Goal: Task Accomplishment & Management: Manage account settings

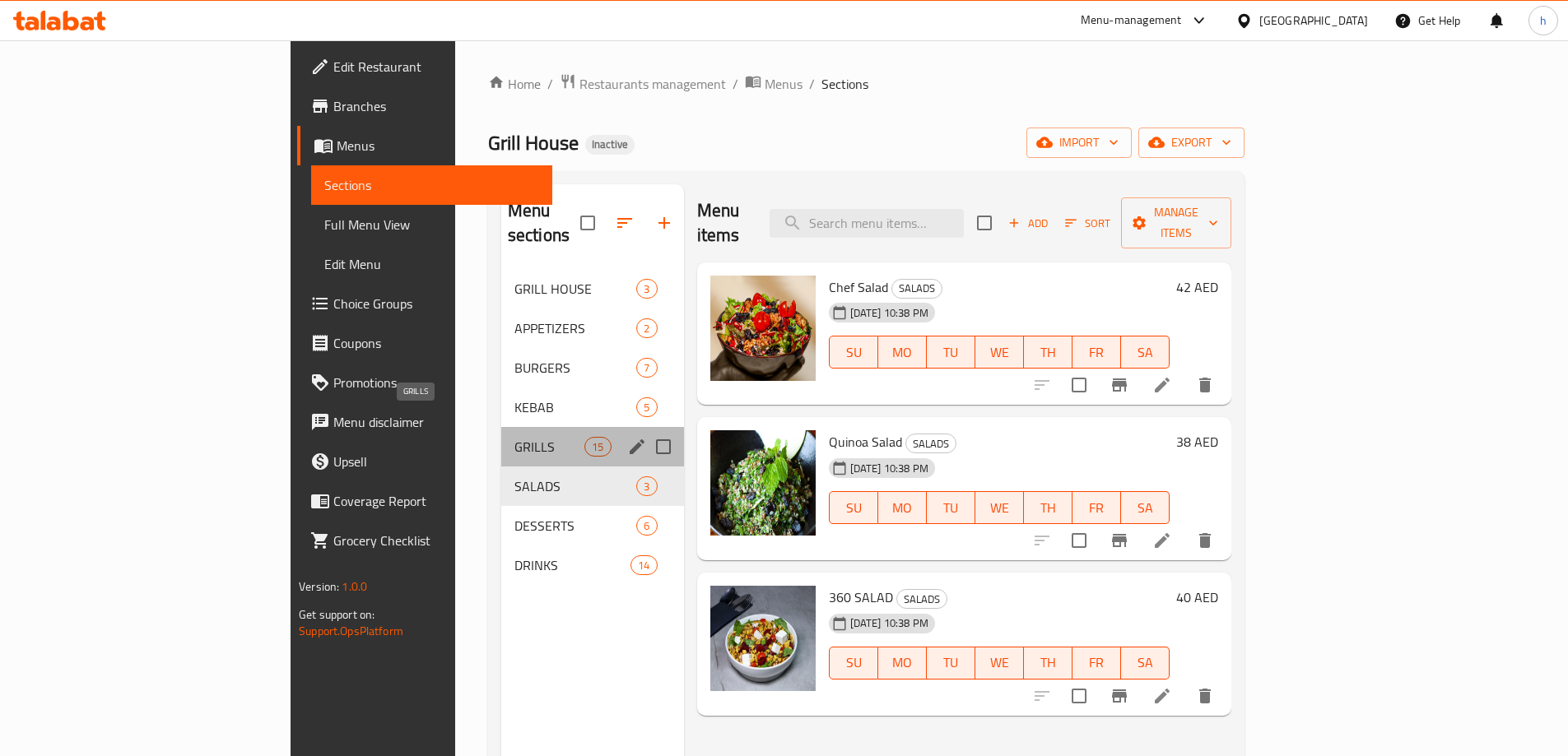
click at [514, 437] on span "GRILLS" at bounding box center [549, 447] width 70 height 20
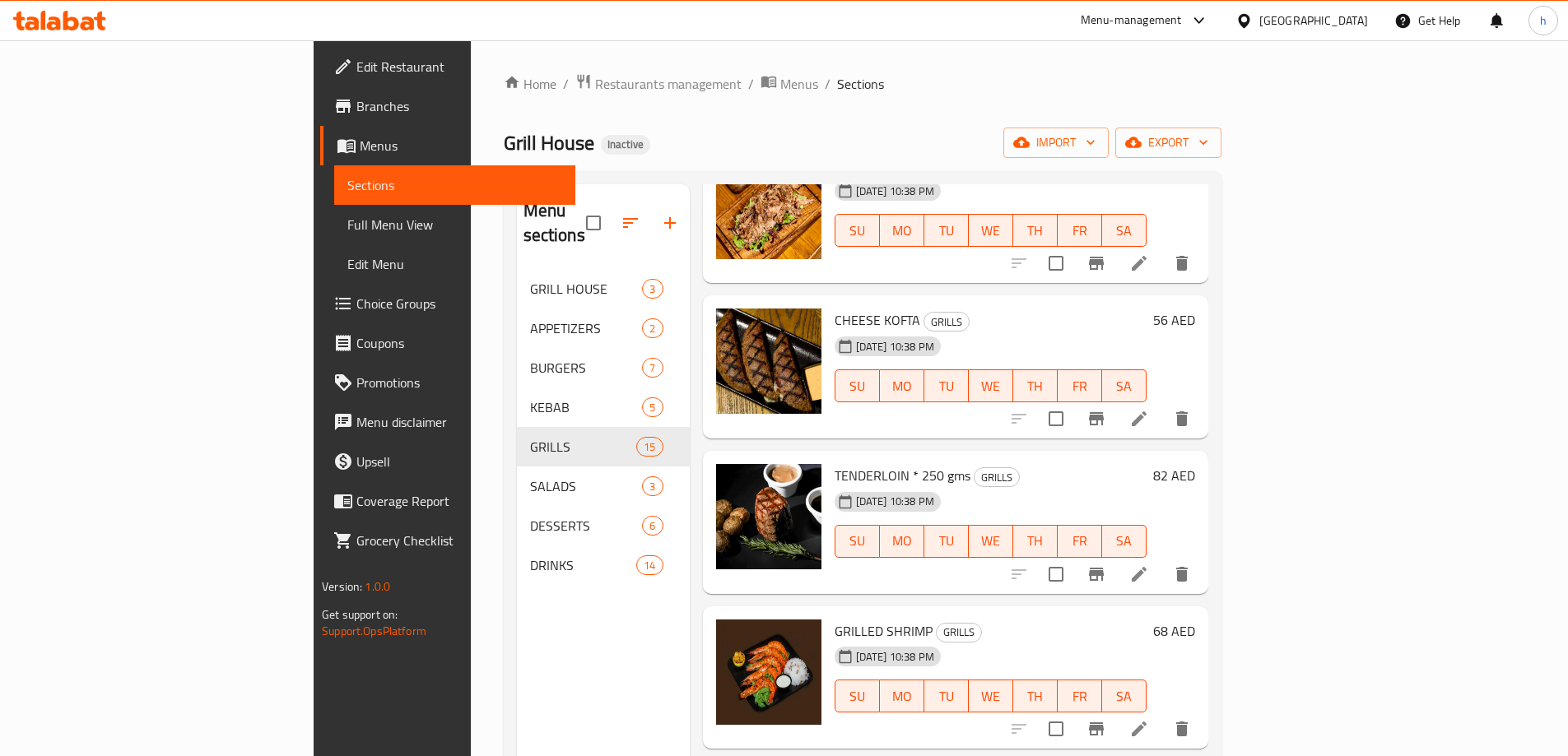
scroll to position [905, 0]
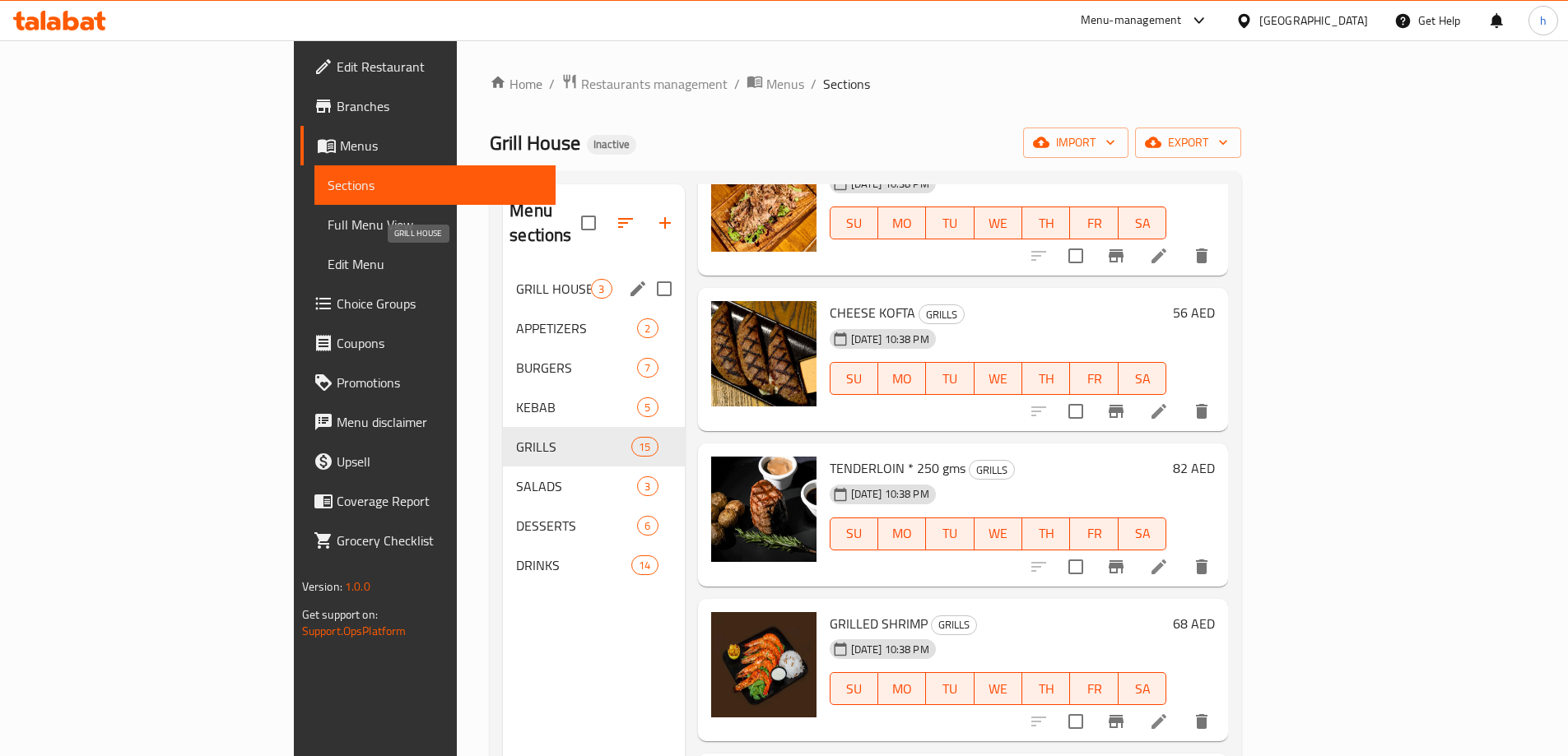
click at [516, 279] on span "GRILL HOUSE" at bounding box center [554, 289] width 75 height 20
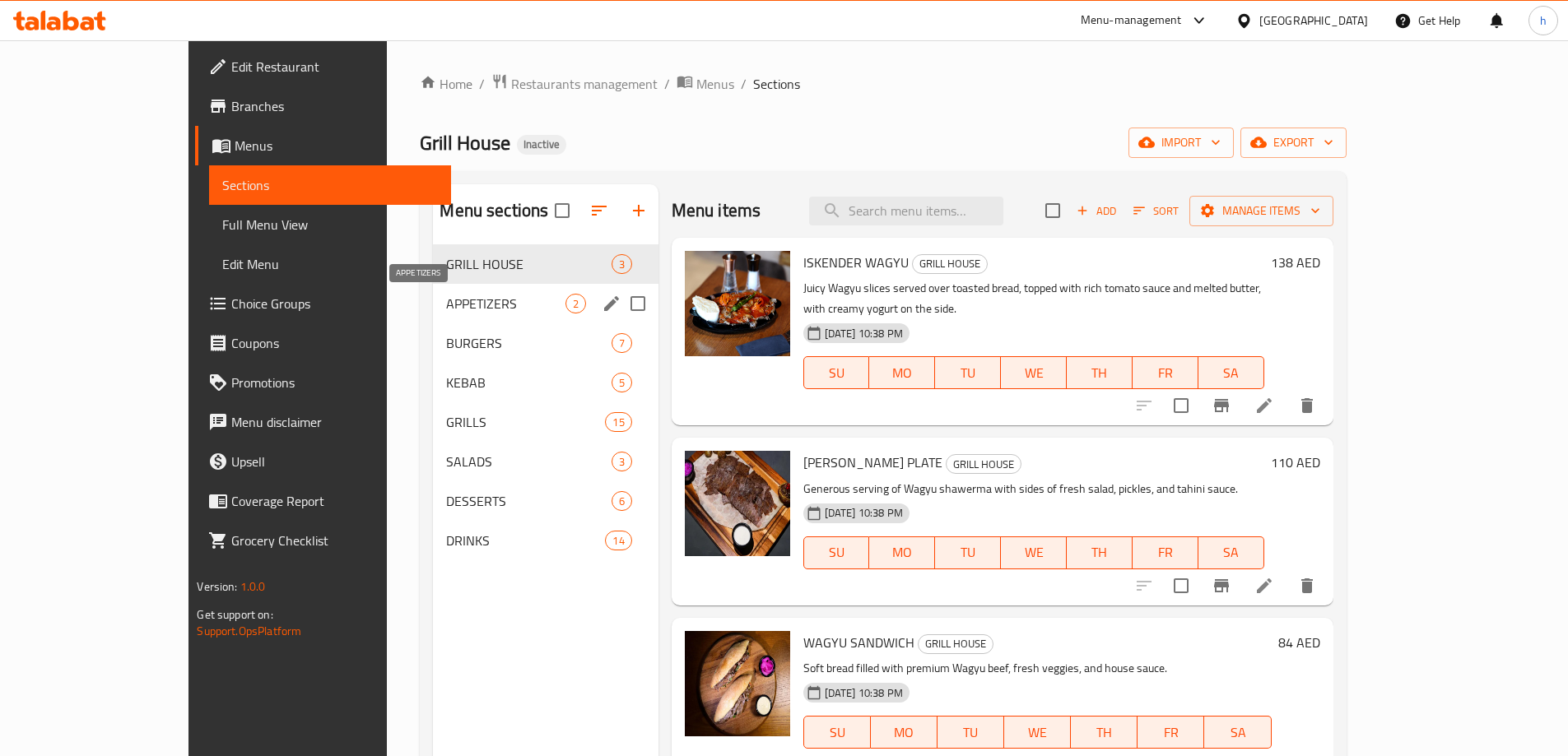
click at [446, 304] on span "APPETIZERS" at bounding box center [506, 304] width 118 height 20
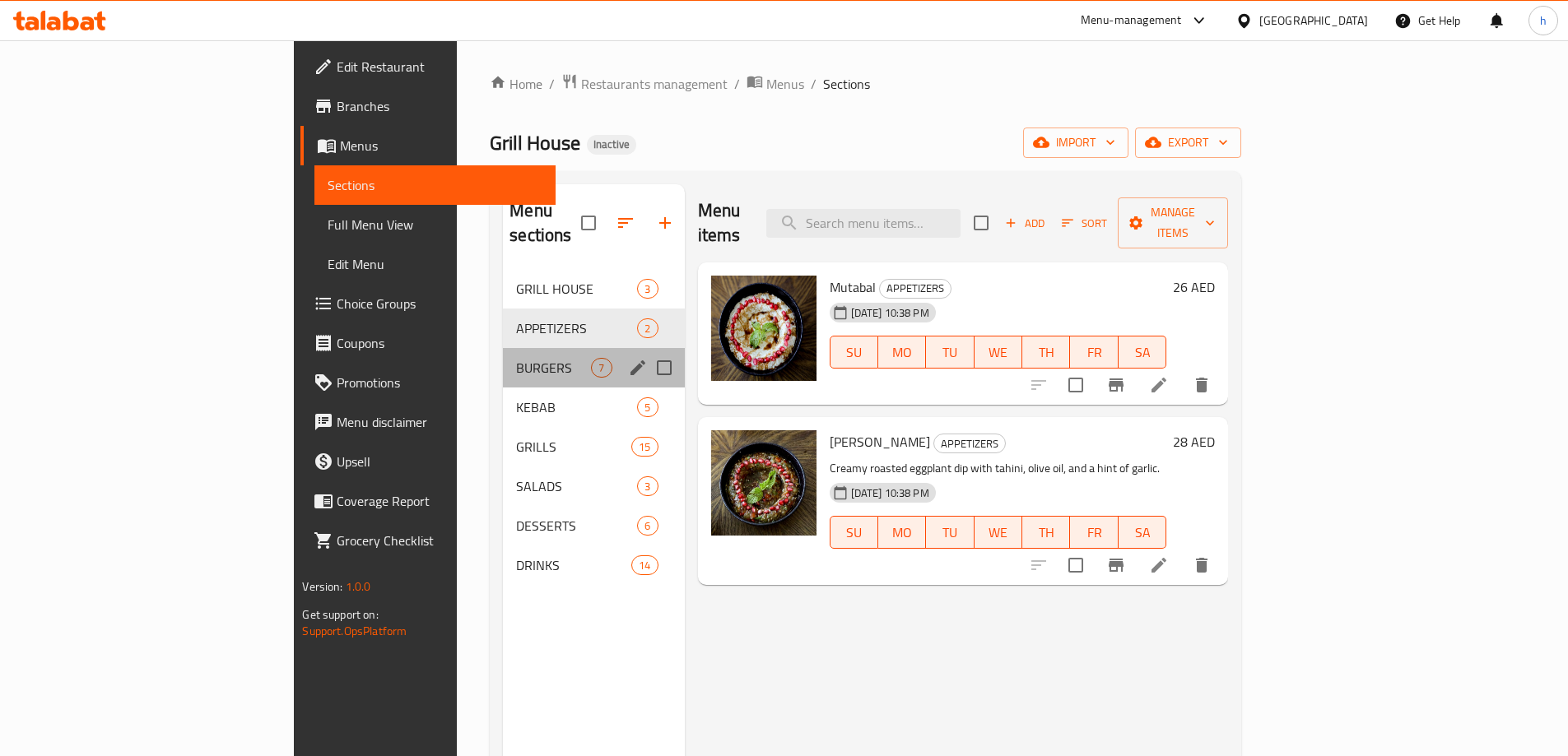
click at [503, 348] on div "BURGERS 7" at bounding box center [592, 368] width 181 height 39
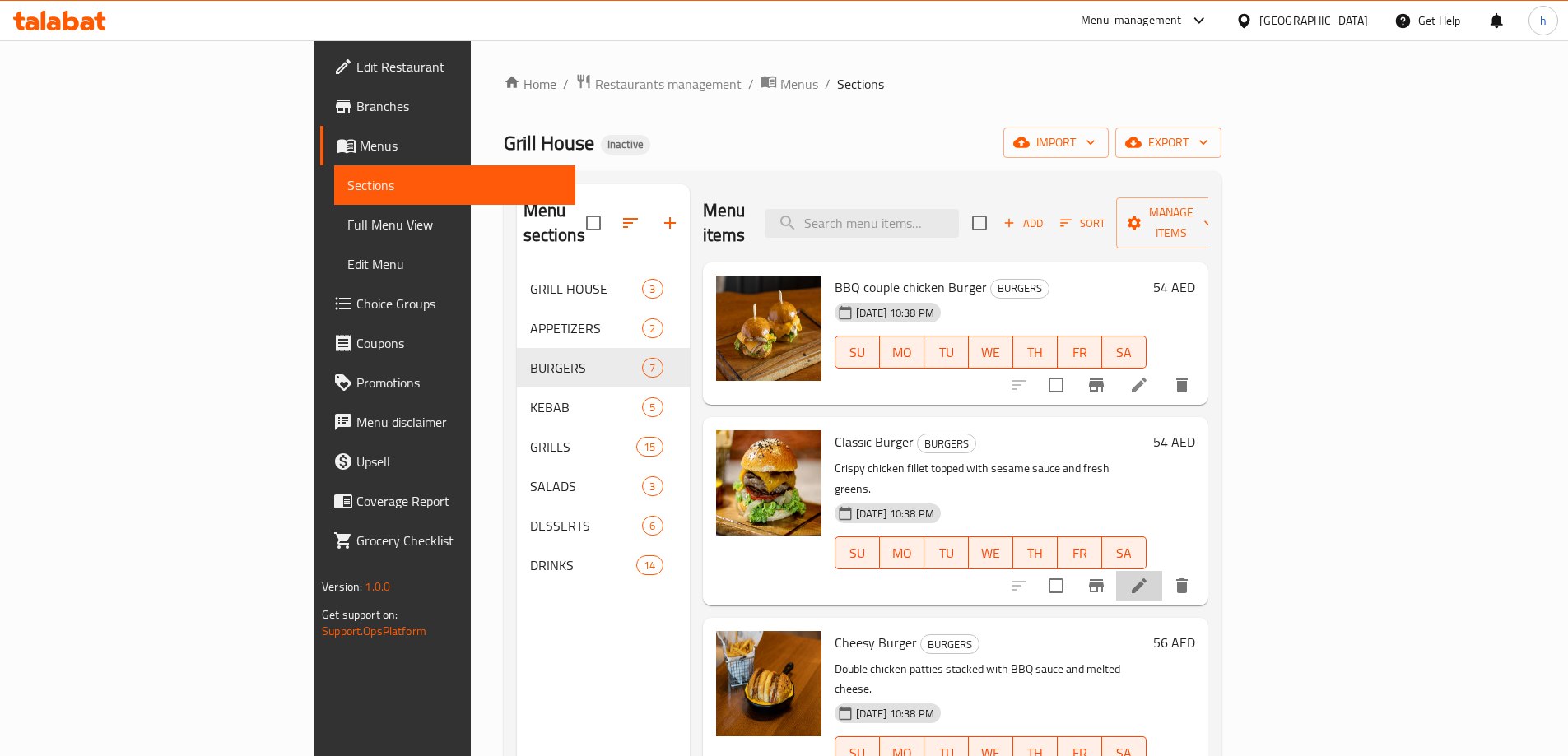
click at [1162, 570] on li at bounding box center [1138, 585] width 46 height 30
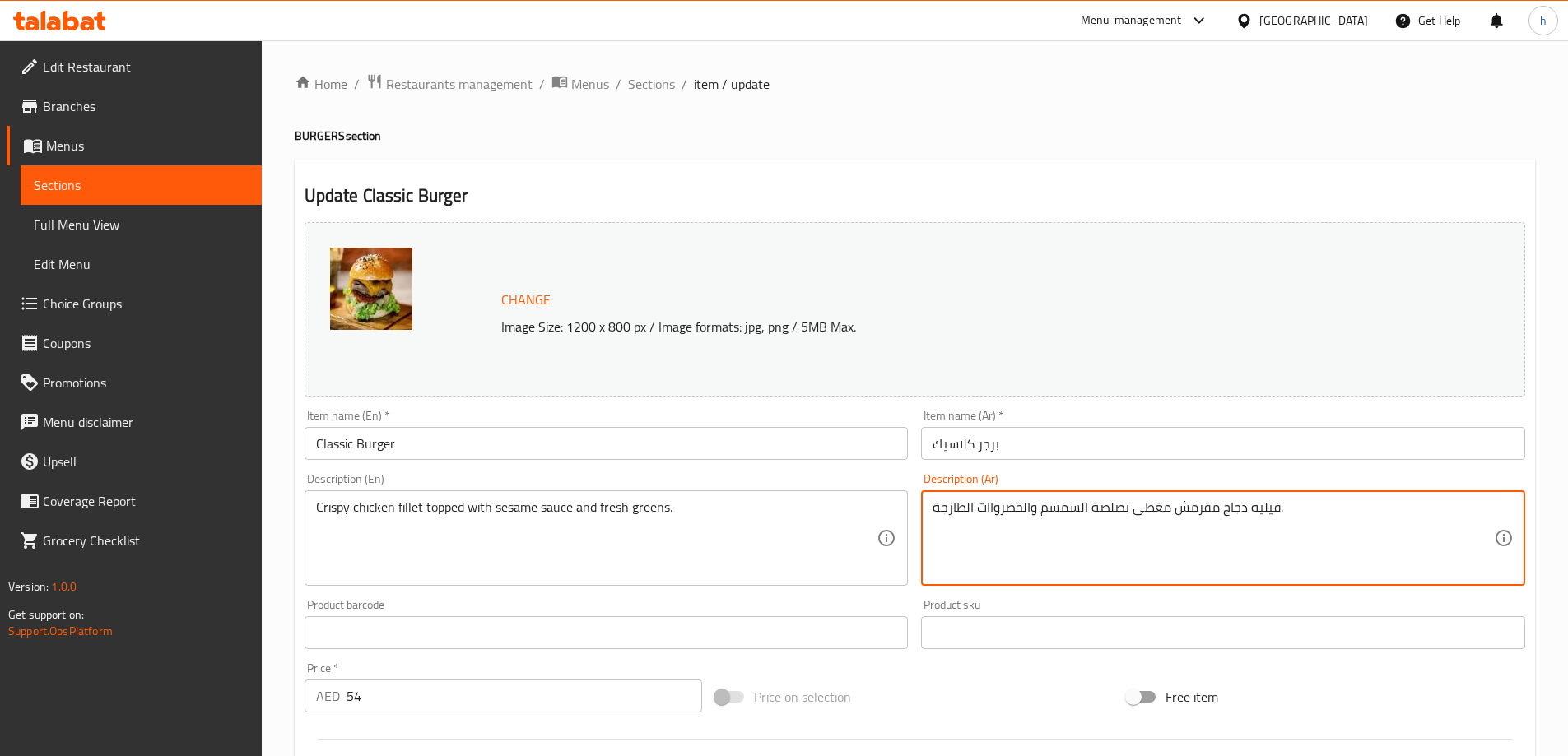
click at [984, 507] on textarea "فيليه دجاج مقرمش مغطى بصلصة السمسم والخضرواات الطازجة." at bounding box center [1213, 538] width 561 height 78
drag, startPoint x: 997, startPoint y: 506, endPoint x: 975, endPoint y: 506, distance: 22.0
click at [975, 506] on textarea "فيليه دجاج مقرمش مغطى بصلصة السمسم والخضرواات الطازجة." at bounding box center [1213, 538] width 561 height 78
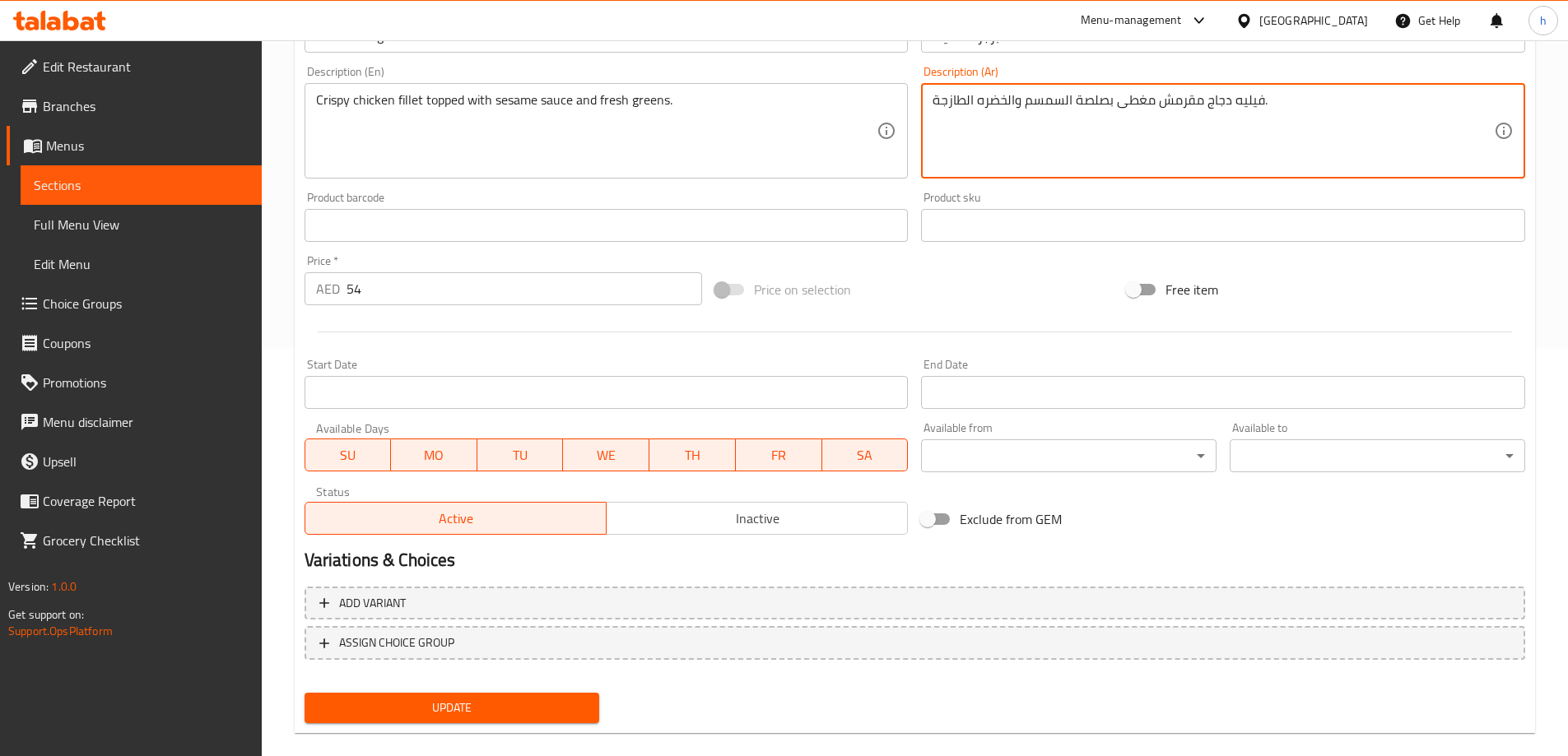
scroll to position [430, 0]
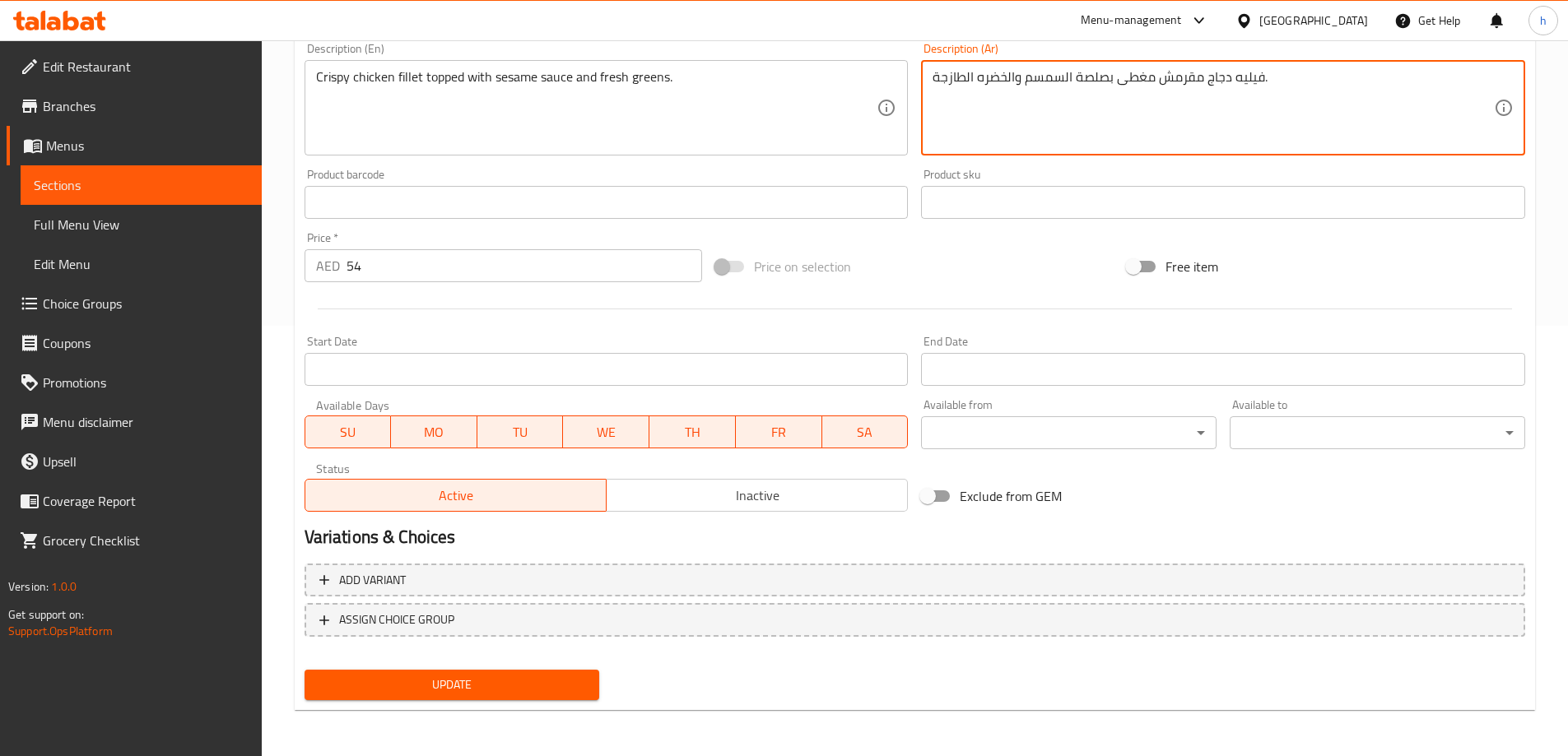
type textarea "فيليه دجاج مقرمش مغطى بصلصة السمسم والخضره الطازجة."
click at [571, 689] on span "Update" at bounding box center [452, 684] width 270 height 21
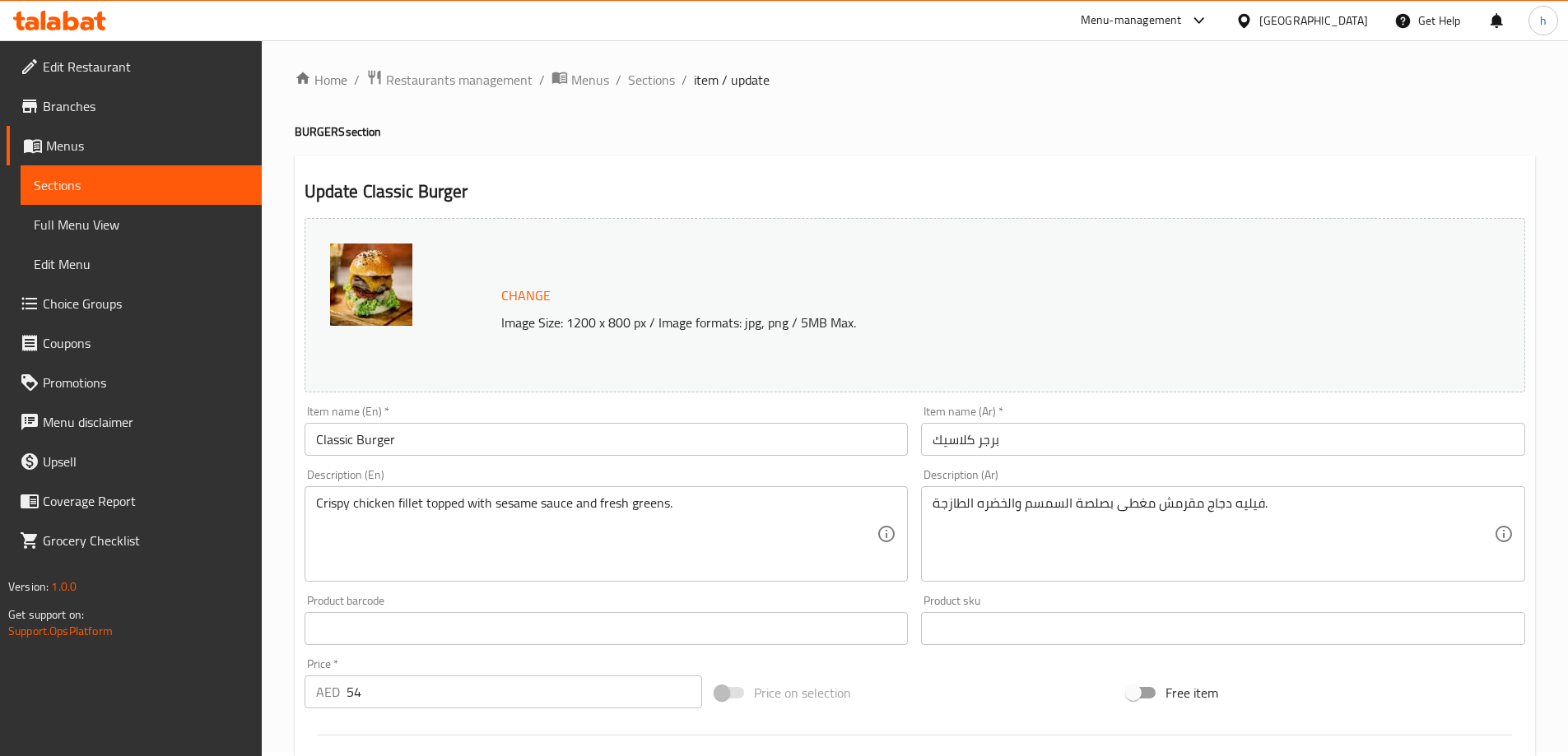
scroll to position [0, 0]
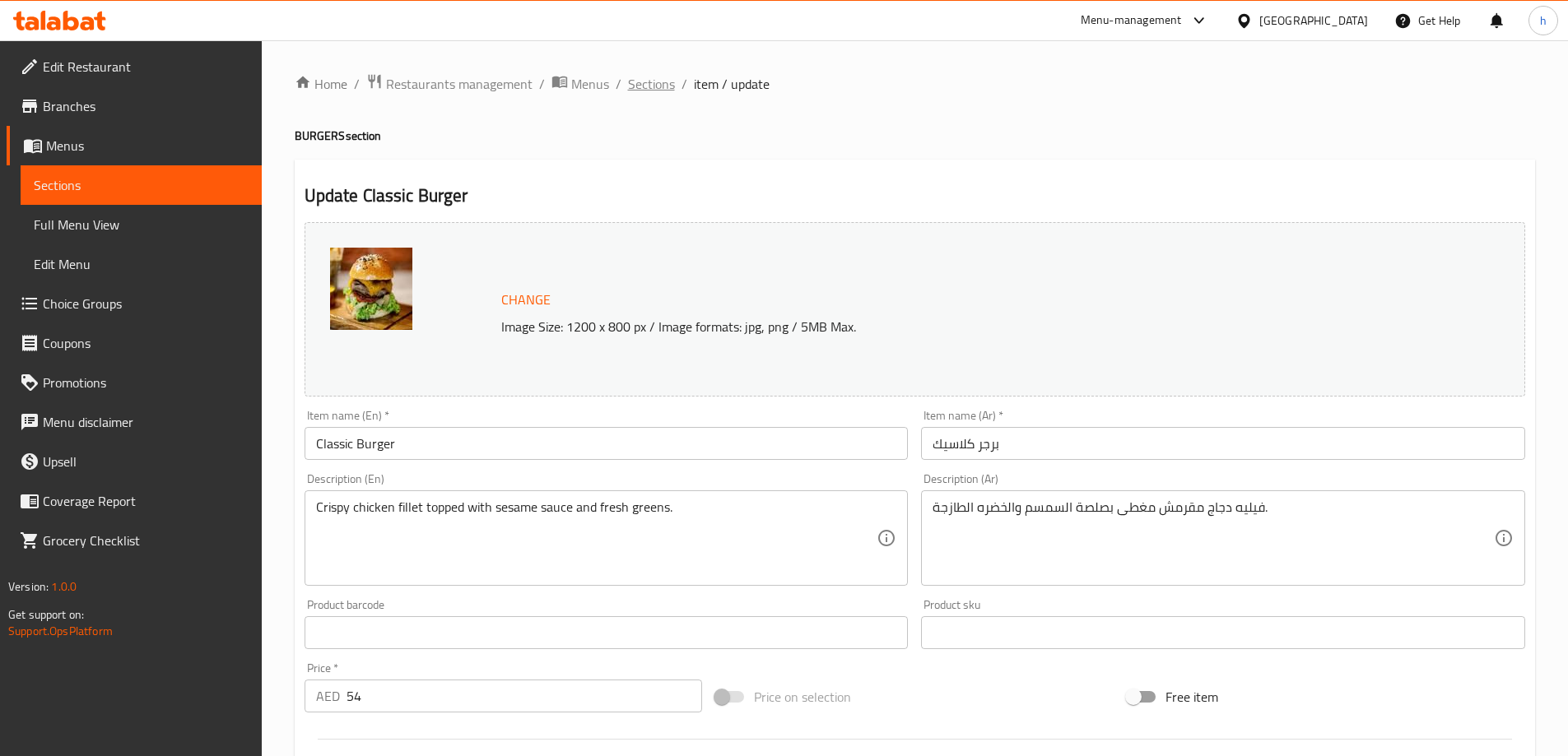
click at [650, 82] on span "Sections" at bounding box center [652, 84] width 47 height 20
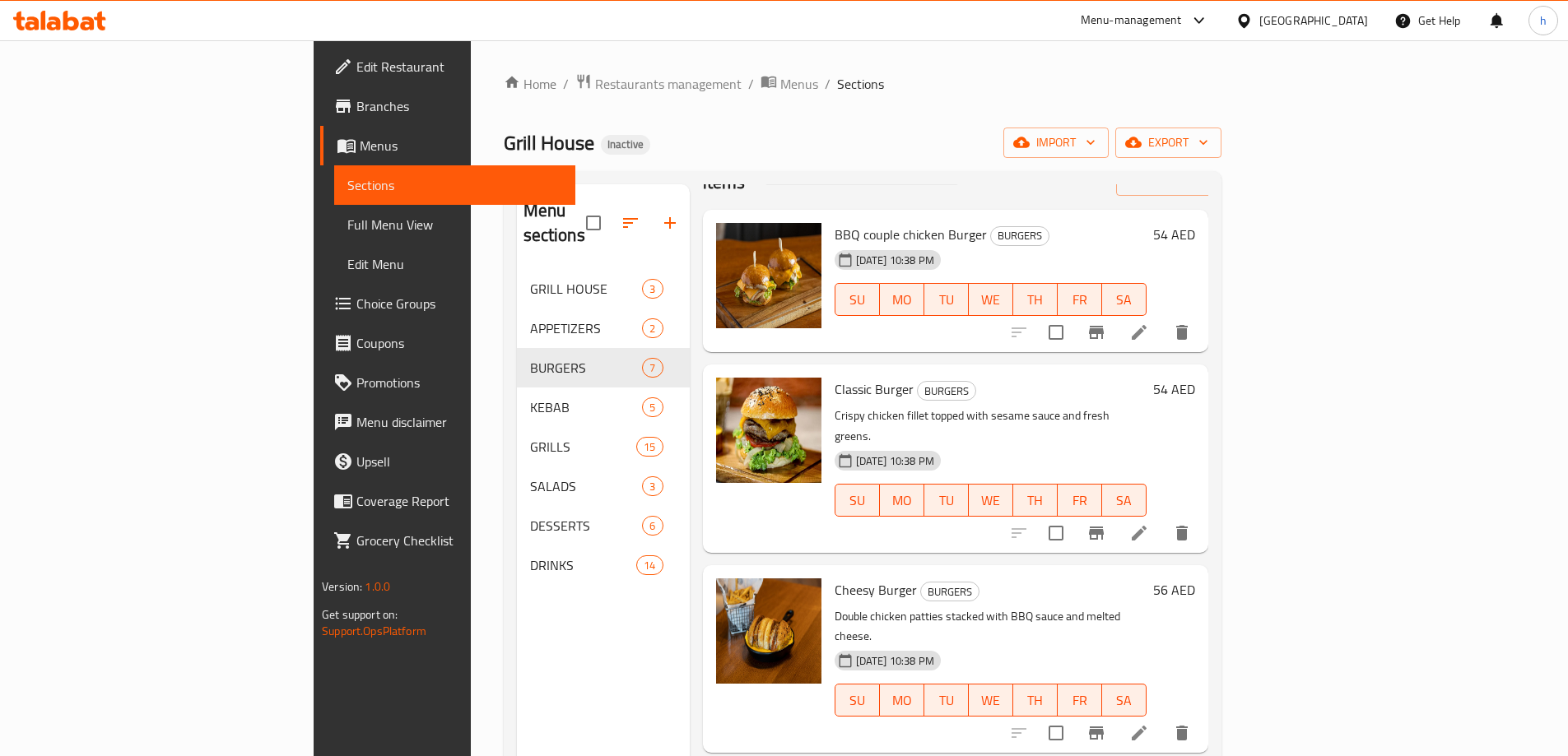
scroll to position [82, 0]
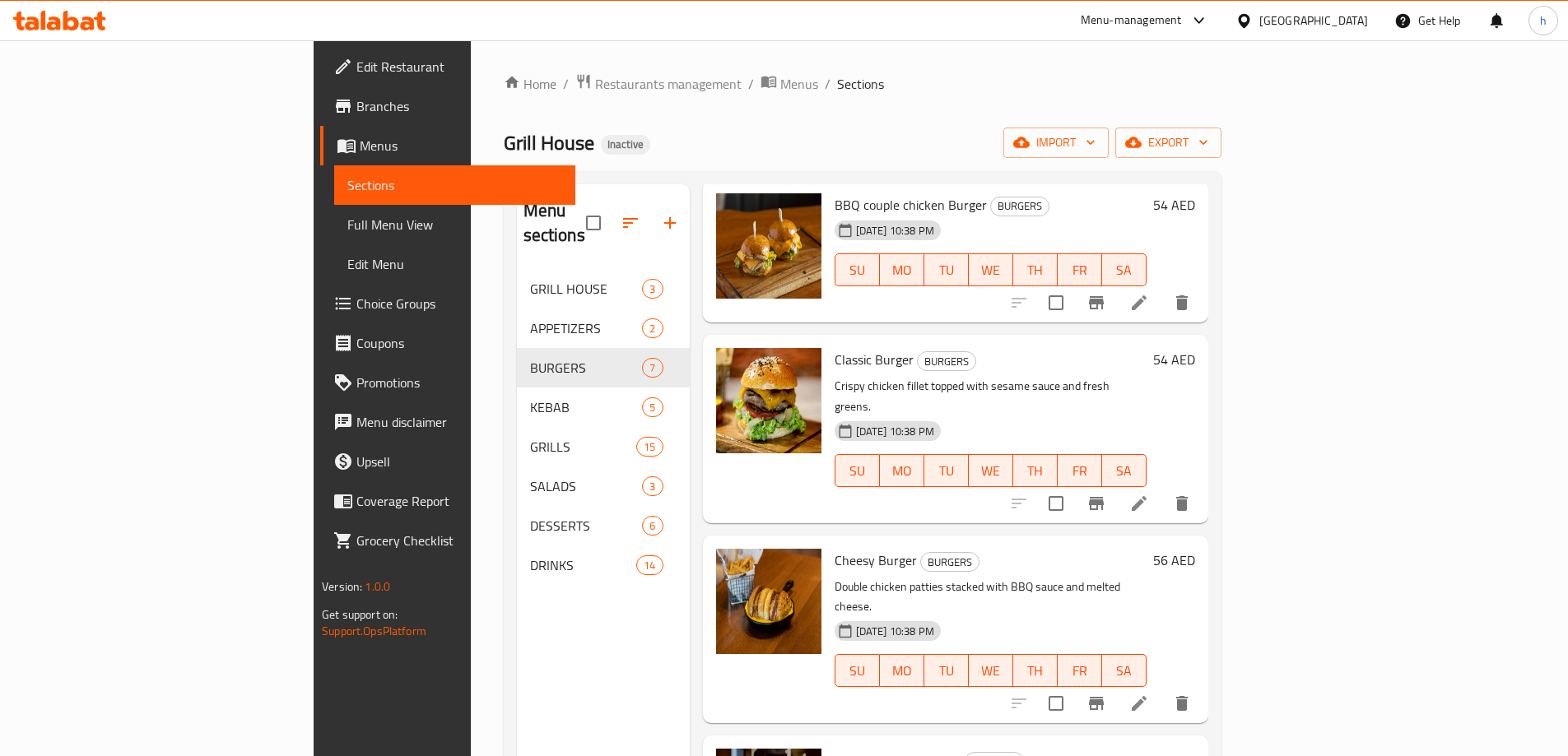
click at [1148, 694] on icon at bounding box center [1138, 704] width 20 height 20
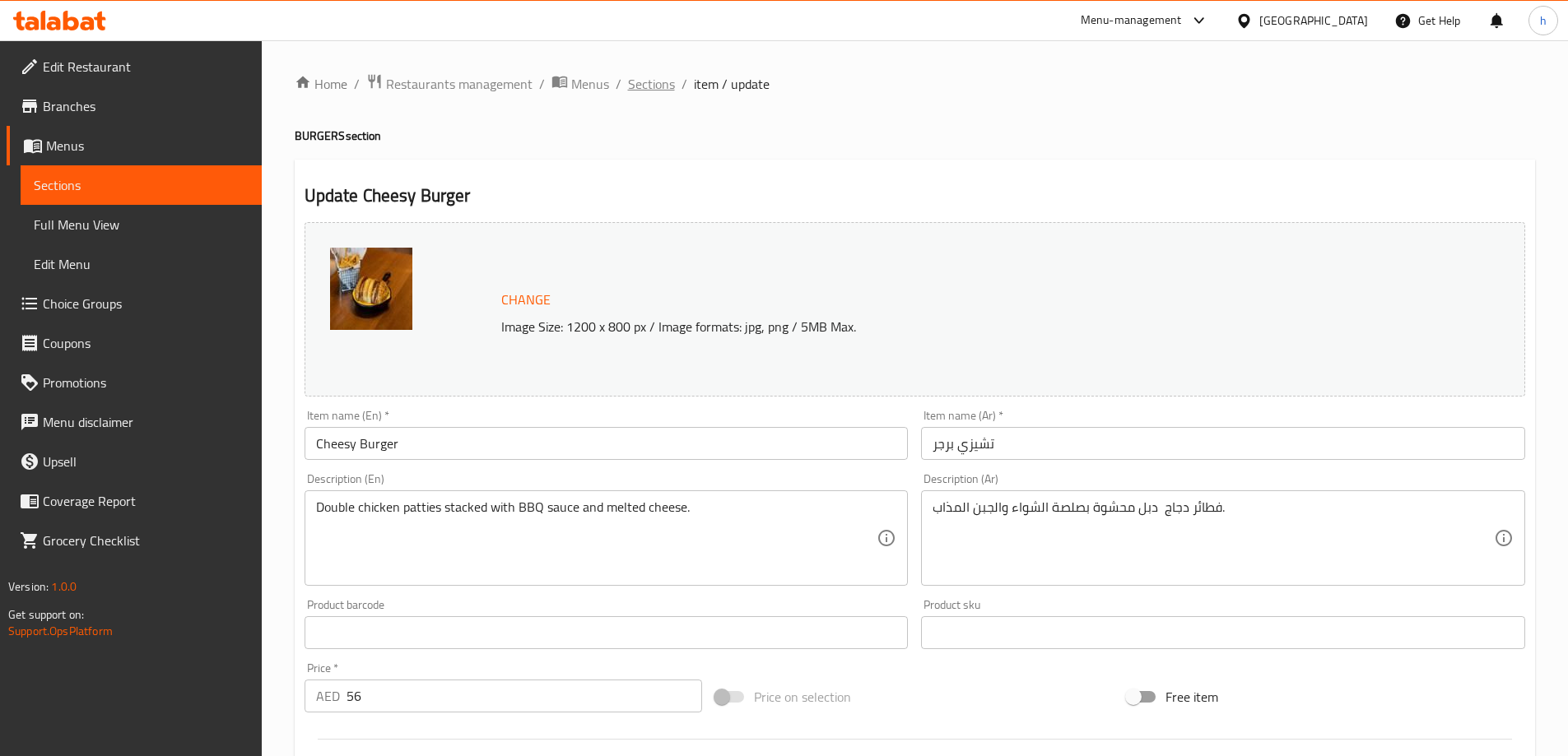
click at [661, 94] on span "Sections" at bounding box center [652, 84] width 47 height 20
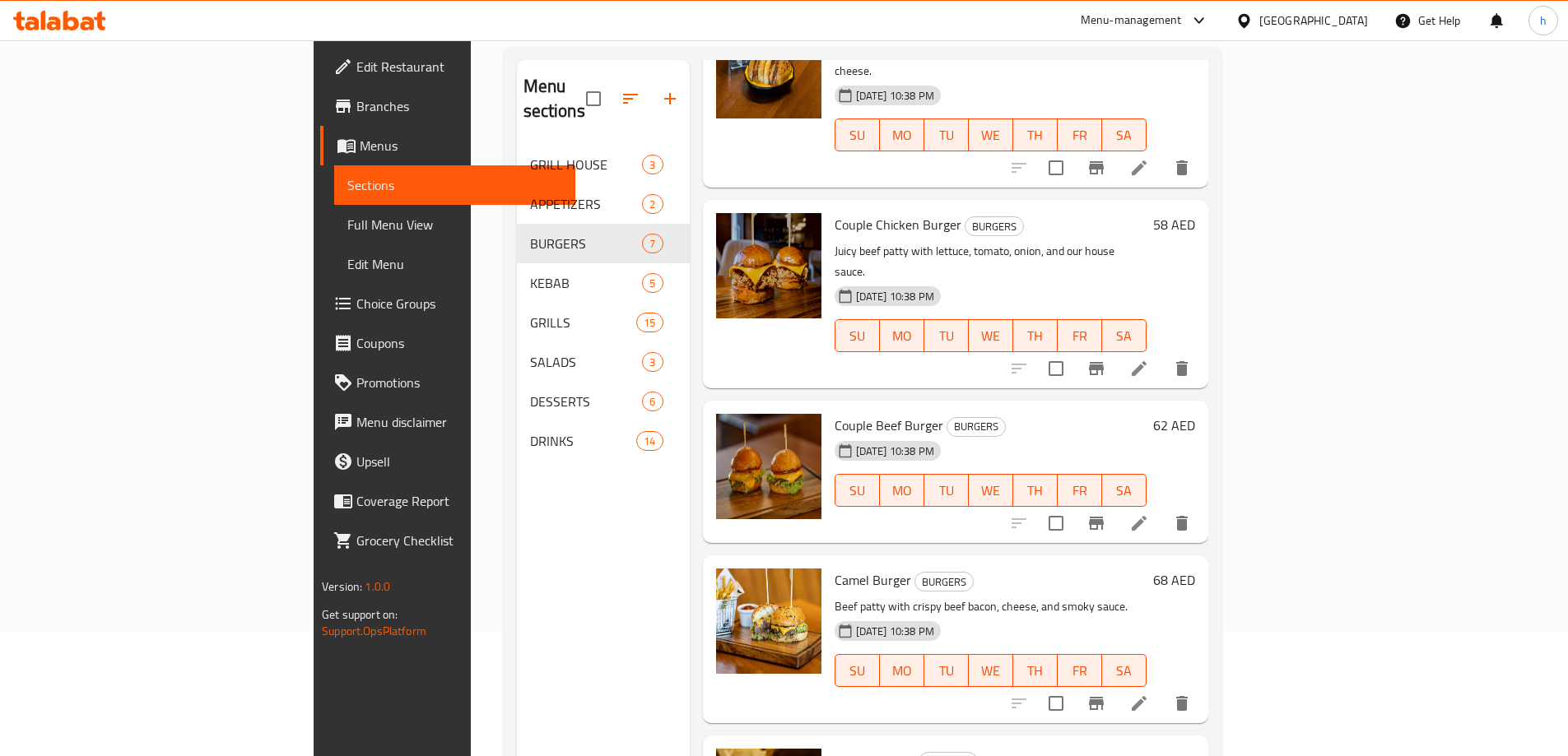
scroll to position [230, 0]
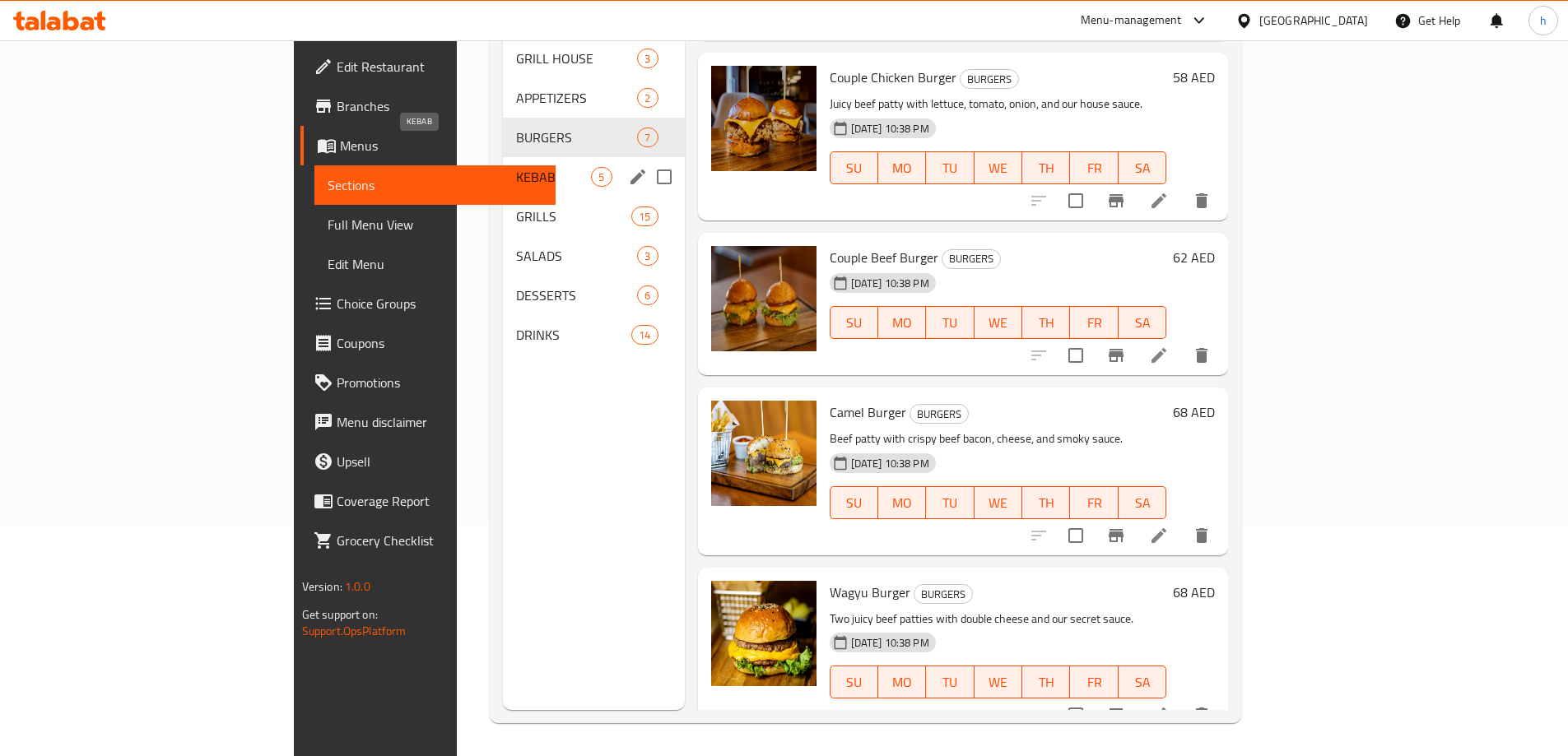
click at [516, 167] on span "KEBAB" at bounding box center [554, 177] width 75 height 20
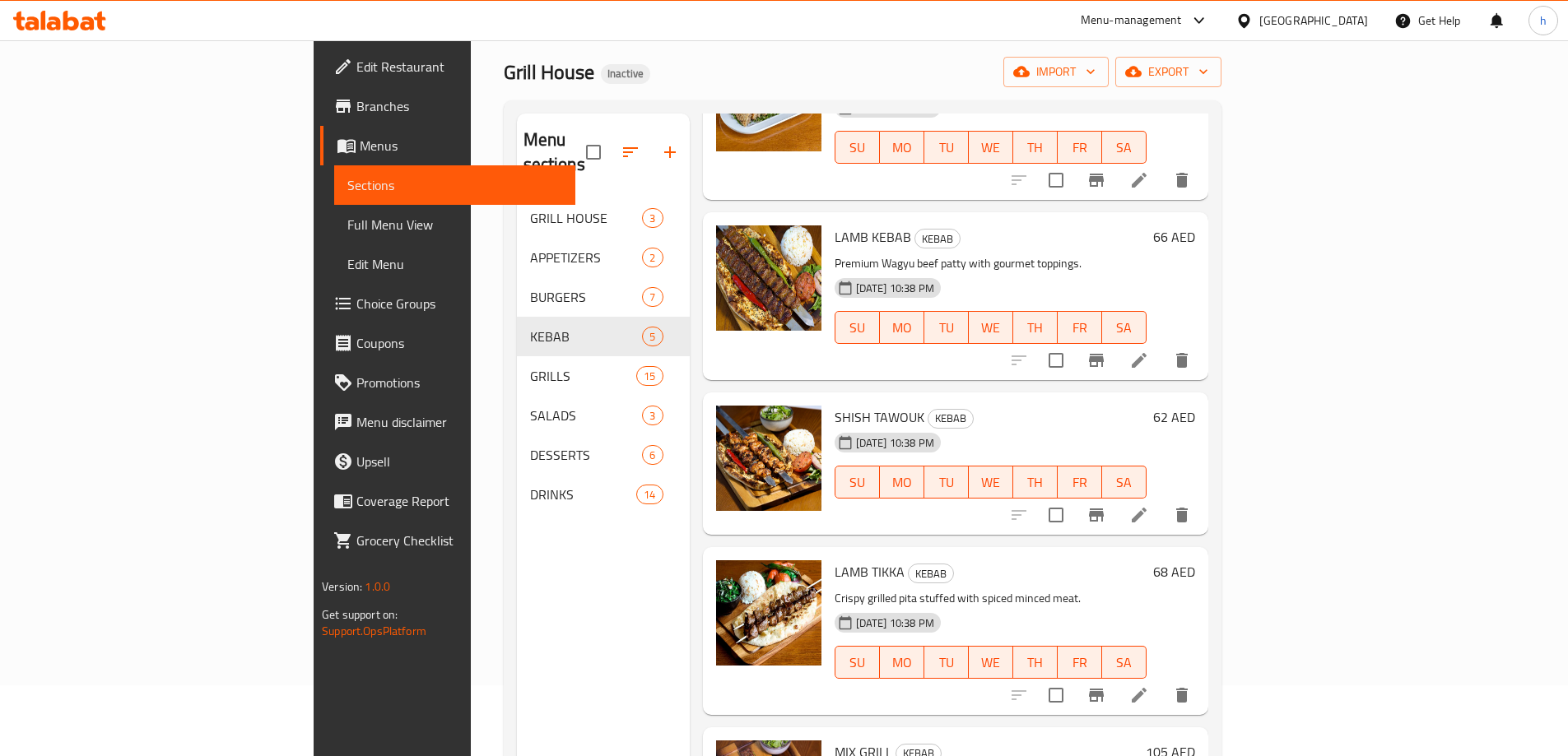
scroll to position [230, 0]
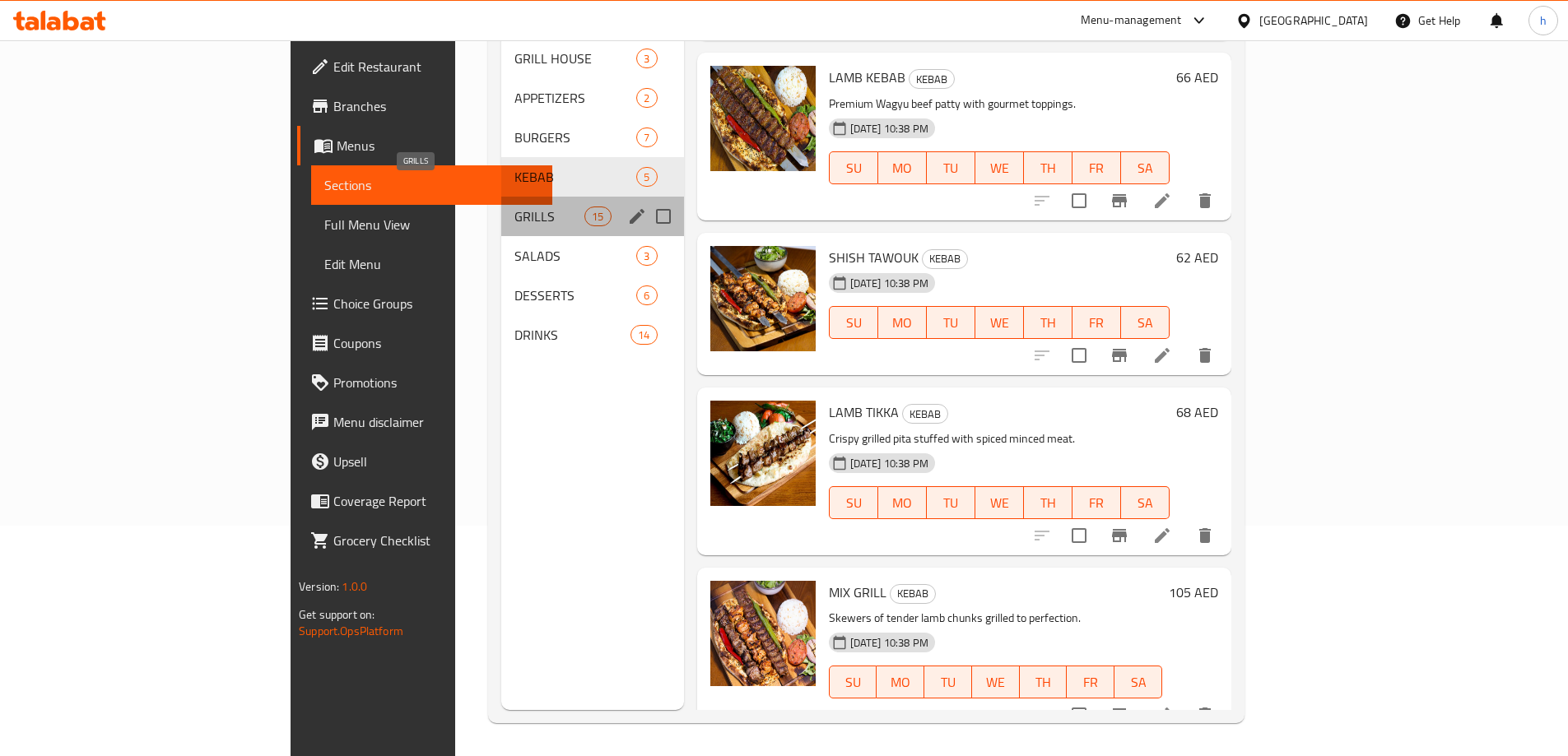
click at [514, 206] on span "GRILLS" at bounding box center [549, 216] width 70 height 20
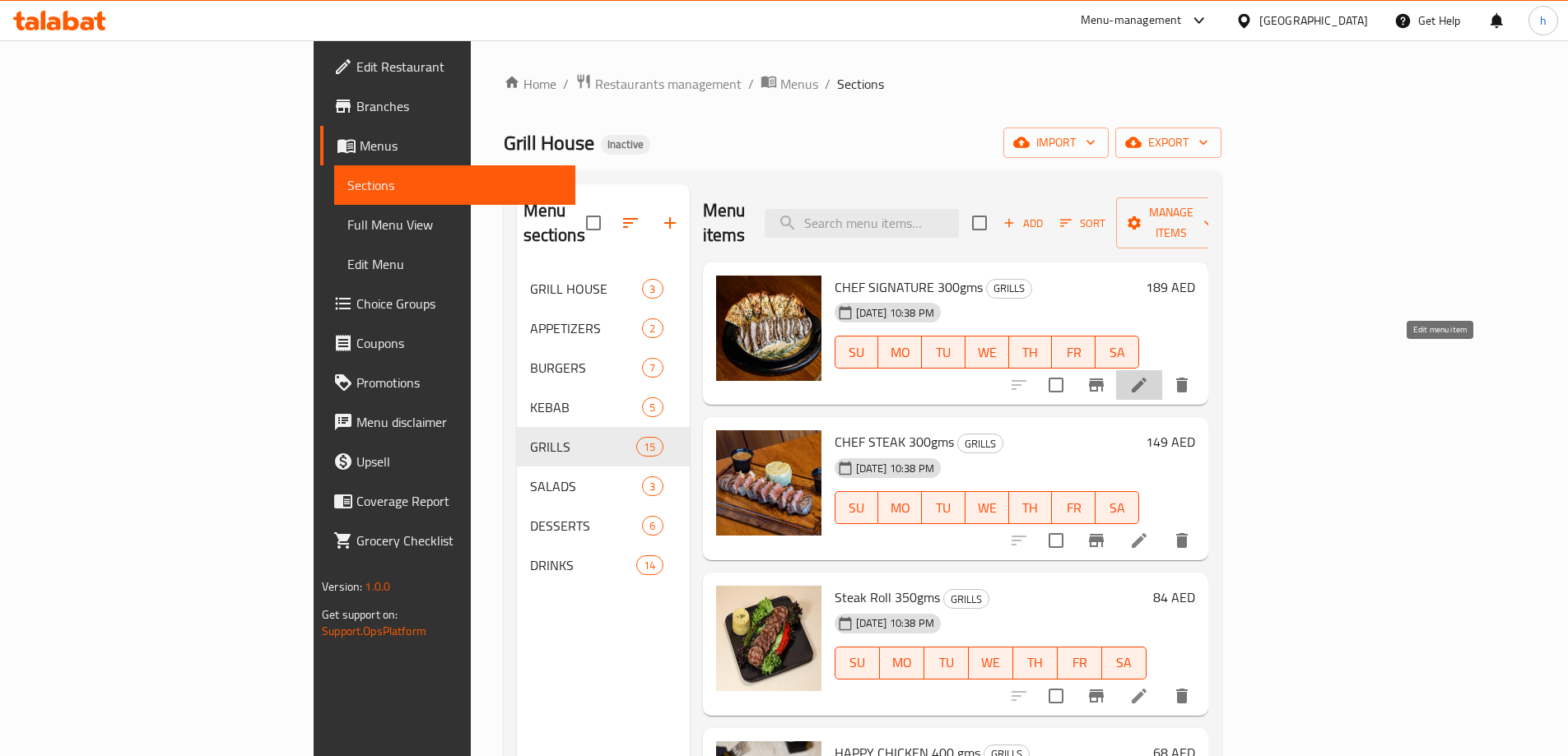
click at [1148, 375] on icon at bounding box center [1138, 385] width 20 height 20
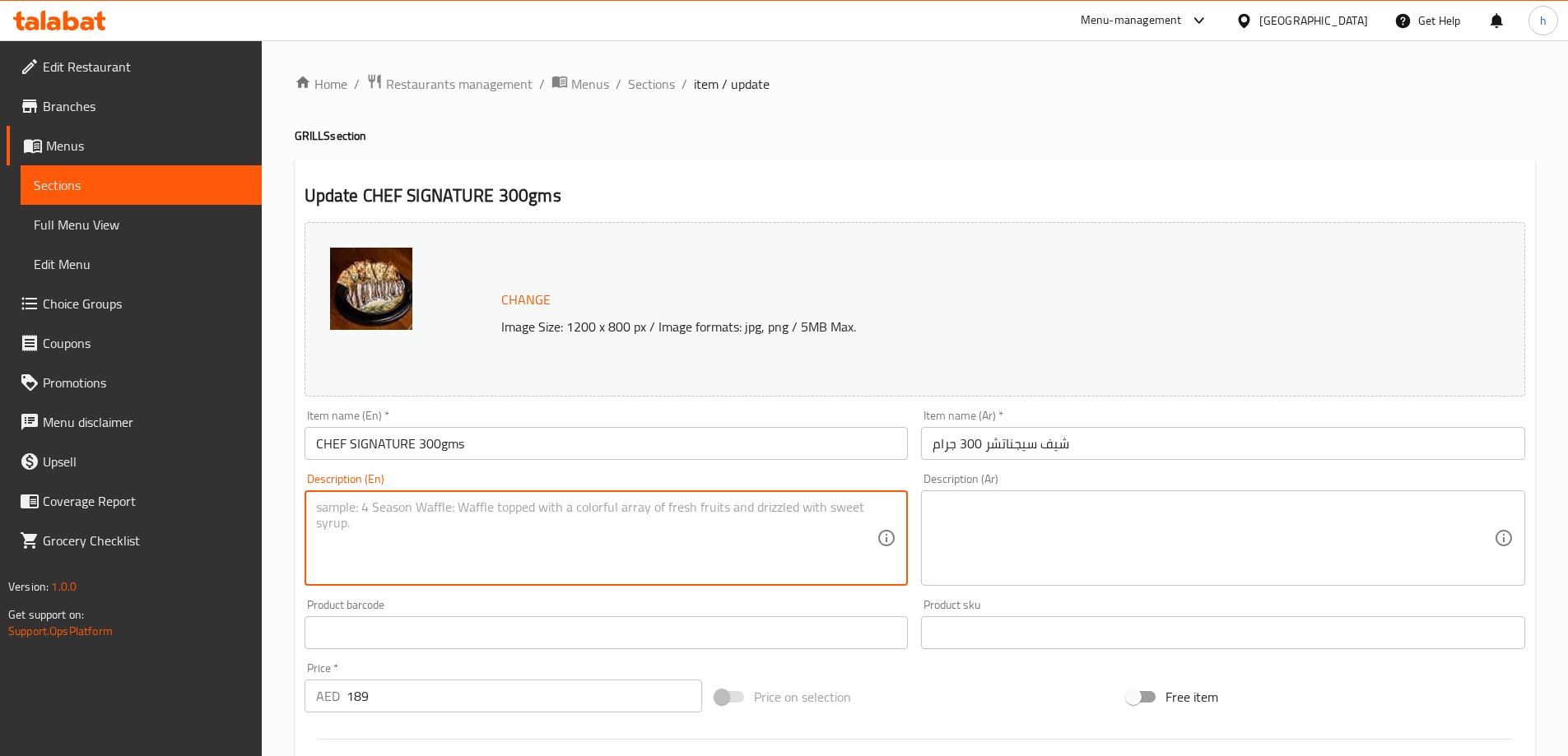
click at [837, 534] on textarea at bounding box center [596, 538] width 561 height 78
paste textarea "Marinated chicken cubes grilled and served with garlic sauce."
type textarea "Marinated chicken cubes grilled and served with garlic sauce."
click at [1035, 511] on textarea at bounding box center [1213, 538] width 561 height 78
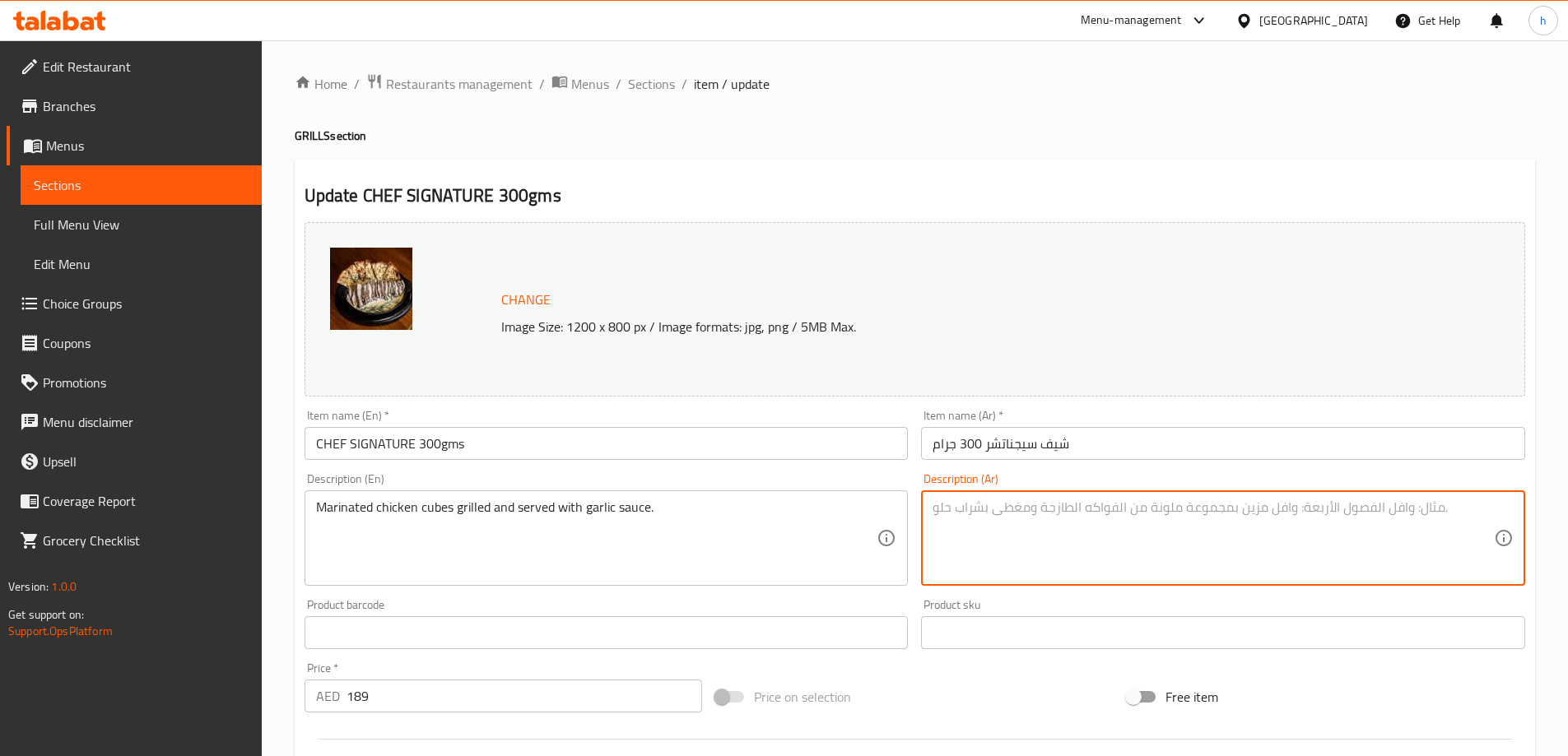
paste textarea "مكعبات دجاج متبلة مشوية وتقدم مع صلصة الثوم."
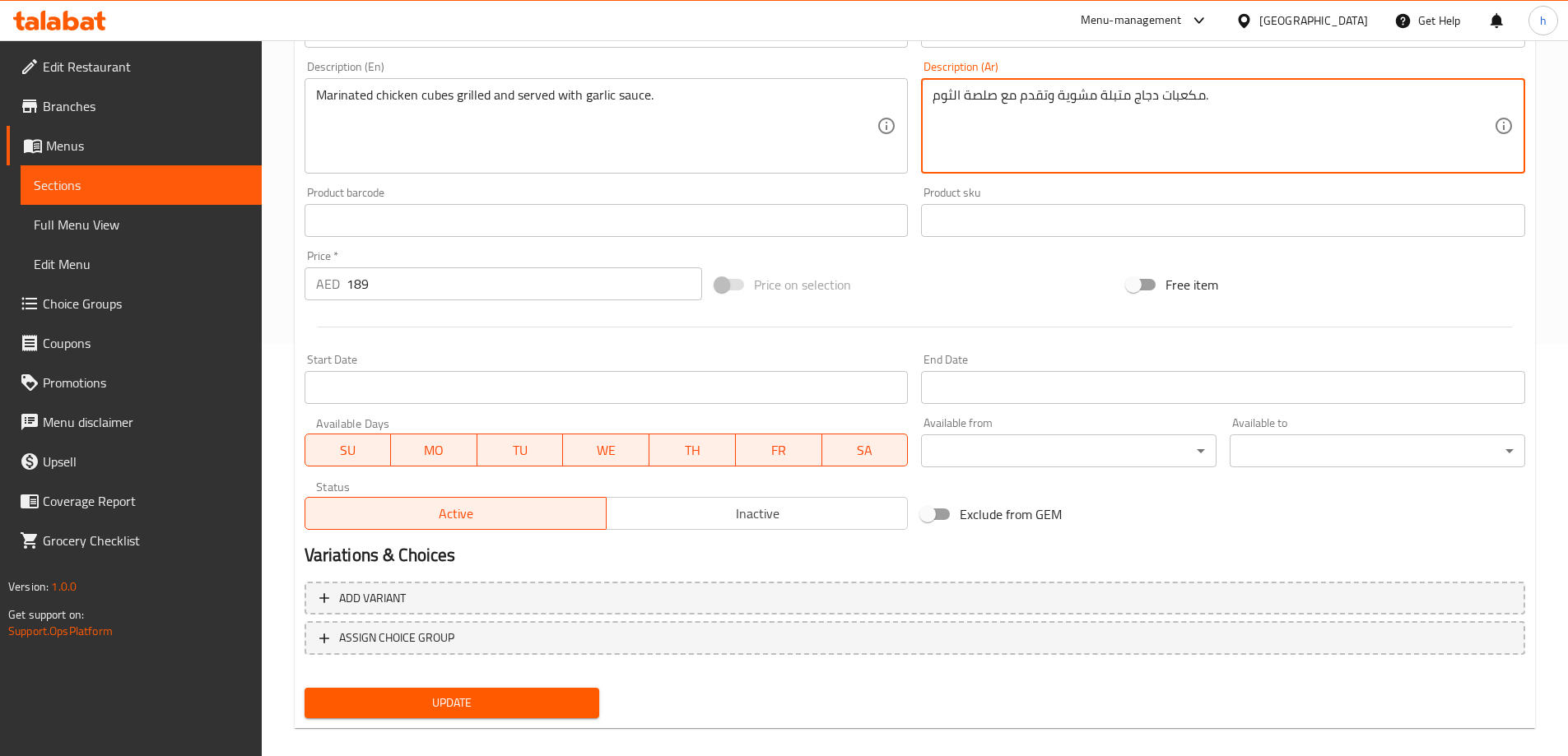
scroll to position [430, 0]
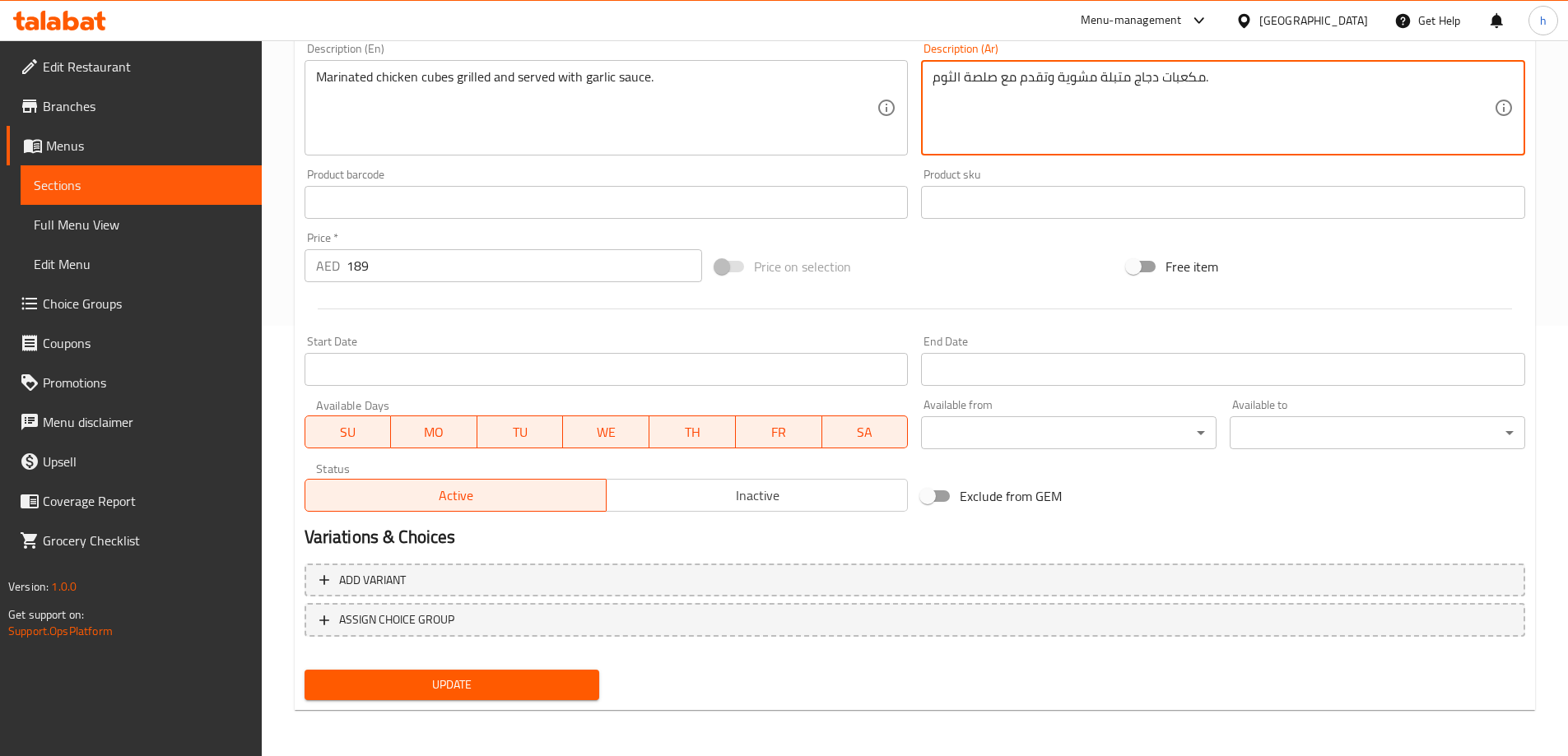
type textarea "مكعبات دجاج متبلة مشوية وتقدم مع صلصة الثوم."
click at [527, 688] on span "Update" at bounding box center [452, 684] width 270 height 21
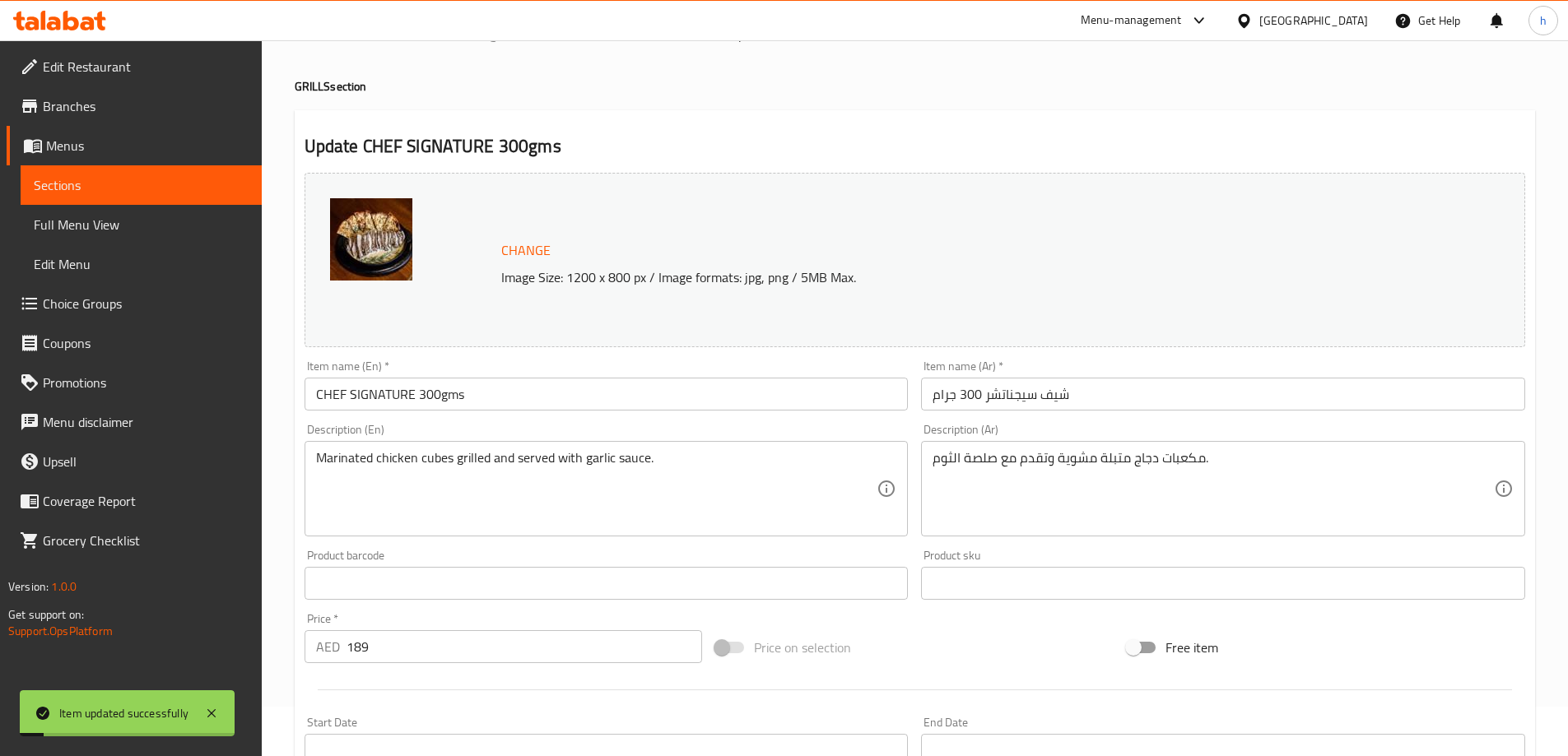
scroll to position [0, 0]
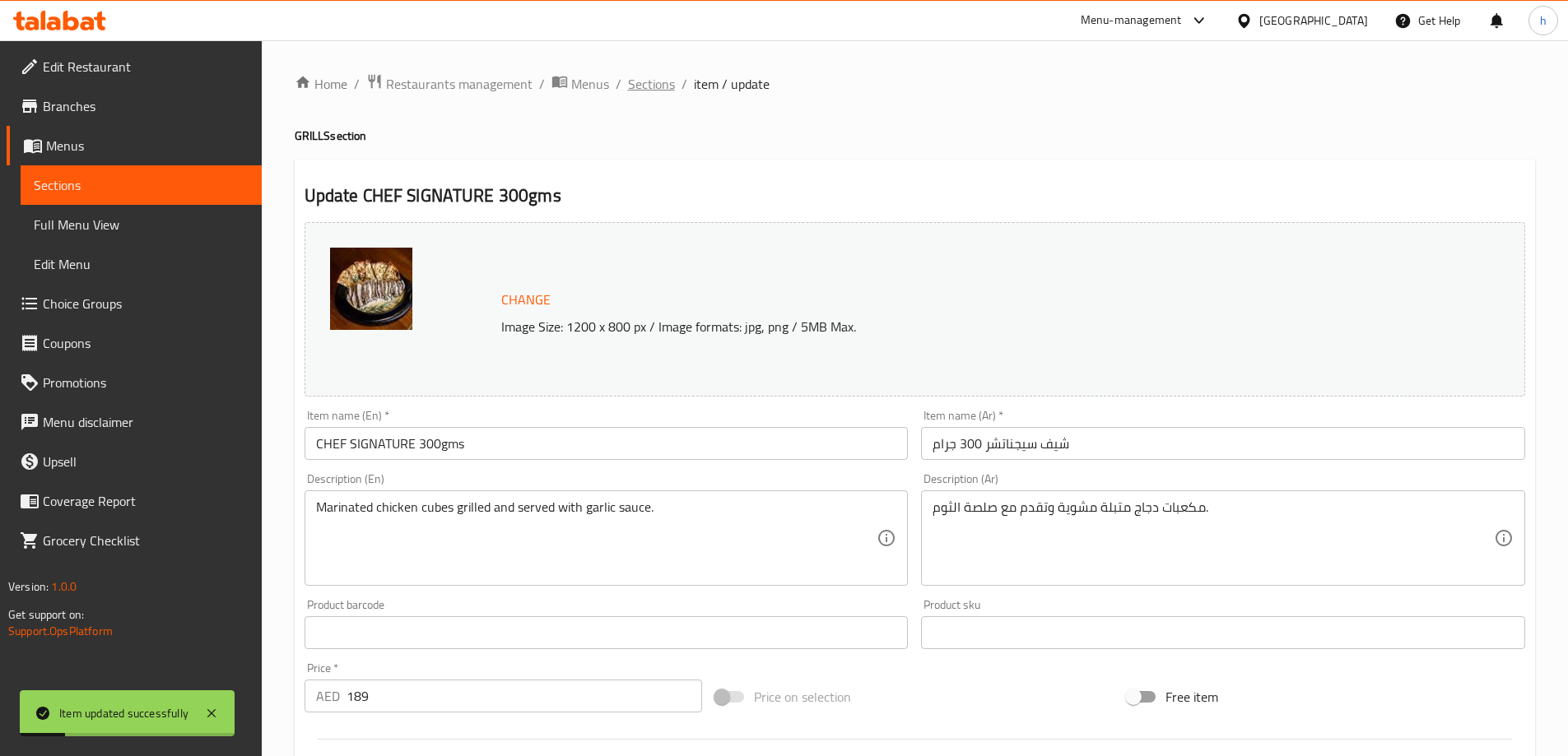
click at [658, 91] on span "Sections" at bounding box center [652, 84] width 47 height 20
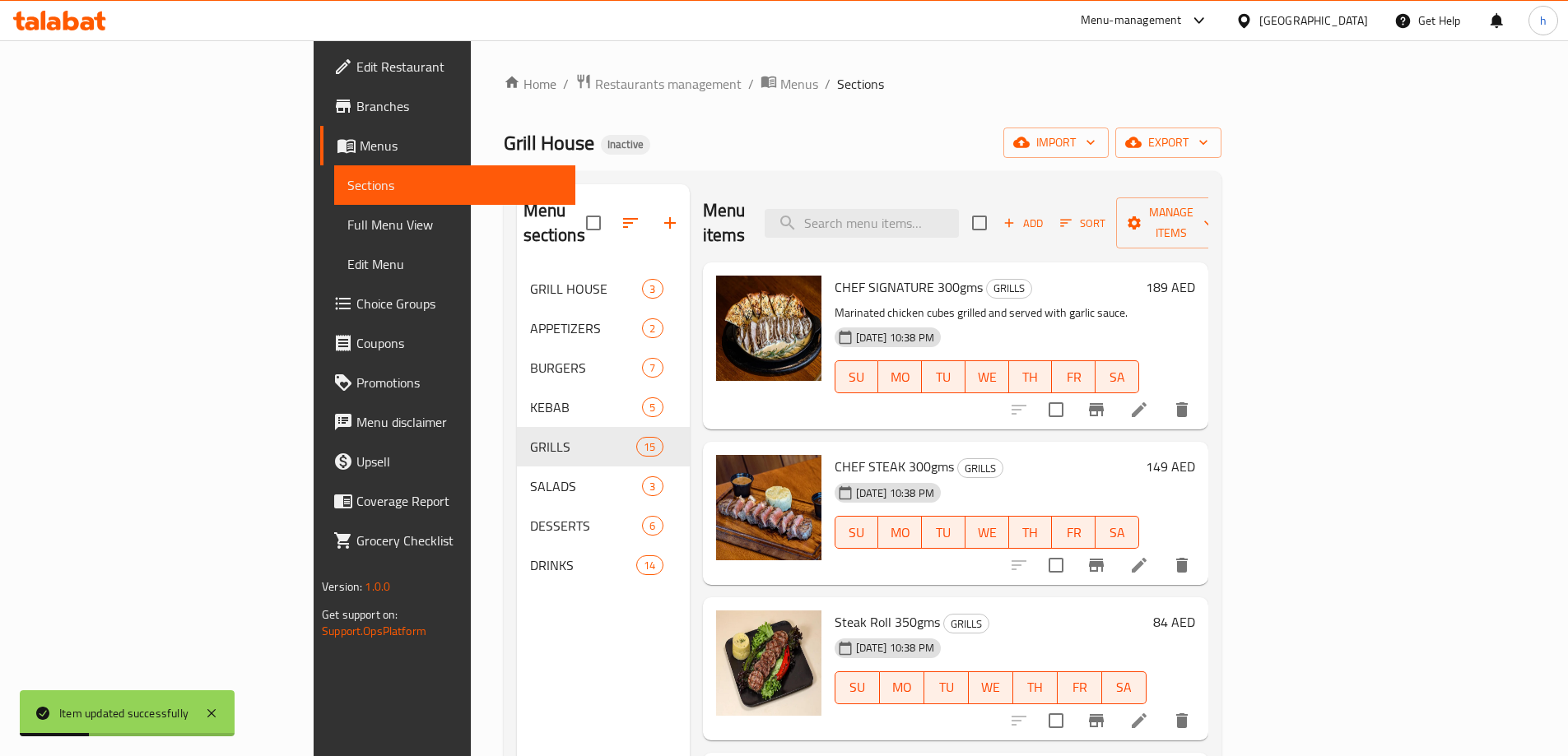
scroll to position [82, 0]
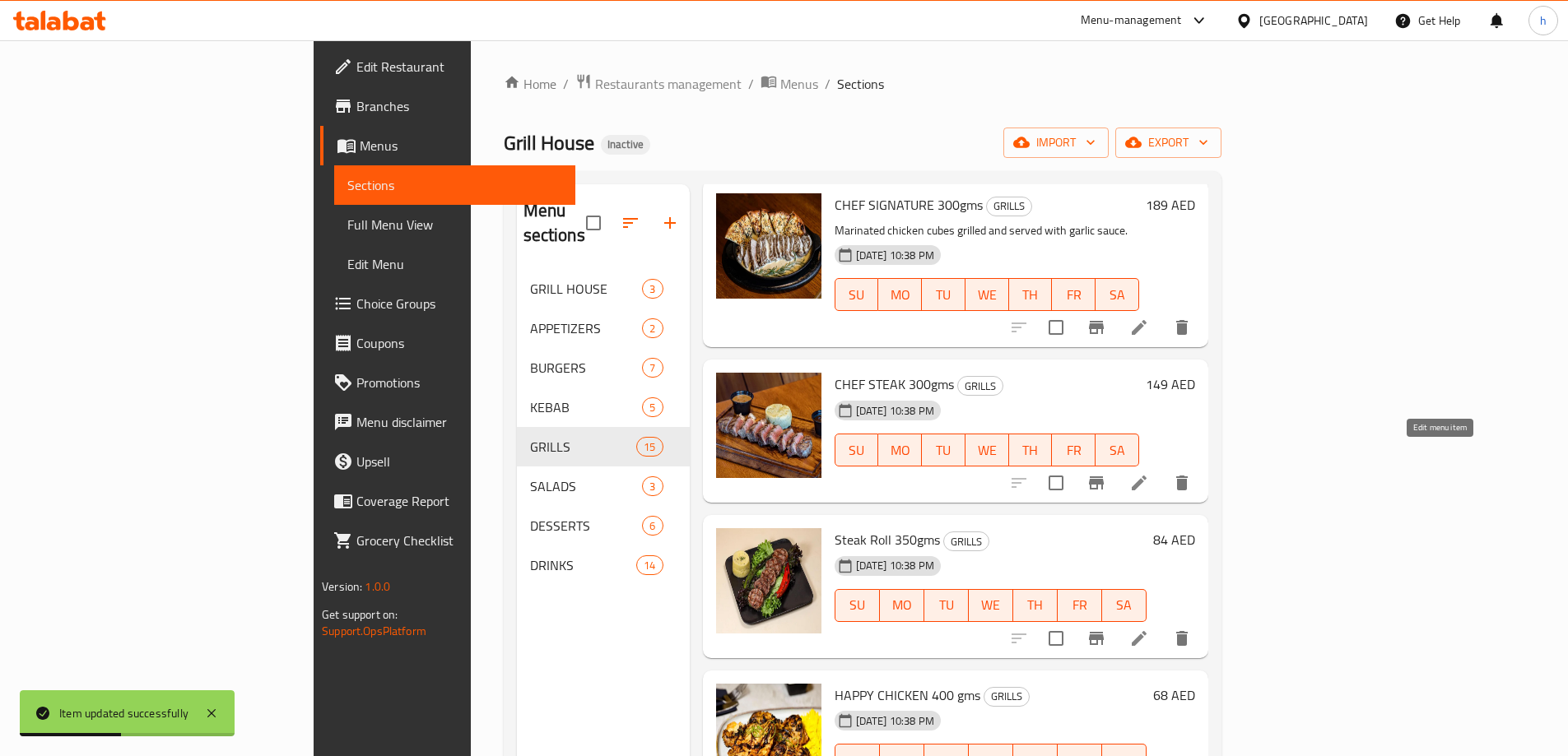
click at [1148, 473] on icon at bounding box center [1138, 483] width 20 height 20
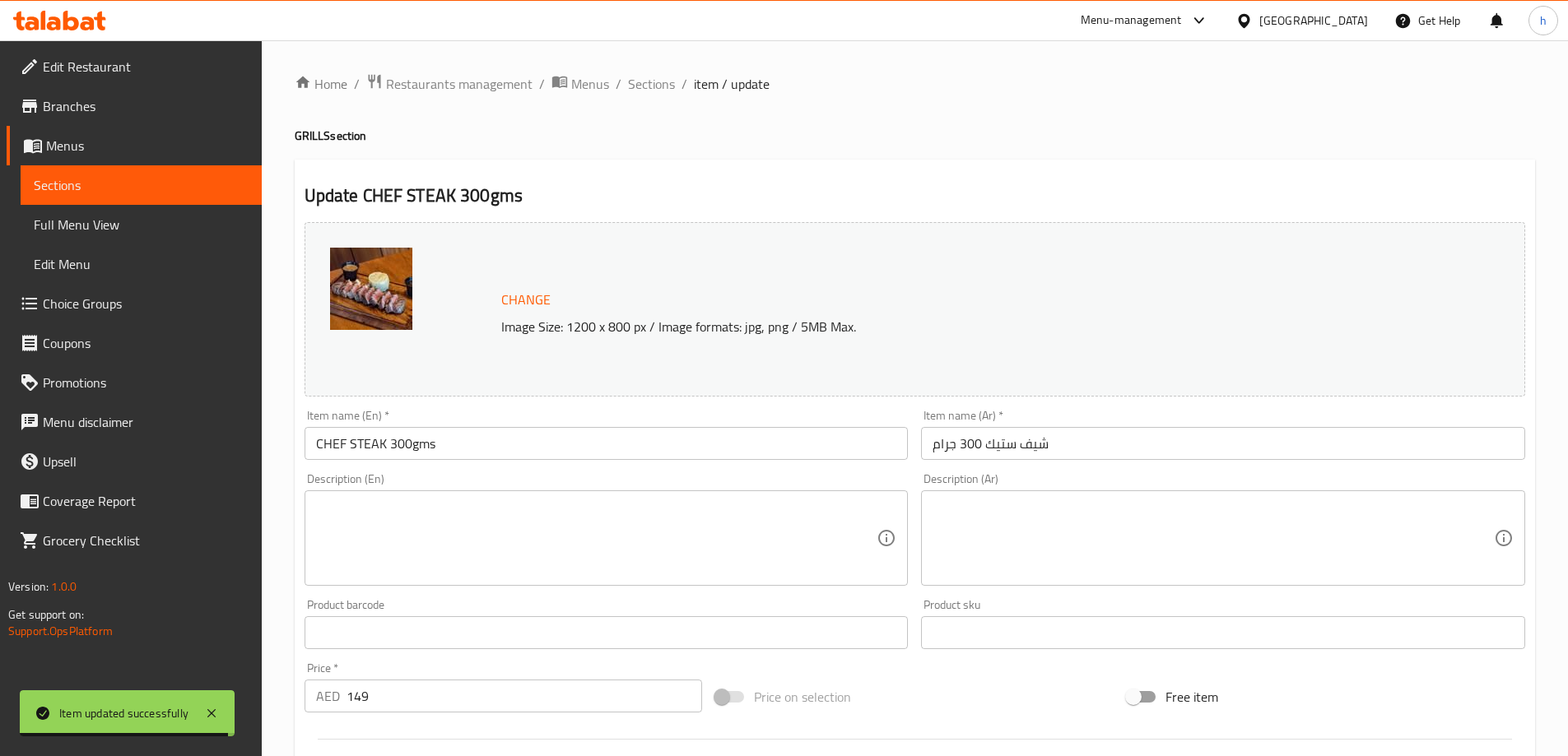
click at [752, 552] on textarea at bounding box center [596, 538] width 561 height 78
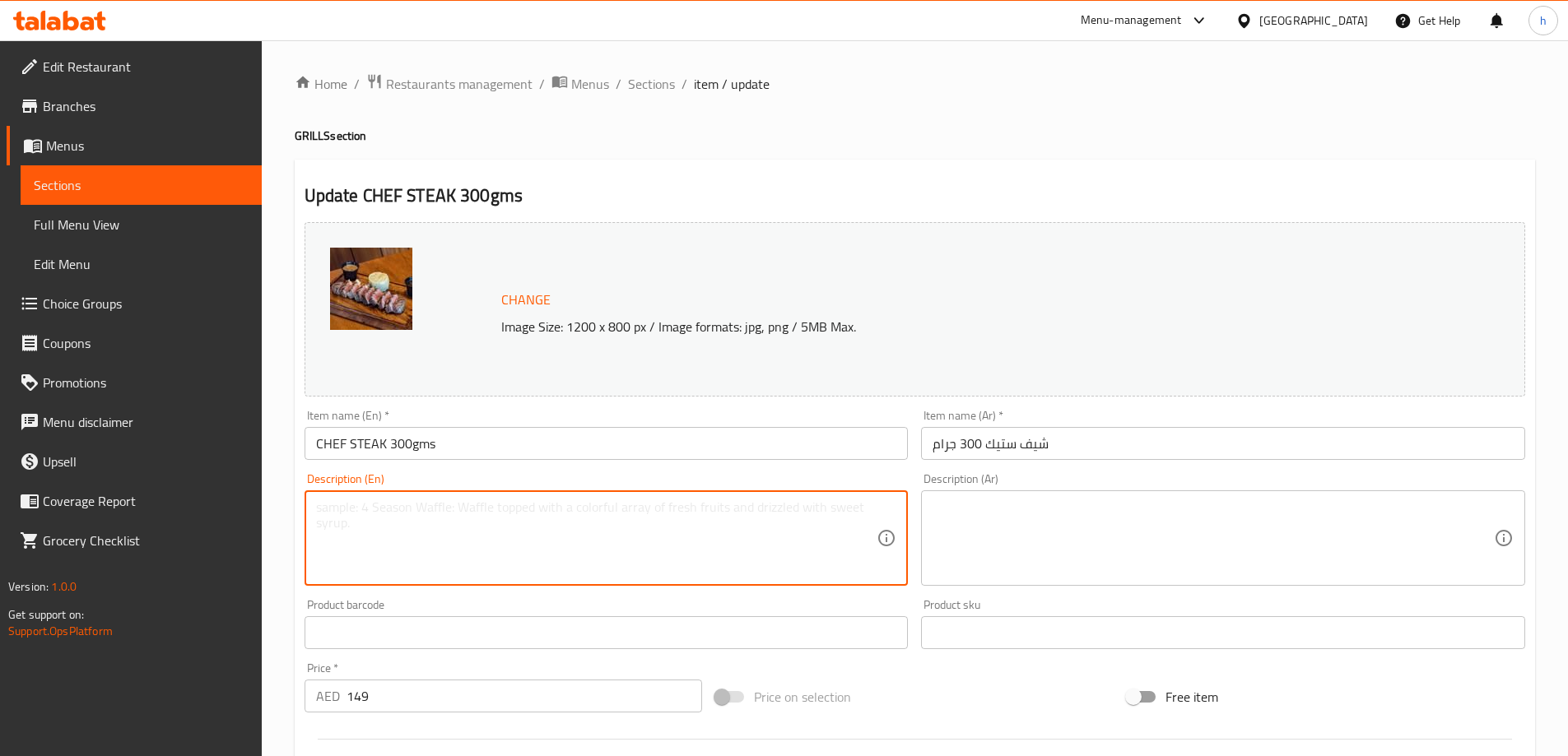
paste textarea "Charcoal-grilled marinated lamb cubes bursting with flavor."
type textarea "Charcoal-grilled marinated lamb cubes bursting with flavor."
click at [1060, 529] on textarea at bounding box center [1213, 538] width 561 height 78
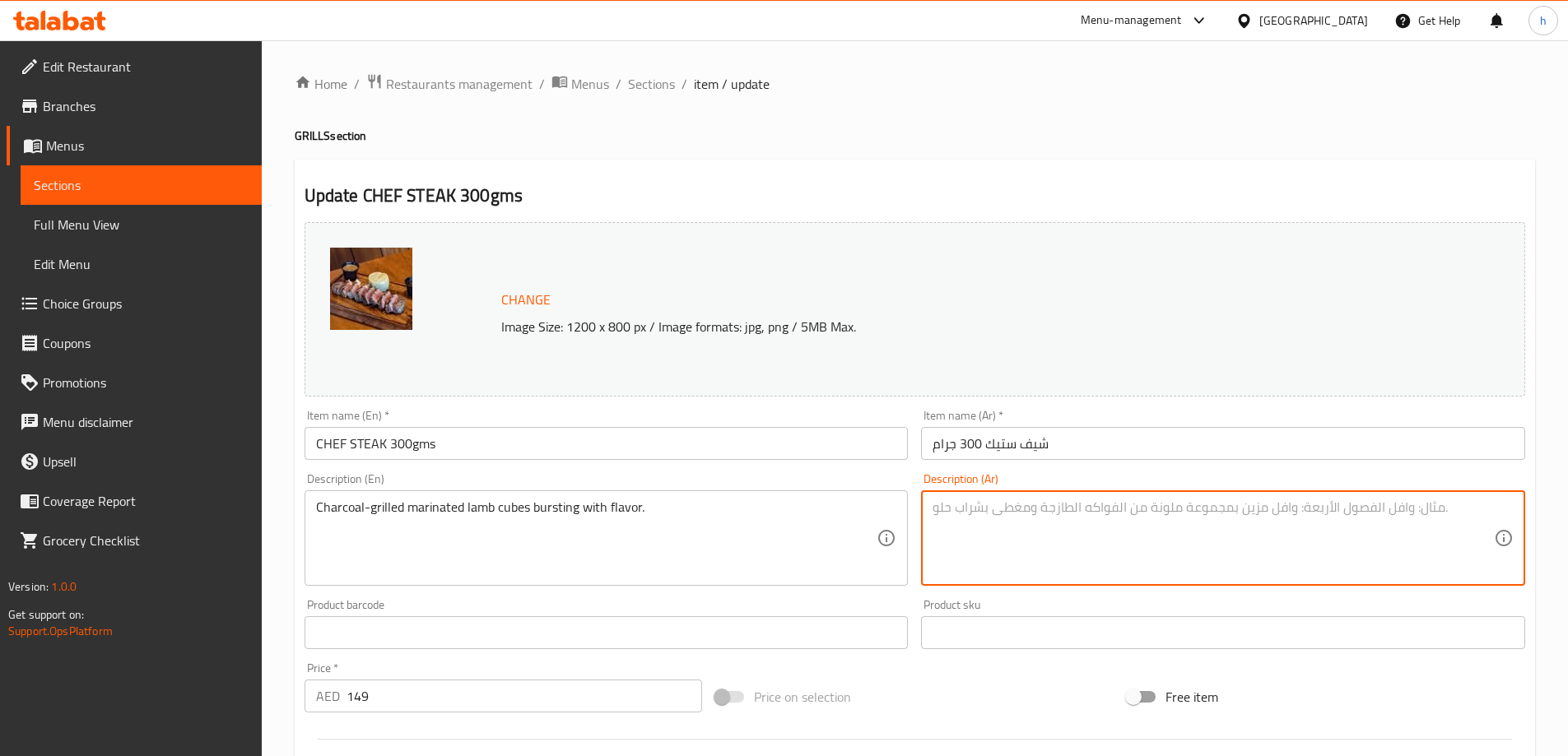
paste textarea "مكعبات لحم الضأن المتبلة المشوية على الفحم مليئة بالنكهة."
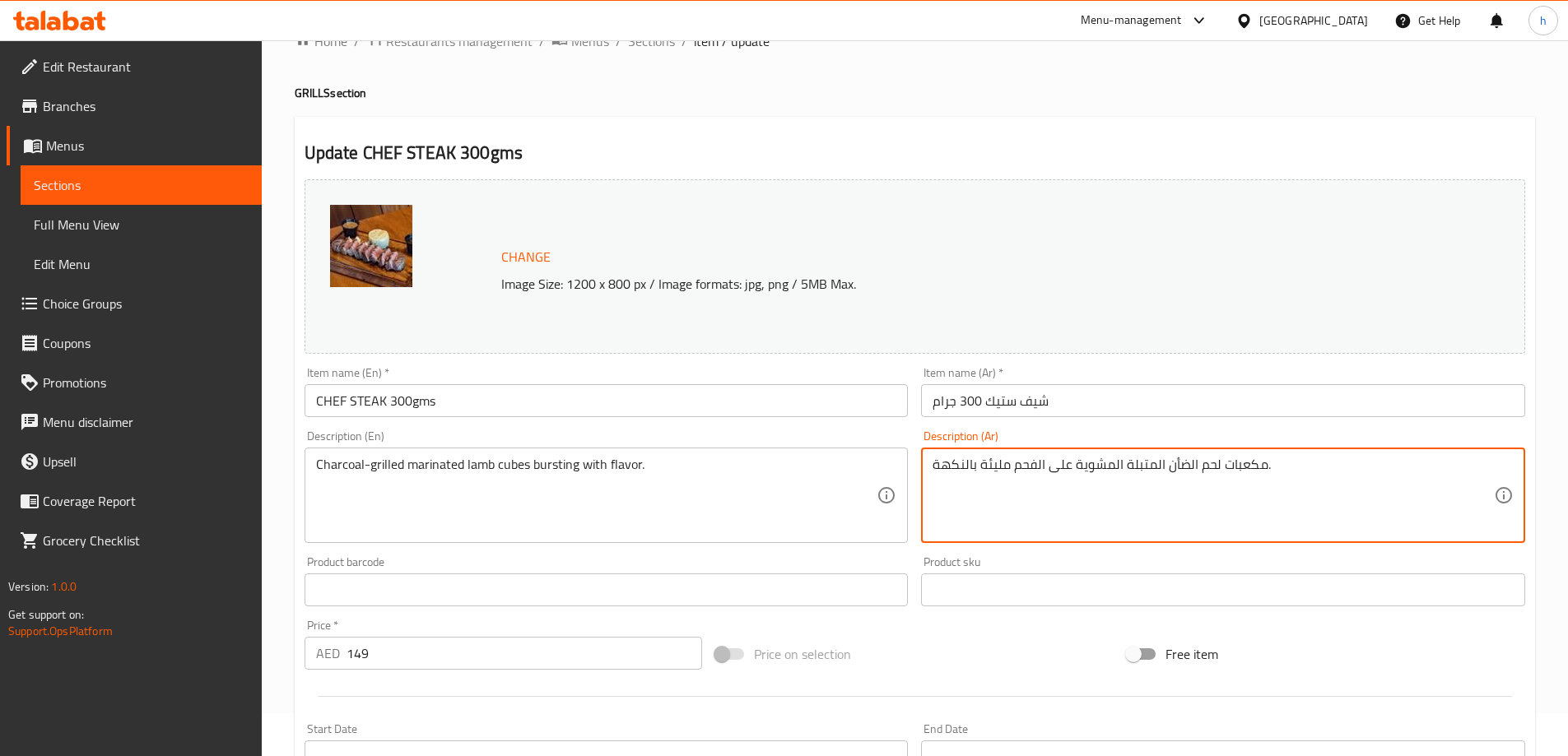
scroll to position [430, 0]
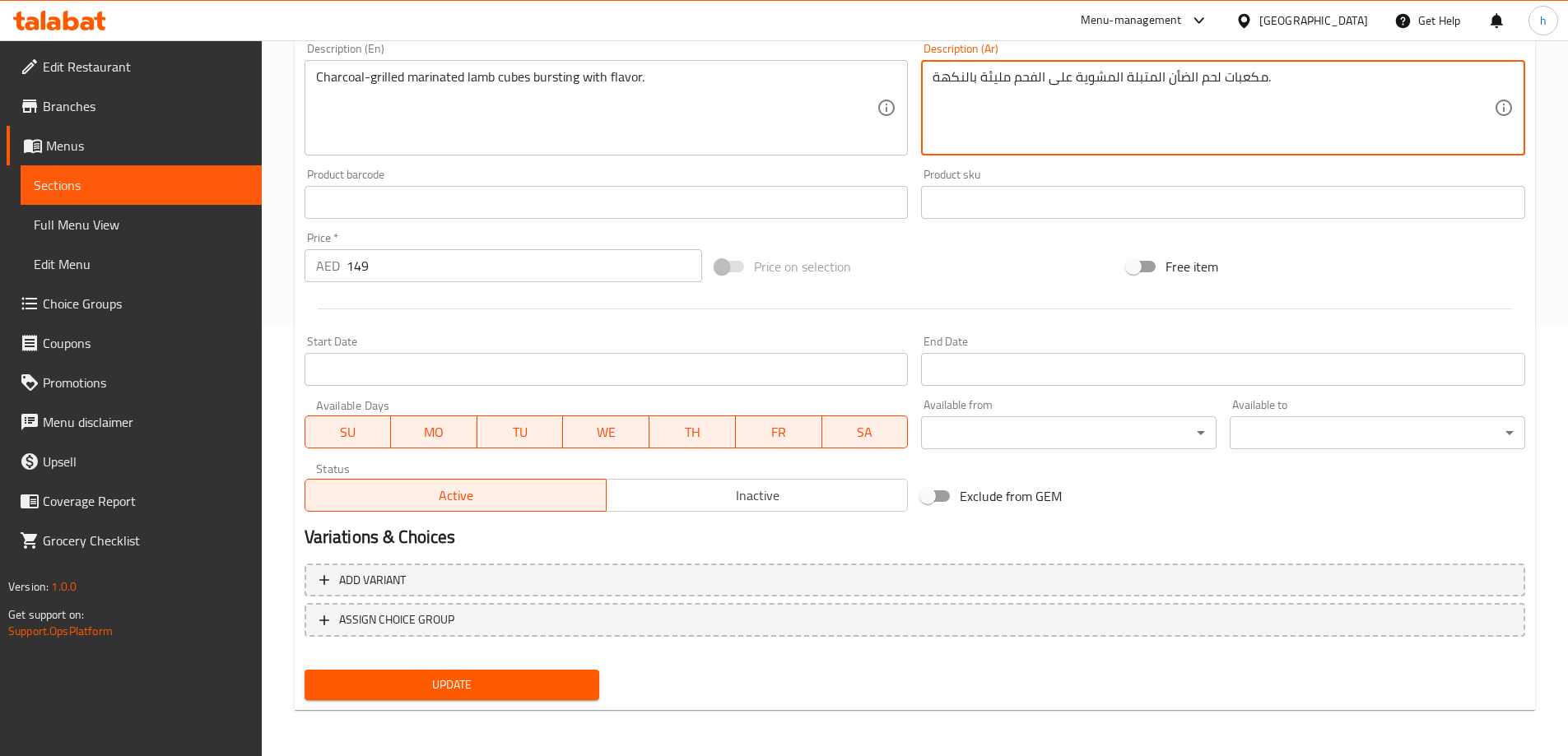
type textarea "مكعبات لحم الضأن المتبلة المشوية على الفحم مليئة بالنكهة."
click at [500, 690] on span "Update" at bounding box center [452, 684] width 270 height 21
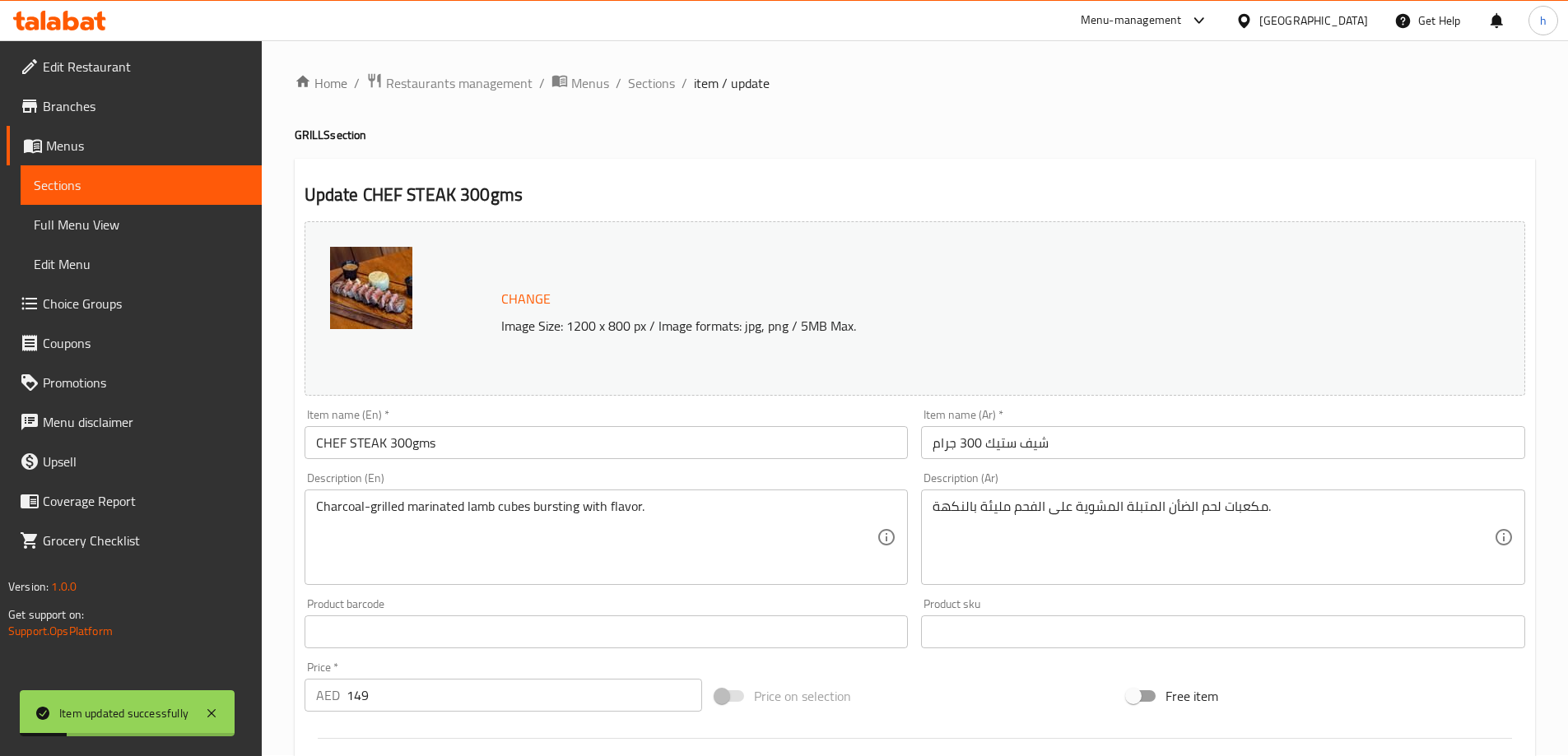
scroll to position [0, 0]
click at [660, 81] on span "Sections" at bounding box center [652, 84] width 47 height 20
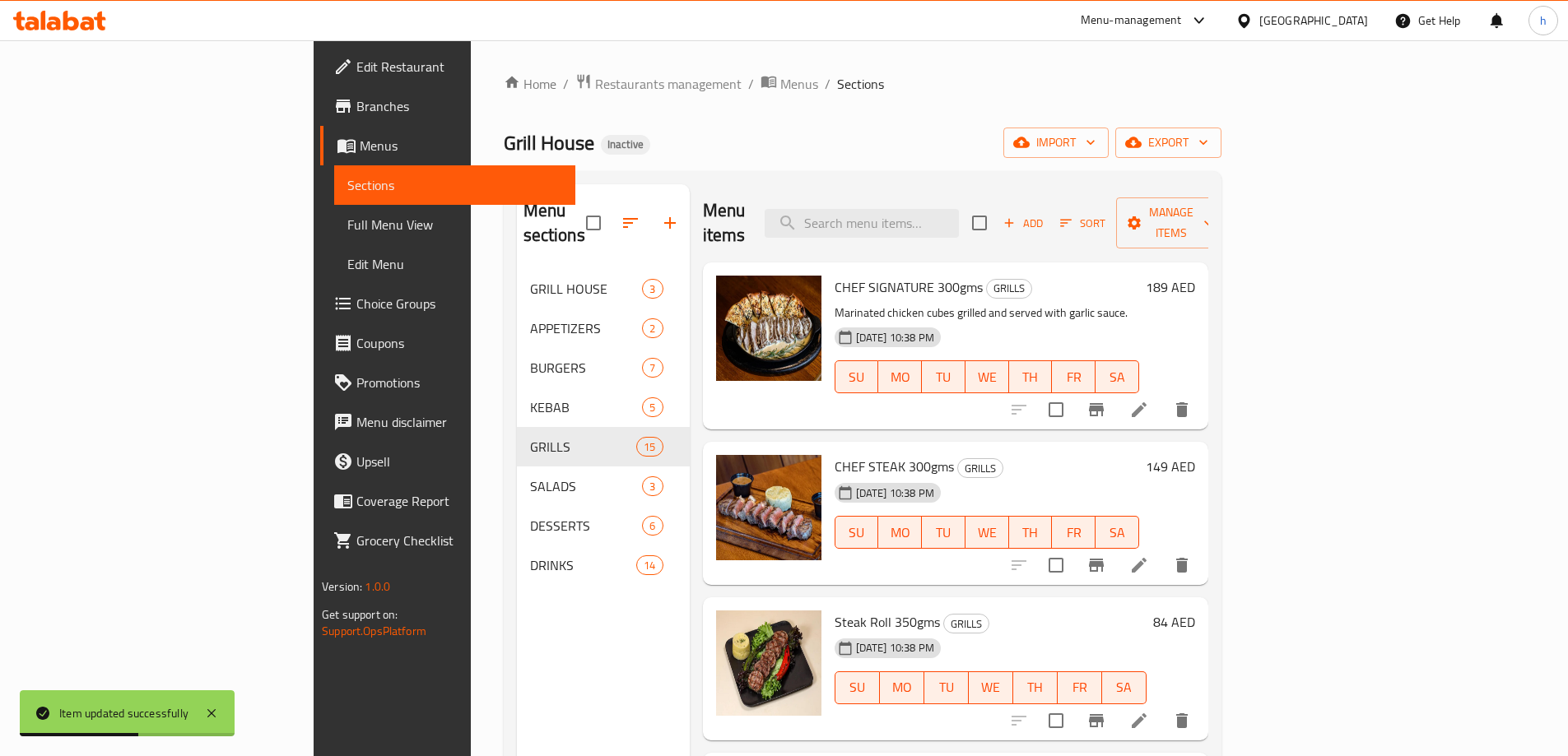
scroll to position [82, 0]
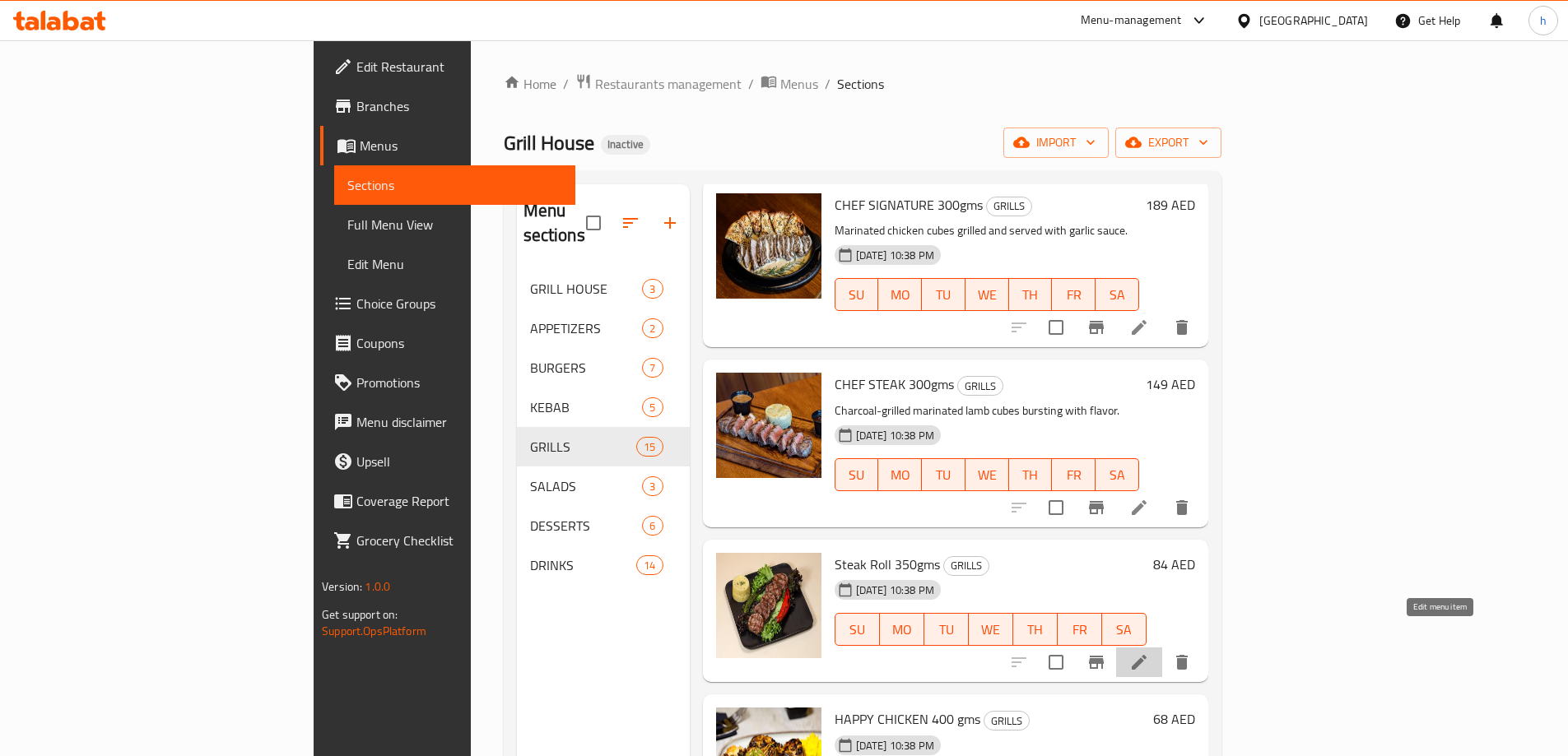
click at [1146, 654] on icon at bounding box center [1138, 661] width 15 height 15
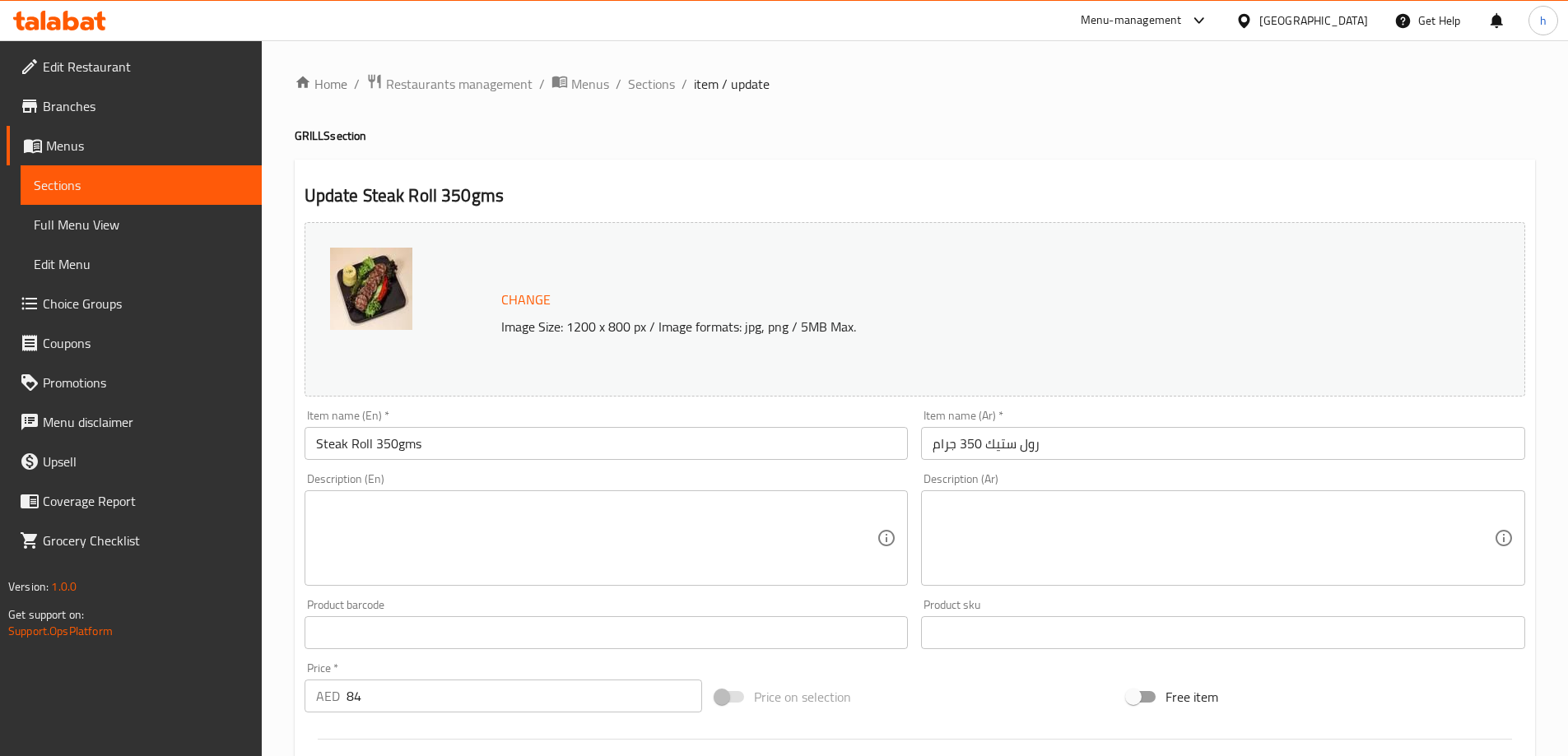
click at [698, 512] on textarea at bounding box center [596, 538] width 561 height 78
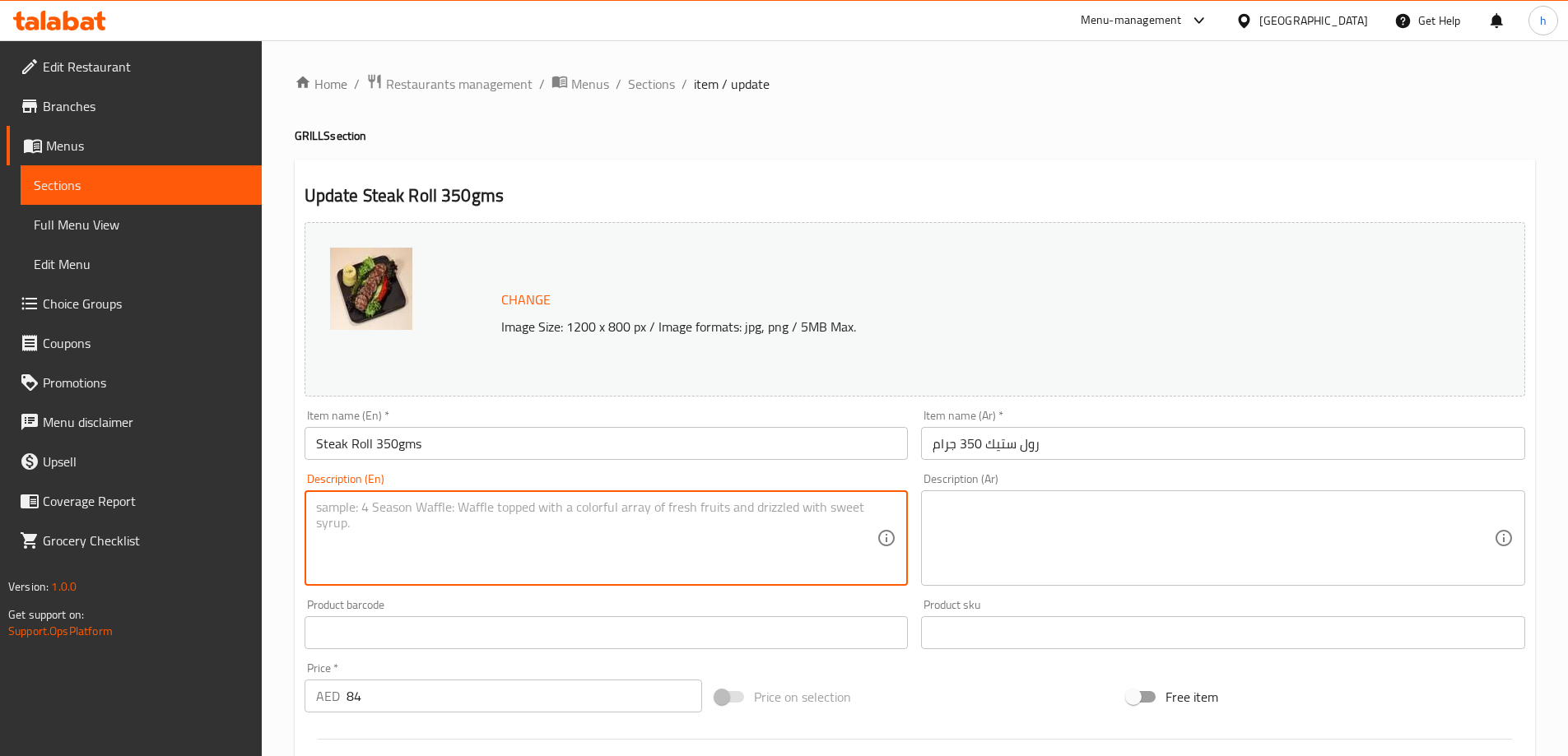
paste textarea "A chef’s selection of kebabs, tawouk, and lamb tikka served together."
type textarea "A chef’s selection of kebabs, tawouk, and lamb tikka served together."
click at [1105, 551] on textarea at bounding box center [1213, 538] width 561 height 78
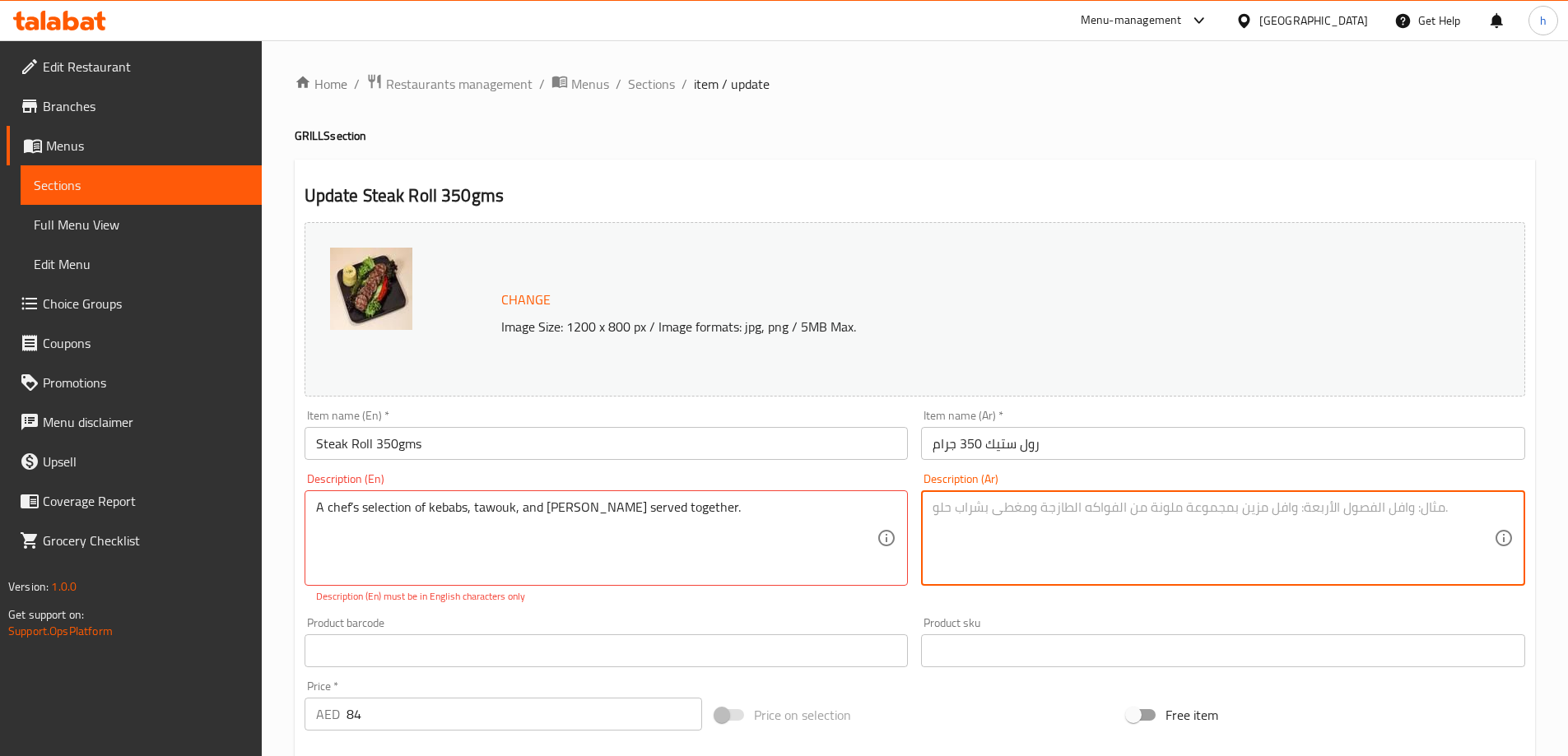
click at [1020, 511] on textarea at bounding box center [1213, 538] width 561 height 78
paste textarea "تشكيلة مختارة من الكباب والطاووق وتكا لحم الضأن تقدم معًا."
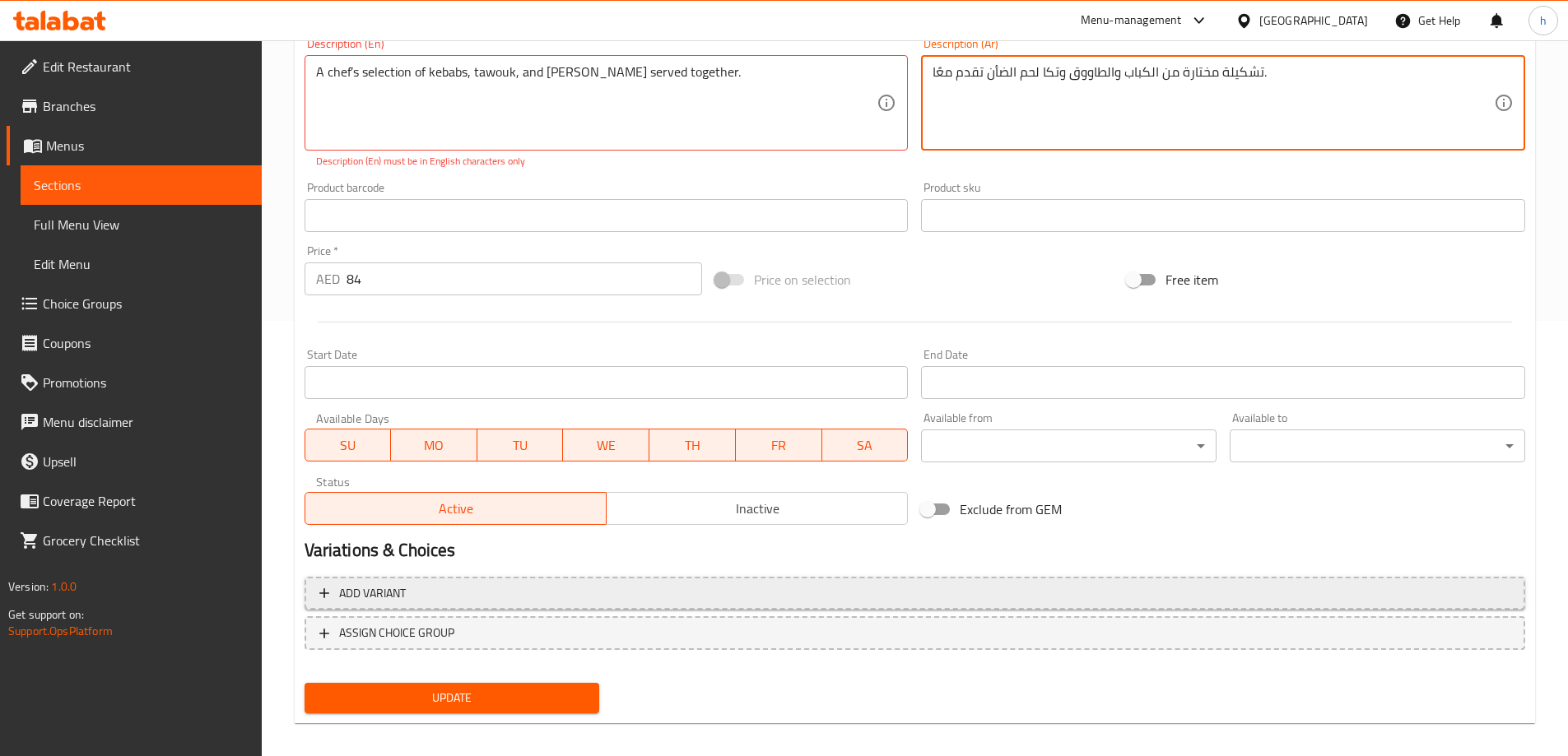
scroll to position [448, 0]
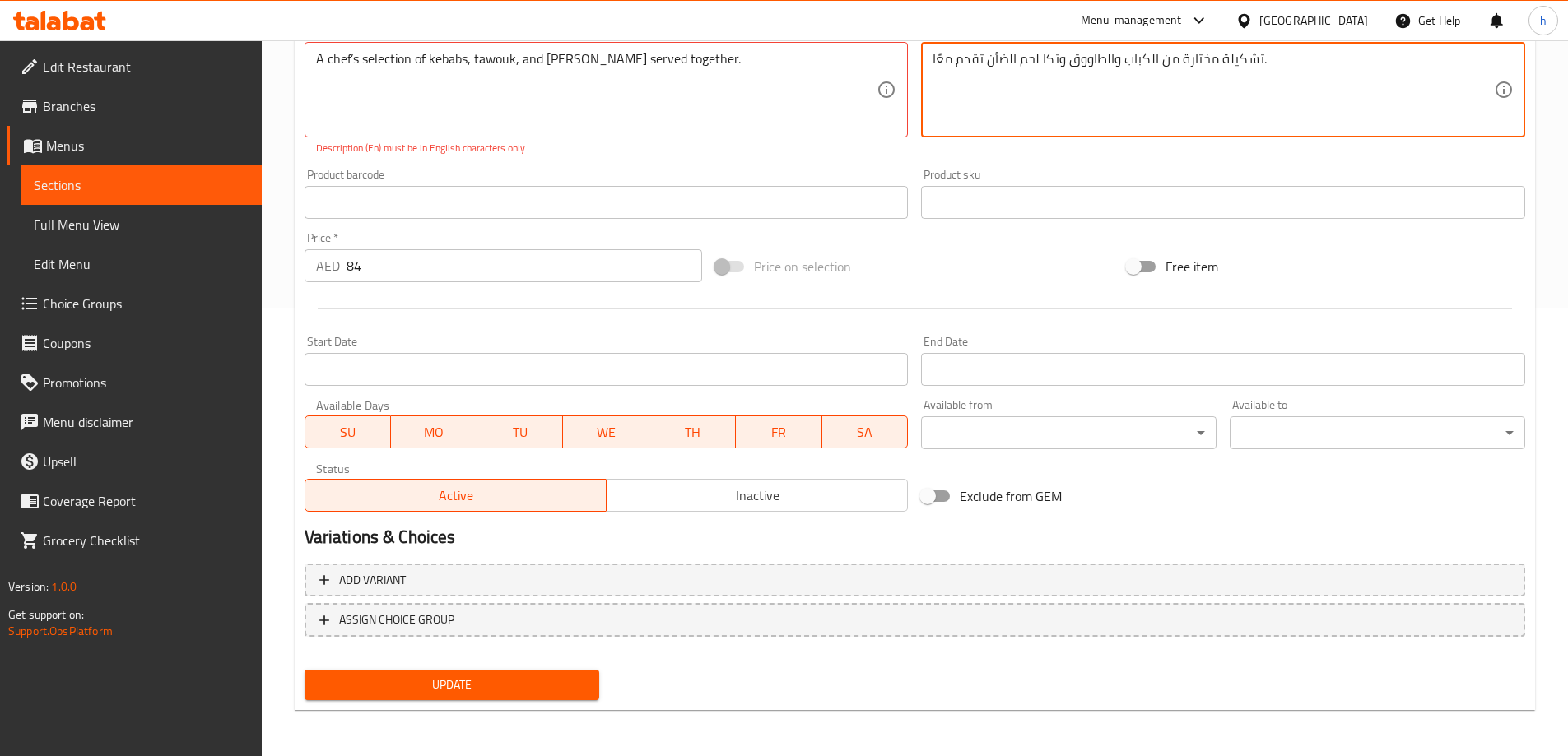
type textarea "تشكيلة مختارة من الكباب والطاووق وتكا لحم الضأن تقدم معًا."
click at [546, 672] on button "Update" at bounding box center [451, 684] width 295 height 31
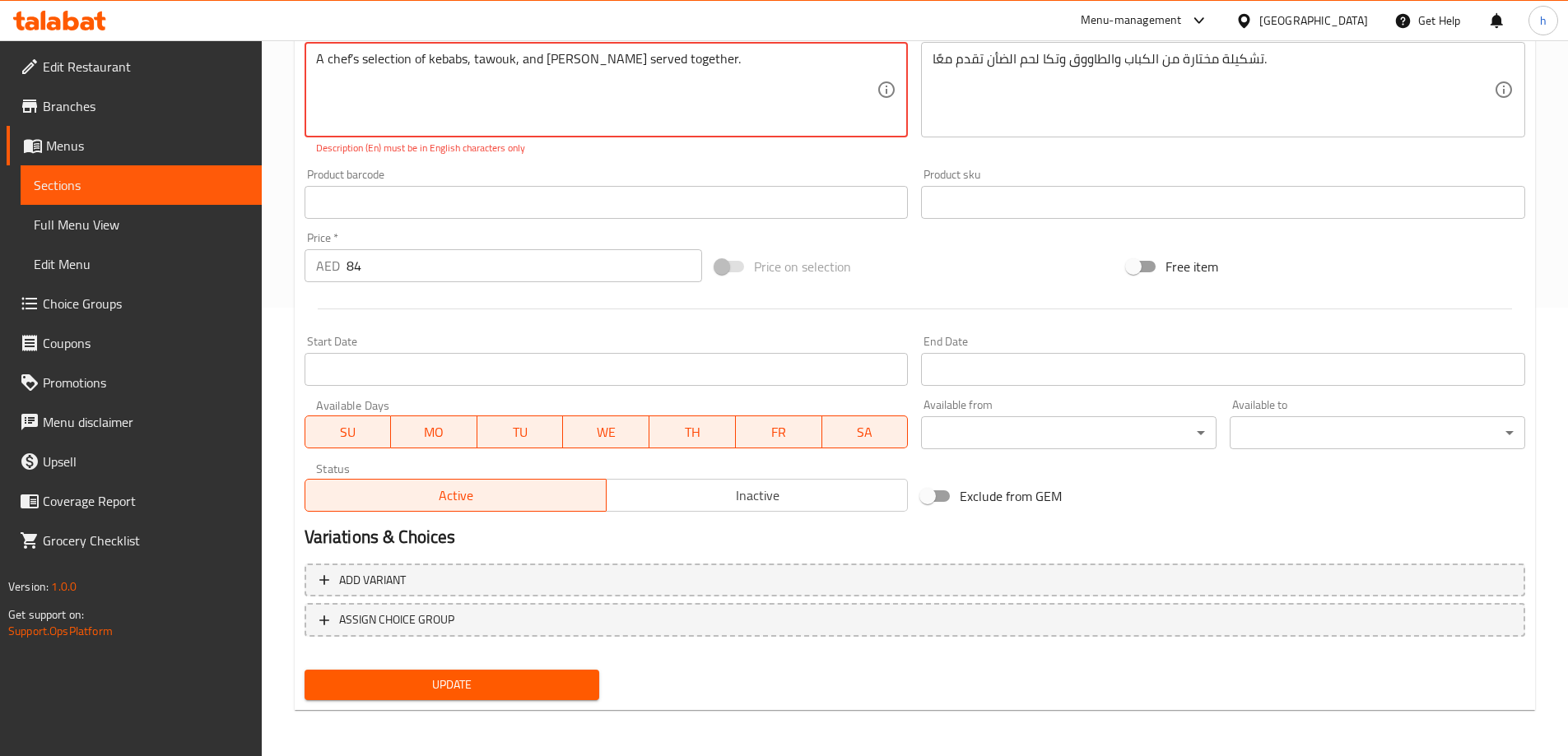
click at [541, 681] on span "Update" at bounding box center [452, 684] width 270 height 21
click at [352, 52] on textarea "A chef’s selection of kebabs, tawouk, and lamb tikka served together." at bounding box center [596, 90] width 561 height 78
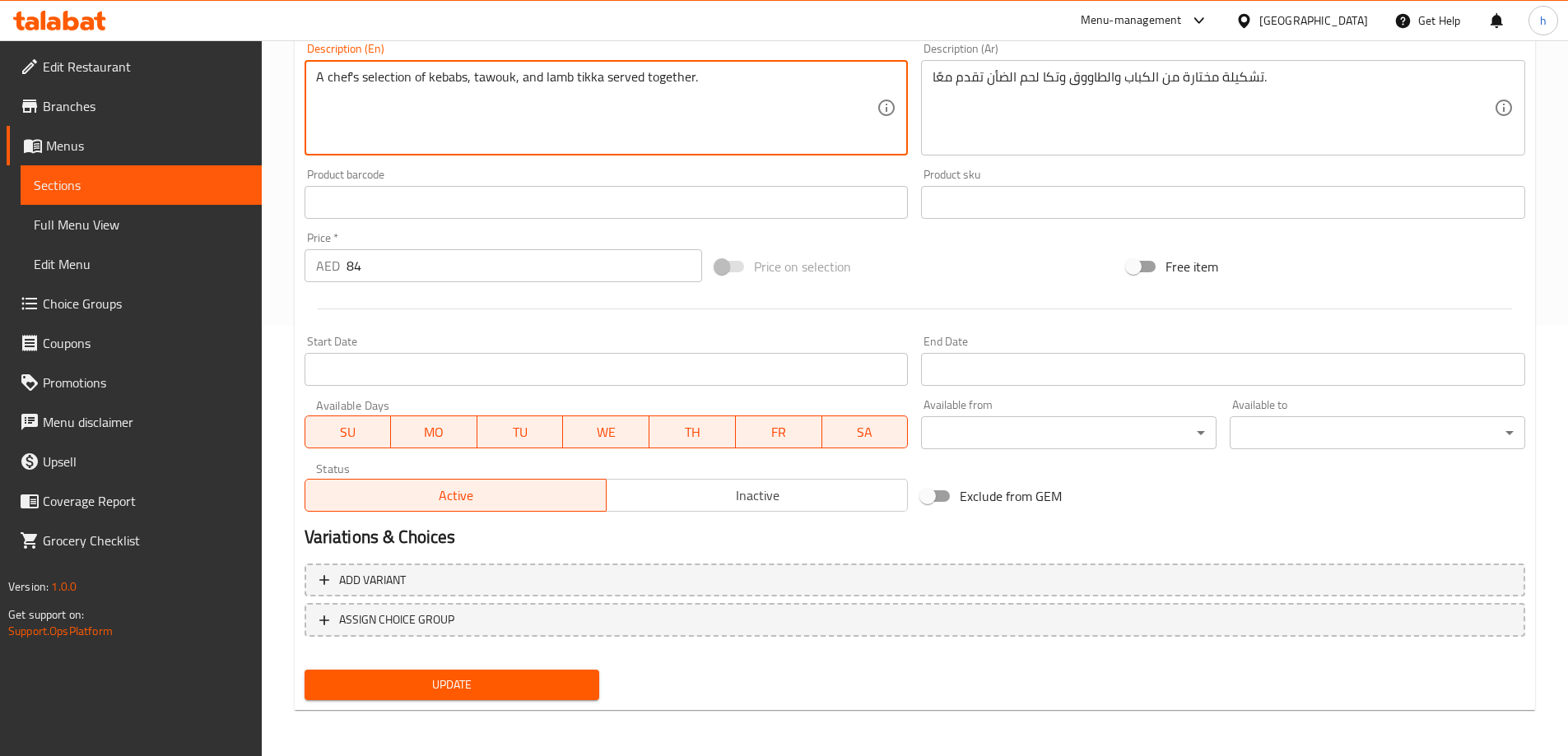
type textarea "A chef's selection of kebabs, tawouk, and lamb tikka served together."
click at [566, 676] on span "Update" at bounding box center [452, 684] width 270 height 21
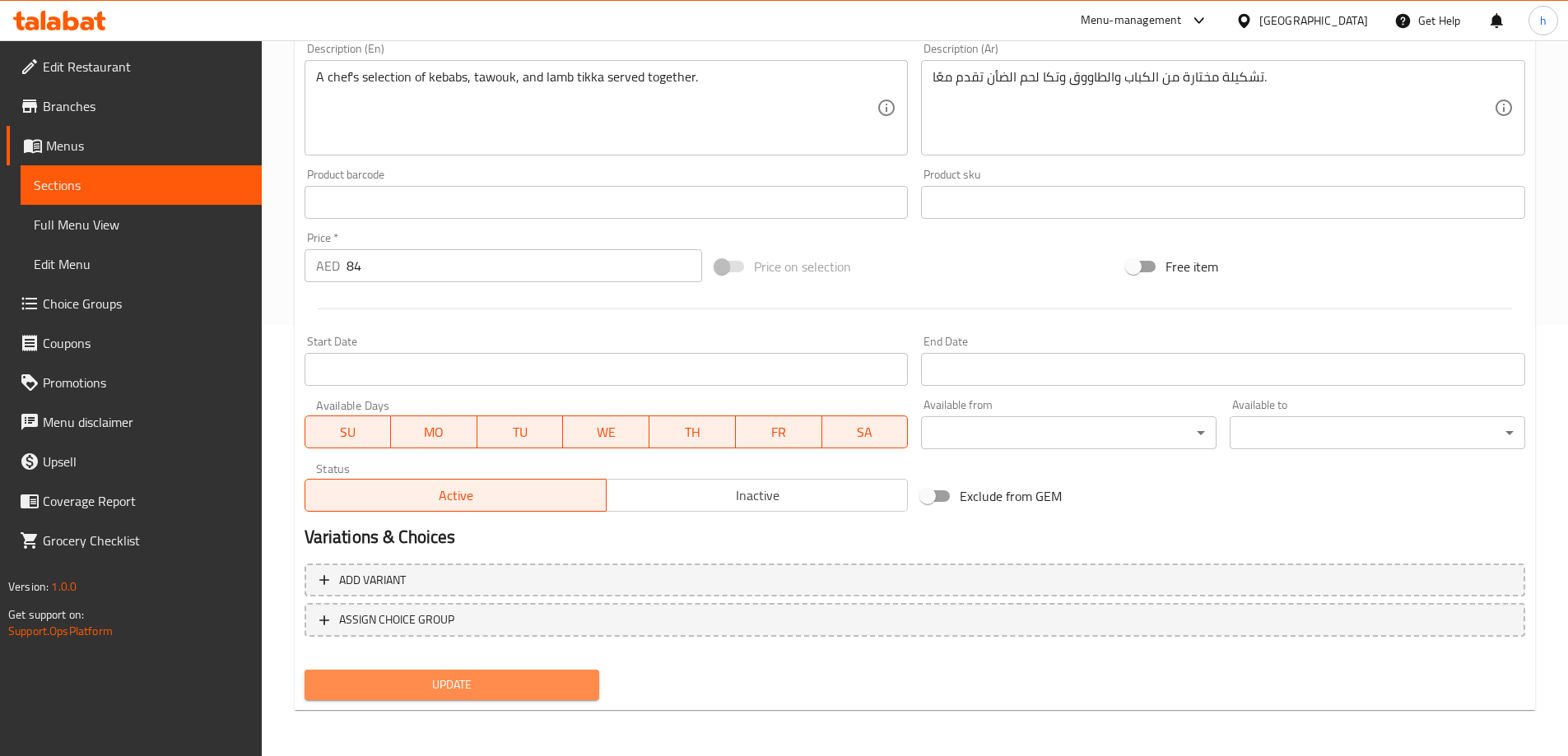
click at [578, 679] on span "Update" at bounding box center [452, 684] width 270 height 21
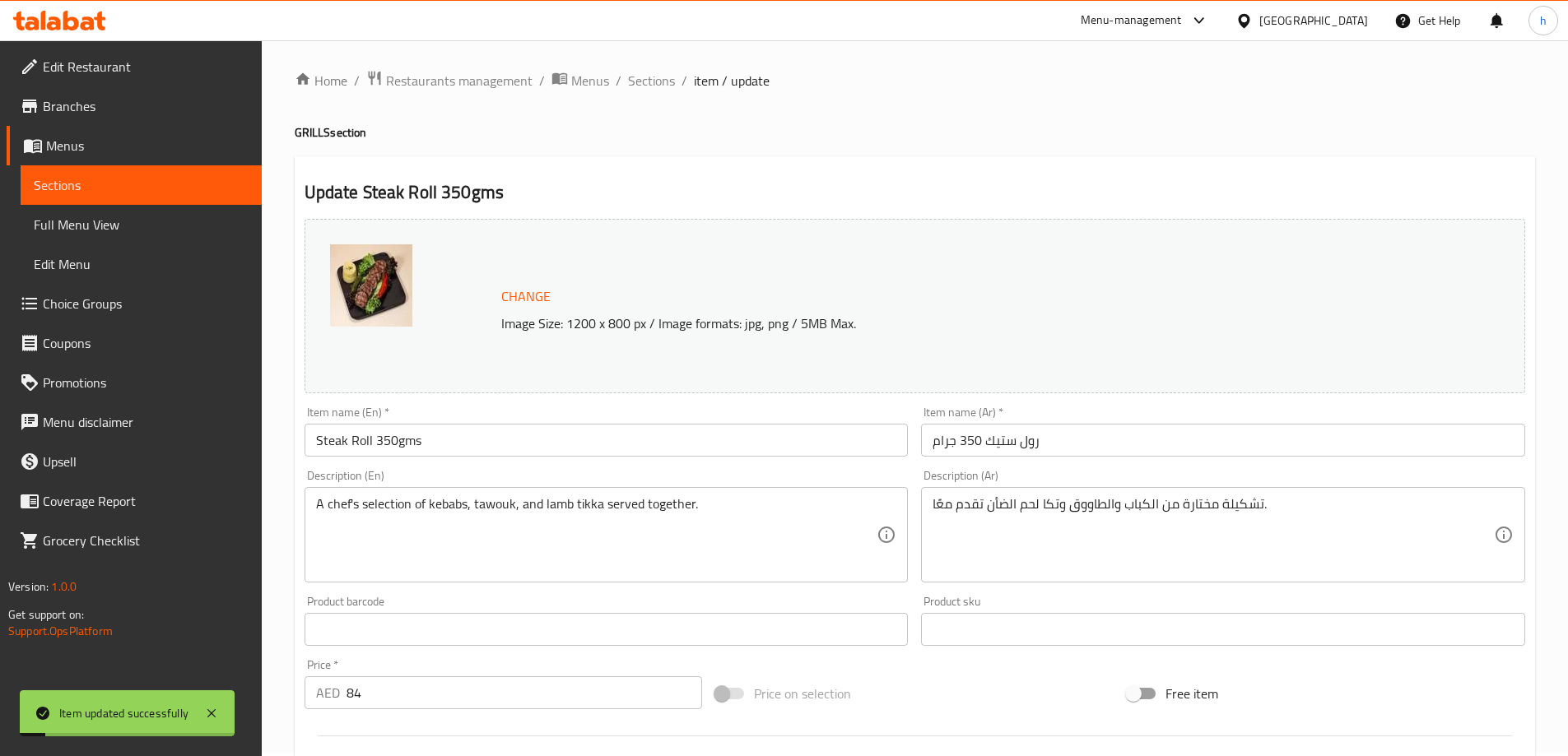
scroll to position [0, 0]
click at [661, 82] on span "Sections" at bounding box center [652, 84] width 47 height 20
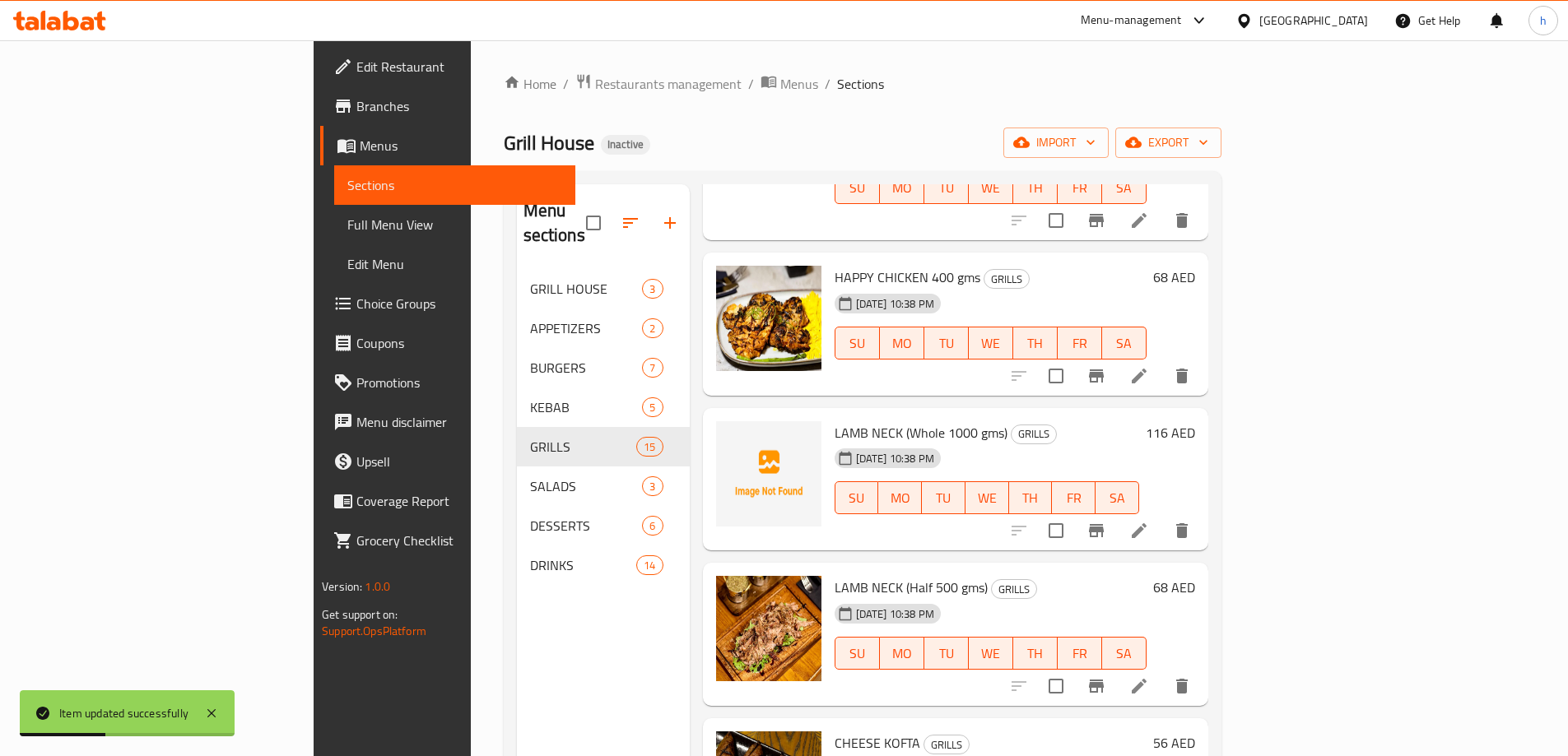
scroll to position [575, 0]
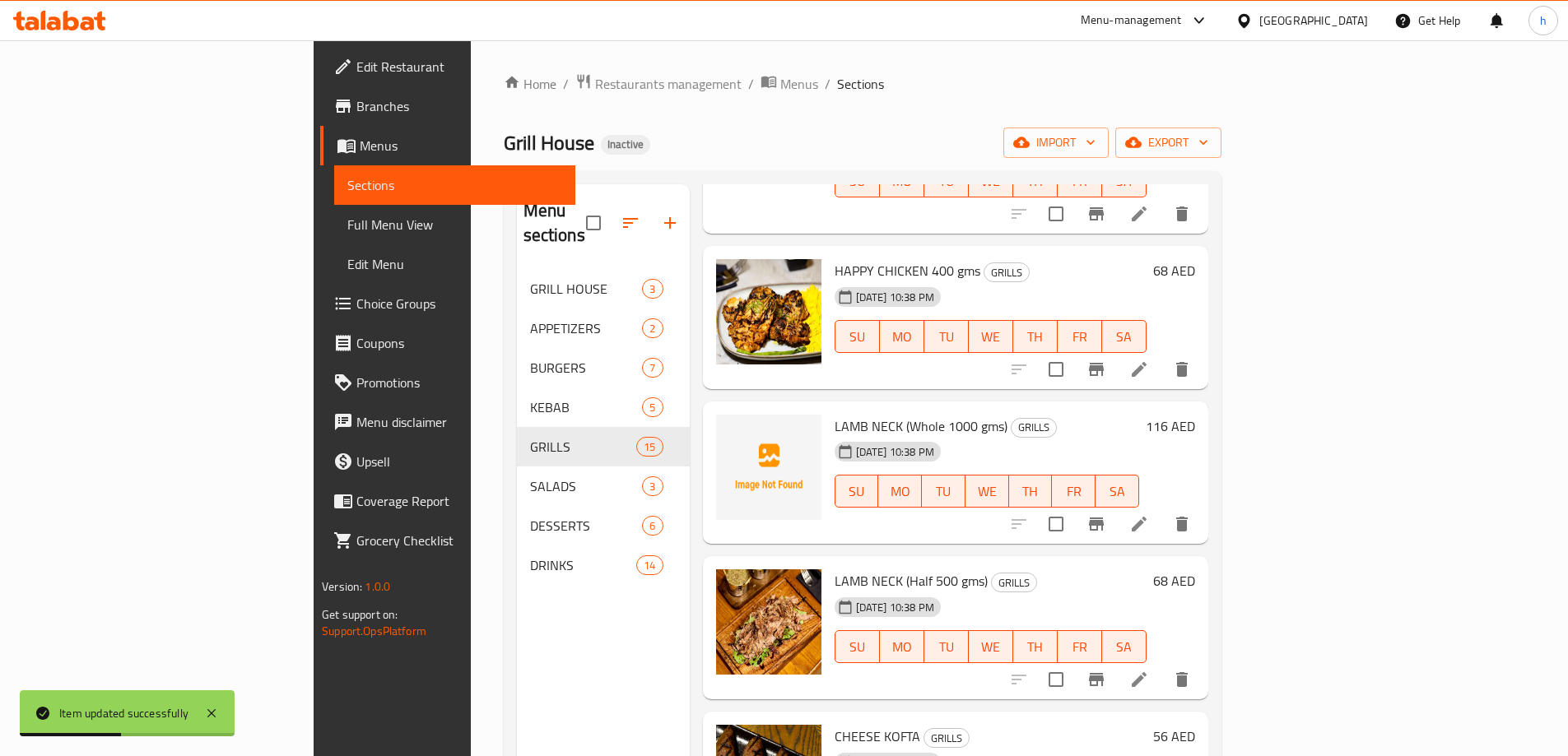
click at [1202, 504] on div at bounding box center [1100, 524] width 202 height 39
click at [1148, 514] on icon at bounding box center [1138, 524] width 20 height 20
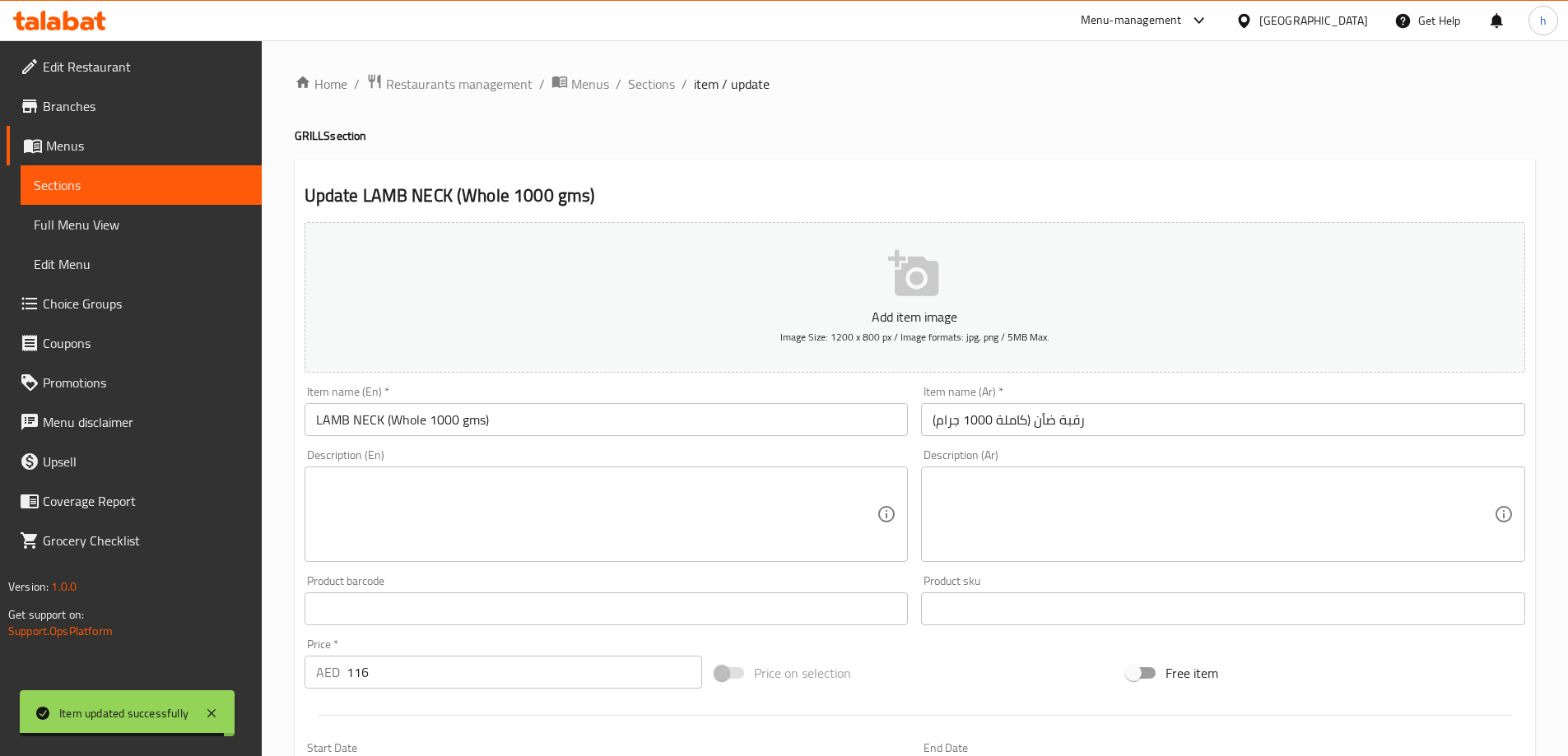
click at [774, 531] on textarea at bounding box center [596, 514] width 561 height 78
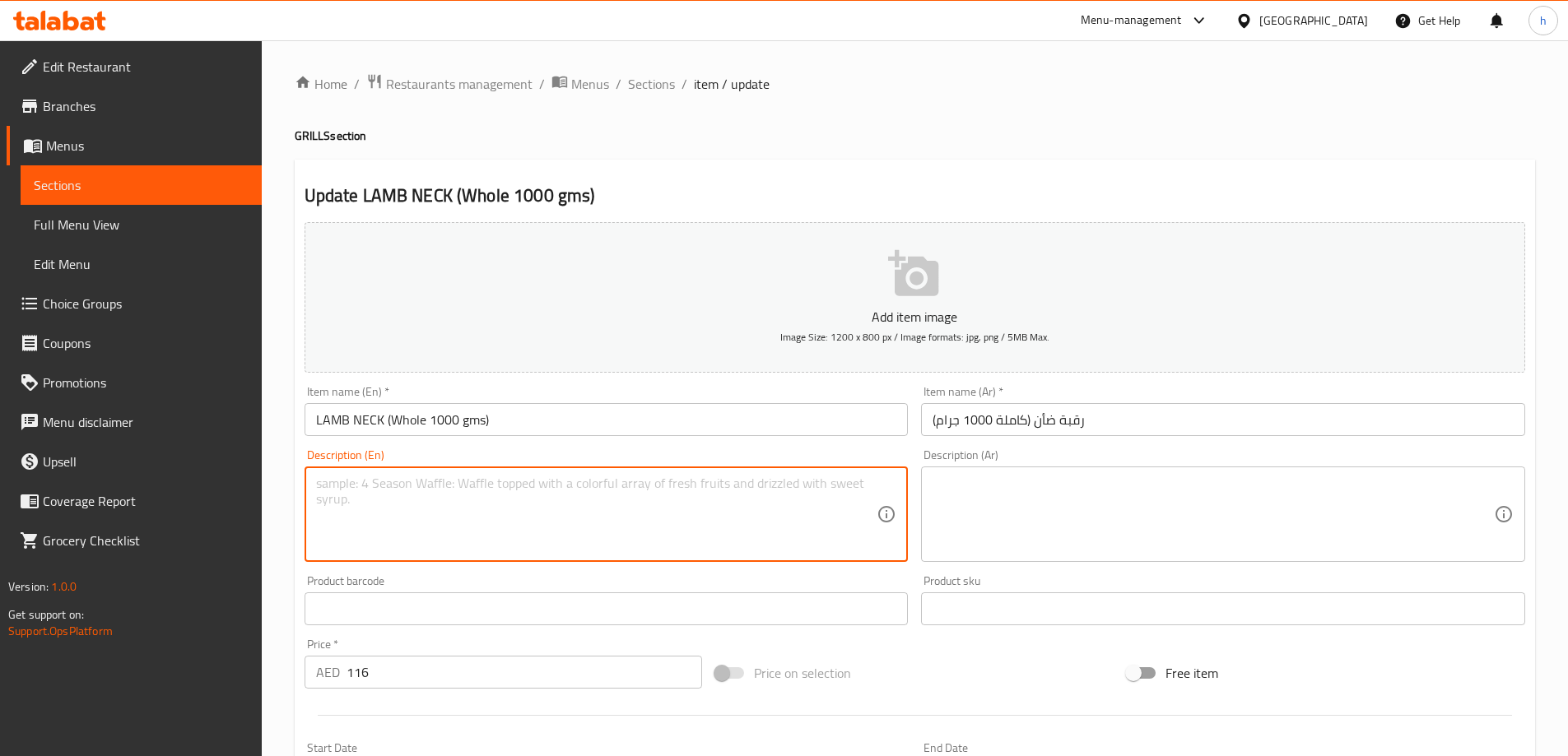
paste textarea "Chef’s special premium cut grilled to your liking."
type textarea "Chef’s special premium cut grilled to your liking."
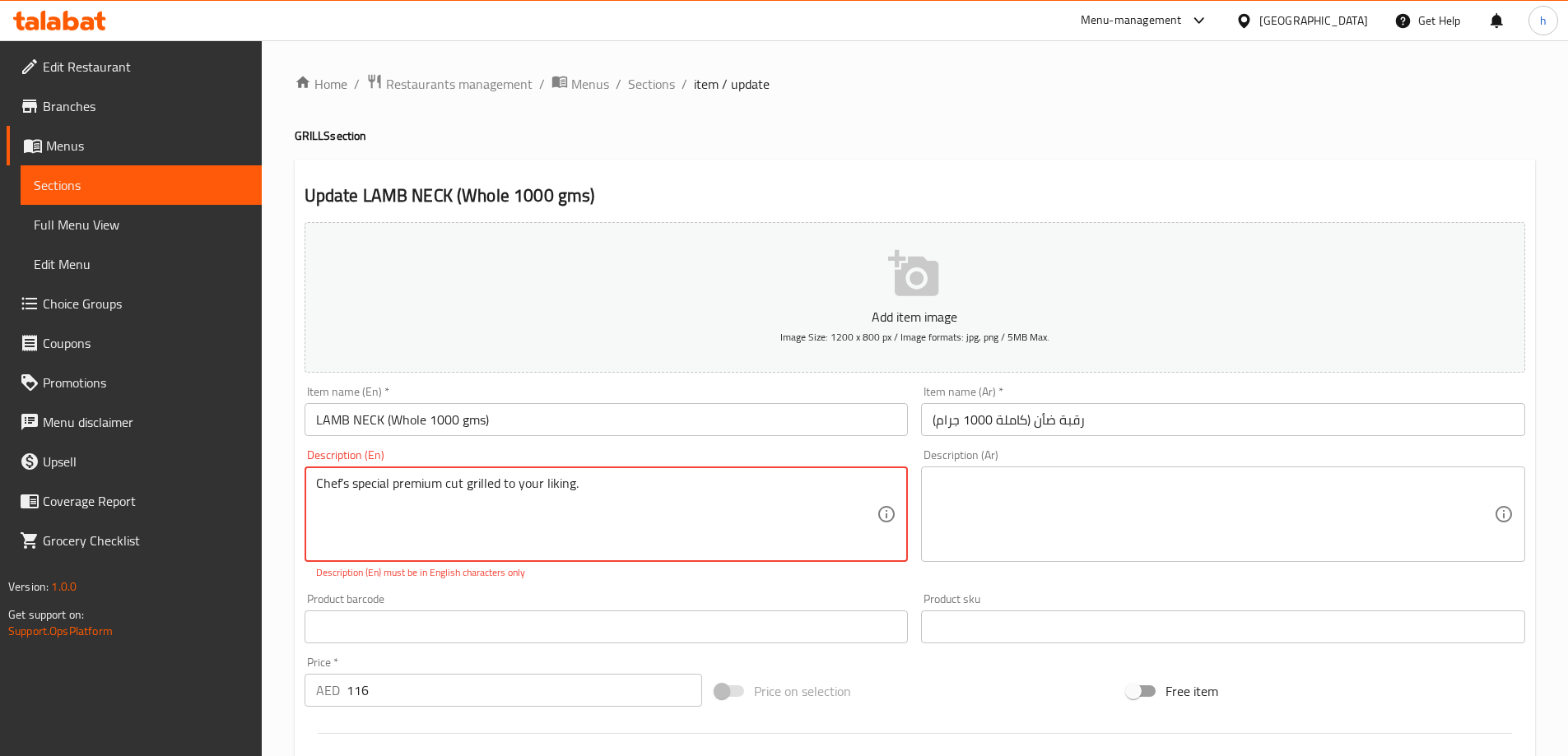
click at [1035, 477] on textarea at bounding box center [1213, 514] width 561 height 78
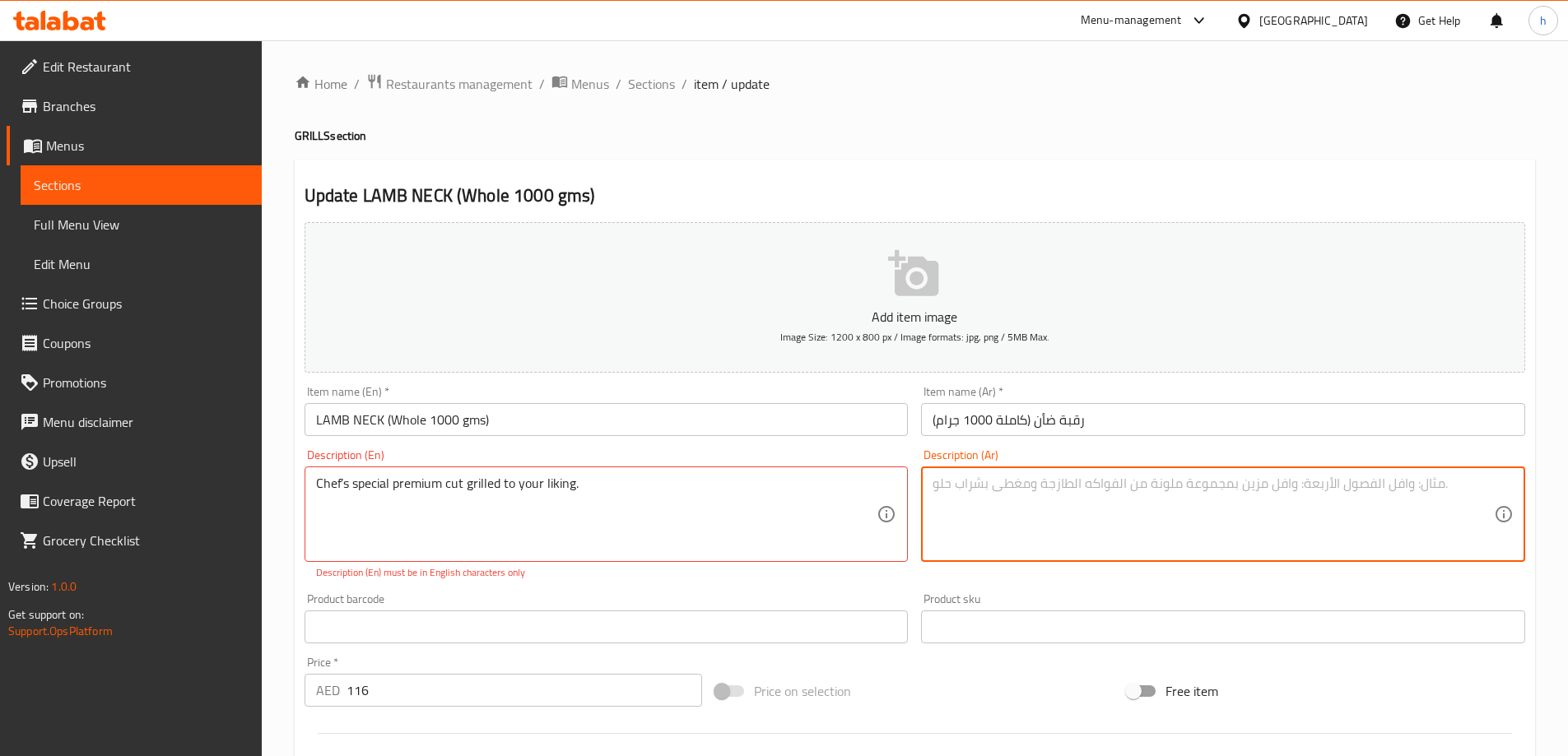
paste textarea "قطع لحم ممتازة خاصة بالشيف مشوية حسب رغبتك."
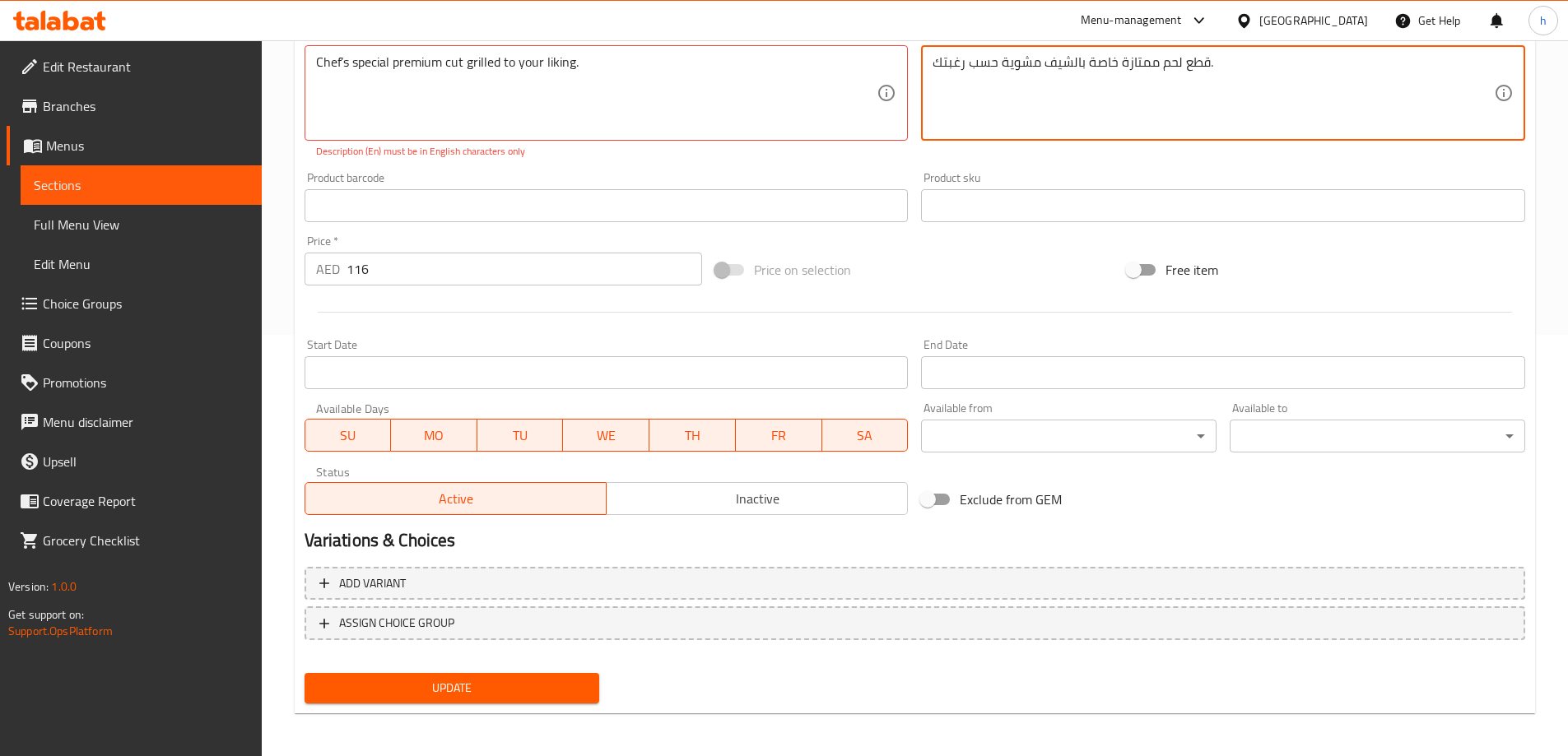
scroll to position [424, 0]
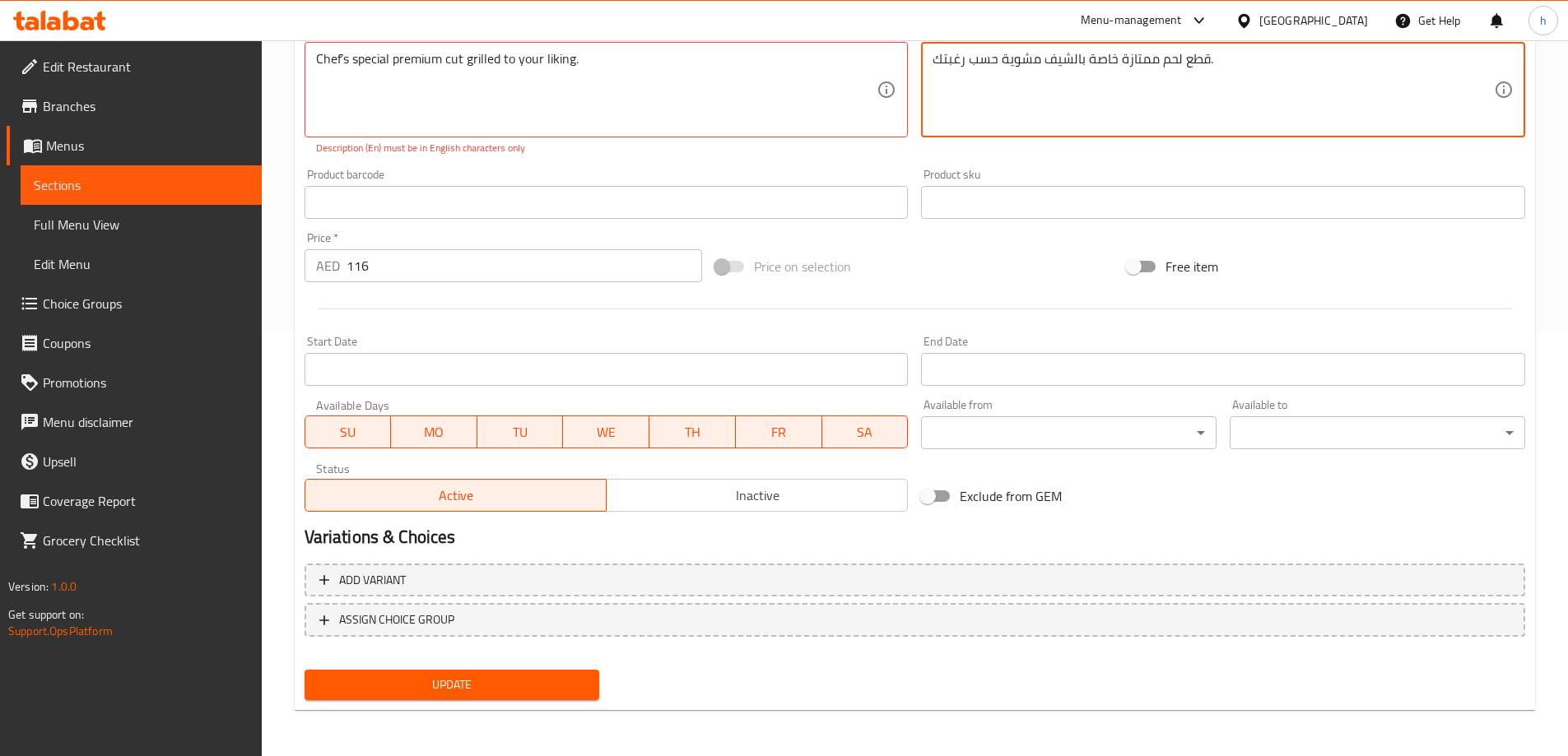
type textarea "قطع لحم ممتازة خاصة بالشيف مشوية حسب رغبتك."
click at [561, 674] on button "Update" at bounding box center [451, 684] width 295 height 31
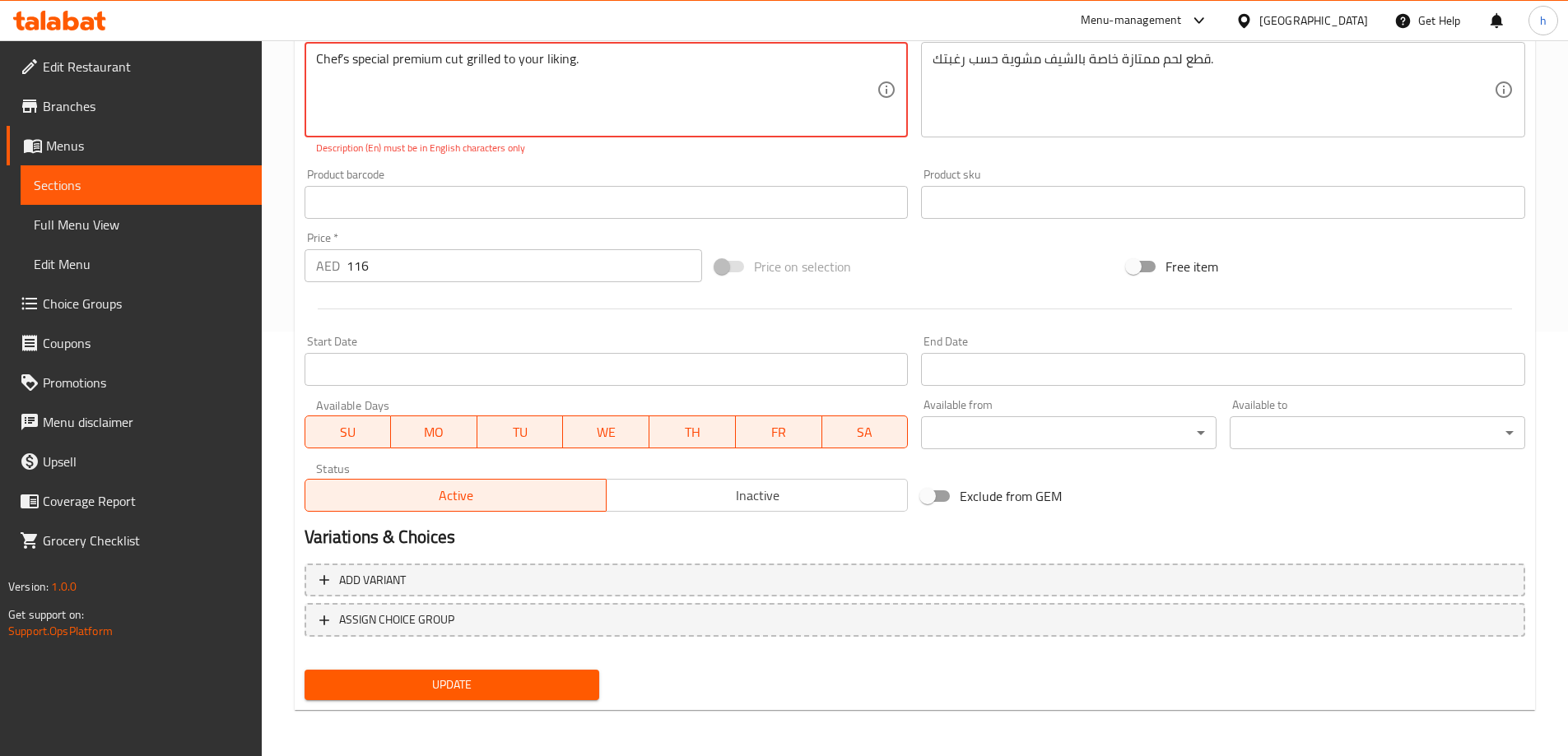
click at [561, 697] on button "Update" at bounding box center [451, 684] width 295 height 31
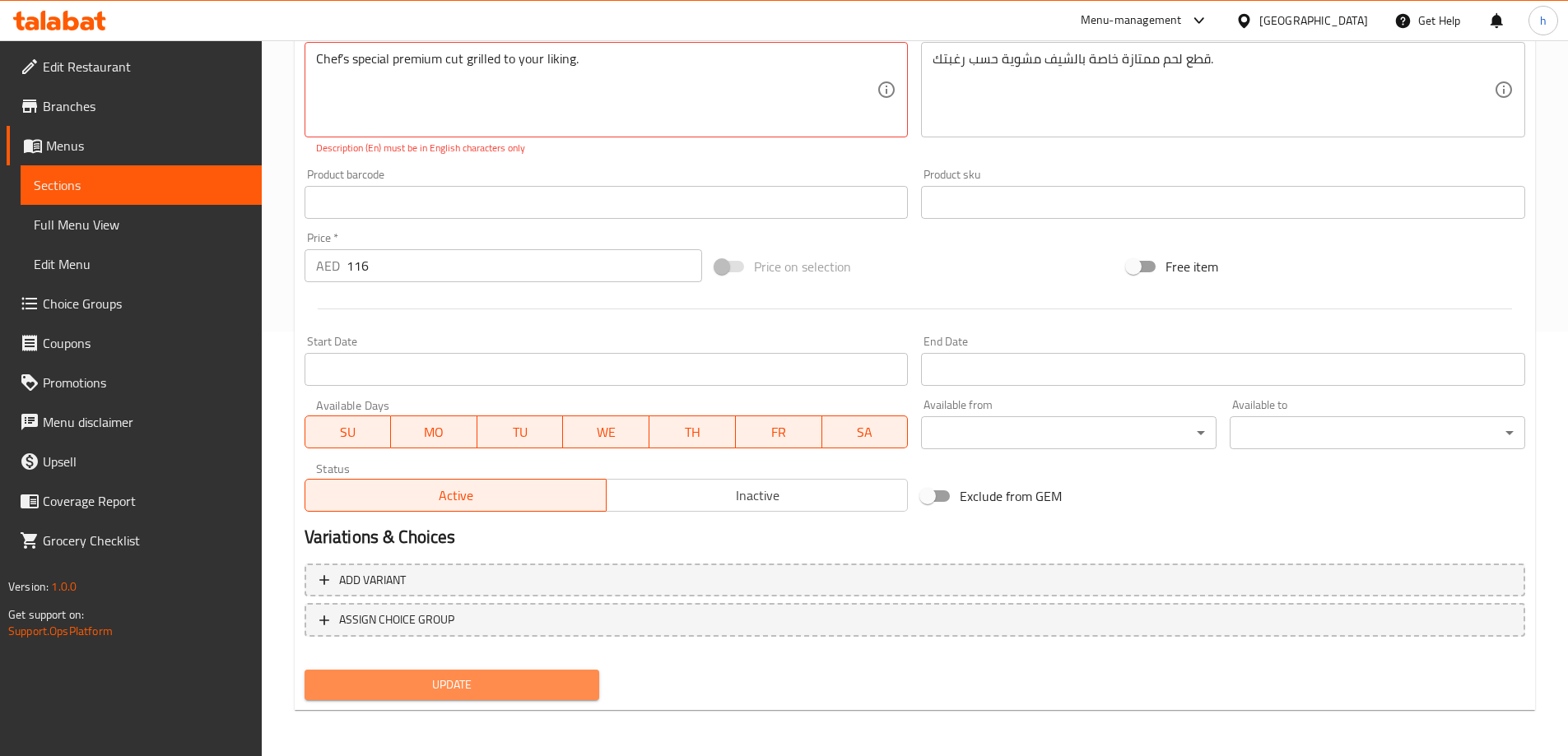
click at [556, 697] on button "Update" at bounding box center [451, 684] width 295 height 31
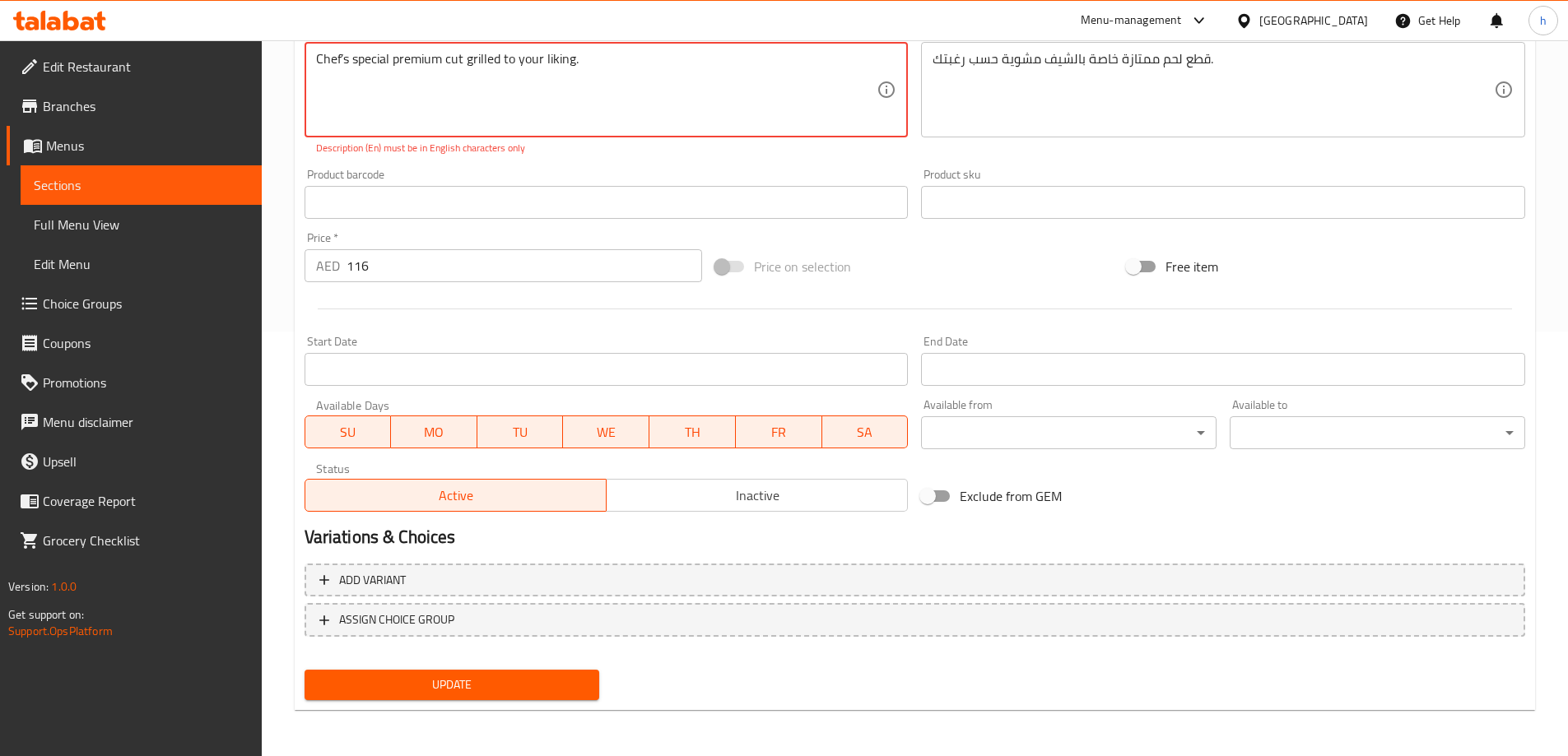
click at [556, 697] on button "Update" at bounding box center [451, 684] width 295 height 31
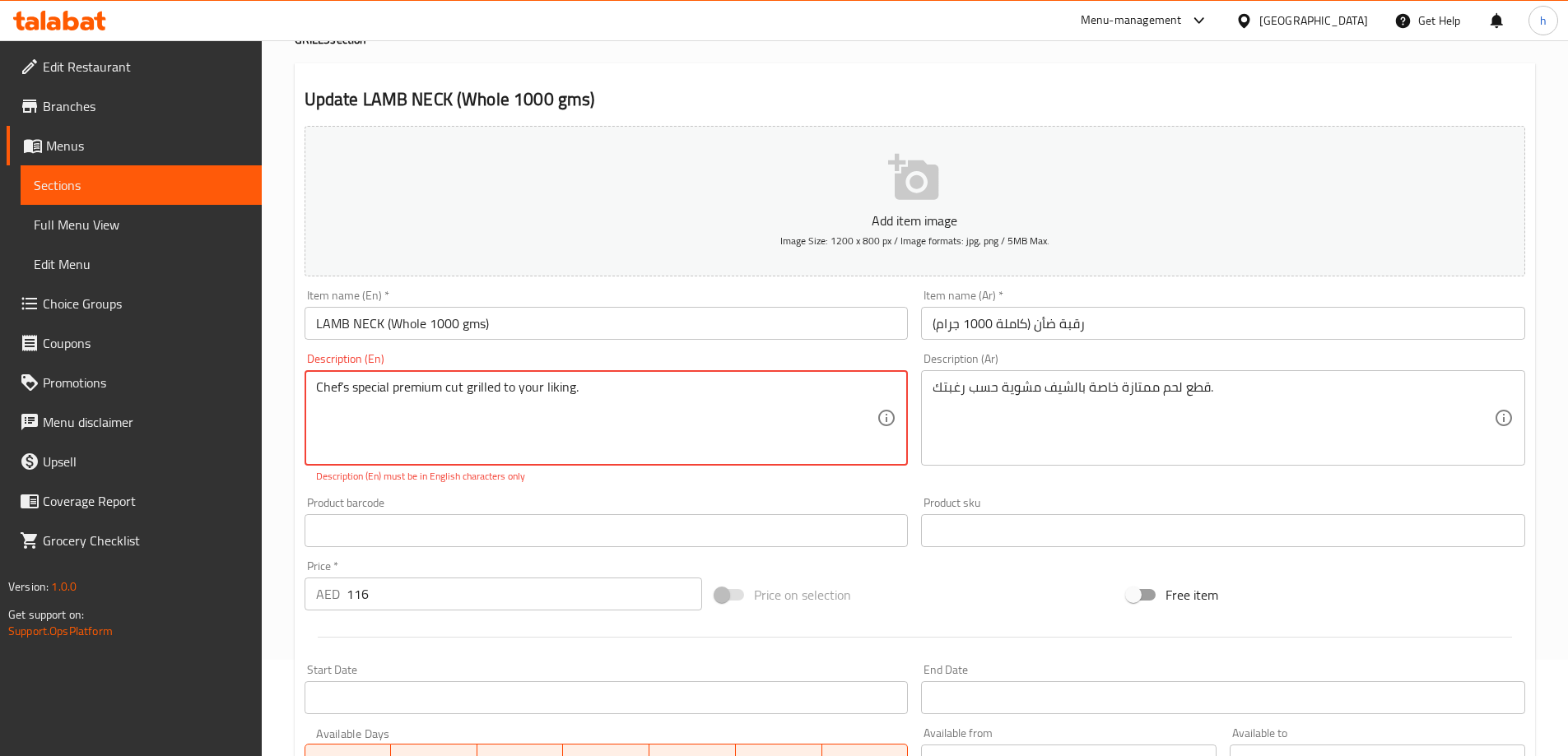
scroll to position [96, 0]
click at [344, 388] on textarea "Chef’s special premium cut grilled to your liking." at bounding box center [596, 418] width 561 height 78
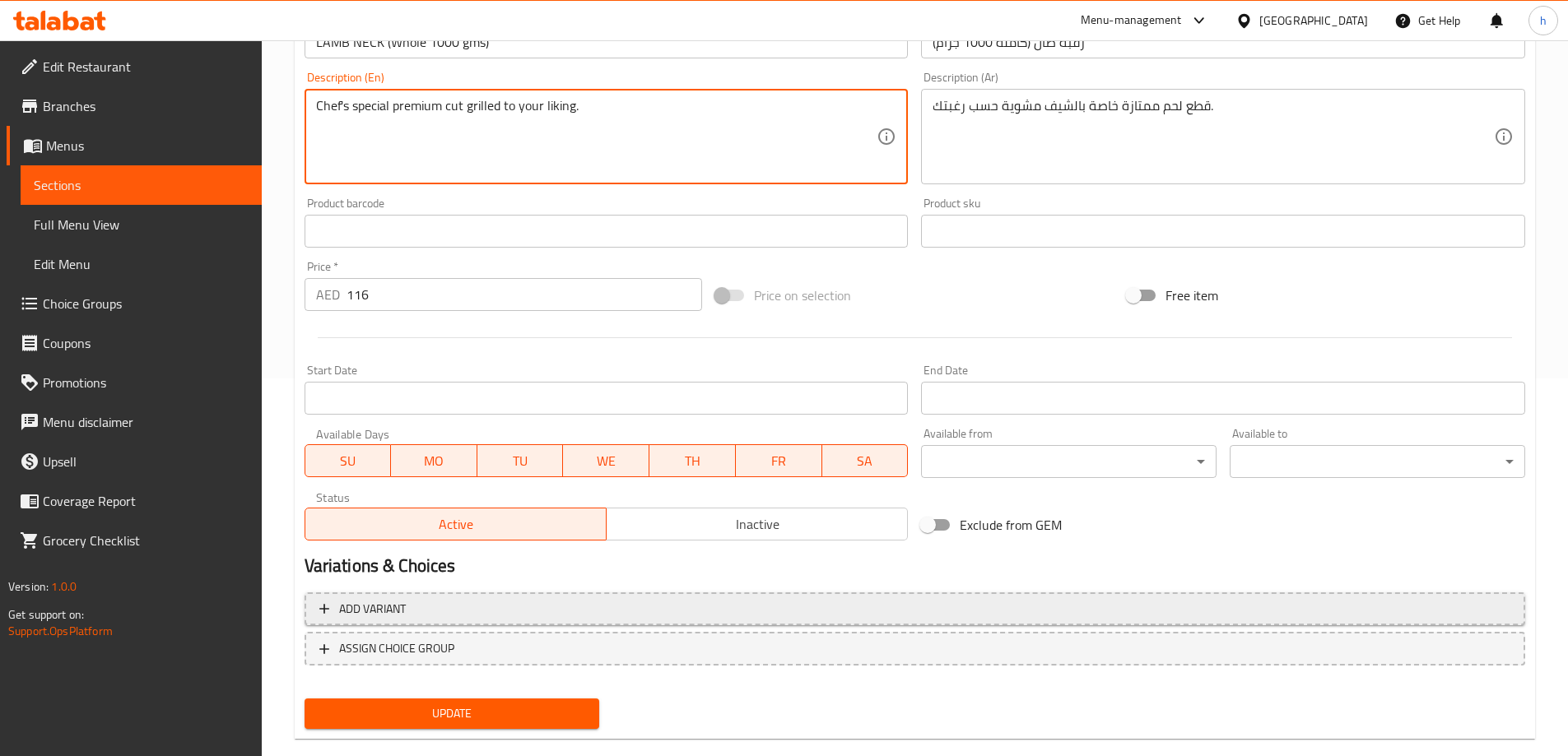
scroll to position [407, 0]
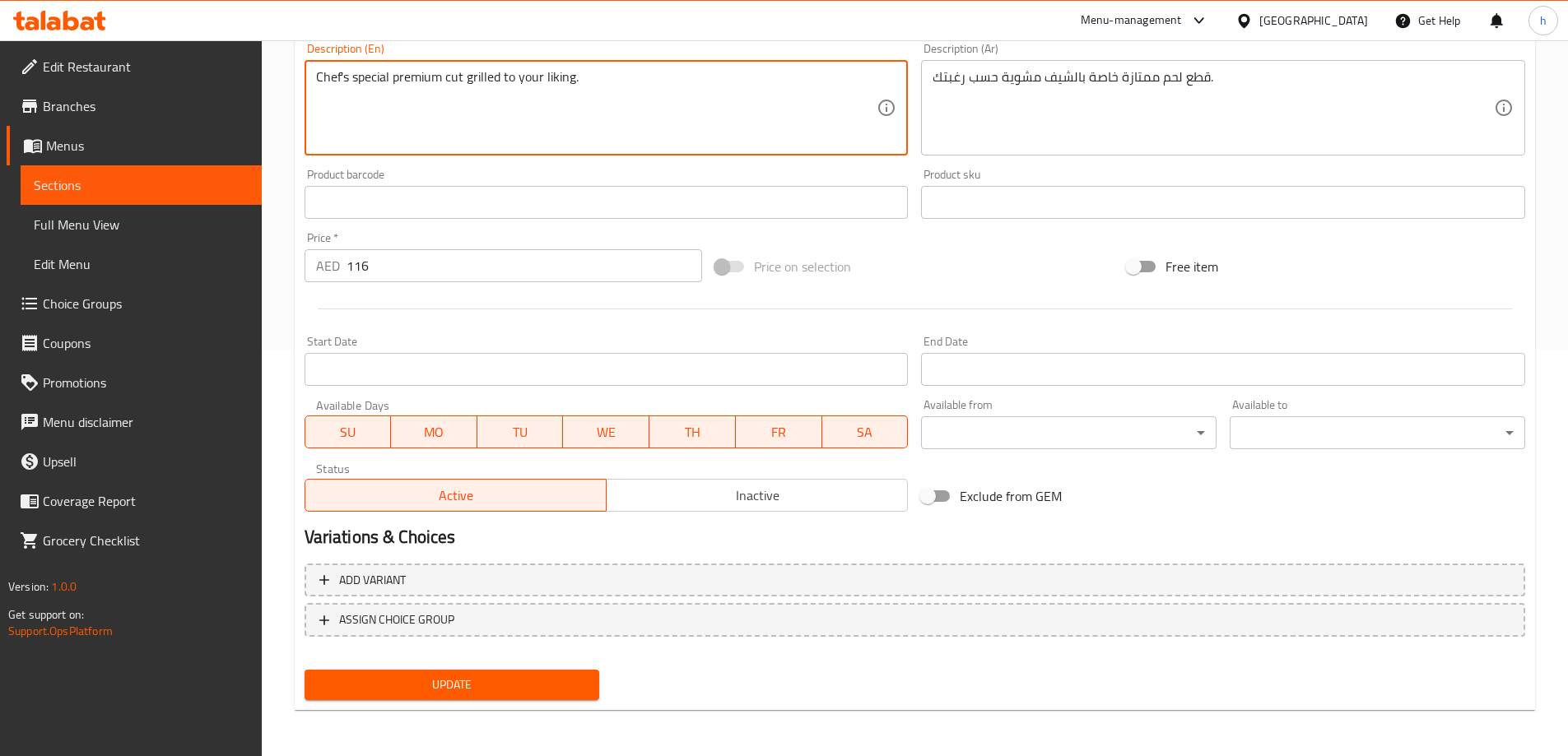
type textarea "Chef's special premium cut grilled to your liking."
click at [546, 711] on div "Home / Restaurants management / Menus / Sections / item / update GRILLS section…" at bounding box center [914, 194] width 1240 height 1056
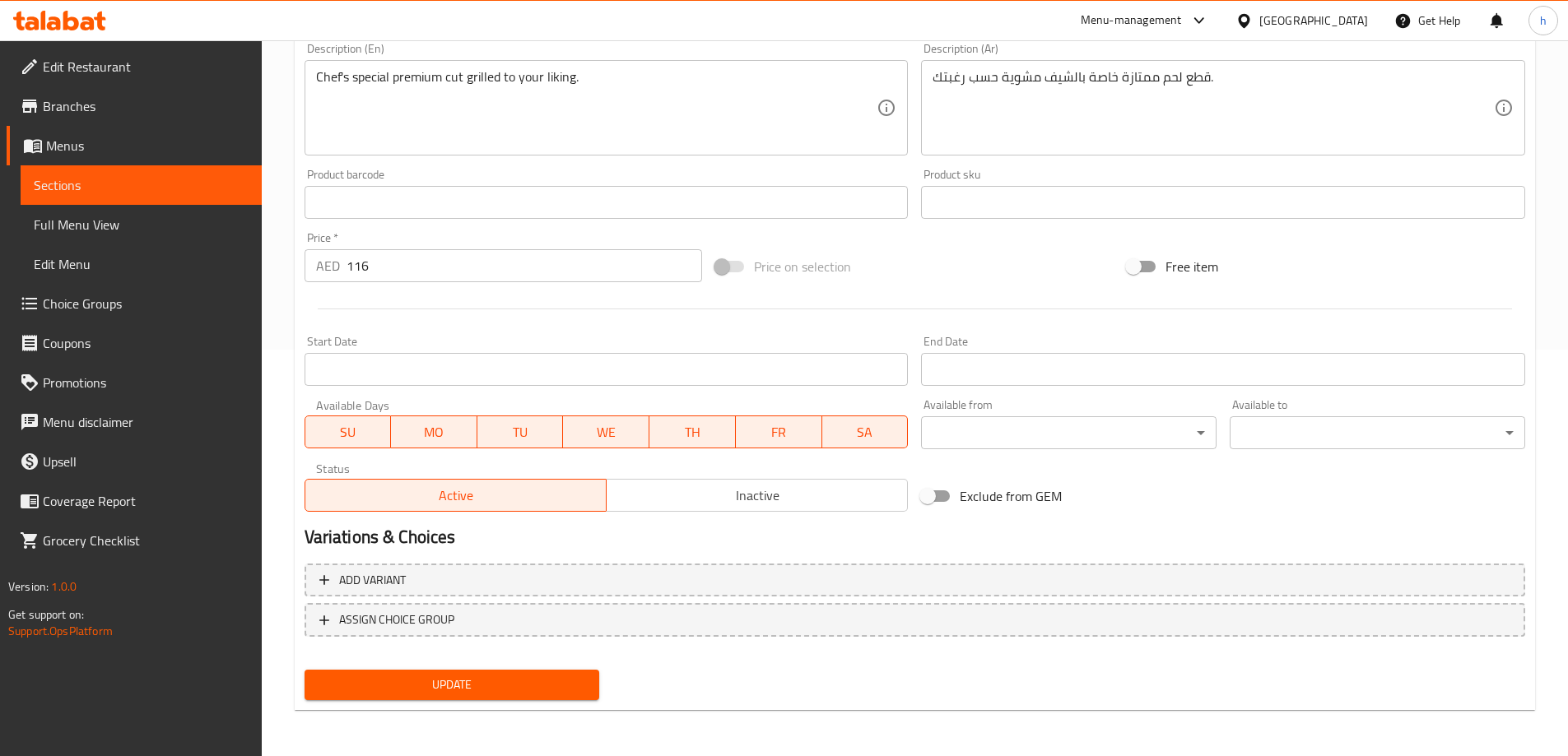
click at [561, 693] on span "Update" at bounding box center [452, 684] width 270 height 21
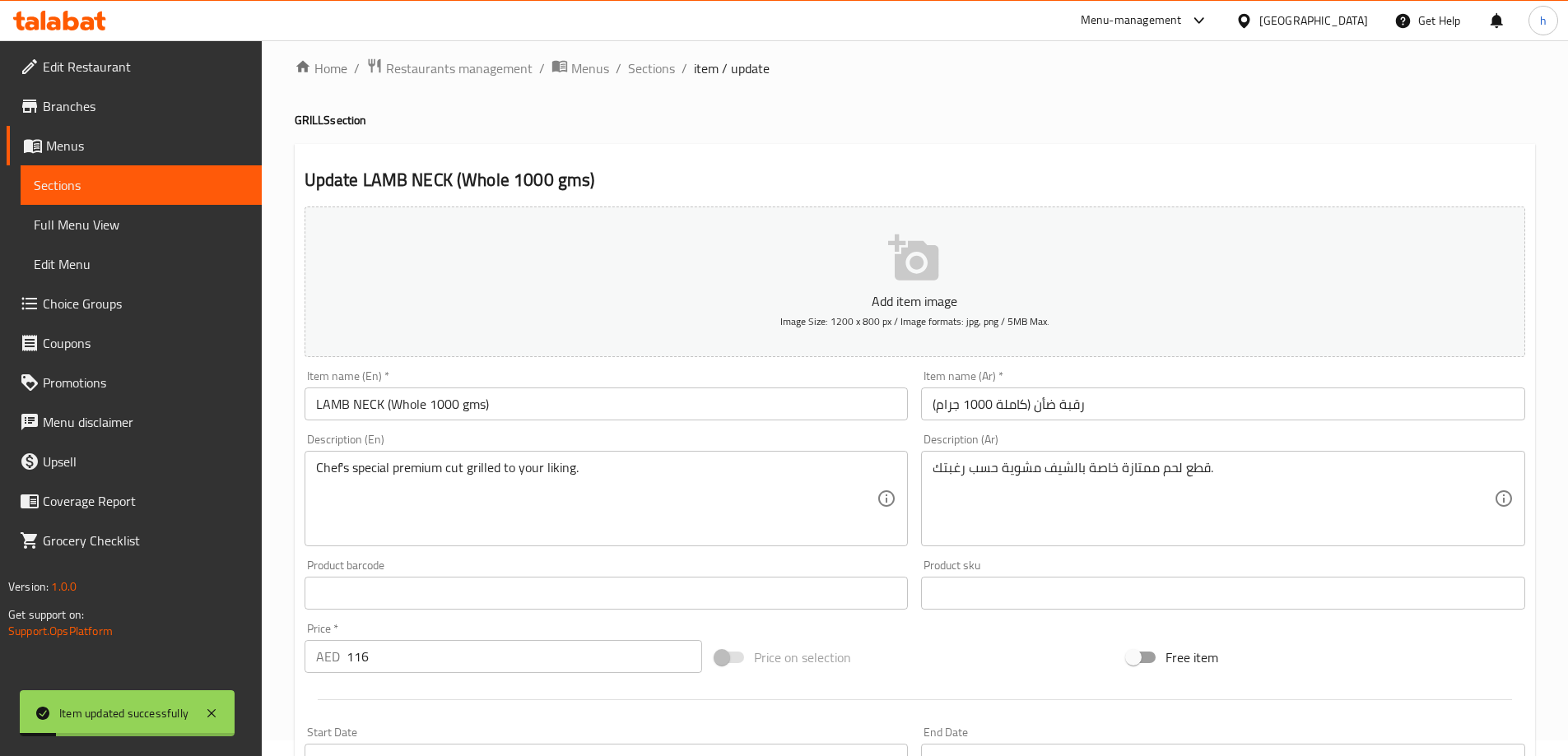
scroll to position [0, 0]
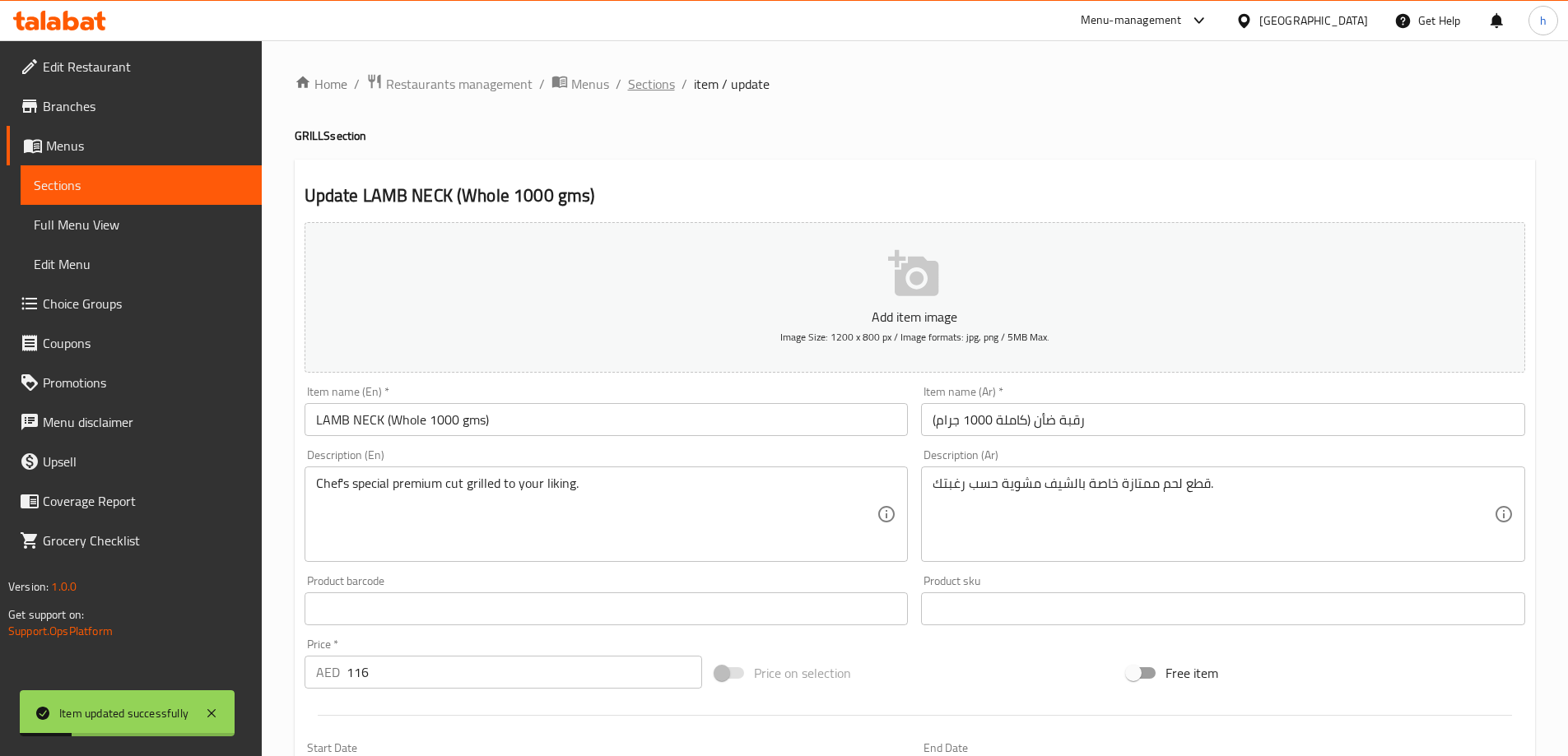
click at [663, 89] on span "Sections" at bounding box center [652, 84] width 47 height 20
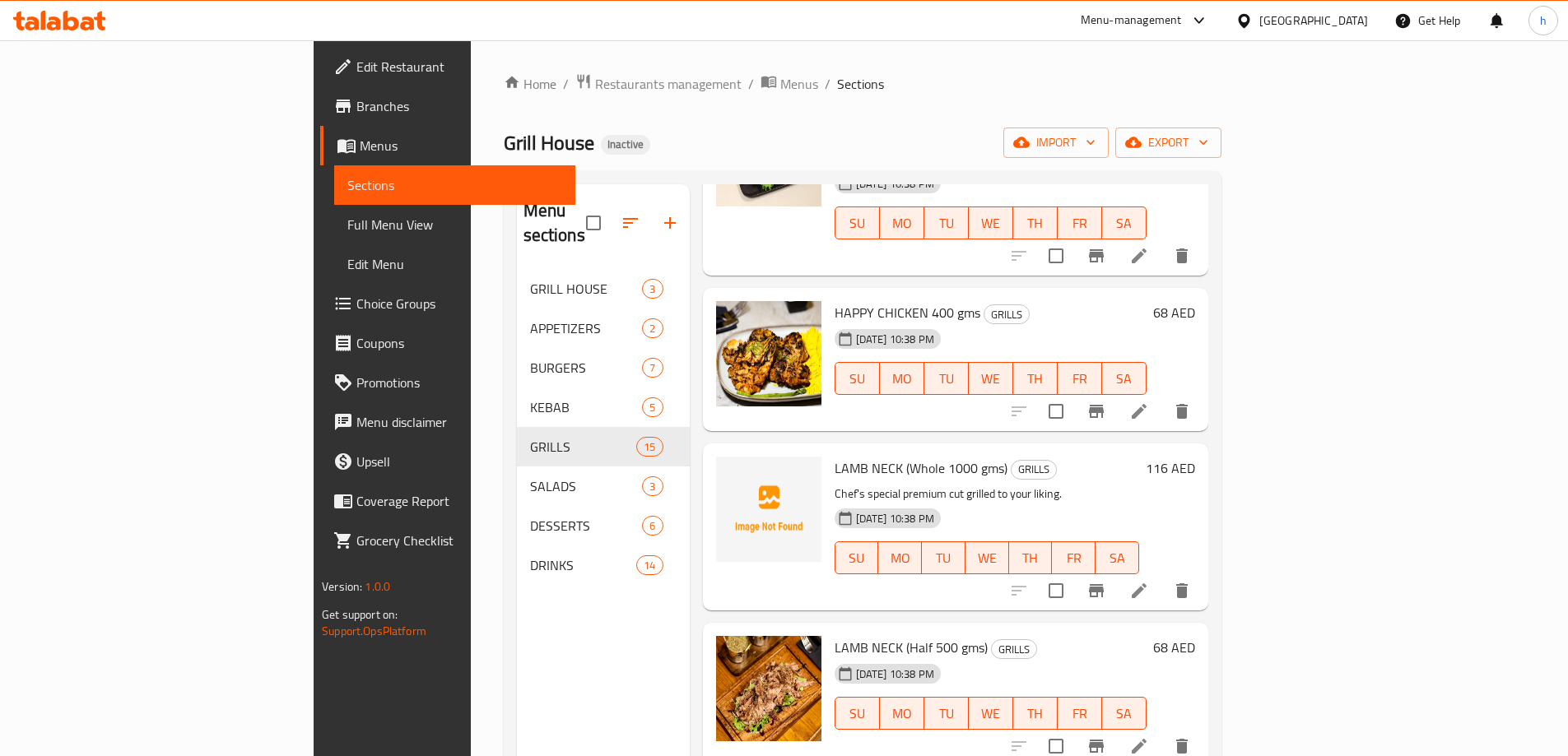
scroll to position [616, 0]
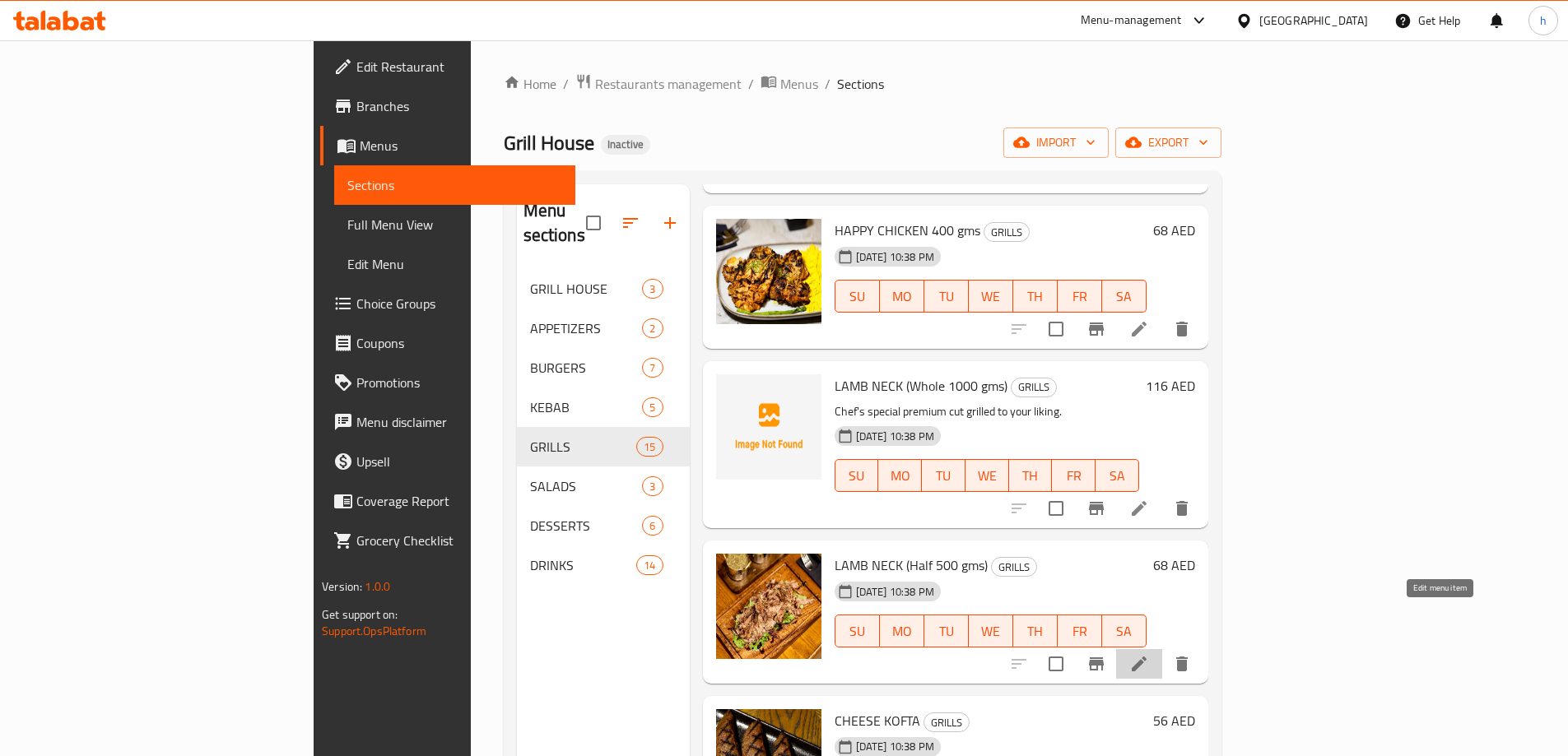
click at [1148, 654] on icon at bounding box center [1138, 664] width 20 height 20
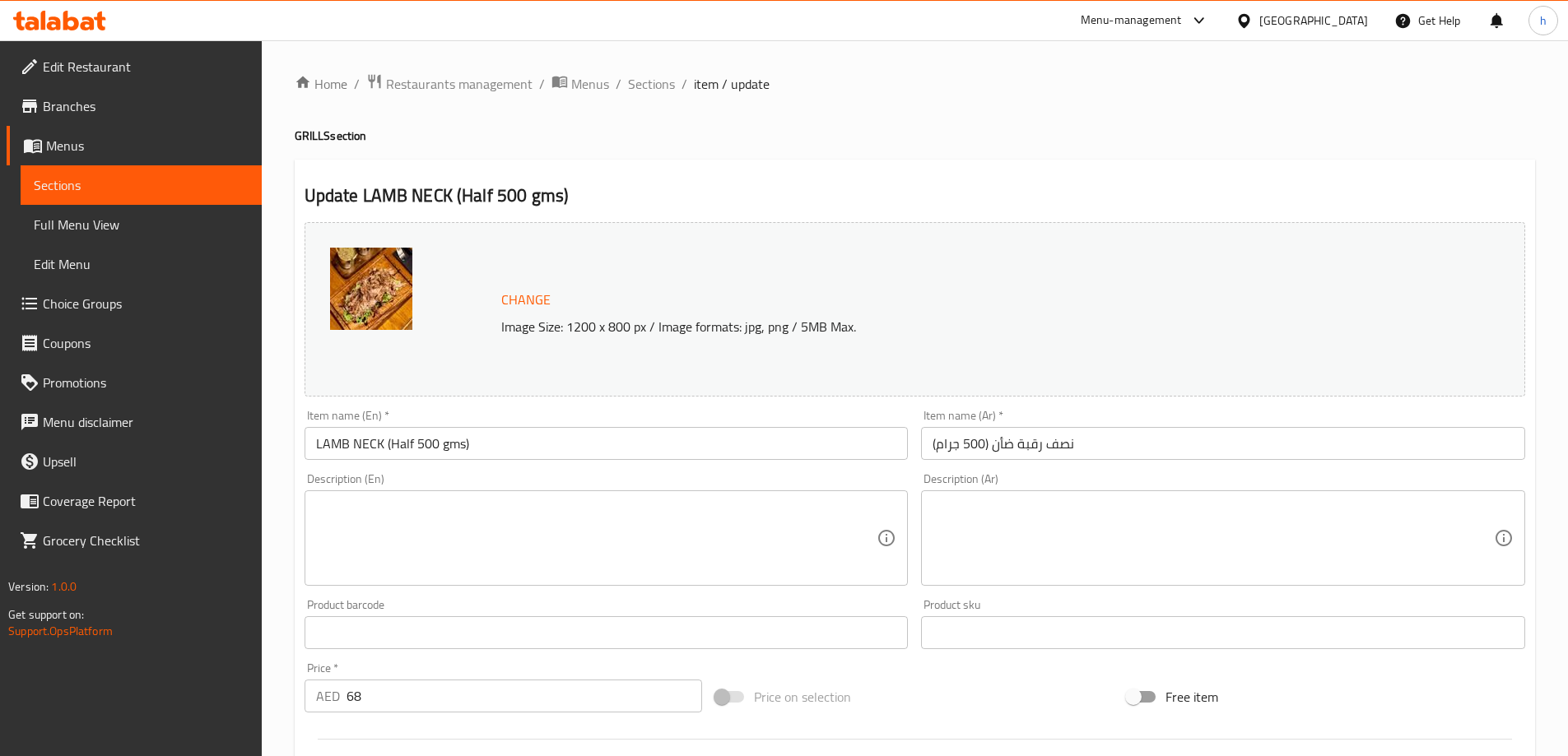
click at [771, 574] on textarea at bounding box center [596, 538] width 561 height 78
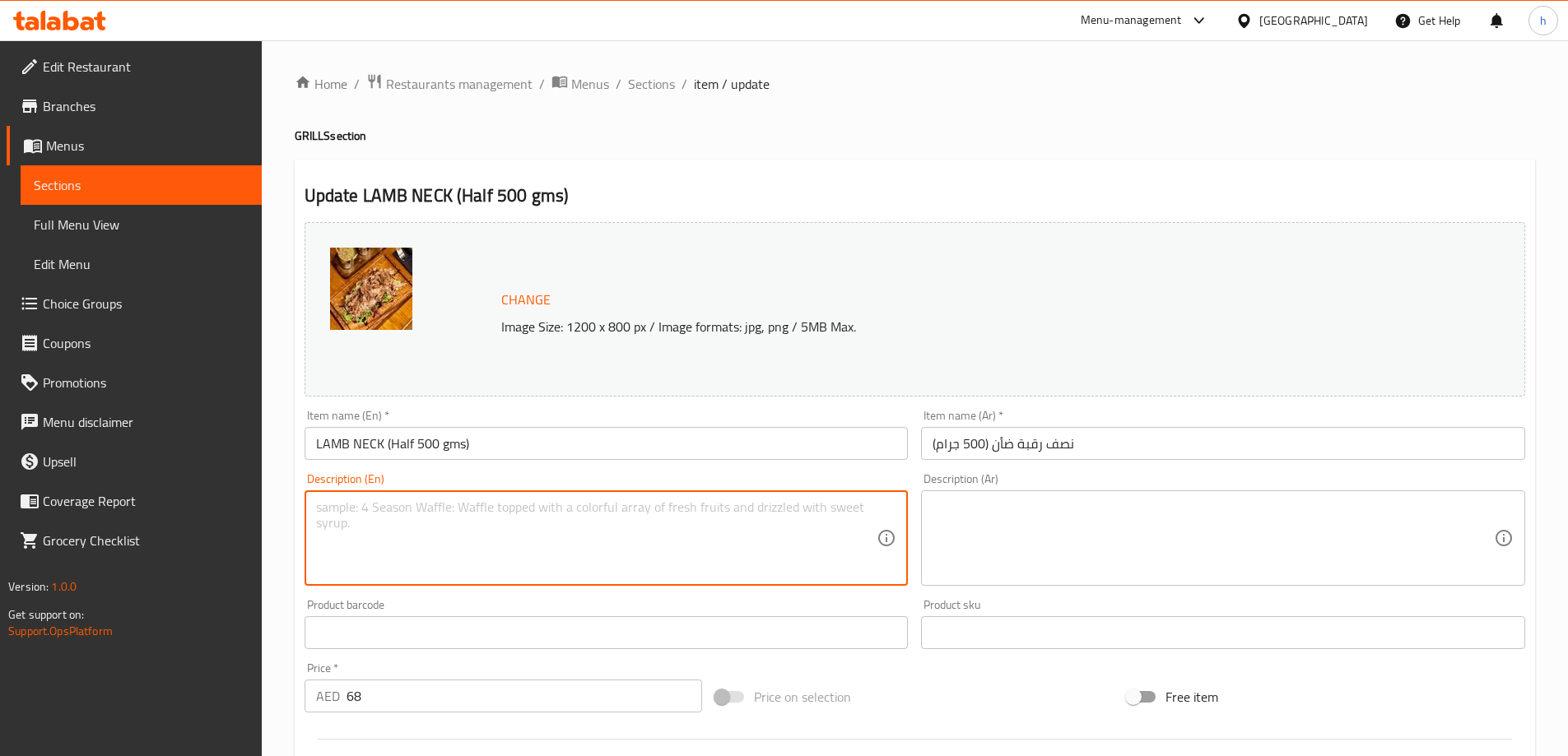
paste textarea "Succulent 300g steak seasoned and grilled perfectly."
type textarea "Succulent 300g steak seasoned and grilled perfectly."
click at [1069, 556] on textarea at bounding box center [1213, 538] width 561 height 78
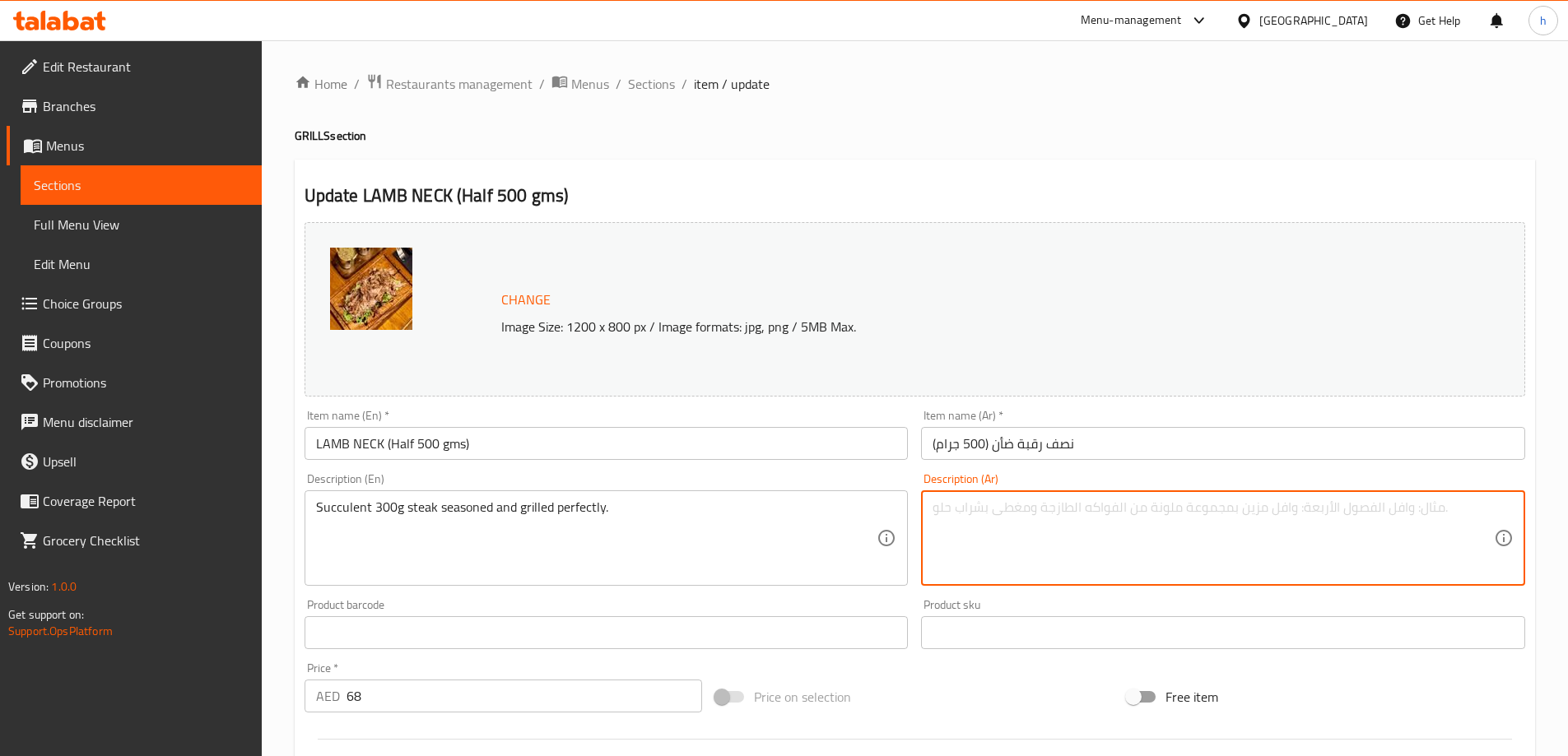
paste textarea "شريحة لحم شهية 300 جرام متبلة ومشوية بشكل مثالي."
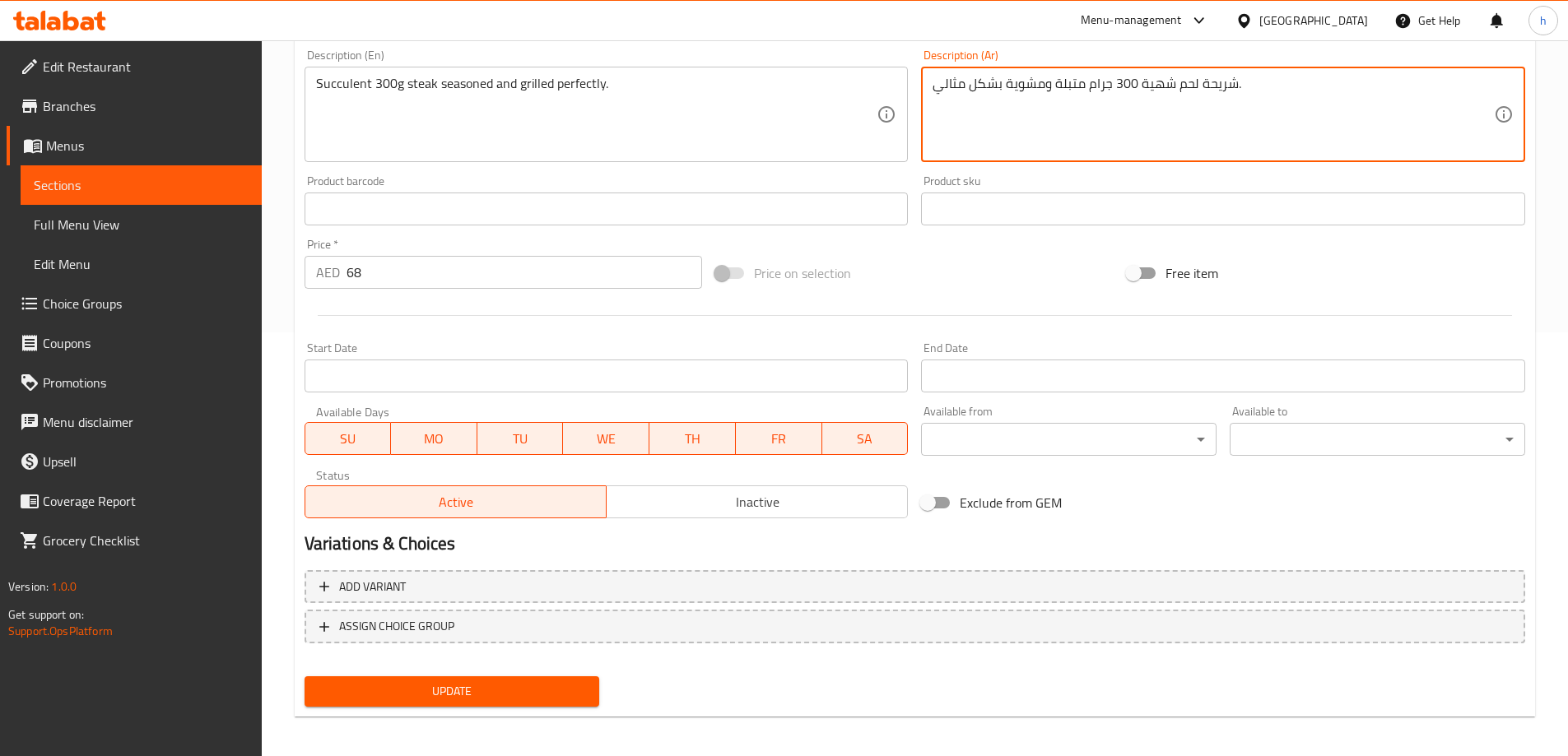
scroll to position [430, 0]
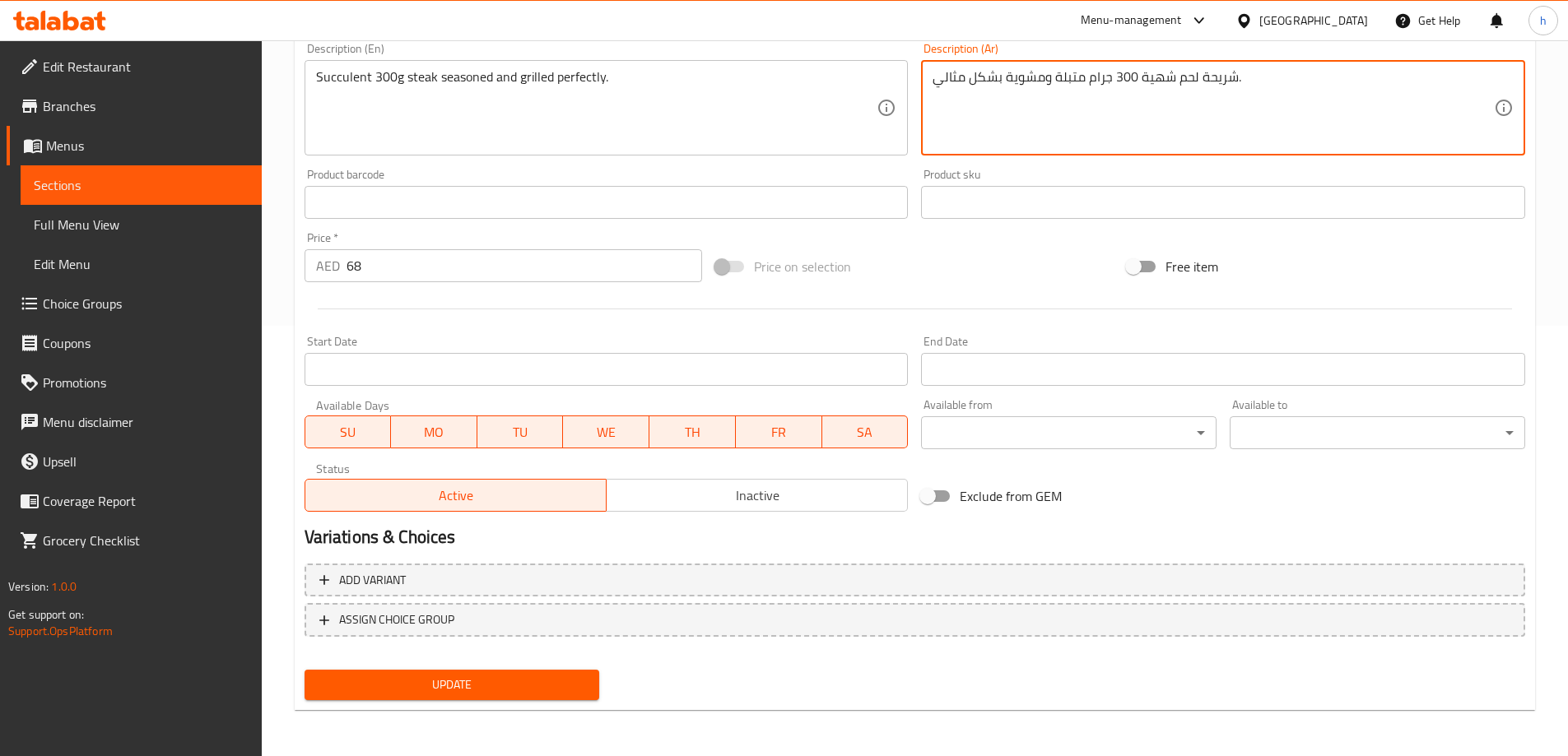
type textarea "شريحة لحم شهية 300 جرام متبلة ومشوية بشكل مثالي."
click at [575, 689] on span "Update" at bounding box center [452, 684] width 270 height 21
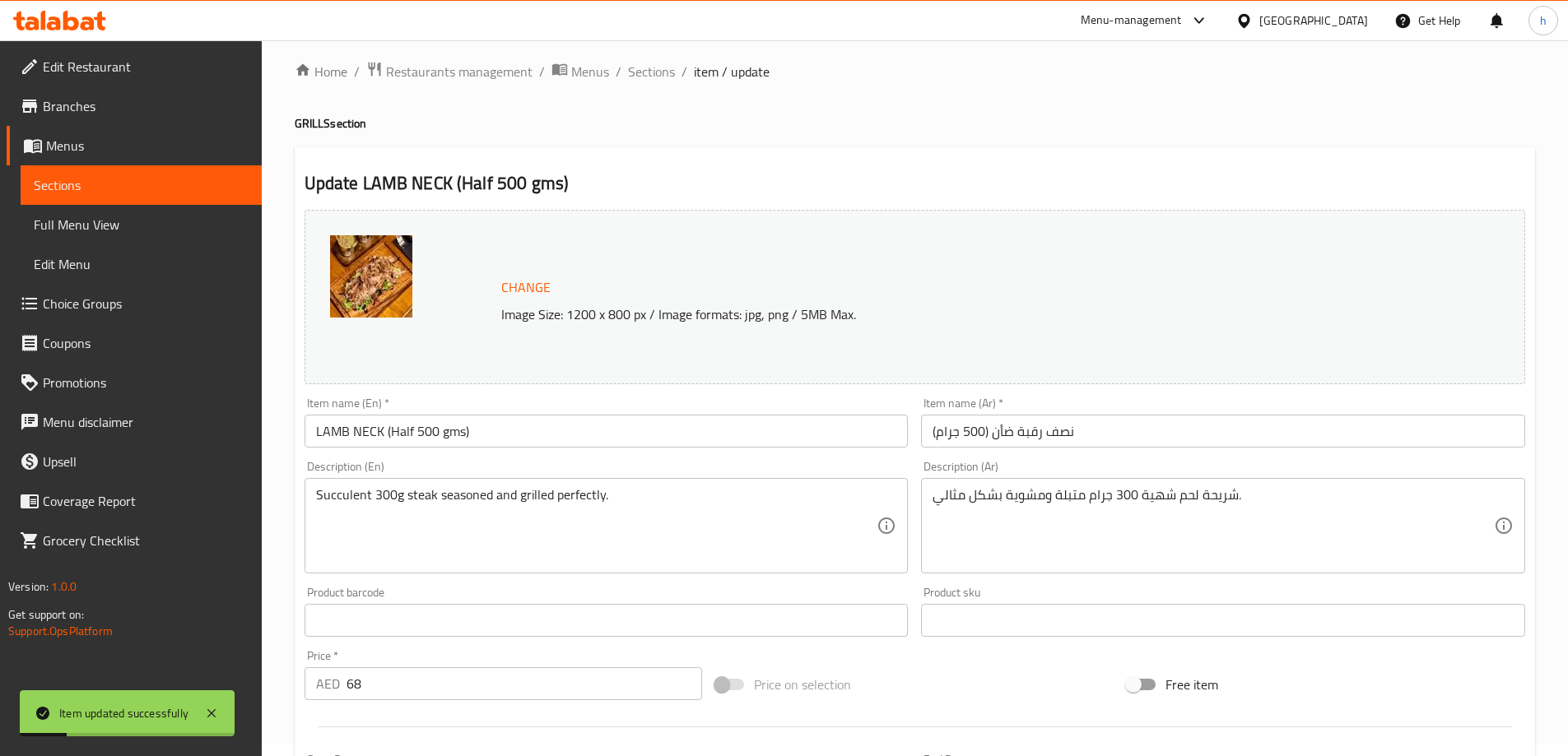
scroll to position [0, 0]
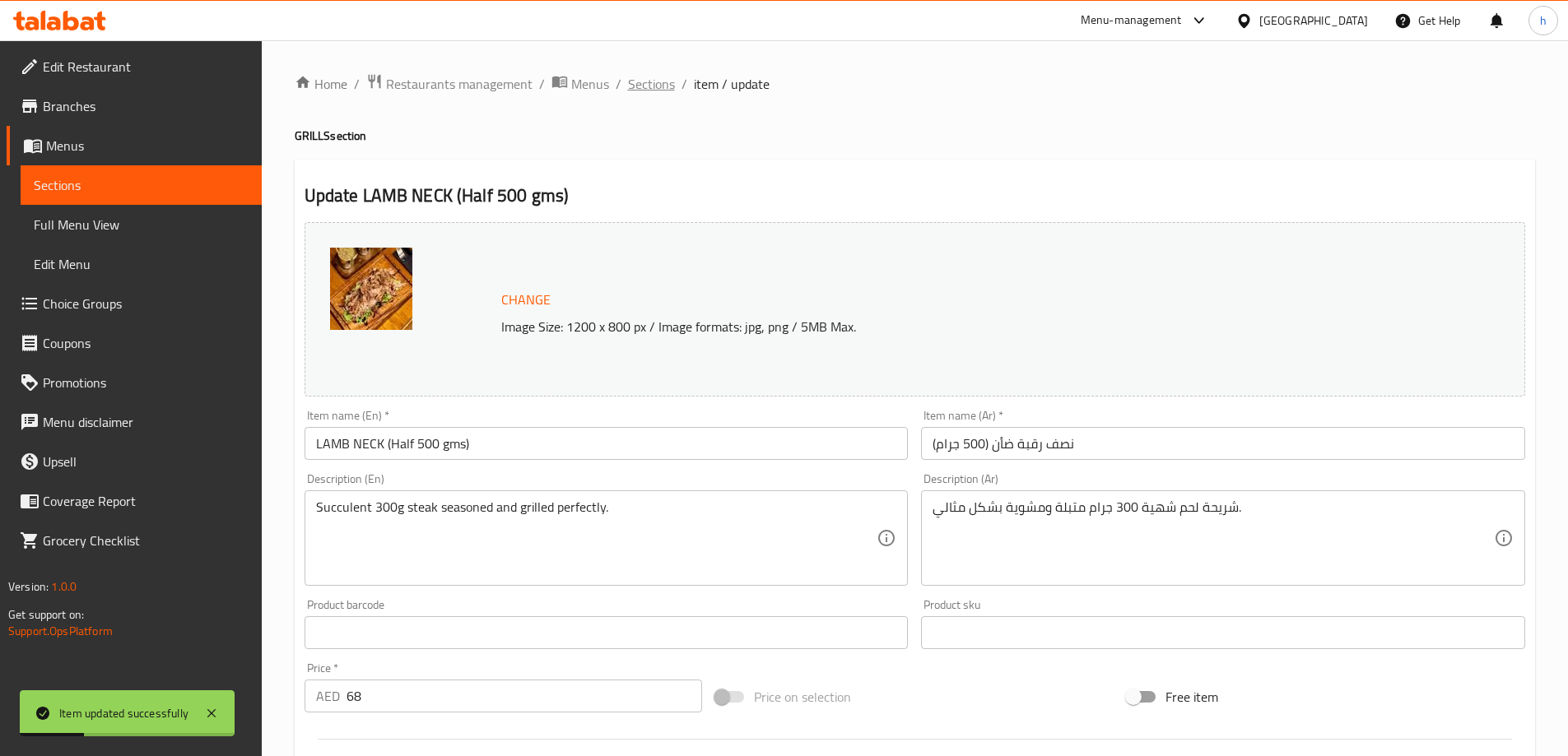
click at [652, 87] on span "Sections" at bounding box center [652, 84] width 47 height 20
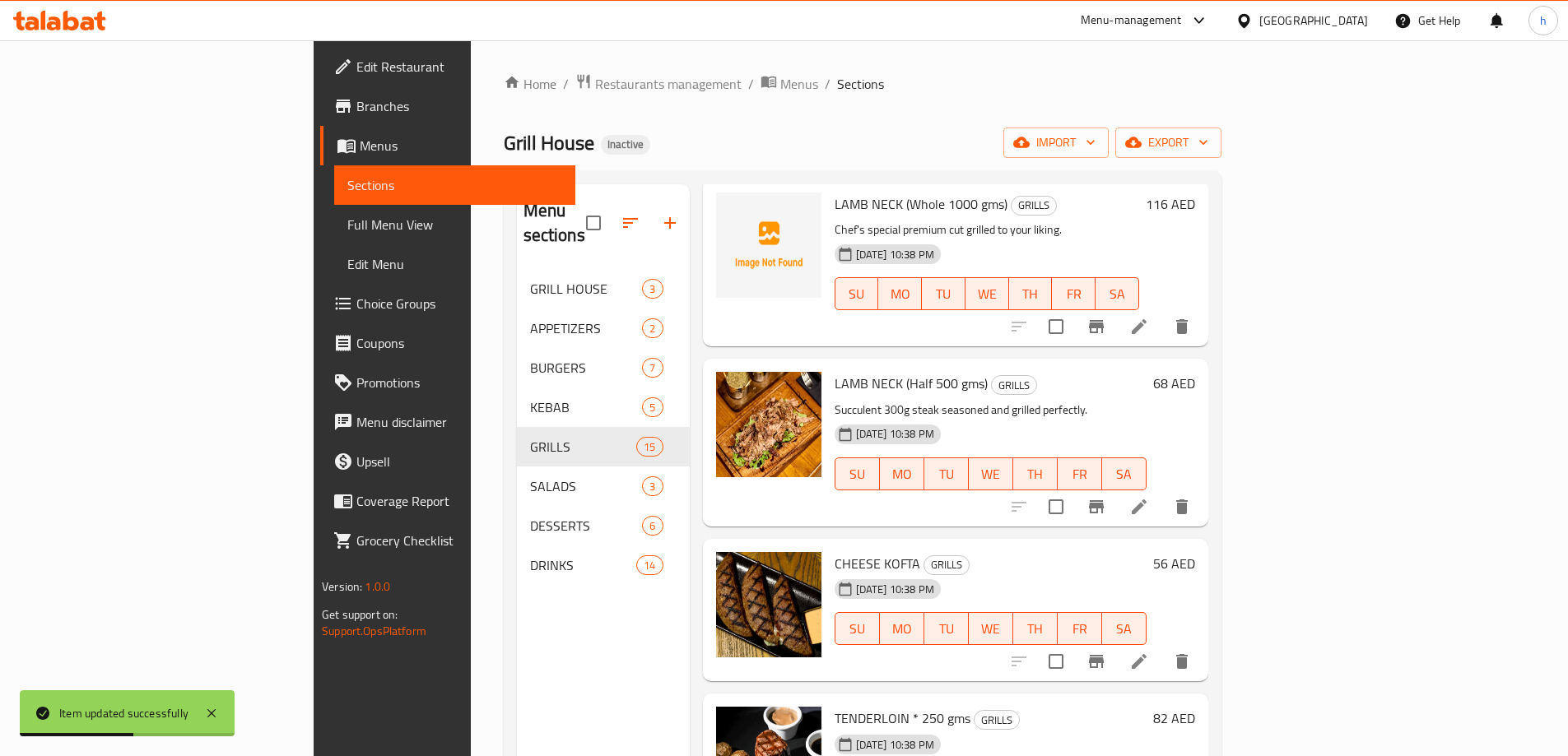
scroll to position [822, 0]
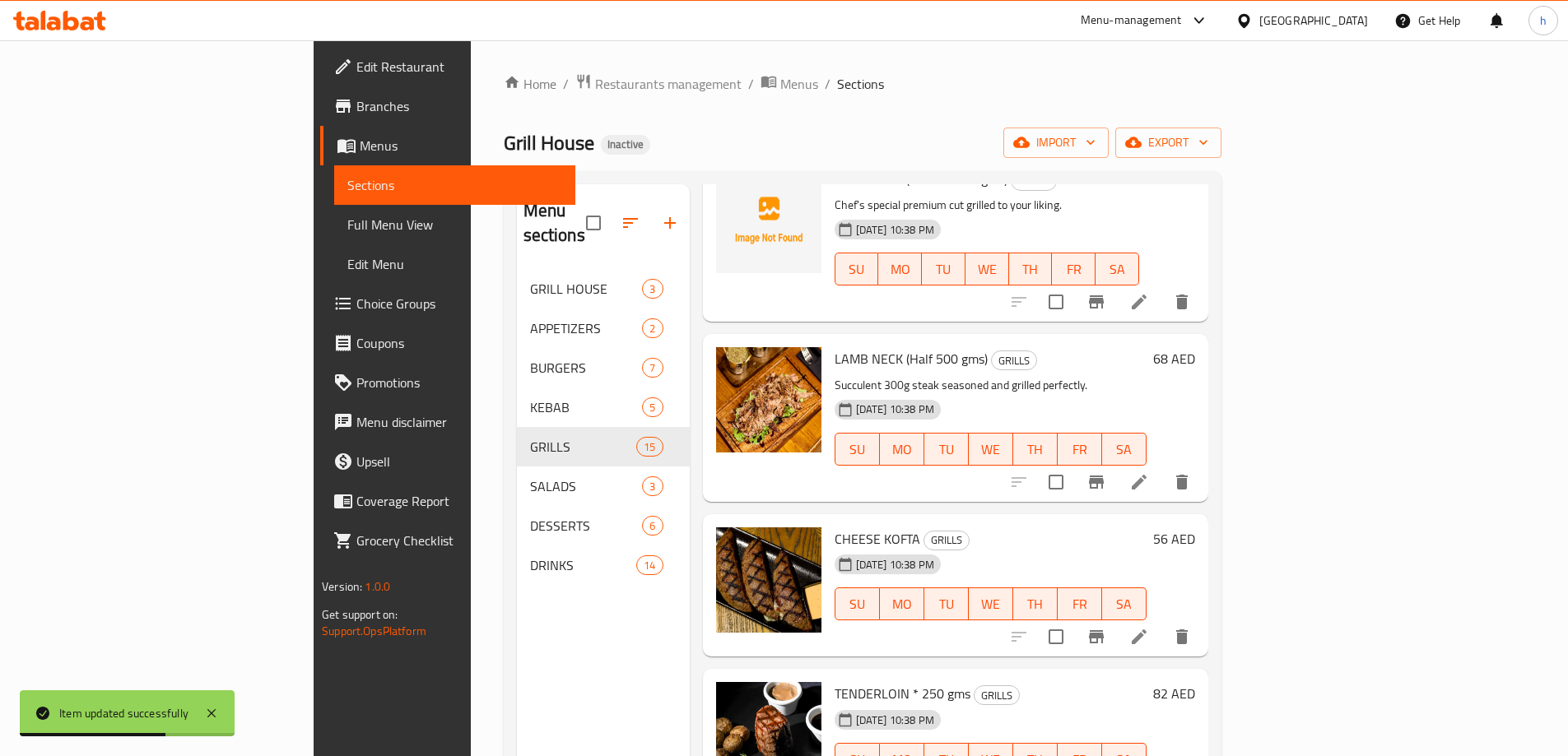
click at [1162, 622] on li at bounding box center [1138, 637] width 46 height 30
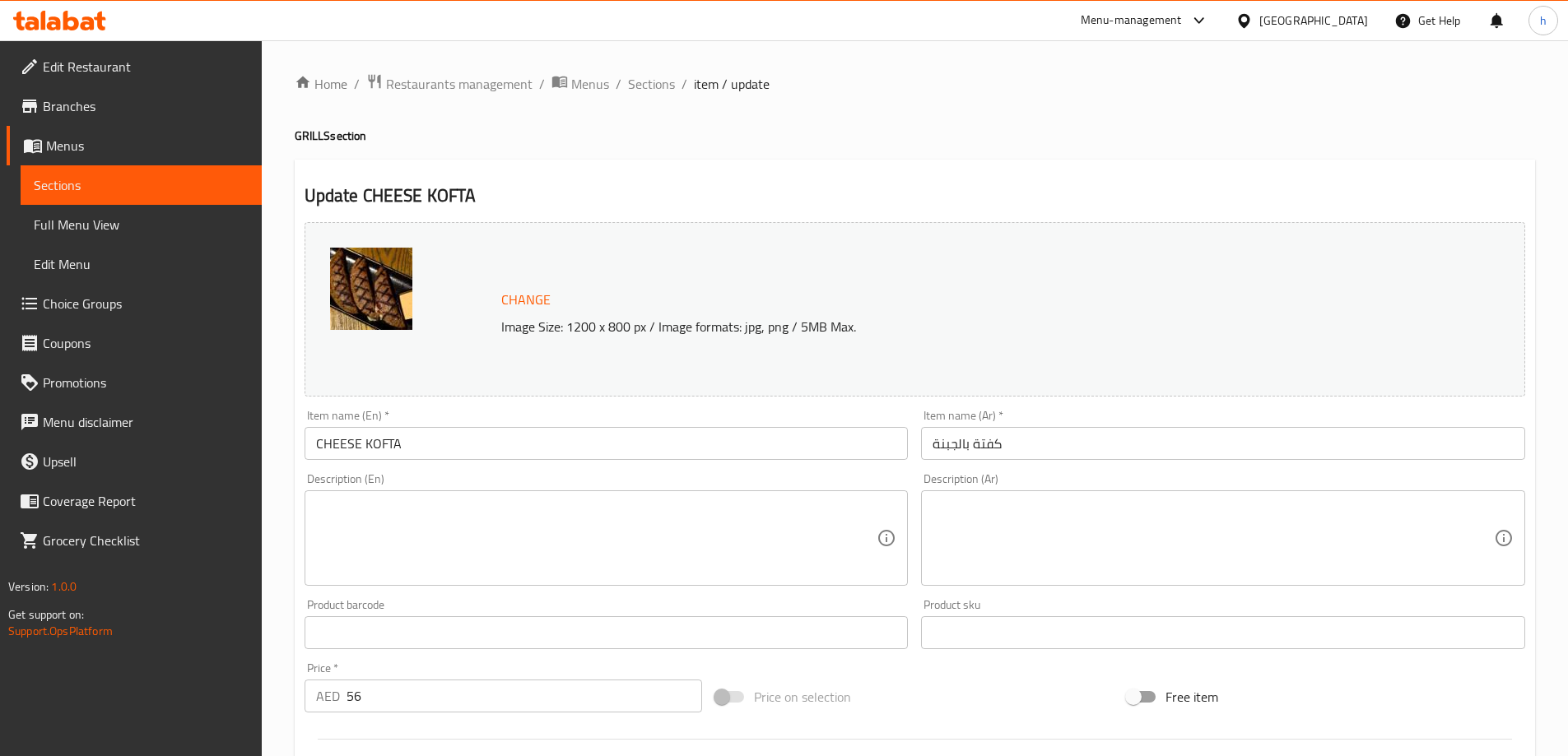
click at [492, 575] on textarea at bounding box center [596, 538] width 561 height 78
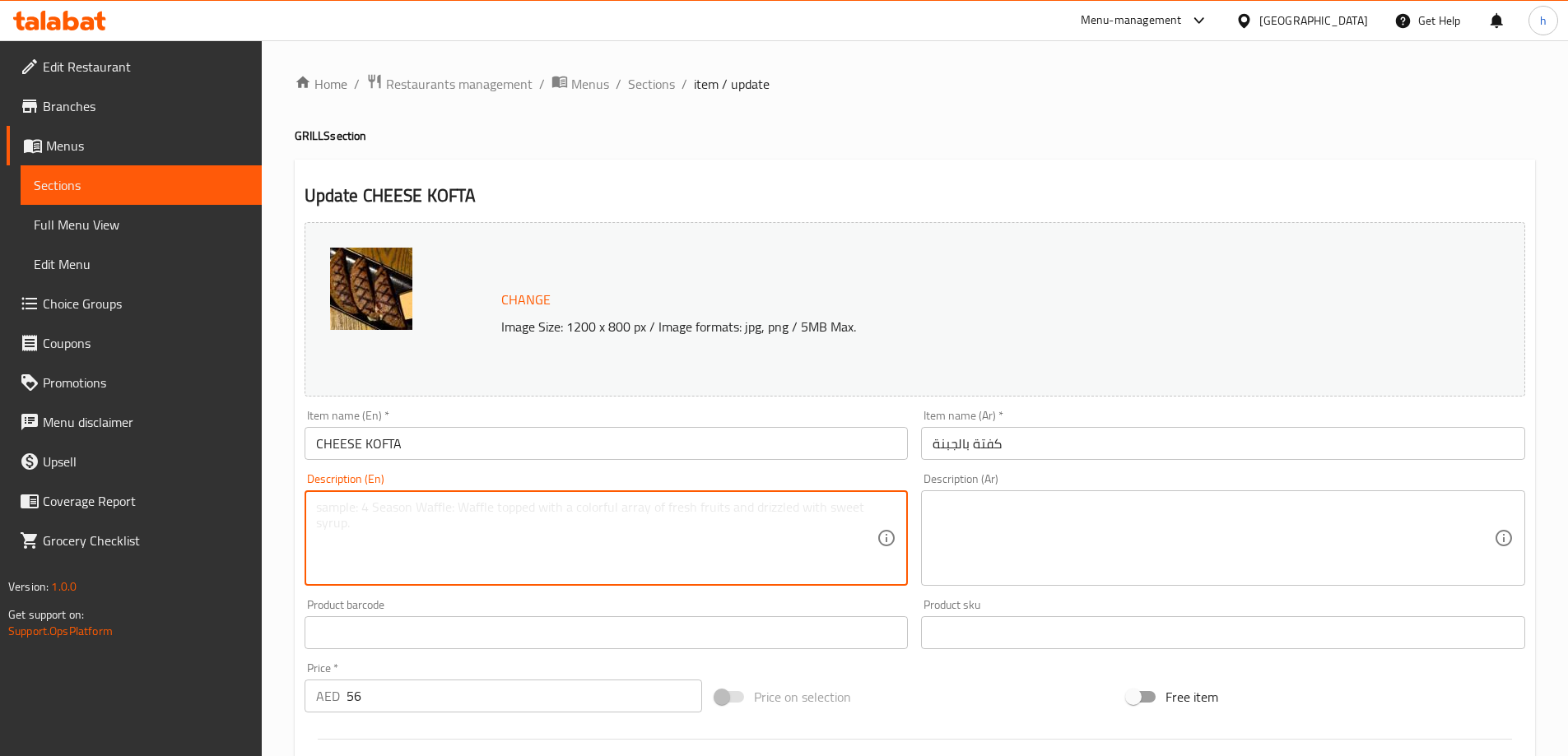
paste textarea "Rolled beef steak stuffed with herbs and spices."
type textarea "Rolled beef steak stuffed with herbs and spices."
click at [1086, 508] on textarea at bounding box center [1213, 538] width 561 height 78
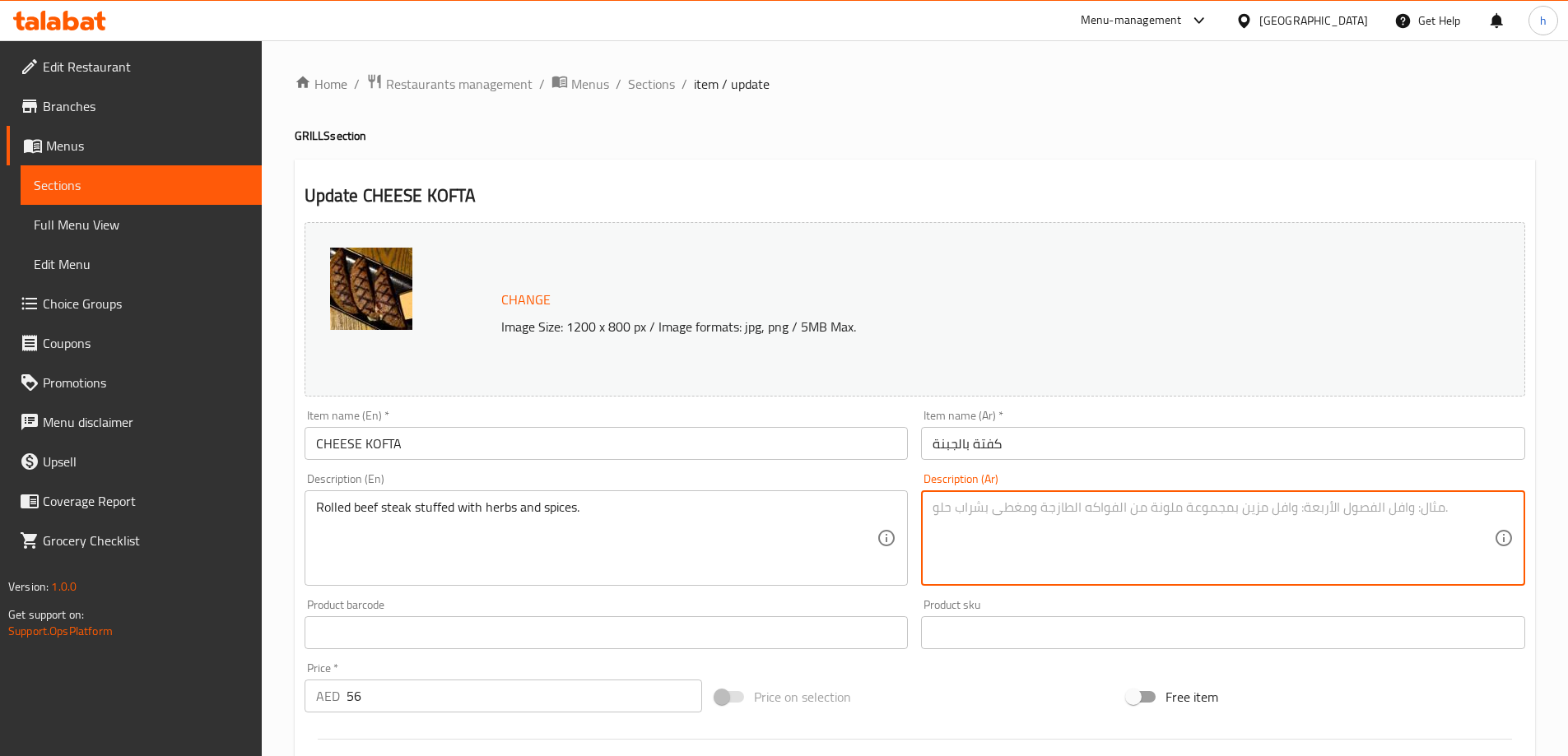
paste textarea "شريحة لحم بقري ملفوفة محشوة بالأعشاب والتوابل."
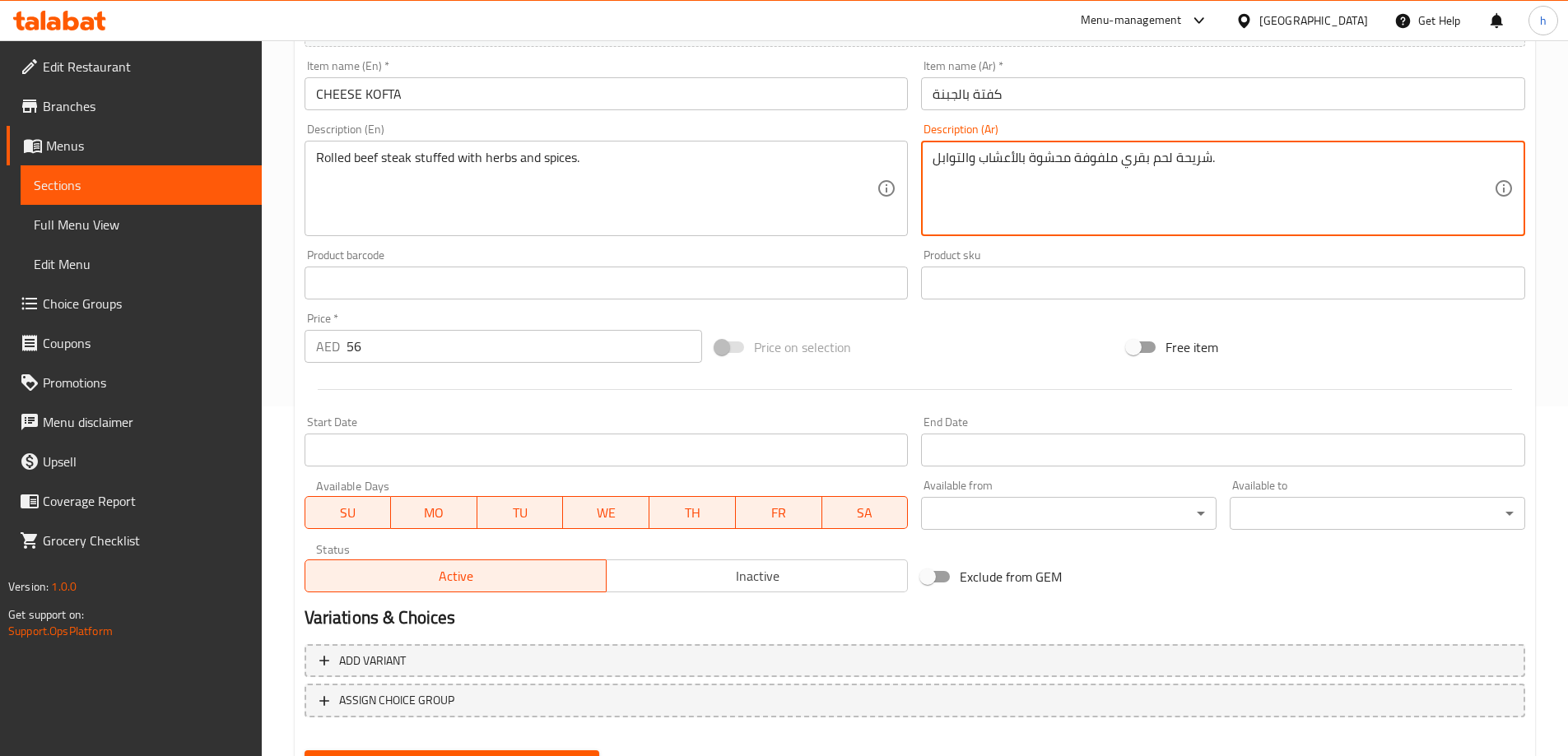
scroll to position [430, 0]
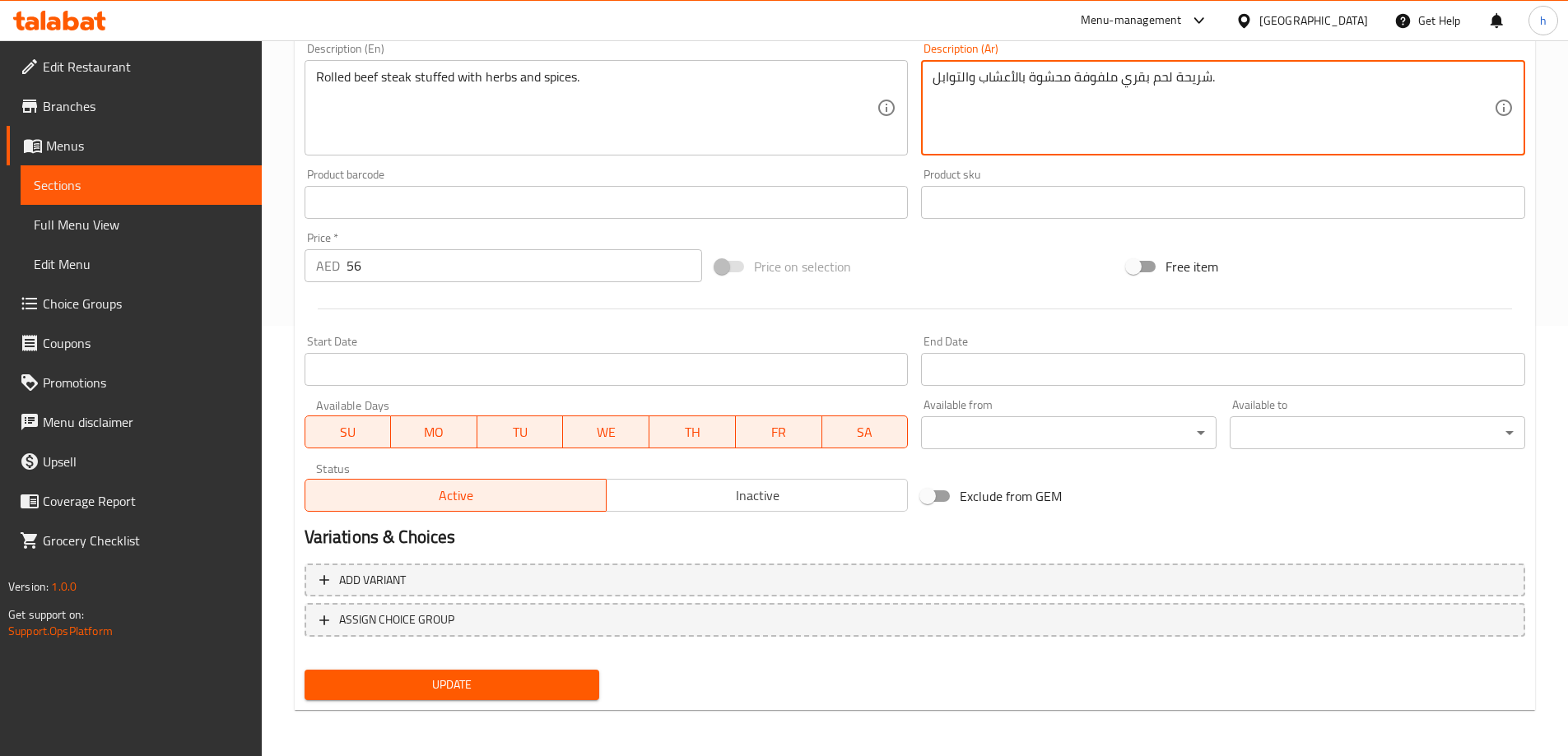
type textarea "شريحة لحم بقري ملفوفة محشوة بالأعشاب والتوابل."
click at [572, 674] on button "Update" at bounding box center [451, 684] width 295 height 31
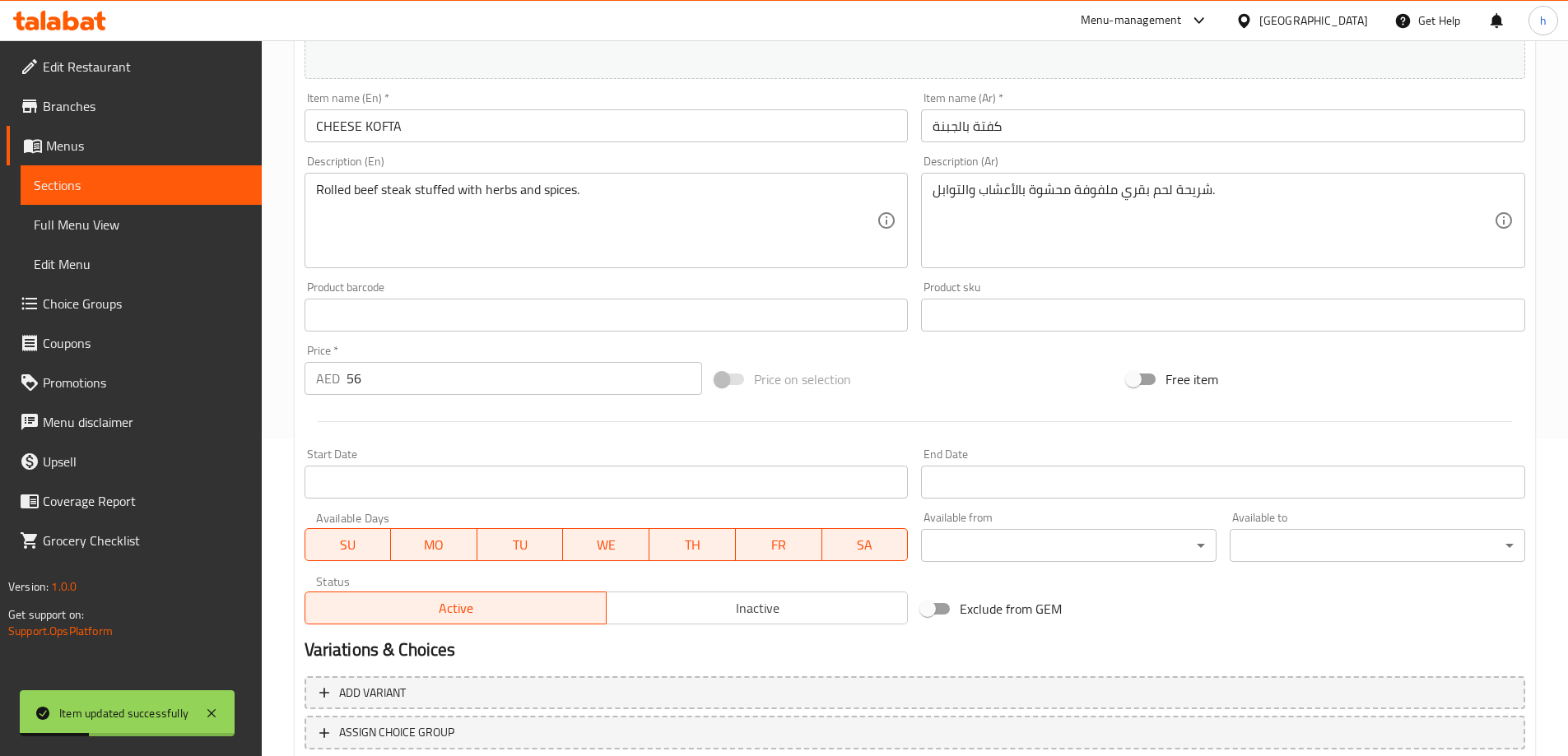
scroll to position [0, 0]
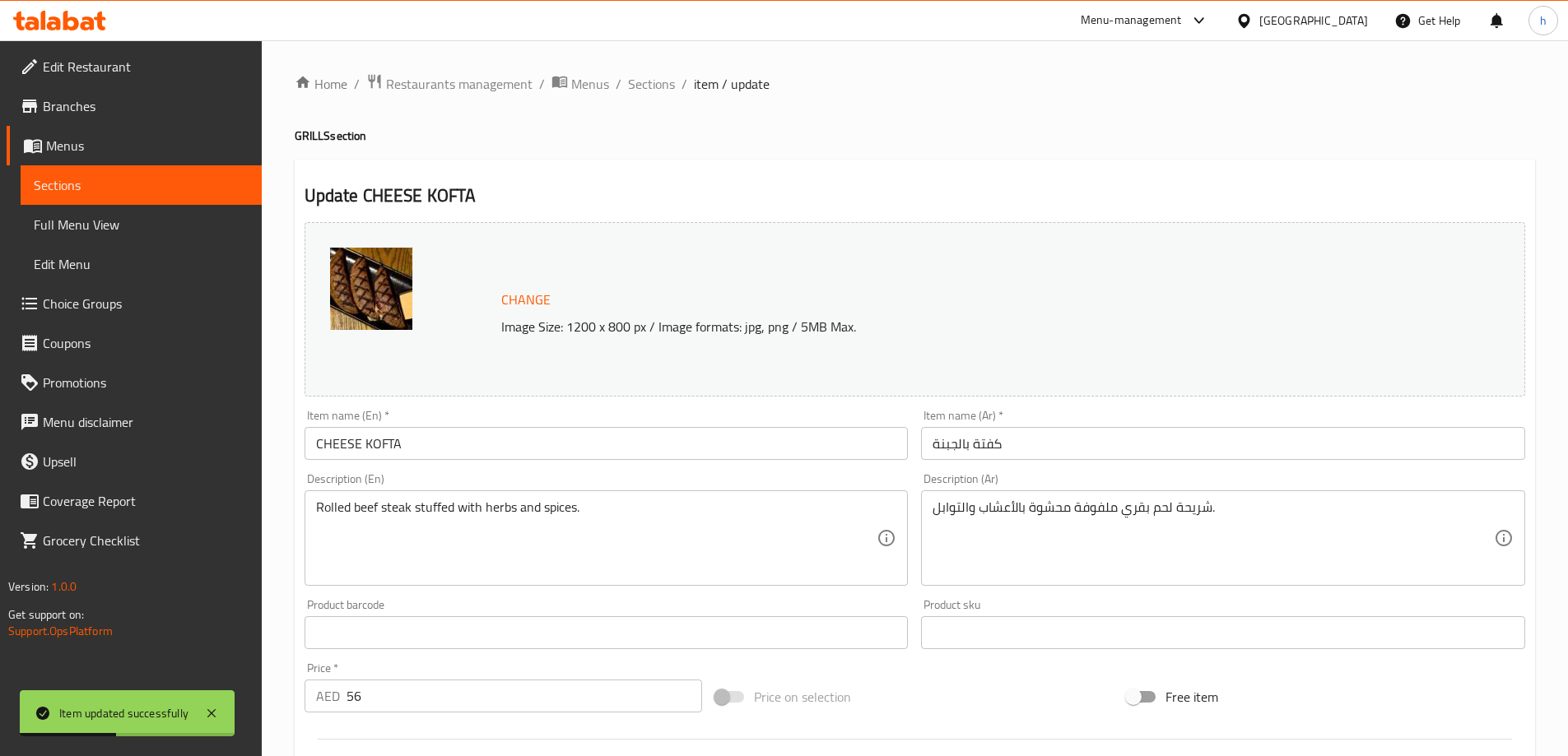
drag, startPoint x: 661, startPoint y: 87, endPoint x: 674, endPoint y: 96, distance: 15.8
click at [661, 87] on span "Sections" at bounding box center [652, 84] width 47 height 20
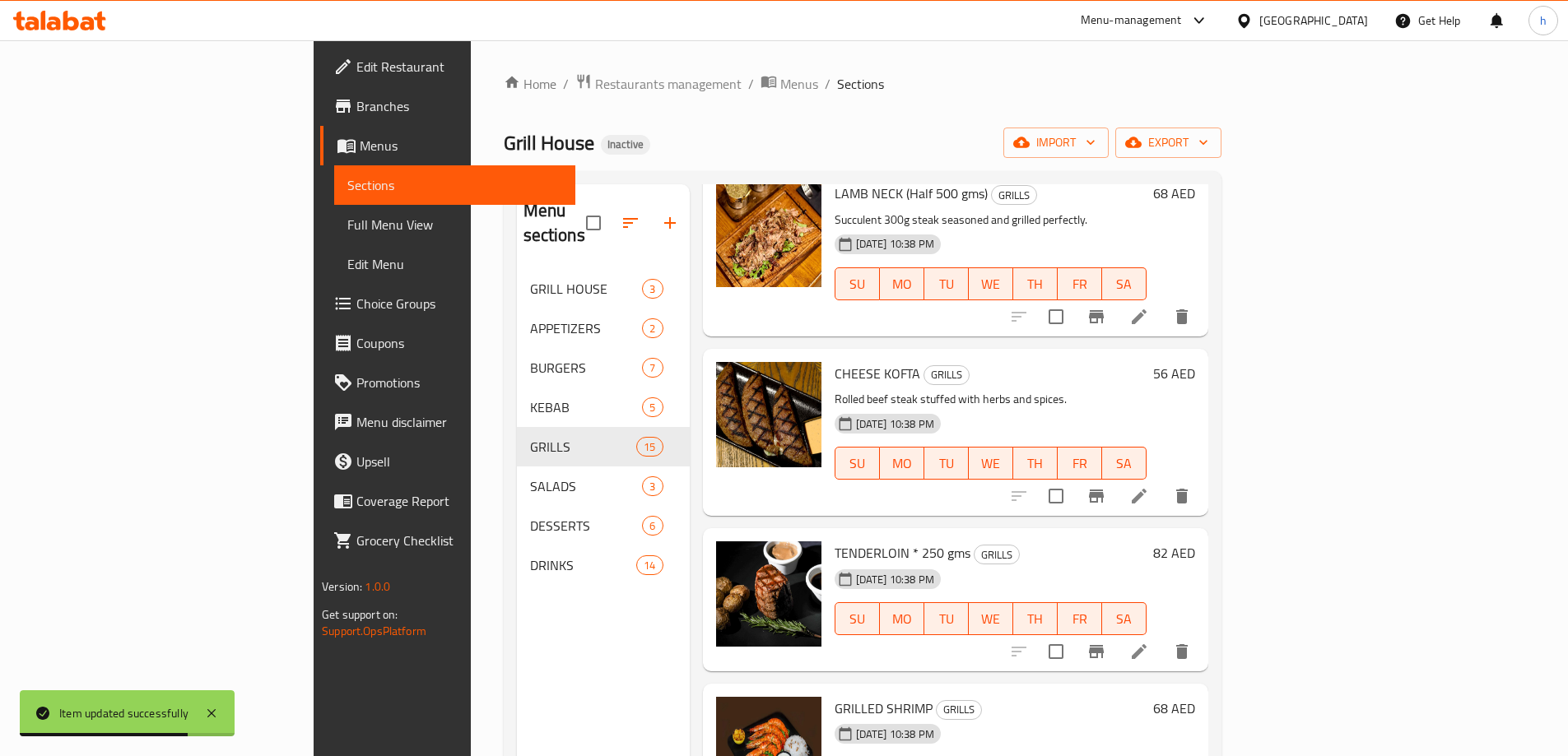
scroll to position [987, 0]
click at [1148, 643] on icon at bounding box center [1138, 652] width 20 height 20
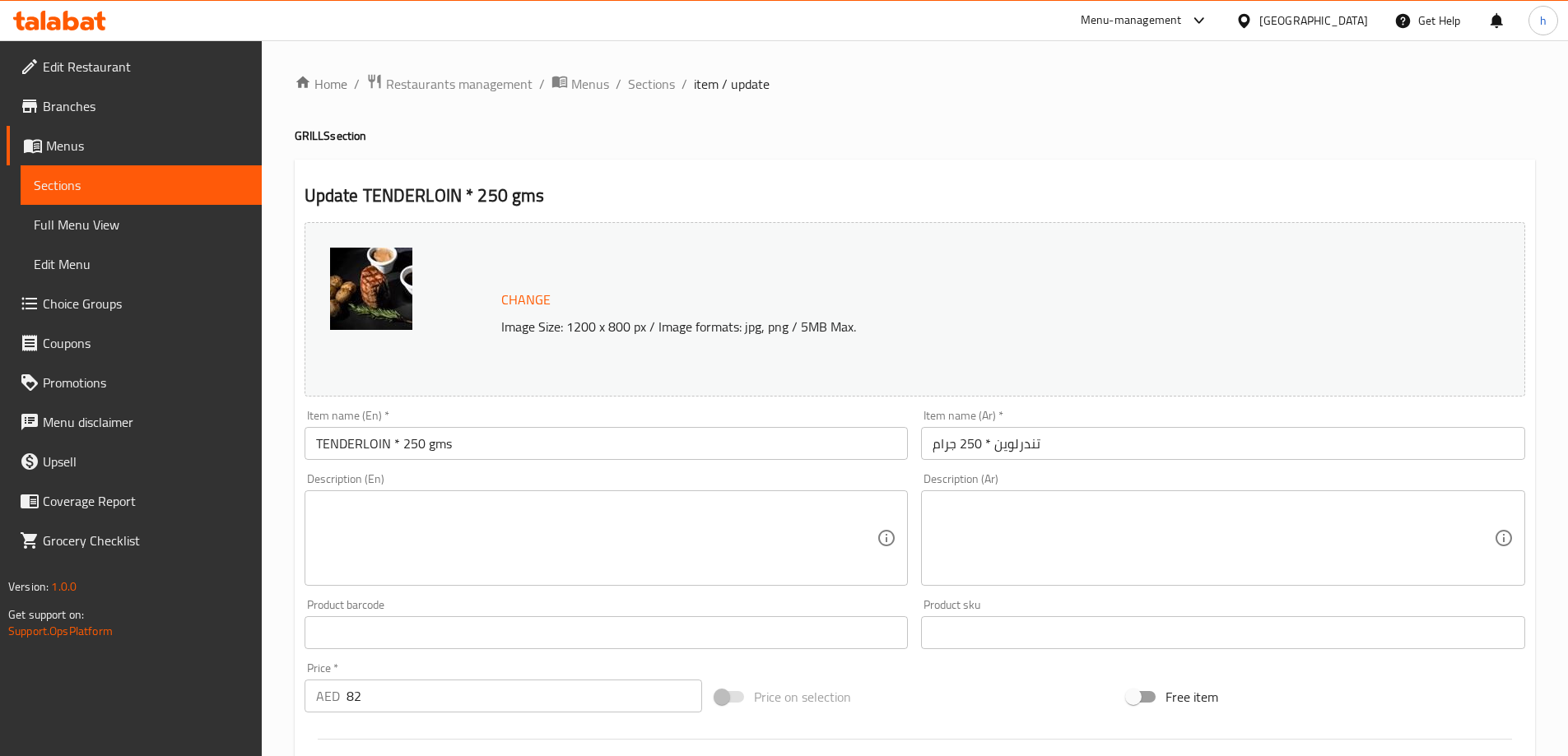
click at [793, 553] on textarea at bounding box center [596, 538] width 561 height 78
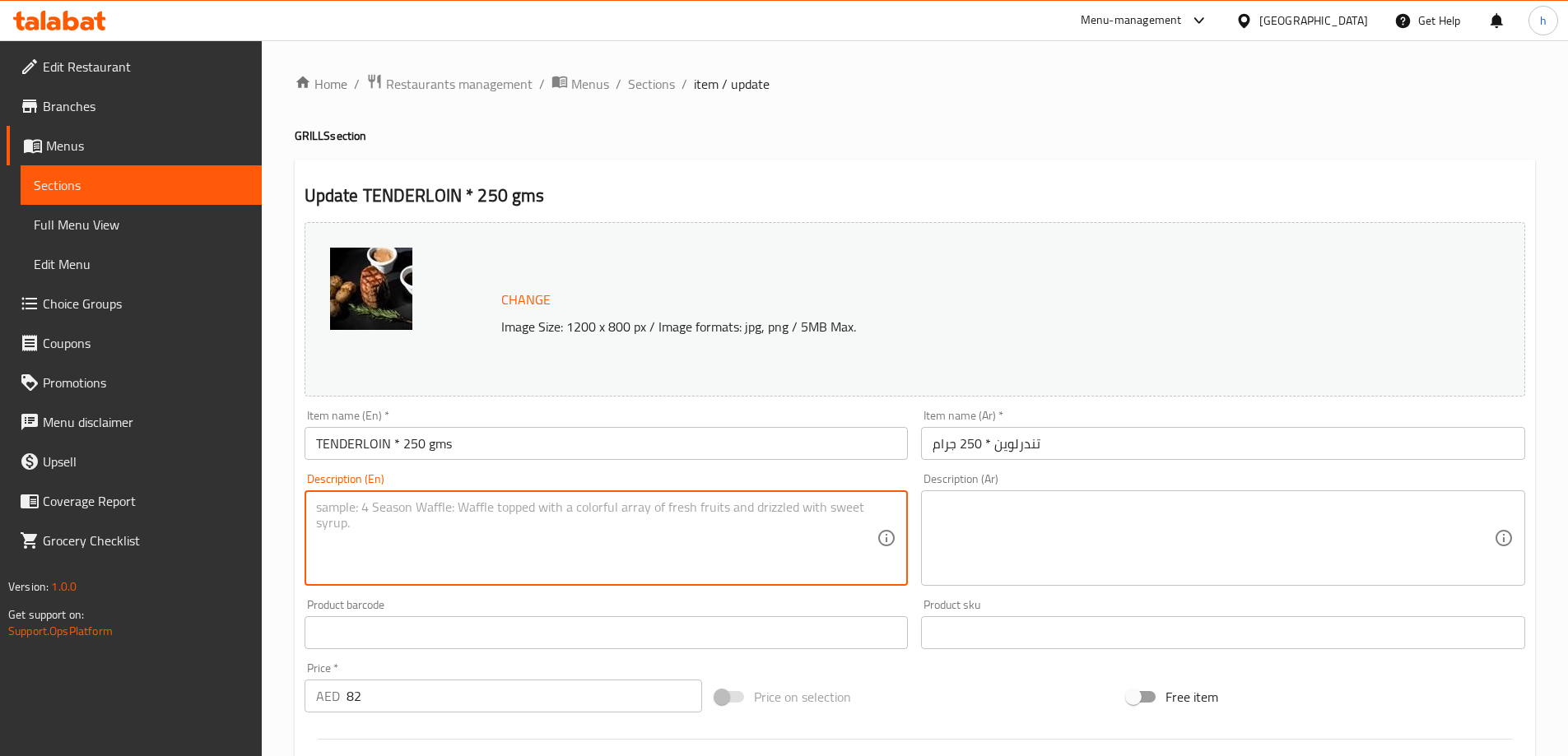
paste textarea "Whole marinated chicken grilled over charcoal."
type textarea "Whole marinated chicken grilled over charcoal."
click at [975, 521] on textarea at bounding box center [1213, 538] width 561 height 78
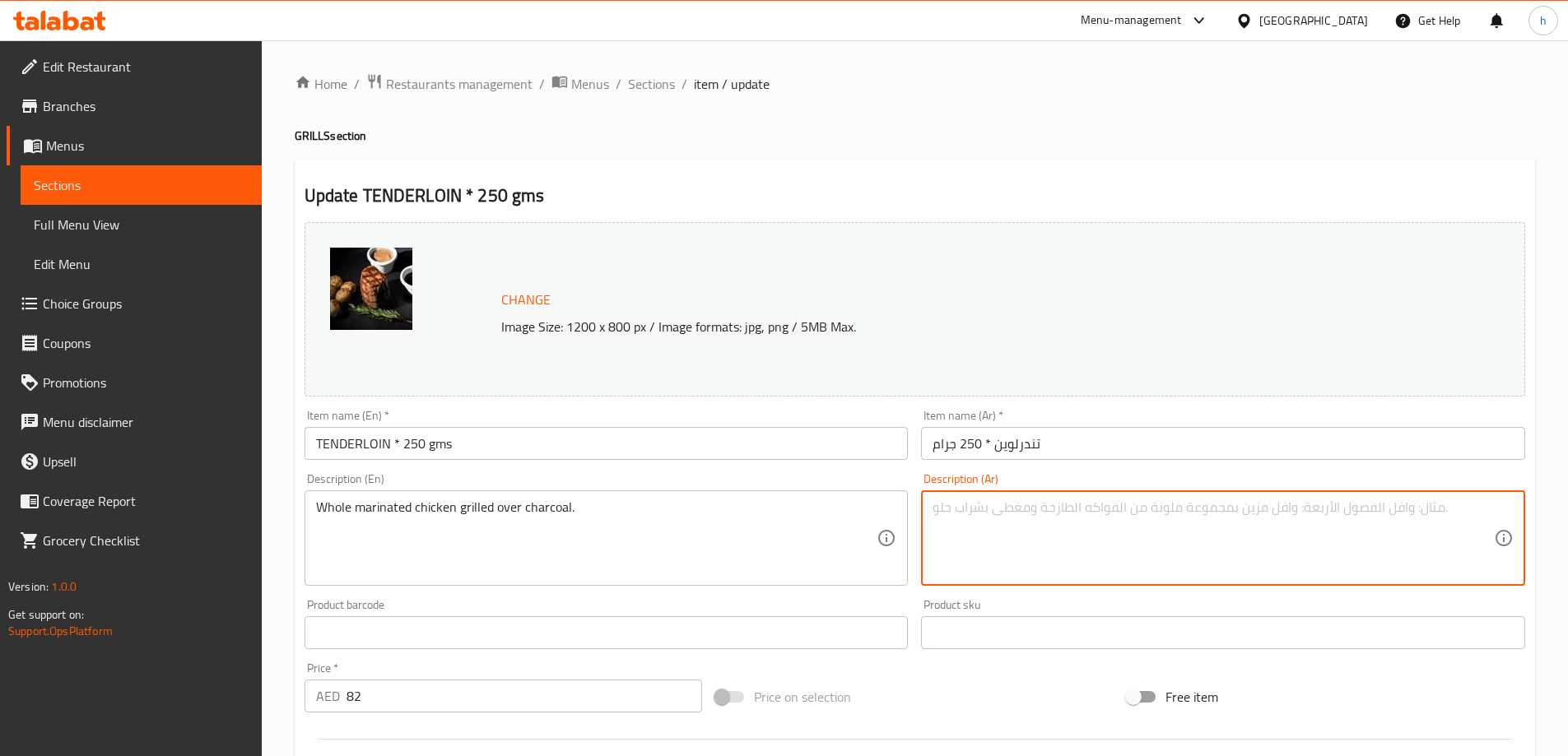
paste textarea "دجاجة كاملة متبلة مشوية على الفحم."
type textarea "دجاجة كاملة متبلة مشوية على الفحم."
click at [1084, 510] on textarea "دجاجة كاملة متبلة مشوية على الفحم." at bounding box center [1213, 538] width 561 height 78
click at [1083, 510] on textarea "دجاجة كاملة متبلة مشوية على الفحم." at bounding box center [1213, 538] width 561 height 78
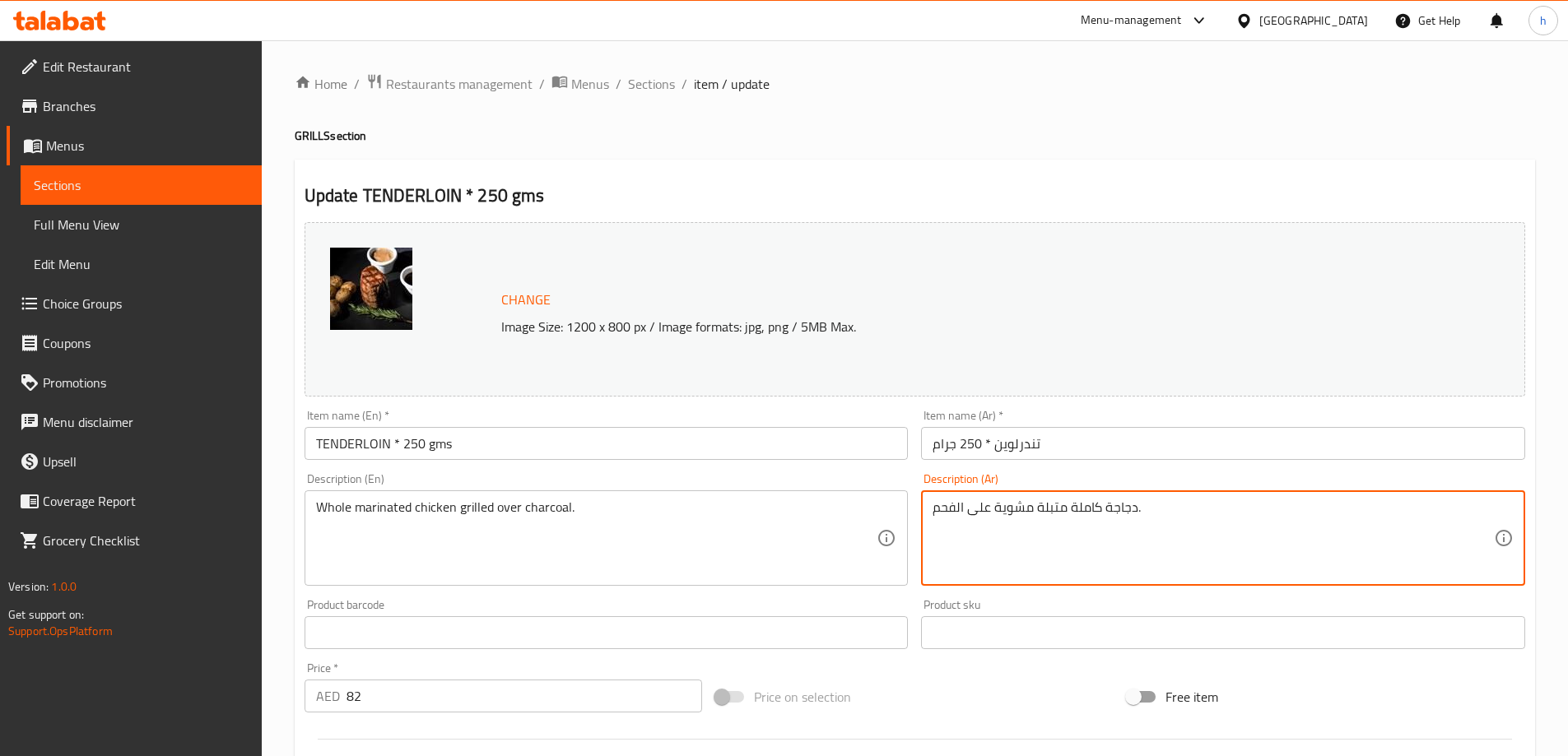
click at [1082, 510] on textarea "دجاجة كاملة متبلة مشوية على الفحم." at bounding box center [1213, 538] width 561 height 78
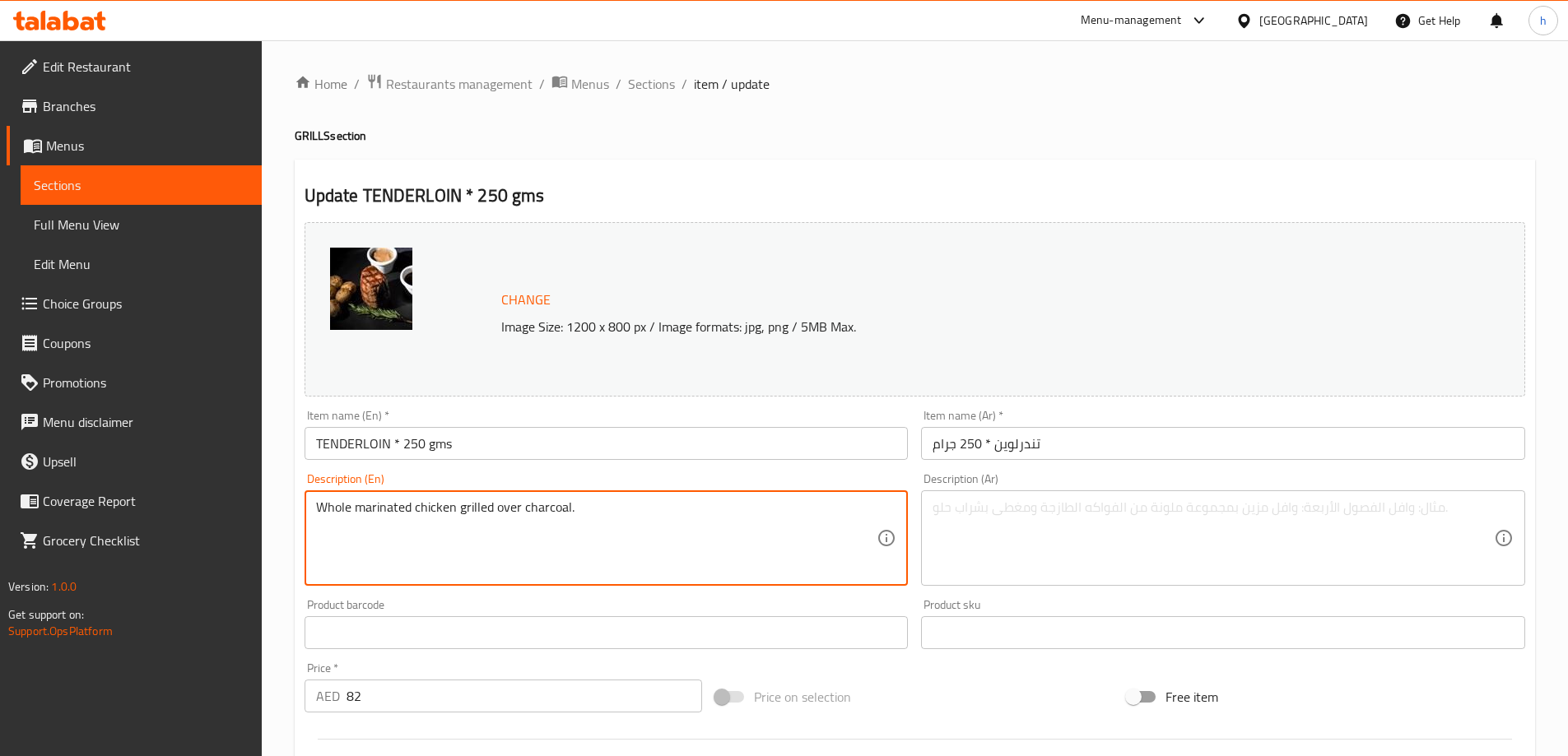
click at [793, 505] on textarea "Whole marinated chicken grilled over charcoal." at bounding box center [596, 538] width 561 height 78
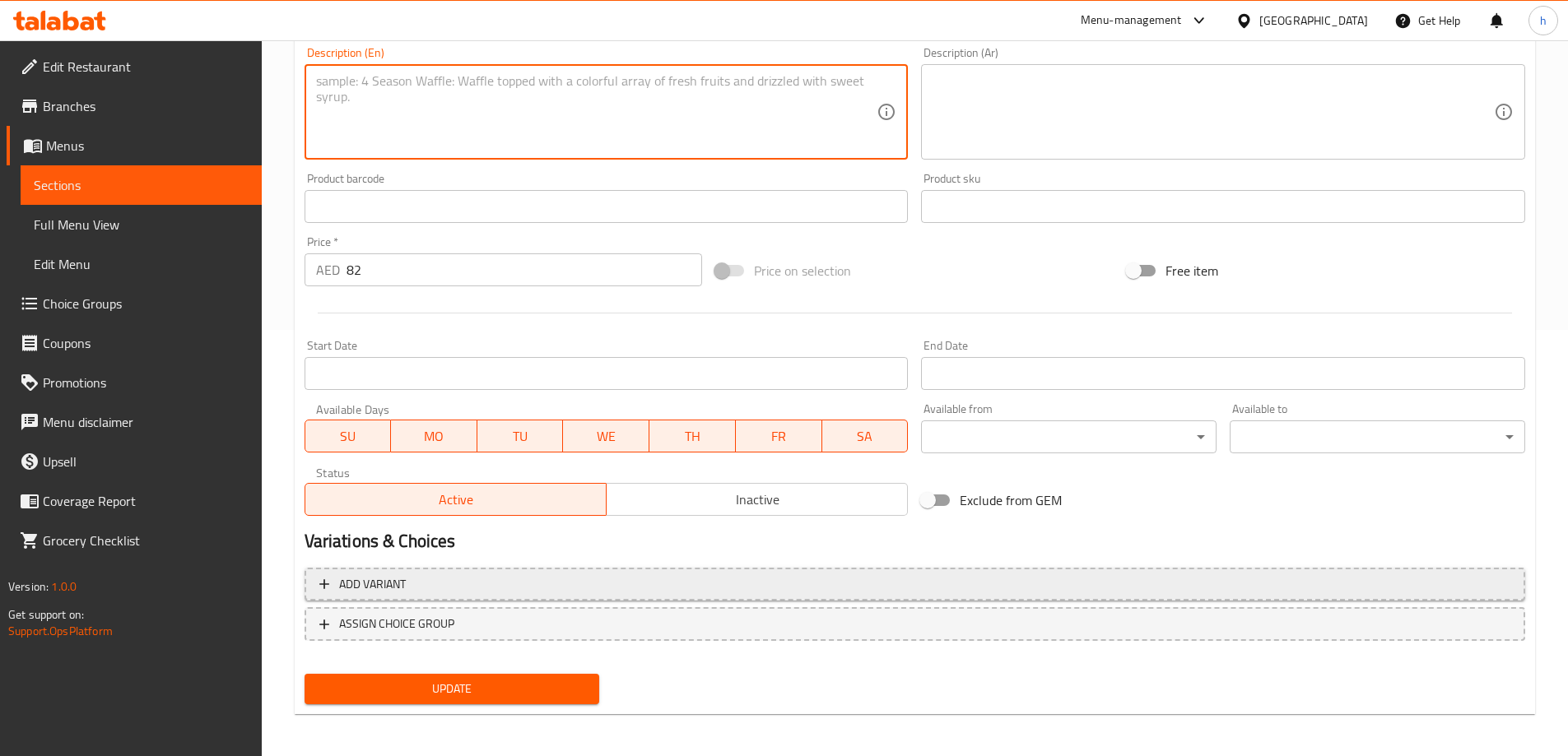
scroll to position [430, 0]
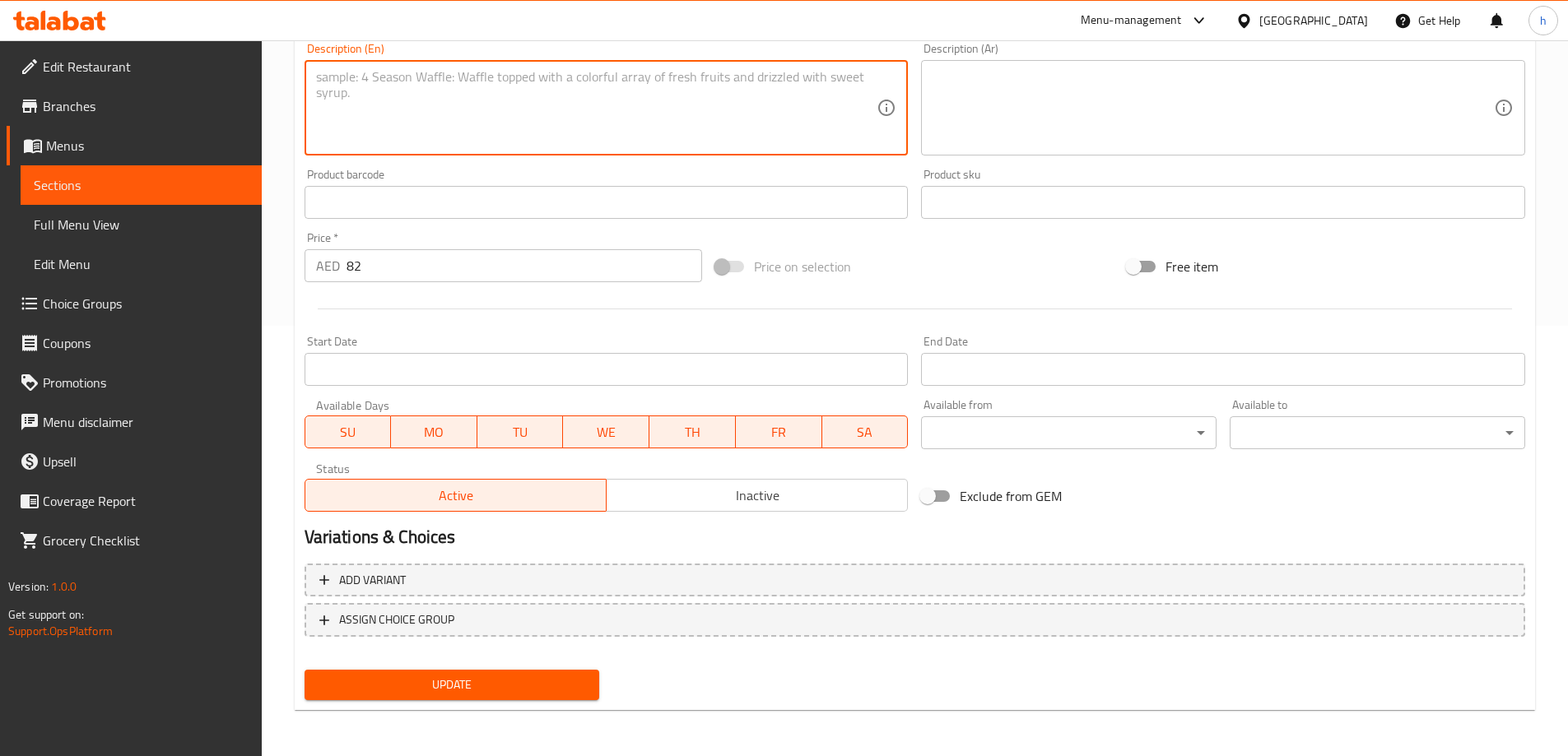
click at [579, 684] on span "Update" at bounding box center [452, 684] width 270 height 21
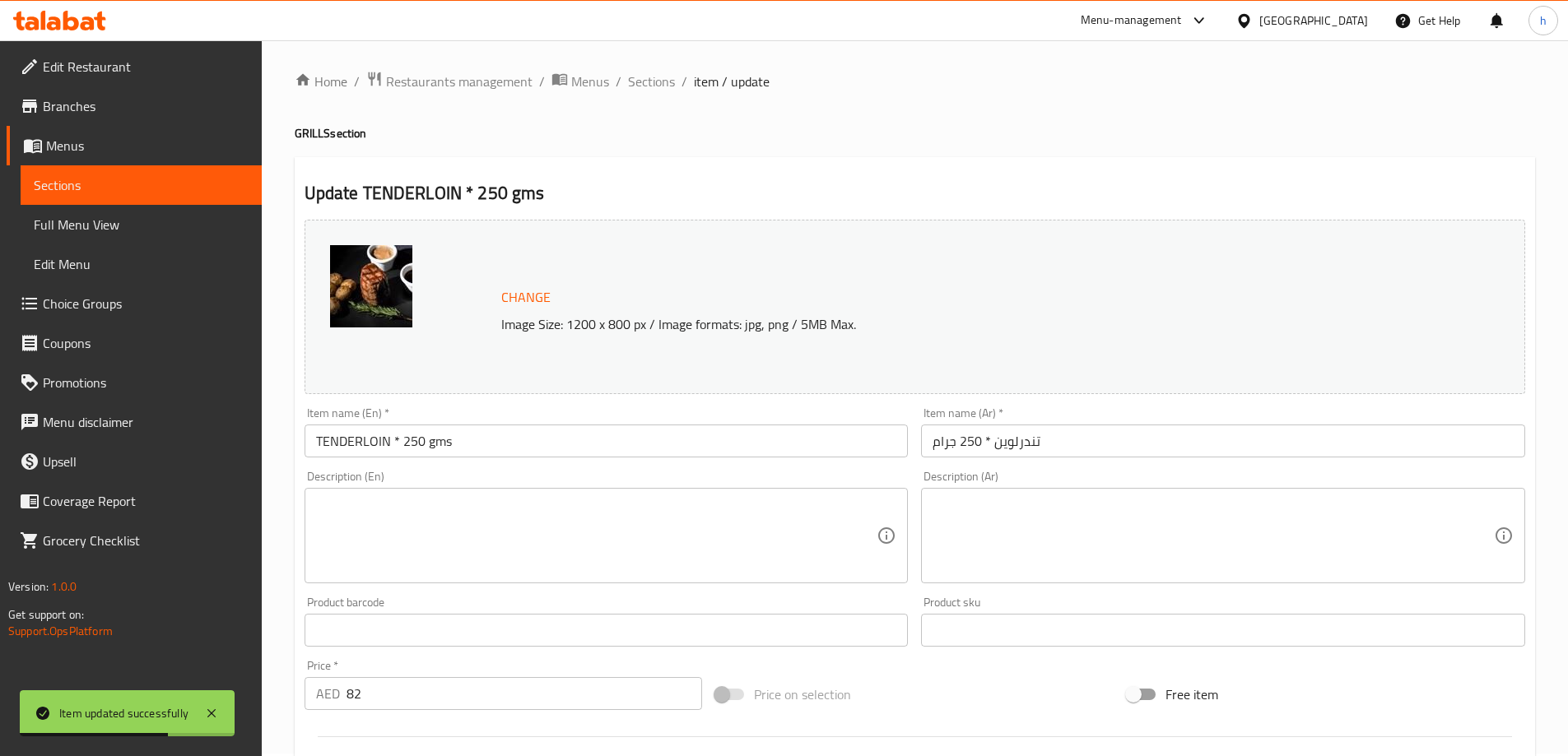
scroll to position [0, 0]
click at [658, 81] on span "Sections" at bounding box center [652, 84] width 47 height 20
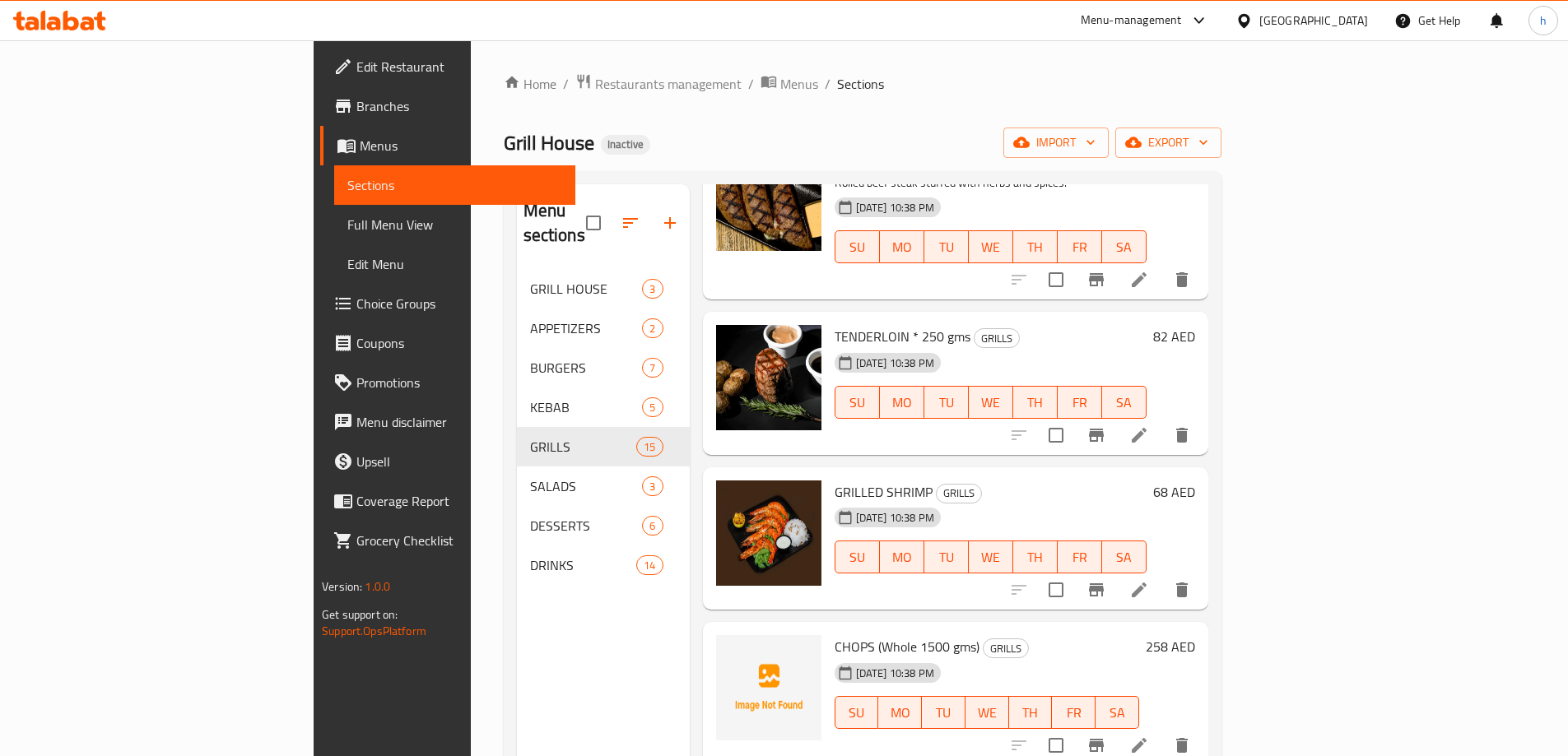
scroll to position [1234, 0]
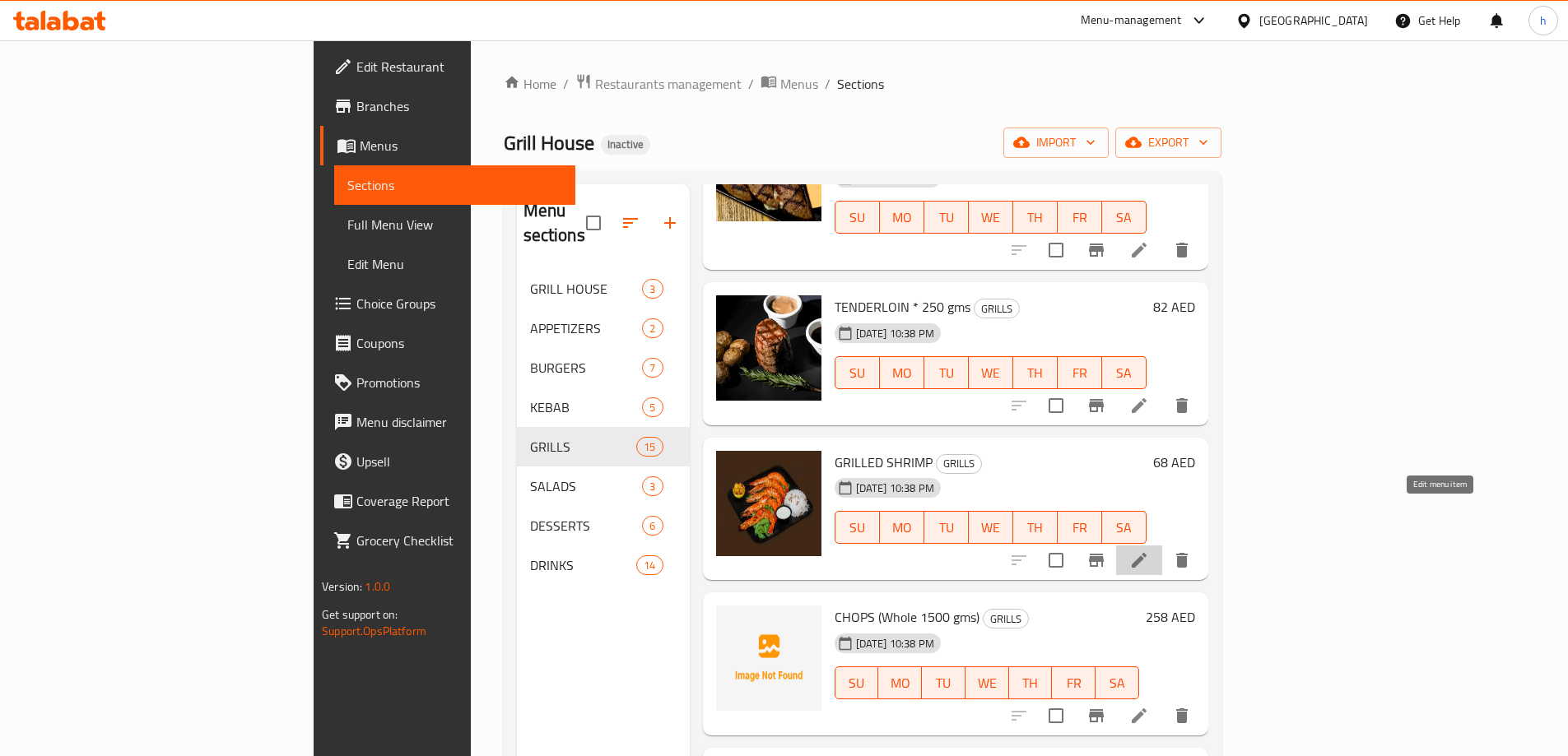
click at [1148, 551] on icon at bounding box center [1138, 561] width 20 height 20
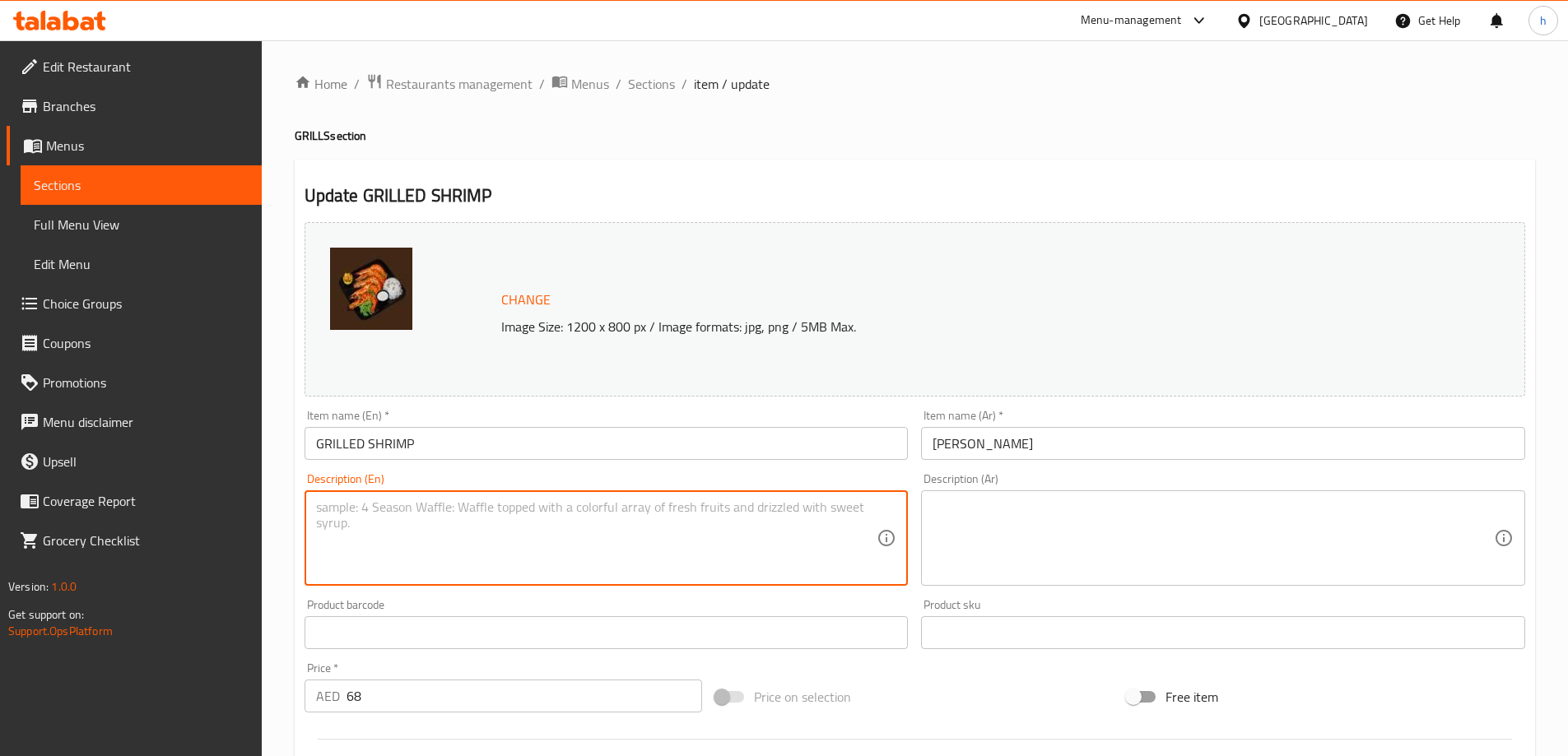
click at [581, 563] on textarea at bounding box center [596, 538] width 561 height 78
paste textarea "Slow-roasted lamb neck with herbs and spices."
type textarea "Slow-roasted lamb neck with herbs and spices."
click at [794, 519] on textarea "Slow-roasted lamb neck with herbs and spices." at bounding box center [596, 538] width 561 height 78
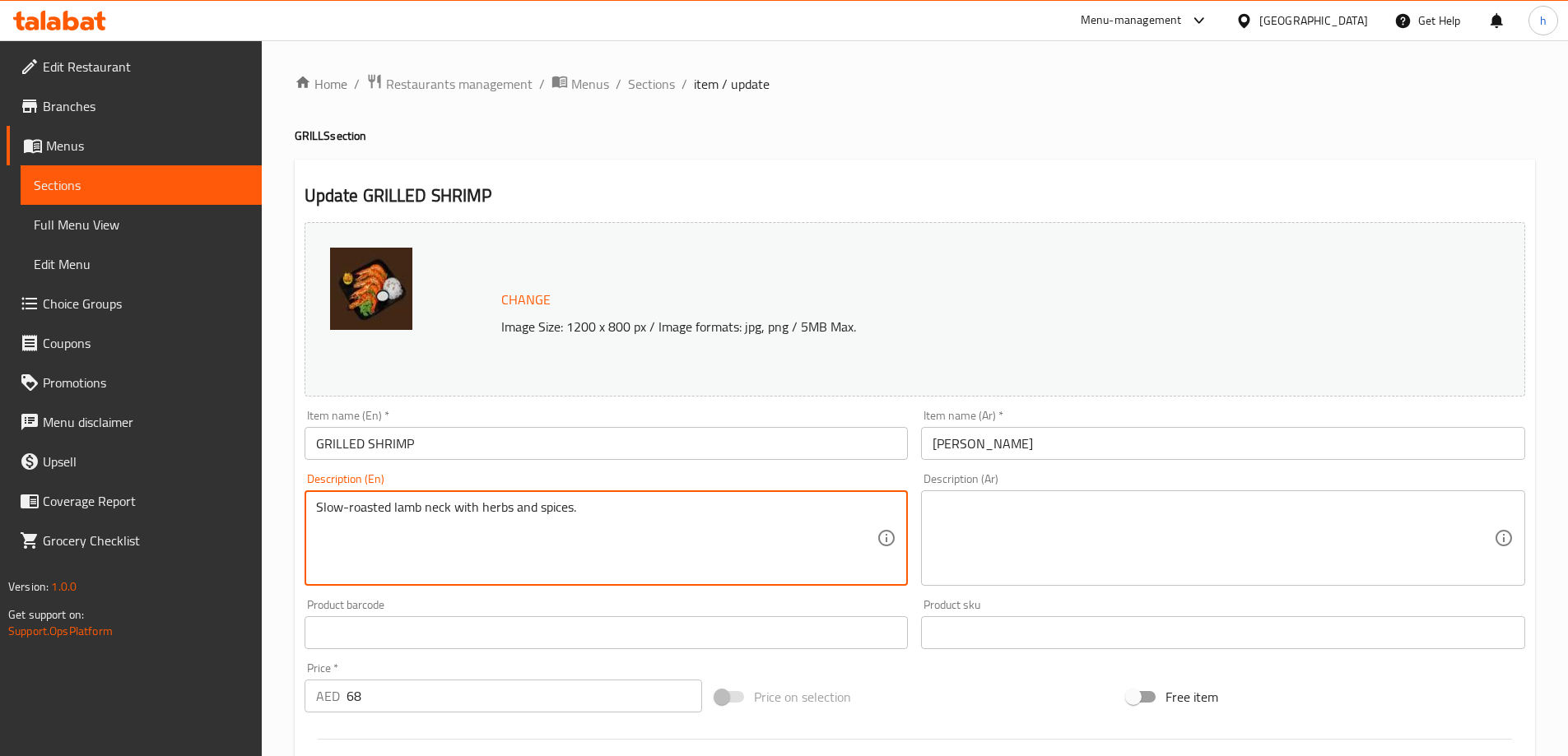
click at [794, 519] on textarea "Slow-roasted lamb neck with herbs and spices." at bounding box center [596, 538] width 561 height 78
click at [788, 519] on textarea "Slow-roasted lamb neck with herbs and spices." at bounding box center [596, 538] width 561 height 78
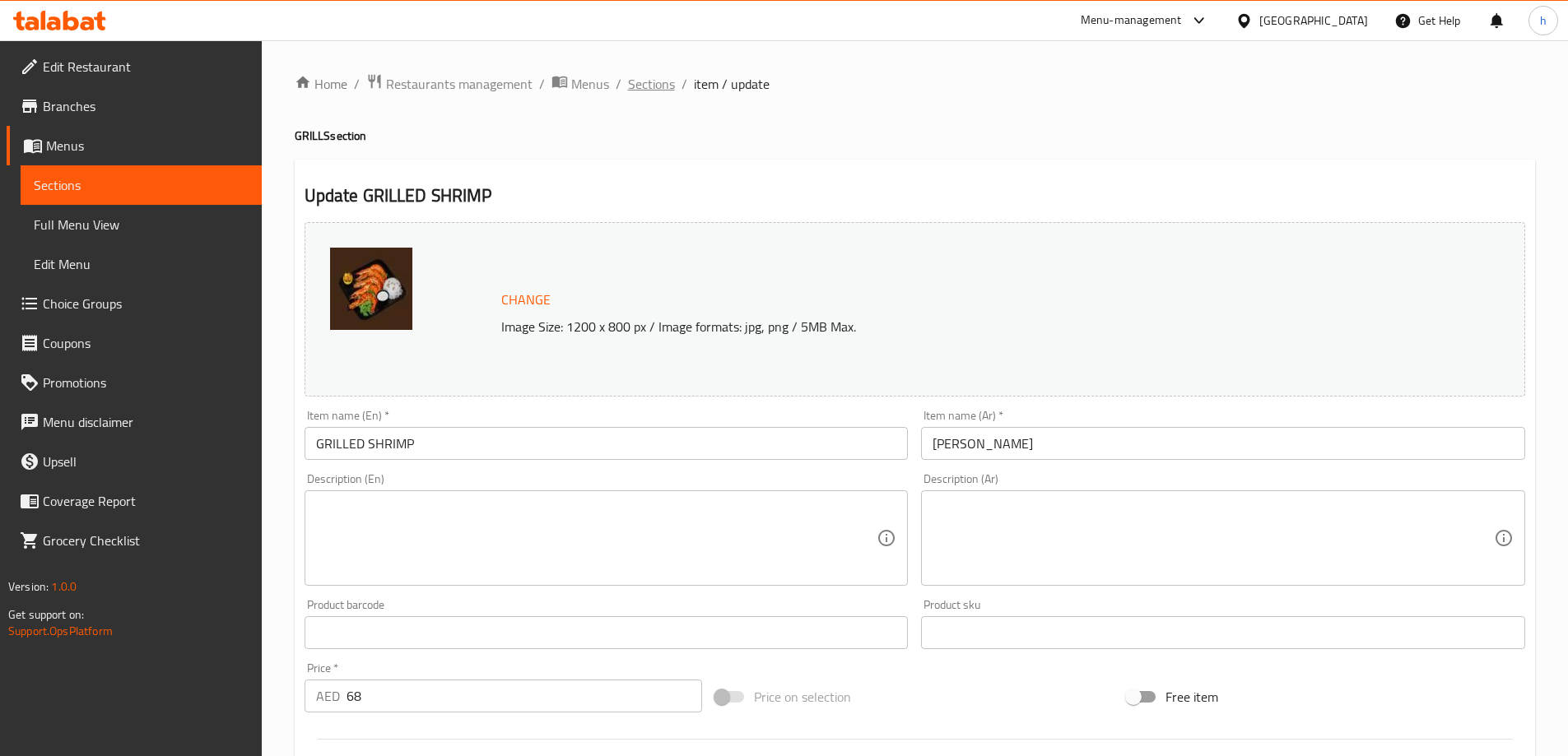
click at [648, 94] on span "Sections" at bounding box center [652, 84] width 47 height 20
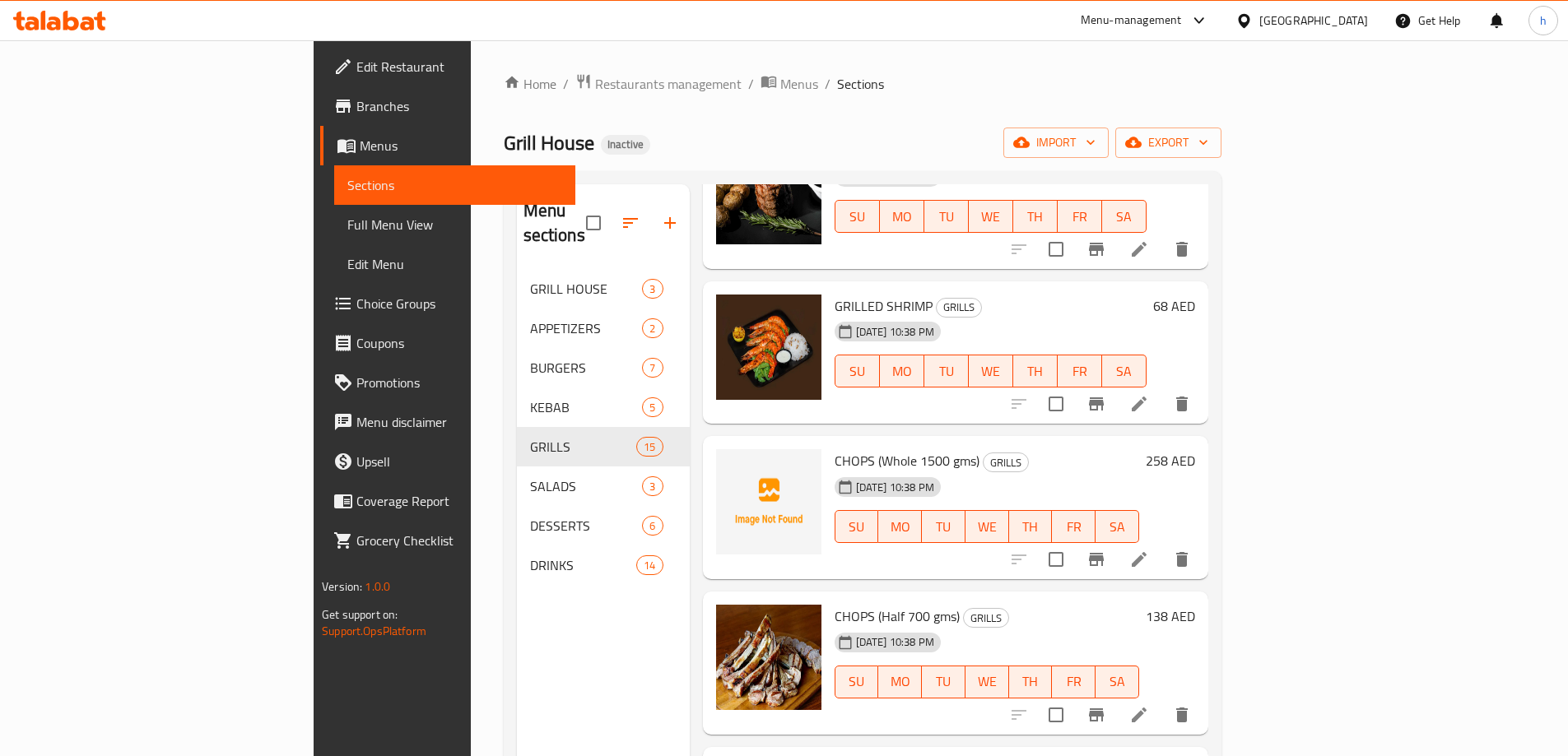
scroll to position [1399, 0]
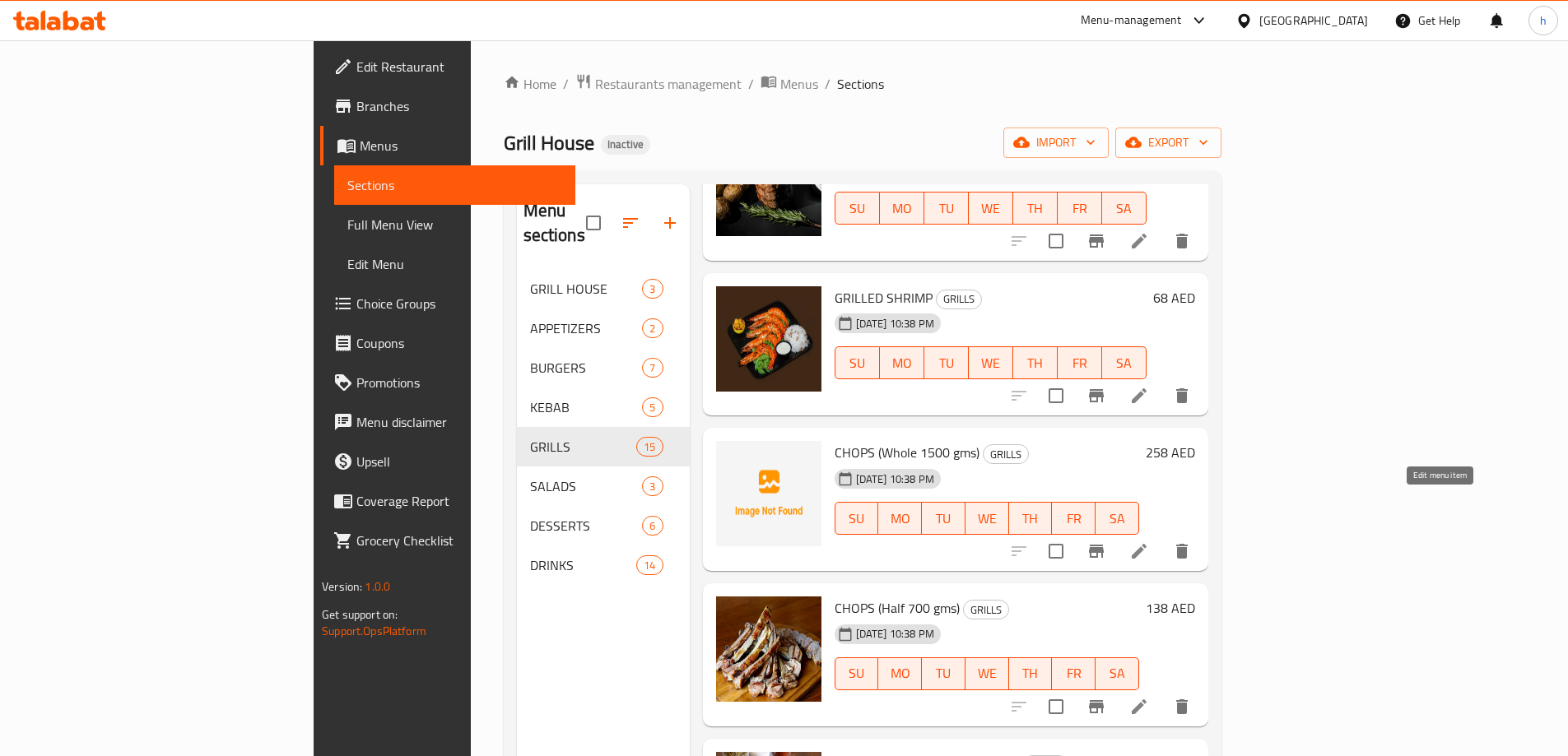
click at [1148, 541] on icon at bounding box center [1138, 551] width 20 height 20
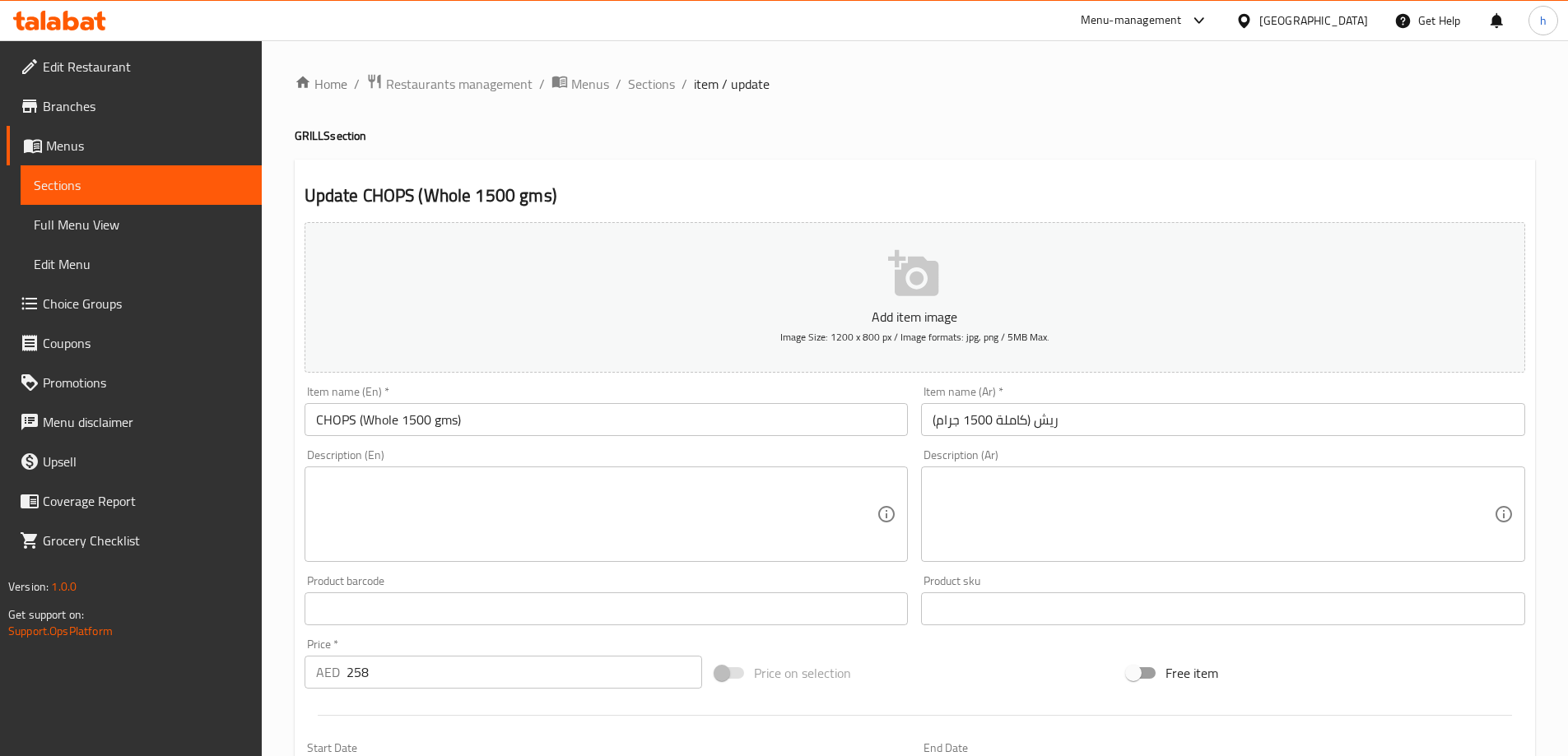
click at [781, 536] on textarea at bounding box center [596, 514] width 561 height 78
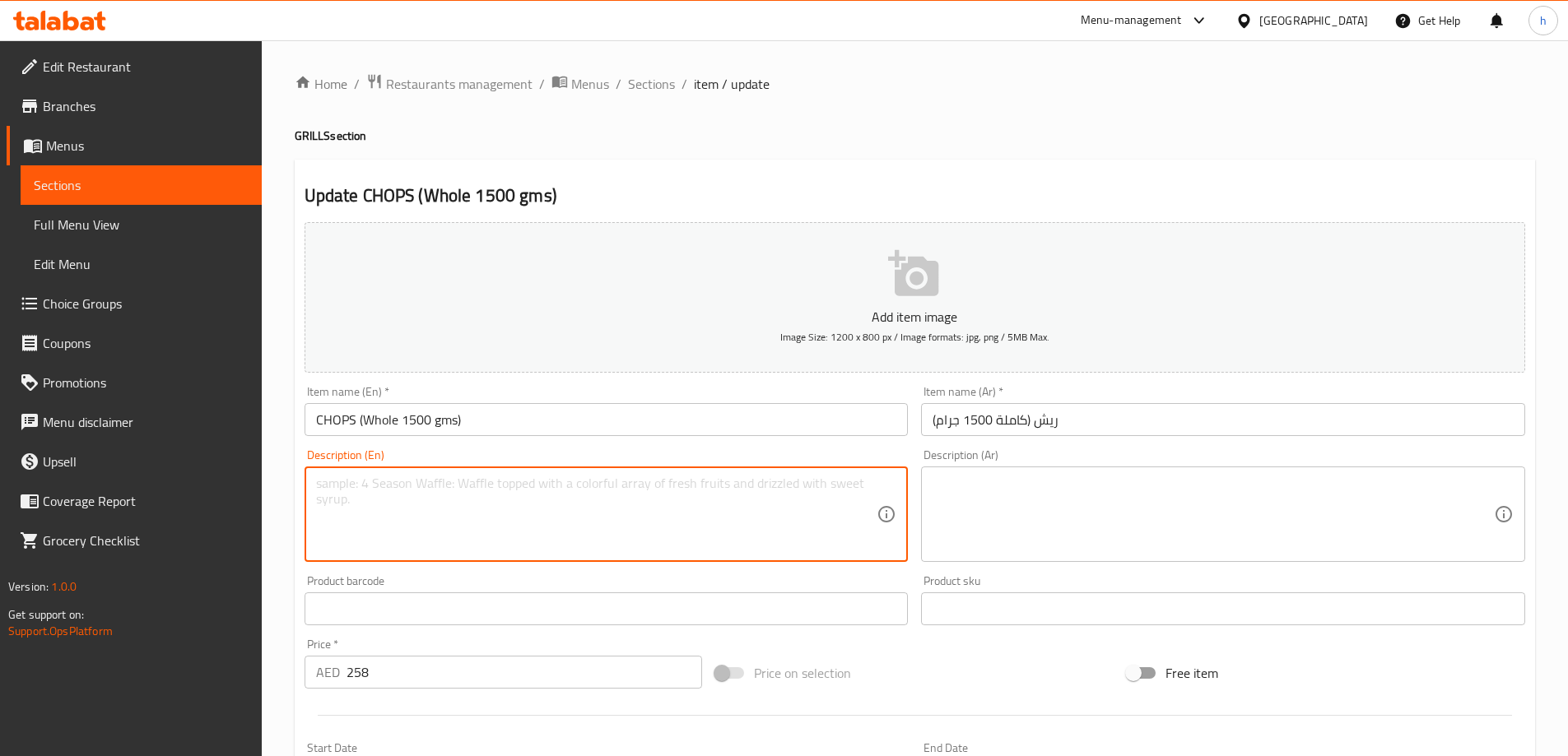
paste textarea "Half portion of tender lamb neck."
type textarea "Half portion of tender lamb neck."
click at [808, 491] on textarea "Half portion of tender lamb neck." at bounding box center [596, 514] width 561 height 78
click at [814, 481] on textarea "Half portion of tender lamb neck." at bounding box center [596, 514] width 561 height 78
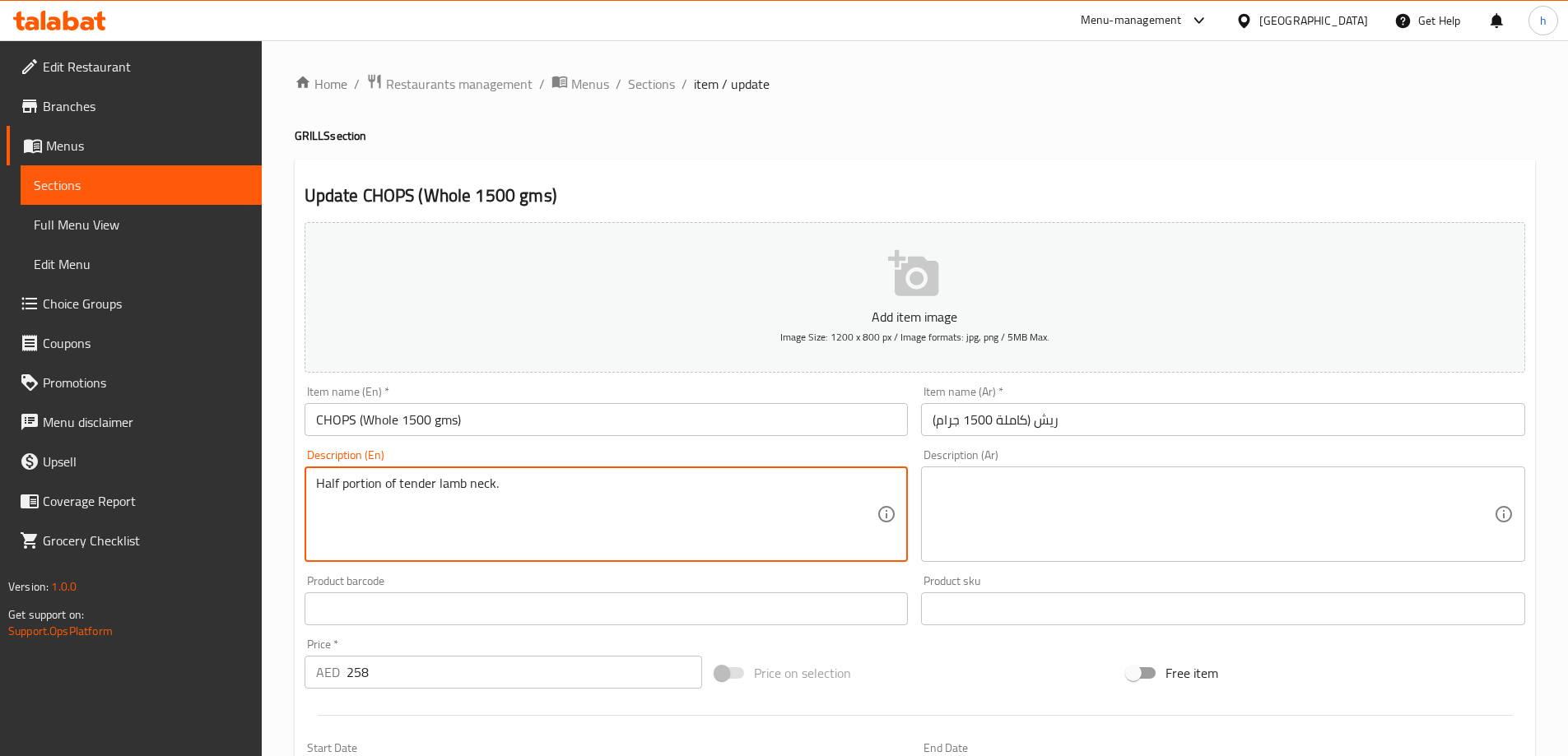
click at [814, 481] on textarea "Half portion of tender lamb neck." at bounding box center [596, 514] width 561 height 78
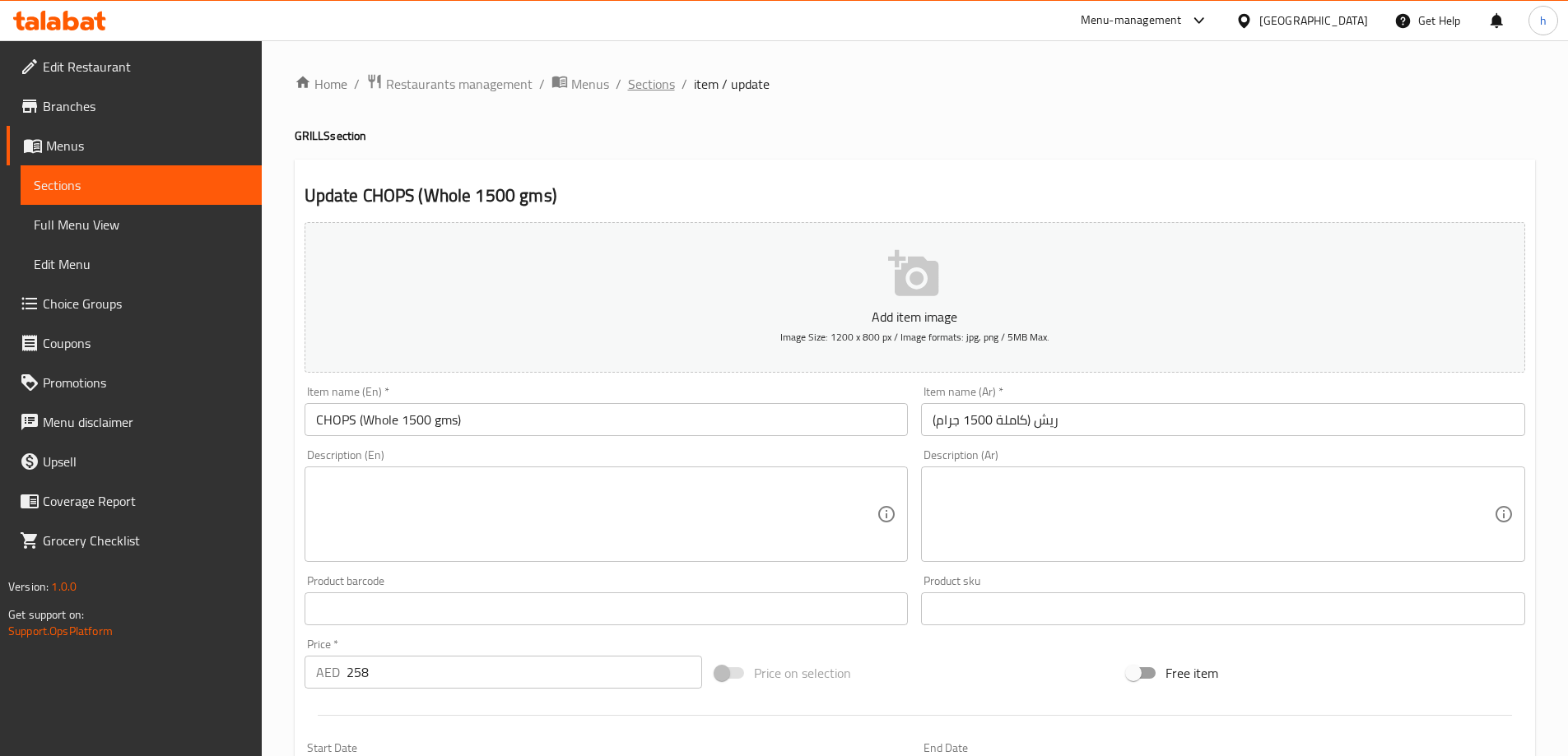
click at [665, 86] on span "Sections" at bounding box center [652, 84] width 47 height 20
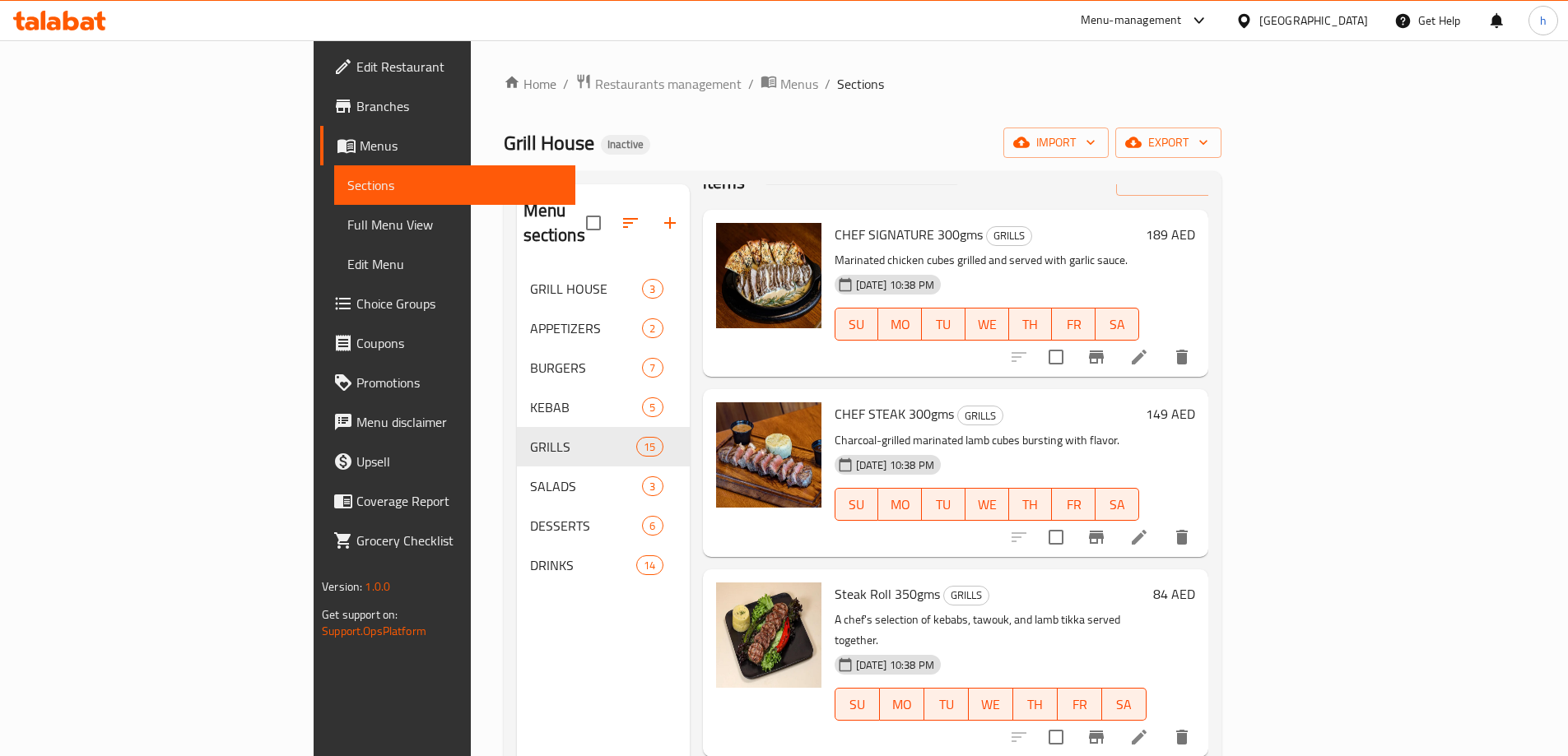
scroll to position [82, 0]
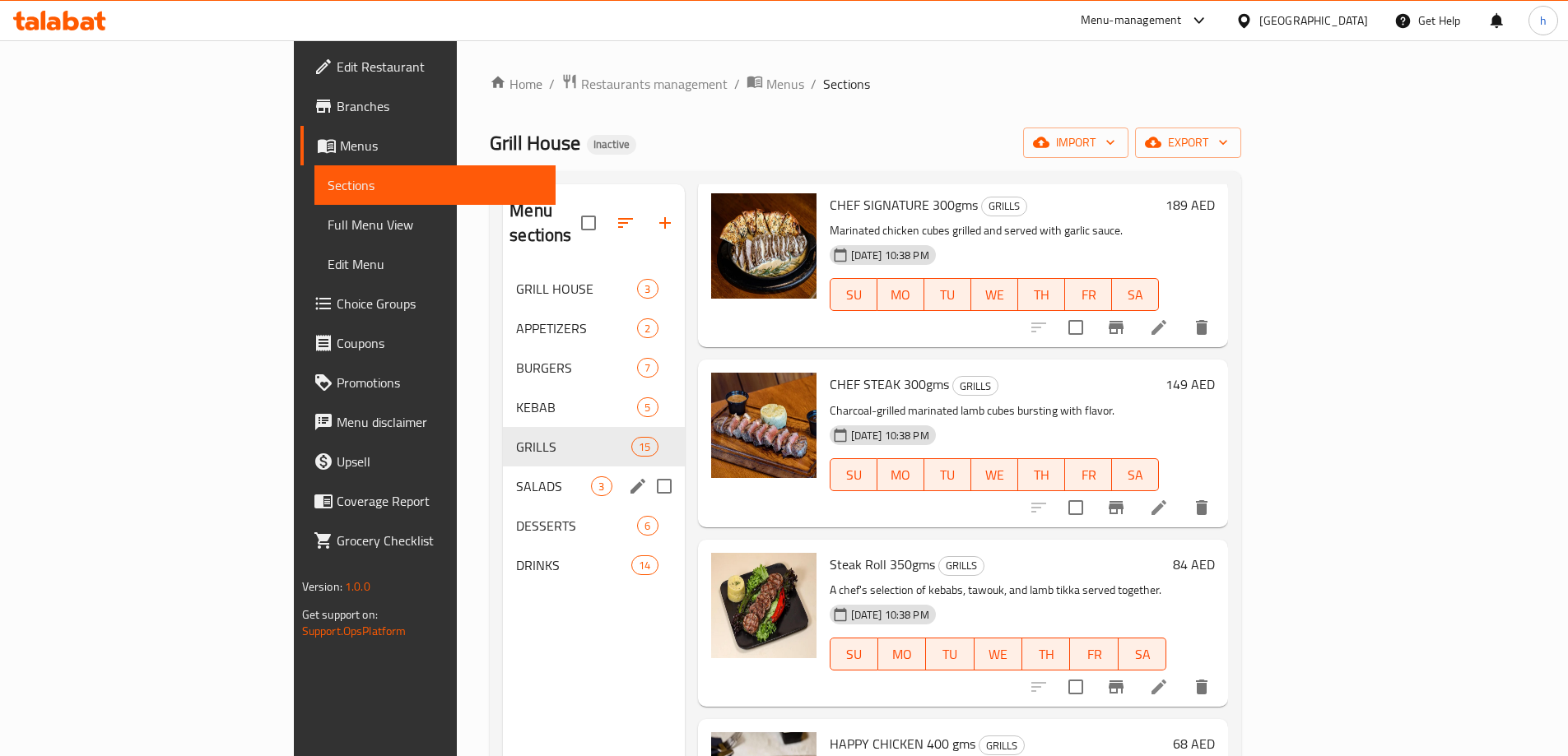
click at [503, 475] on div "SALADS 3" at bounding box center [592, 487] width 181 height 39
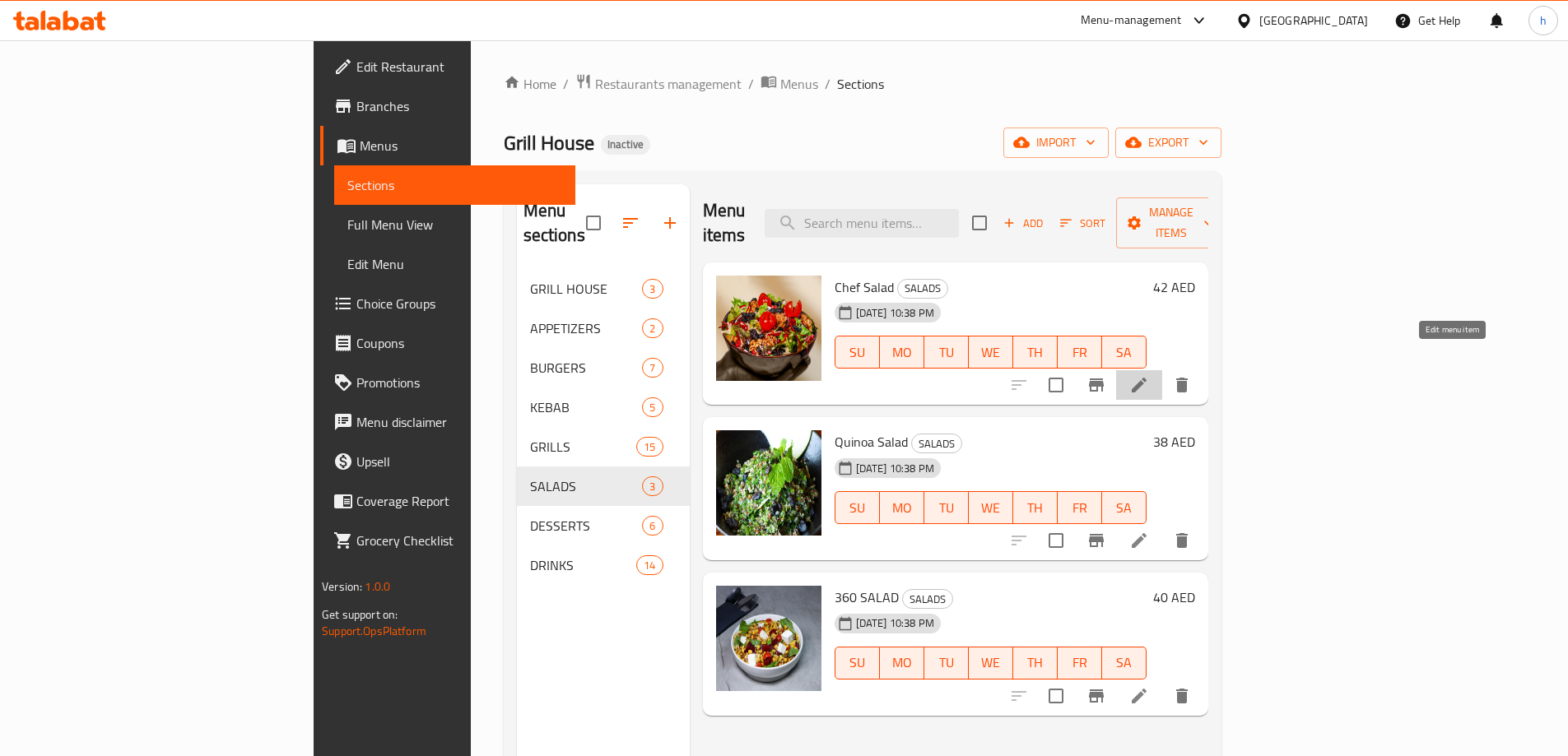
click at [1148, 375] on icon at bounding box center [1138, 385] width 20 height 20
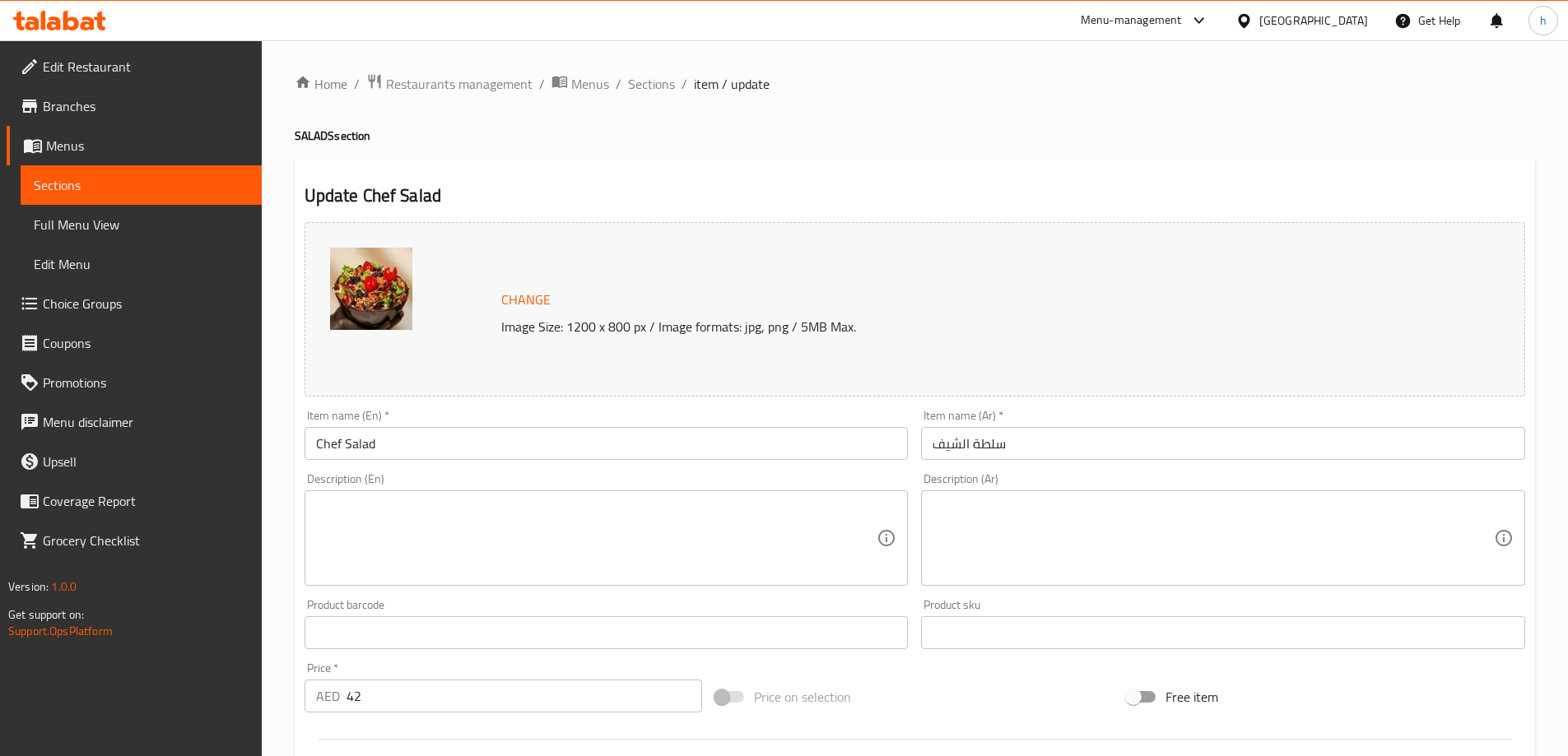
click at [741, 570] on textarea at bounding box center [596, 538] width 561 height 78
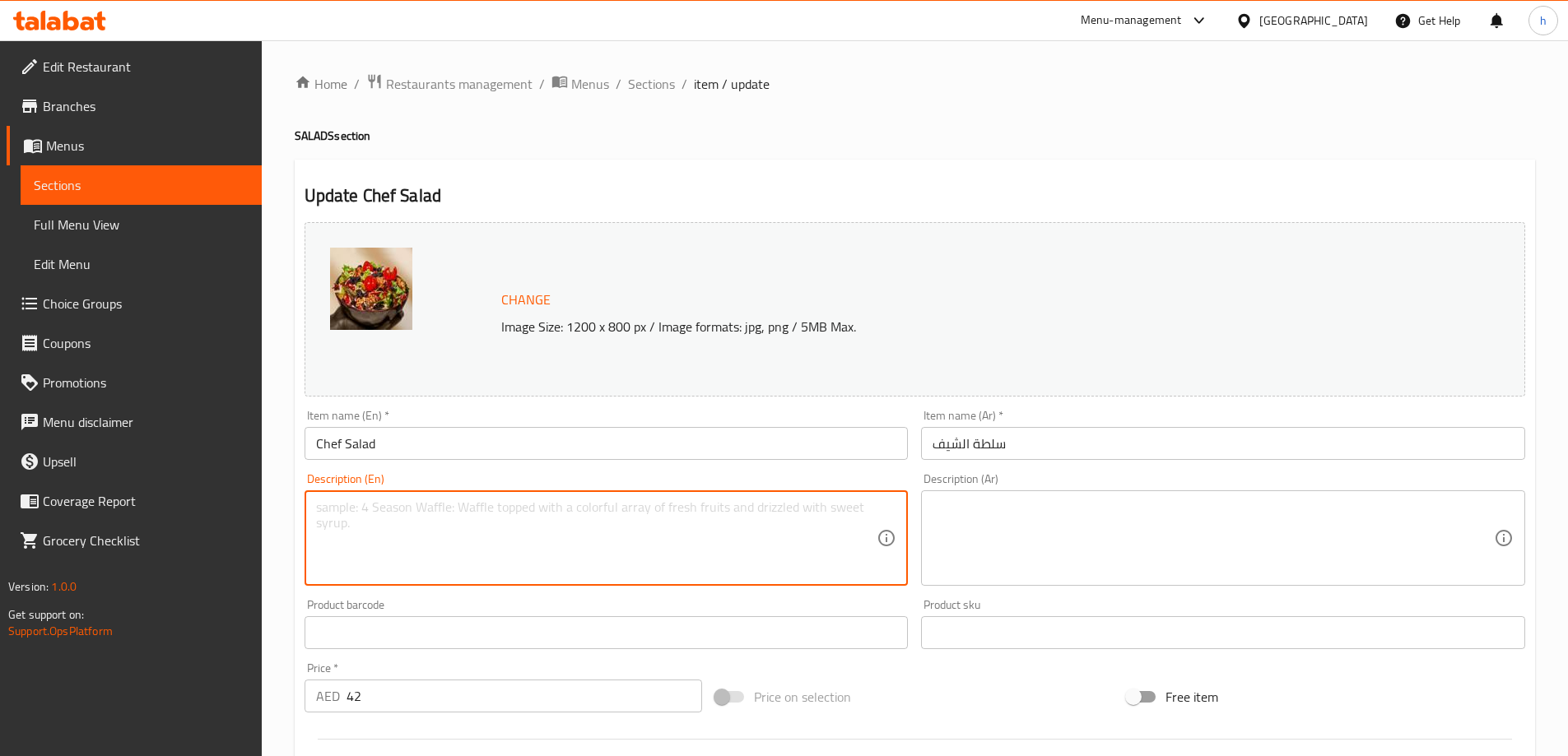
paste textarea "A fresh mix of greens, cherry tomatoes, cucumber, olives, and cheese with house…"
type textarea "A fresh mix of greens, cherry tomatoes, cucumber, olives, and cheese with house…"
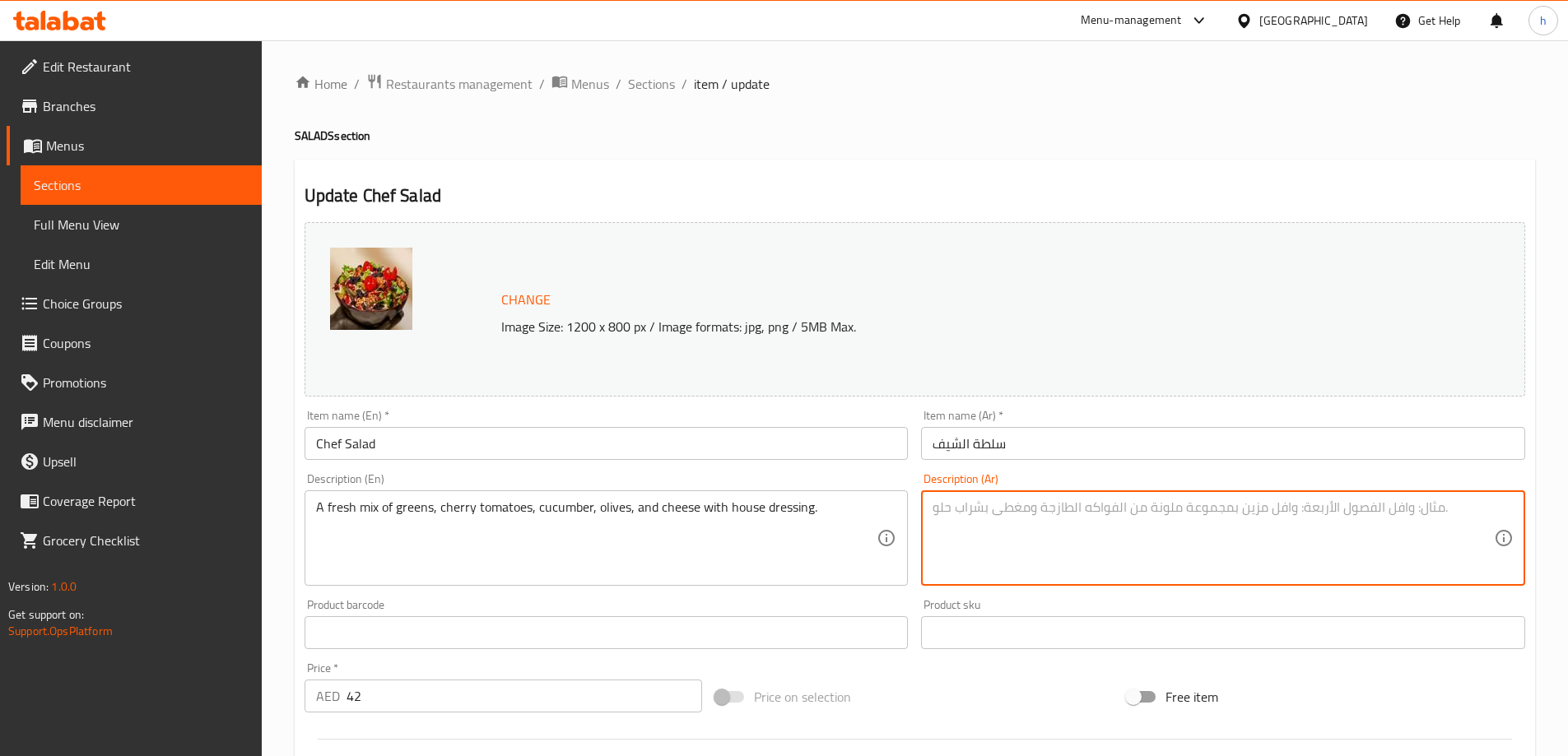
click at [1174, 520] on textarea at bounding box center [1213, 538] width 561 height 78
paste textarea "مزيج طازج من الخضروات والطماطم الكرزية والخيار والزيتون والجبن مع صلصة المنزل."
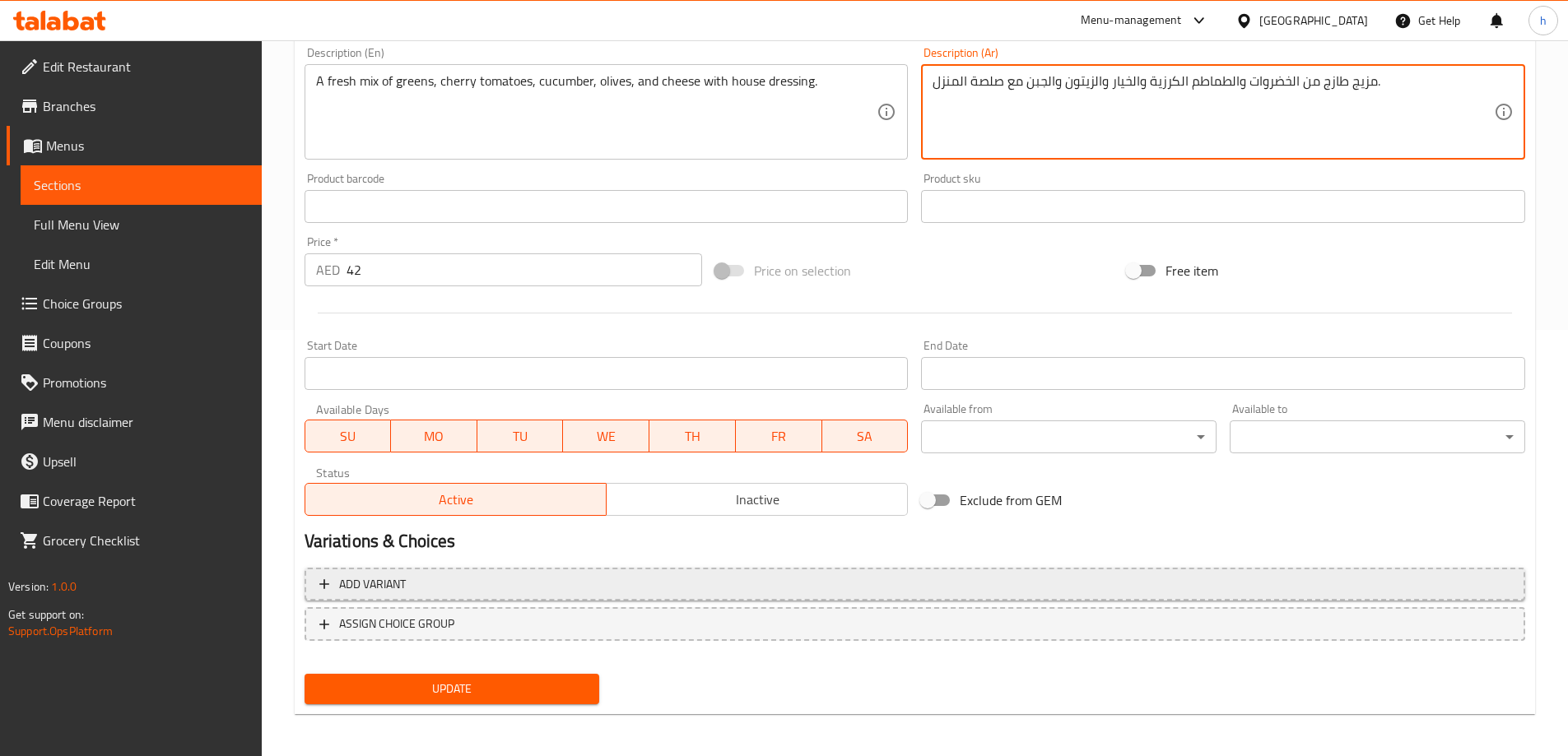
scroll to position [430, 0]
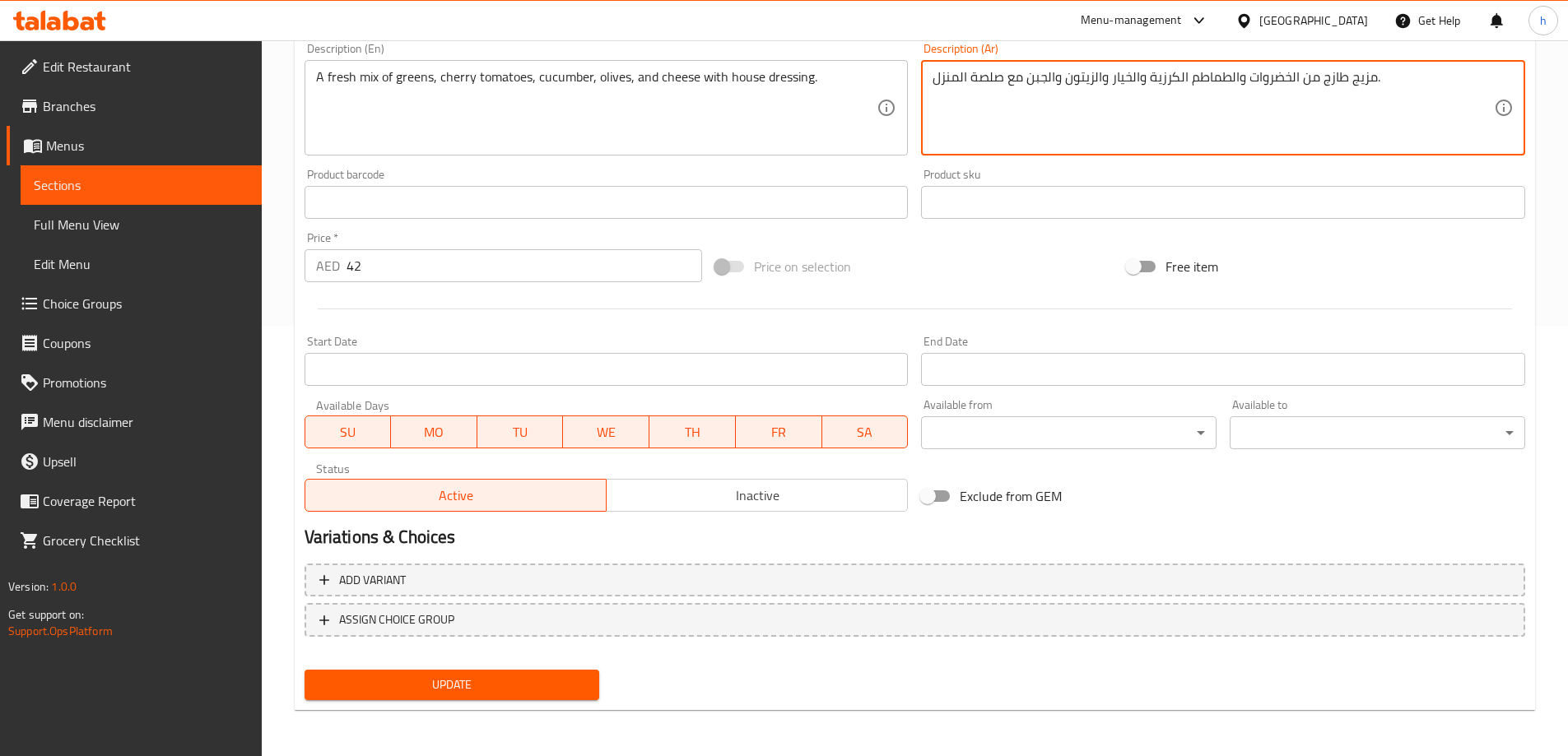
type textarea "مزيج طازج من الخضروات والطماطم الكرزية والخيار والزيتون والجبن مع صلصة المنزل."
click at [585, 664] on div "Update" at bounding box center [452, 685] width 309 height 43
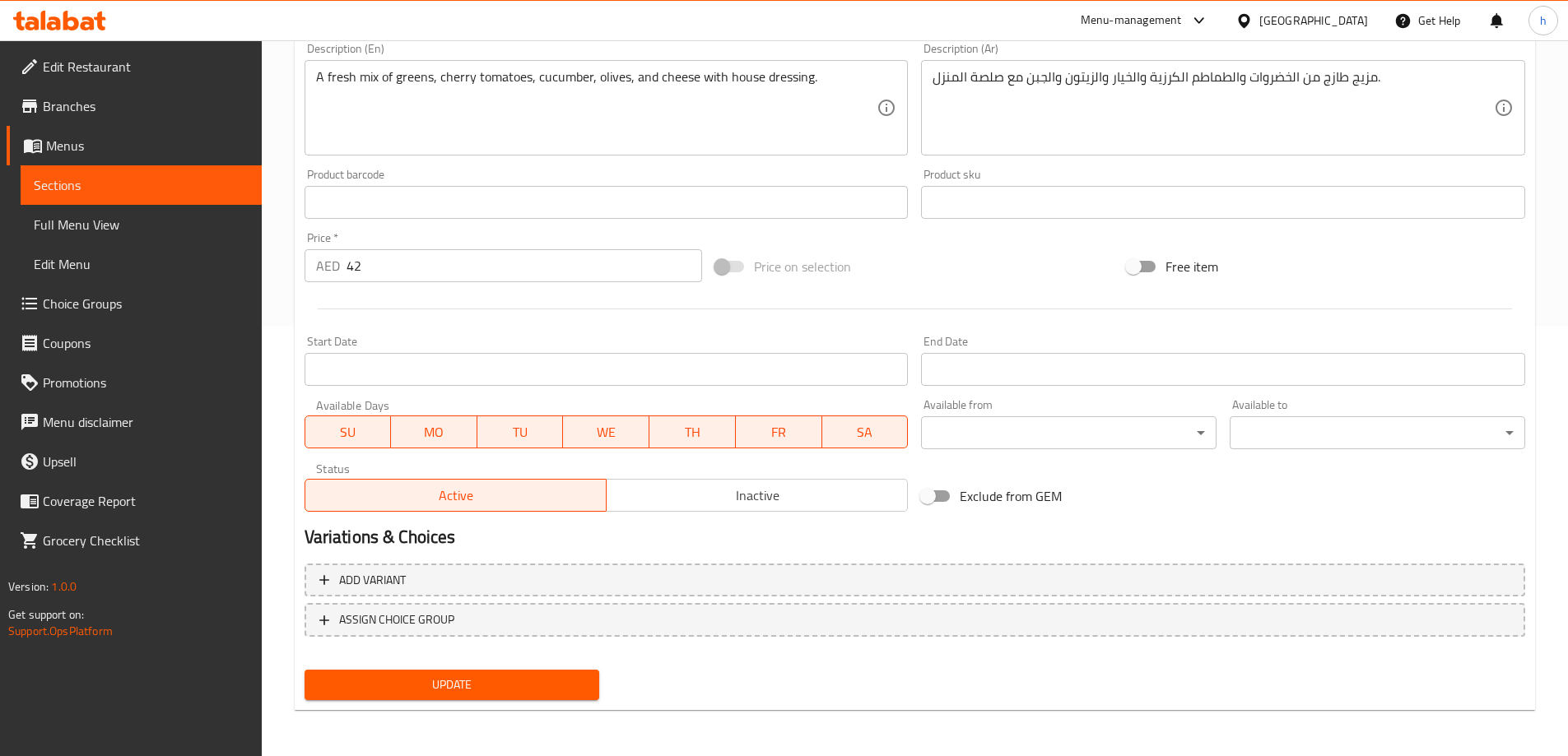
click at [581, 674] on button "Update" at bounding box center [451, 684] width 295 height 31
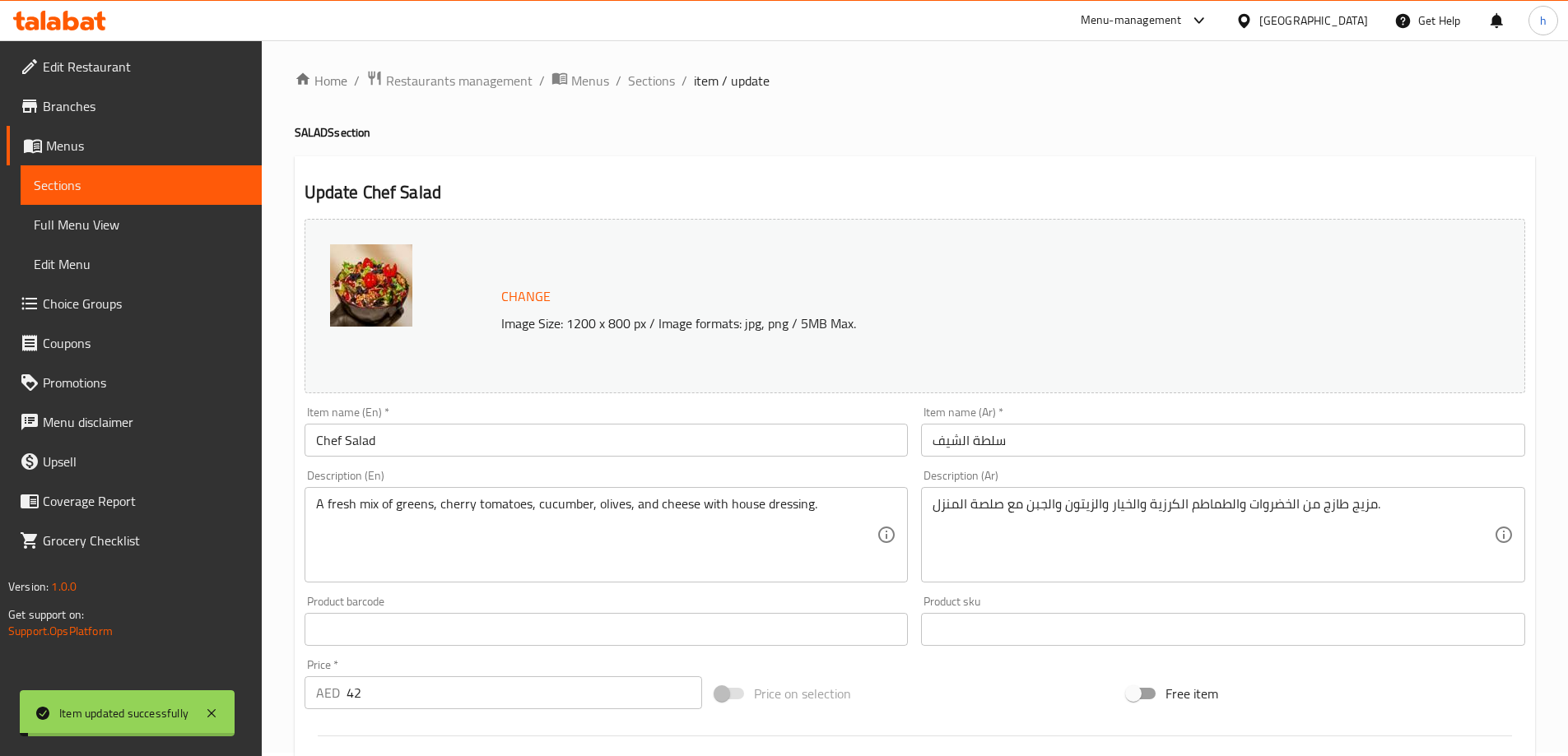
scroll to position [0, 0]
click at [650, 87] on span "Sections" at bounding box center [652, 84] width 47 height 20
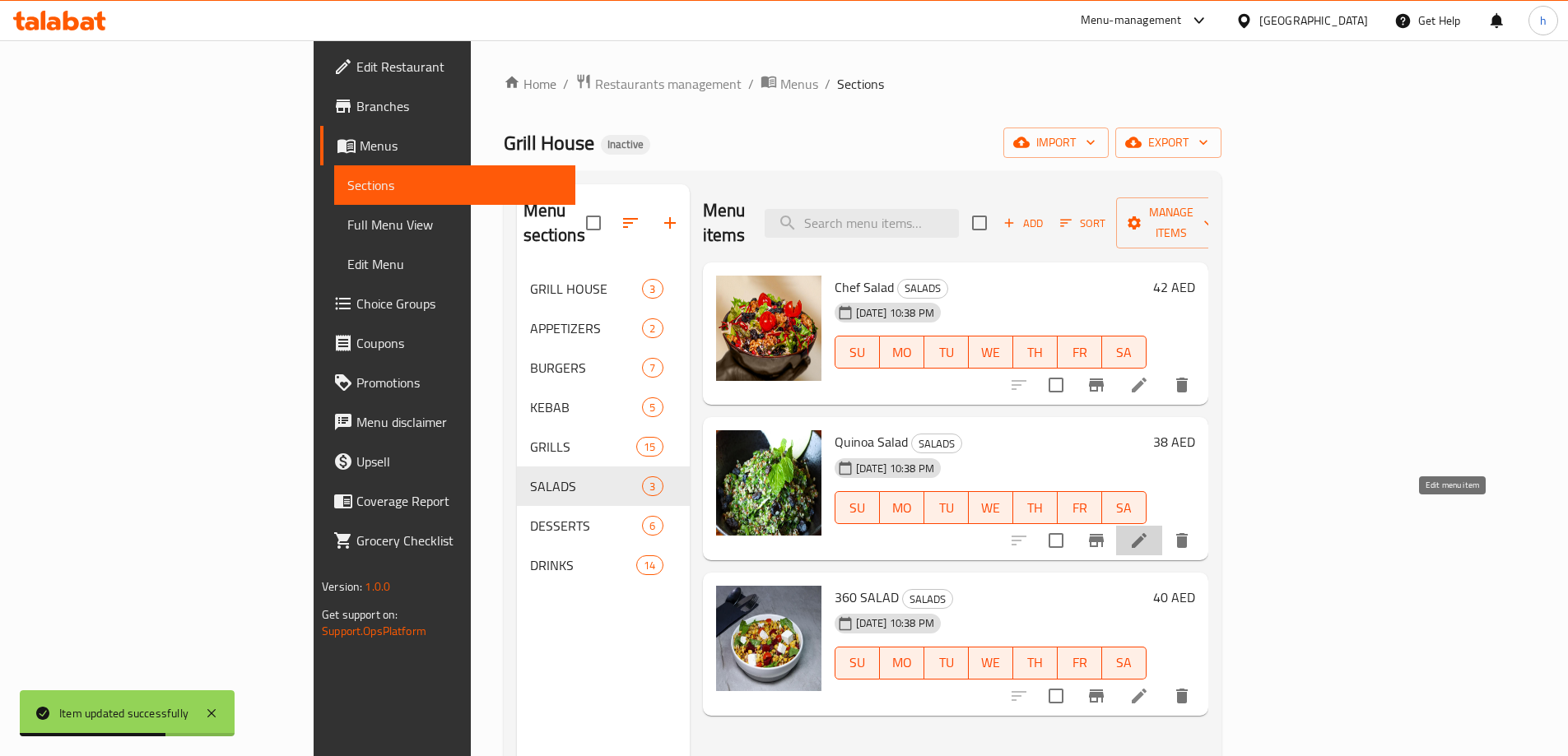
click at [1148, 531] on icon at bounding box center [1138, 541] width 20 height 20
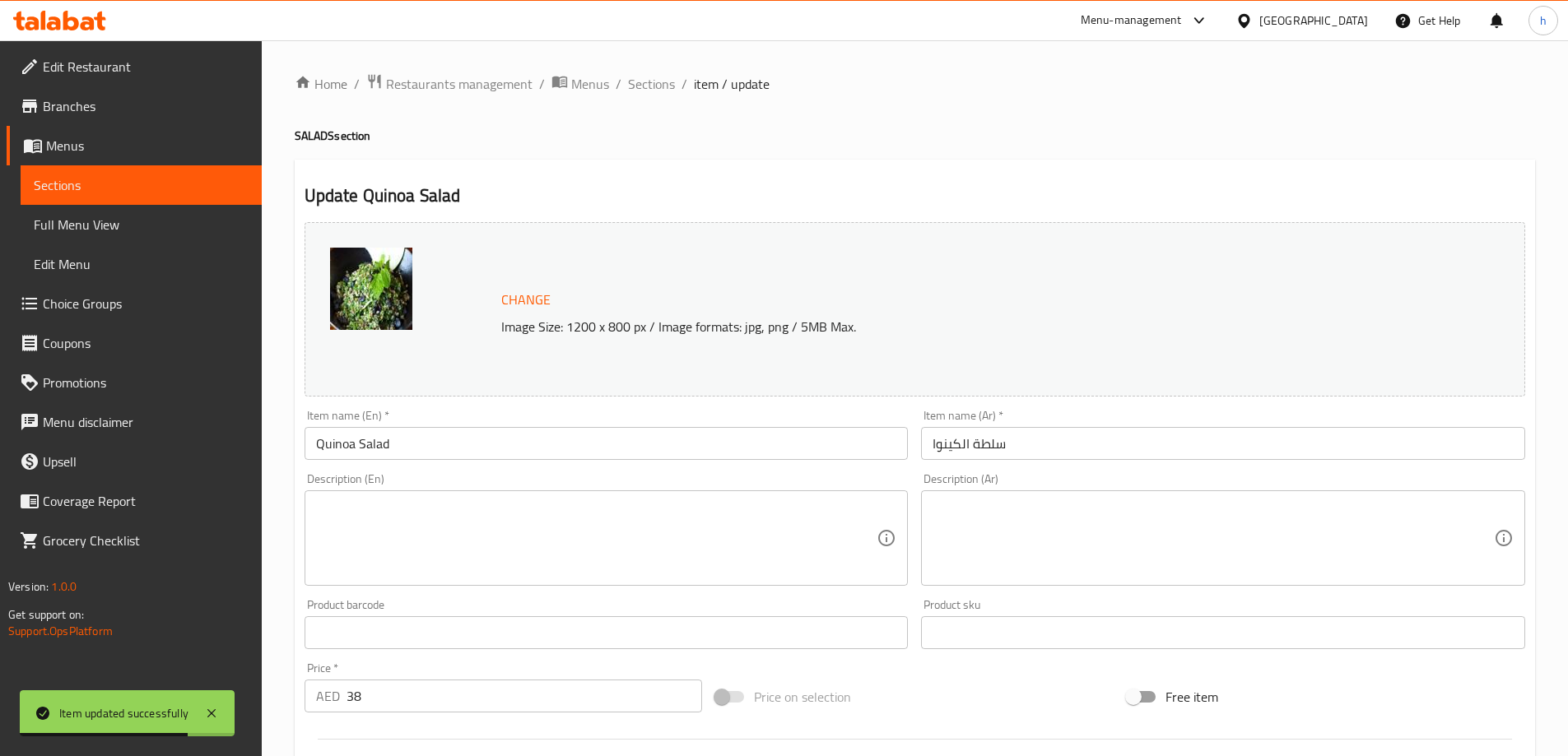
click at [790, 540] on textarea at bounding box center [596, 538] width 561 height 78
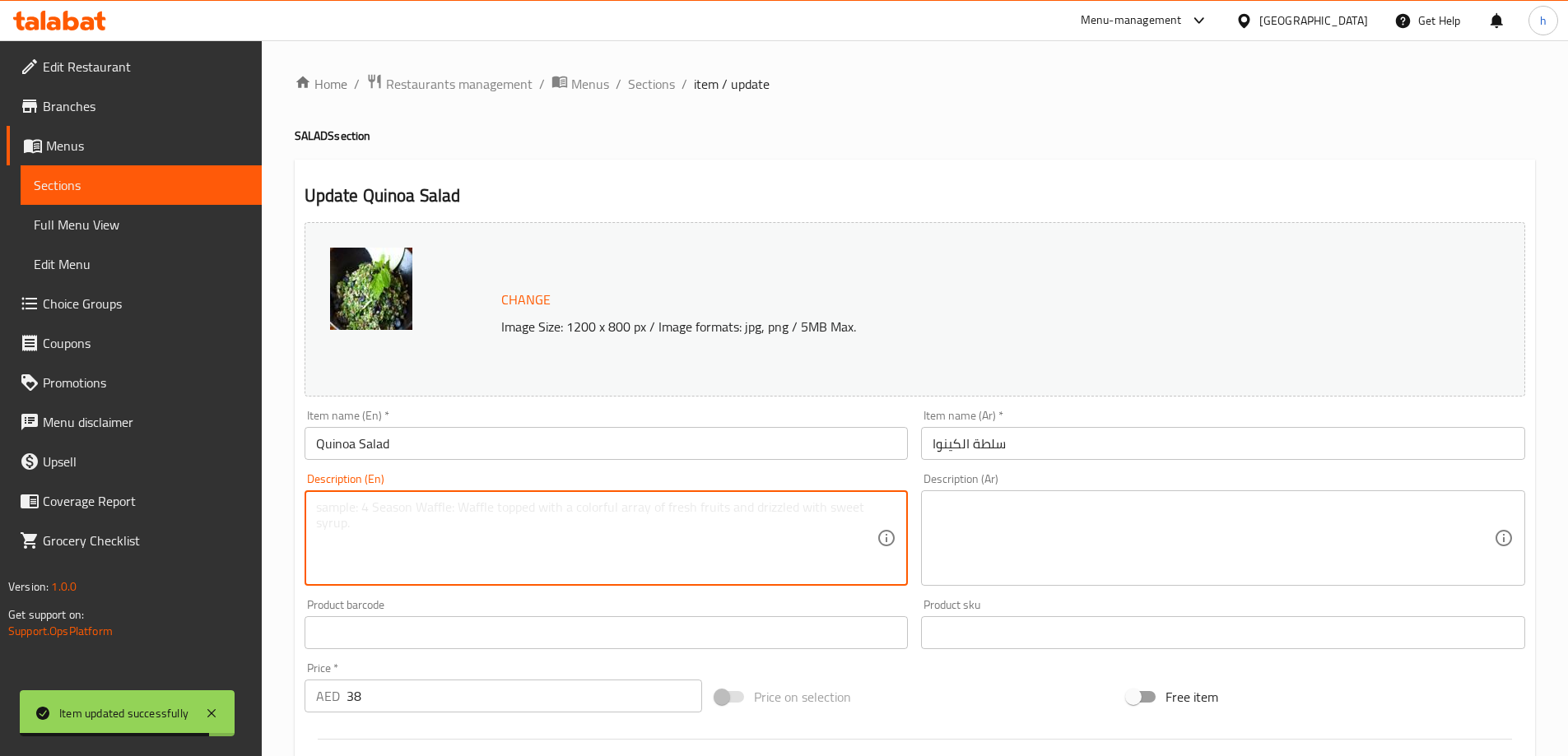
paste textarea "Protein-rich quinoa with roasted vegetables, herbs, and a light lemon dressing."
type textarea "Protein-rich quinoa with roasted vegetables, herbs, and a light lemon dressing."
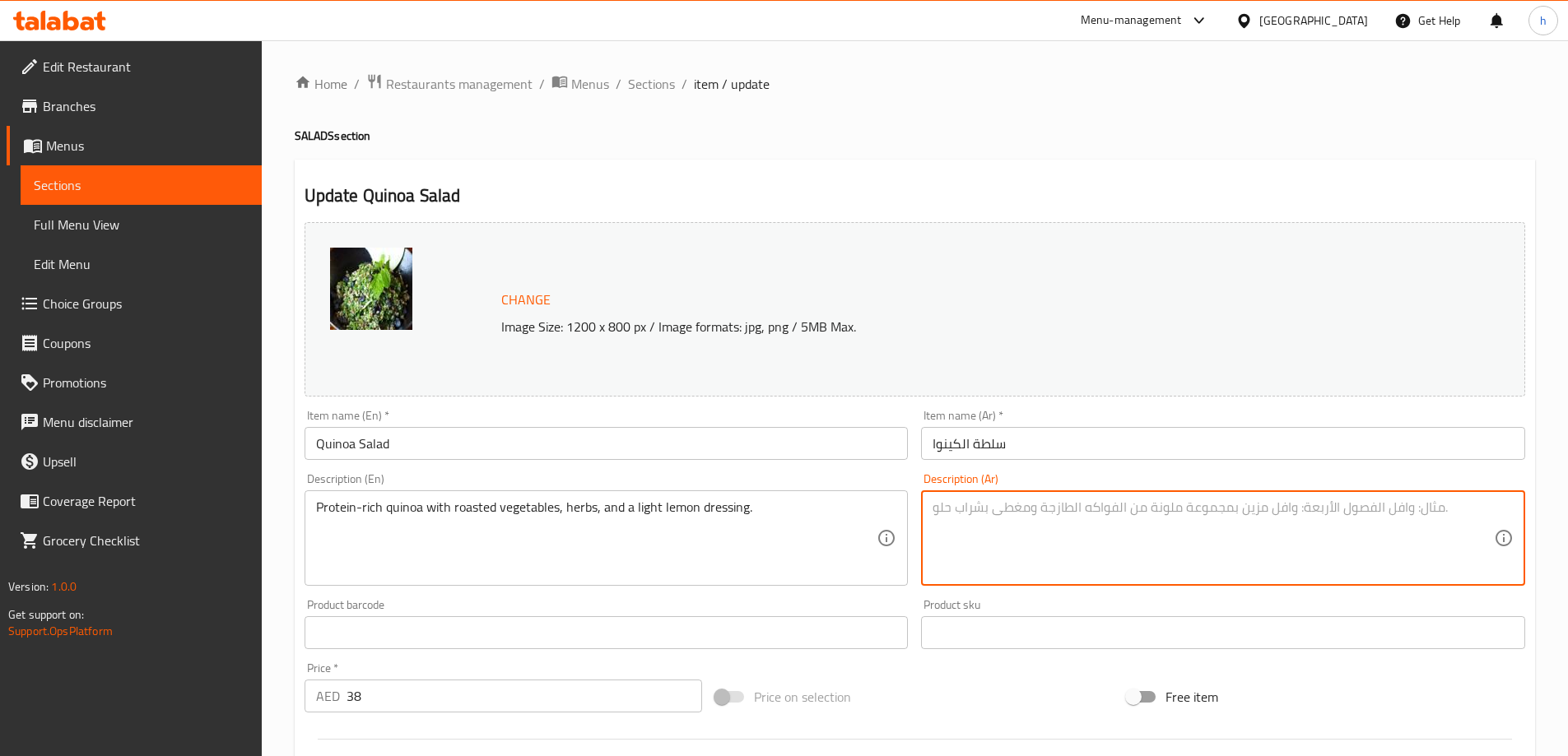
click at [1016, 505] on textarea at bounding box center [1213, 538] width 561 height 78
paste textarea "كينوا غنية بالبروتين مع خضروات مشوية وأعشاب وصلصة ليمون خفيفة."
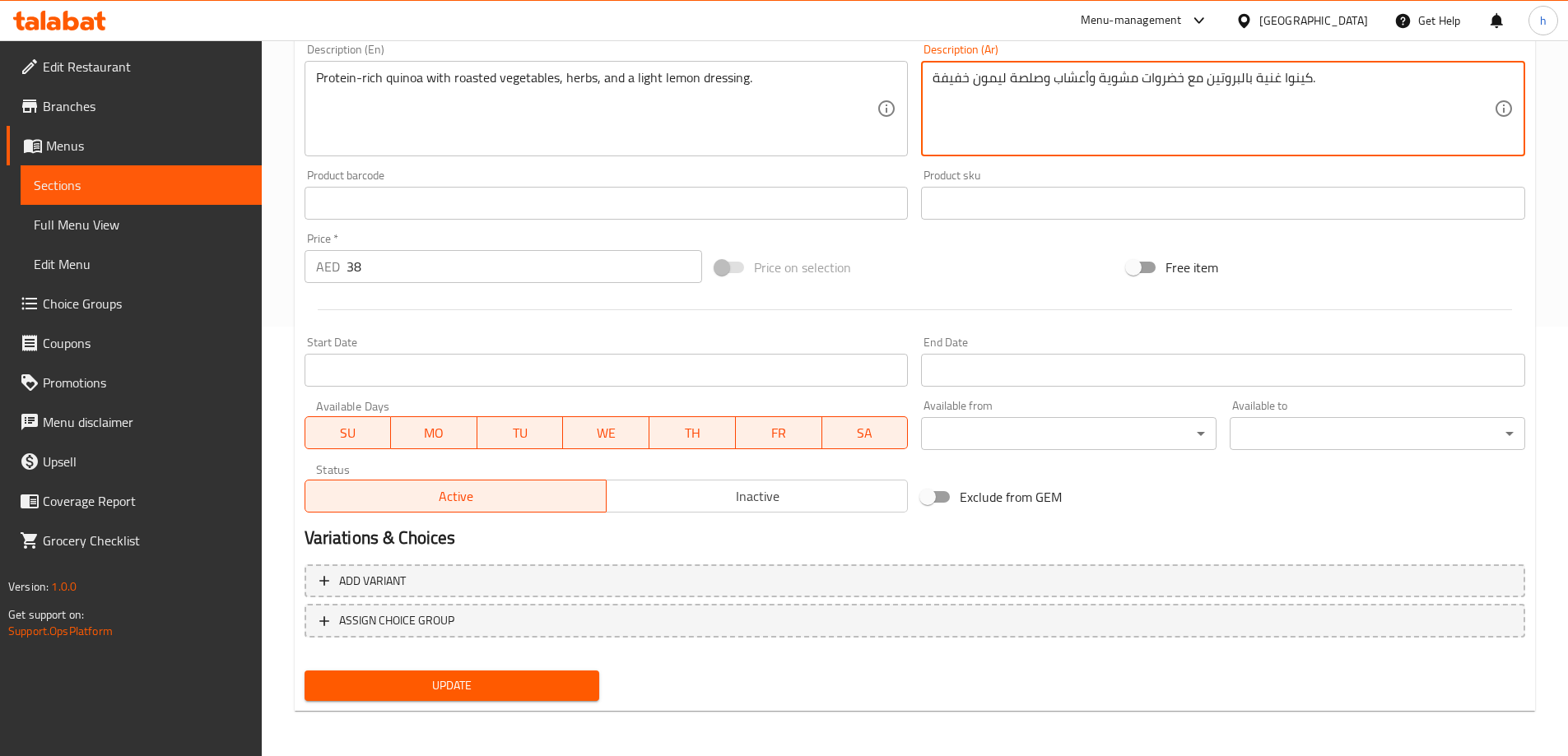
scroll to position [430, 0]
type textarea "كينوا غنية بالبروتين مع خضروات مشوية وأعشاب وصلصة ليمون خفيفة."
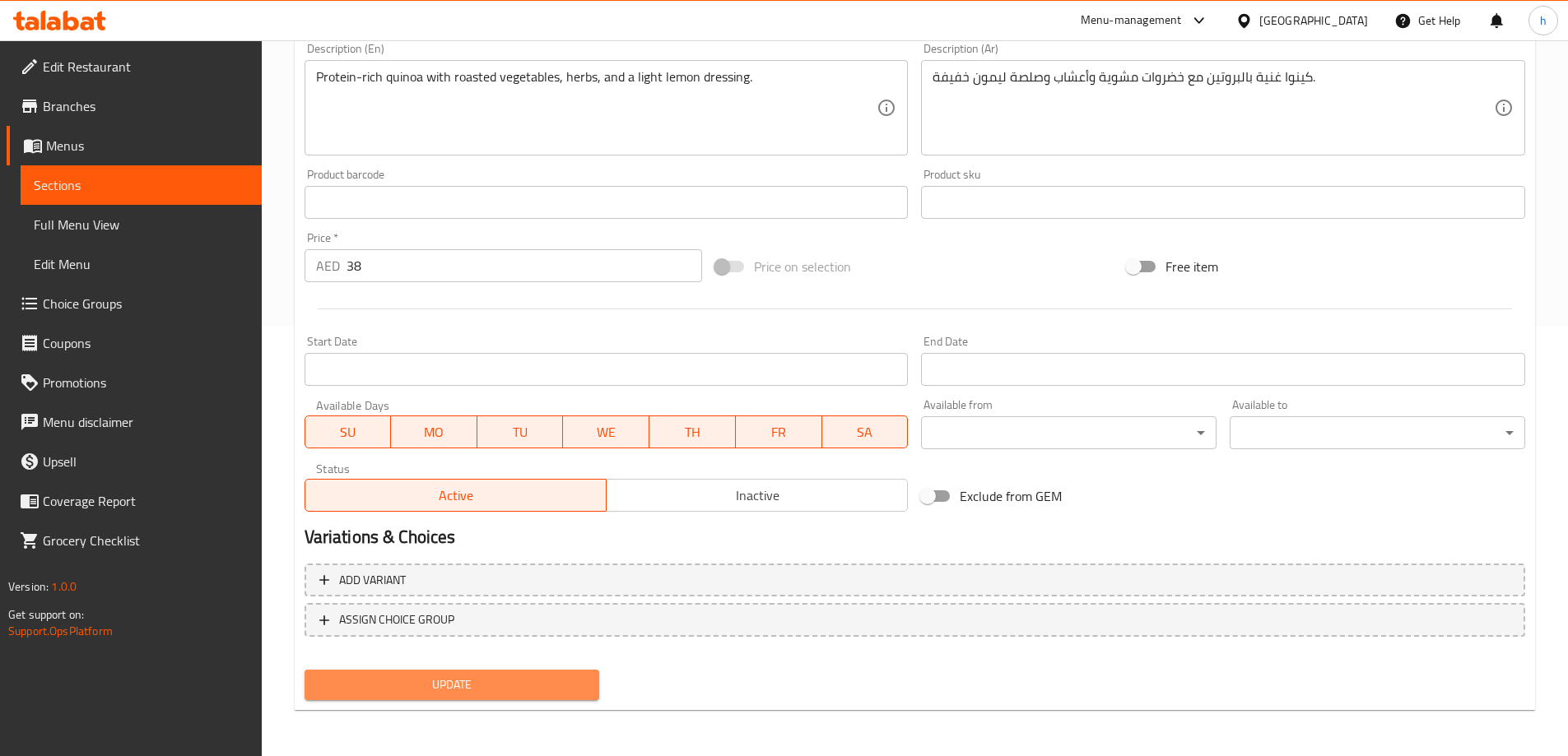
click at [524, 679] on span "Update" at bounding box center [452, 684] width 270 height 21
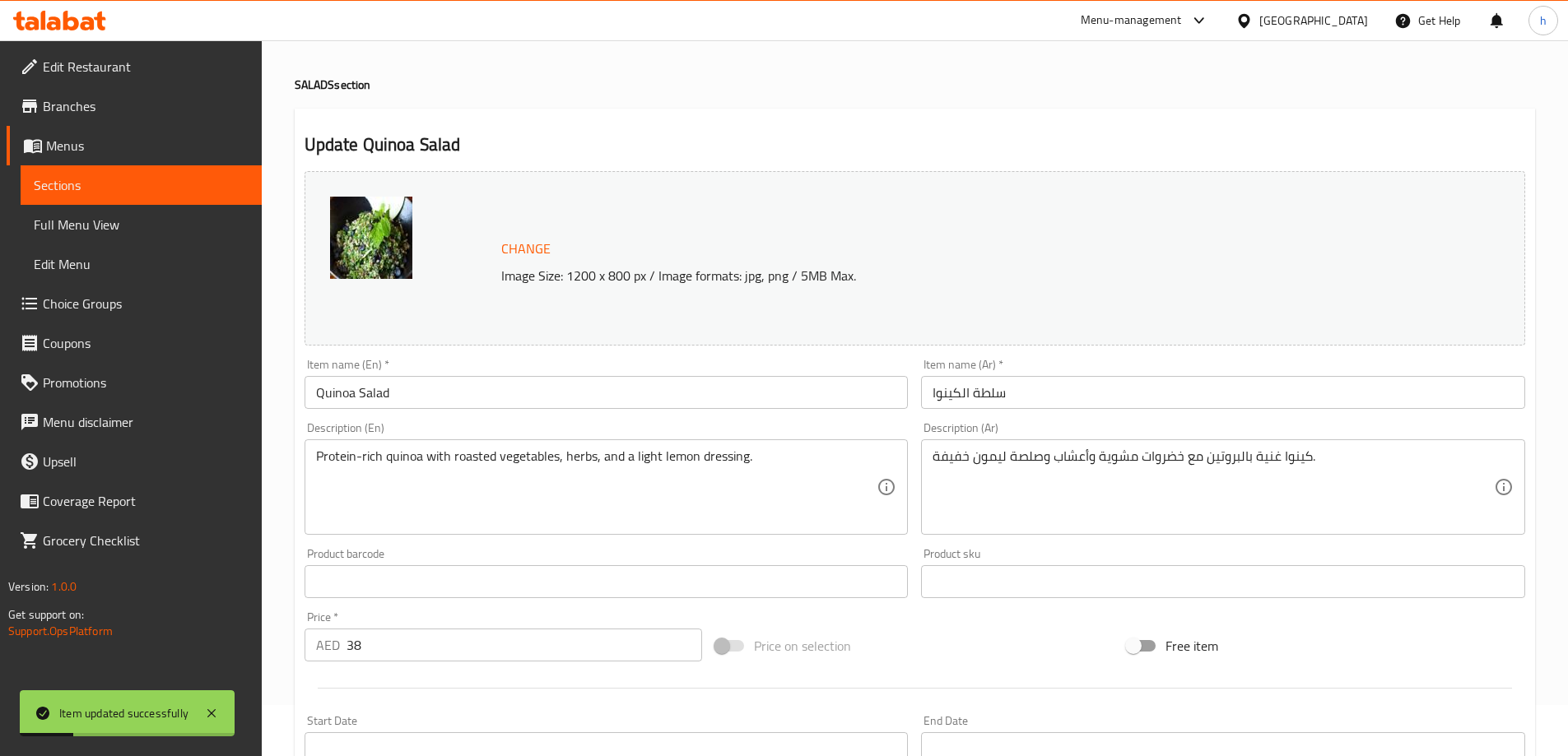
scroll to position [0, 0]
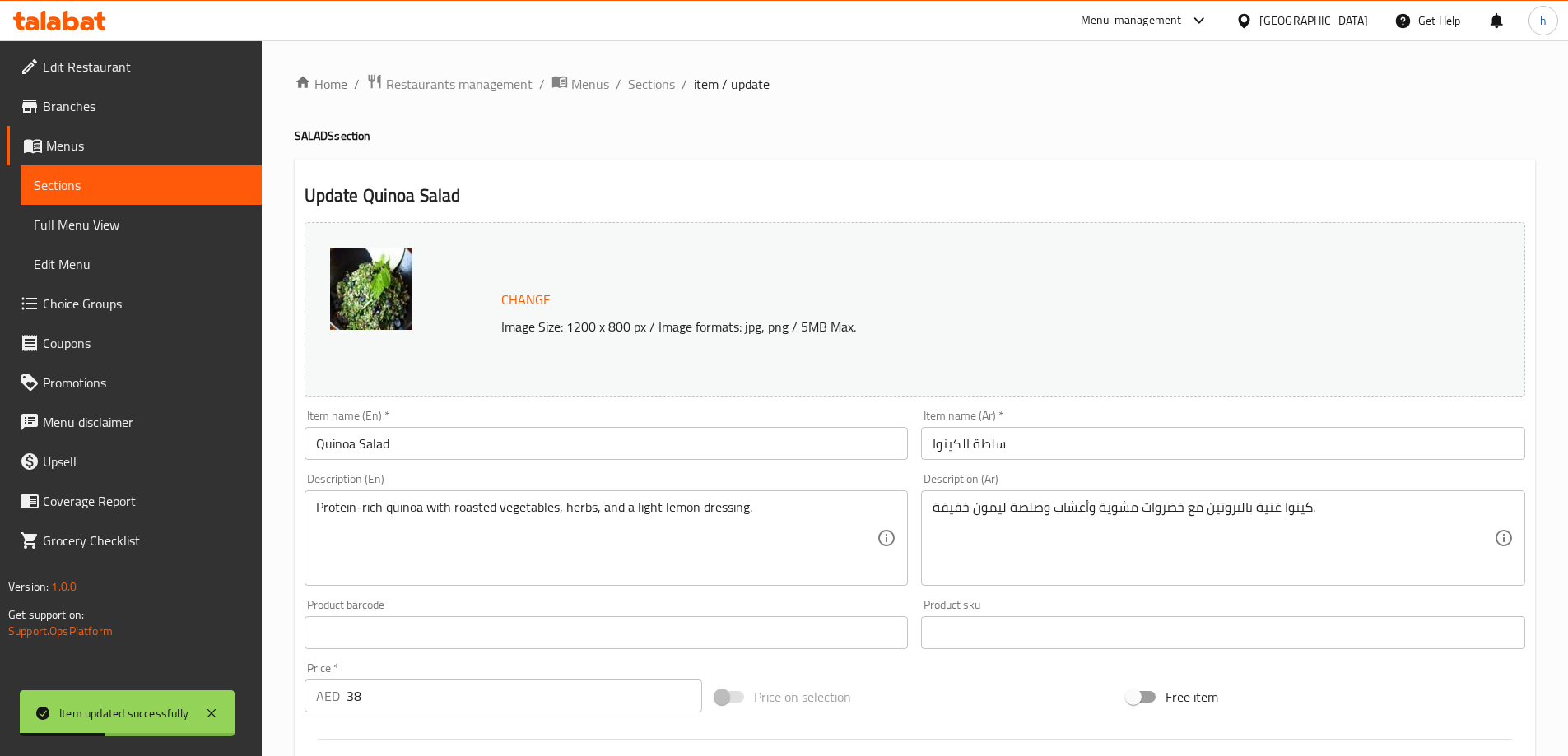
click at [650, 89] on span "Sections" at bounding box center [652, 84] width 47 height 20
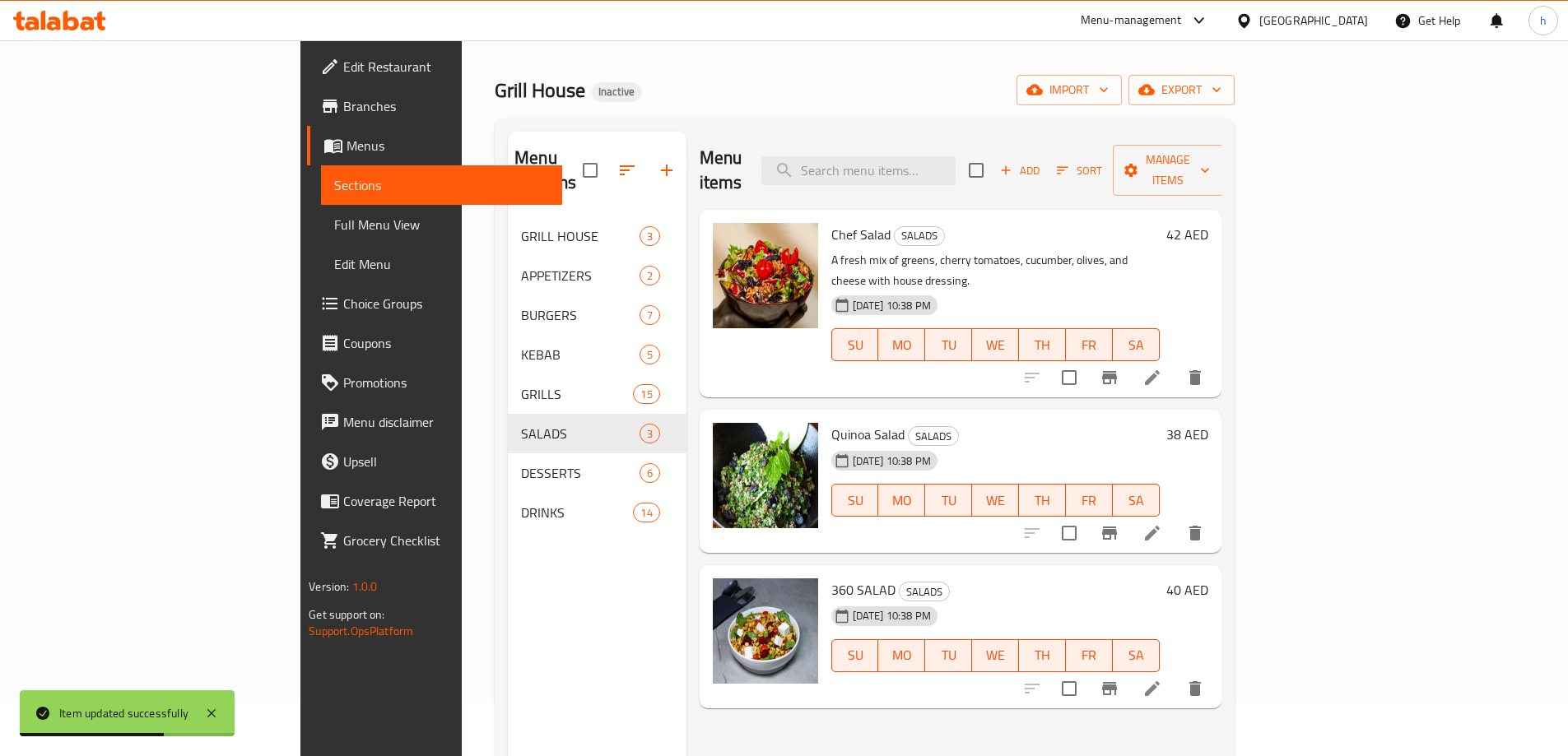
scroll to position [82, 0]
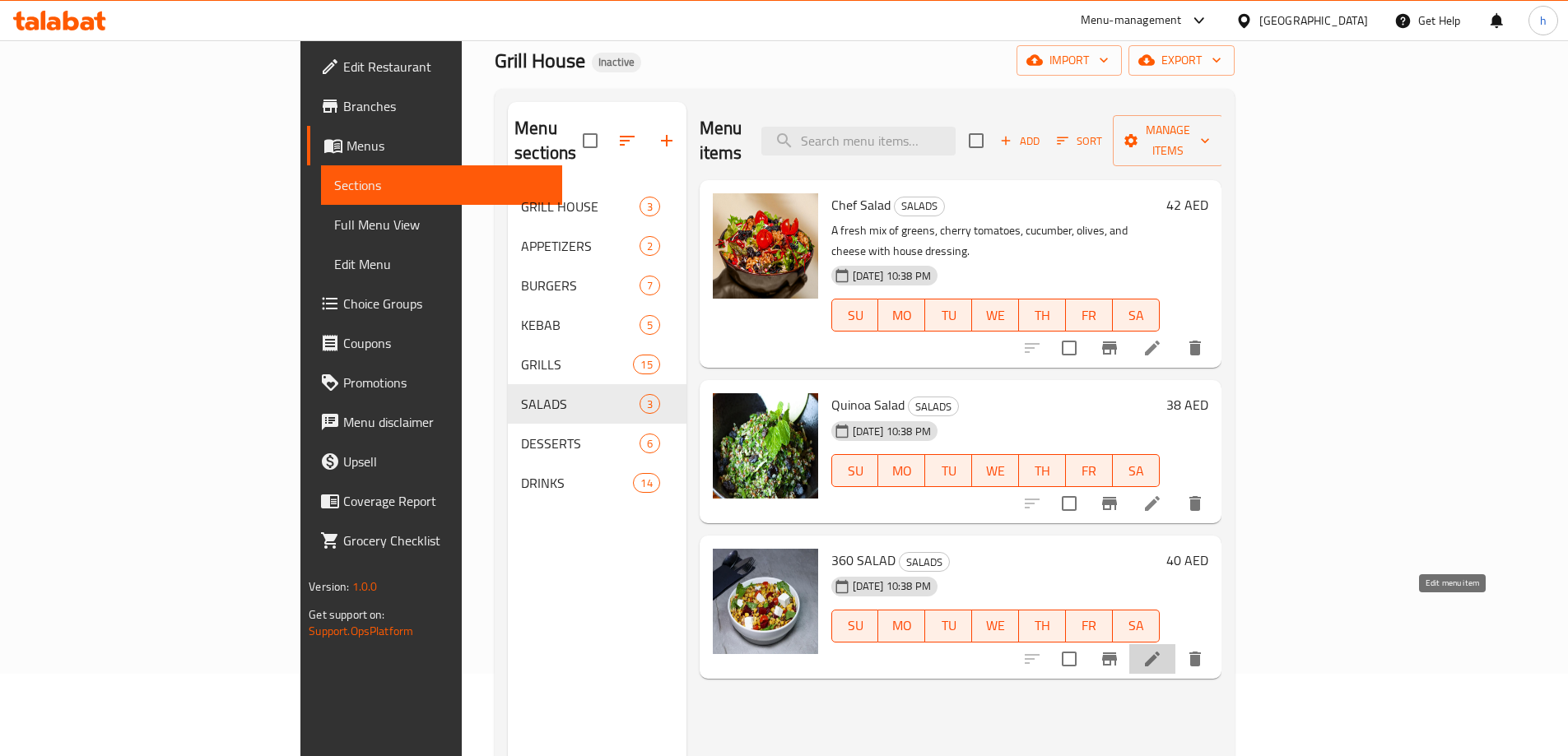
click at [1162, 649] on icon at bounding box center [1152, 659] width 20 height 20
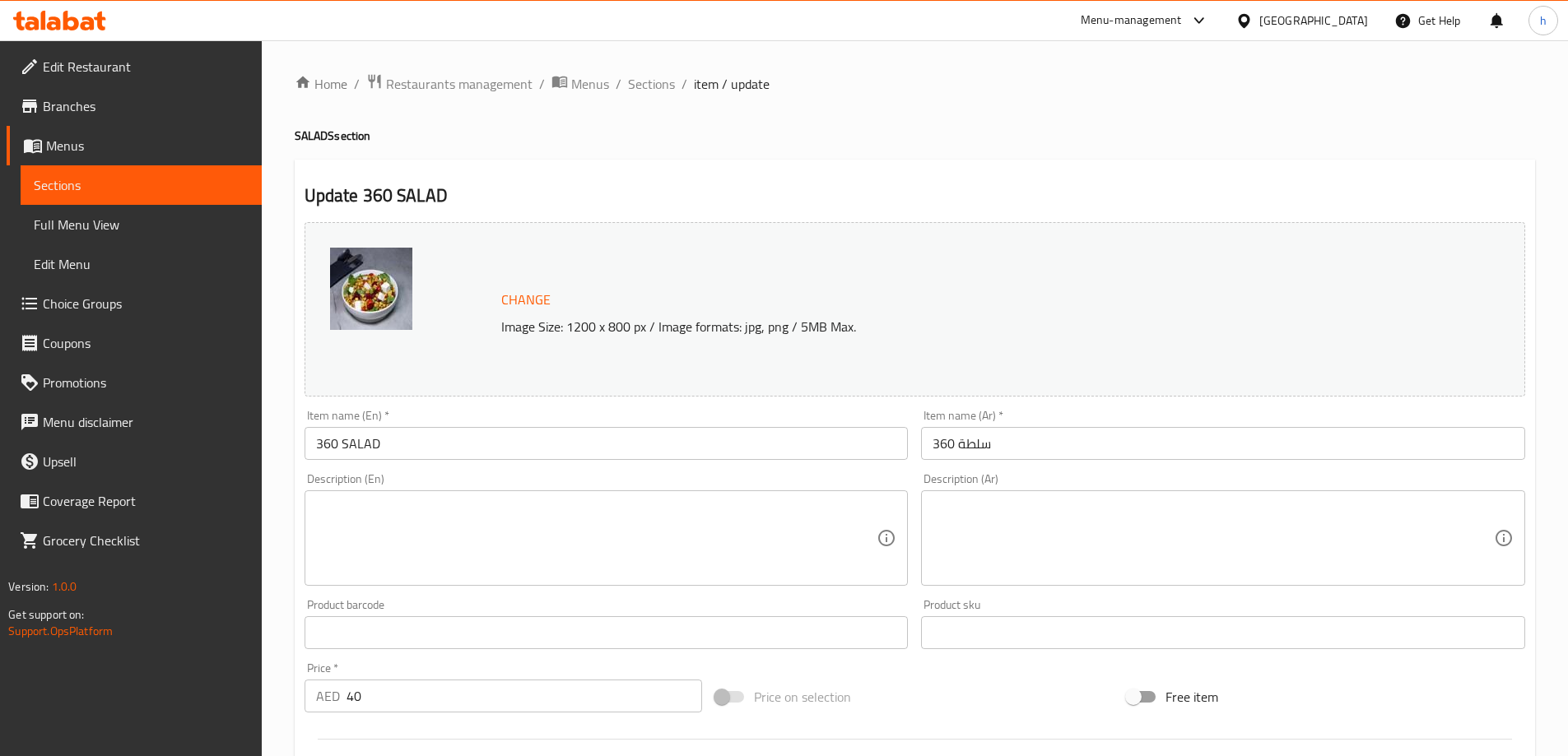
click at [581, 540] on textarea at bounding box center [596, 538] width 561 height 78
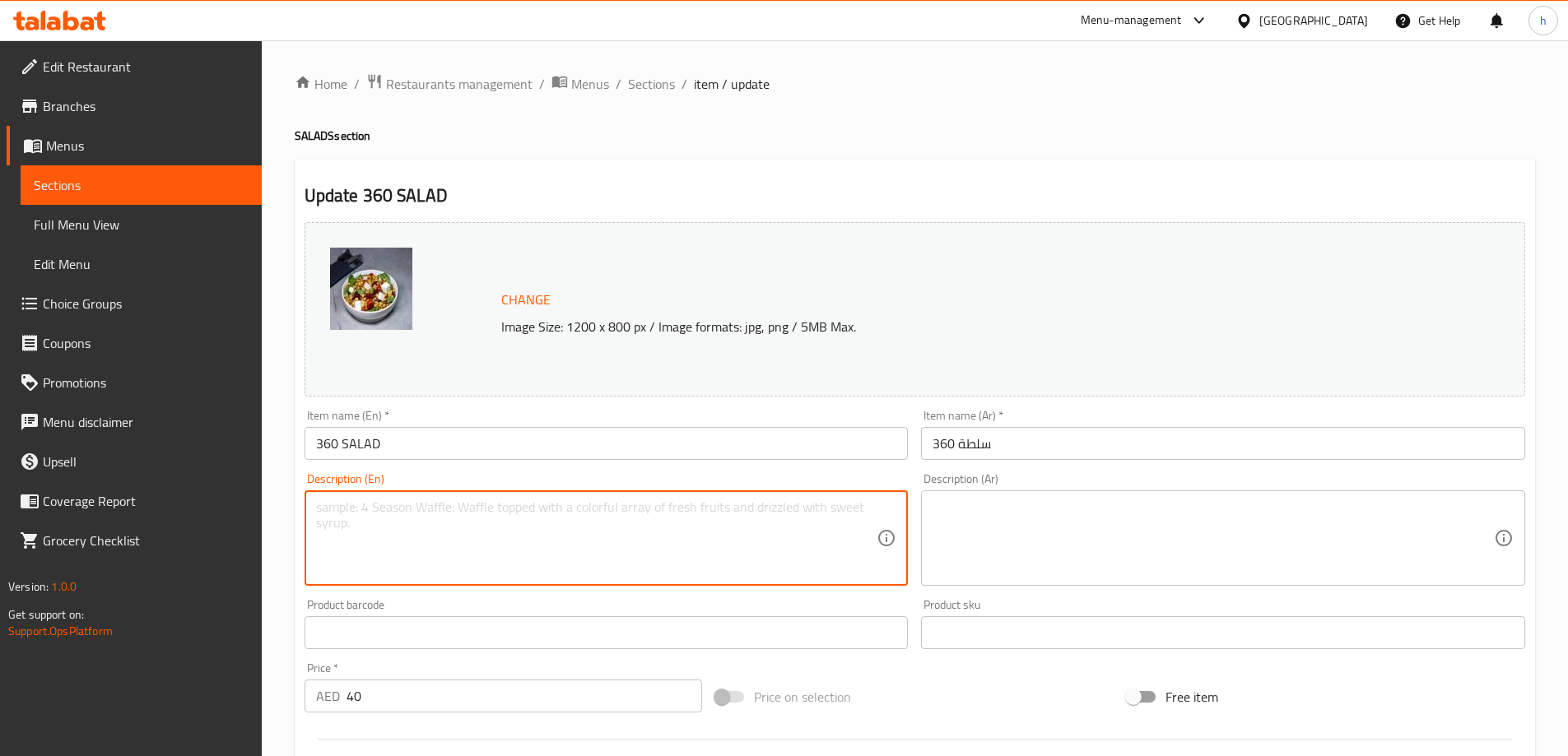
paste textarea "A colorful combination of greens, nuts, fruits, and cheese, crafted for balance…"
type textarea "A colorful combination of greens, nuts, fruits, and cheese, crafted for balance…"
click at [1178, 518] on textarea at bounding box center [1213, 538] width 561 height 78
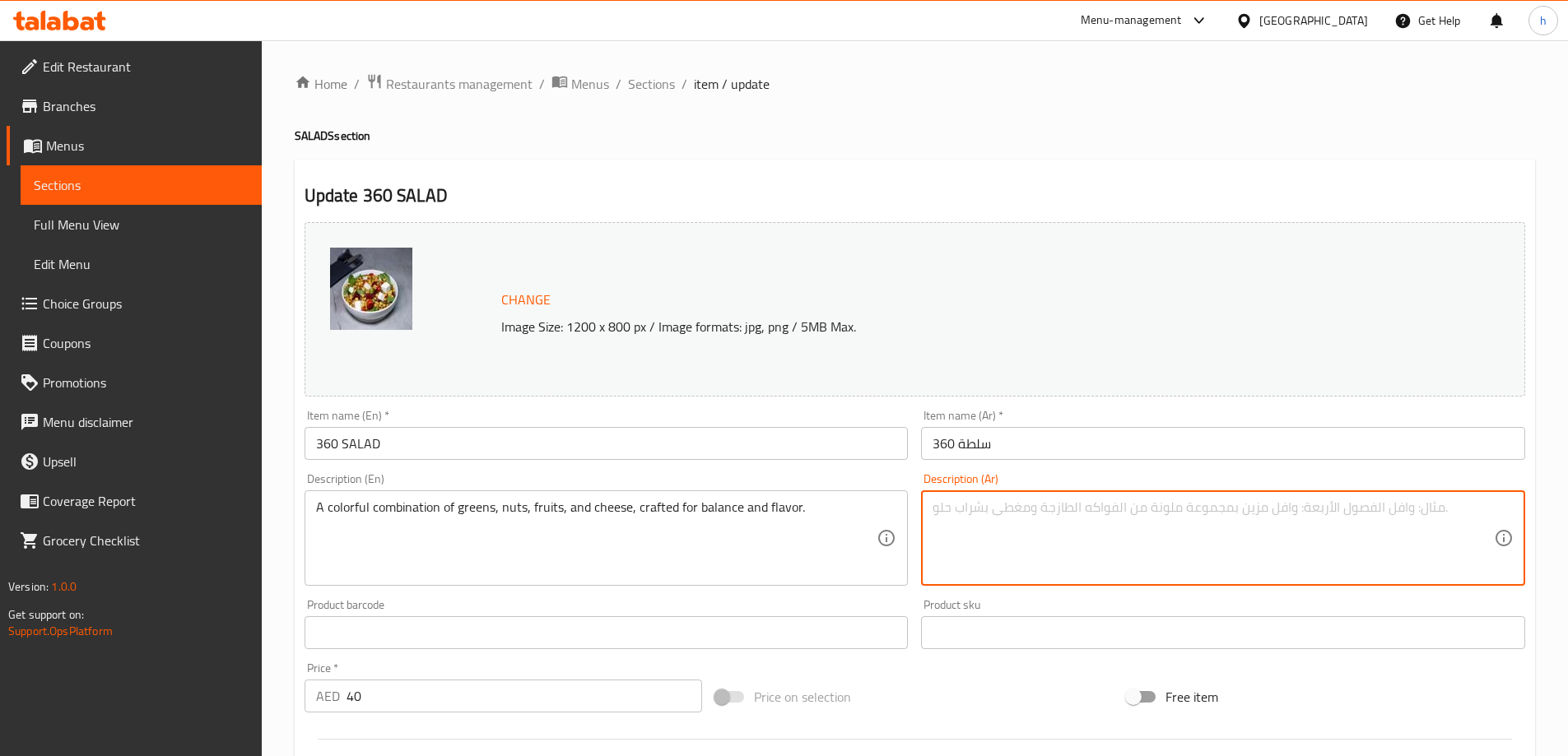
paste textarea "مزيج ملون من الخضار والمكسرات والفواكه والجبن، مصمم لتحقيق التوازن والنكهة."
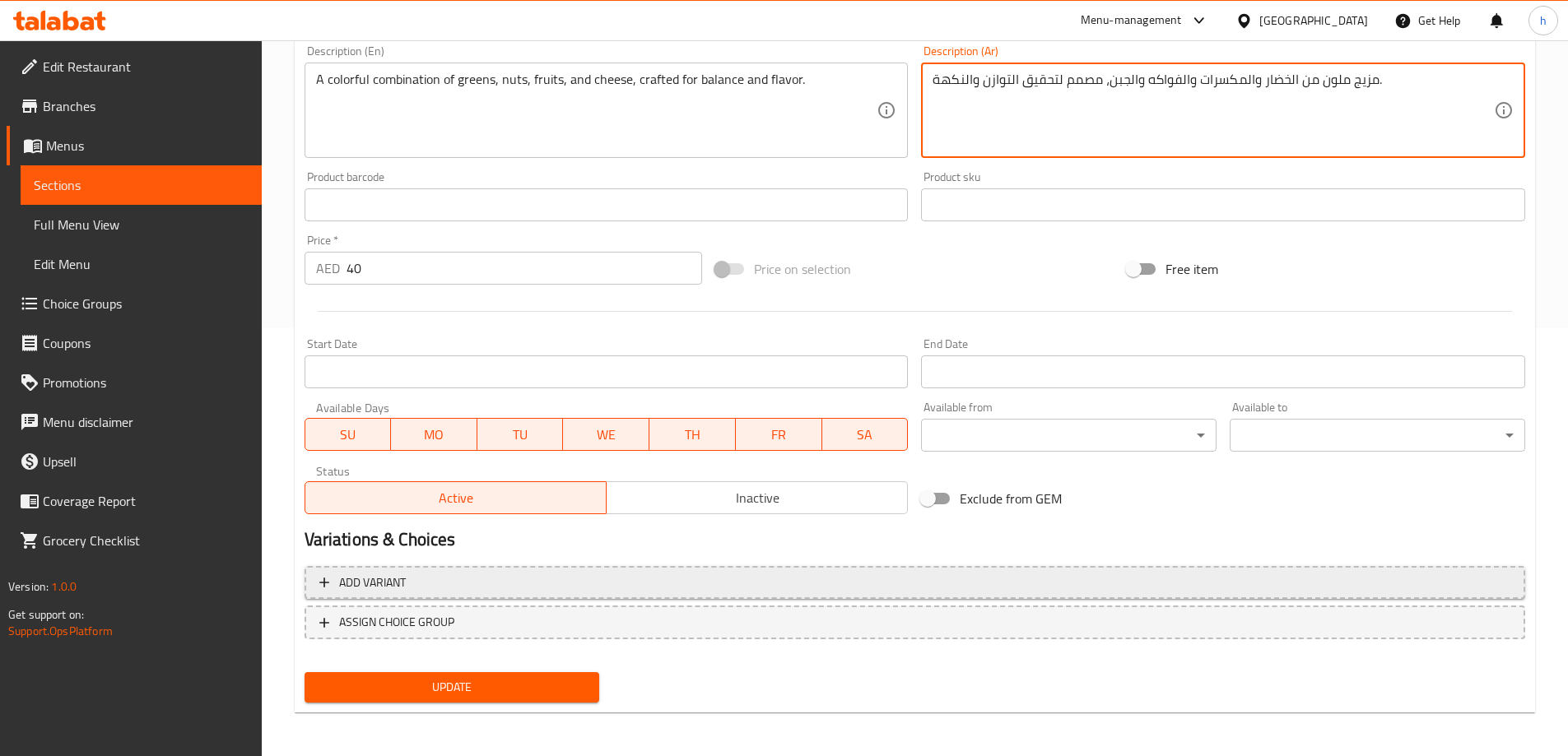
scroll to position [430, 0]
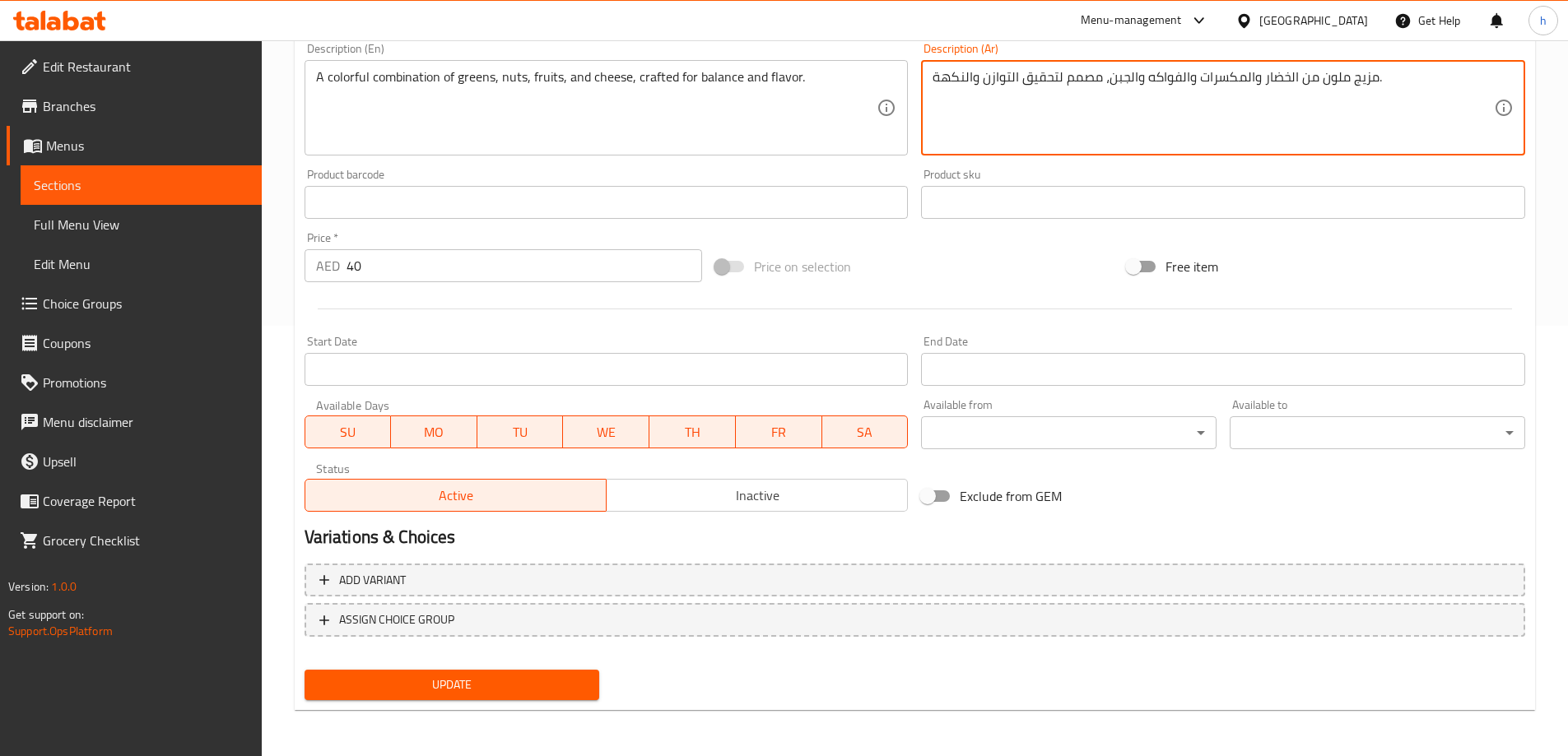
type textarea "مزيج ملون من الخضار والمكسرات والفواكه والجبن، مصمم لتحقيق التوازن والنكهة."
click at [581, 691] on span "Update" at bounding box center [452, 684] width 270 height 21
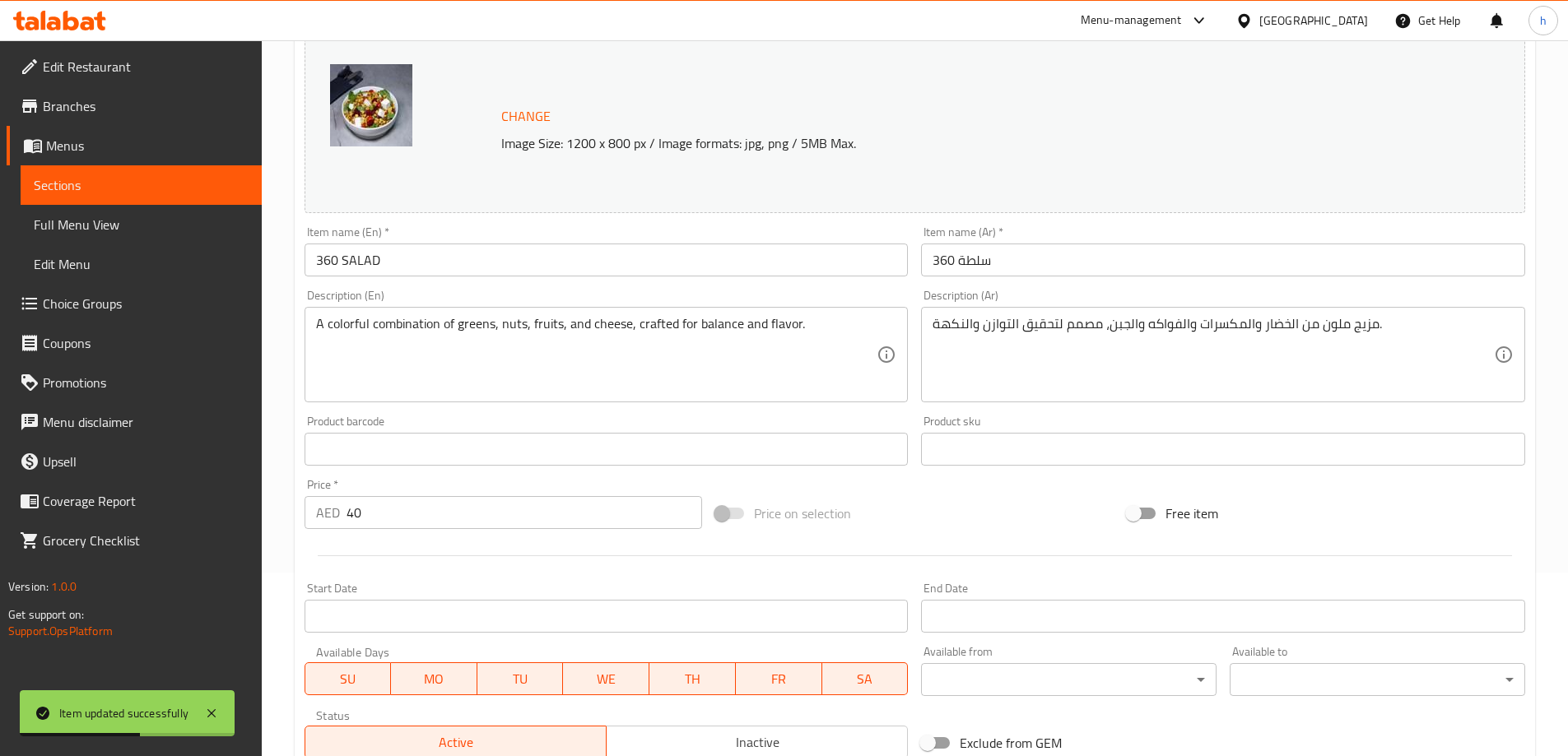
scroll to position [0, 0]
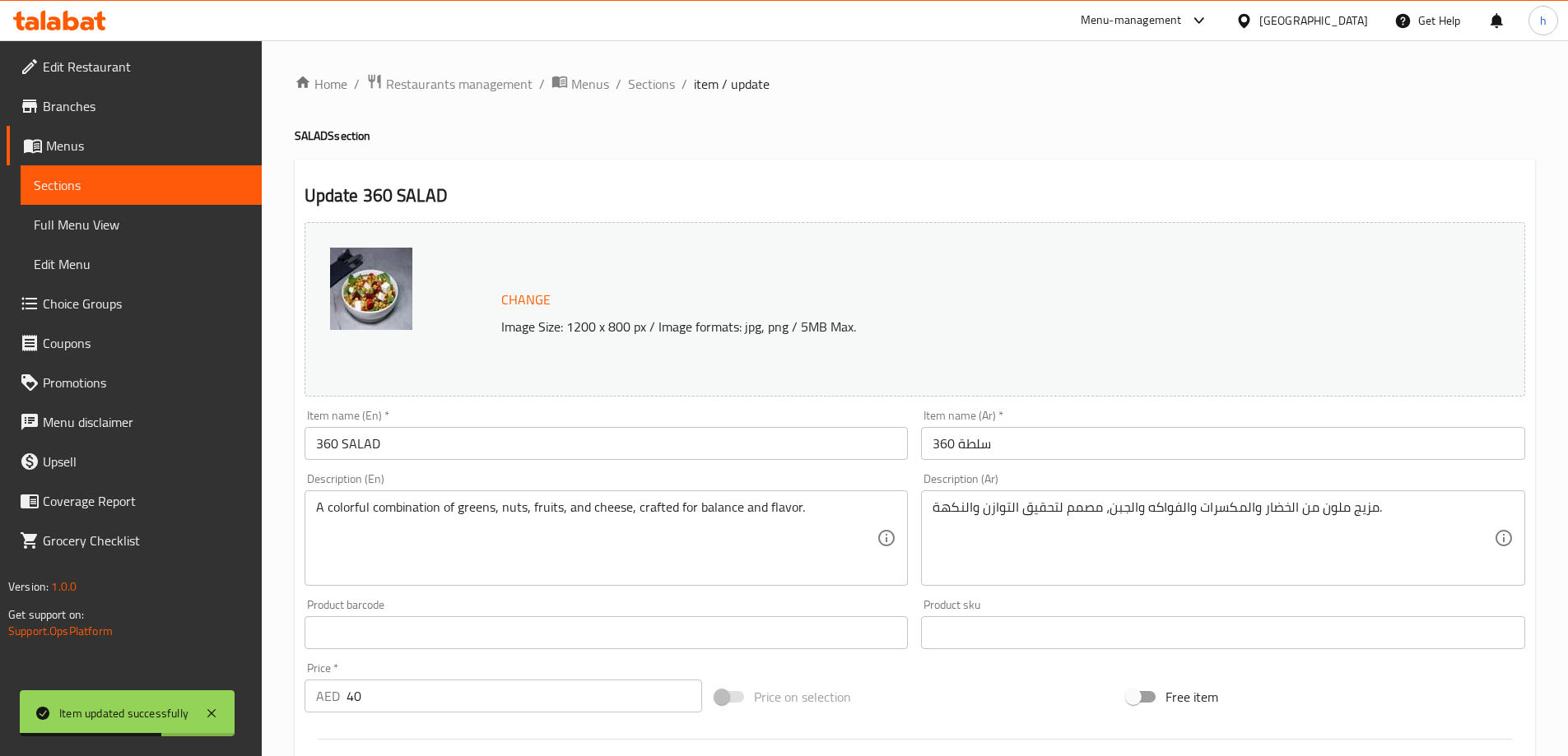
drag, startPoint x: 648, startPoint y: 58, endPoint x: 650, endPoint y: 68, distance: 10.2
click at [648, 58] on div "Home / Restaurants management / Menus / Sections / item / update SALADS section…" at bounding box center [914, 613] width 1306 height 1146
click at [654, 79] on span "Sections" at bounding box center [652, 84] width 47 height 20
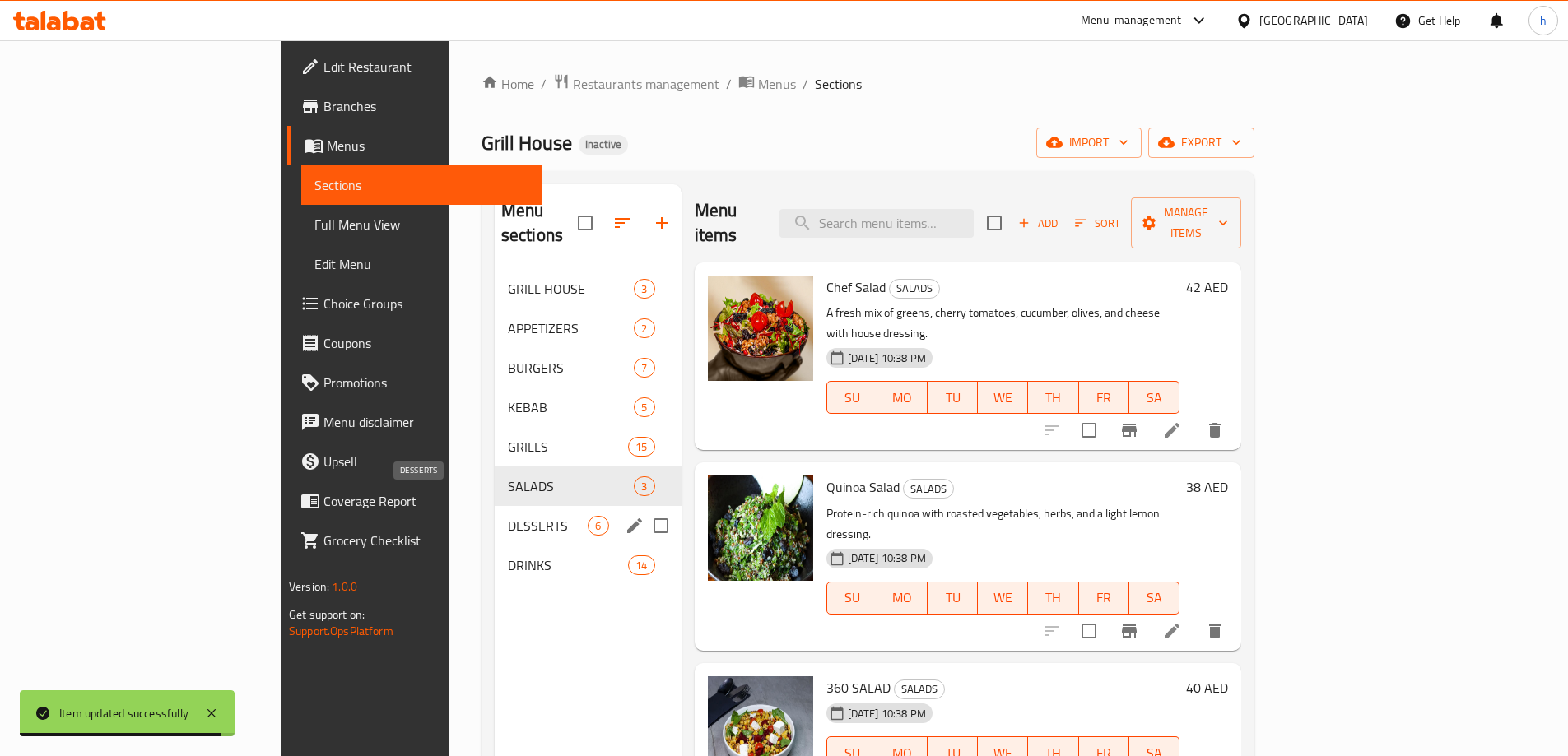
click at [508, 516] on span "DESSERTS" at bounding box center [548, 526] width 81 height 20
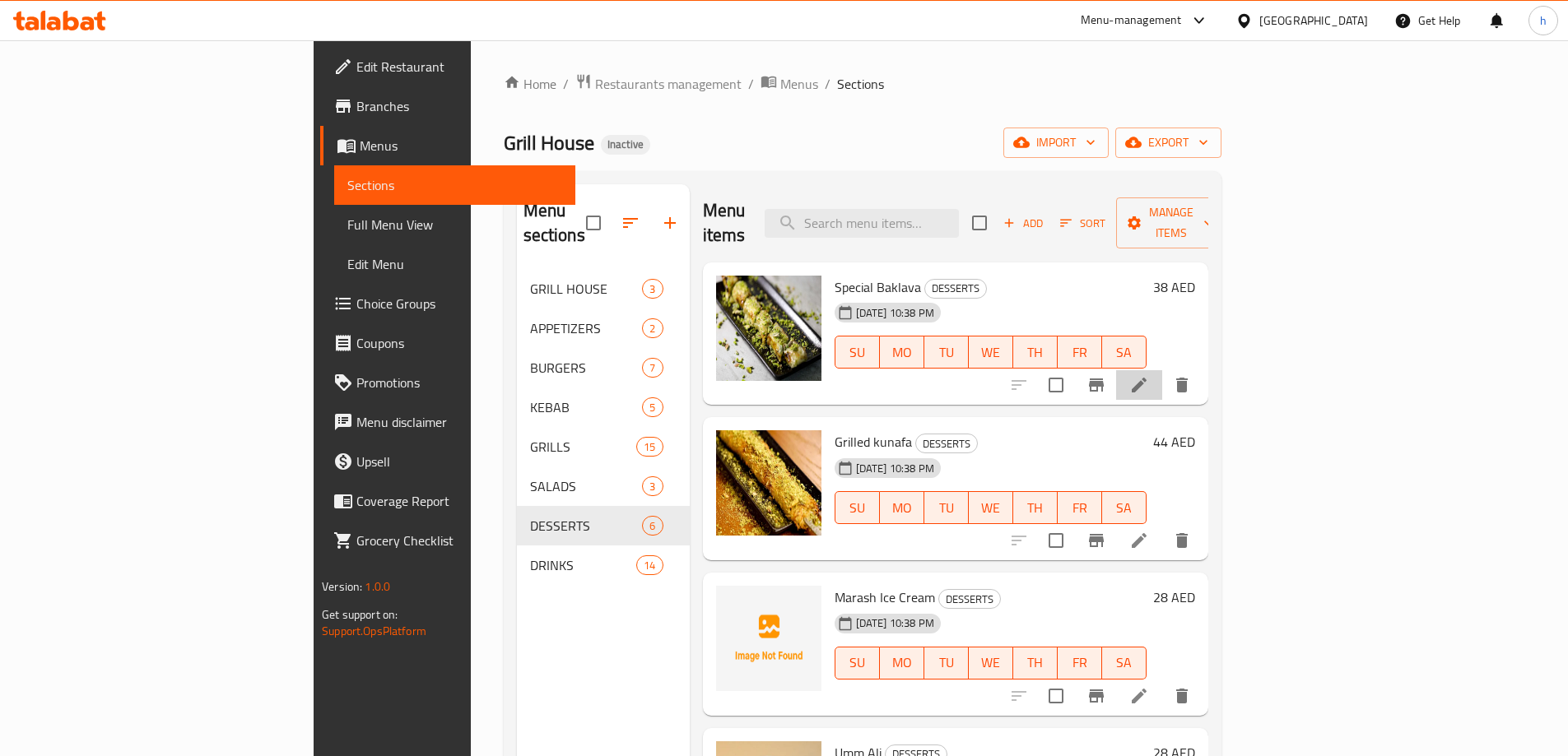
click at [1162, 370] on li at bounding box center [1138, 385] width 46 height 30
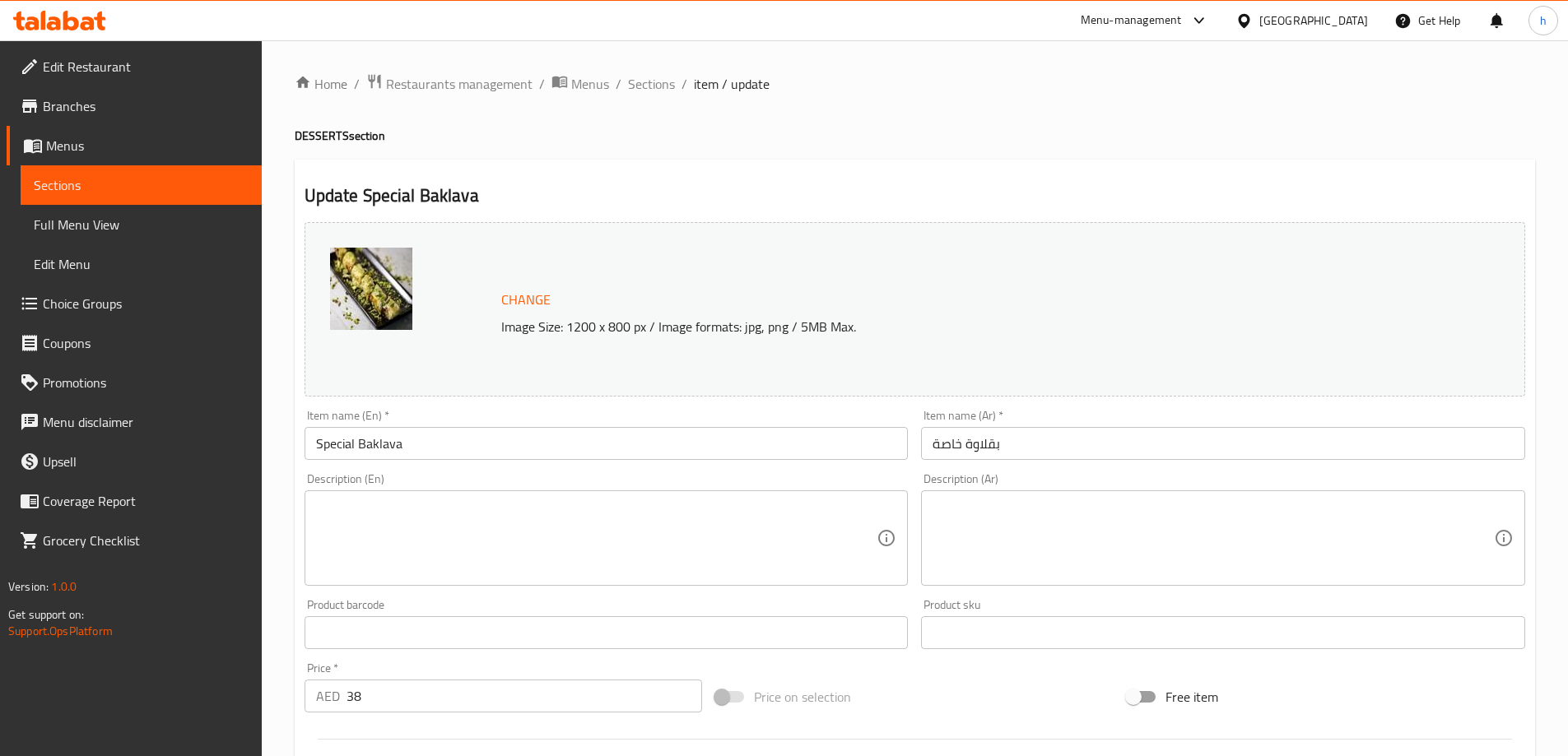
click at [678, 530] on textarea at bounding box center [596, 538] width 561 height 78
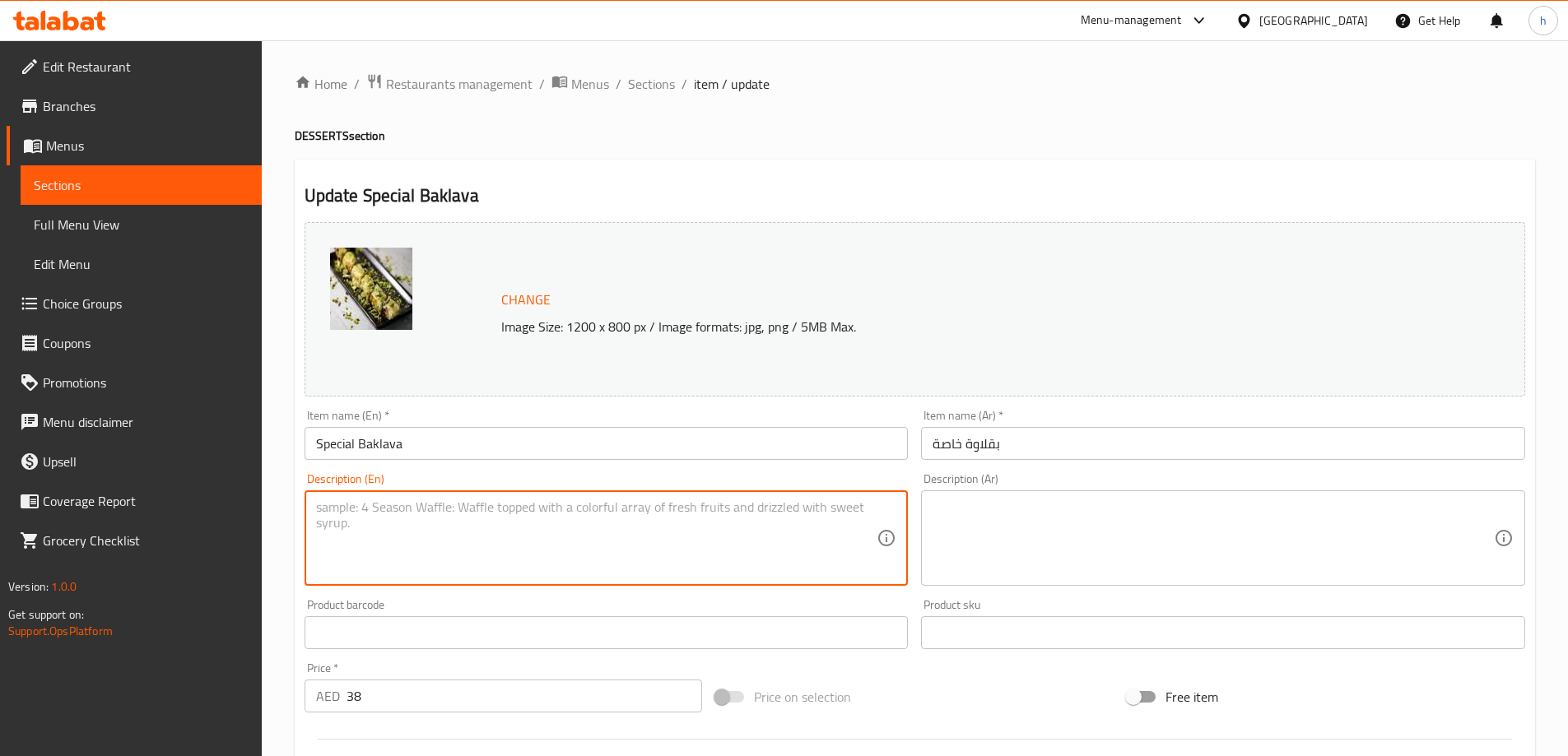
paste textarea "Traditional layered pastry filled with nuts and honey syrup, made in-house."
type textarea "Traditional layered pastry filled with nuts and honey syrup, made in-house."
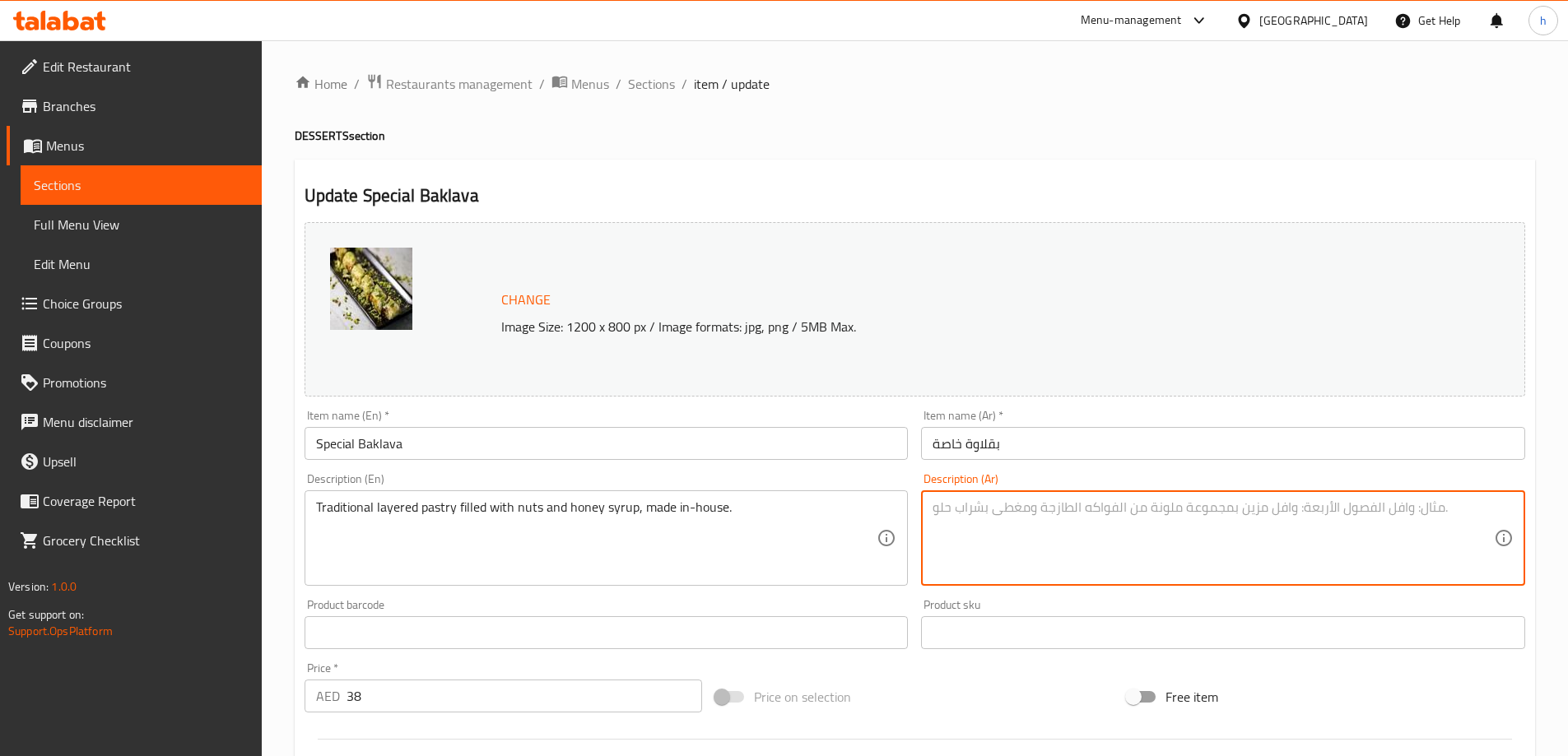
click at [1095, 509] on textarea at bounding box center [1213, 538] width 561 height 78
paste textarea "معجنات تقليدية متعددة الطبقات محشوة بالمكسرات وشراب العسل، مصنوعة في المنزل."
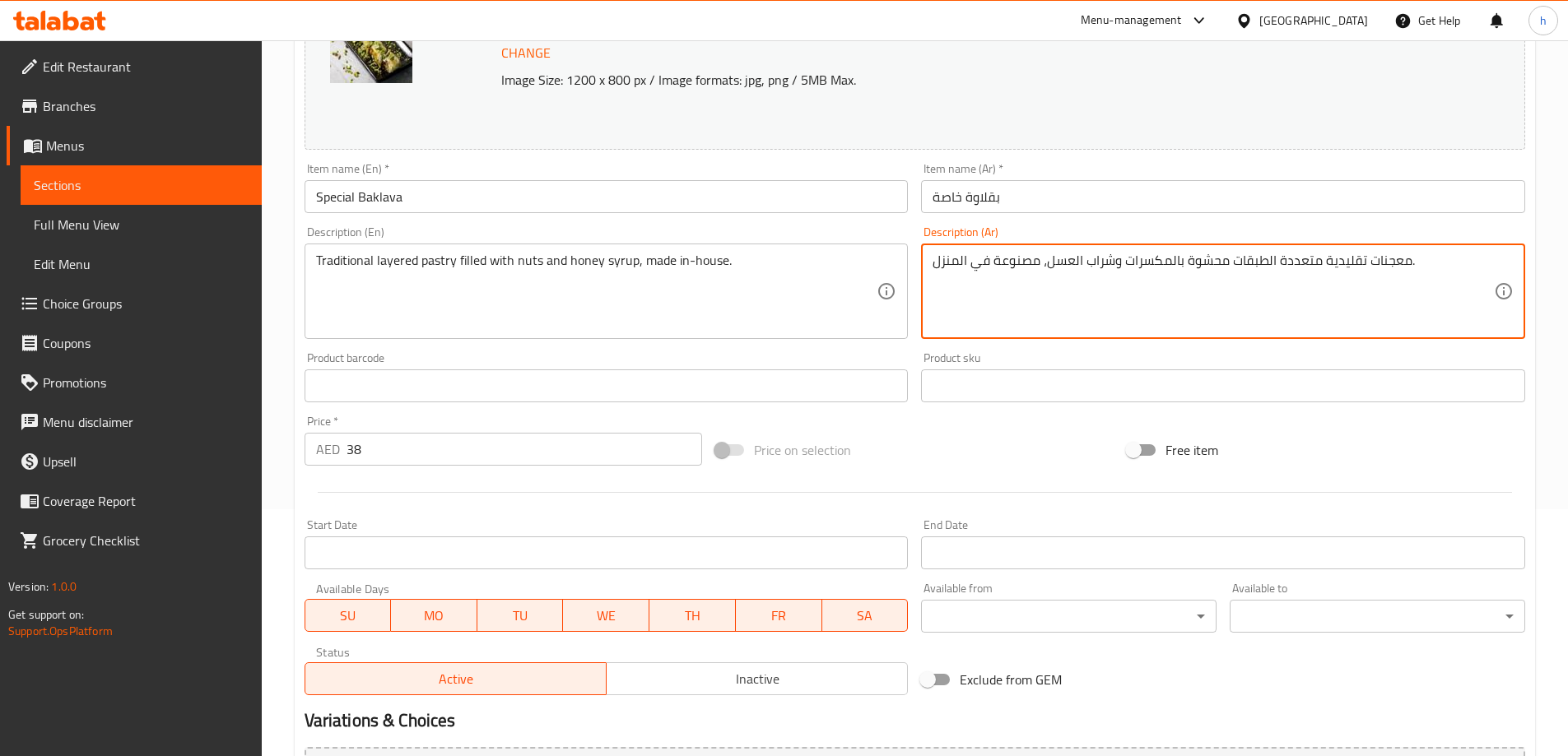
scroll to position [430, 0]
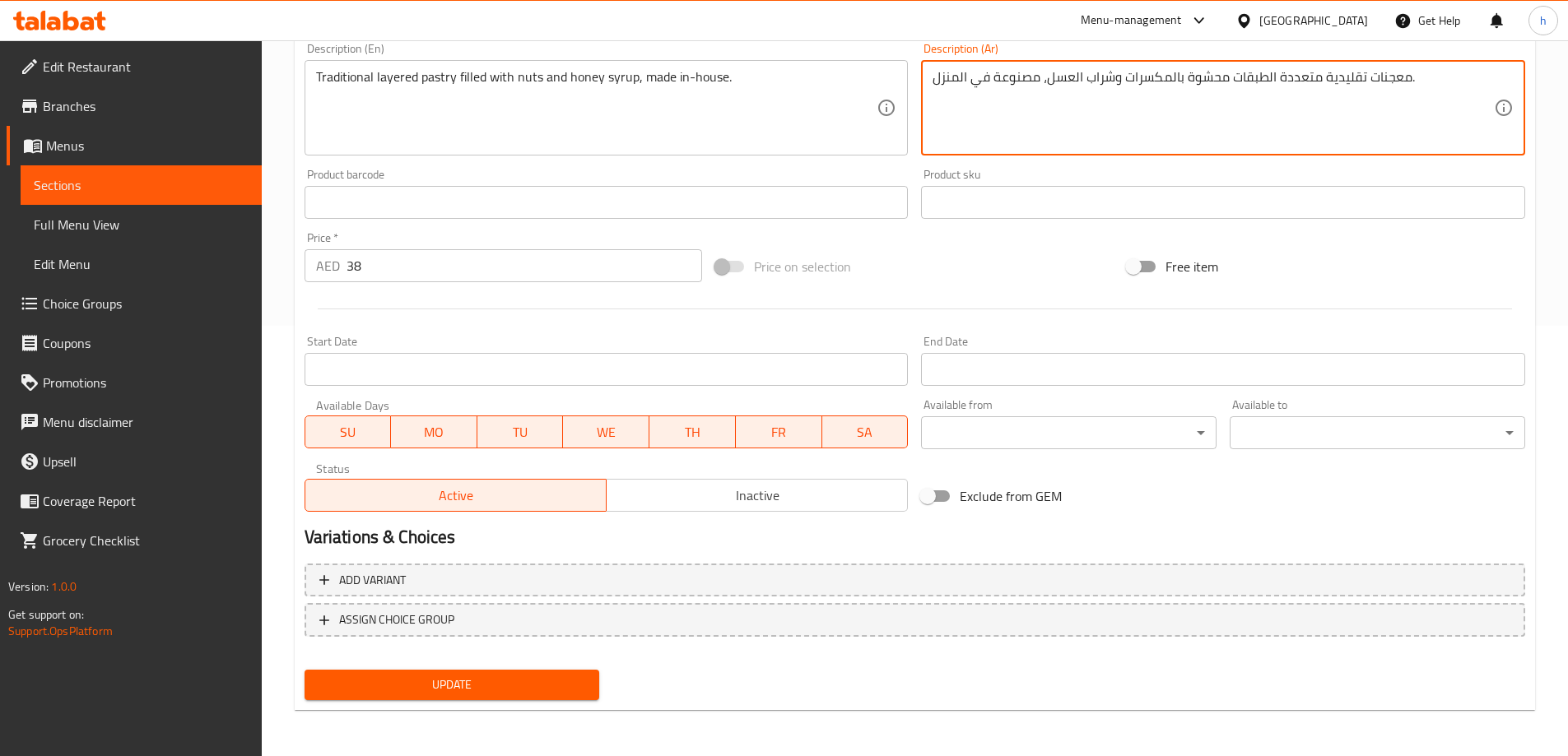
type textarea "معجنات تقليدية متعددة الطبقات محشوة بالمكسرات وشراب العسل، مصنوعة في المنزل."
click at [548, 682] on span "Update" at bounding box center [452, 684] width 270 height 21
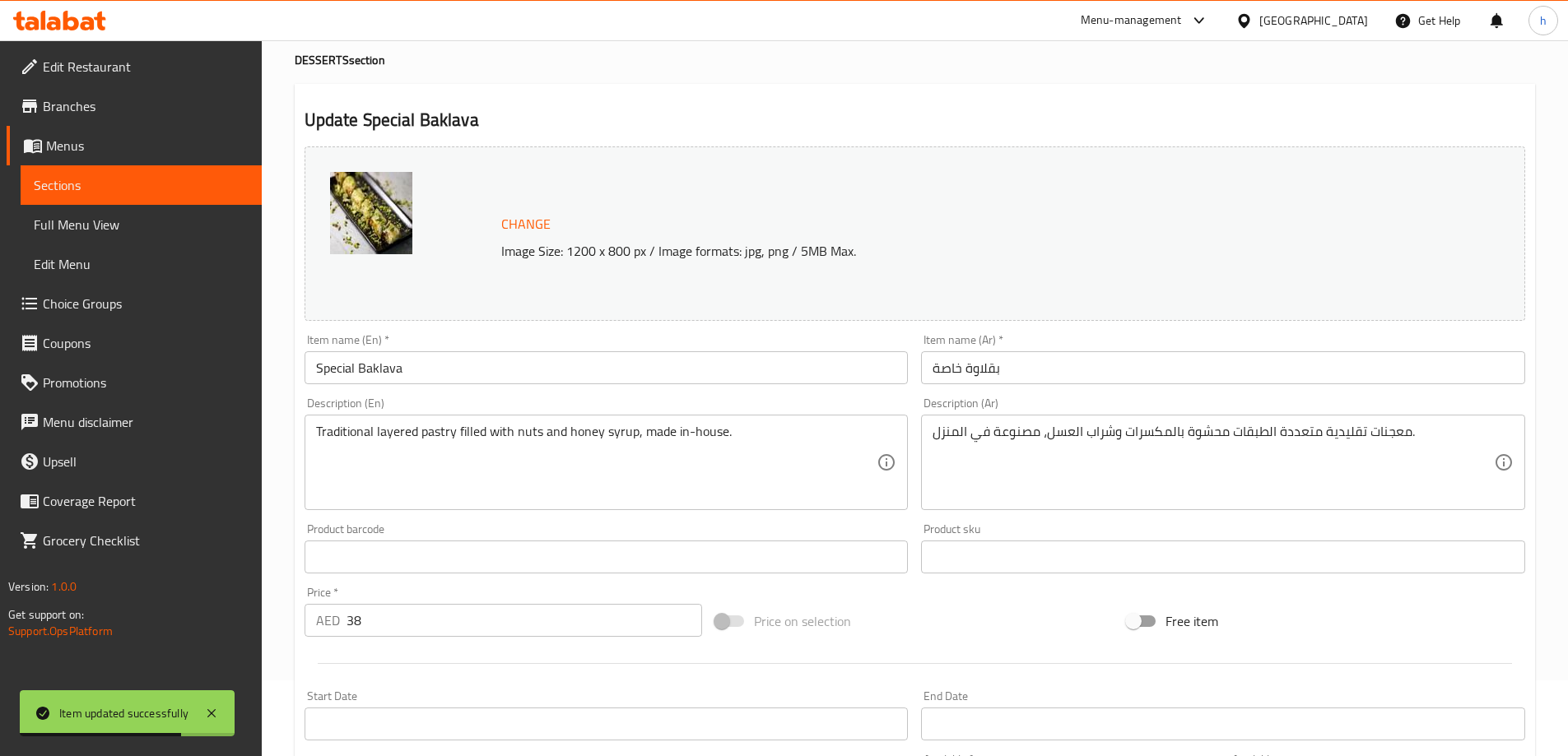
scroll to position [0, 0]
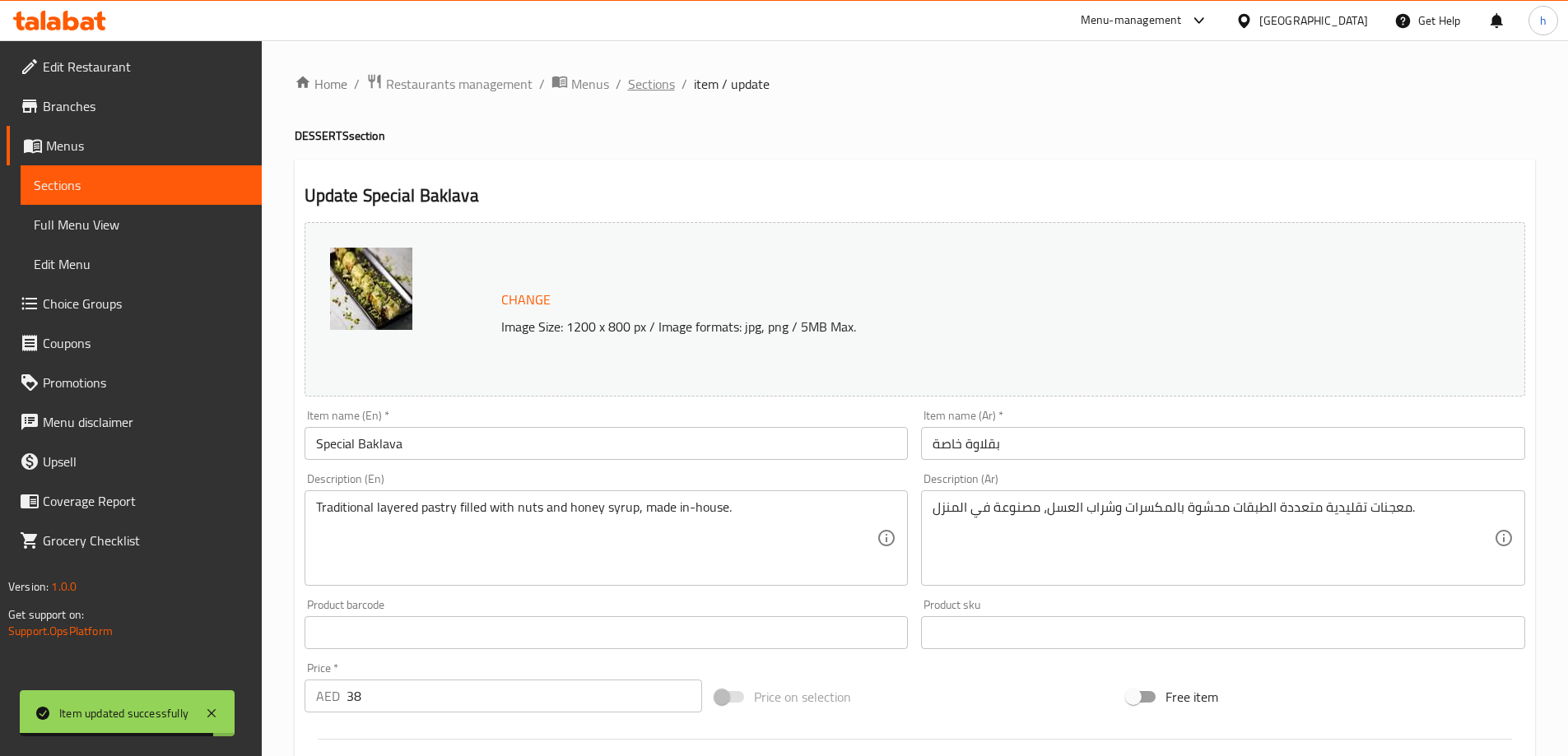
click at [669, 83] on span "Sections" at bounding box center [652, 84] width 47 height 20
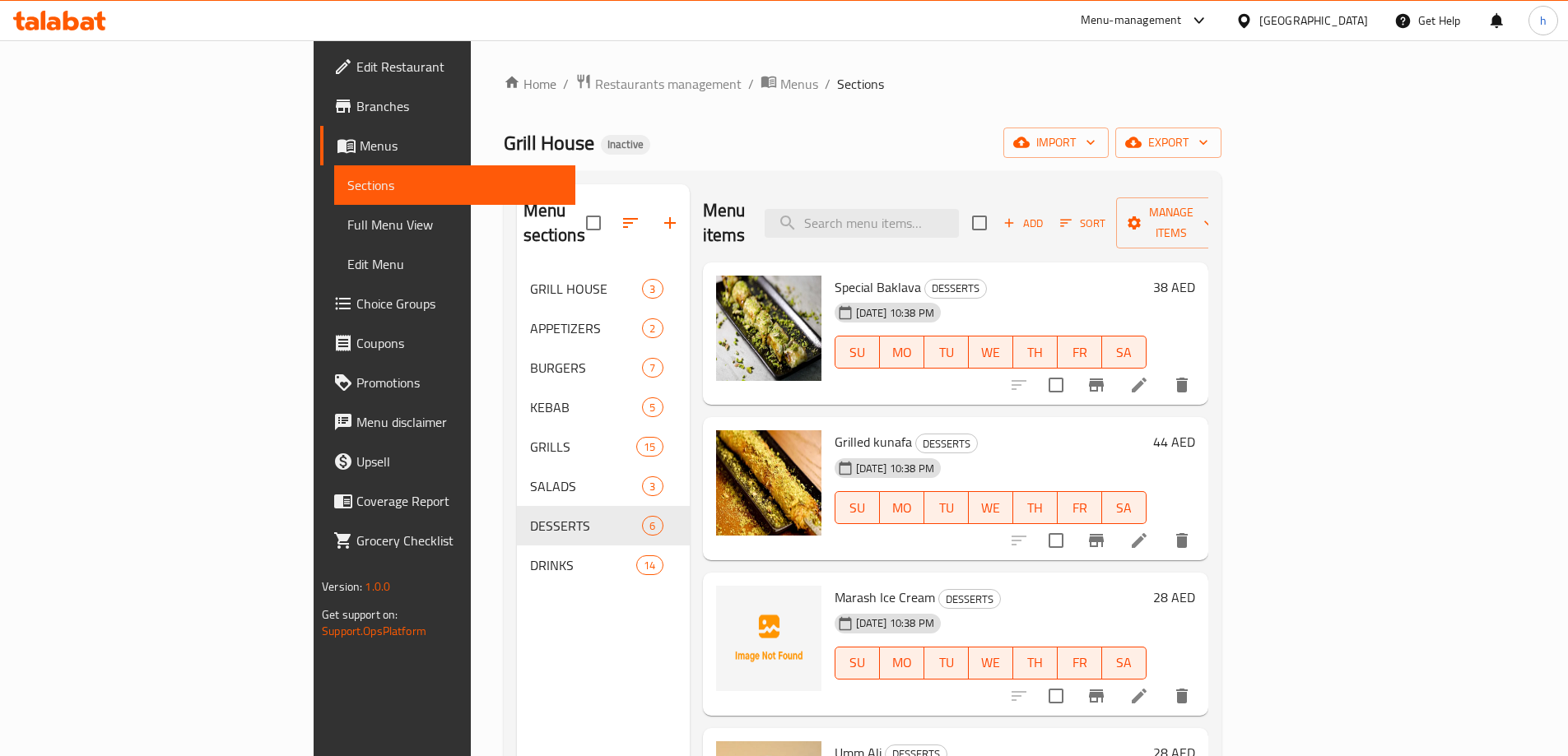
click at [1162, 526] on li at bounding box center [1138, 541] width 46 height 30
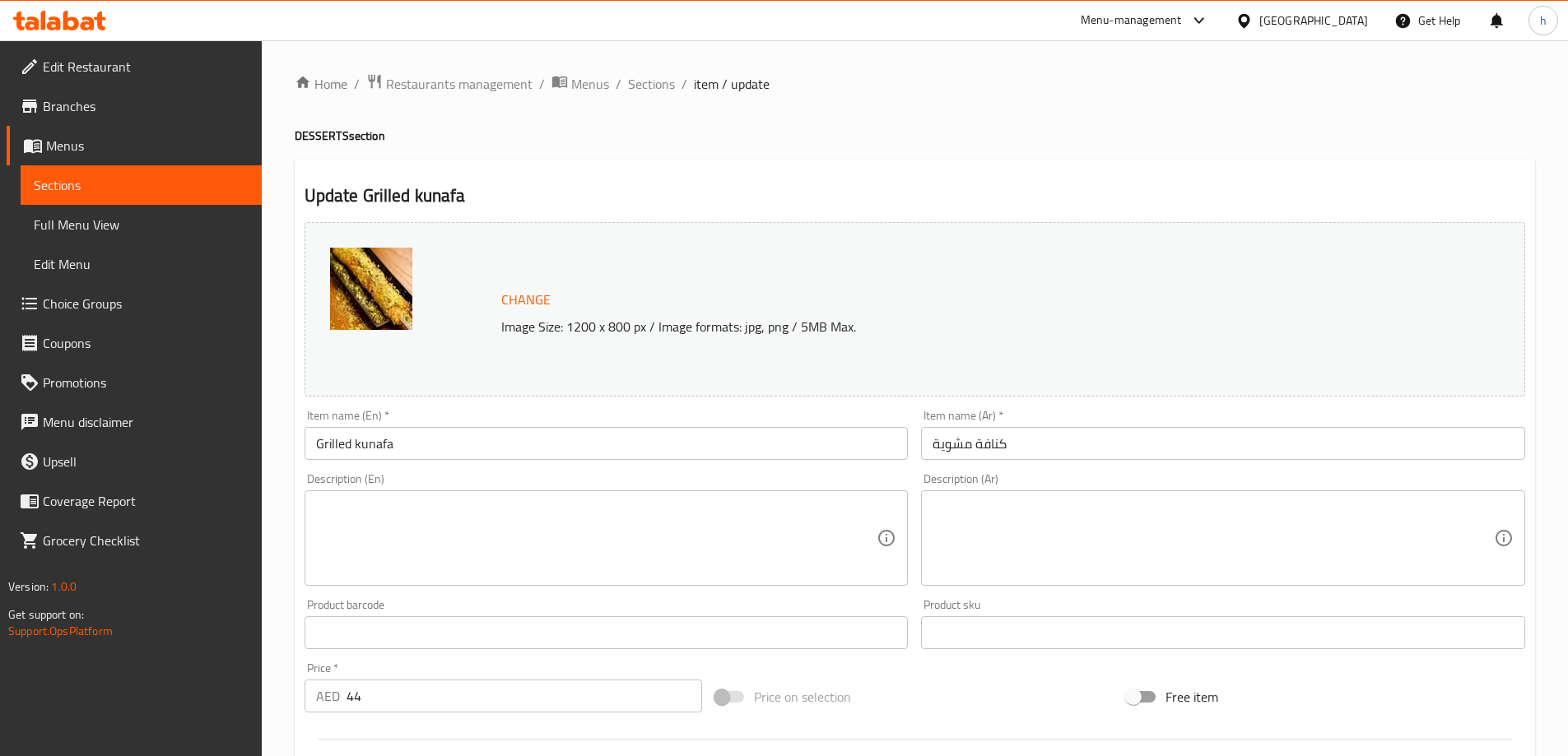
click at [684, 541] on textarea at bounding box center [596, 538] width 561 height 78
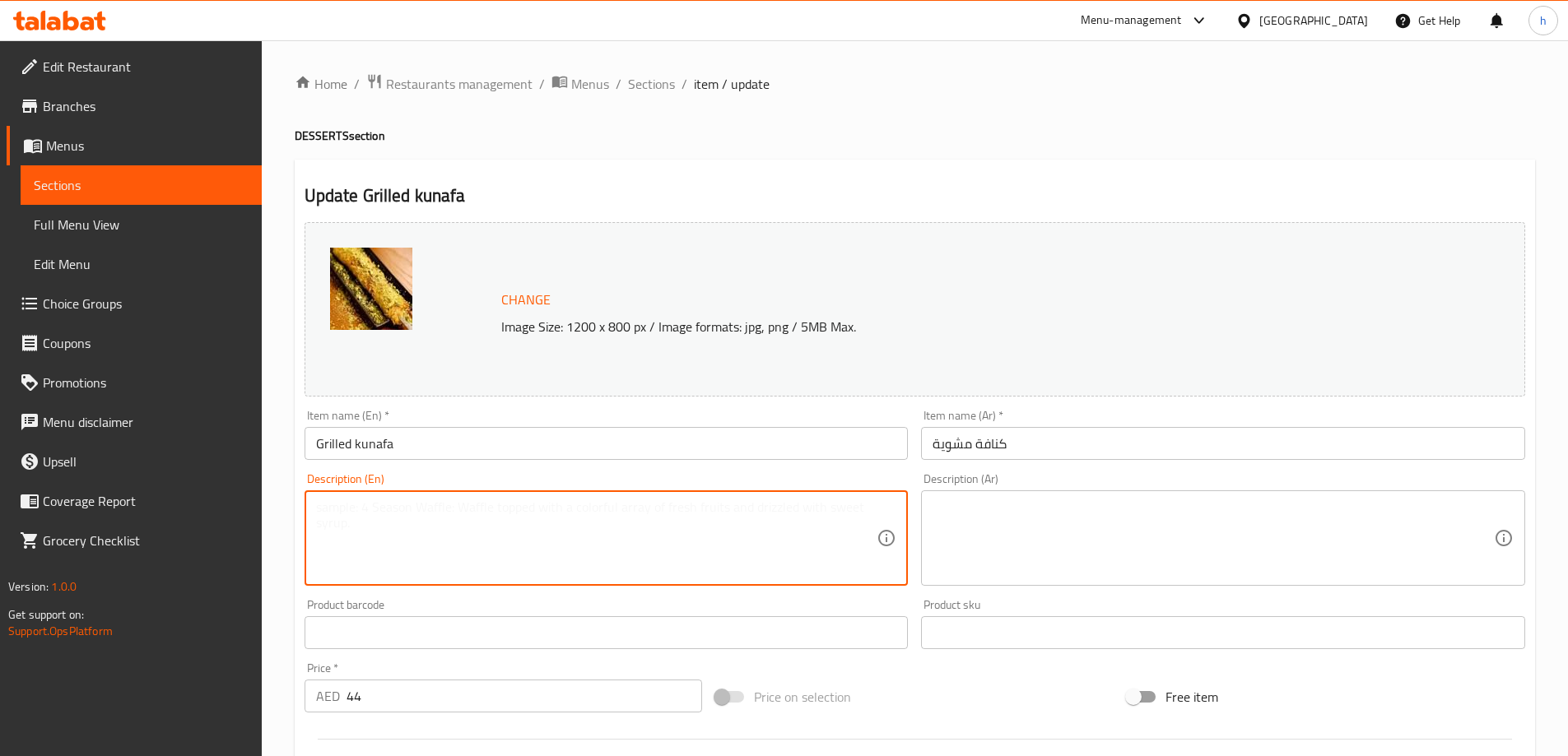
paste textarea "Crispy kunafa filled with melted cheese, grilled for a golden finish and sweete…"
type textarea "Crispy kunafa filled with melted cheese, grilled for a golden finish and sweete…"
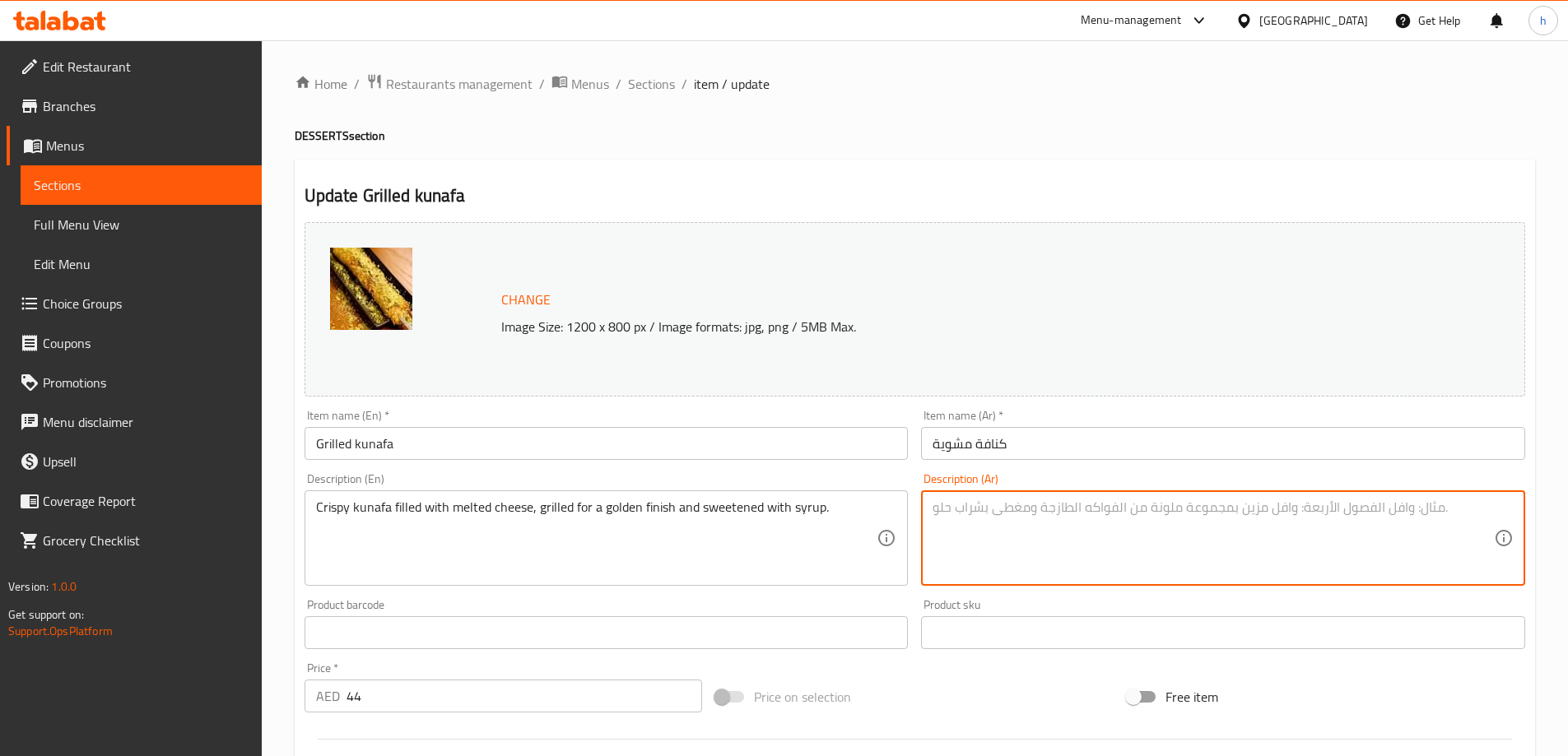
click at [1010, 533] on textarea at bounding box center [1213, 538] width 561 height 78
click at [1143, 559] on textarea at bounding box center [1213, 538] width 561 height 78
paste textarea "كنافة مقرمشة محشوة بالجبن المذاب، مشوية حتى تكتسب اللون الذهبي ومحلاة بالشراب."
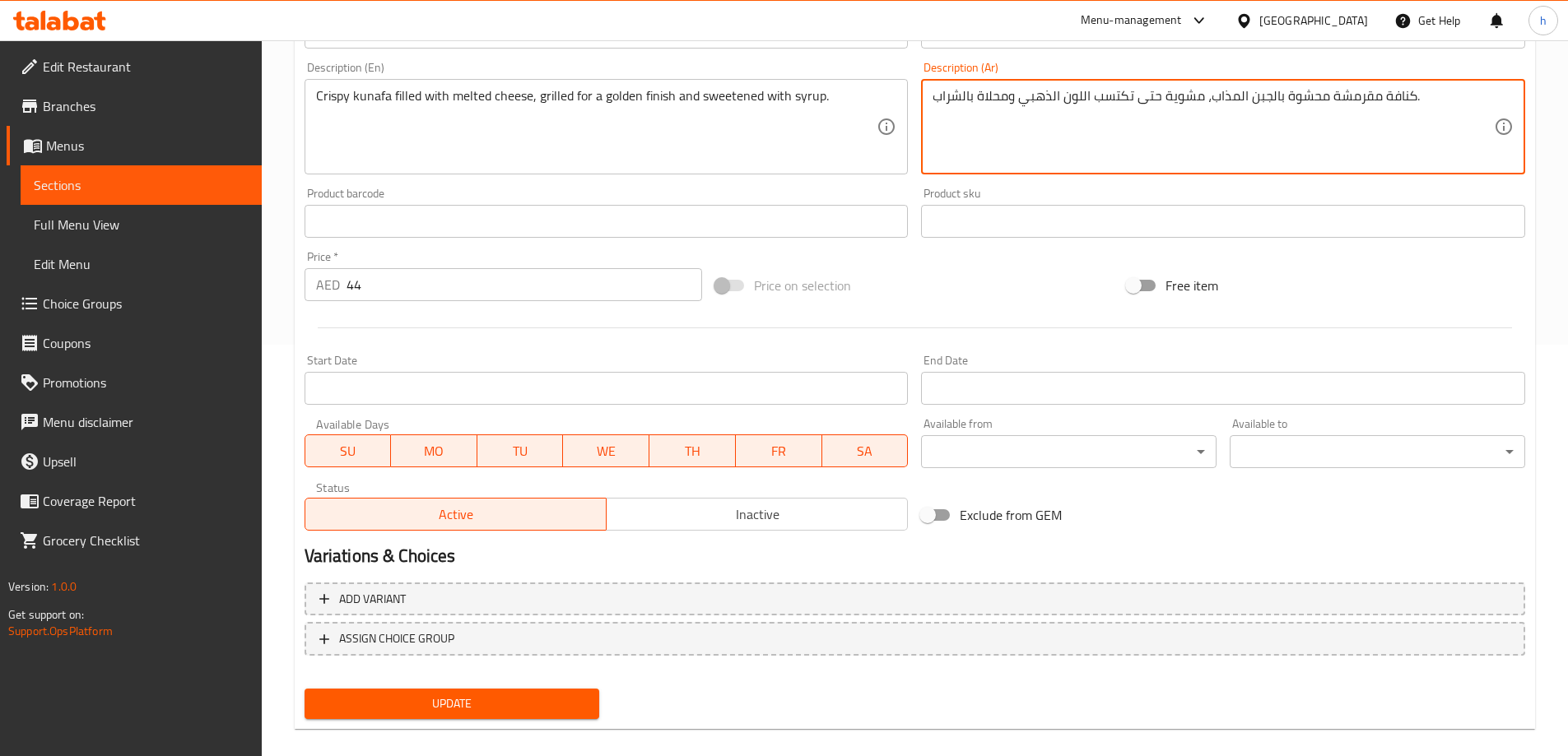
scroll to position [430, 0]
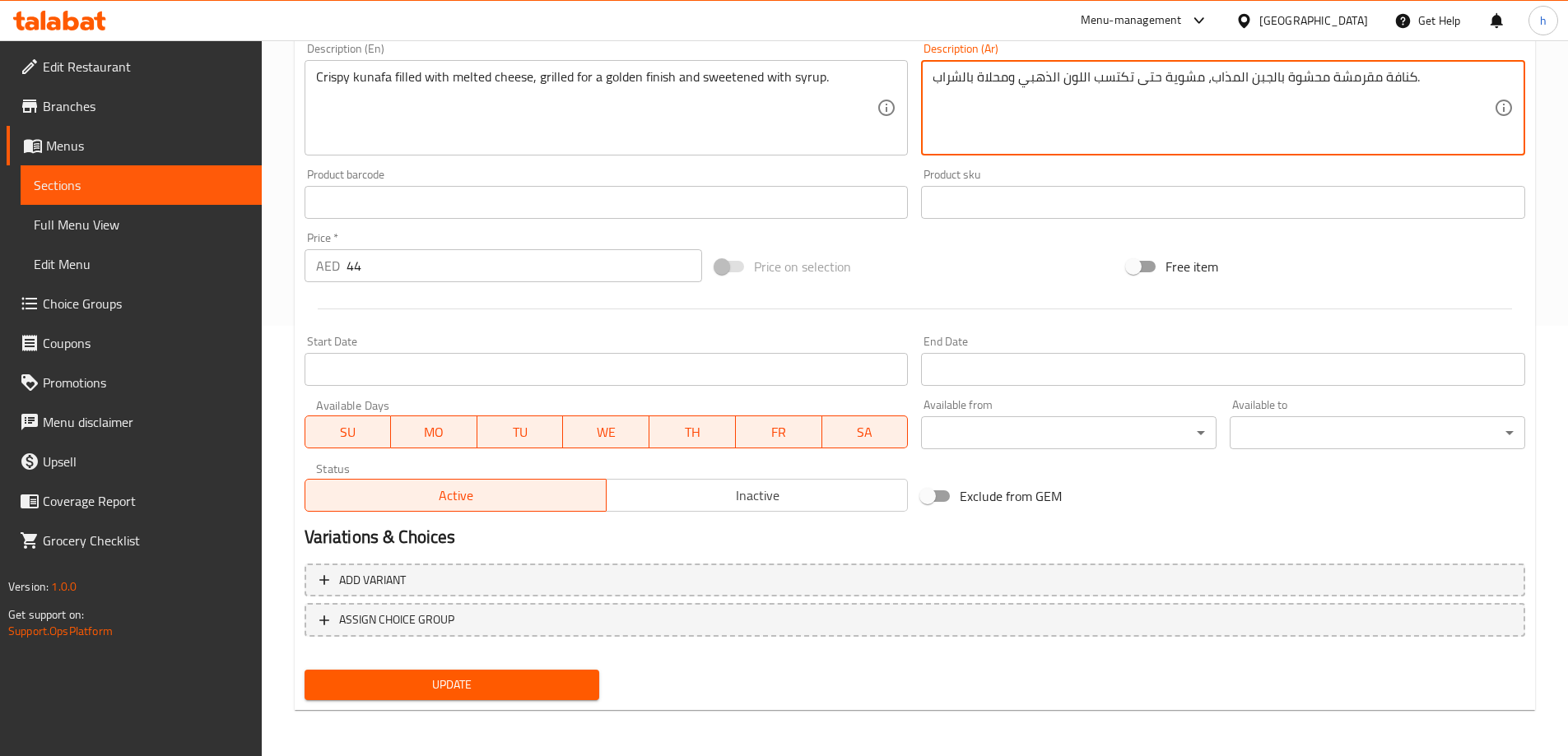
type textarea "كنافة مقرمشة محشوة بالجبن المذاب، مشوية حتى تكتسب اللون الذهبي ومحلاة بالشراب."
click at [575, 686] on span "Update" at bounding box center [452, 684] width 270 height 21
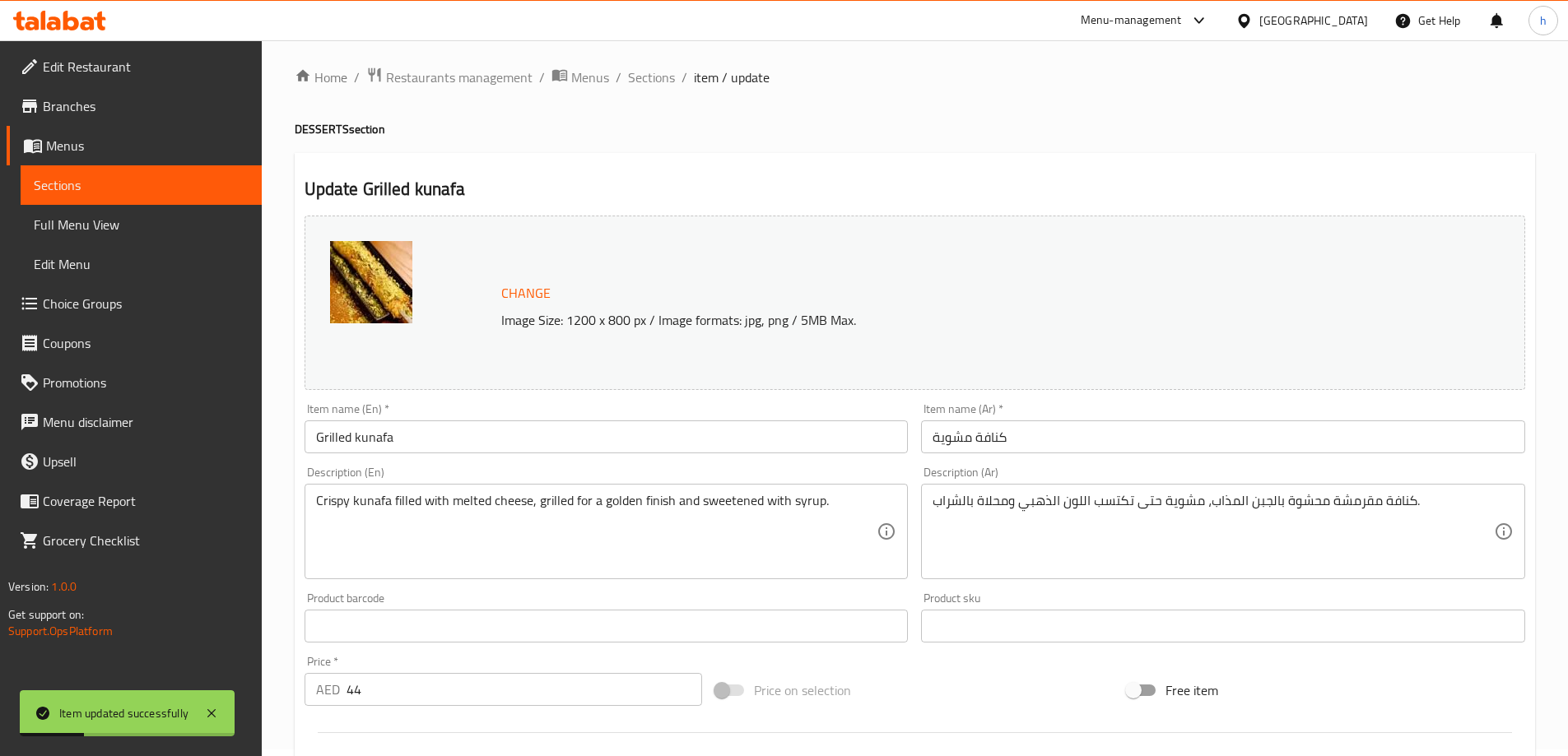
scroll to position [0, 0]
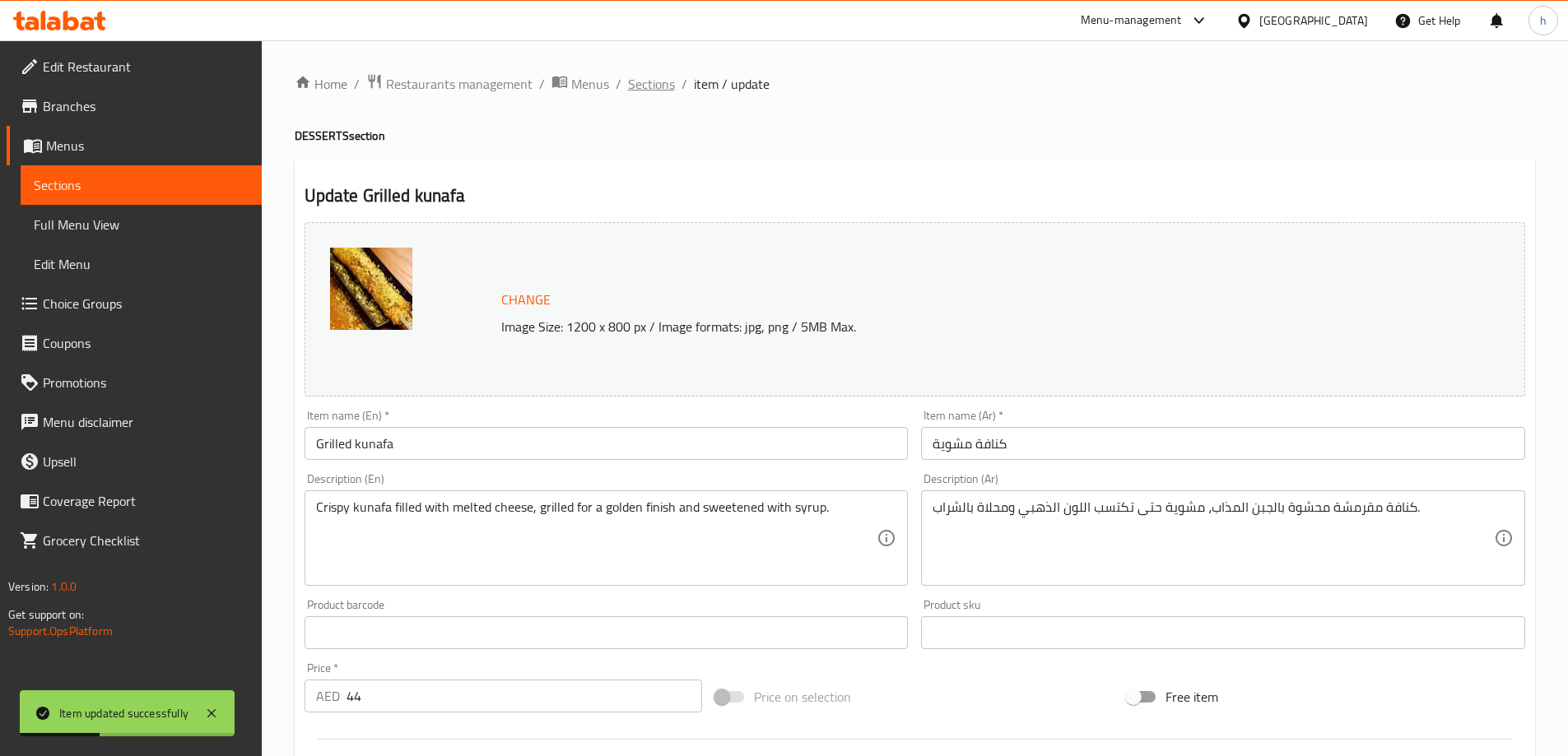
click at [663, 81] on span "Sections" at bounding box center [652, 84] width 47 height 20
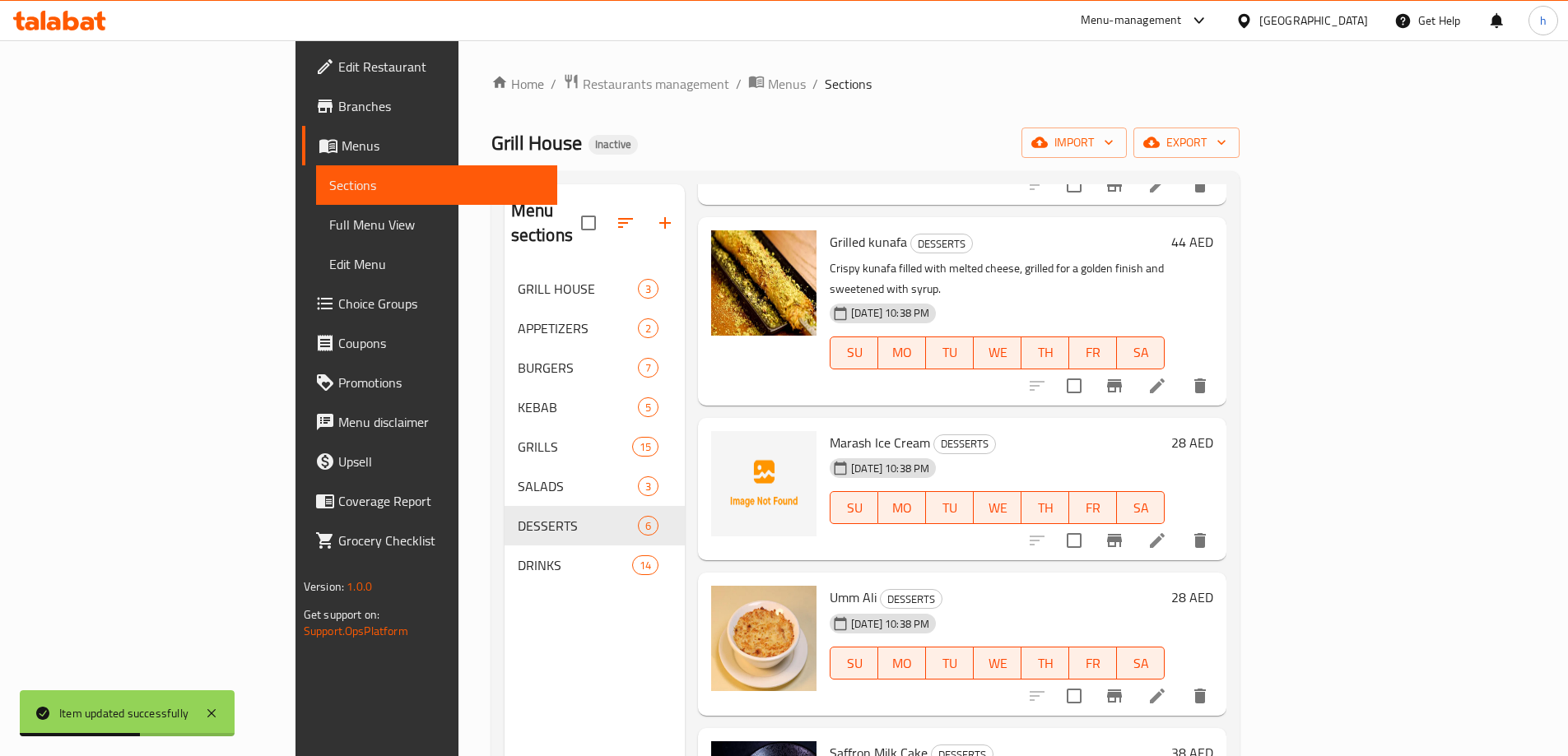
scroll to position [247, 0]
click at [1164, 531] on icon at bounding box center [1156, 538] width 15 height 15
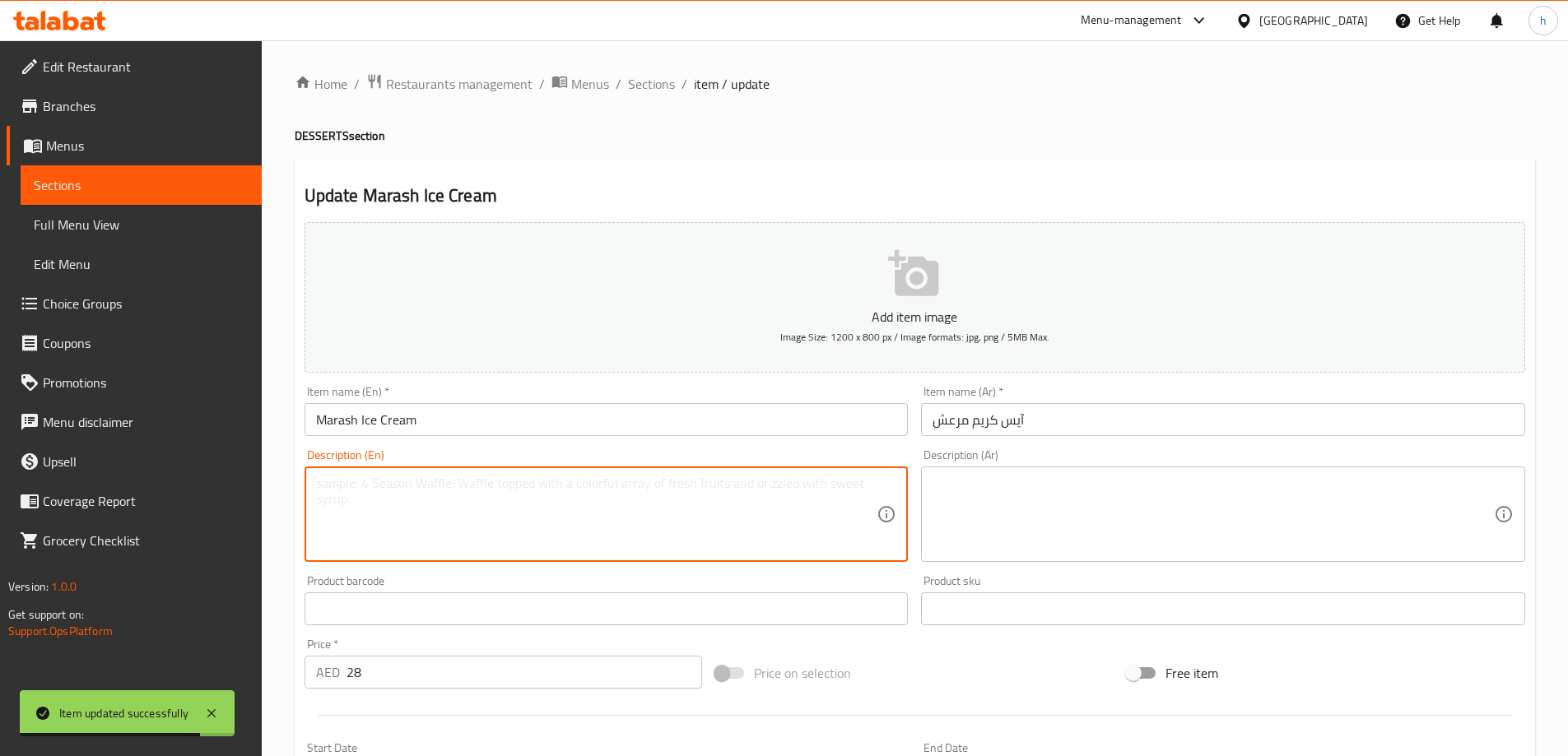
drag, startPoint x: 775, startPoint y: 508, endPoint x: 786, endPoint y: 506, distance: 11.2
click at [780, 508] on textarea at bounding box center [596, 514] width 561 height 78
paste textarea "Authentic Turkish stretchy ice cream with a chewy, creamy texture."
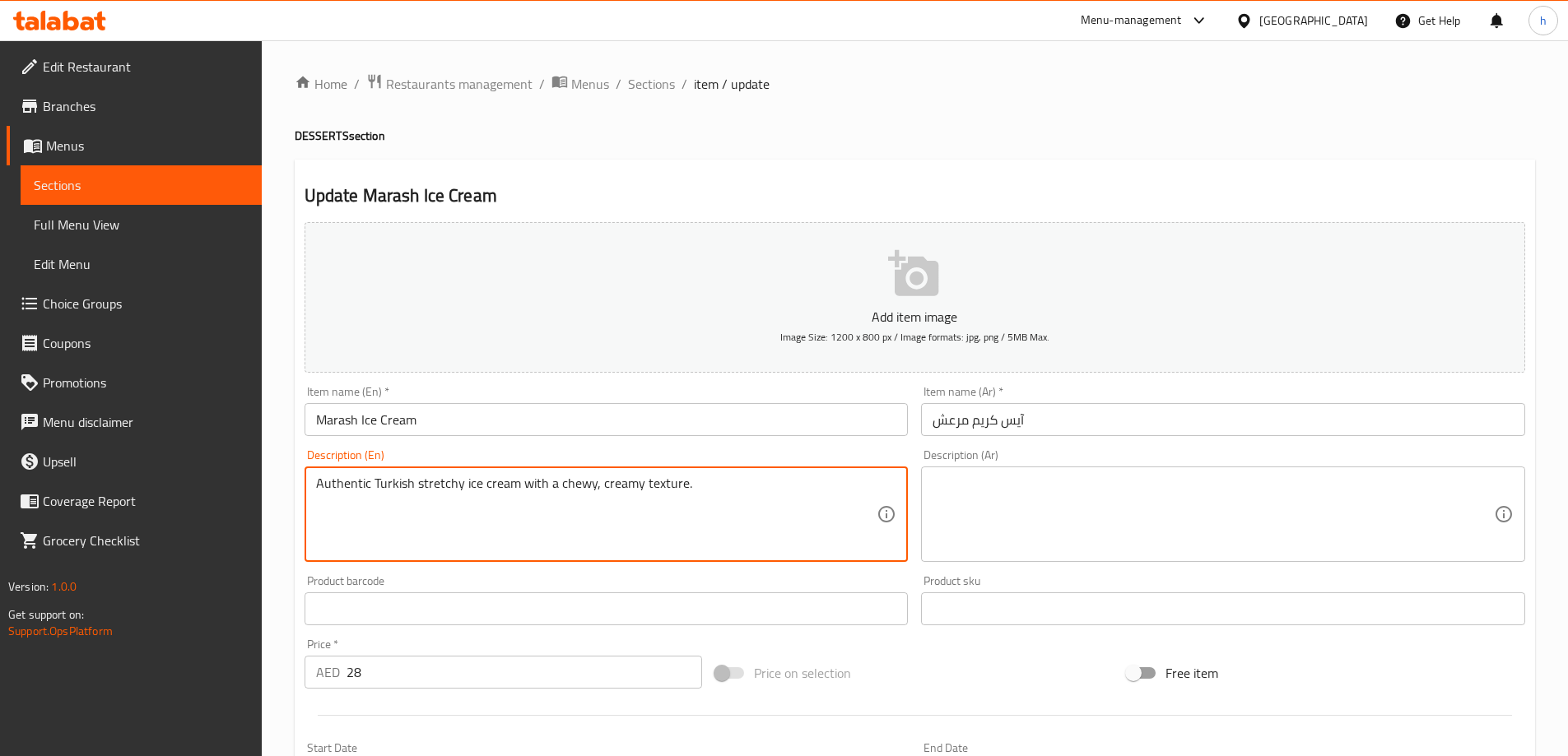
type textarea "Authentic Turkish stretchy ice cream with a chewy, creamy texture."
click at [1045, 528] on textarea at bounding box center [1213, 514] width 561 height 78
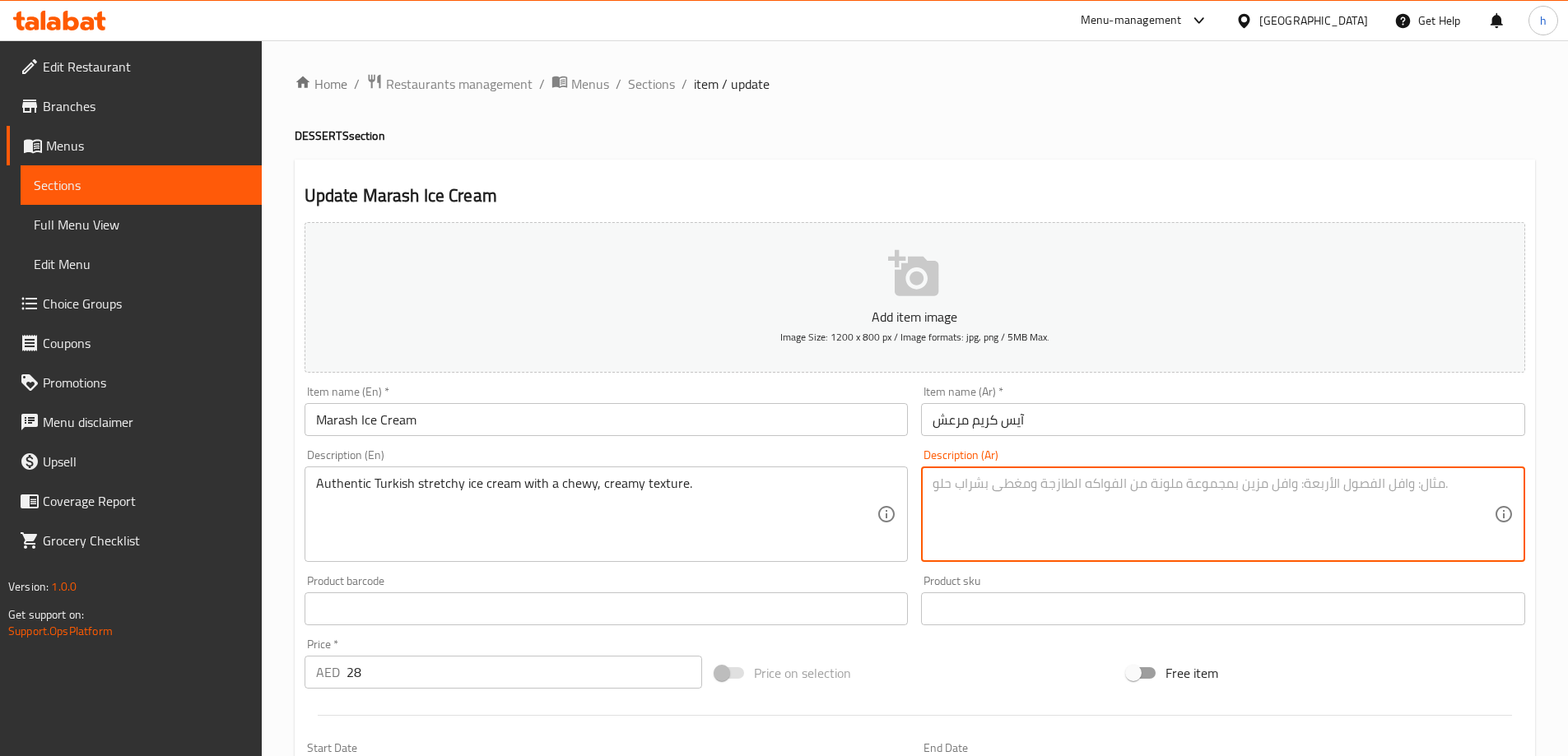
paste textarea "آيس كريم تركي أصيل مرن ذو ملمس كريمي مطاطي."
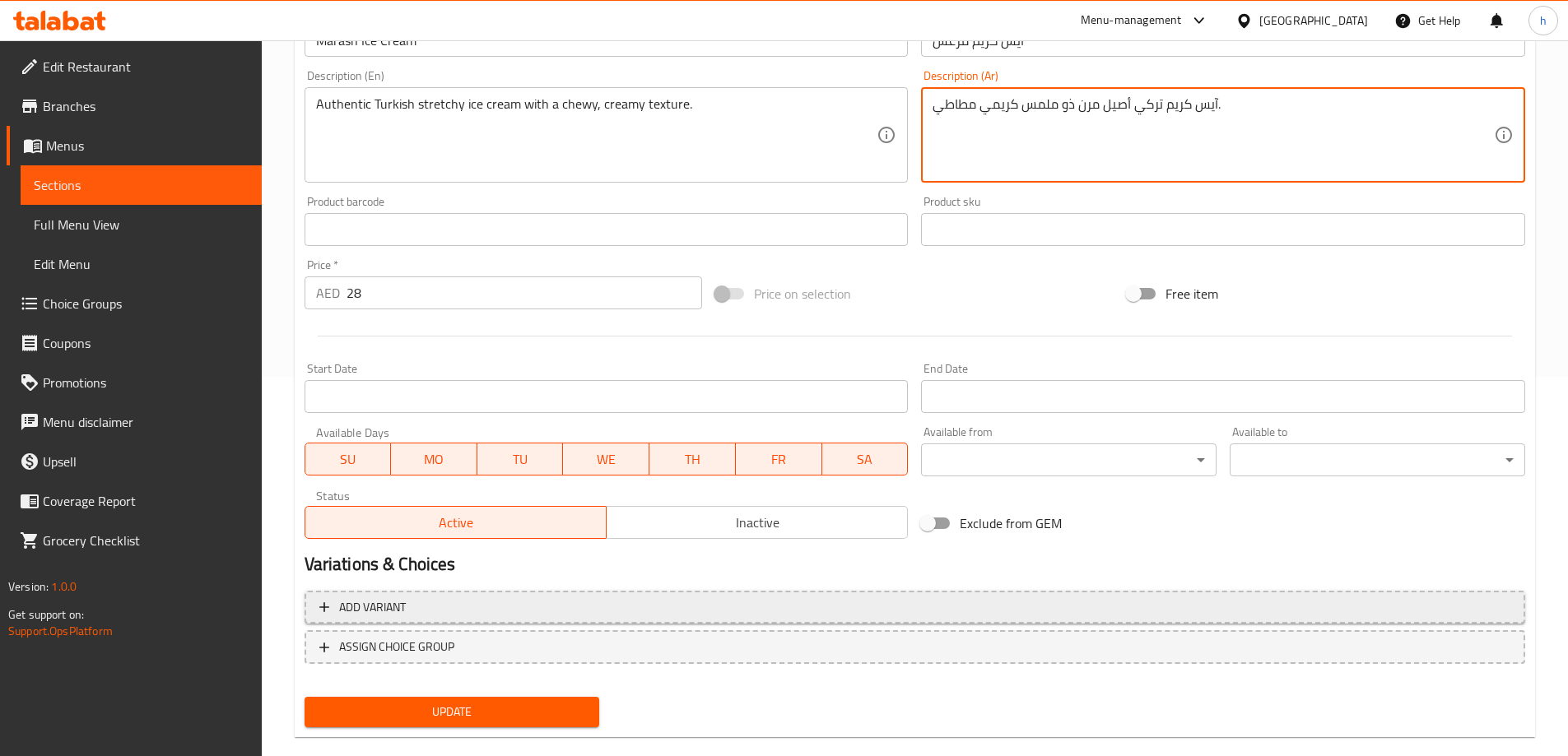
scroll to position [407, 0]
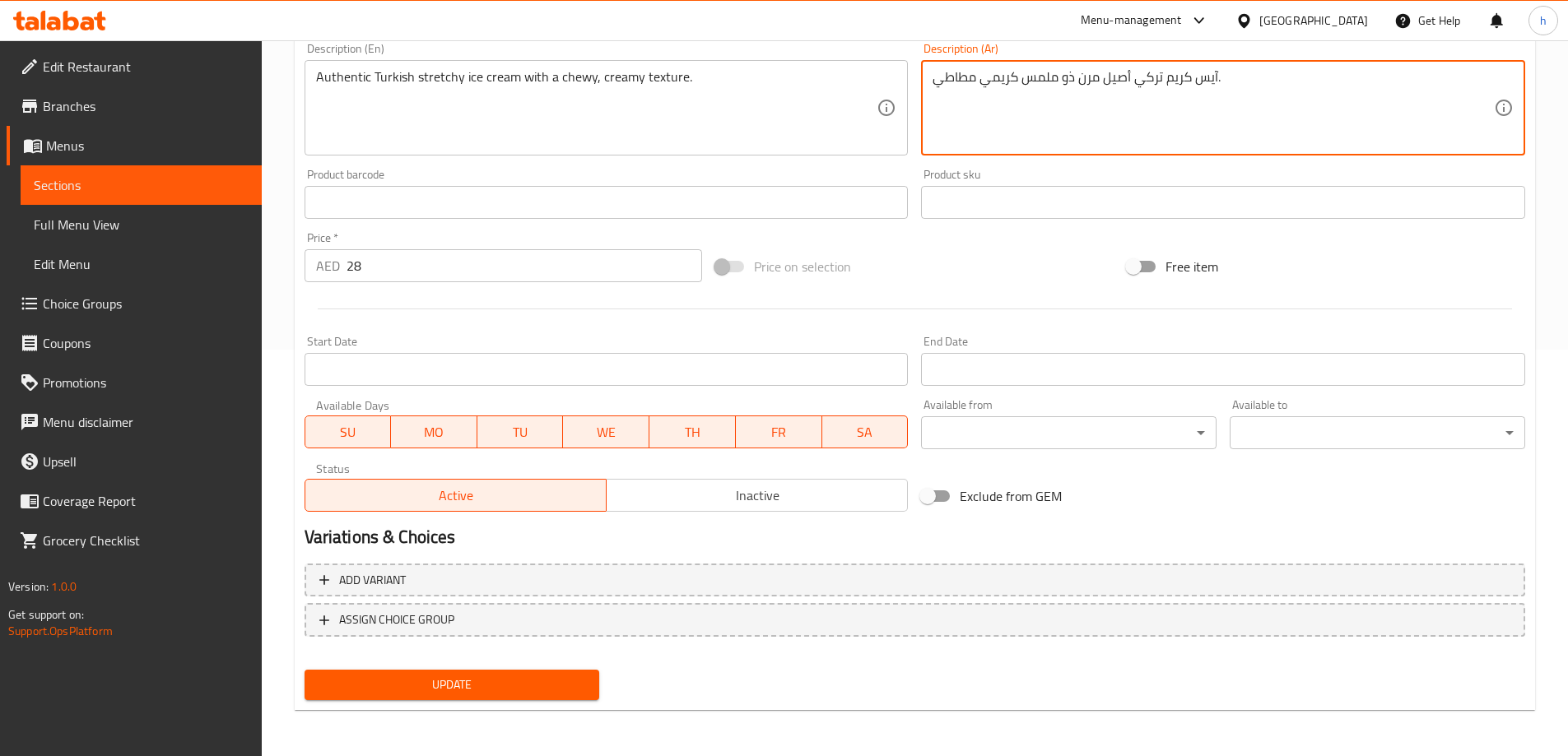
type textarea "آيس كريم تركي أصيل مرن ذو ملمس كريمي مطاطي."
click at [550, 679] on span "Update" at bounding box center [452, 684] width 270 height 21
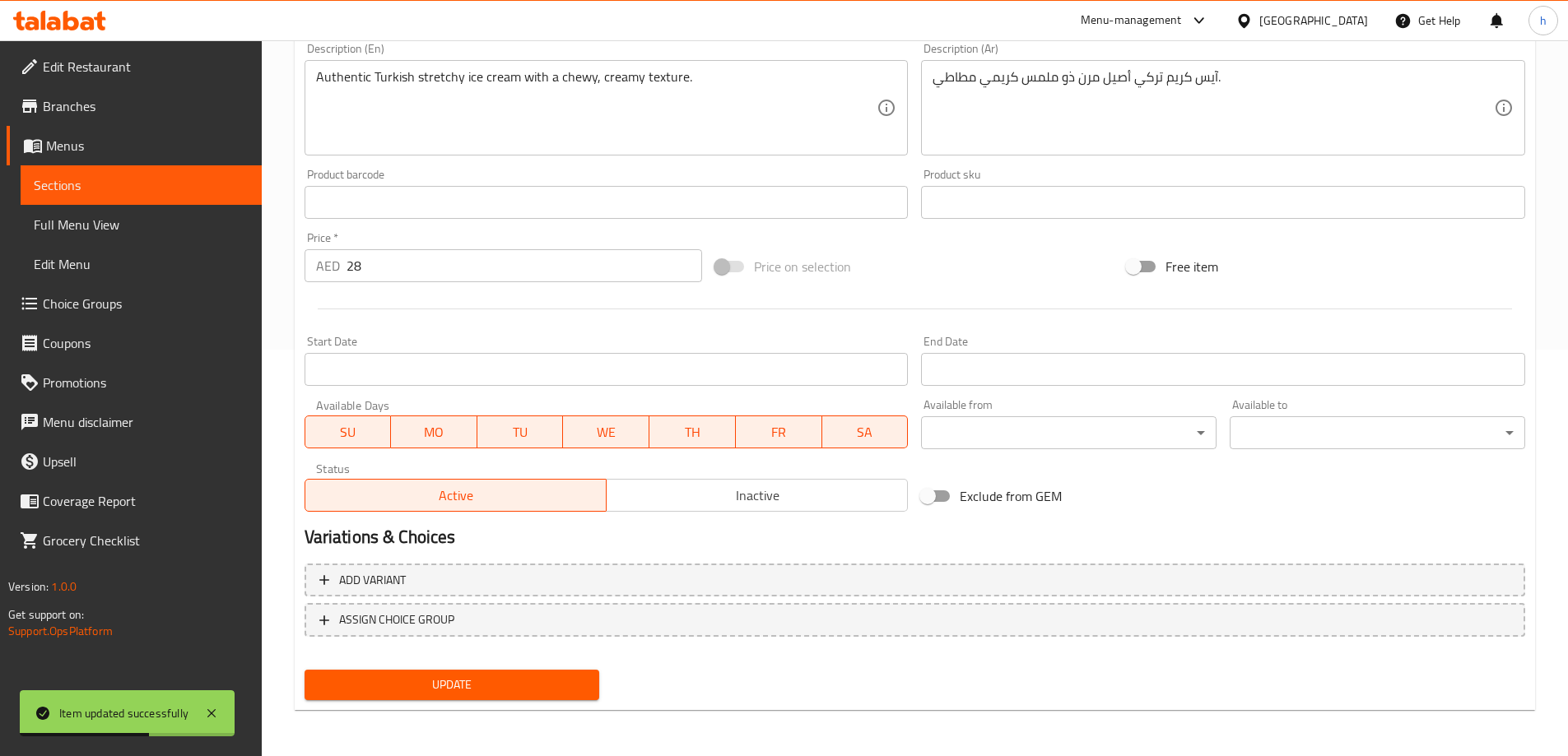
click at [563, 689] on span "Update" at bounding box center [452, 684] width 270 height 21
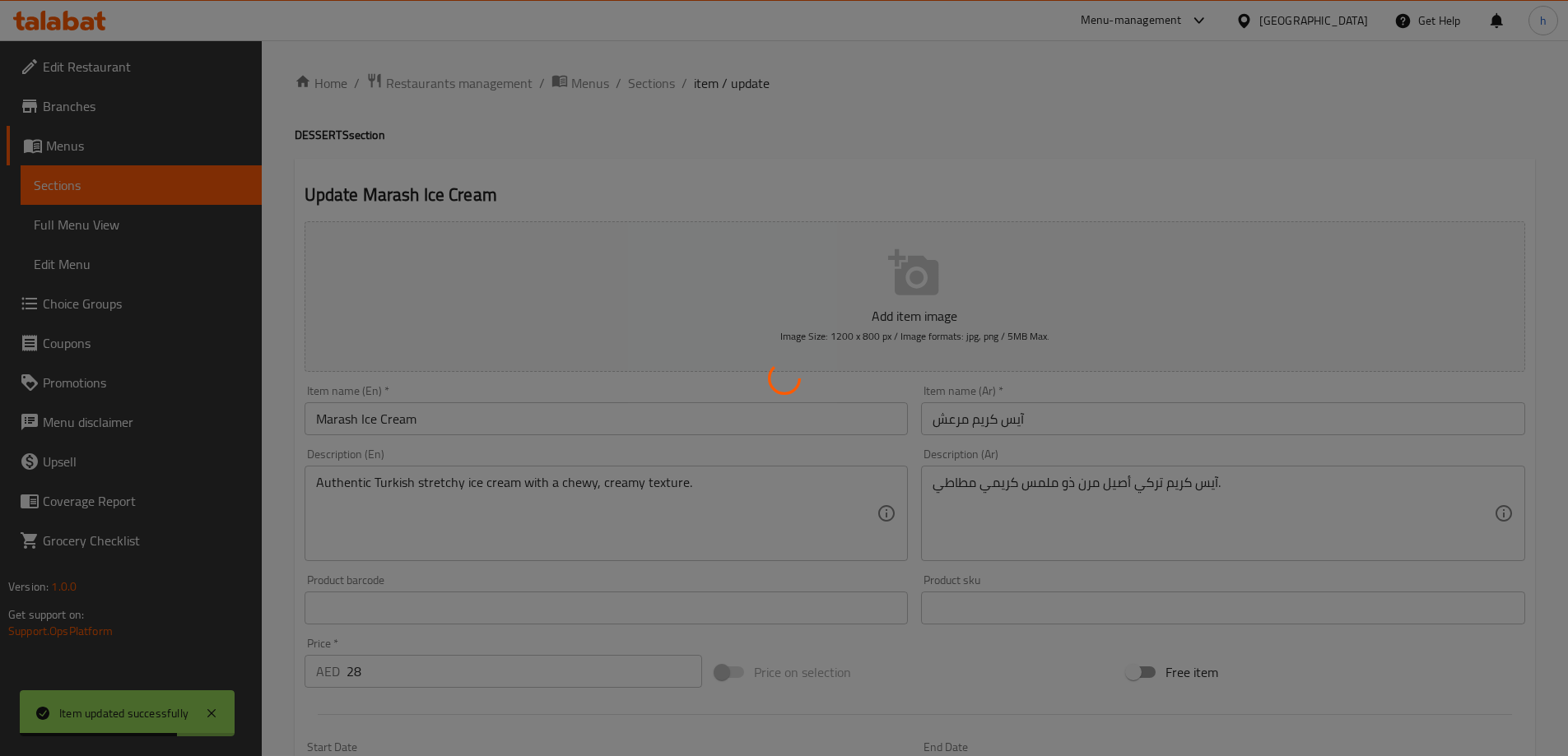
scroll to position [0, 0]
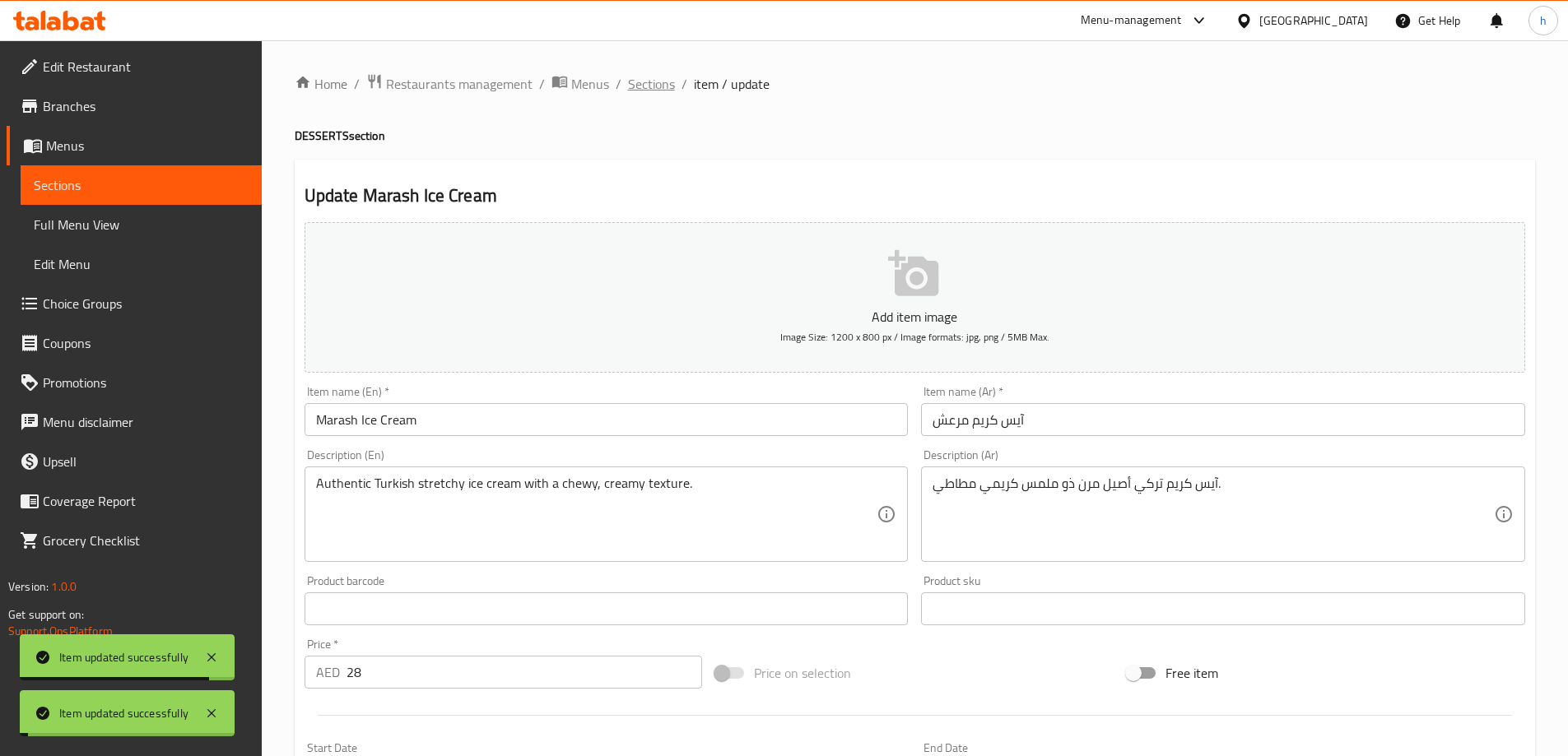
click at [649, 86] on span "Sections" at bounding box center [652, 84] width 47 height 20
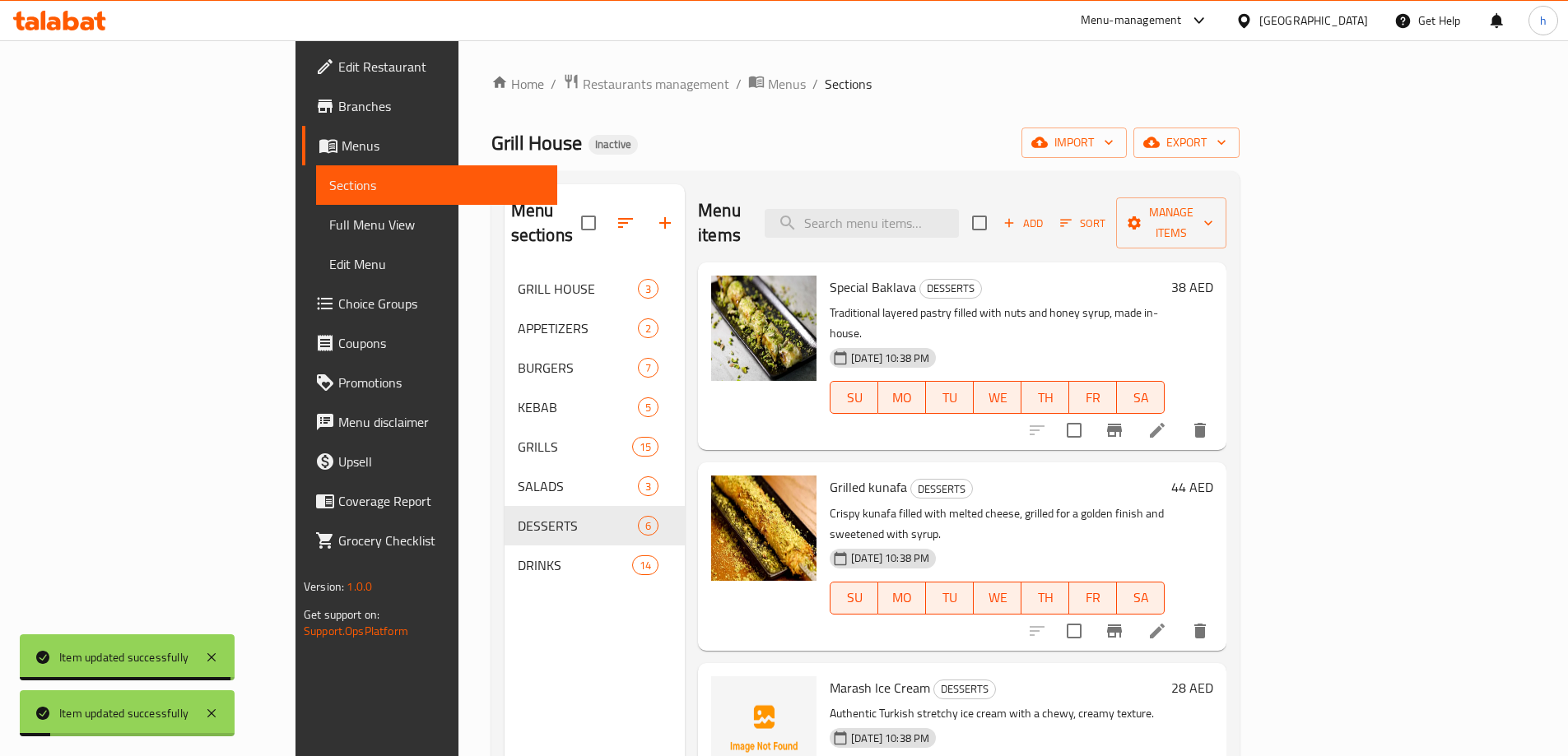
scroll to position [289, 0]
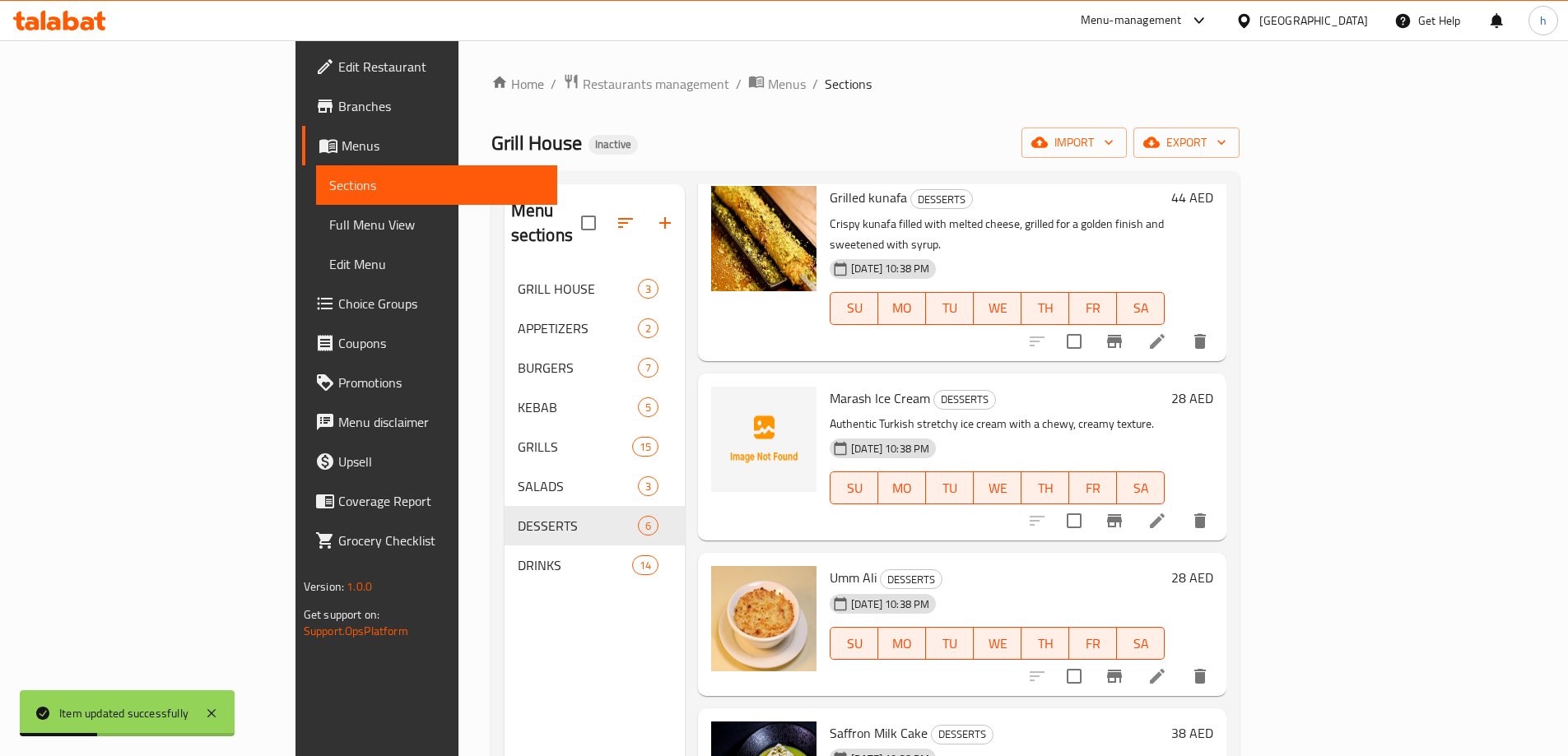
click at [1180, 661] on li at bounding box center [1156, 676] width 46 height 30
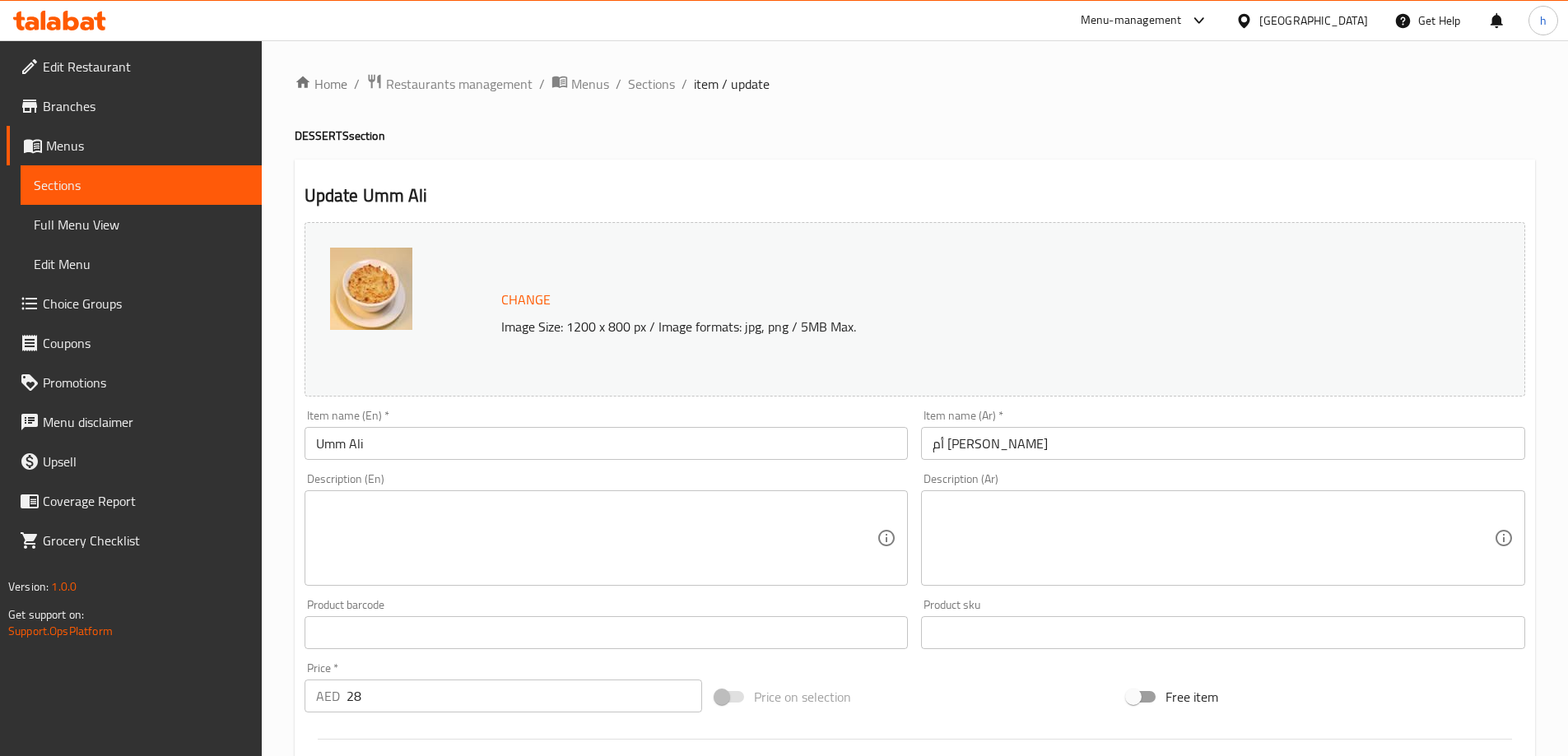
click at [773, 496] on div "Description (En)" at bounding box center [606, 538] width 604 height 96
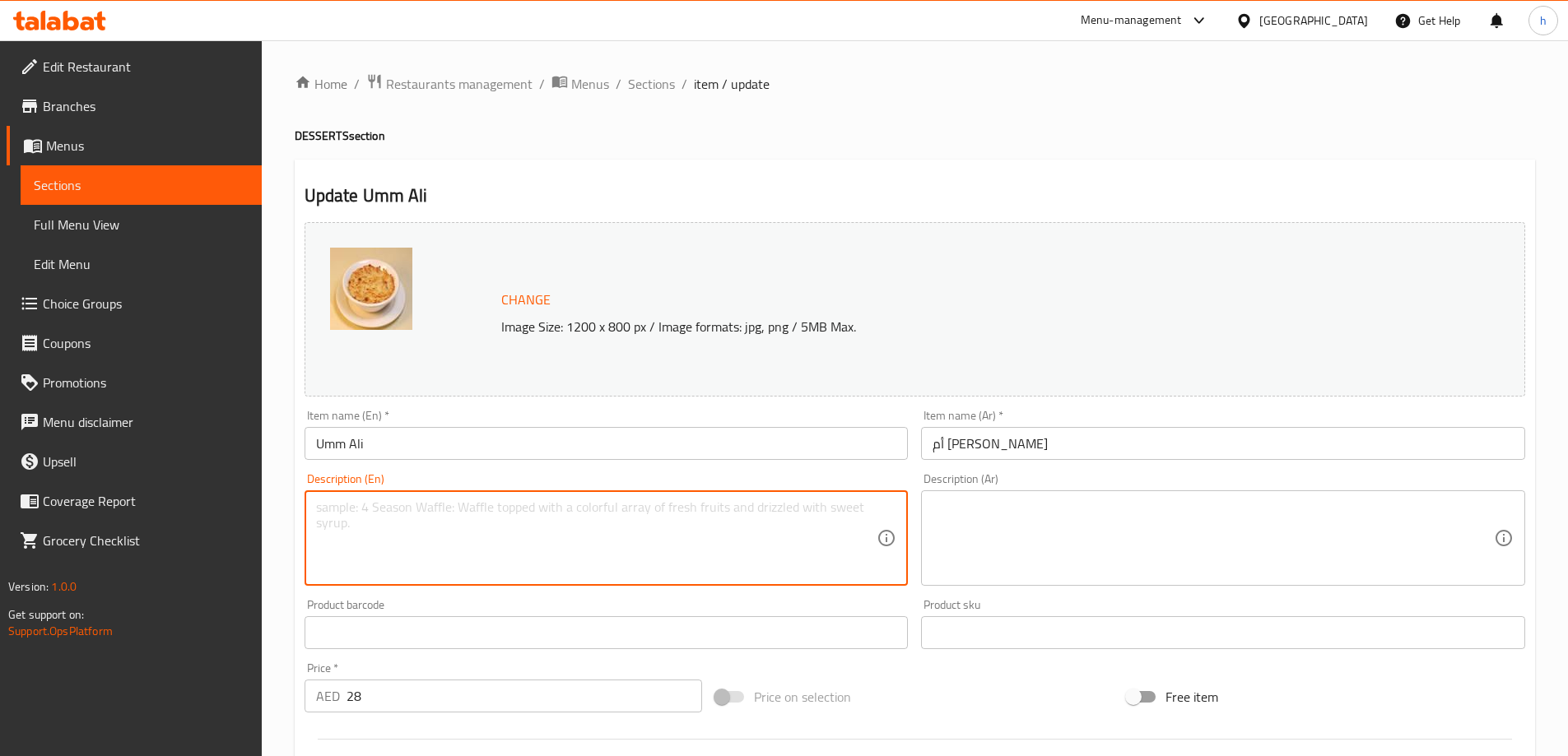
paste textarea "Classic Arabic bread pudding baked with milk, nuts, and raisins."
type textarea "Classic Arabic bread pudding baked with milk, nuts, and raisins."
click at [1134, 564] on textarea at bounding box center [1213, 538] width 561 height 78
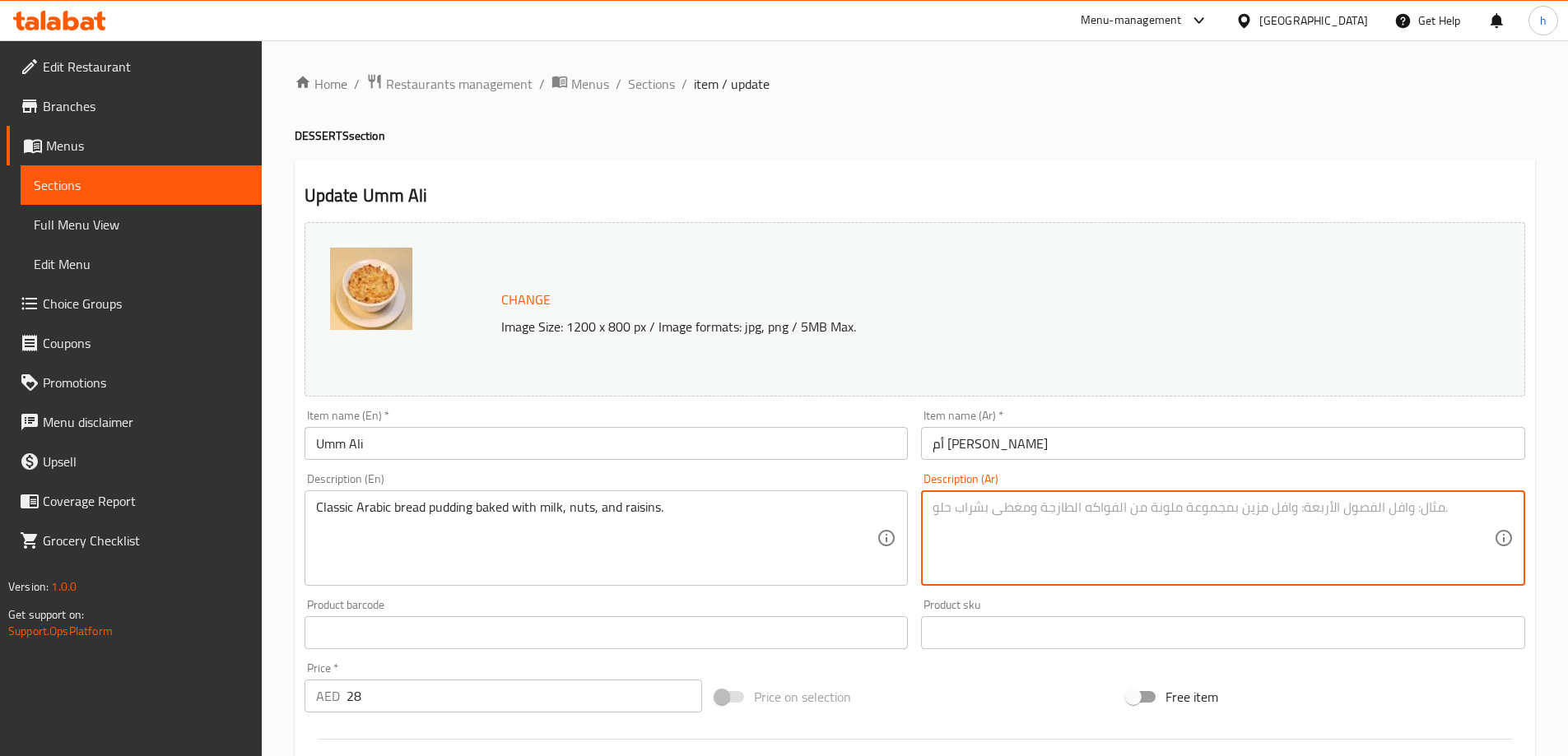
paste textarea "بودنغ الخبز العربي الكلاسيكي المخبوز مع الحليب والمكسرات والزبيب."
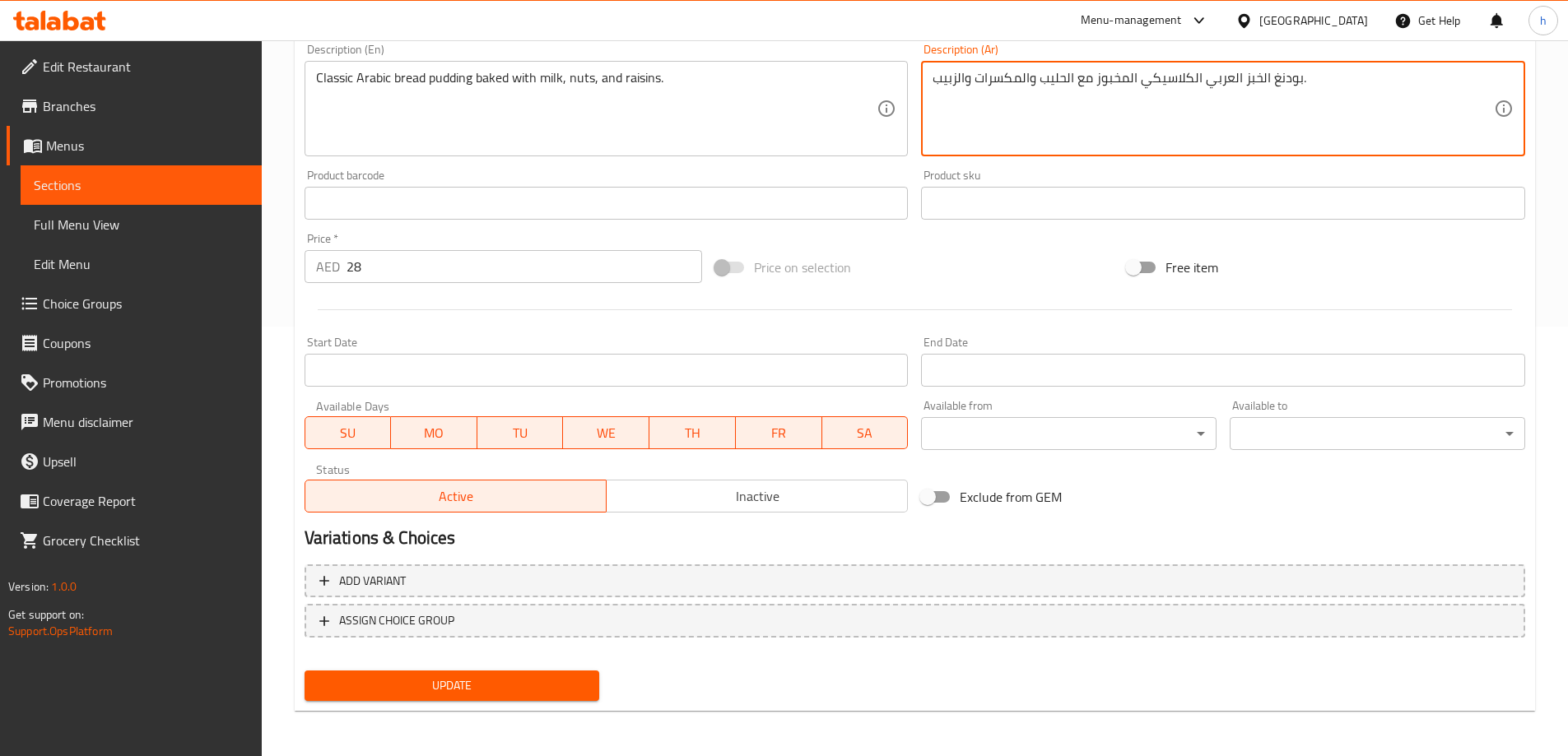
scroll to position [430, 0]
type textarea "بودنغ الخبز العربي الكلاسيكي المخبوز مع الحليب والمكسرات والزبيب."
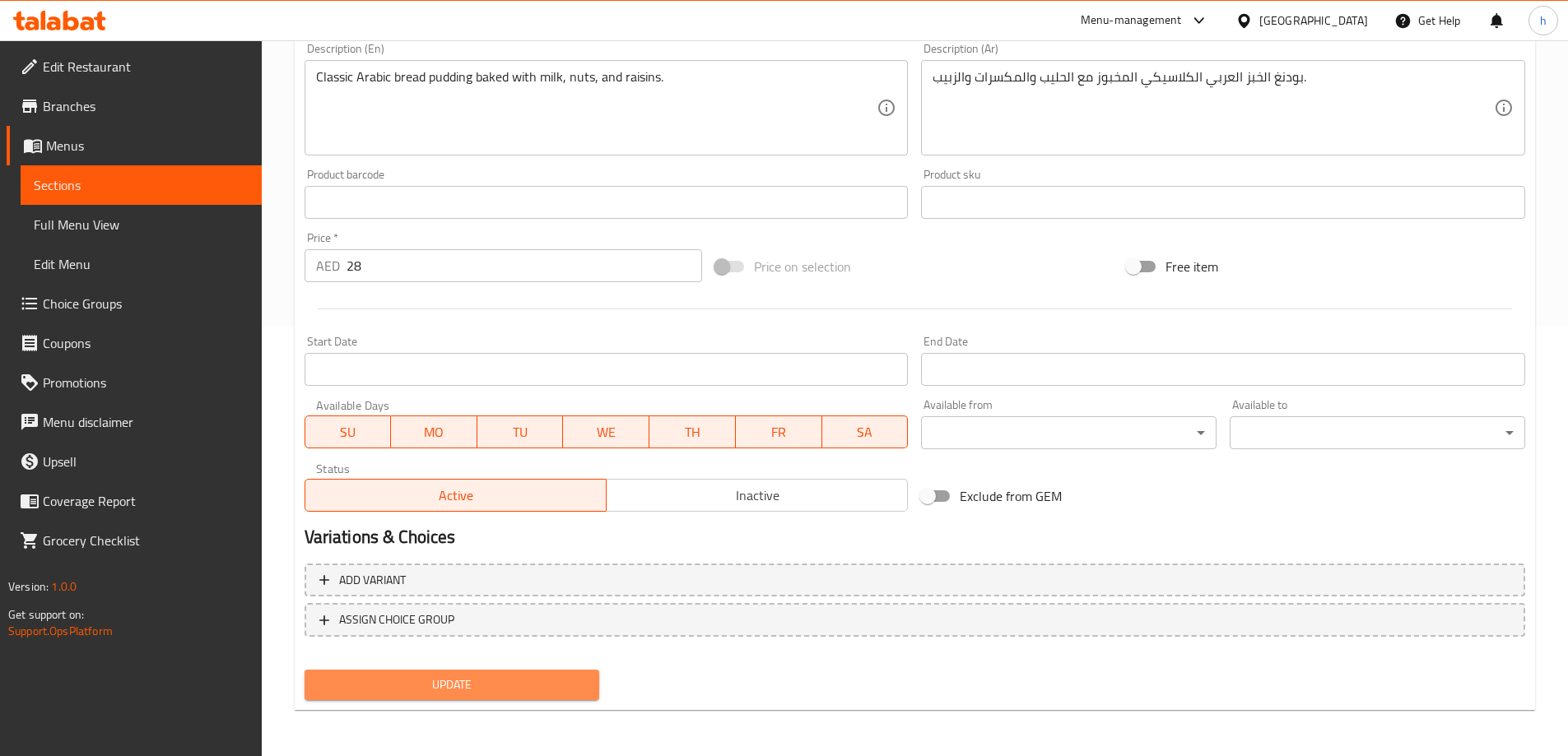
click at [576, 679] on span "Update" at bounding box center [452, 684] width 270 height 21
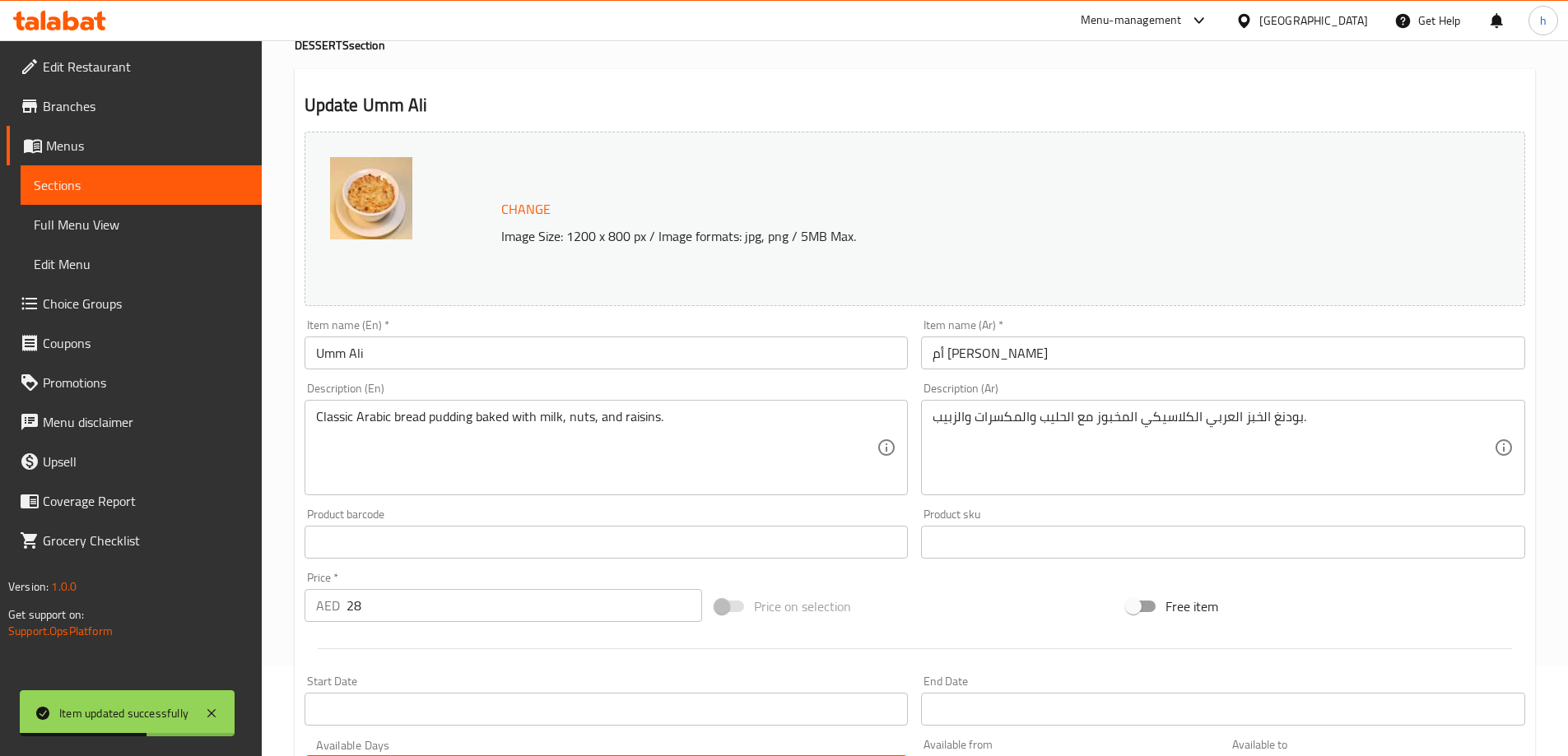
scroll to position [0, 0]
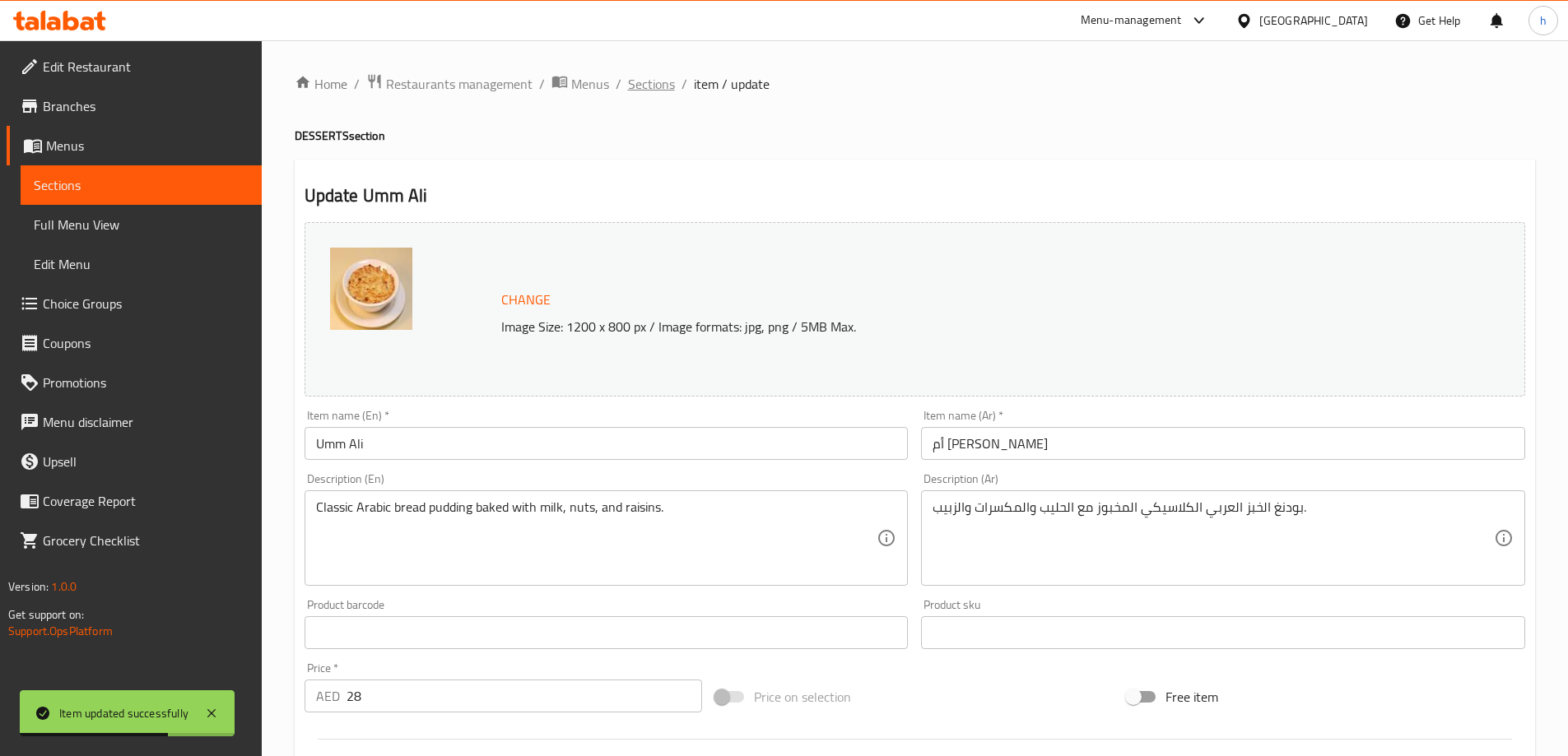
click at [653, 83] on span "Sections" at bounding box center [652, 84] width 47 height 20
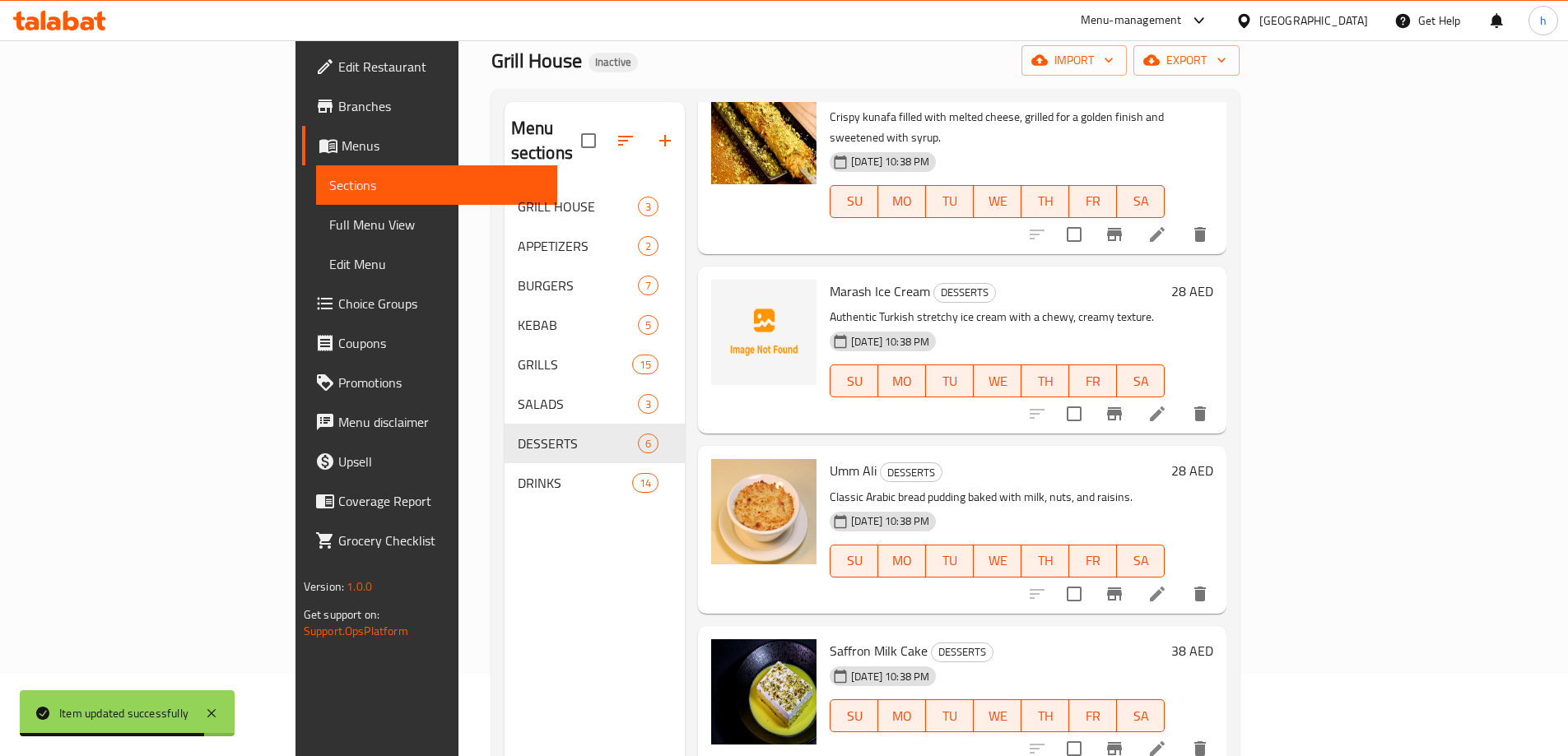
scroll to position [230, 0]
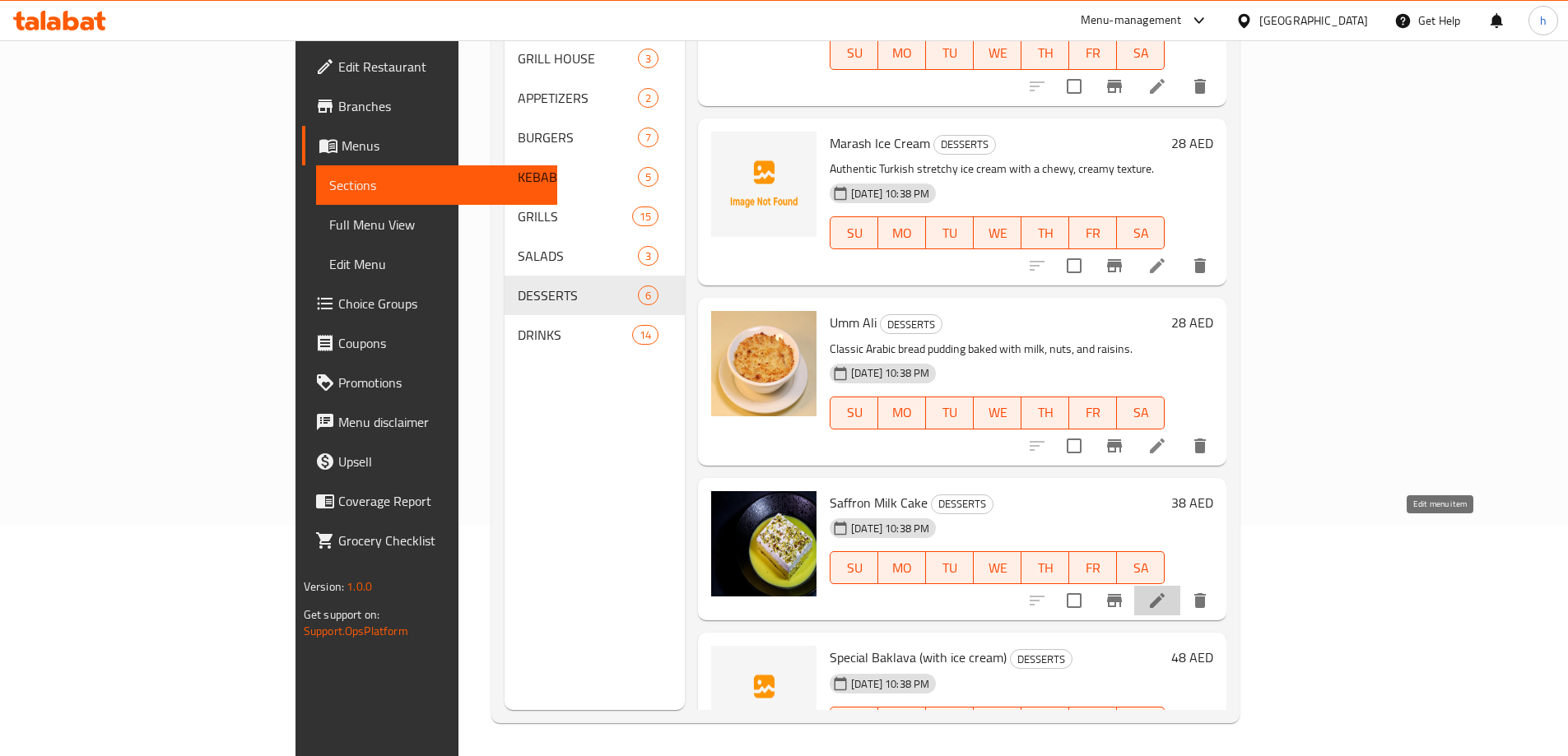
click at [1167, 590] on icon at bounding box center [1157, 600] width 20 height 20
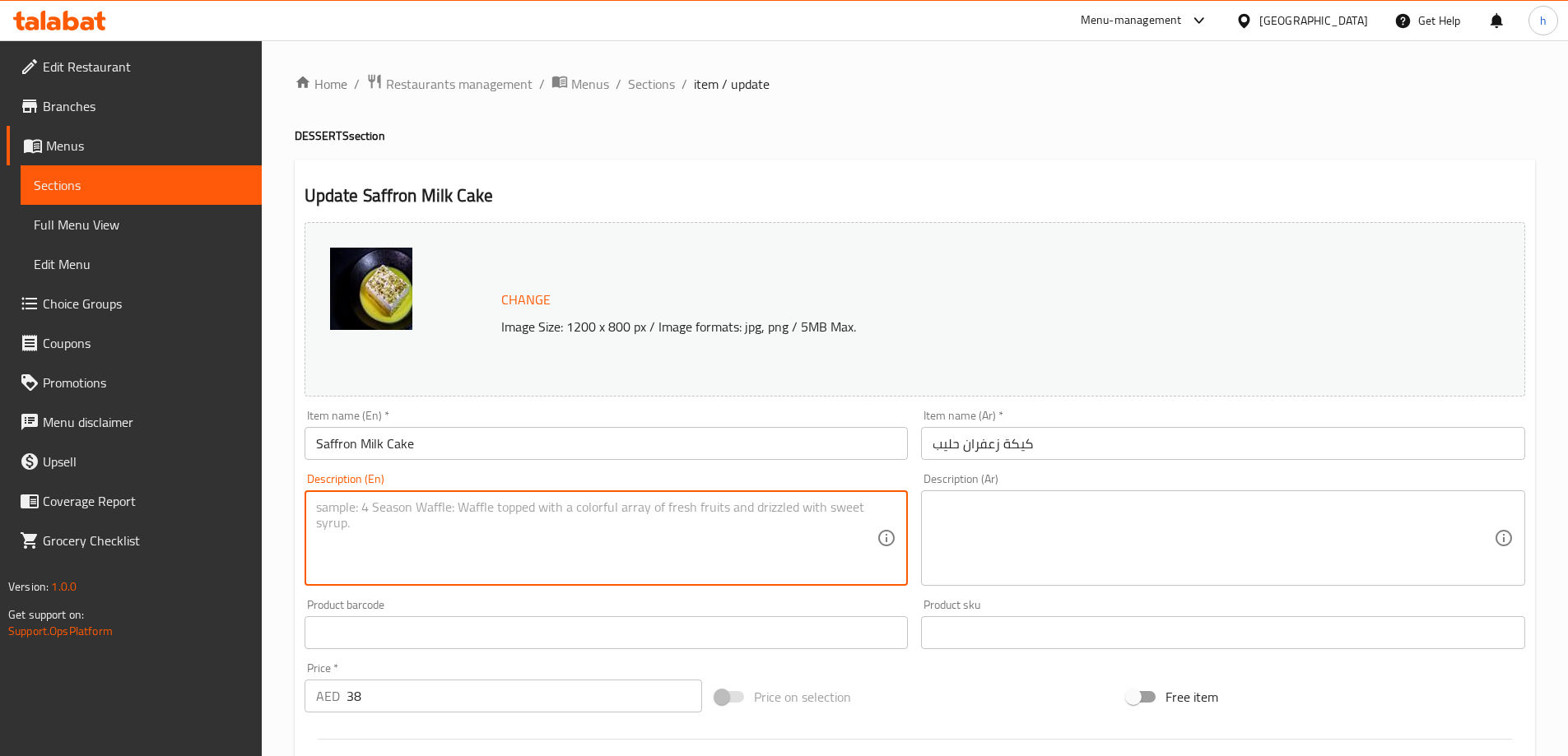
click at [785, 553] on textarea at bounding box center [596, 538] width 561 height 78
paste textarea "Moist sponge cake soaked in saffron-infused milk, topped with whipped cream."
type textarea "Moist sponge cake soaked in saffron-infused milk, topped with whipped cream."
click at [1063, 523] on textarea at bounding box center [1213, 538] width 561 height 78
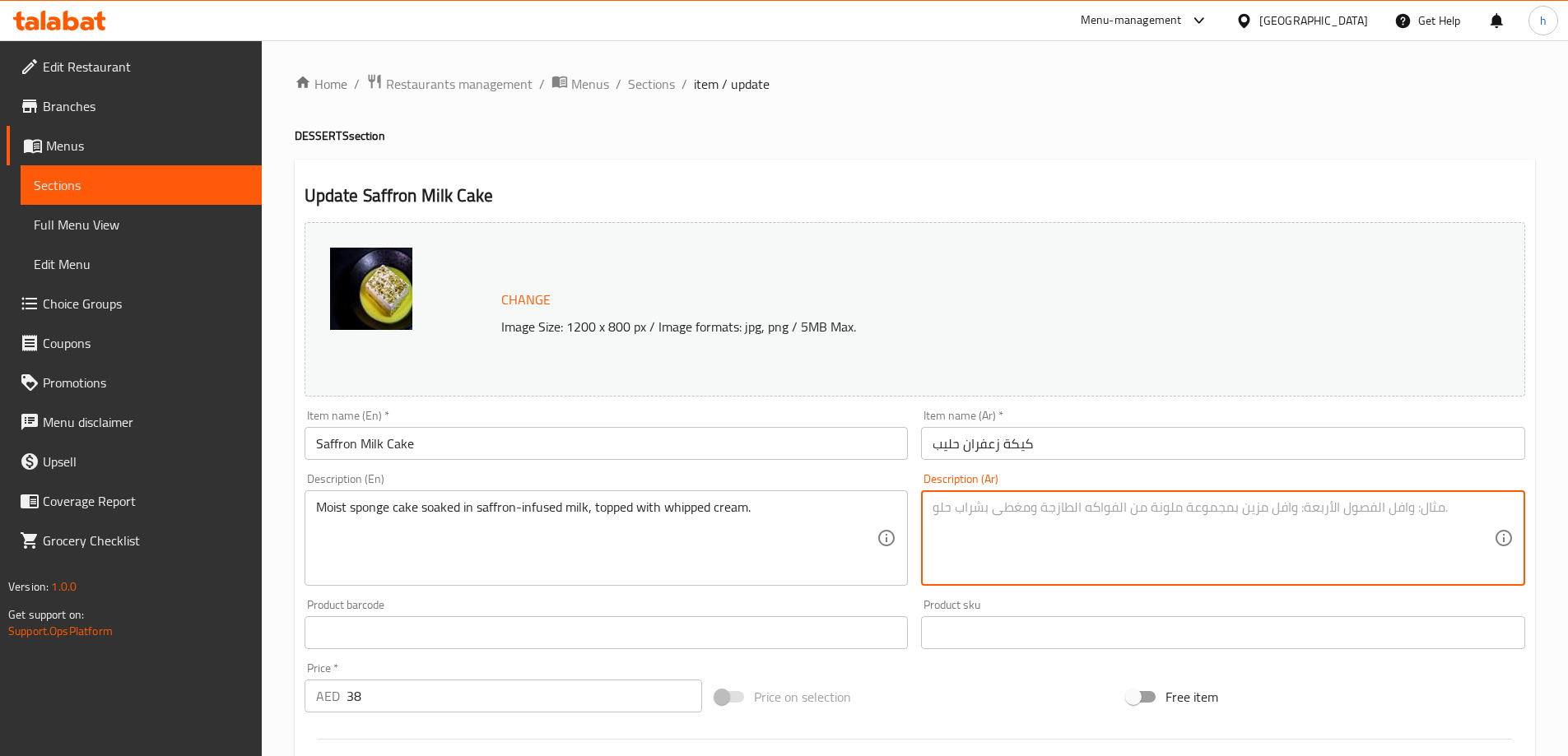
click at [1106, 521] on textarea at bounding box center [1213, 538] width 561 height 78
paste textarea "كعكة إسفنجية رطبة منقوعة في حليب بنكهة الزعفران، ومغطاة بالكريمة المخفوقة."
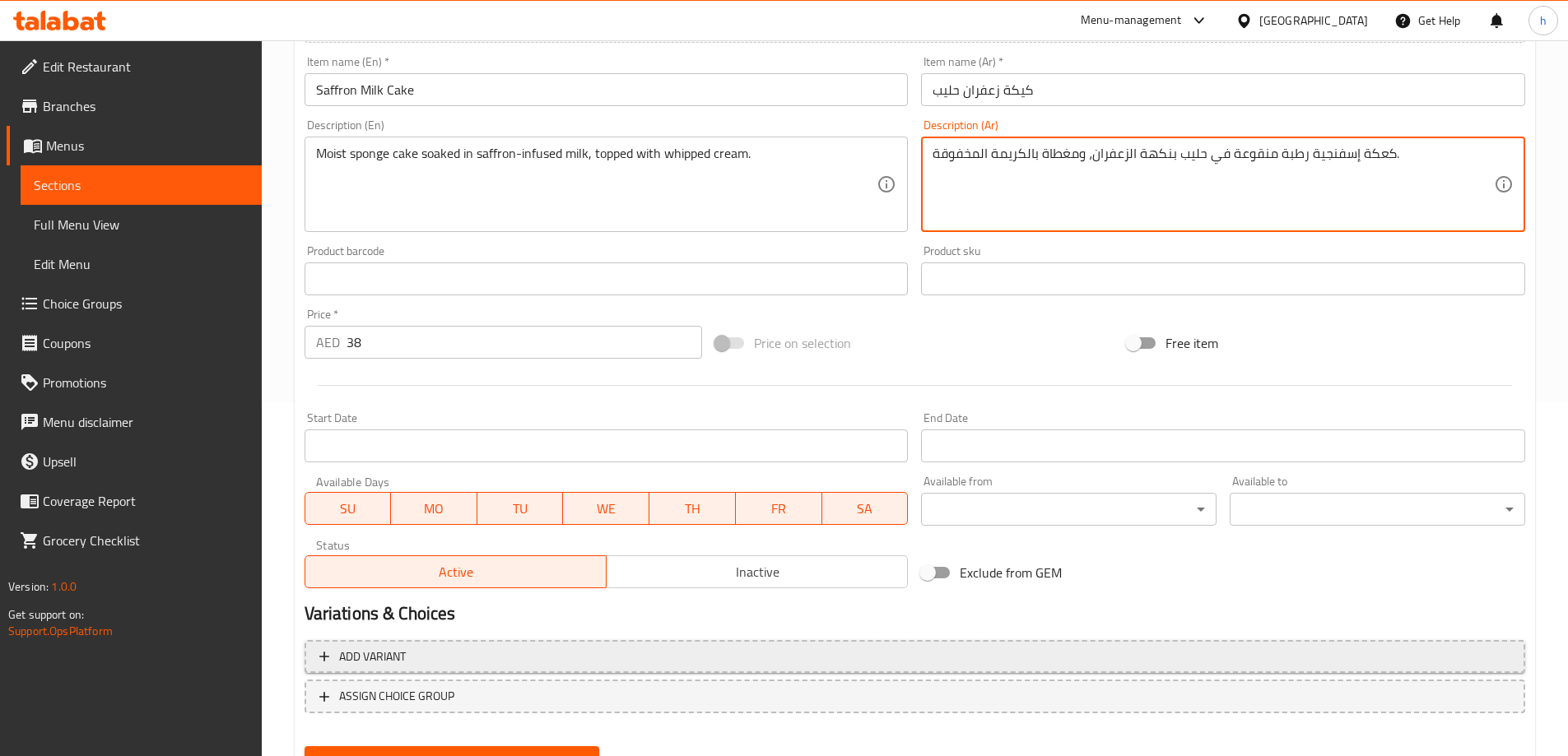
scroll to position [430, 0]
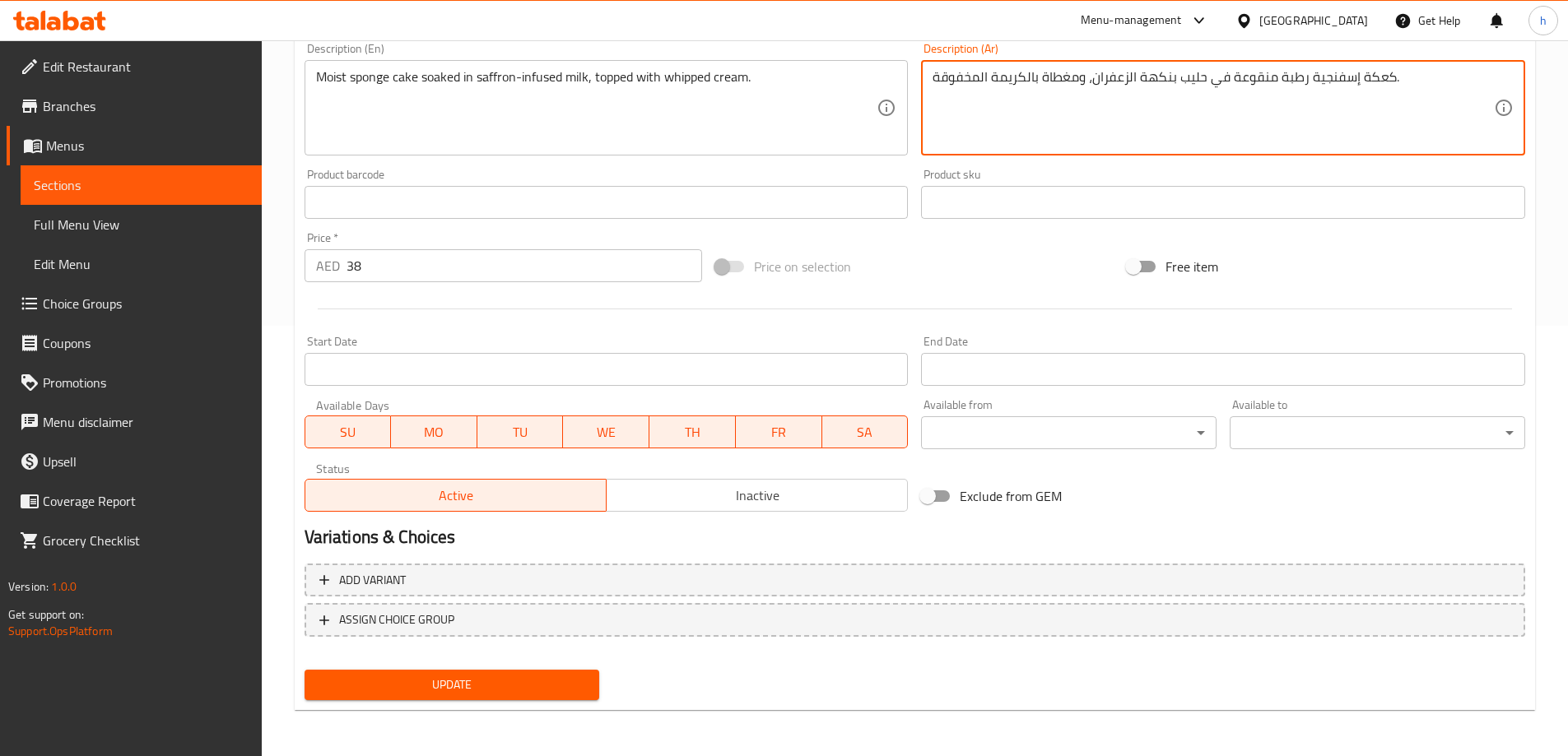
type textarea "كعكة إسفنجية رطبة منقوعة في حليب بنكهة الزعفران، ومغطاة بالكريمة المخفوقة."
click at [586, 690] on span "Update" at bounding box center [452, 684] width 270 height 21
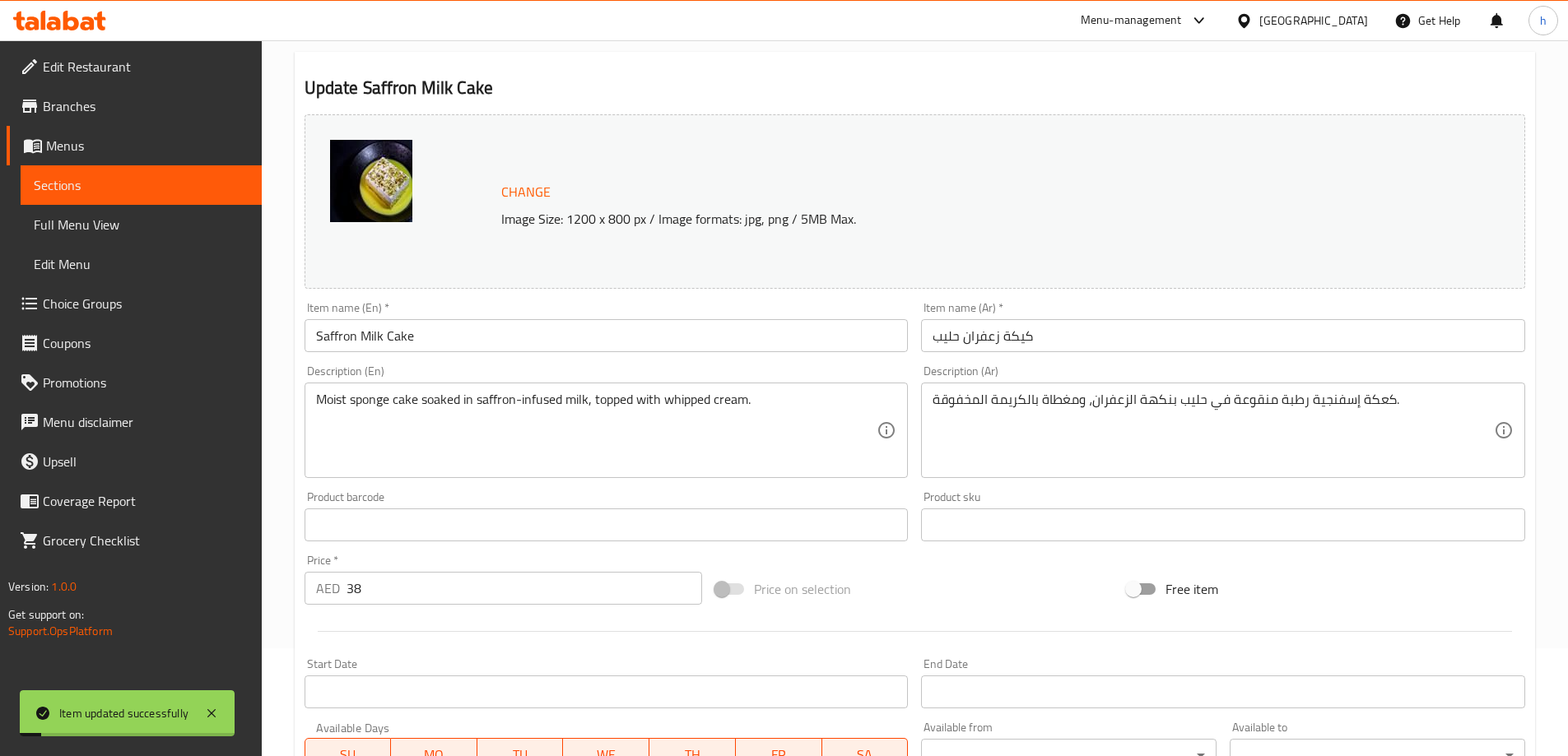
scroll to position [0, 0]
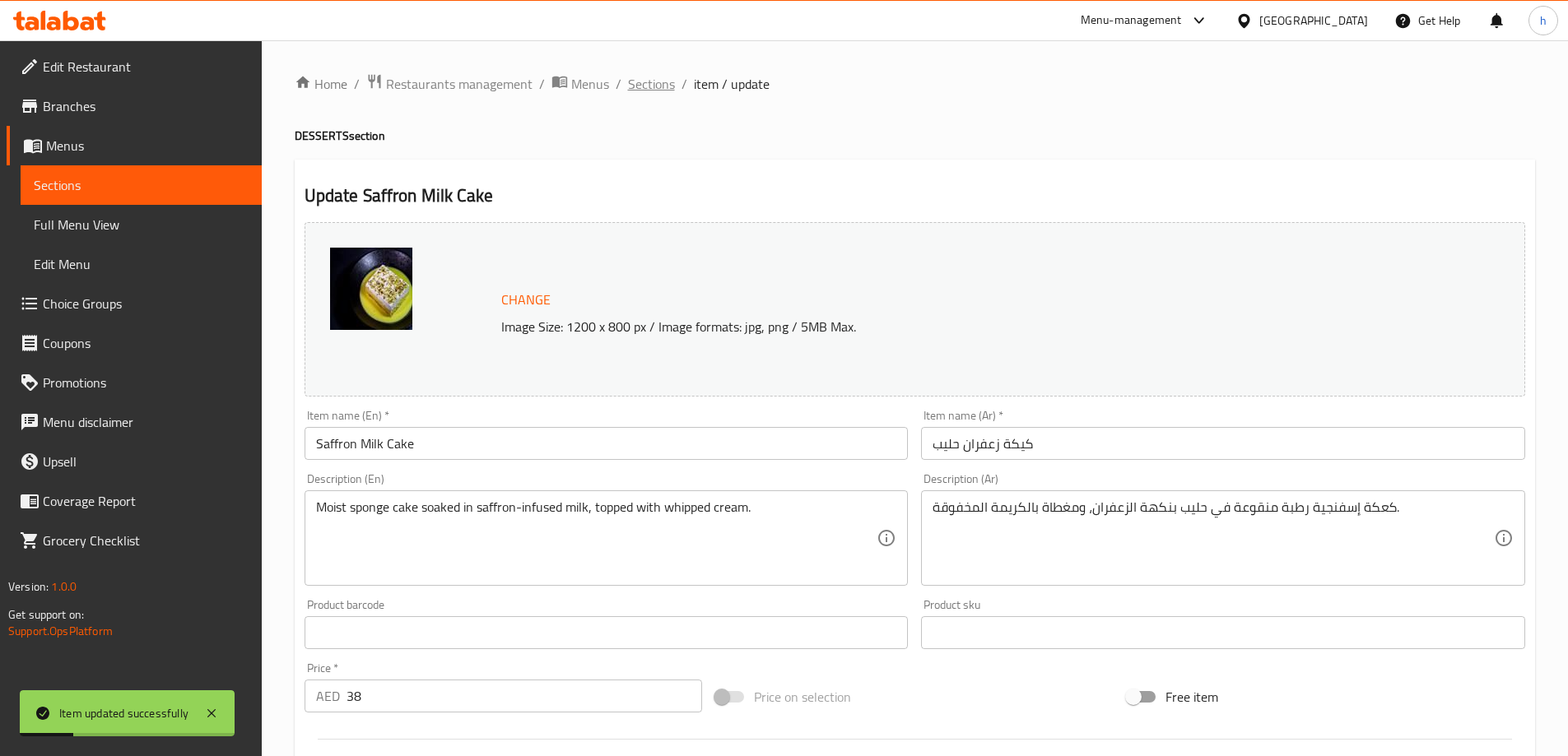
click at [662, 79] on span "Sections" at bounding box center [652, 84] width 47 height 20
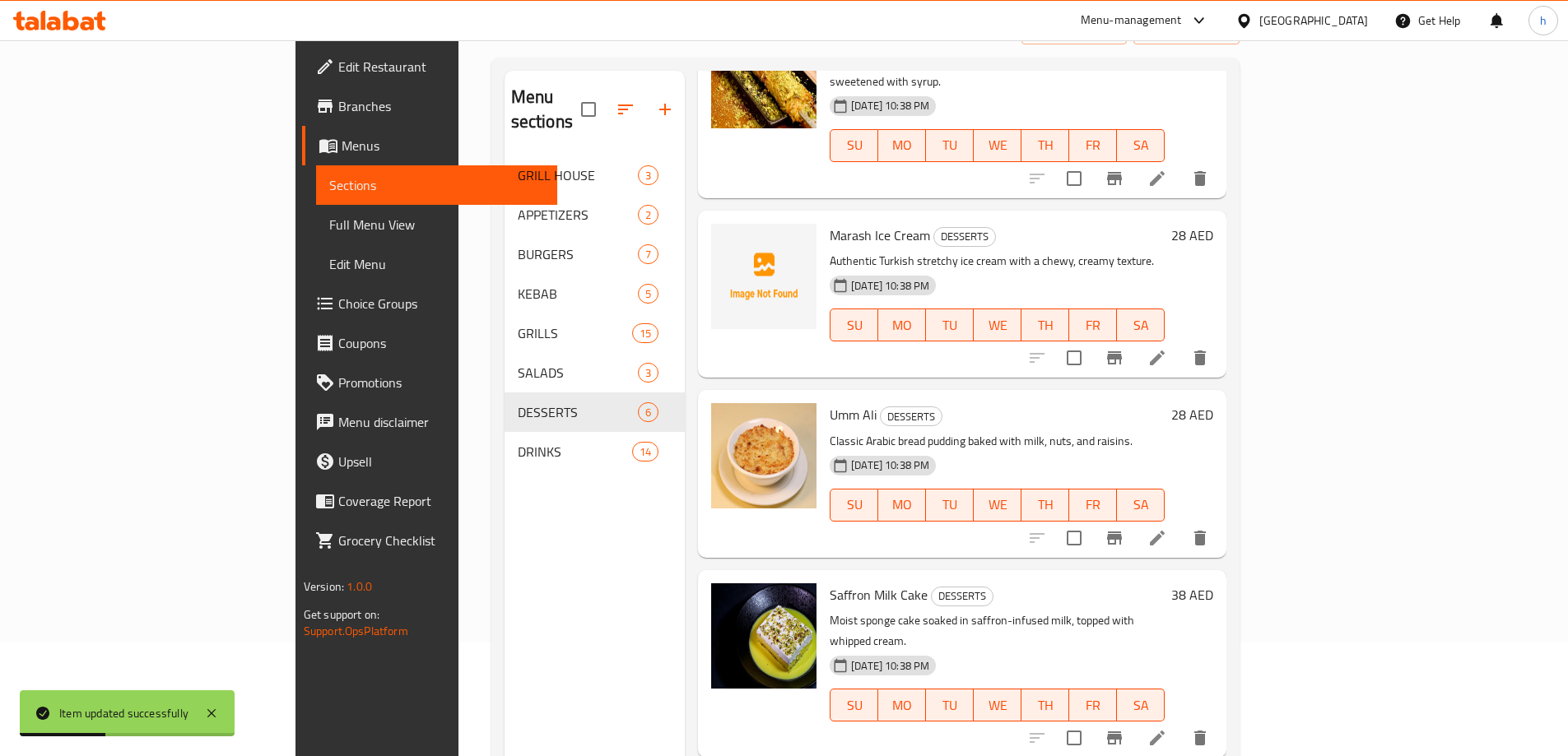
scroll to position [230, 0]
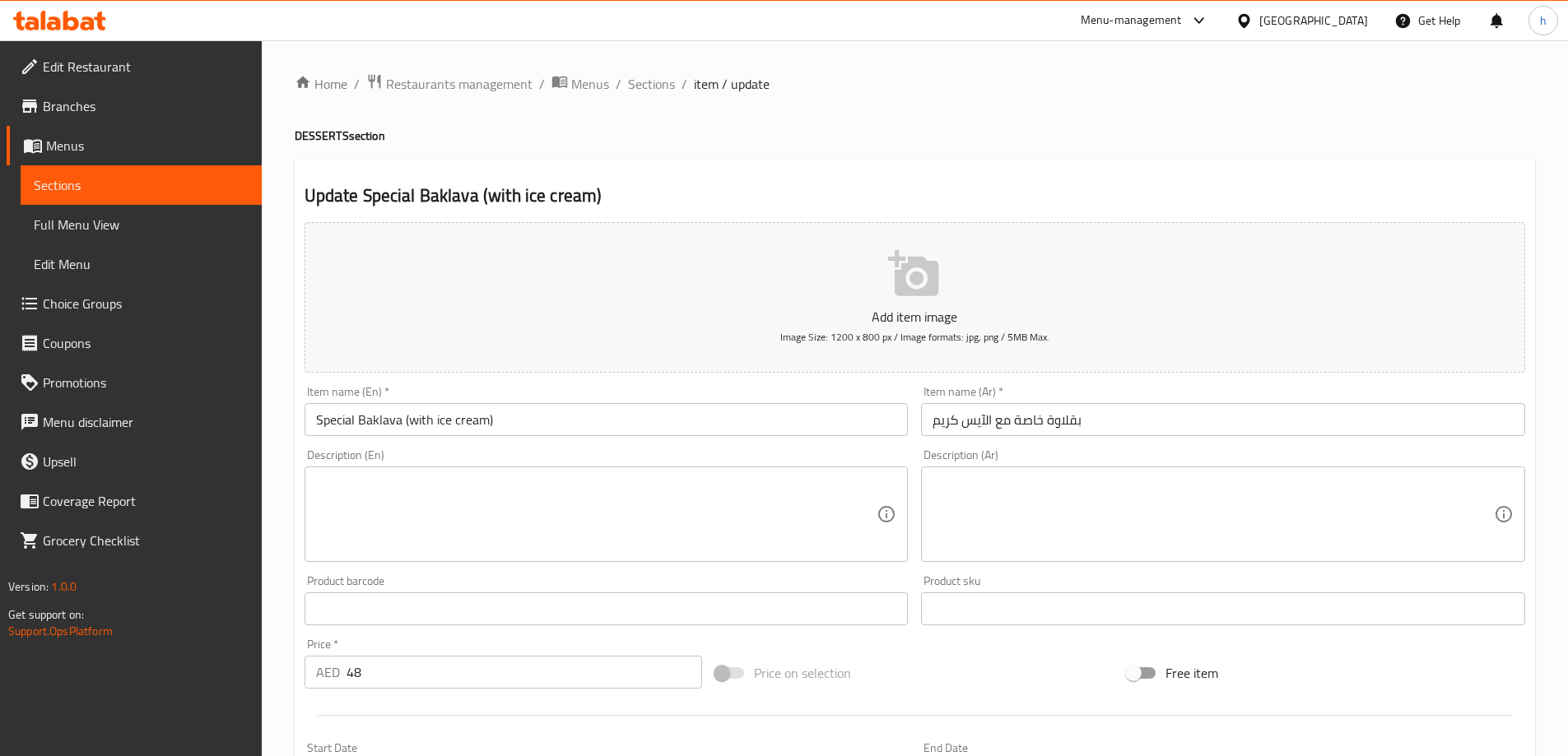
click at [1122, 498] on textarea at bounding box center [1213, 514] width 561 height 78
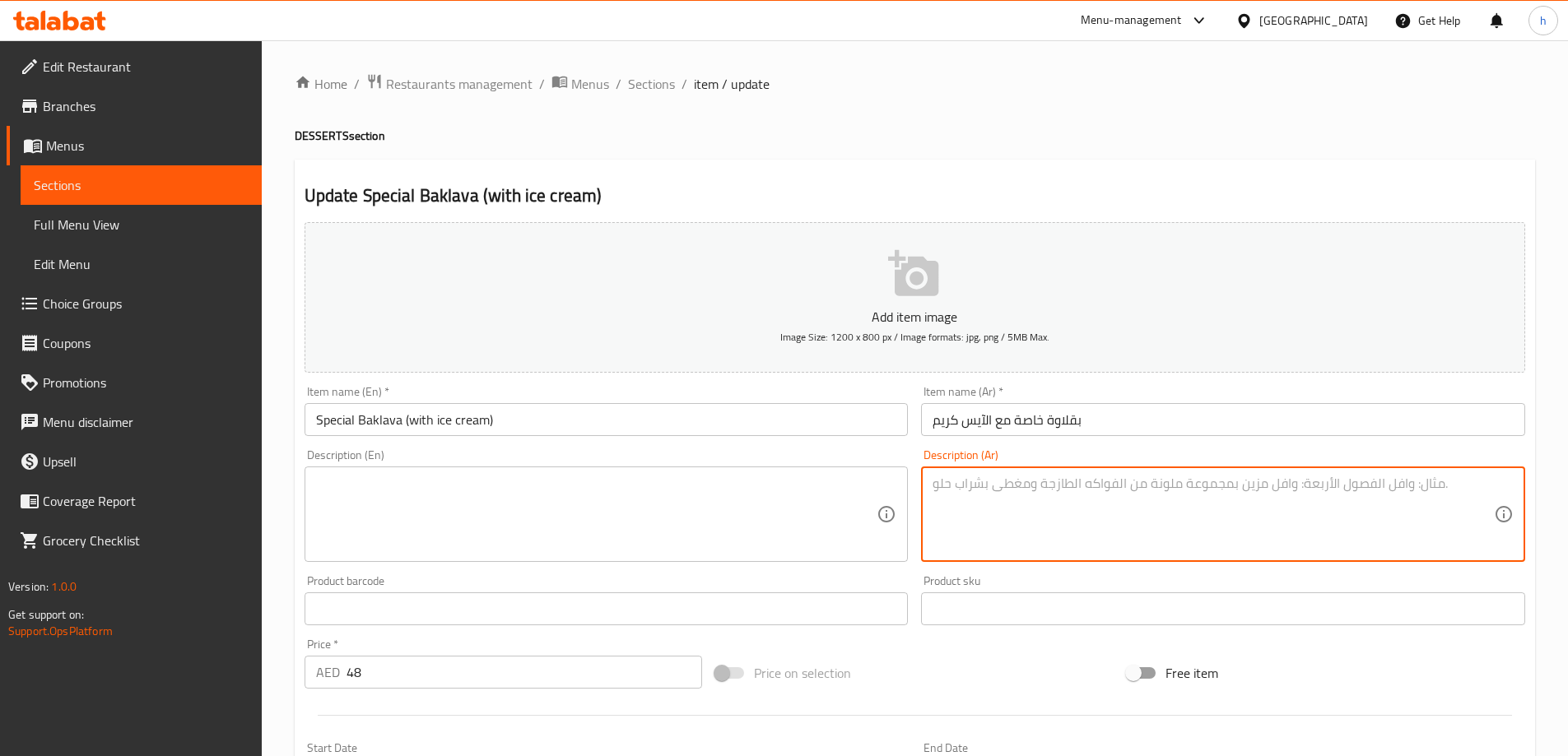
paste textarea "بقلاوة مقرمشة مع آيس كريم كريمي لإضفاء نكهة غنية."
type textarea "بقلاوة مقرمشة مع آيس كريم كريمي لإضفاء نكهة غنية."
click at [700, 471] on div "Description (En)" at bounding box center [606, 514] width 604 height 96
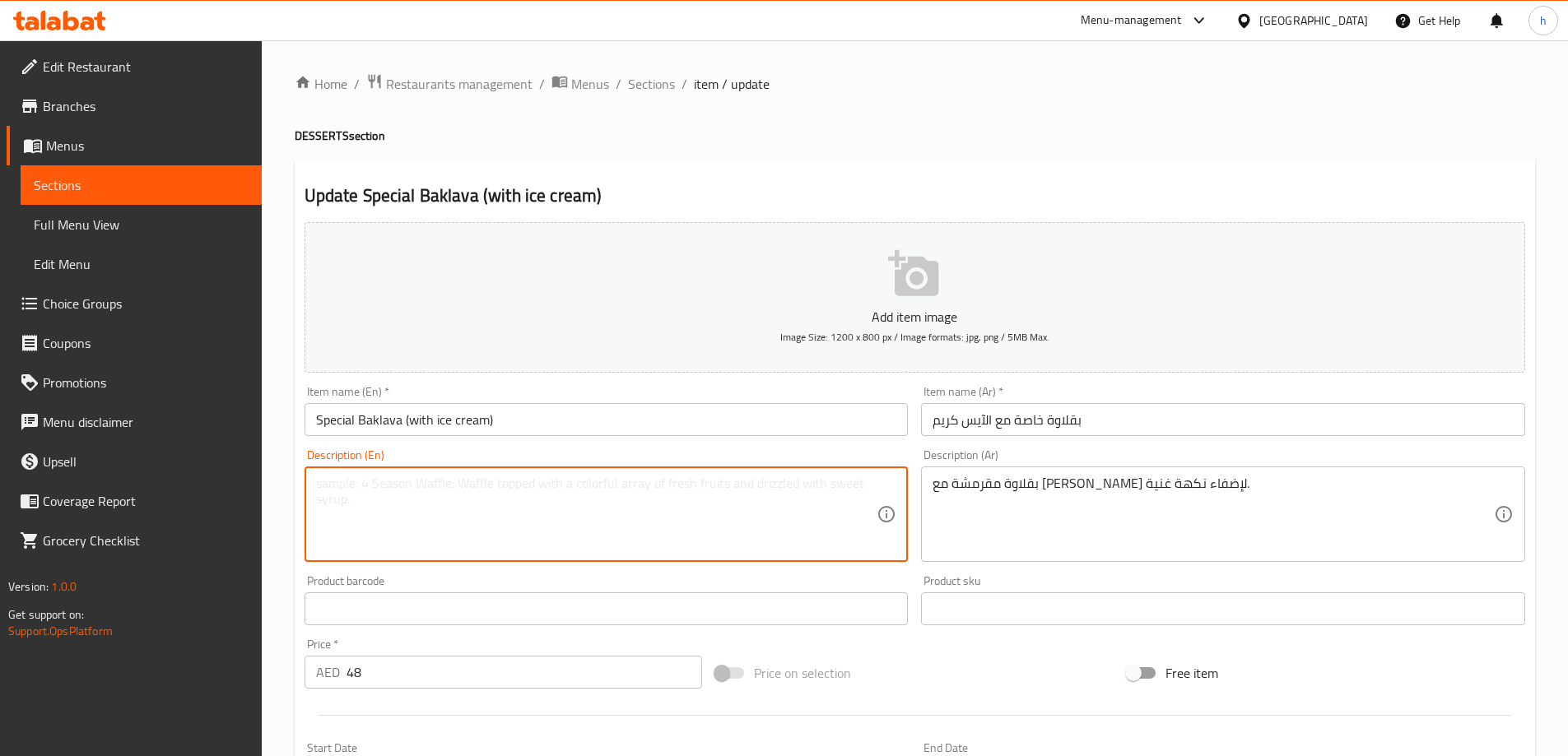
paste textarea "Crispy baklava paired with creamy ice cream for a rich indulgence."
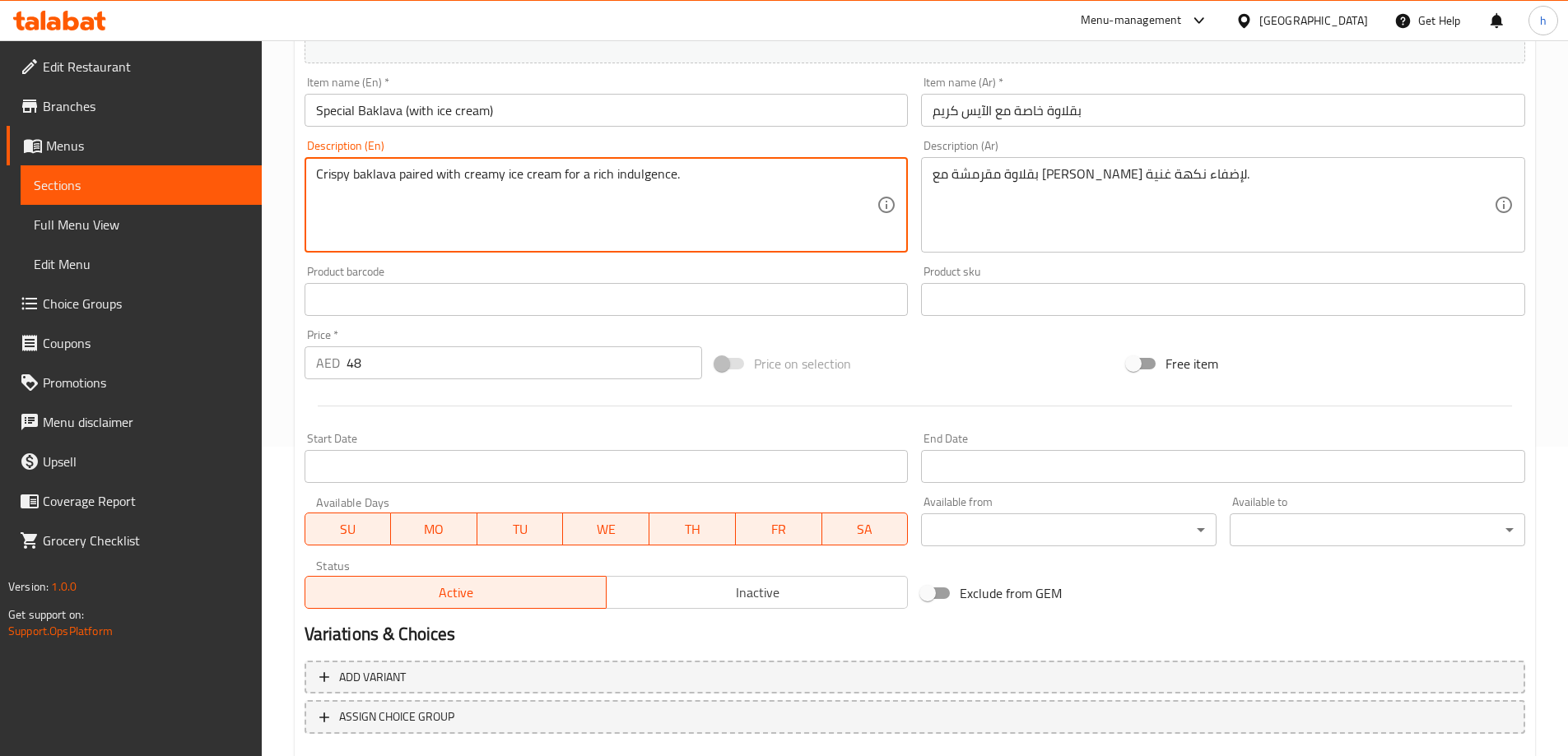
scroll to position [407, 0]
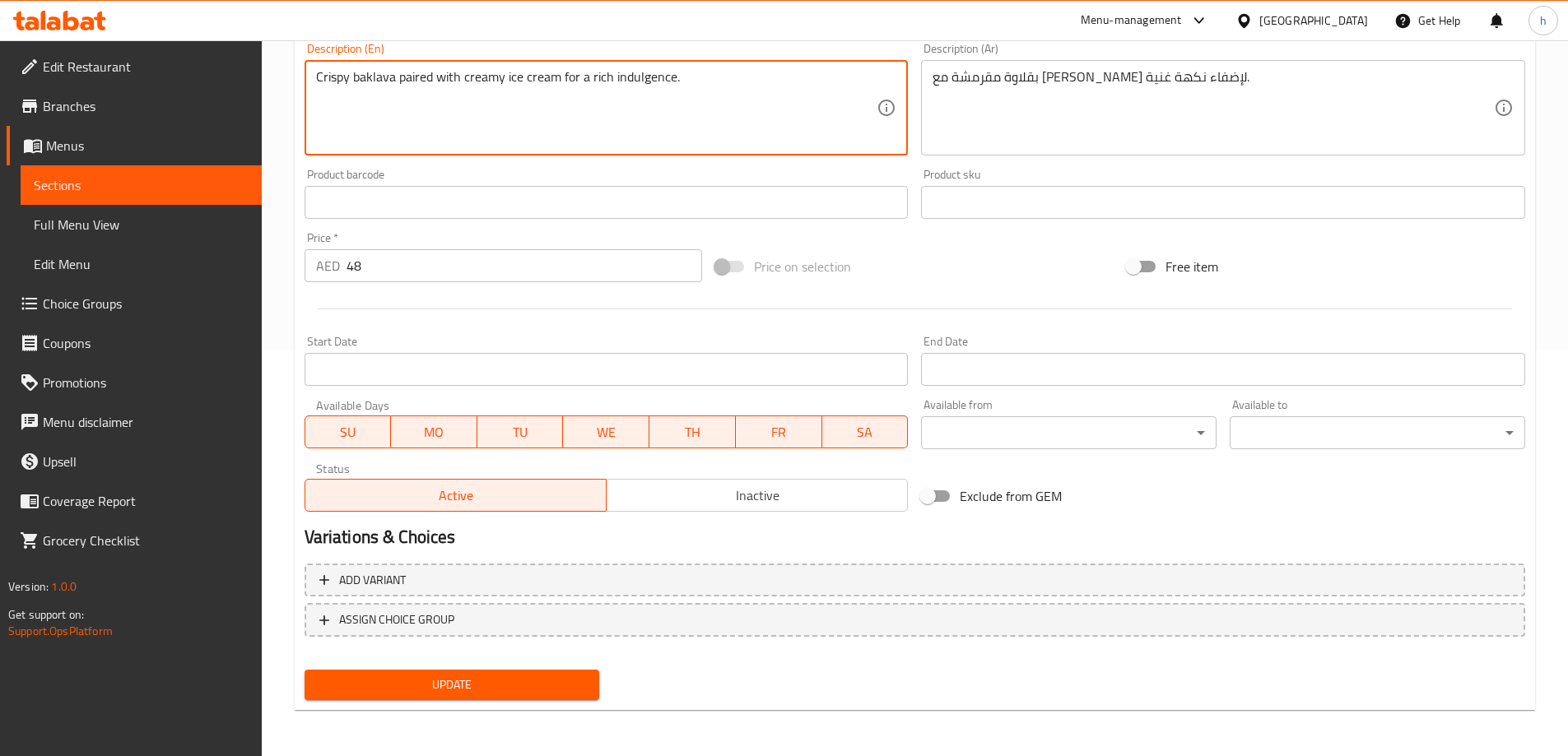
type textarea "Crispy baklava paired with creamy ice cream for a rich indulgence."
click at [548, 696] on button "Update" at bounding box center [451, 684] width 295 height 31
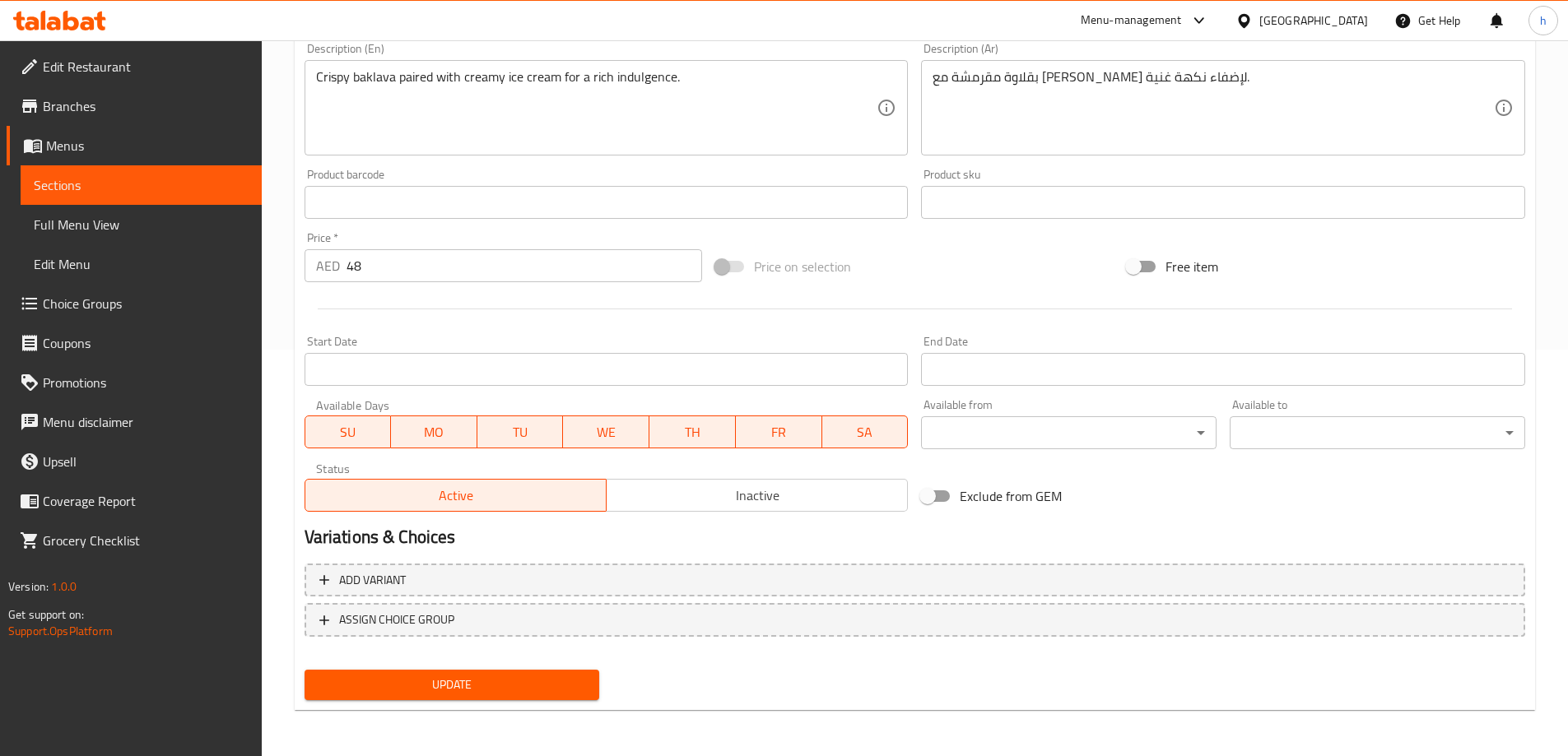
click at [566, 699] on button "Update" at bounding box center [451, 684] width 295 height 31
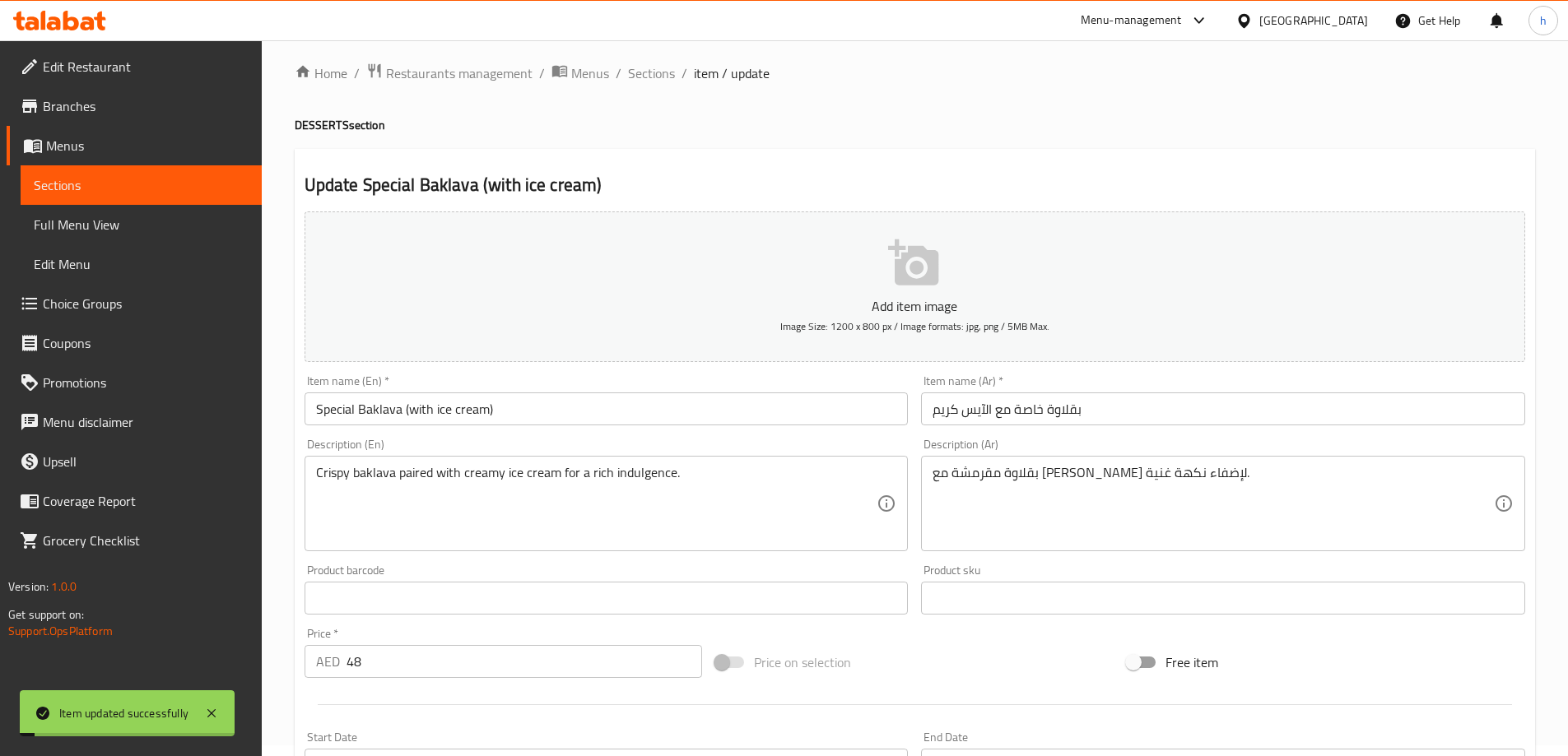
scroll to position [0, 0]
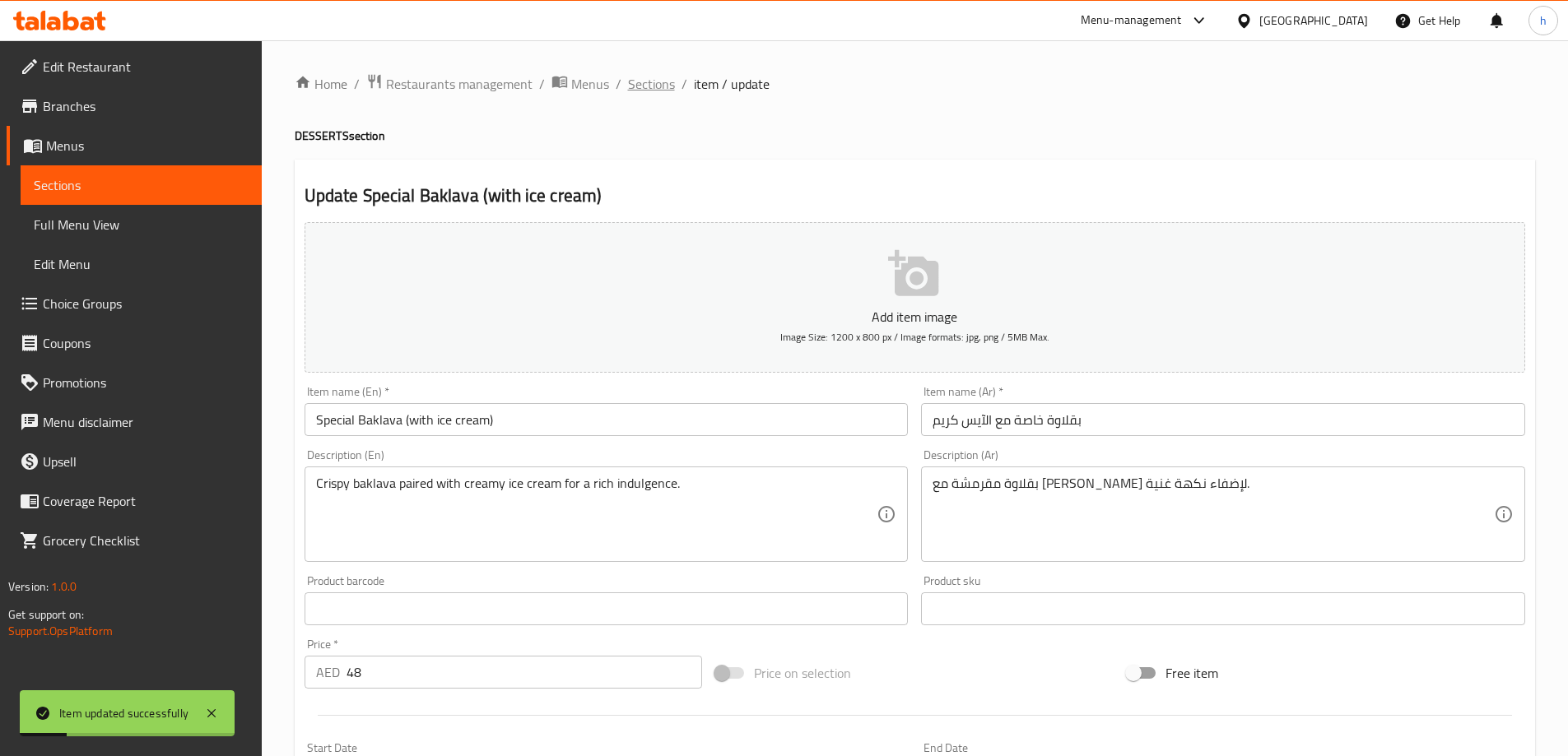
click at [640, 91] on span "Sections" at bounding box center [652, 84] width 47 height 20
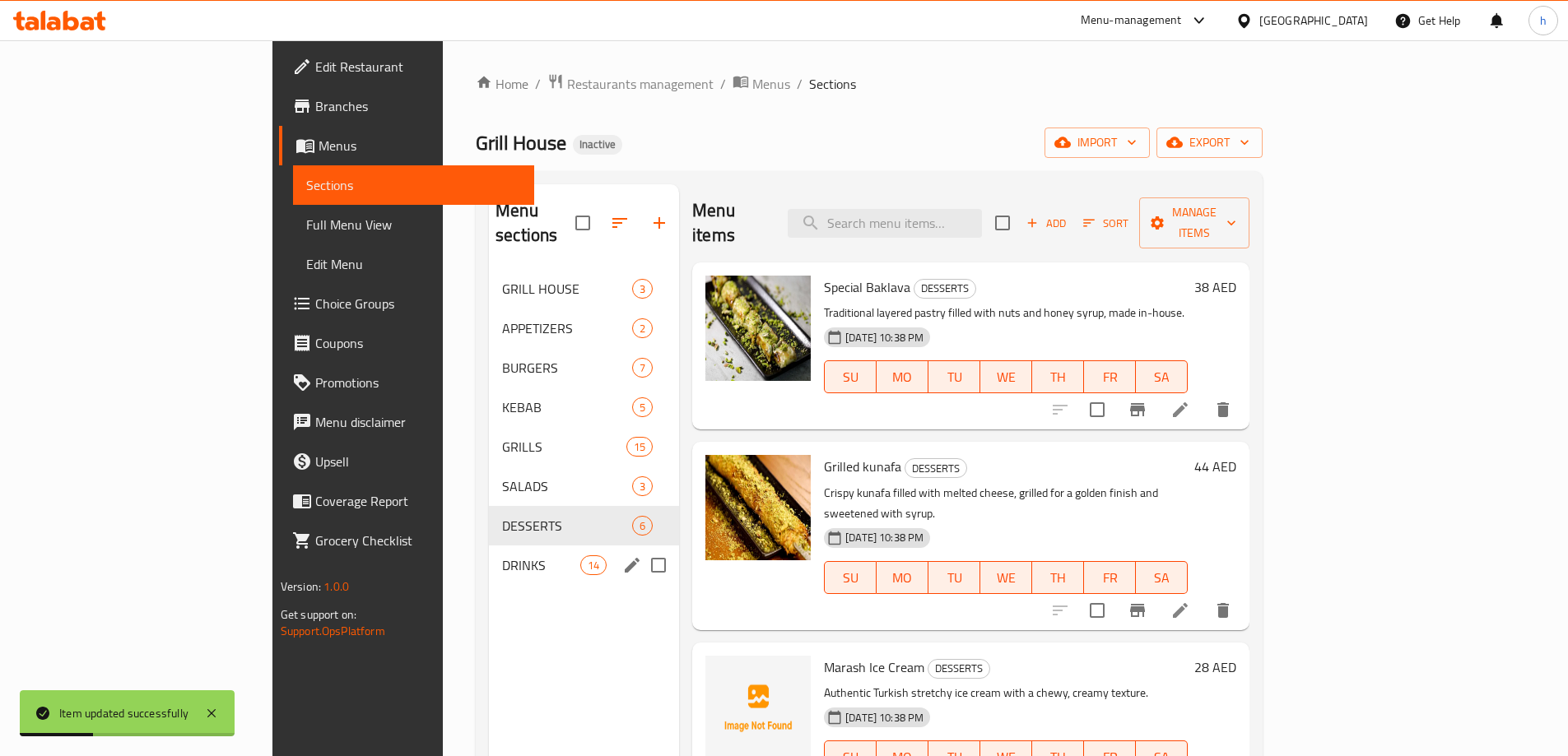
click at [502, 556] on span "DRINKS" at bounding box center [540, 566] width 78 height 20
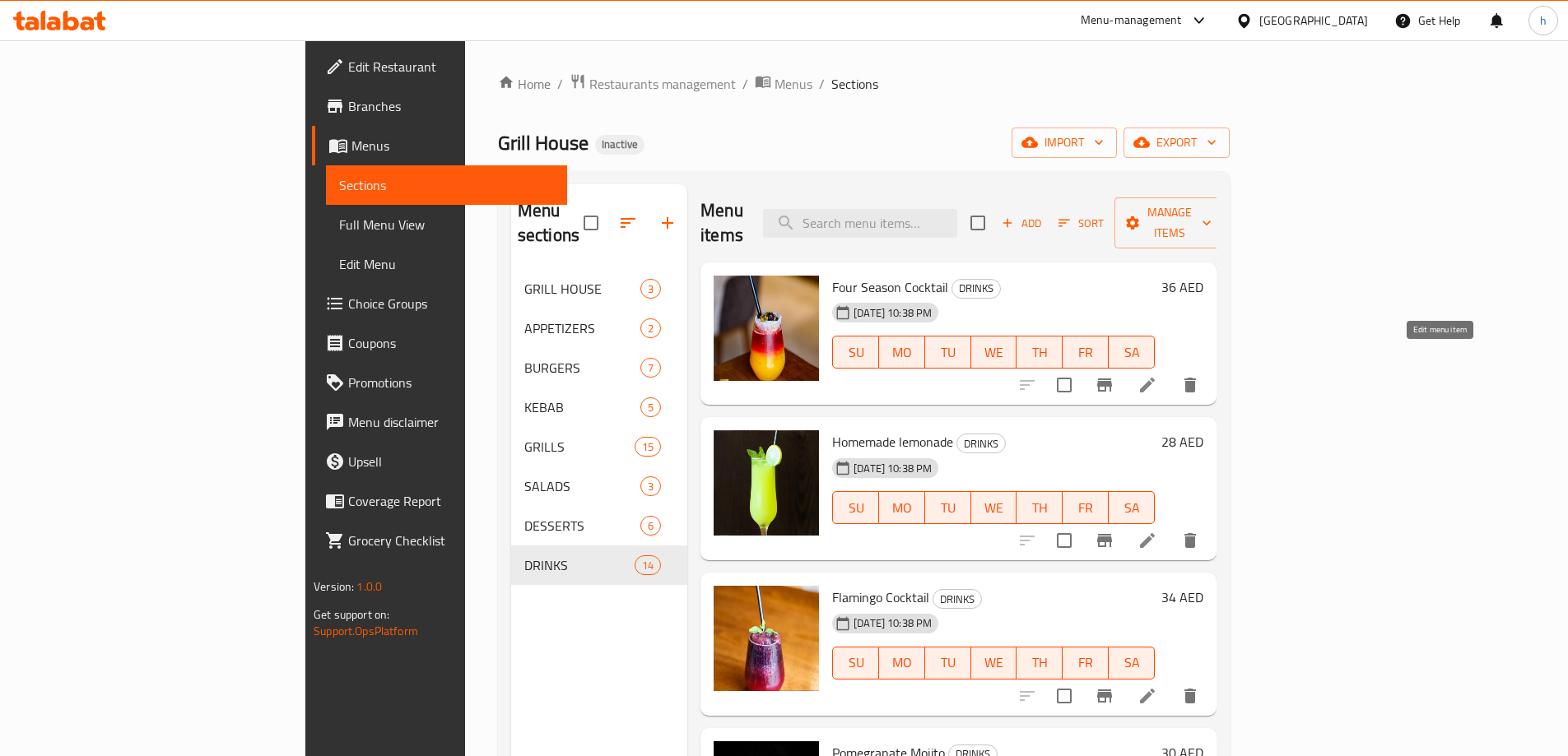
click at [1157, 375] on icon at bounding box center [1147, 385] width 20 height 20
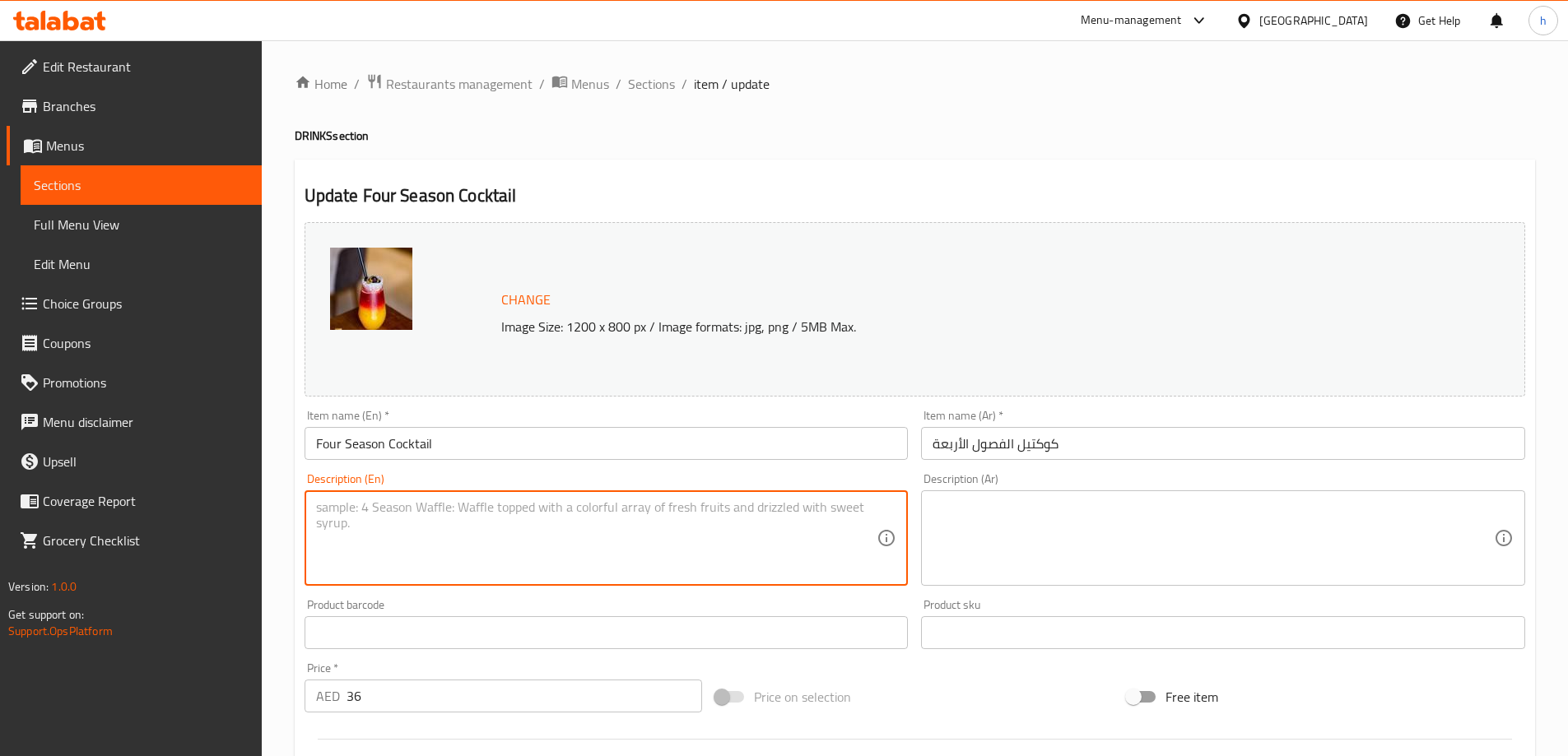
click at [644, 546] on textarea at bounding box center [596, 538] width 561 height 78
paste textarea "A vibrant fruit cocktail blend representing the four seasons in one refreshing …"
type textarea "A vibrant fruit cocktail blend representing the four seasons in one refreshing …"
click at [1138, 526] on textarea at bounding box center [1213, 538] width 561 height 78
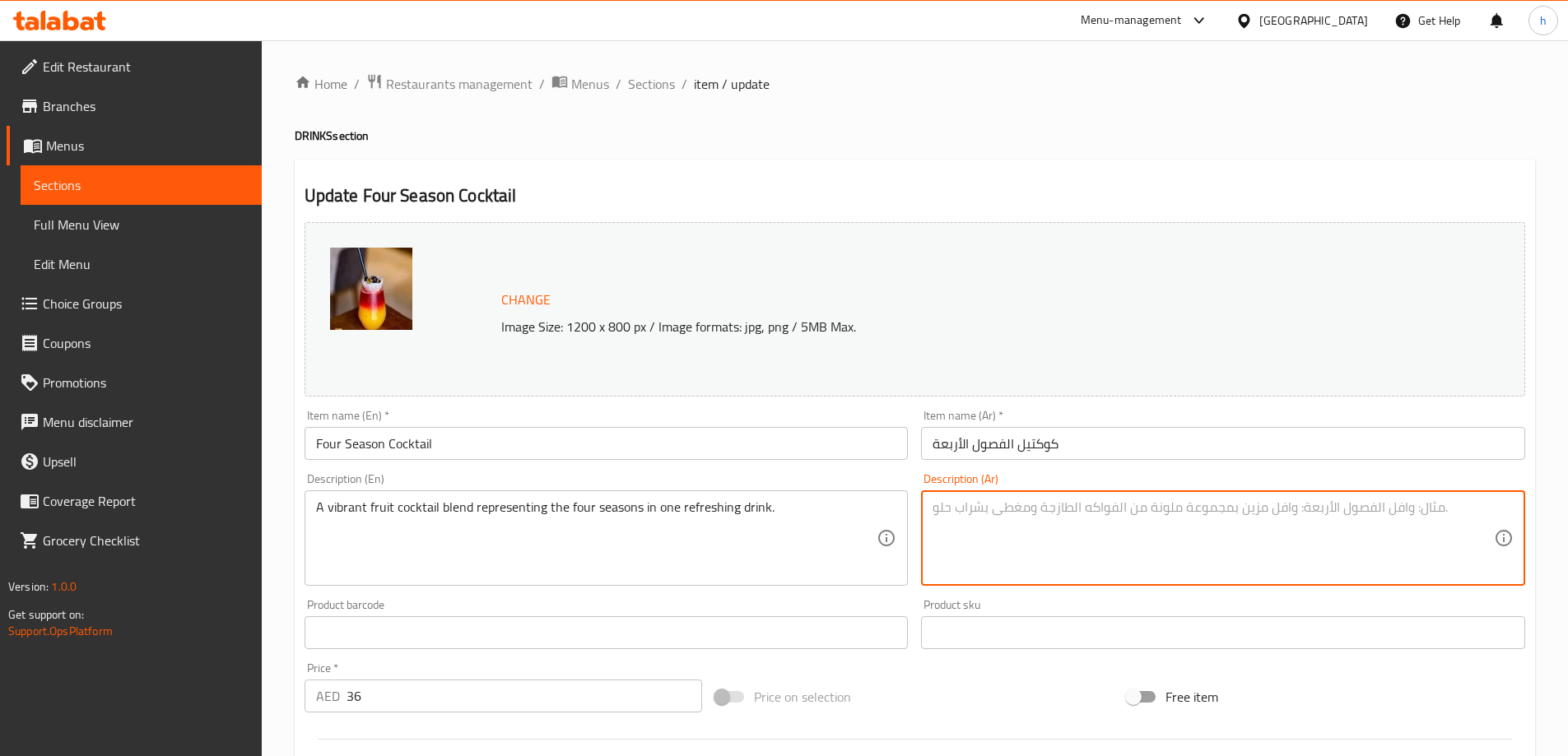
click at [994, 501] on textarea at bounding box center [1213, 538] width 561 height 78
paste textarea "مزيج كوكتيل الفواكه النابض بالحياة يمثل الفصول الأربعة في مشروب واحد منعش."
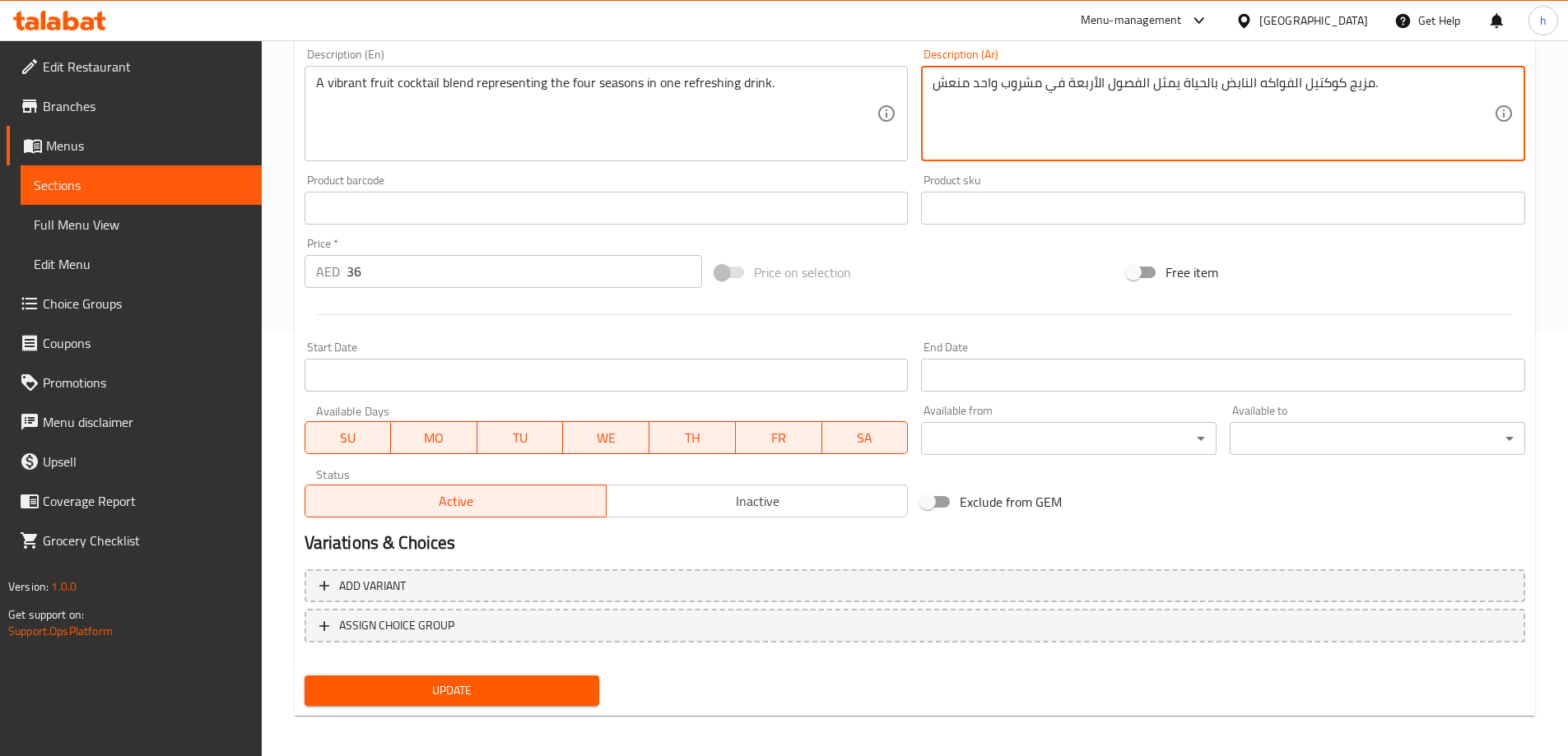
scroll to position [430, 0]
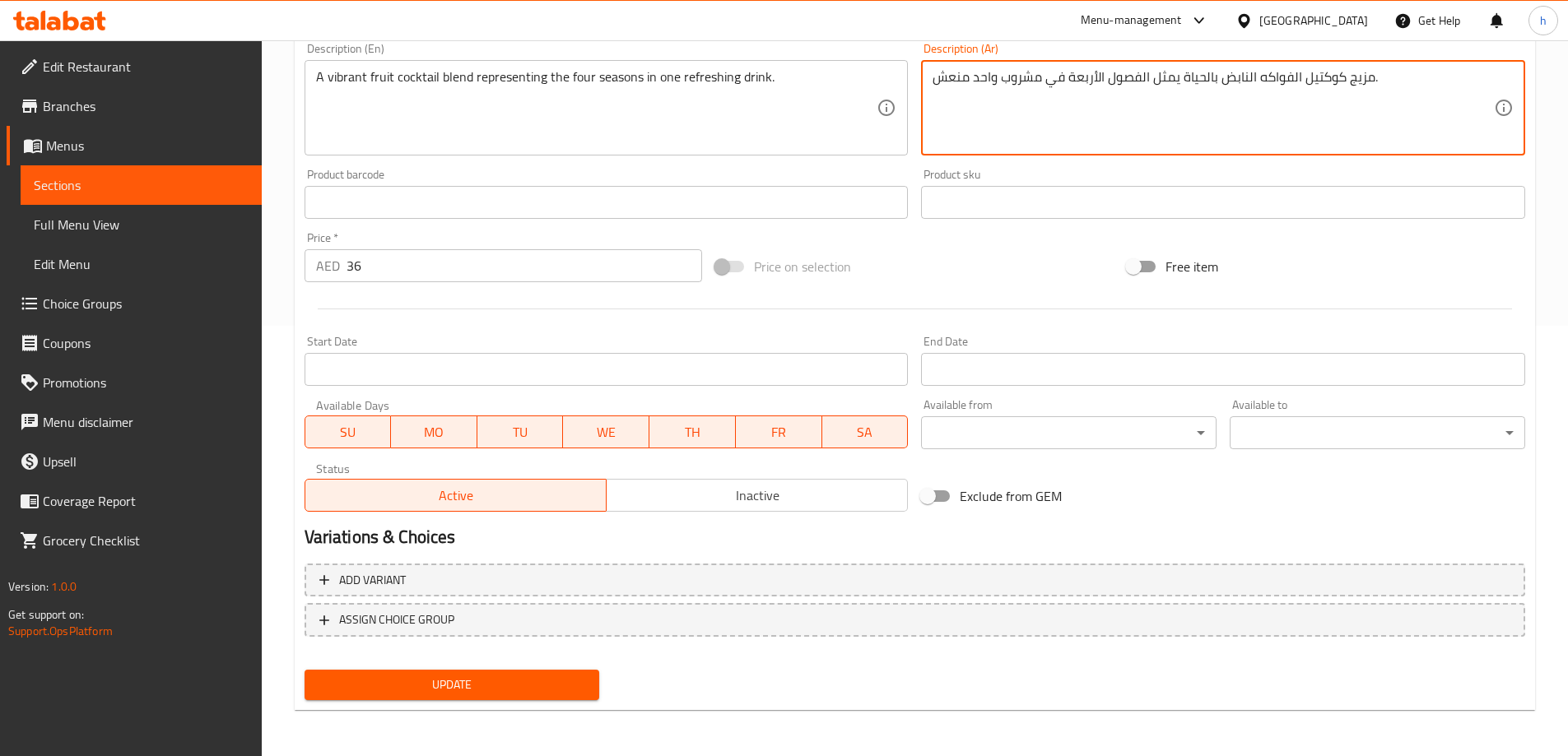
type textarea "مزيج كوكتيل الفواكه النابض بالحياة يمثل الفصول الأربعة في مشروب واحد منعش."
click at [582, 675] on span "Update" at bounding box center [452, 684] width 270 height 21
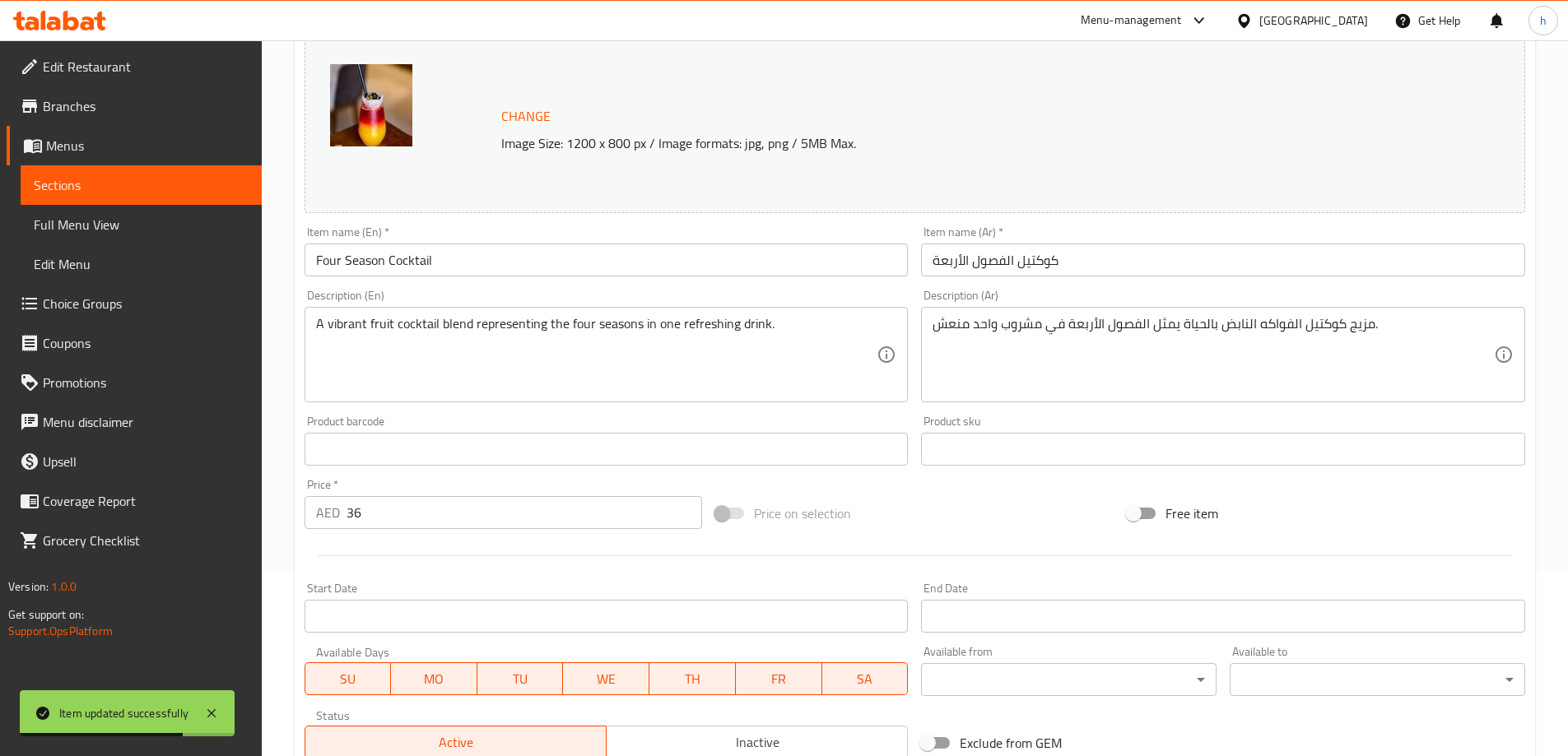
scroll to position [0, 0]
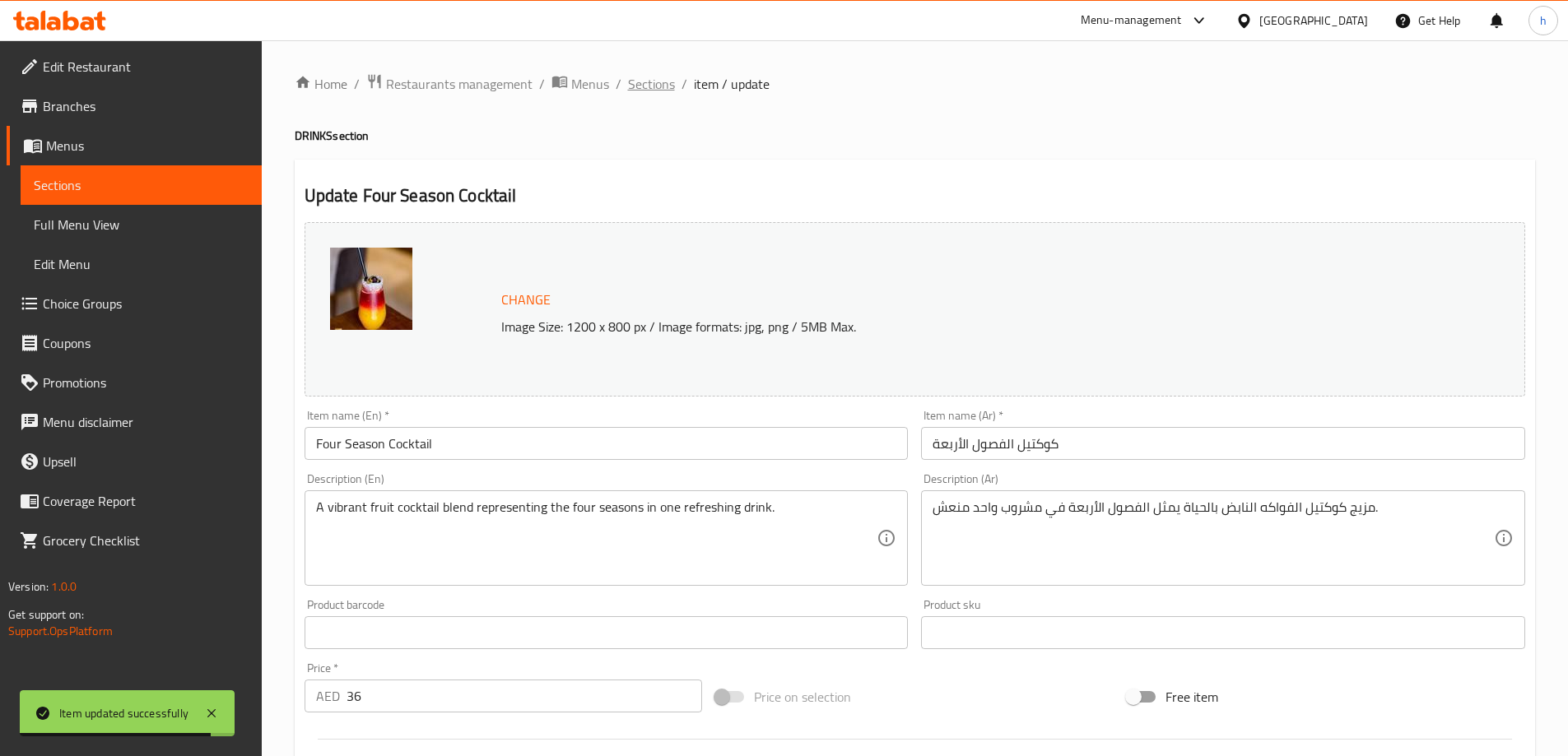
click at [632, 83] on span "Sections" at bounding box center [652, 84] width 47 height 20
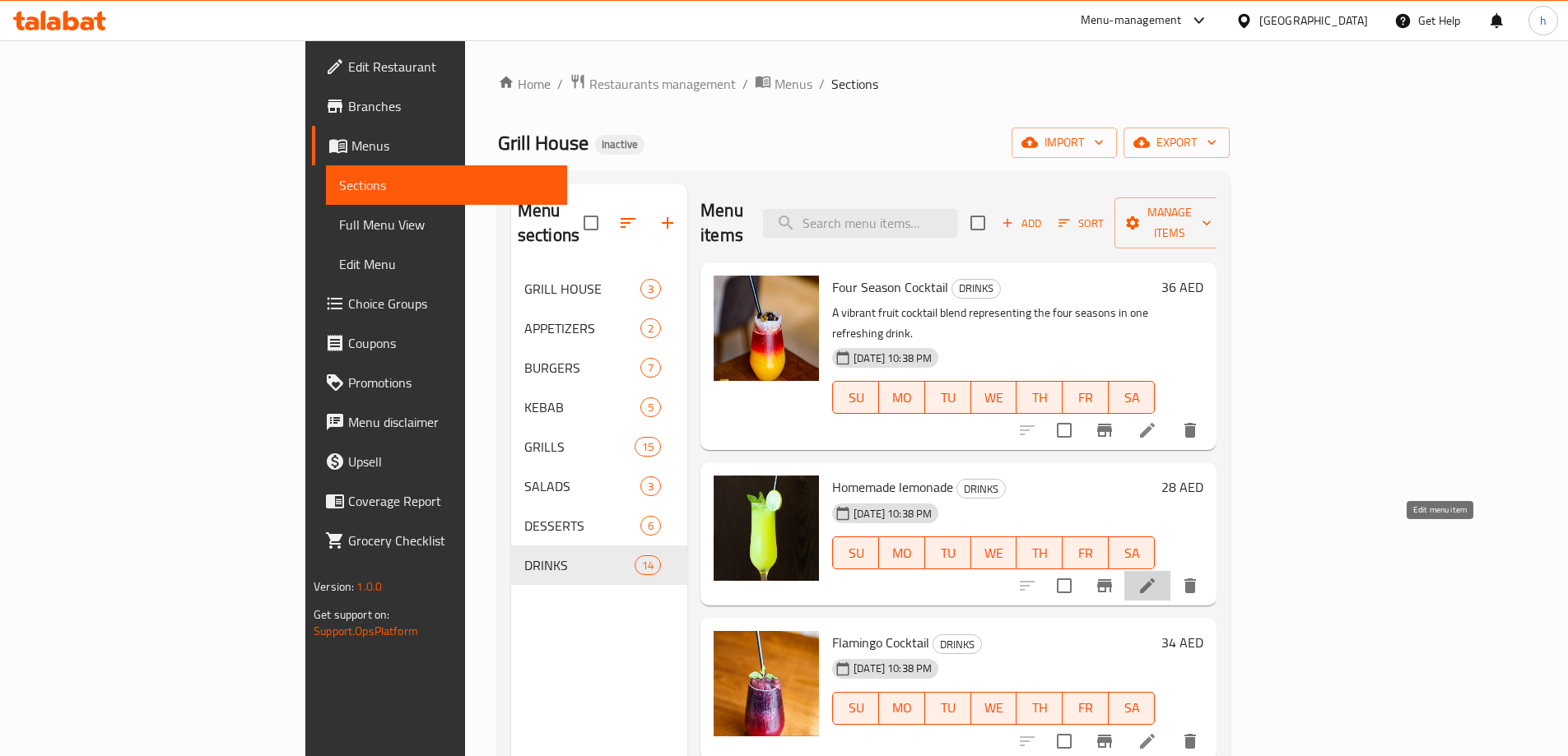
click at [1154, 578] on icon at bounding box center [1146, 585] width 15 height 15
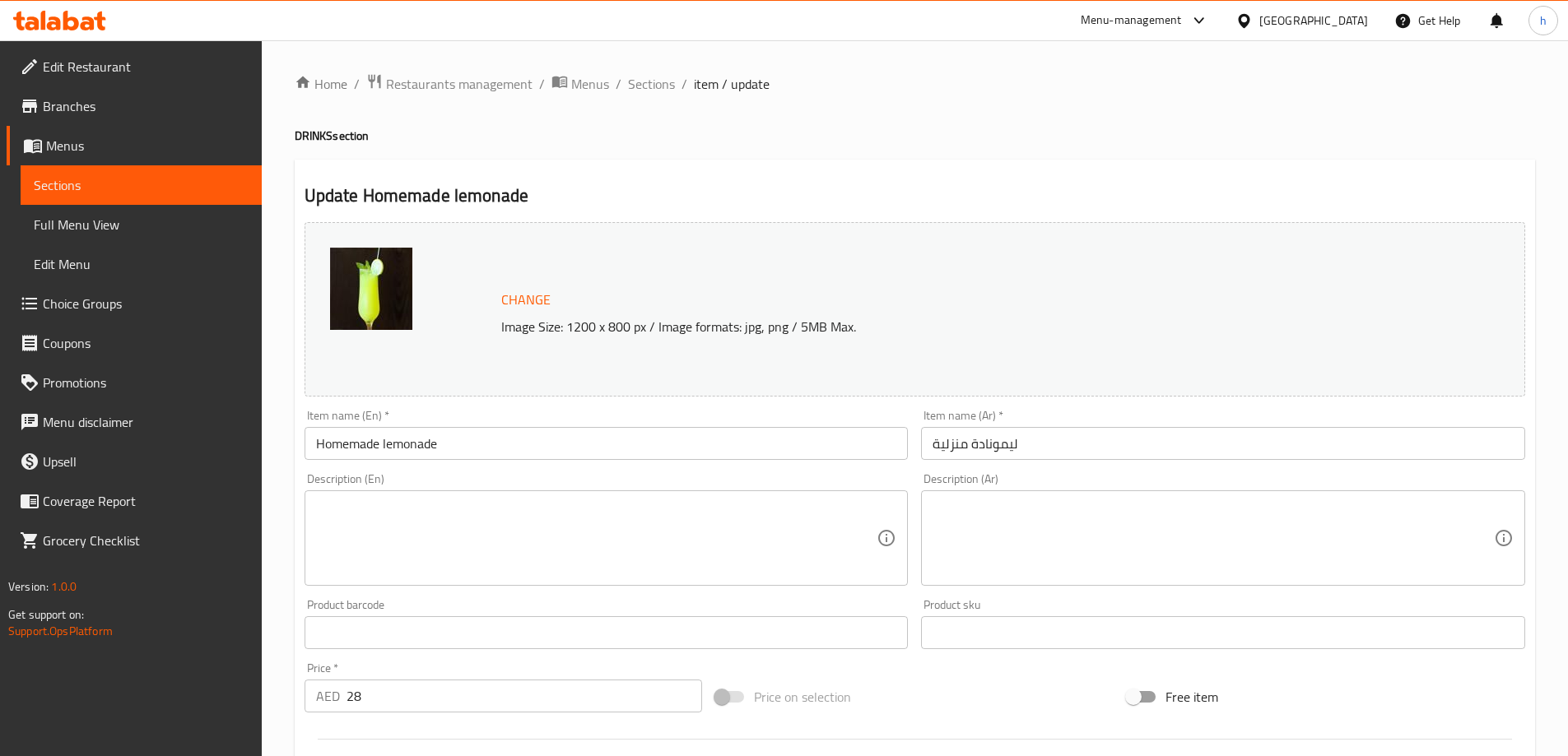
click at [511, 535] on textarea at bounding box center [596, 538] width 561 height 78
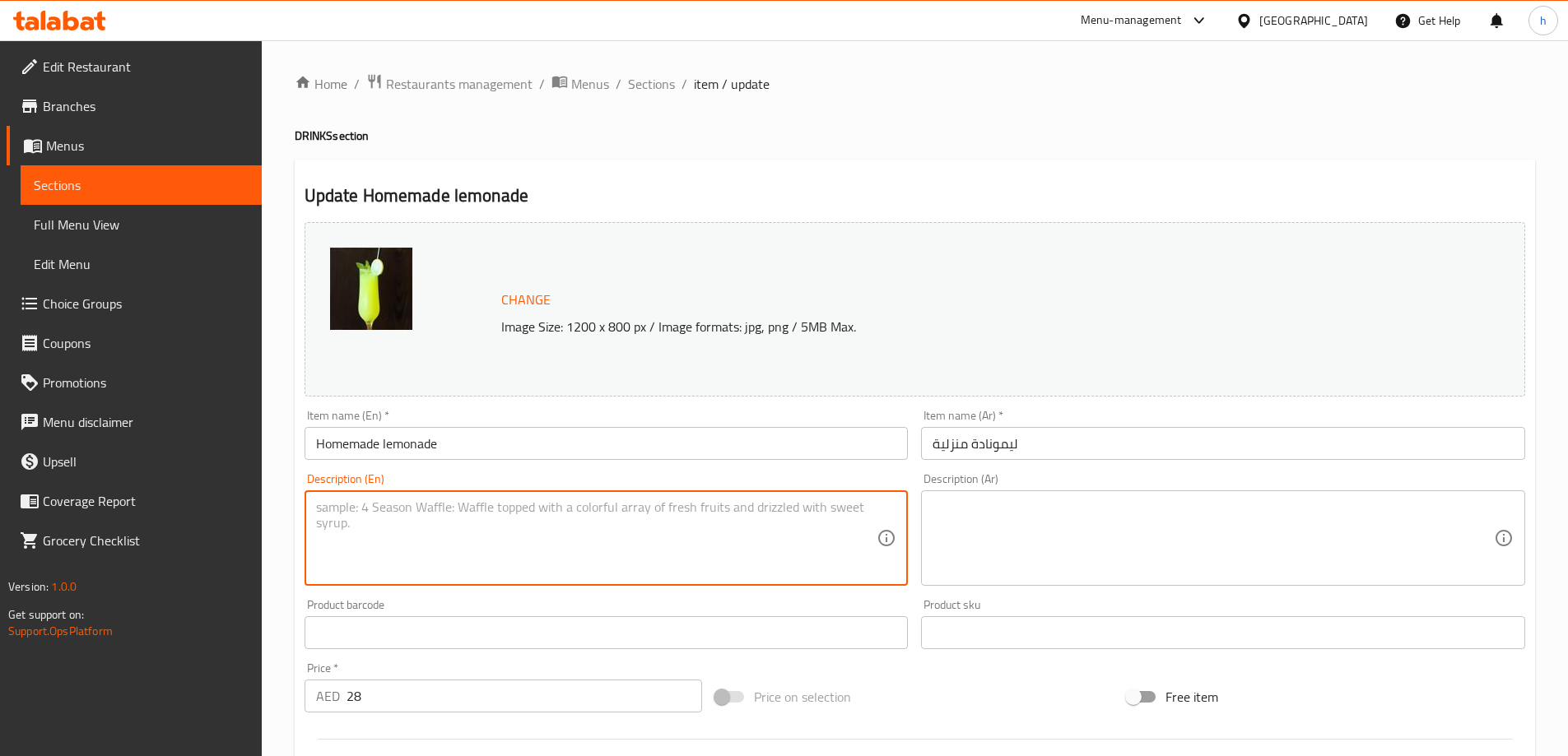
paste textarea "عصير الليمون الطازج الممزوج بلمسة من النعناع والحلاوة."
type textarea "عصير الليمون الطازج الممزوج بلمسة من النعناع والحلاوة."
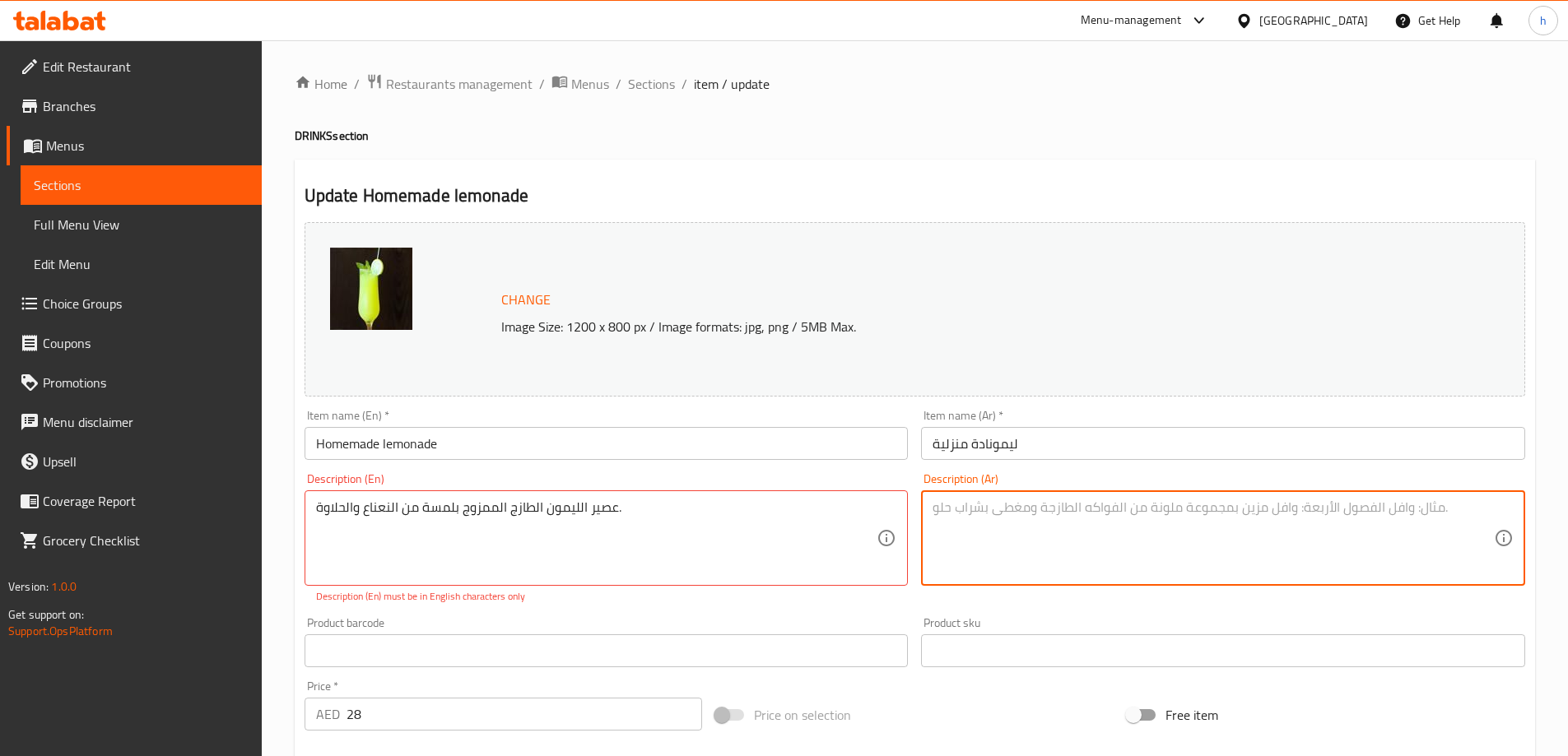
click at [980, 542] on textarea at bounding box center [1213, 538] width 561 height 78
paste textarea "عصير الليمون الطازج الممزوج بلمسة من النكهات والحلاوة."
type textarea "عصير الليمون الطازج الممزوج بلمسة من النكهات والحلاوة."
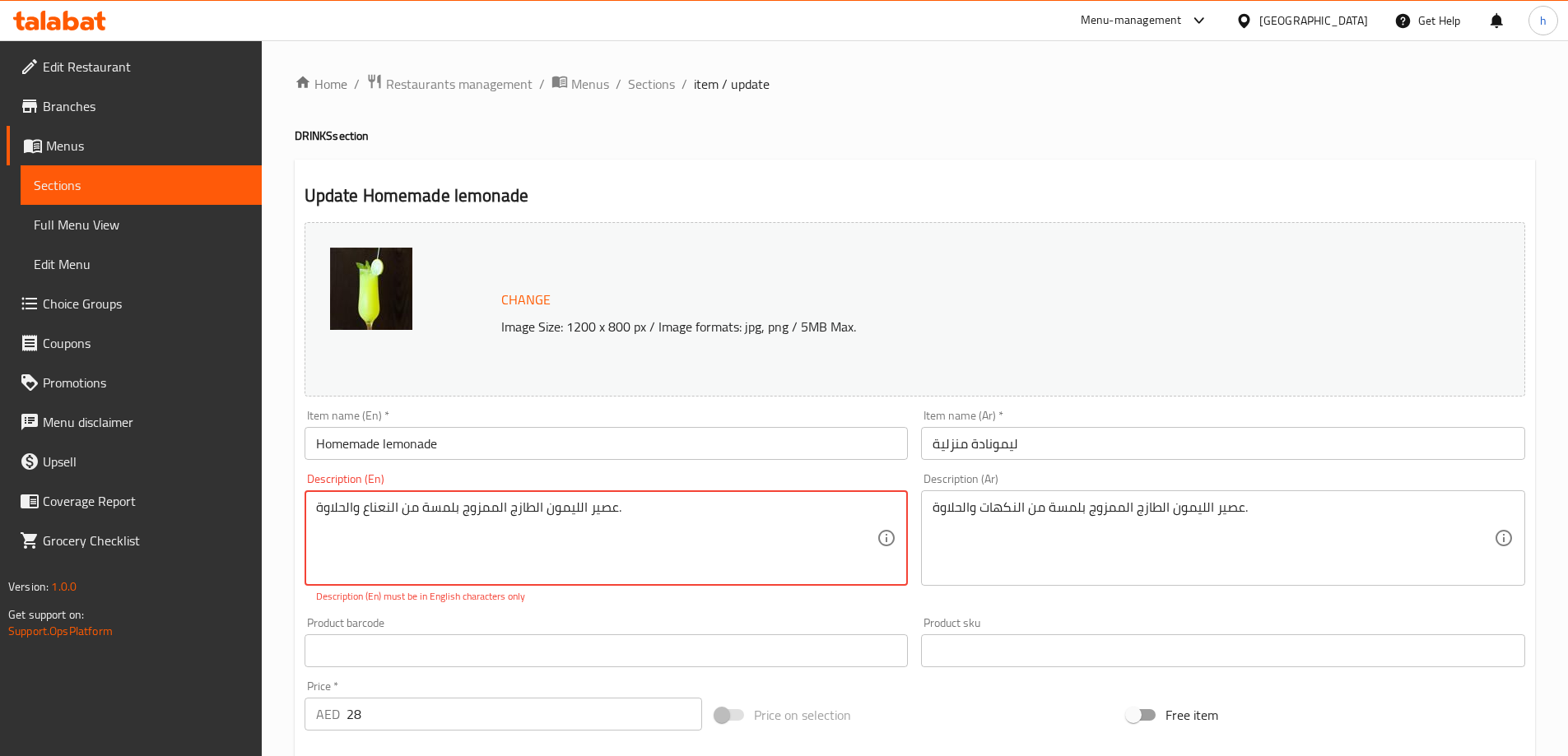
click at [825, 526] on textarea "عصير الليمون الطازج الممزوج بلمسة من النعناع والحلاوة." at bounding box center [596, 538] width 561 height 78
click at [633, 529] on textarea "\" at bounding box center [596, 538] width 561 height 78
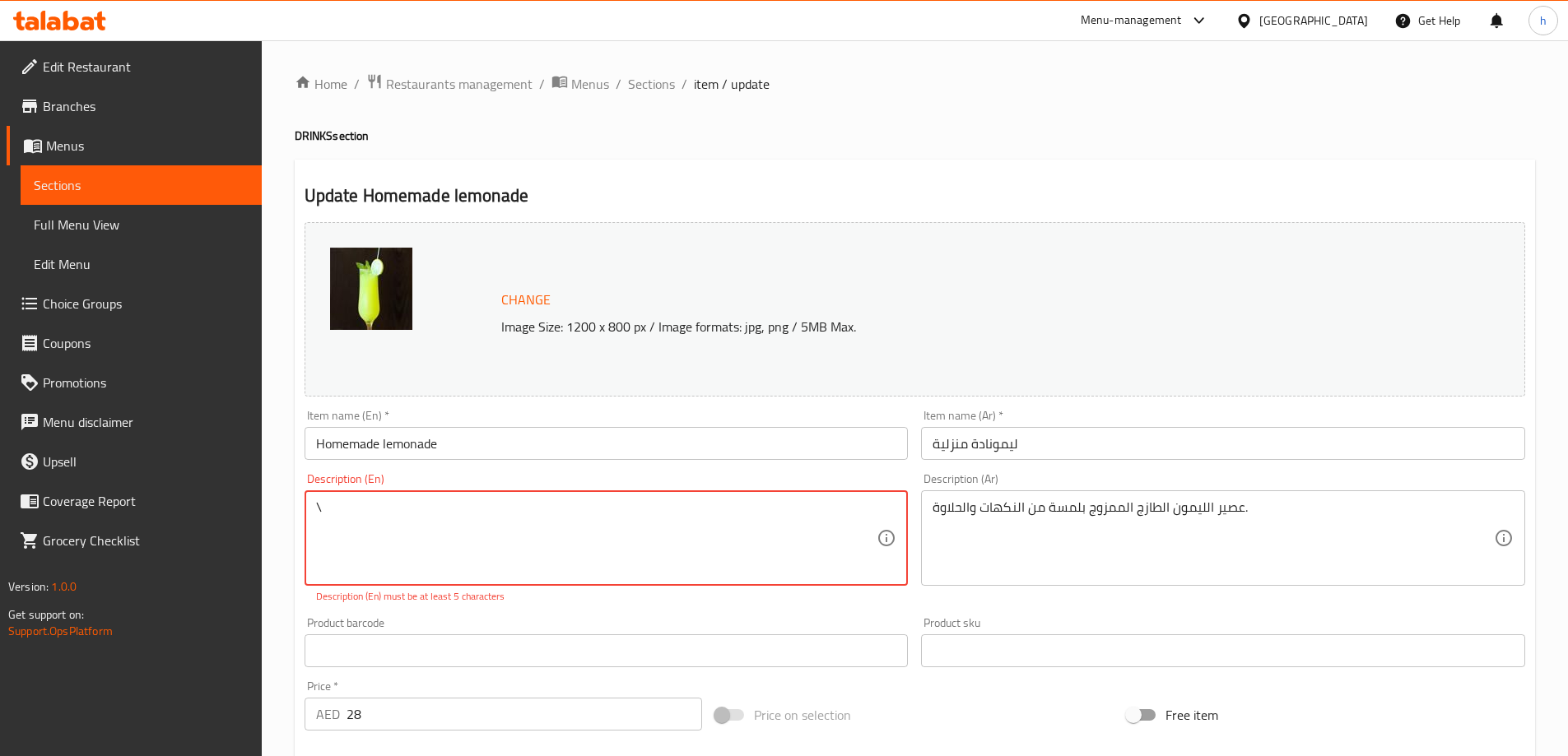
click at [633, 529] on textarea "\" at bounding box center [596, 538] width 561 height 78
paste textarea "Freshly squeezed lemons blended with a touch of mint and sweetness."
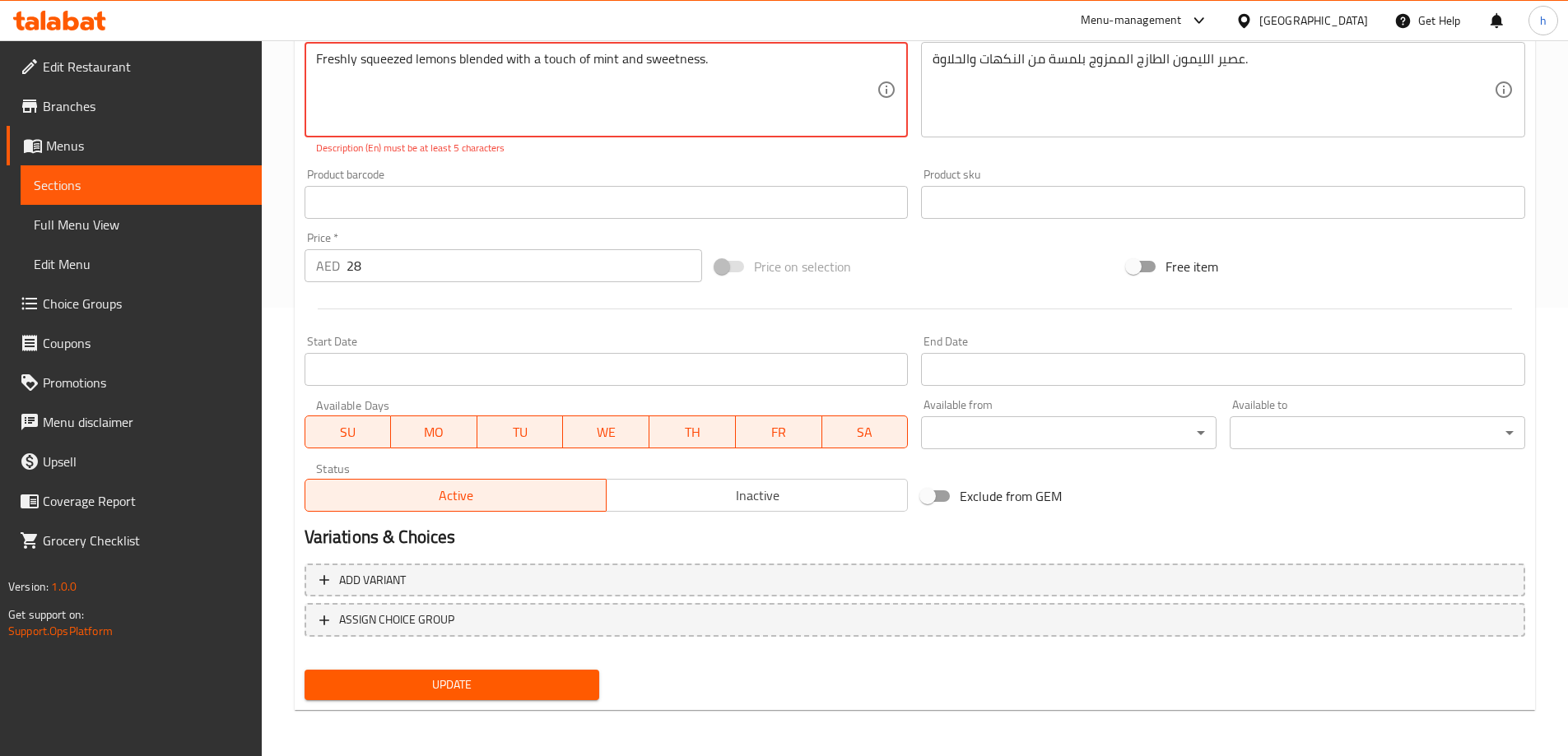
type textarea "Freshly squeezed lemons blended with a touch of mint and sweetness."
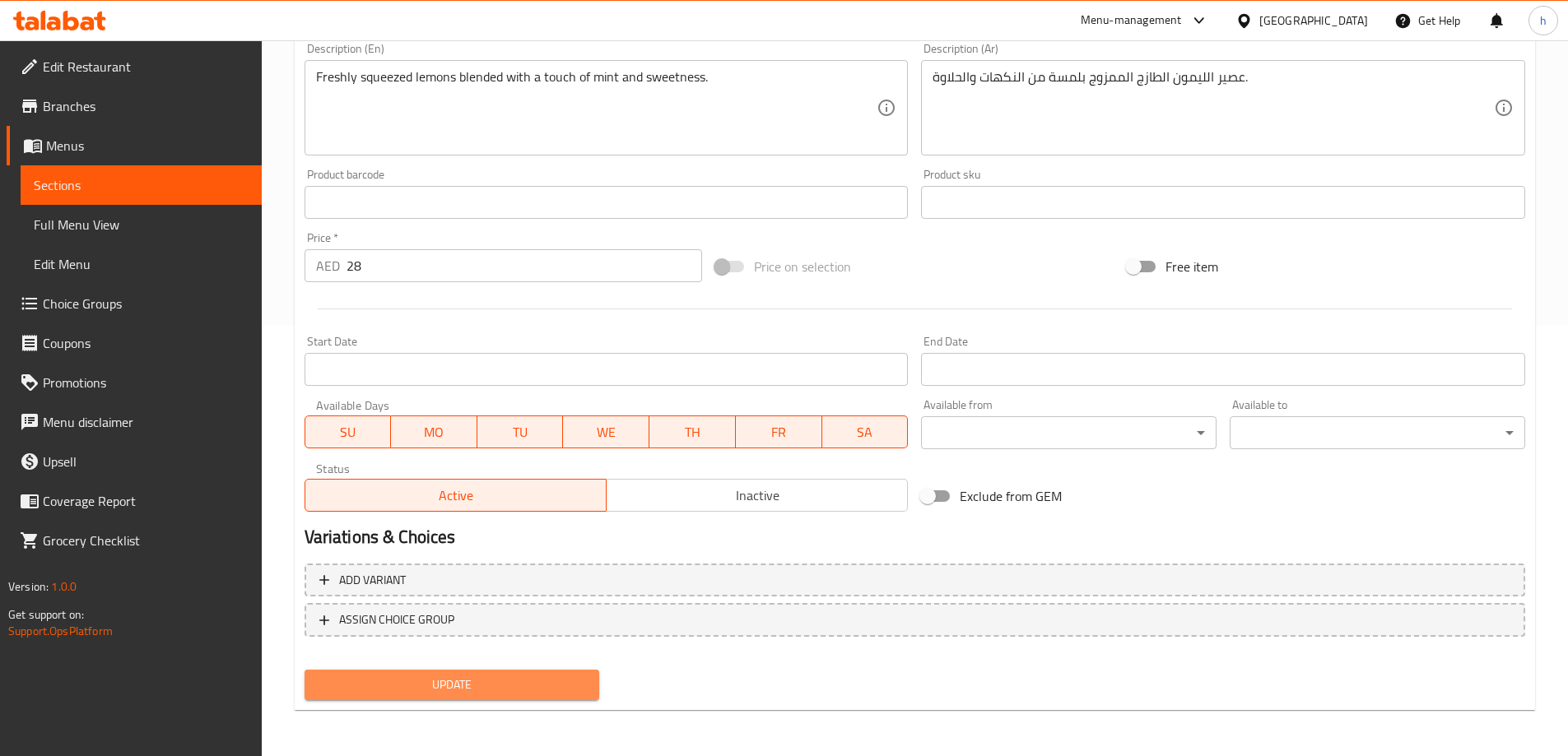
click at [579, 695] on span "Update" at bounding box center [452, 684] width 270 height 21
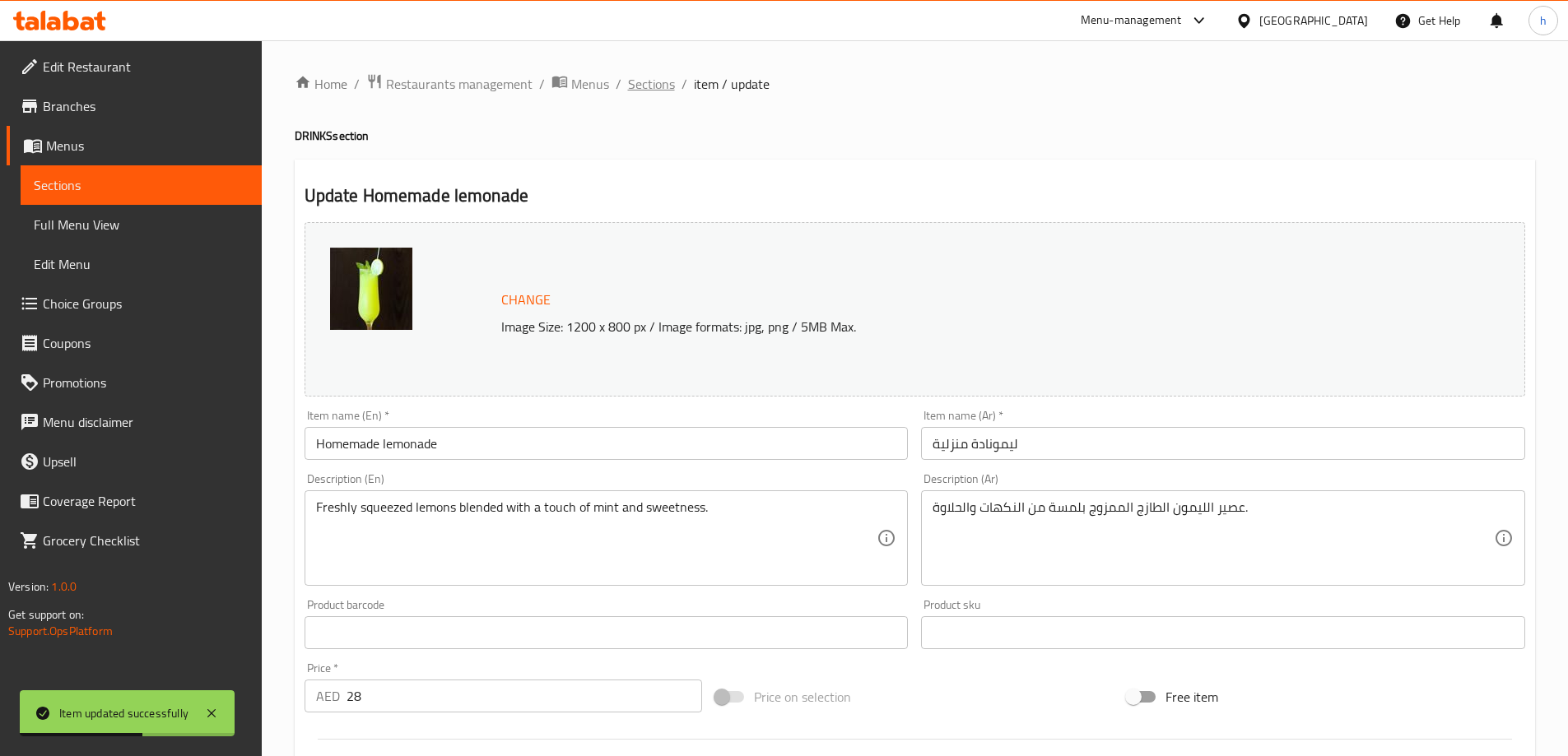
click at [649, 88] on span "Sections" at bounding box center [652, 84] width 47 height 20
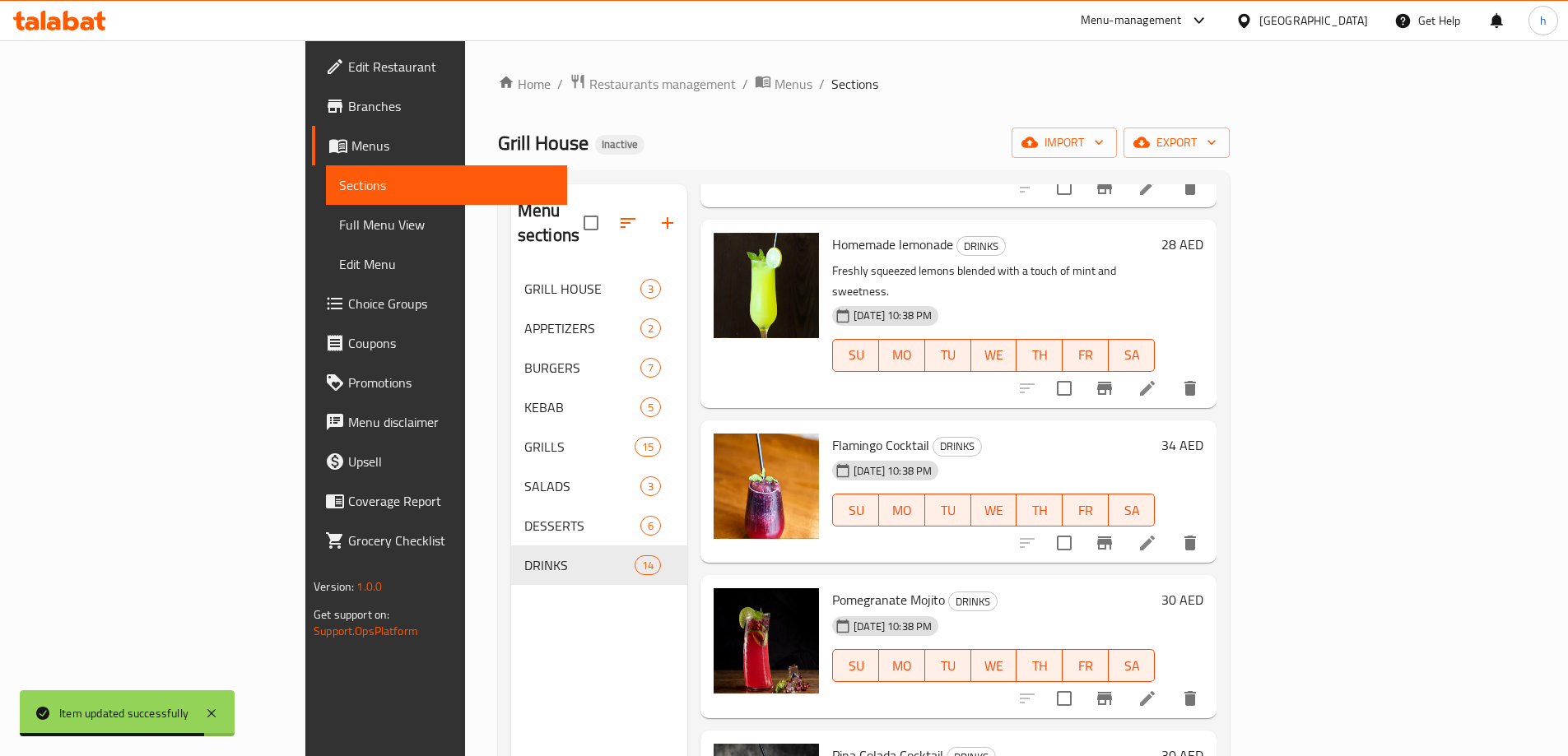
scroll to position [247, 0]
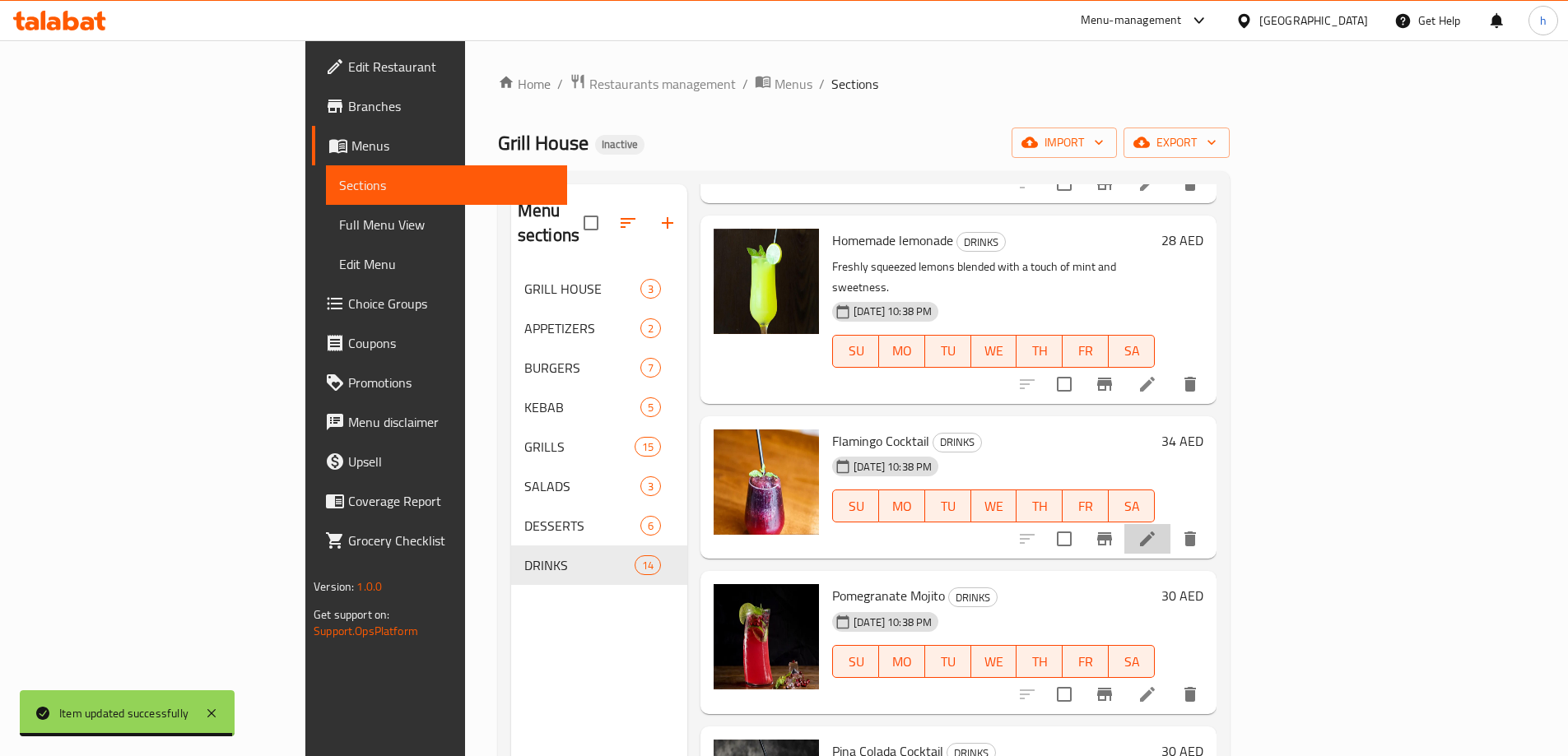
click at [1170, 524] on li at bounding box center [1146, 539] width 46 height 30
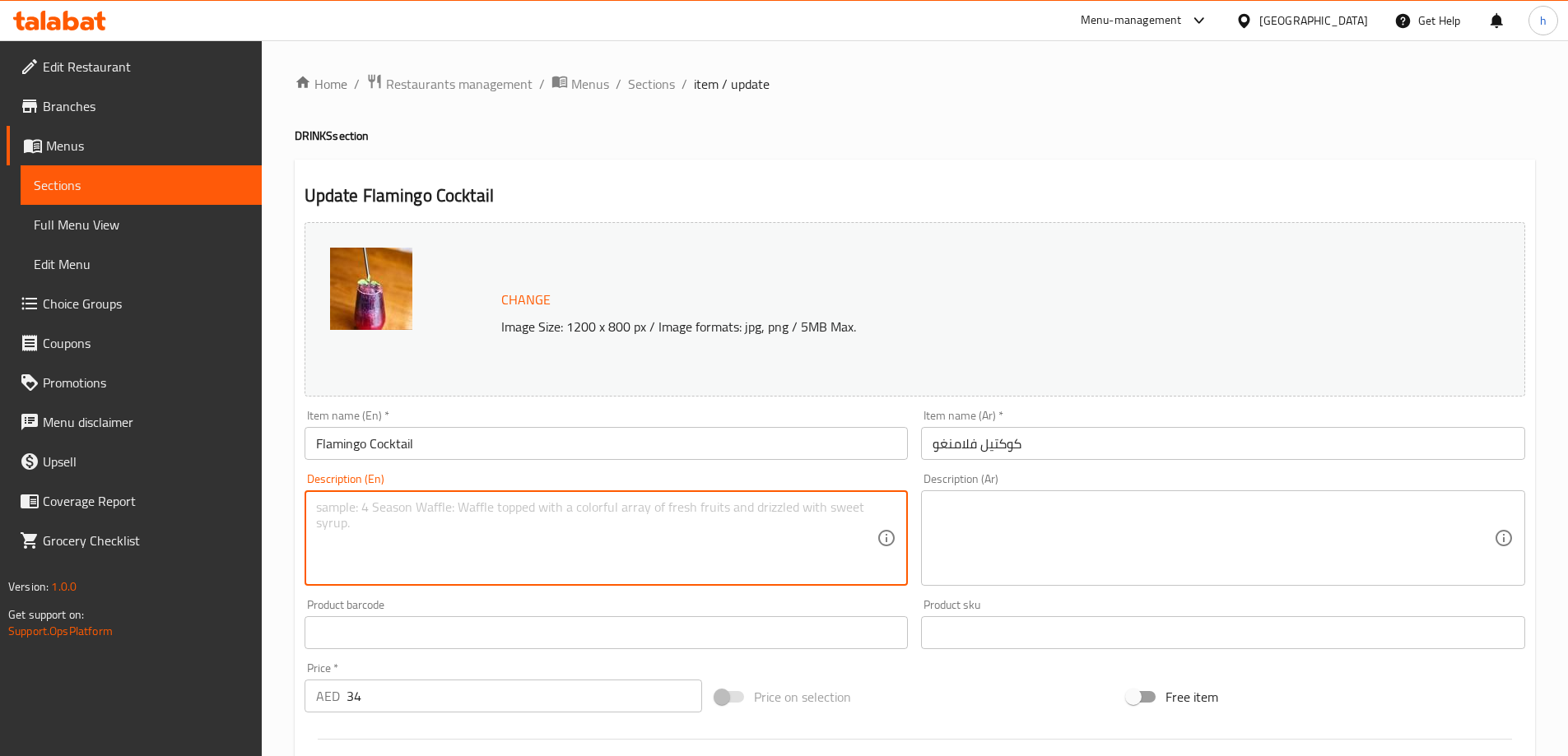
click at [737, 559] on textarea at bounding box center [596, 538] width 561 height 78
paste textarea "A tropical mix of pineapple, strawberry, and citrus juices, served chilled."
type textarea "A tropical mix of pineapple, strawberry, and citrus juices, served chilled."
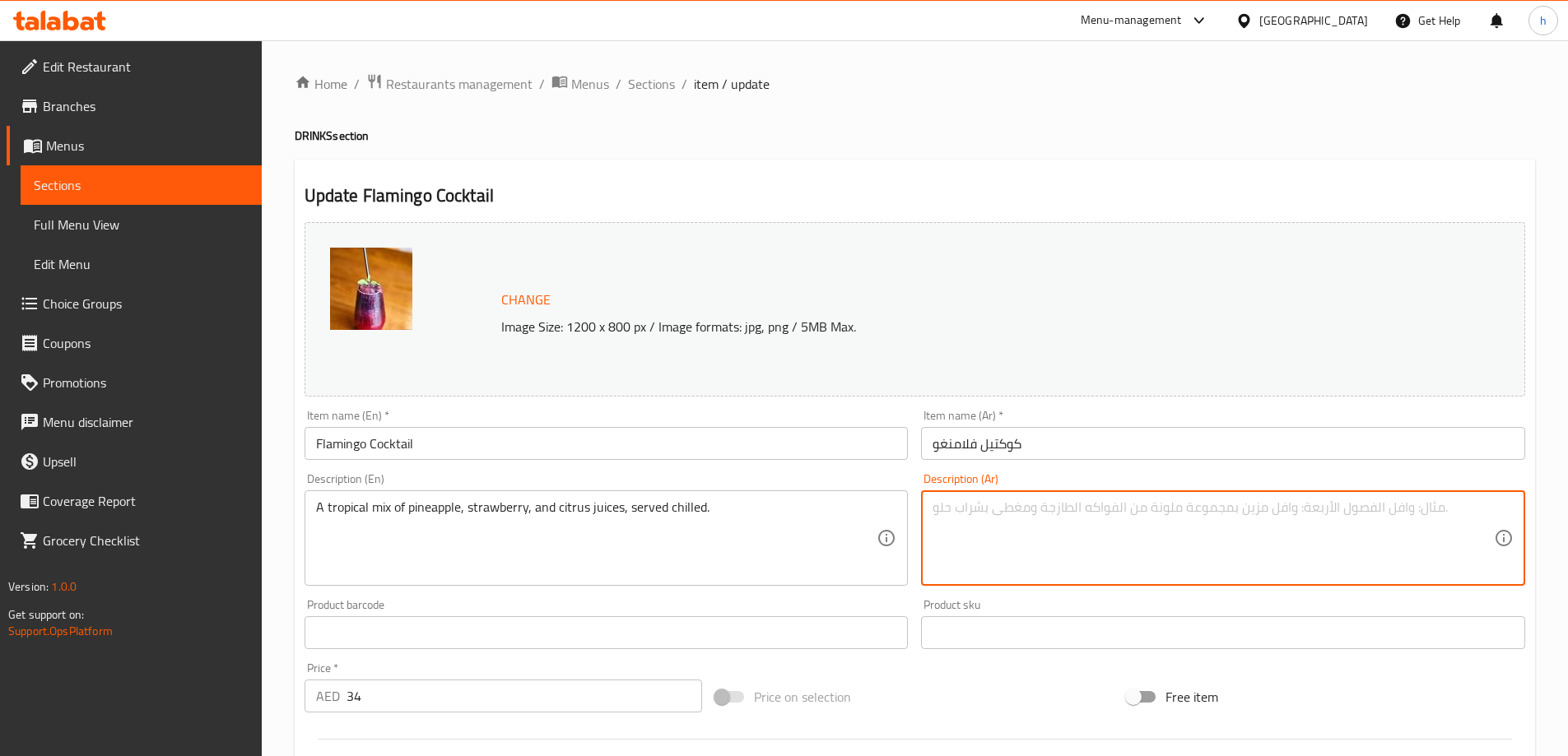
click at [1174, 574] on textarea at bounding box center [1213, 538] width 561 height 78
paste textarea "مزيج استوائي من عصائر الأناناس والفراولة والحمضيات، يقدم باردًا."
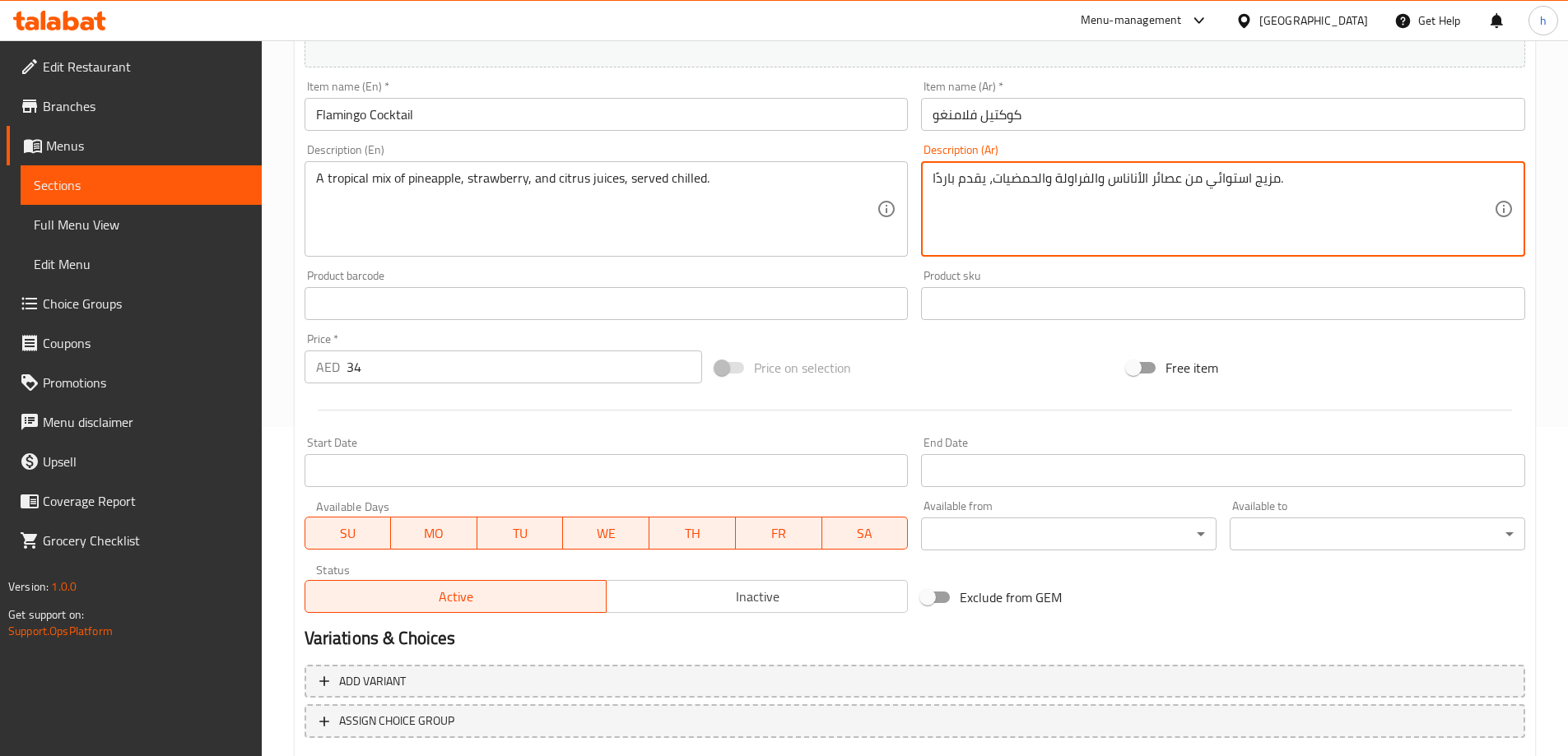
scroll to position [430, 0]
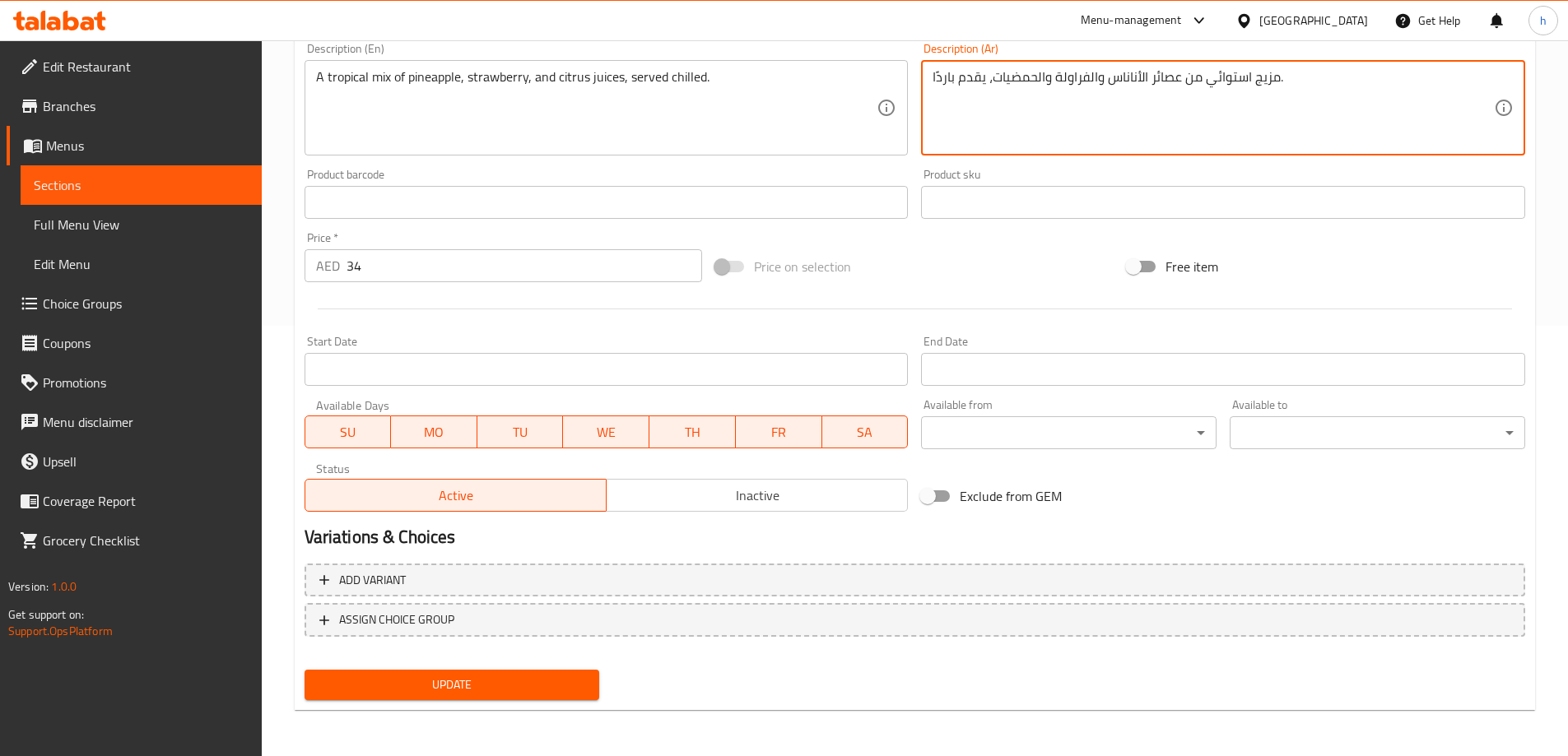
type textarea "مزيج استوائي من عصائر الأناناس والفراولة والحمضيات، يقدم باردًا."
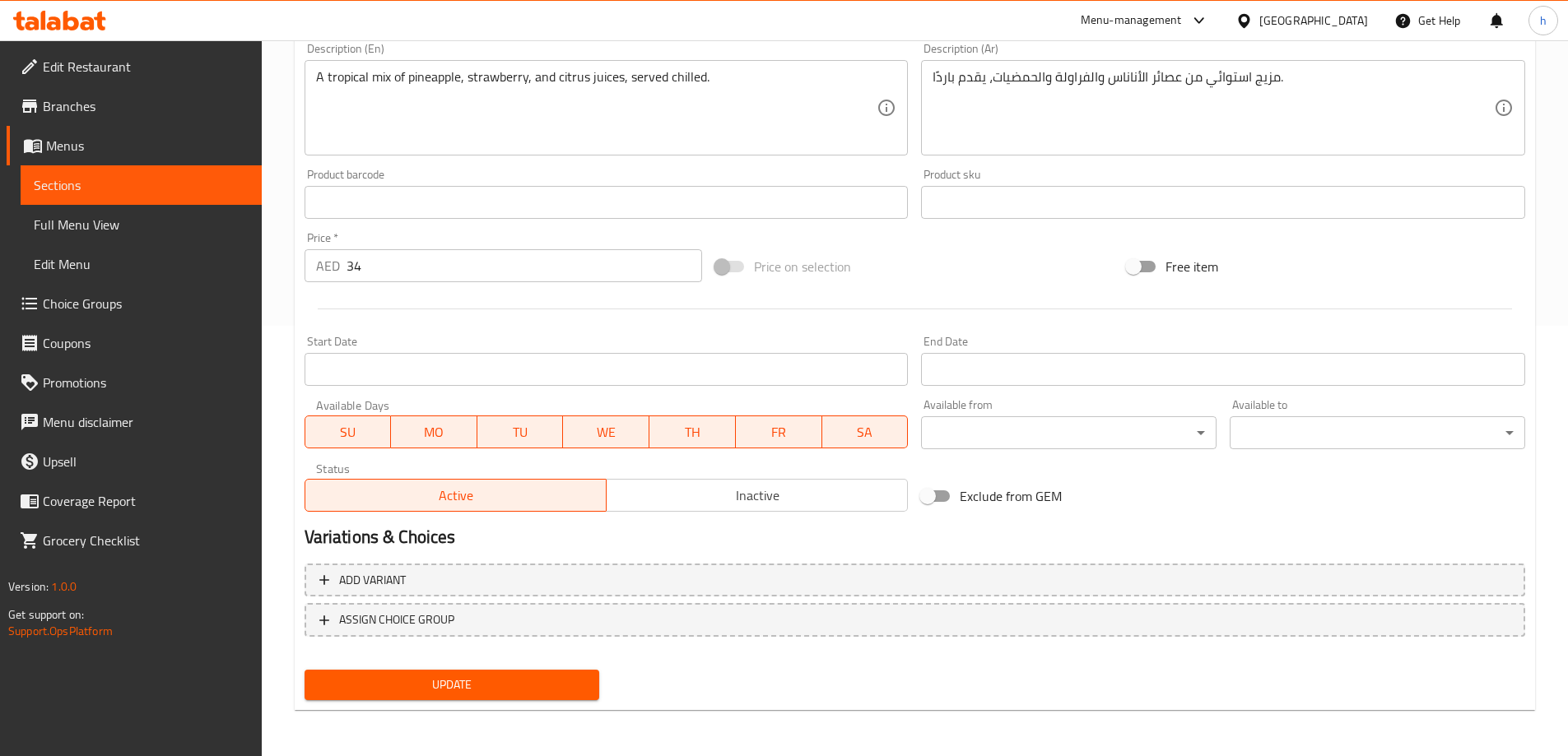
click at [576, 667] on div "Update" at bounding box center [452, 685] width 309 height 43
click at [576, 674] on span "Update" at bounding box center [452, 684] width 270 height 21
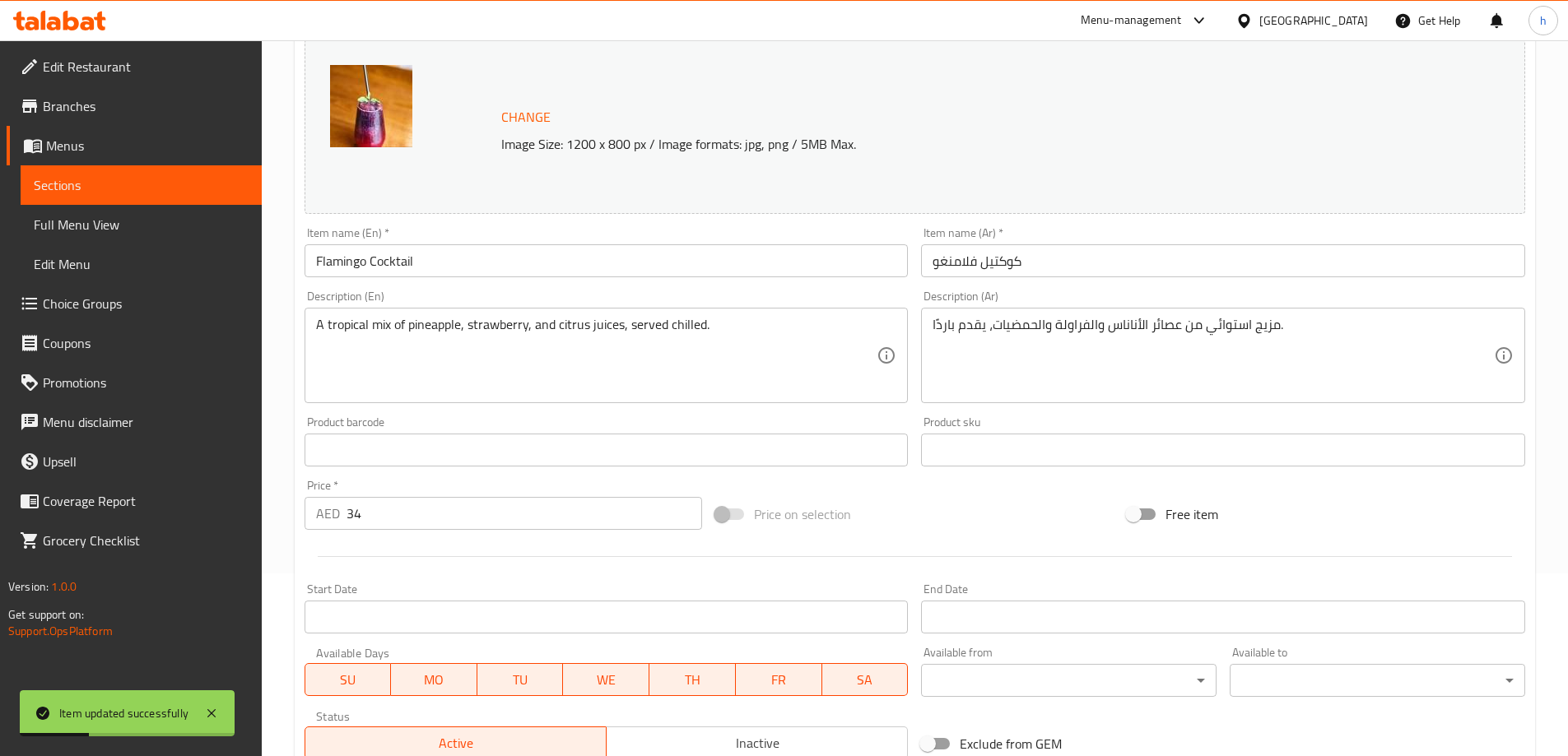
scroll to position [0, 0]
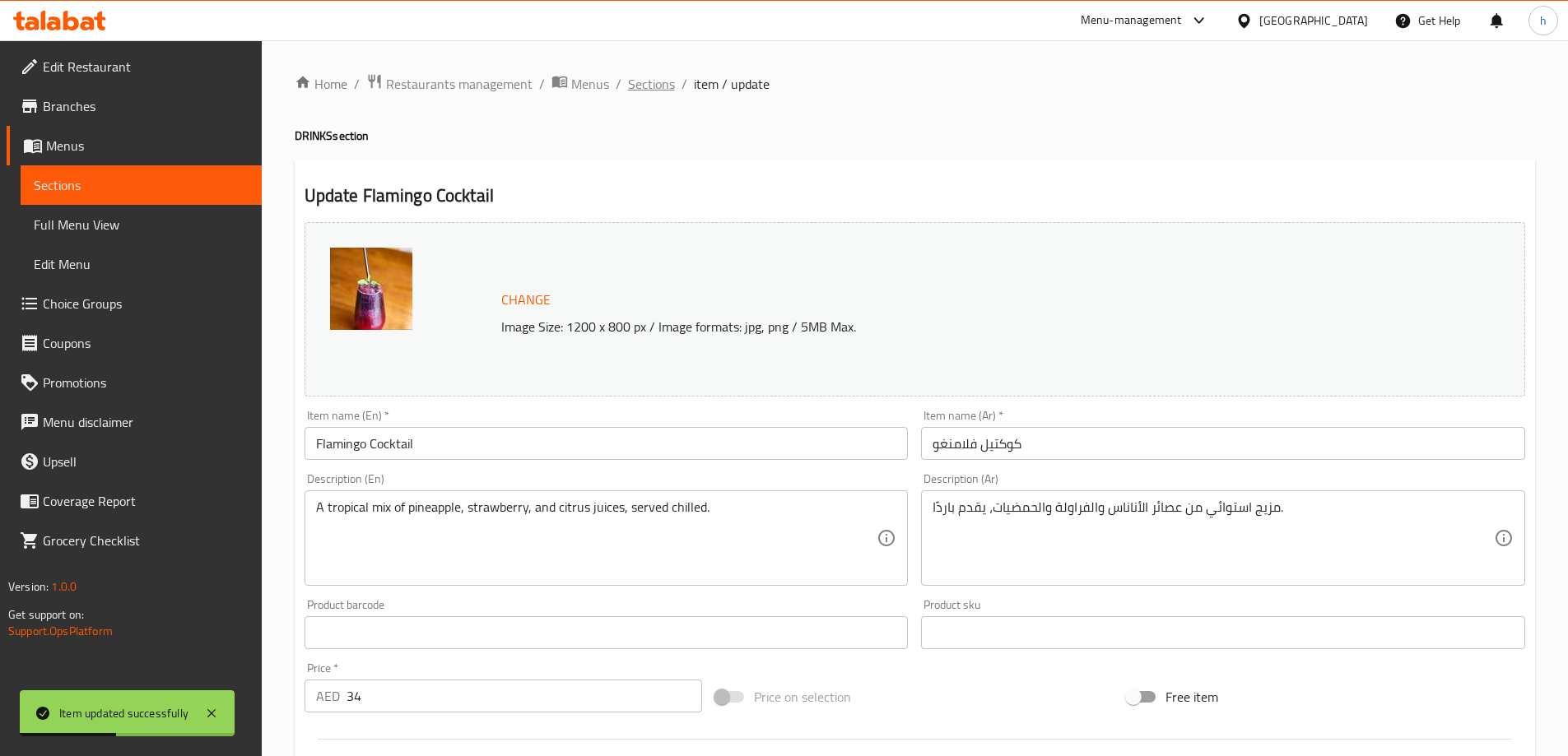
click at [657, 87] on span "Sections" at bounding box center [652, 84] width 47 height 20
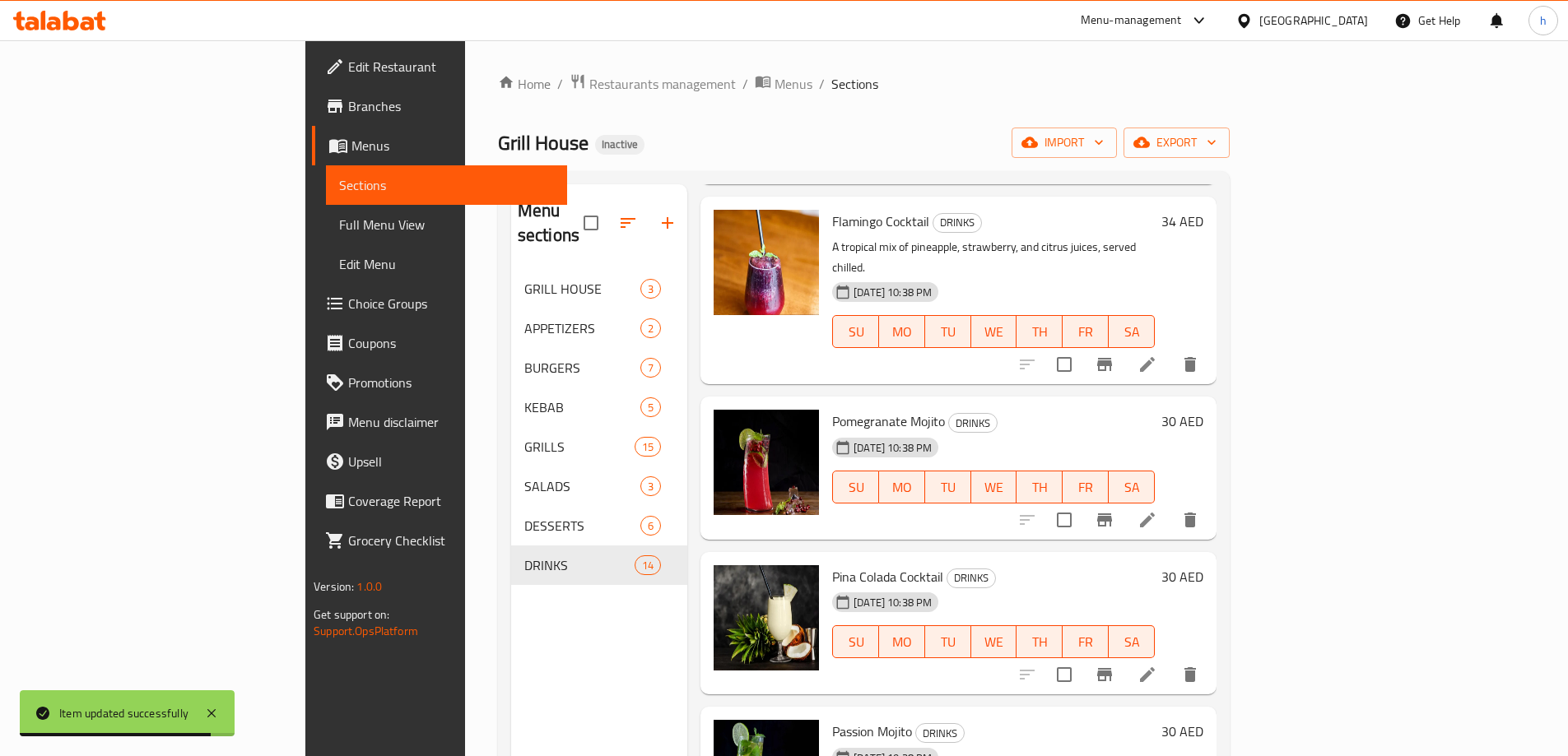
scroll to position [493, 0]
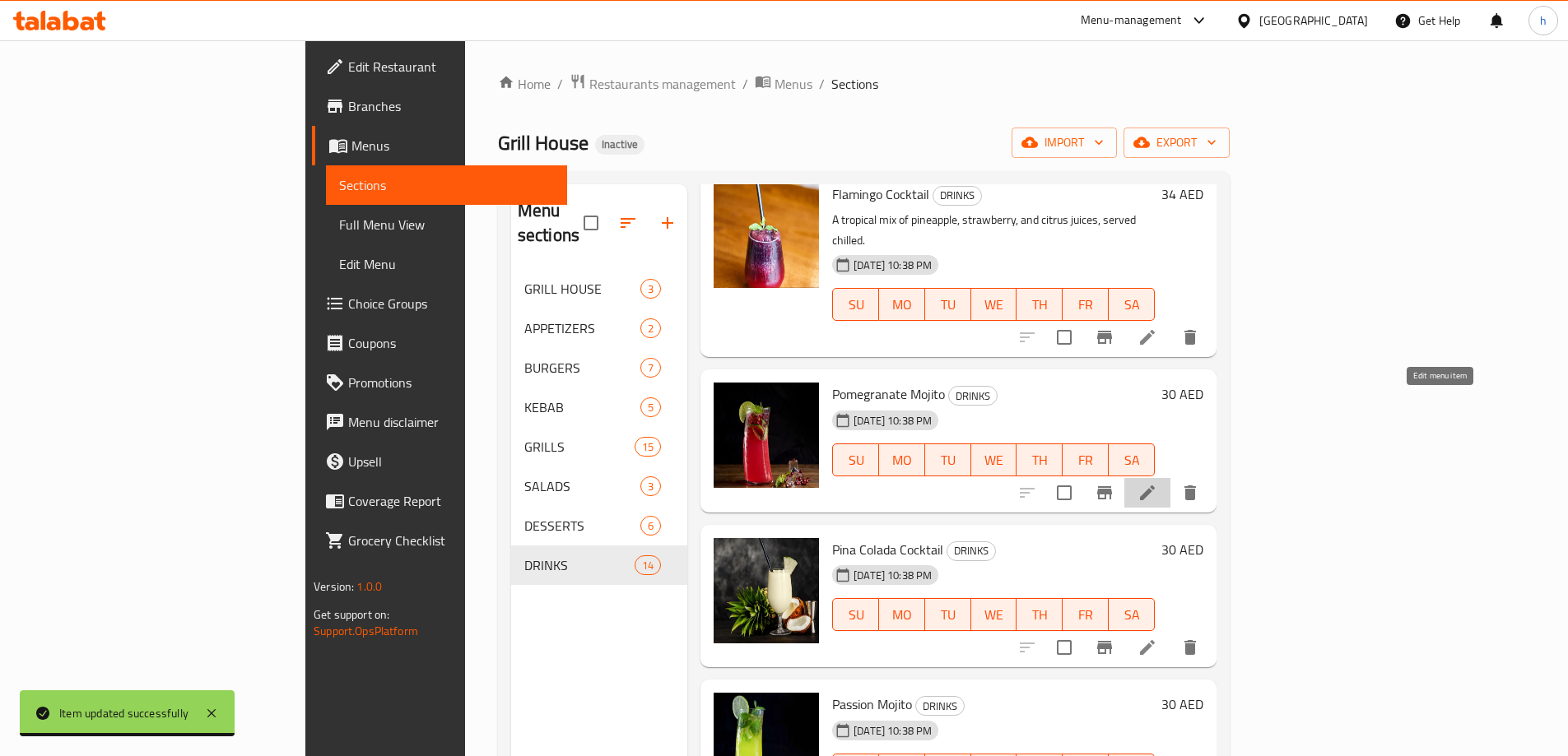
click at [1157, 483] on icon at bounding box center [1147, 492] width 20 height 20
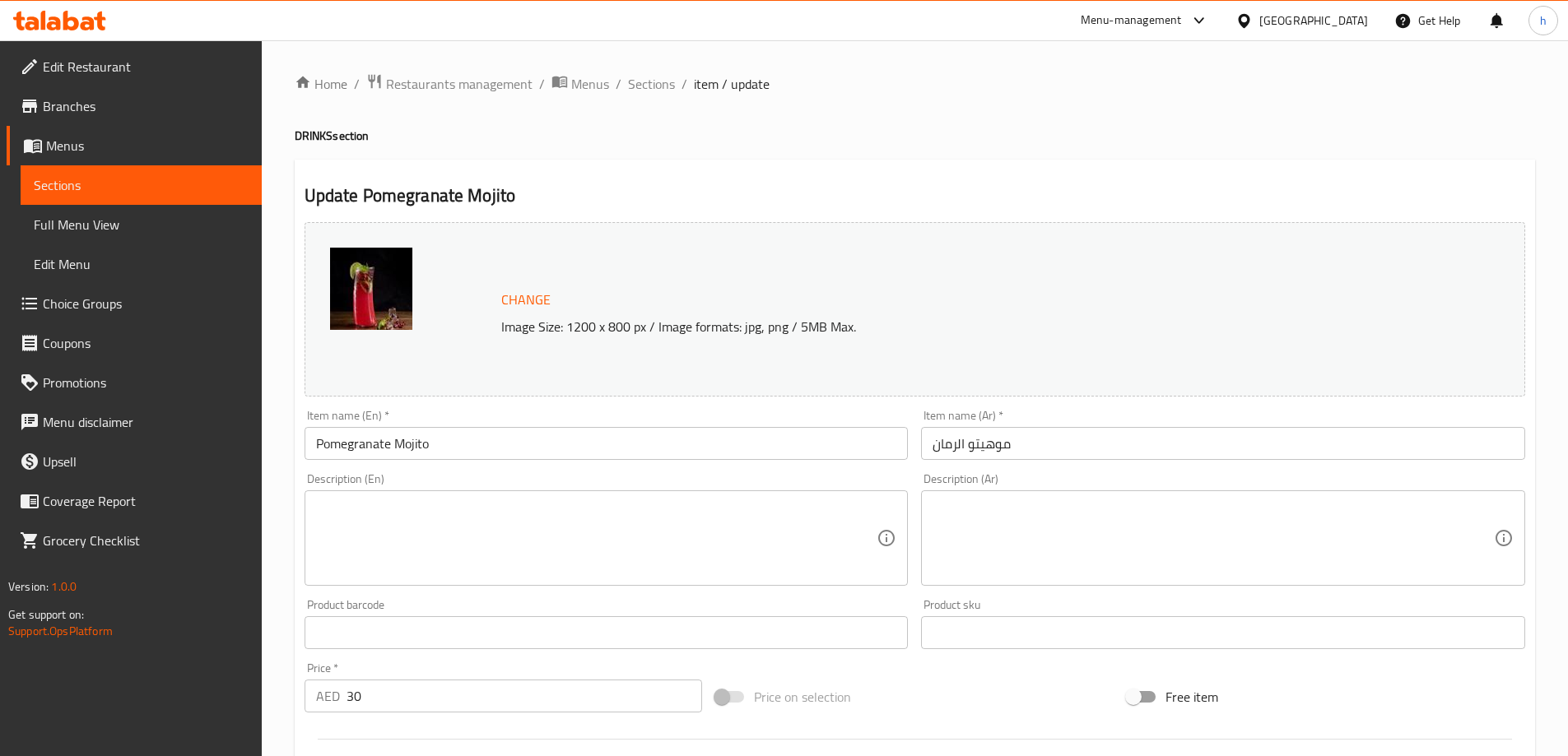
scroll to position [82, 0]
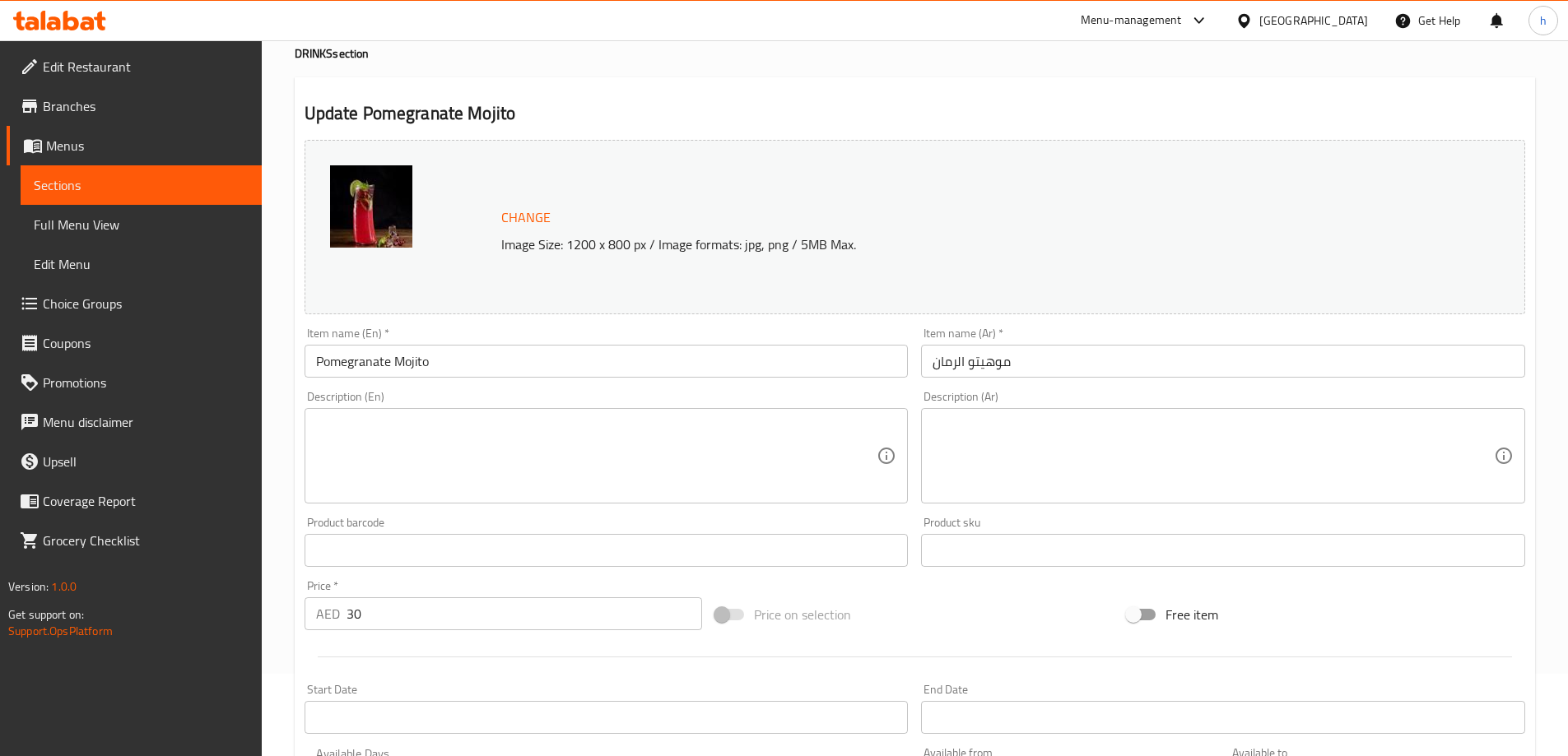
click at [798, 478] on textarea at bounding box center [596, 456] width 561 height 78
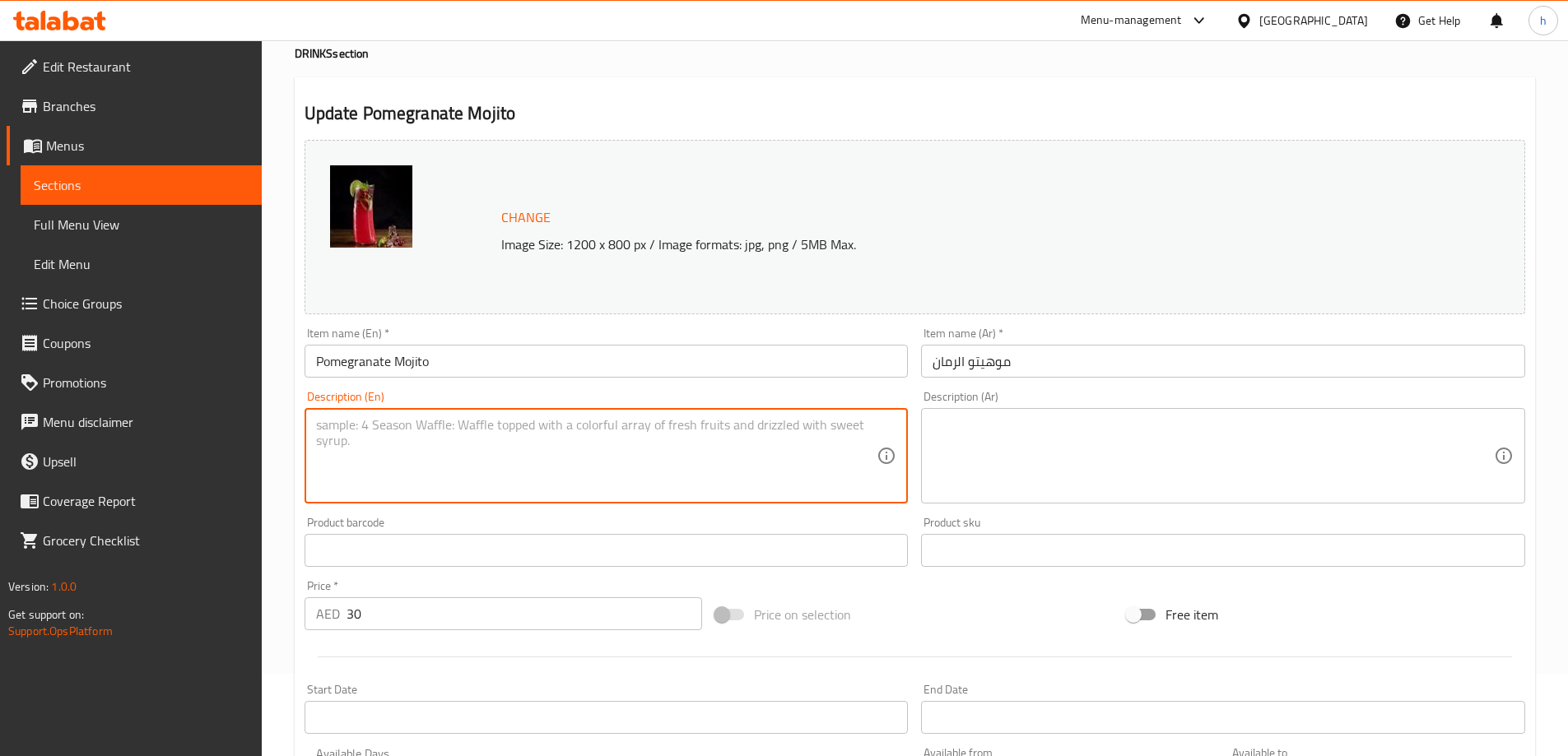
paste textarea "Refreshing mojito with fresh mint, lime, and tangy pomegranate juice."
type textarea "Refreshing mojito with fresh mint, lime, and tangy pomegranate juice."
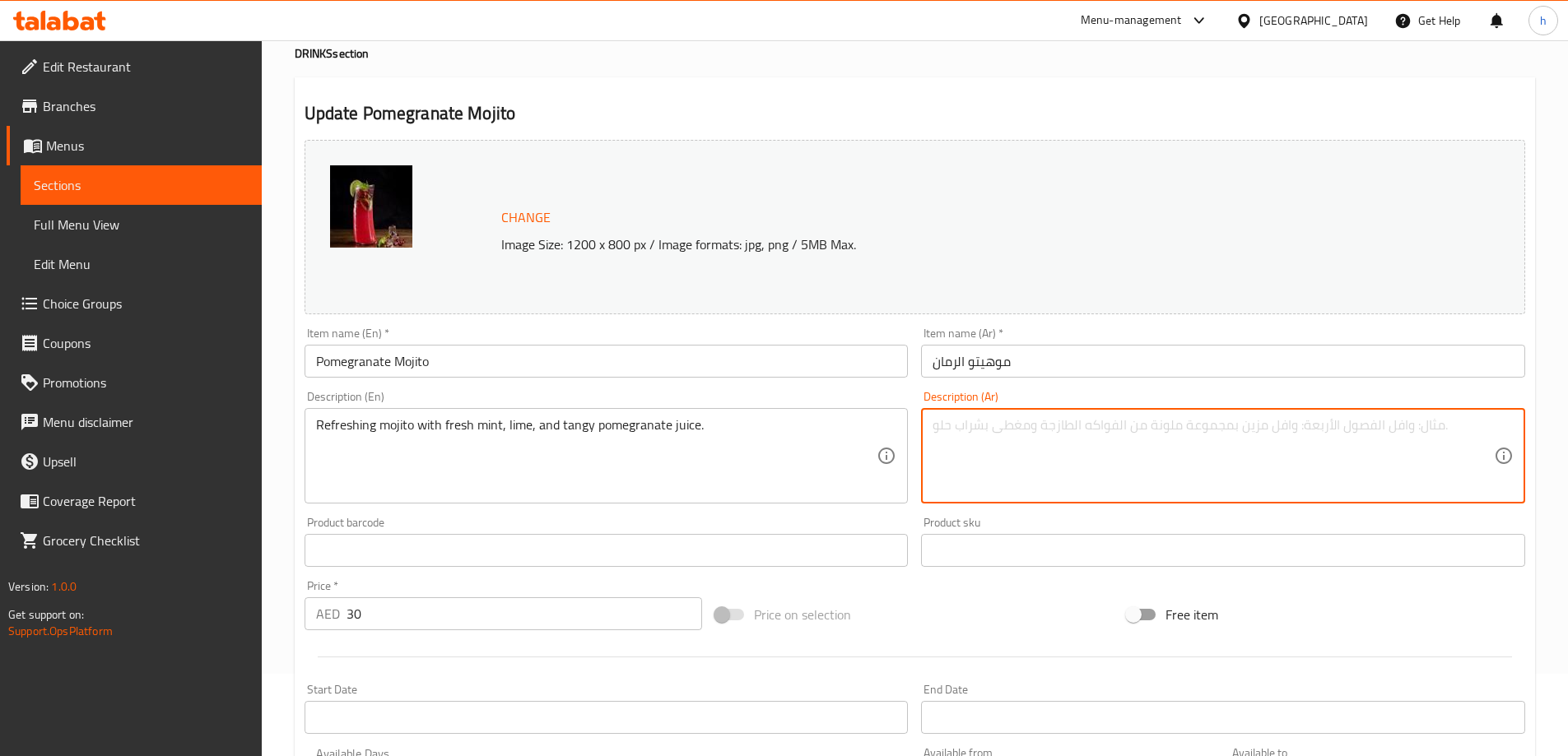
click at [1099, 433] on textarea at bounding box center [1213, 456] width 561 height 78
paste textarea "موخيتو منعش مع النعناع الطازج والليمون وعصير الرمان اللاذع."
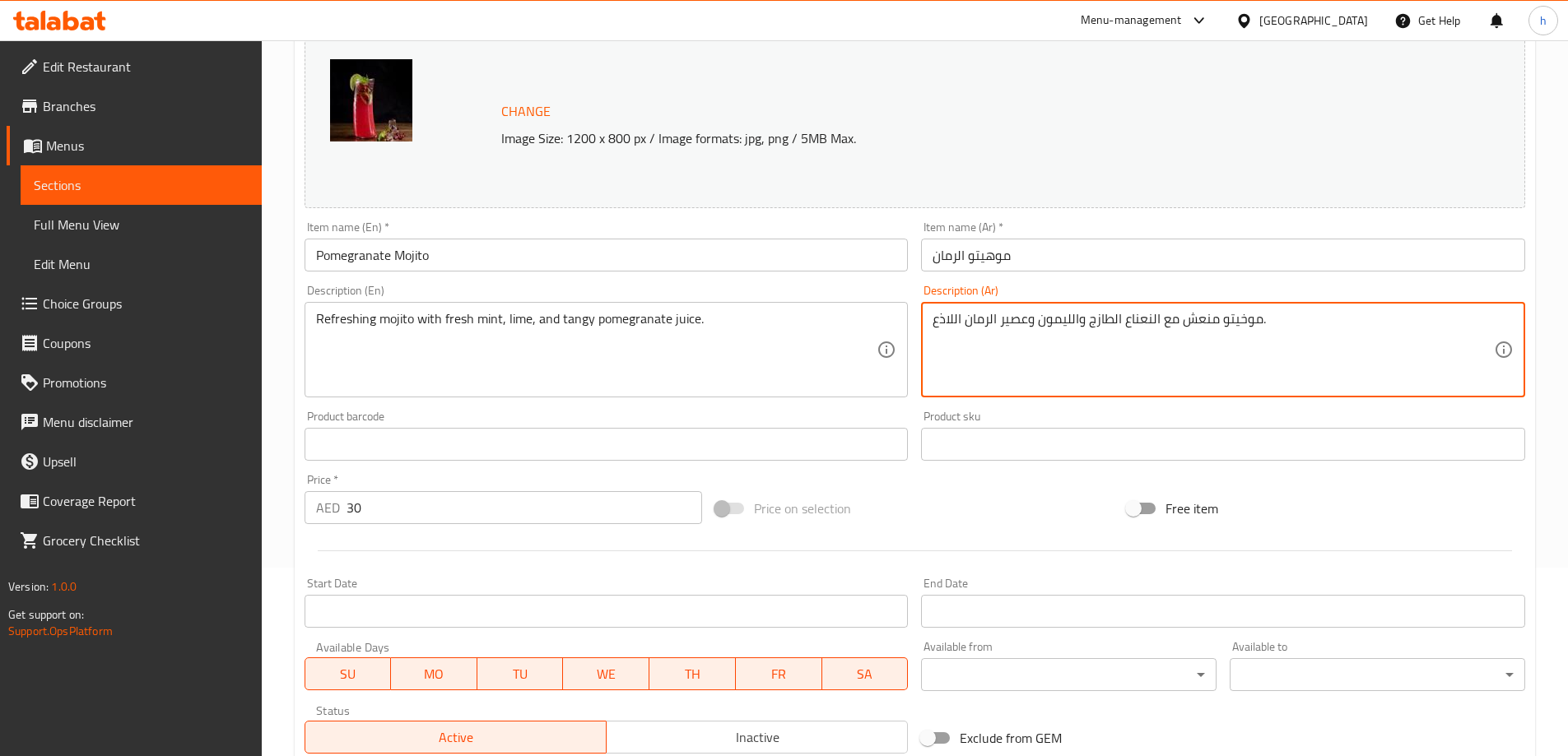
scroll to position [430, 0]
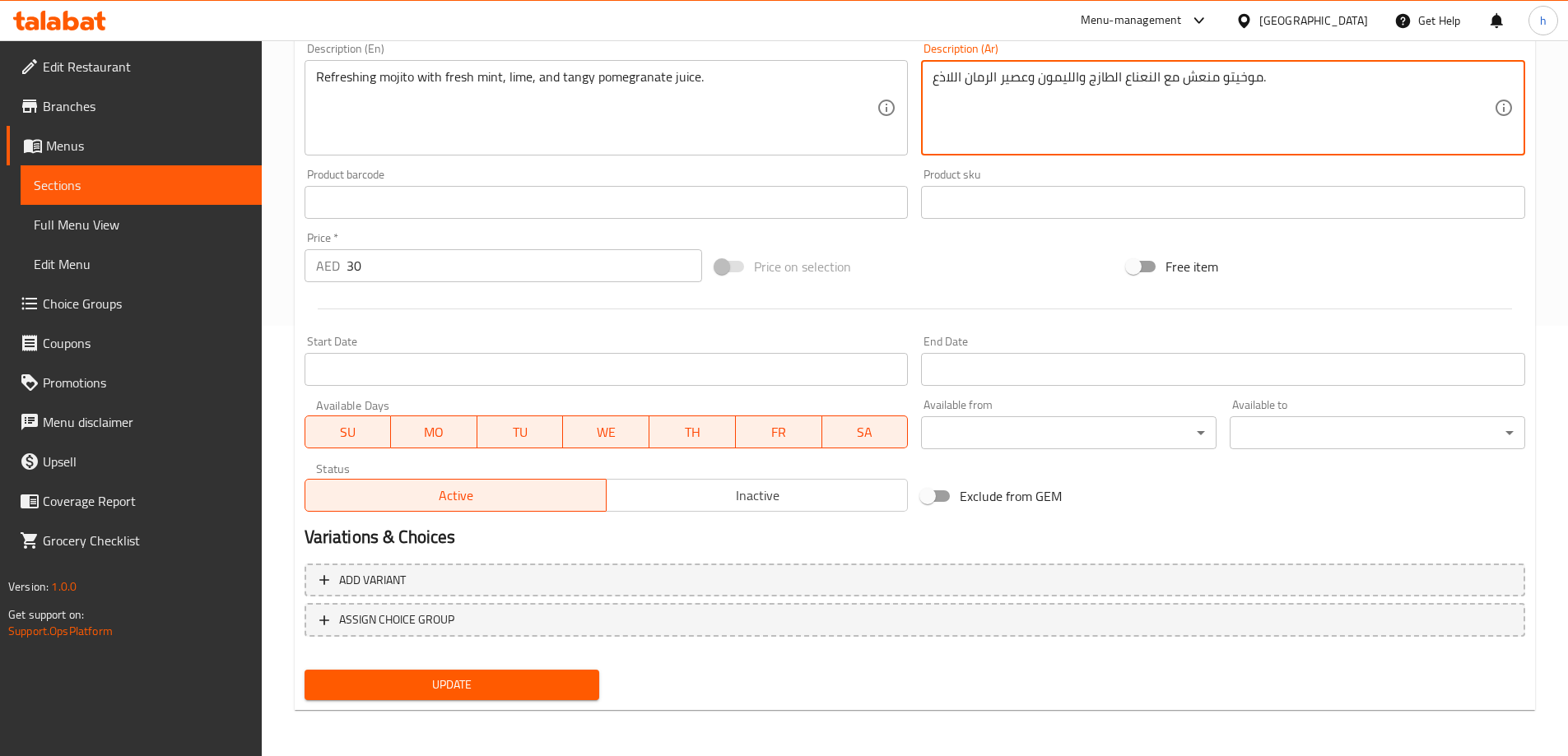
type textarea "موخيتو منعش مع النعناع الطازج والليمون وعصير الرمان اللاذع."
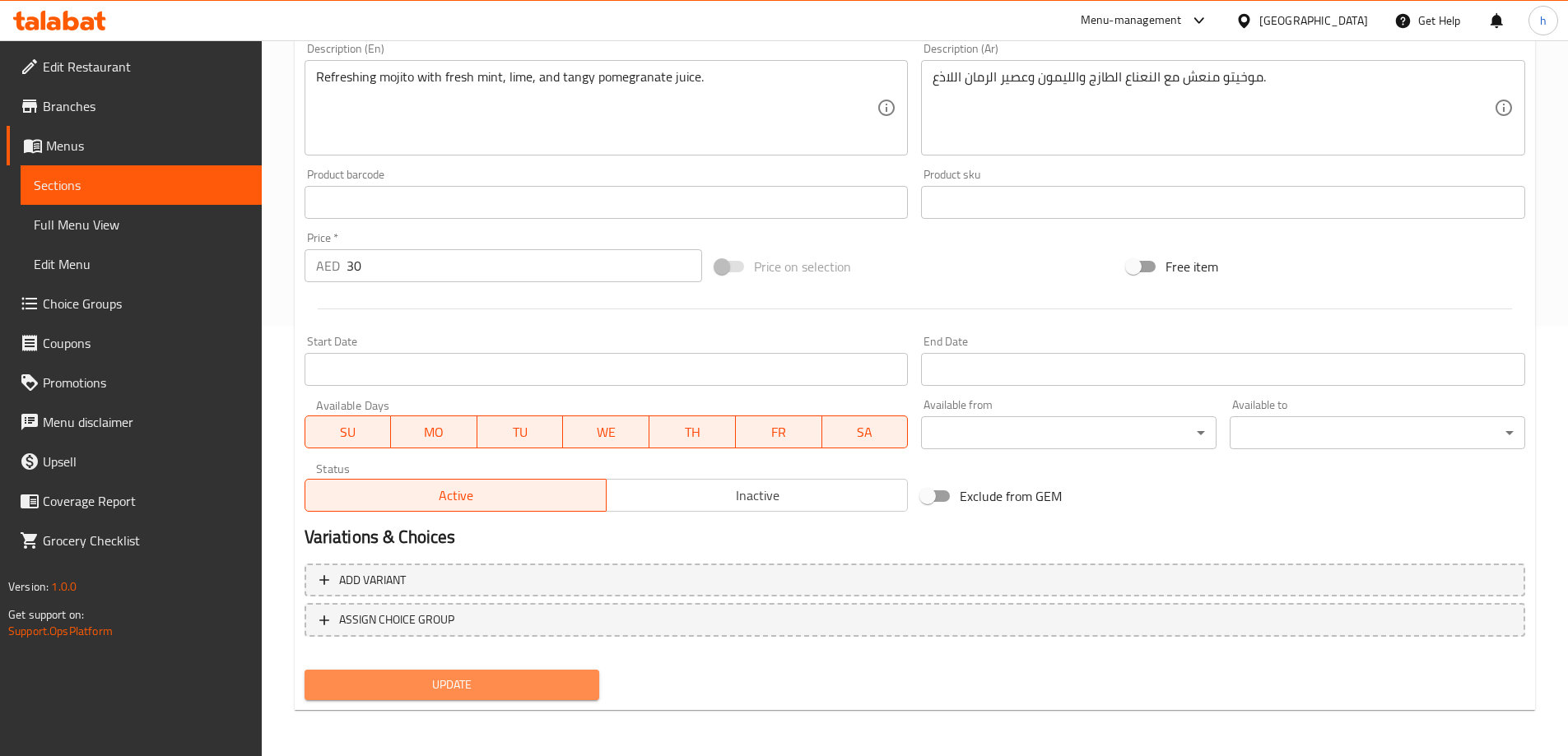
click at [560, 681] on span "Update" at bounding box center [452, 684] width 270 height 21
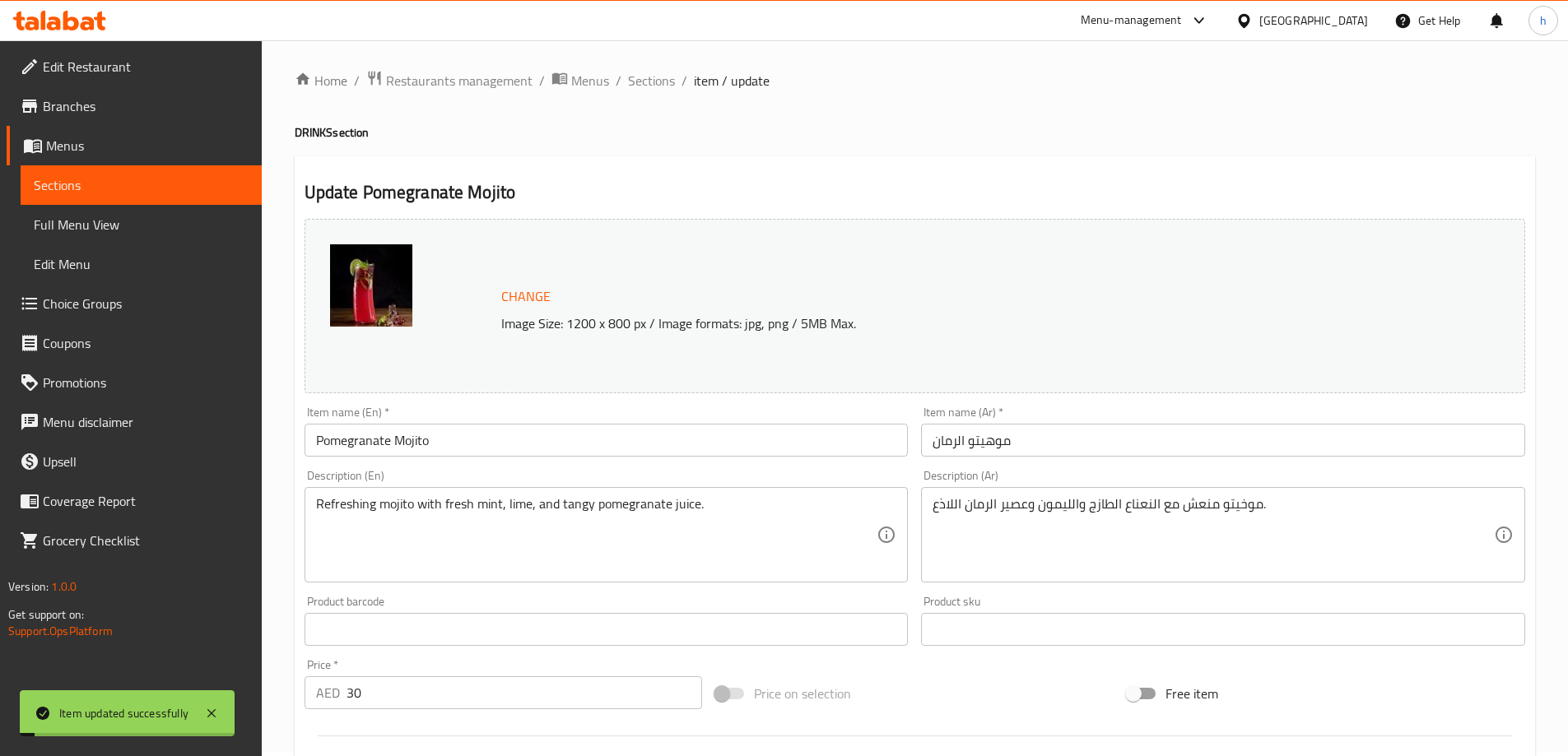
scroll to position [0, 0]
click at [673, 85] on ol "Home / Restaurants management / Menus / Sections / item / update" at bounding box center [914, 84] width 1240 height 22
click at [662, 85] on span "Sections" at bounding box center [652, 84] width 47 height 20
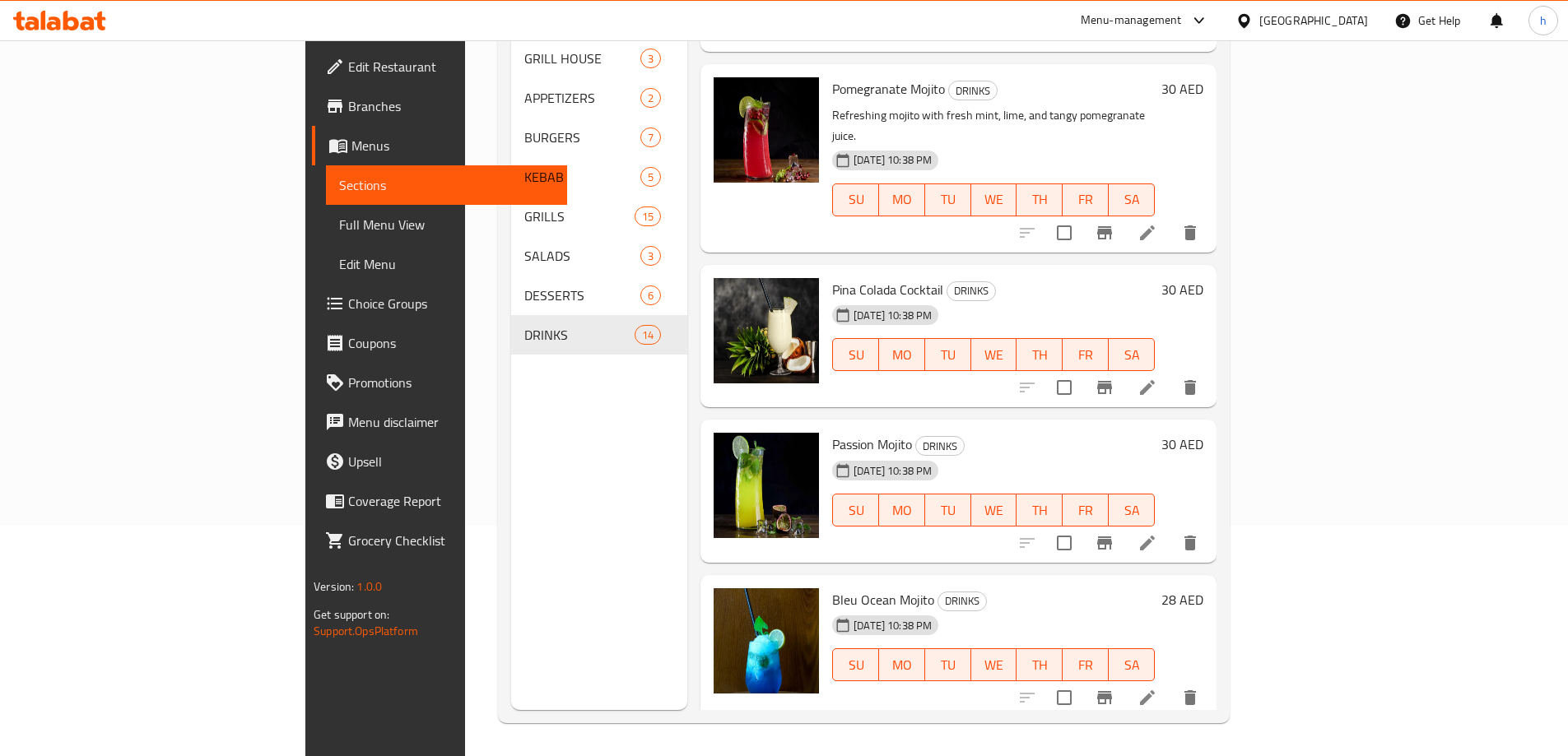
scroll to position [404, 0]
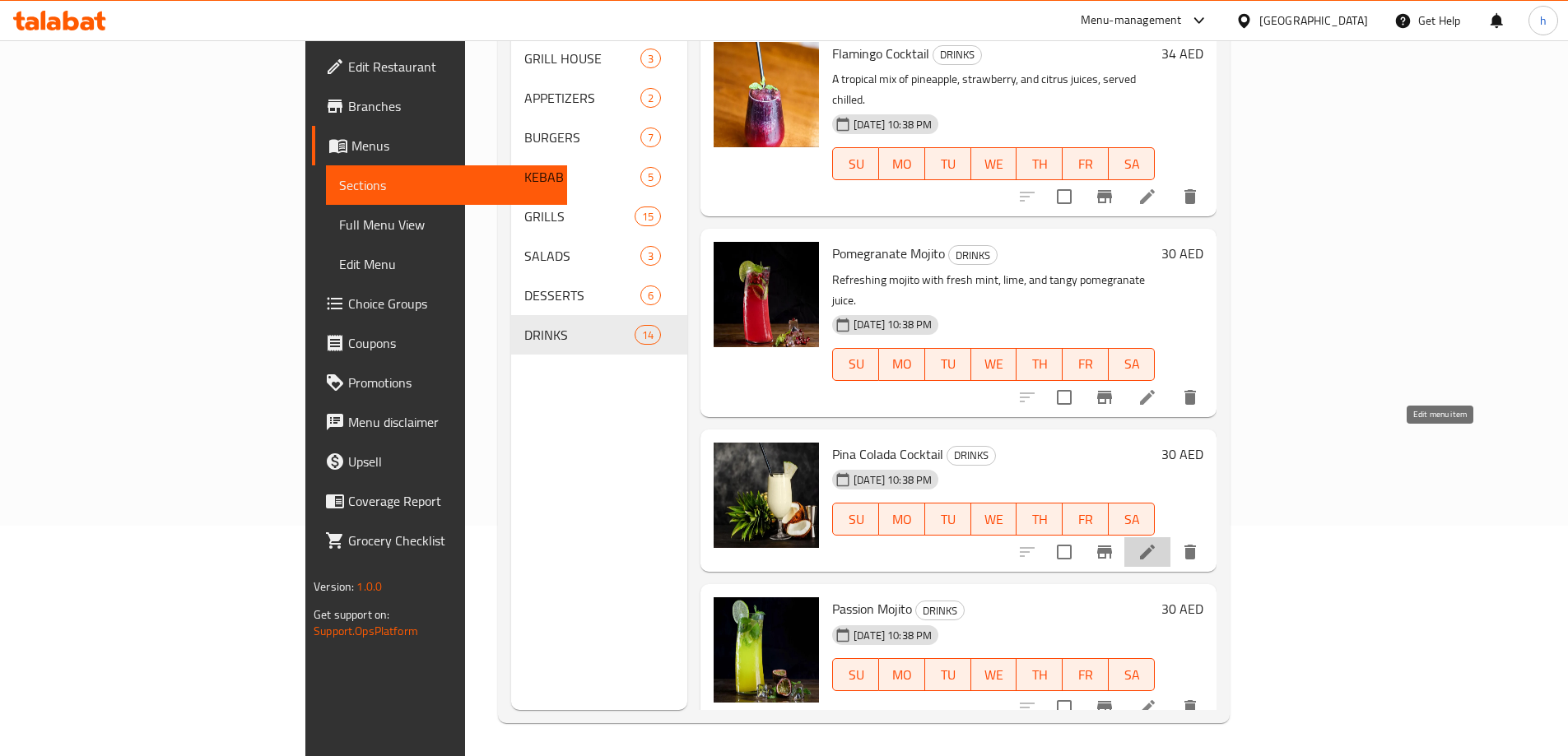
click at [1157, 542] on icon at bounding box center [1147, 552] width 20 height 20
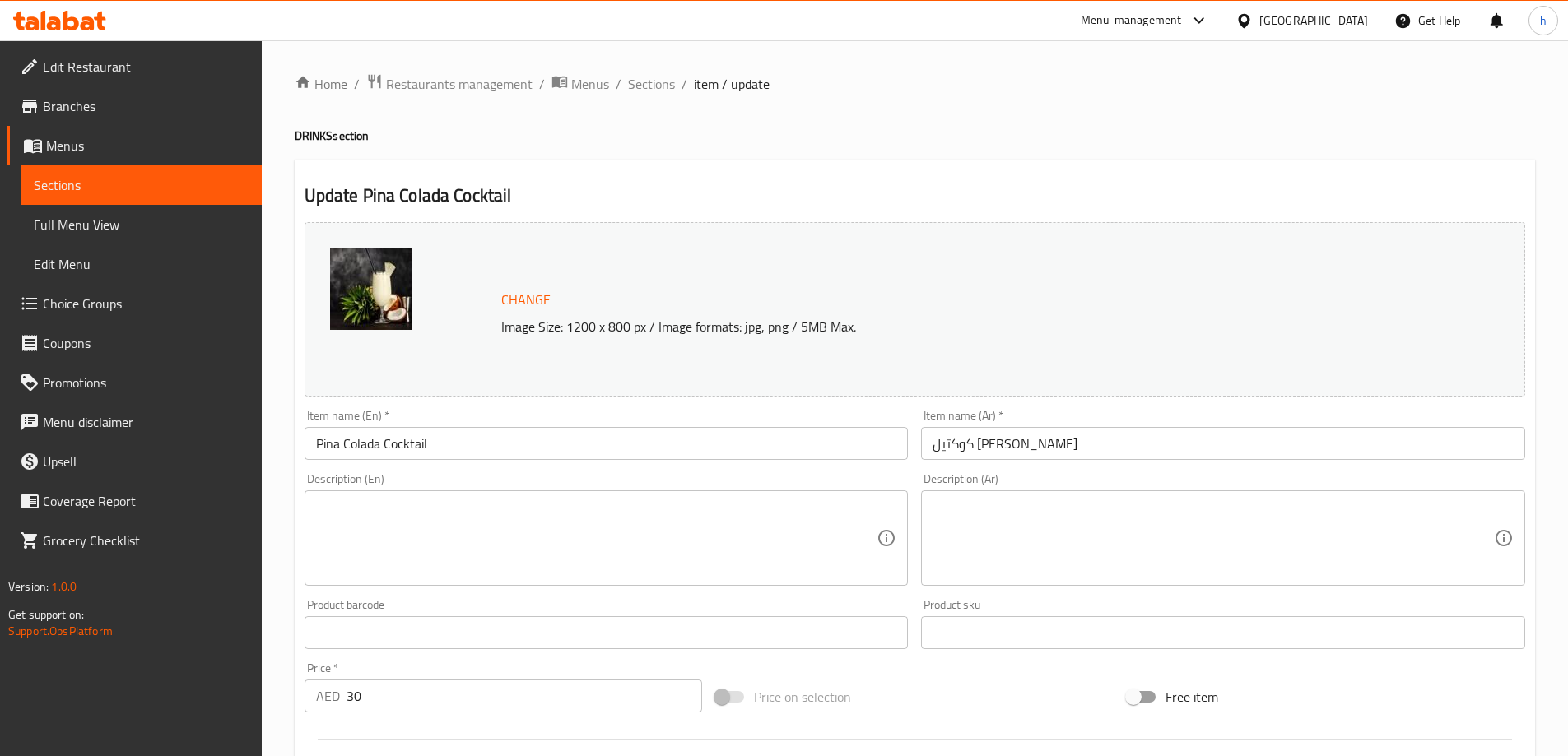
click at [742, 552] on textarea at bounding box center [596, 538] width 561 height 78
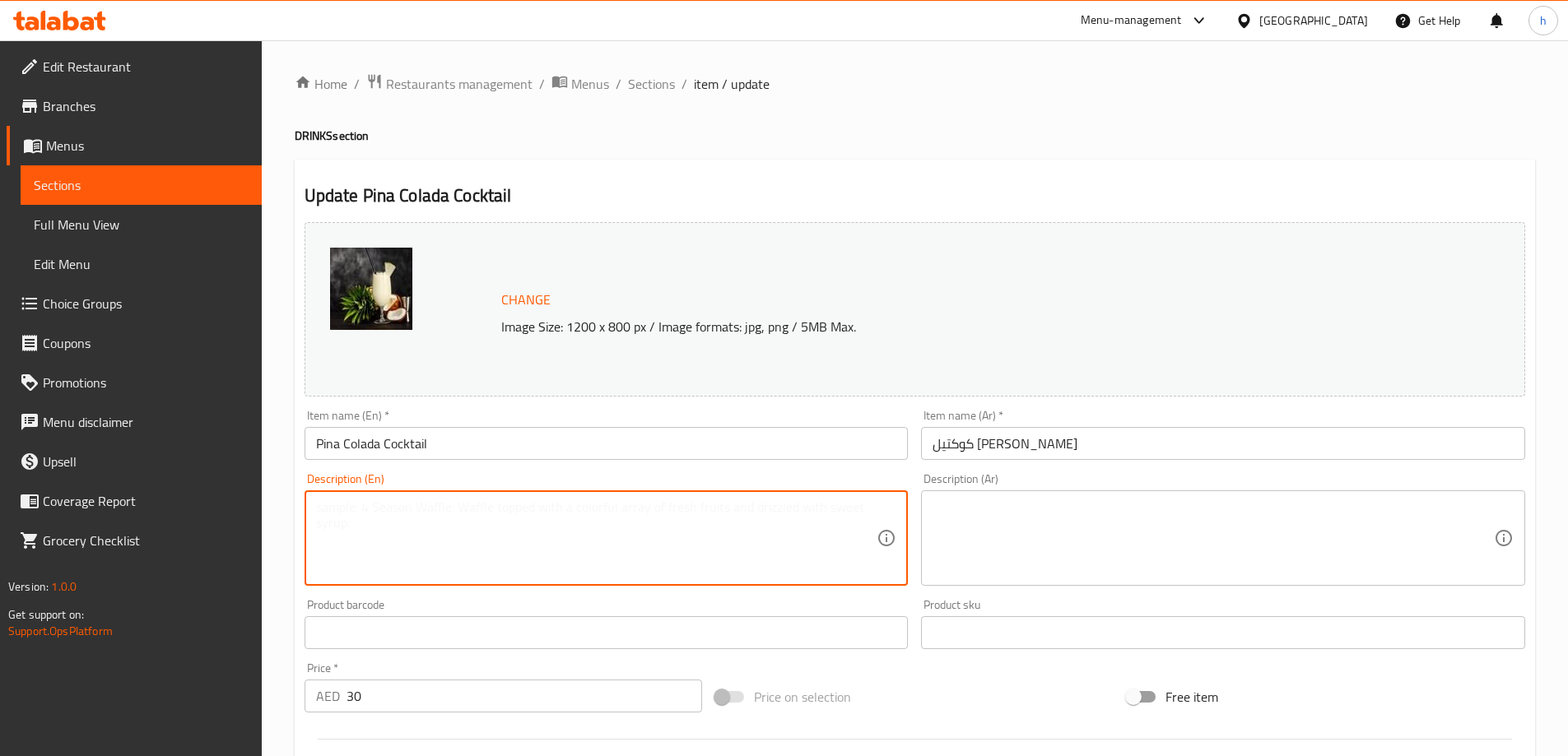
paste textarea "Creamy coconut and pineapple blend, a tropical island favorite."
type textarea "Creamy coconut and pineapple blend, a tropical island favorite."
click at [1110, 513] on textarea at bounding box center [1213, 538] width 561 height 78
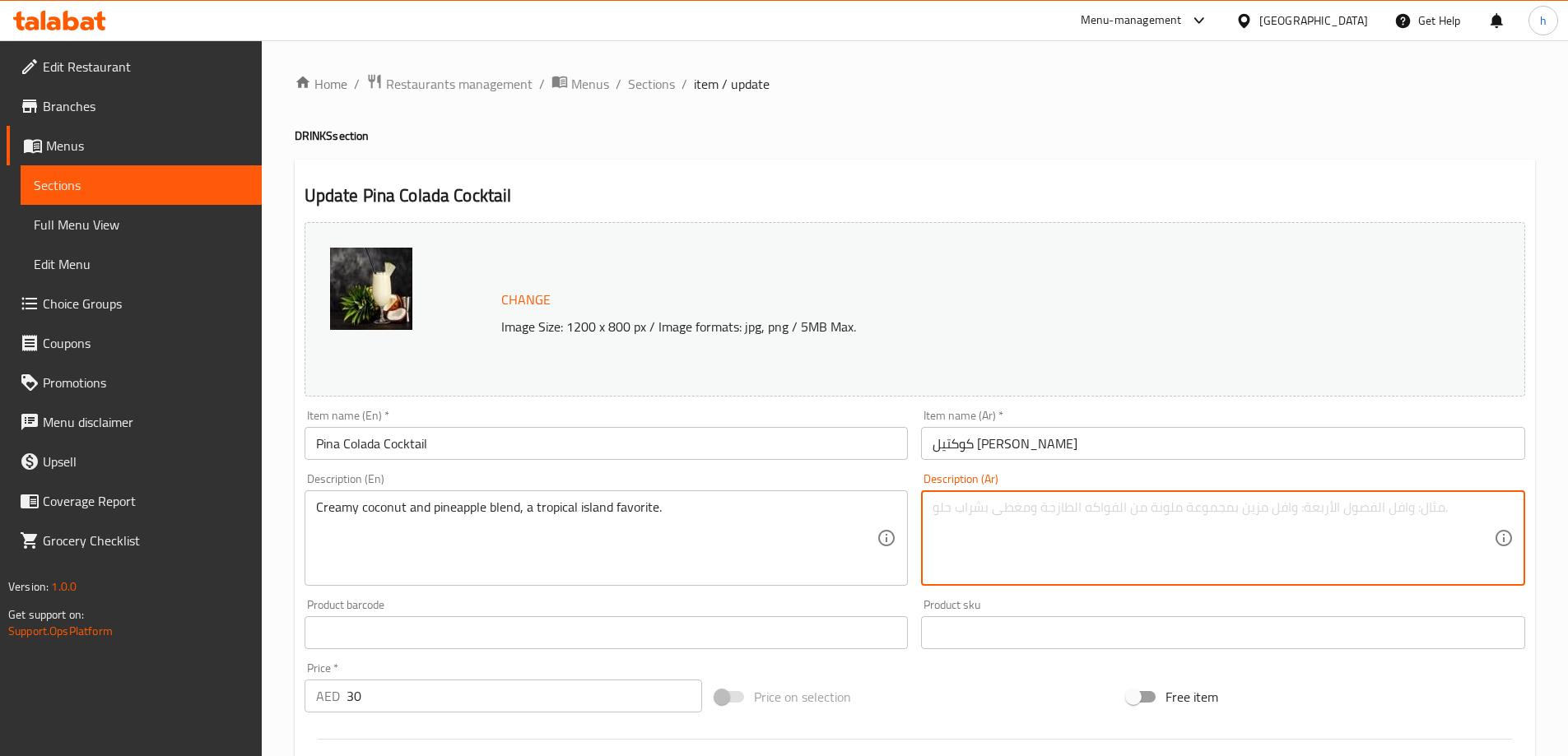
paste textarea "مزيج كريمي من جوز الهند والأناناس، المفضل في الجزر الاستوائية."
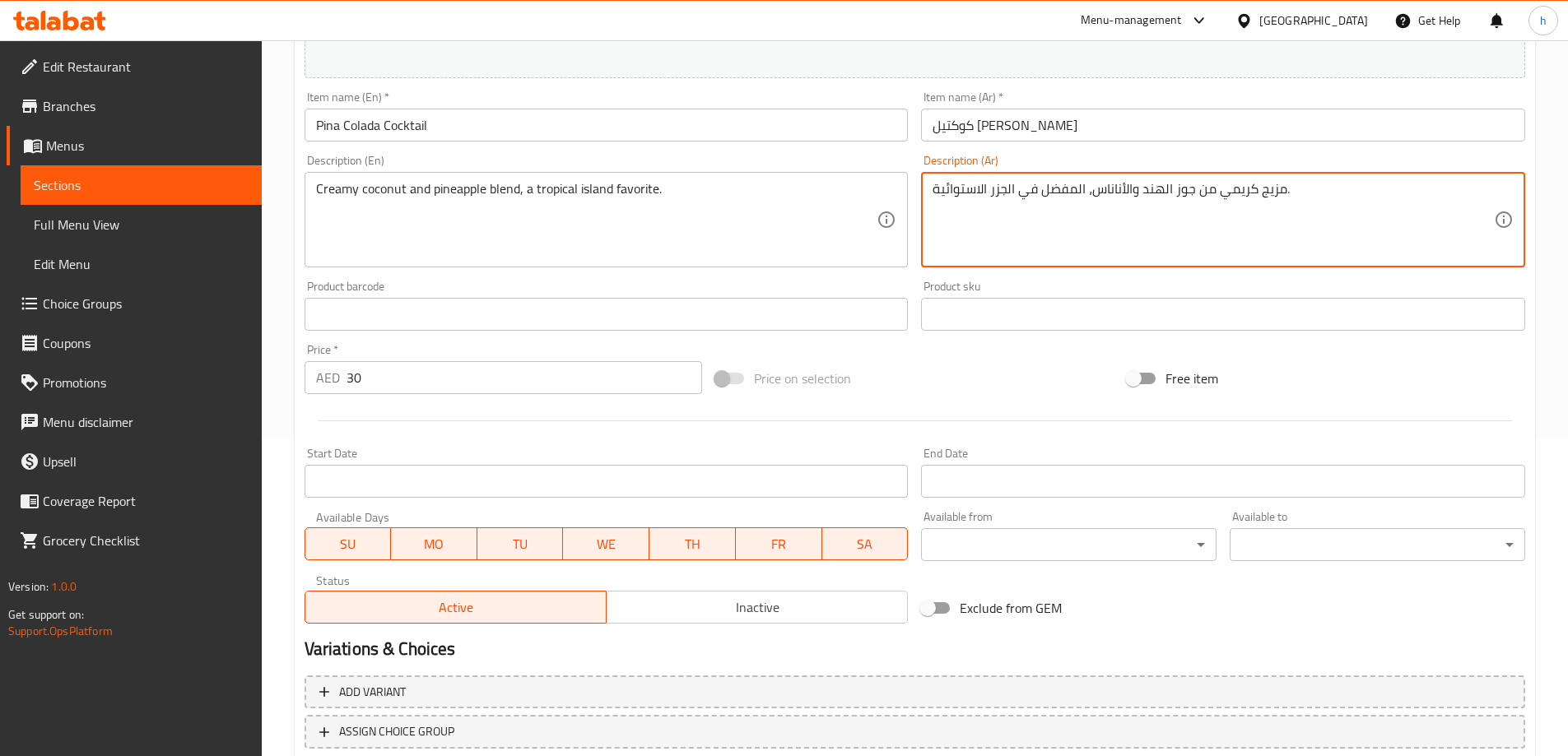
scroll to position [430, 0]
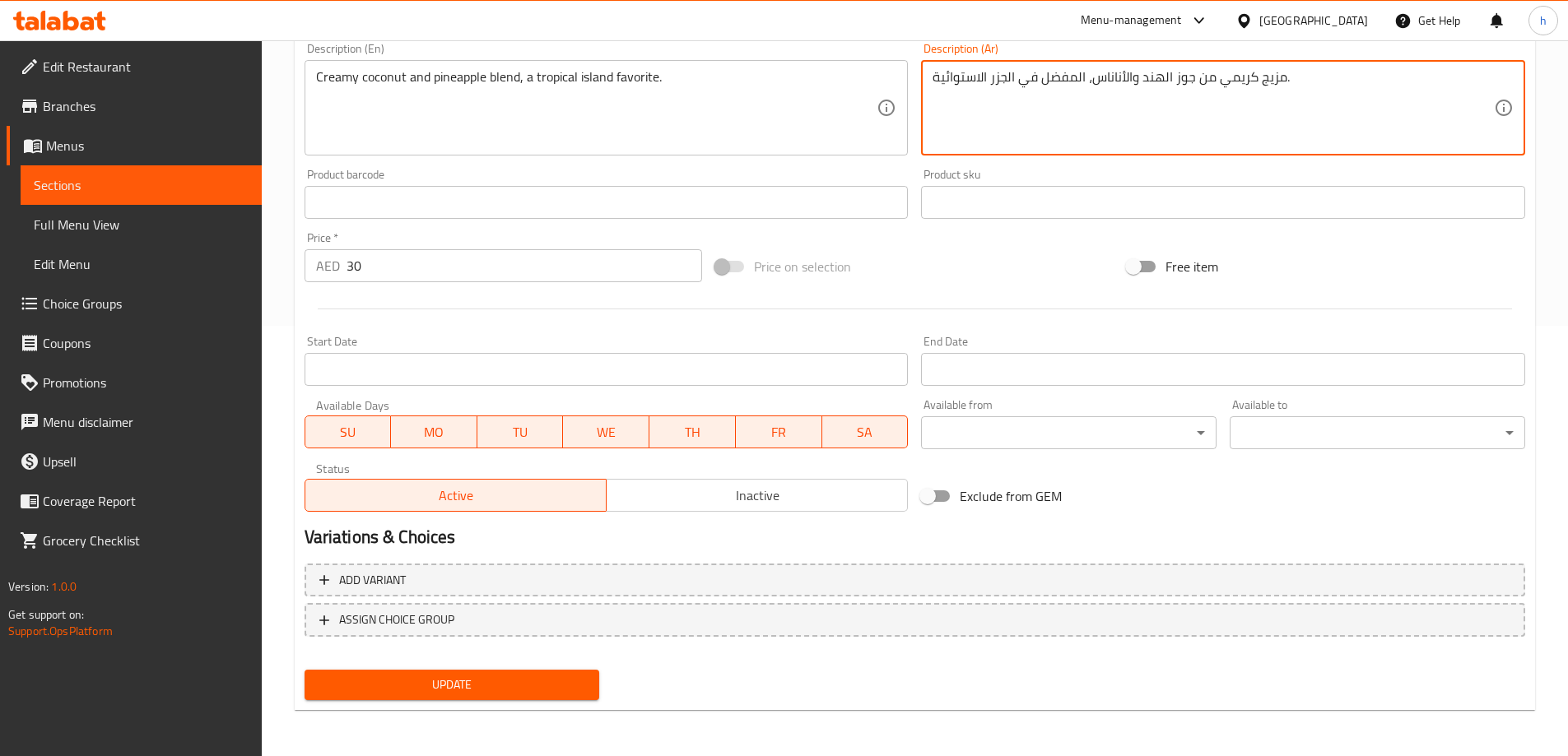
type textarea "مزيج كريمي من جوز الهند والأناناس، المفضل في الجزر الاستوائية."
click at [568, 687] on span "Update" at bounding box center [452, 684] width 270 height 21
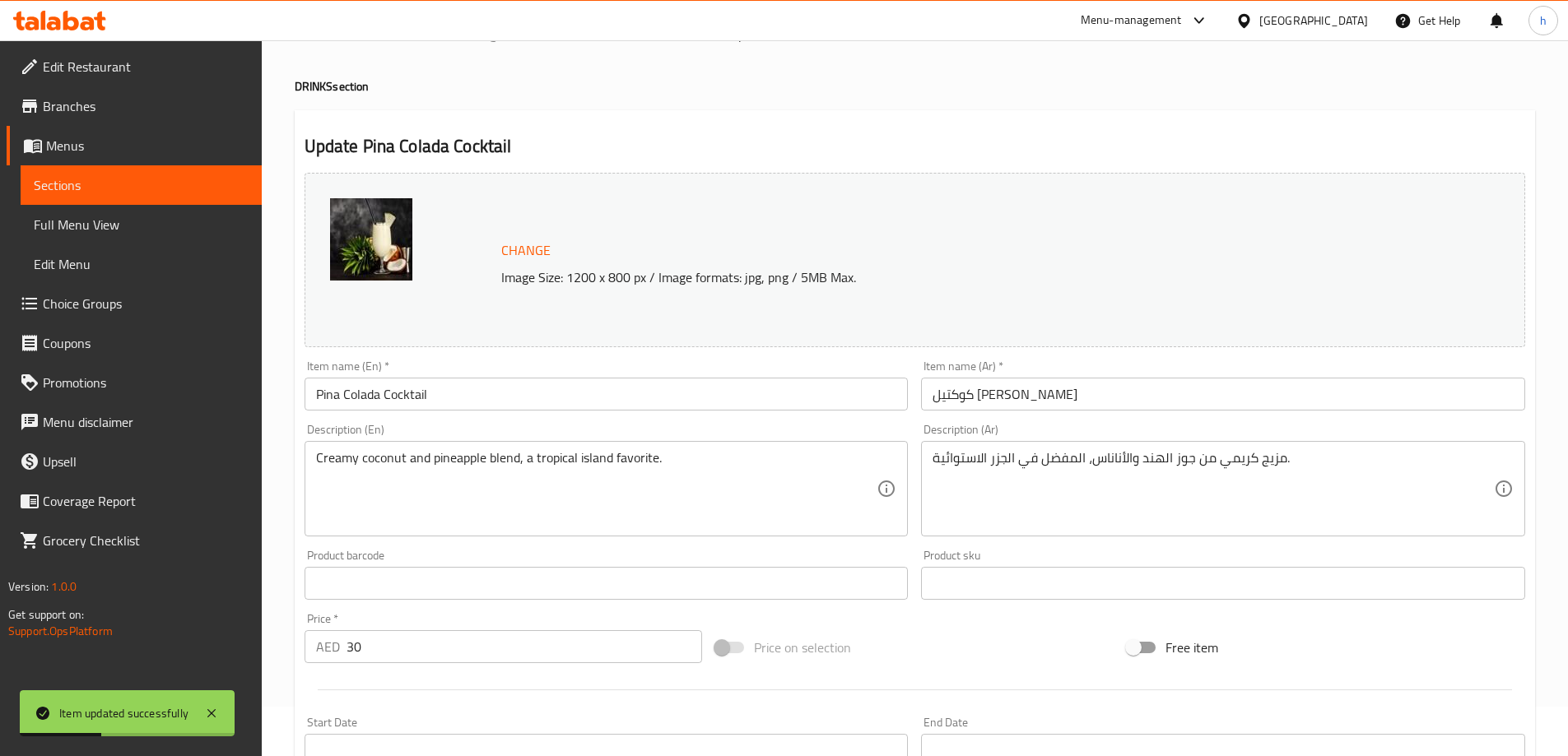
scroll to position [0, 0]
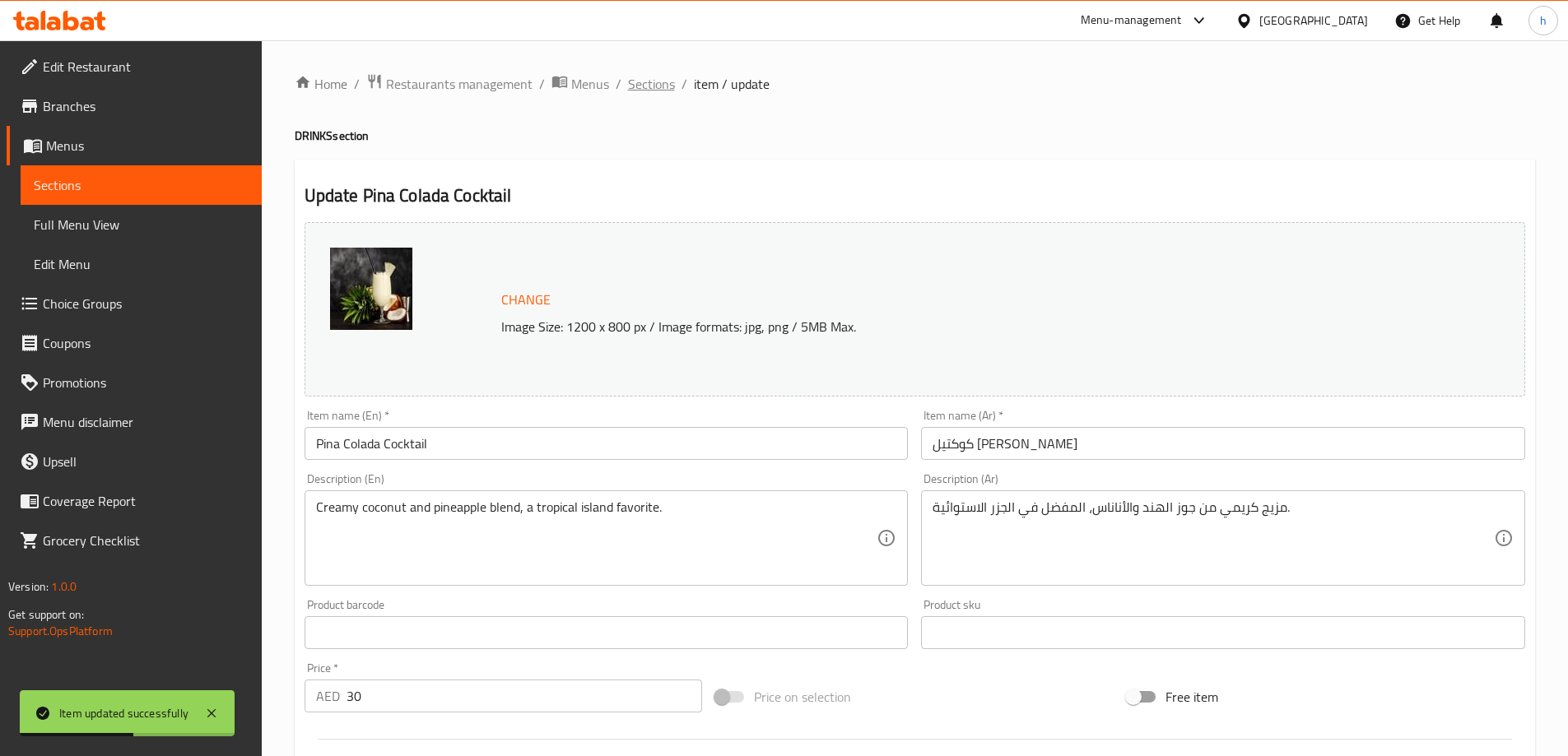
click at [667, 87] on span "Sections" at bounding box center [652, 84] width 47 height 20
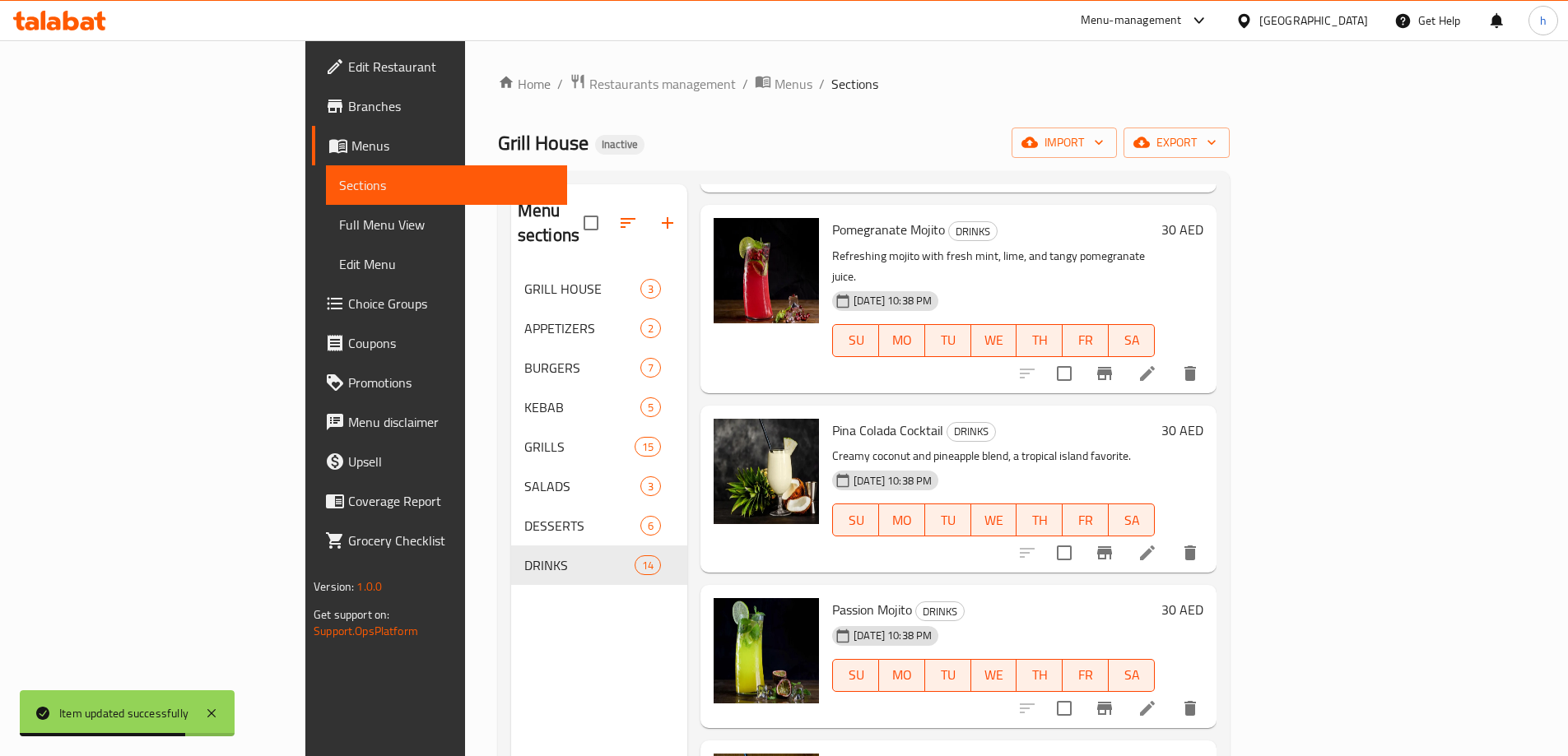
scroll to position [822, 0]
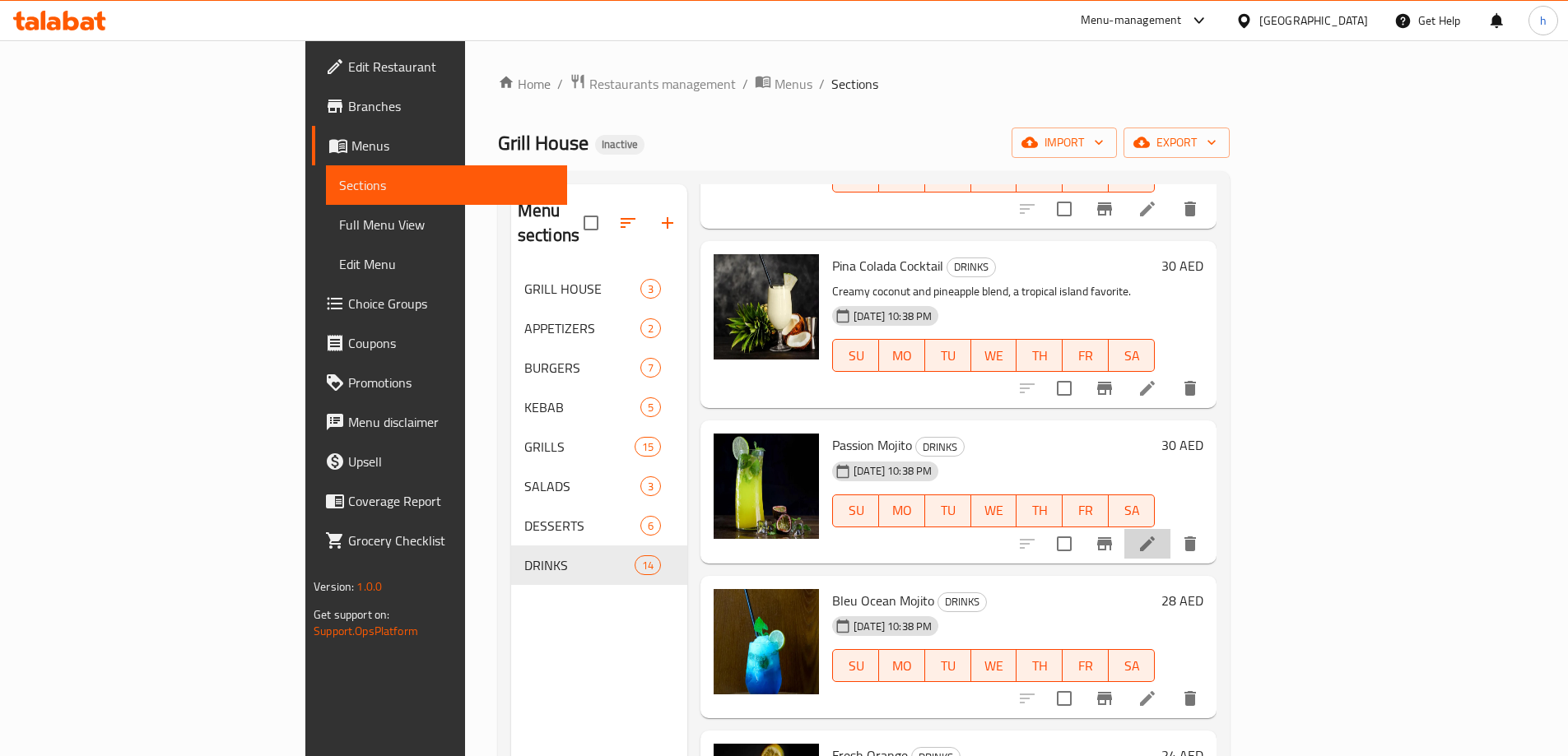
click at [1170, 529] on li at bounding box center [1146, 544] width 46 height 30
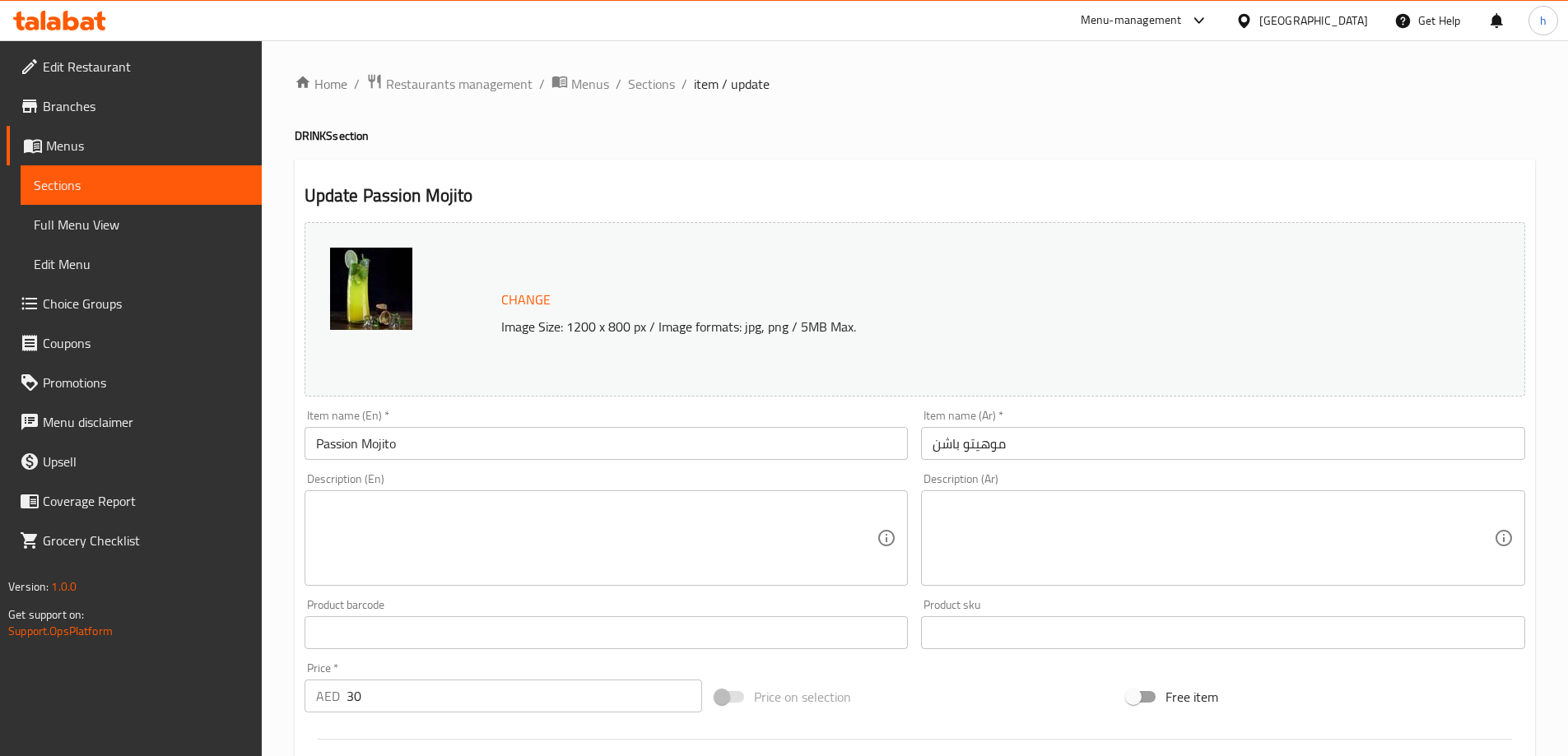
click at [418, 561] on textarea at bounding box center [596, 538] width 561 height 78
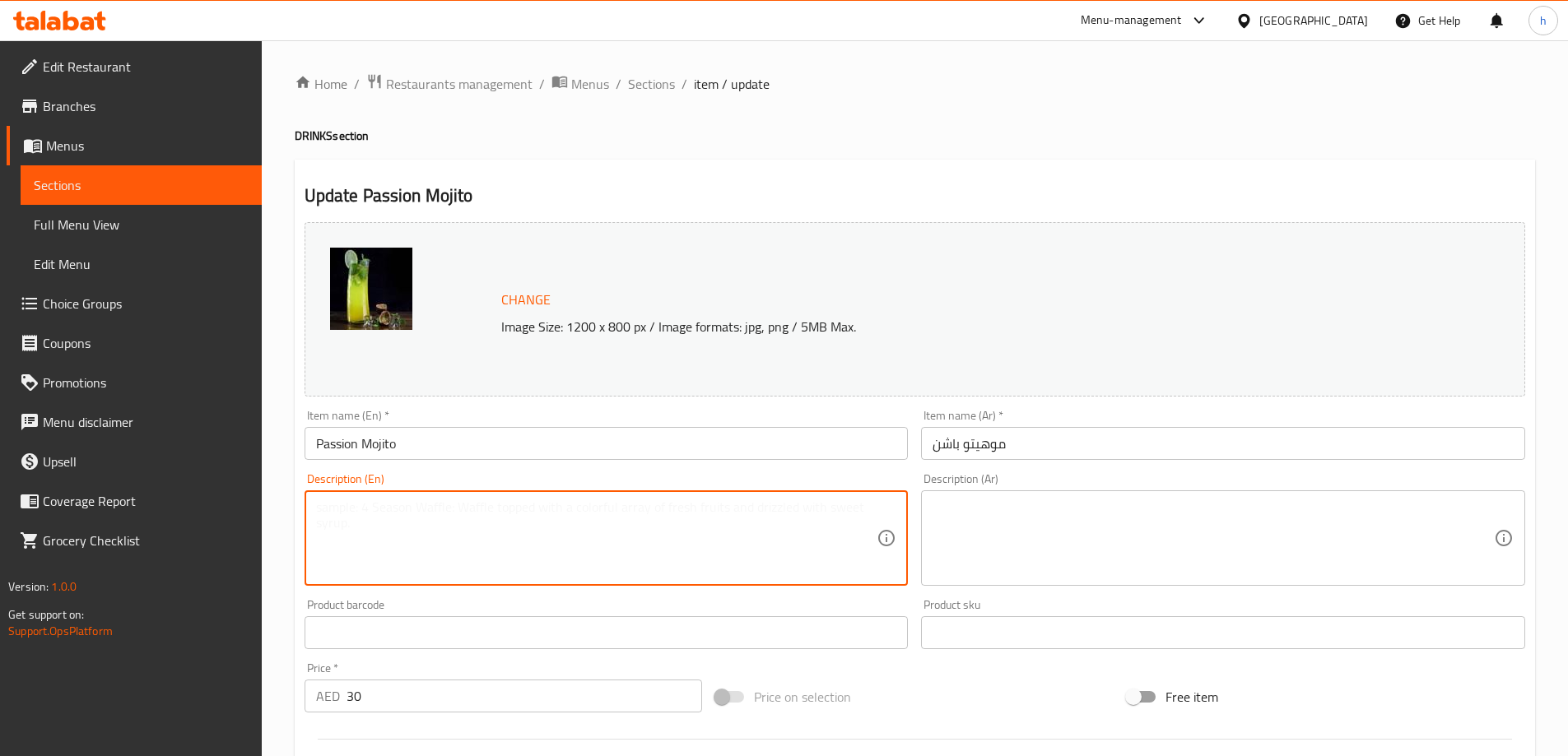
paste textarea "A zesty mojito twist with passion fruit, mint, and lime."
type textarea "A zesty mojito twist with passion fruit, mint, and lime."
click at [1045, 505] on textarea at bounding box center [1213, 538] width 561 height 78
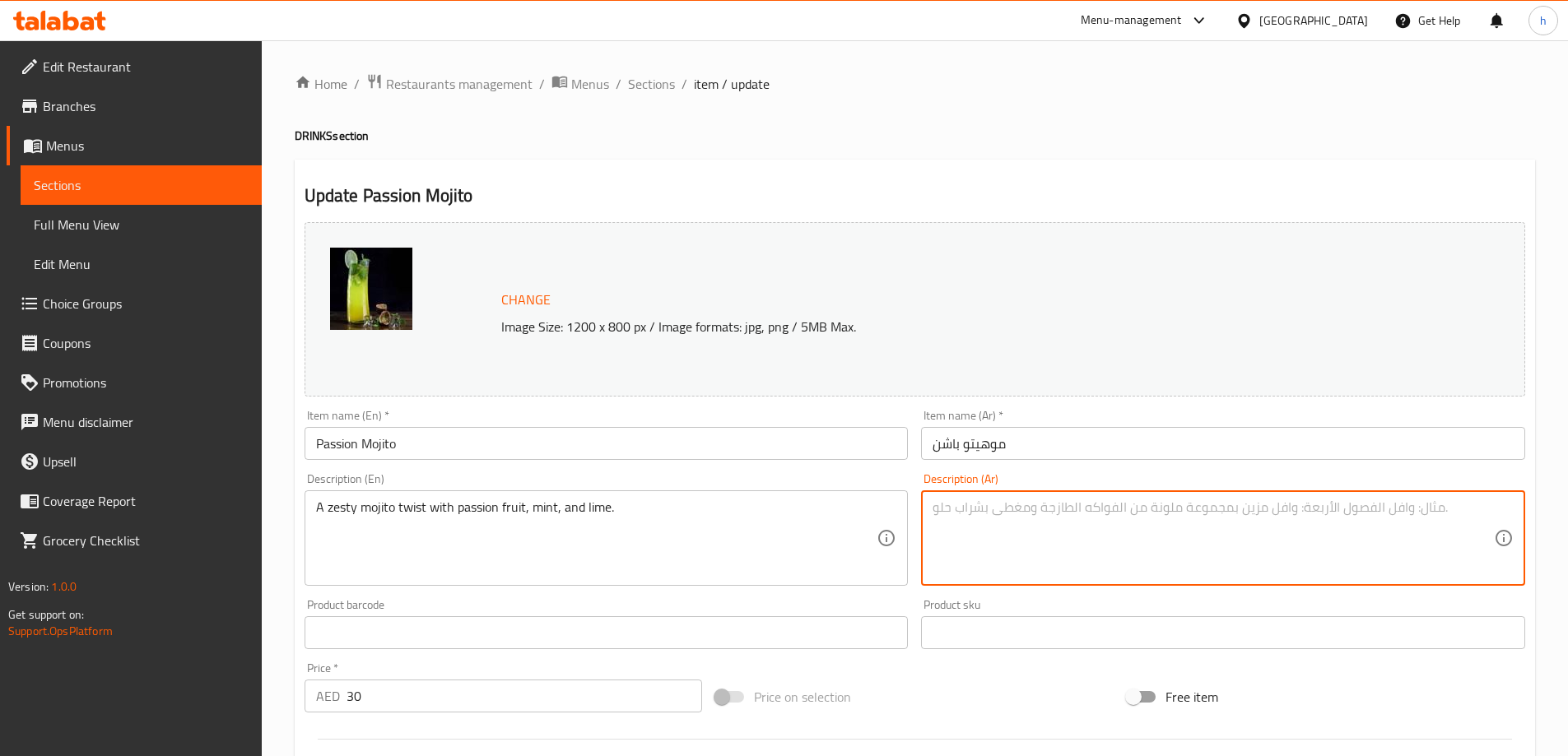
paste textarea "نكهة الموهيتو اللذيذة مع فاكهة العاطفة والنعناع والليمون."
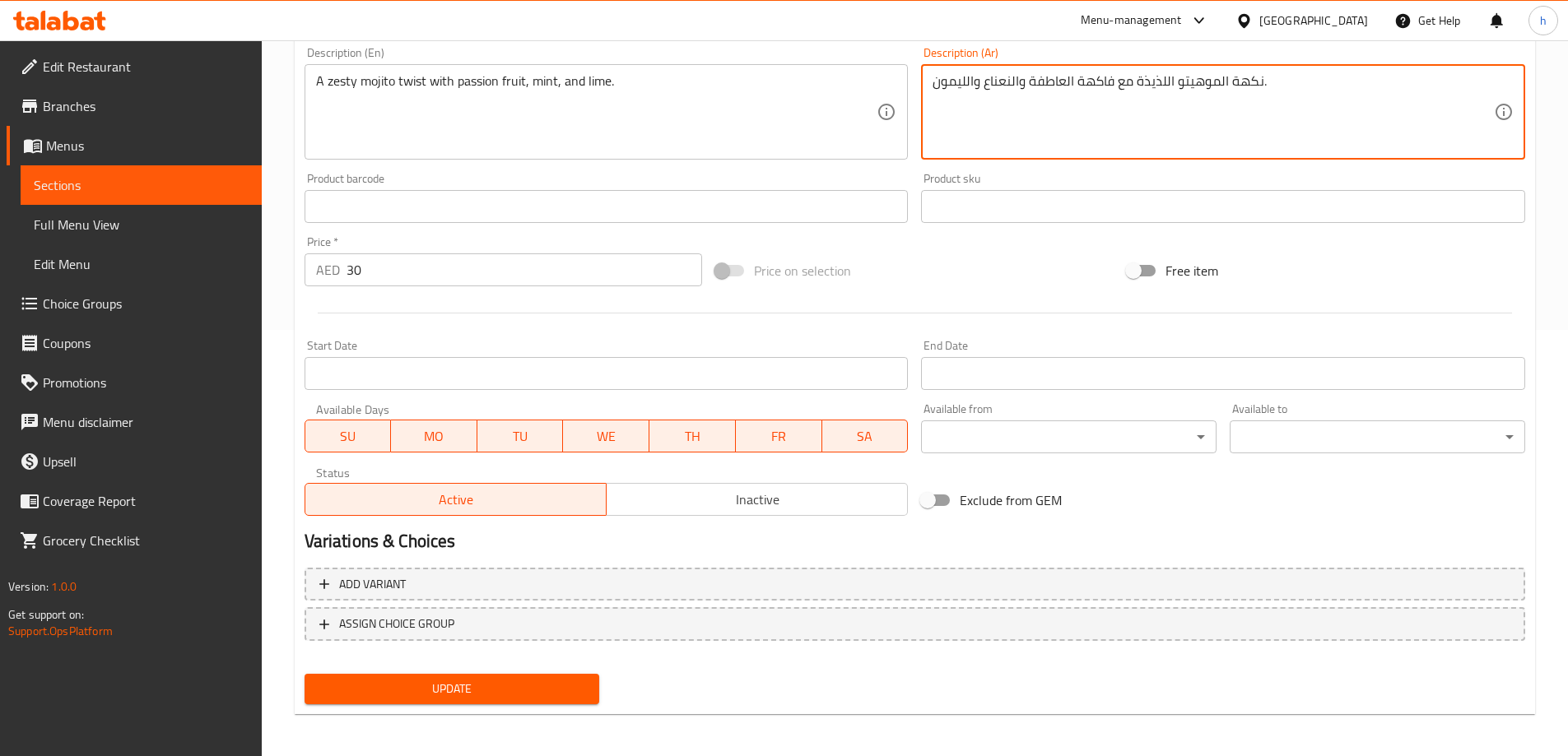
scroll to position [430, 0]
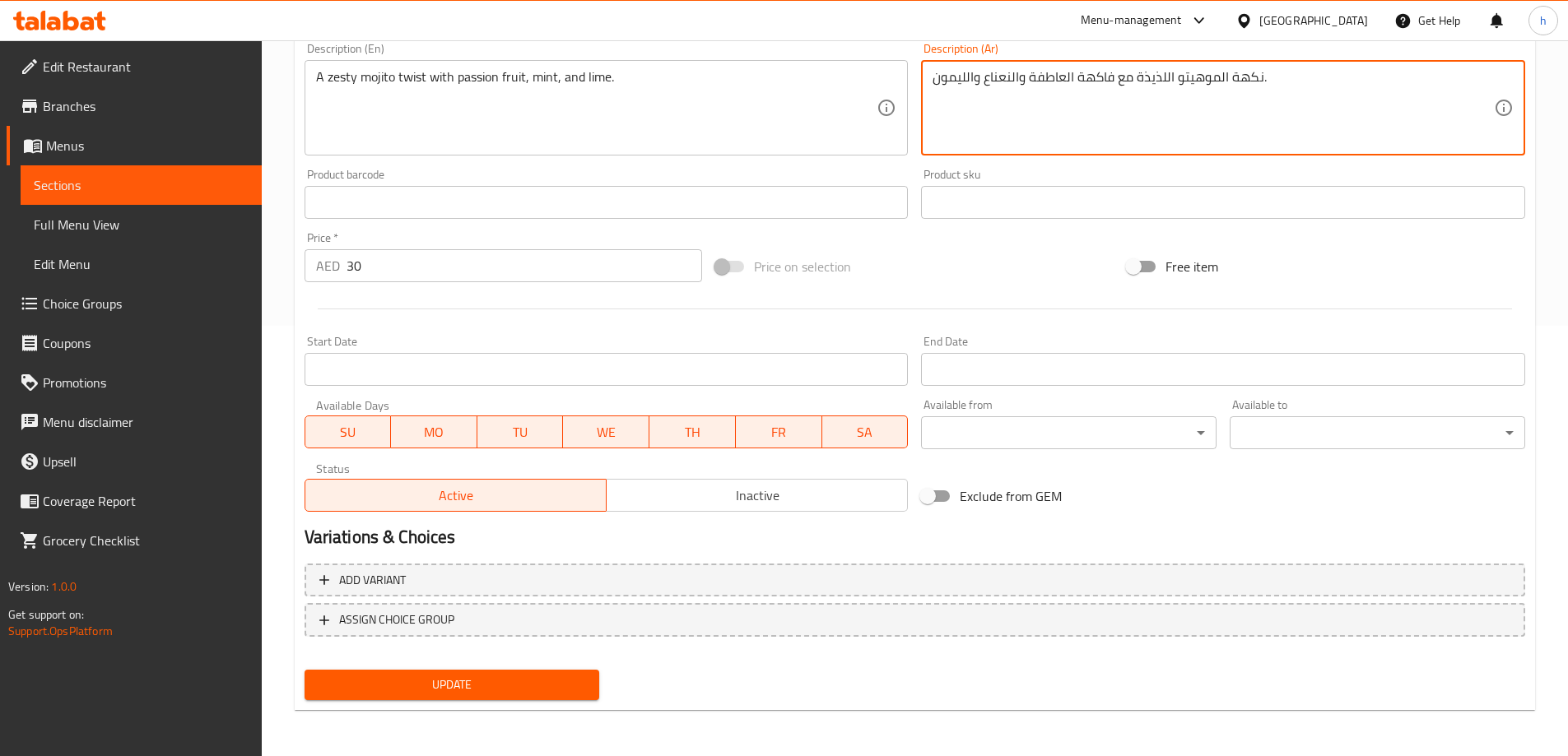
type textarea "نكهة الموهيتو اللذيذة مع فاكهة العاطفة والنعناع والليمون."
click at [596, 672] on button "Update" at bounding box center [451, 684] width 295 height 31
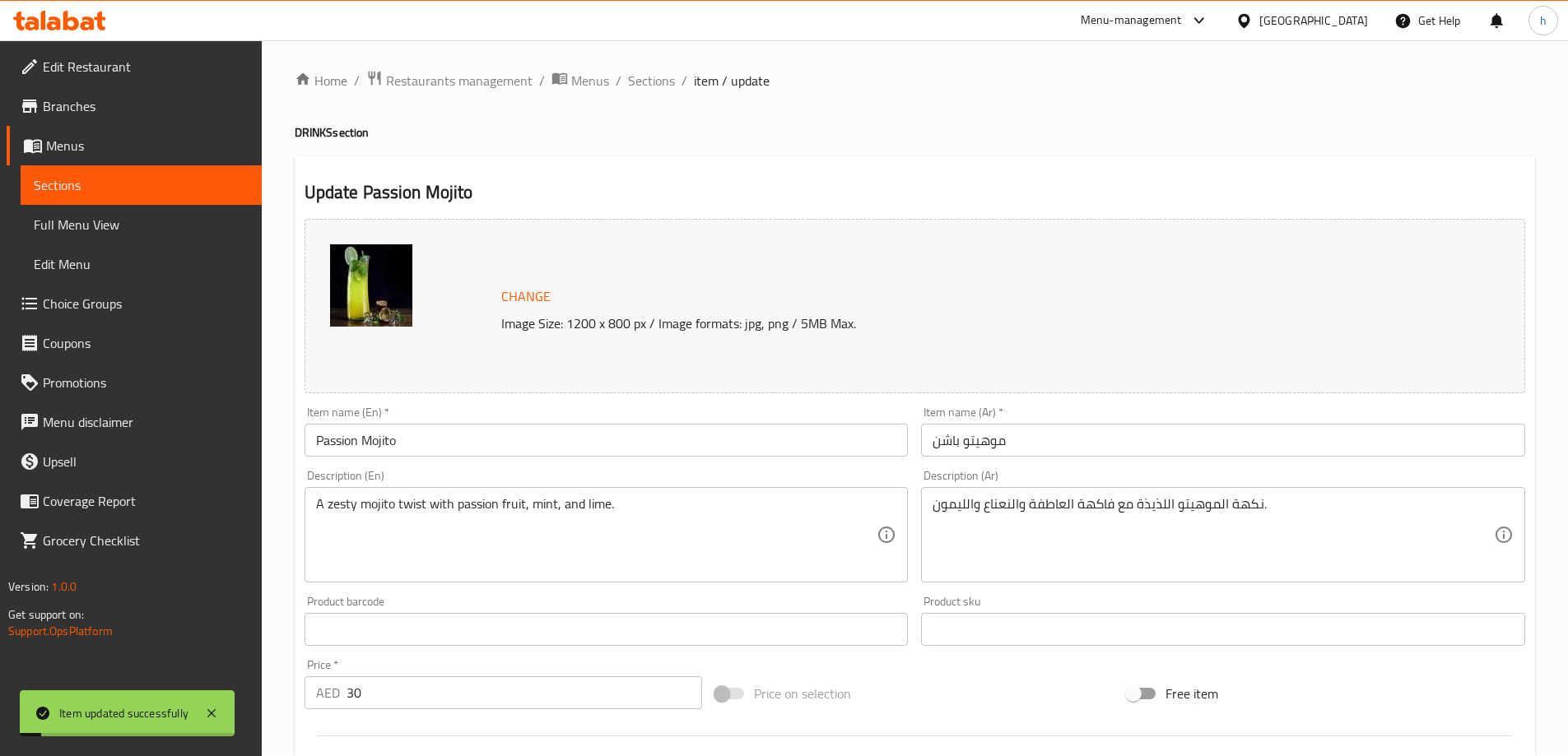
scroll to position [0, 0]
click at [665, 84] on span "Sections" at bounding box center [652, 84] width 47 height 20
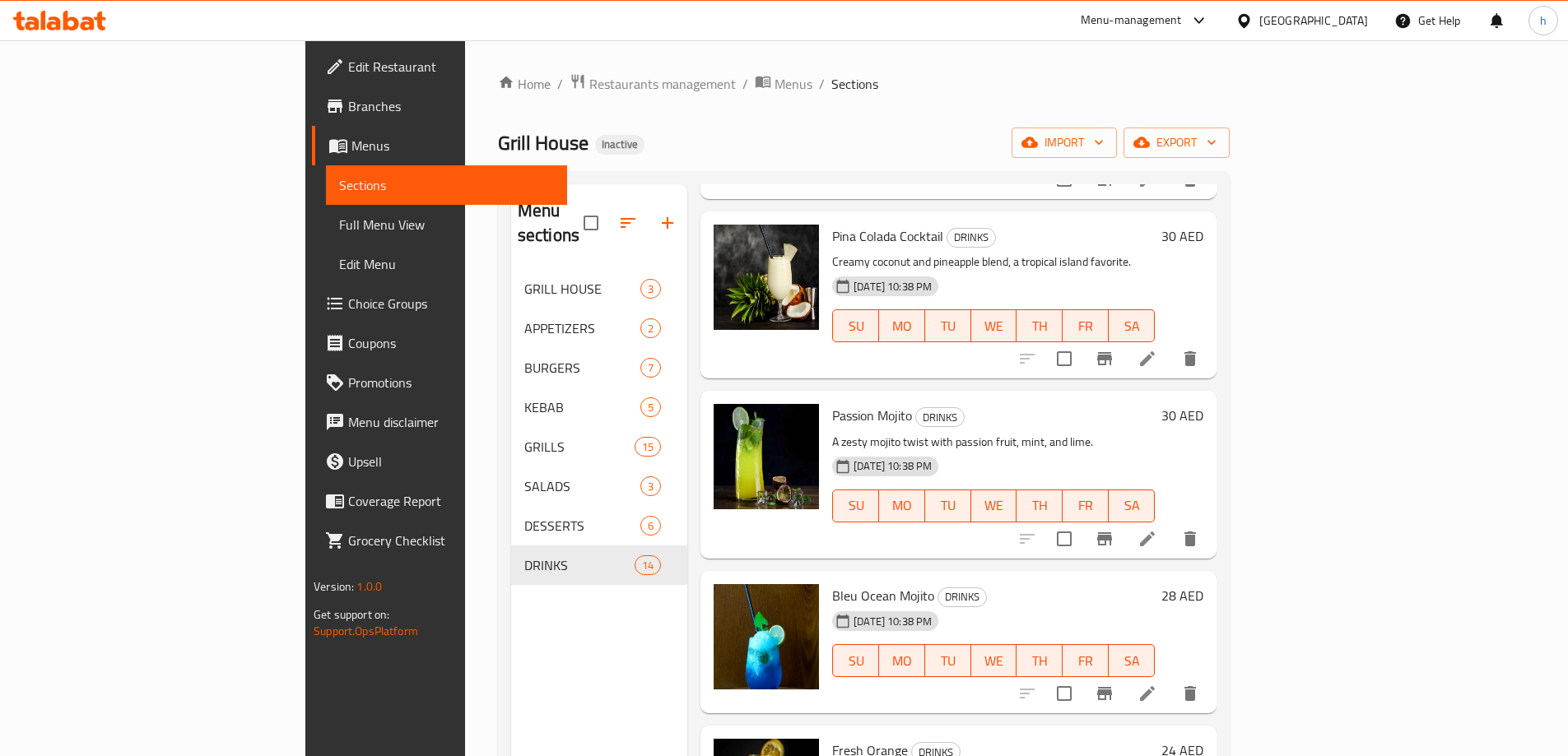
scroll to position [822, 0]
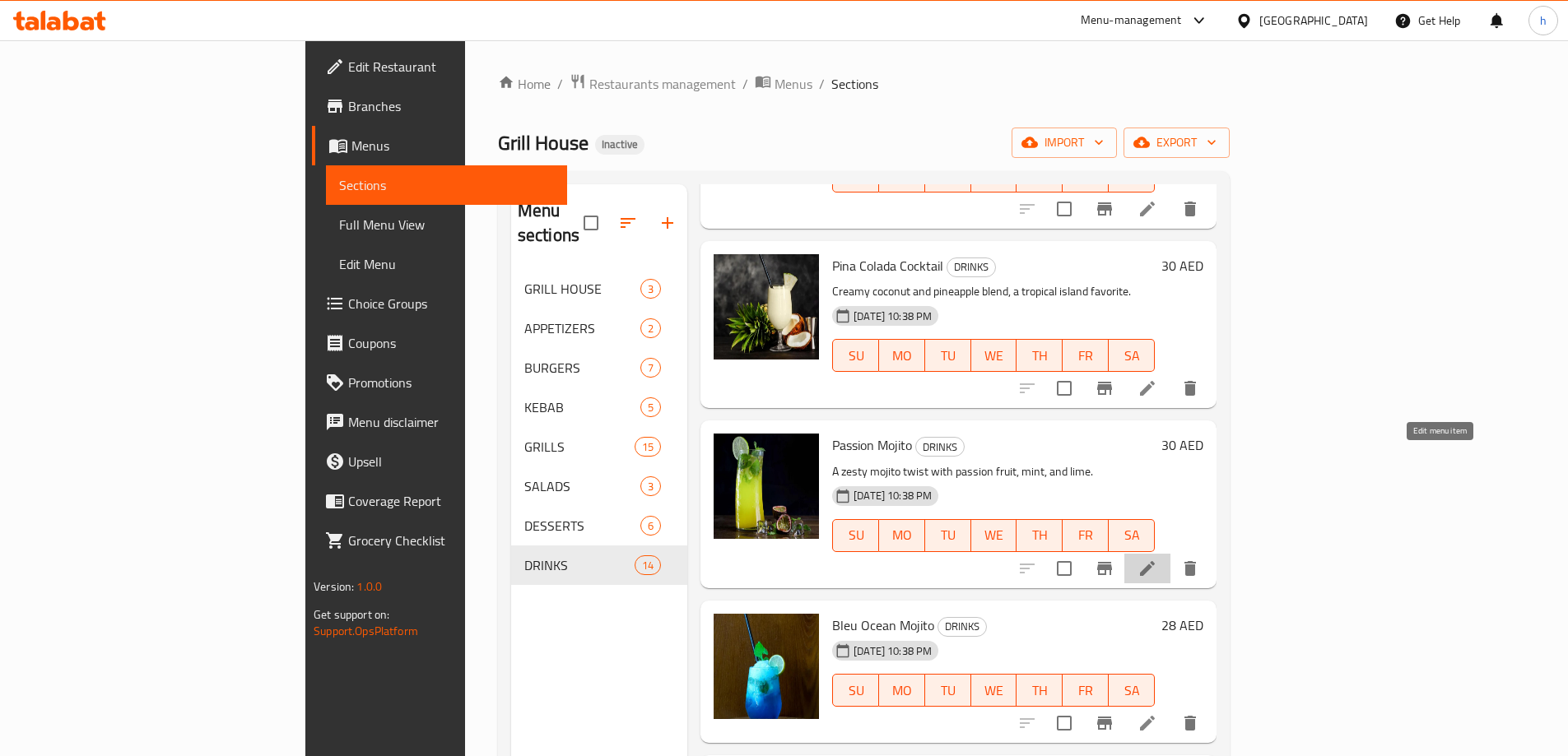
click at [1157, 559] on icon at bounding box center [1147, 568] width 20 height 20
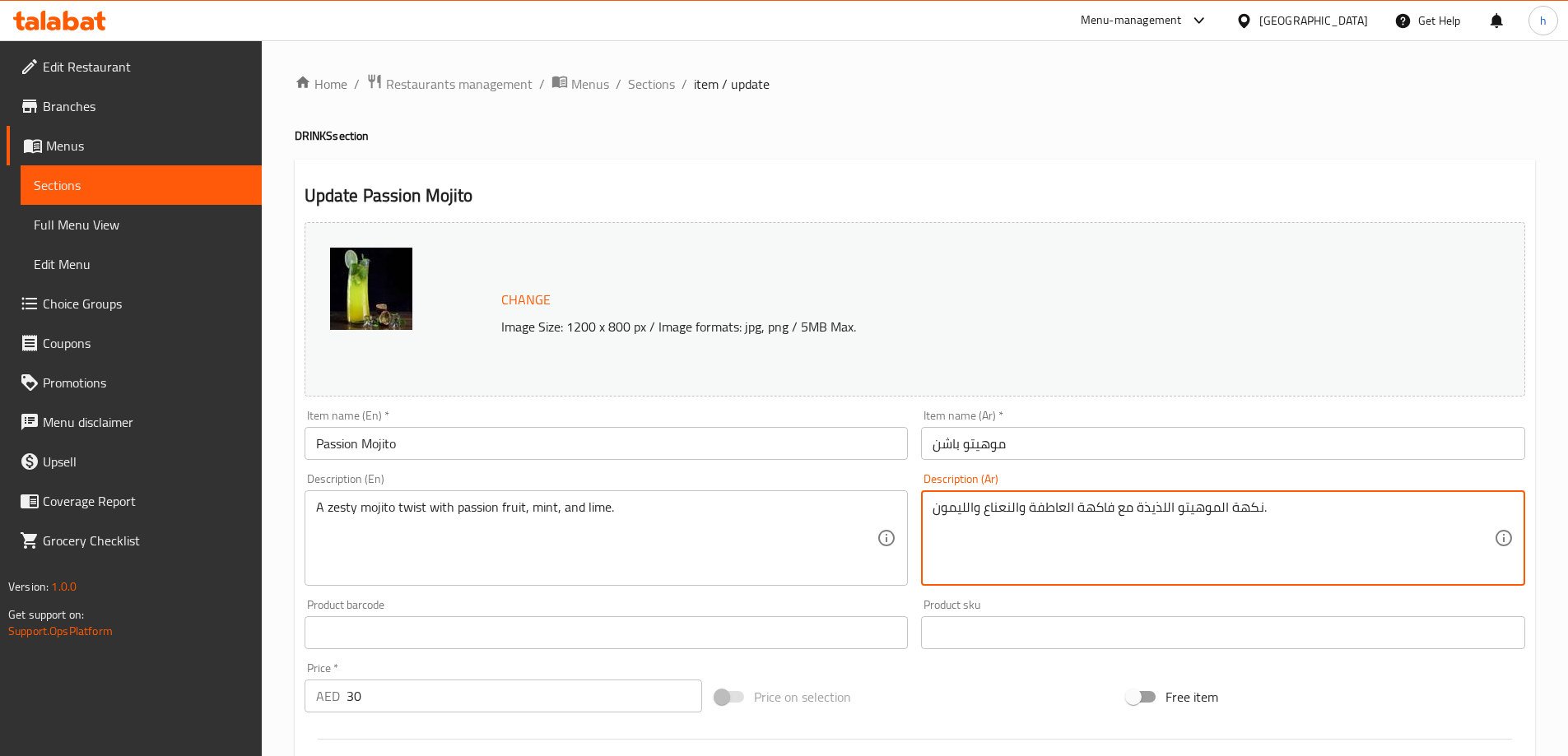
drag, startPoint x: 972, startPoint y: 506, endPoint x: 918, endPoint y: 512, distance: 54.3
click at [1055, 506] on textarea "نكهة الموهيتو اللذيذة مع فاكهة العاطفة والنعناع وحامض." at bounding box center [1213, 538] width 561 height 78
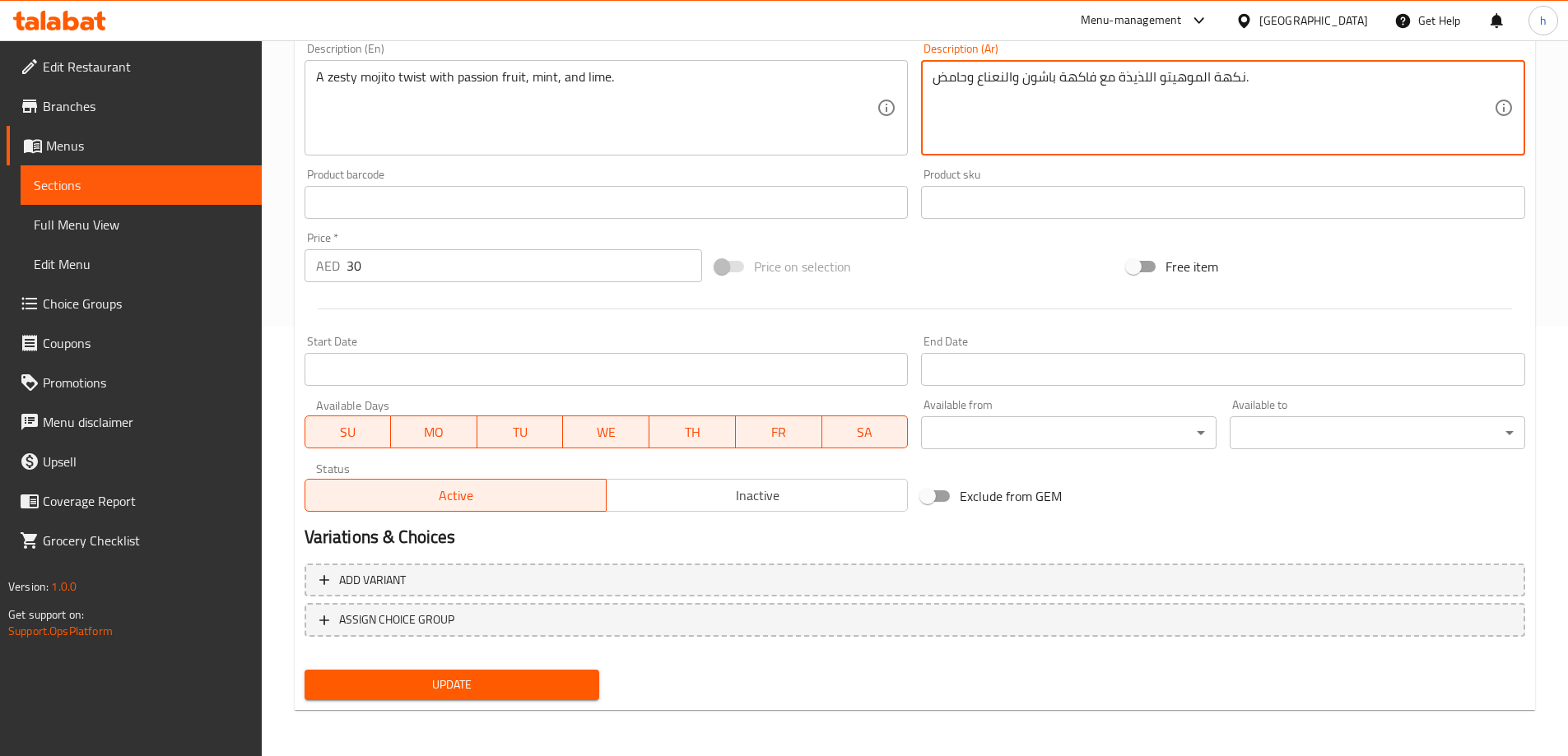
type textarea "نكهة الموهيتو اللذيذة مع فاكهة باشون والنعناع وحامض."
click at [495, 682] on span "Update" at bounding box center [452, 684] width 270 height 21
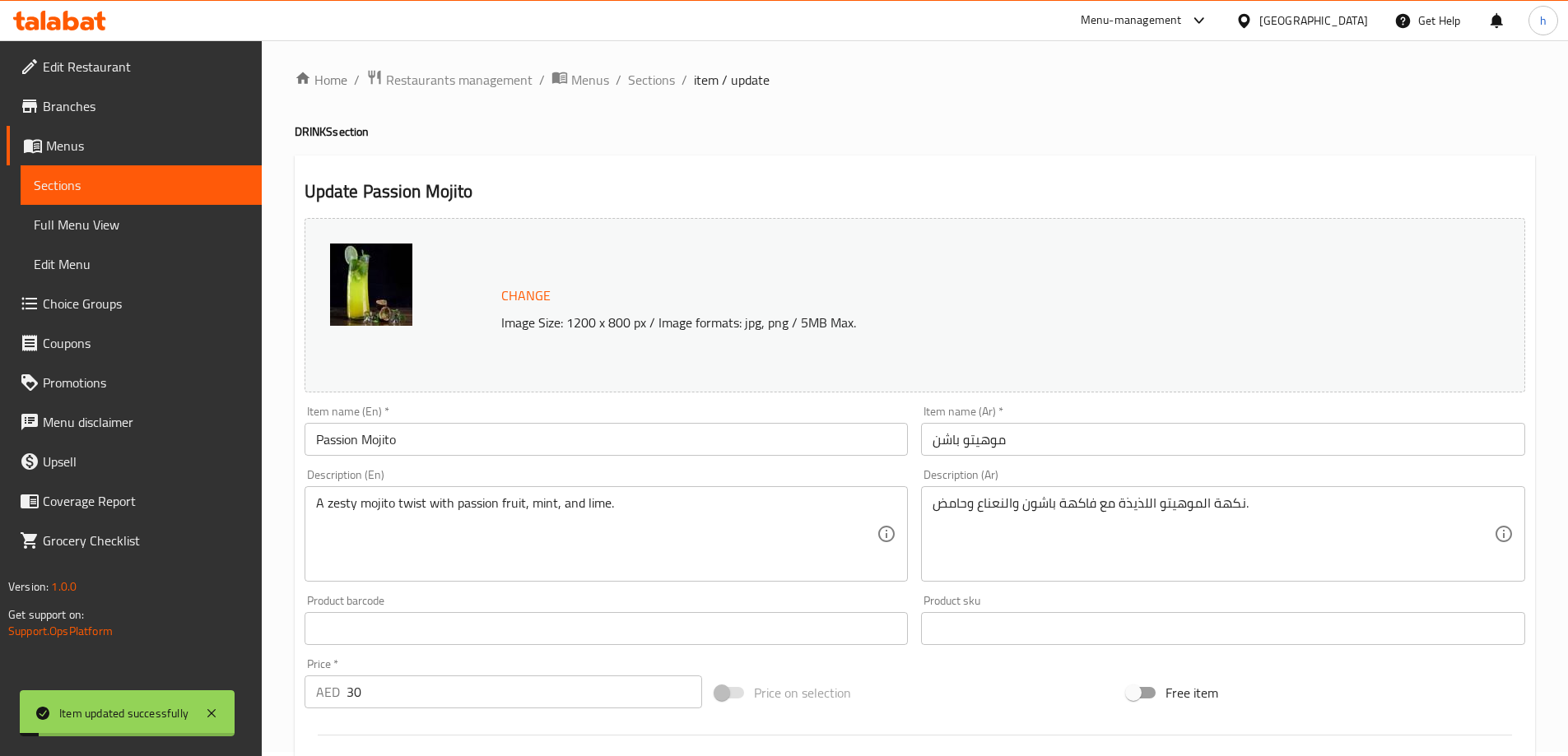
scroll to position [0, 0]
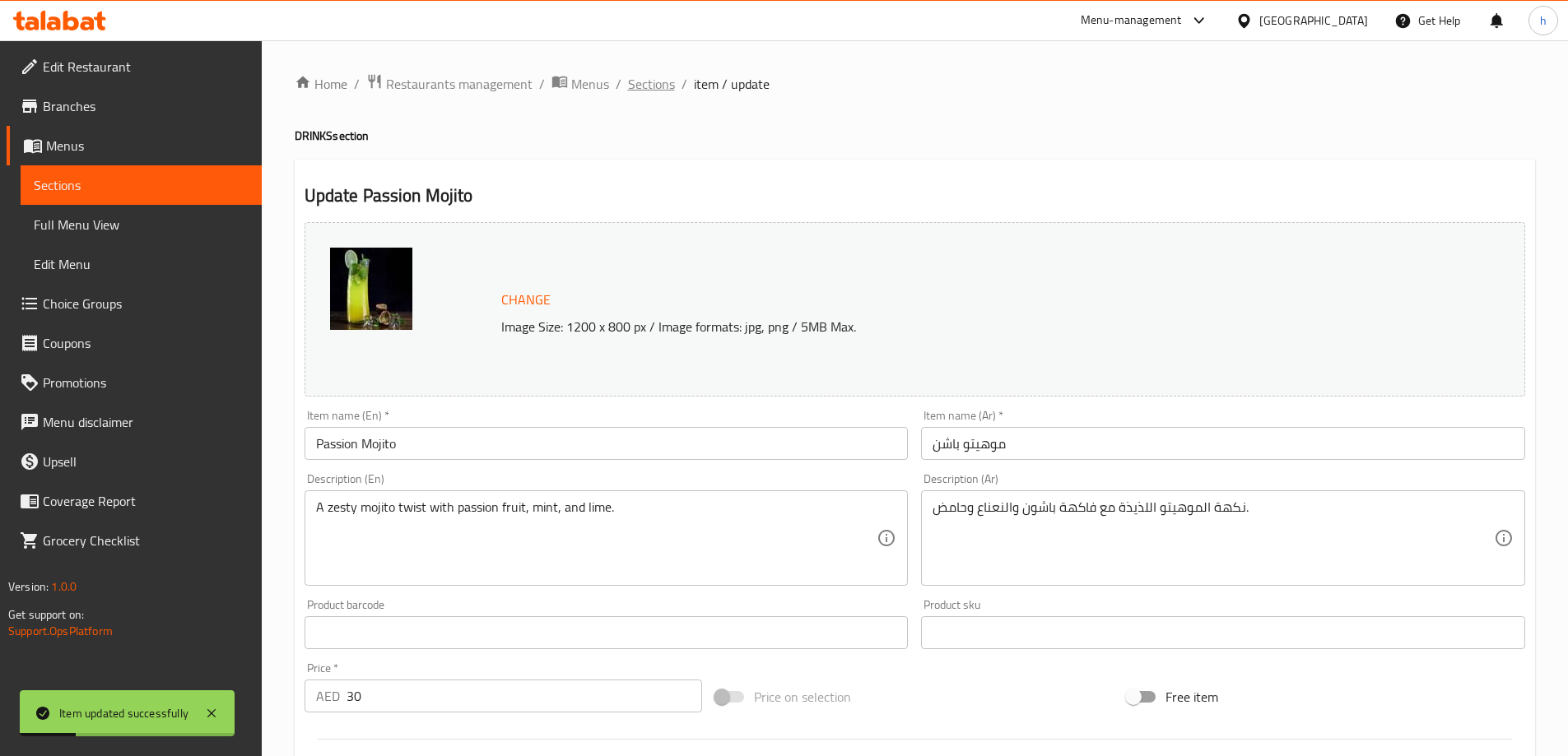
click at [665, 82] on span "Sections" at bounding box center [652, 84] width 47 height 20
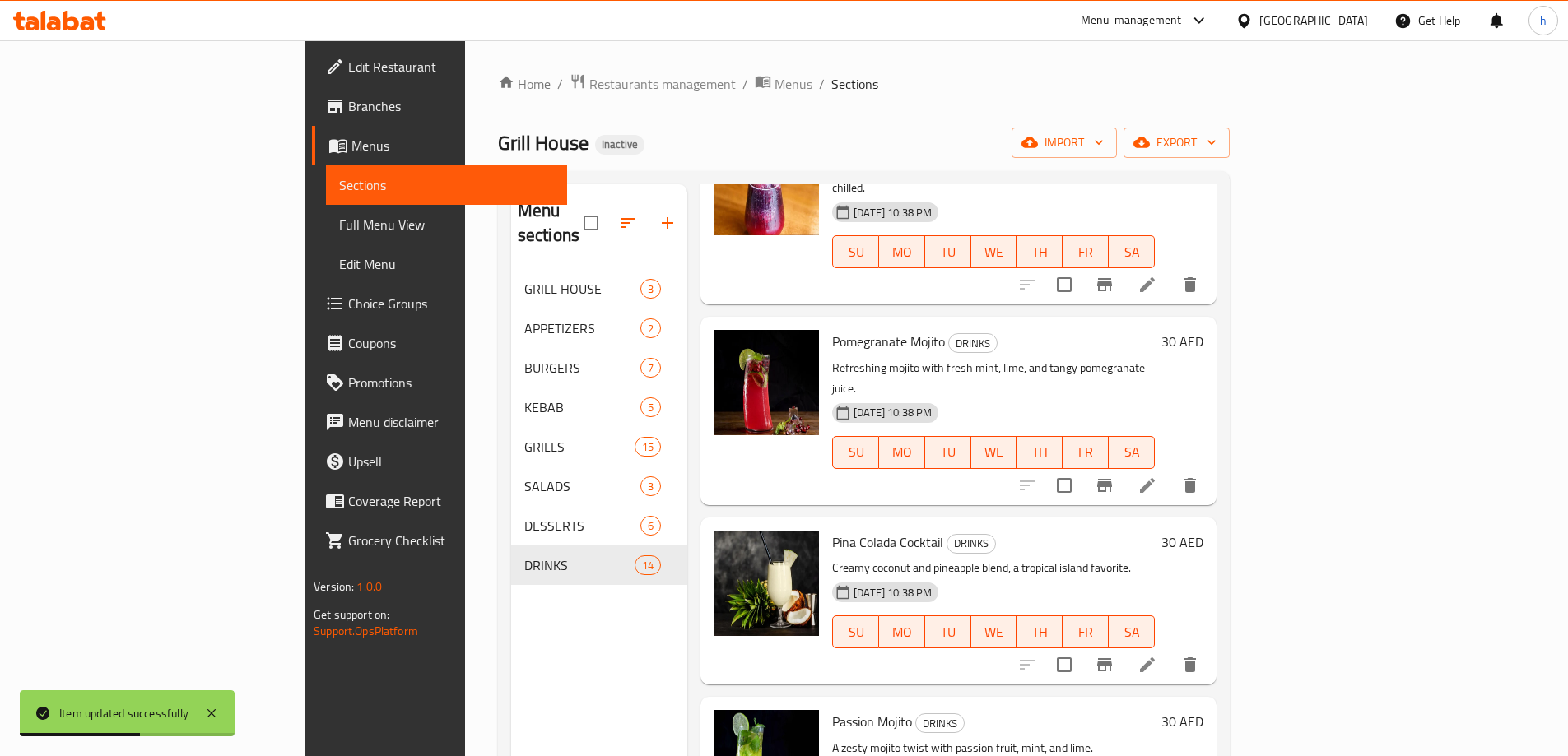
scroll to position [575, 0]
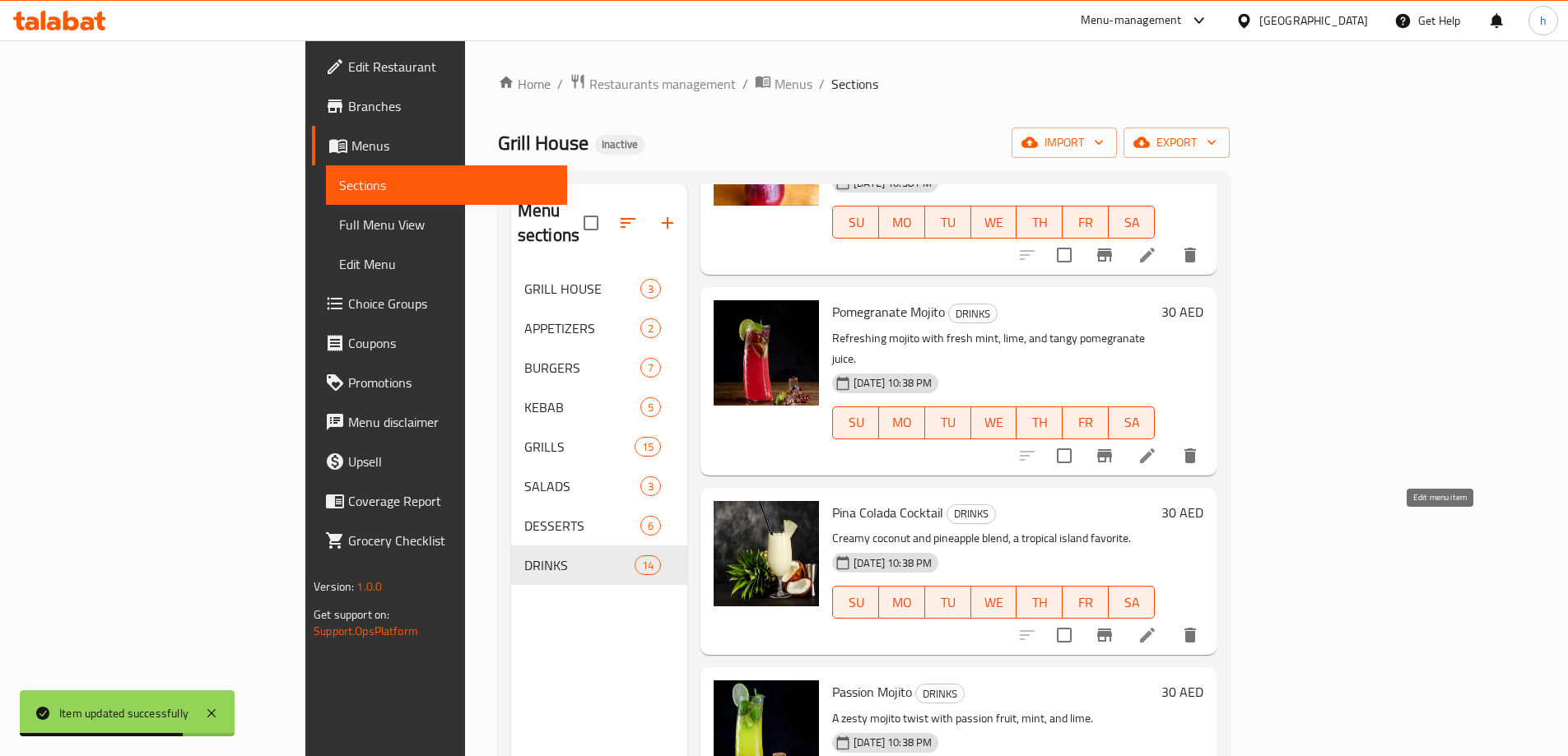
click at [1157, 625] on icon at bounding box center [1147, 635] width 20 height 20
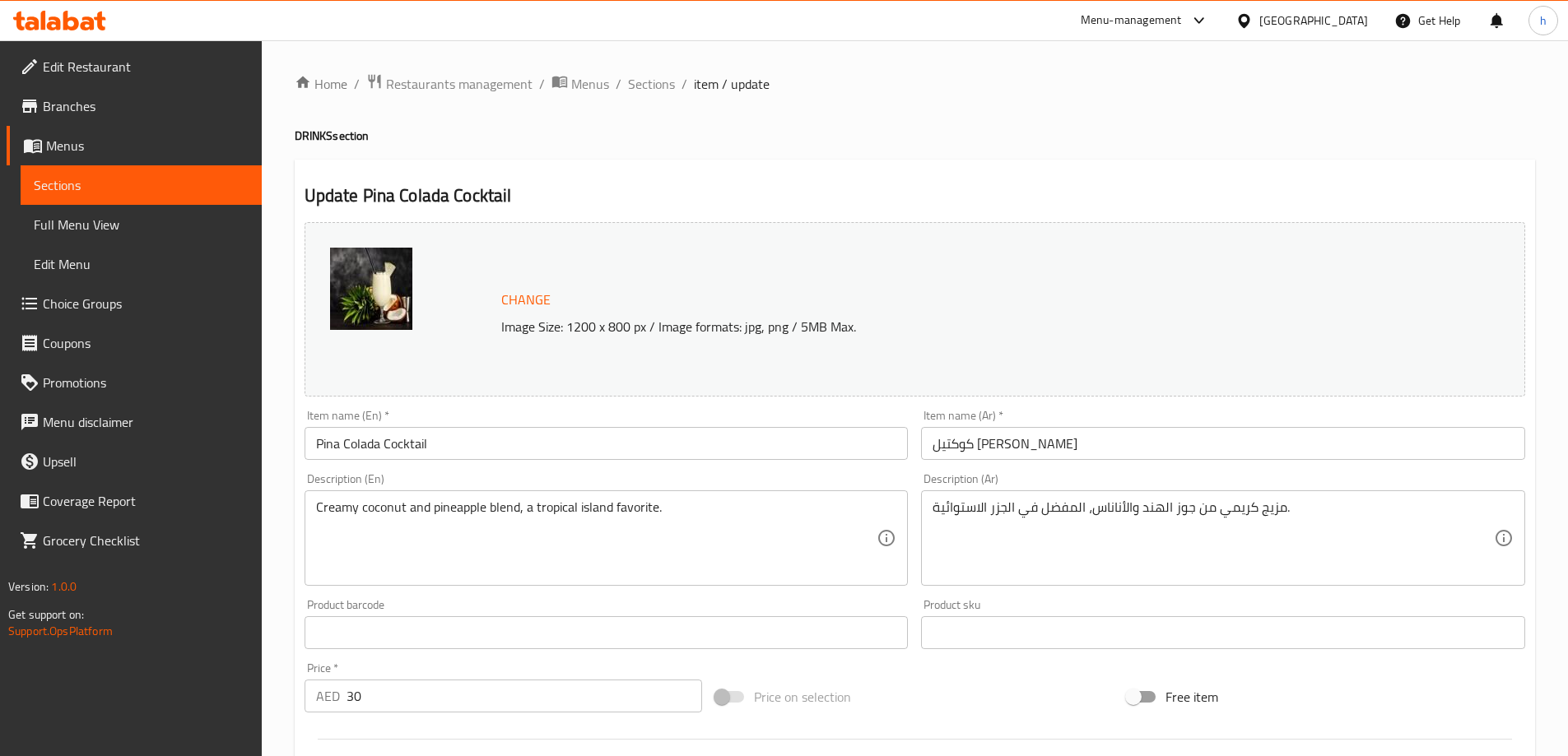
drag, startPoint x: 647, startPoint y: 75, endPoint x: 693, endPoint y: 115, distance: 61.0
click at [647, 75] on span "Sections" at bounding box center [652, 84] width 47 height 20
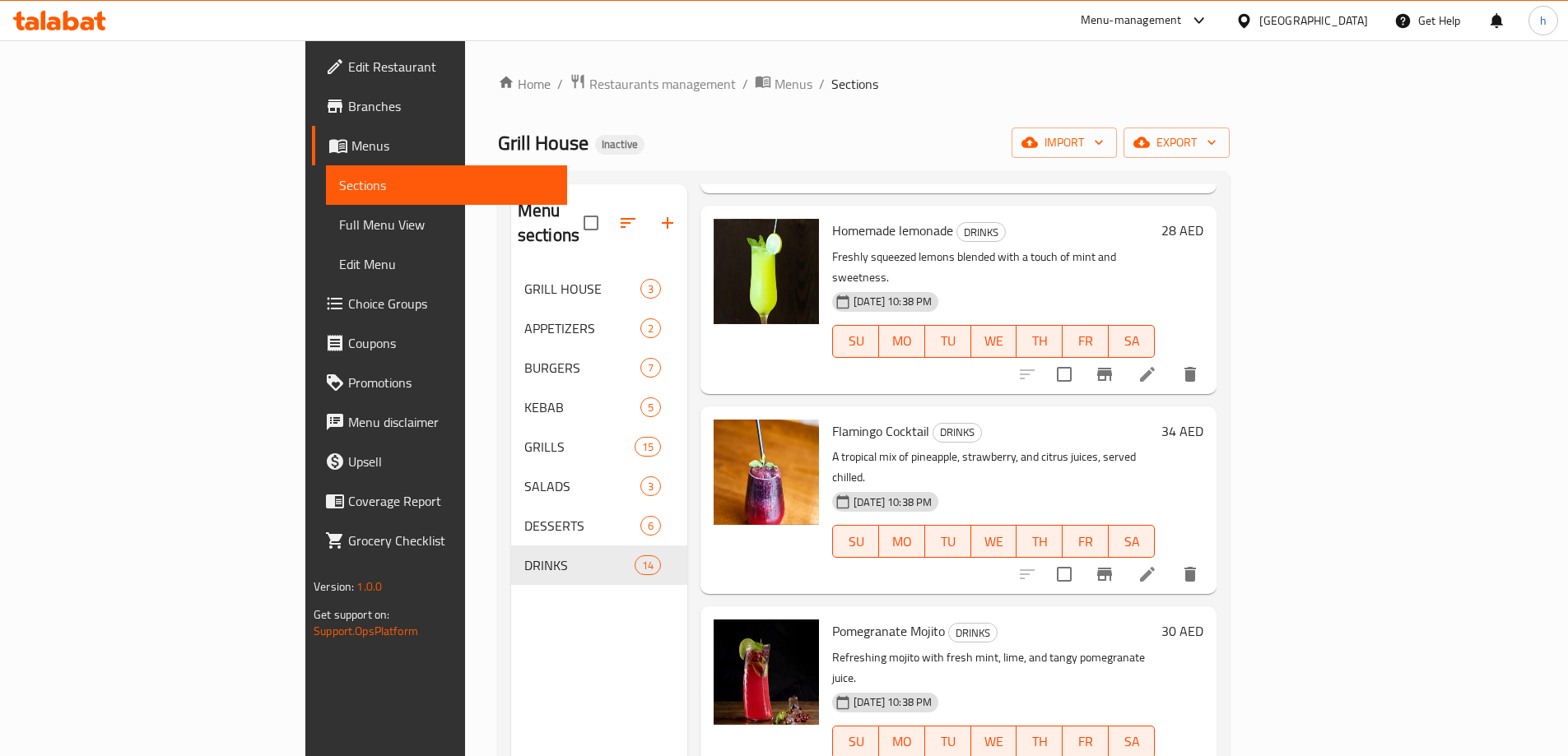
scroll to position [412, 0]
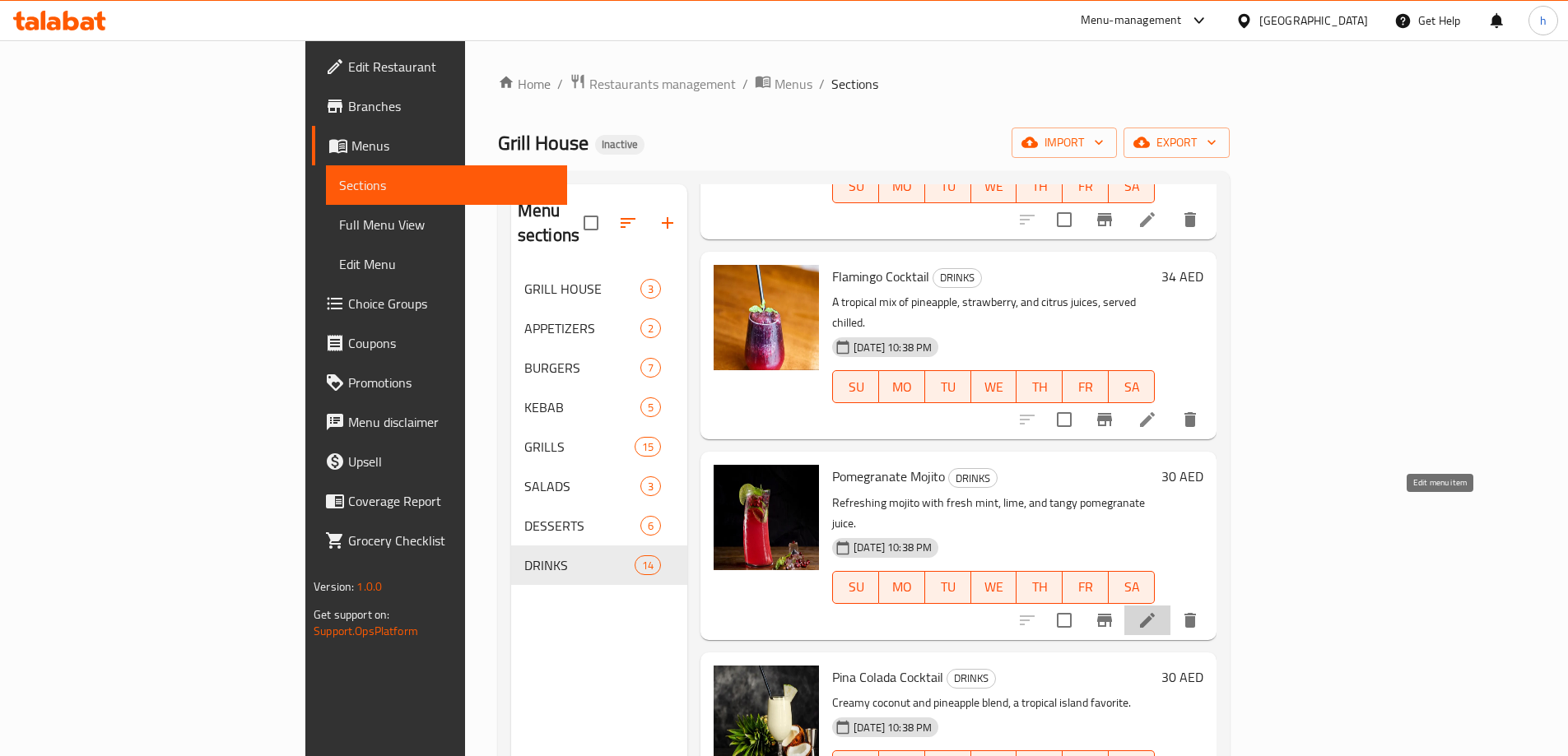
click at [1157, 610] on icon at bounding box center [1147, 620] width 20 height 20
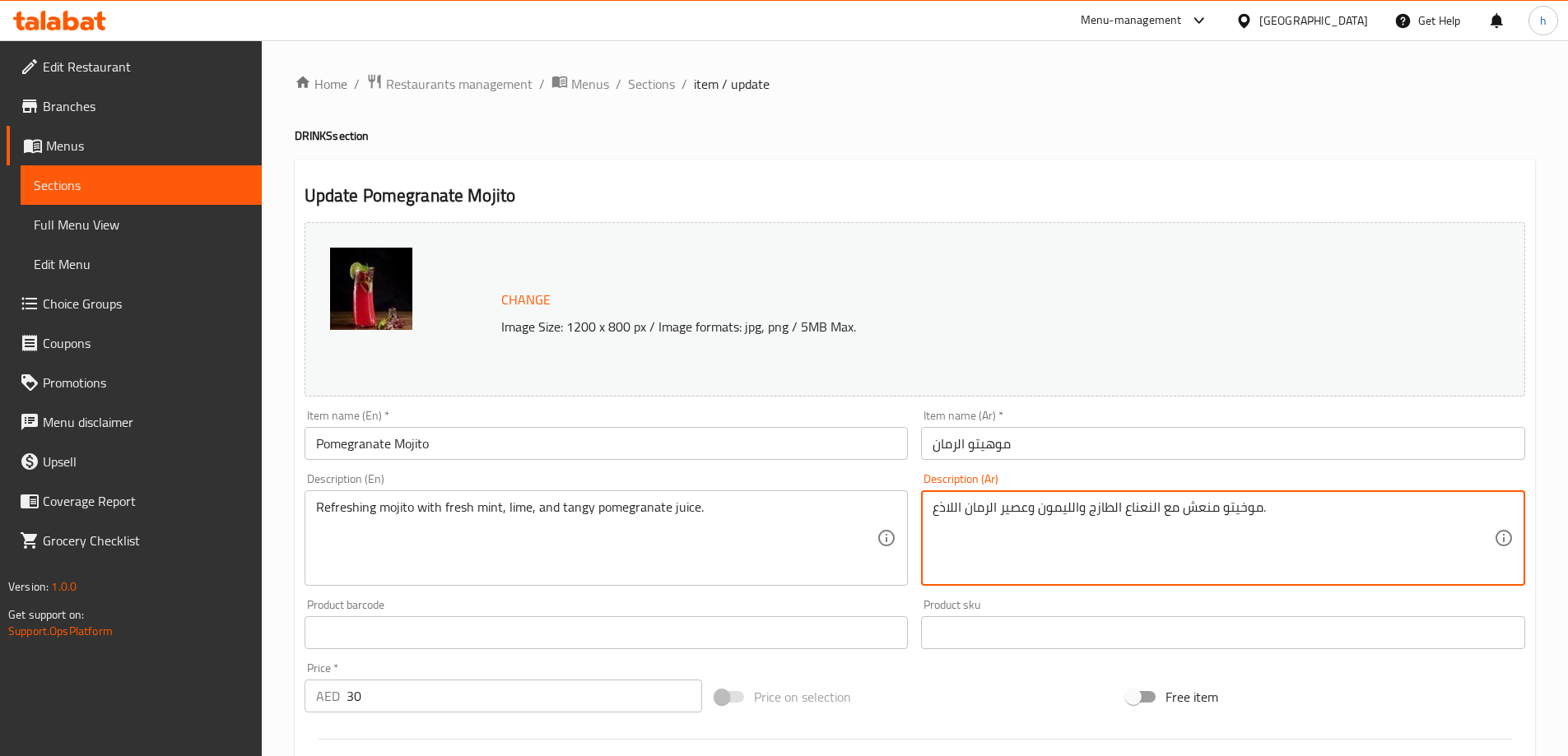
drag, startPoint x: 1039, startPoint y: 509, endPoint x: 1078, endPoint y: 503, distance: 39.5
click at [947, 506] on textarea "موخيتو منعش مع النعناع الطازج وحامض وعصير الرمان اللاذع." at bounding box center [1213, 538] width 561 height 78
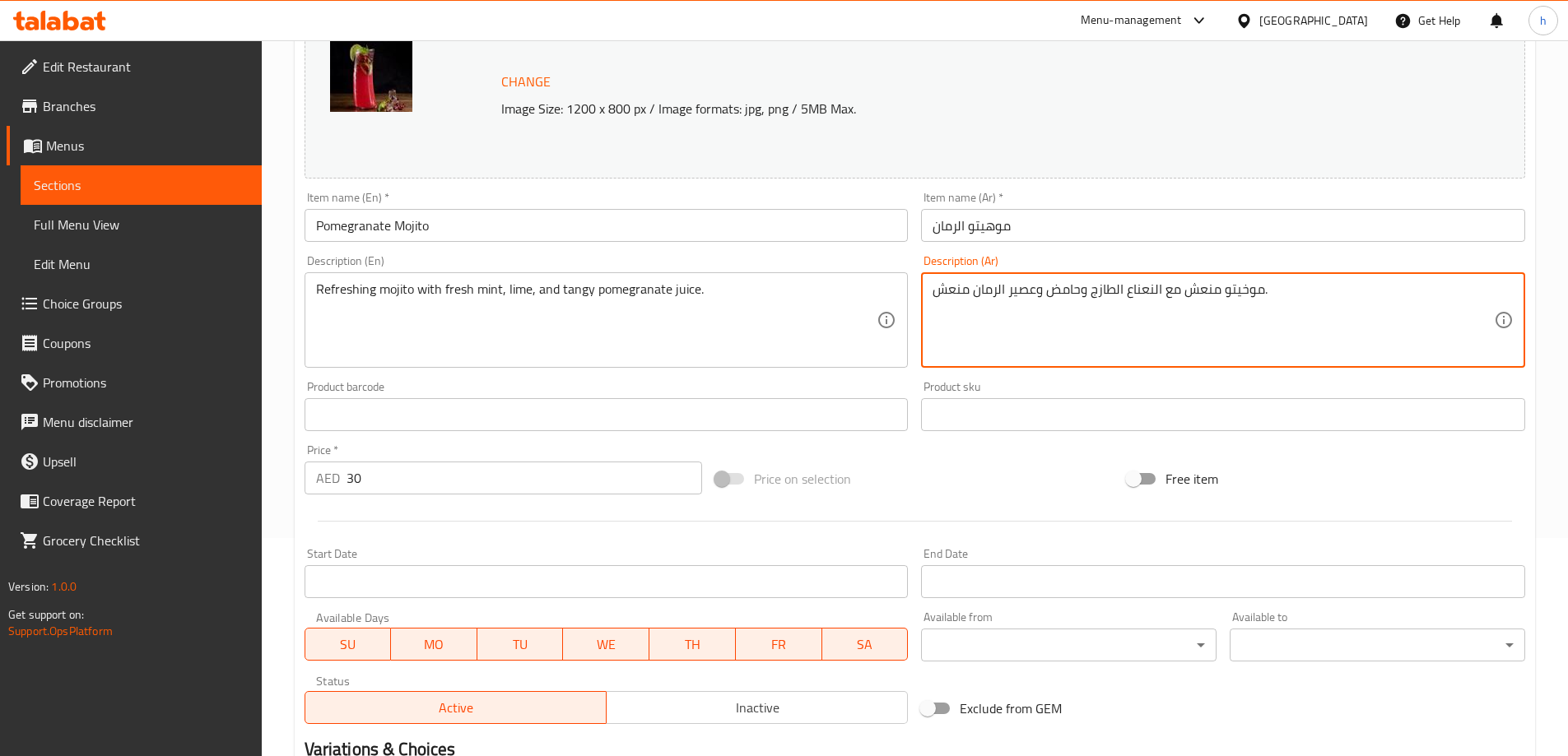
scroll to position [430, 0]
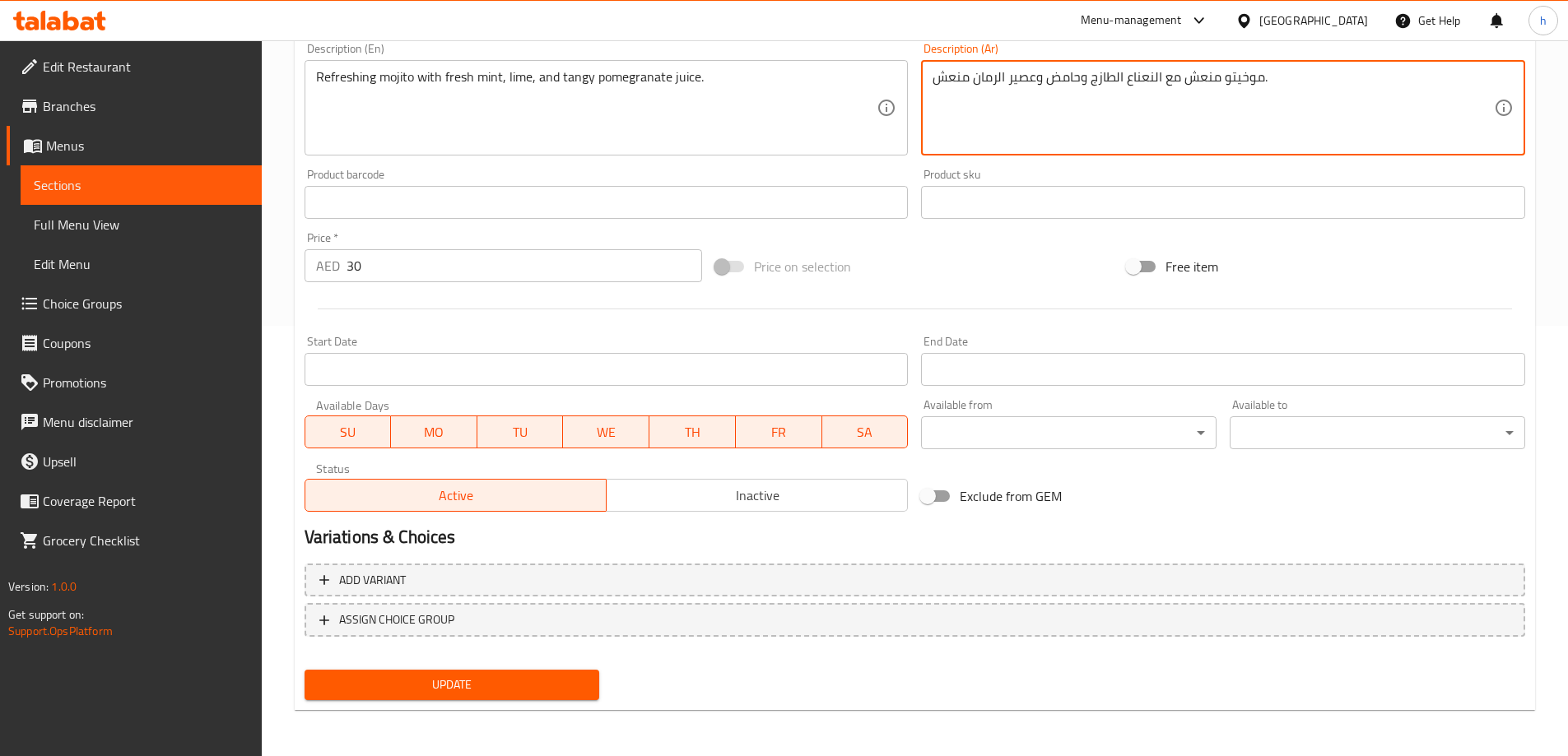
type textarea "موخيتو منعش مع النعناع الطازج وحامض وعصير الرمان منعش."
click at [511, 685] on span "Update" at bounding box center [452, 684] width 270 height 21
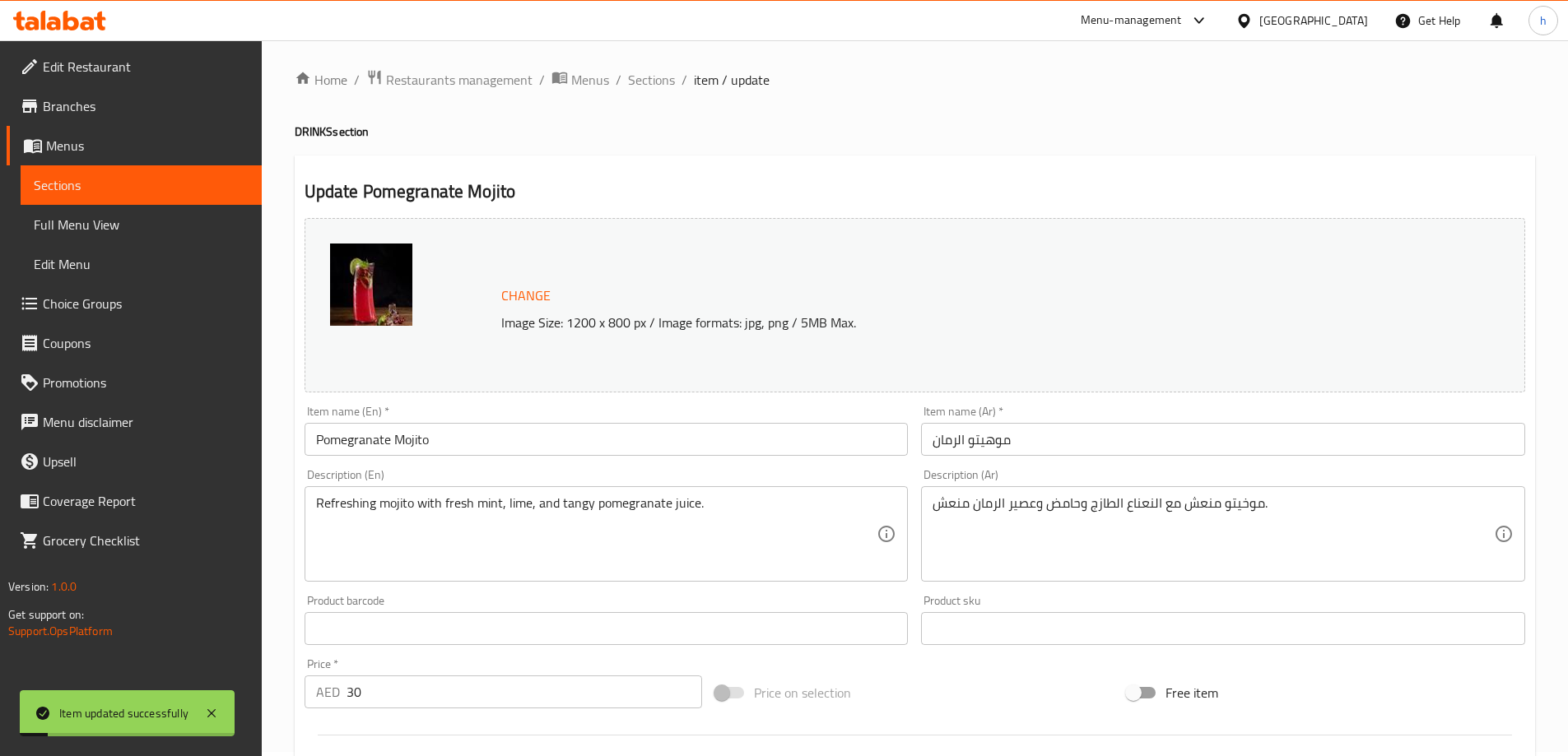
scroll to position [0, 0]
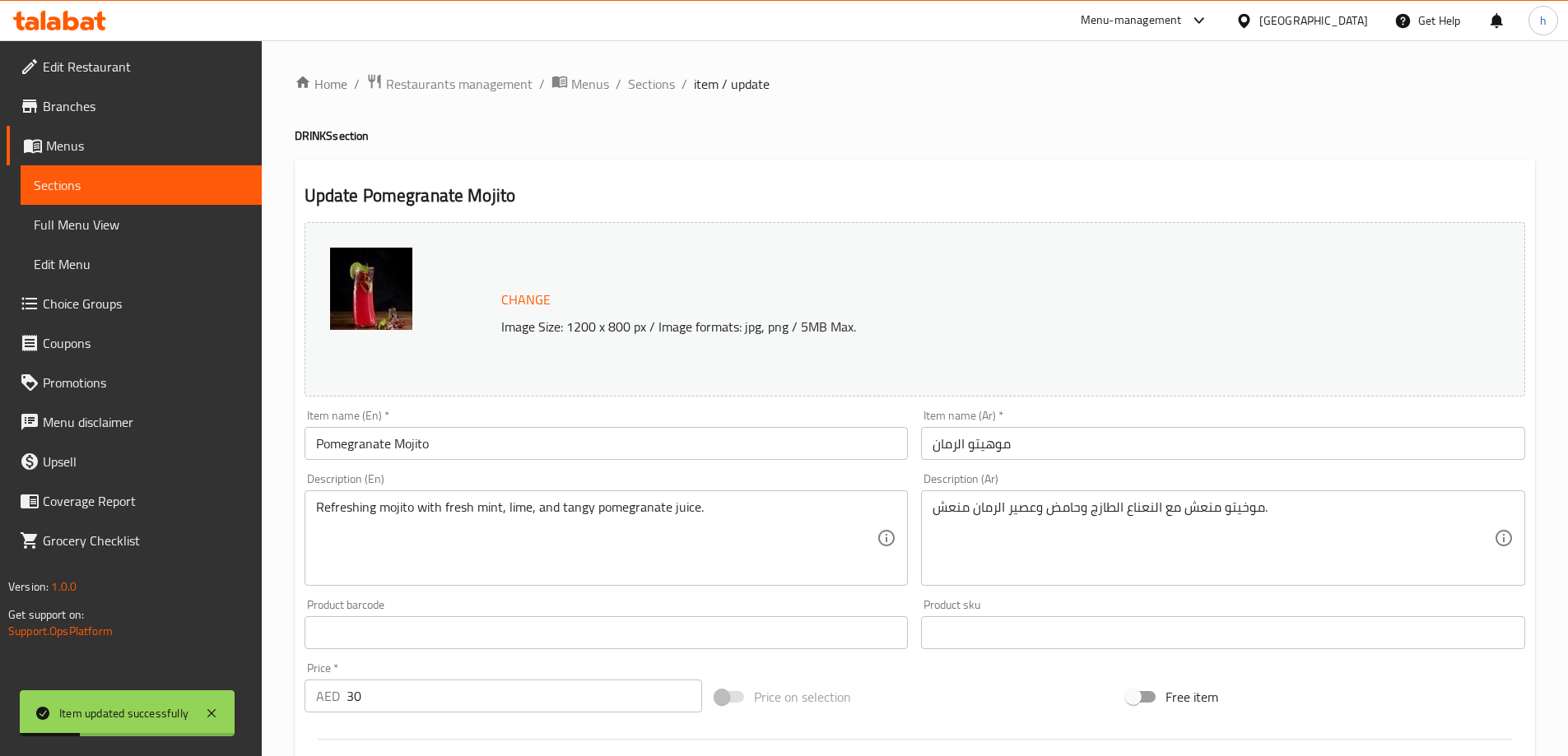
click at [673, 84] on ol "Home / Restaurants management / Menus / Sections / item / update" at bounding box center [914, 84] width 1240 height 22
click at [669, 83] on span "Sections" at bounding box center [652, 84] width 47 height 20
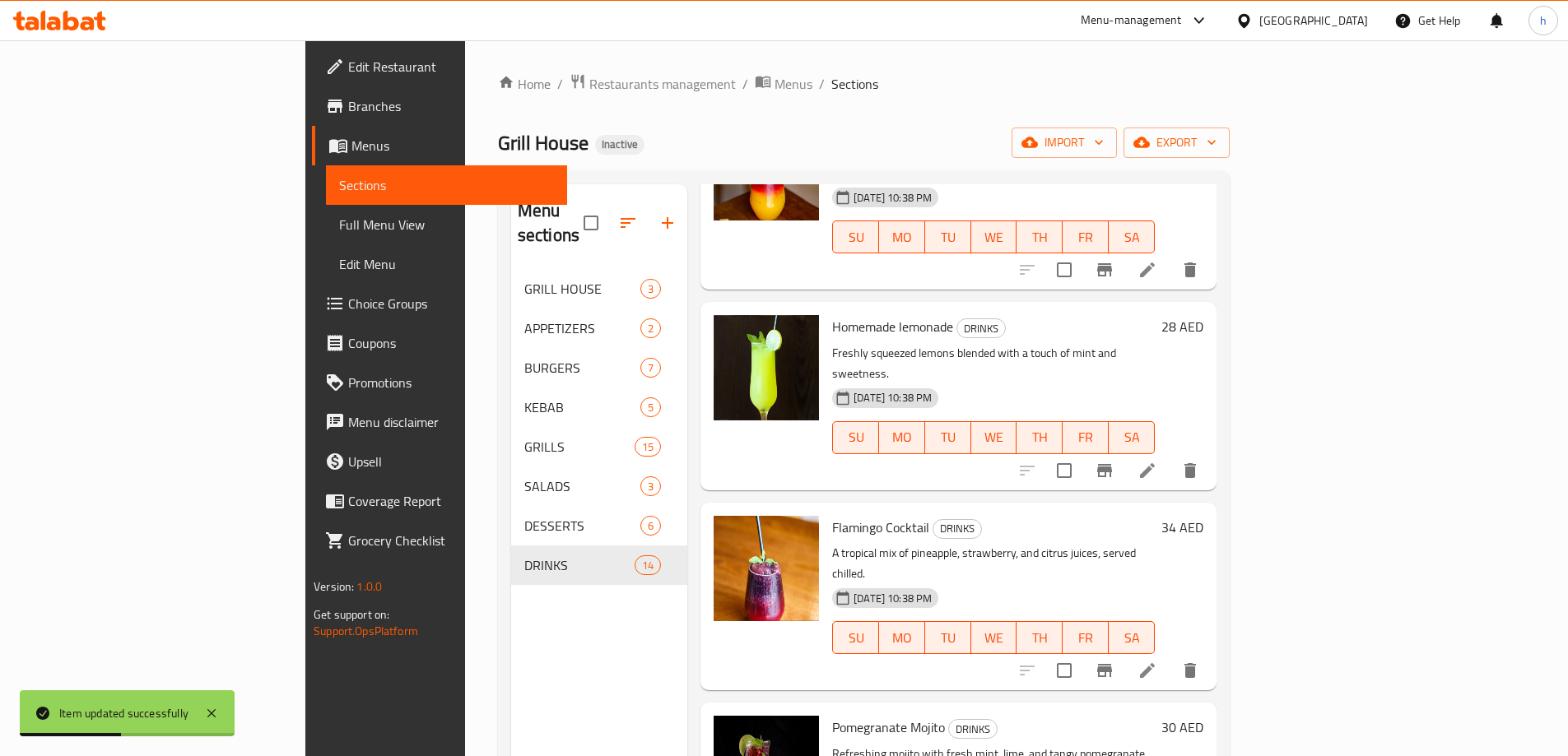
scroll to position [165, 0]
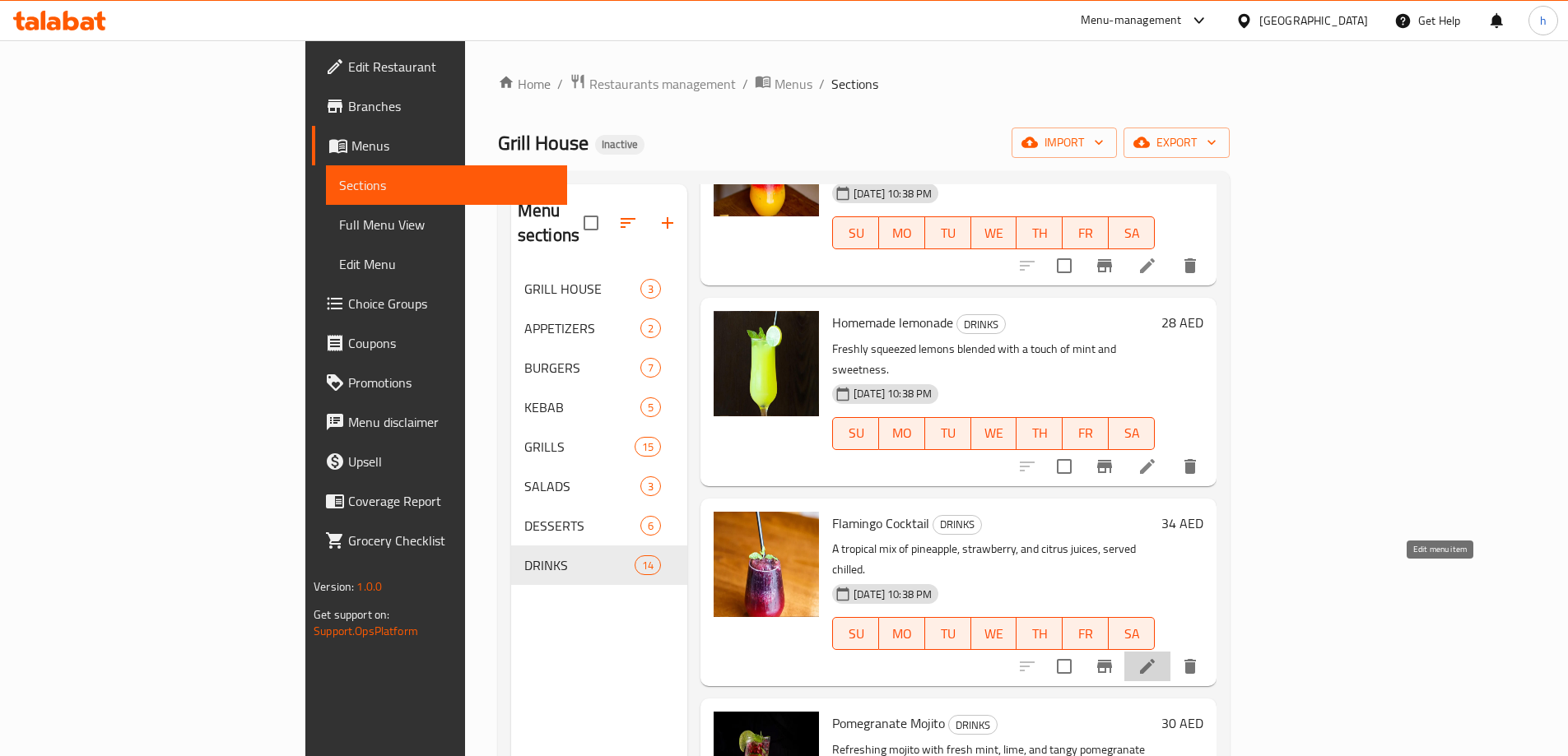
click at [1157, 656] on icon at bounding box center [1147, 666] width 20 height 20
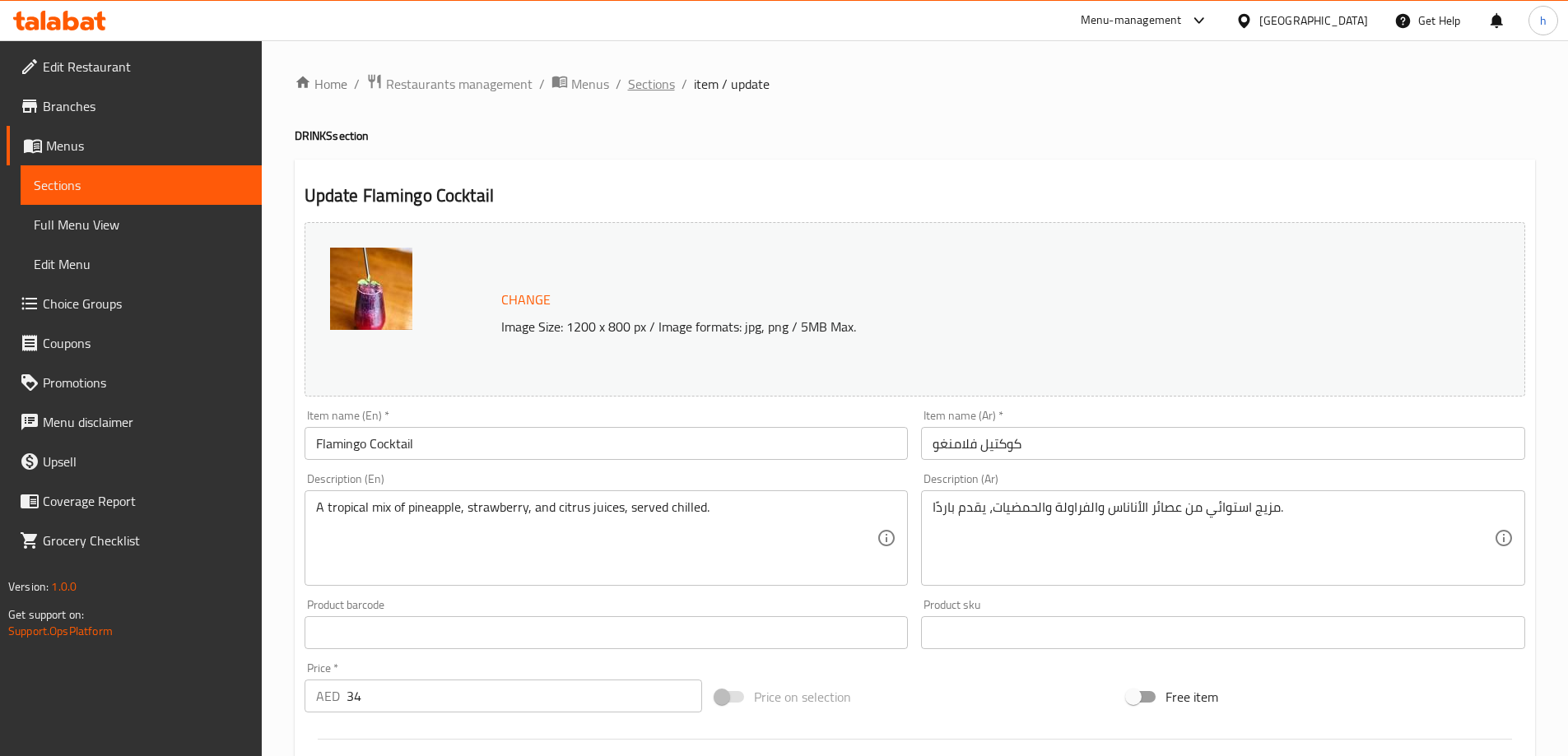
click at [660, 84] on span "Sections" at bounding box center [652, 84] width 47 height 20
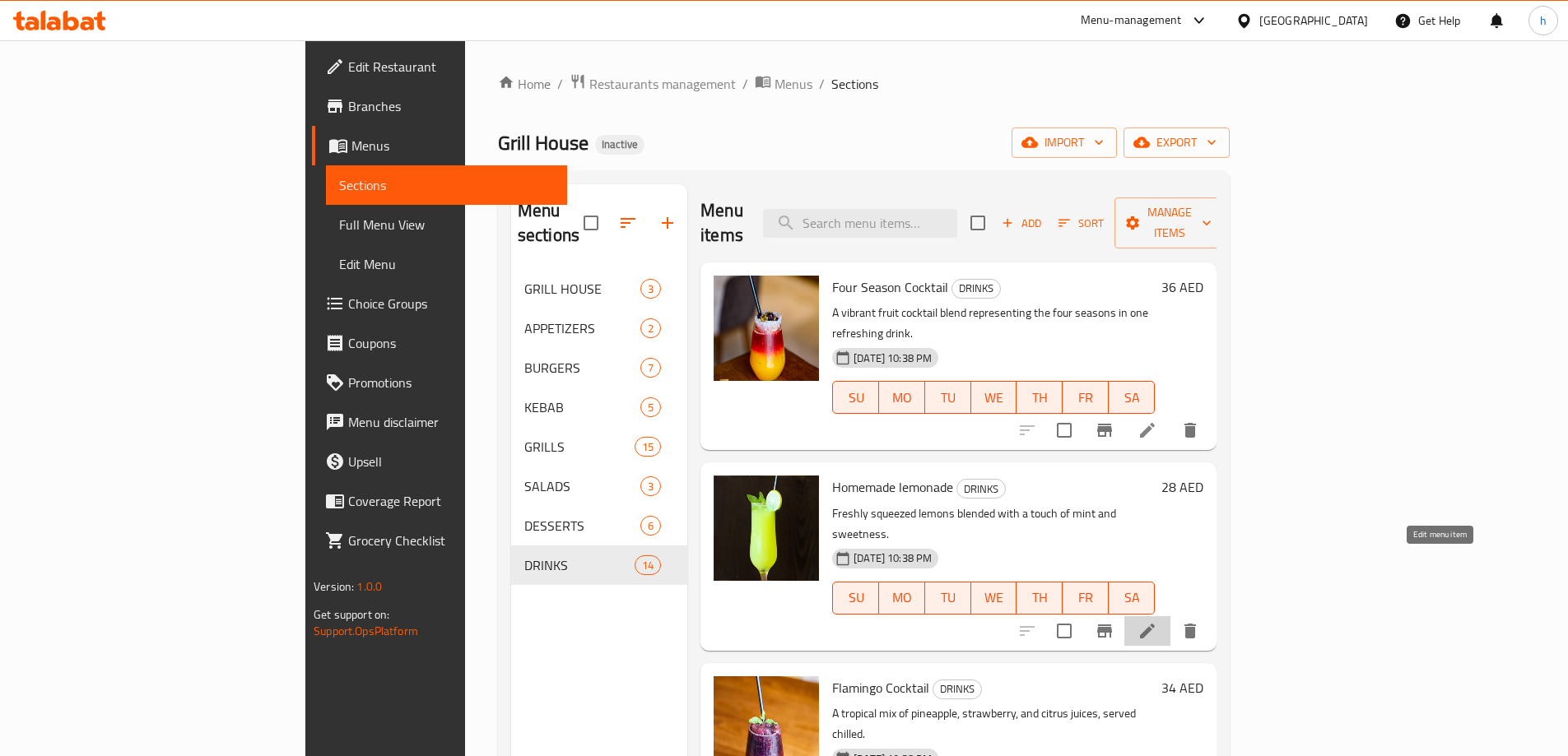
click at [1157, 621] on icon at bounding box center [1147, 631] width 20 height 20
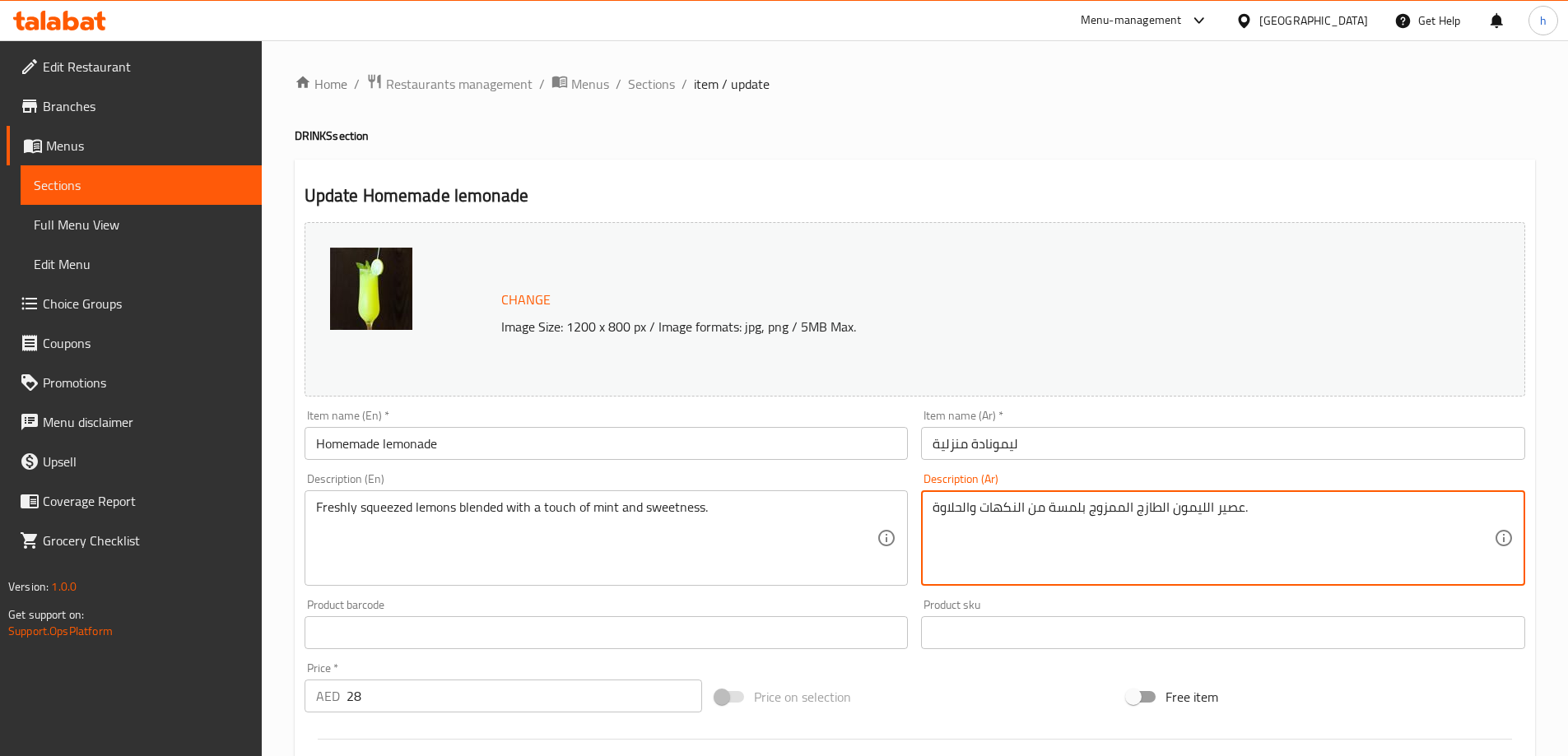
click at [1004, 509] on textarea "عصير الليمون الطازج الممزوج بلمسة من النكهات والحلاوة." at bounding box center [1213, 538] width 561 height 78
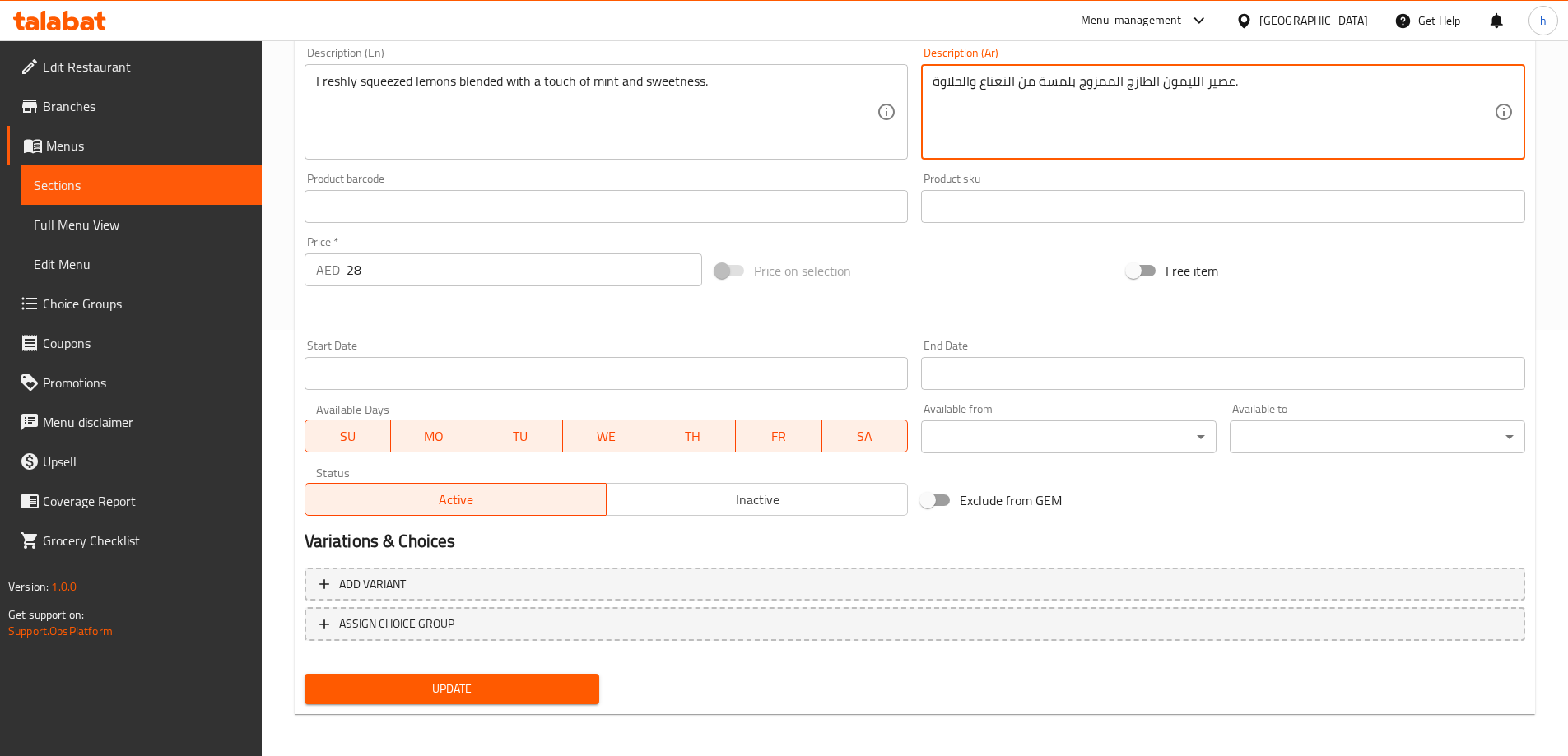
scroll to position [430, 0]
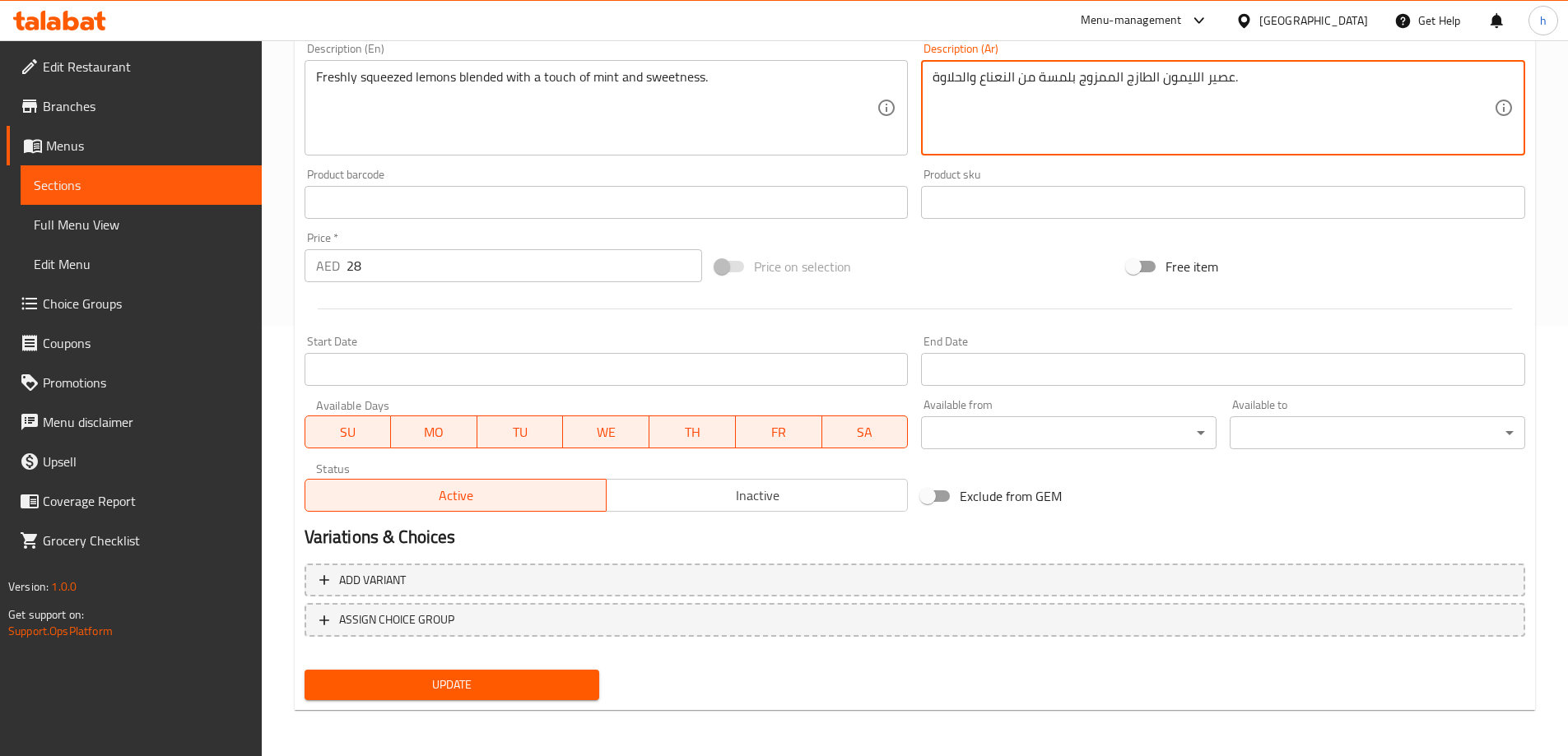
type textarea "عصير الليمون الطازج الممزوج بلمسة من النعناع والحلاوة."
click at [559, 676] on span "Update" at bounding box center [452, 684] width 270 height 21
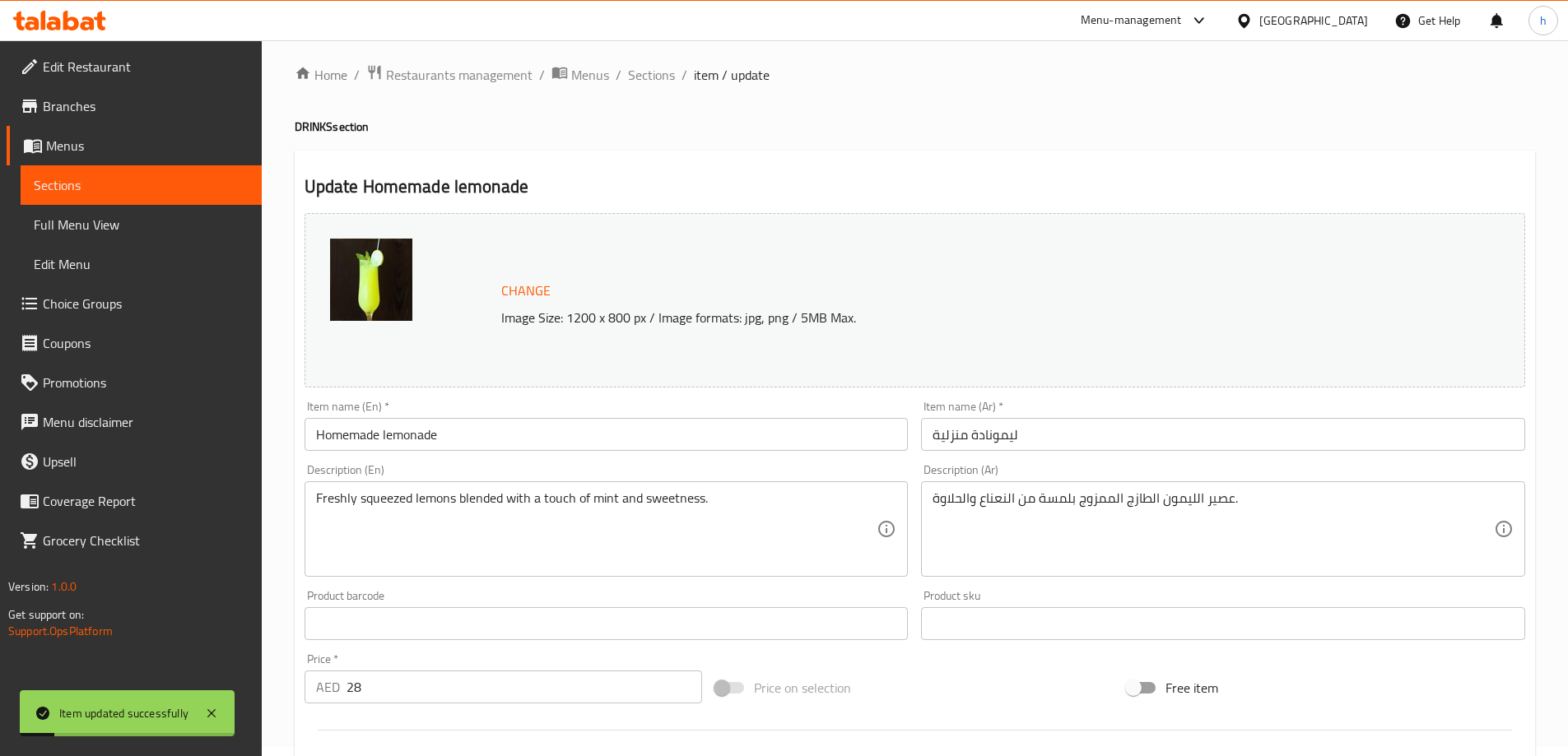
scroll to position [0, 0]
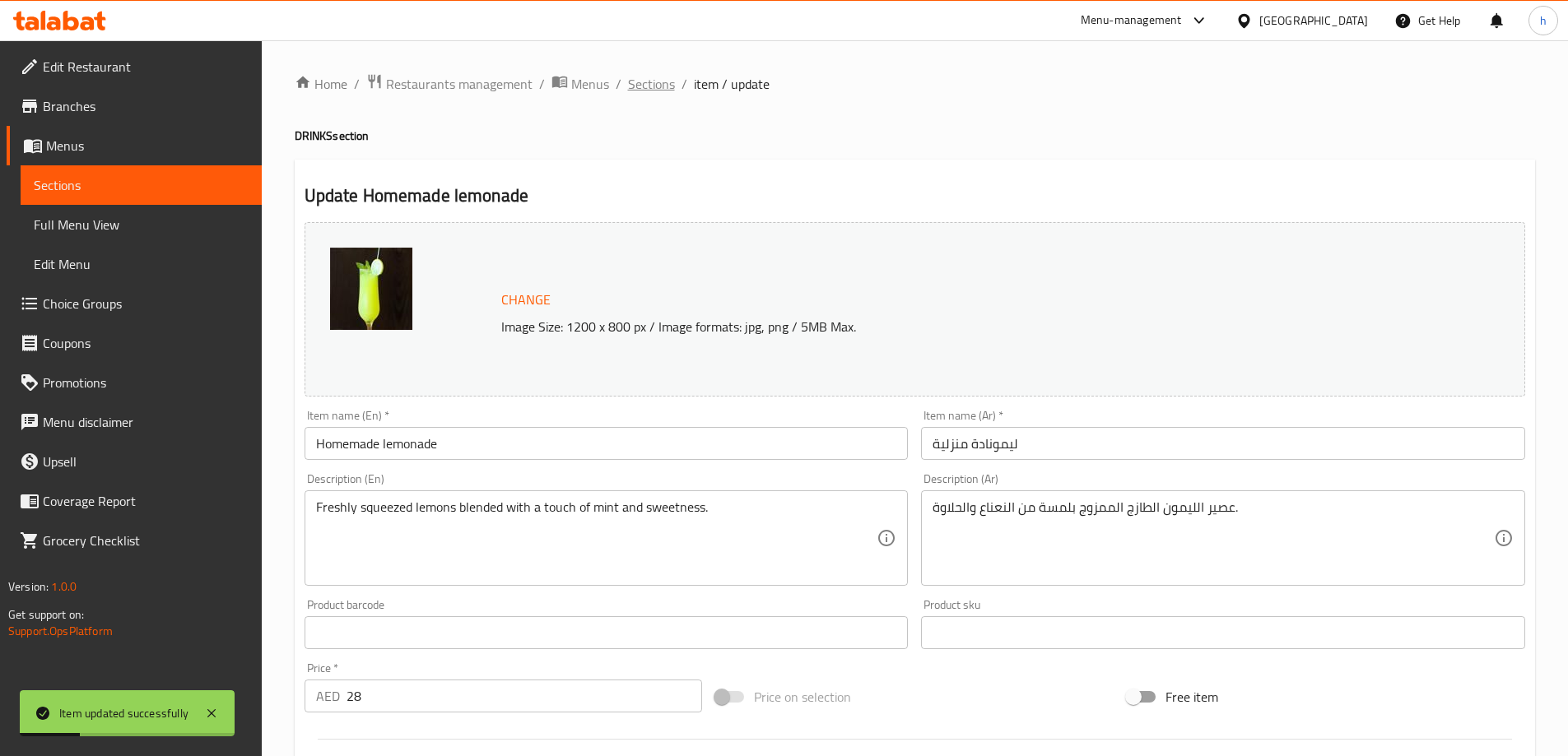
click at [664, 87] on span "Sections" at bounding box center [652, 84] width 47 height 20
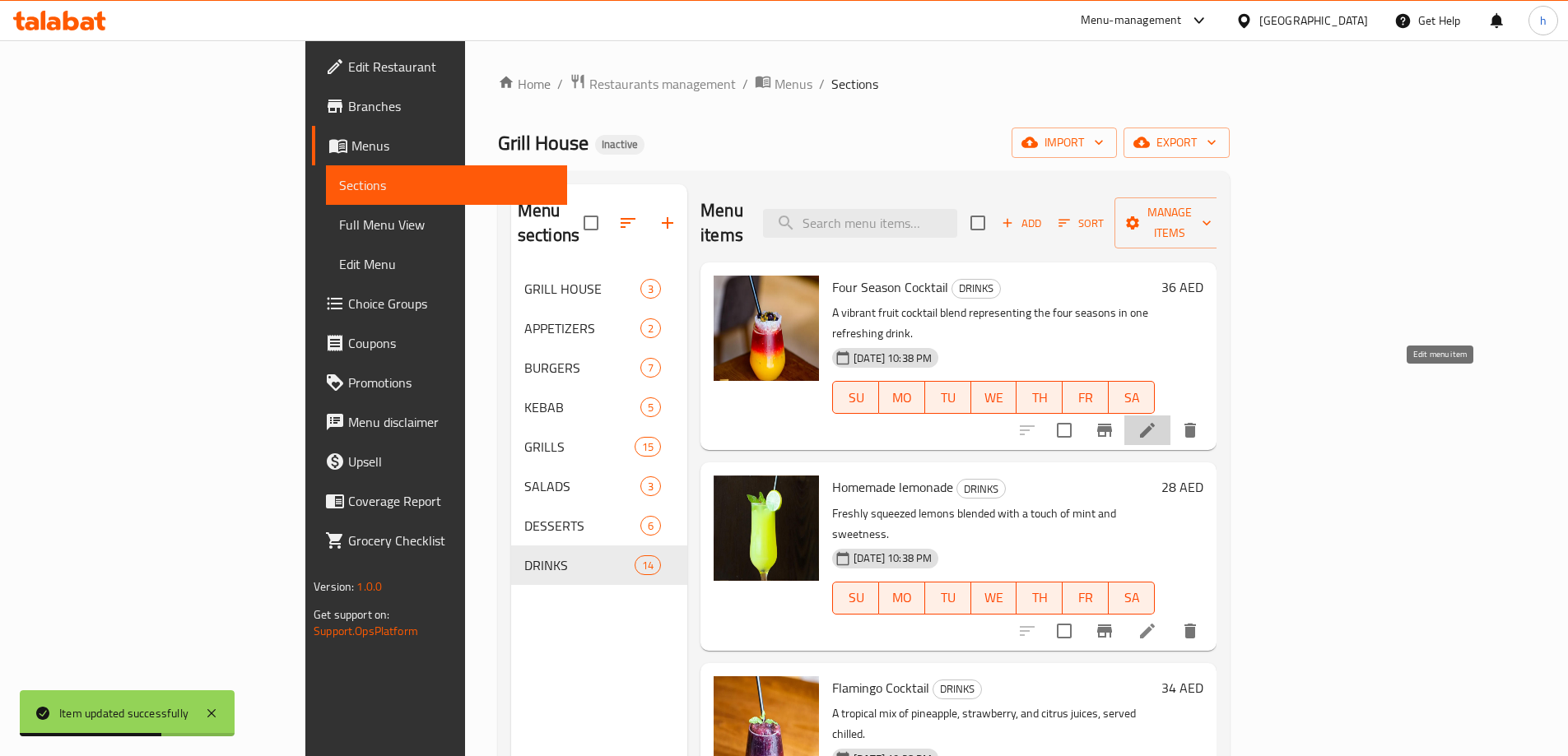
click at [1157, 420] on icon at bounding box center [1147, 430] width 20 height 20
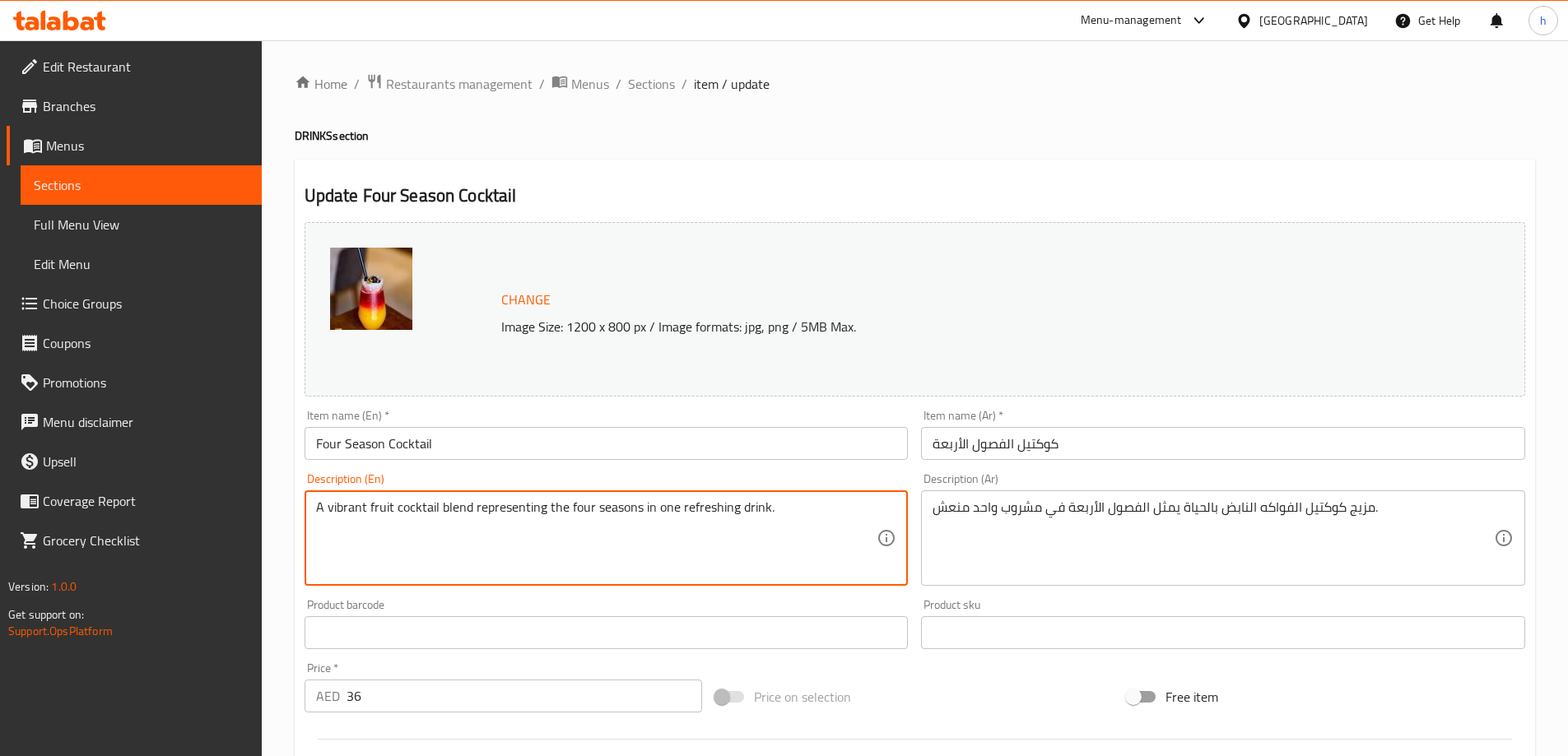
drag, startPoint x: 638, startPoint y: 511, endPoint x: 766, endPoint y: 508, distance: 128.0
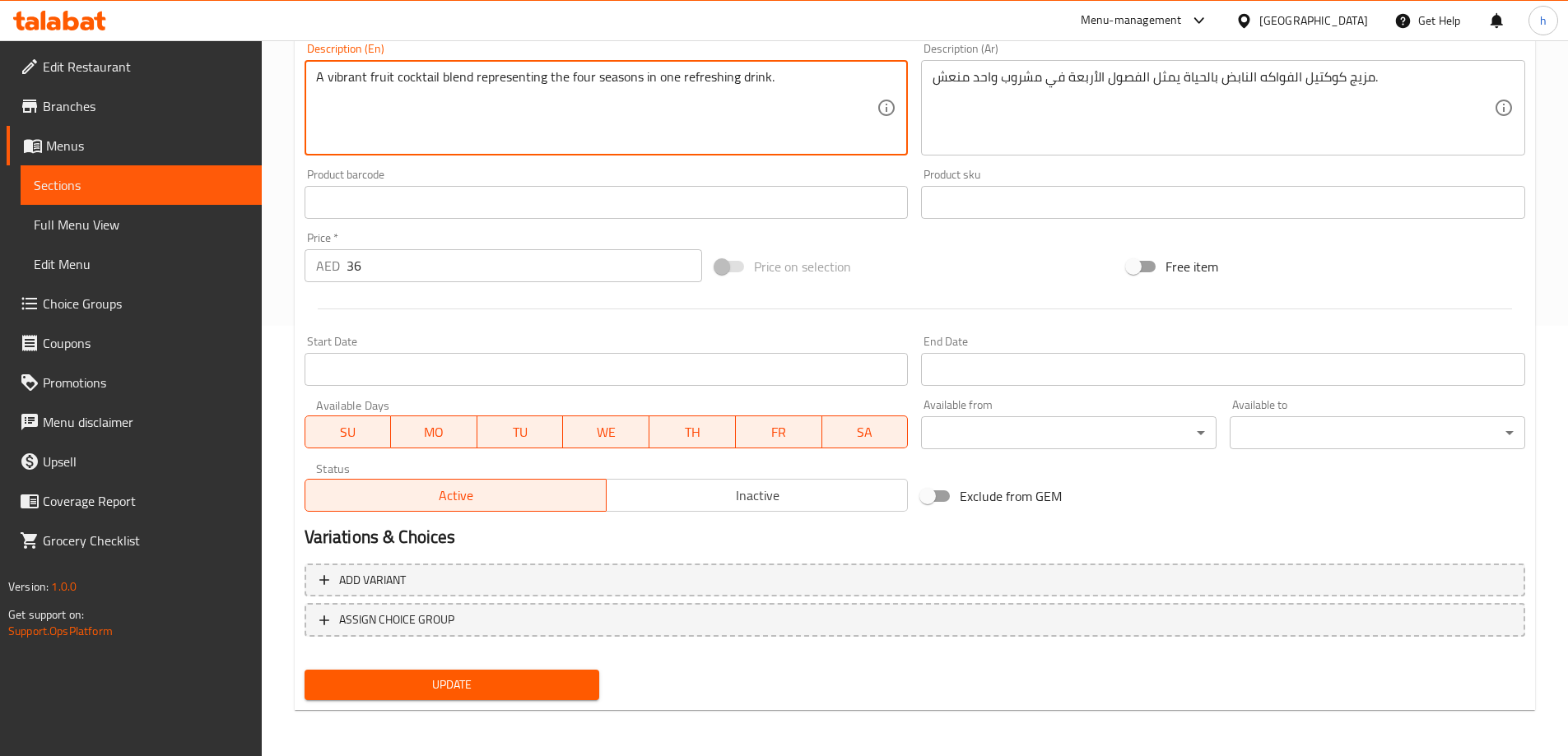
click at [520, 679] on span "Update" at bounding box center [452, 684] width 270 height 21
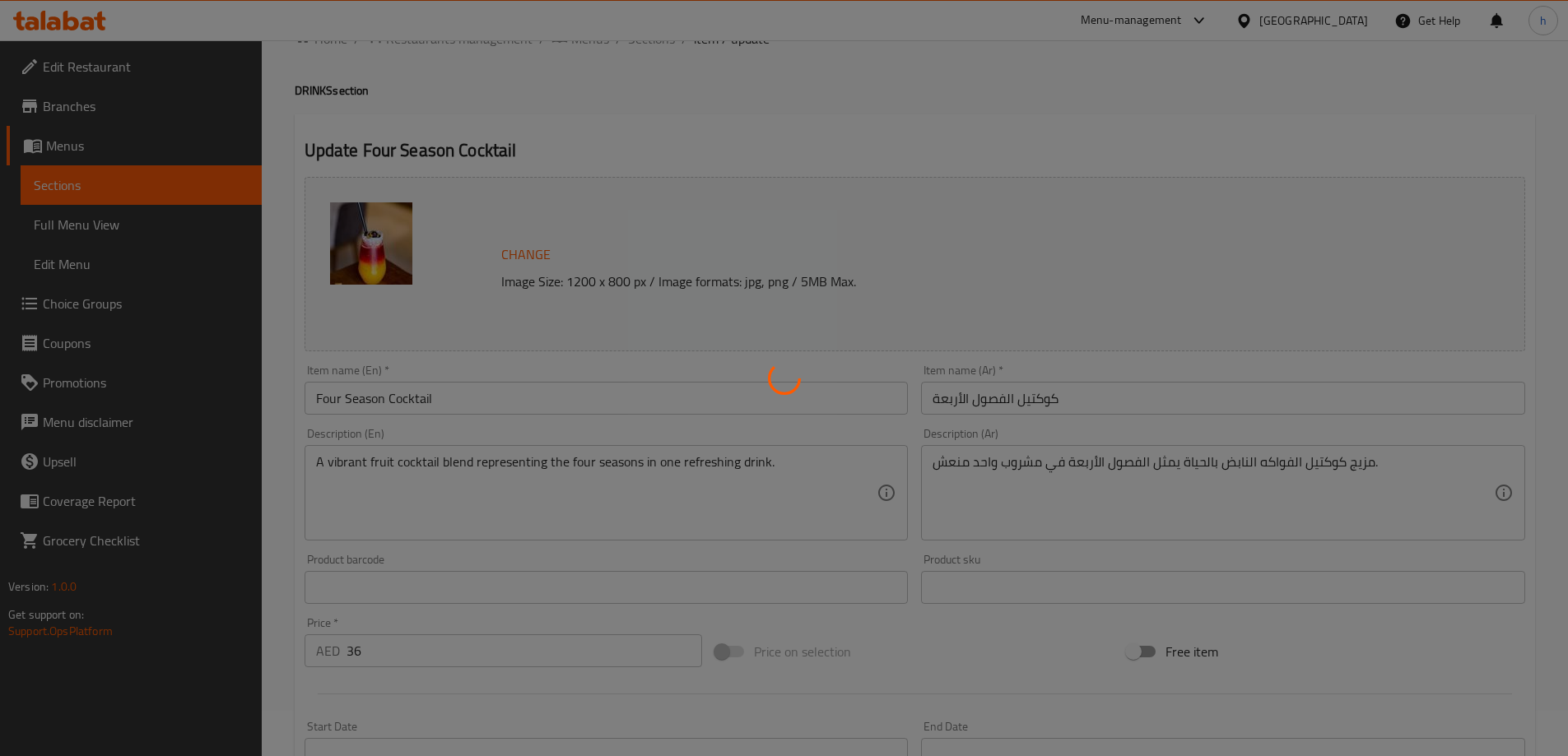
scroll to position [0, 0]
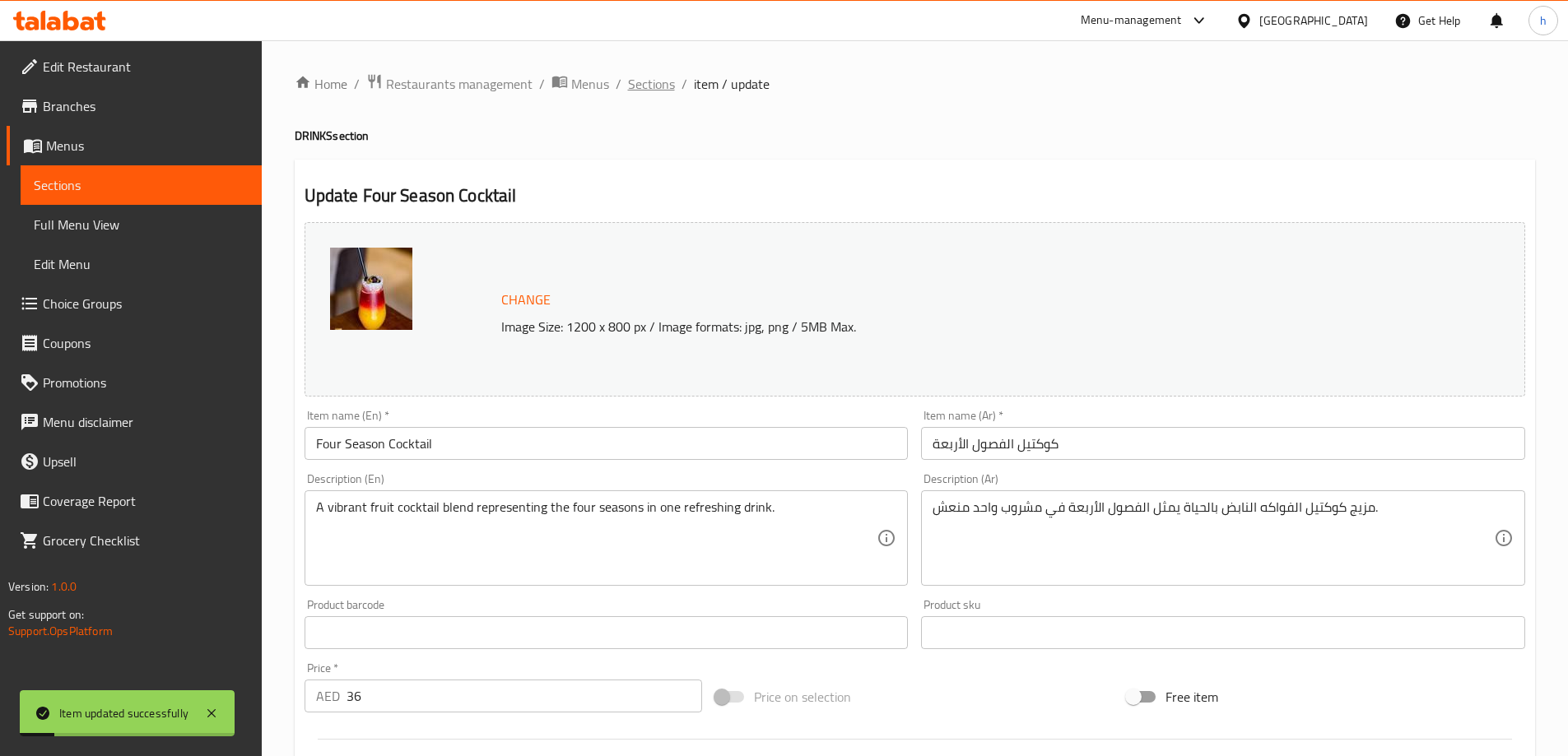
click at [646, 79] on span "Sections" at bounding box center [652, 84] width 47 height 20
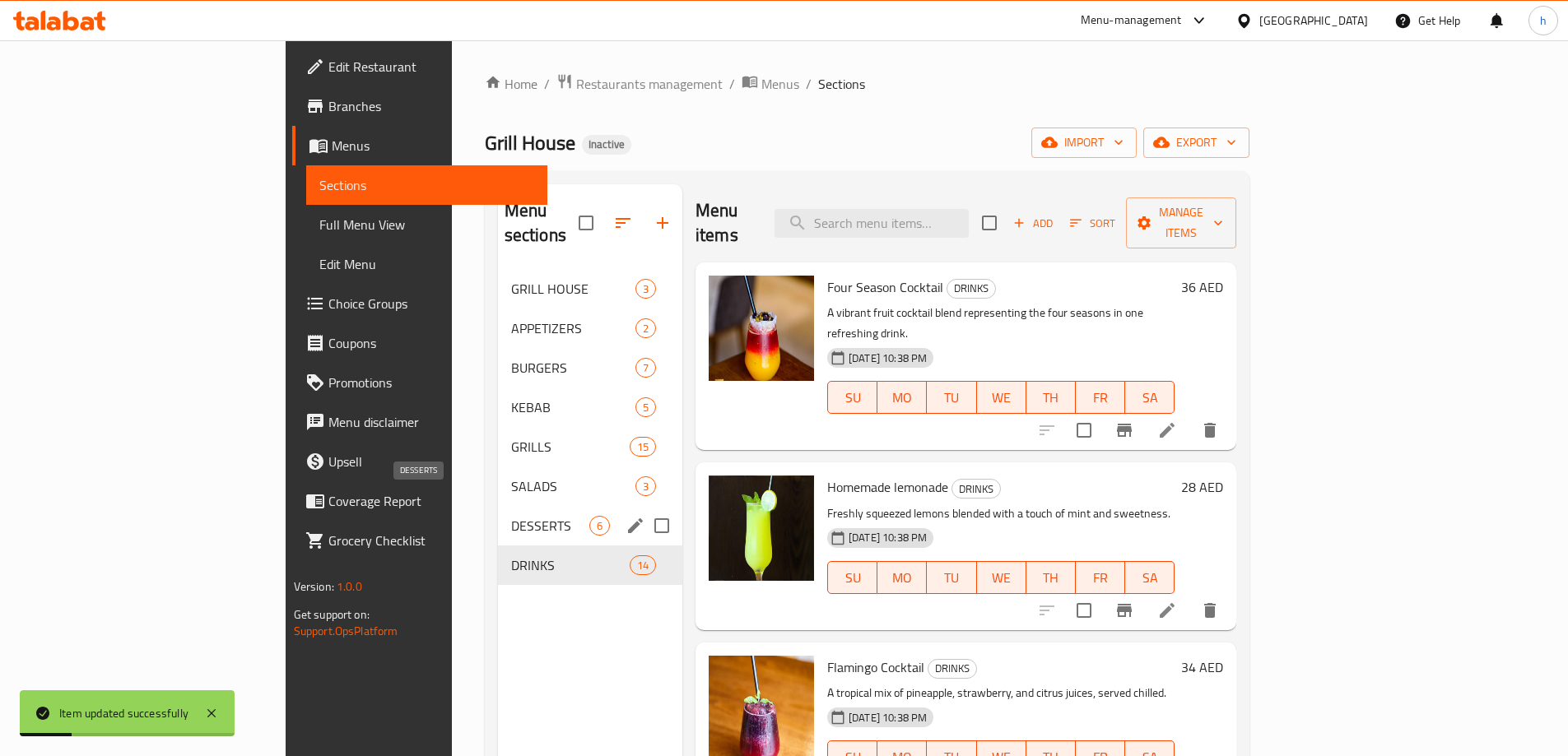
click at [511, 516] on span "DESSERTS" at bounding box center [550, 526] width 78 height 20
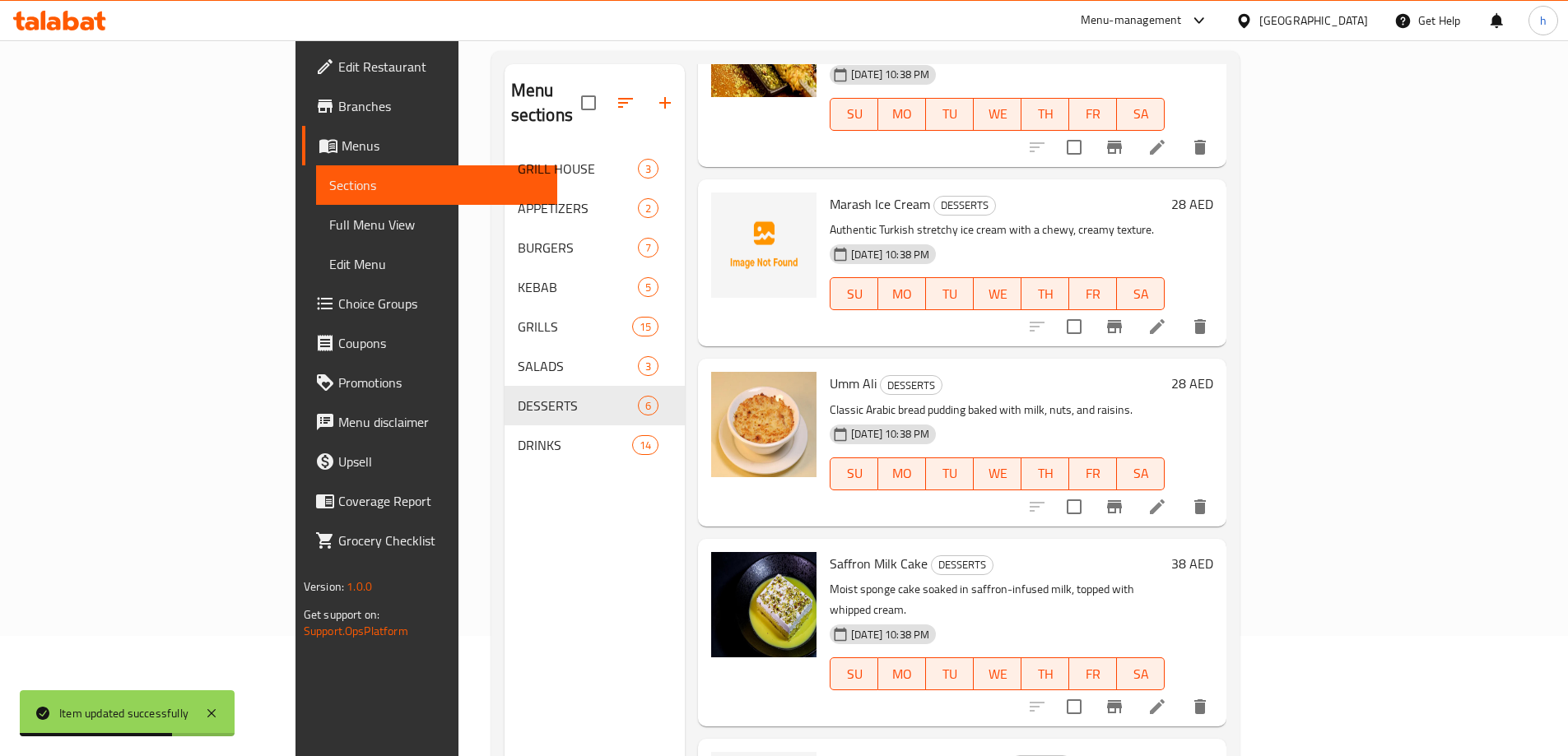
scroll to position [230, 0]
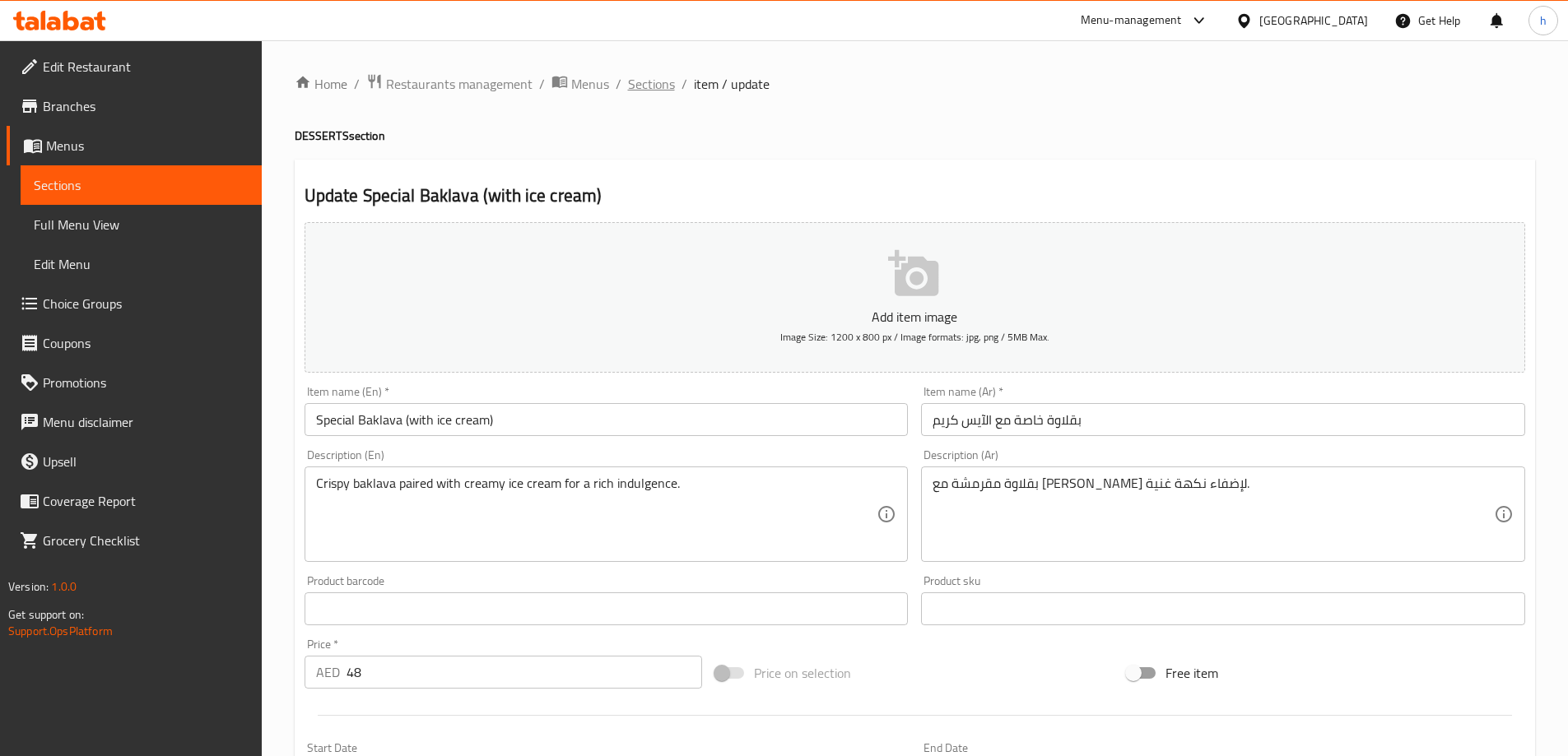
click at [634, 91] on span "Sections" at bounding box center [652, 84] width 47 height 20
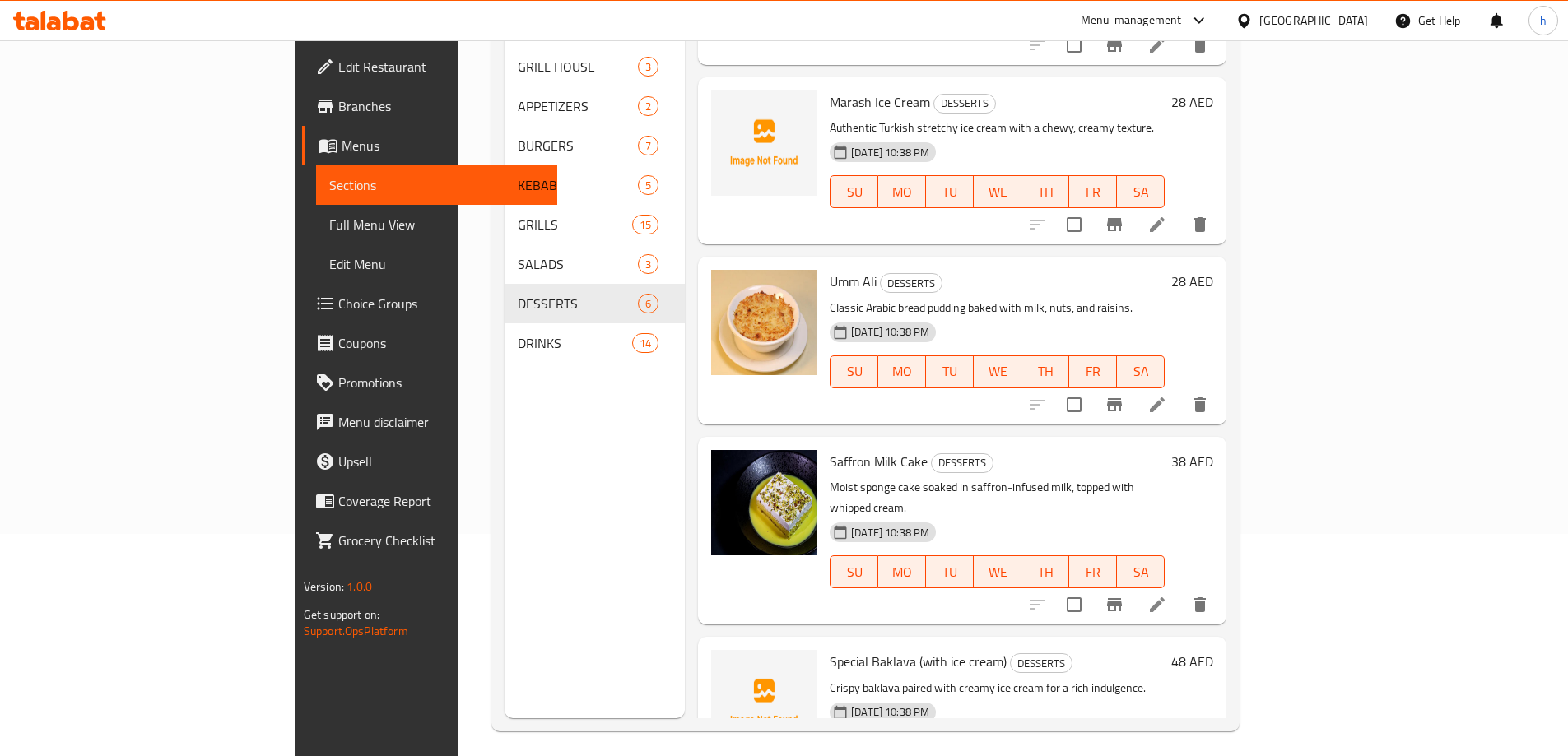
scroll to position [230, 0]
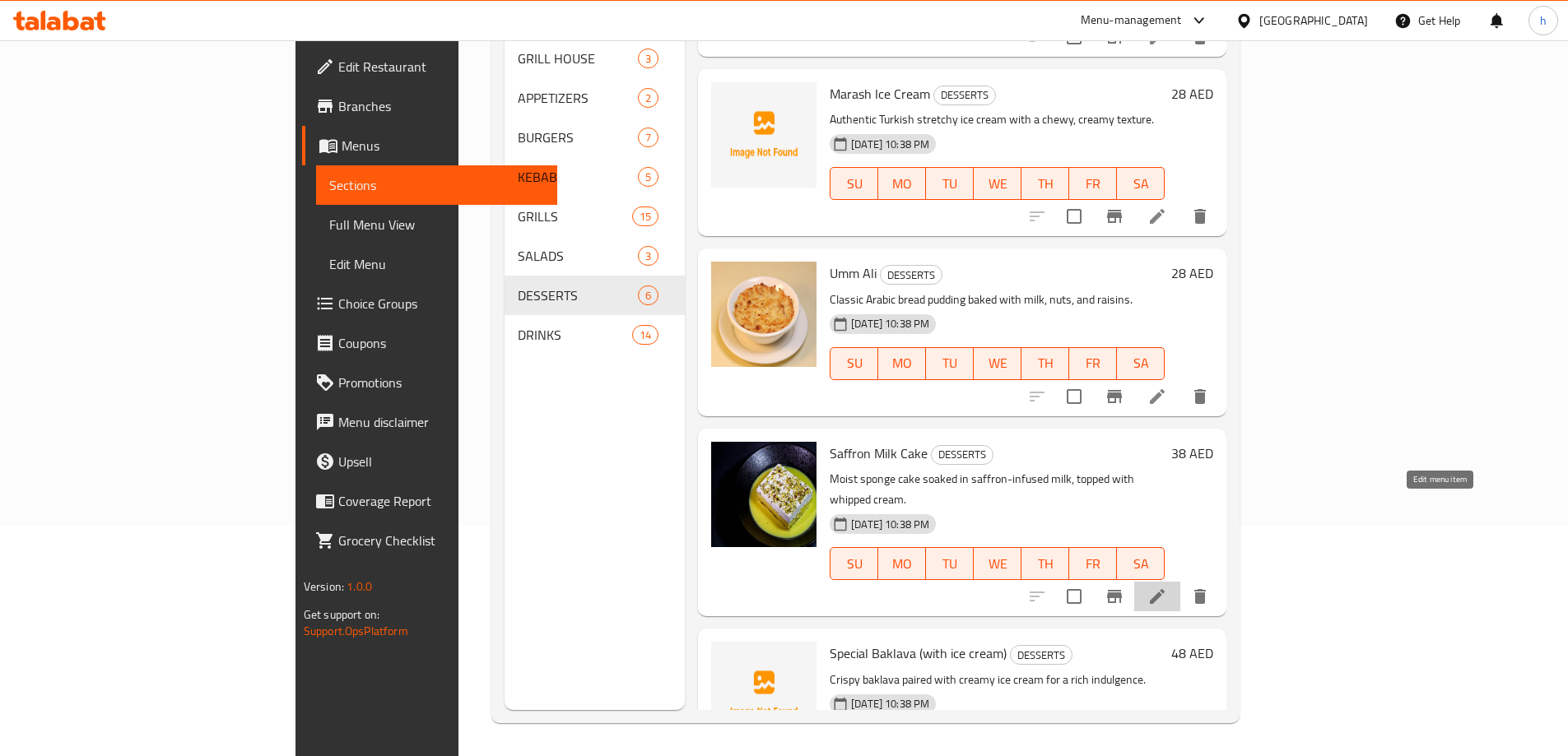
click at [1164, 589] on icon at bounding box center [1156, 596] width 15 height 15
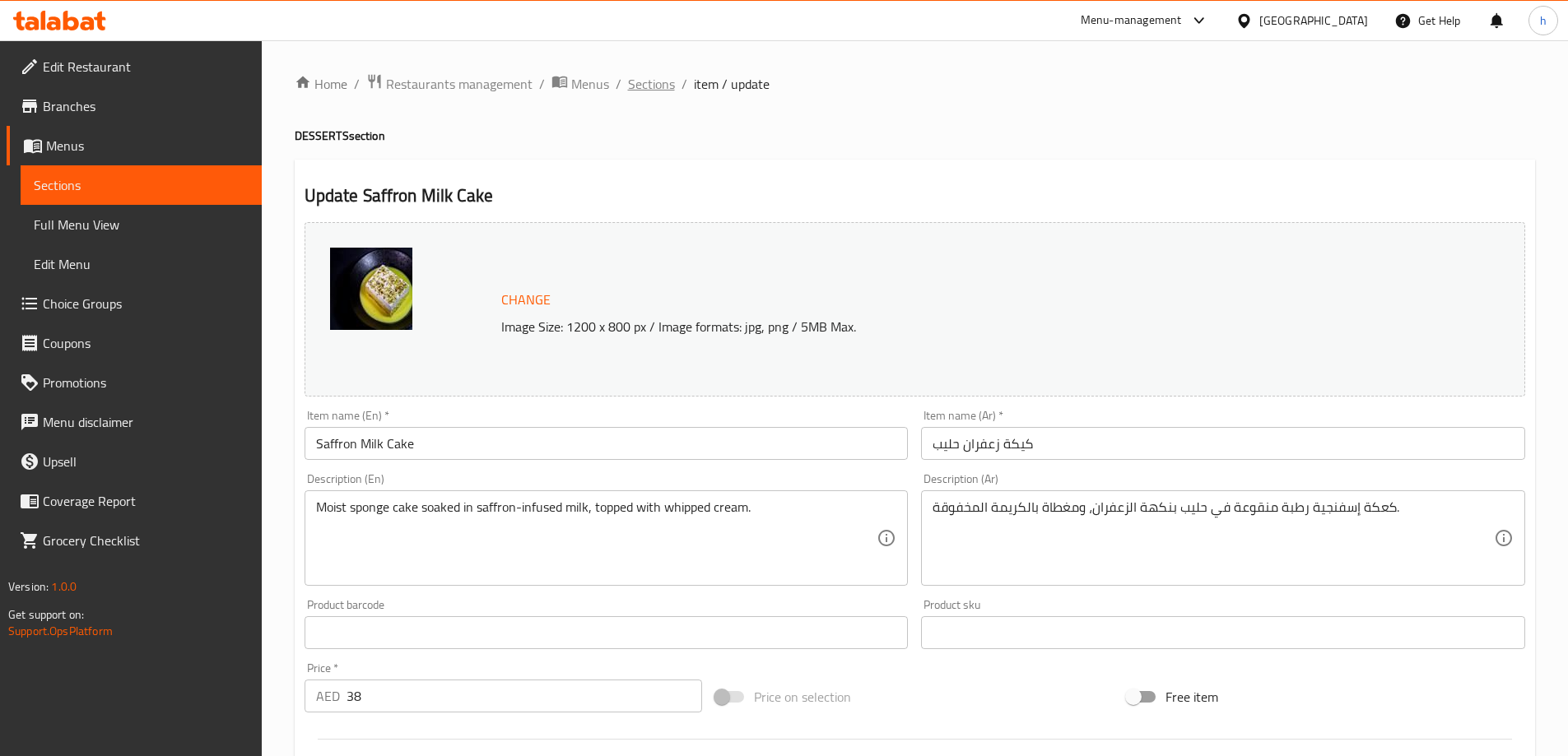
click at [651, 91] on span "Sections" at bounding box center [652, 84] width 47 height 20
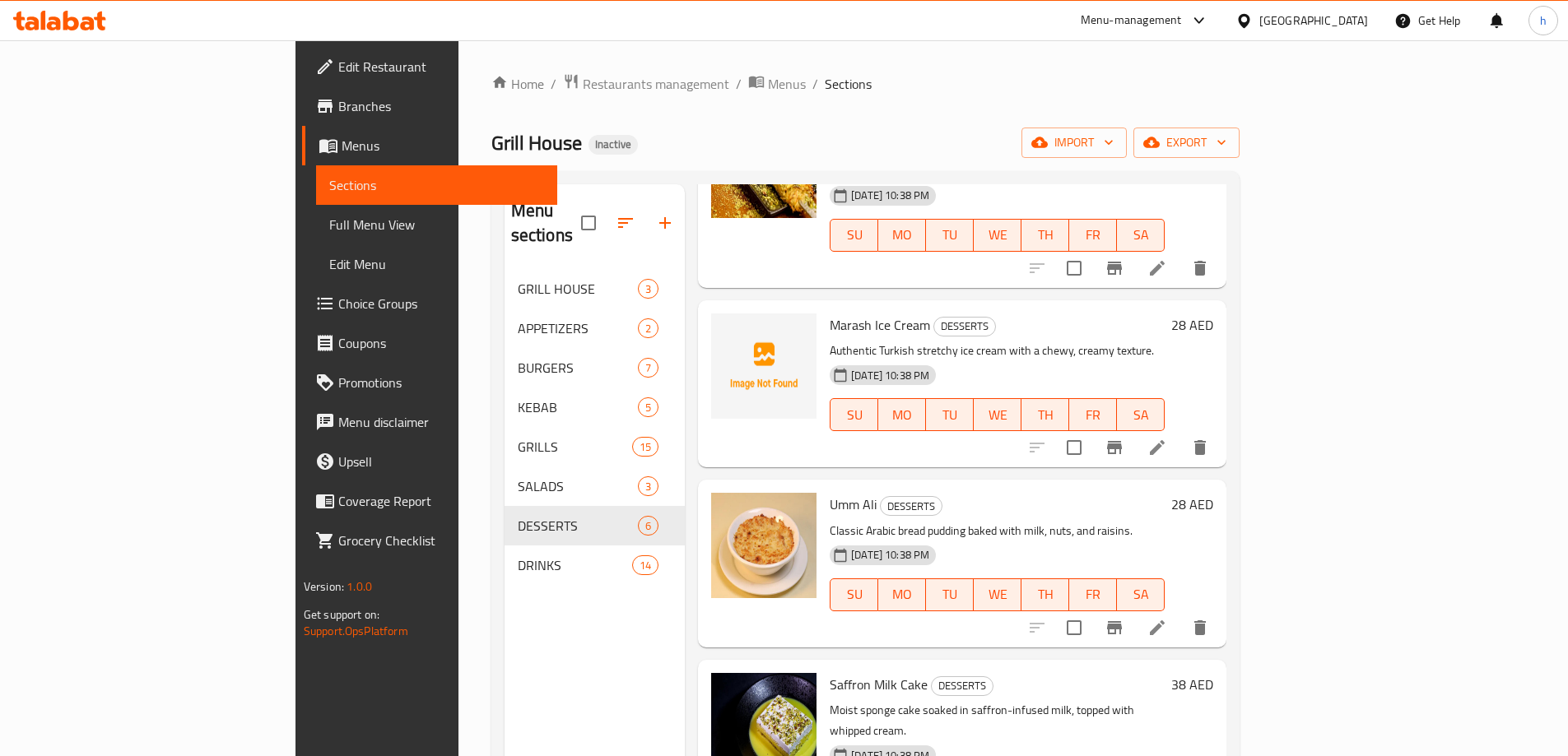
scroll to position [363, 0]
click at [1180, 612] on li at bounding box center [1156, 627] width 46 height 30
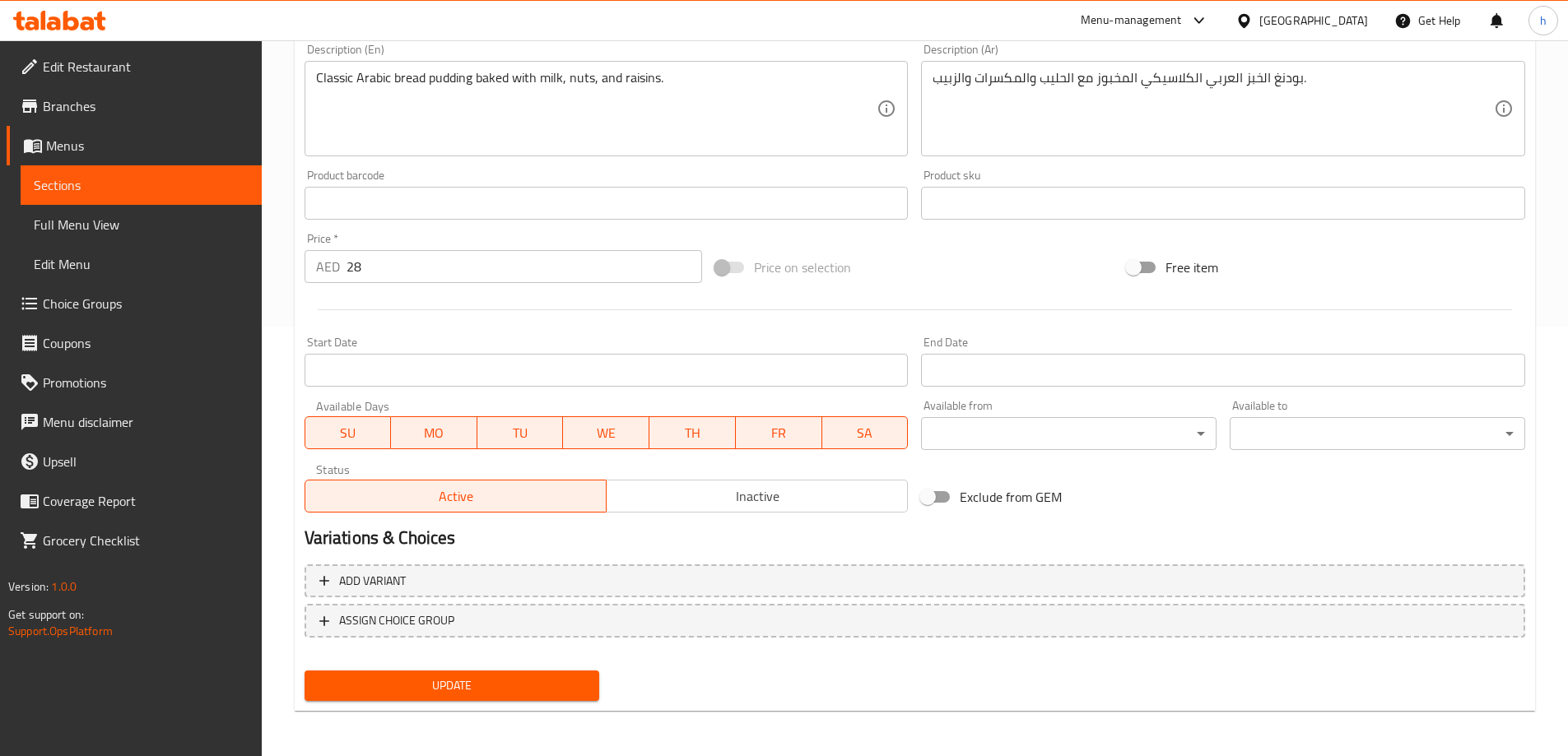
scroll to position [430, 0]
click at [554, 678] on span "Update" at bounding box center [452, 684] width 270 height 21
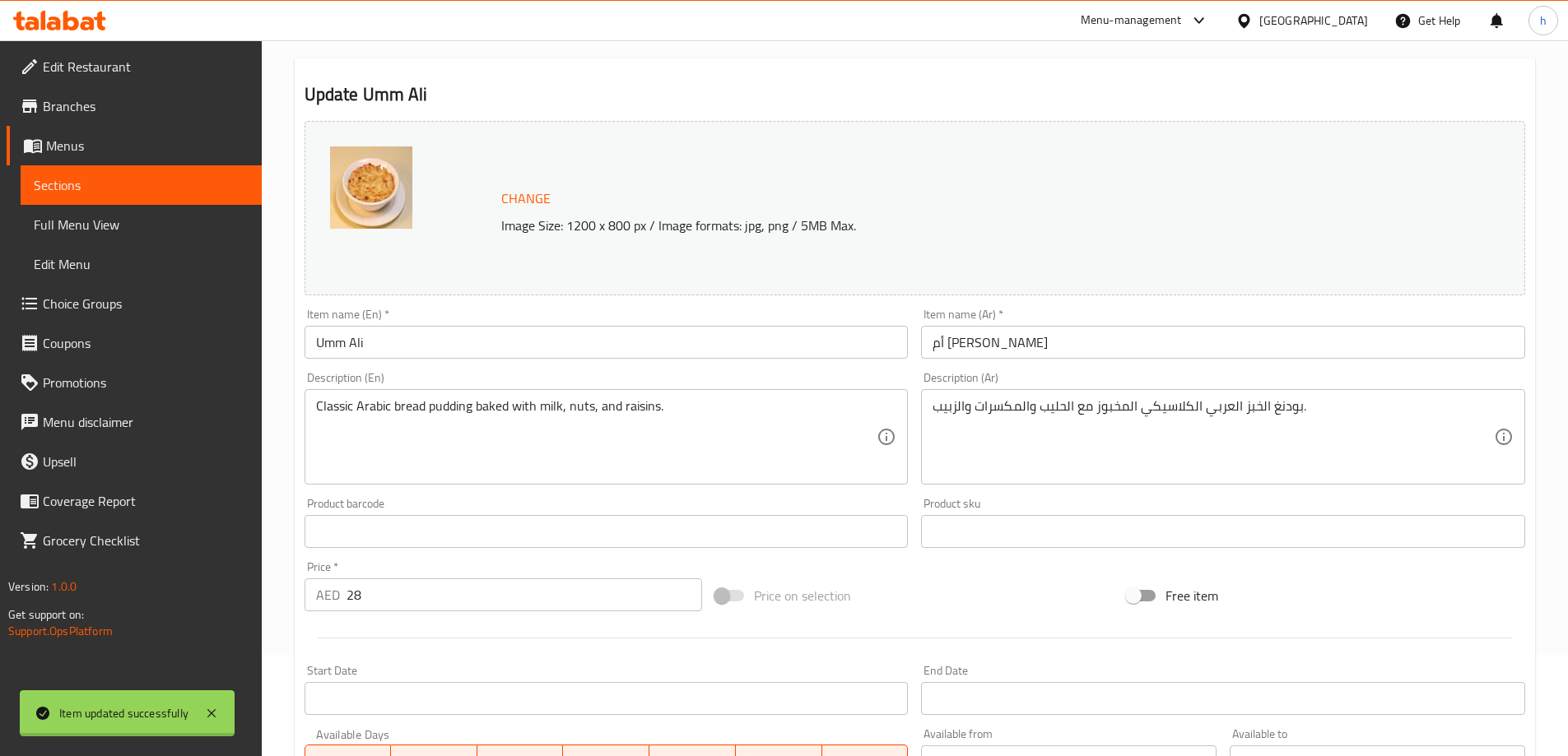
scroll to position [0, 0]
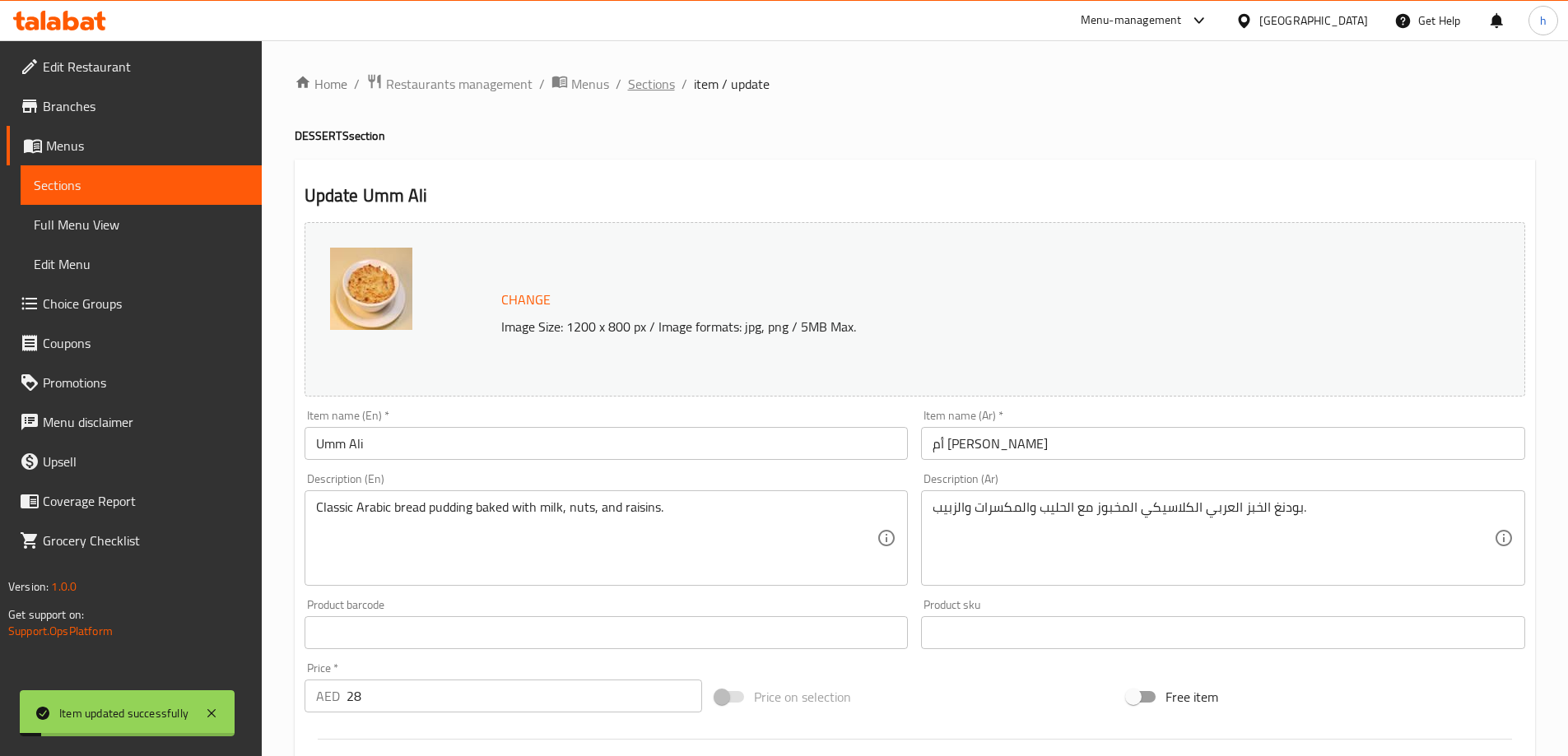
click at [665, 92] on span "Sections" at bounding box center [652, 84] width 47 height 20
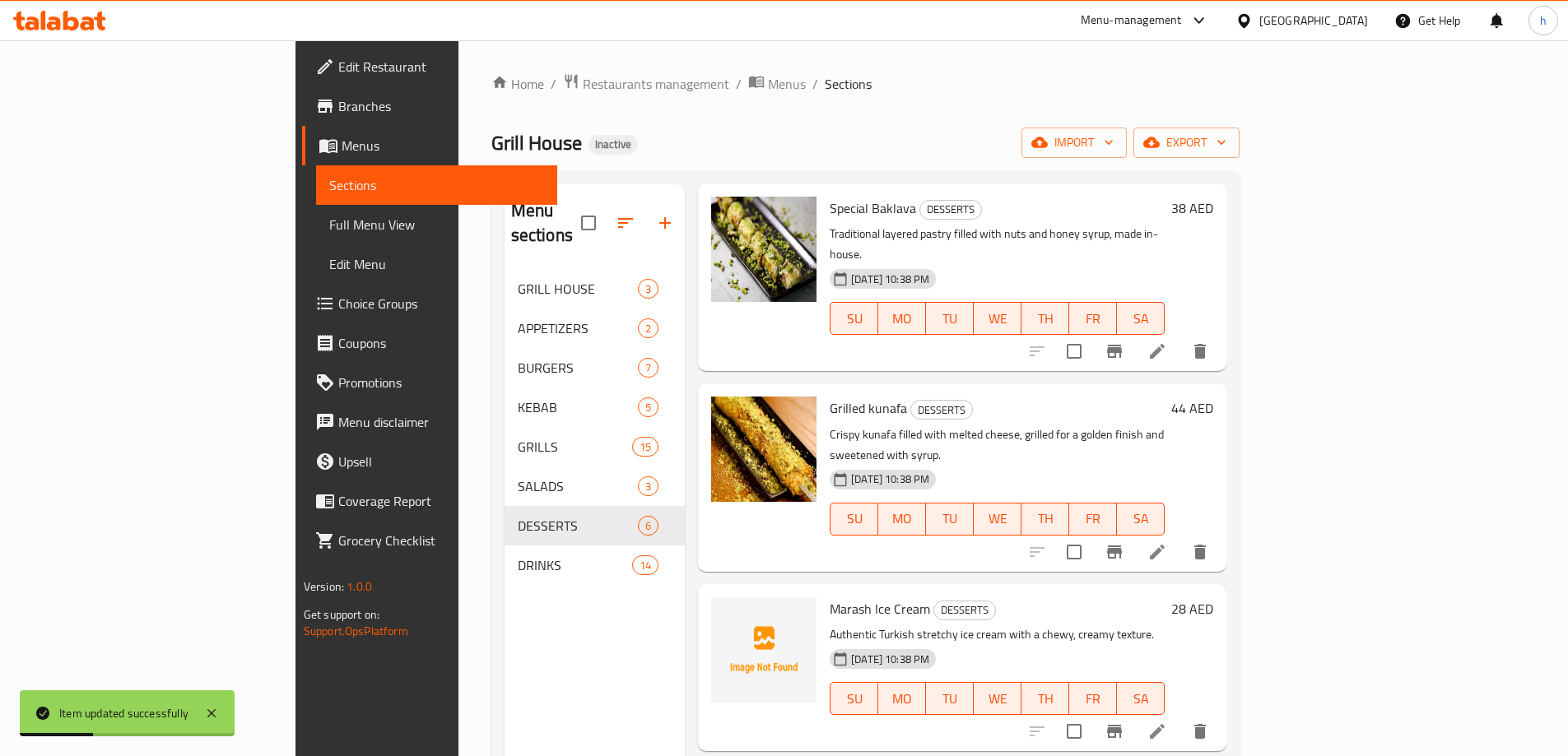
scroll to position [247, 0]
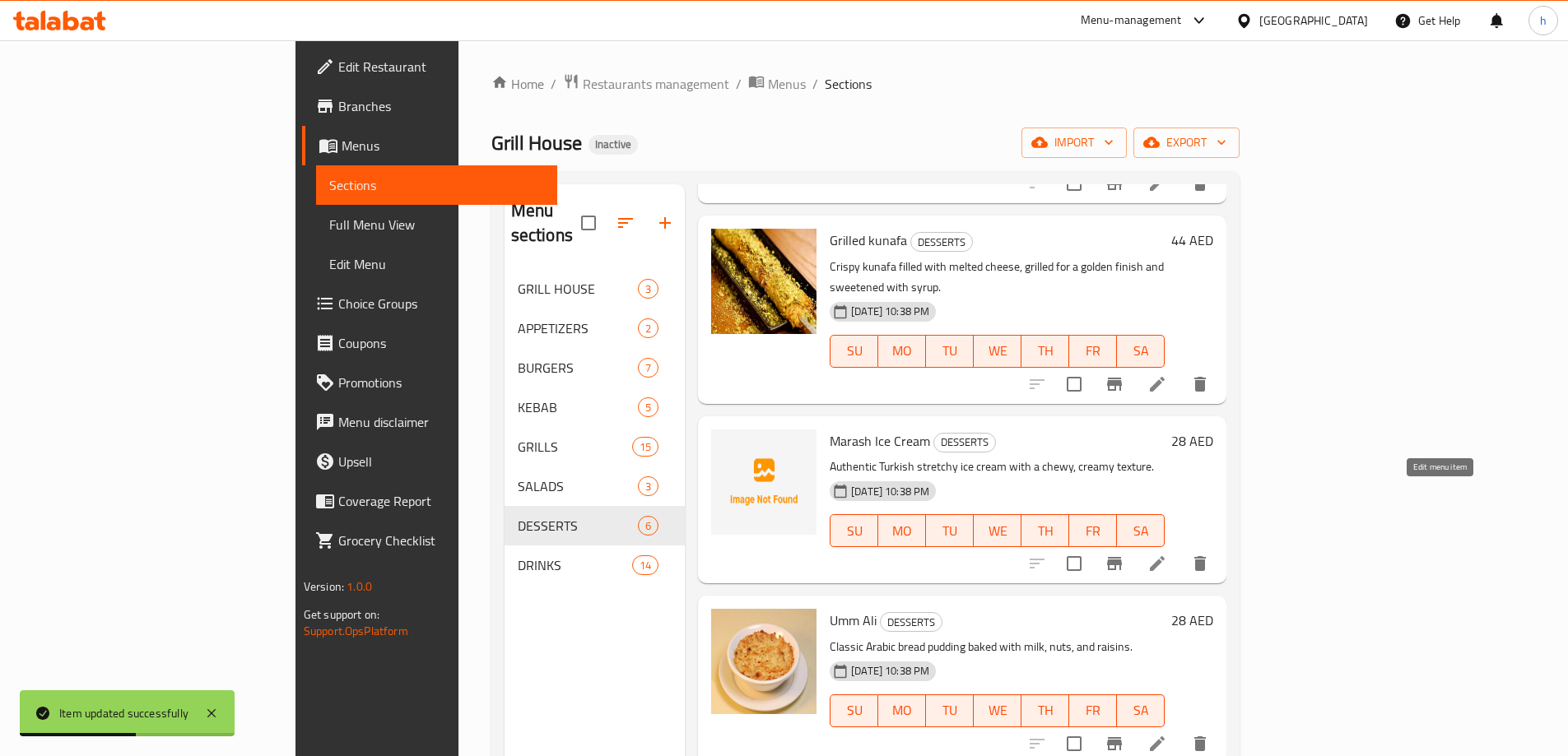
click at [1167, 554] on icon at bounding box center [1157, 564] width 20 height 20
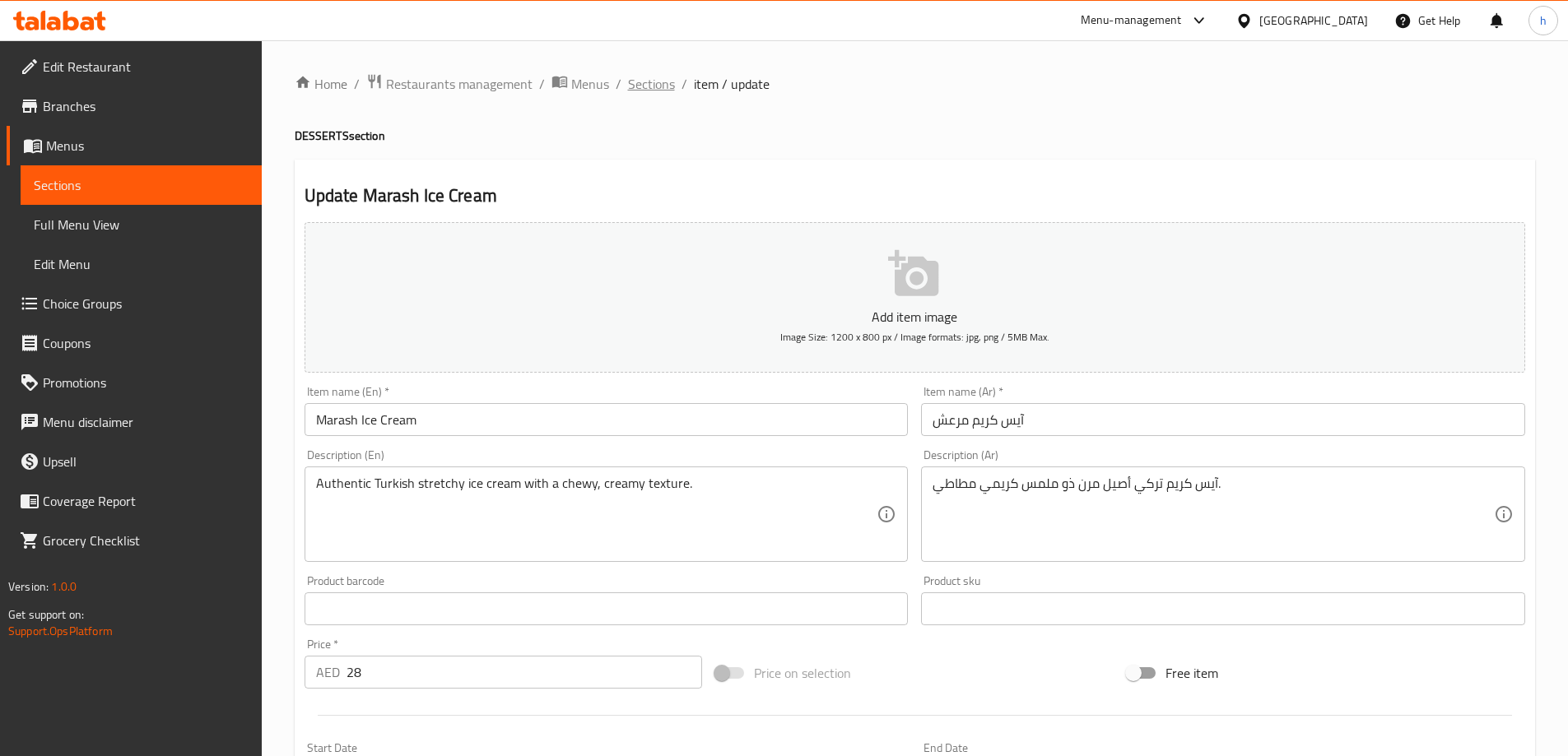
click at [666, 92] on span "Sections" at bounding box center [652, 84] width 47 height 20
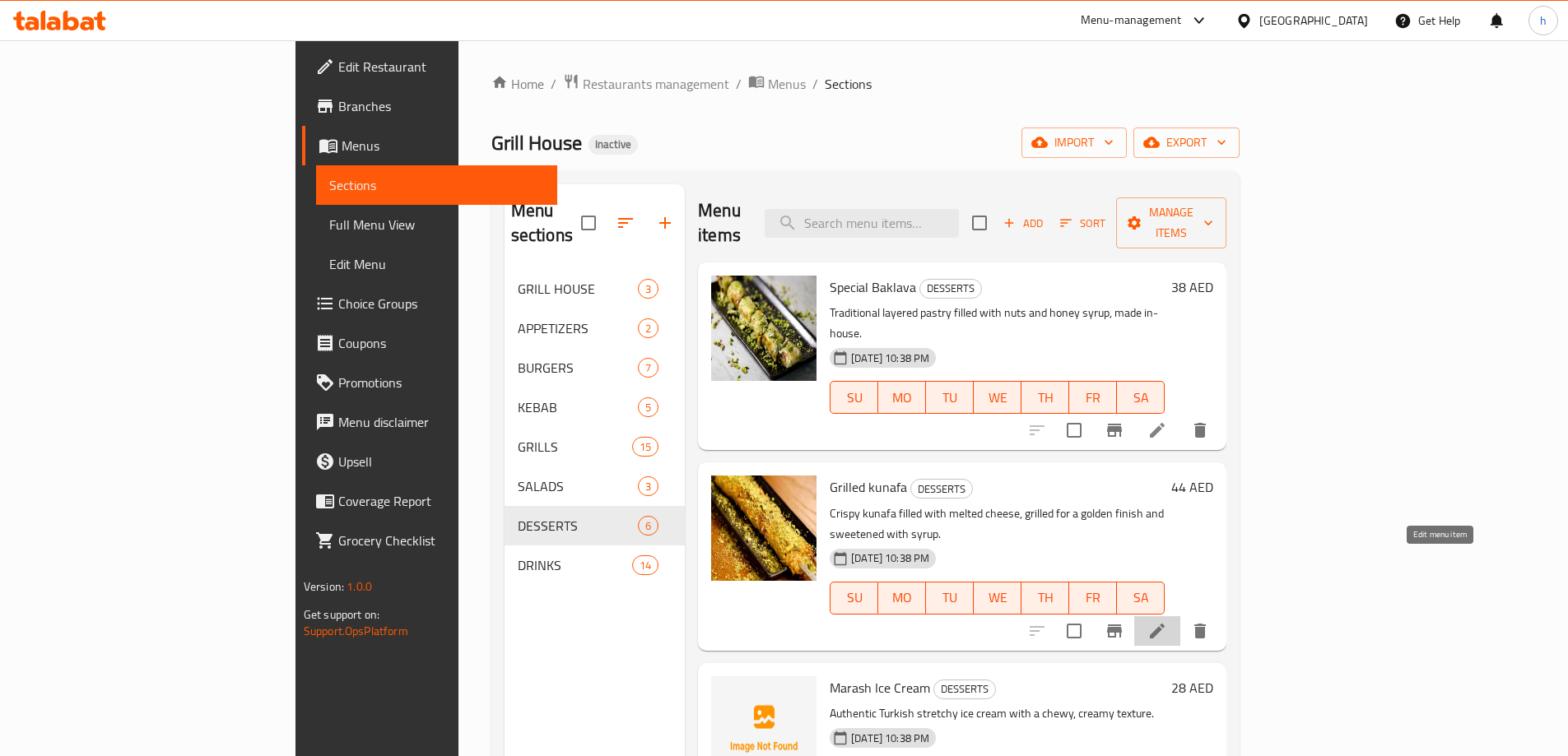
click at [1167, 621] on icon at bounding box center [1157, 631] width 20 height 20
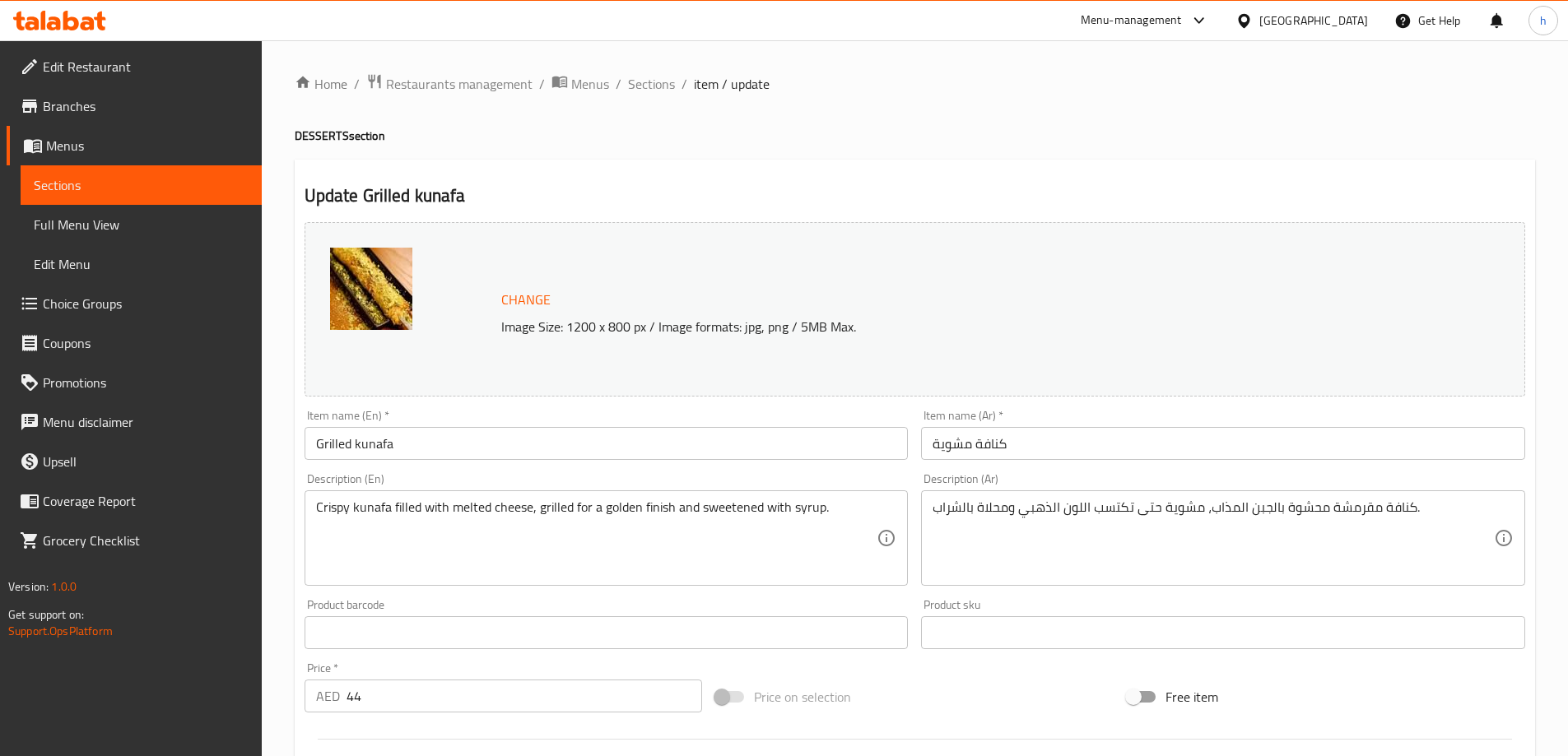
drag, startPoint x: 667, startPoint y: 80, endPoint x: 724, endPoint y: 164, distance: 101.5
click at [667, 80] on span "Sections" at bounding box center [652, 84] width 47 height 20
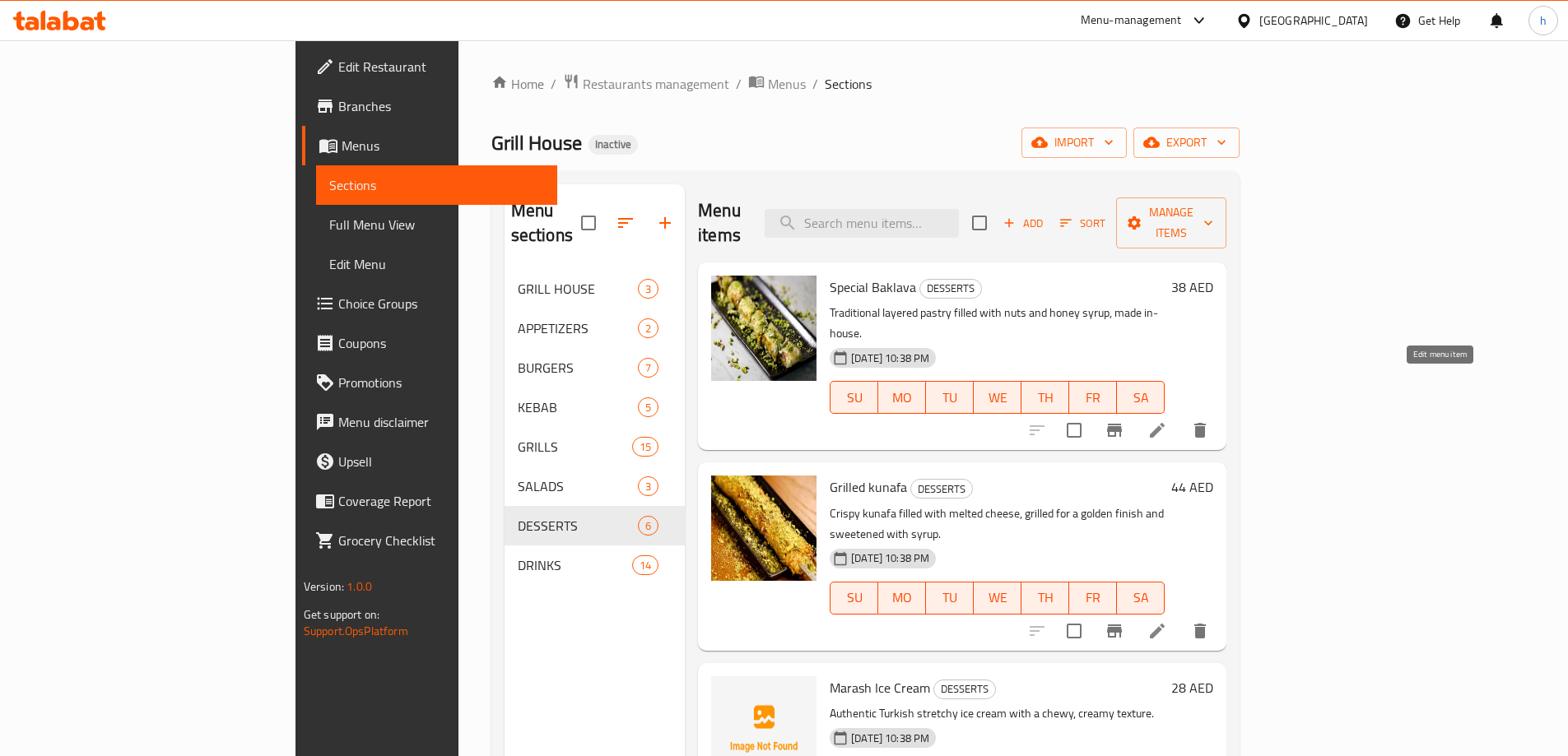
click at [1167, 420] on icon at bounding box center [1157, 430] width 20 height 20
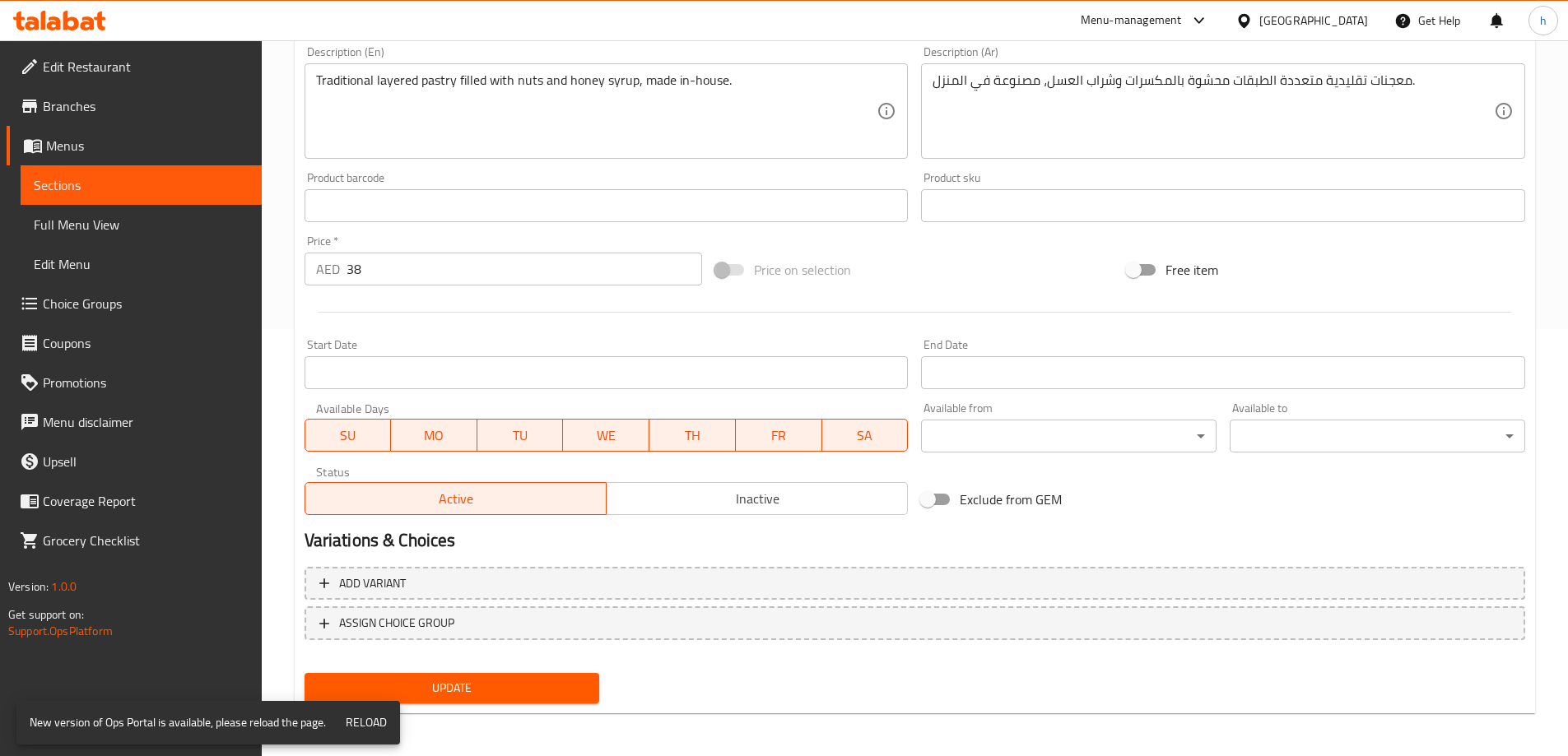
scroll to position [430, 0]
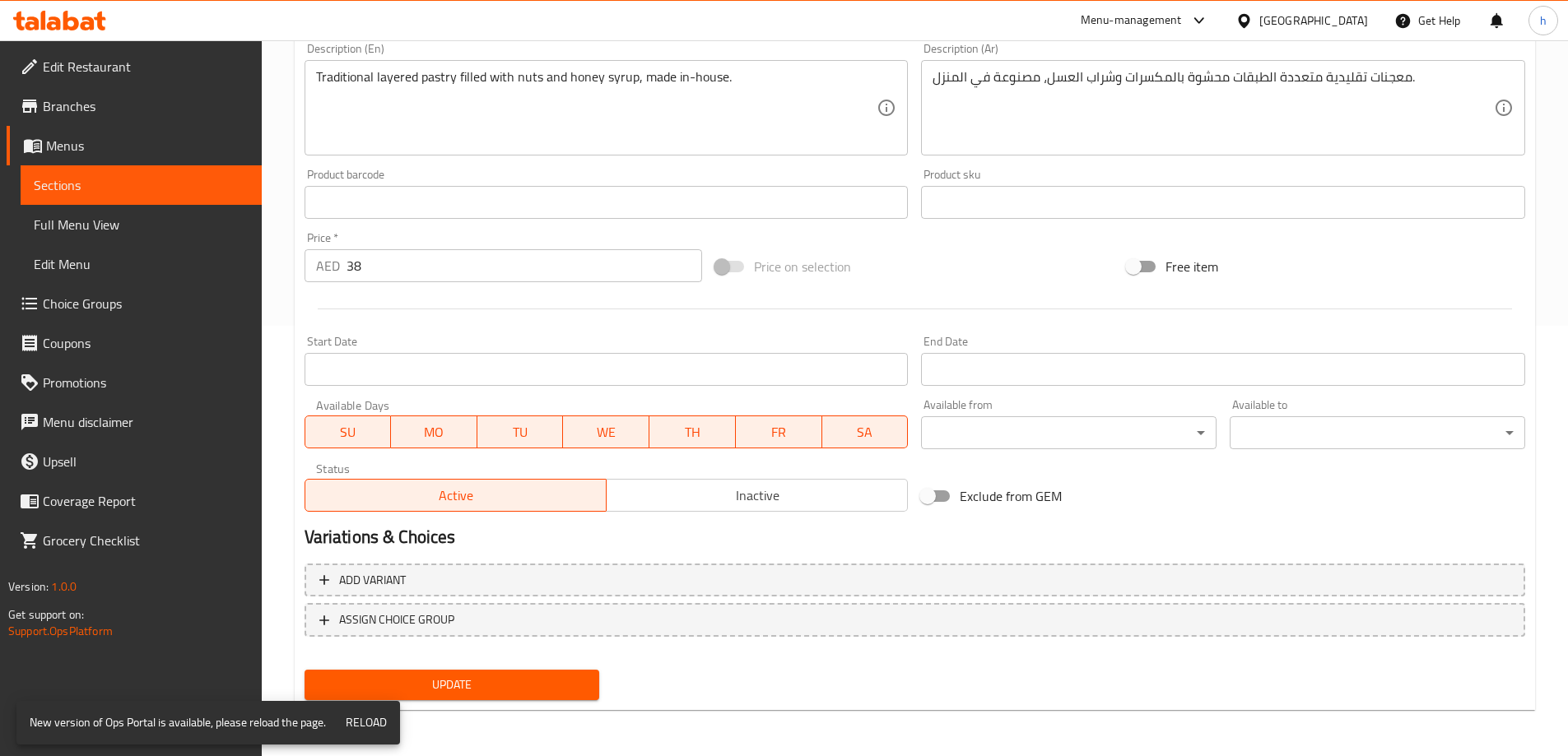
click at [562, 693] on span "Update" at bounding box center [452, 684] width 270 height 21
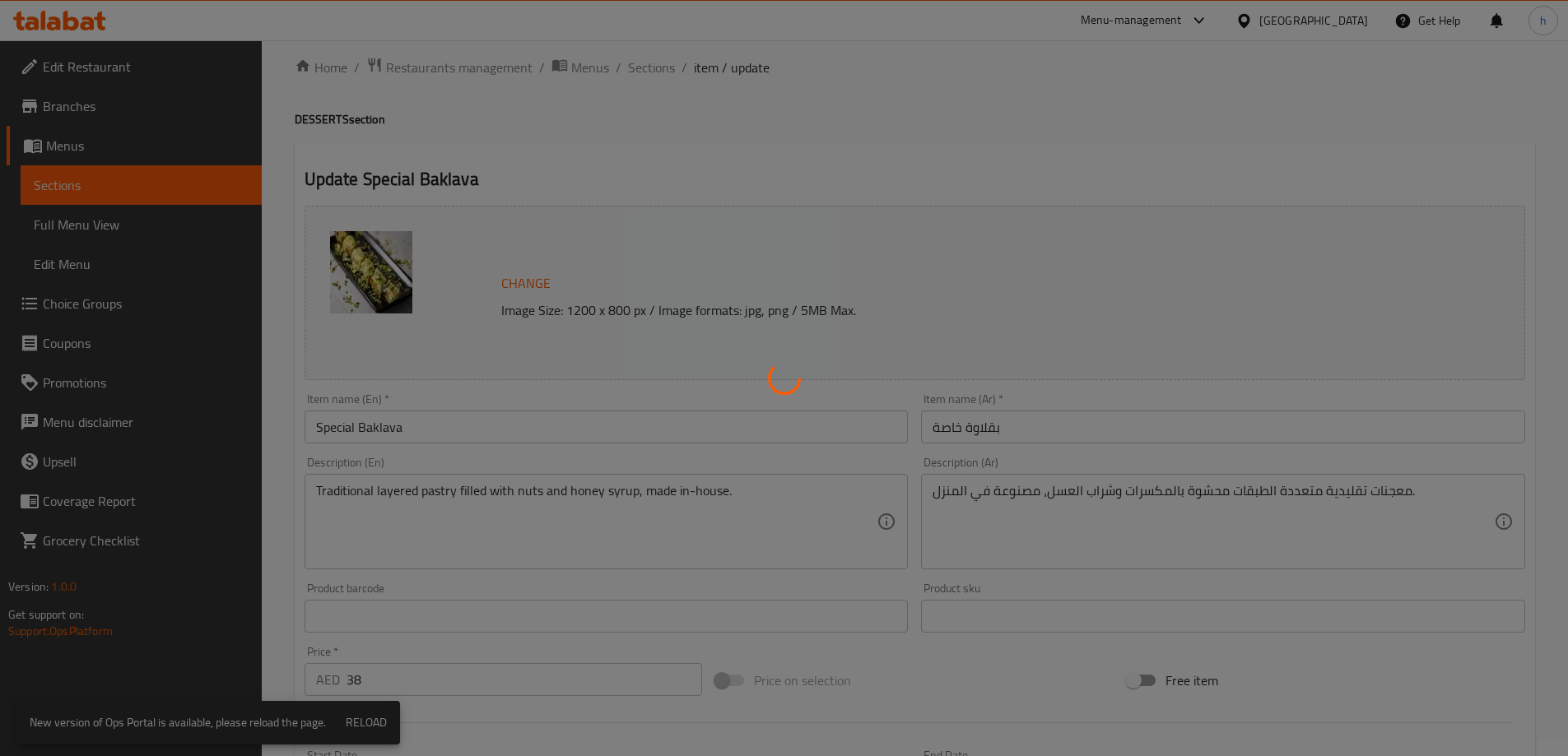
scroll to position [0, 0]
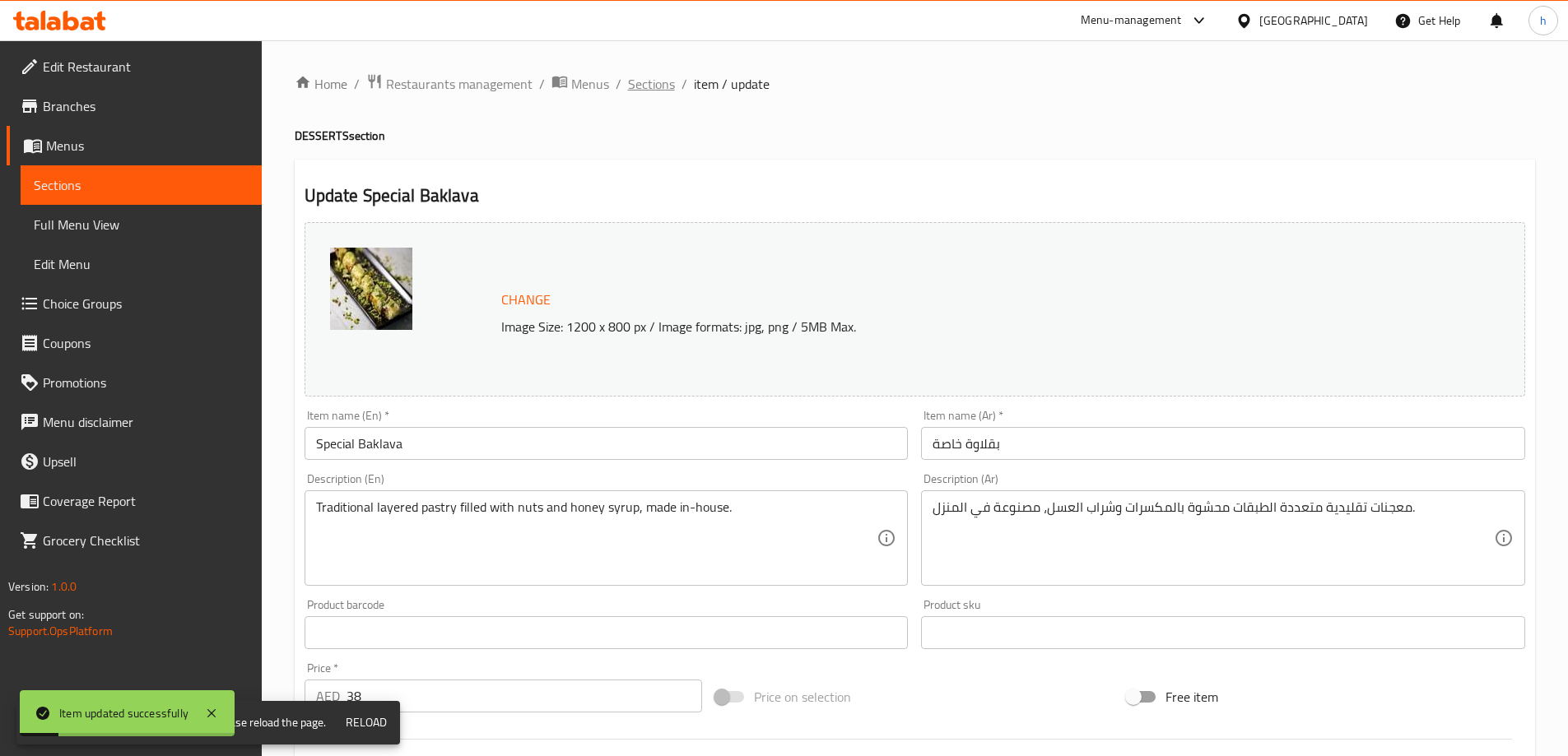
click at [647, 74] on span "Sections" at bounding box center [652, 84] width 47 height 20
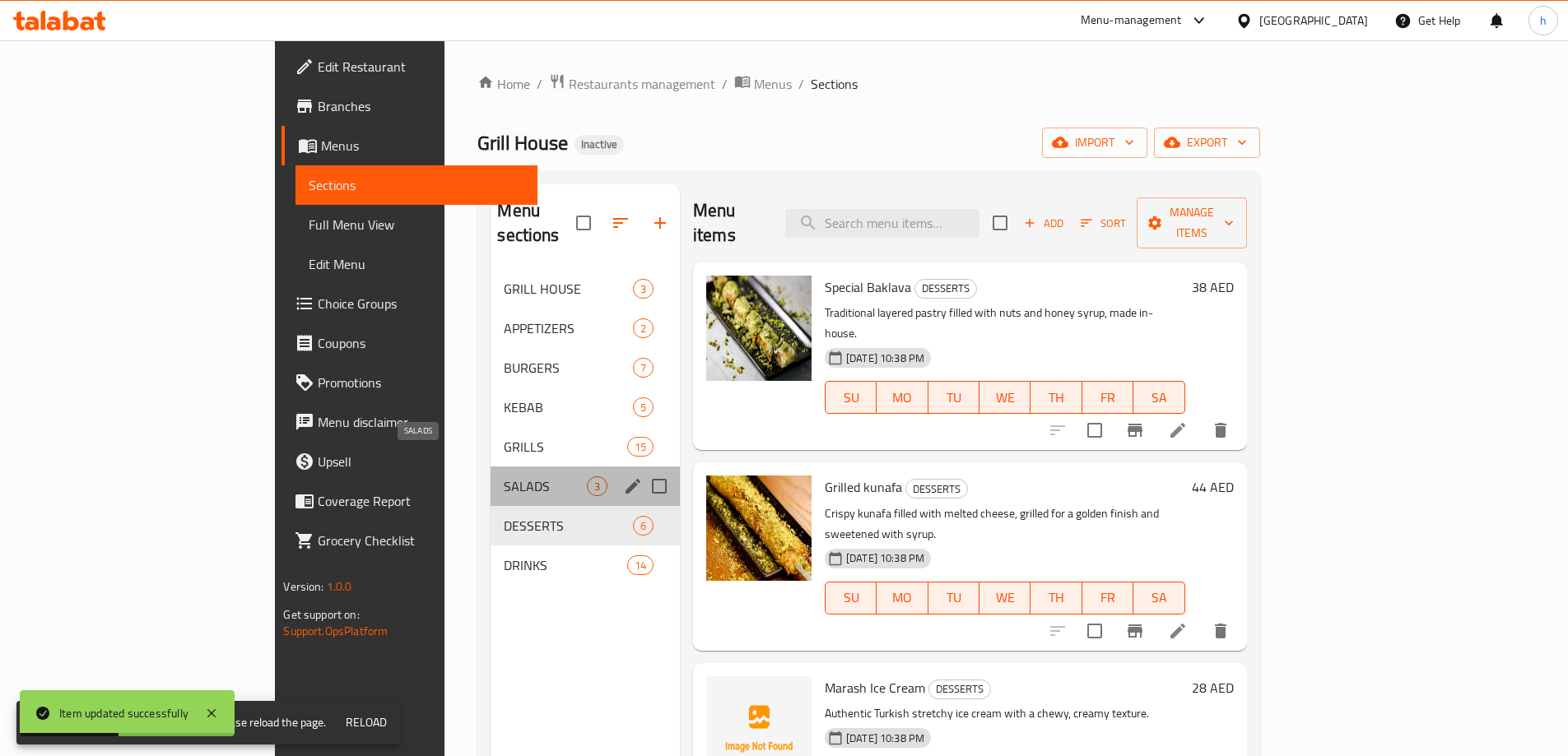
click at [504, 477] on span "SALADS" at bounding box center [544, 487] width 82 height 20
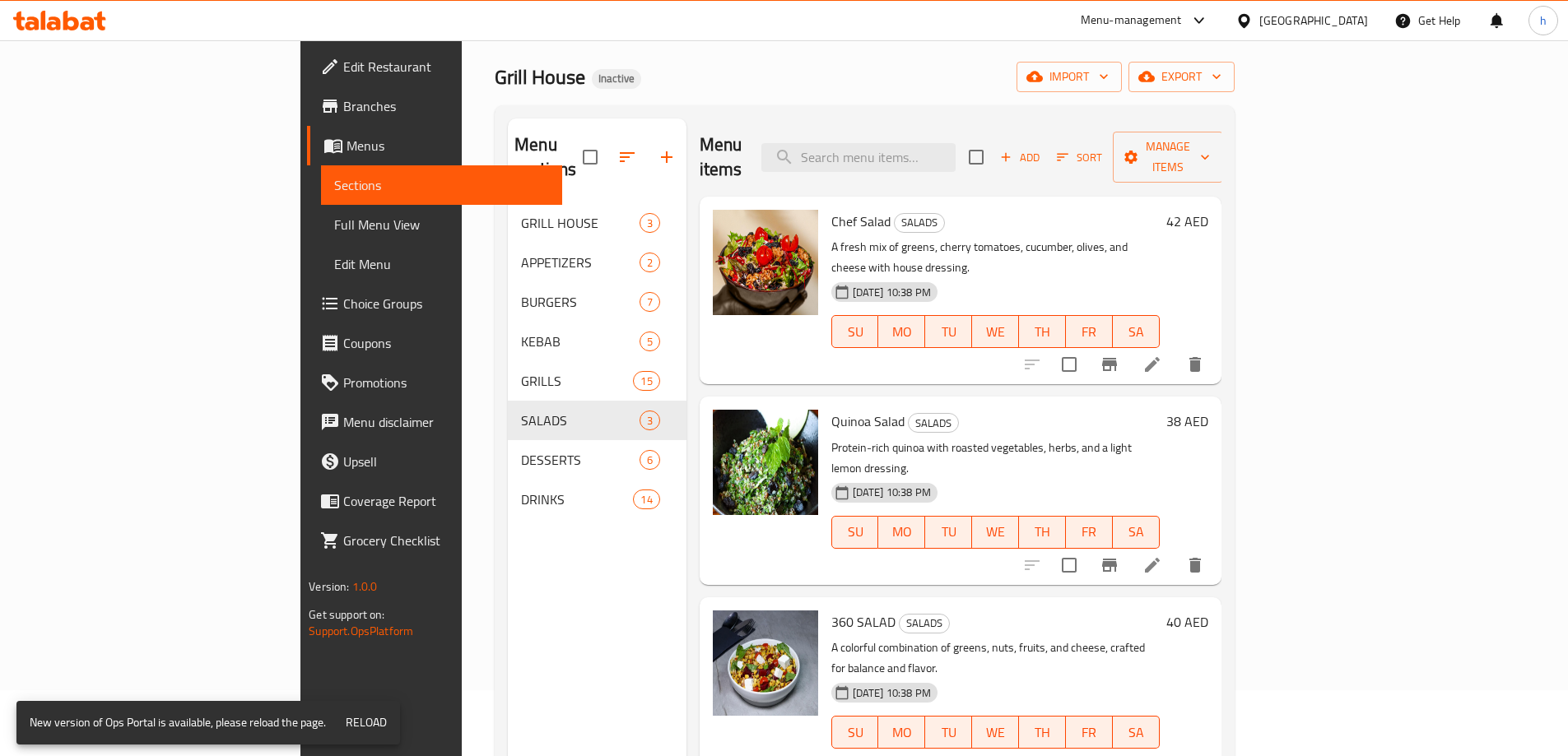
scroll to position [165, 0]
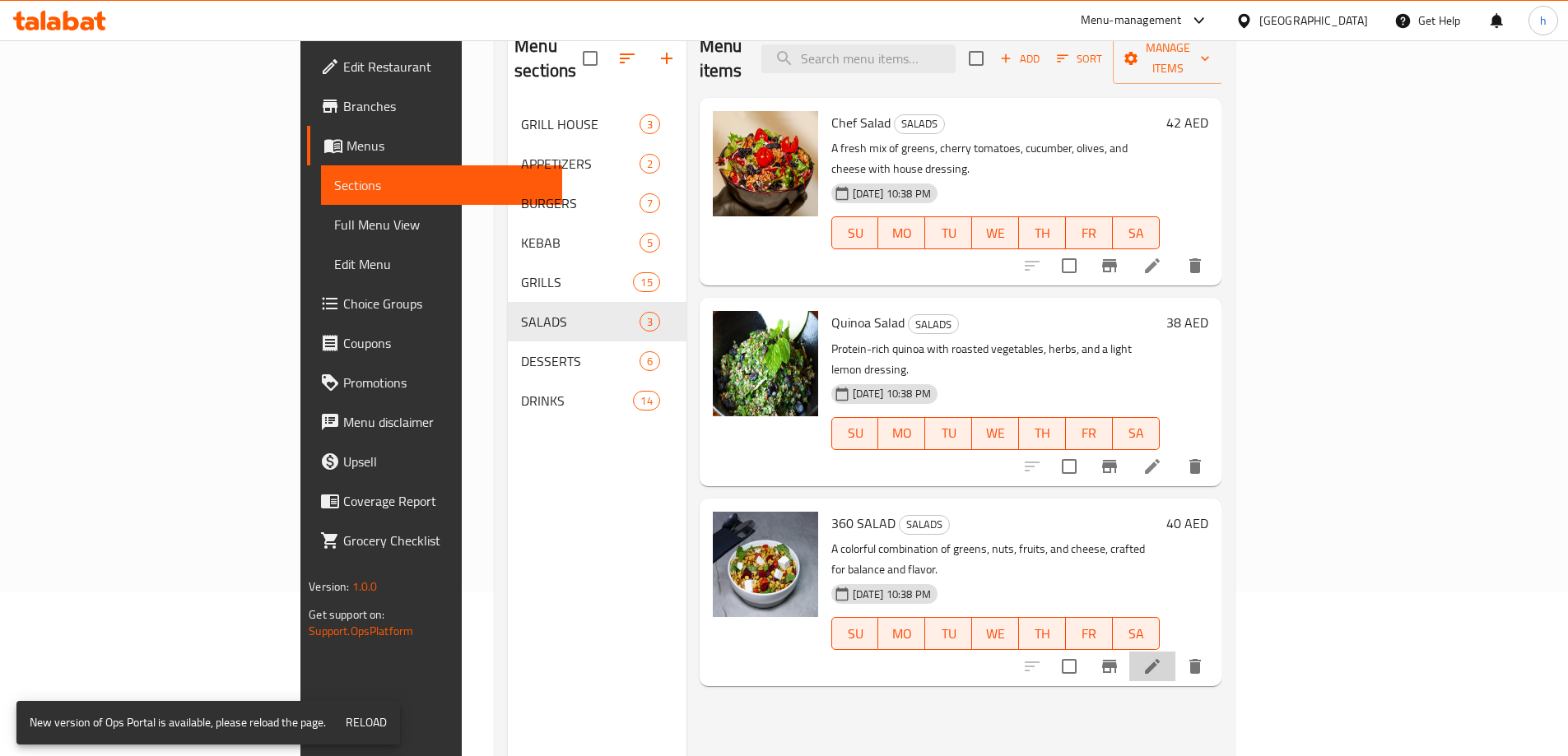
click at [1175, 651] on li at bounding box center [1151, 666] width 46 height 30
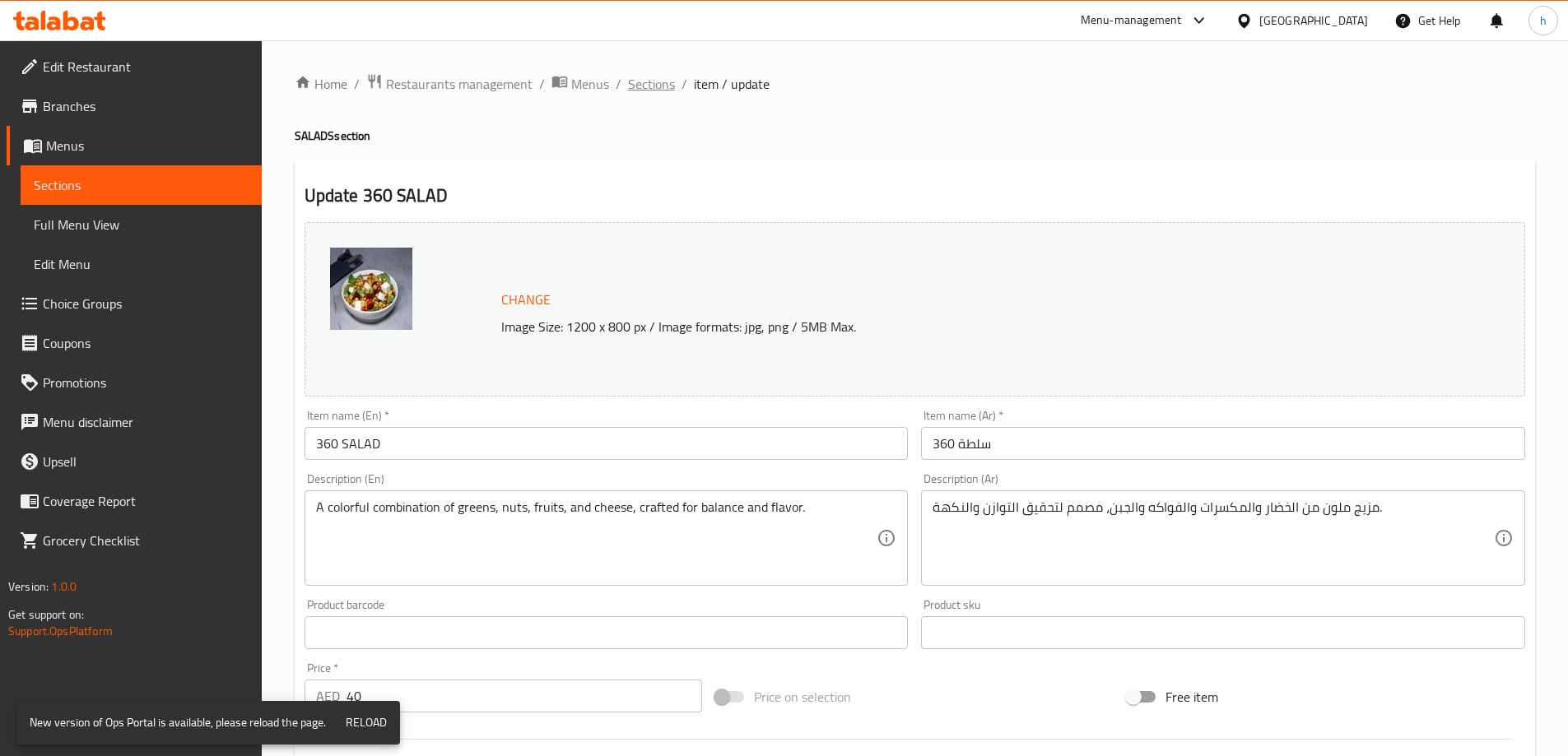
click at [646, 83] on span "Sections" at bounding box center [652, 84] width 47 height 20
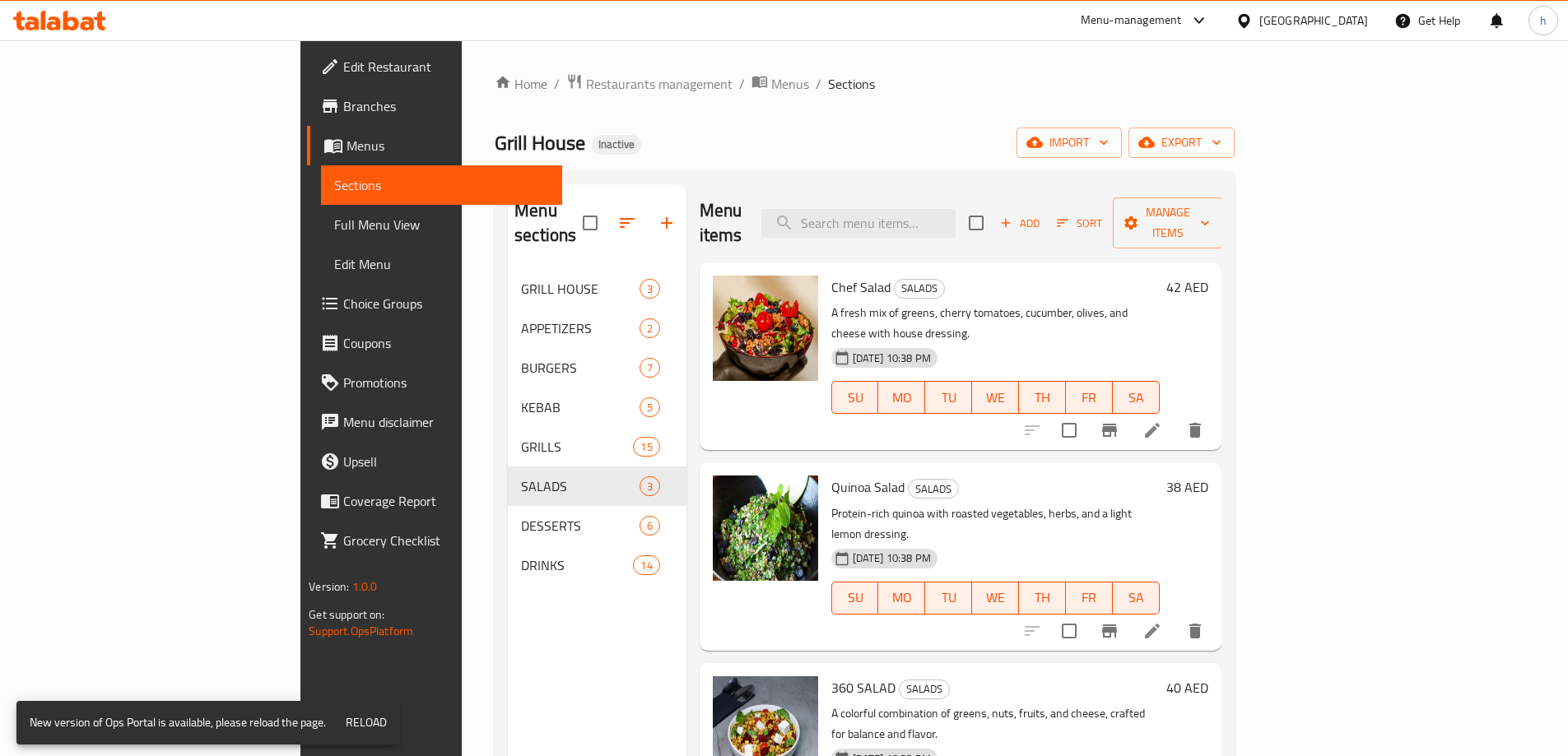
click at [1175, 616] on li at bounding box center [1151, 631] width 46 height 30
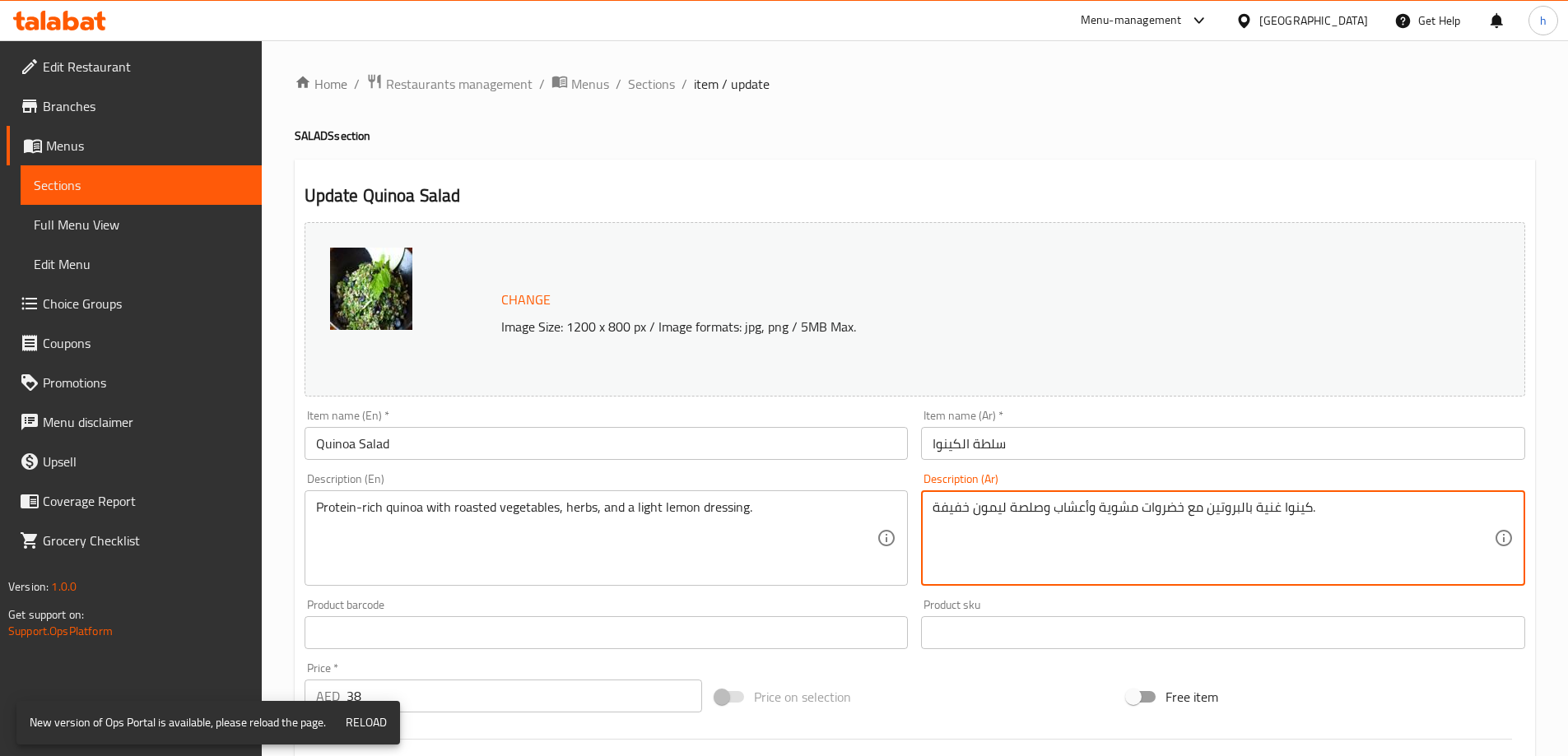
click at [1035, 503] on textarea "كينوا غنية بالبروتين مع خضروات مشوية وأعشاب وصلصة ليمون خفيفة." at bounding box center [1213, 538] width 561 height 78
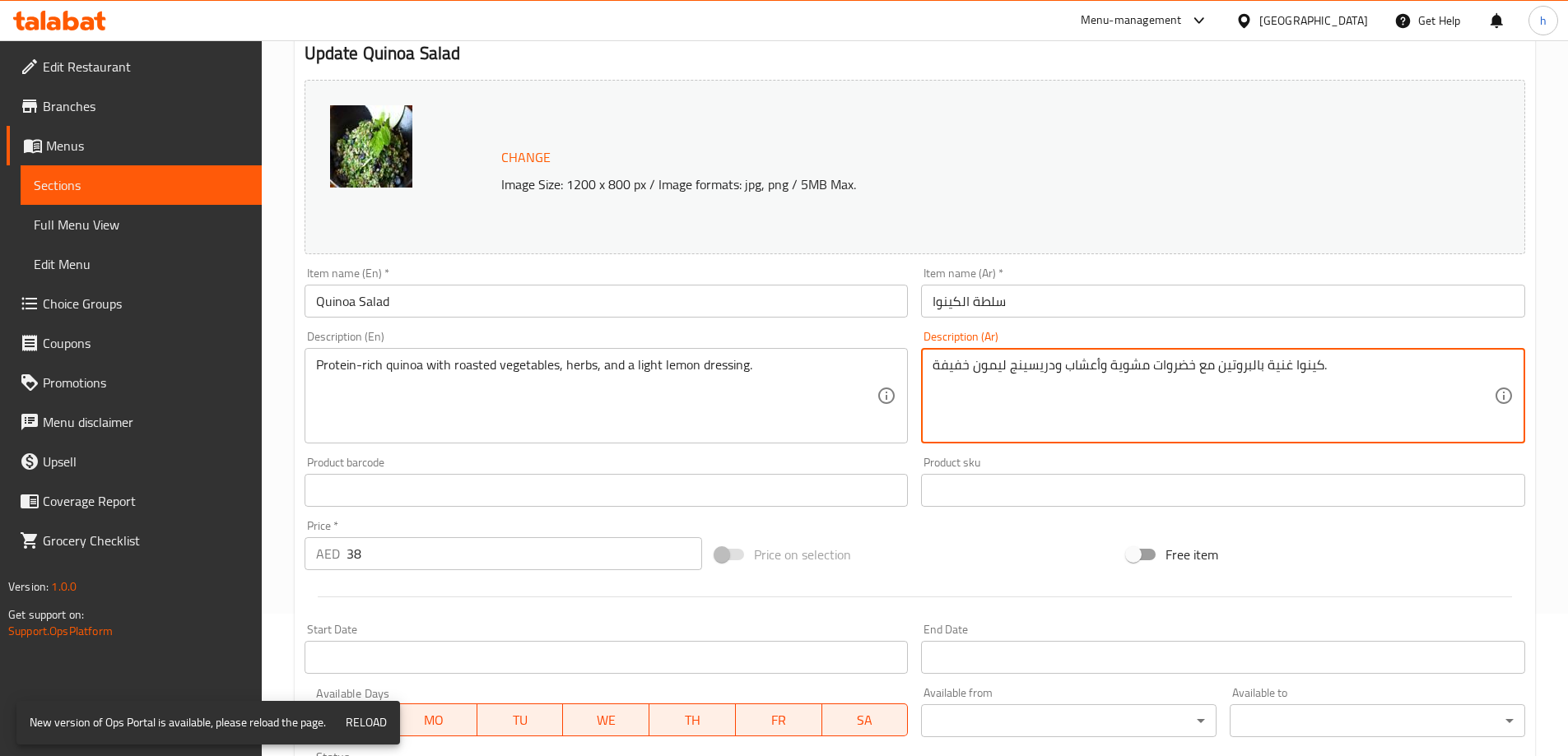
scroll to position [430, 0]
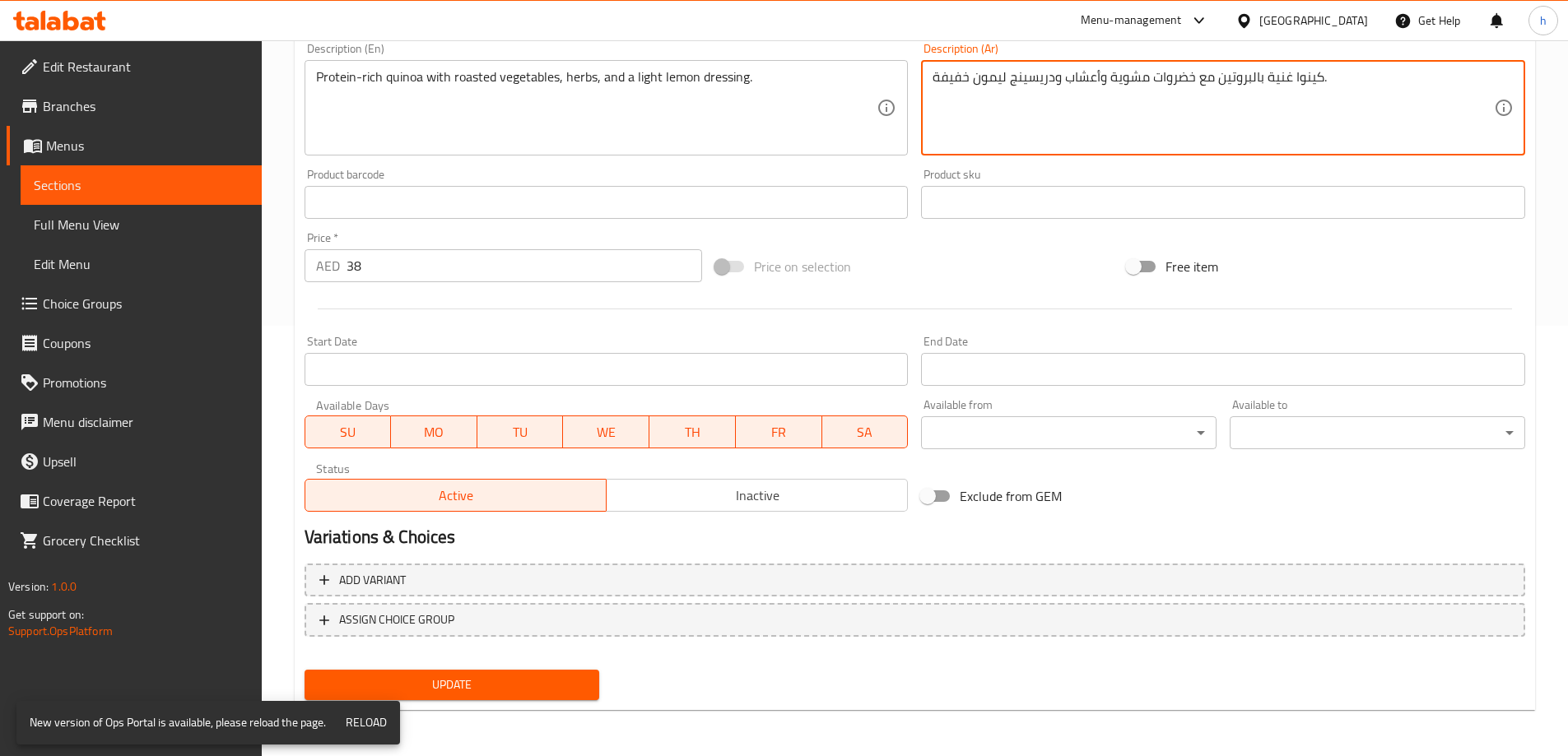
type textarea "كينوا غنية بالبروتين مع خضروات مشوية وأعشاب ودريسينج ليمون خفيفة."
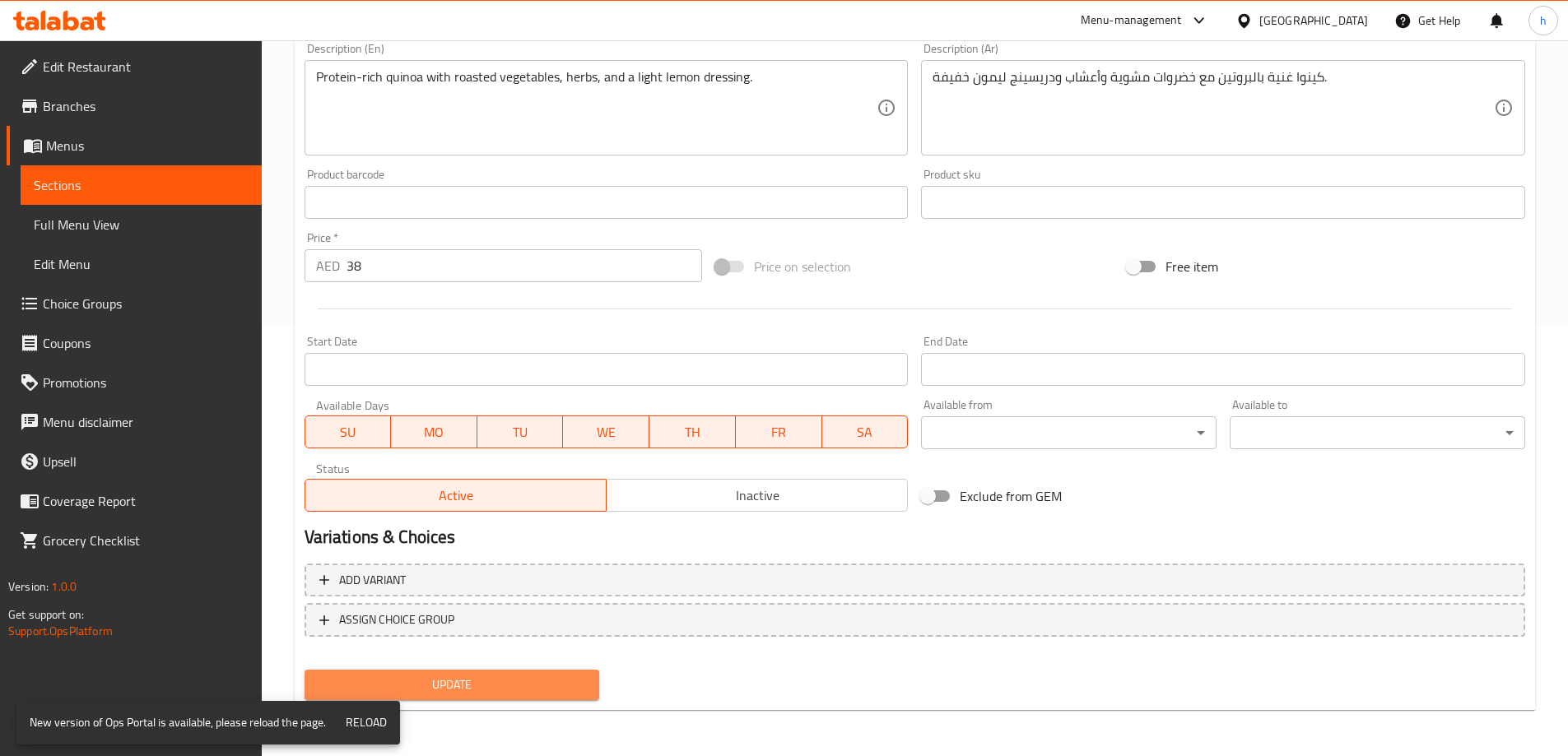
click at [554, 679] on span "Update" at bounding box center [452, 684] width 270 height 21
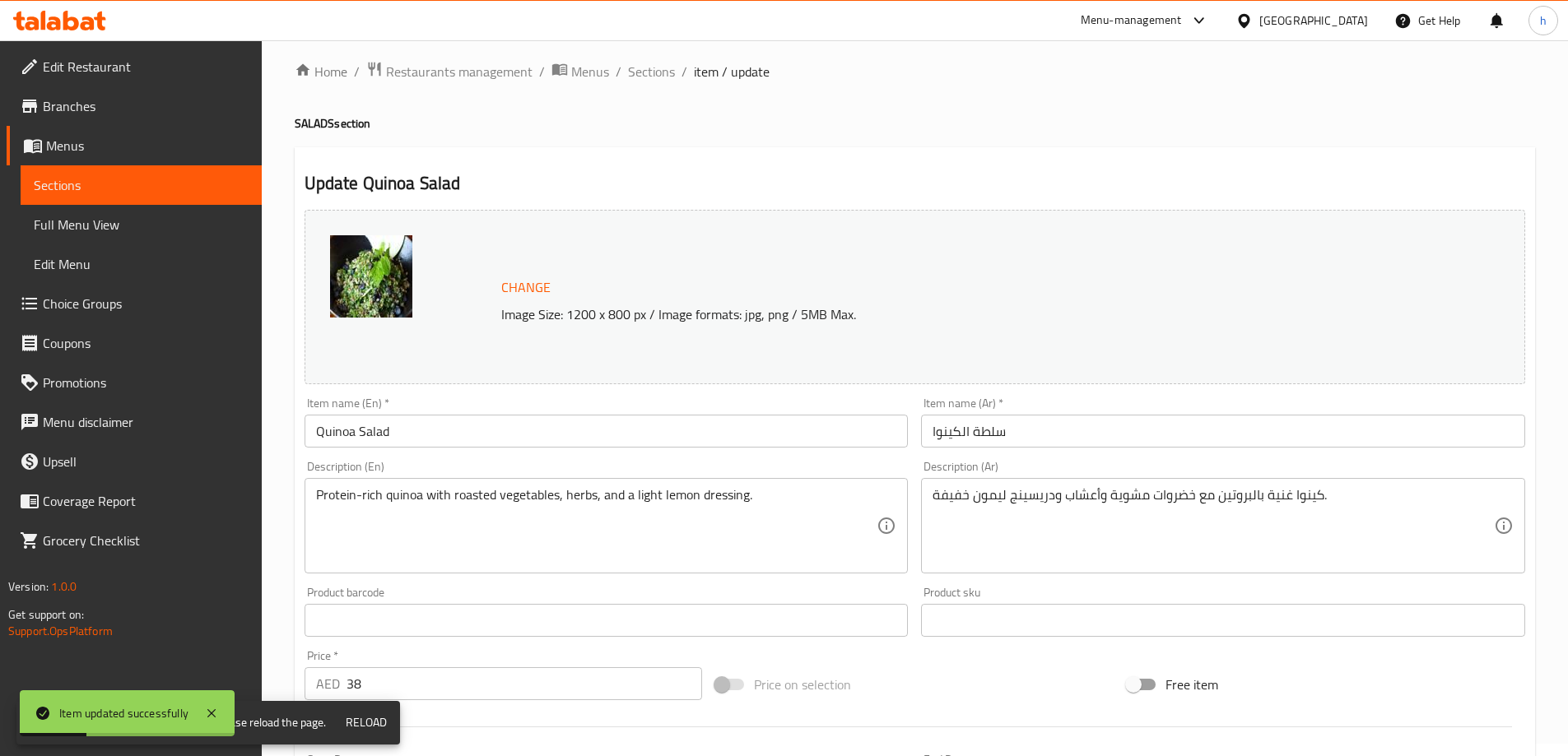
scroll to position [0, 0]
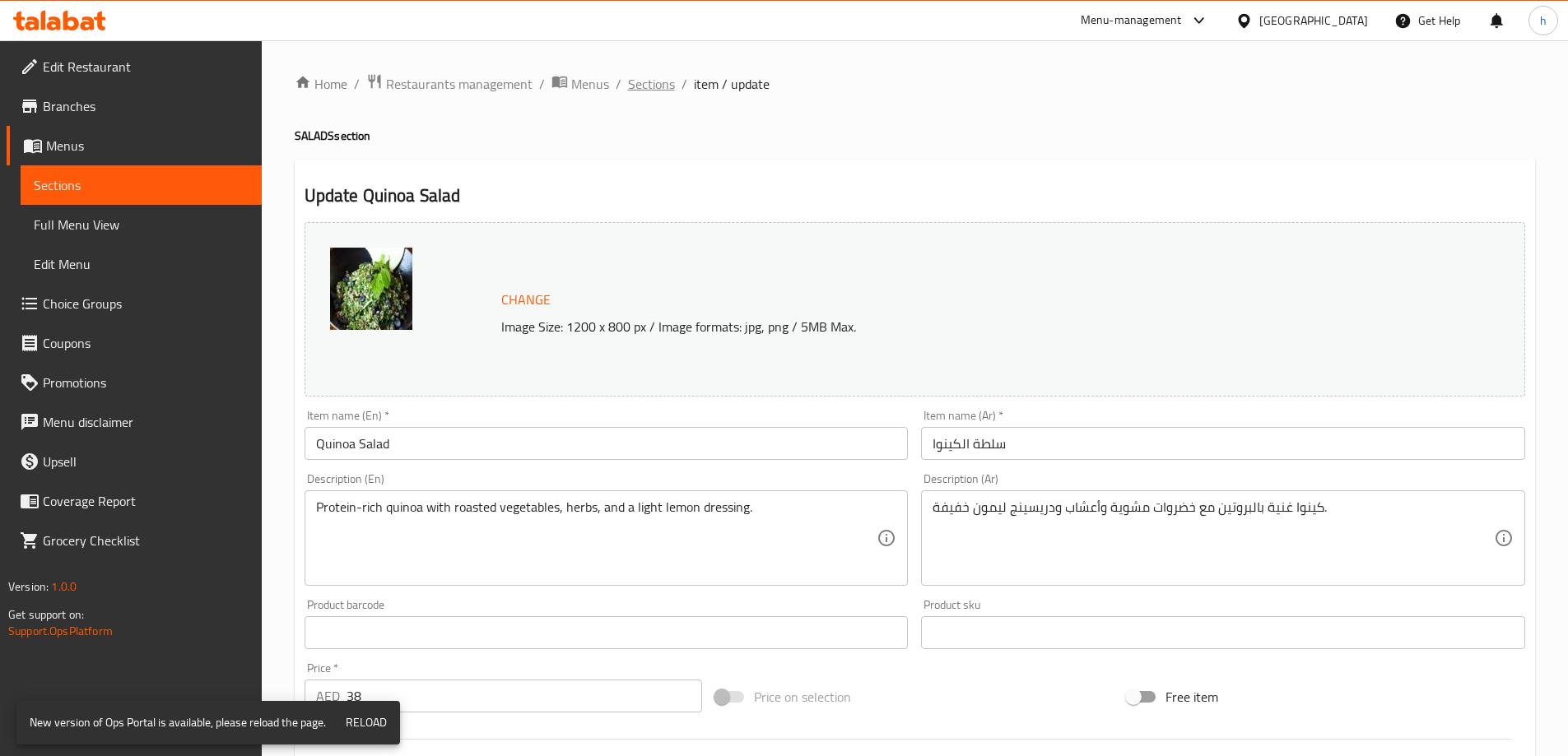
click at [645, 93] on span "Sections" at bounding box center [652, 84] width 47 height 20
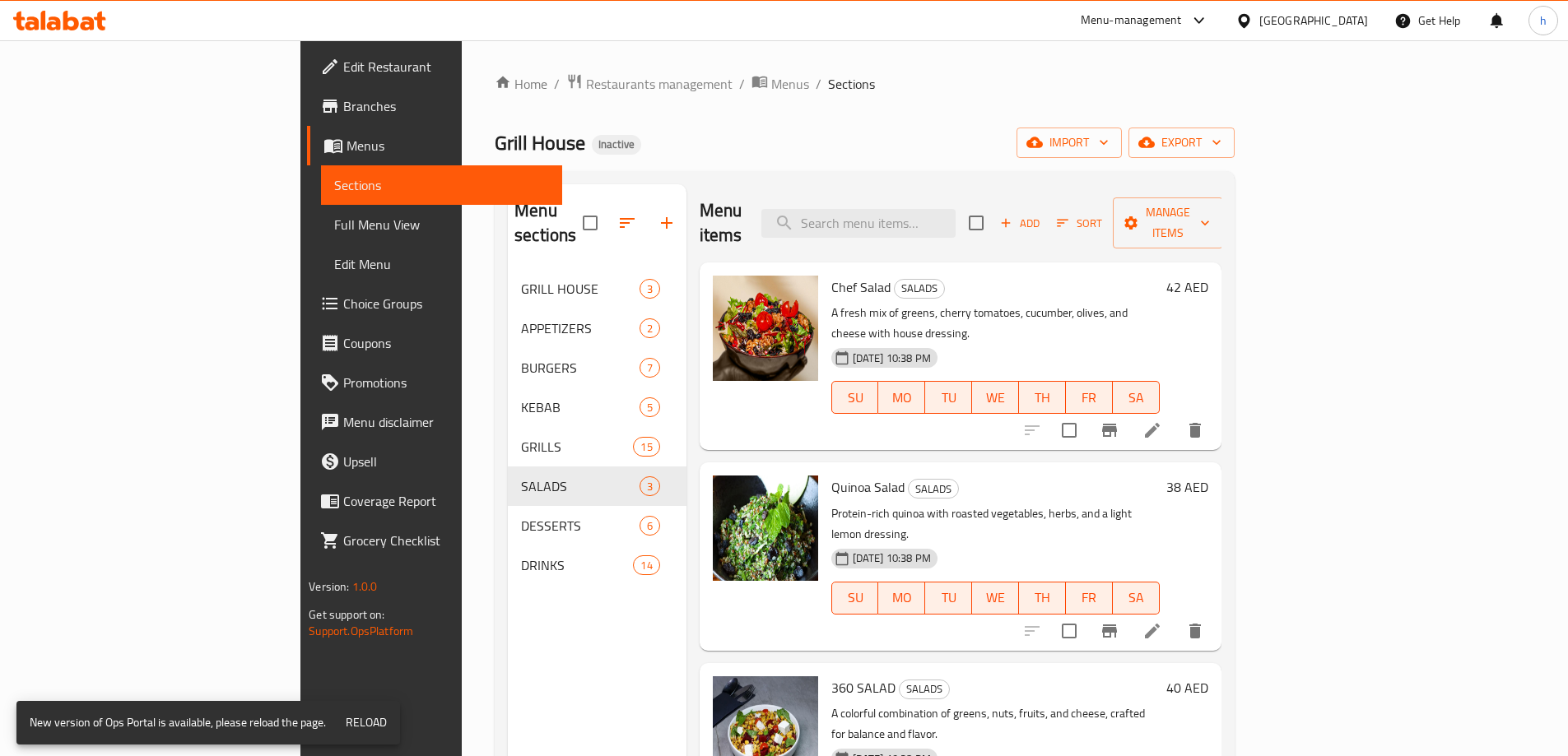
click at [1175, 416] on li at bounding box center [1151, 430] width 46 height 30
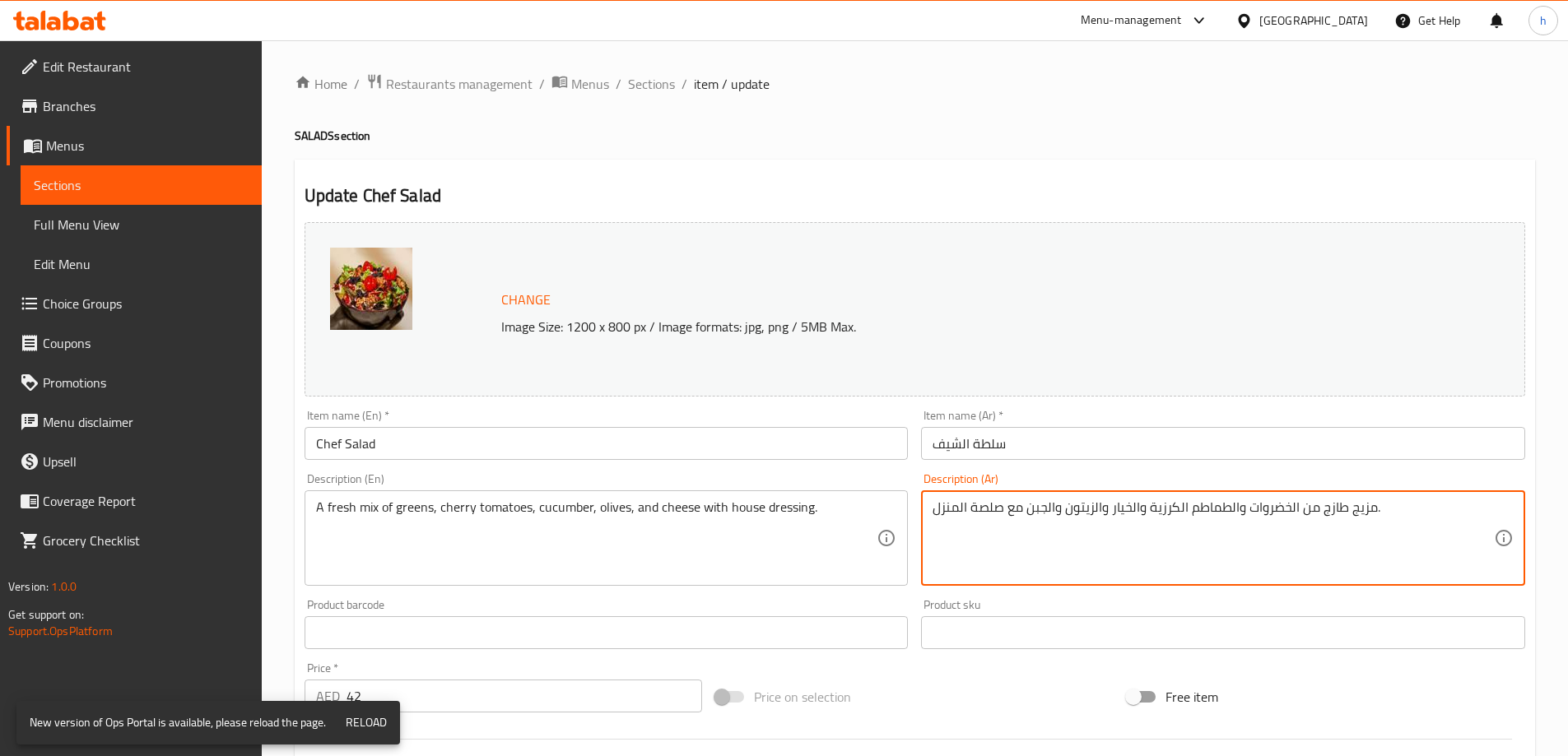
click at [993, 503] on textarea "مزيج طازج من الخضروات والطماطم الكرزية والخيار والزيتون والجبن مع صلصة المنزل." at bounding box center [1213, 538] width 561 height 78
click at [935, 506] on textarea "مزيج طازج من الخضروات والطماطم الكرزية والخيار والزيتون والجبن مع دريسينج المنز…" at bounding box center [1213, 538] width 561 height 78
click at [937, 504] on textarea "يمزيج طازج من الخضروات والطماطم الكرزية والخيار والزيتون والجبن مع دريسينج المن…" at bounding box center [1213, 538] width 561 height 78
drag, startPoint x: 1387, startPoint y: 504, endPoint x: 1396, endPoint y: 505, distance: 9.1
click at [1396, 505] on textarea "يمزيج طازج من الخضروات والطماطم الكرزية والخيار والزيتون والجبن مع دريسينج المن…" at bounding box center [1213, 538] width 561 height 78
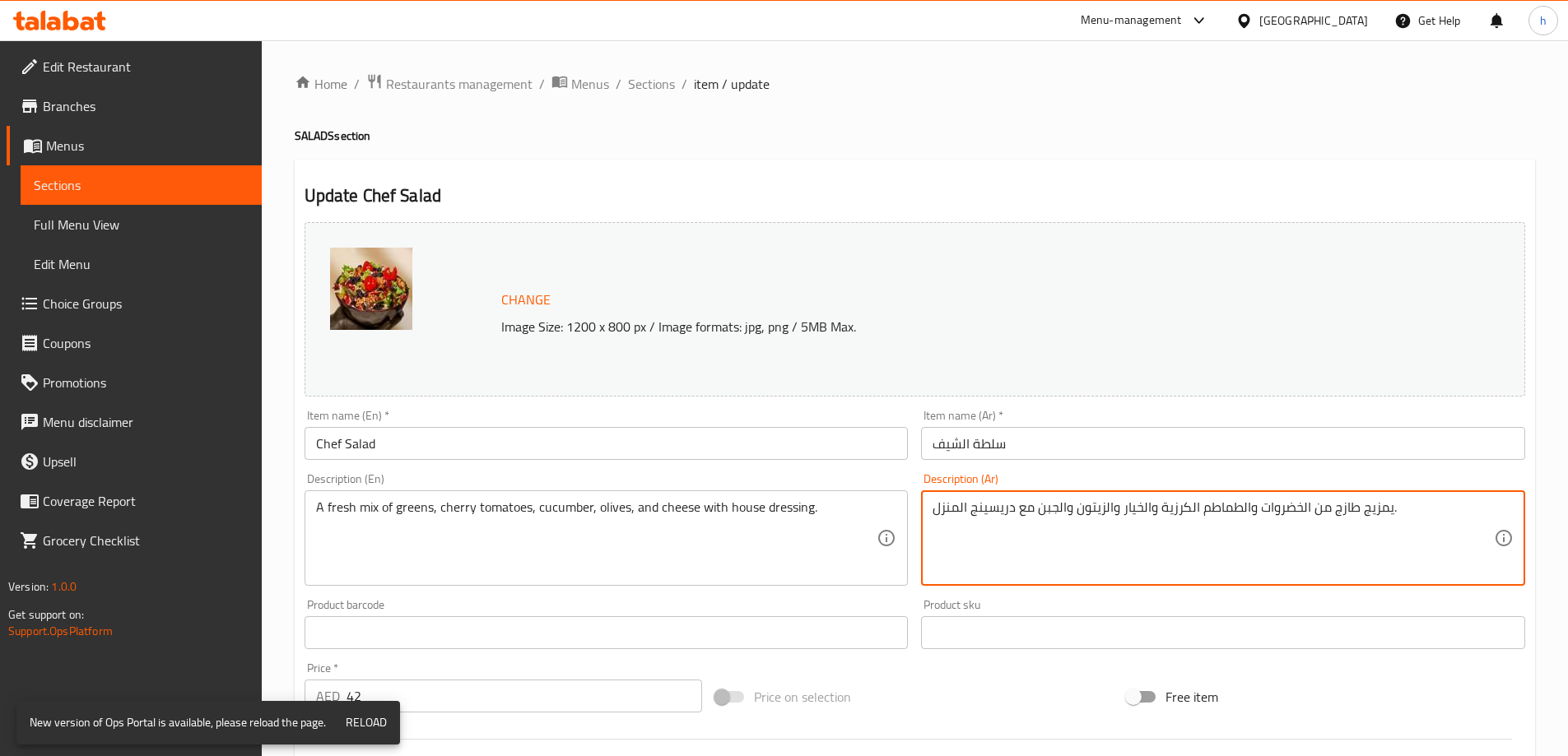
click at [1396, 505] on textarea "يمزيج طازج من الخضروات والطماطم الكرزية والخيار والزيتون والجبن مع دريسينج المن…" at bounding box center [1213, 538] width 561 height 78
click at [1386, 506] on textarea "يمزيج طازج من الخضروات والطماطم الكرزية والخيار والزيتون والجبن مع دريسينج المن…" at bounding box center [1213, 538] width 561 height 78
drag, startPoint x: 946, startPoint y: 506, endPoint x: 934, endPoint y: 506, distance: 12.0
click at [934, 506] on textarea "مزيج طازج من الخضروات والطماطم الكرزية والخيار والزيتون والجبن مع دريسينج المنز…" at bounding box center [1213, 538] width 561 height 78
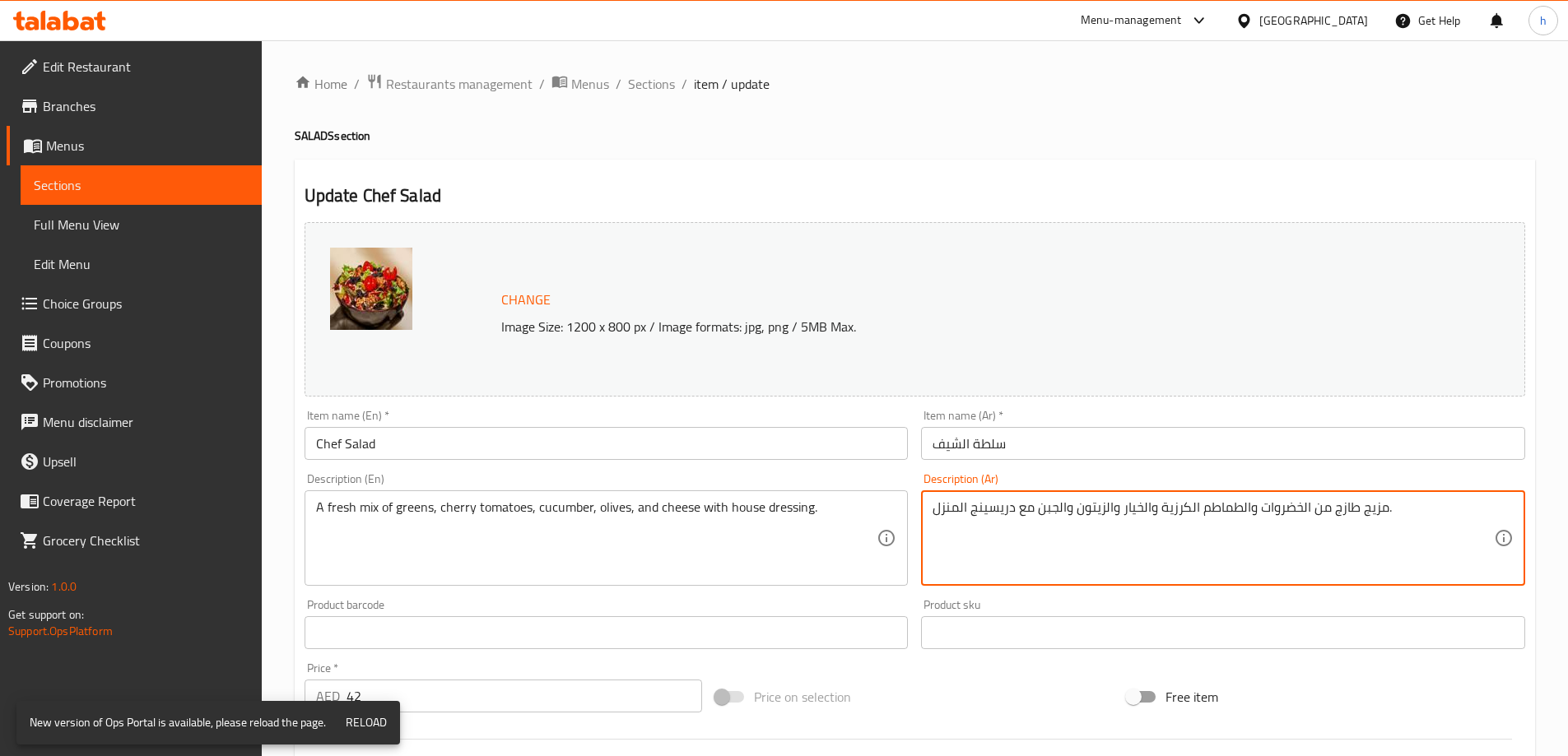
click at [933, 503] on textarea "مزيج طازج من الخضروات والطماطم الكرزية والخيار والزيتون والجبن مع دريسينج المنز…" at bounding box center [1213, 538] width 561 height 78
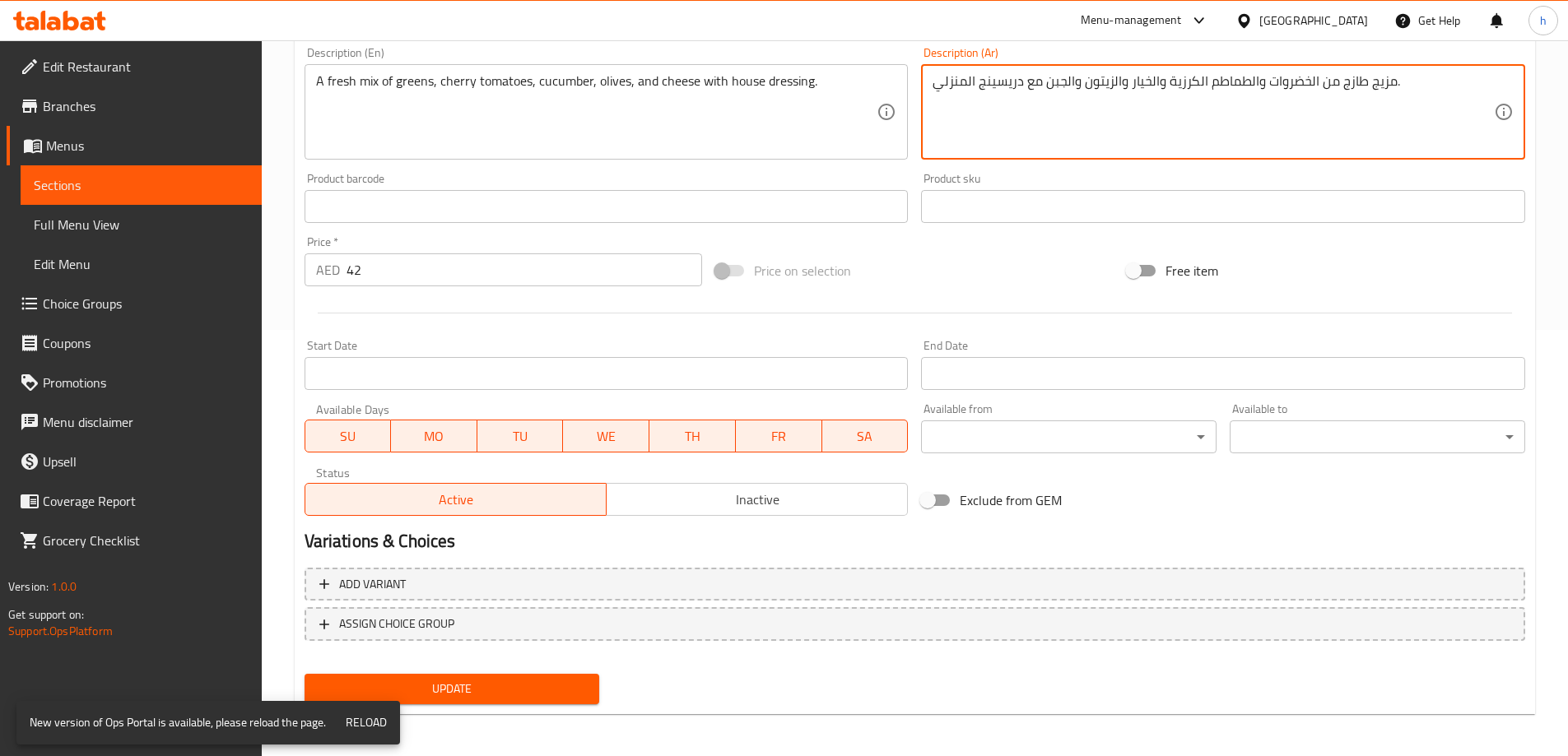
scroll to position [430, 0]
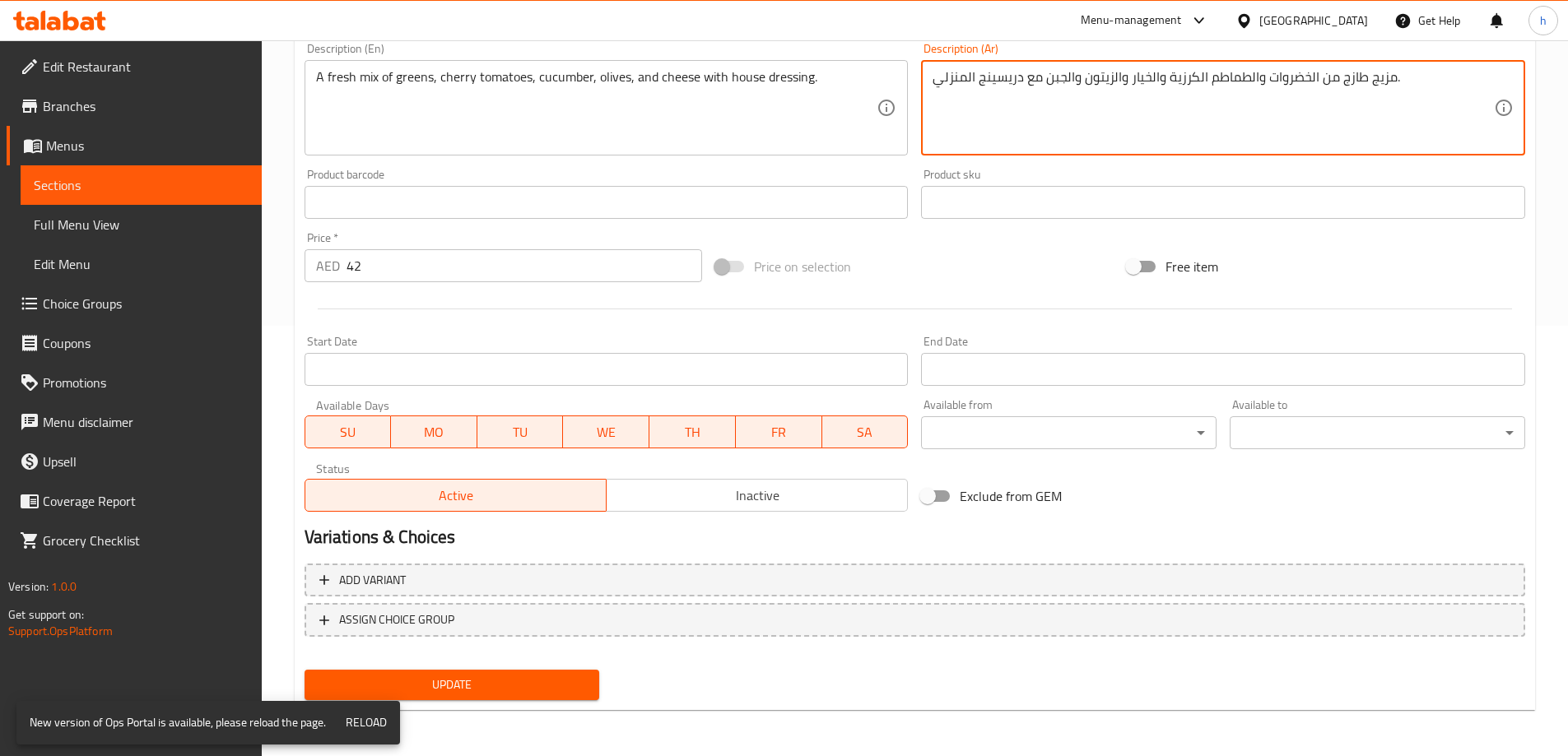
type textarea "مزيج طازج من الخضروات والطماطم الكرزية والخيار والزيتون والجبن مع دريسينج المنز…"
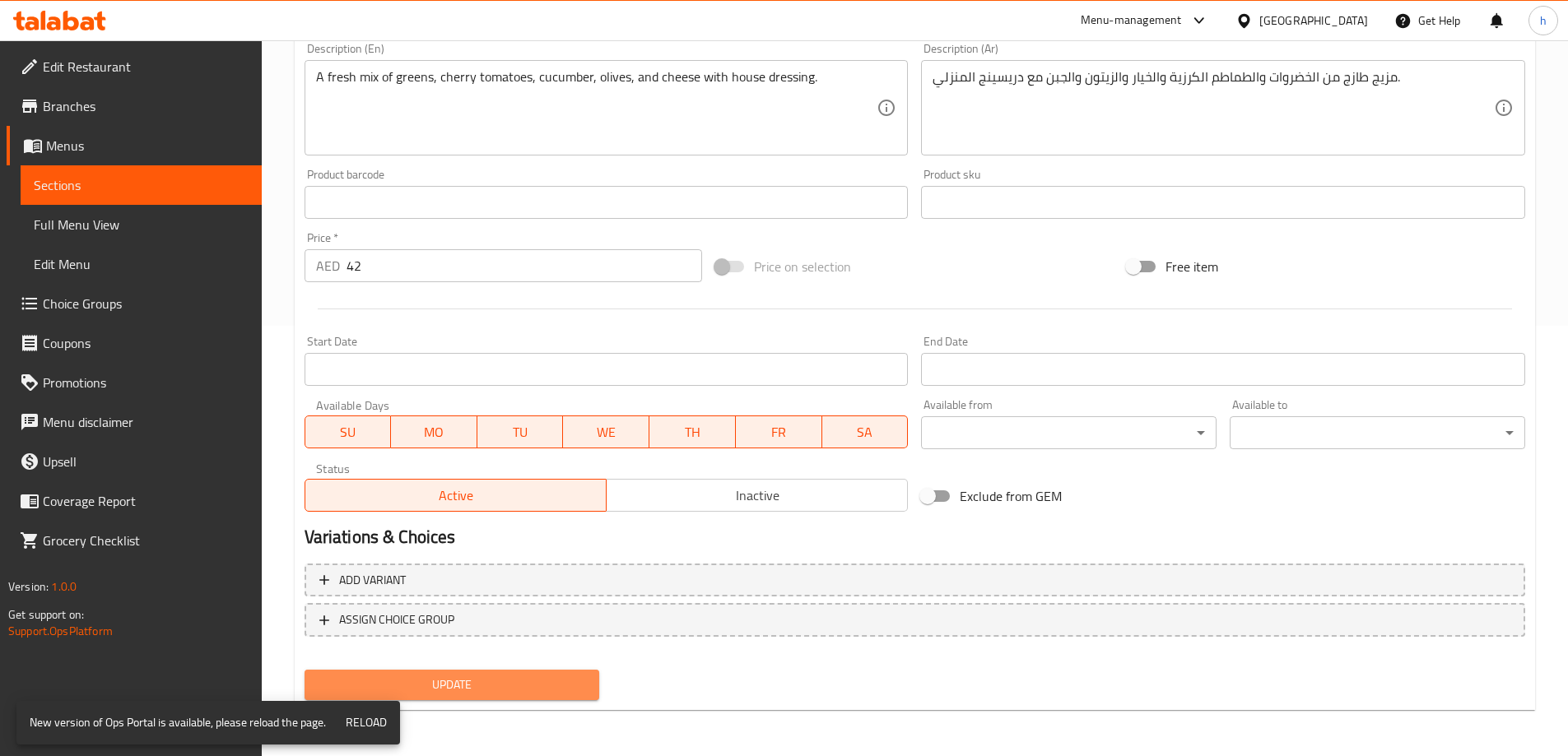
click at [502, 677] on span "Update" at bounding box center [452, 684] width 270 height 21
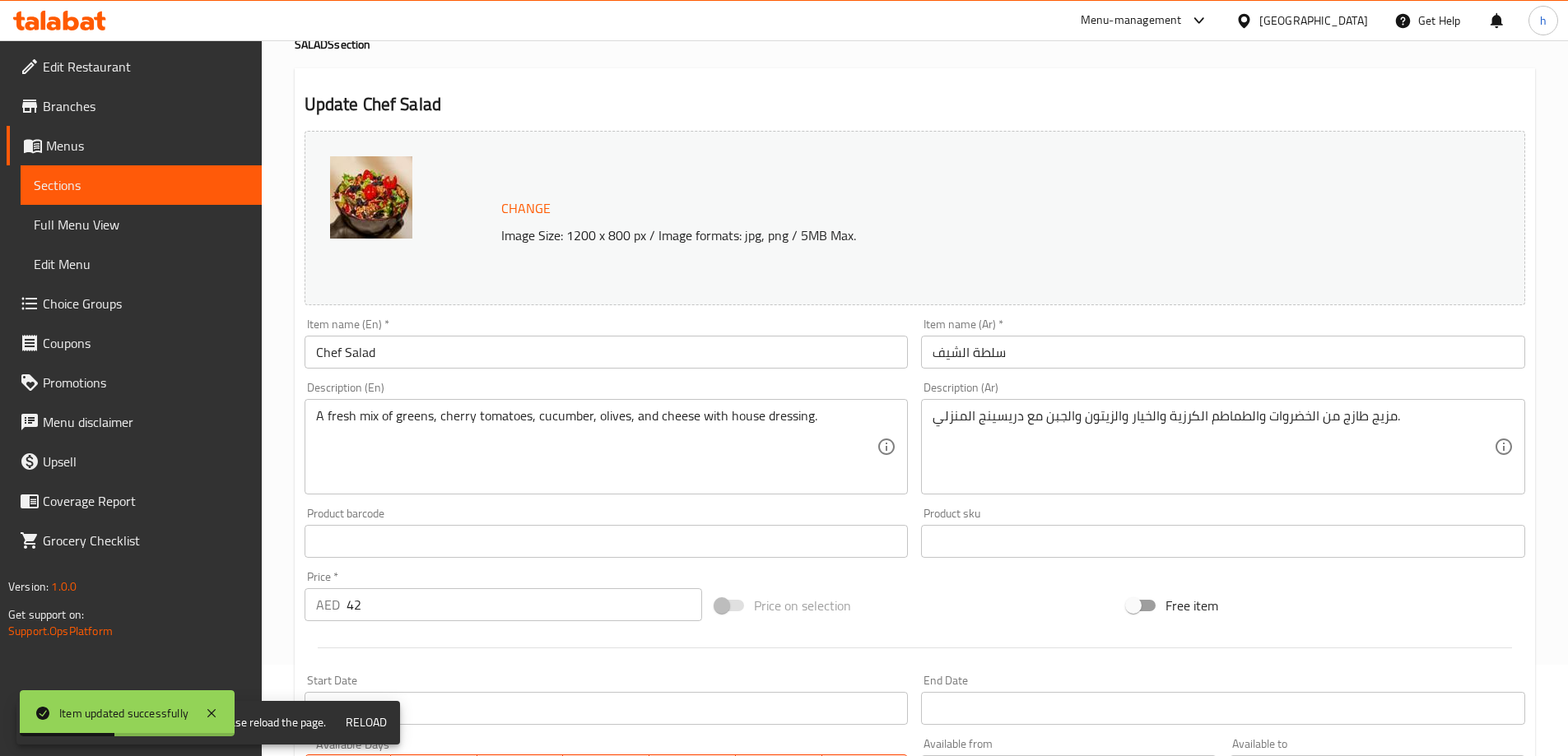
scroll to position [0, 0]
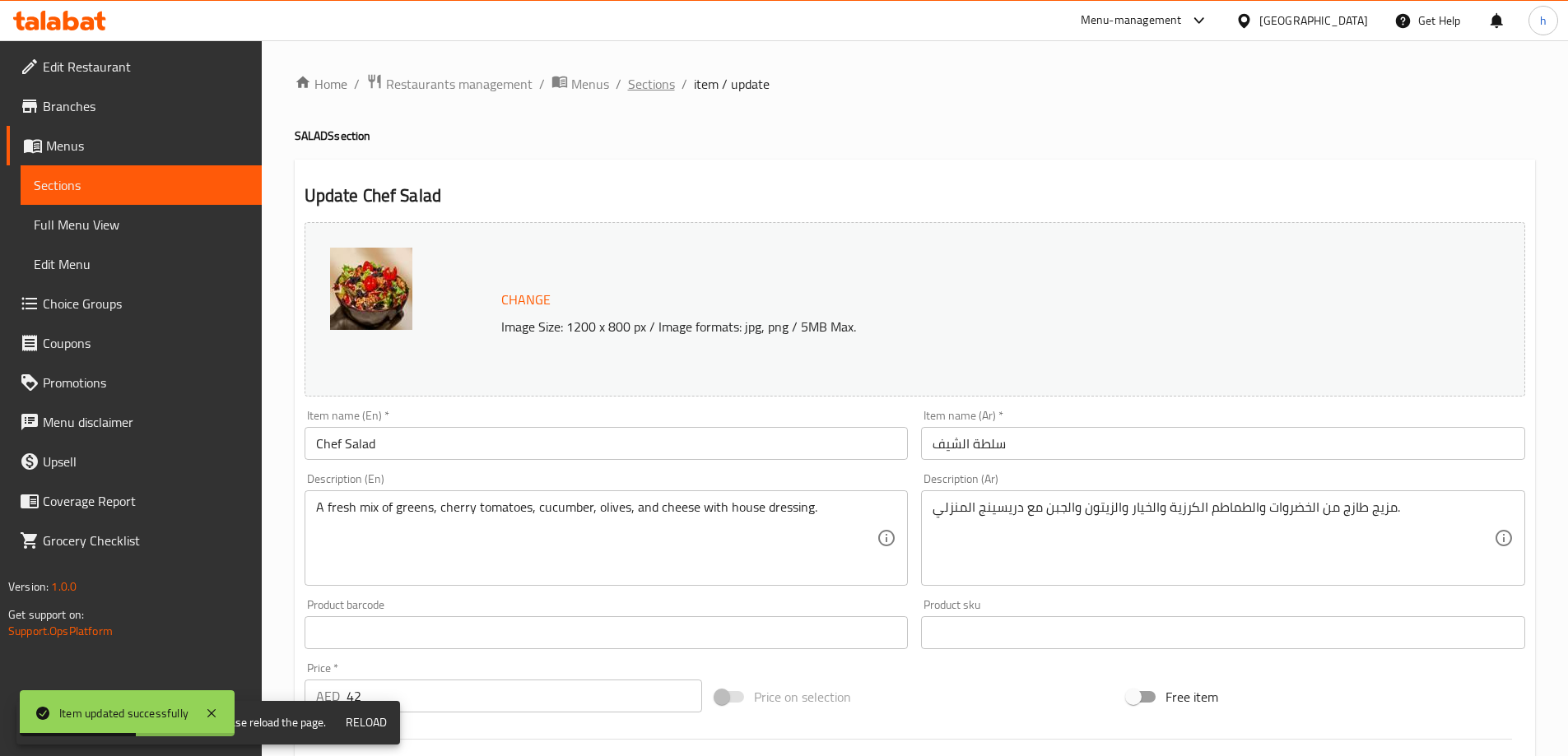
click at [669, 92] on span "Sections" at bounding box center [652, 84] width 47 height 20
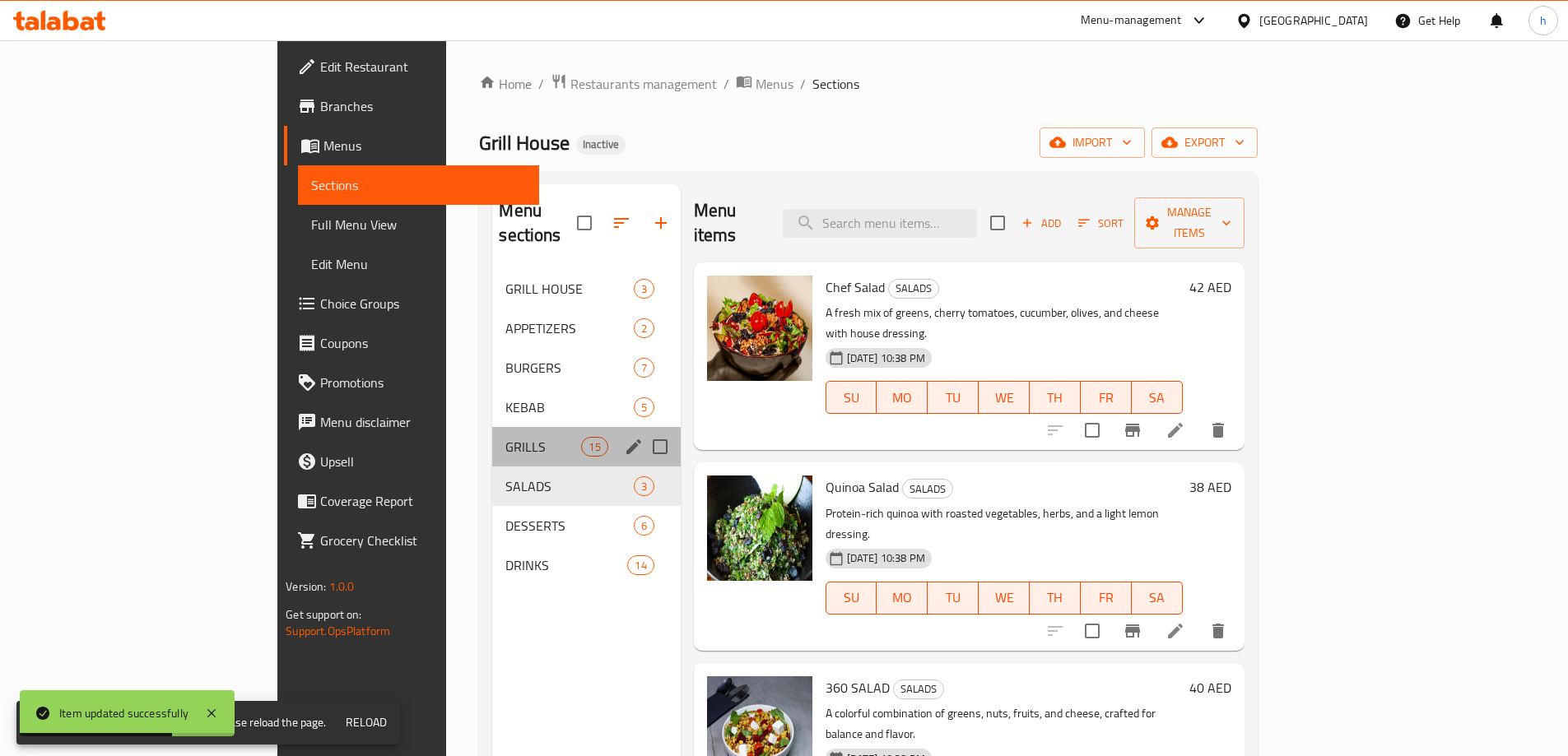
click at [492, 432] on div "GRILLS 15" at bounding box center [586, 447] width 188 height 39
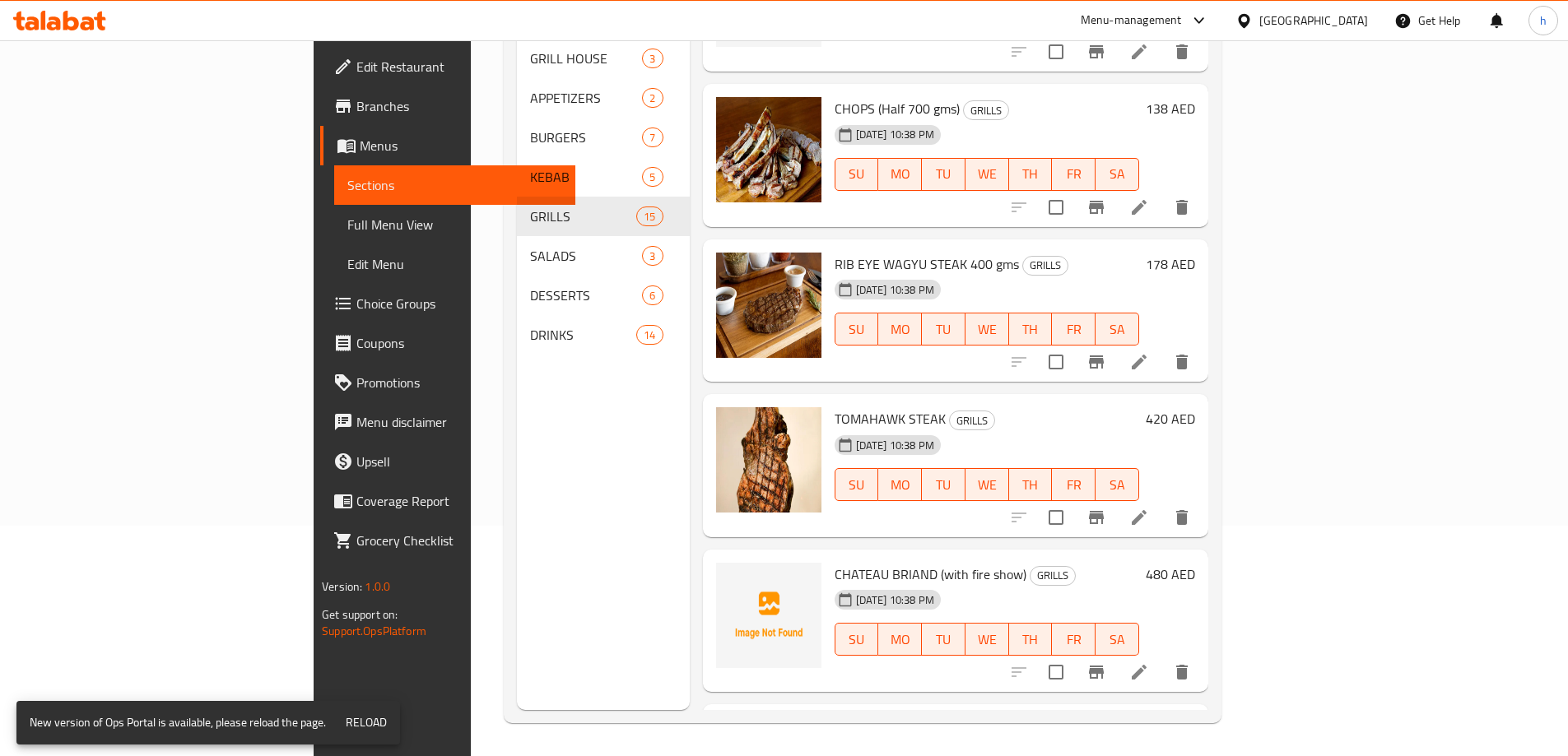
scroll to position [1760, 0]
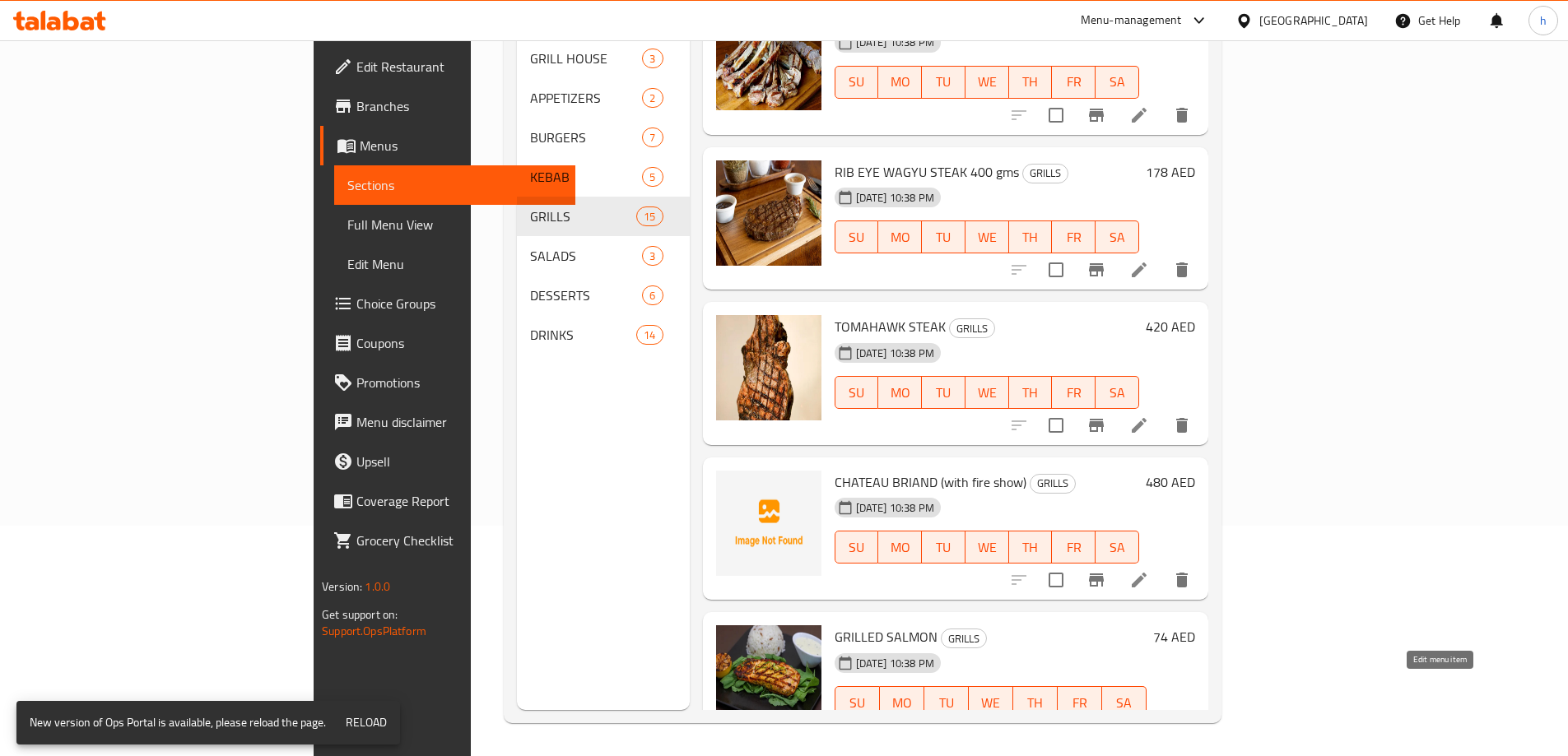
click at [1146, 728] on icon at bounding box center [1138, 735] width 15 height 15
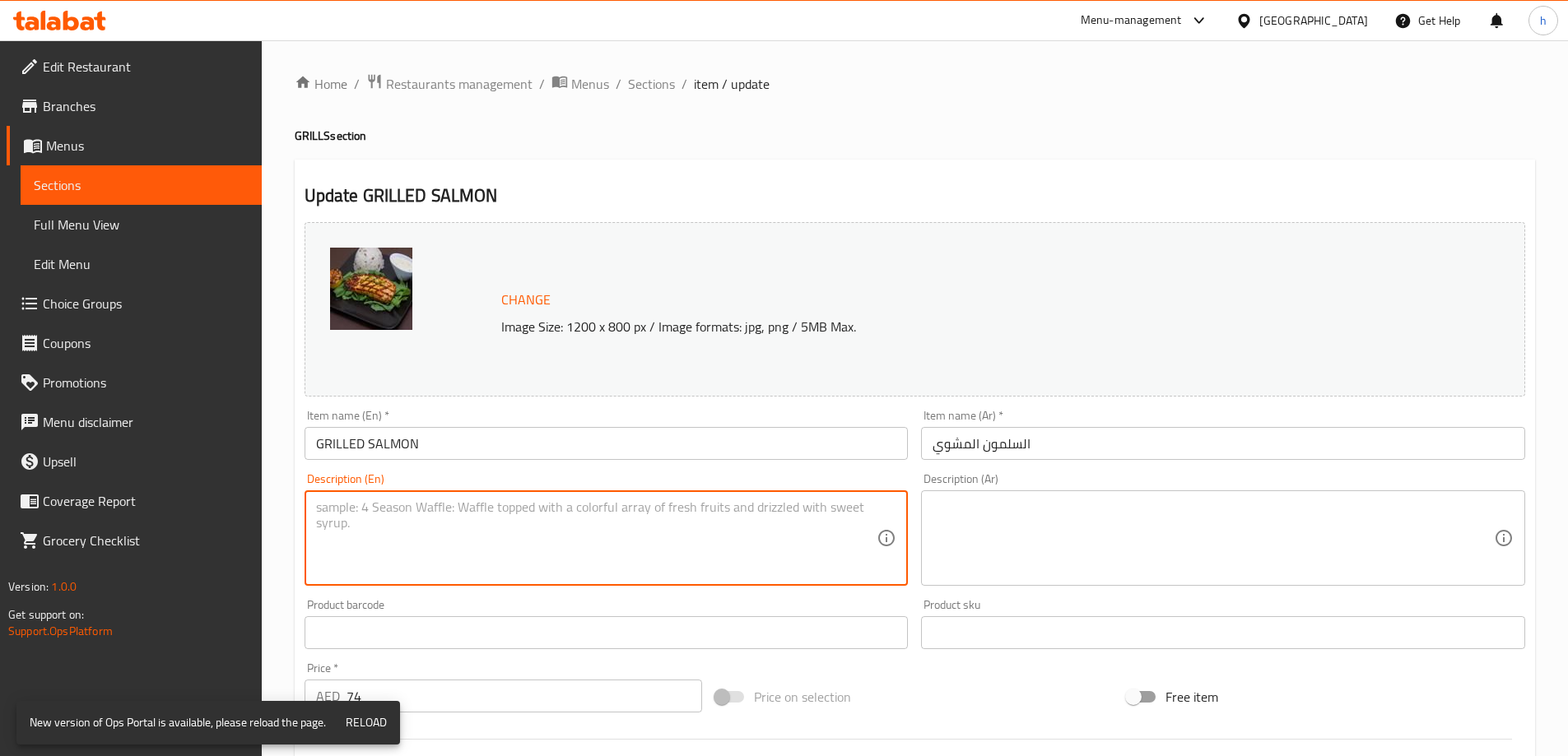
click at [644, 536] on textarea at bounding box center [596, 538] width 561 height 78
paste textarea "Fresh salmon fillet, lightly seasoned and grilled, served with seasonal vegetab…"
paste textarea "فيليه سمك السلمون الطازج، متبل قليلاً ومشوي، يقدم مع الخضروات الموسمية."
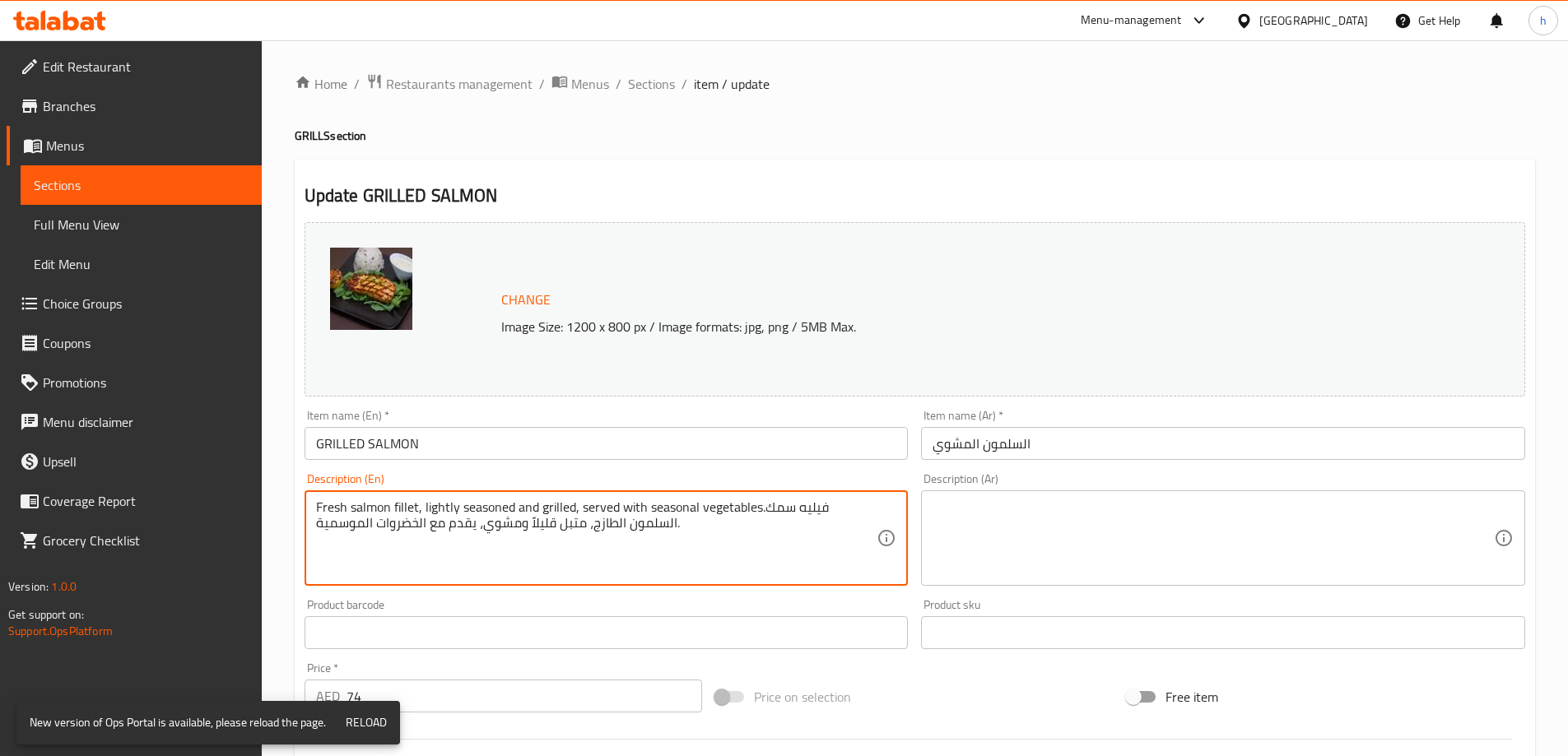
type textarea "Fresh salmon fillet, lightly seasoned and grilled, served with seasonal vegetab…"
click at [1084, 532] on textarea at bounding box center [1213, 538] width 561 height 78
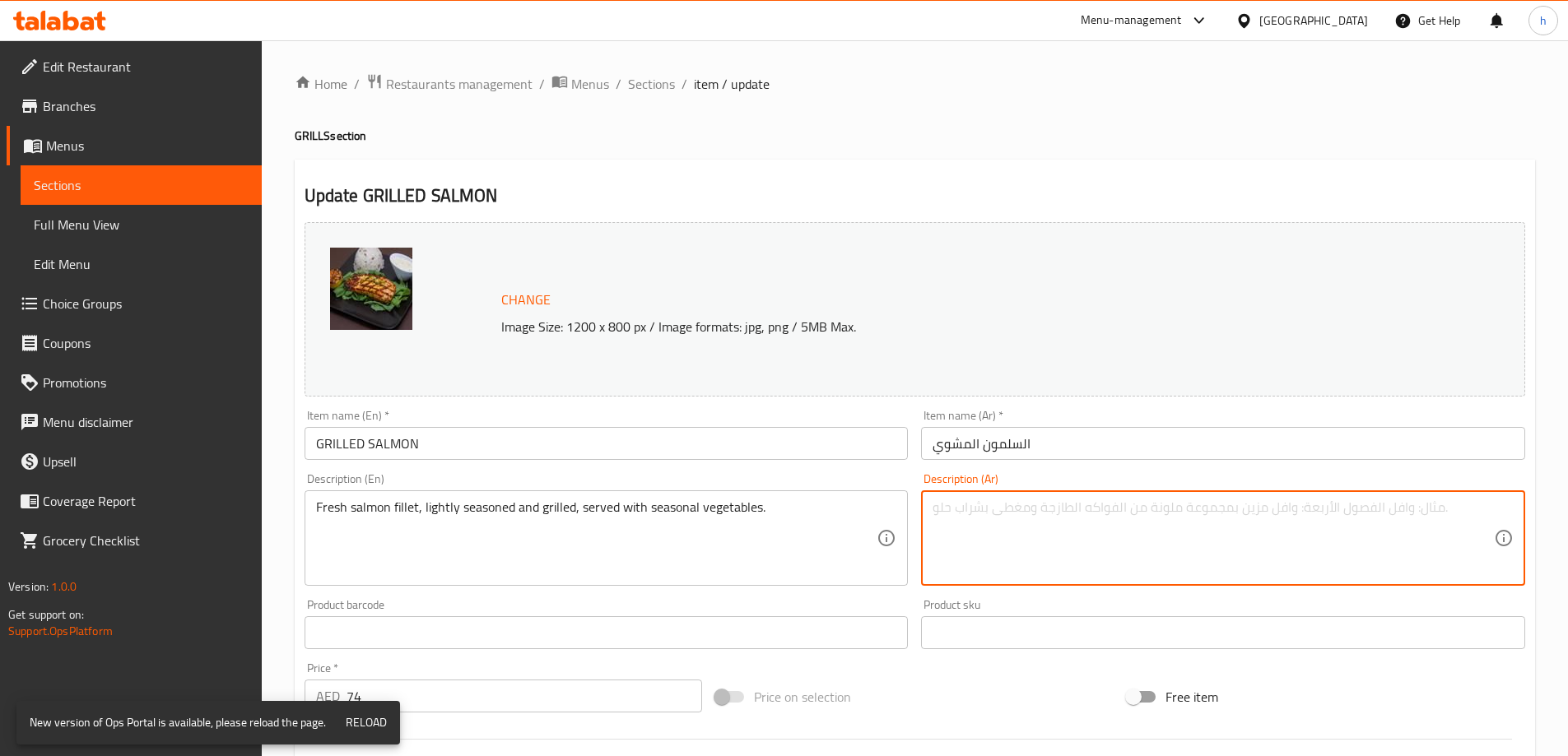
paste textarea "فيليه سمك السلمون الطازج، متبل قليلاً ومشوي، يقدم مع الخضروات الموسمية."
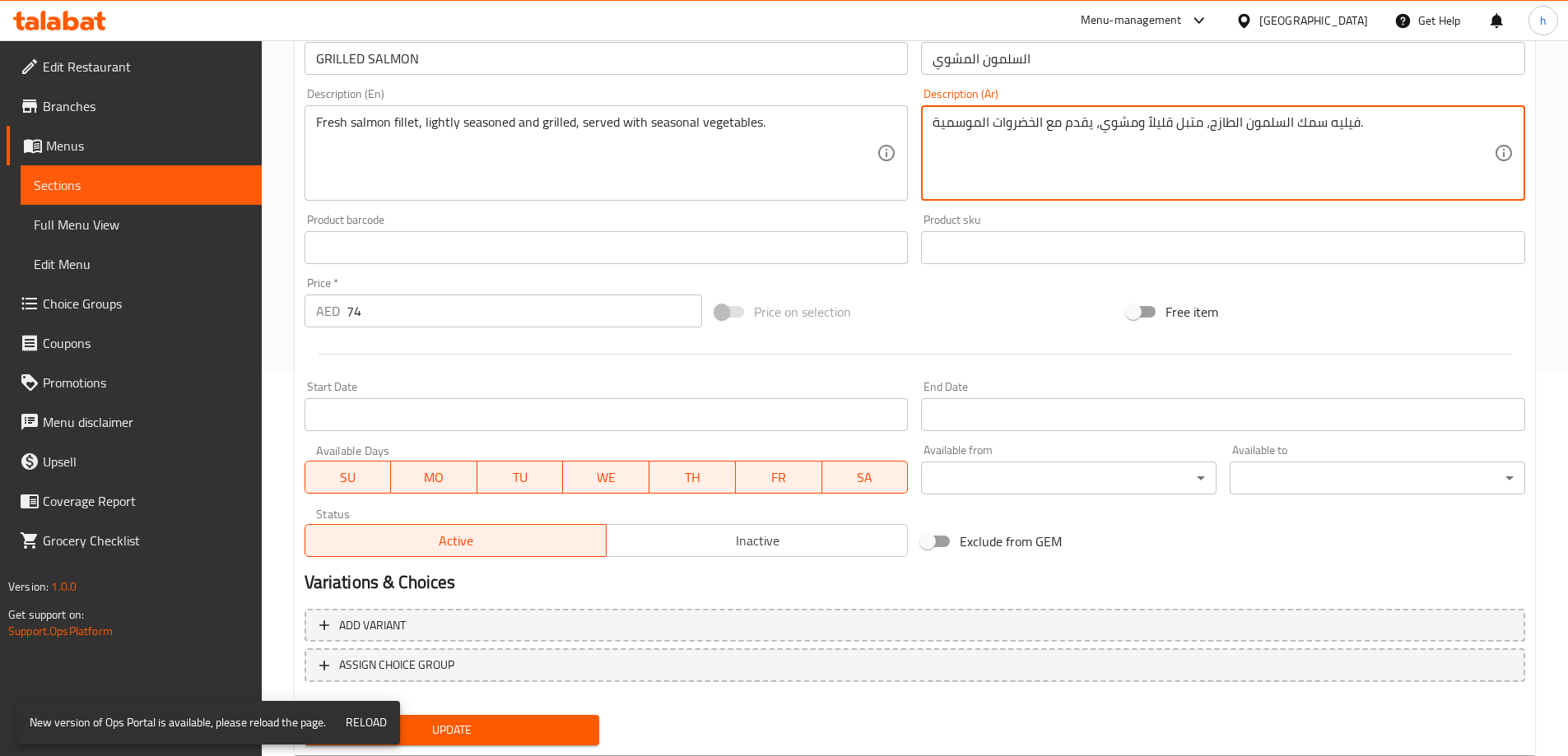
scroll to position [412, 0]
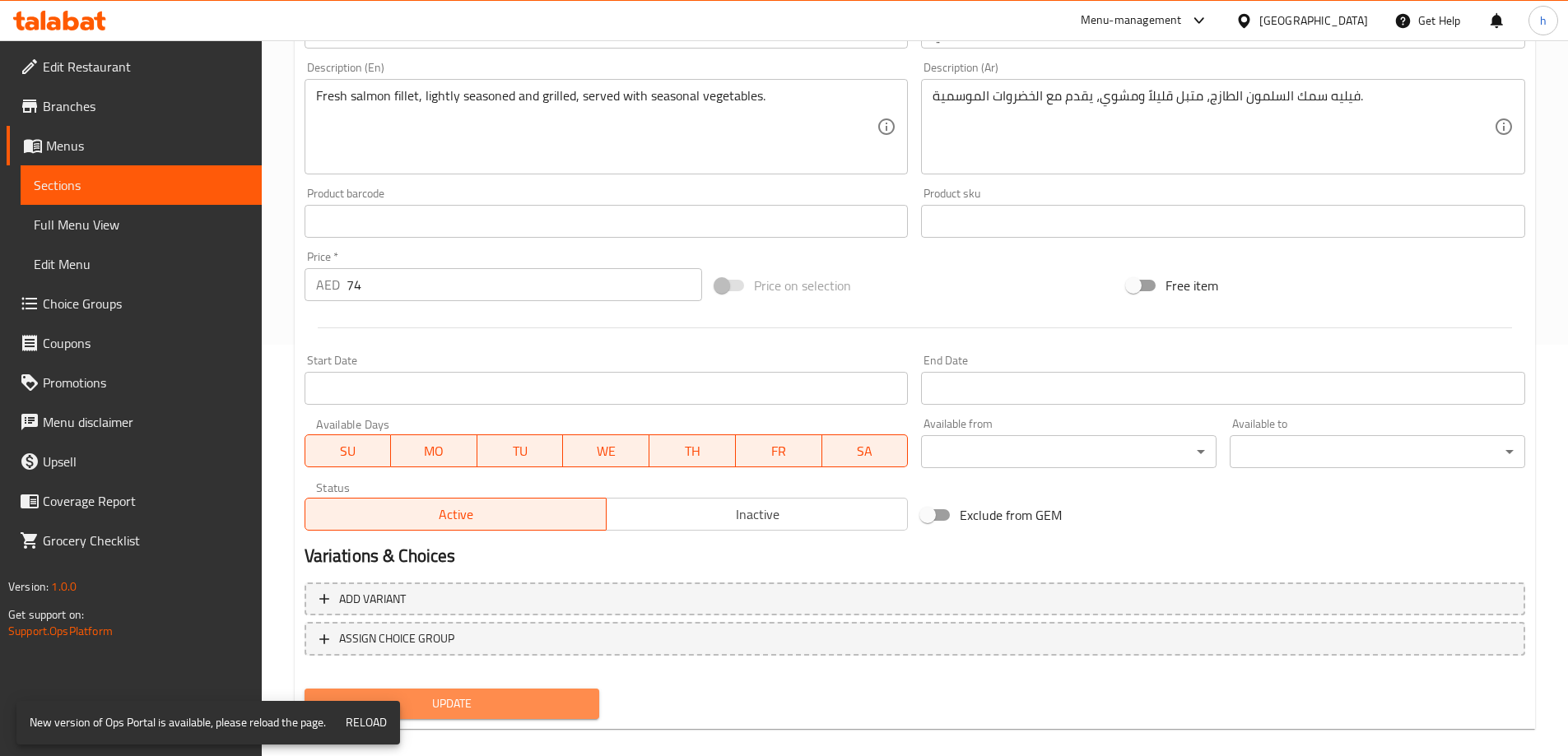
click at [561, 689] on button "Update" at bounding box center [451, 704] width 295 height 31
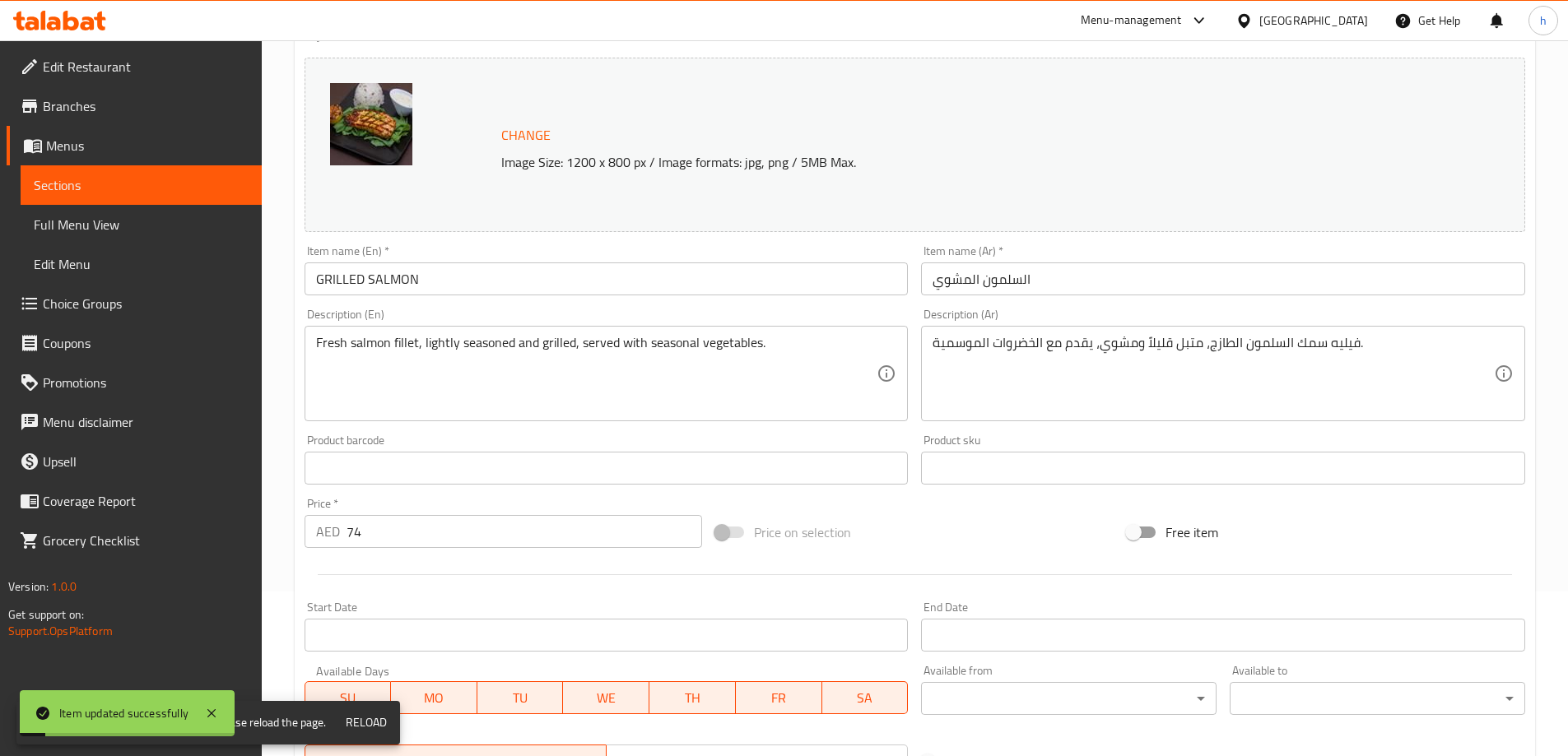
scroll to position [0, 0]
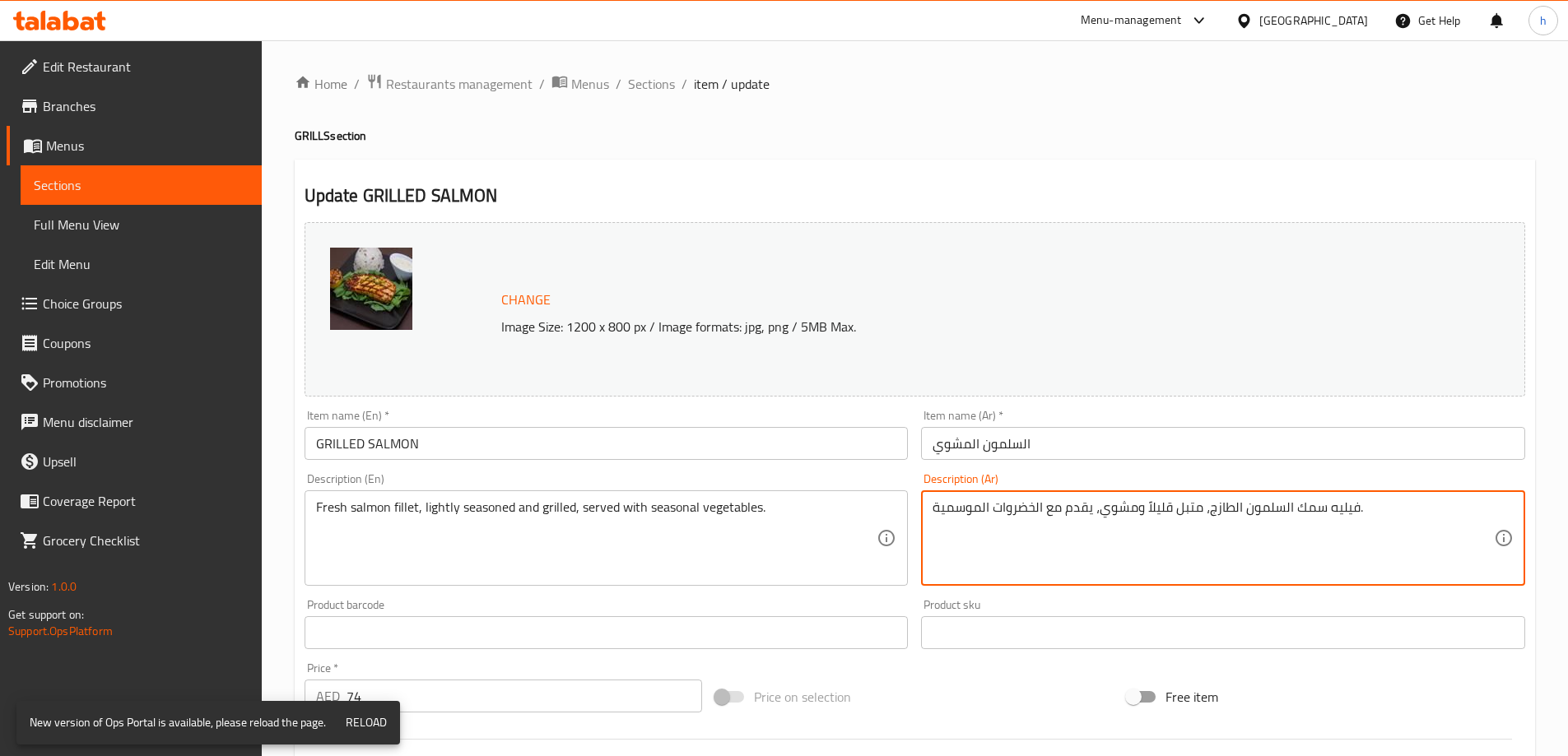
click at [1319, 501] on textarea "فيليه سمك السلمون الطازج، متبل قليلاً ومشوي، يقدم مع الخضروات الموسمية." at bounding box center [1213, 538] width 561 height 78
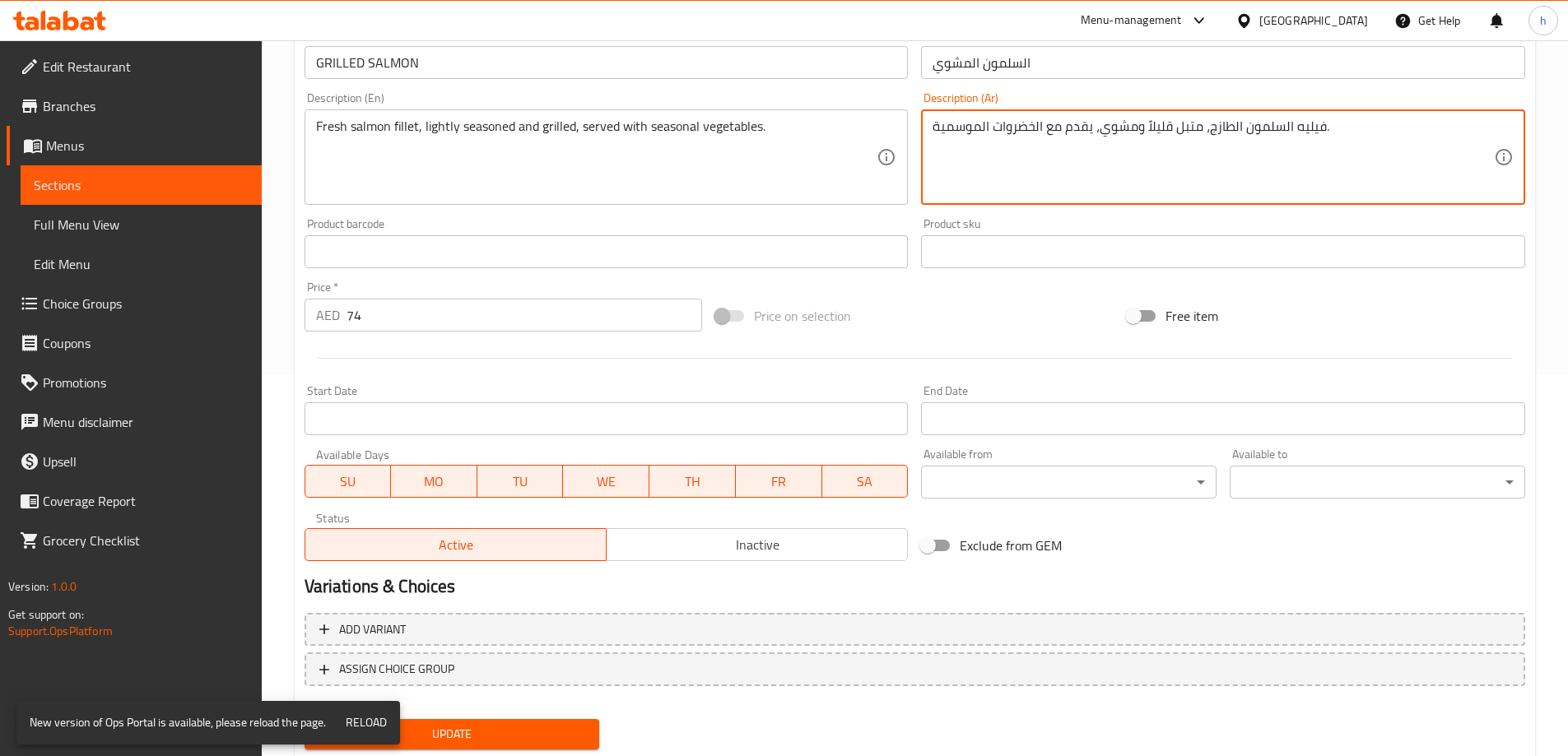
scroll to position [430, 0]
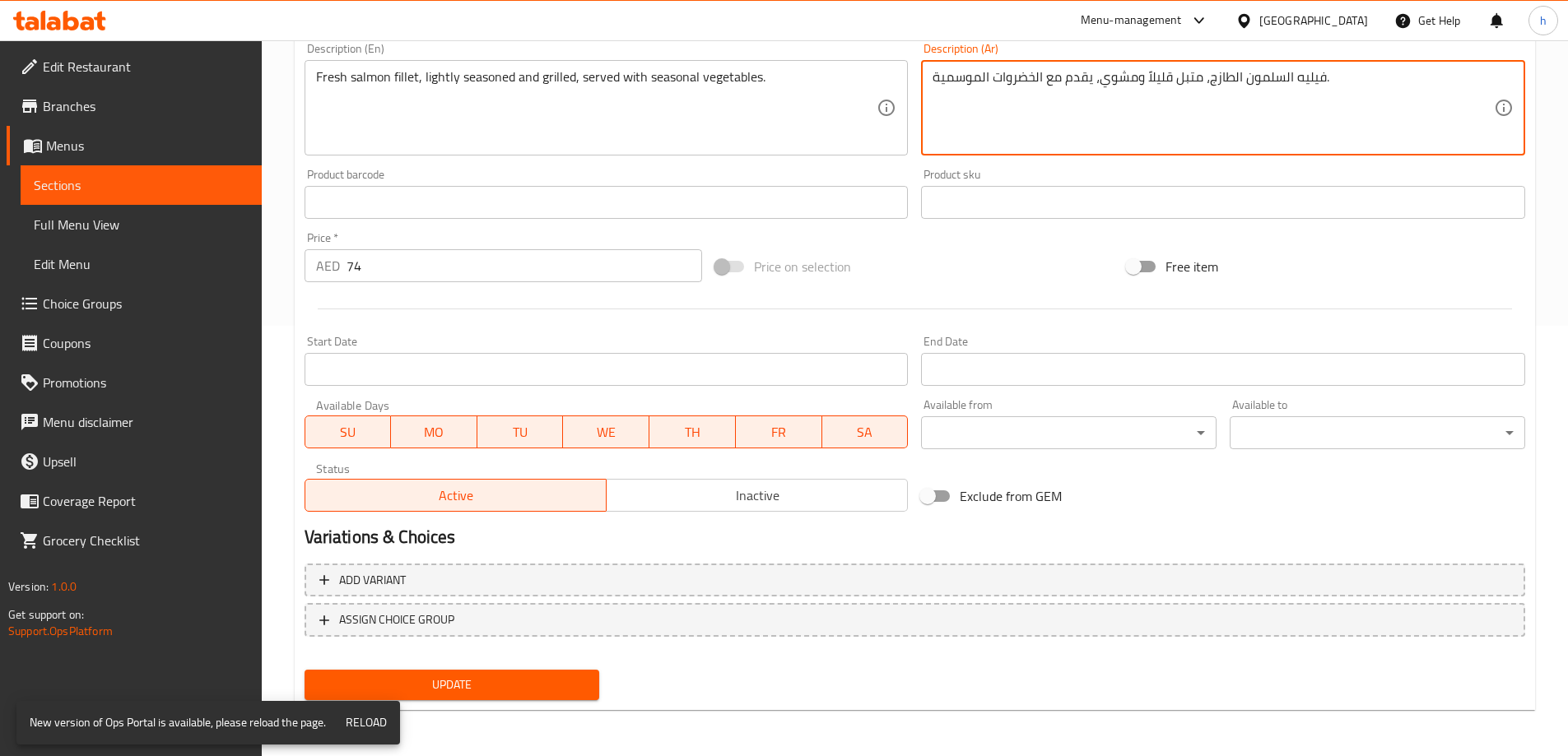
type textarea "فيليه السلمون الطازج، متبل قليلاً ومشوي، يقدم مع الخضروات الموسمية."
click at [593, 672] on button "Update" at bounding box center [451, 684] width 295 height 31
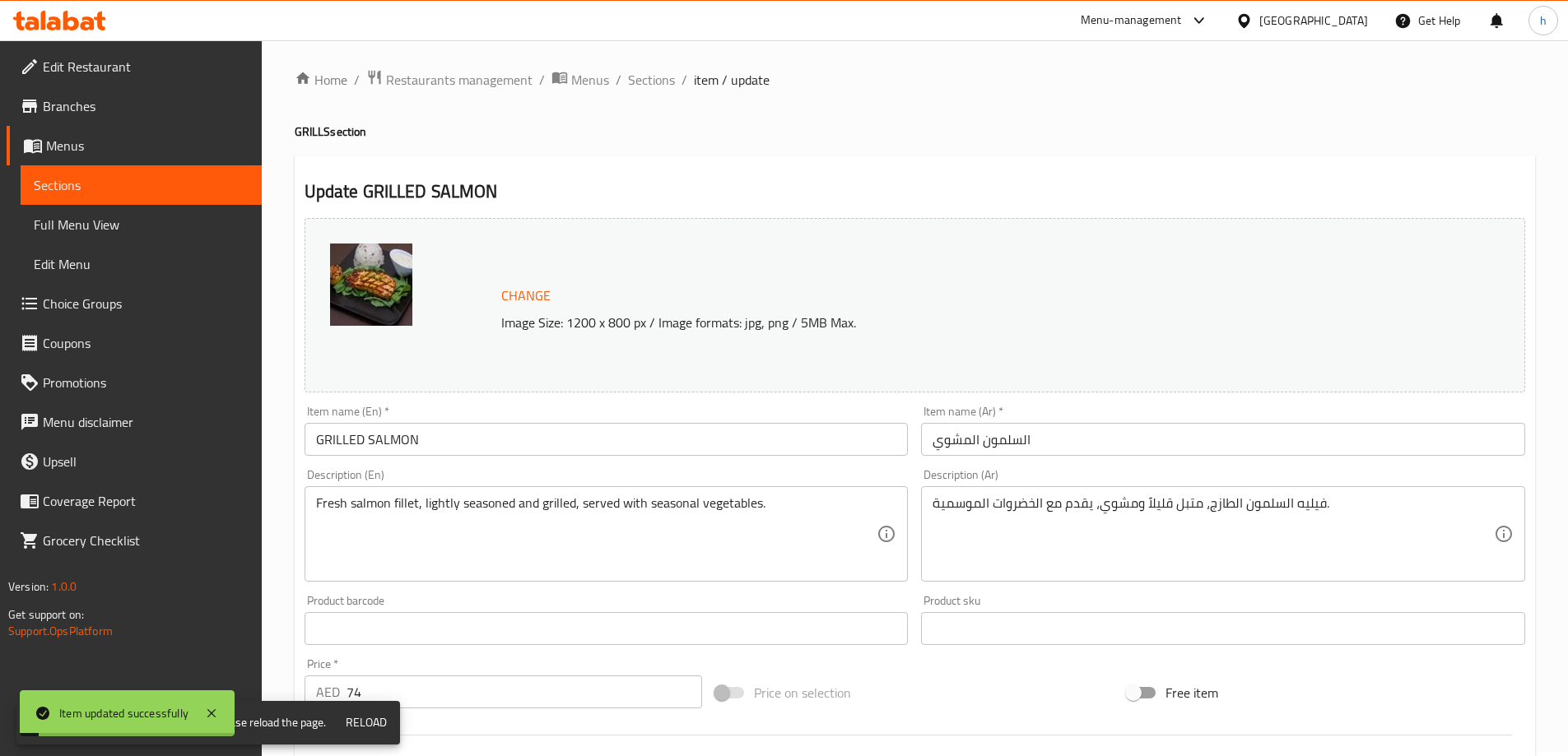
scroll to position [0, 0]
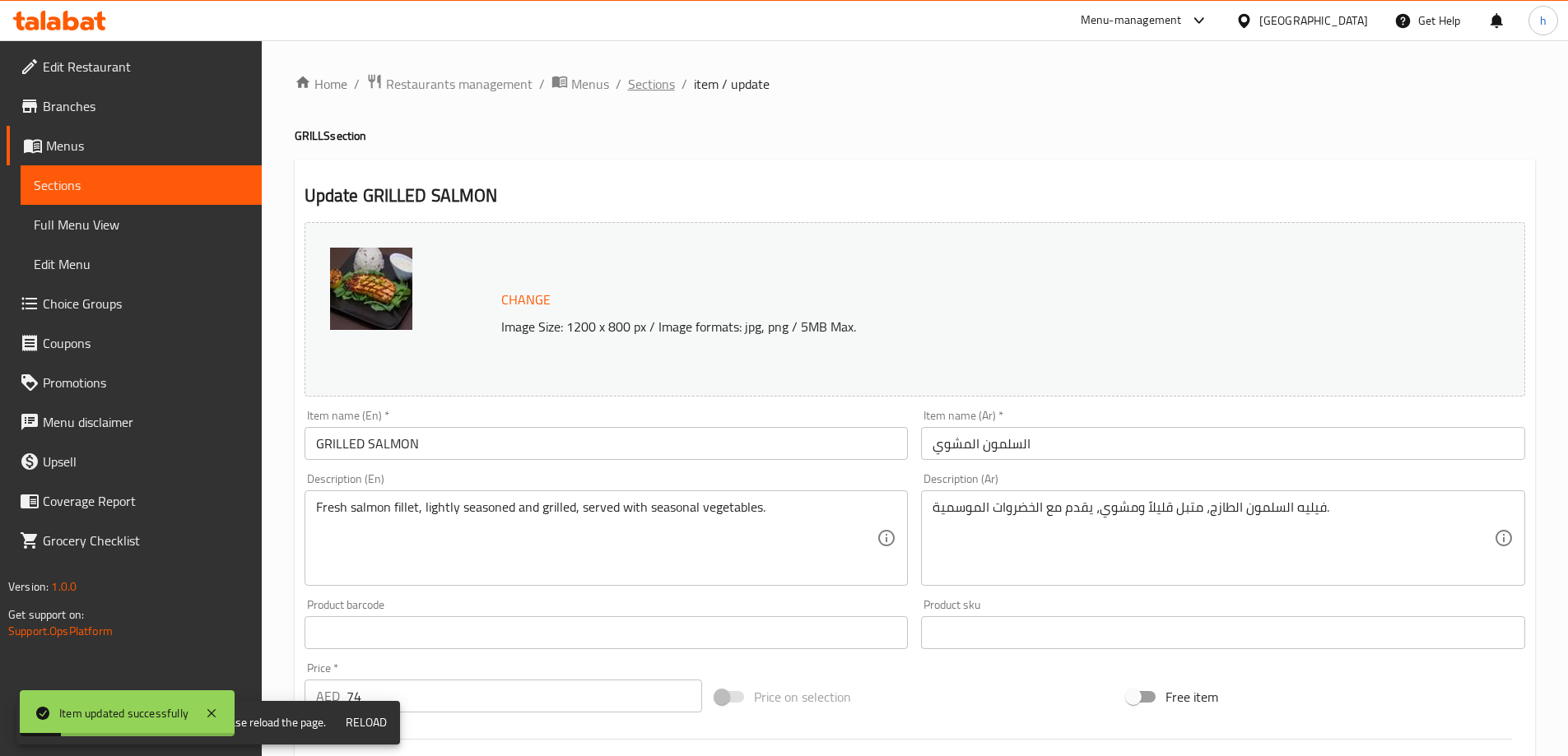
click at [656, 91] on span "Sections" at bounding box center [652, 84] width 47 height 20
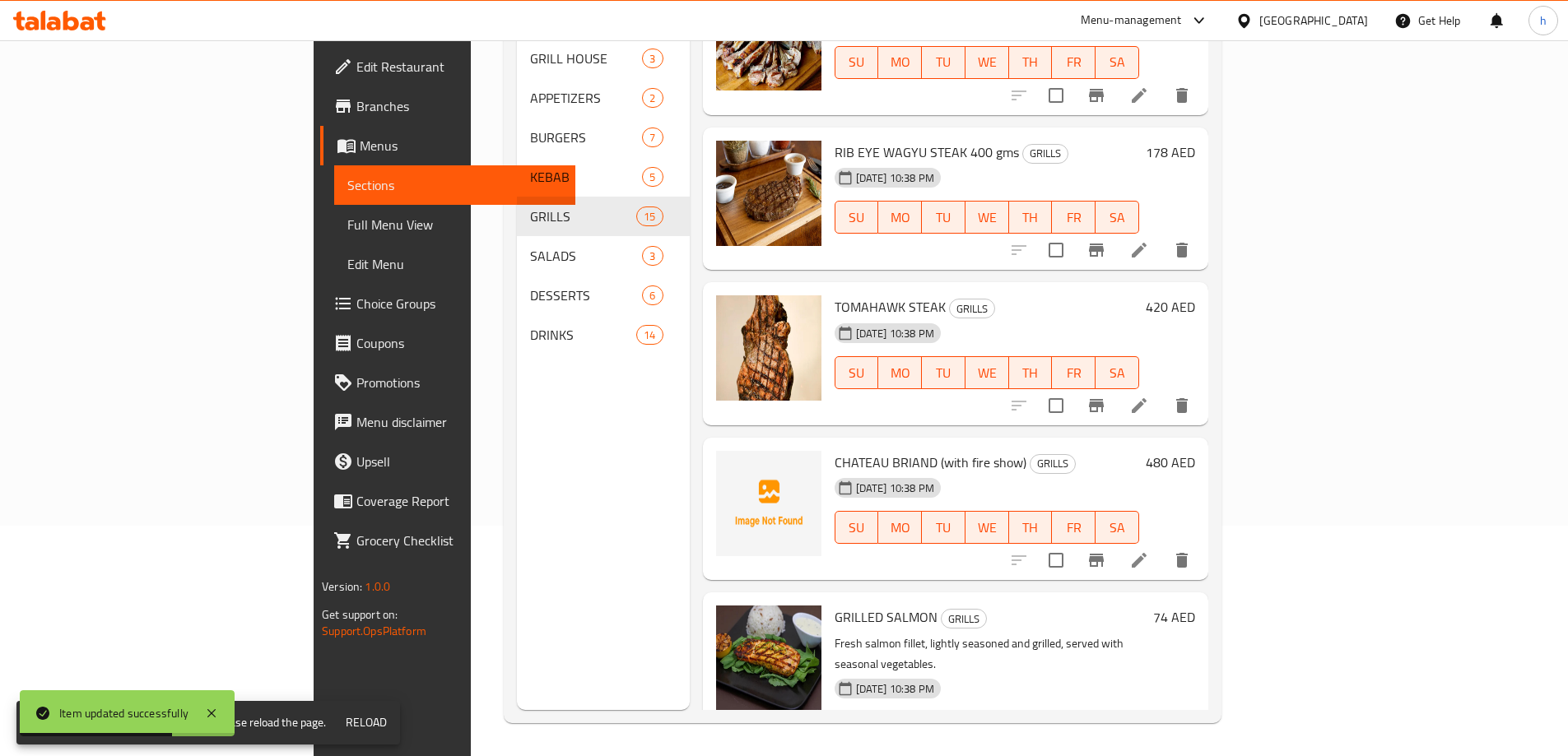
scroll to position [1784, 0]
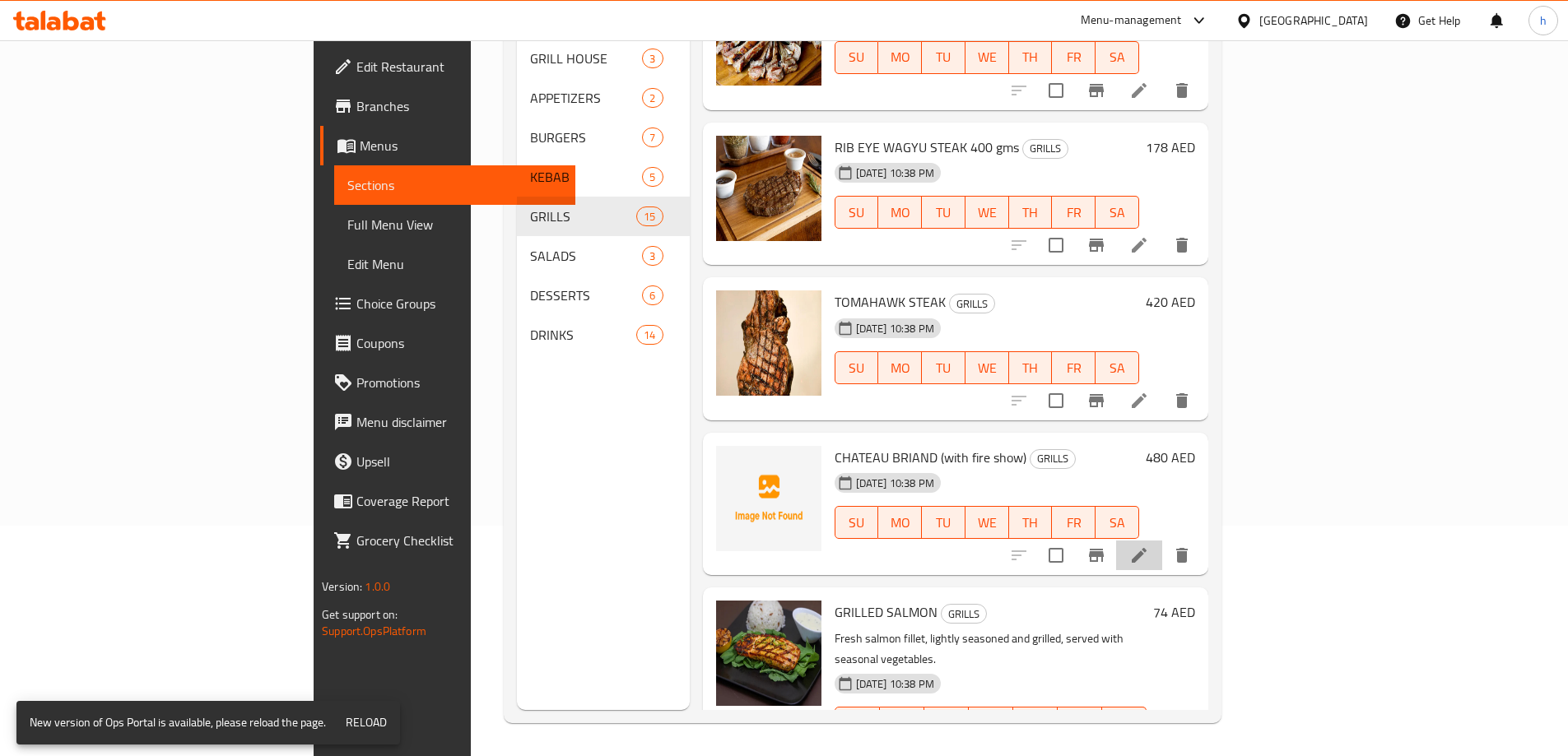
click at [1162, 541] on li at bounding box center [1138, 556] width 46 height 30
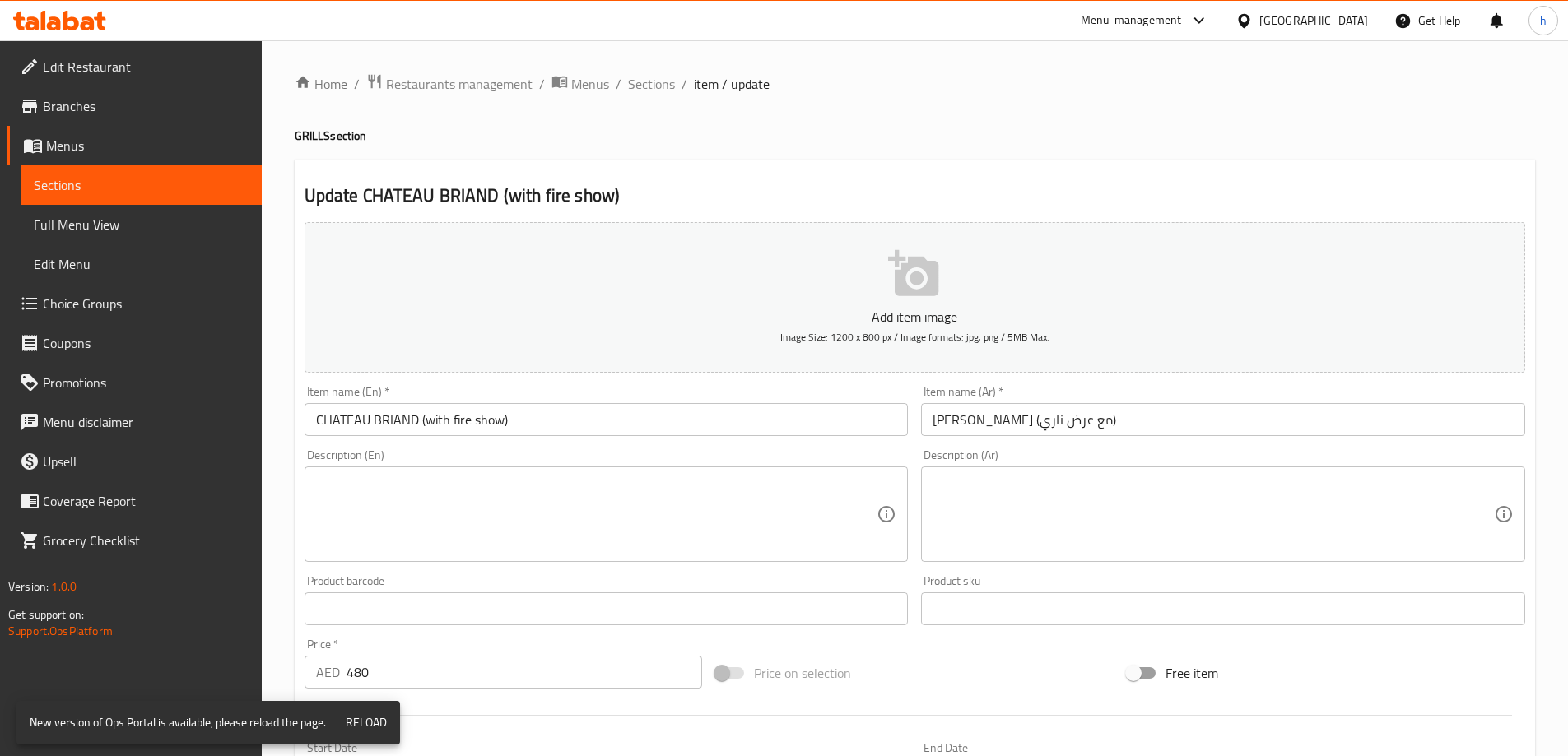
click at [510, 493] on textarea at bounding box center [596, 514] width 561 height 78
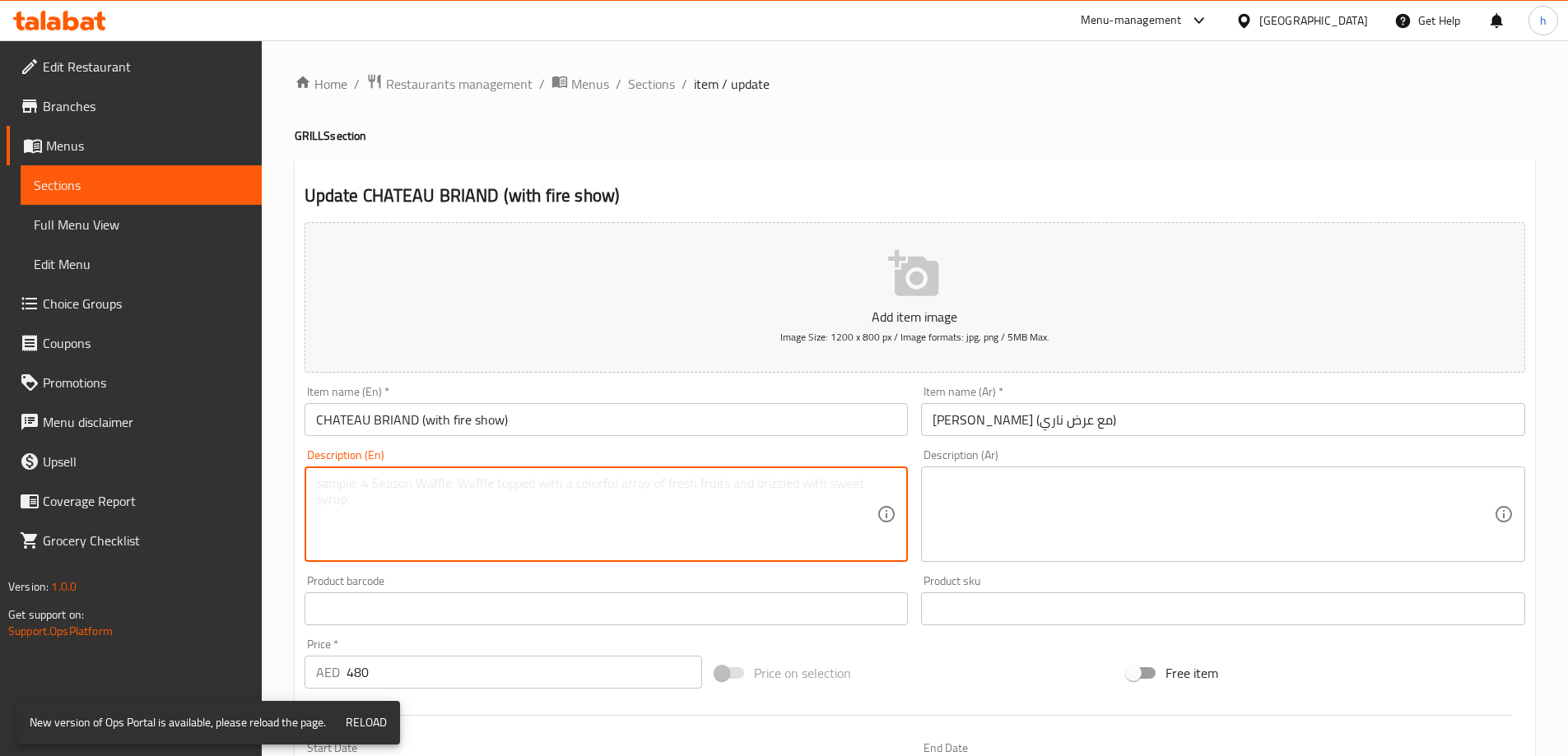
paste textarea "Tender center-cut beef, carved tableside with a dramatic fire show for a memora…"
type textarea "Tender center-cut beef, carved tableside with a dramatic fire show for a memora…"
click at [1149, 481] on textarea at bounding box center [1213, 514] width 561 height 78
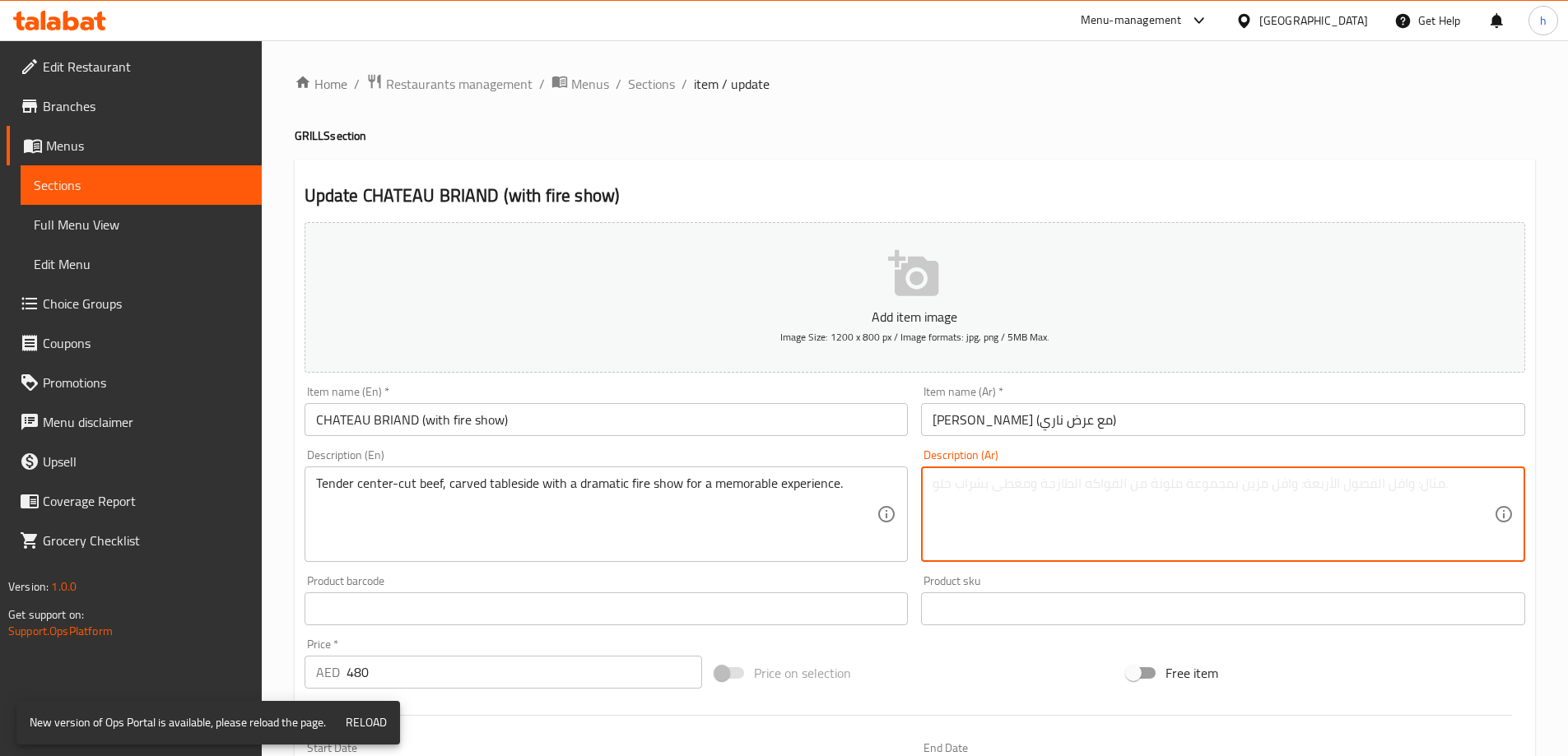
paste textarea "لحم بقري طري مقطوع من المنتصف، مقطوع بجانب الطاولة مع عرض ناري درامي لتجربة لا …"
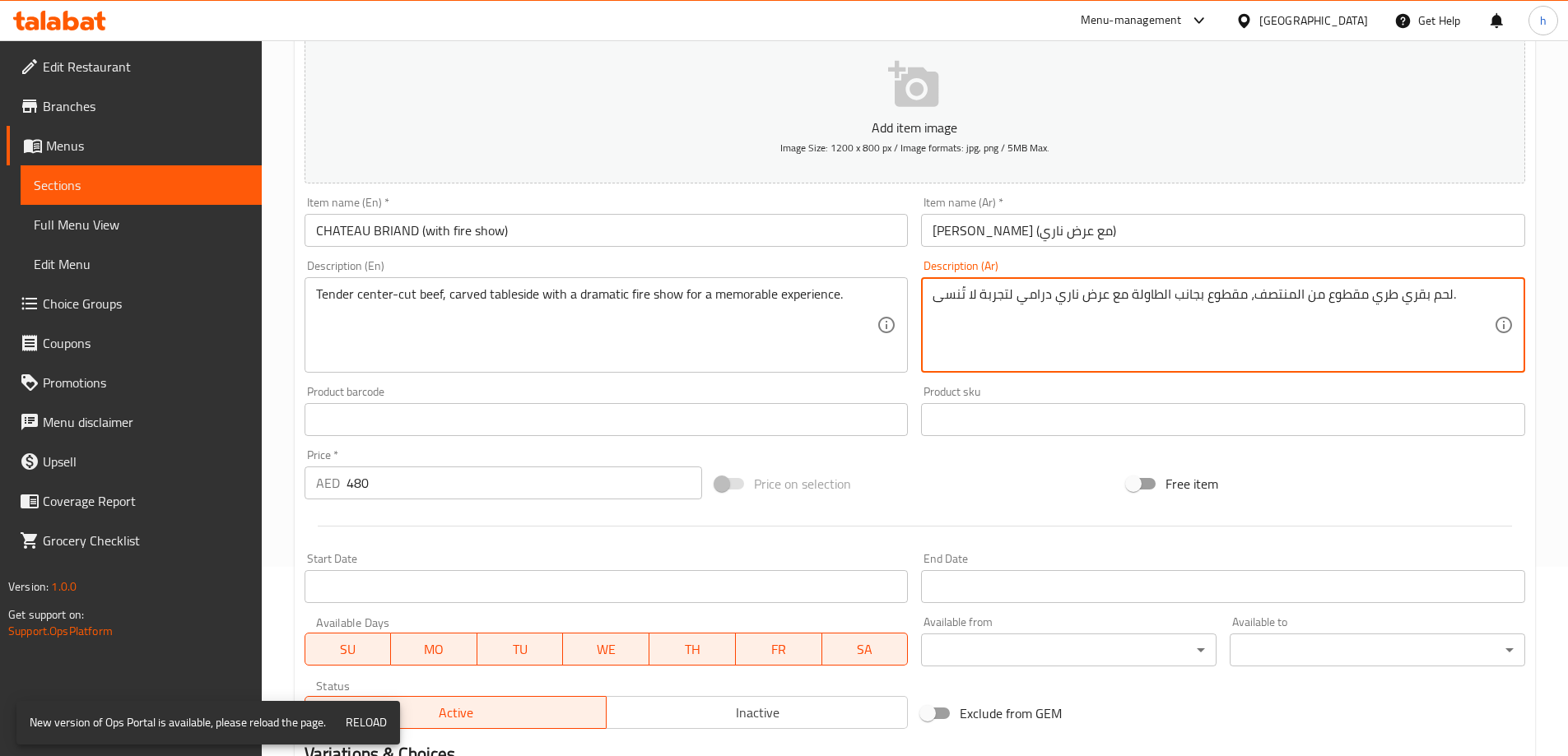
scroll to position [407, 0]
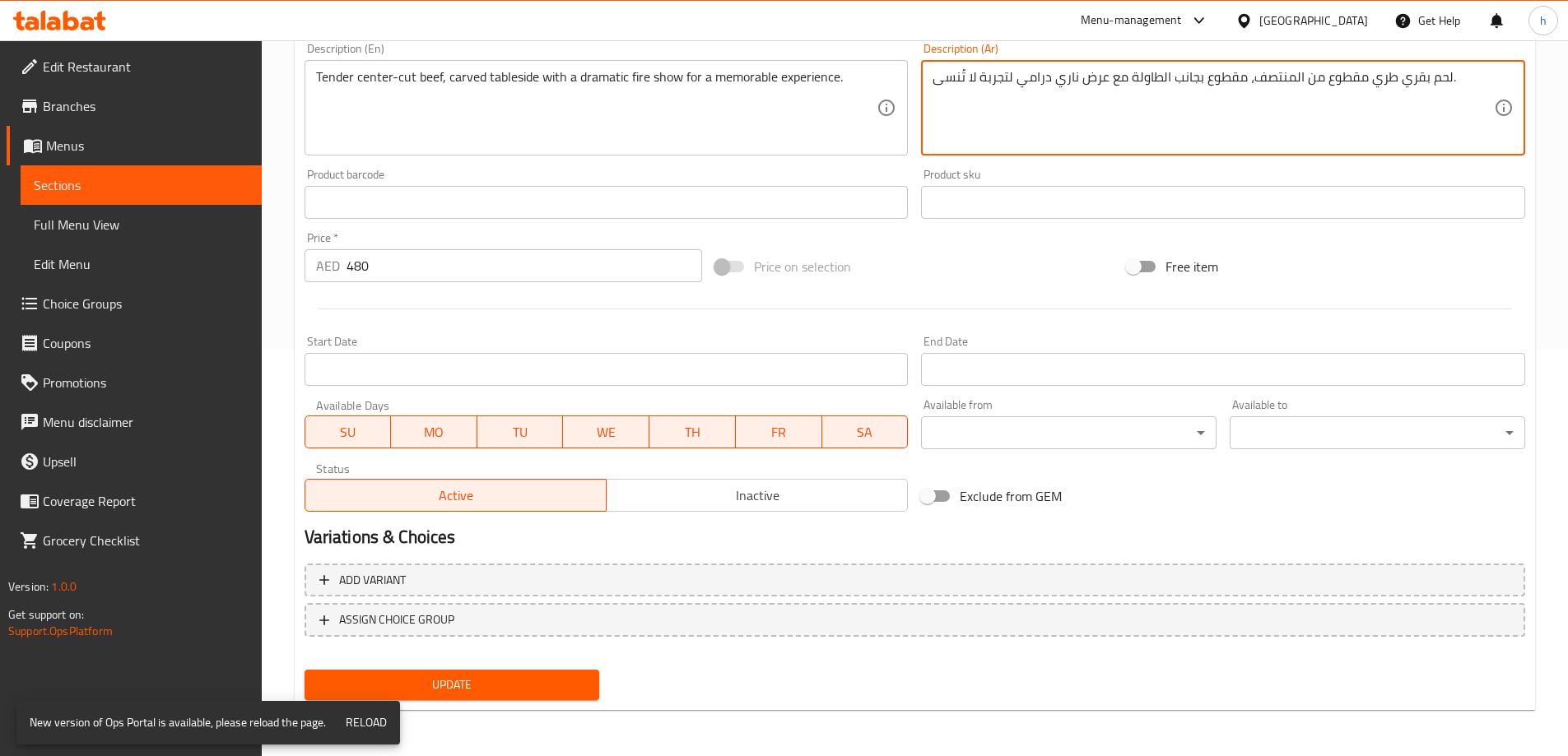
type textarea "لحم بقري طري مقطوع من المنتصف، مقطوع بجانب الطاولة مع عرض ناري درامي لتجربة لا …"
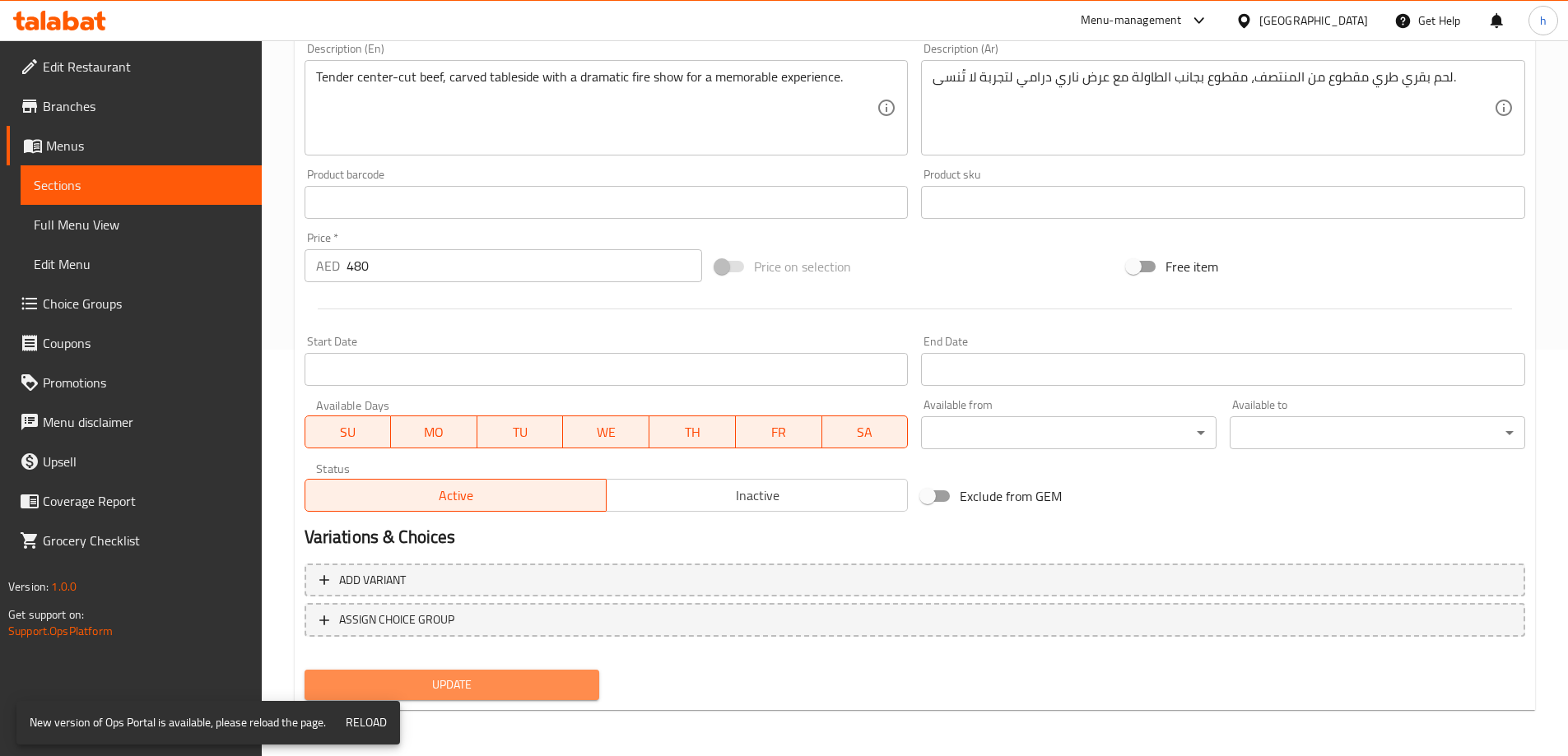
click at [586, 692] on span "Update" at bounding box center [452, 684] width 270 height 21
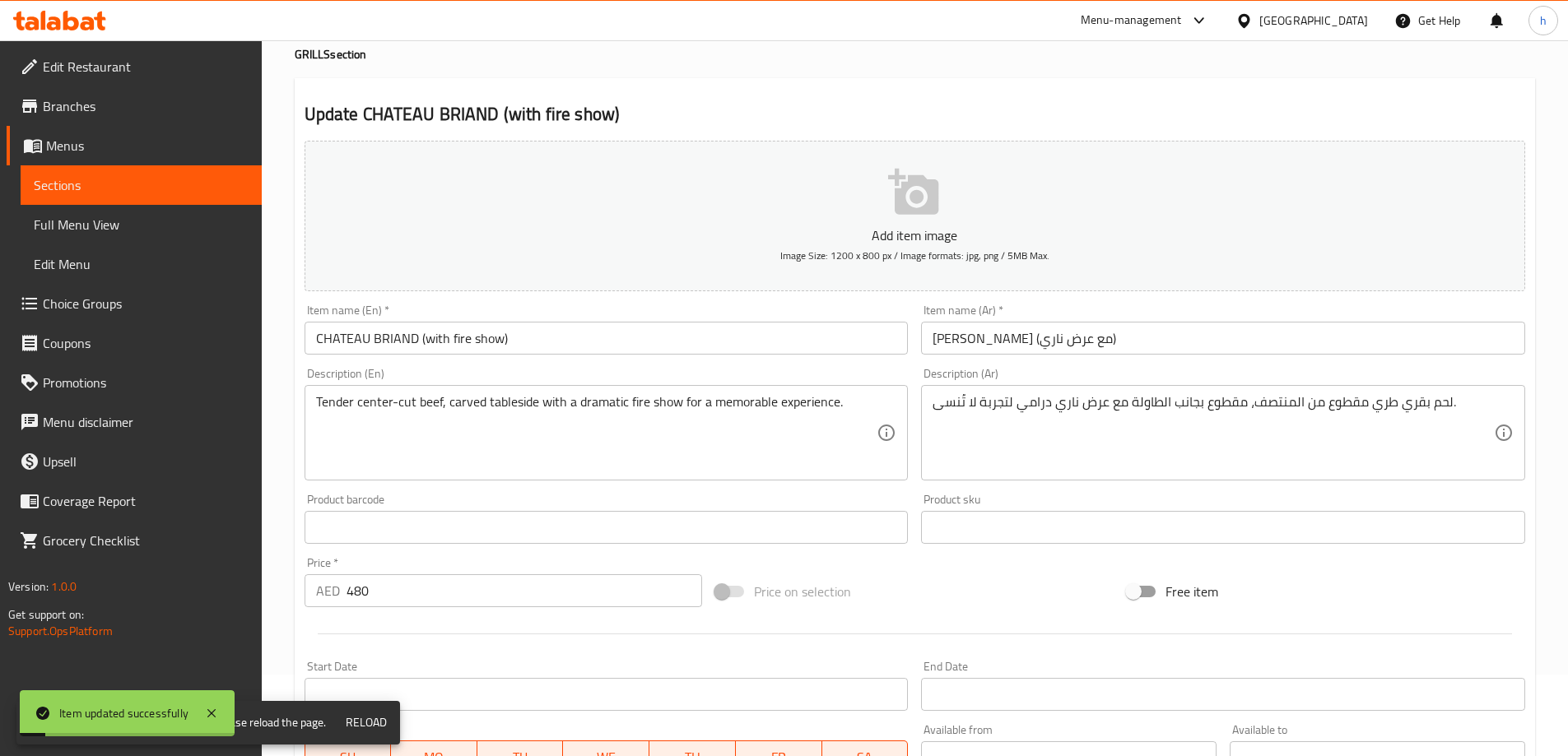
scroll to position [0, 0]
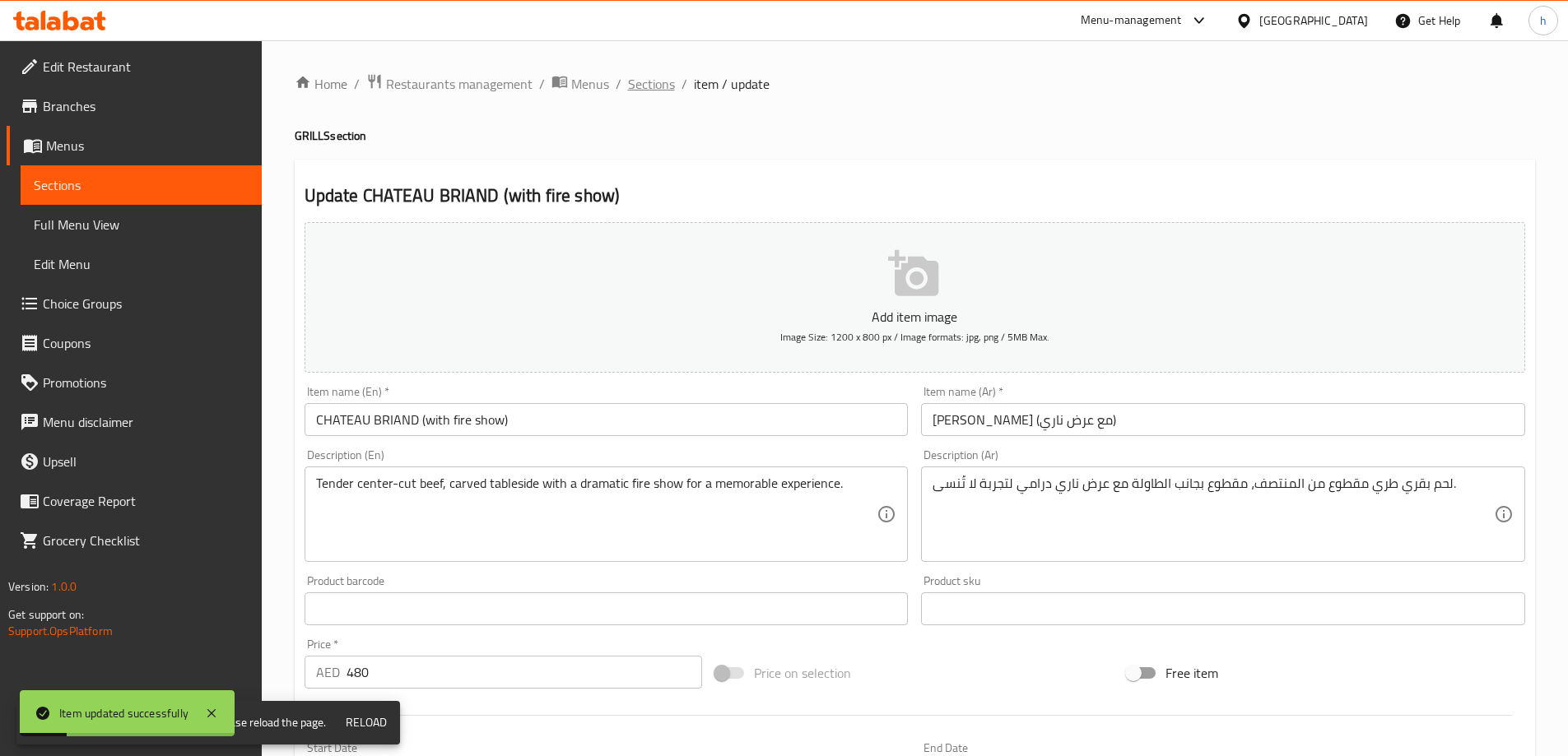
click at [658, 77] on span "Sections" at bounding box center [652, 84] width 47 height 20
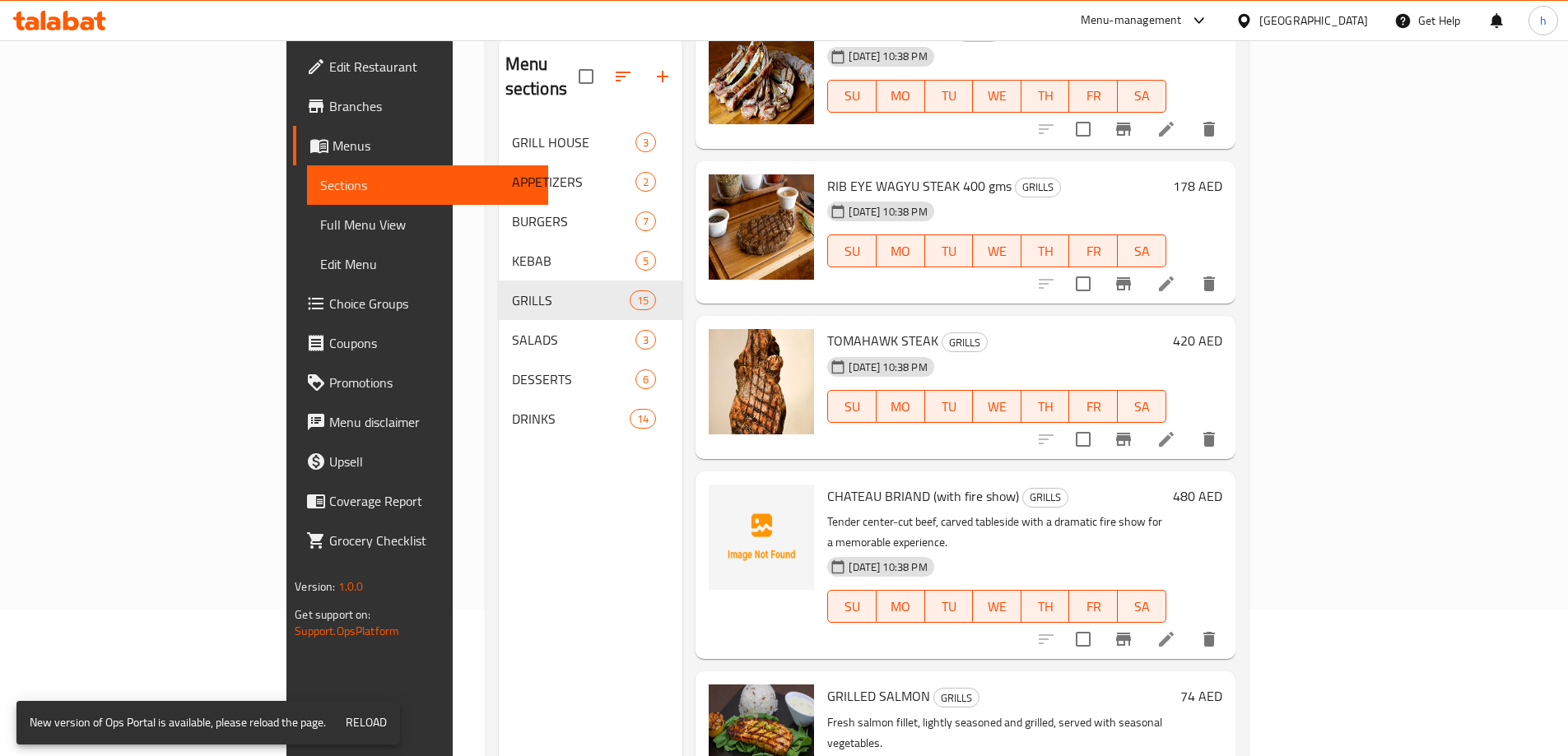
scroll to position [66, 0]
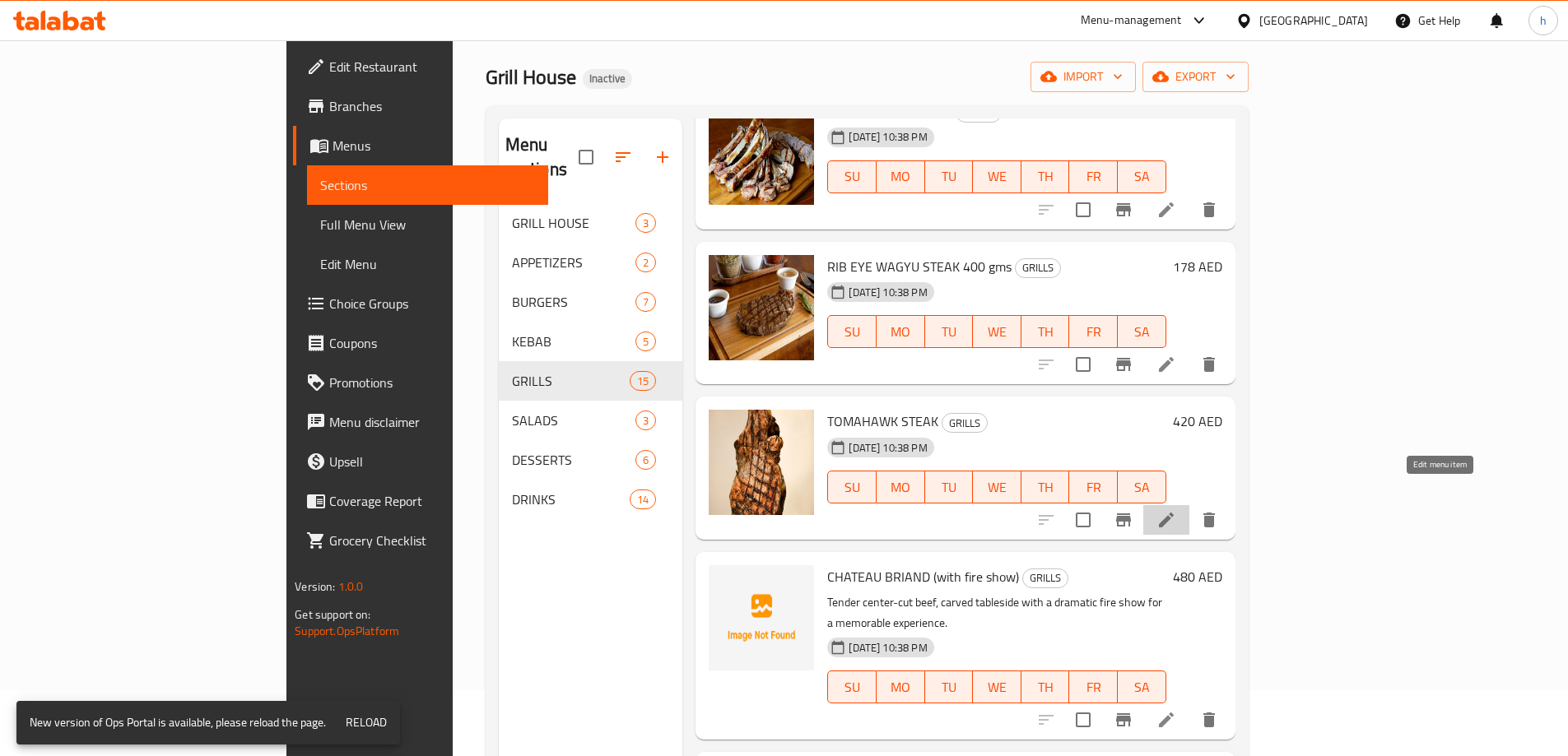
click at [1176, 510] on icon at bounding box center [1166, 520] width 20 height 20
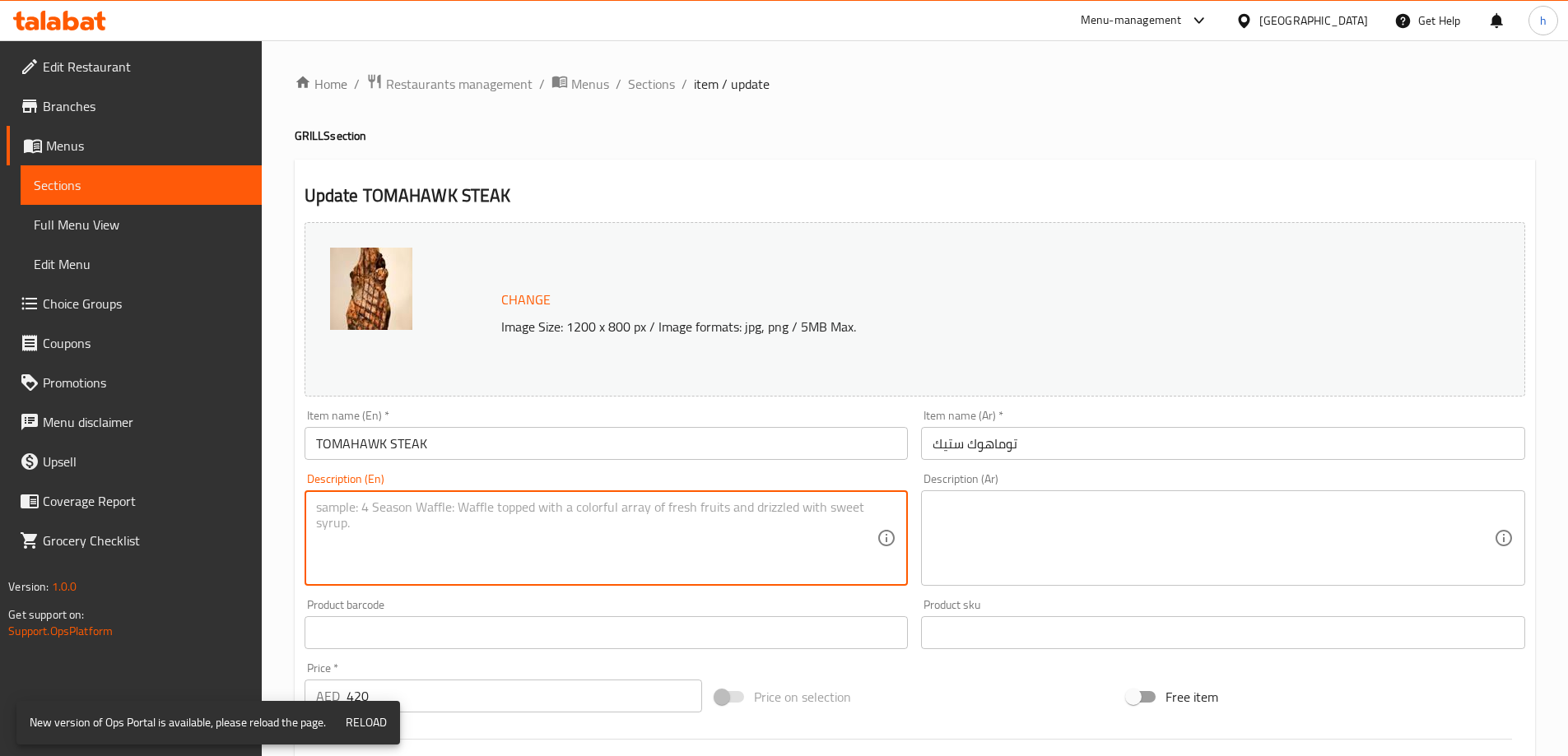
click at [576, 563] on textarea at bounding box center [596, 538] width 561 height 78
paste textarea "Premium bone-in ribeye, grilled to perfection and served with our signature sid…"
type textarea "Premium bone-in ribeye, grilled to perfection and served with our signature sid…"
click at [1134, 560] on textarea at bounding box center [1213, 538] width 561 height 78
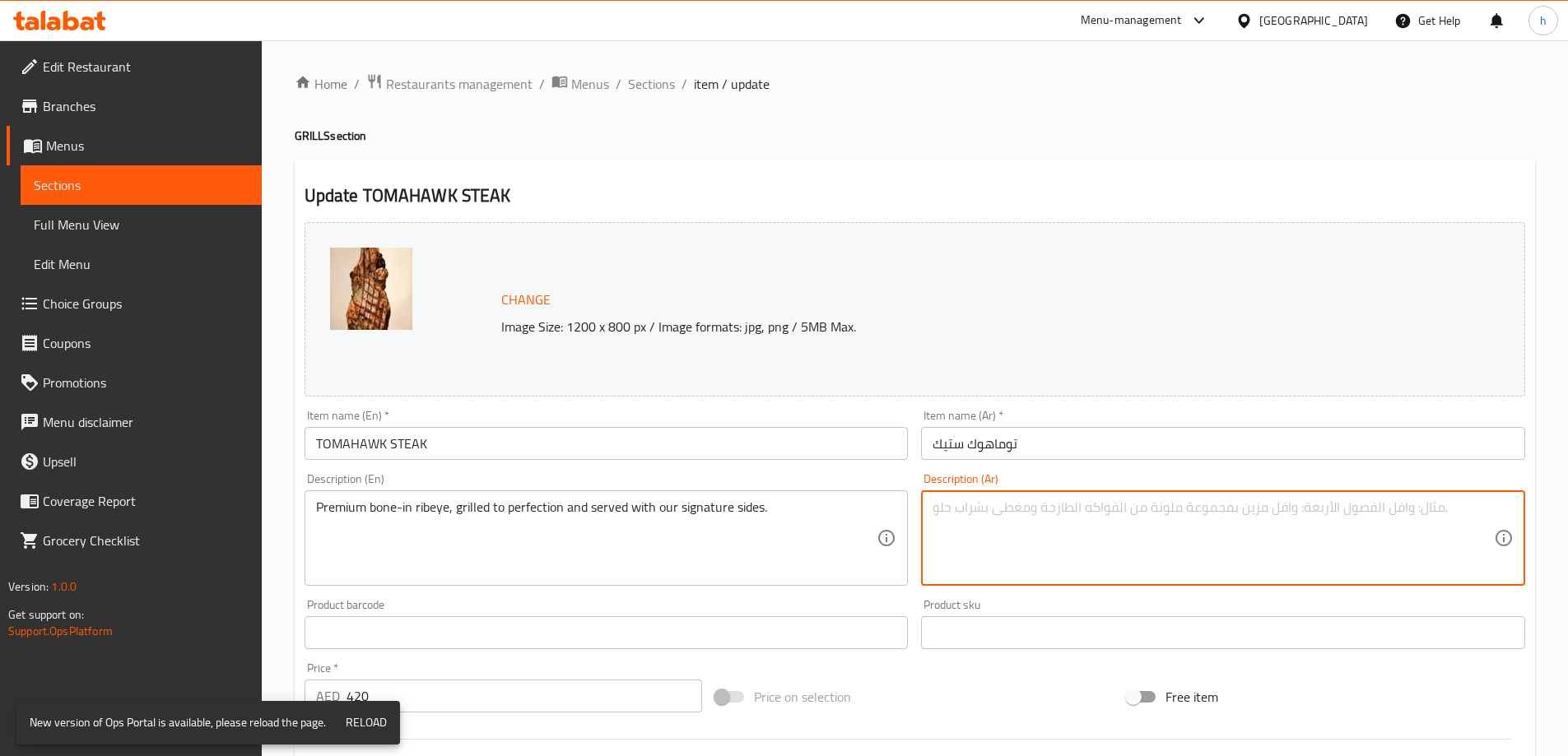
paste textarea "شريحة لحم ضلعية ممتازة مع العظم، مشوية إلى درجة الكمال وتقدم مع الأطباق الجانبي…"
type textarea "شريحة لحم ضلعية ممتازة مع العظم، مشوية إلى درجة الكمال وتقدم مع الأطباق الجانبي…"
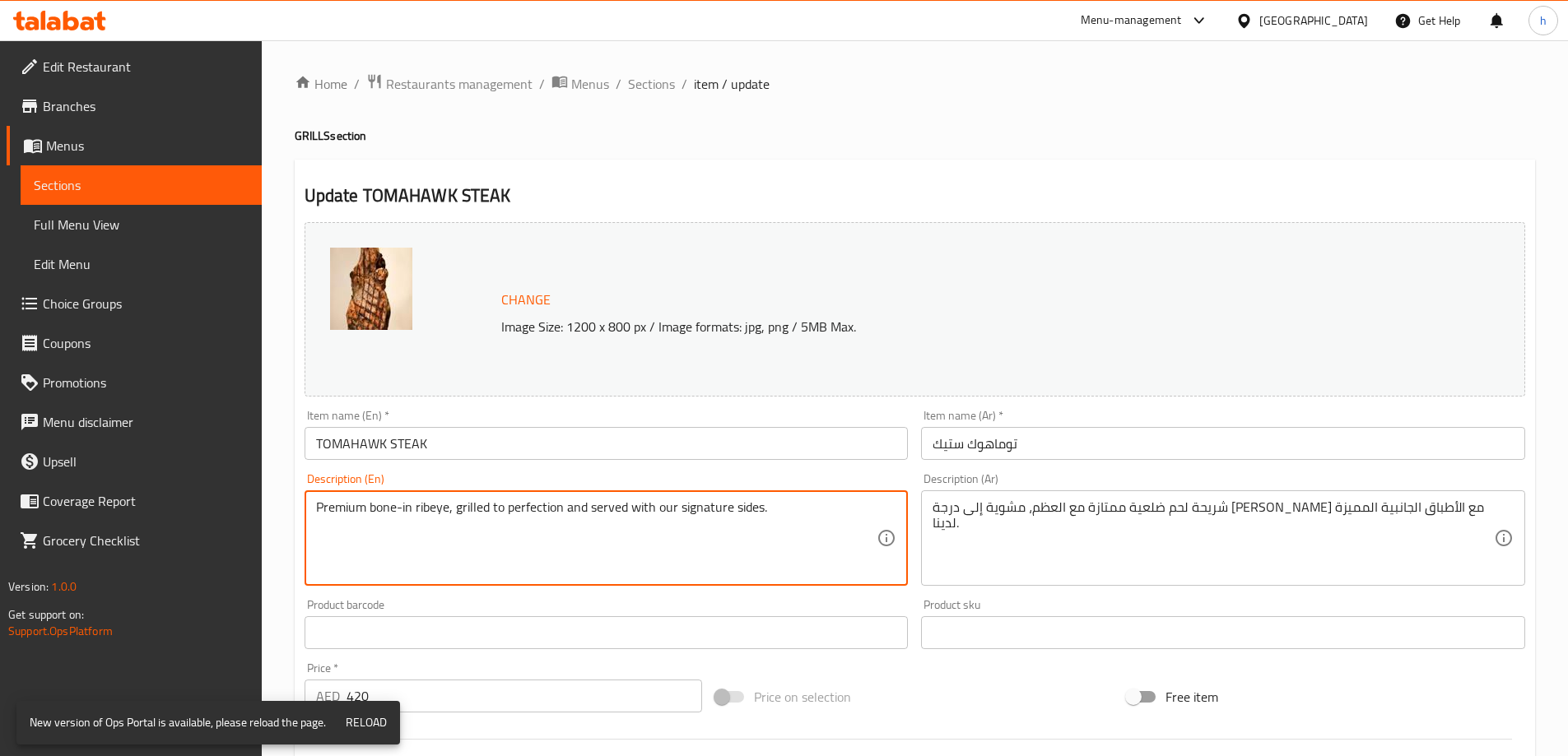
click at [698, 514] on textarea "Premium bone-in ribeye, grilled to perfection and served with our signature sid…" at bounding box center [596, 538] width 561 height 78
click at [797, 553] on textarea "Premium bone-in ribeye, grilled to perfection and served with our signature sid…" at bounding box center [596, 538] width 561 height 78
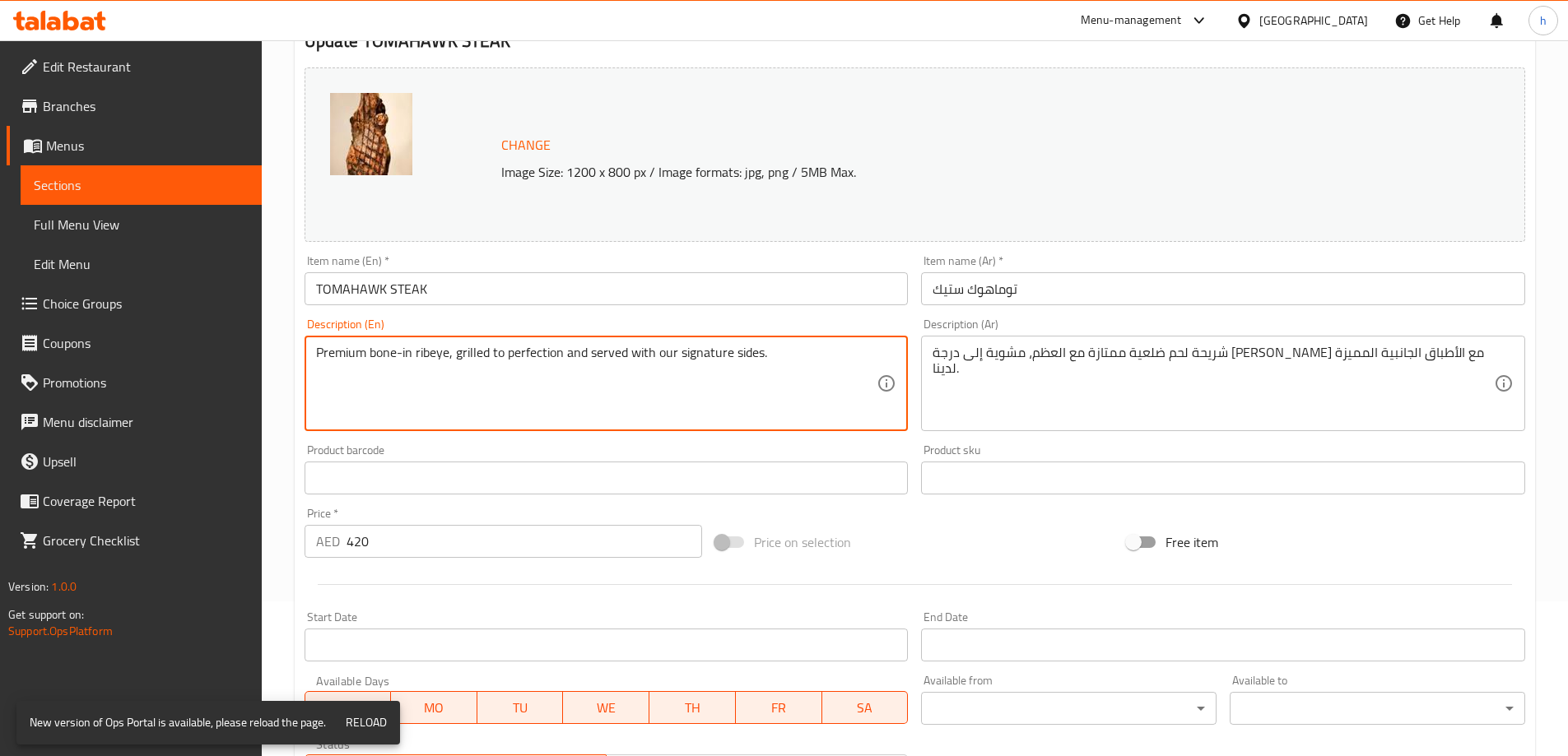
scroll to position [165, 0]
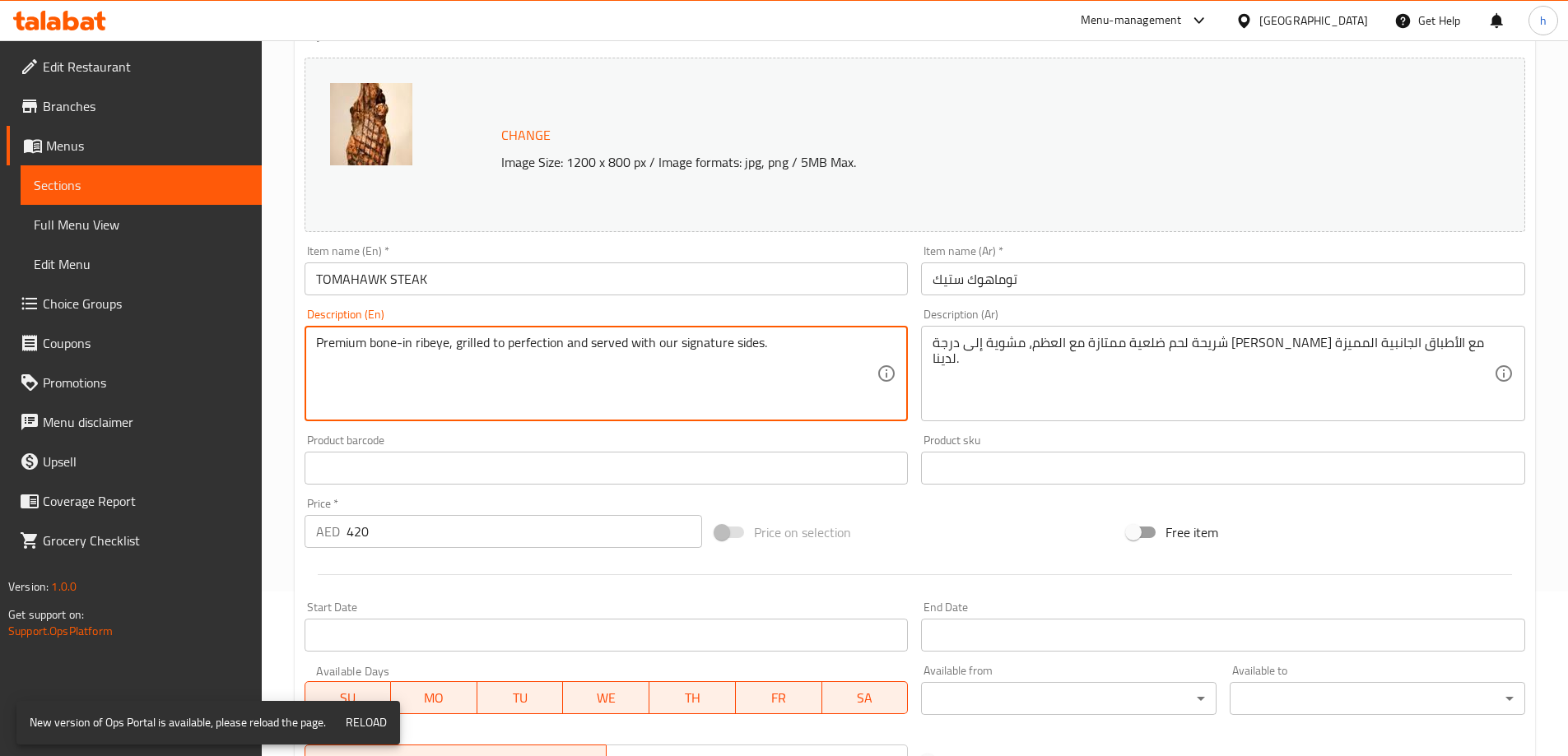
click at [699, 339] on textarea "Premium bone-in ribeye, grilled to perfection and served with our signature sid…" at bounding box center [596, 373] width 561 height 78
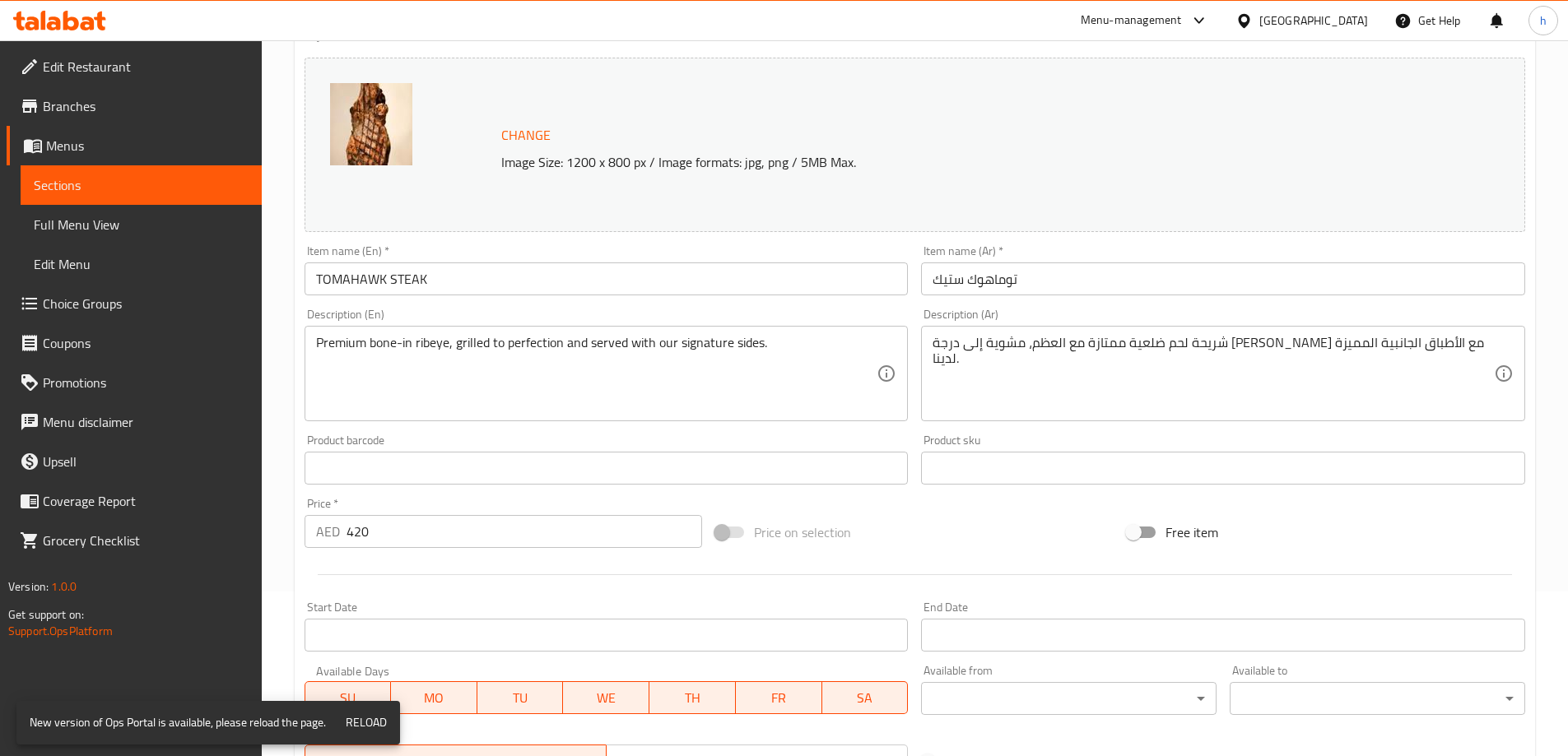
click at [866, 553] on div "Price on selection" at bounding box center [914, 532] width 412 height 44
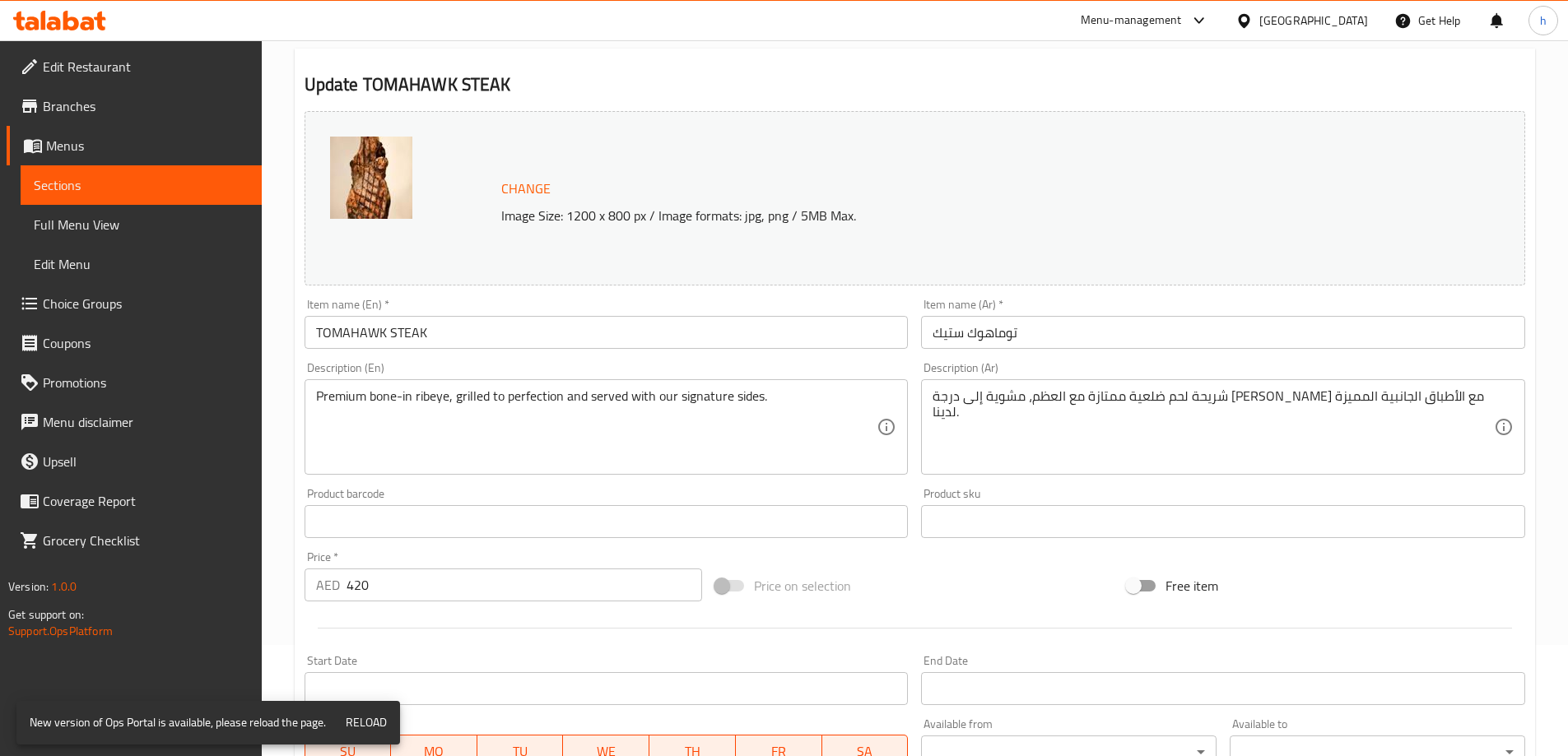
scroll to position [0, 0]
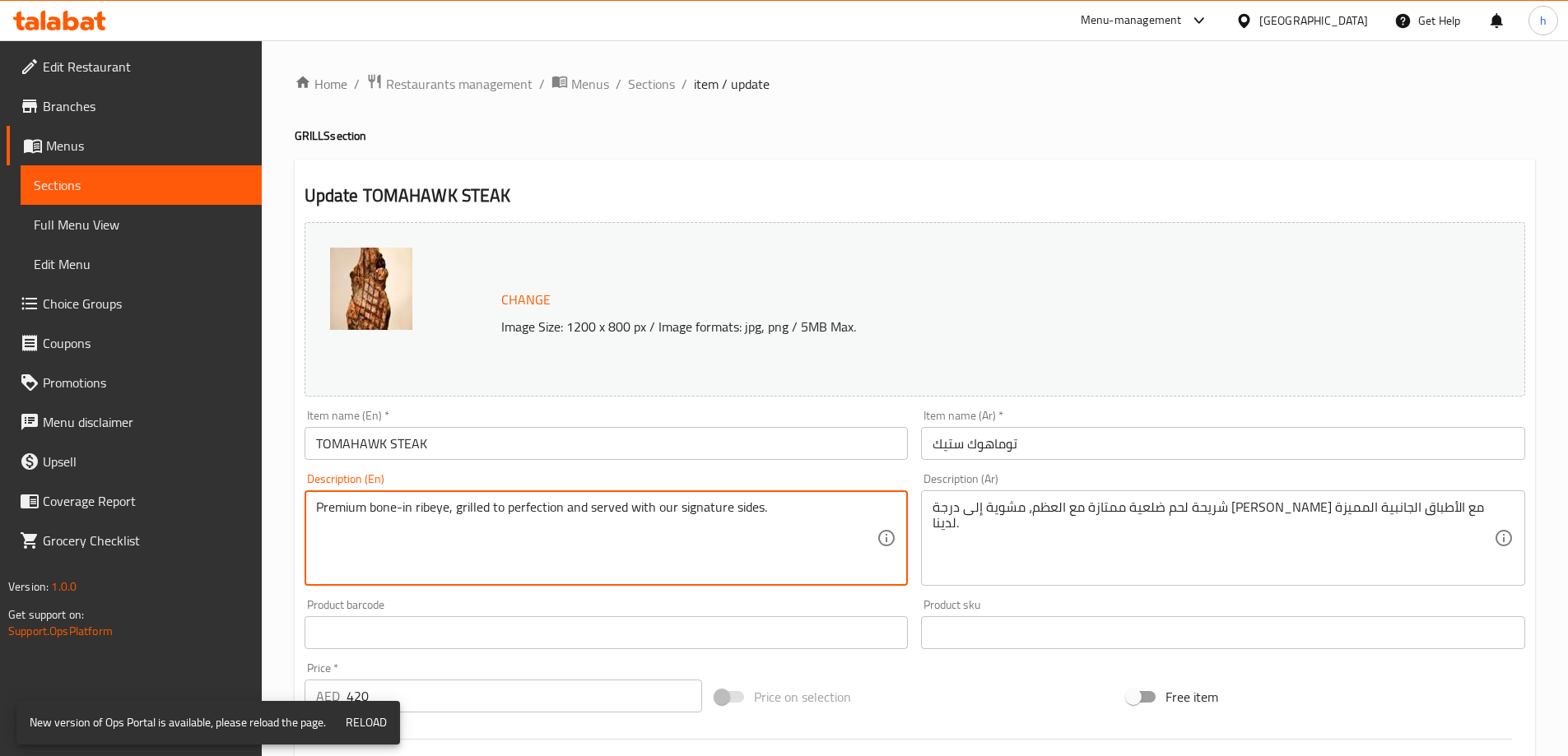
click at [551, 516] on textarea "Premium bone-in ribeye, grilled to perfection and served with our signature sid…" at bounding box center [596, 538] width 561 height 78
click at [758, 527] on textarea "Premium bone-in ribeye, grilled to perfection and served with our signature sid…" at bounding box center [596, 538] width 561 height 78
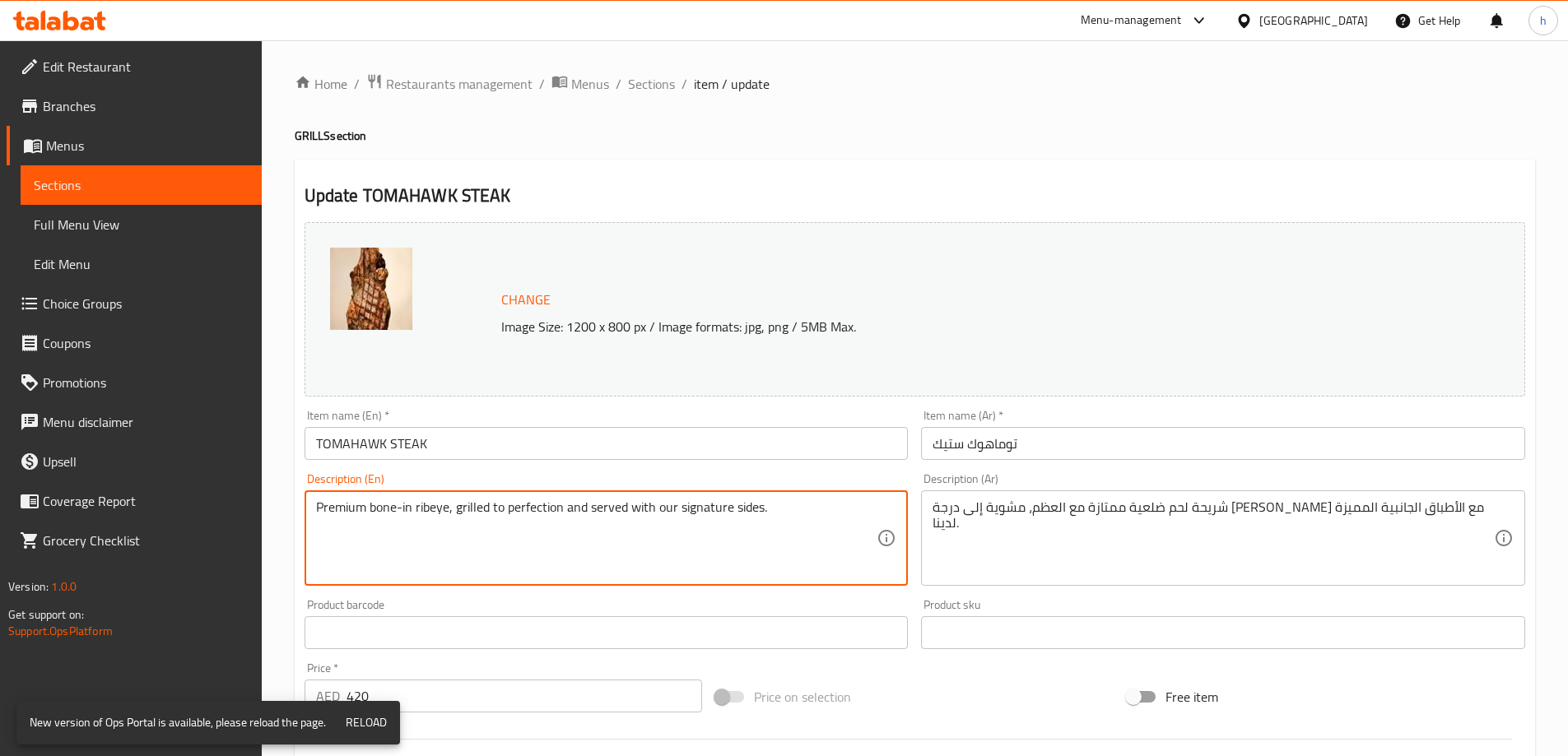
click at [463, 504] on textarea "Premium bone-in ribeye, grilled to perfection and served with our signature sid…" at bounding box center [596, 538] width 561 height 78
click at [511, 504] on textarea "Premium bone-in ribeye, grilled to perfection and served with our signature sid…" at bounding box center [596, 538] width 561 height 78
click at [597, 512] on textarea "Premium bone-in ribeye, grilled to perfection and served with our signature sid…" at bounding box center [596, 538] width 561 height 78
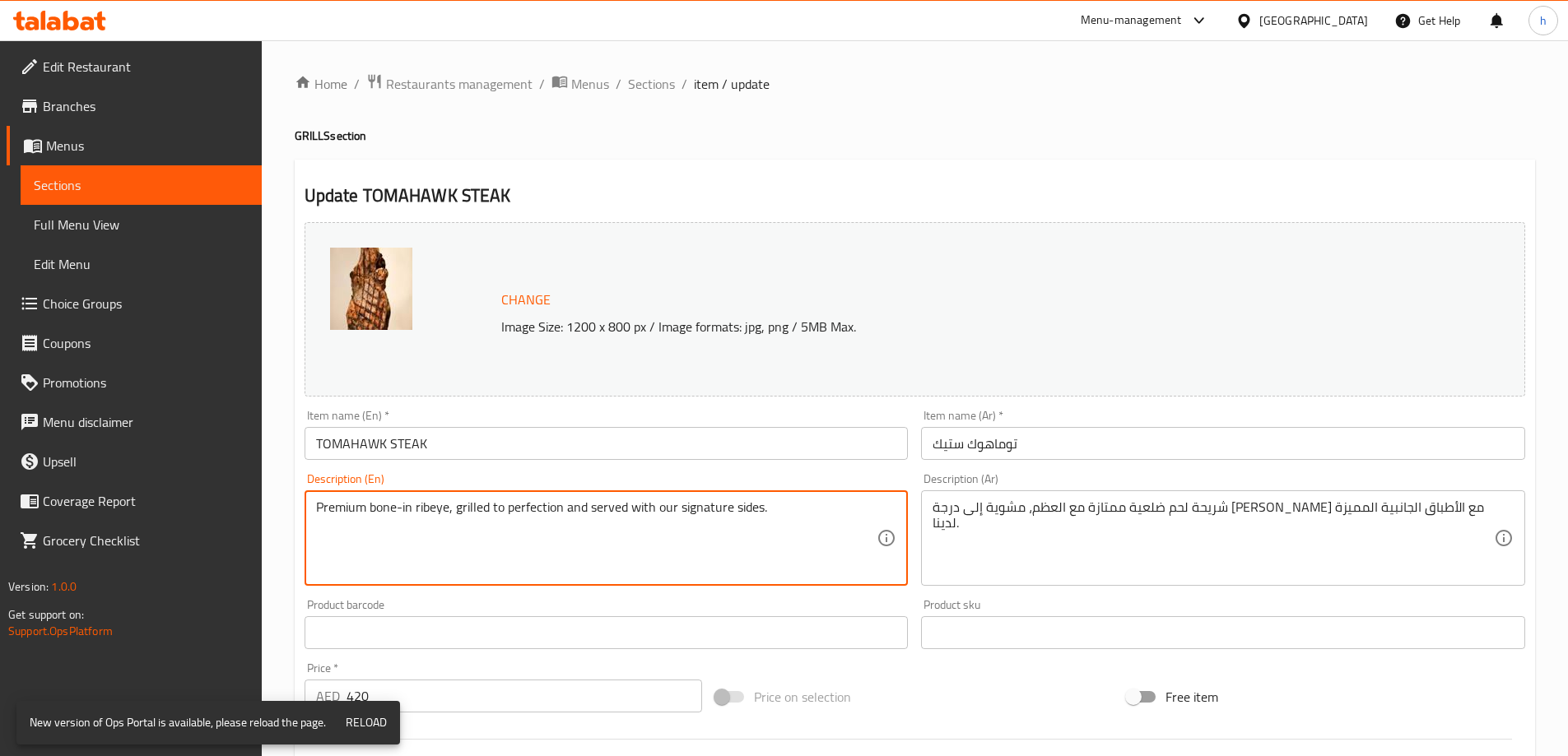
click at [599, 511] on textarea "Premium bone-in ribeye, grilled to perfection and served with our signature sid…" at bounding box center [596, 538] width 561 height 78
click at [654, 506] on textarea "Premium bone-in ribeye, grilled to perfection and served with our signature sid…" at bounding box center [596, 538] width 561 height 78
click at [702, 504] on textarea "Premium bone-in ribeye, grilled to perfection and served with our signature sid…" at bounding box center [596, 538] width 561 height 78
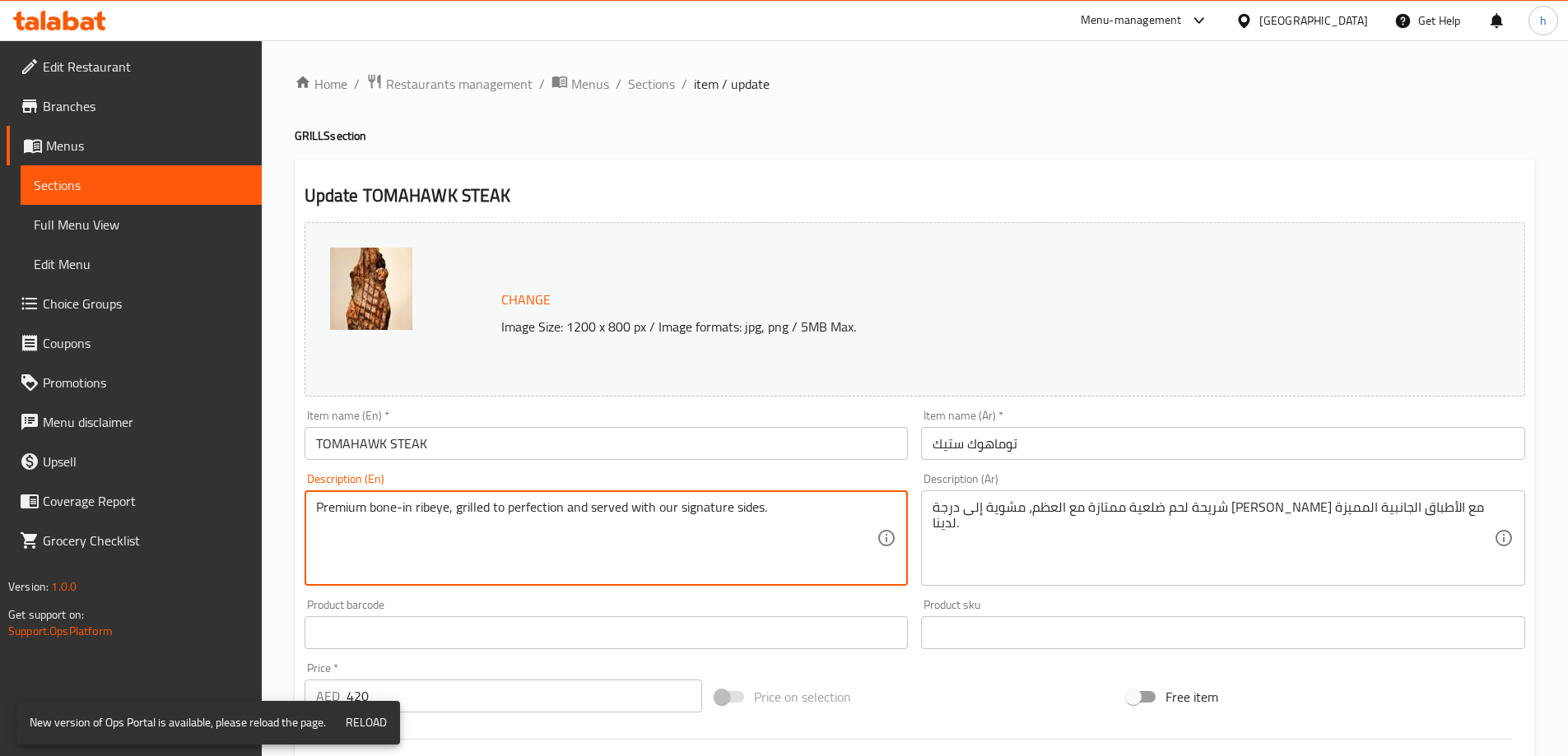
click at [737, 505] on textarea "Premium bone-in ribeye, grilled to perfection and served with our signature sid…" at bounding box center [596, 538] width 561 height 78
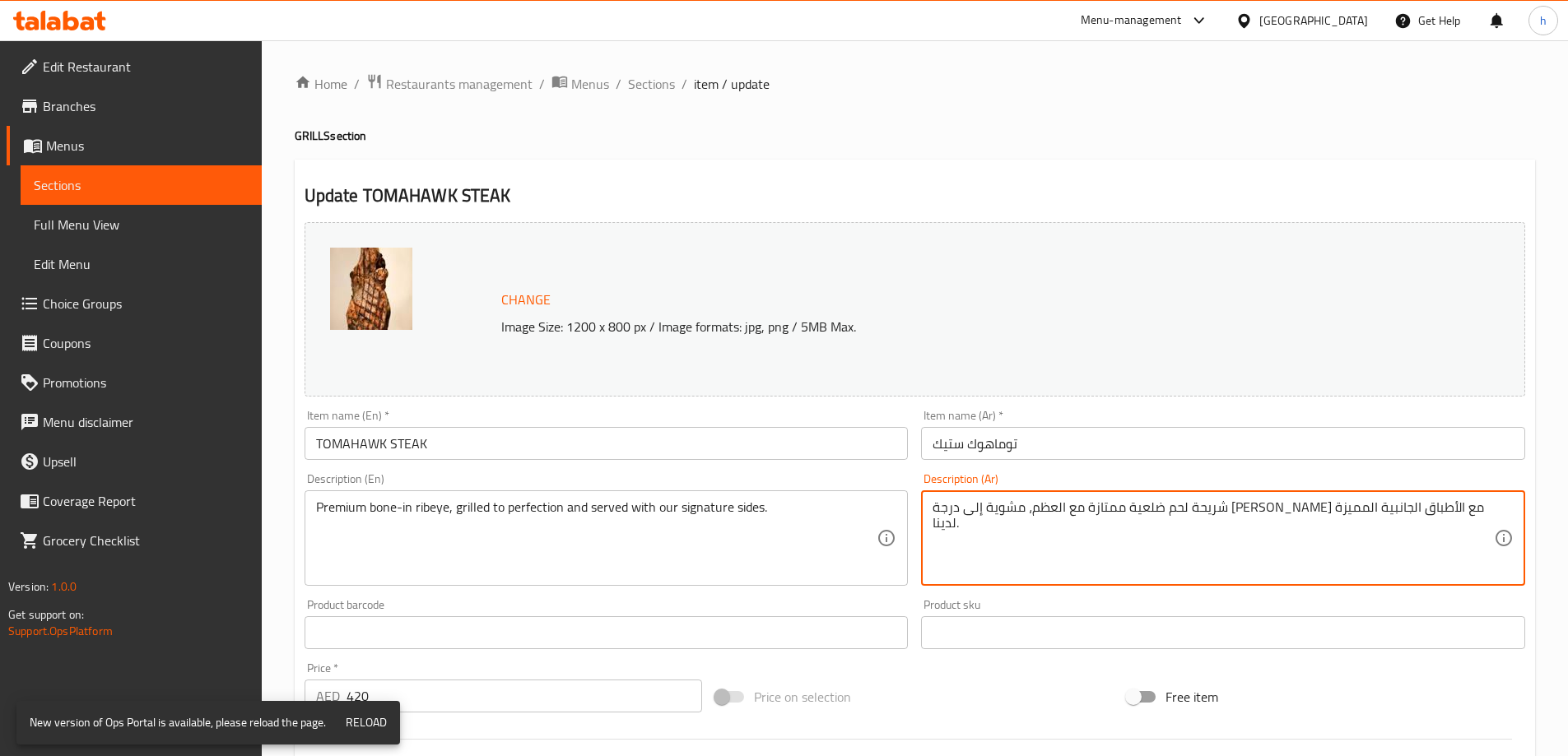
drag, startPoint x: 995, startPoint y: 506, endPoint x: 926, endPoint y: 510, distance: 69.1
click at [1074, 512] on textarea "شريحة لحم ضلعية ممتازة مع العظم، مشوية إلى درجة الكمال وتقدم مع الأطباق الجانبي…" at bounding box center [1213, 538] width 561 height 78
click at [1108, 507] on textarea "شريحة لحم ضلعية ممتازة مع العظم، مشوية إلى درجة الكمال وتقدم مع الأطباق الجانبي…" at bounding box center [1213, 538] width 561 height 78
click at [1071, 506] on textarea "شريحة لحم ضلعية ممتازة مع العظم، مشوية إلى درجة الكمال وتقدم مع الأطباق الجانبي…" at bounding box center [1213, 538] width 561 height 78
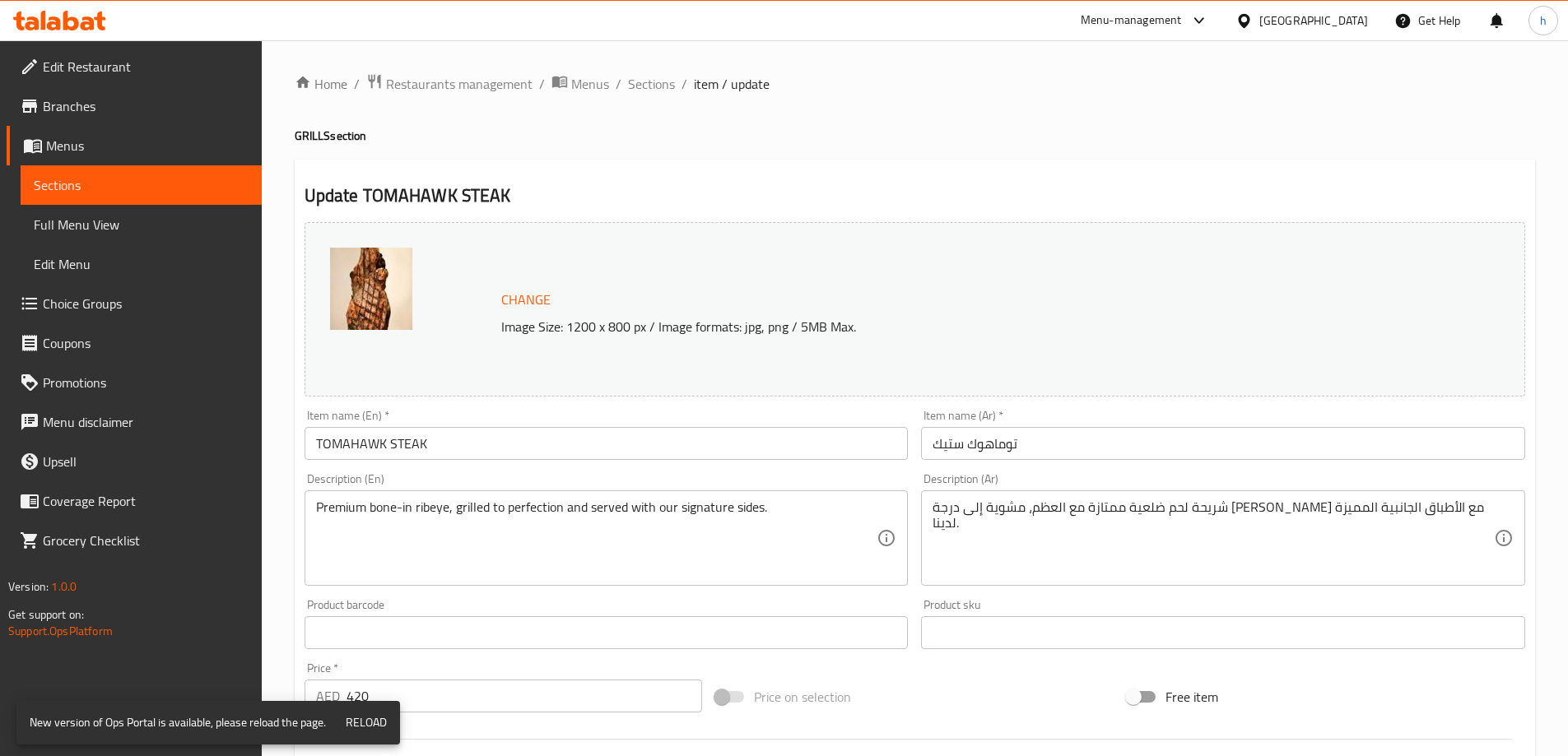
click at [976, 497] on div "شريحة لحم ضلعية ممتازة مع العظم، مشوية إلى درجة الكمال وتقدم مع الأطباق الجانبي…" at bounding box center [1223, 538] width 604 height 96
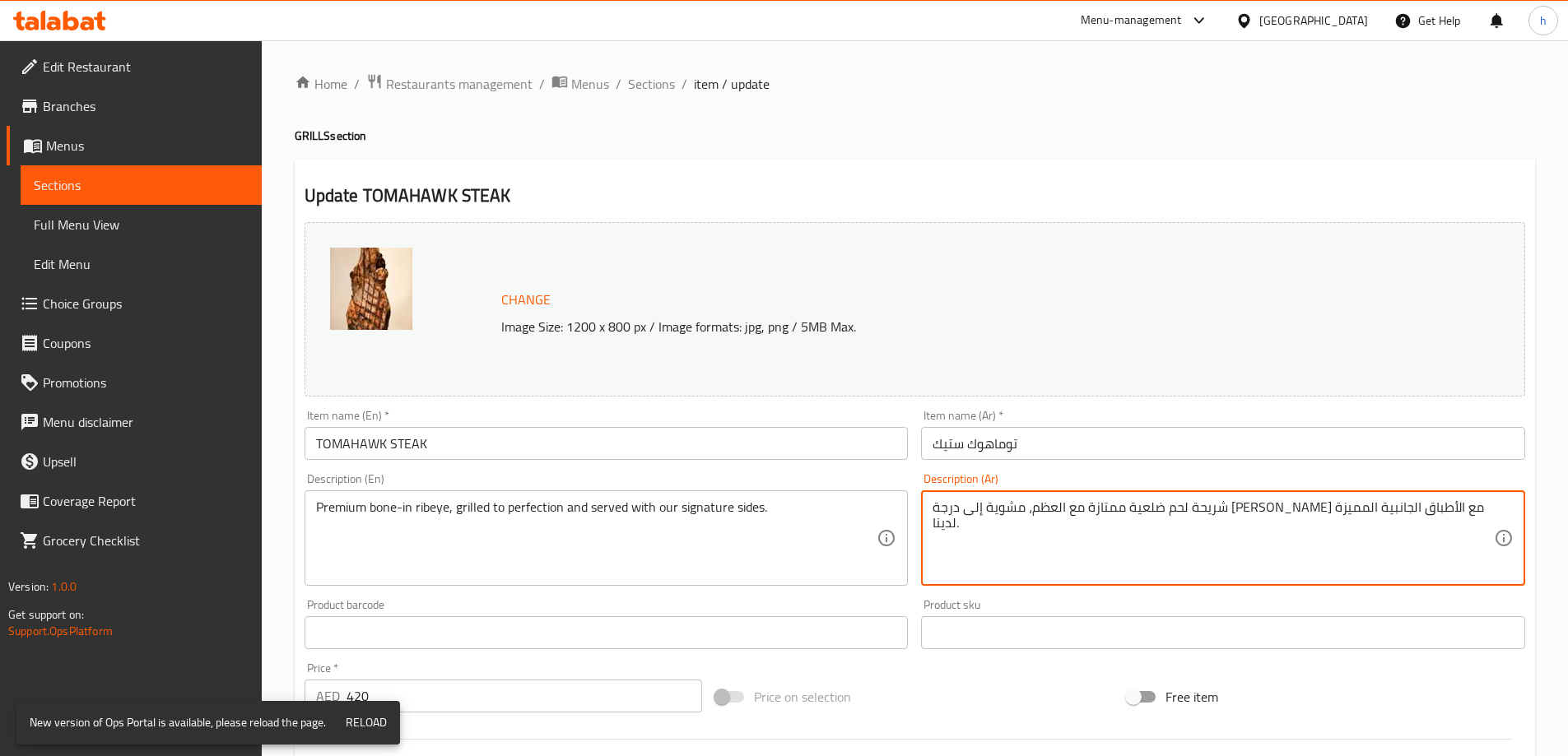
click at [1020, 508] on textarea "شريحة لحم ضلعية ممتازة مع العظم، مشوية إلى درجة الكمال وتقدم مع الأطباق الجانبي…" at bounding box center [1213, 538] width 561 height 78
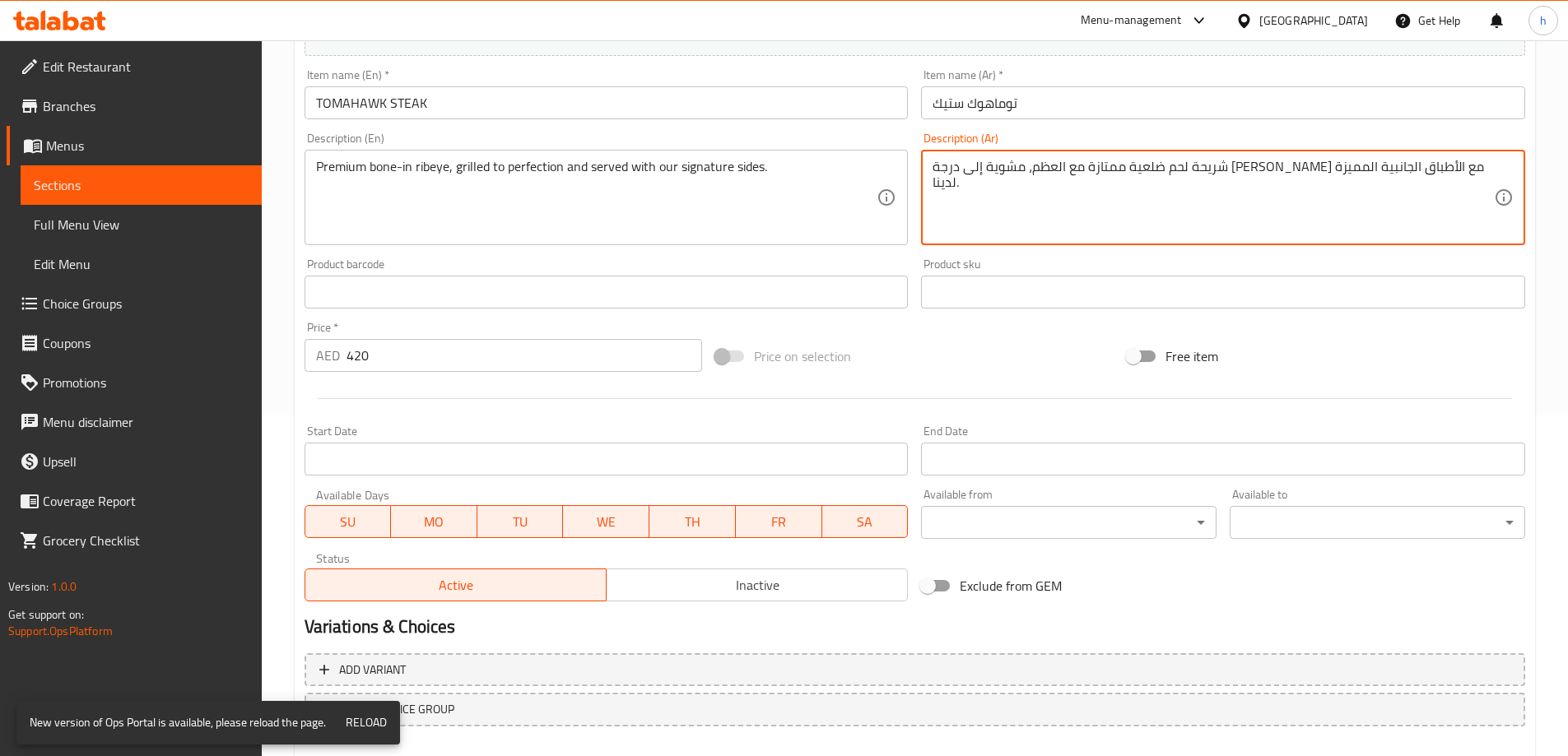
scroll to position [430, 0]
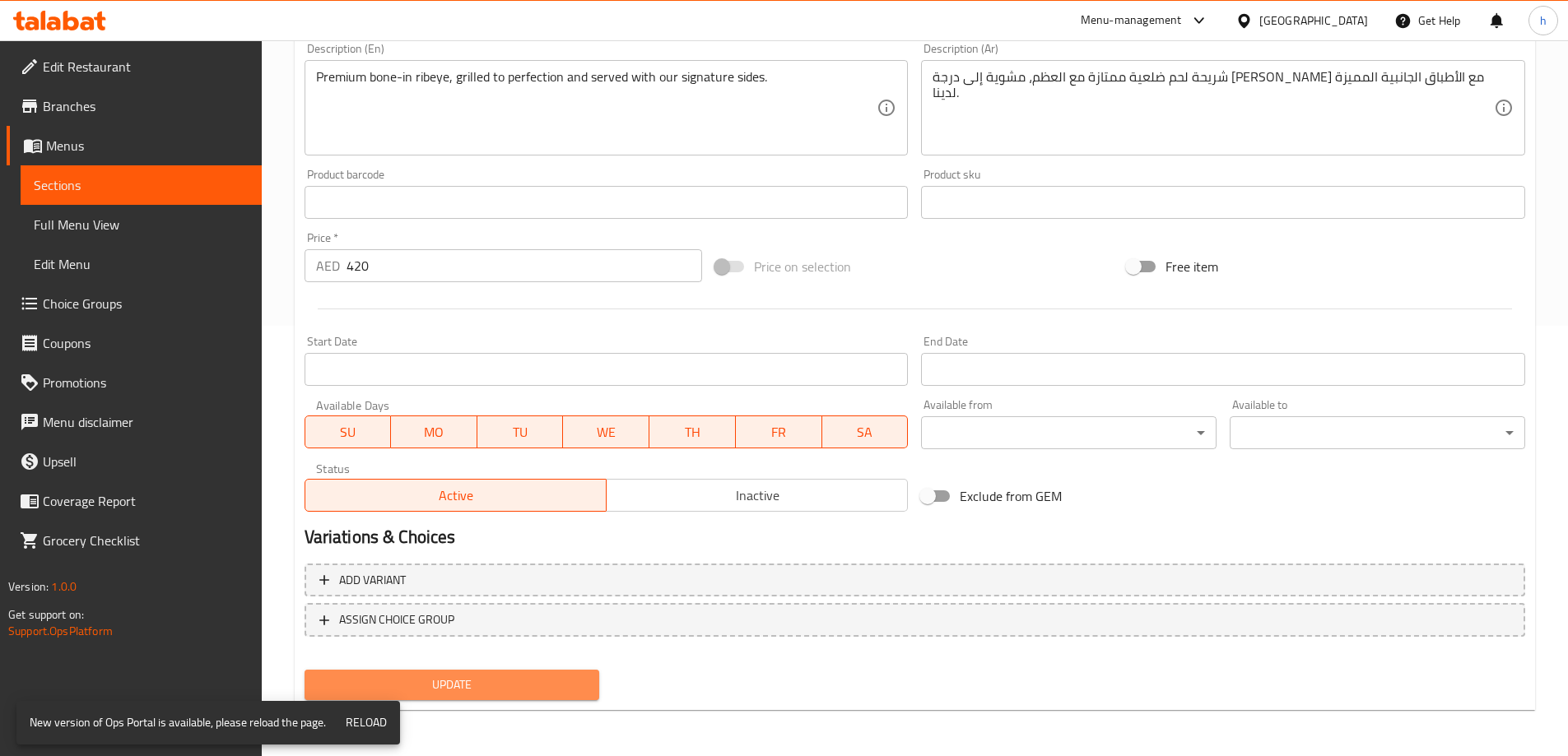
click at [579, 691] on span "Update" at bounding box center [452, 684] width 270 height 21
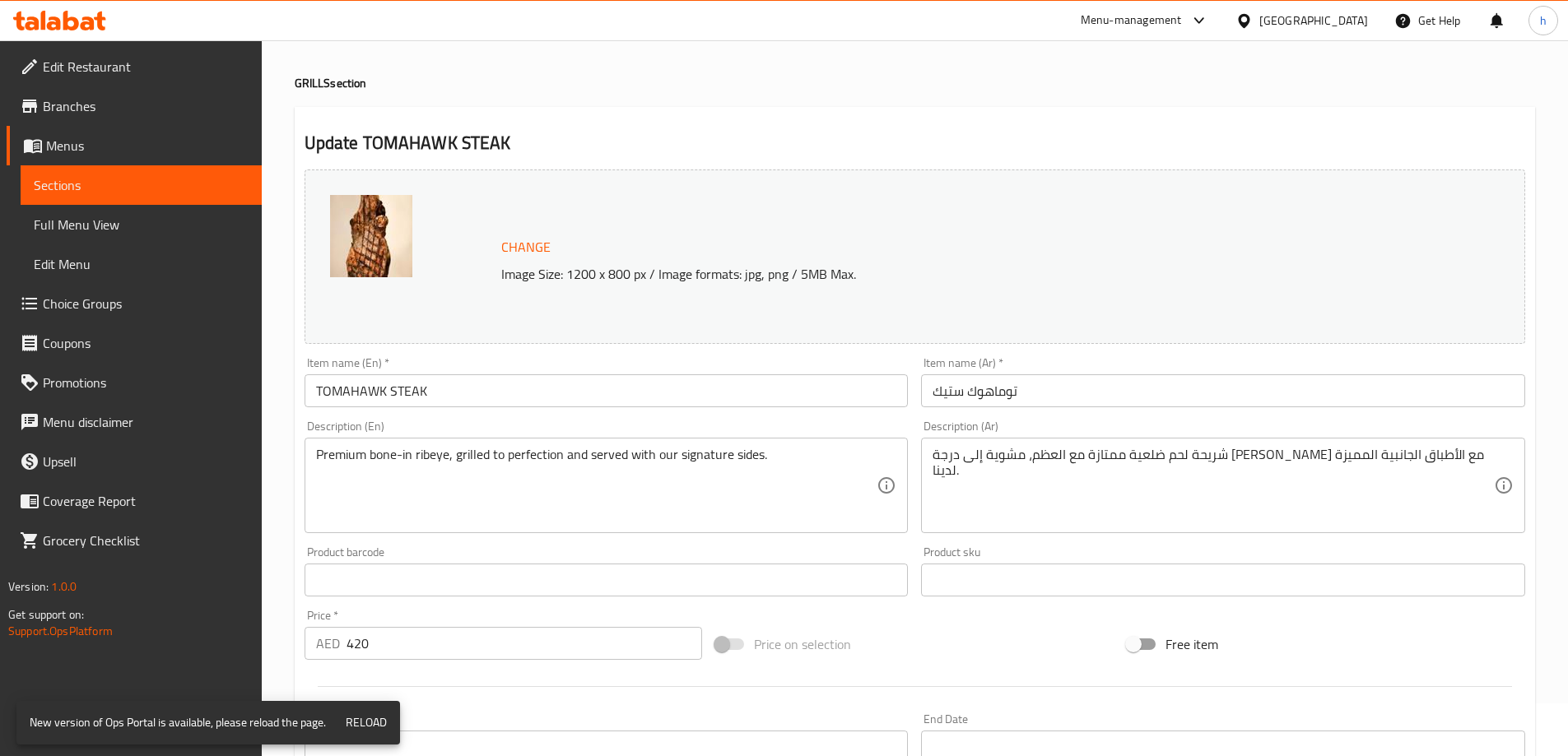
scroll to position [0, 0]
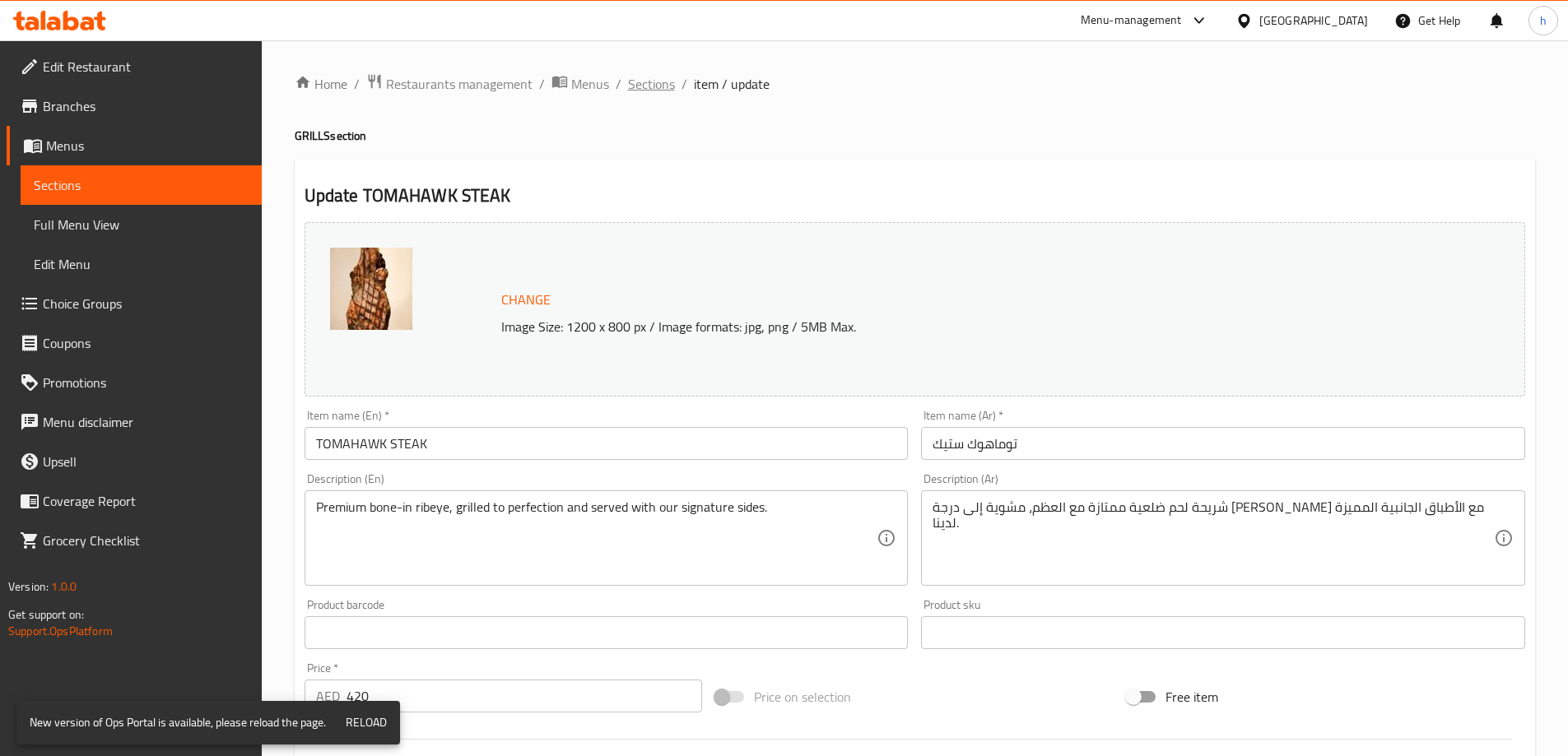
click at [664, 82] on span "Sections" at bounding box center [652, 84] width 47 height 20
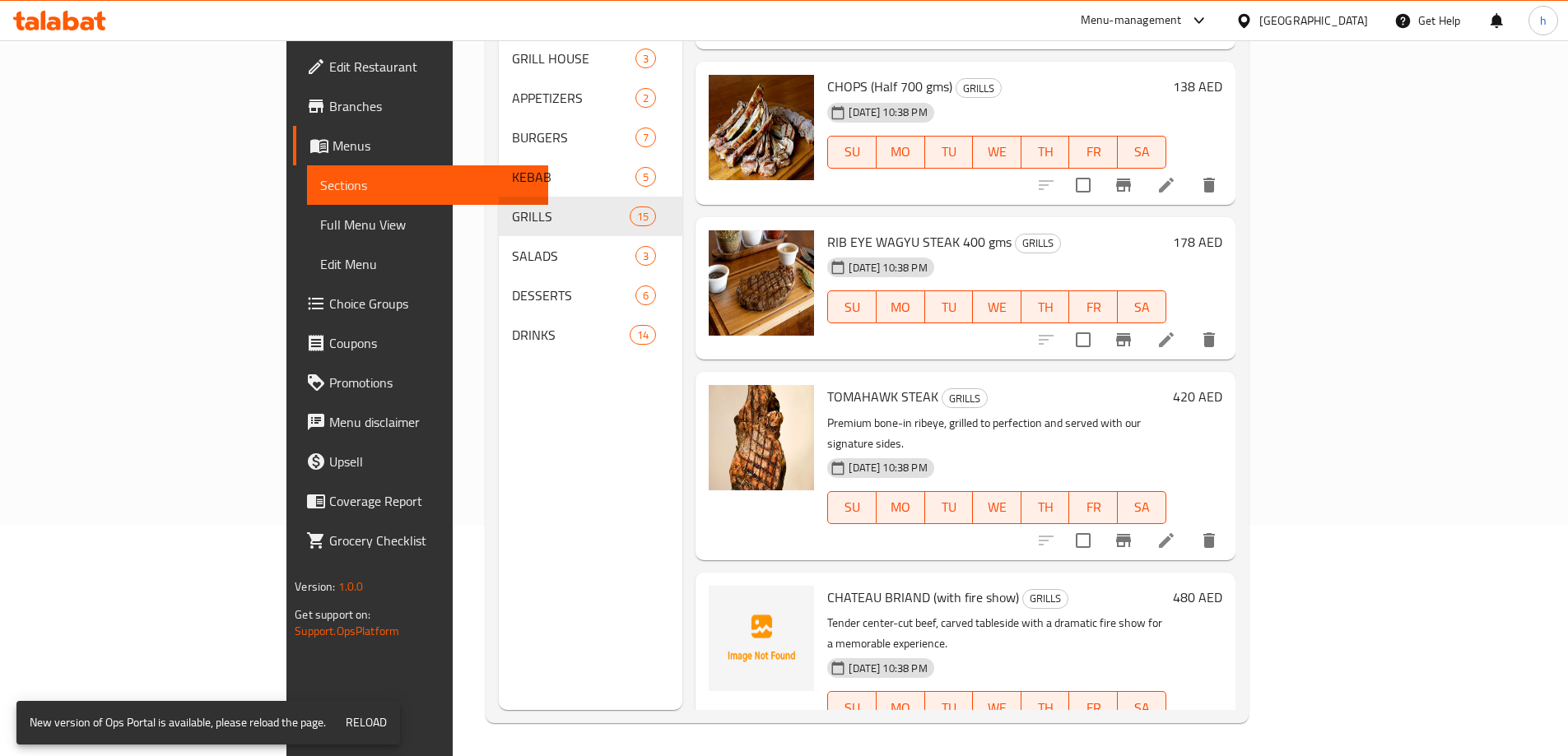
scroll to position [1504, 0]
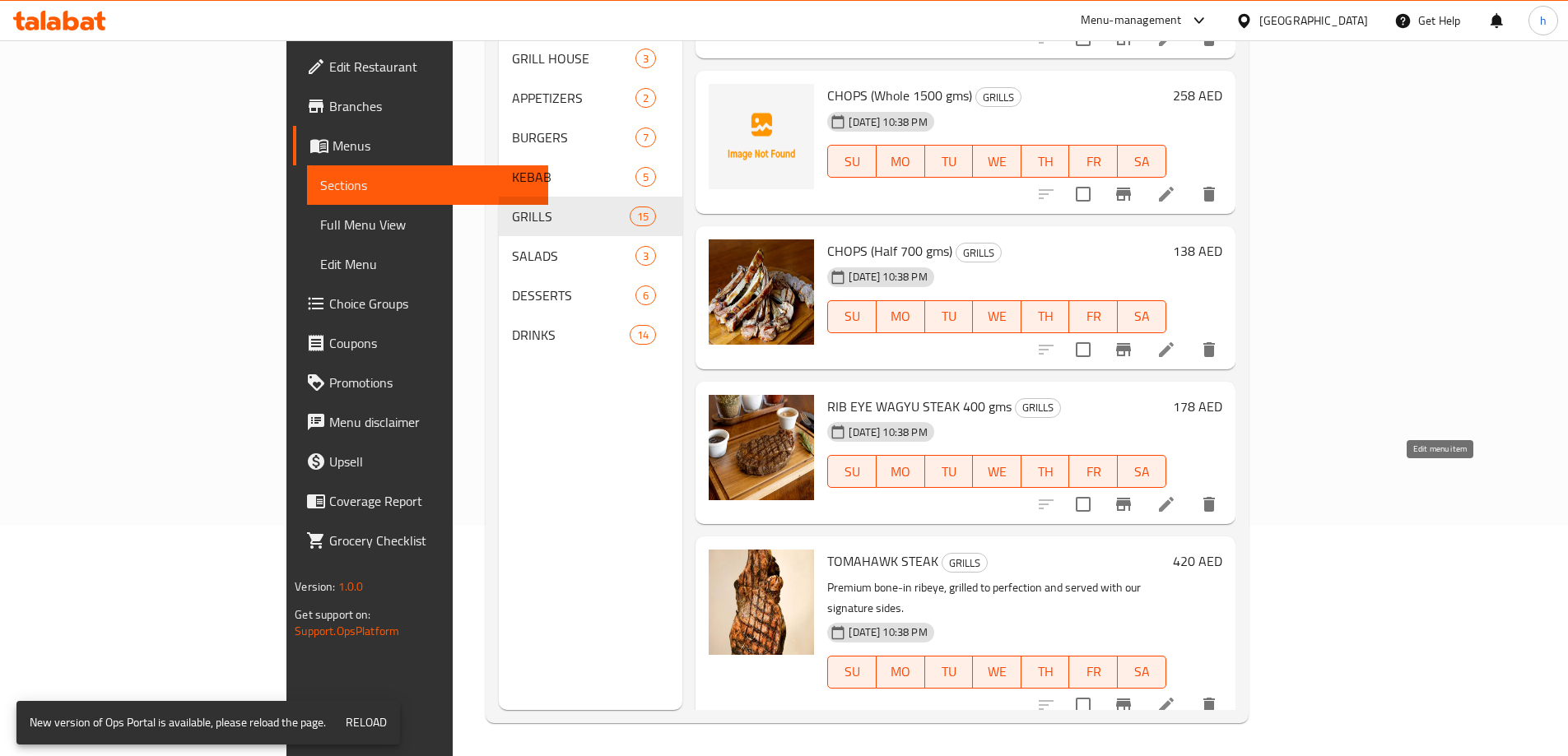
click at [1176, 494] on icon at bounding box center [1166, 504] width 20 height 20
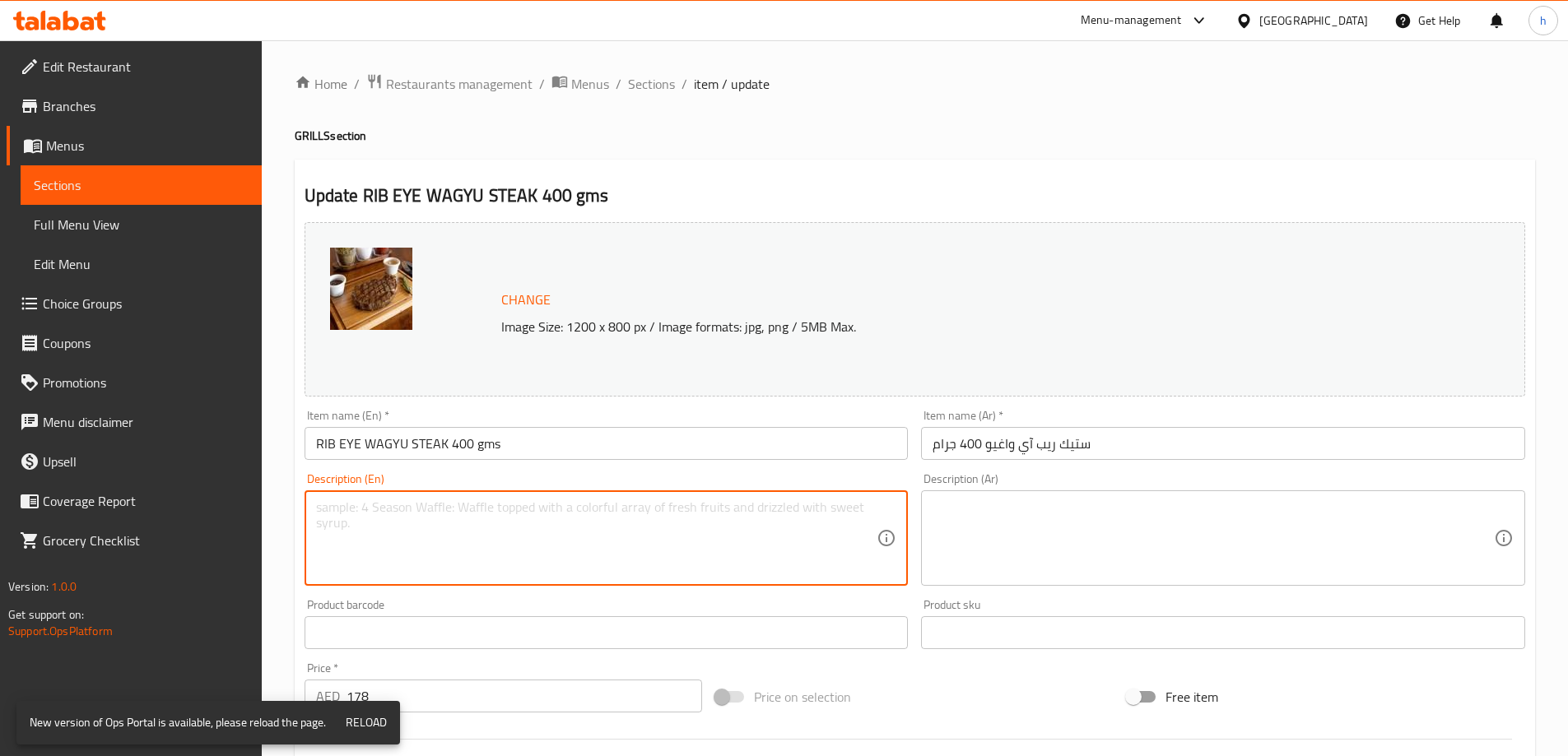
click at [515, 552] on textarea at bounding box center [596, 538] width 561 height 78
paste textarea "Juicy, lean beef tenderloin grilled to perfection."
type textarea "Juicy, lean beef tenderloin grilled to perfection."
click at [1087, 547] on textarea at bounding box center [1213, 538] width 561 height 78
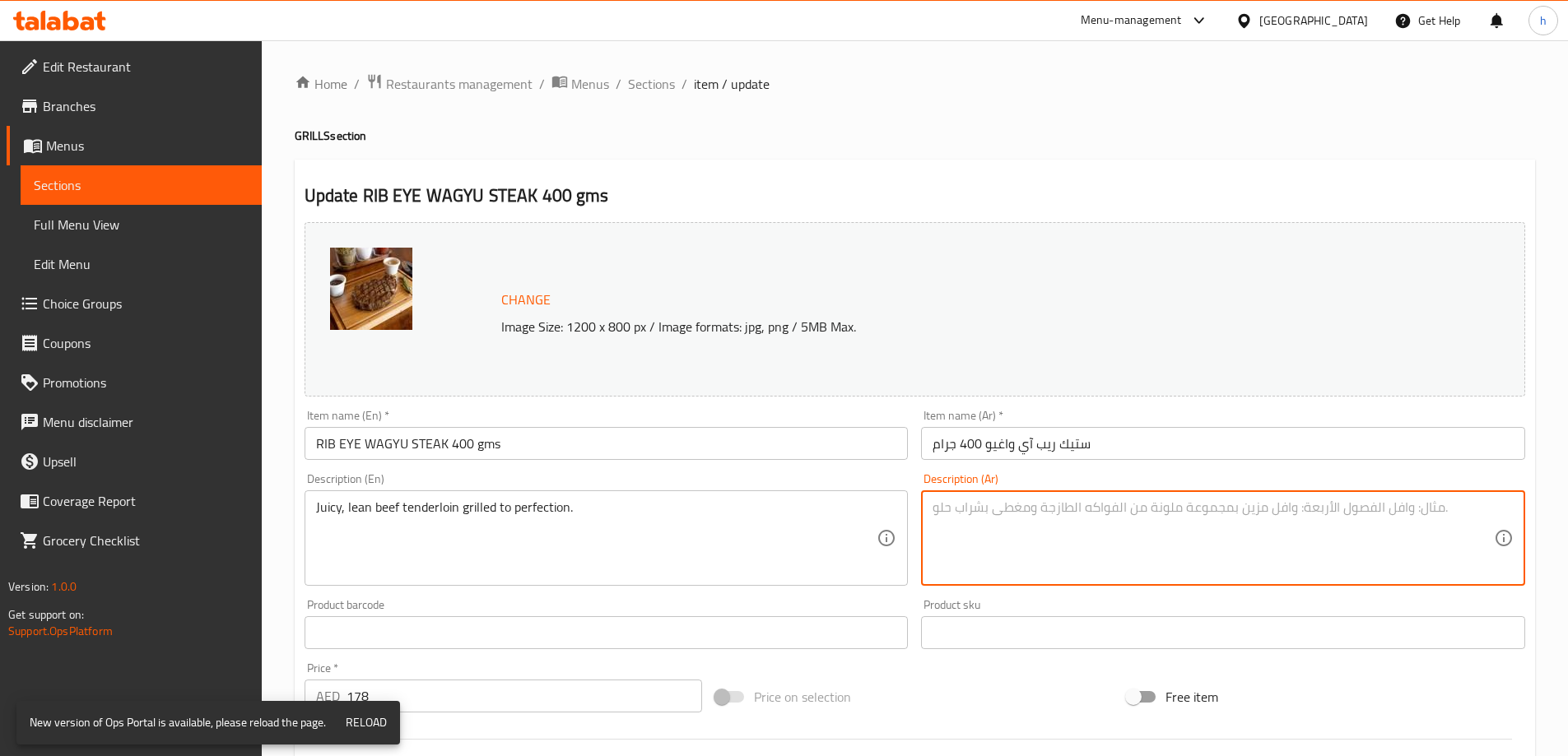
paste textarea "شرائح لحم بقري طرية وعصيرة مشوية إلى حد الكمال."
click at [1069, 506] on textarea "شرائح لحم بقري طرية وعصيرة مشوية إلى حد الكمال." at bounding box center [1213, 538] width 561 height 78
click at [1078, 509] on textarea "شرائح لحم بقري طرية وعصيرة مشوية إلى حد الكمال." at bounding box center [1213, 538] width 561 height 78
drag, startPoint x: 1089, startPoint y: 505, endPoint x: 1054, endPoint y: 502, distance: 35.1
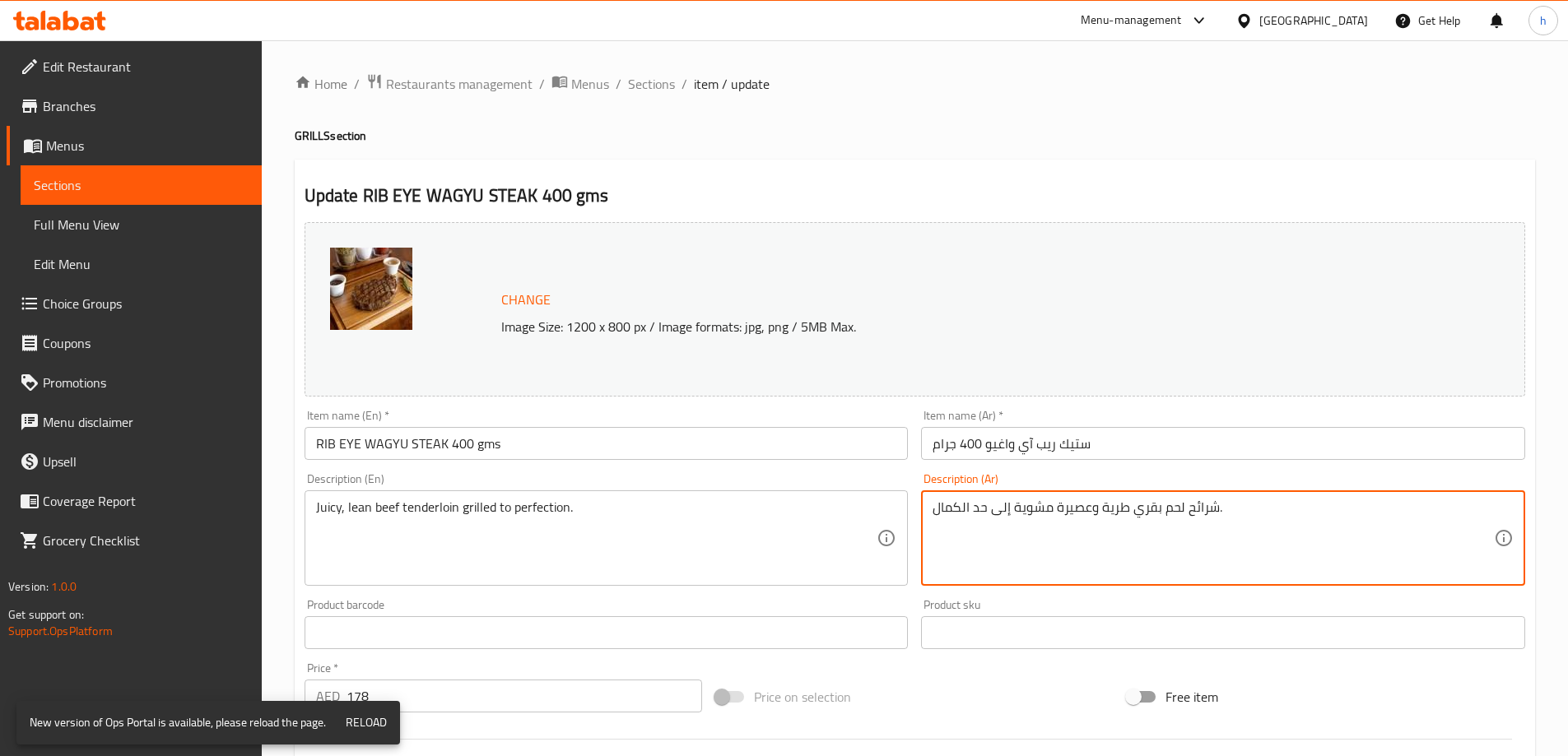
click at [1054, 502] on textarea "شرائح لحم بقري طرية وعصيرة مشوية إلى حد الكمال." at bounding box center [1213, 538] width 561 height 78
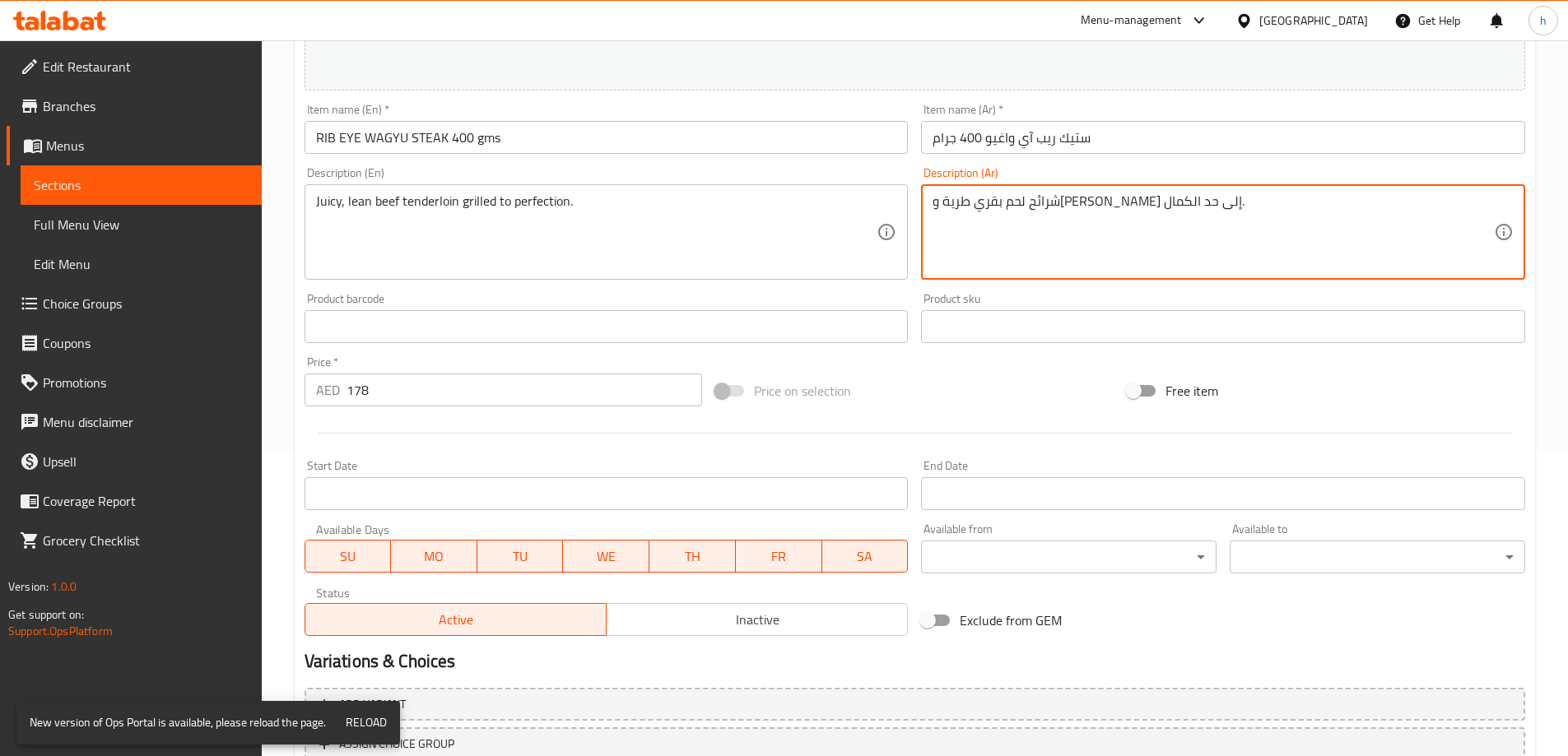
scroll to position [430, 0]
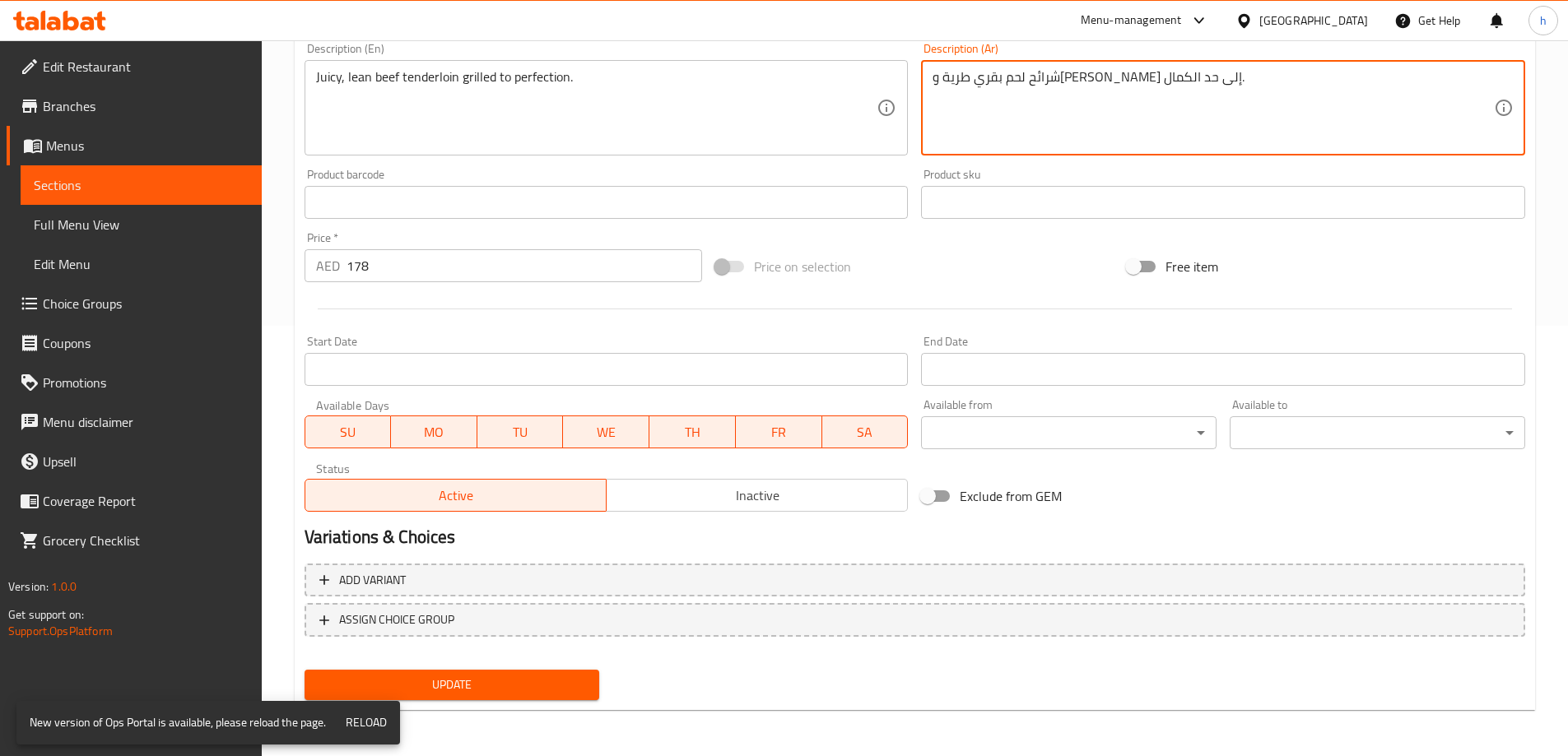
type textarea "شرائح لحم بقري طرية وجوسي مشوية إلى حد الكمال."
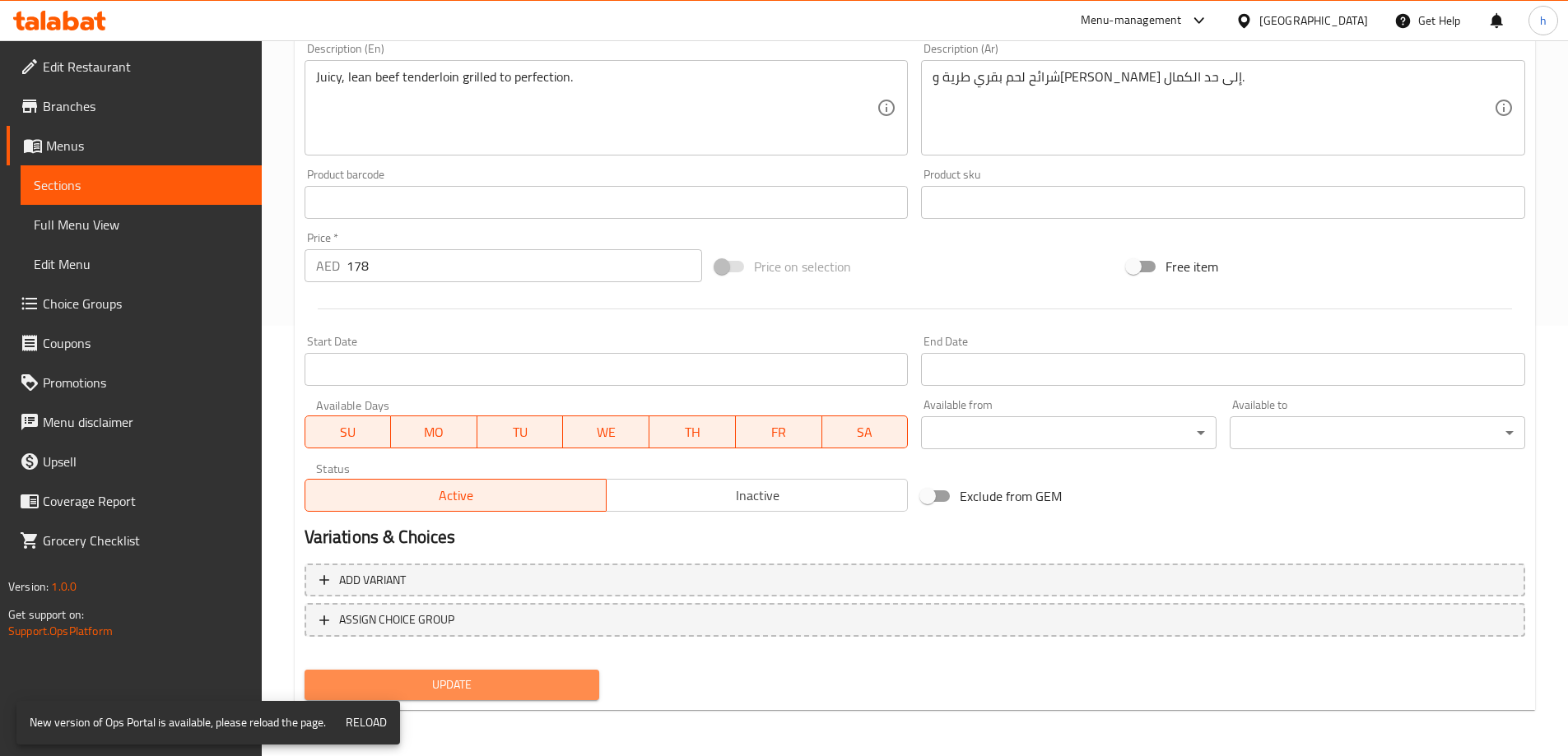
click at [525, 685] on span "Update" at bounding box center [452, 684] width 270 height 21
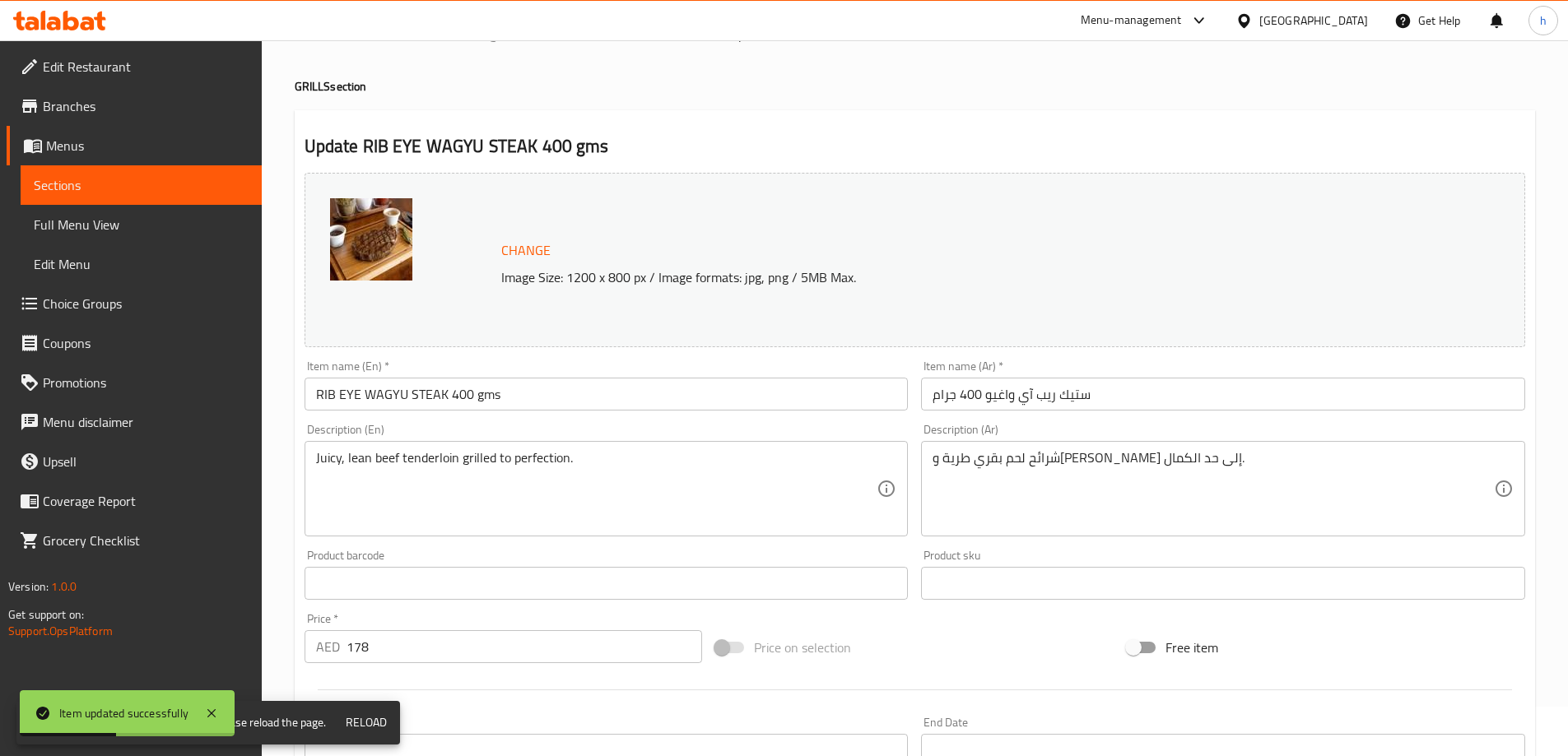
scroll to position [0, 0]
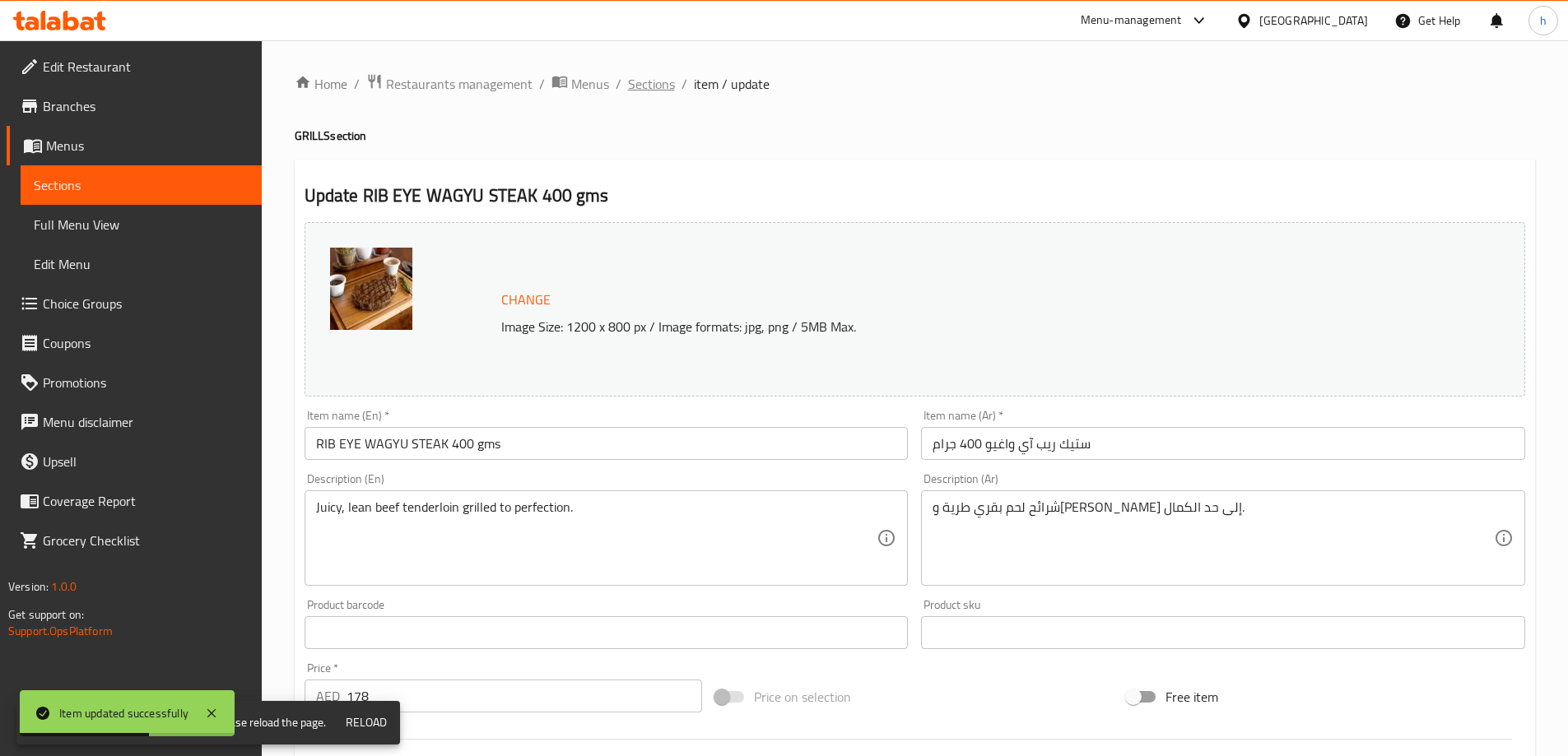
click at [667, 86] on span "Sections" at bounding box center [652, 84] width 47 height 20
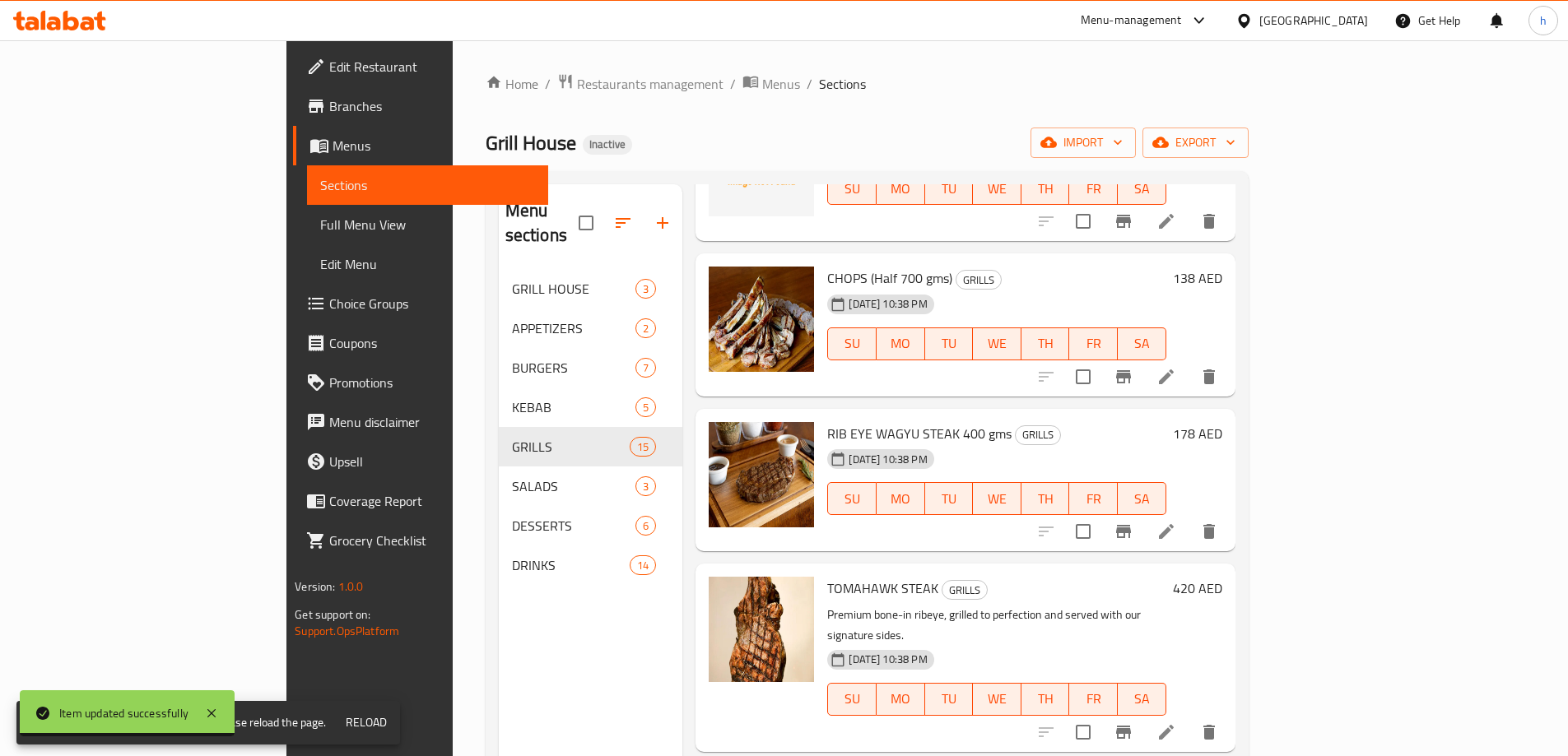
scroll to position [1669, 0]
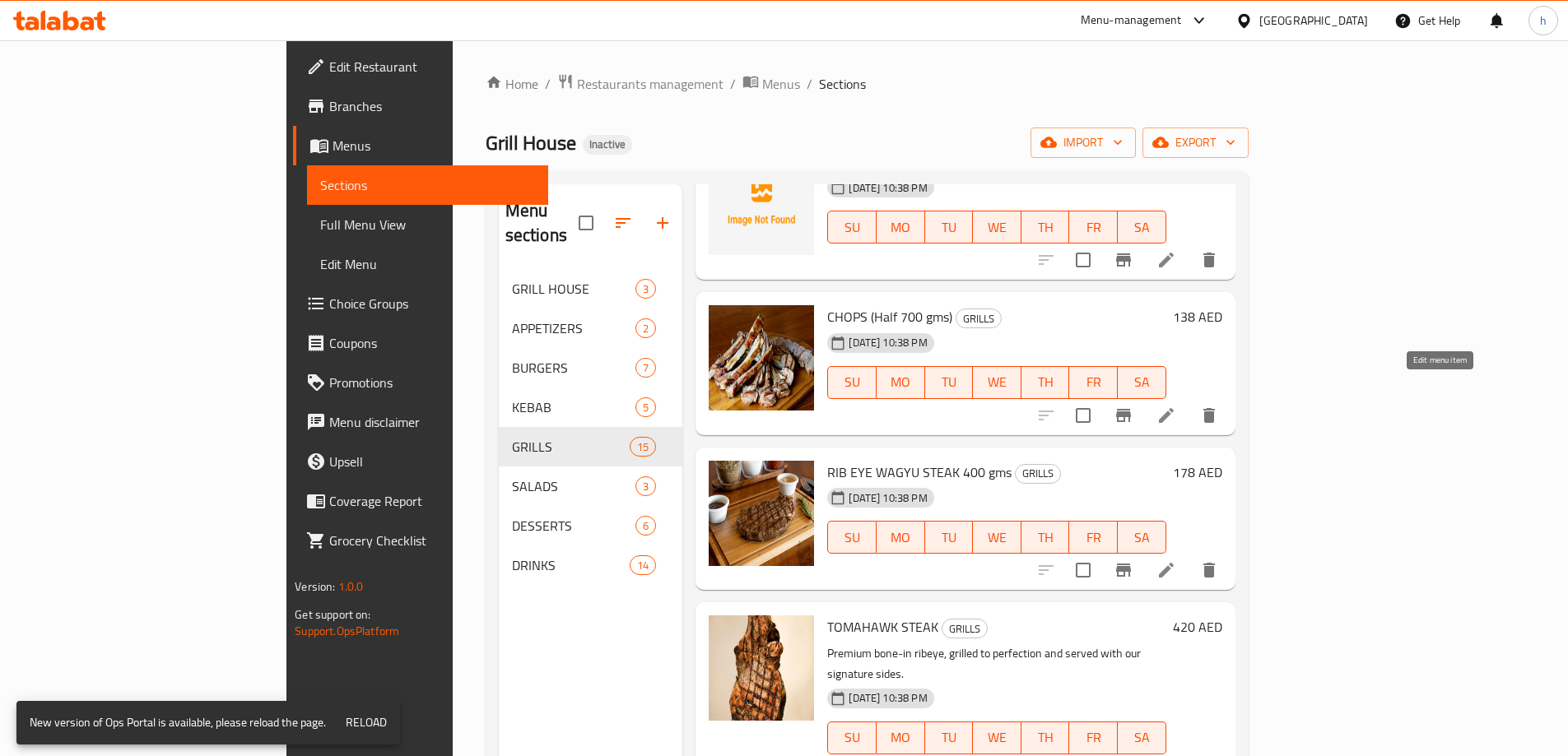
click at [1176, 406] on icon at bounding box center [1166, 416] width 20 height 20
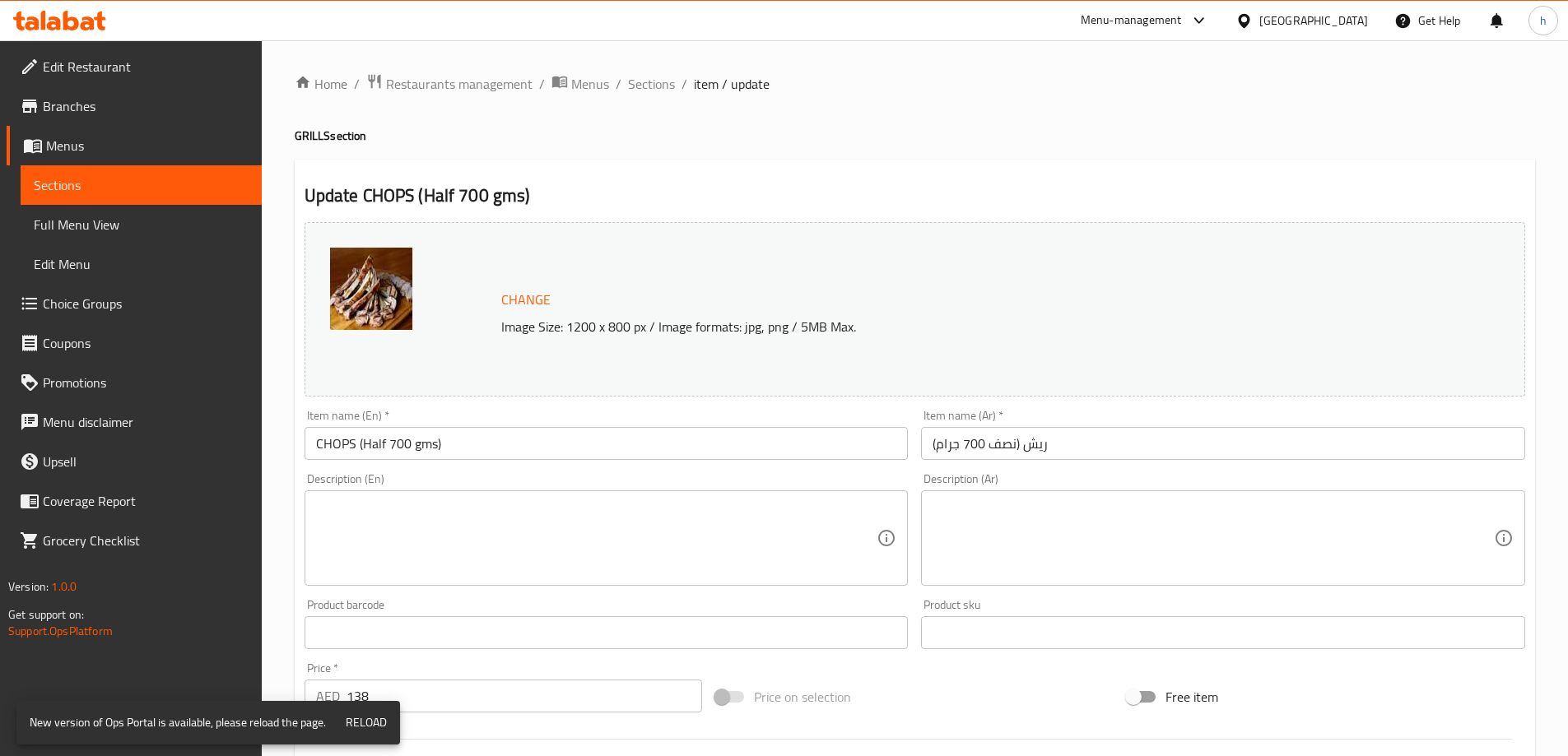
click at [507, 538] on textarea at bounding box center [596, 538] width 561 height 78
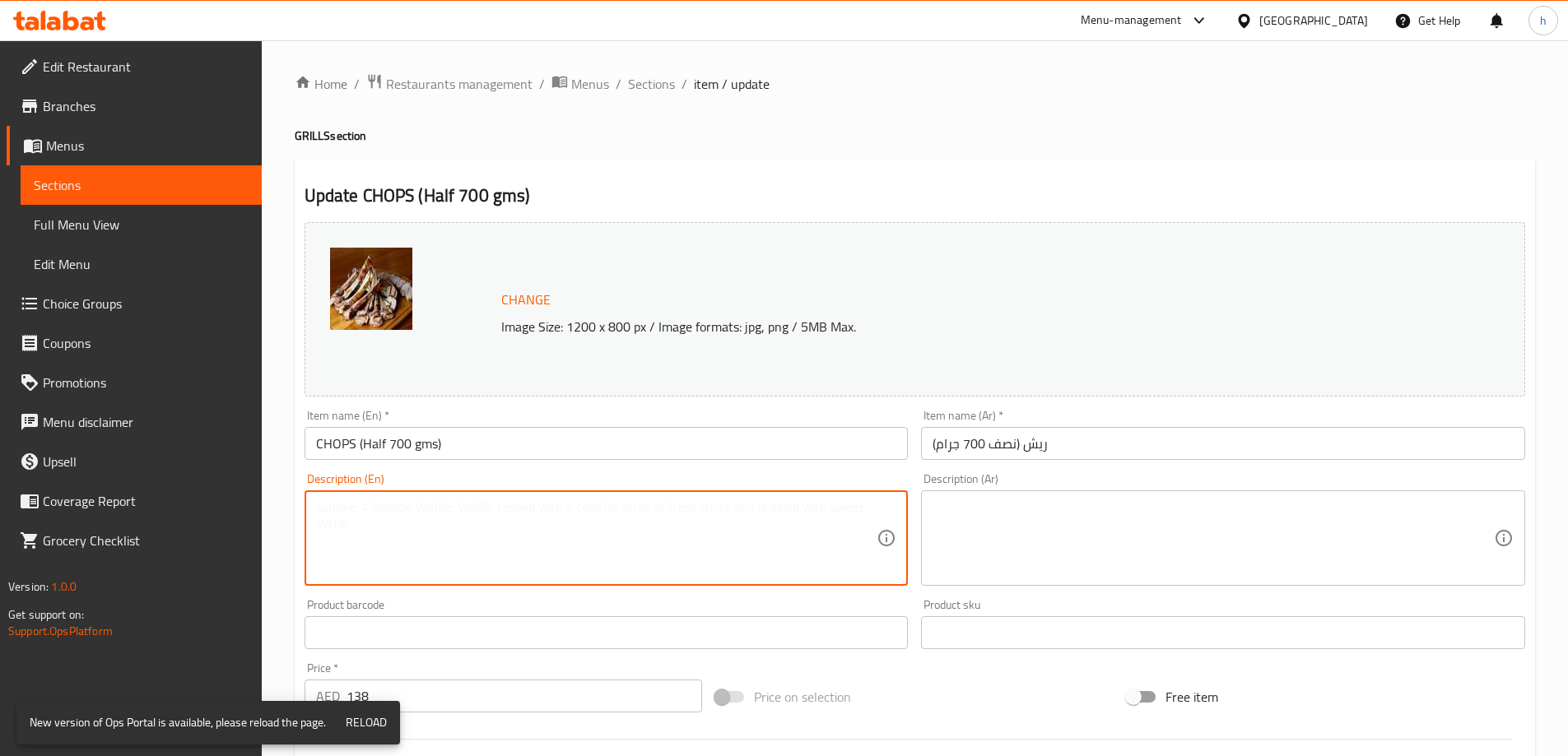
paste textarea "Minced meat kebab stuffed with melted cheese."
type textarea "Minced meat kebab stuffed with melted cheese."
click at [1064, 550] on textarea at bounding box center [1213, 538] width 561 height 78
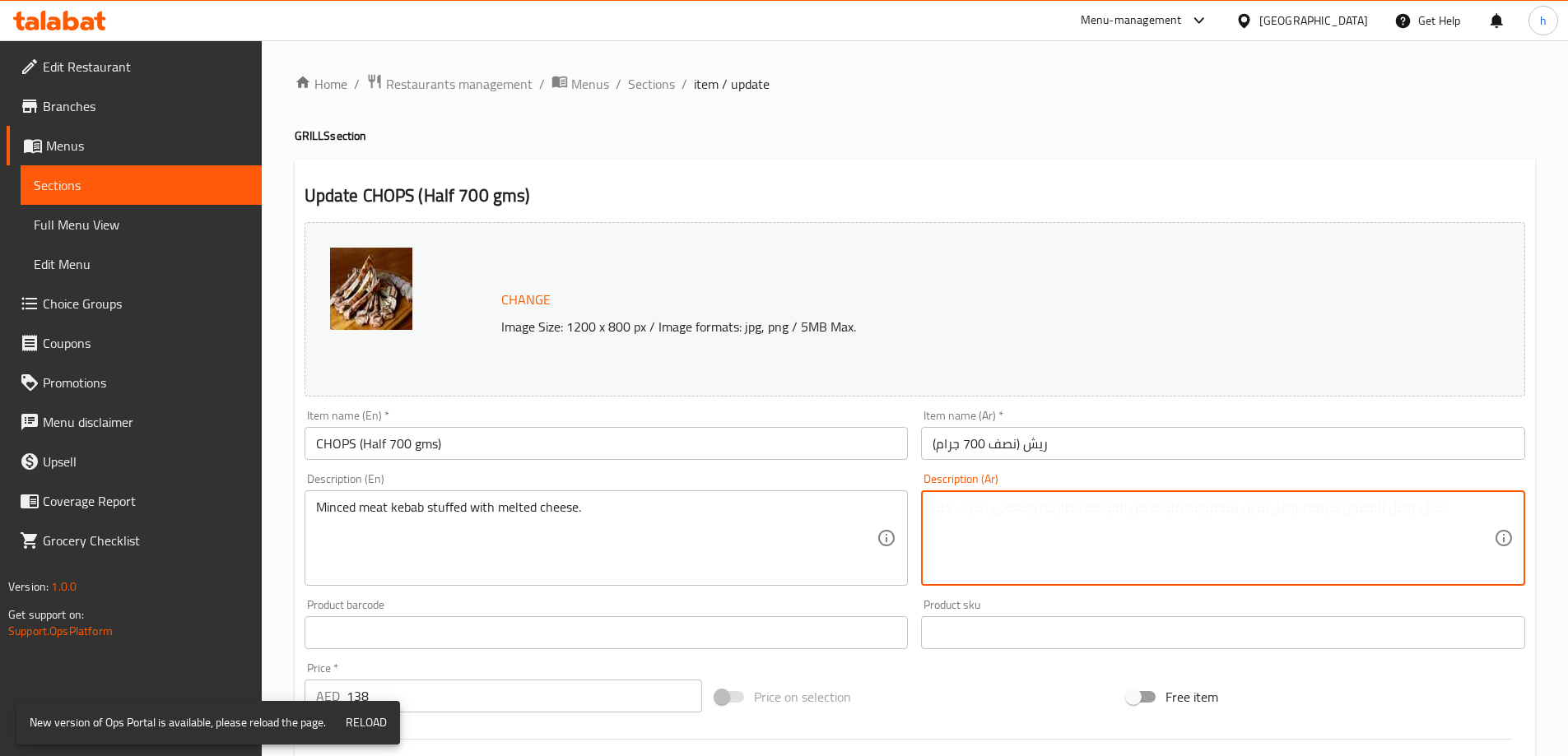
paste textarea "كباب لحم مفروم محشو بالجبن المذاب."
type textarea "كباب لحم مفروم محشو بالجبن المذاب."
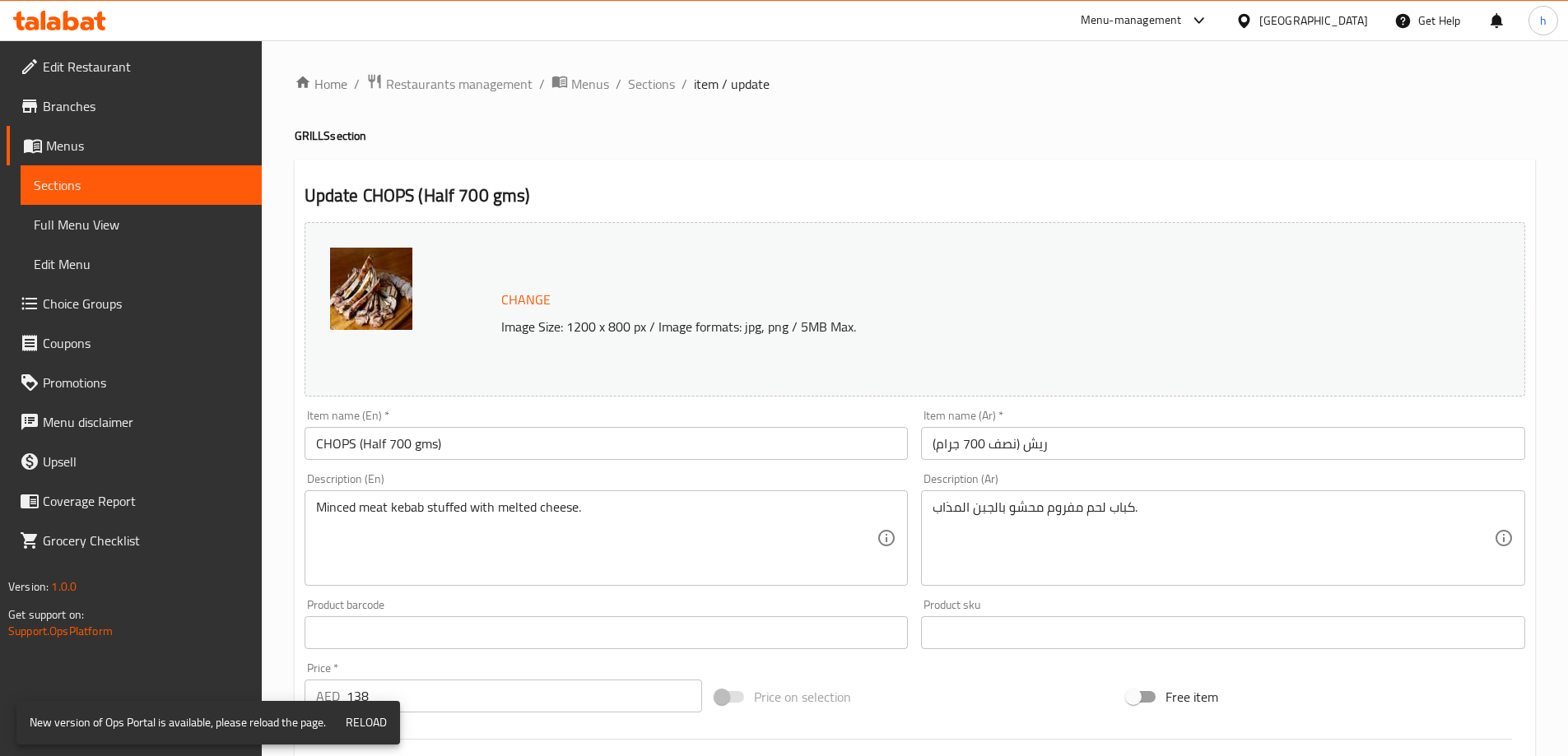
click at [453, 447] on input "CHOPS (Half 700 gms)" at bounding box center [606, 443] width 604 height 33
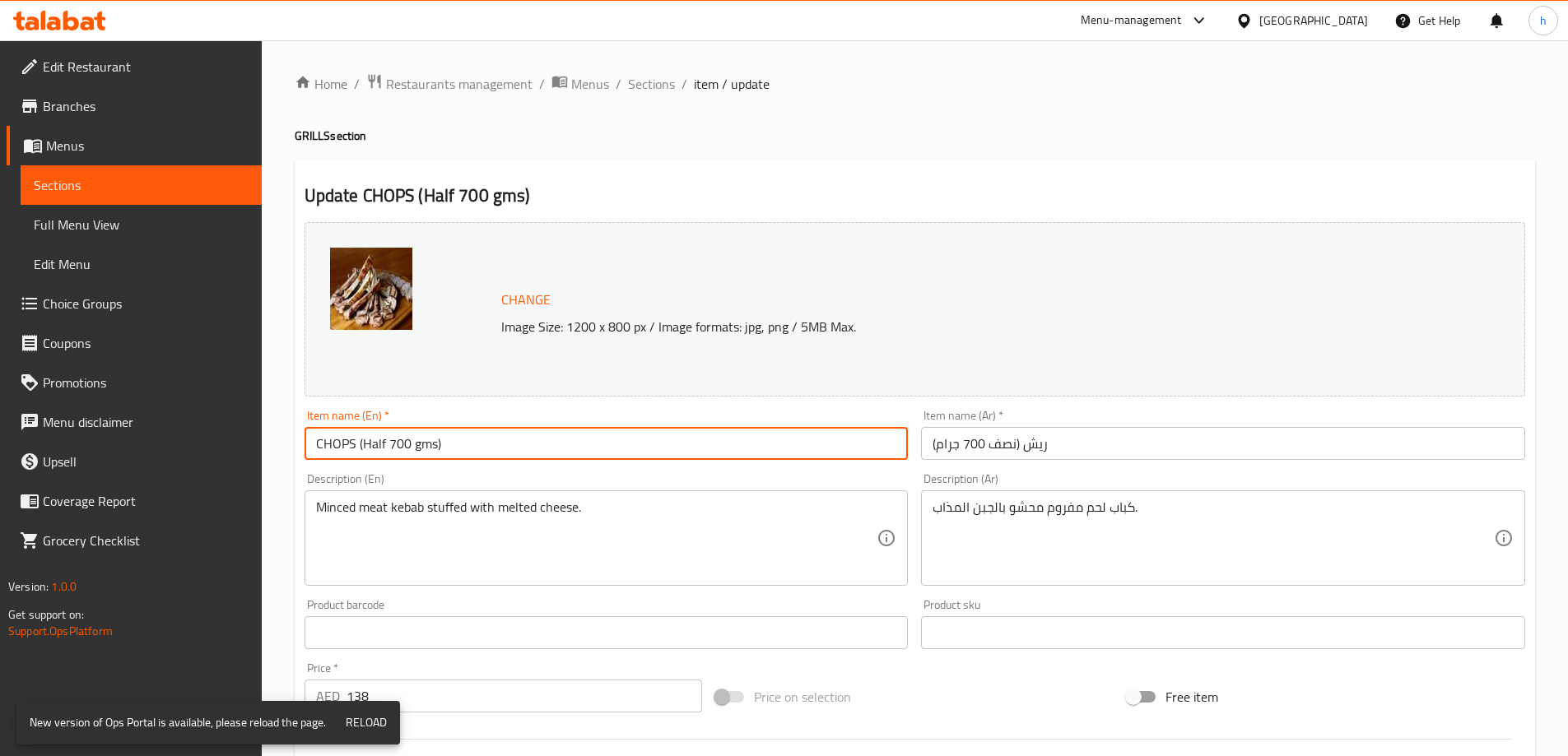
click at [453, 447] on input "CHOPS (Half 700 gms)" at bounding box center [606, 443] width 604 height 33
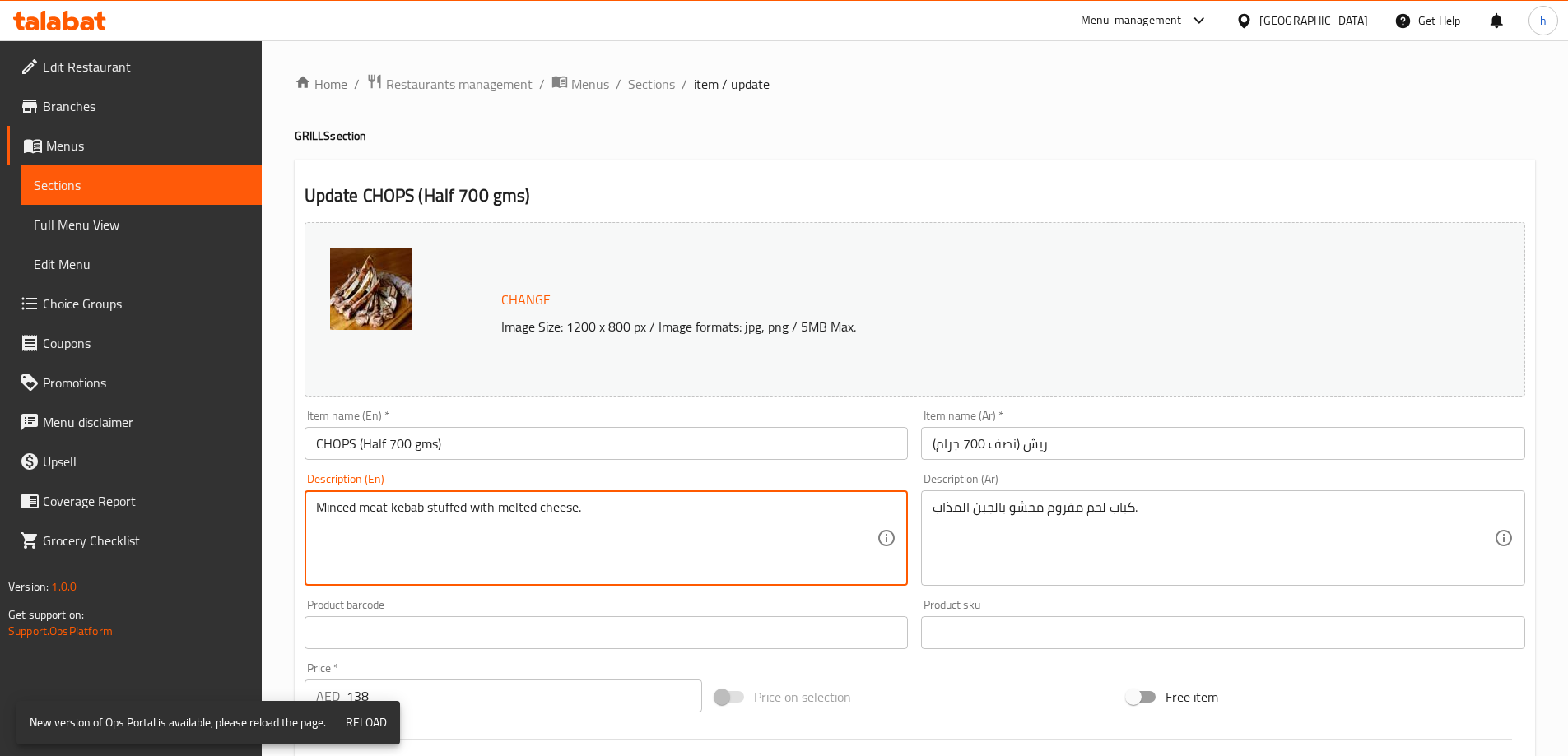
click at [640, 525] on textarea "Minced meat kebab stuffed with melted cheese." at bounding box center [596, 538] width 561 height 78
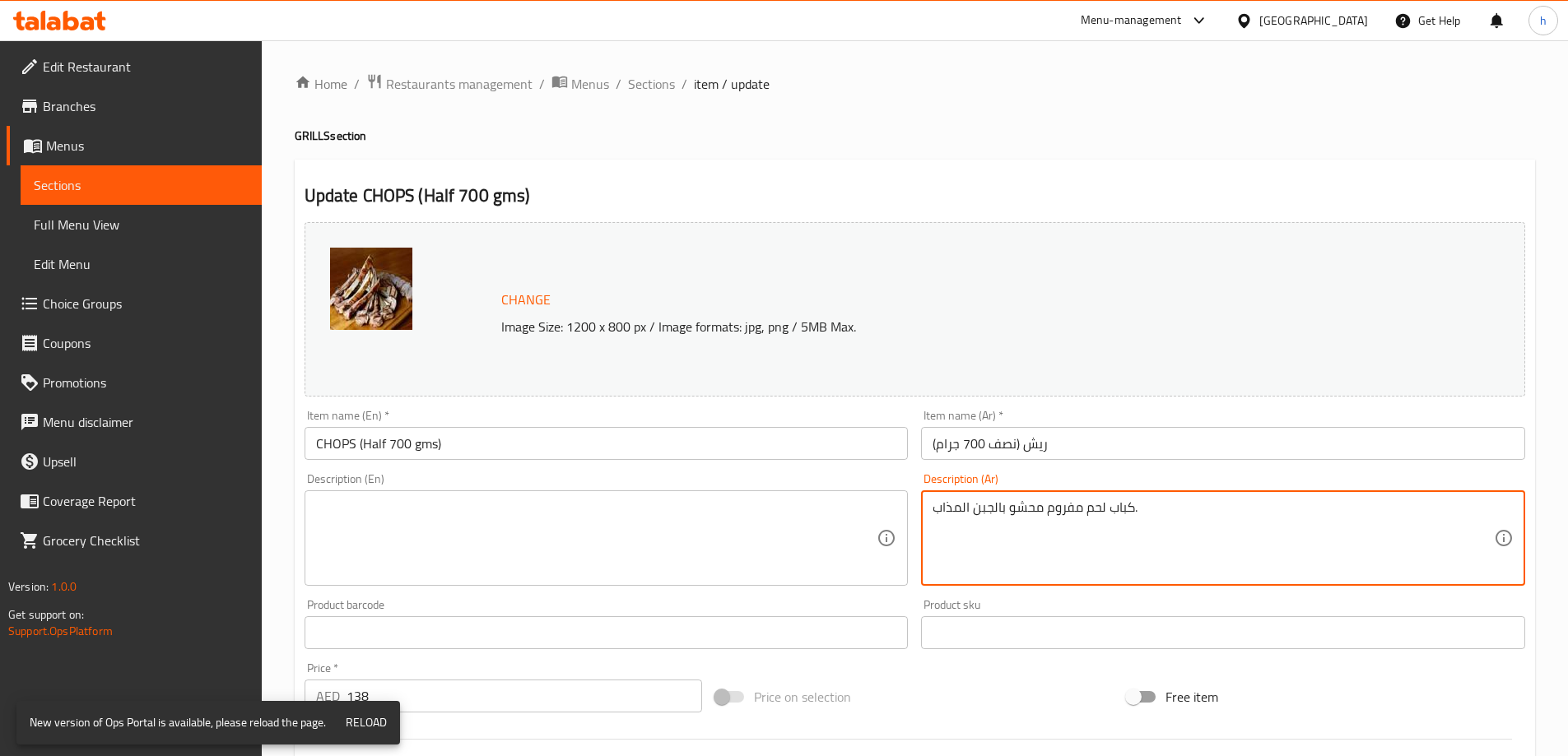
click at [1005, 526] on textarea "كباب لحم مفروم محشو بالجبن المذاب." at bounding box center [1213, 538] width 561 height 78
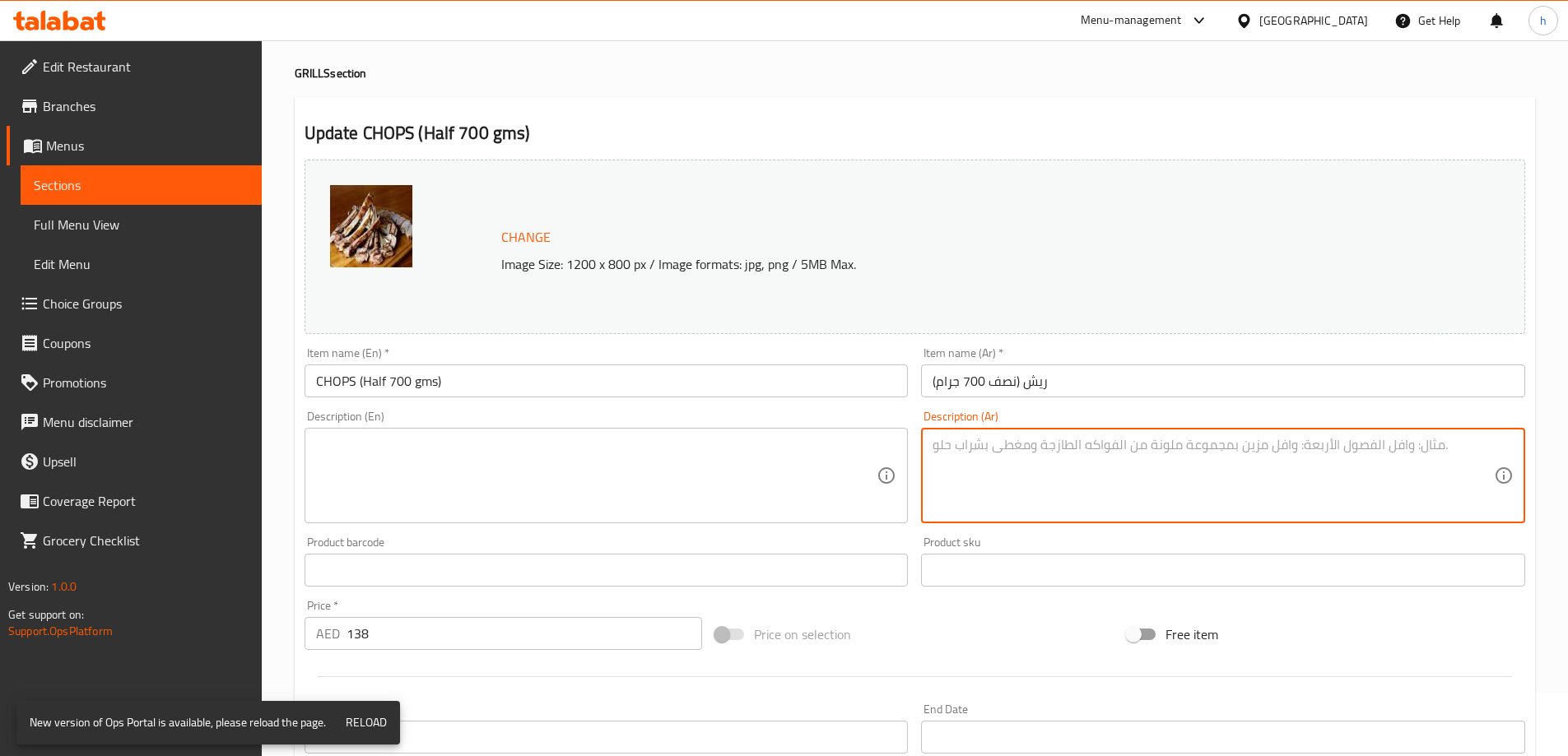
scroll to position [430, 0]
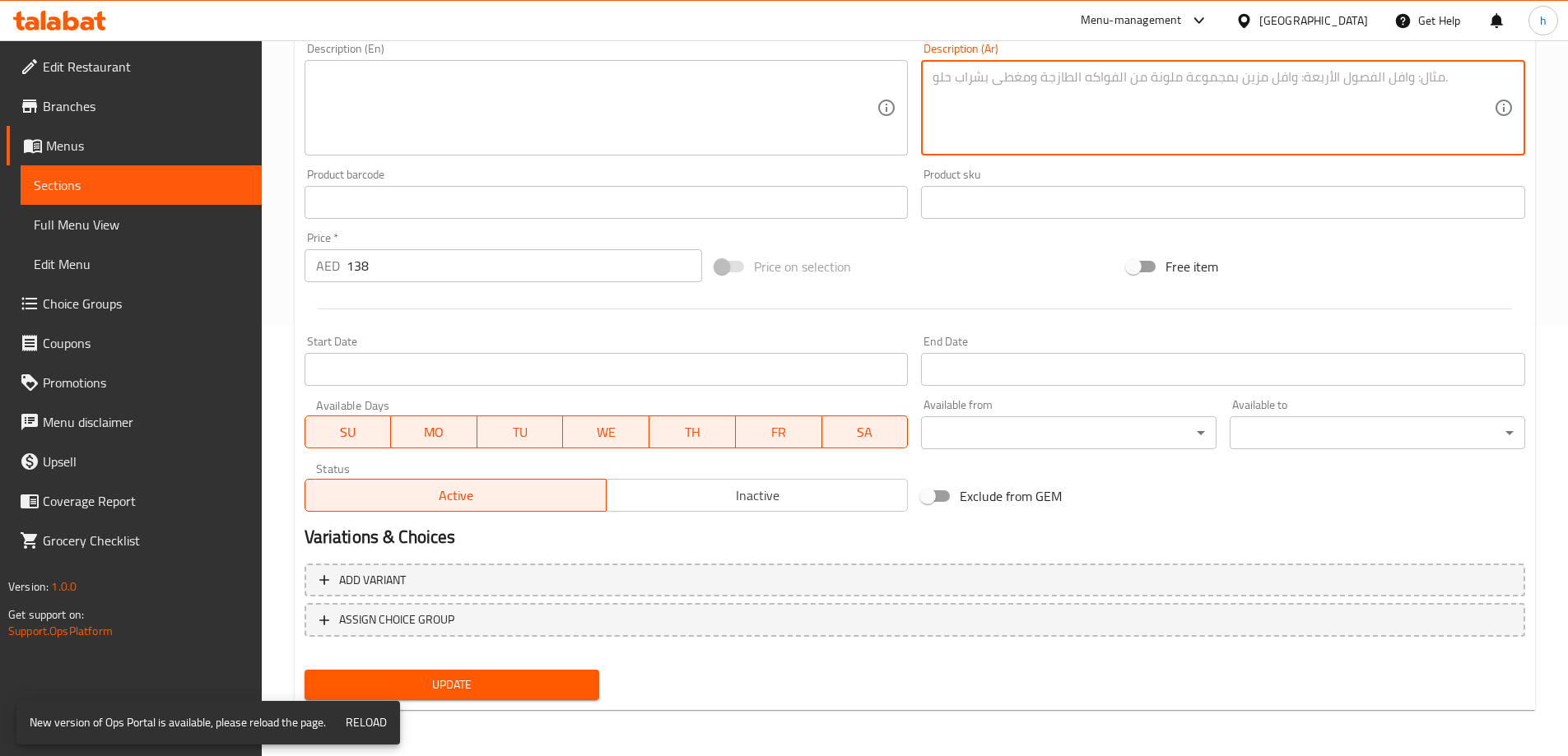
click at [563, 699] on button "Update" at bounding box center [451, 684] width 295 height 31
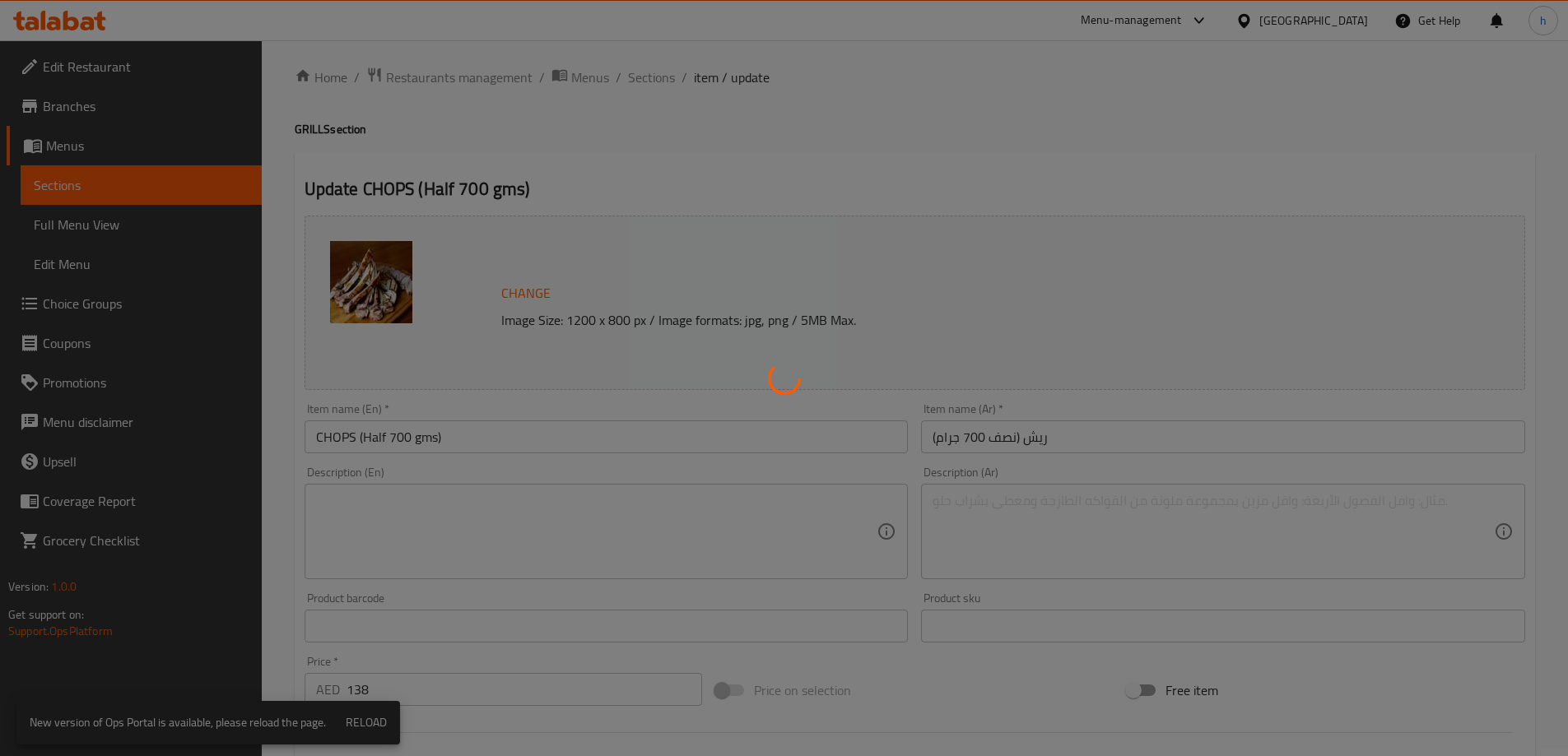
scroll to position [0, 0]
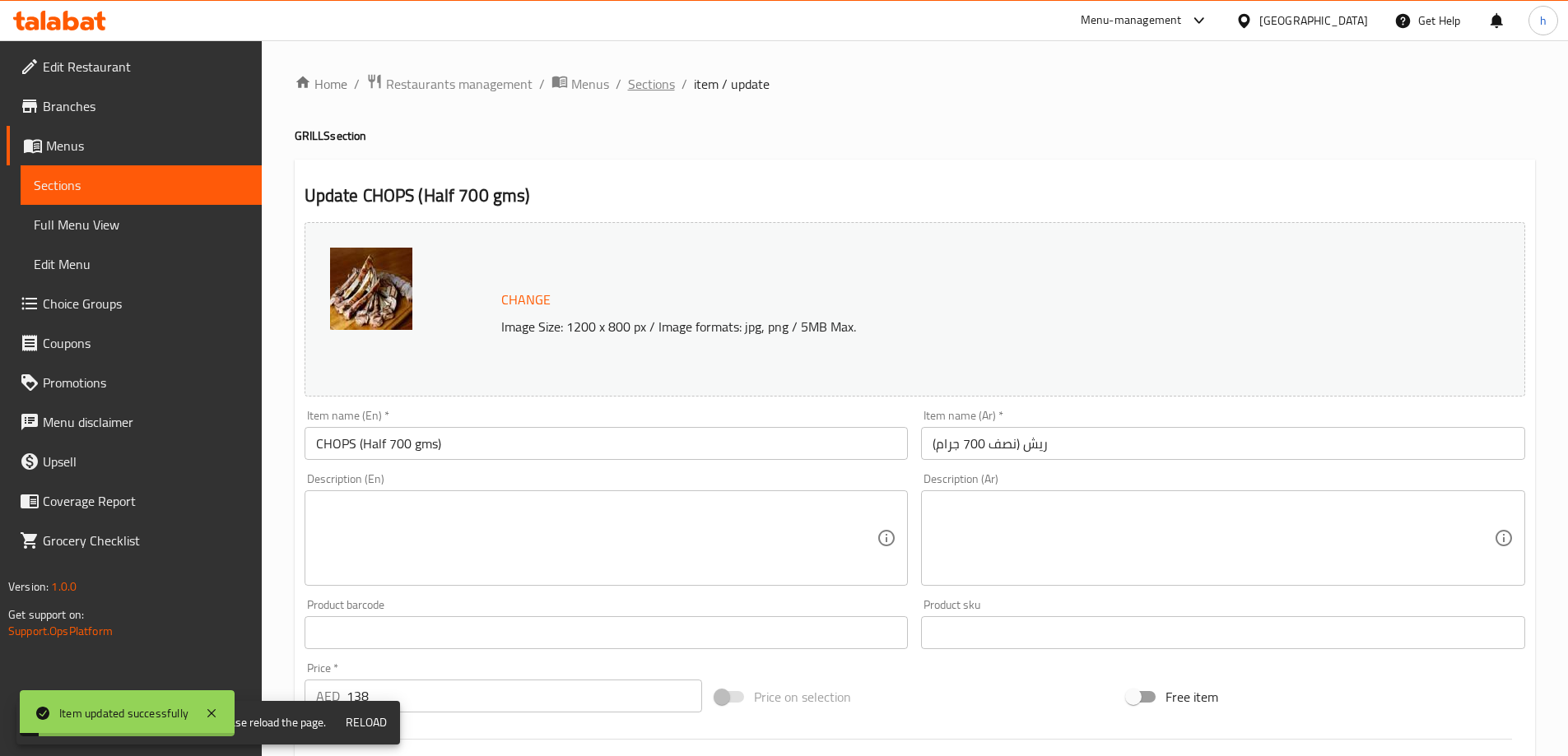
click at [630, 92] on span "Sections" at bounding box center [652, 84] width 47 height 20
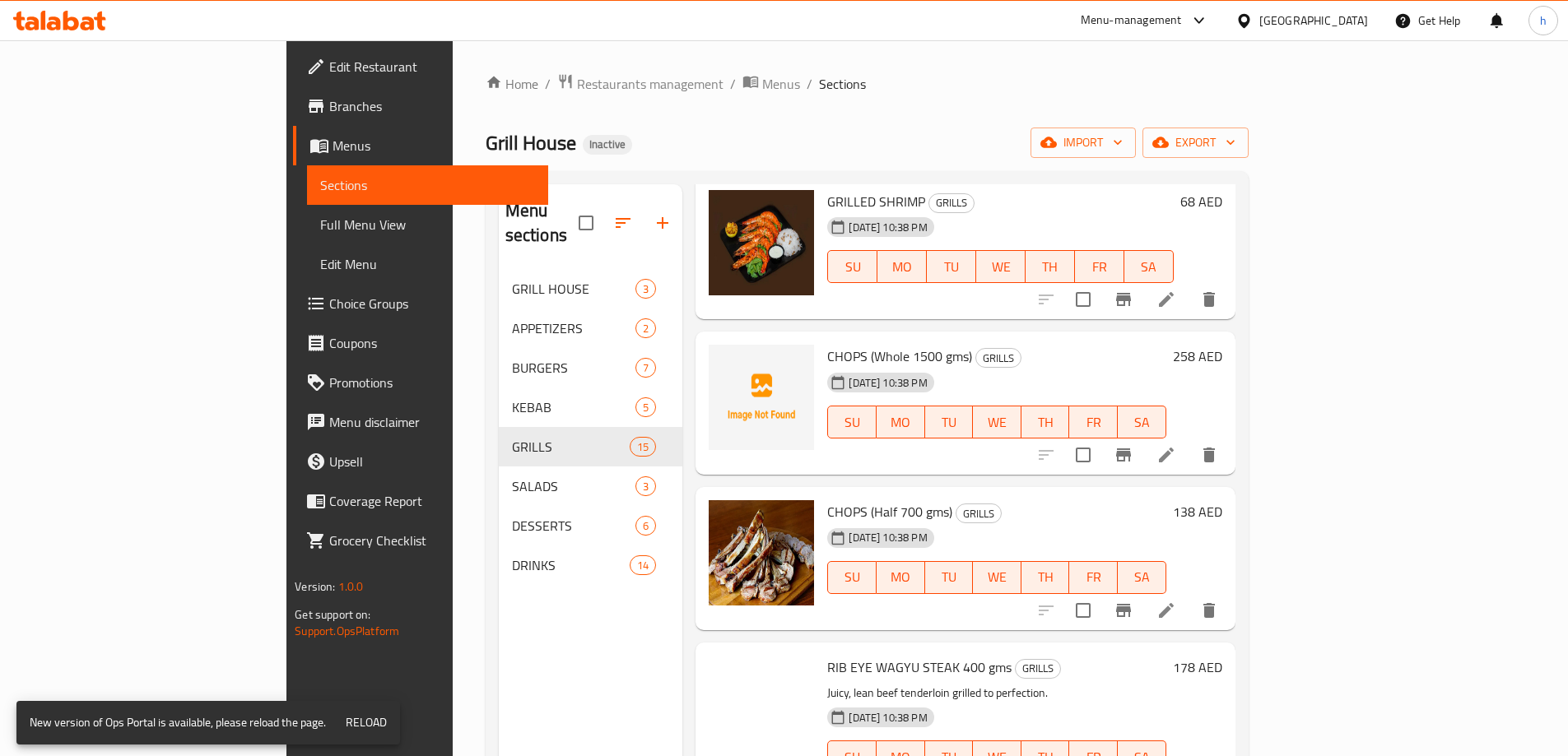
scroll to position [1480, 0]
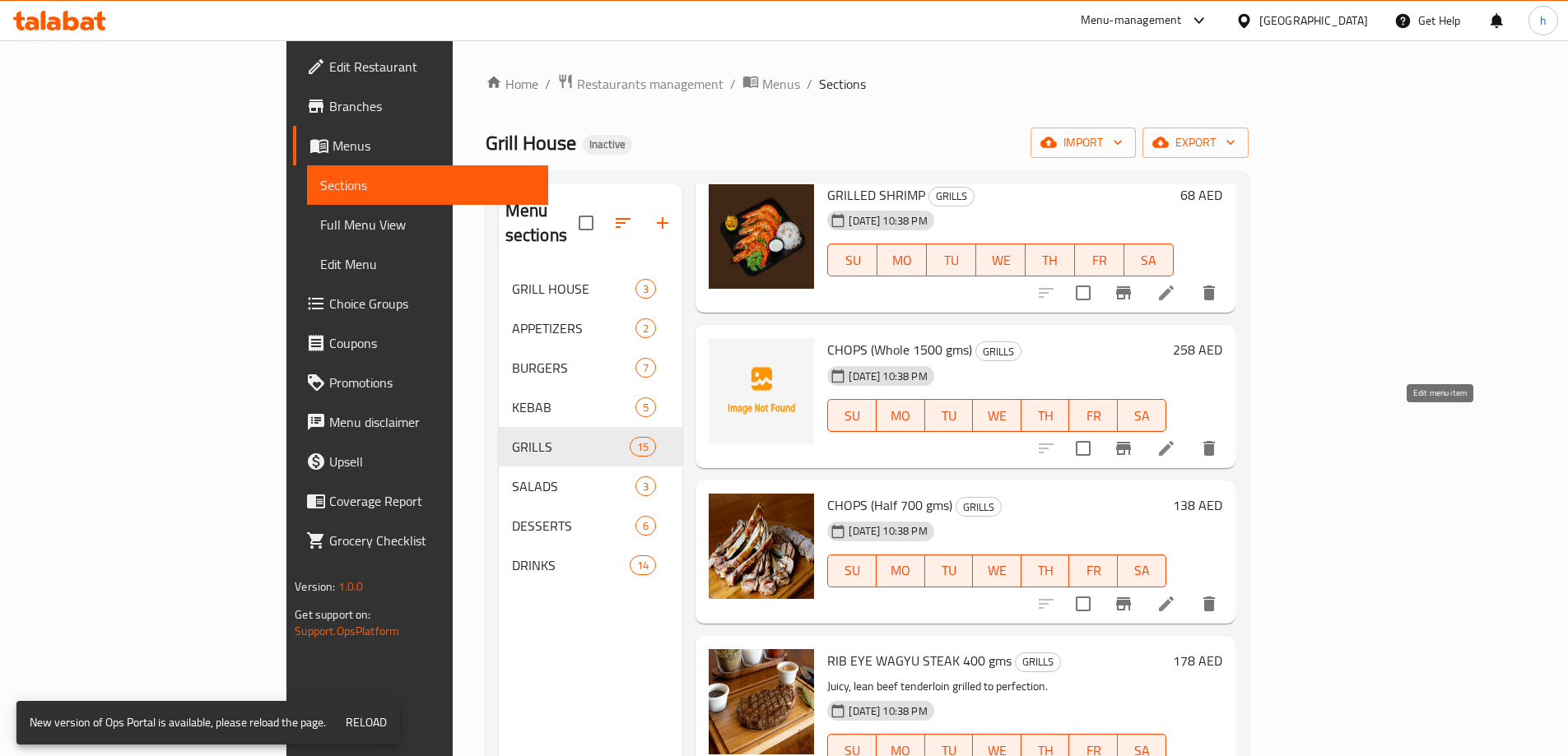
click at [1176, 438] on icon at bounding box center [1166, 448] width 20 height 20
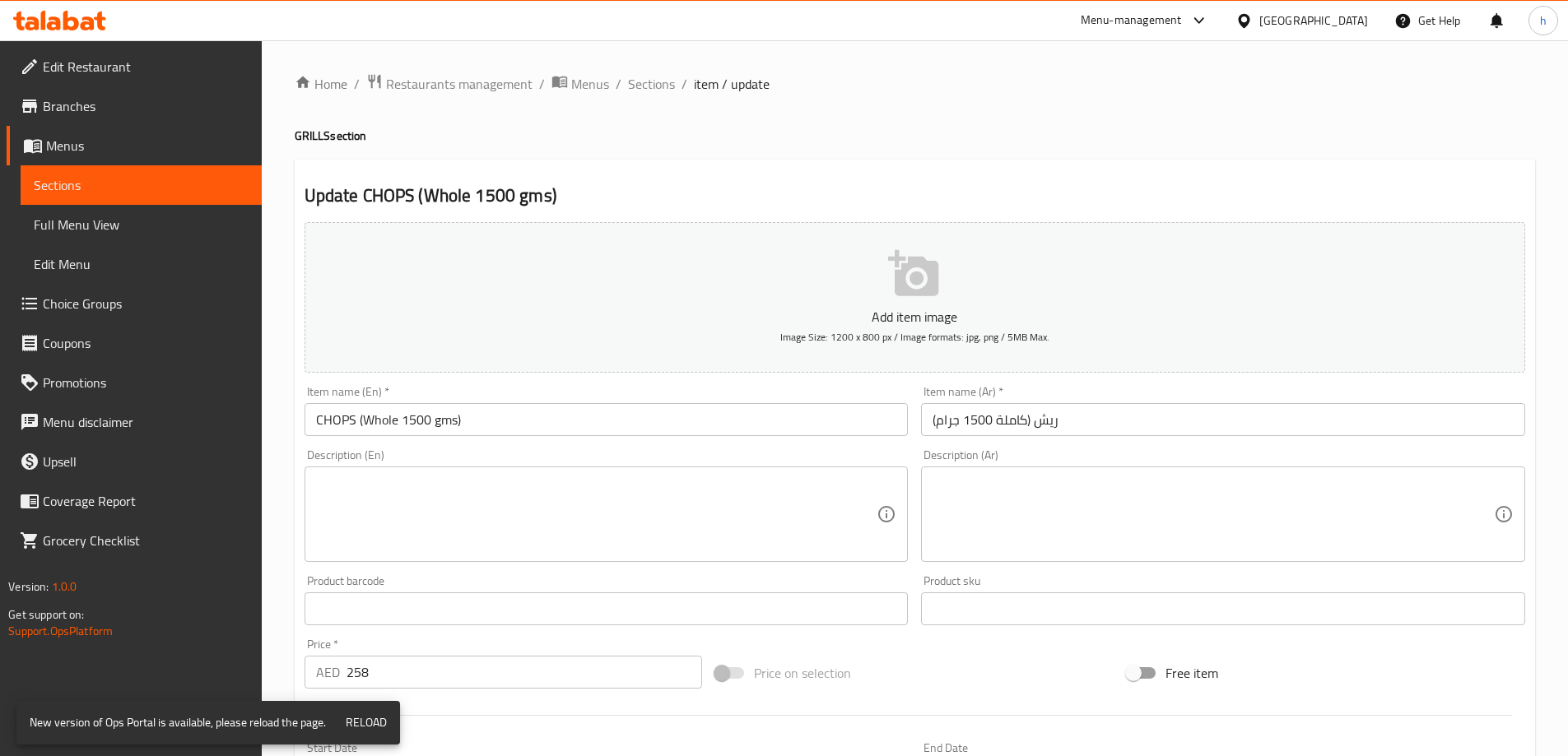
click at [820, 511] on textarea at bounding box center [596, 514] width 561 height 78
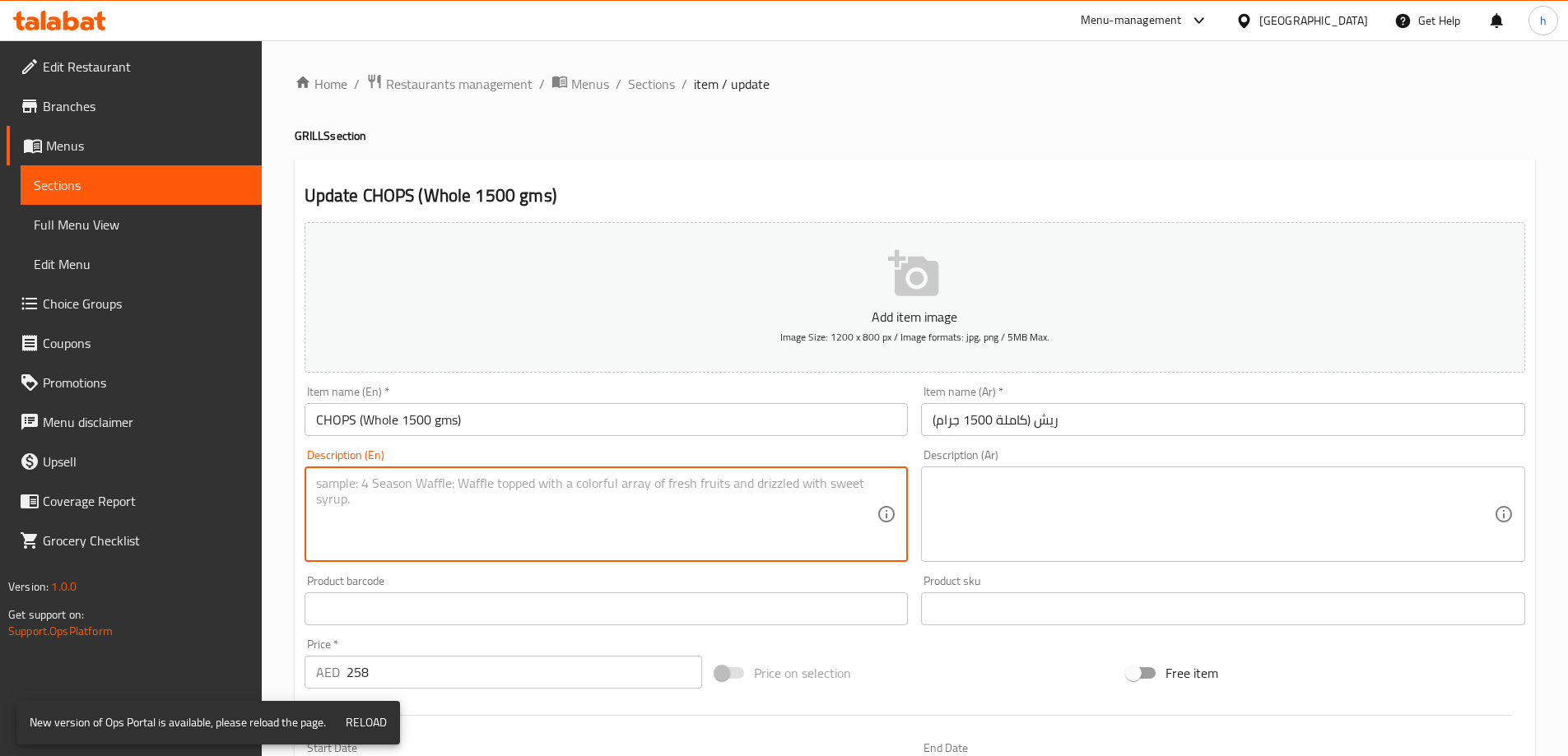
click at [660, 523] on textarea at bounding box center [596, 514] width 561 height 78
paste textarea "Half portion of tender lamb neck."
type textarea "Half portion of tender lamb neck."
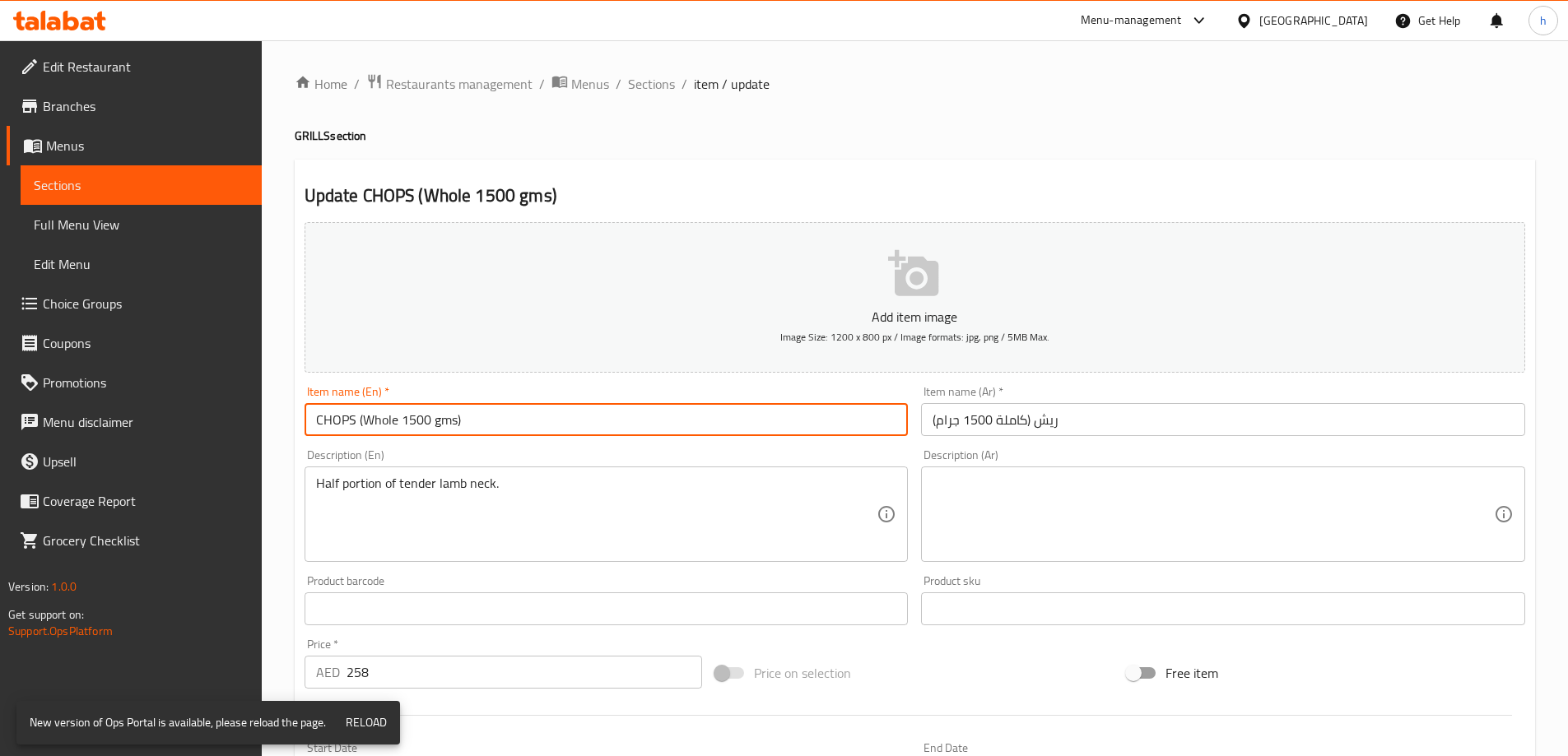
click at [529, 431] on input "CHOPS (Whole 1500 gms)" at bounding box center [606, 418] width 604 height 33
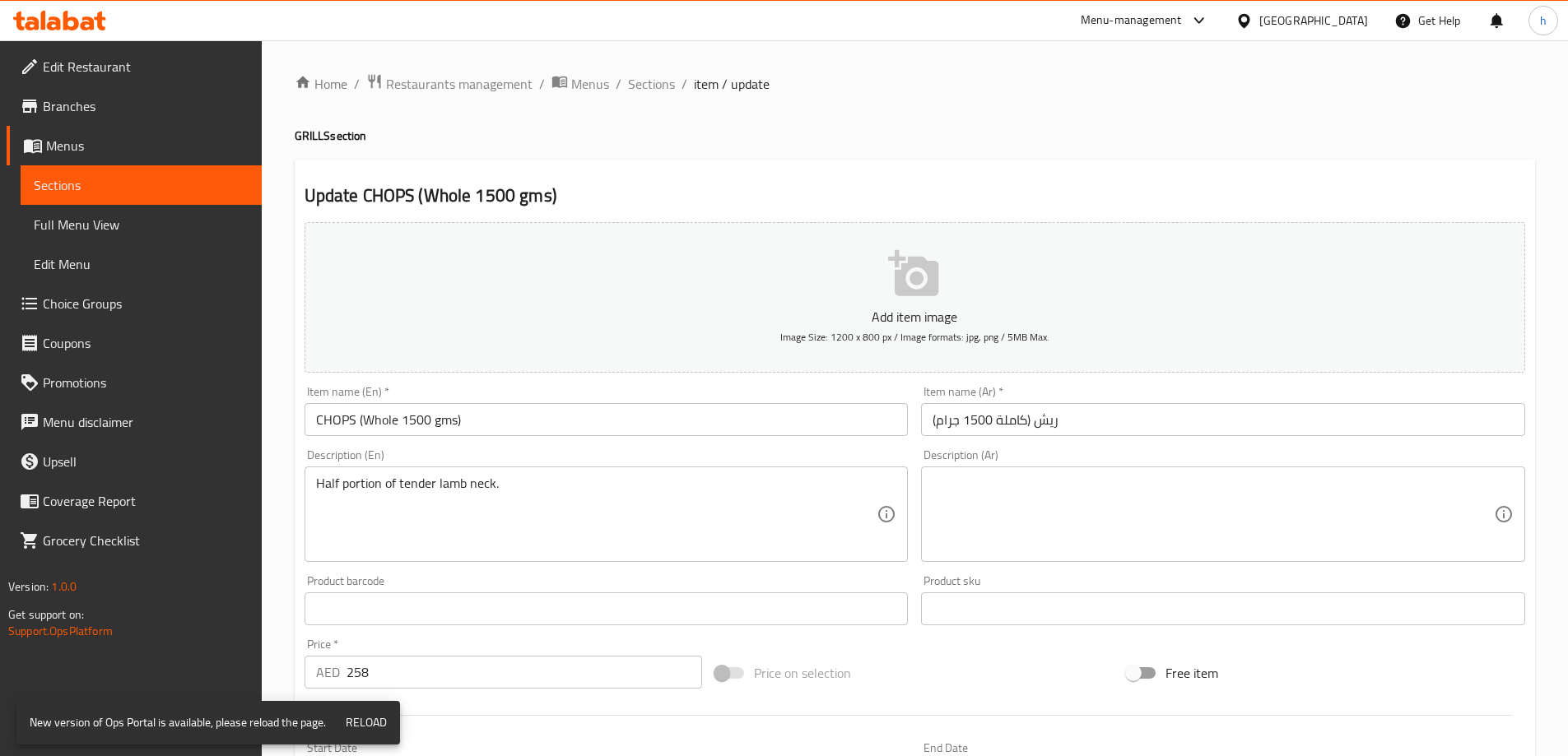
click at [1197, 543] on textarea at bounding box center [1213, 514] width 561 height 78
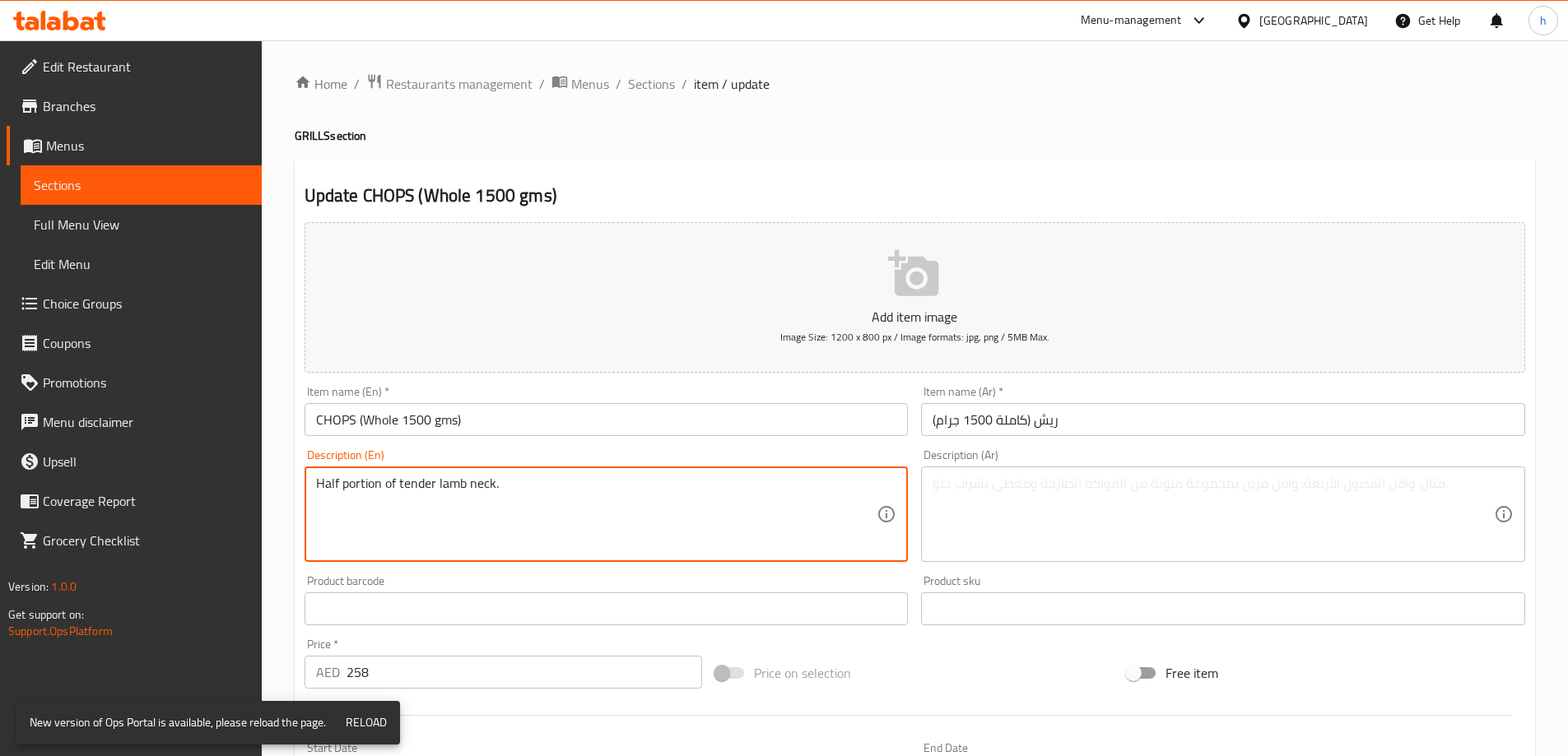
click at [832, 500] on textarea "Half portion of tender lamb neck." at bounding box center [596, 514] width 561 height 78
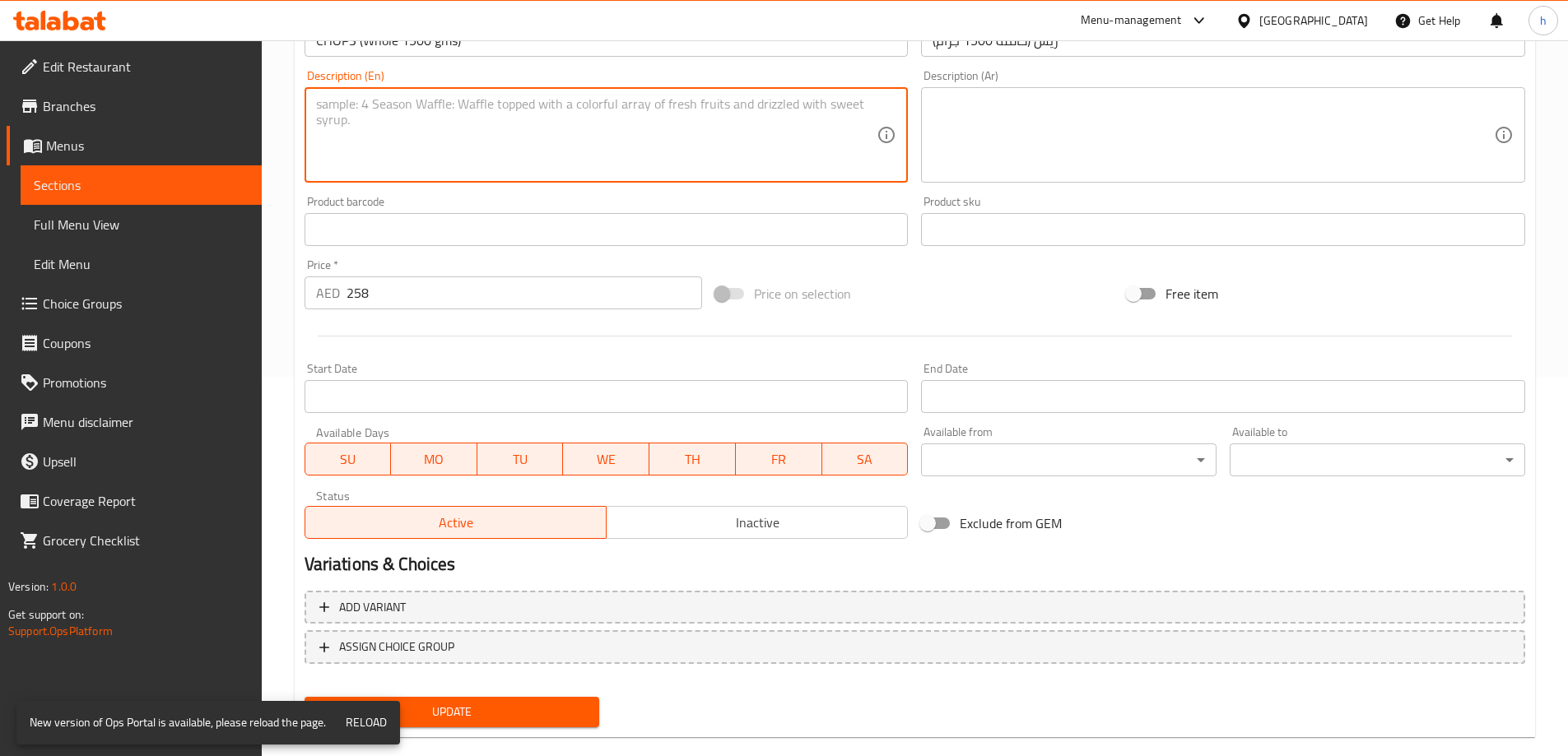
scroll to position [407, 0]
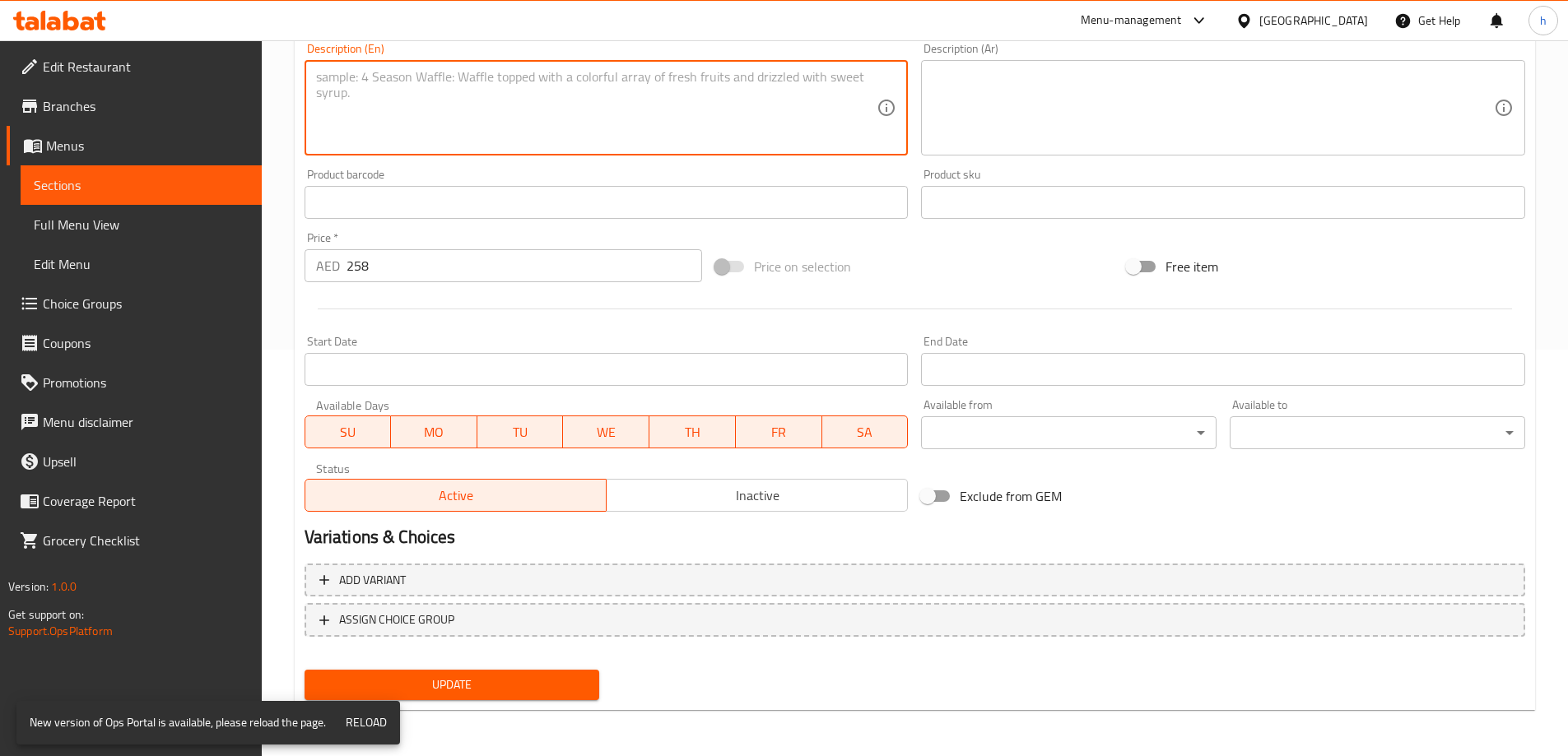
click at [578, 682] on span "Update" at bounding box center [452, 684] width 270 height 21
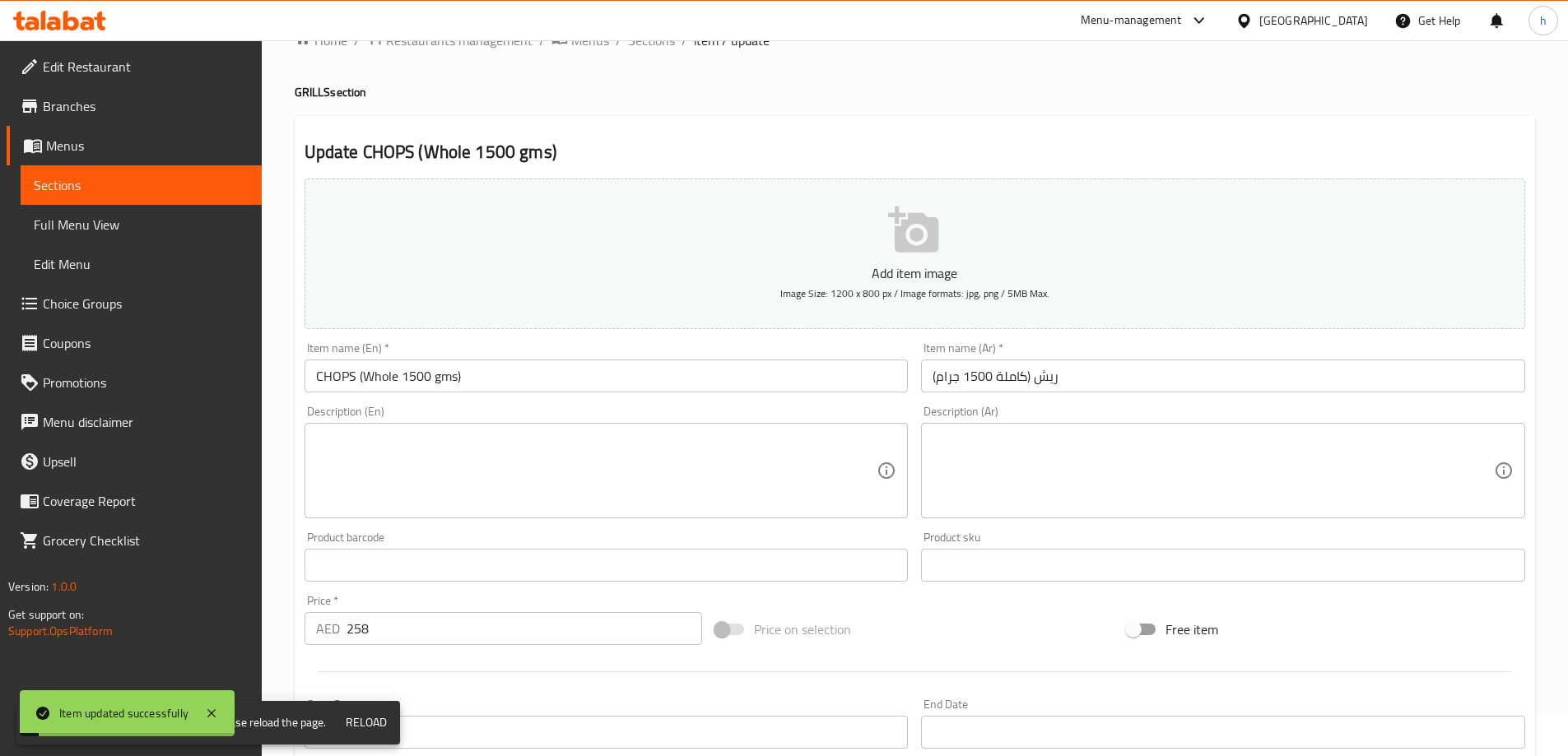
scroll to position [0, 0]
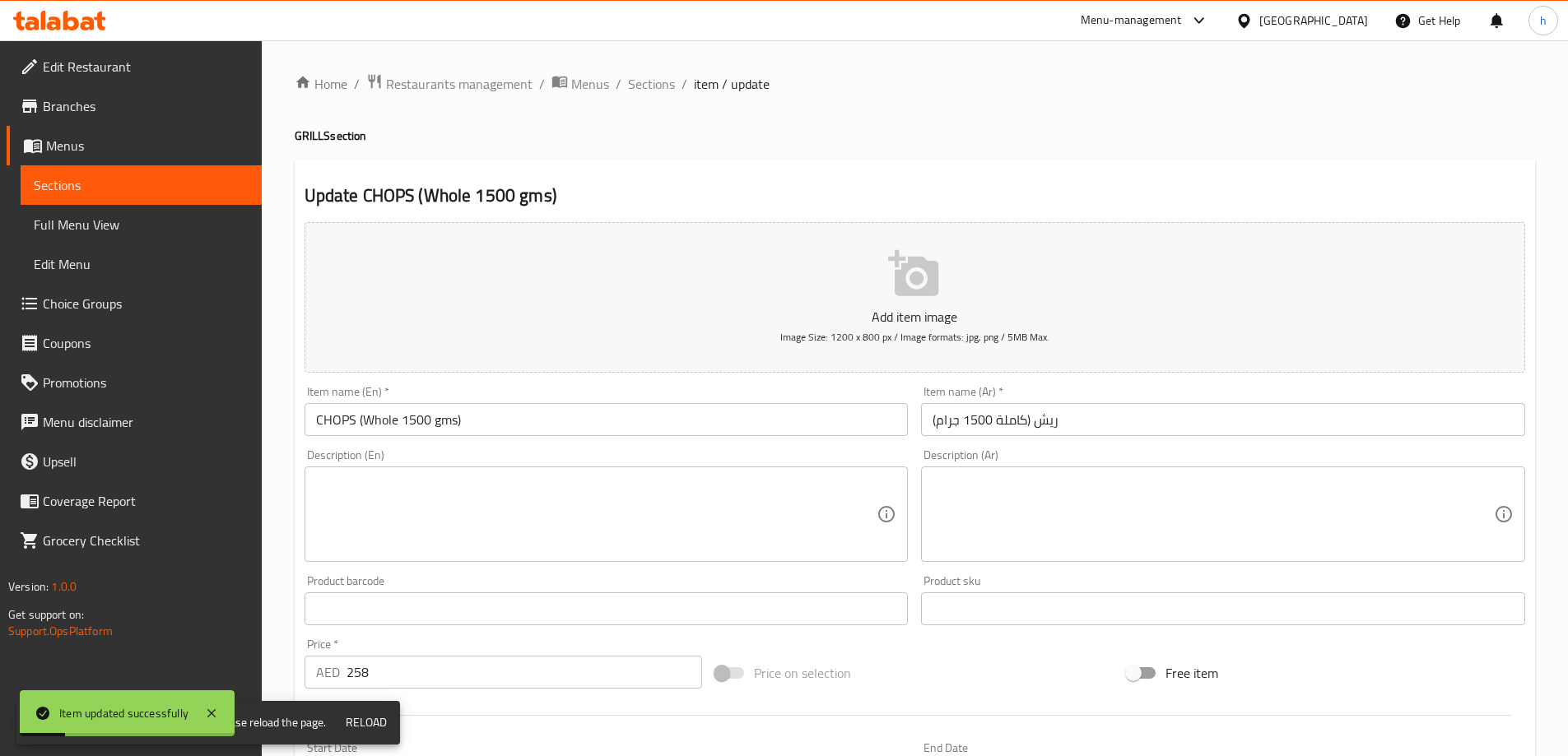
drag, startPoint x: 661, startPoint y: 89, endPoint x: 717, endPoint y: 110, distance: 59.8
click at [661, 89] on span "Sections" at bounding box center [652, 84] width 47 height 20
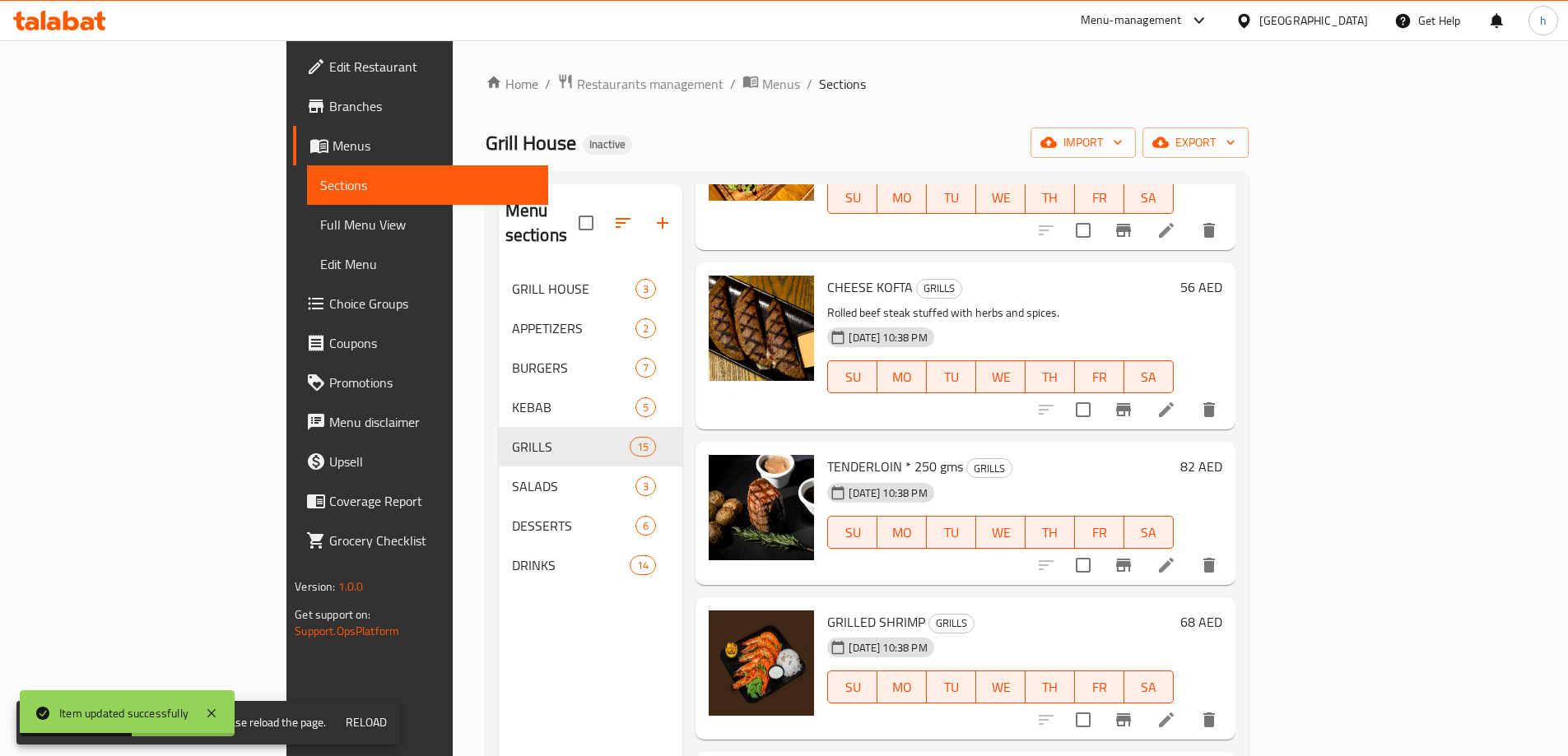
scroll to position [1152, 0]
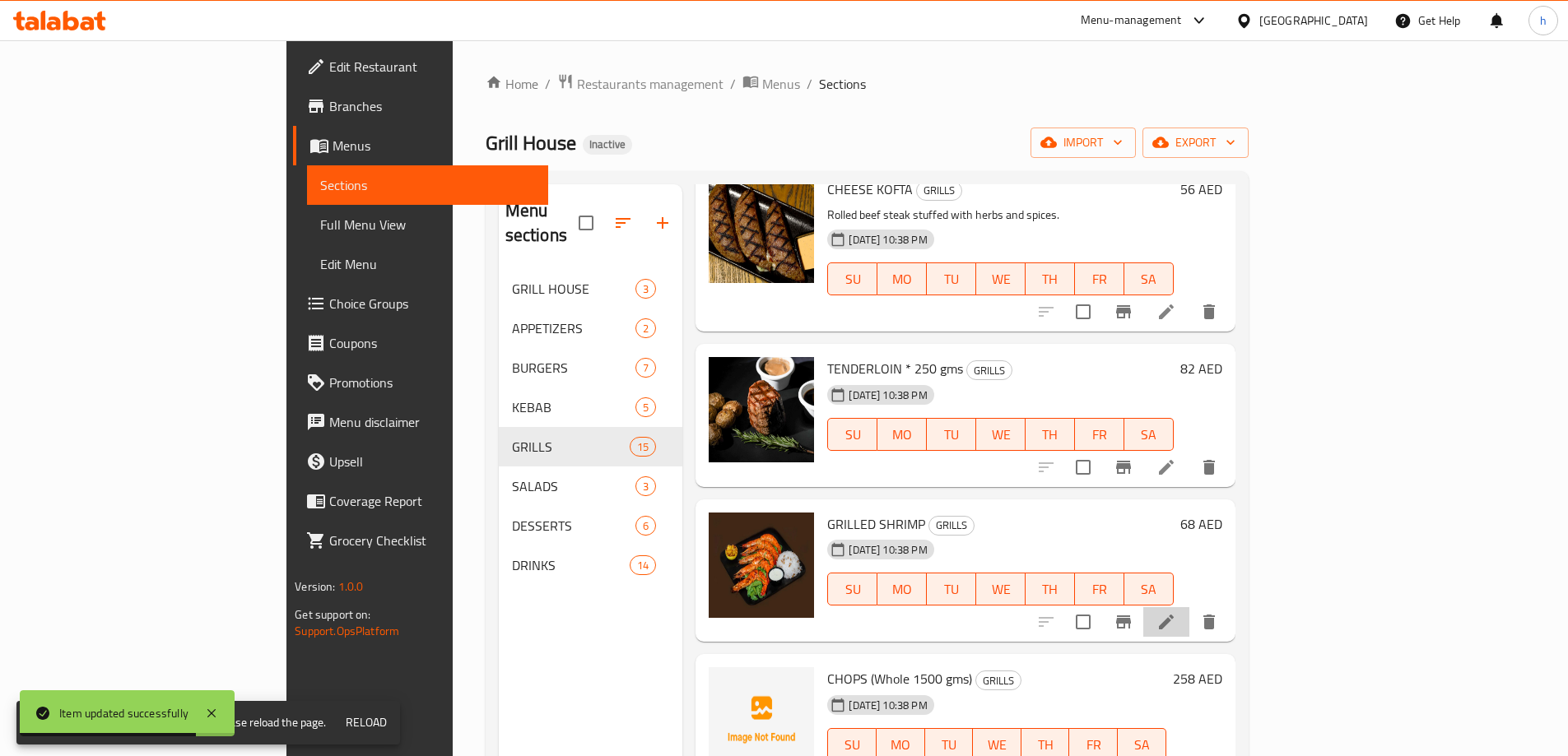
click at [1189, 607] on li at bounding box center [1166, 622] width 46 height 30
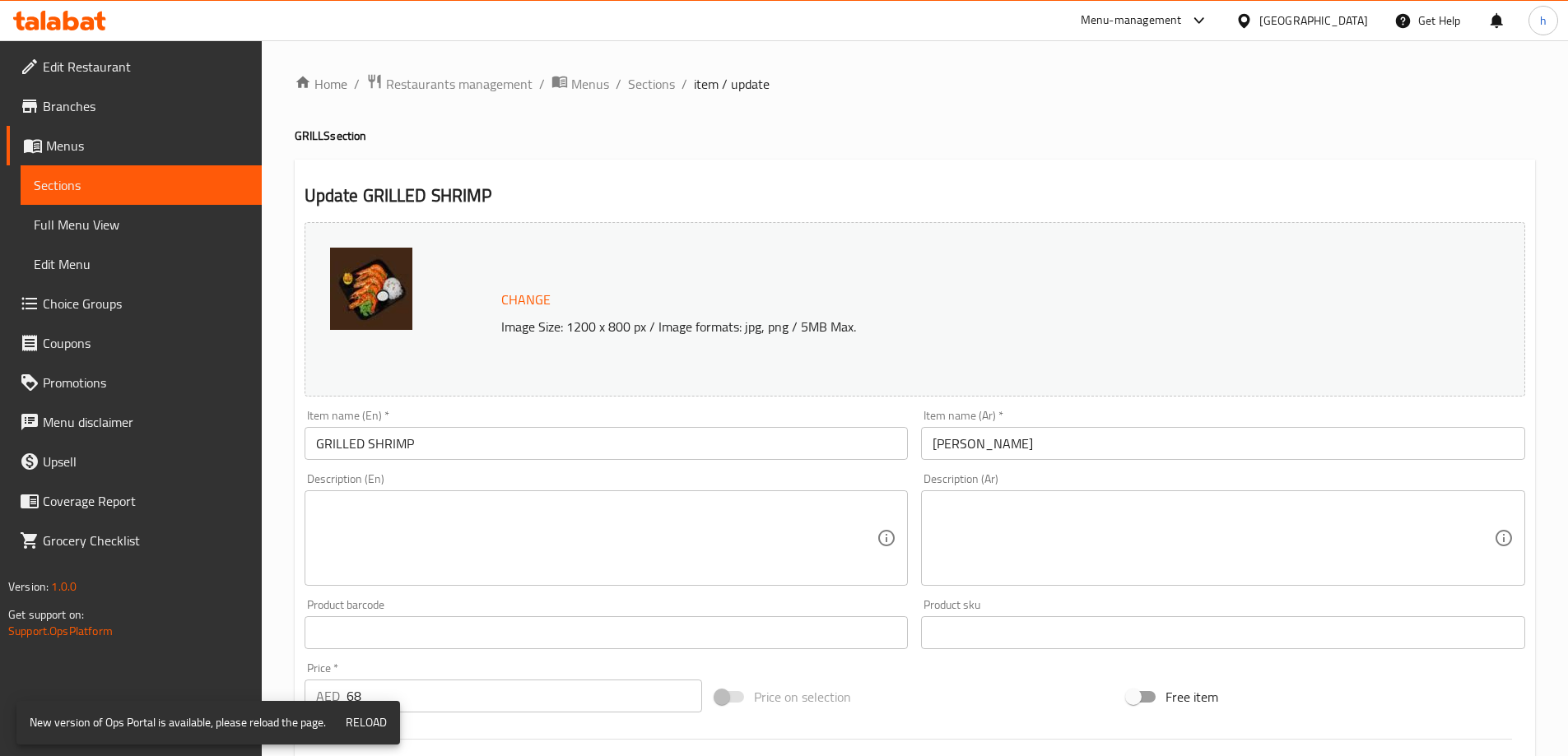
click at [721, 526] on textarea at bounding box center [596, 538] width 561 height 78
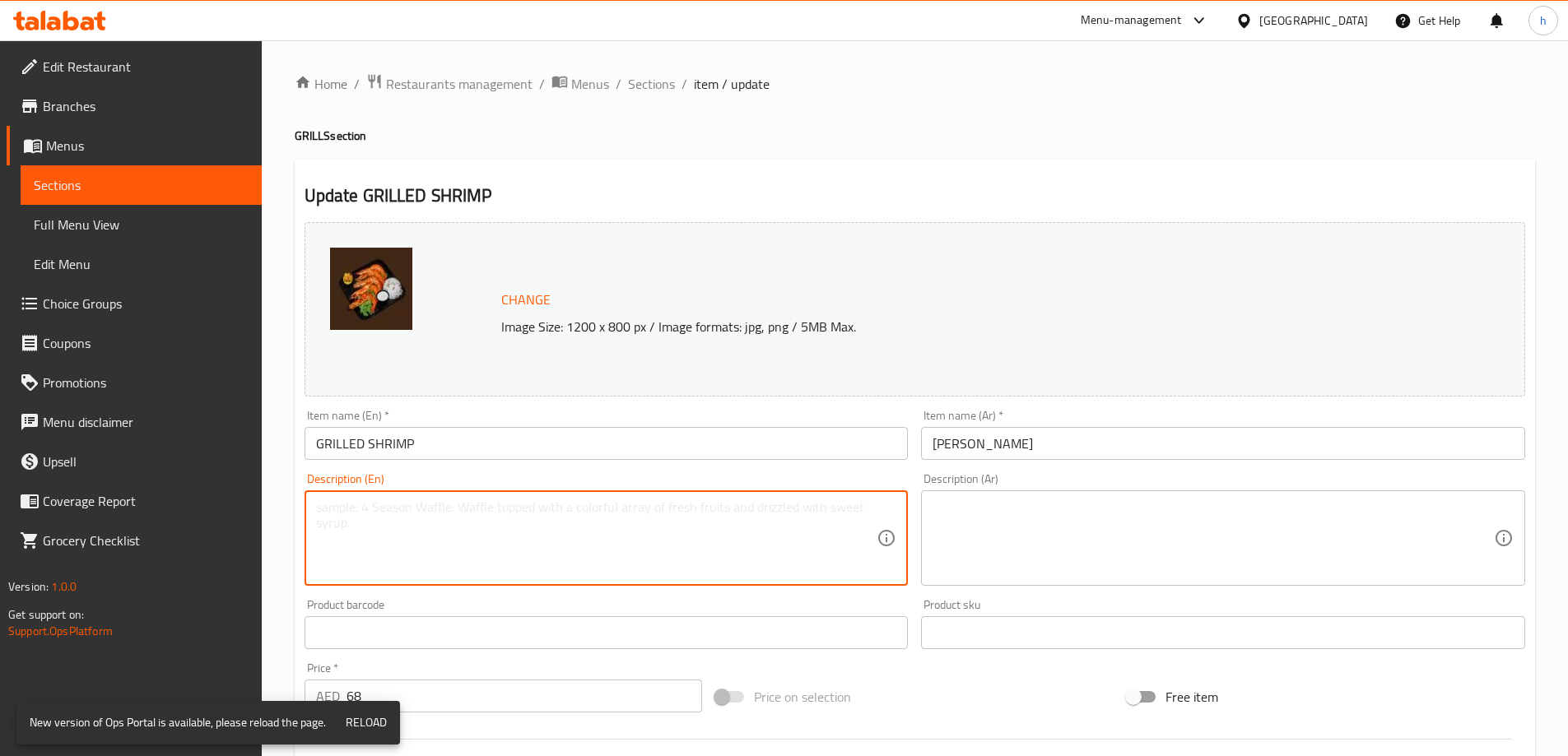
paste textarea "Slow-roasted lamb neck with herbs and spices."
type textarea "Slow-roasted lamb neck with herbs and spices."
click at [595, 491] on div "Slow-roasted lamb neck with herbs and spices. Description (En)" at bounding box center [606, 538] width 604 height 96
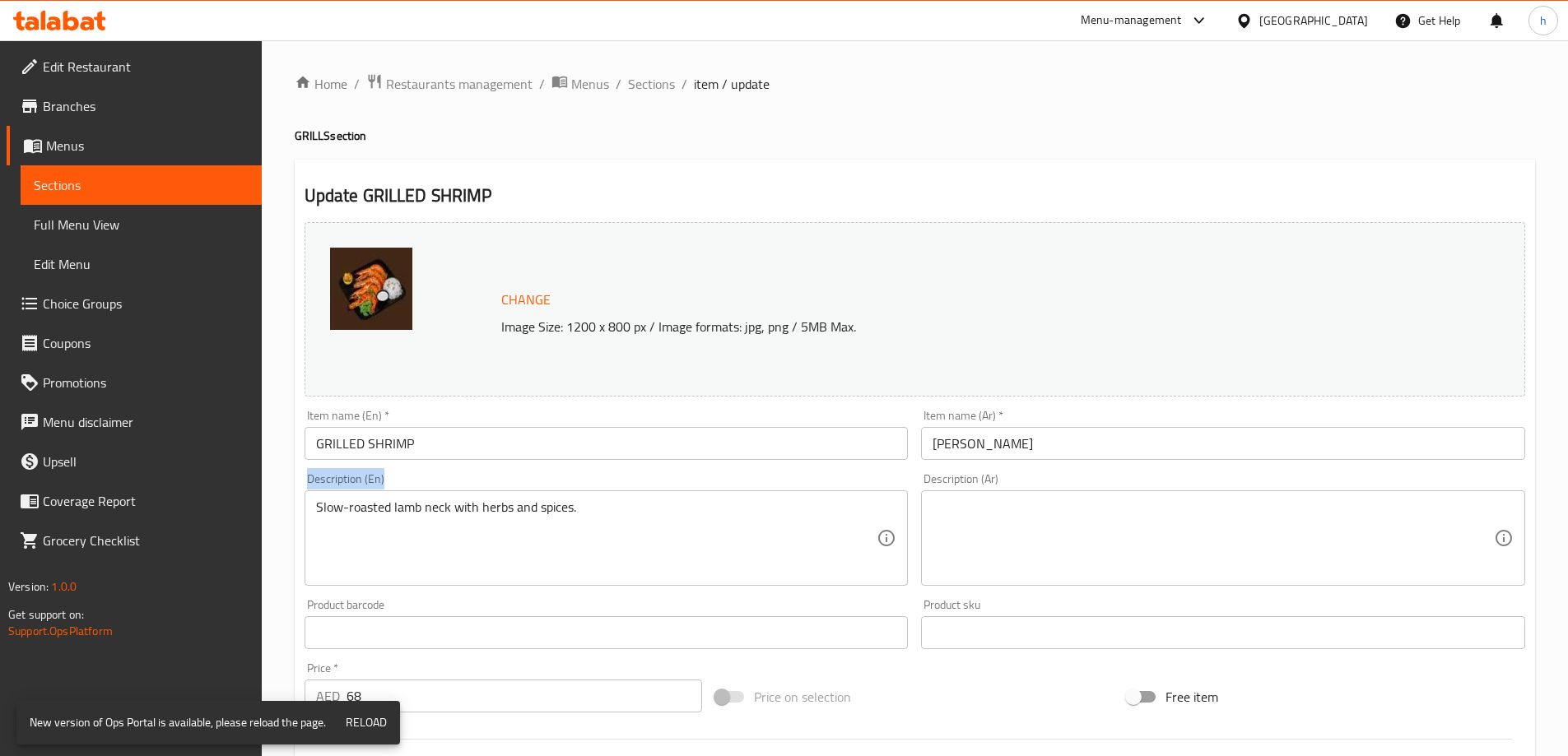
click at [595, 491] on div "Slow-roasted lamb neck with herbs and spices. Description (En)" at bounding box center [606, 538] width 604 height 96
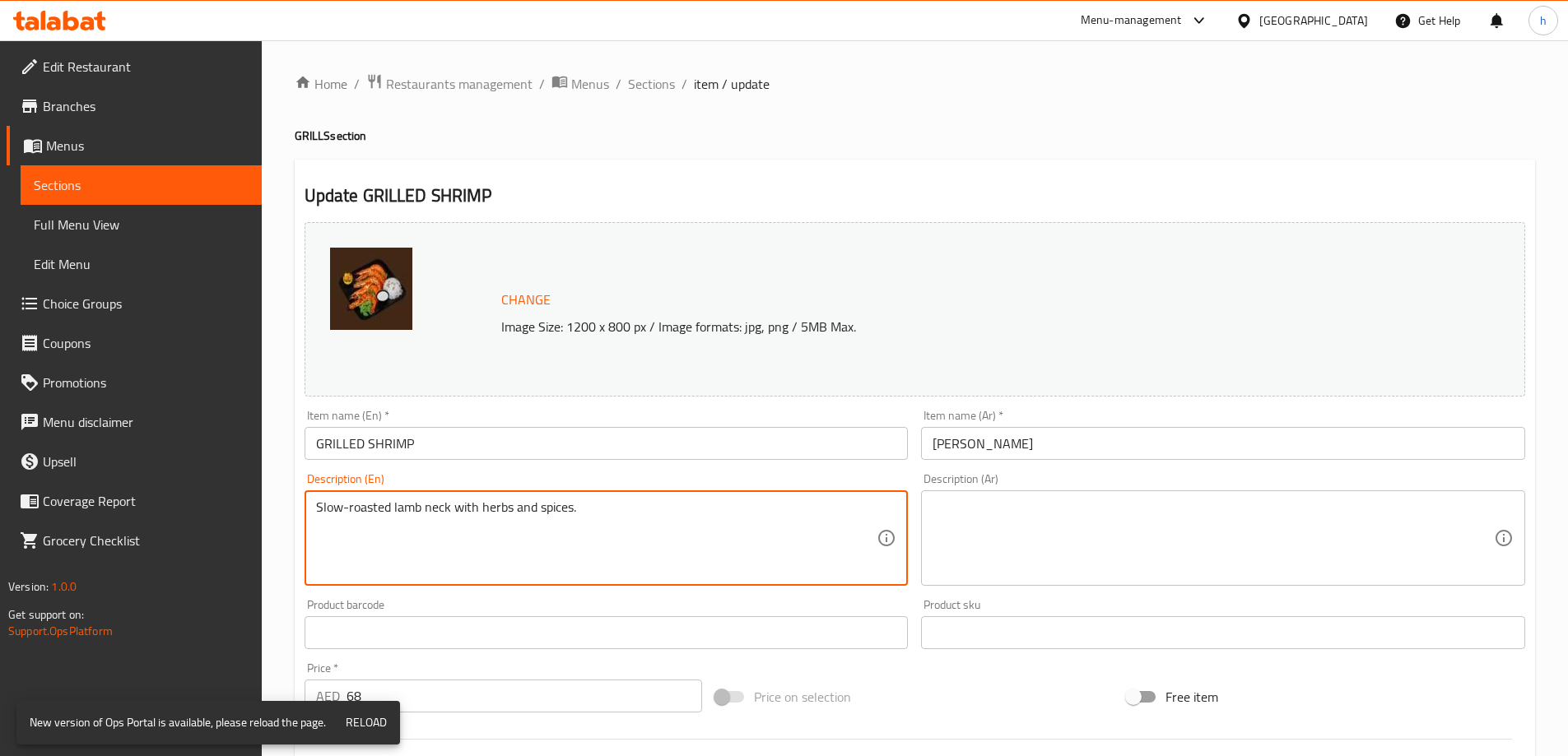
click at [595, 508] on textarea "Slow-roasted lamb neck with herbs and spices." at bounding box center [596, 538] width 561 height 78
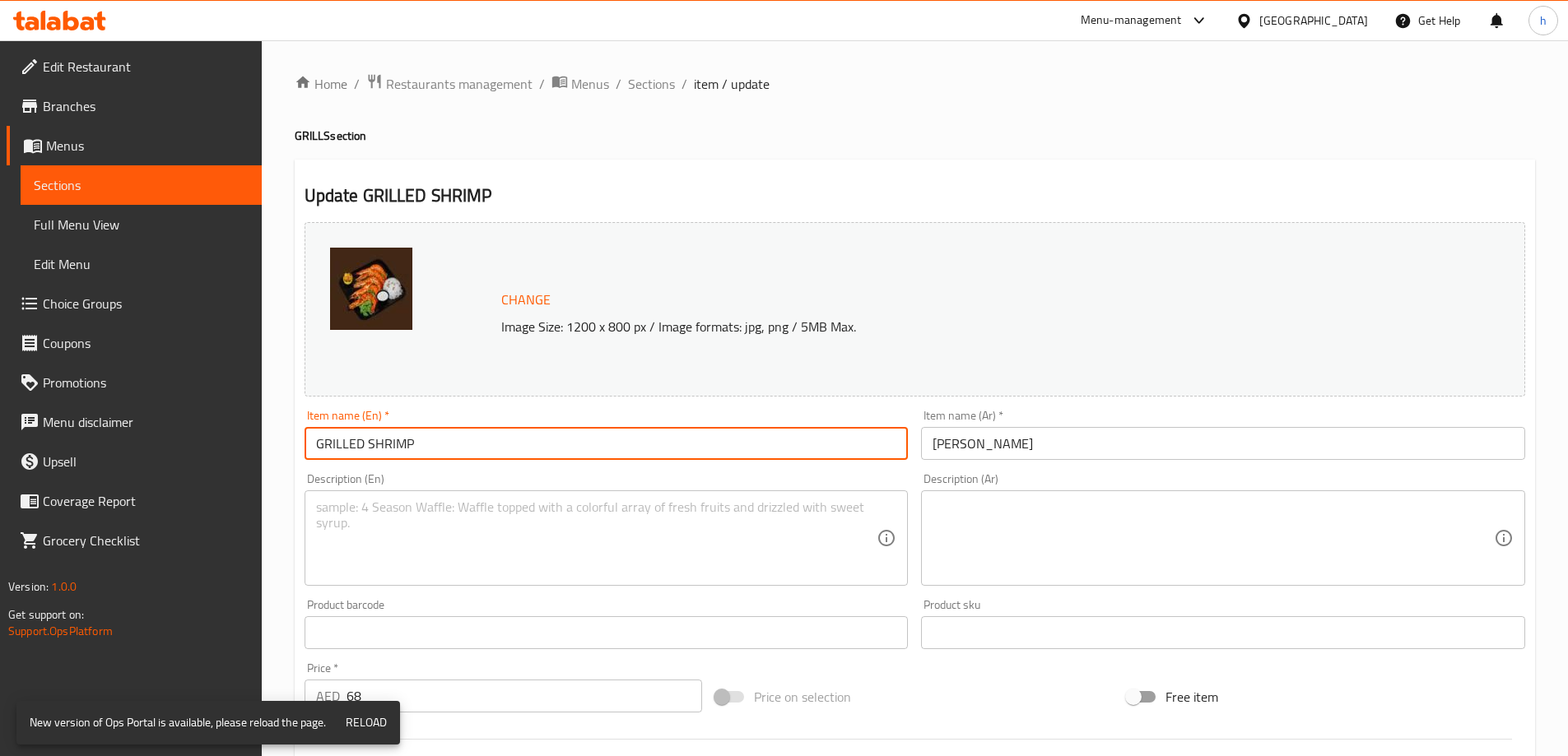
click at [588, 433] on input "GRILLED SHRIMP" at bounding box center [606, 443] width 604 height 33
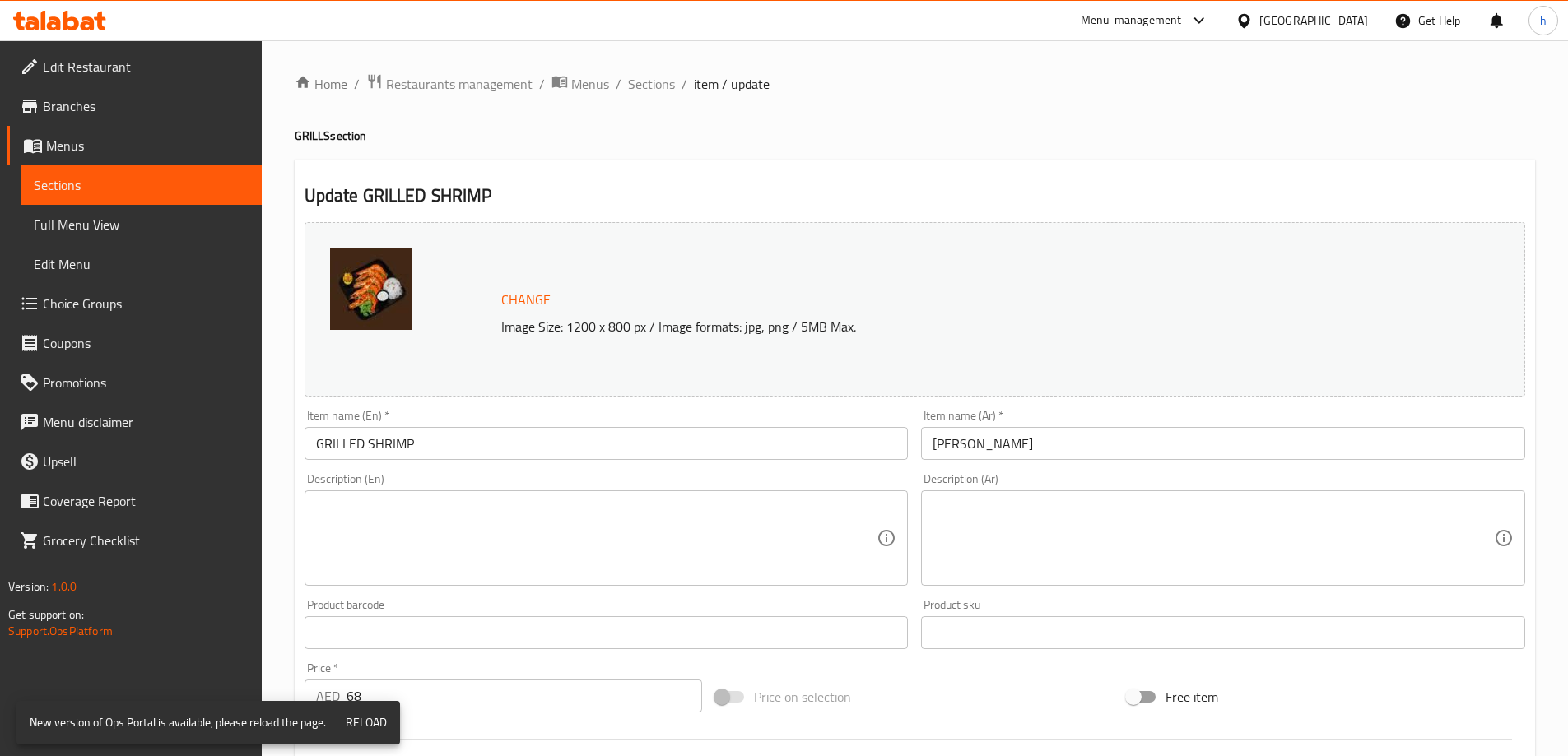
click at [886, 408] on div "Item name (En)   * GRILLED SHRIMP Item name (En) *" at bounding box center [606, 434] width 617 height 63
click at [668, 85] on span "Sections" at bounding box center [652, 84] width 47 height 20
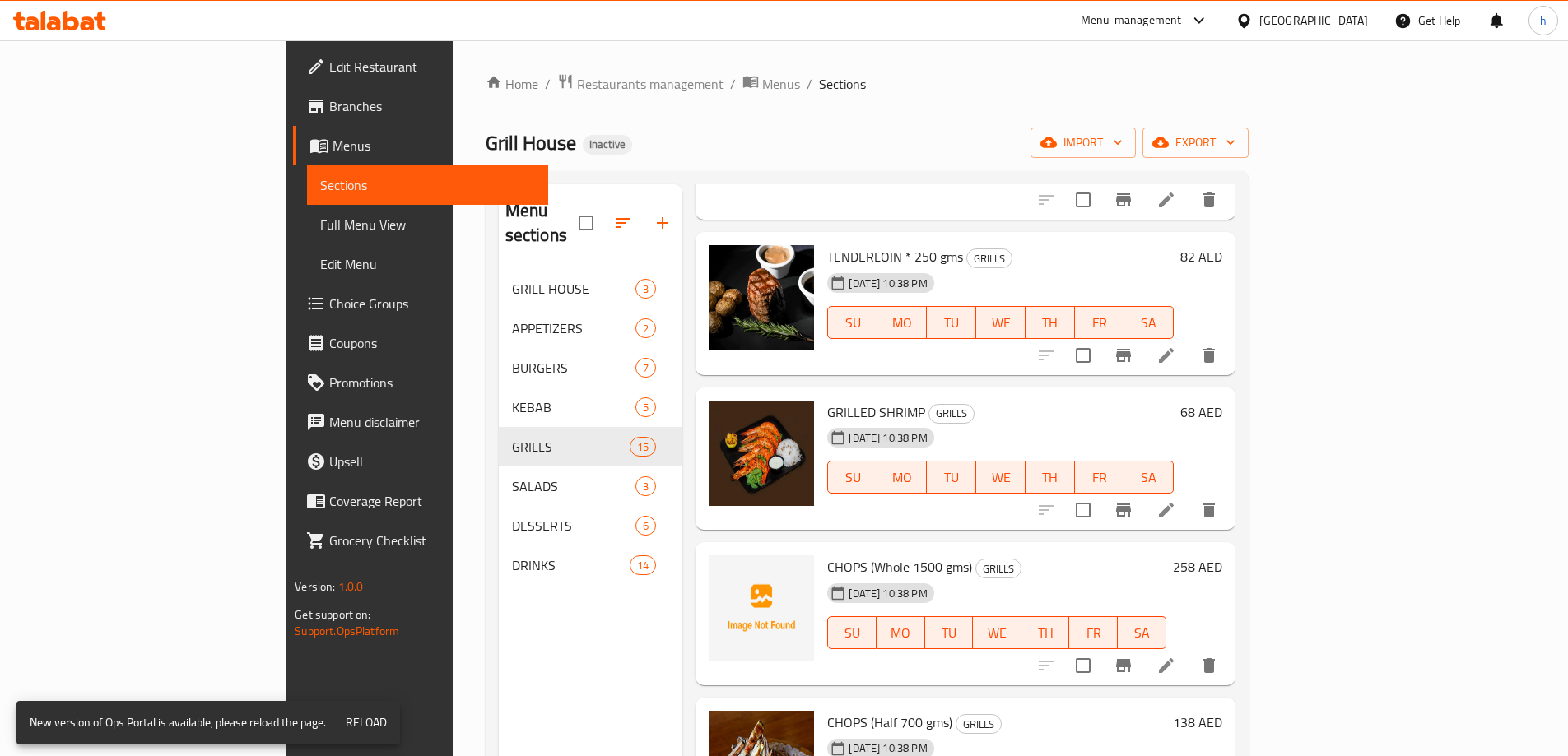
scroll to position [1234, 0]
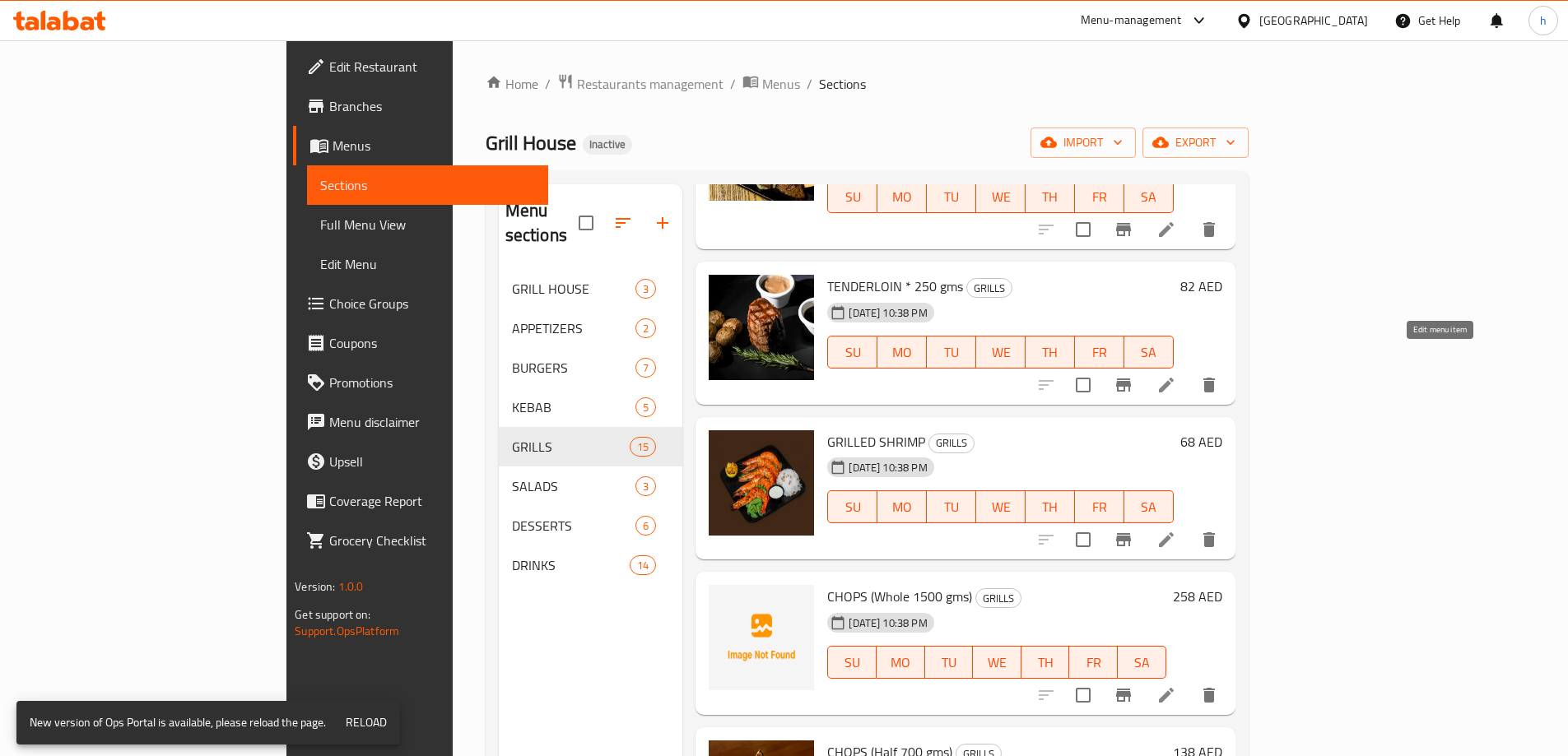
click at [1176, 375] on icon at bounding box center [1166, 385] width 20 height 20
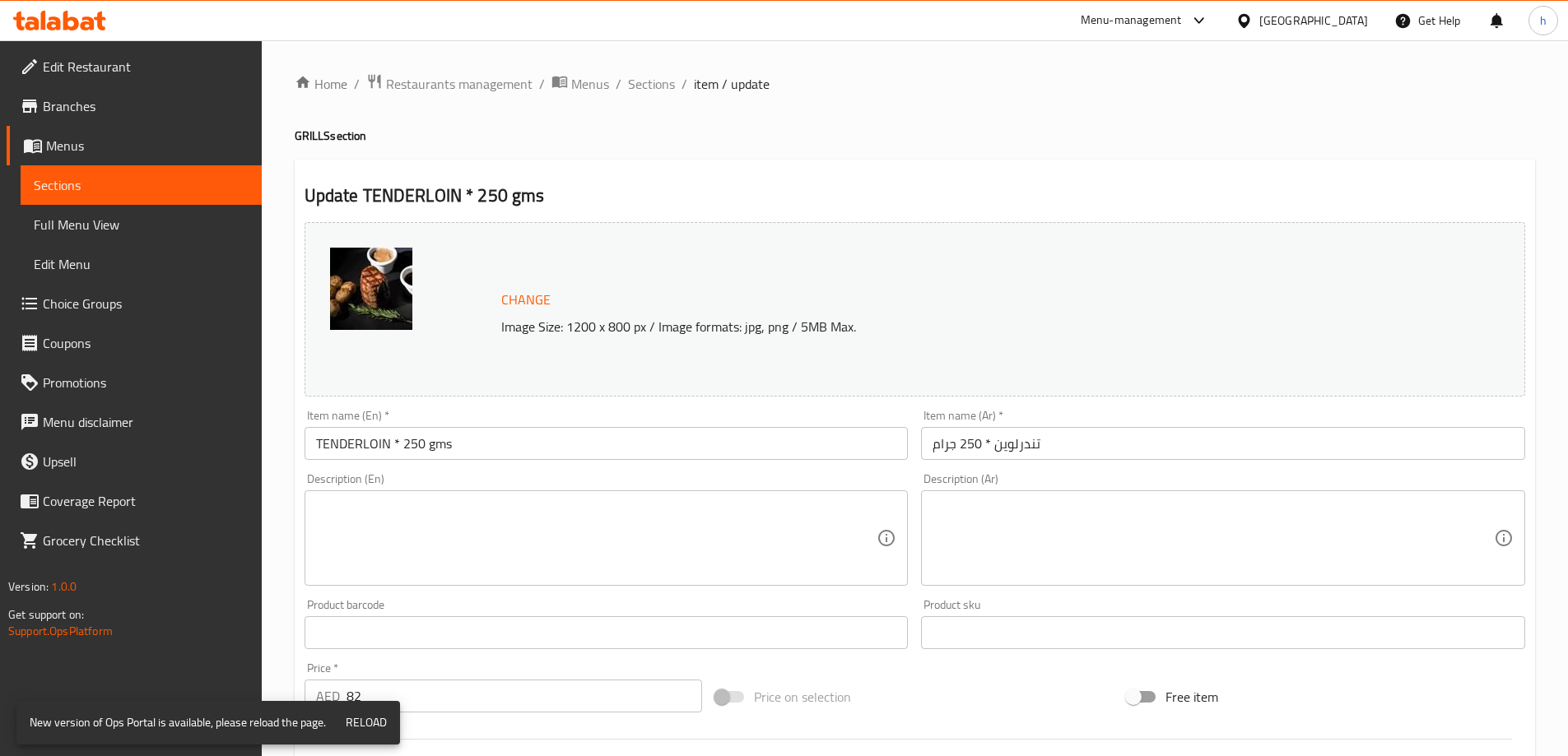
click at [388, 528] on textarea at bounding box center [596, 538] width 561 height 78
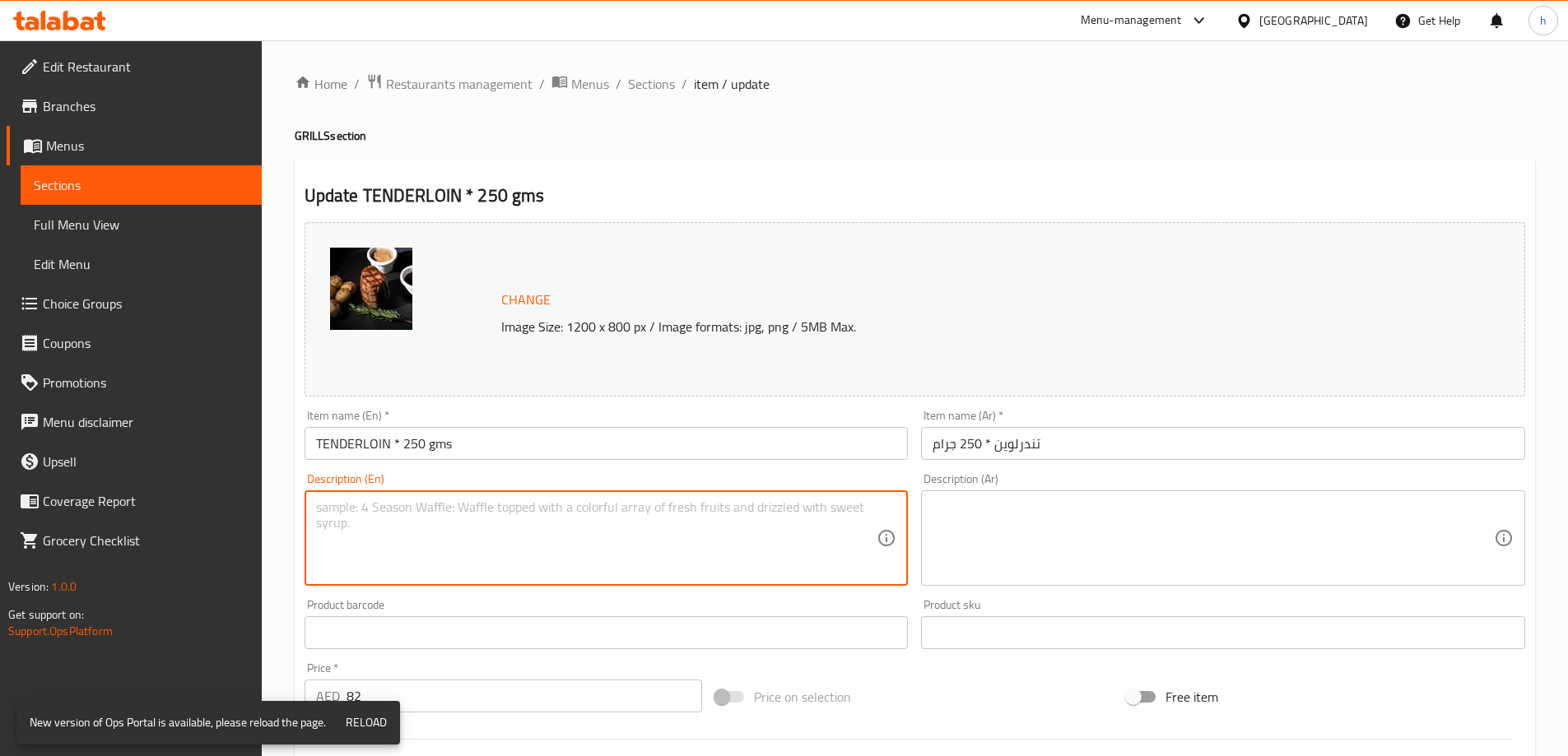
paste textarea "Whole marinated chicken grilled over charcoal."
type textarea "Whole marinated chicken grilled over charcoal."
click at [650, 494] on div "Whole marinated chicken grilled over charcoal. Description (En)" at bounding box center [606, 538] width 604 height 96
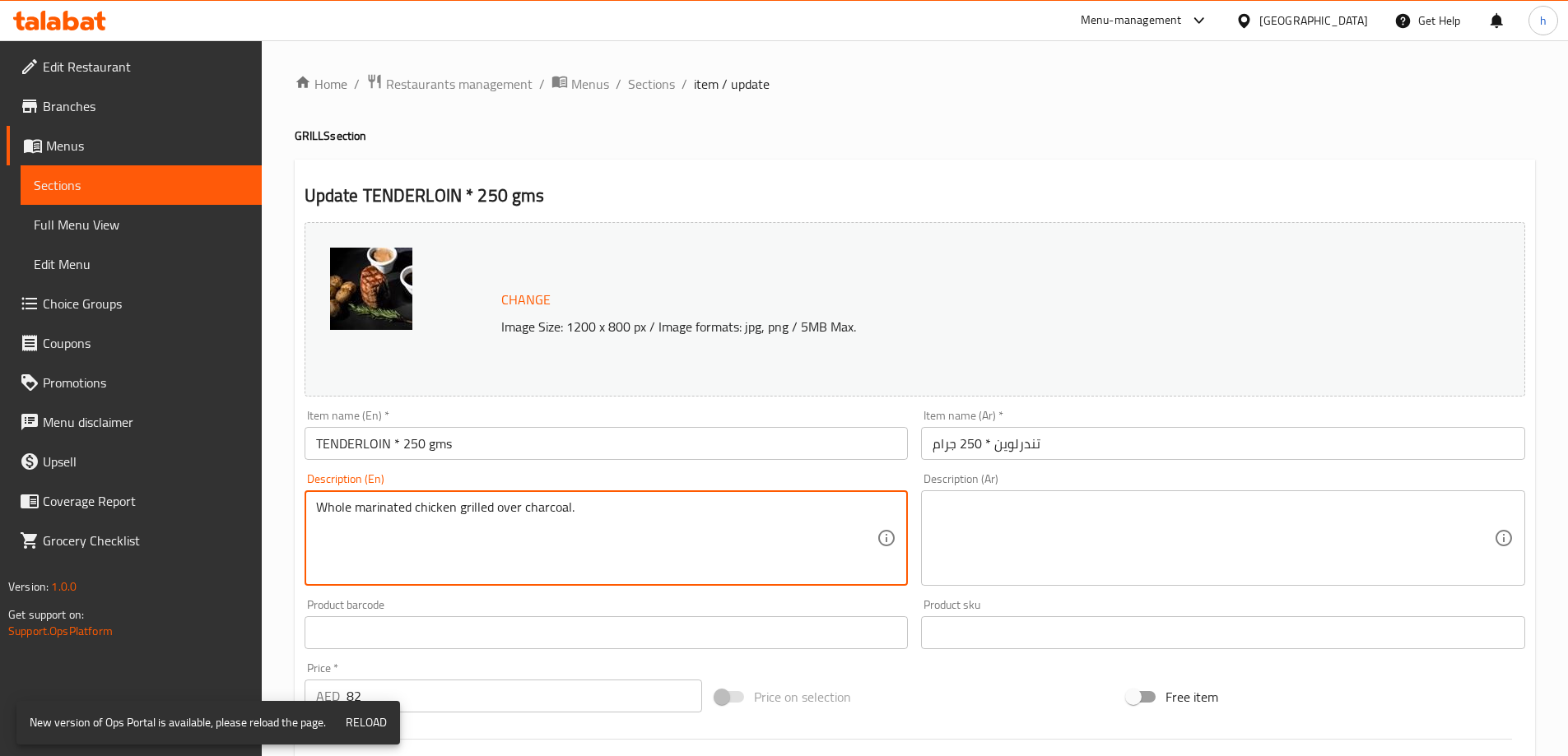
click at [650, 510] on textarea "Whole marinated chicken grilled over charcoal." at bounding box center [596, 538] width 561 height 78
click at [627, 449] on input "TENDERLOIN * 250 gms" at bounding box center [606, 443] width 604 height 33
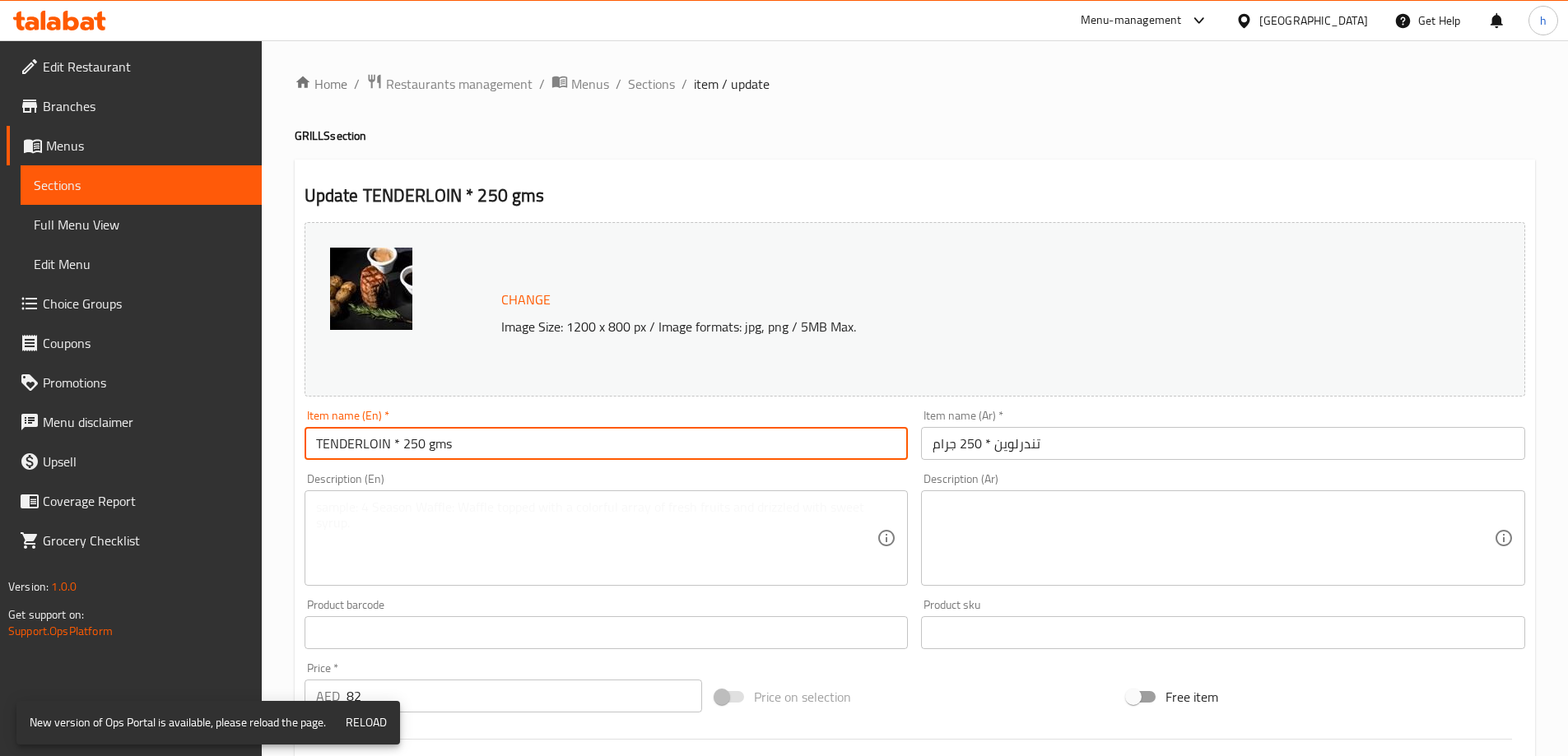
click at [627, 449] on input "TENDERLOIN * 250 gms" at bounding box center [606, 443] width 604 height 33
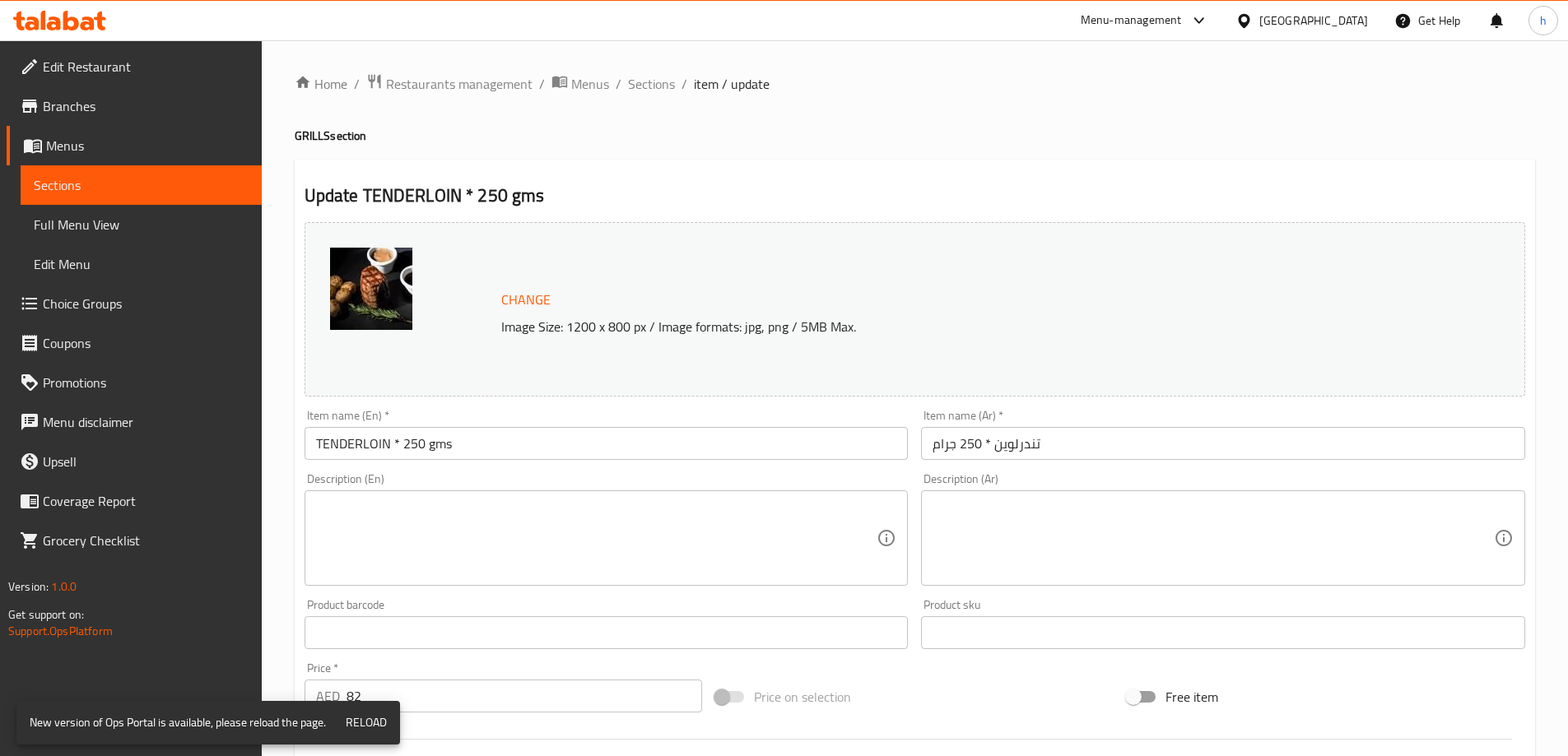
click at [1291, 666] on div "Change Image Size: 1200 x 800 px / Image formats: jpg, png / 5MB Max. Item name…" at bounding box center [914, 581] width 1233 height 733
click at [631, 85] on span "Sections" at bounding box center [652, 84] width 47 height 20
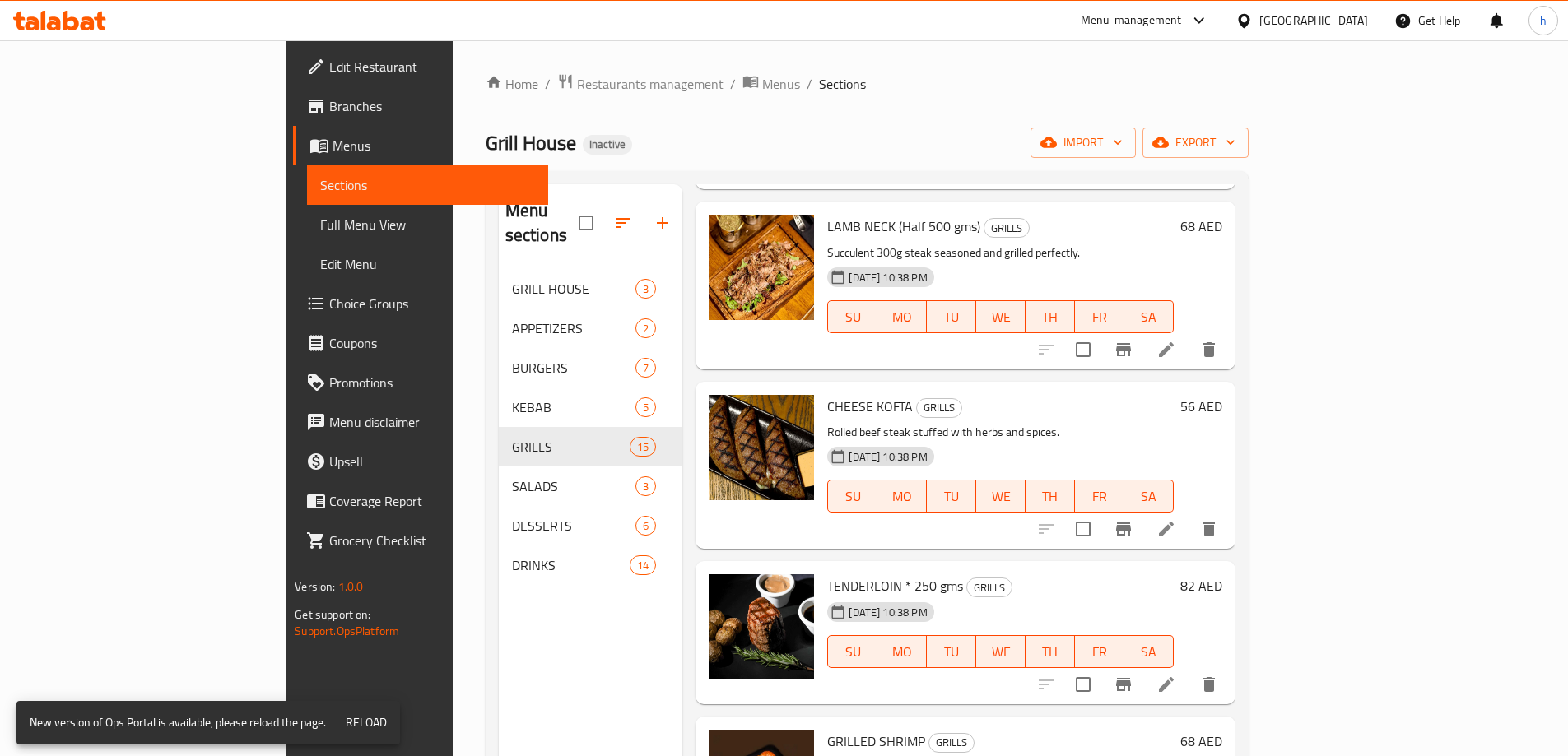
scroll to position [905, 0]
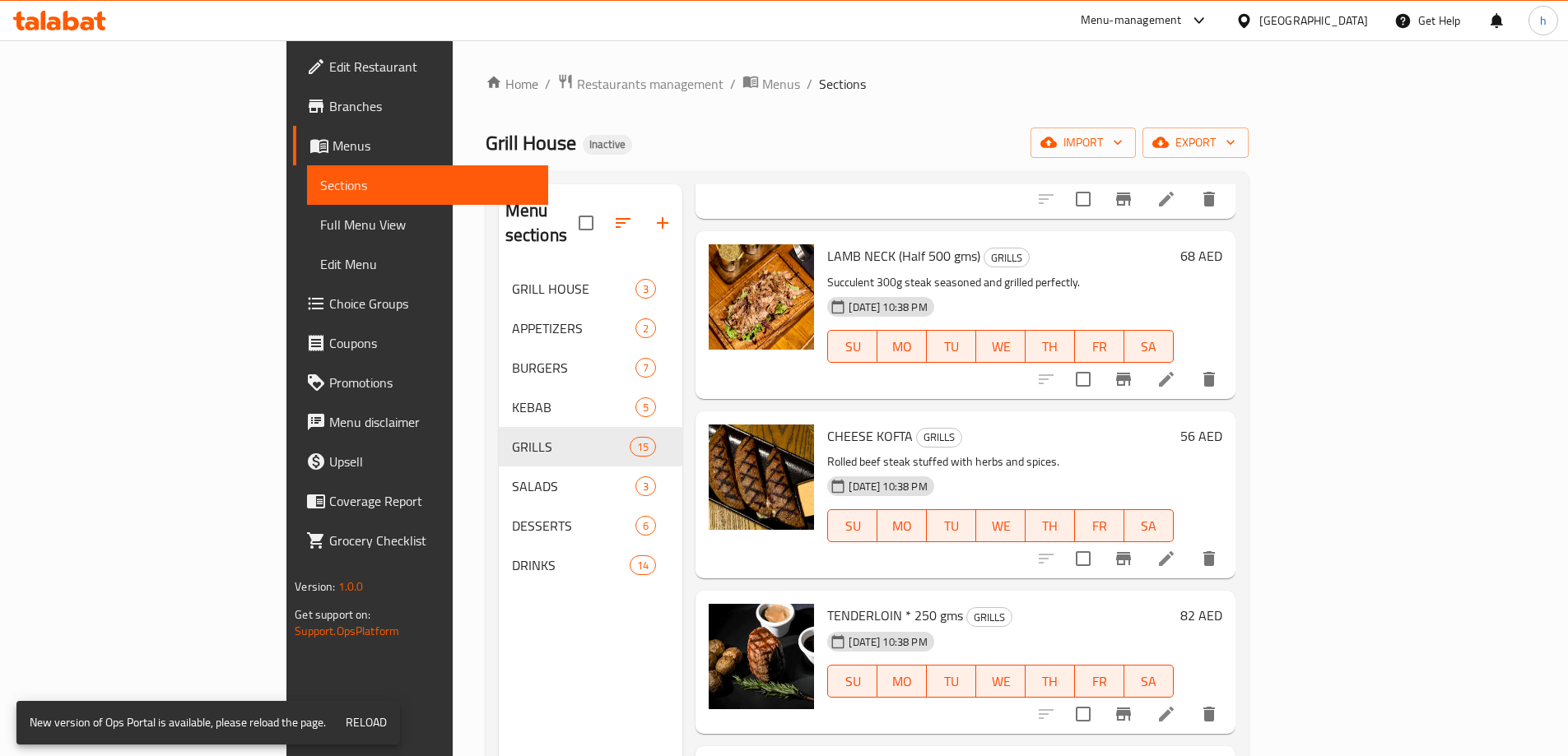
click at [1189, 544] on li at bounding box center [1166, 559] width 46 height 30
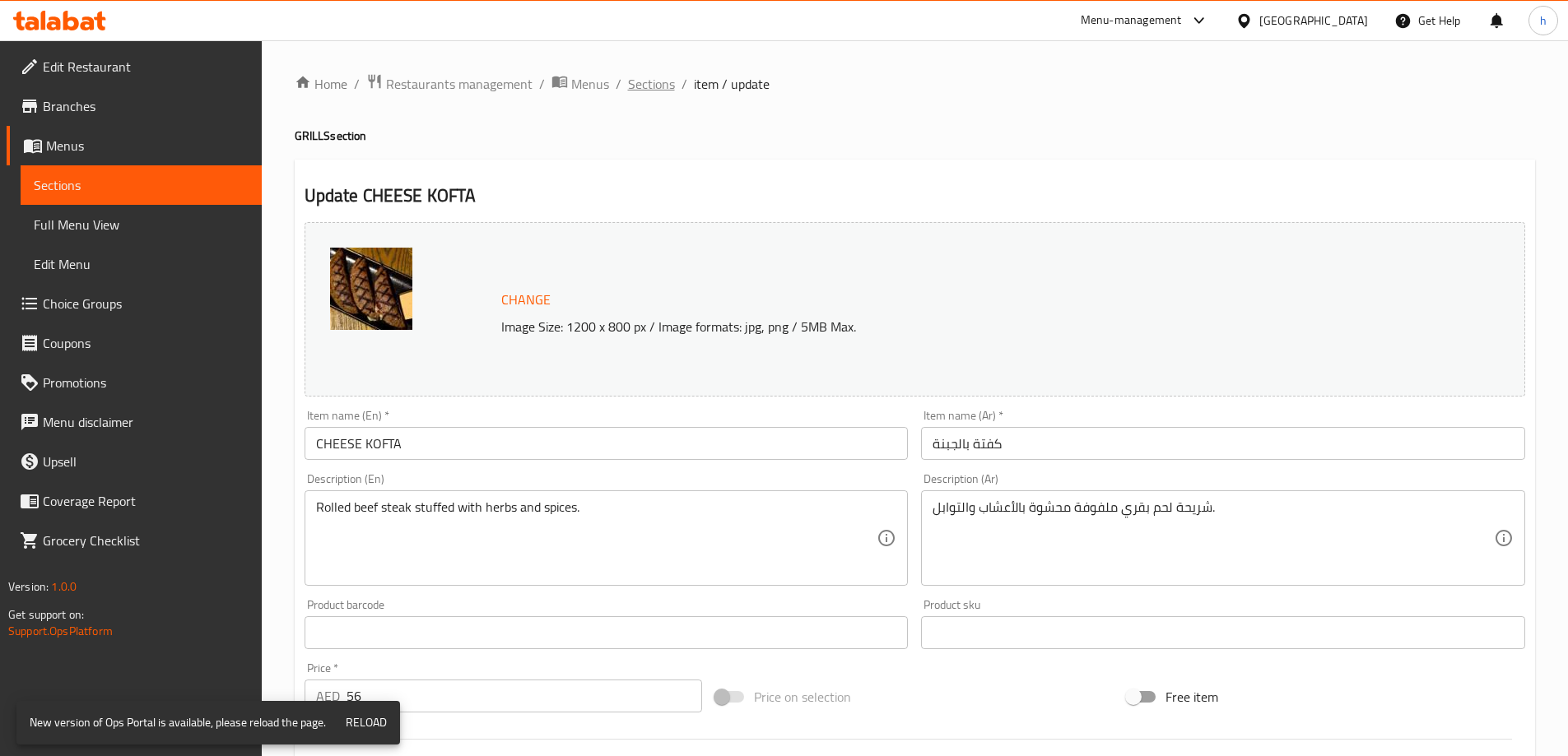
click at [654, 81] on span "Sections" at bounding box center [652, 84] width 47 height 20
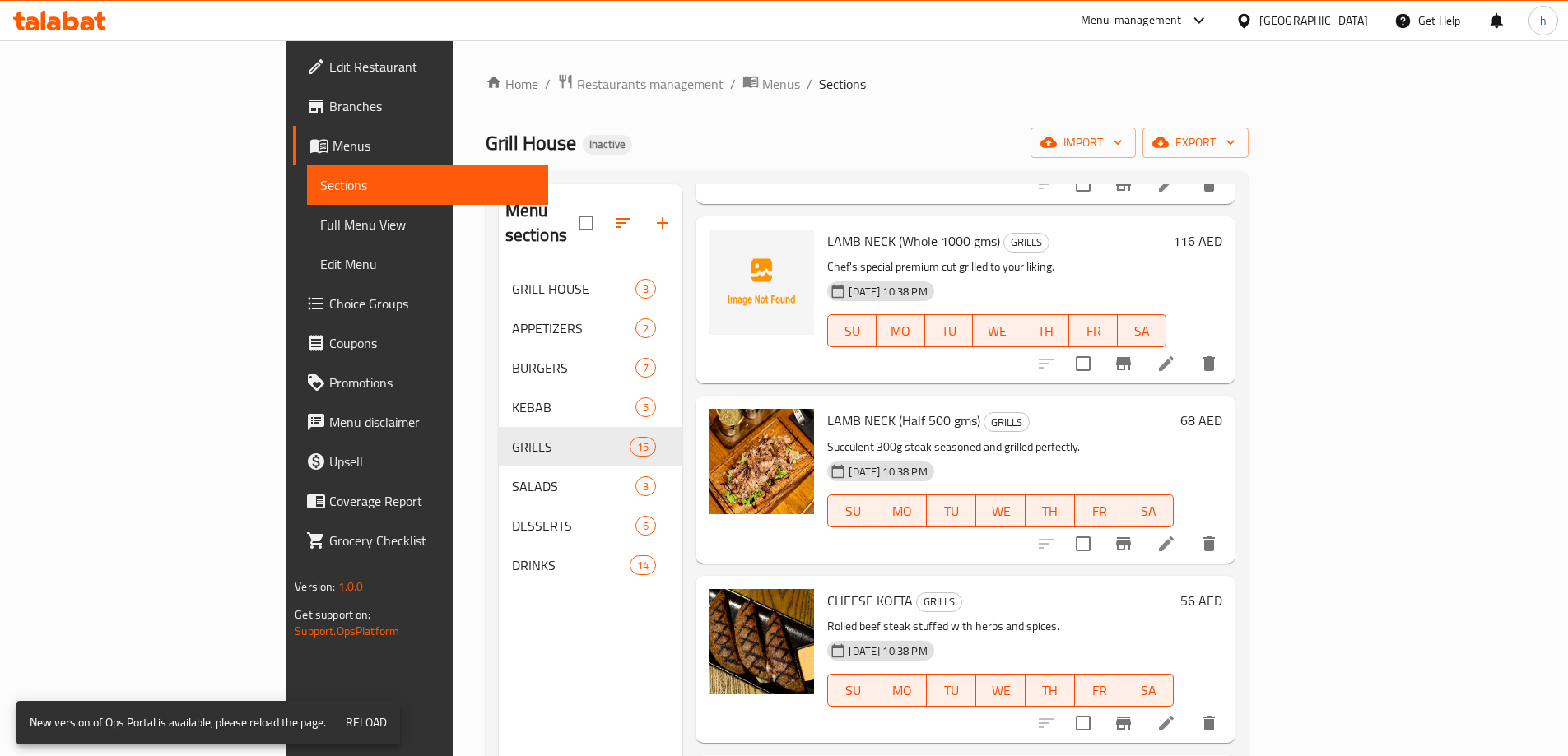
scroll to position [658, 0]
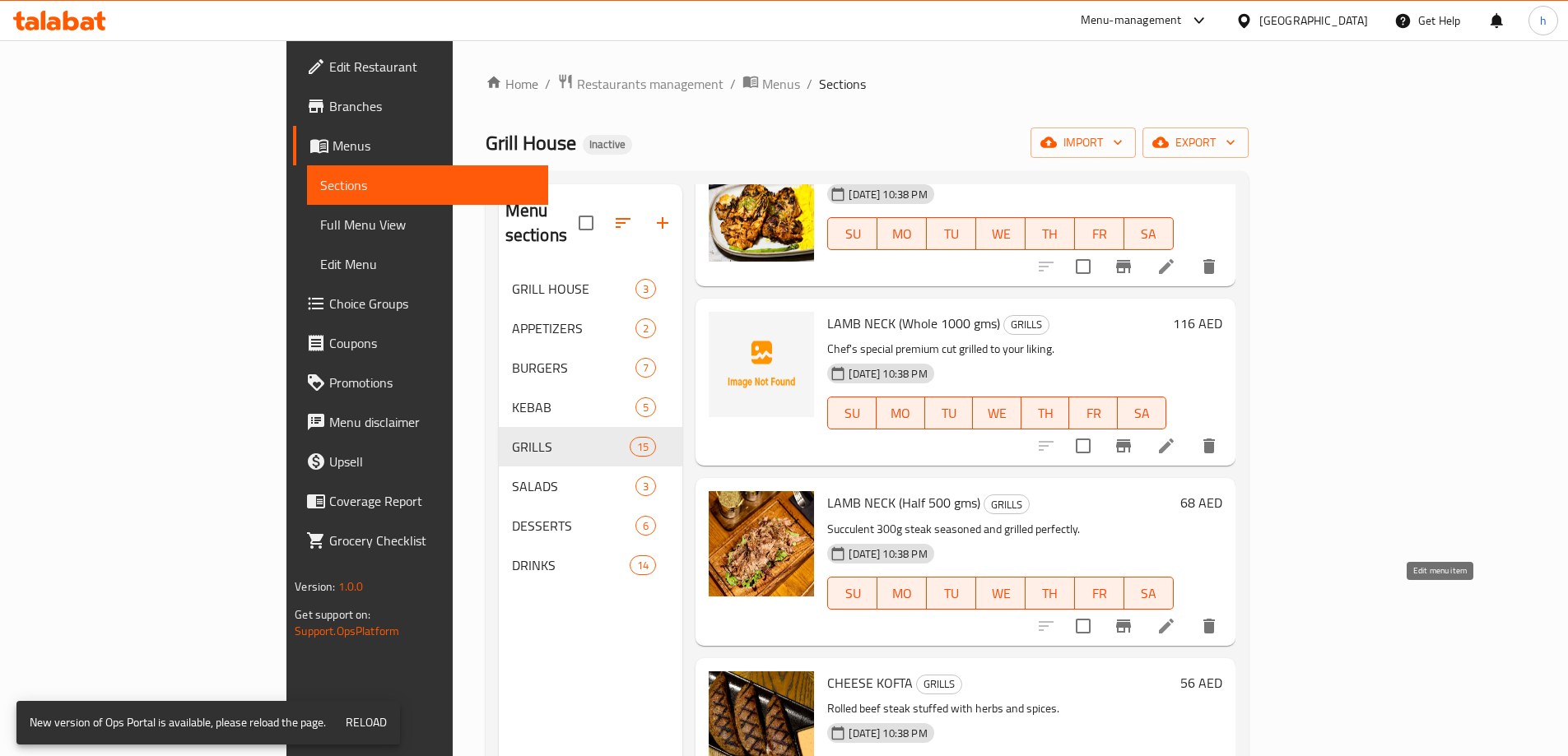
click at [1176, 616] on icon at bounding box center [1166, 626] width 20 height 20
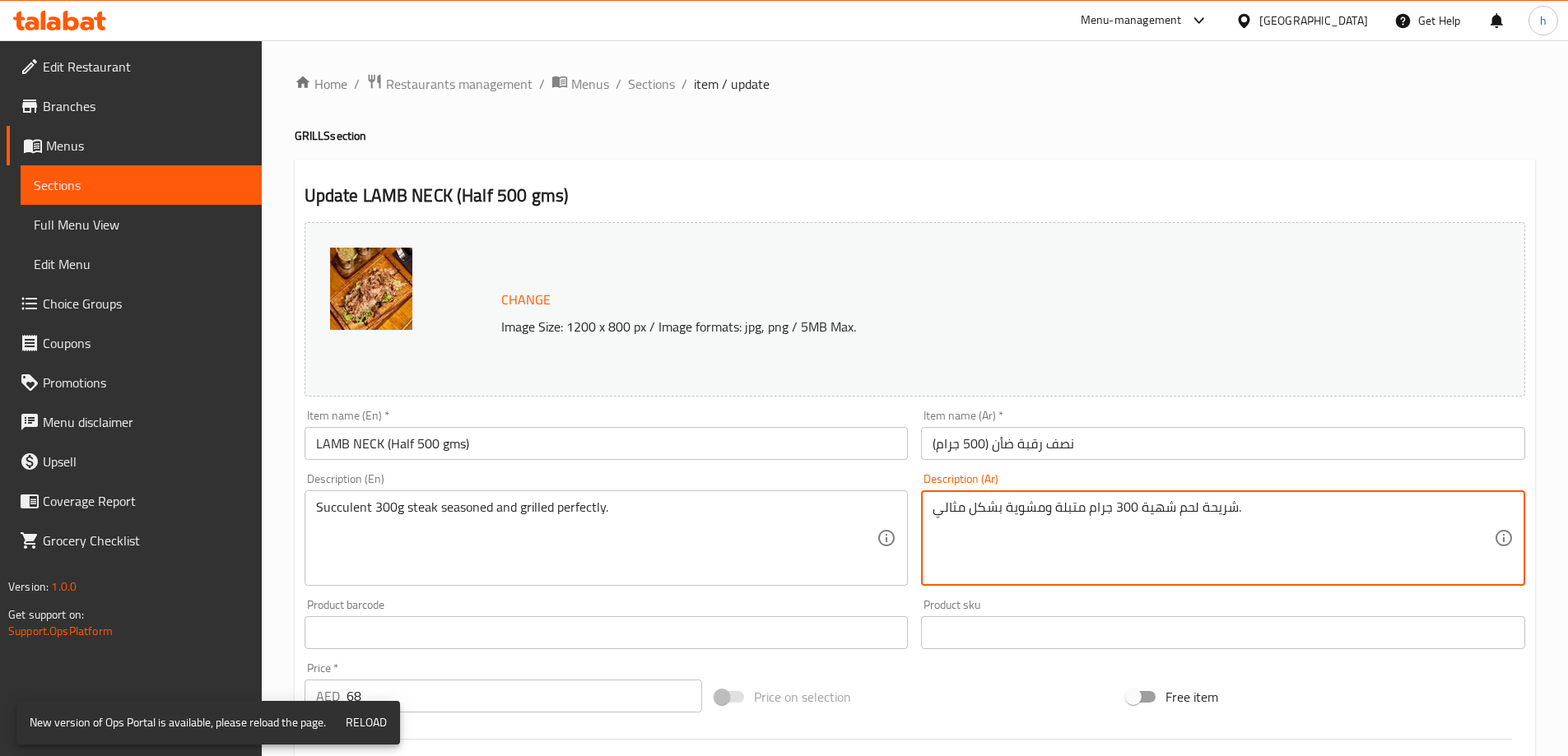
click at [1042, 526] on textarea "شريحة لحم شهية 300 جرام متبلة ومشوية بشكل مثالي." at bounding box center [1213, 538] width 561 height 78
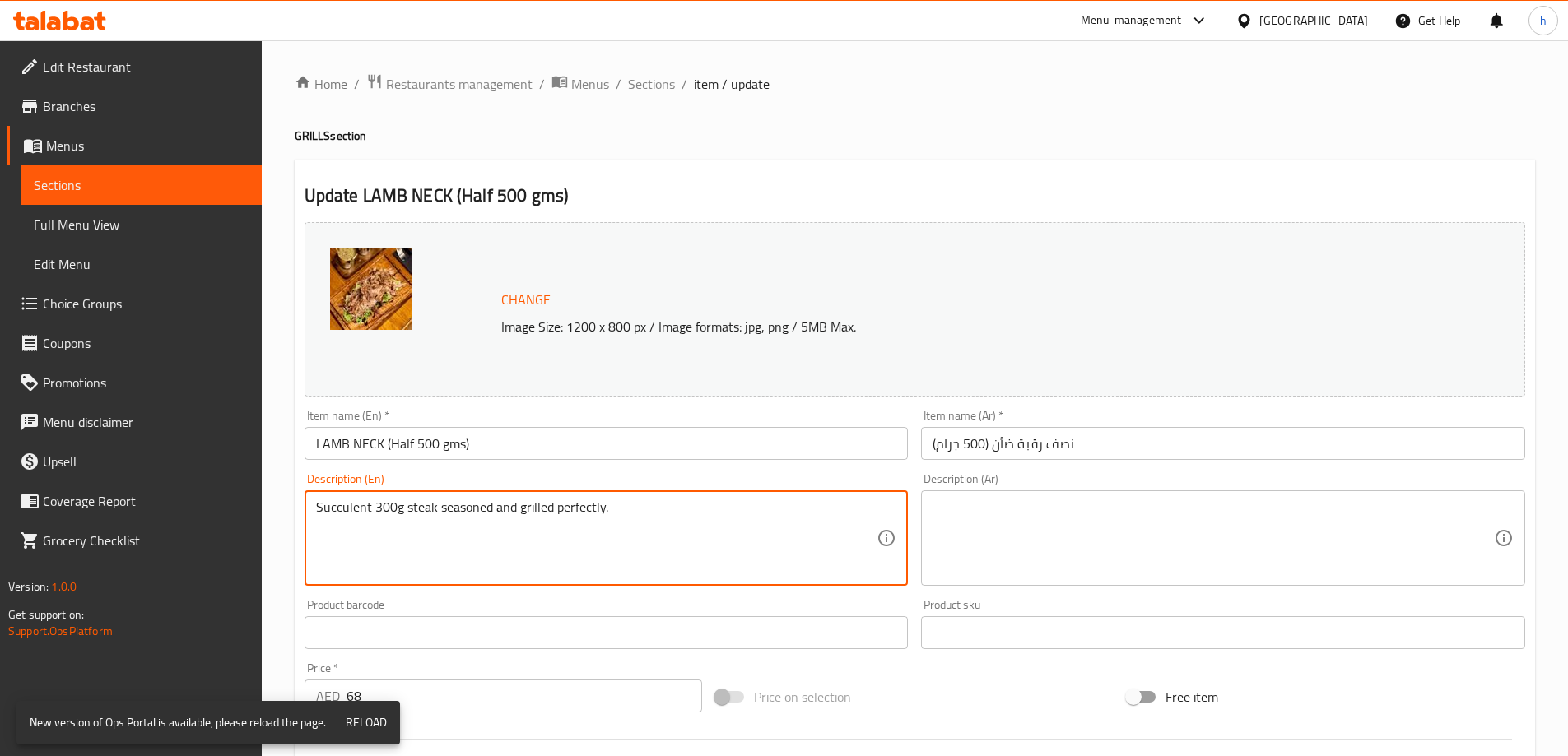
click at [689, 502] on textarea "Succulent 300g steak seasoned and grilled perfectly." at bounding box center [596, 538] width 561 height 78
click at [556, 440] on input "LAMB NECK (Half 500 gms)" at bounding box center [606, 443] width 604 height 33
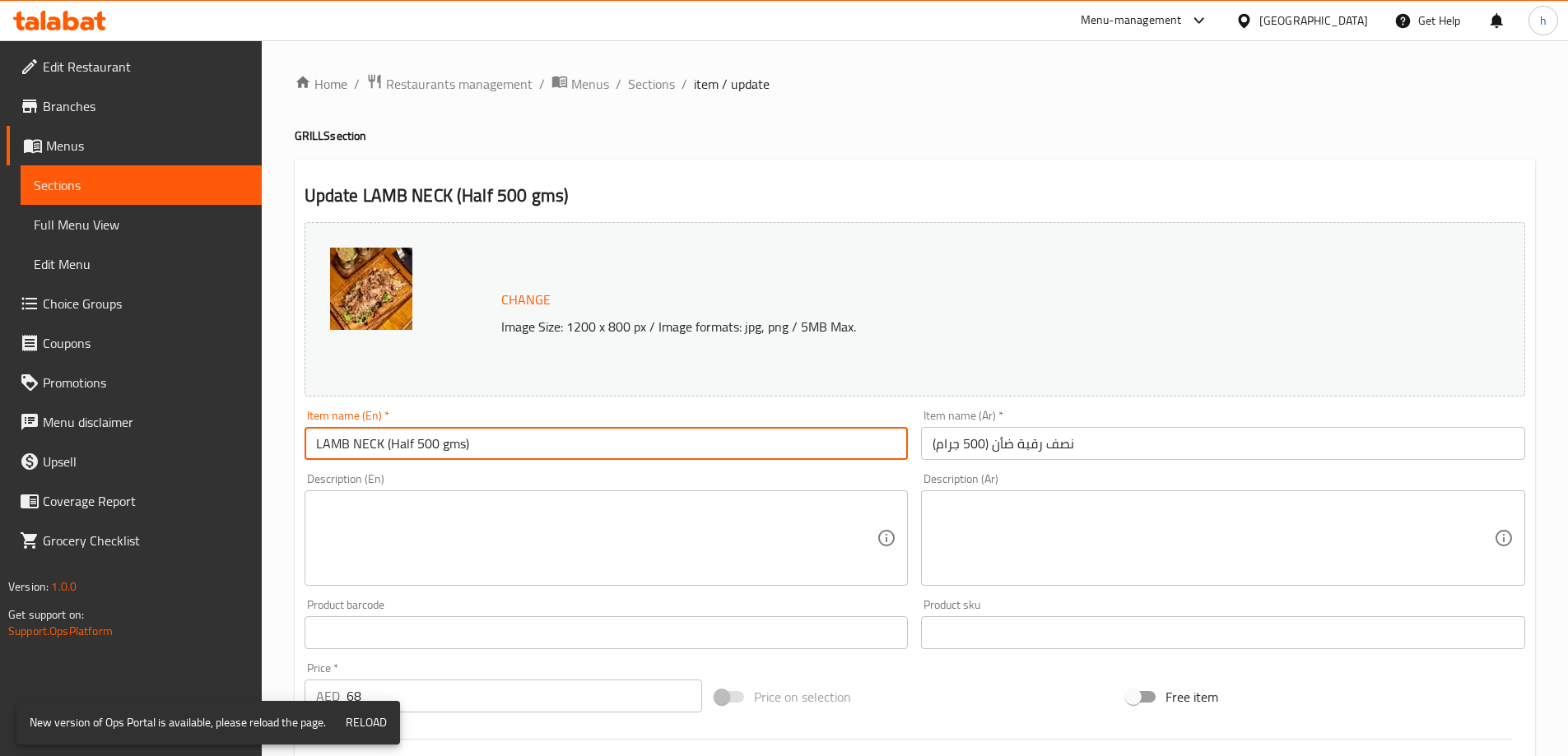
click at [556, 440] on input "LAMB NECK (Half 500 gms)" at bounding box center [606, 443] width 604 height 33
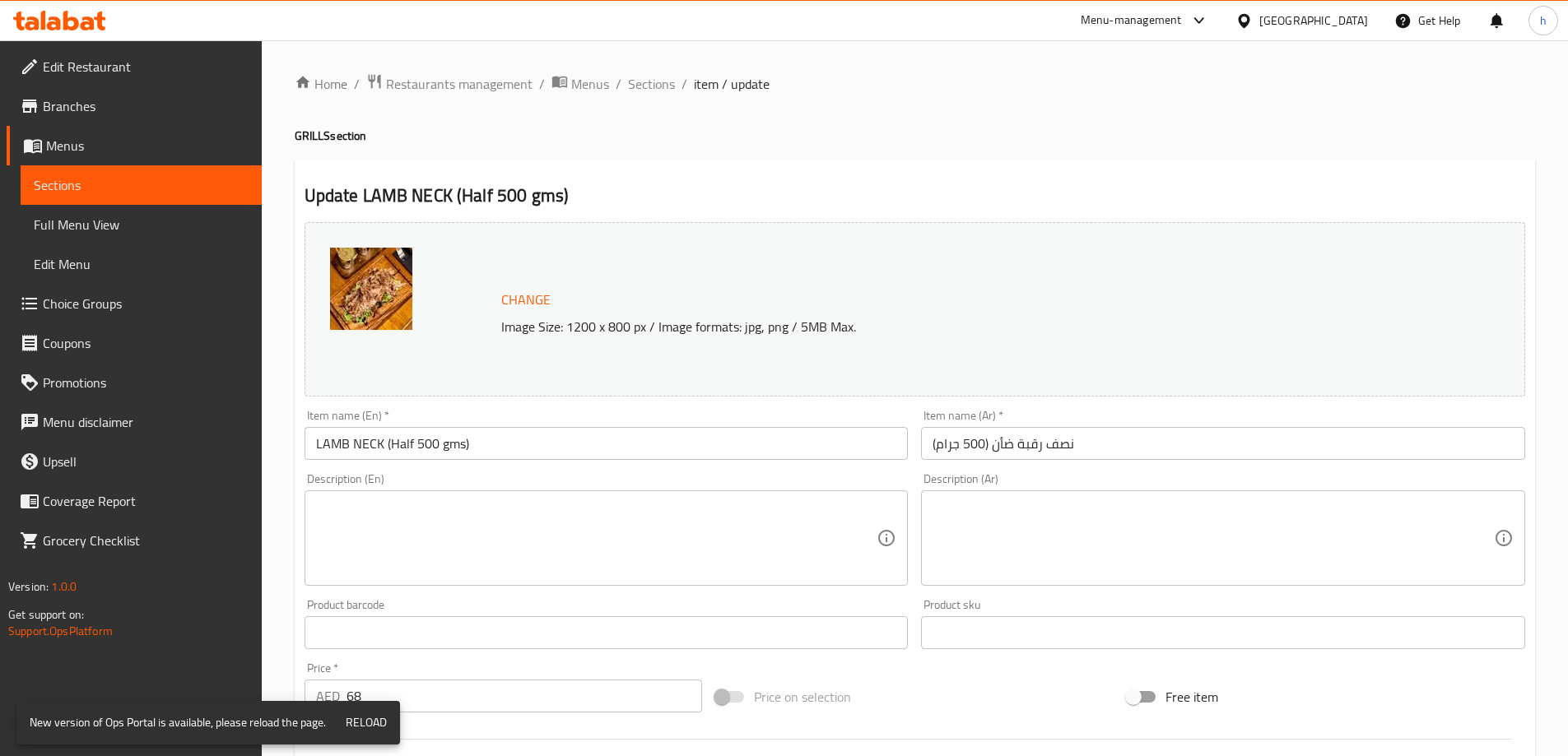
click at [813, 411] on div "Item name (En)   * LAMB NECK (Half 500 gms) Item name (En) *" at bounding box center [606, 434] width 604 height 50
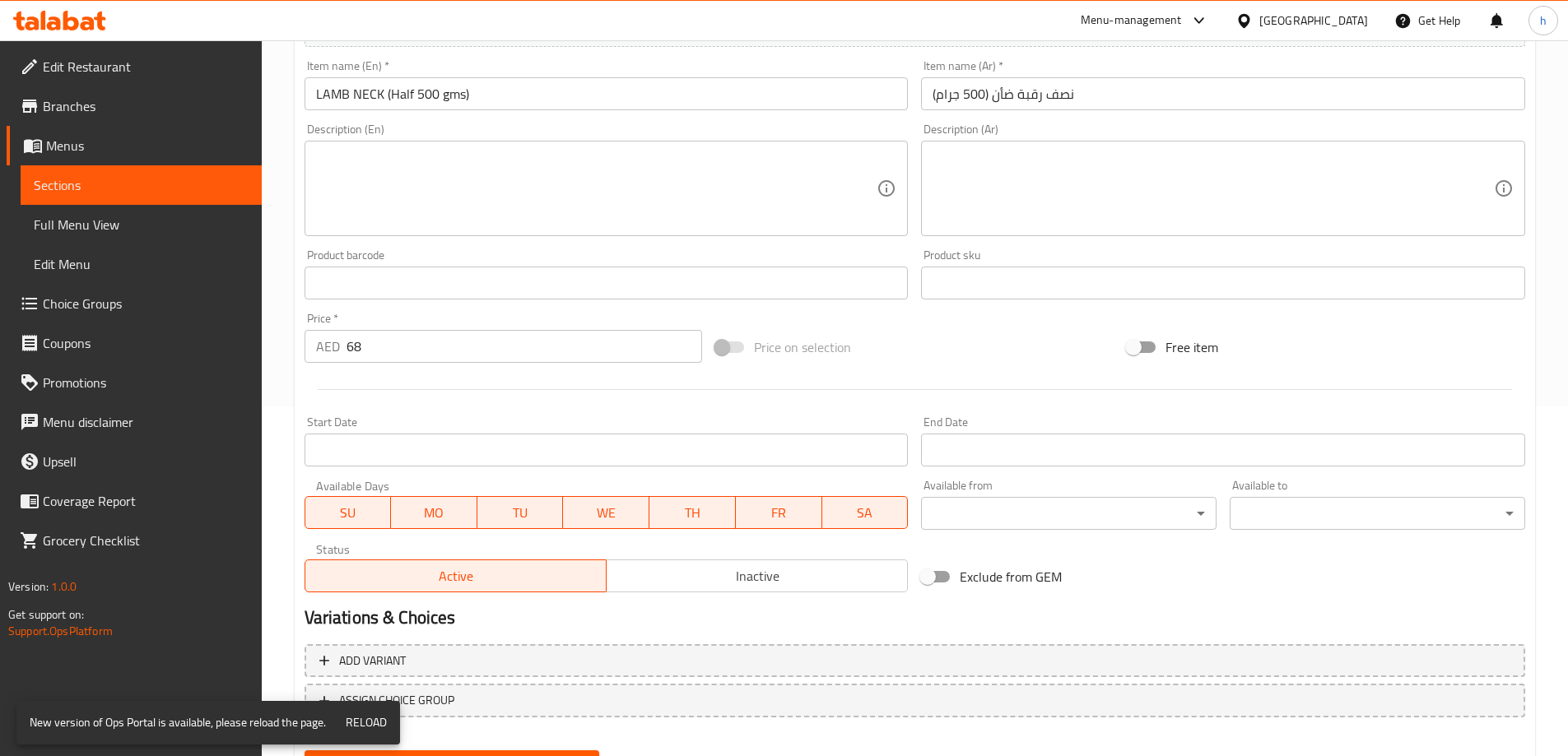
scroll to position [430, 0]
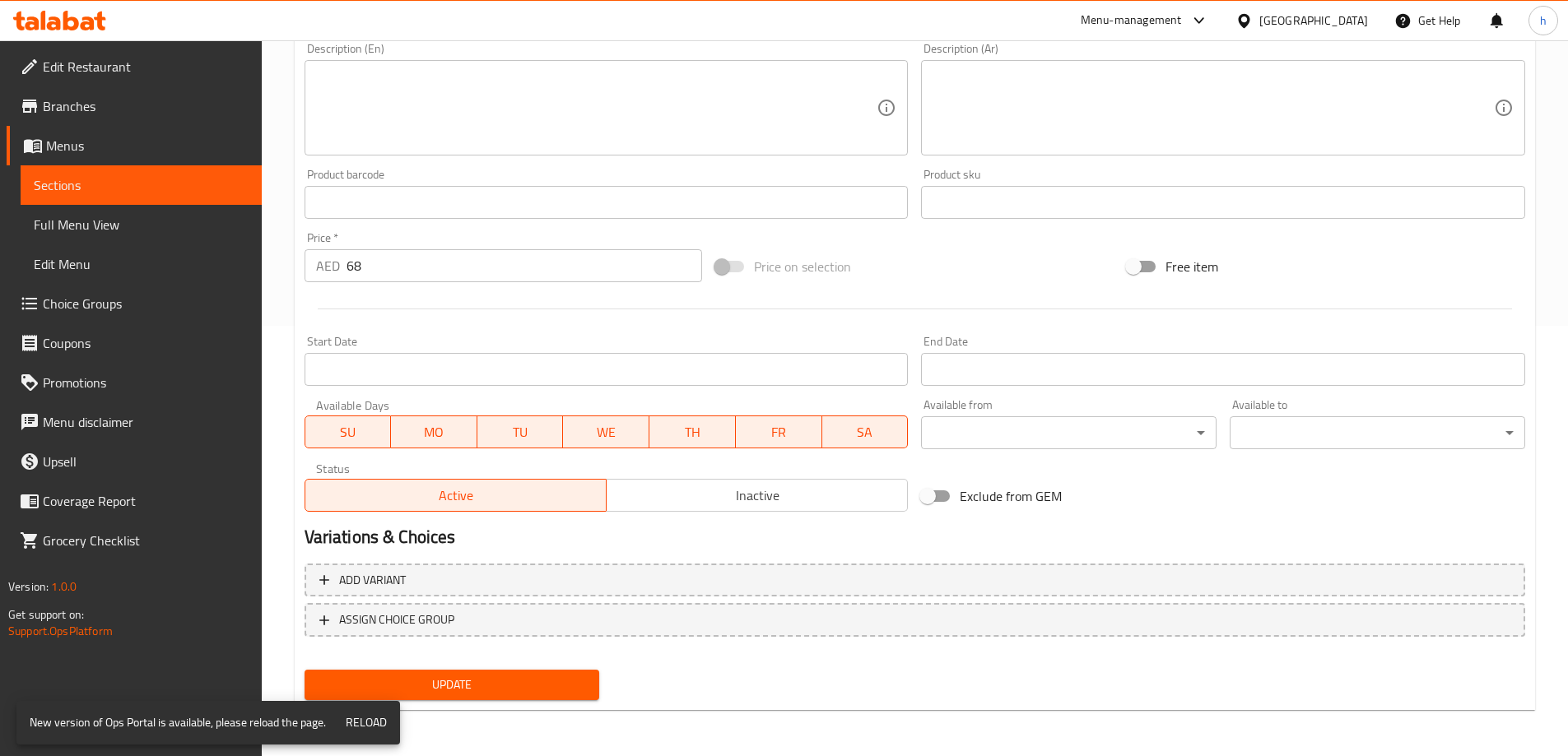
click at [588, 699] on button "Update" at bounding box center [451, 684] width 295 height 31
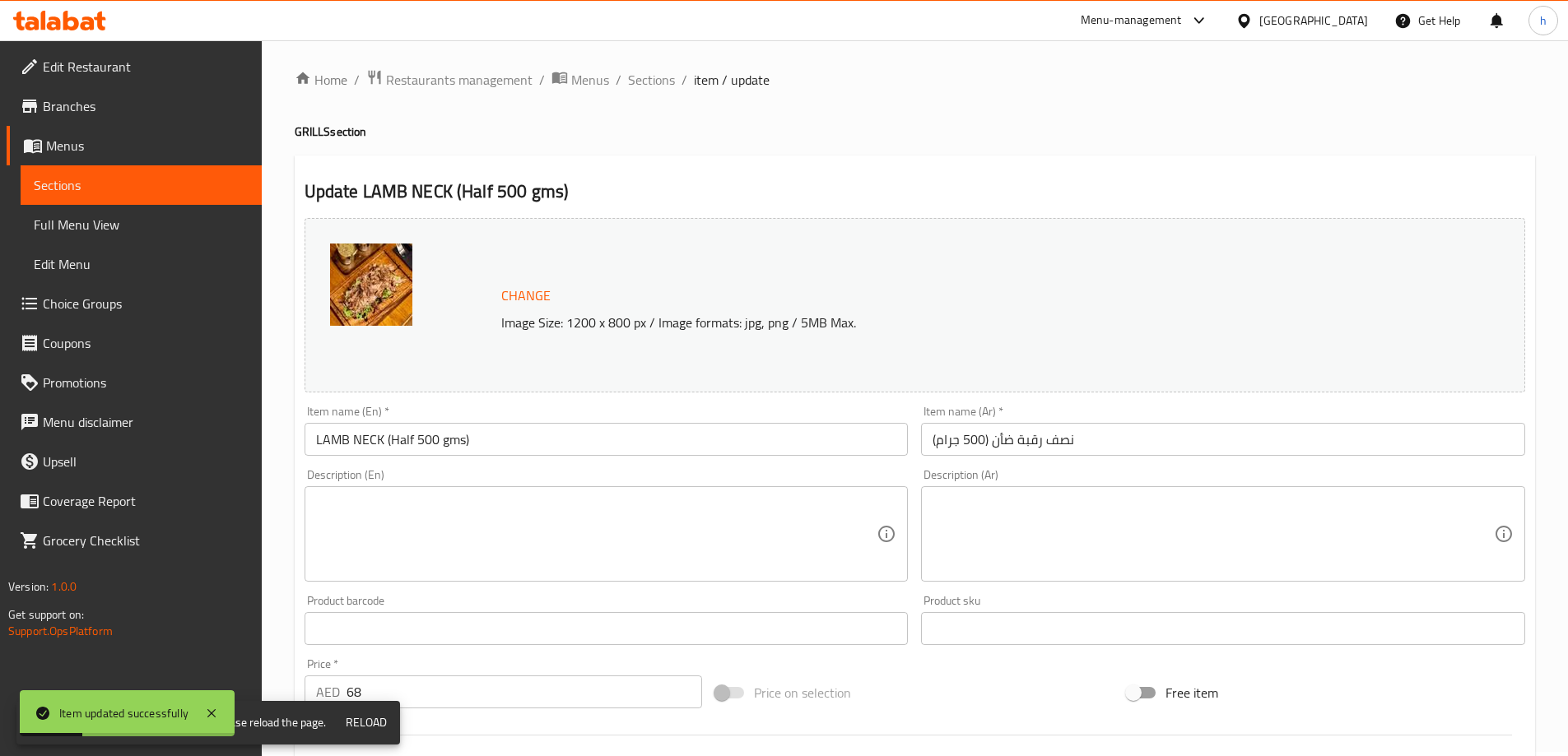
scroll to position [0, 0]
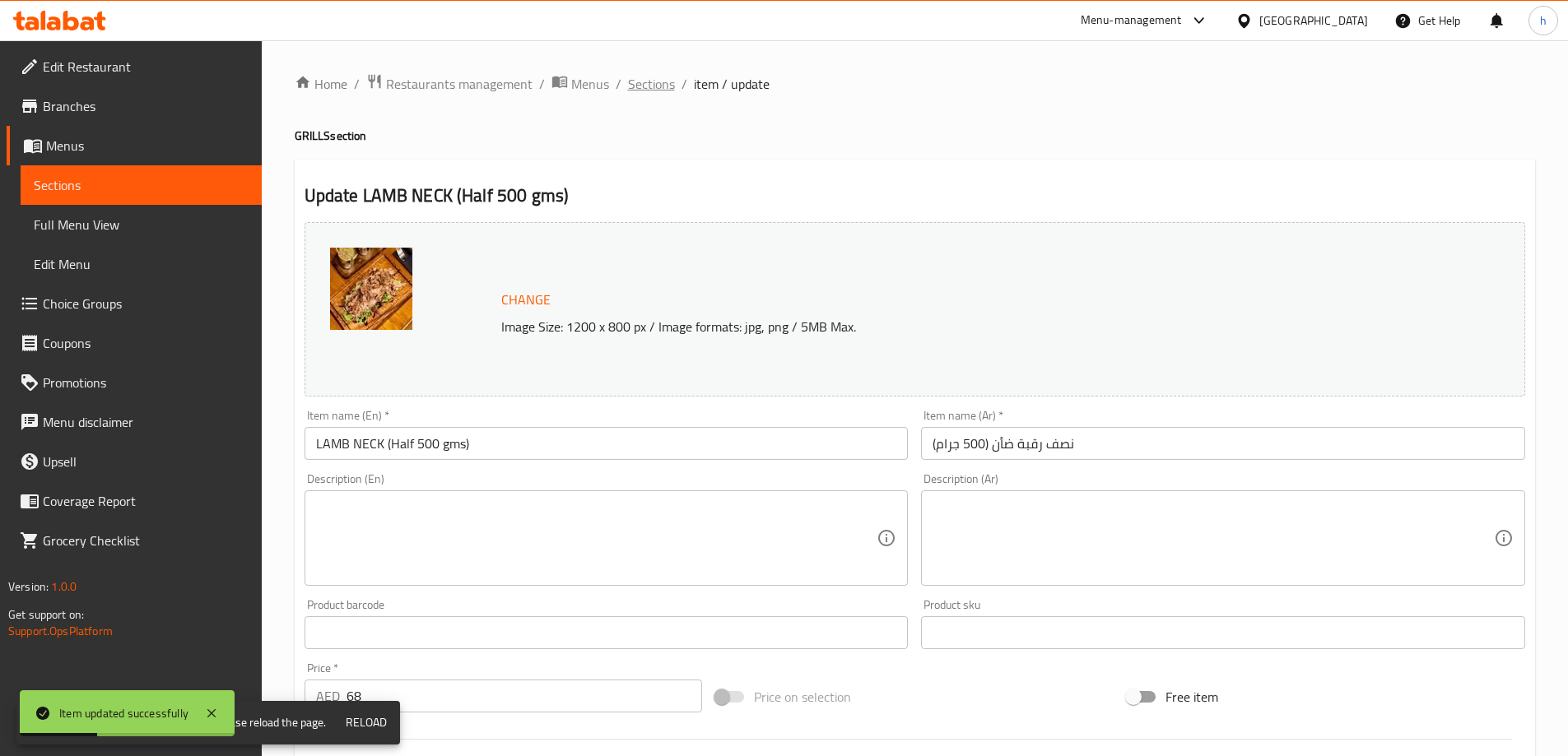
click at [664, 84] on span "Sections" at bounding box center [652, 84] width 47 height 20
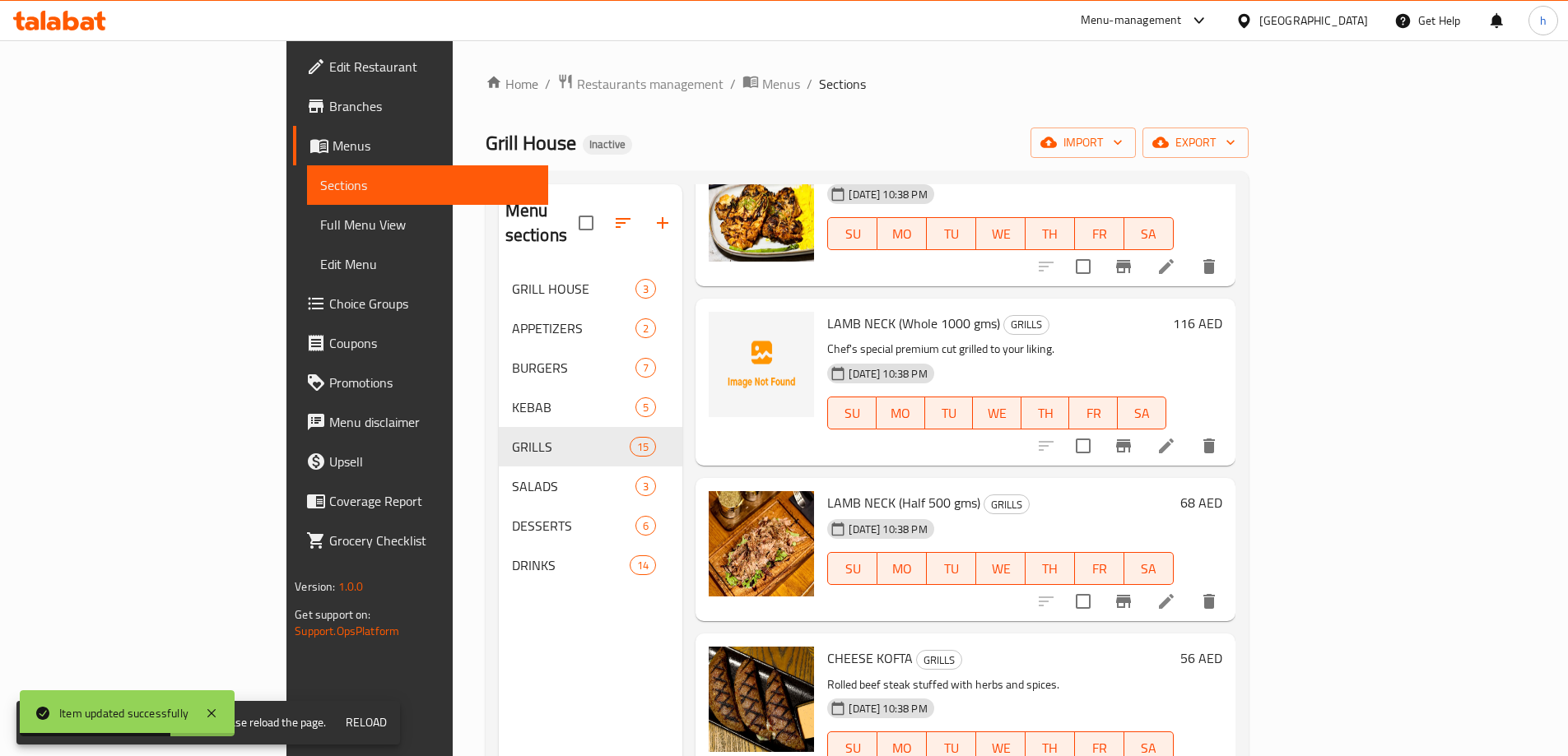
scroll to position [575, 0]
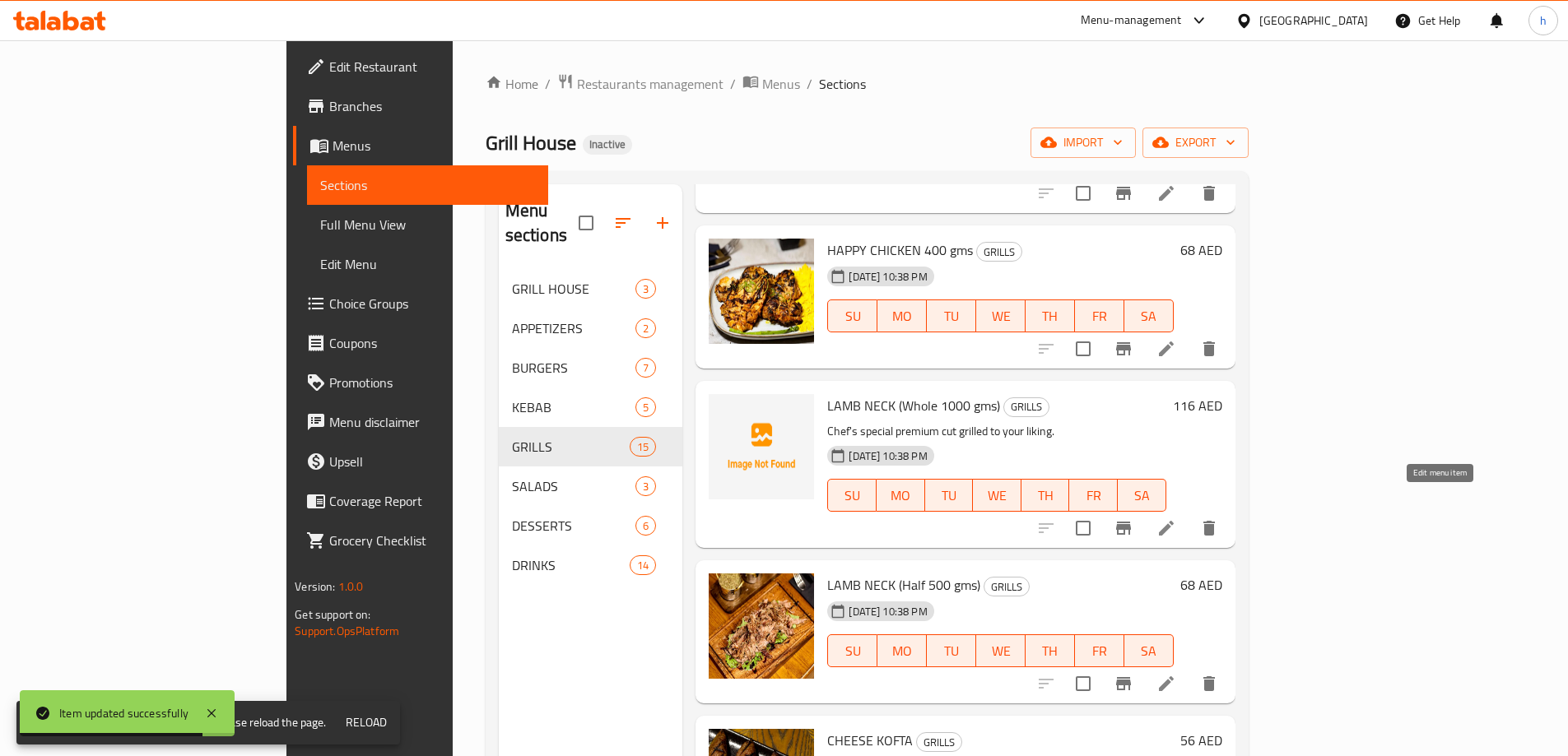
click at [1173, 521] on icon at bounding box center [1165, 528] width 15 height 15
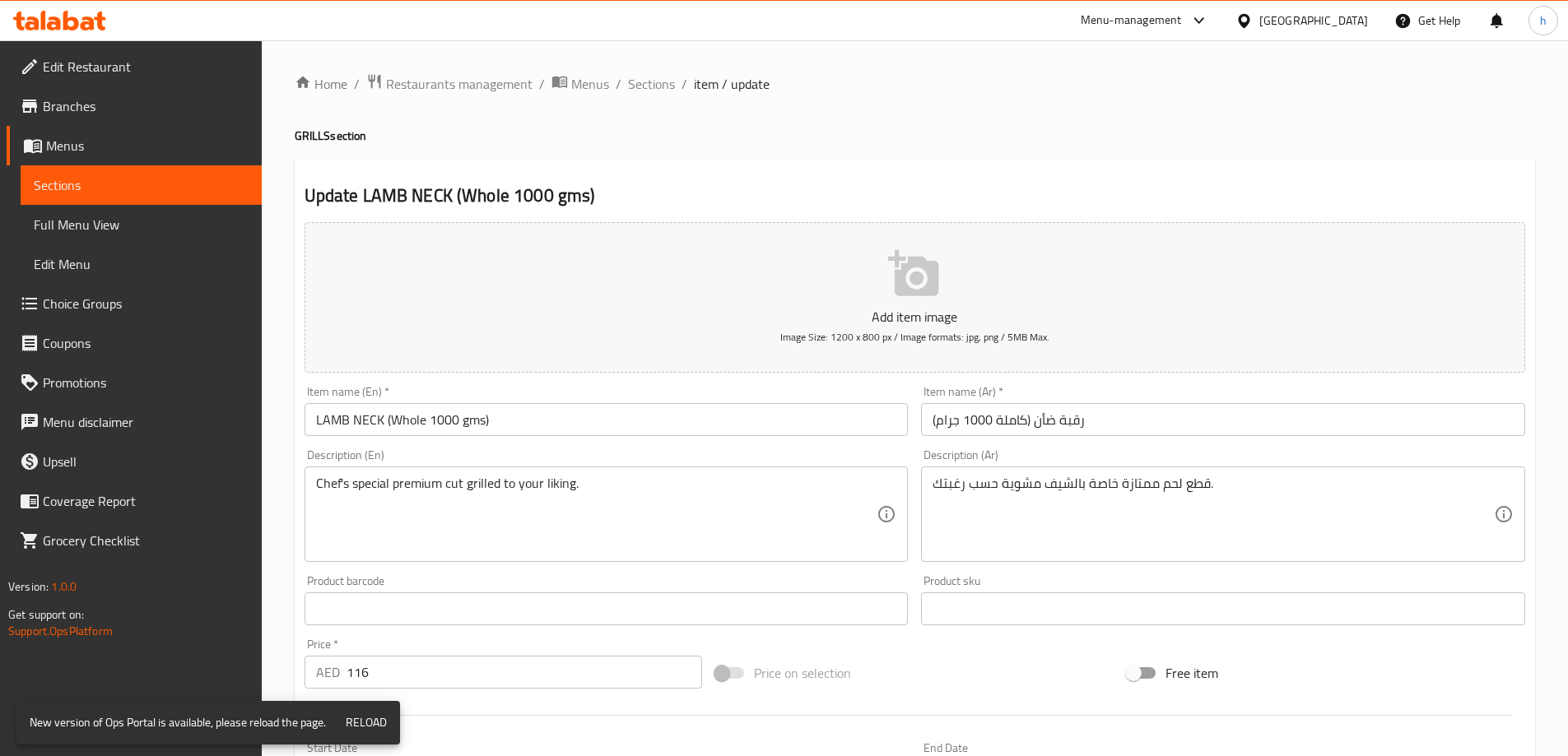
click at [808, 489] on textarea "Chef's special premium cut grilled to your liking." at bounding box center [596, 514] width 561 height 78
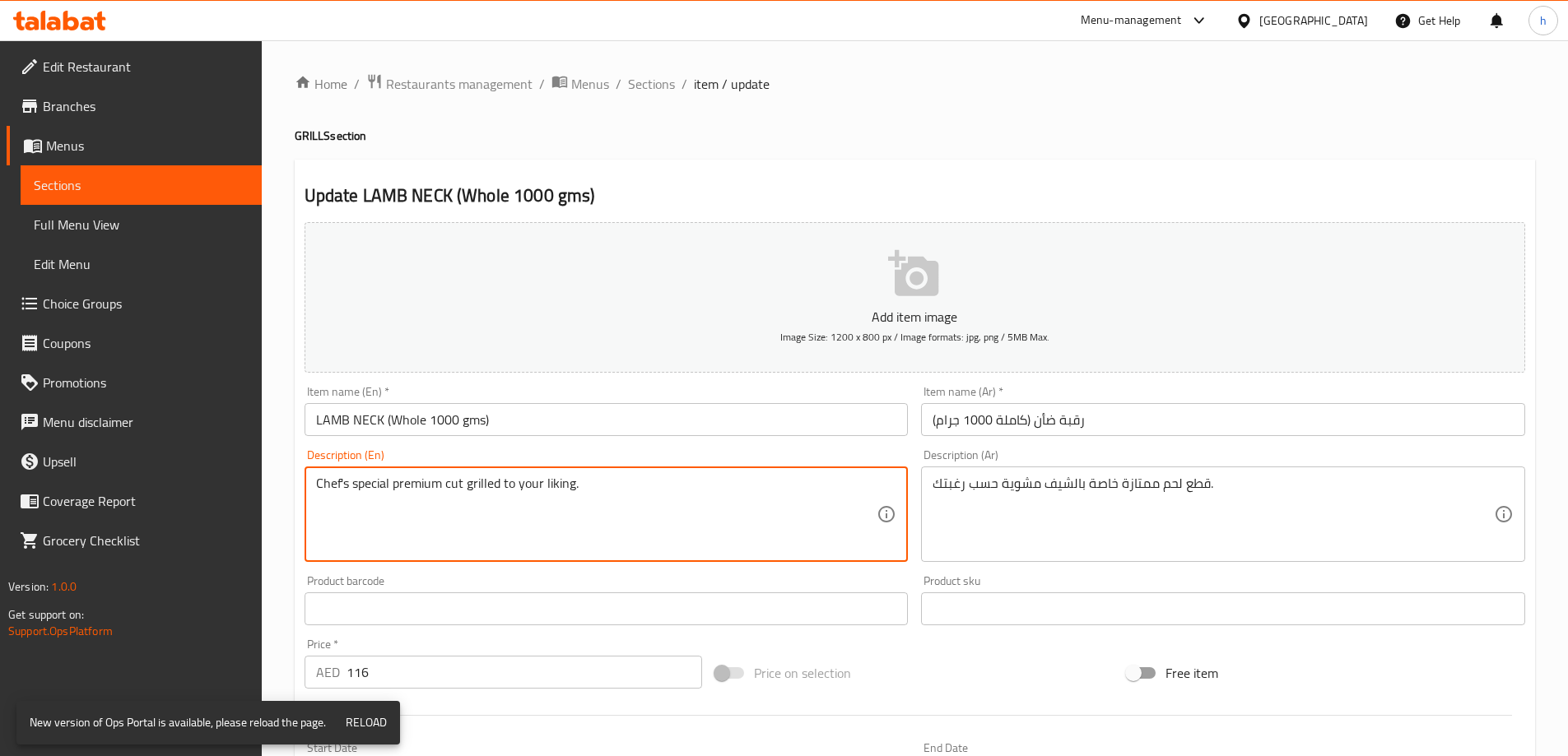
click at [808, 489] on textarea "Chef's special premium cut grilled to your liking." at bounding box center [596, 514] width 561 height 78
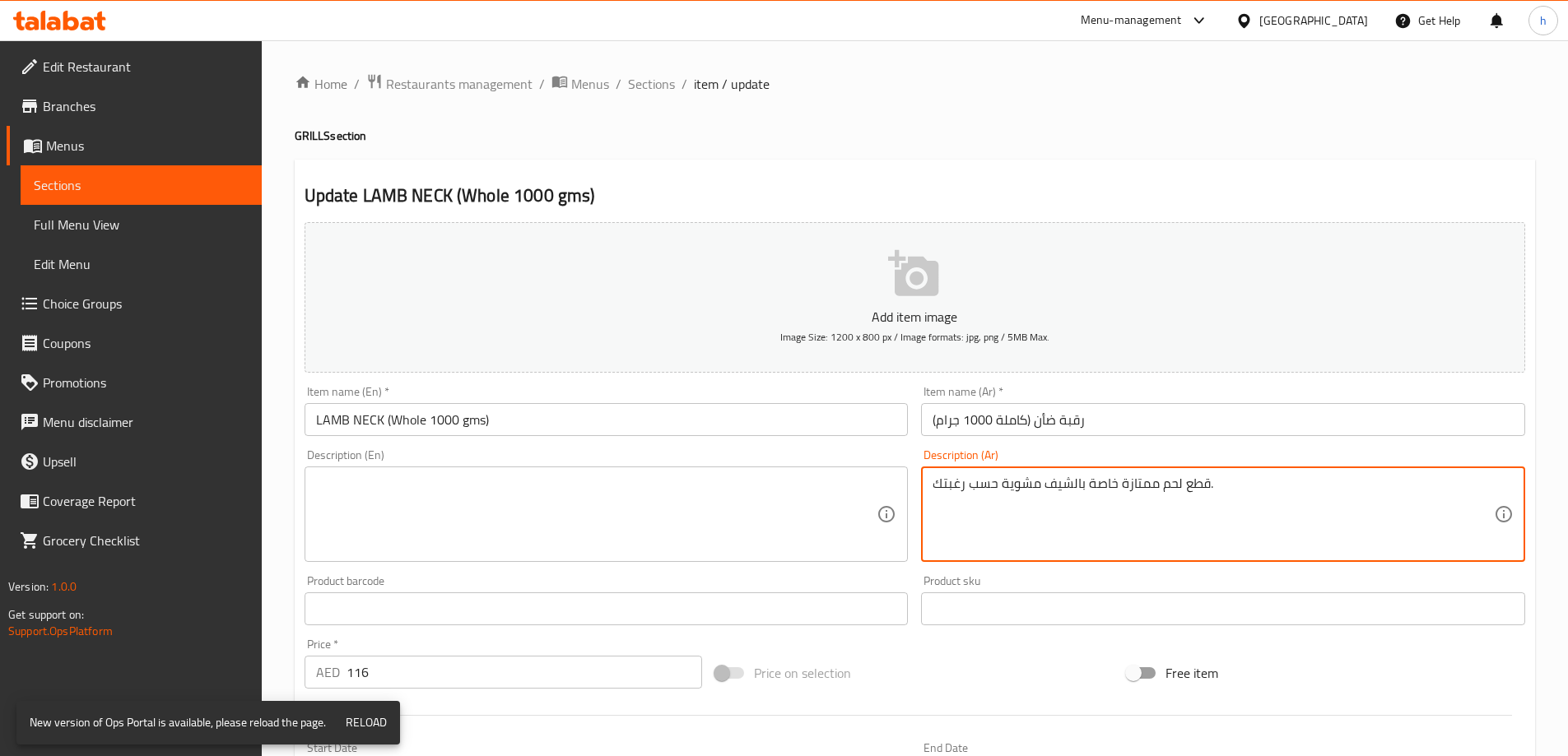
click at [1055, 496] on textarea "قطع لحم ممتازة خاصة بالشيف مشوية حسب رغبتك." at bounding box center [1213, 514] width 561 height 78
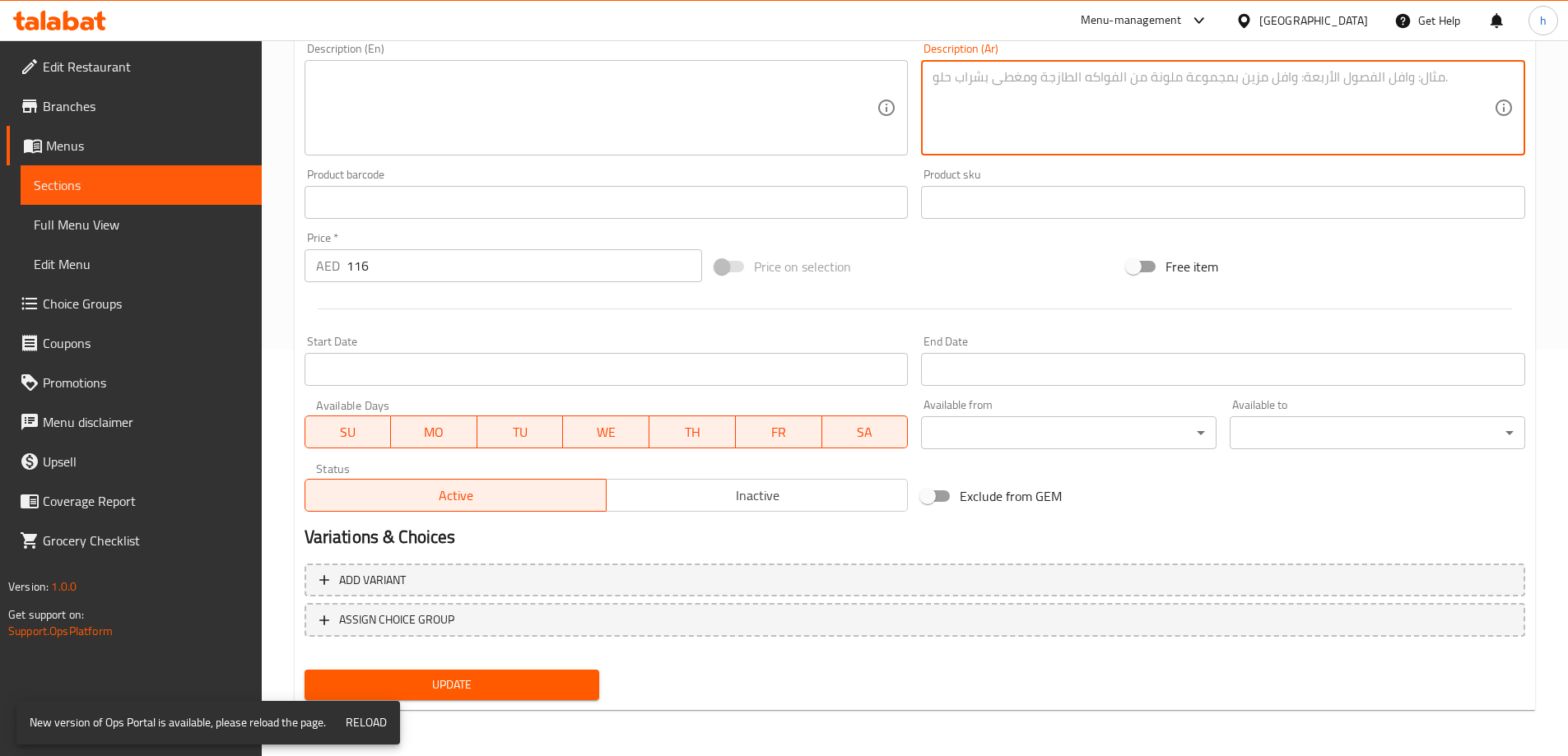
click at [503, 703] on div "Update" at bounding box center [452, 685] width 309 height 43
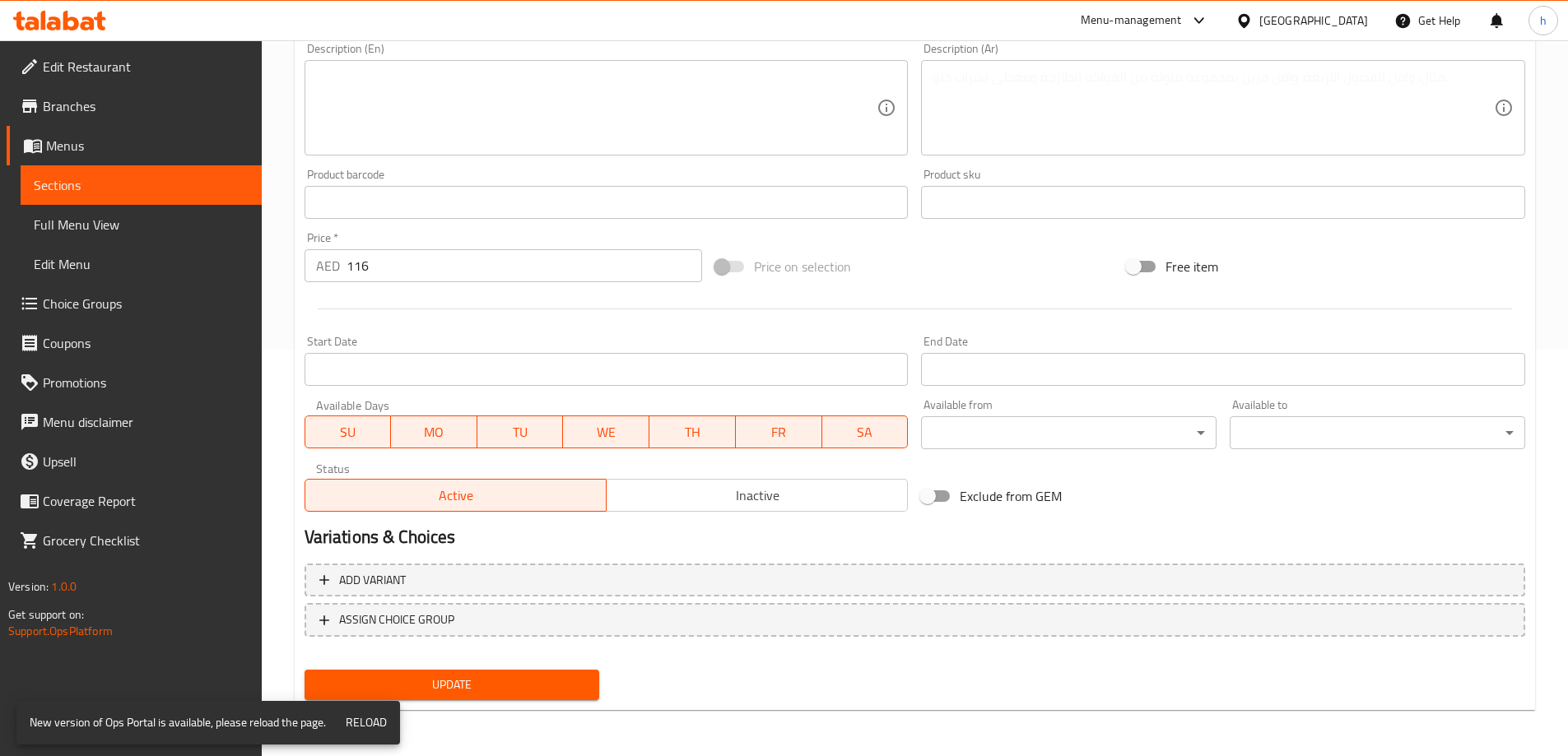
click at [534, 707] on div "Update" at bounding box center [452, 685] width 309 height 43
click at [540, 700] on button "Update" at bounding box center [451, 684] width 295 height 31
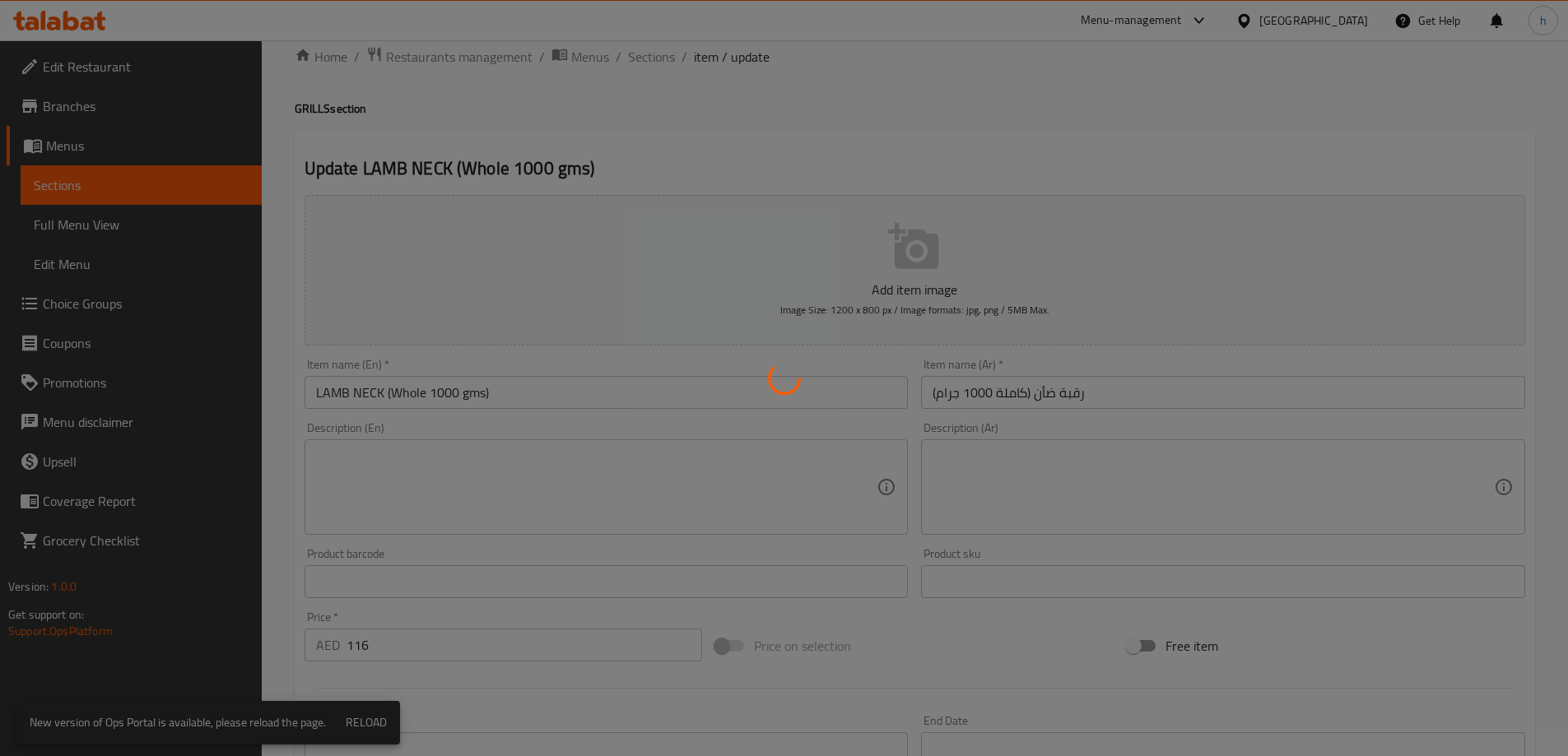
scroll to position [0, 0]
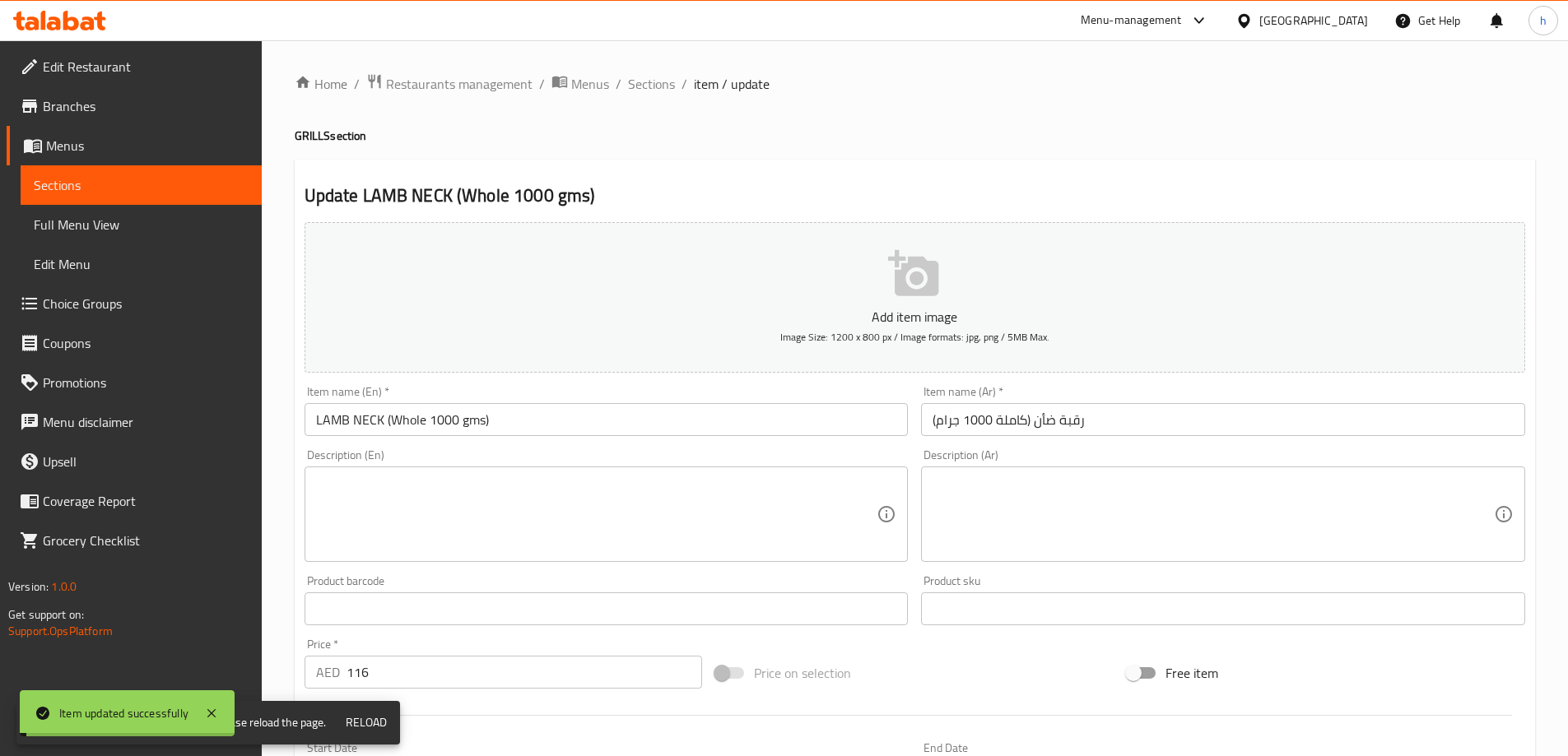
click at [511, 435] on input "LAMB NECK (Whole 1000 gms)" at bounding box center [606, 418] width 604 height 33
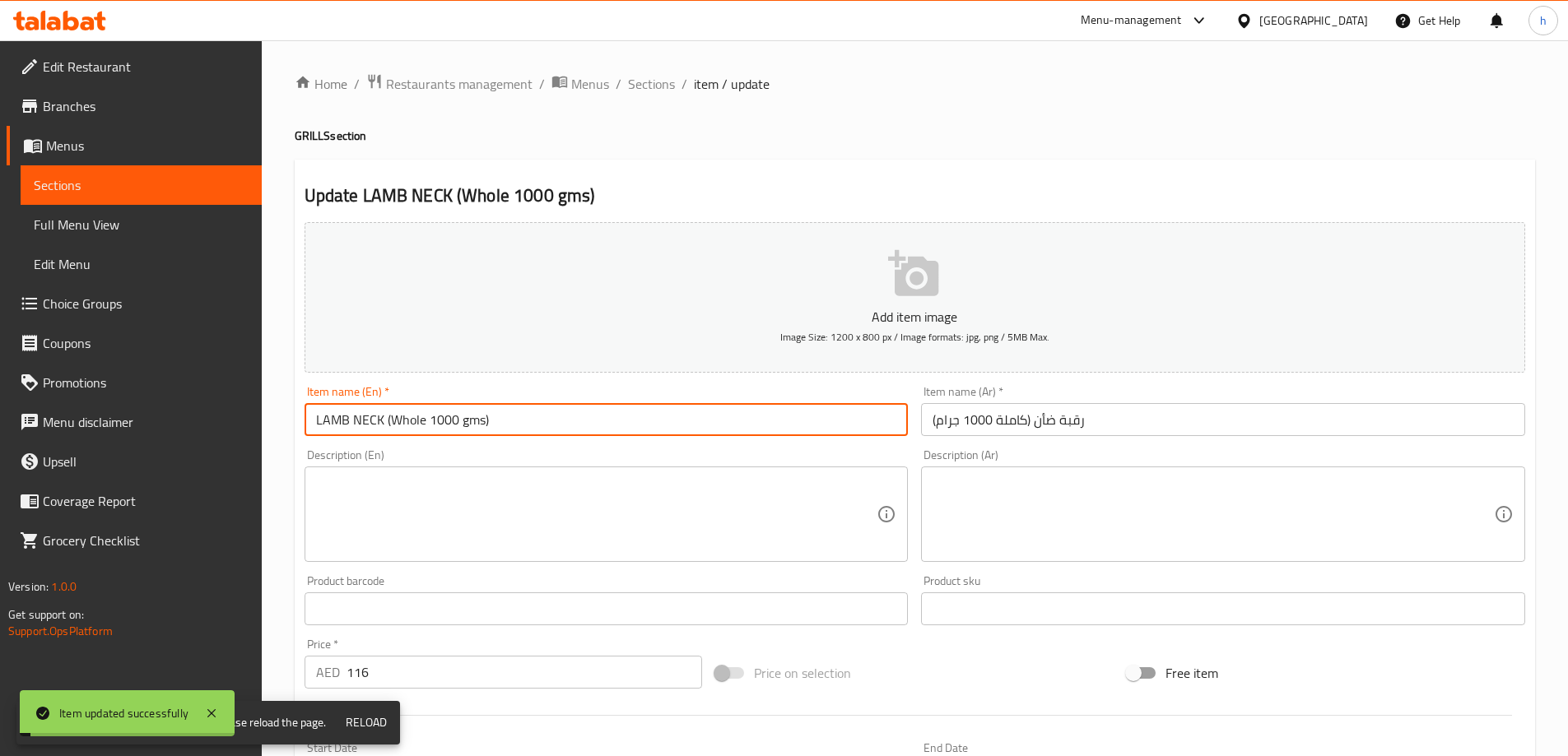
click at [511, 435] on input "LAMB NECK (Whole 1000 gms)" at bounding box center [606, 418] width 604 height 33
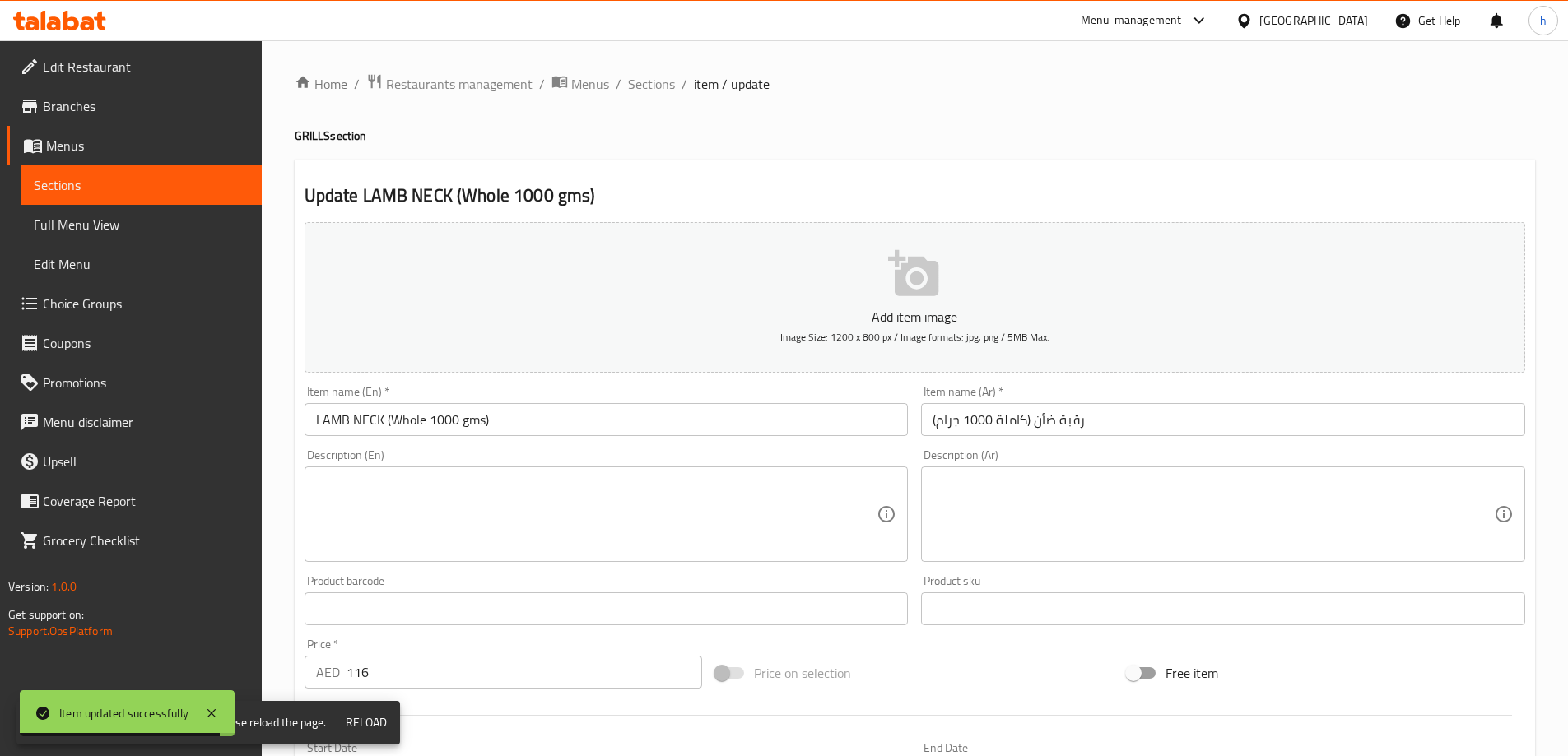
click at [1138, 627] on div "Product sku Product sku" at bounding box center [1222, 600] width 617 height 63
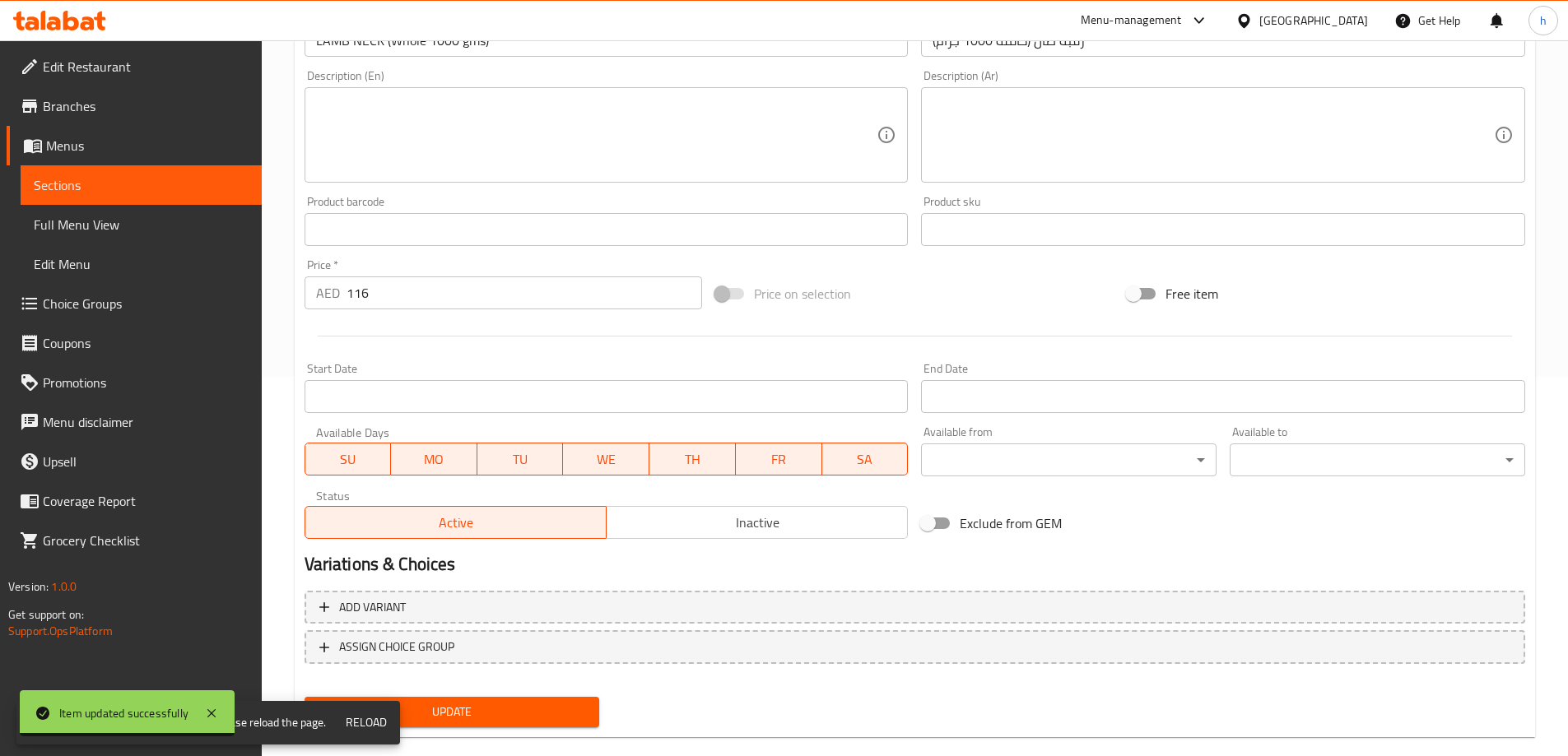
scroll to position [407, 0]
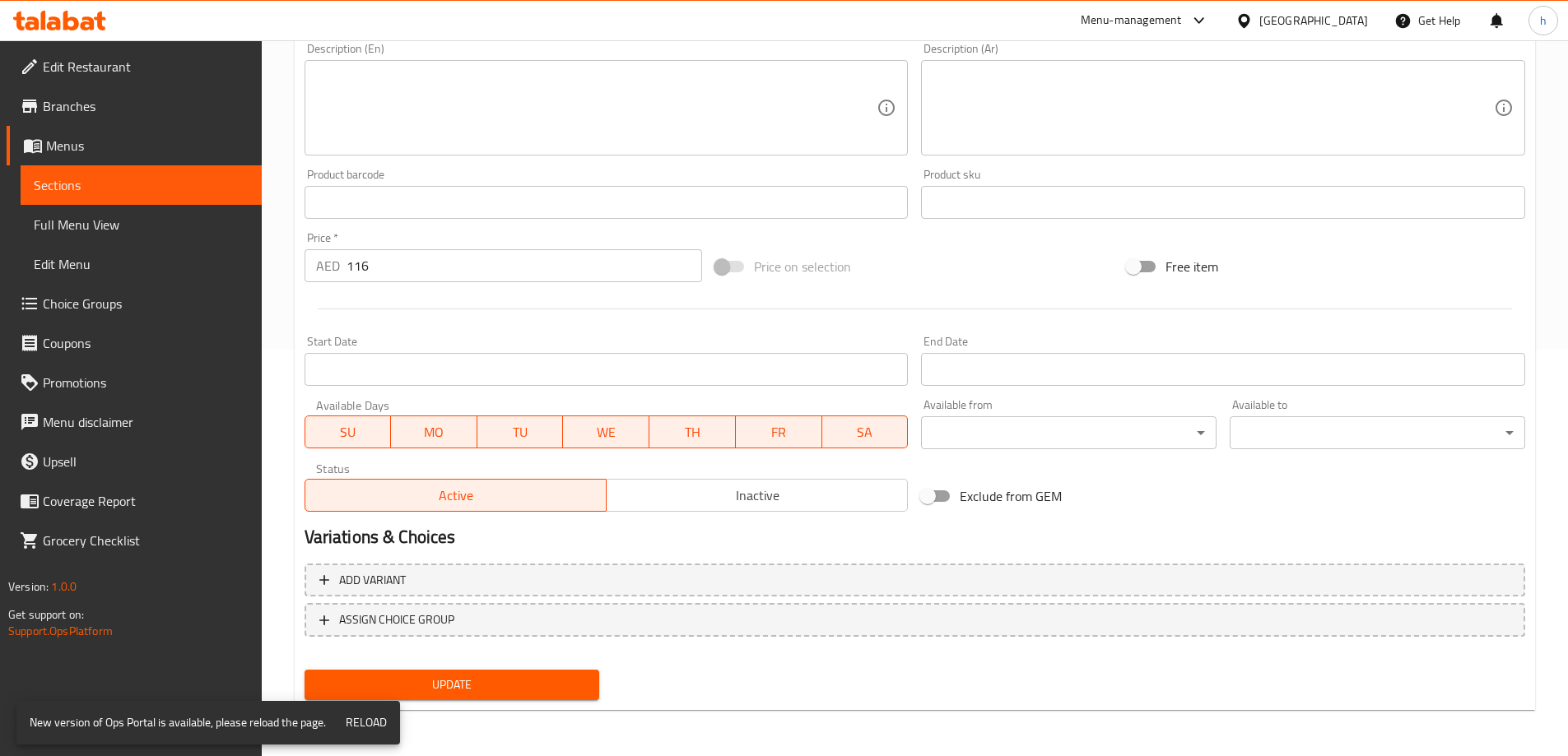
click at [589, 692] on button "Update" at bounding box center [451, 684] width 295 height 31
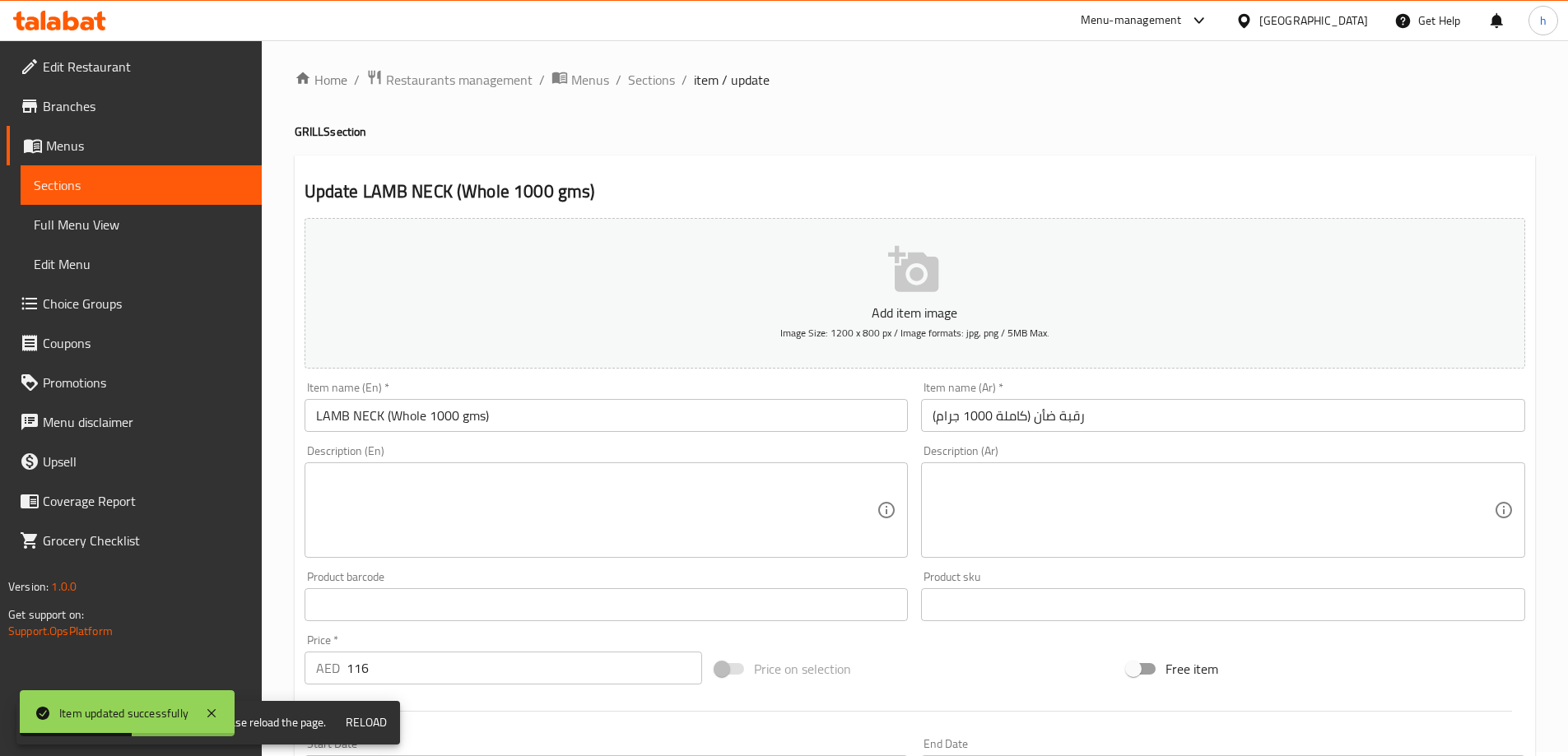
scroll to position [0, 0]
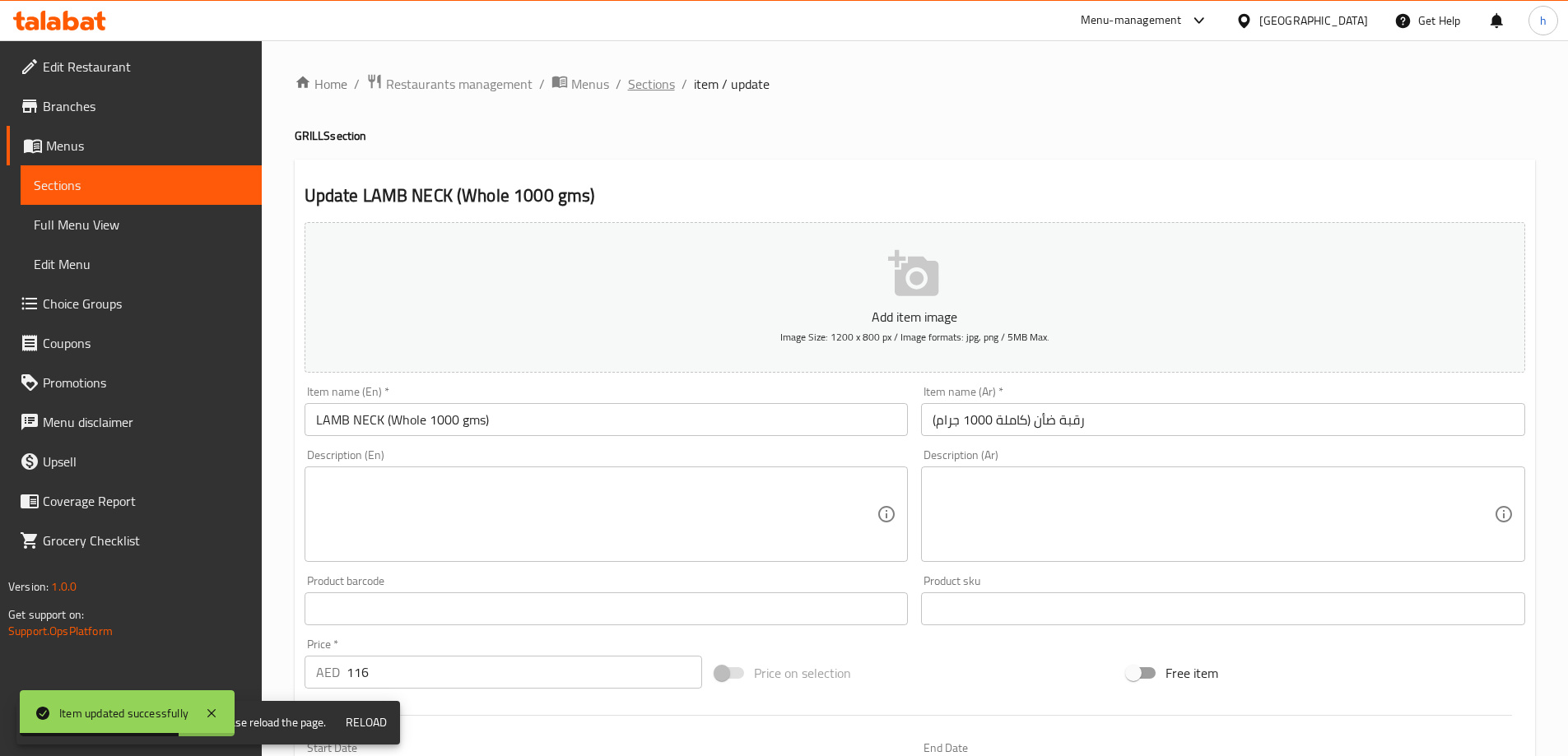
click at [666, 94] on span "Sections" at bounding box center [652, 84] width 47 height 20
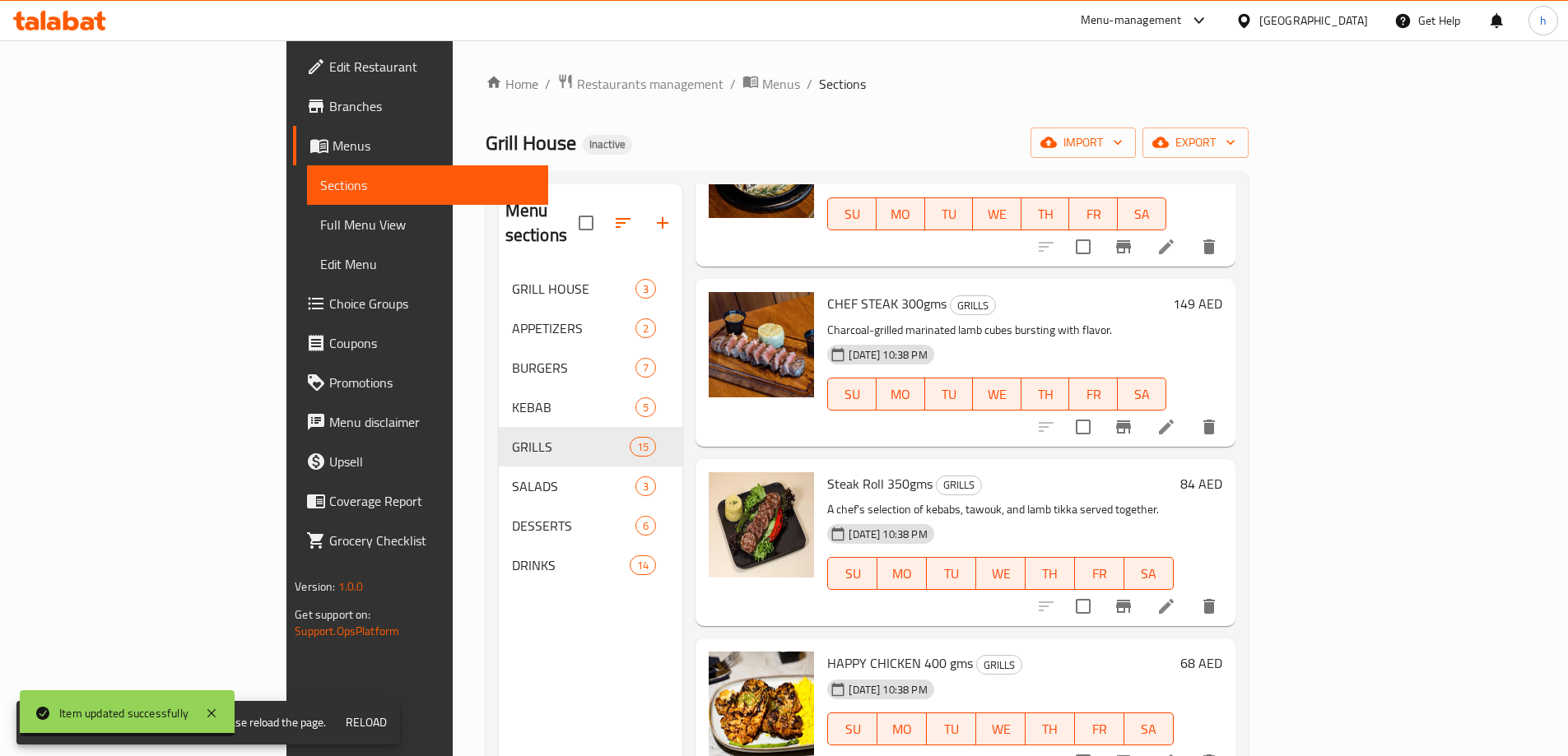
scroll to position [165, 0]
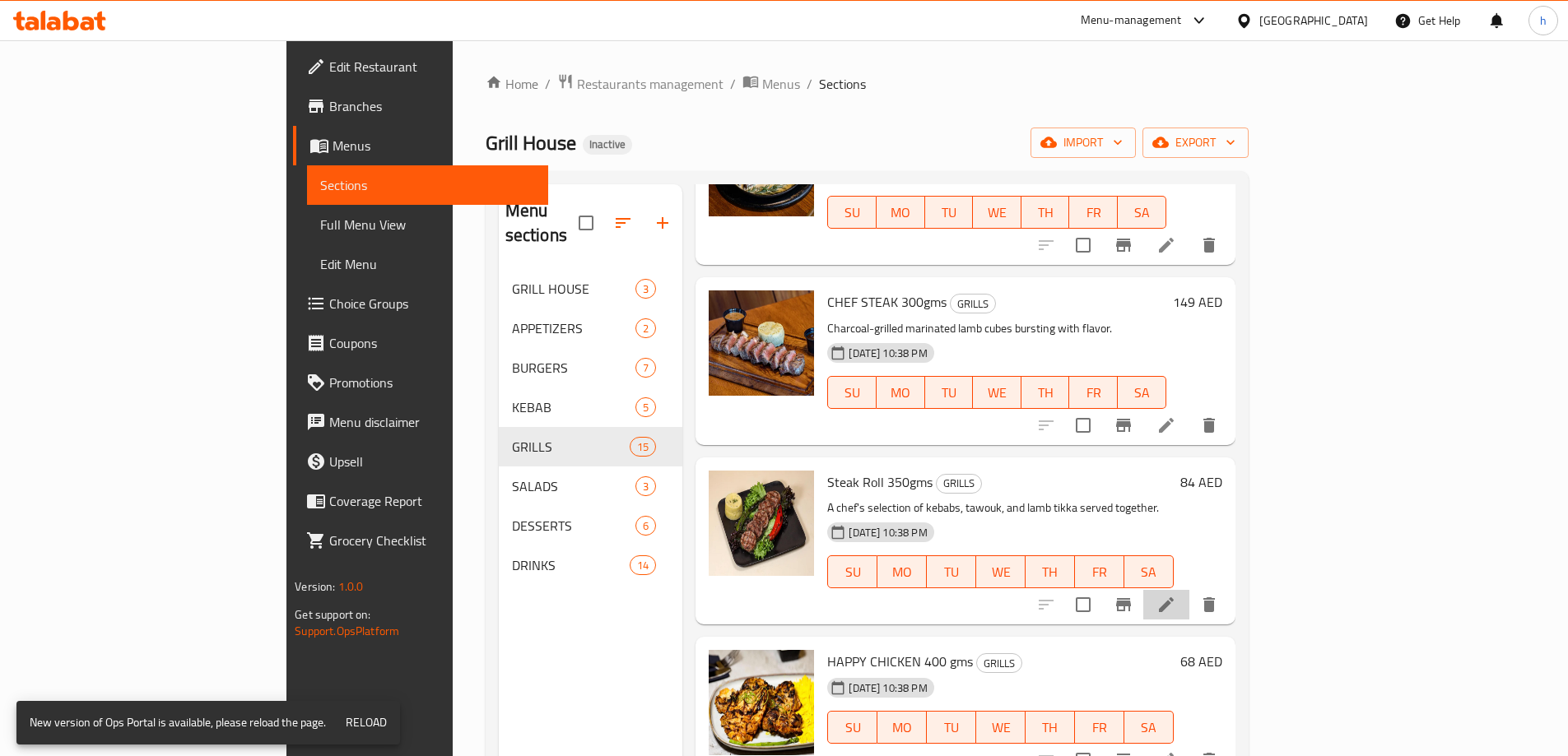
click at [1189, 591] on li at bounding box center [1166, 605] width 46 height 30
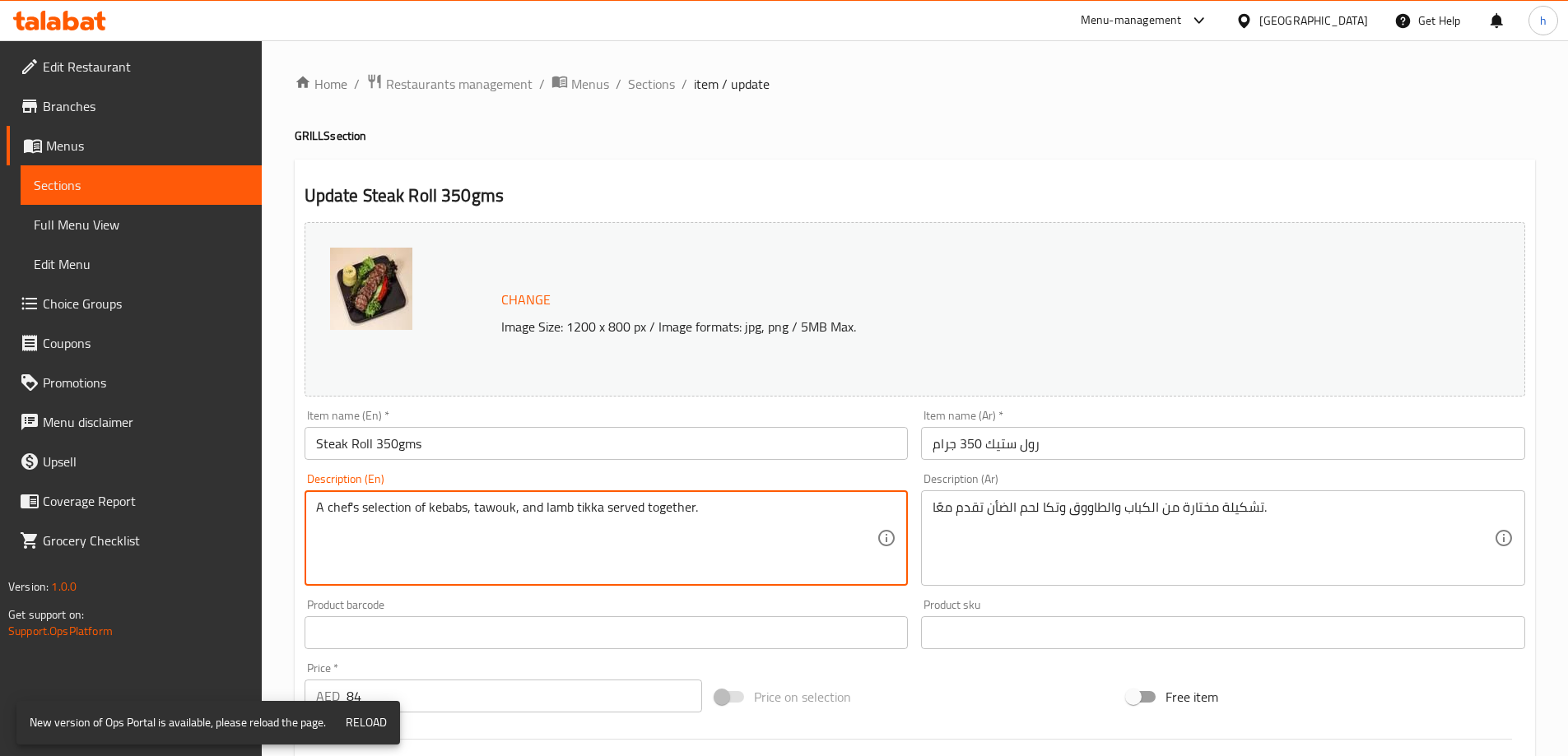
click at [723, 506] on textarea "A chef's selection of kebabs, tawouk, and lamb tikka served together." at bounding box center [596, 538] width 561 height 78
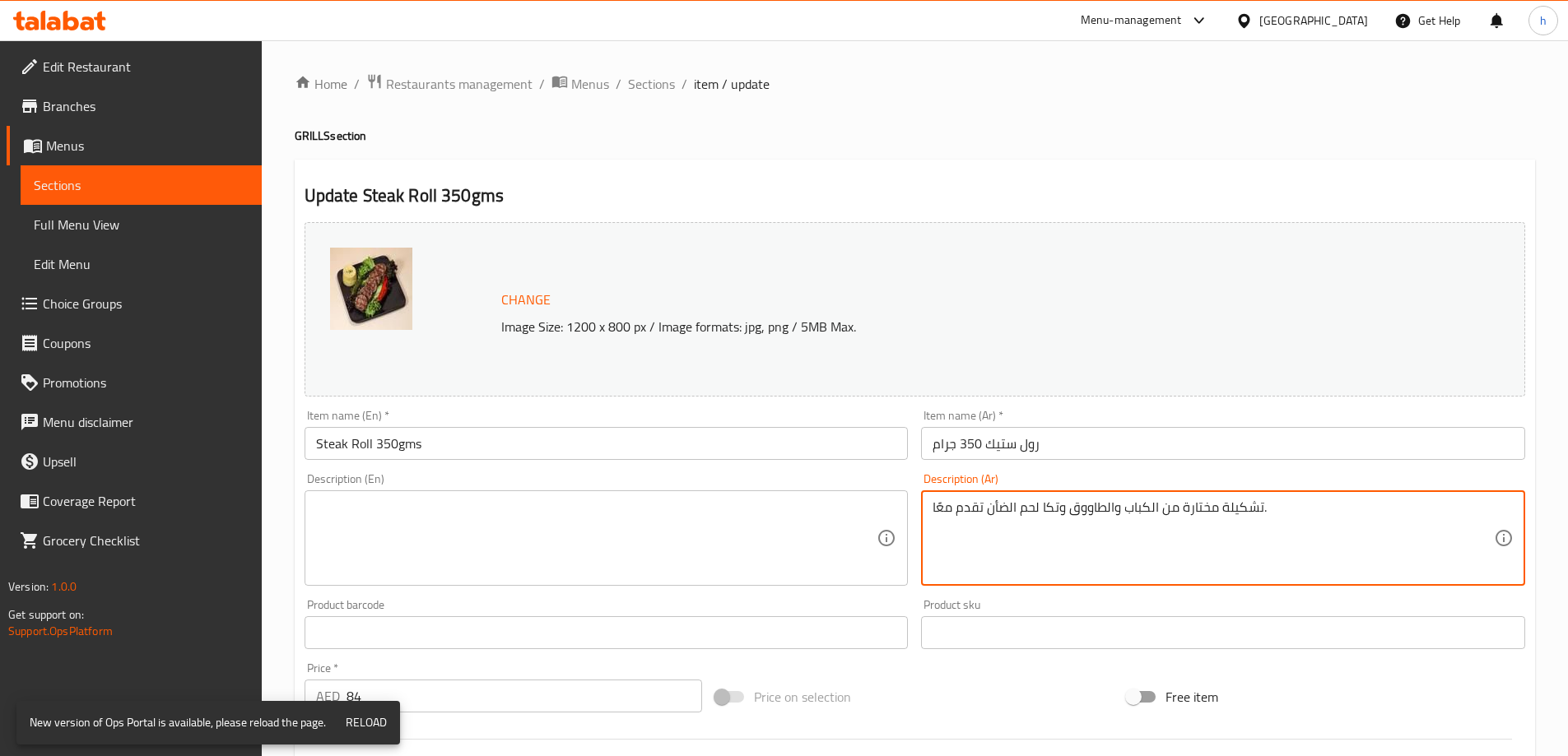
click at [1041, 506] on textarea "تشكيلة مختارة من الكباب والطاووق وتكا لحم الضأن تقدم معًا." at bounding box center [1213, 538] width 561 height 78
click at [788, 445] on input "Steak Roll 350gms" at bounding box center [606, 443] width 604 height 33
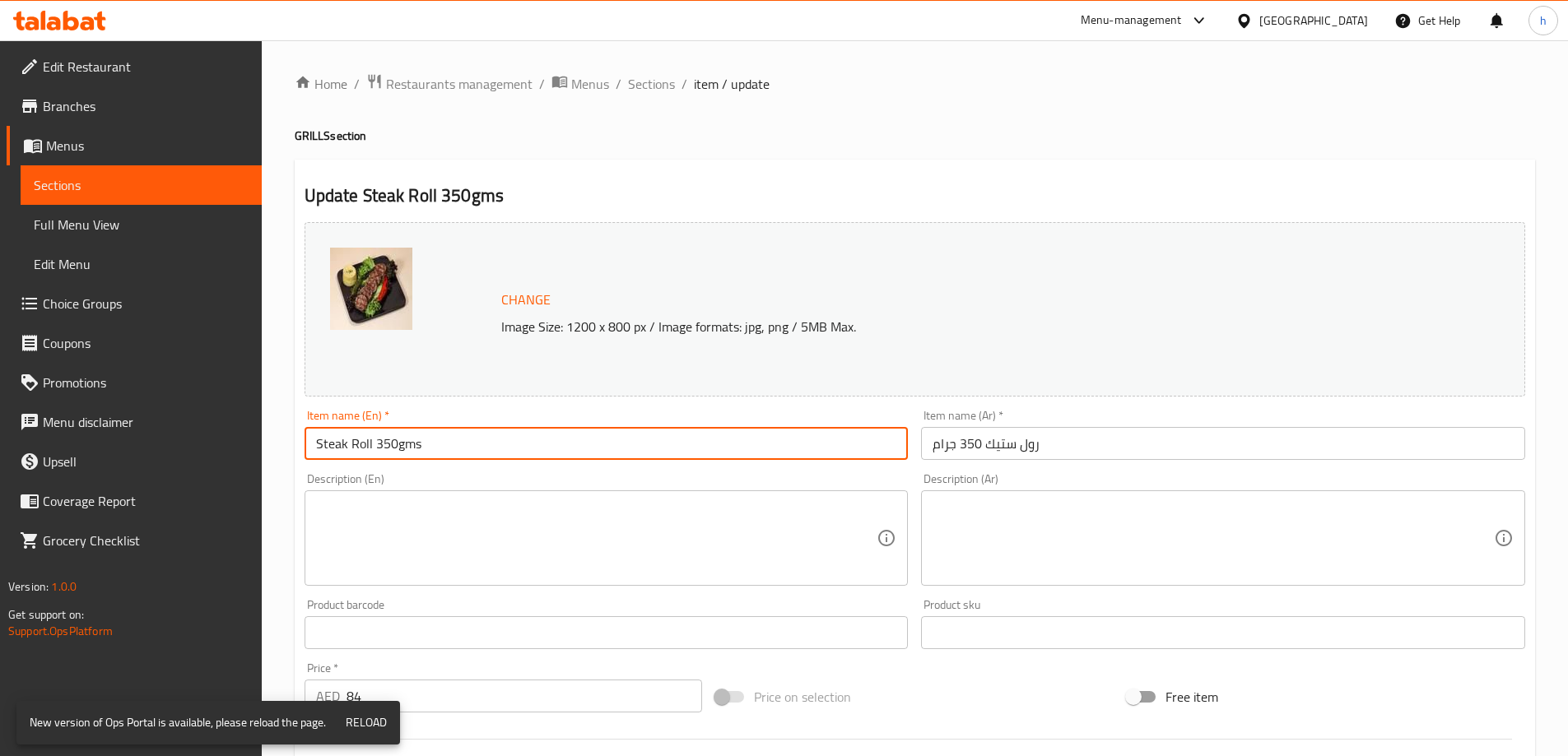
click at [788, 445] on input "Steak Roll 350gms" at bounding box center [606, 443] width 604 height 33
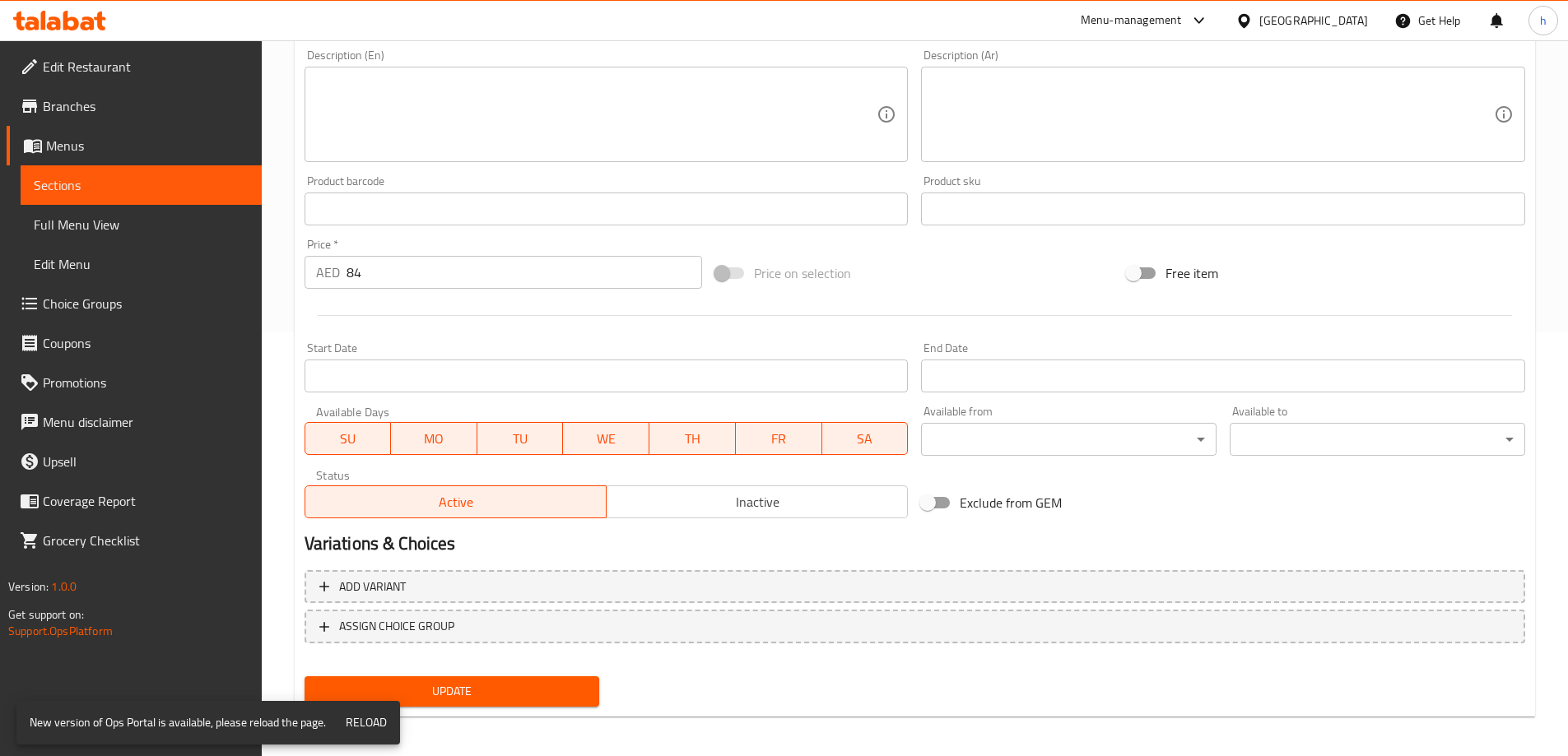
scroll to position [430, 0]
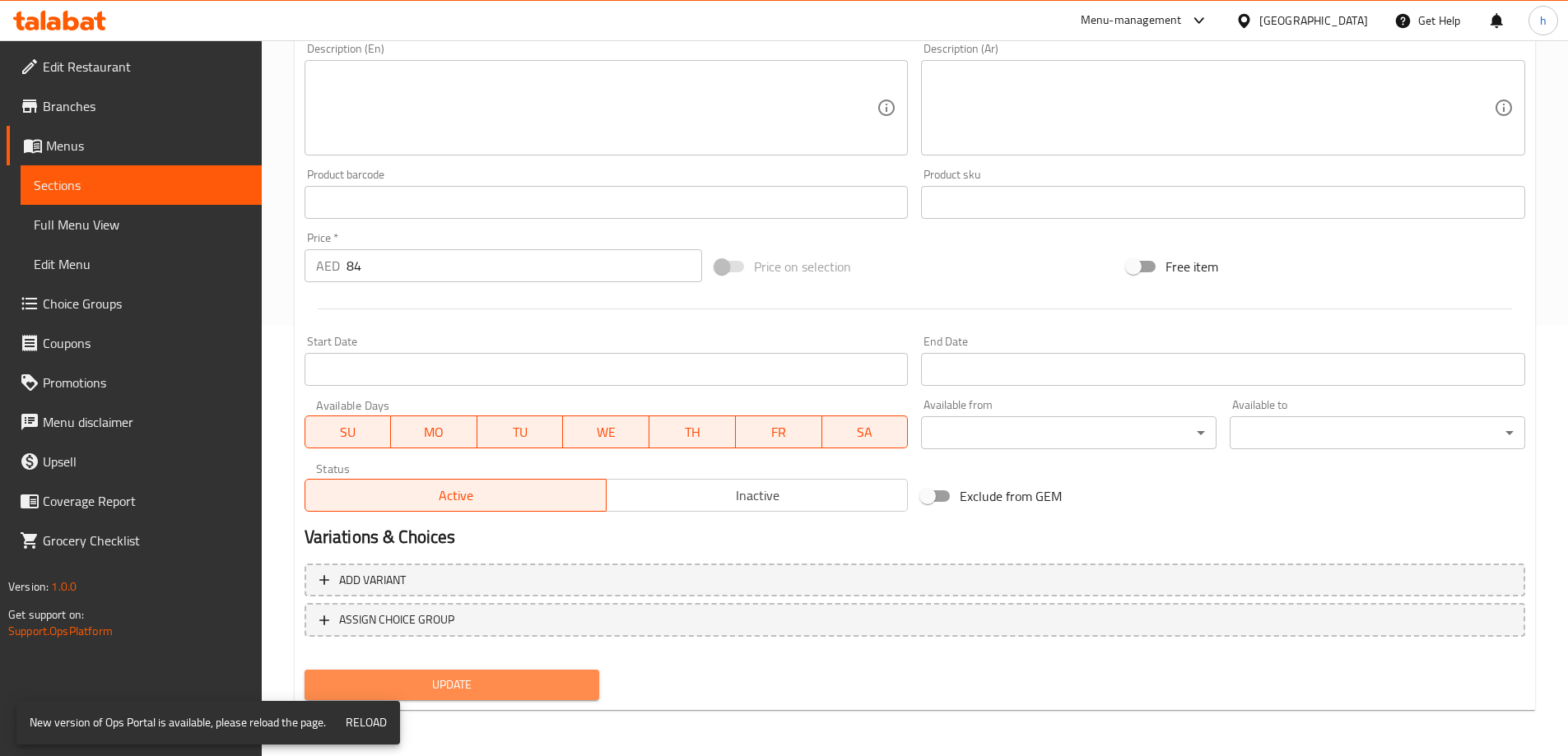
click at [575, 699] on button "Update" at bounding box center [451, 684] width 295 height 31
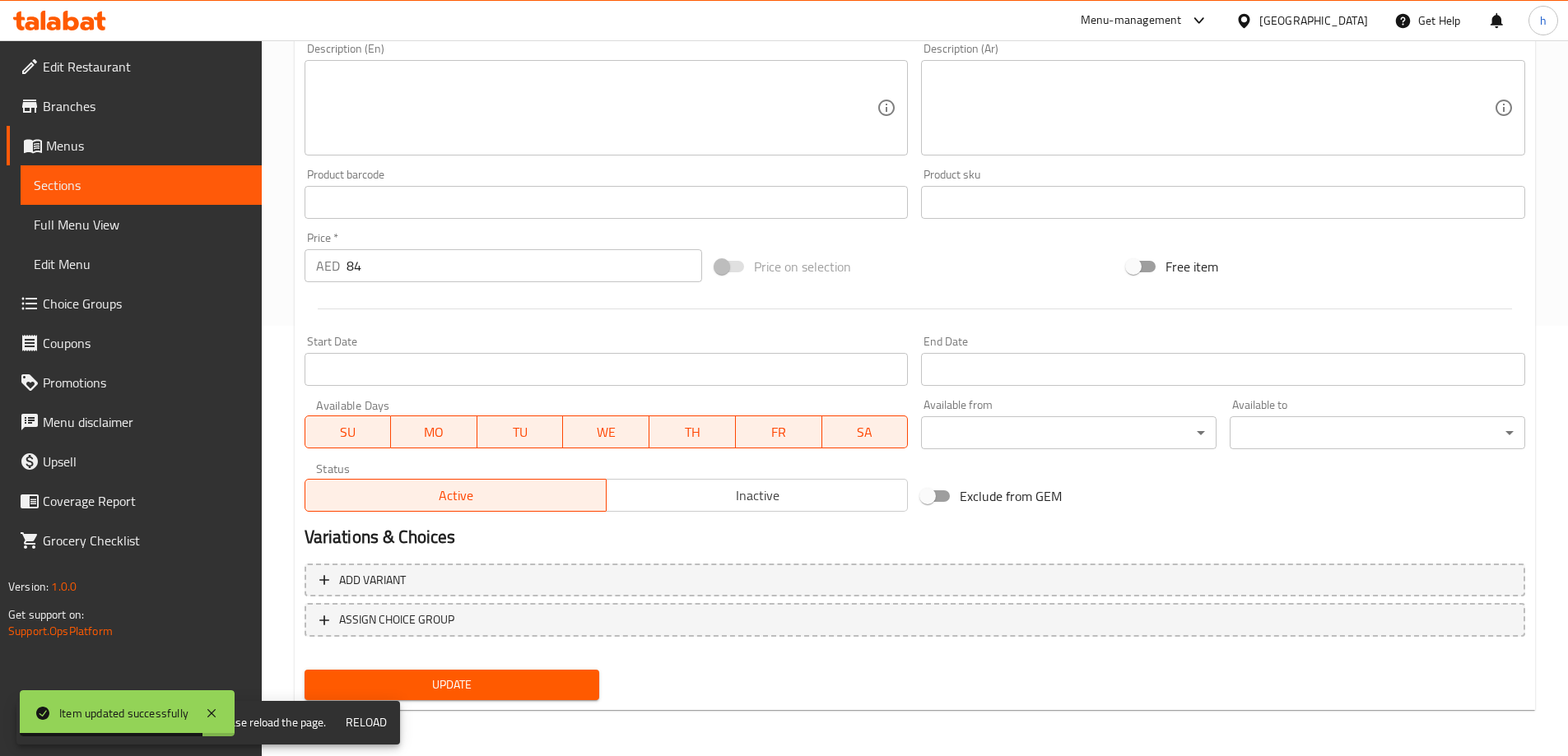
click at [1173, 491] on div "Exclude from GEM" at bounding box center [1120, 495] width 412 height 44
click at [528, 685] on span "Update" at bounding box center [452, 684] width 270 height 21
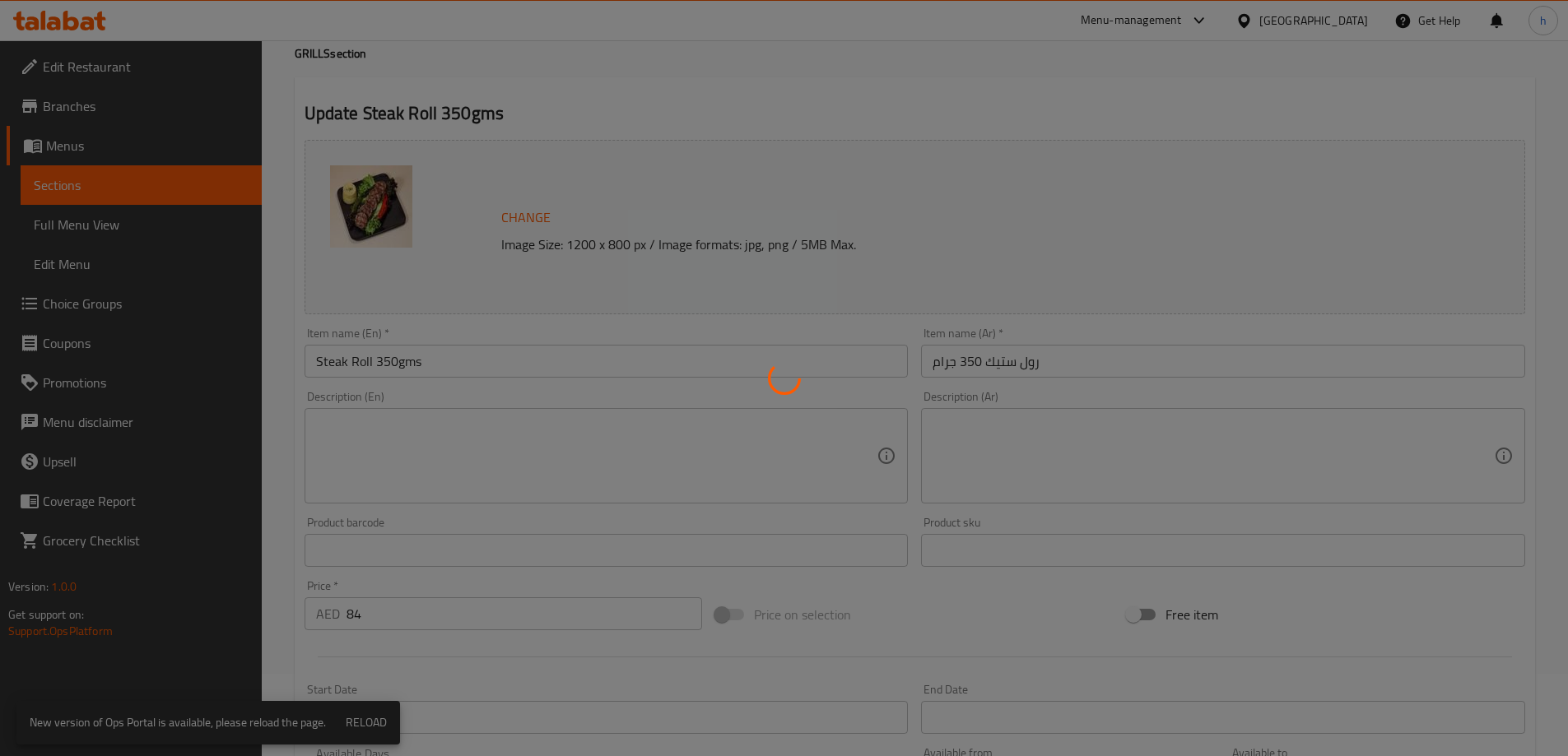
scroll to position [0, 0]
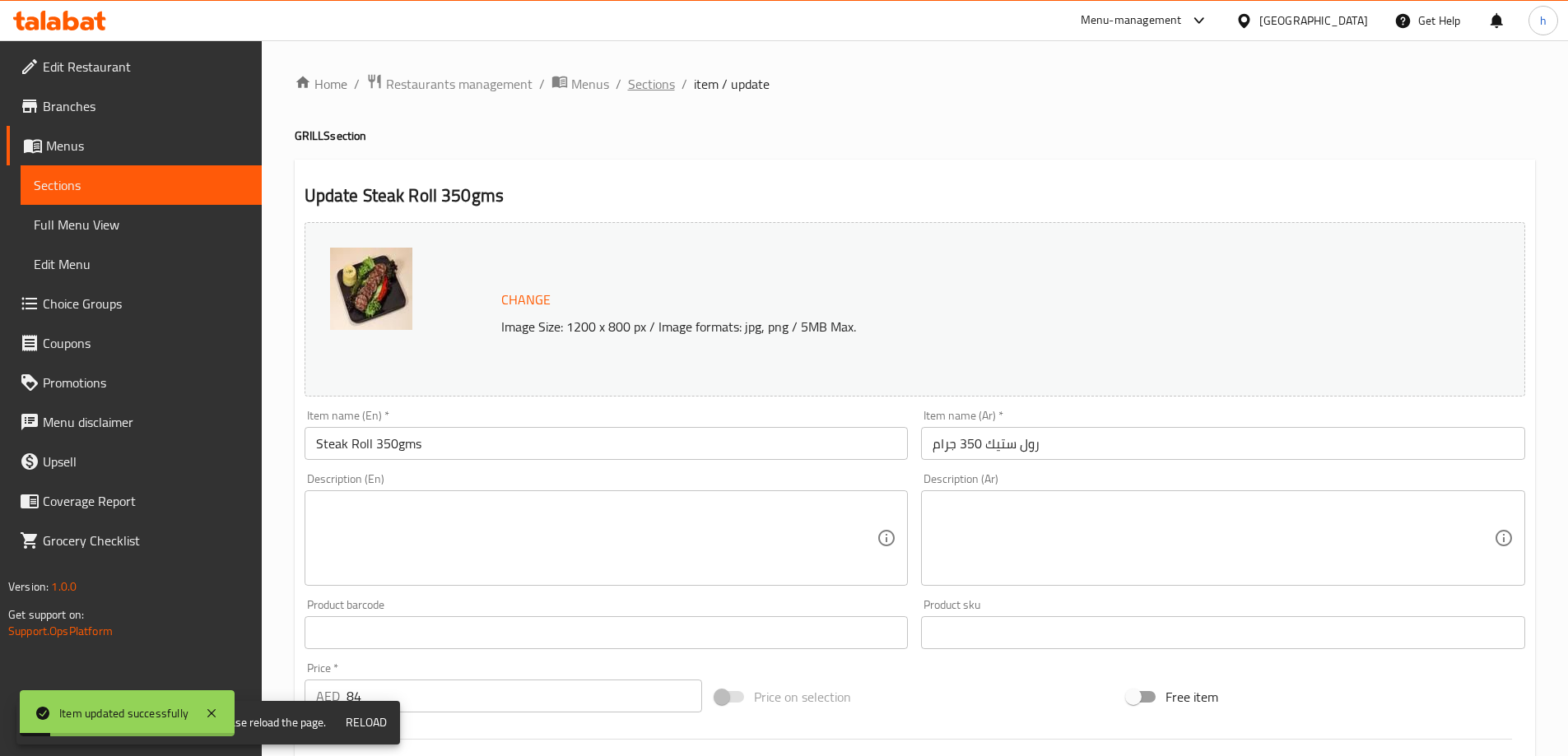
click at [666, 84] on span "Sections" at bounding box center [652, 84] width 47 height 20
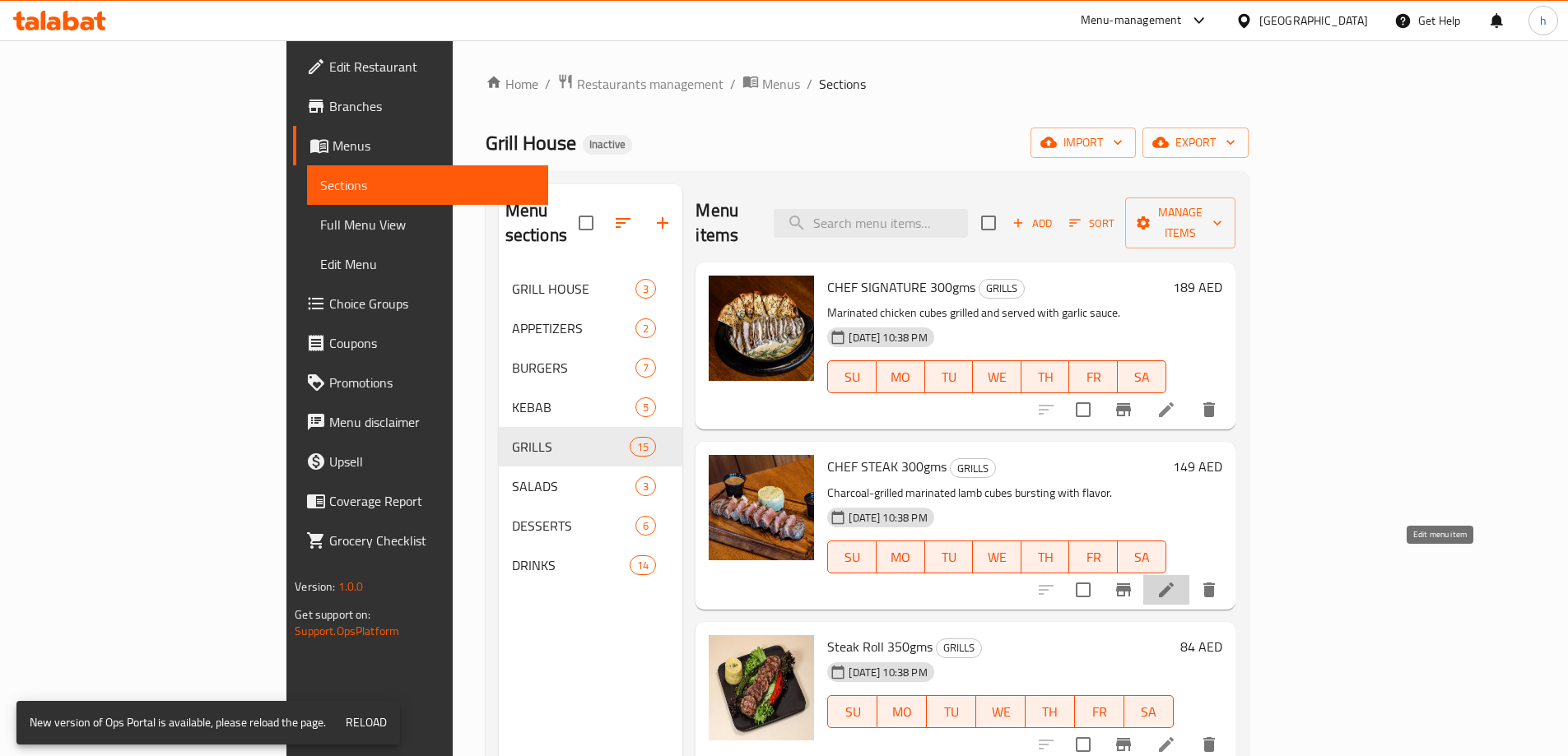
click at [1176, 580] on icon at bounding box center [1166, 590] width 20 height 20
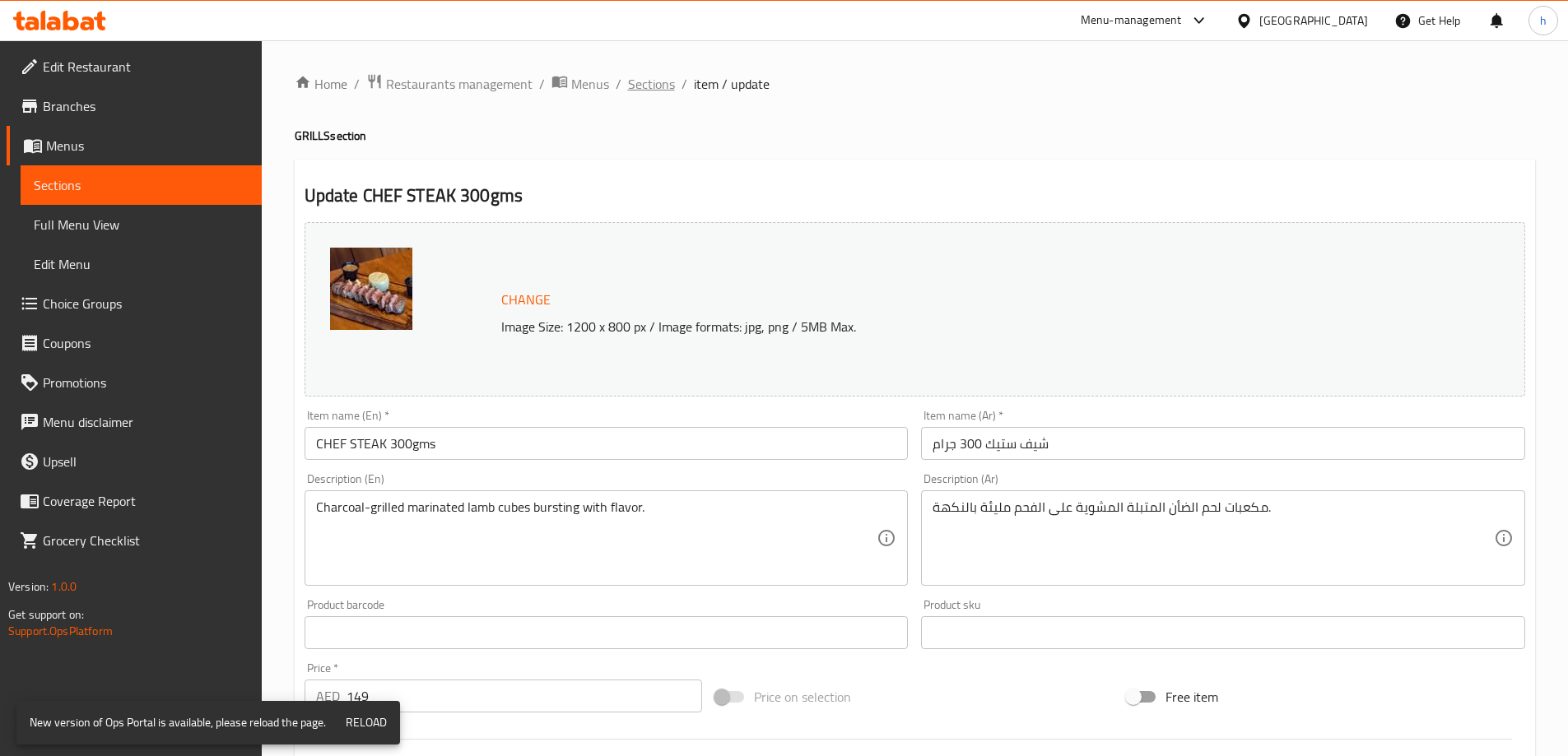
click at [653, 83] on span "Sections" at bounding box center [652, 84] width 47 height 20
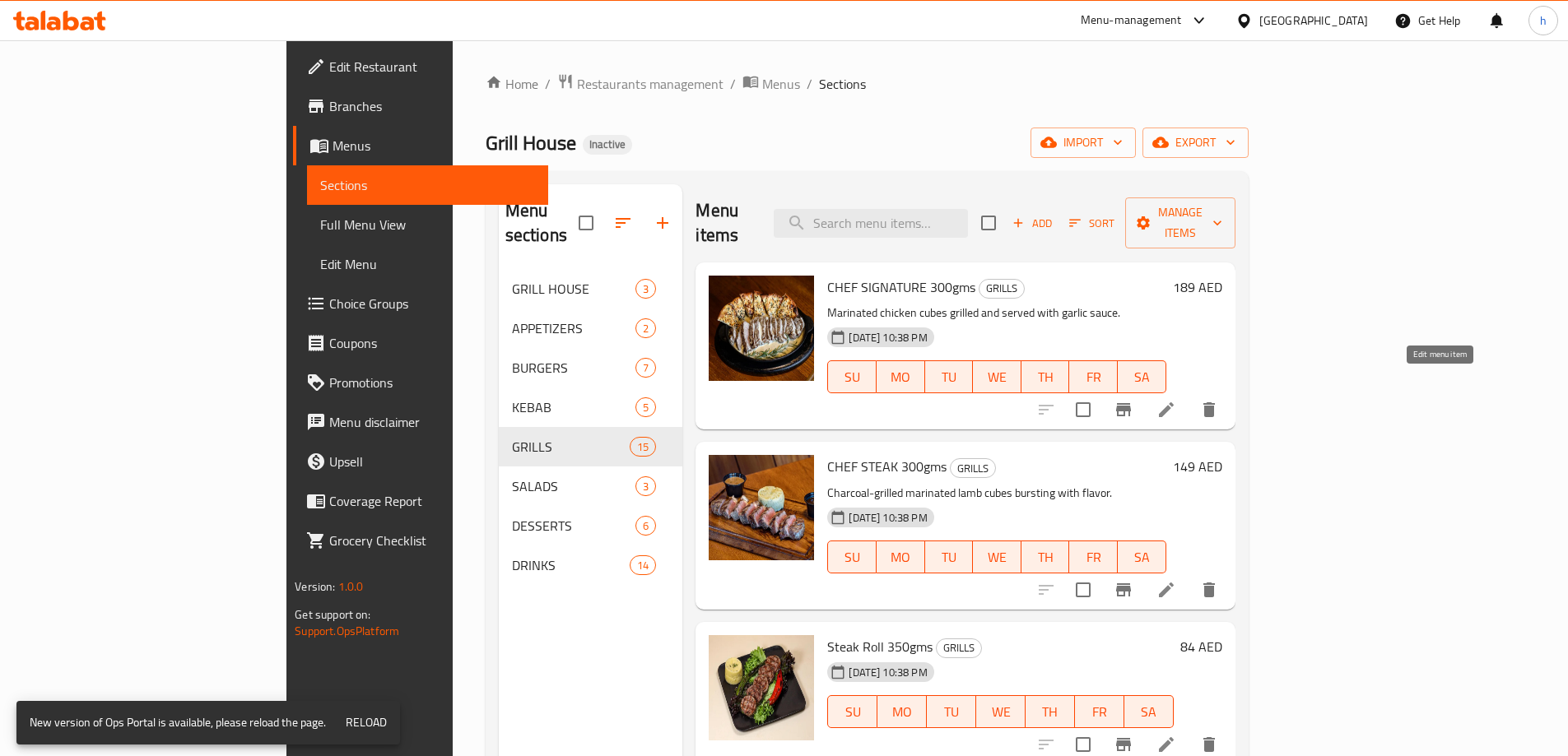
click at [1176, 400] on icon at bounding box center [1166, 410] width 20 height 20
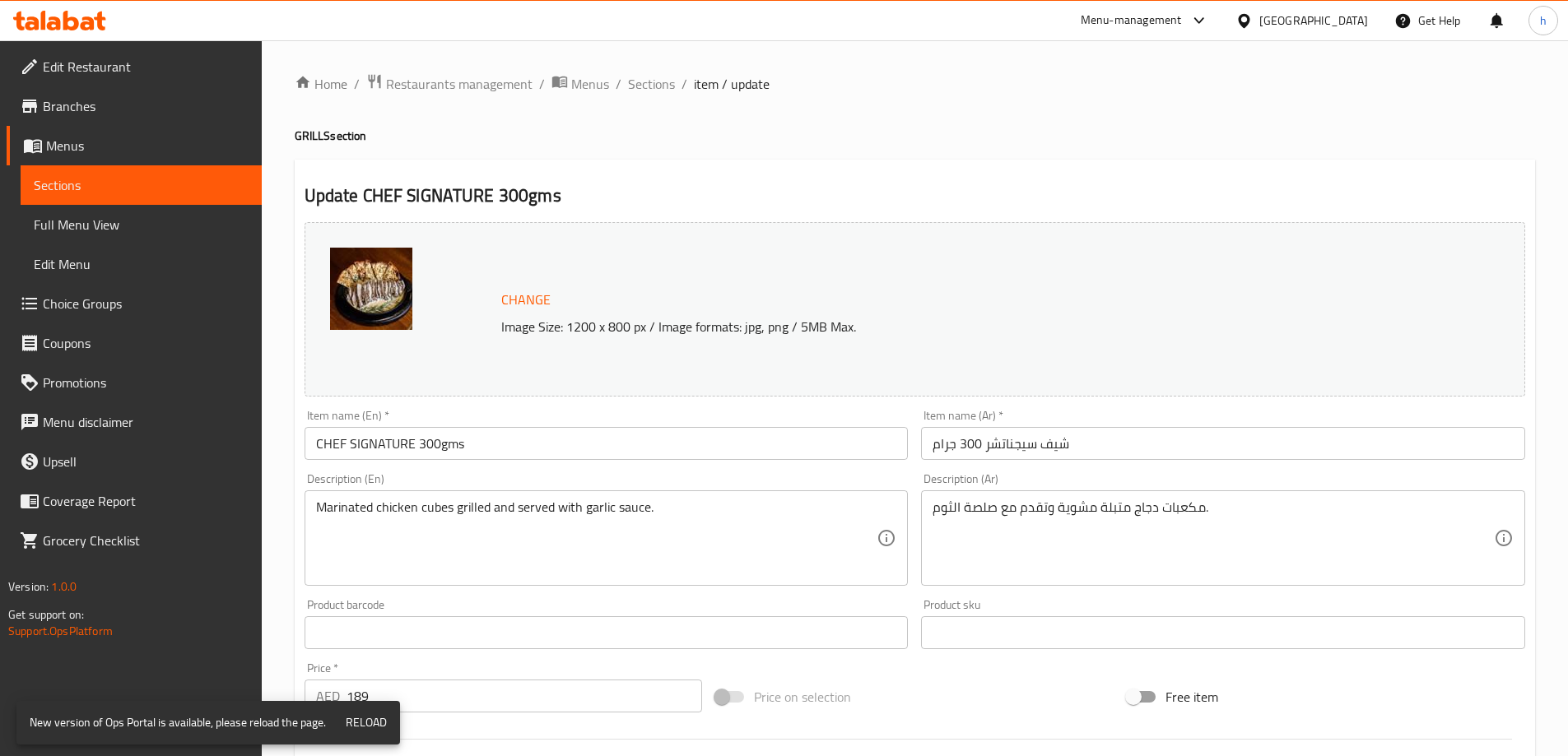
click at [343, 299] on img at bounding box center [370, 288] width 82 height 82
click at [382, 297] on img at bounding box center [370, 288] width 82 height 82
click at [660, 86] on span "Sections" at bounding box center [652, 84] width 47 height 20
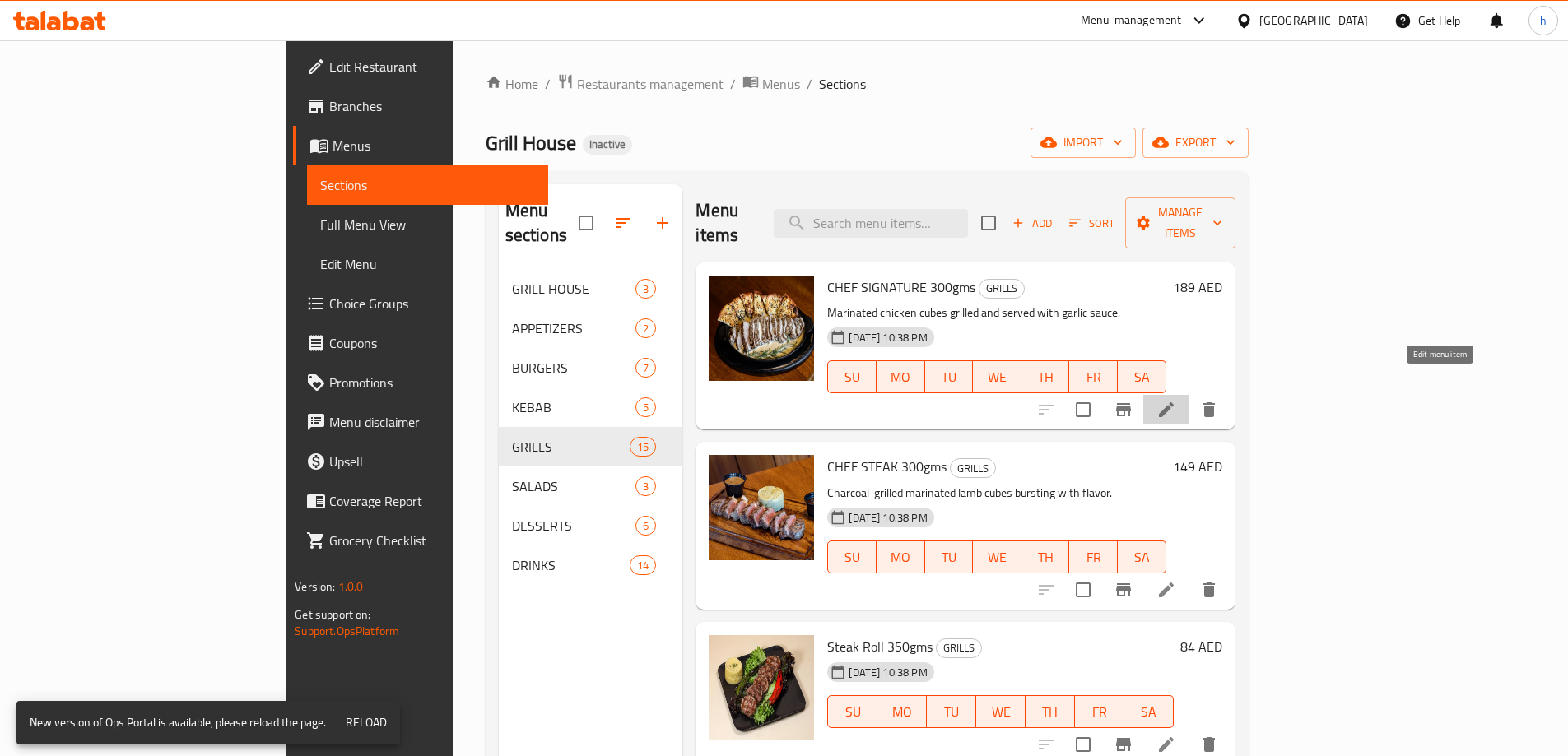
click at [1173, 403] on icon at bounding box center [1165, 410] width 15 height 15
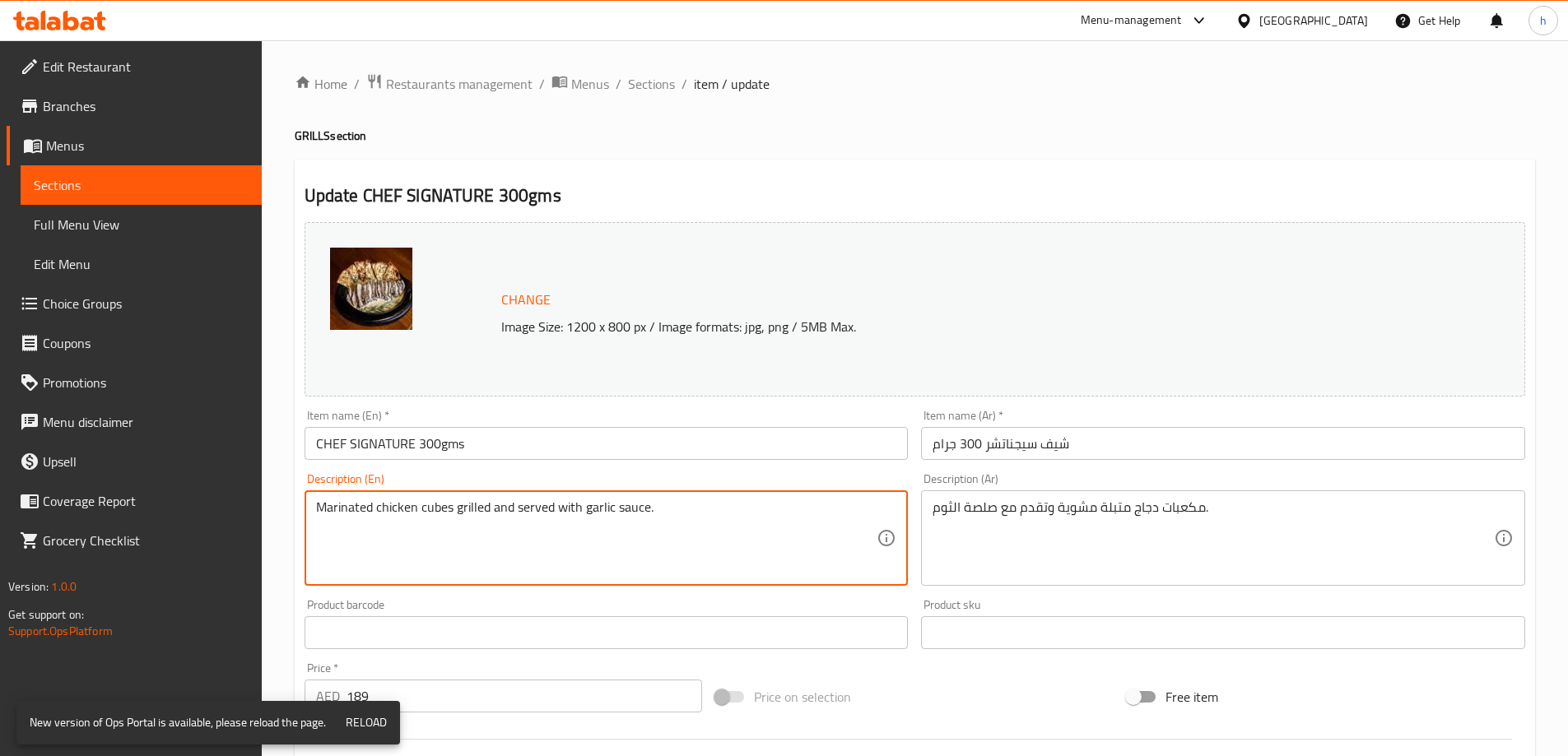
click at [827, 535] on textarea "Marinated chicken cubes grilled and served with garlic sauce." at bounding box center [596, 538] width 561 height 78
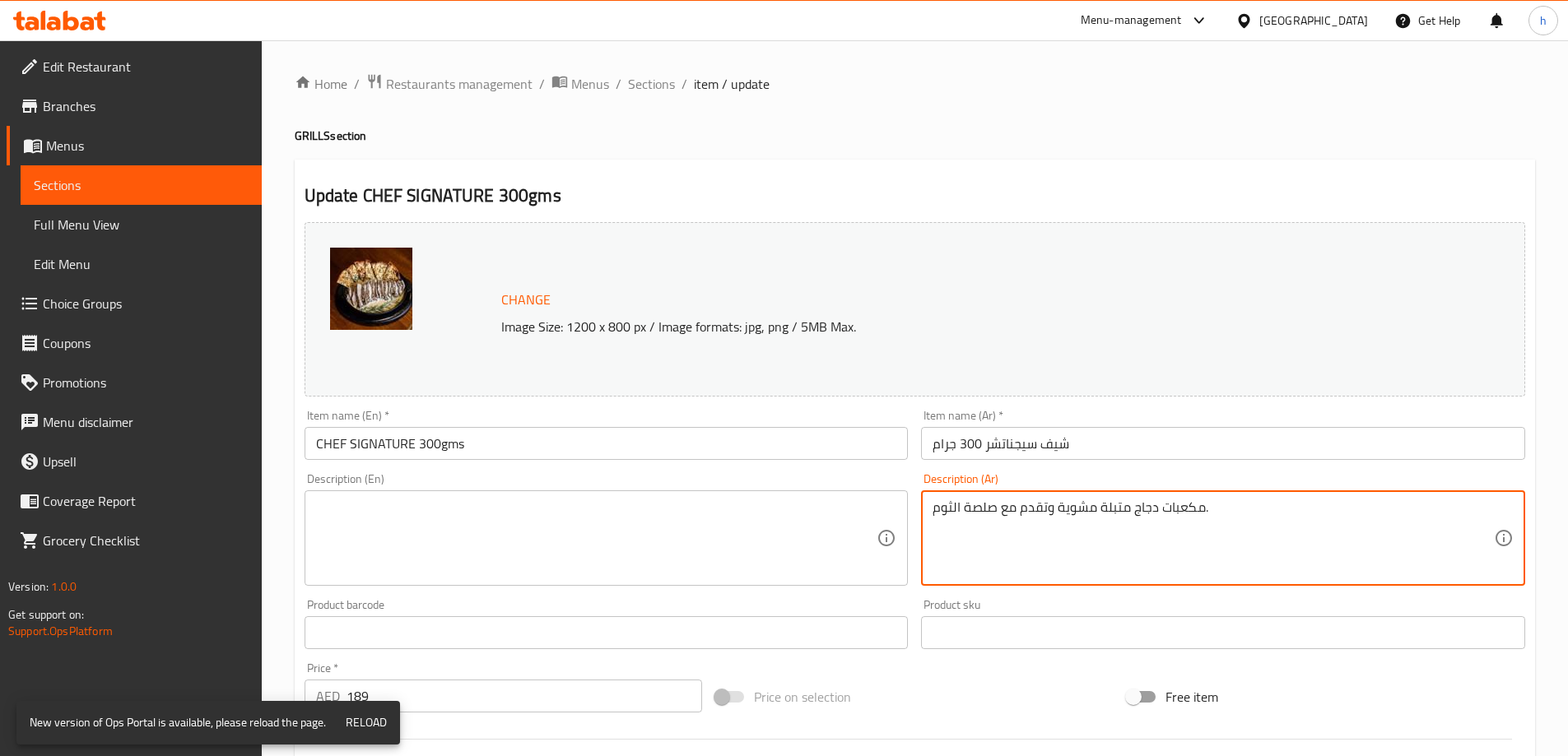
click at [1113, 531] on textarea "مكعبات دجاج متبلة مشوية وتقدم مع صلصة الثوم." at bounding box center [1213, 538] width 561 height 78
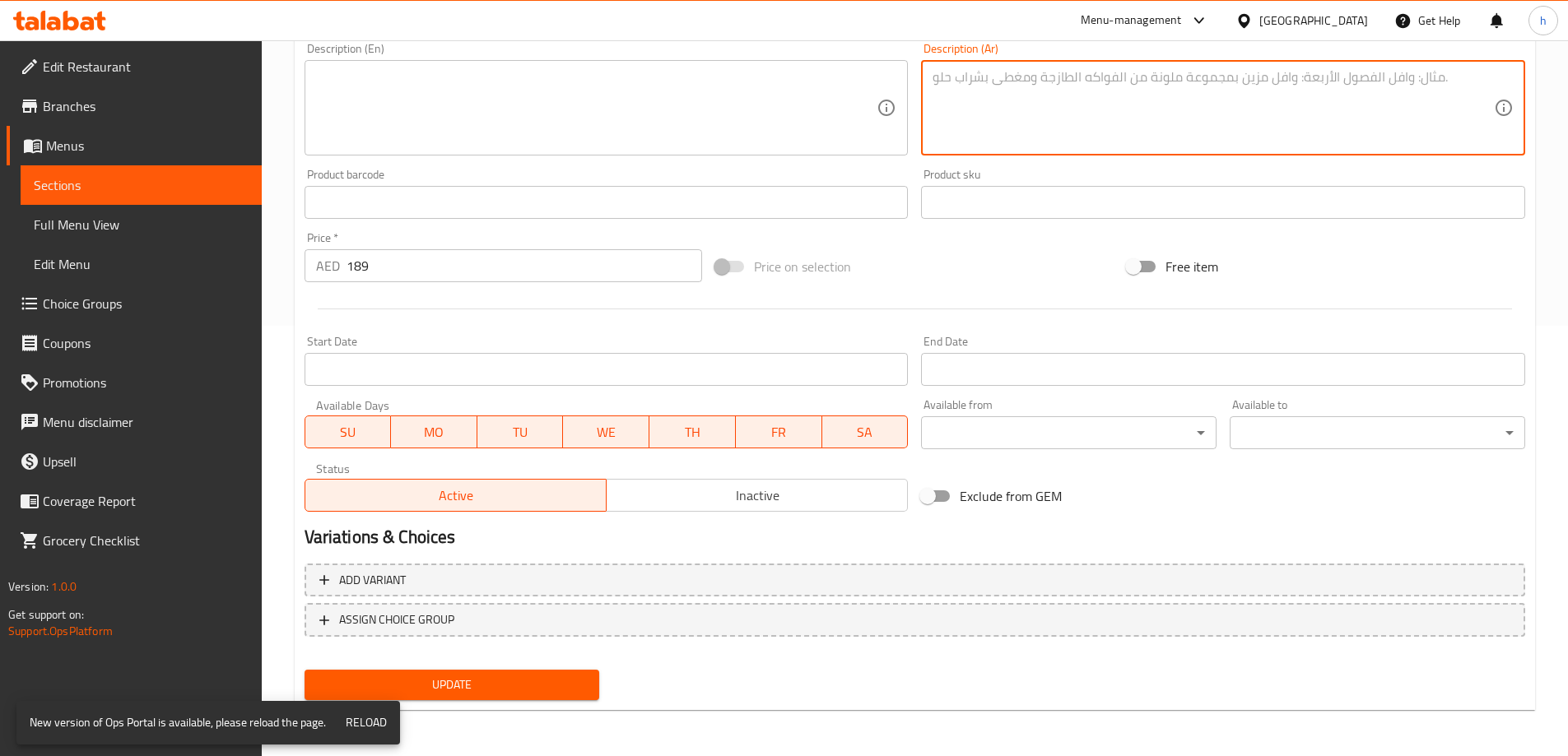
click at [531, 700] on button "Update" at bounding box center [451, 684] width 295 height 31
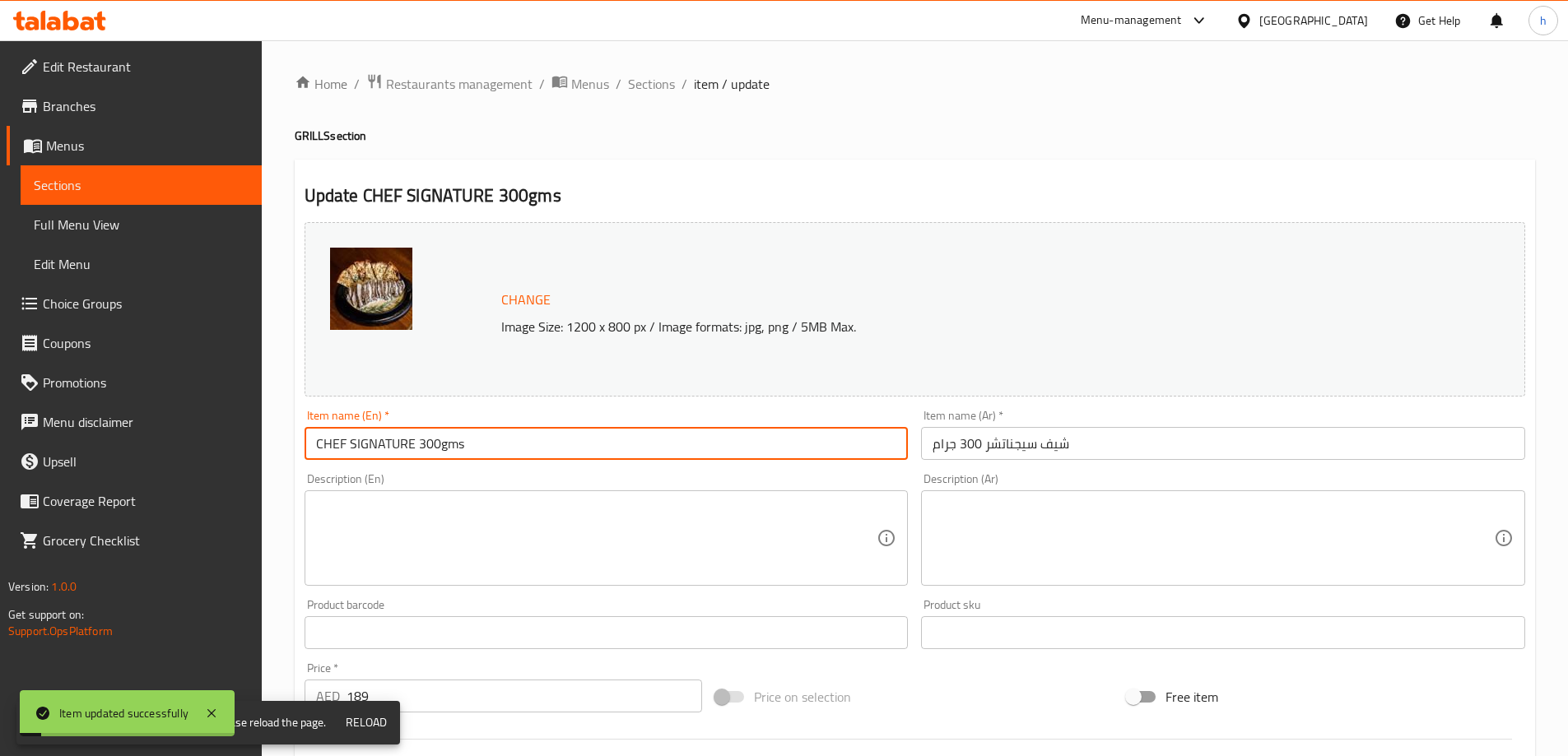
click at [437, 444] on input "CHEF SIGNATURE 300gms" at bounding box center [606, 443] width 604 height 33
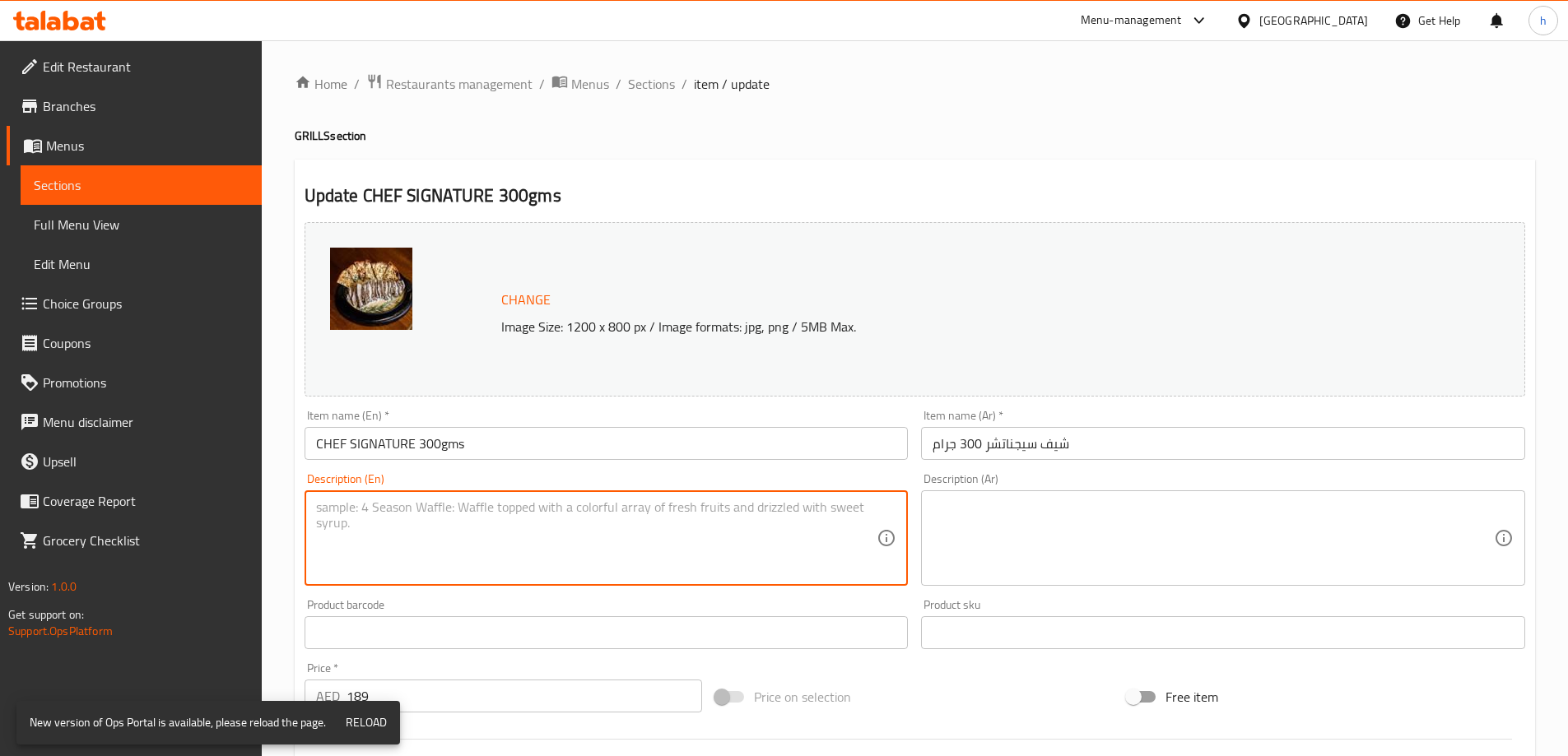
click at [622, 575] on textarea at bounding box center [596, 538] width 561 height 78
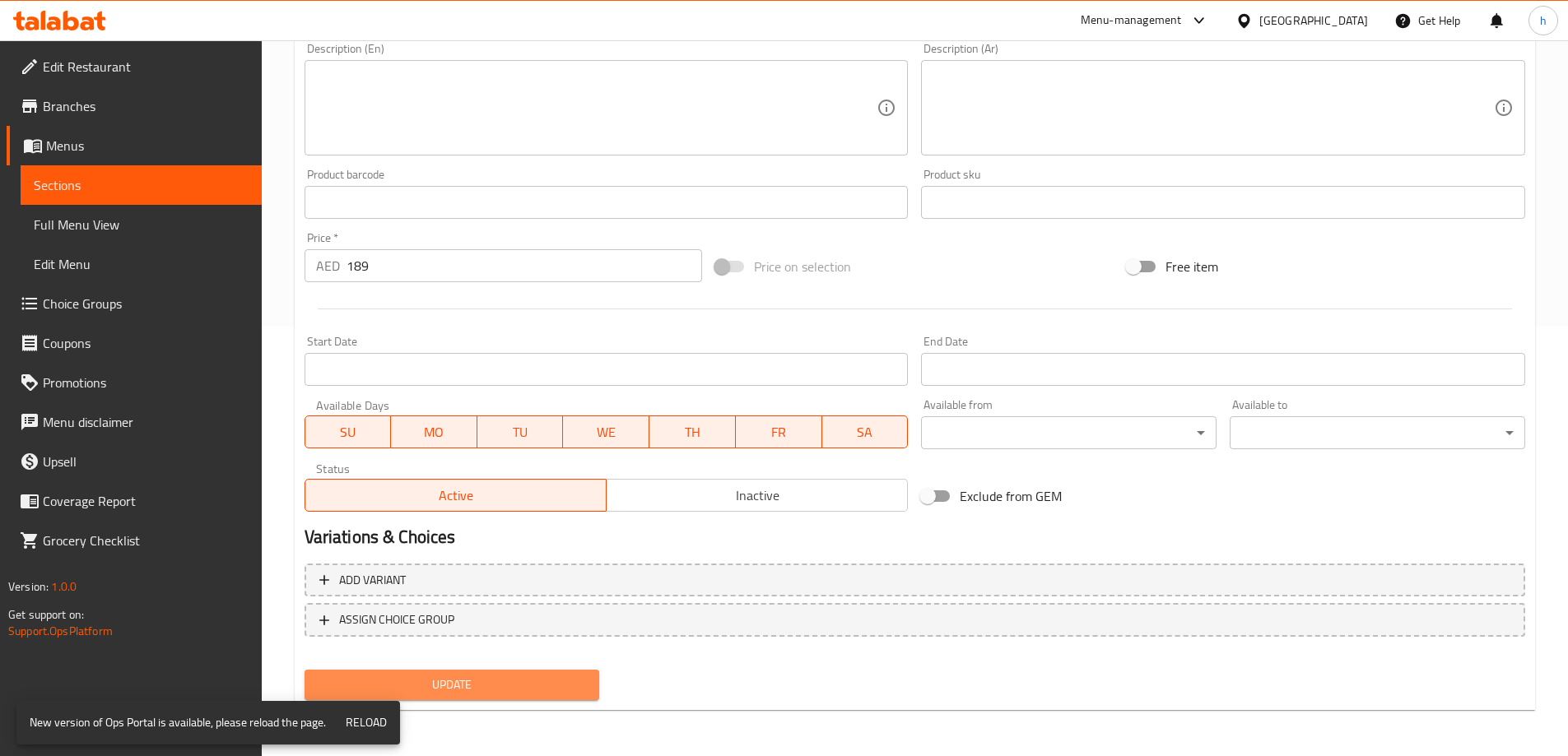
click at [542, 684] on span "Update" at bounding box center [452, 684] width 270 height 21
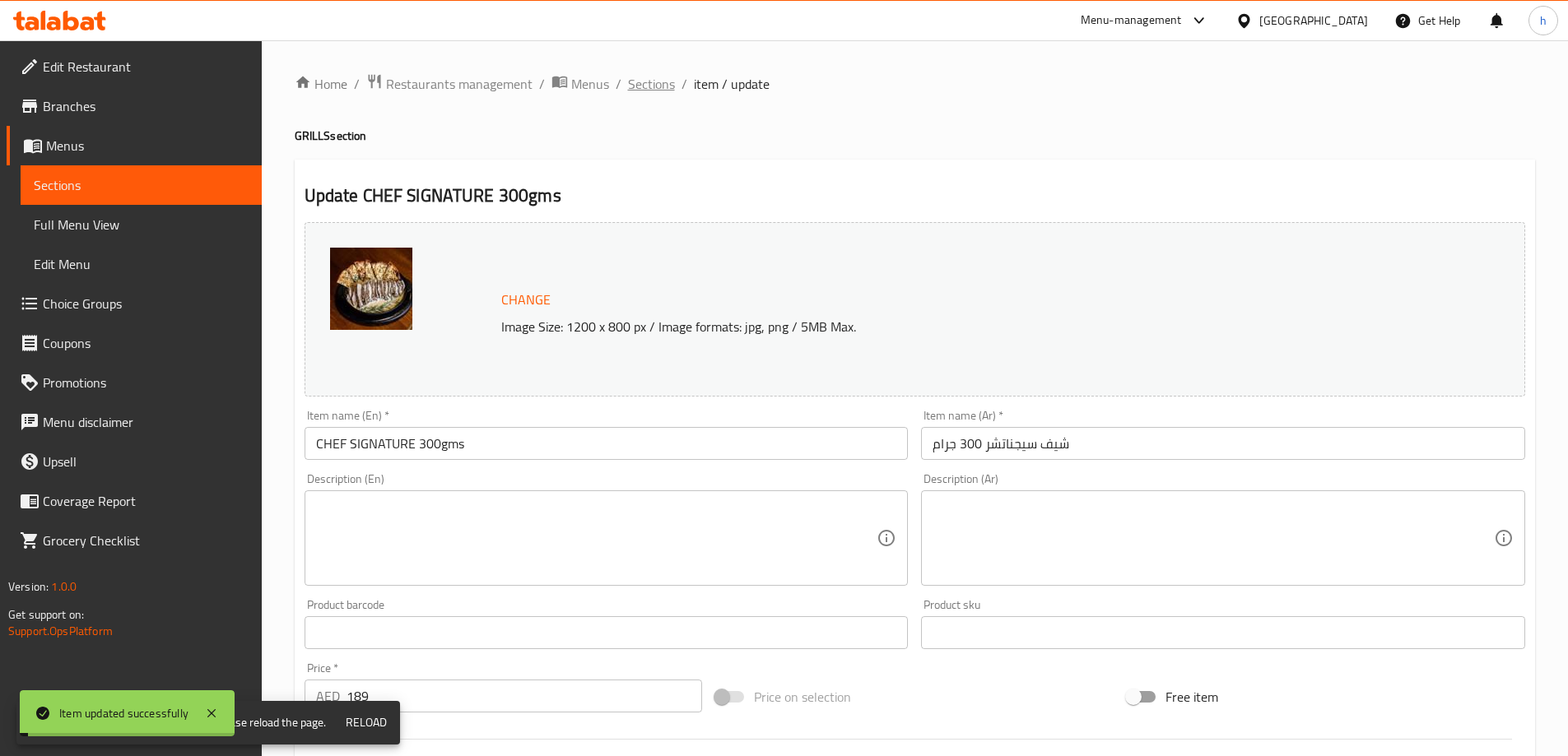
click at [654, 91] on span "Sections" at bounding box center [652, 84] width 47 height 20
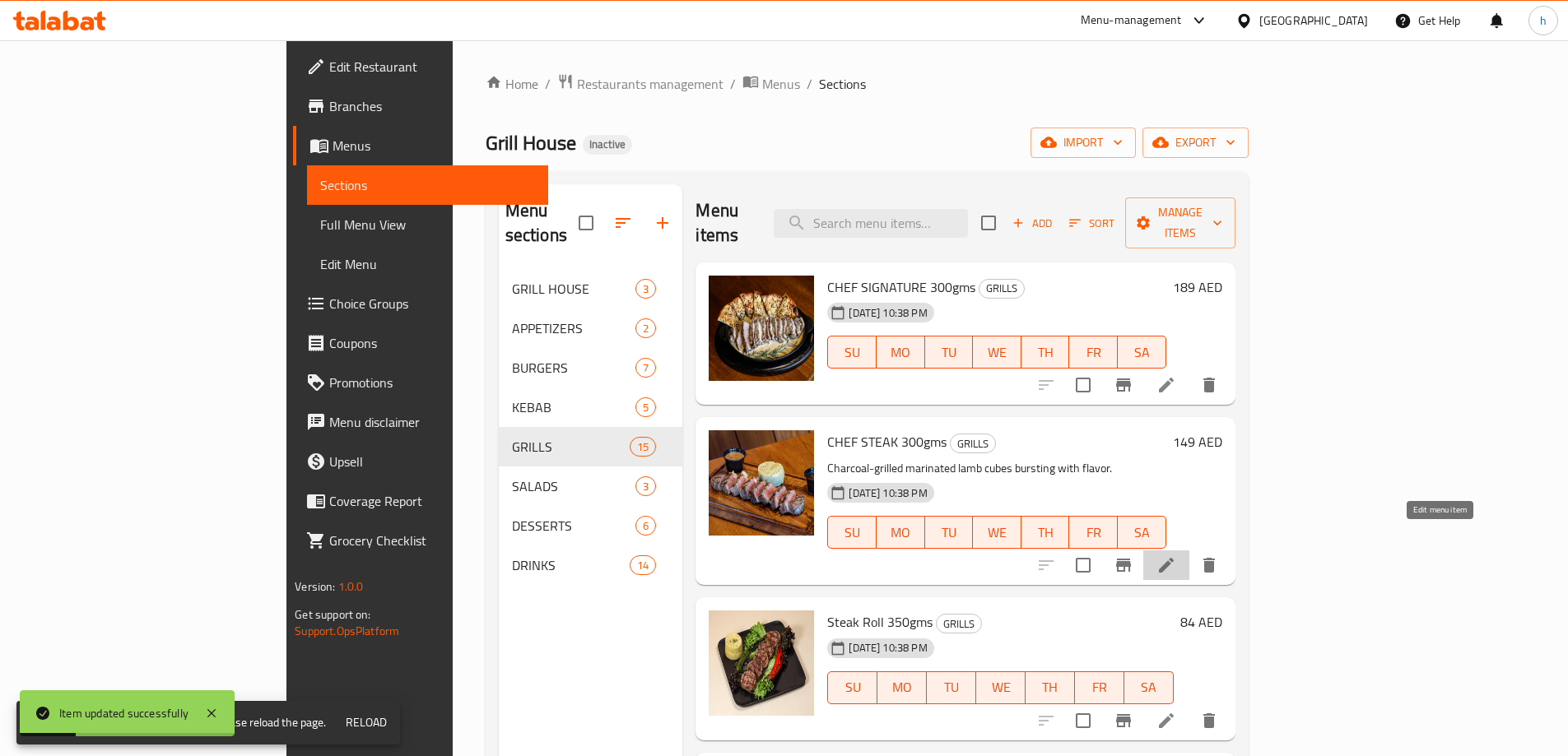
click at [1176, 556] on icon at bounding box center [1166, 566] width 20 height 20
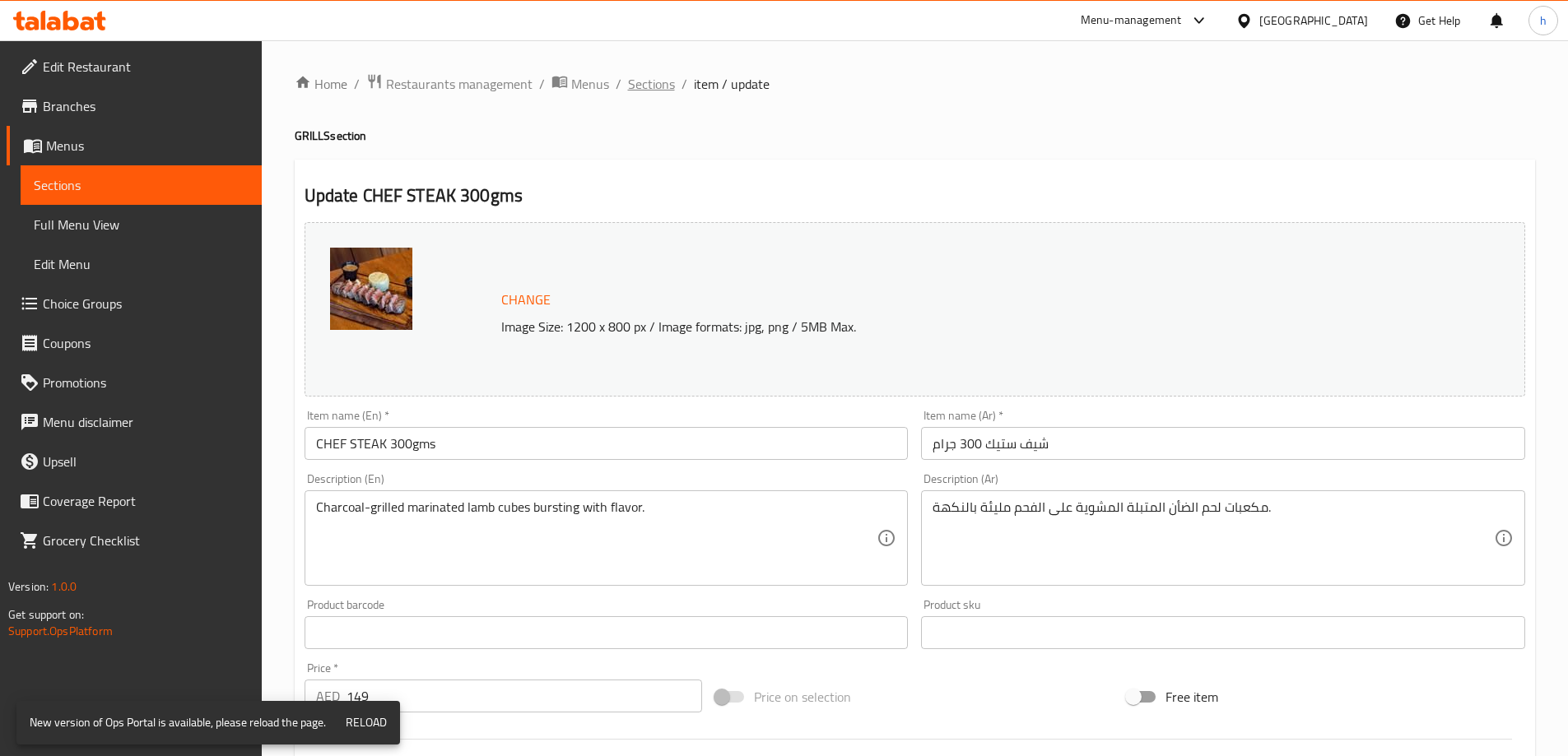
click at [628, 77] on span "Sections" at bounding box center [652, 84] width 47 height 20
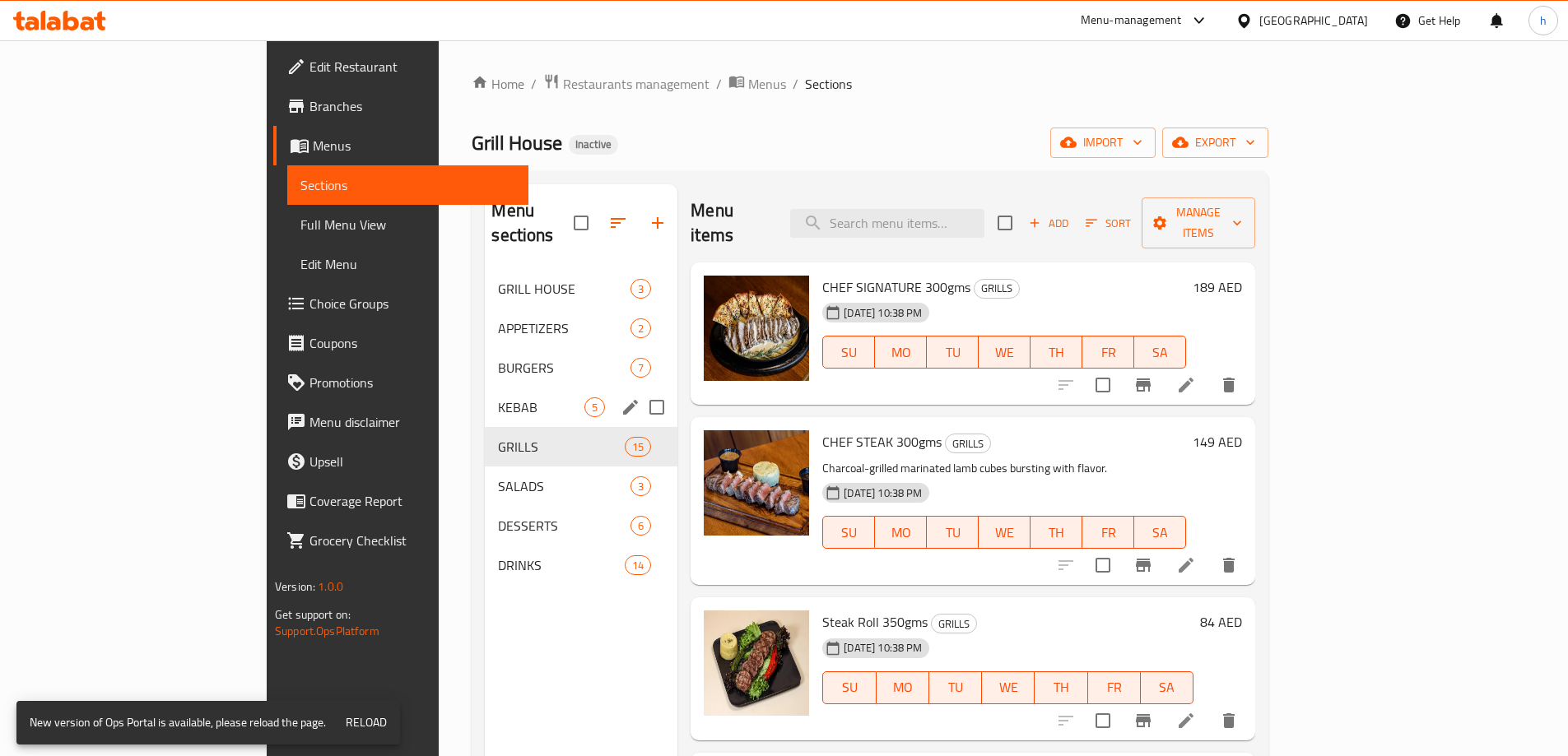
click at [485, 393] on div "KEBAB 5" at bounding box center [581, 408] width 193 height 39
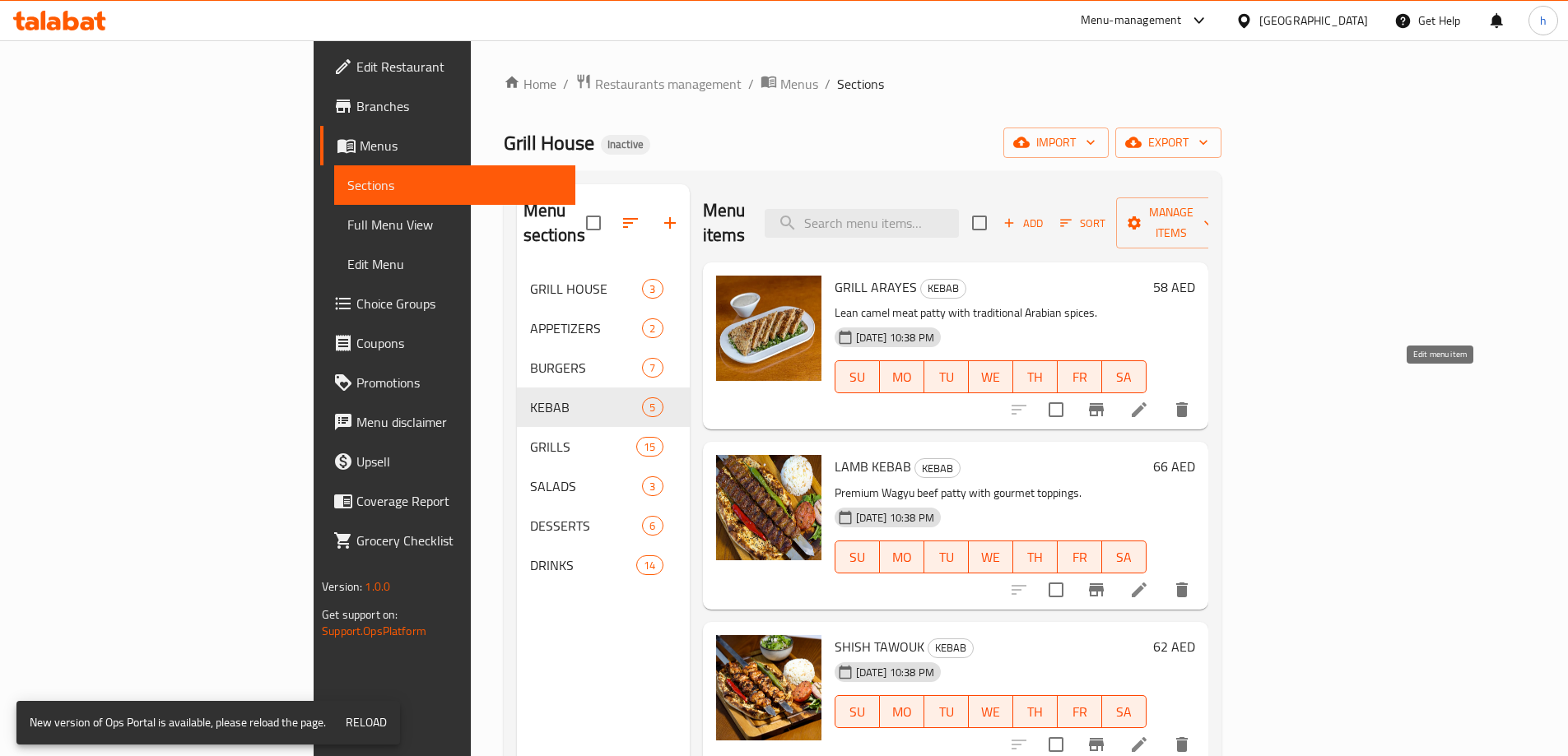
click at [1148, 400] on icon at bounding box center [1138, 410] width 20 height 20
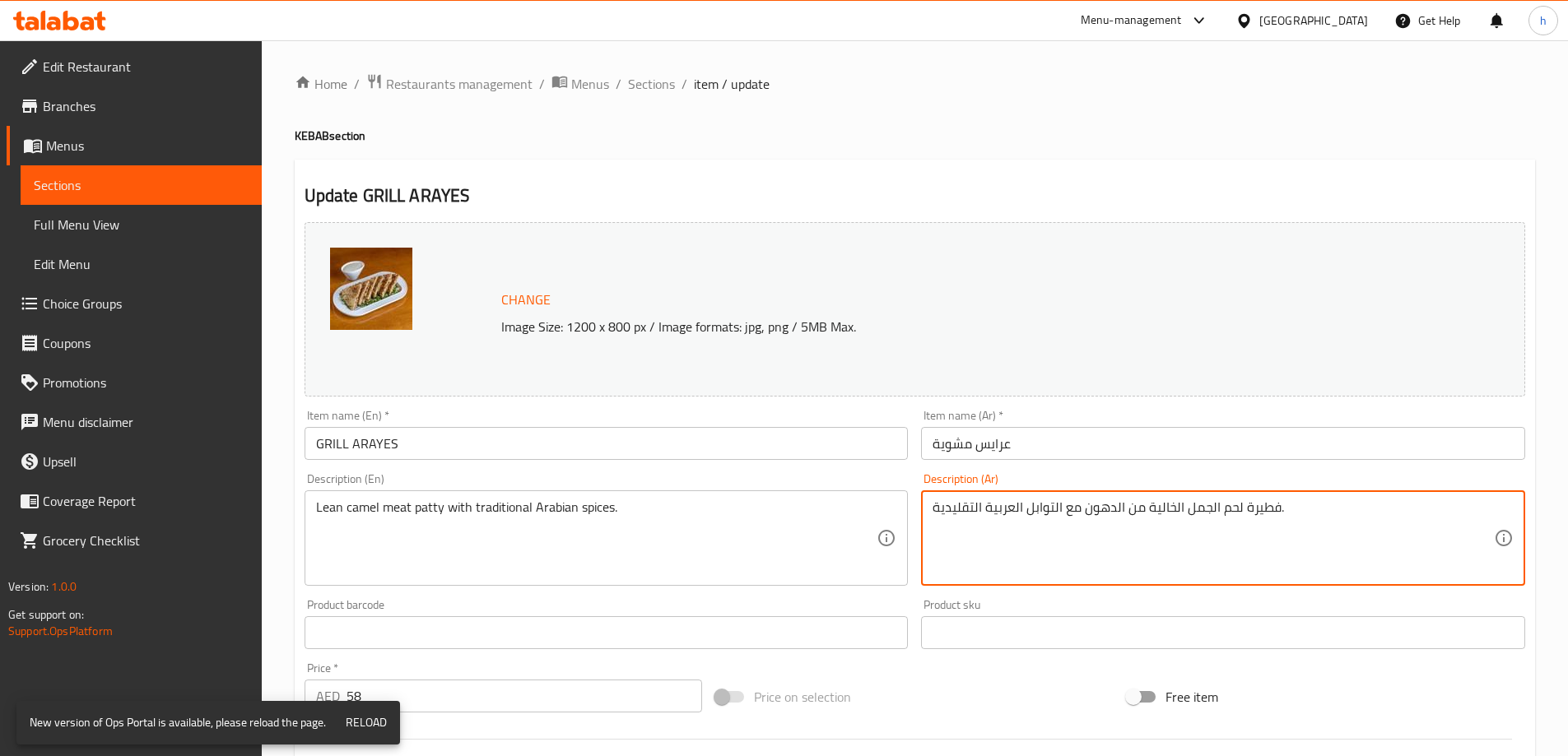
click at [1261, 502] on textarea "فطيرة لحم الجمل الخالية من الدهون مع التوابل العربية التقليدية." at bounding box center [1213, 538] width 561 height 78
click at [1214, 504] on textarea "فطيرة لحم الجمل الخالية من الدهون مع التوابل العربية التقليدية." at bounding box center [1213, 538] width 561 height 78
click at [1127, 509] on textarea "فطيرة لحم الجمل الخالية من الدهون مع التوابل العربية التقليدية." at bounding box center [1213, 538] width 561 height 78
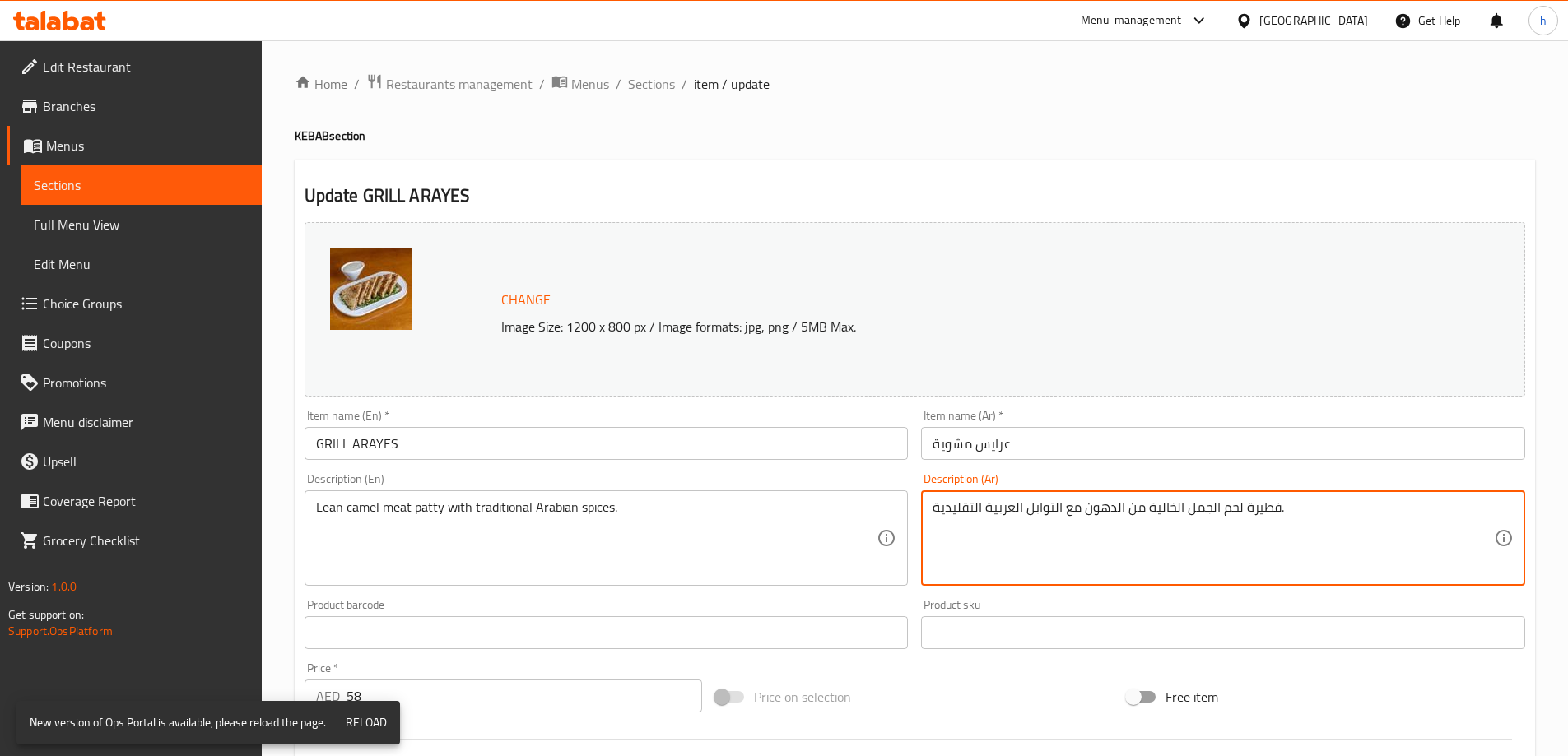
click at [1147, 509] on textarea "فطيرة لحم الجمل الخالية من الدهون مع التوابل العربية التقليدية." at bounding box center [1213, 538] width 561 height 78
click at [1086, 511] on textarea "فطيرة لحم الجمل الخالية من الدهون مع التوابل العربية التقليدية." at bounding box center [1213, 538] width 561 height 78
click at [643, 82] on span "Sections" at bounding box center [652, 84] width 47 height 20
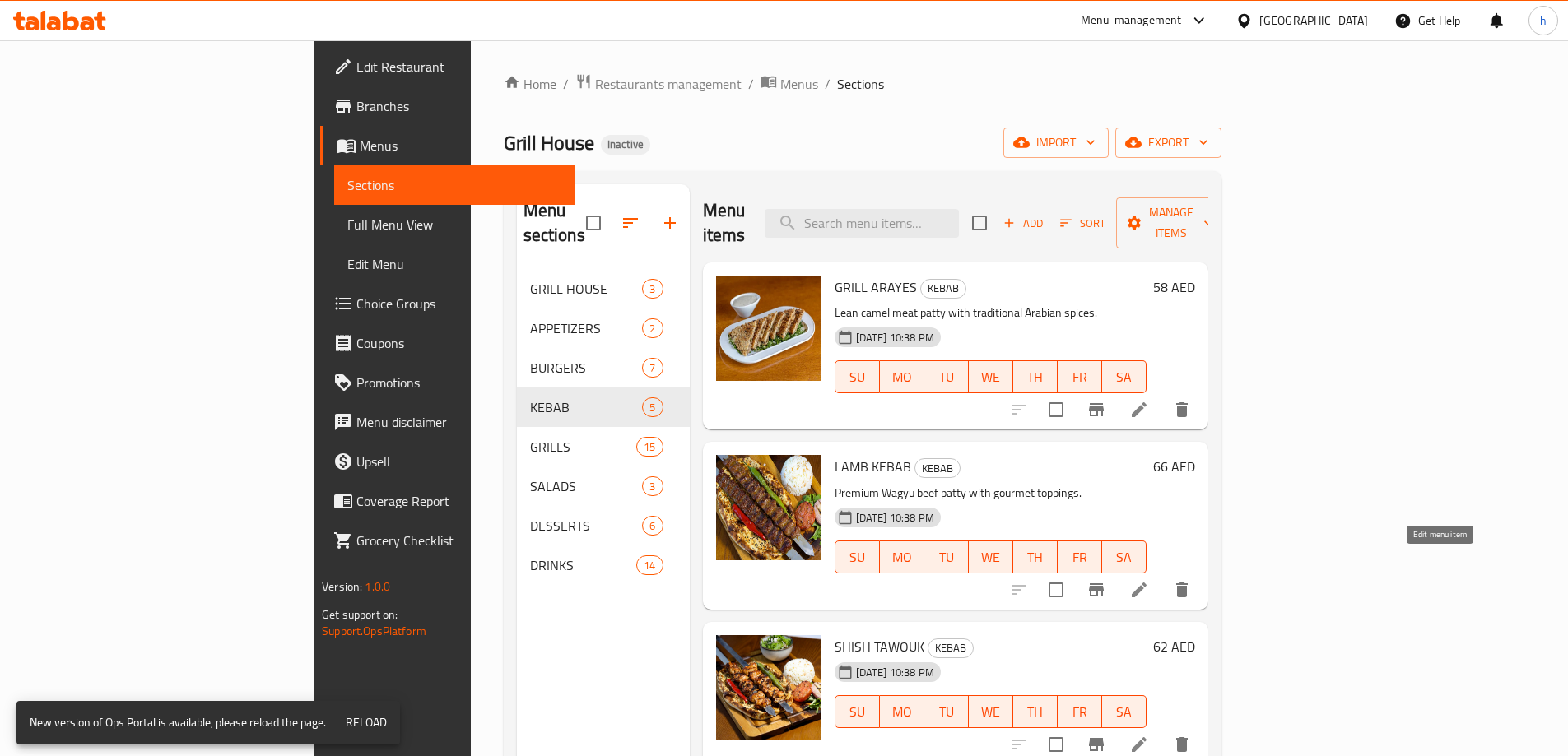
click at [1148, 580] on icon at bounding box center [1138, 590] width 20 height 20
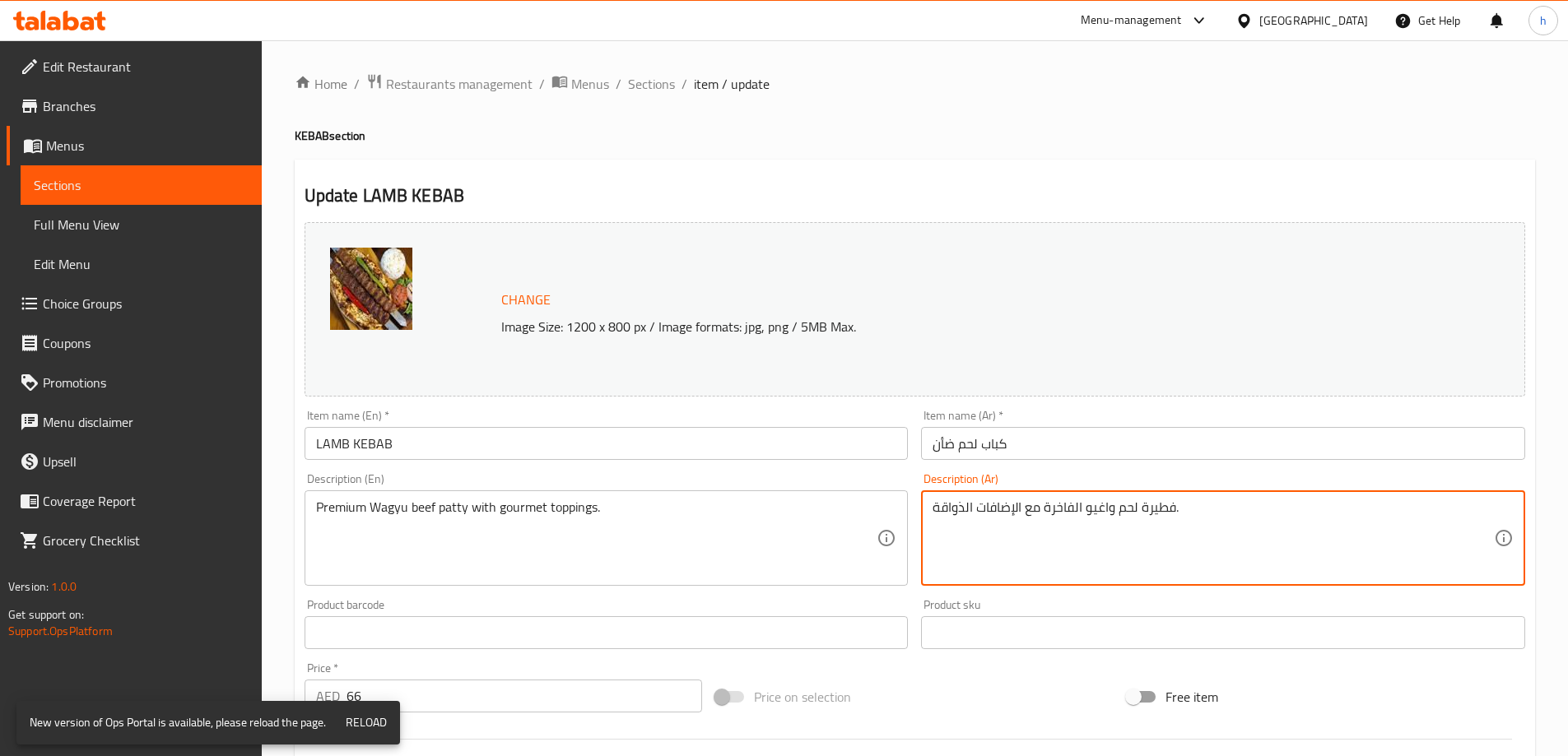
click at [1060, 513] on textarea "فطيرة لحم واغيو الفاخرة مع الإضافات الذواقة." at bounding box center [1213, 538] width 561 height 78
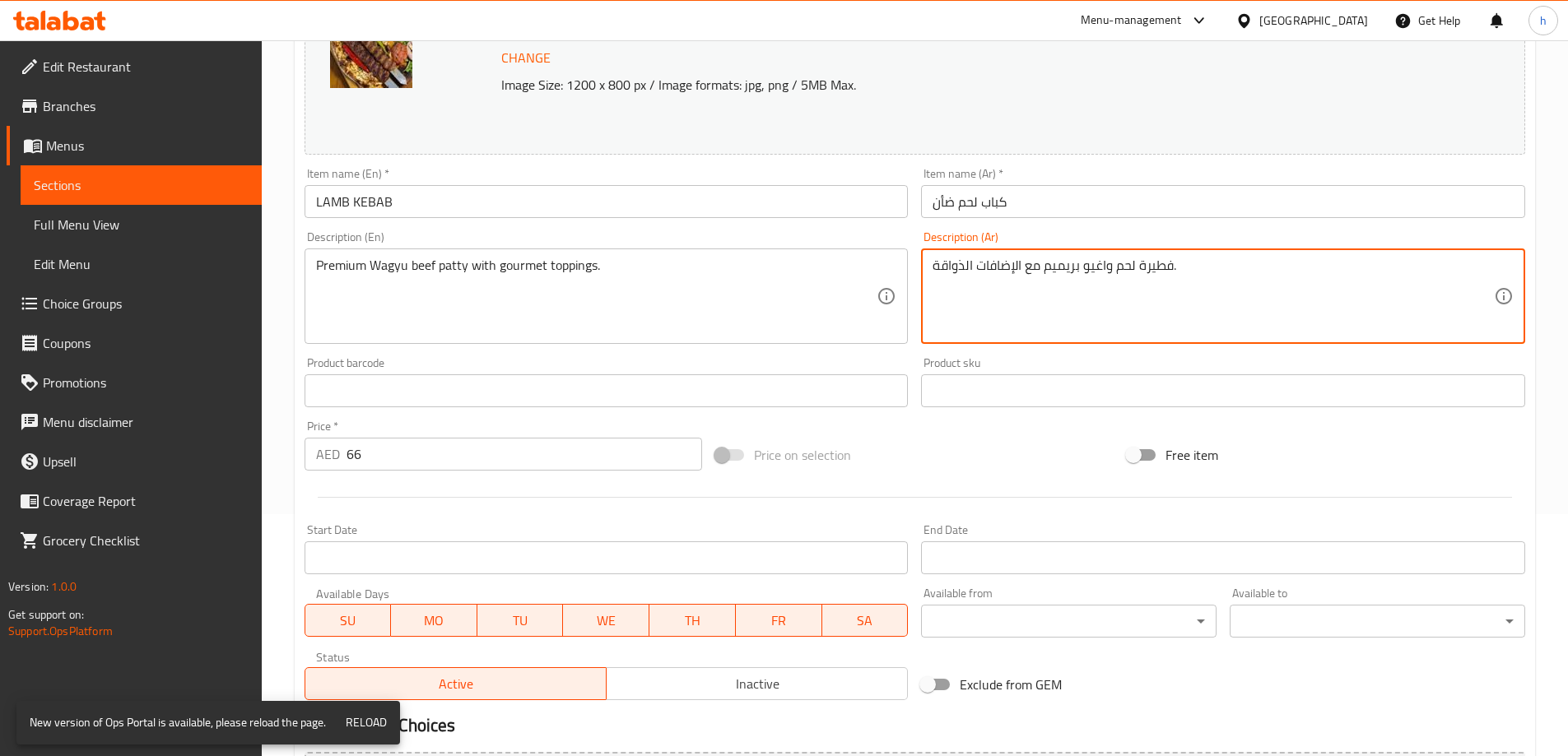
scroll to position [430, 0]
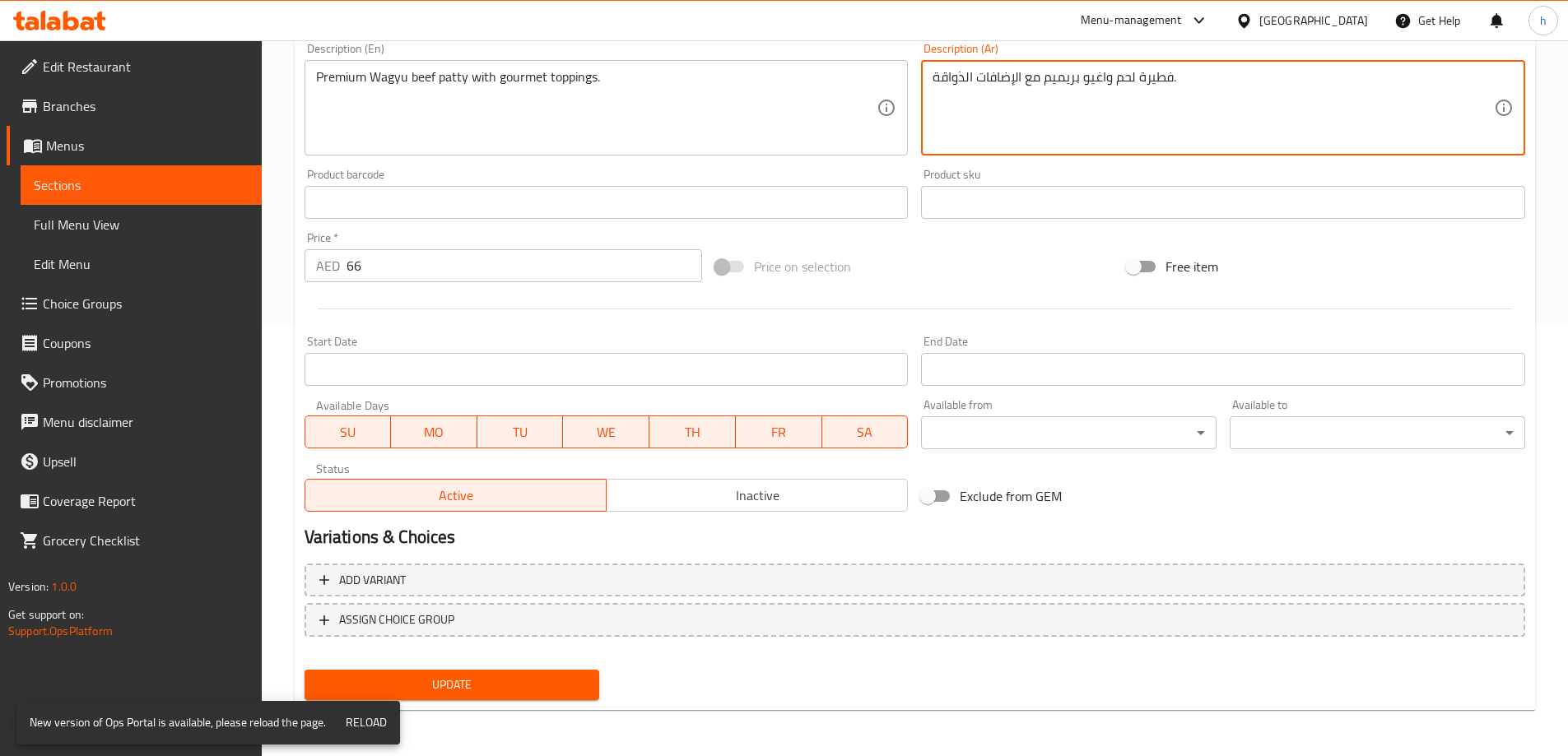
type textarea "فطيرة لحم واغيو بريميم مع الإضافات الذواقة."
click at [451, 708] on div "Update LAMB KEBAB Change Image Size: 1200 x 800 px / Image formats: jpg, png / …" at bounding box center [914, 220] width 1240 height 981
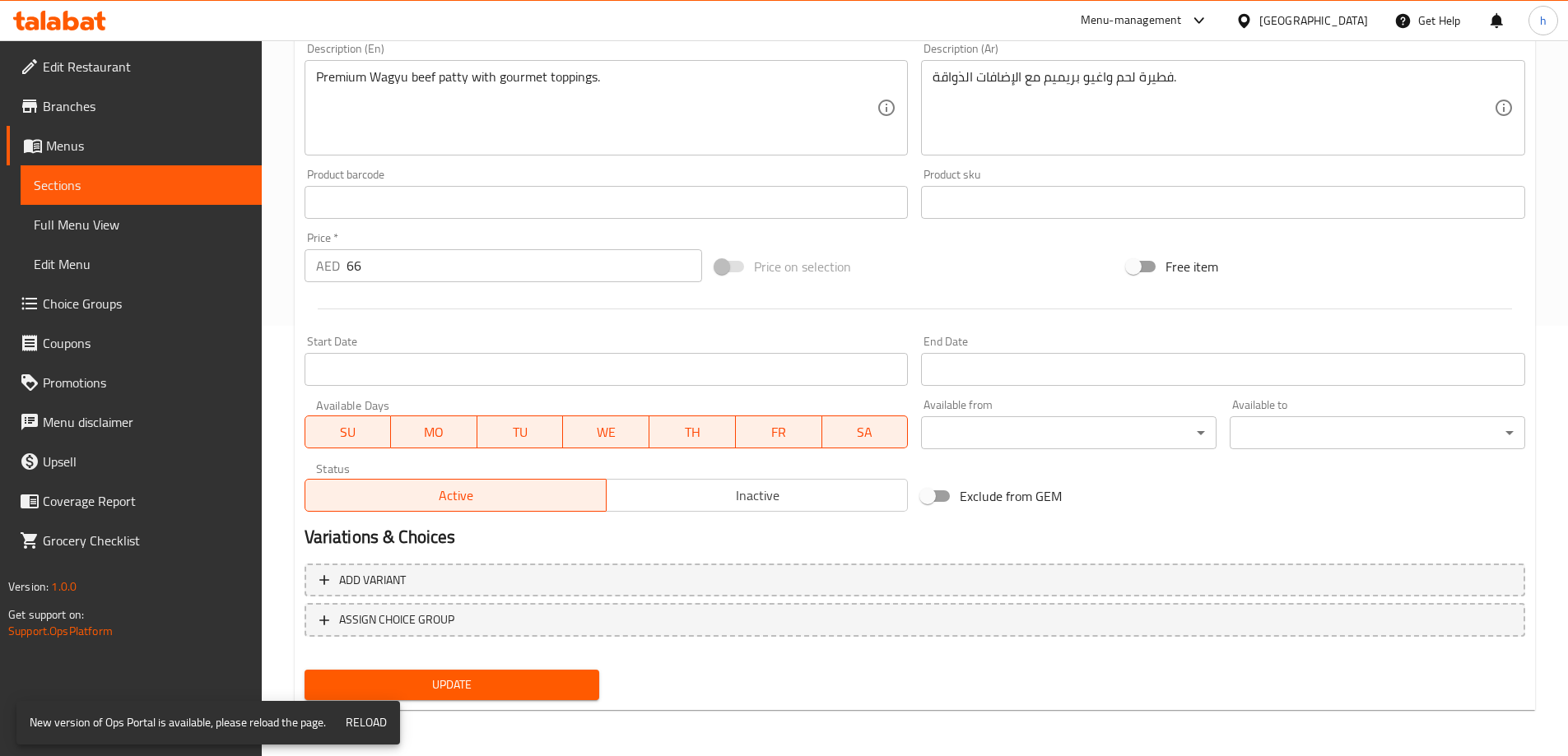
click at [467, 695] on span "Update" at bounding box center [452, 684] width 270 height 21
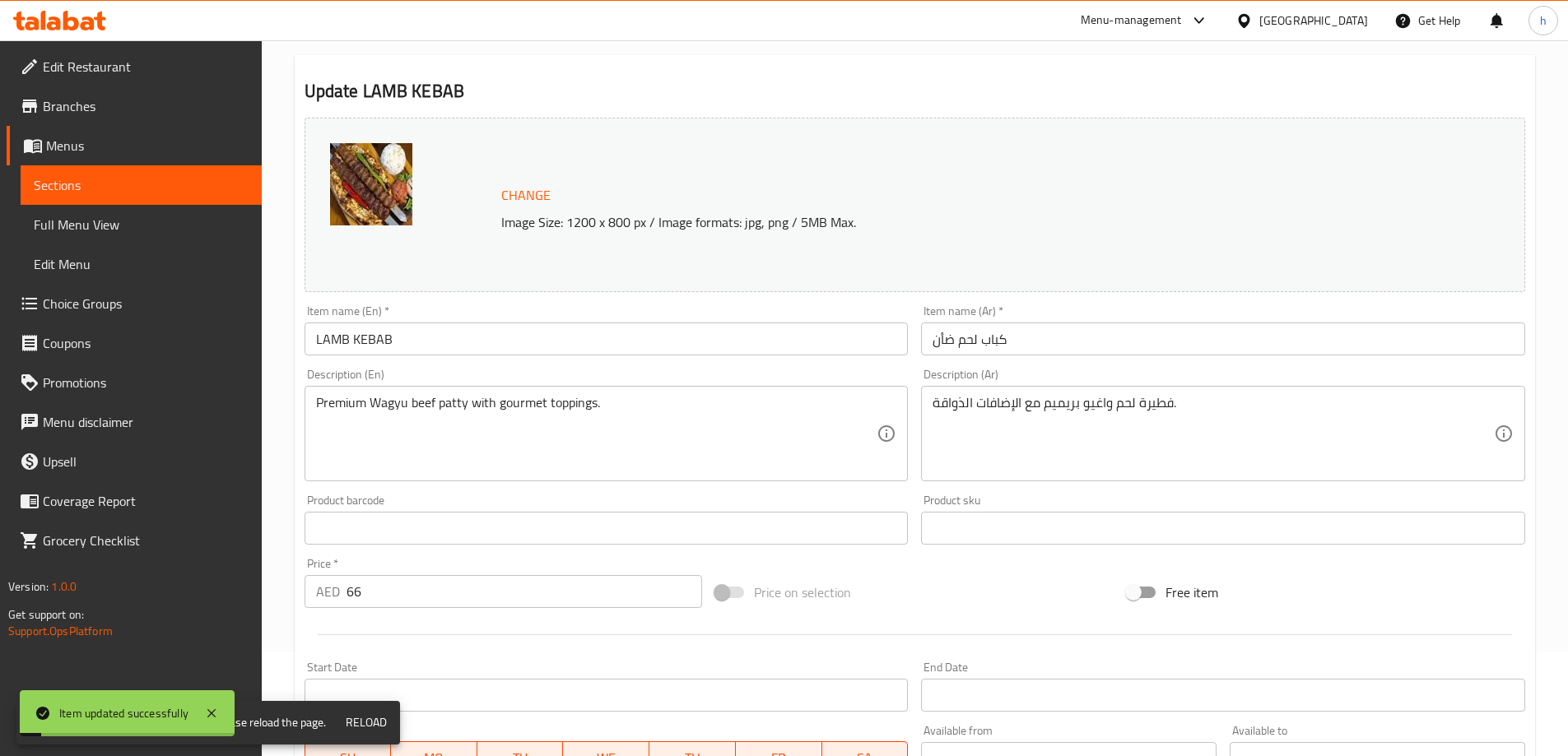
scroll to position [0, 0]
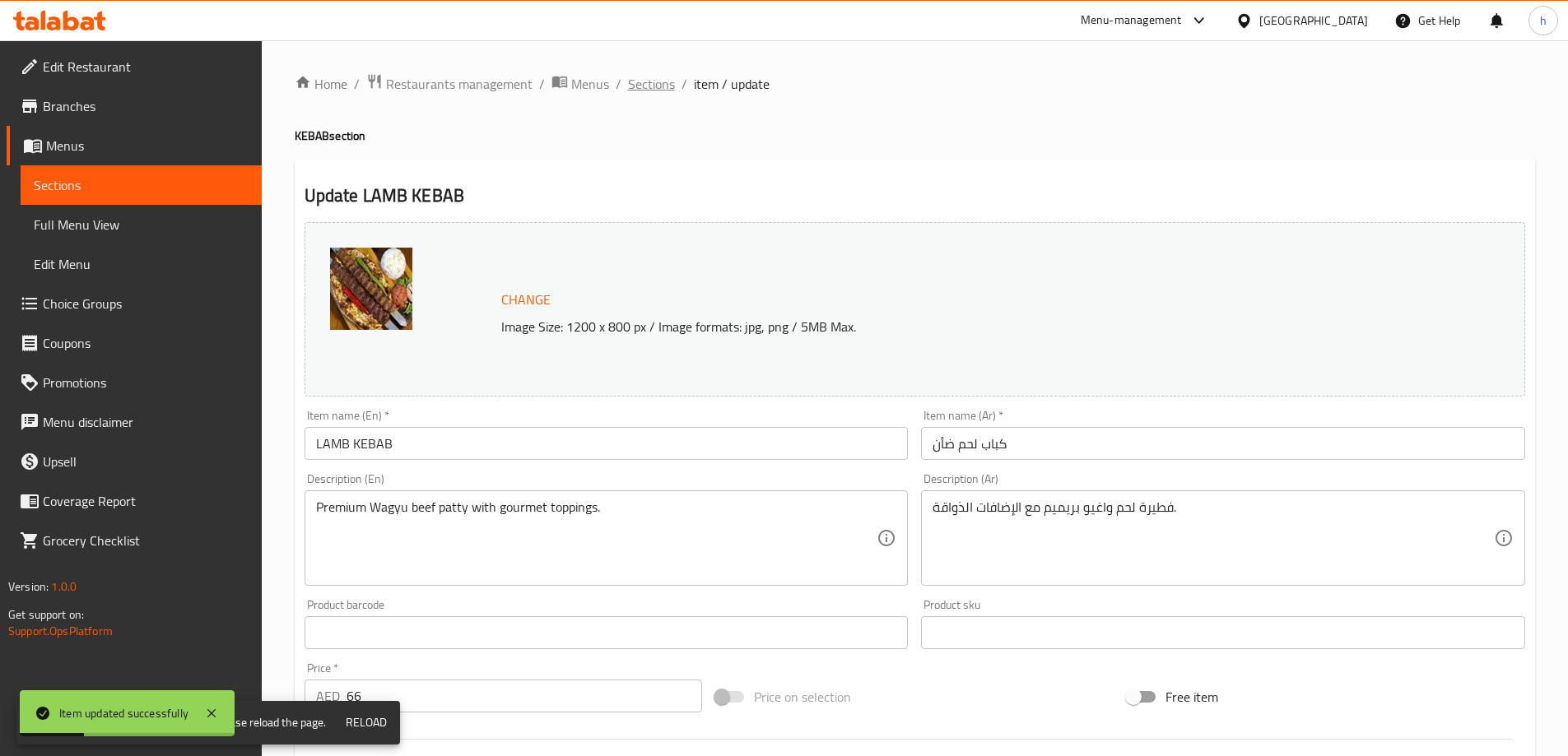
click at [640, 77] on span "Sections" at bounding box center [652, 84] width 47 height 20
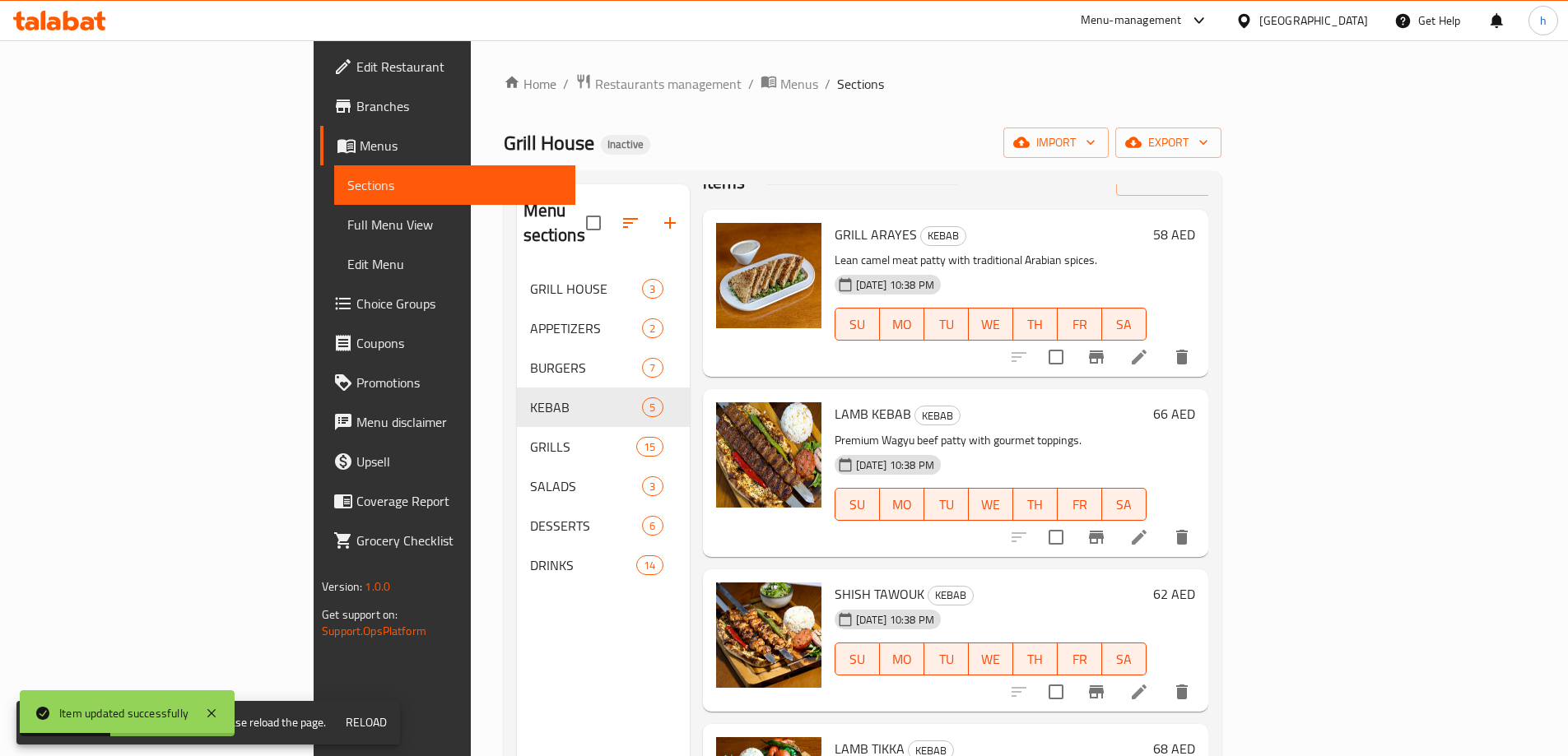
scroll to position [82, 0]
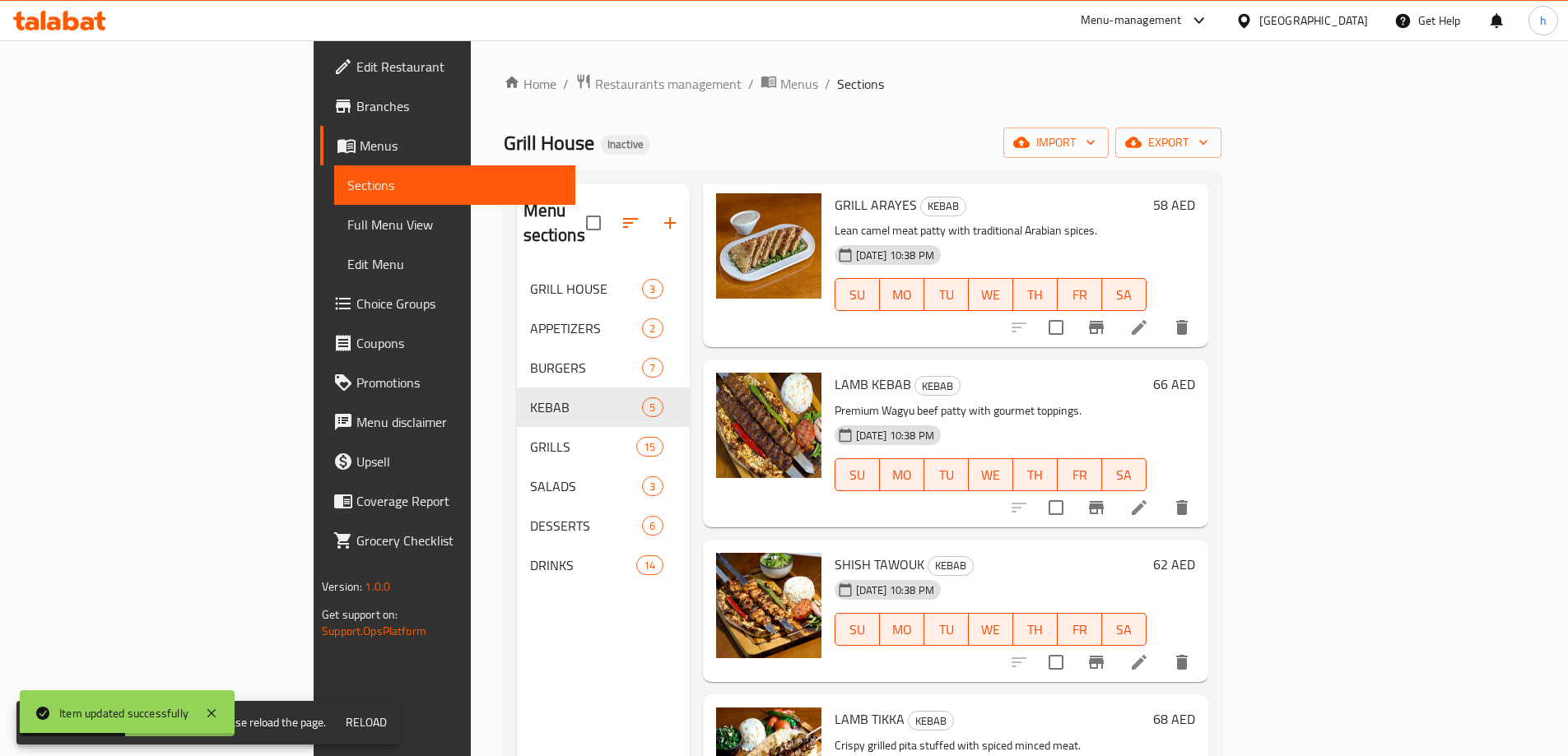
click at [1162, 647] on li at bounding box center [1138, 662] width 46 height 30
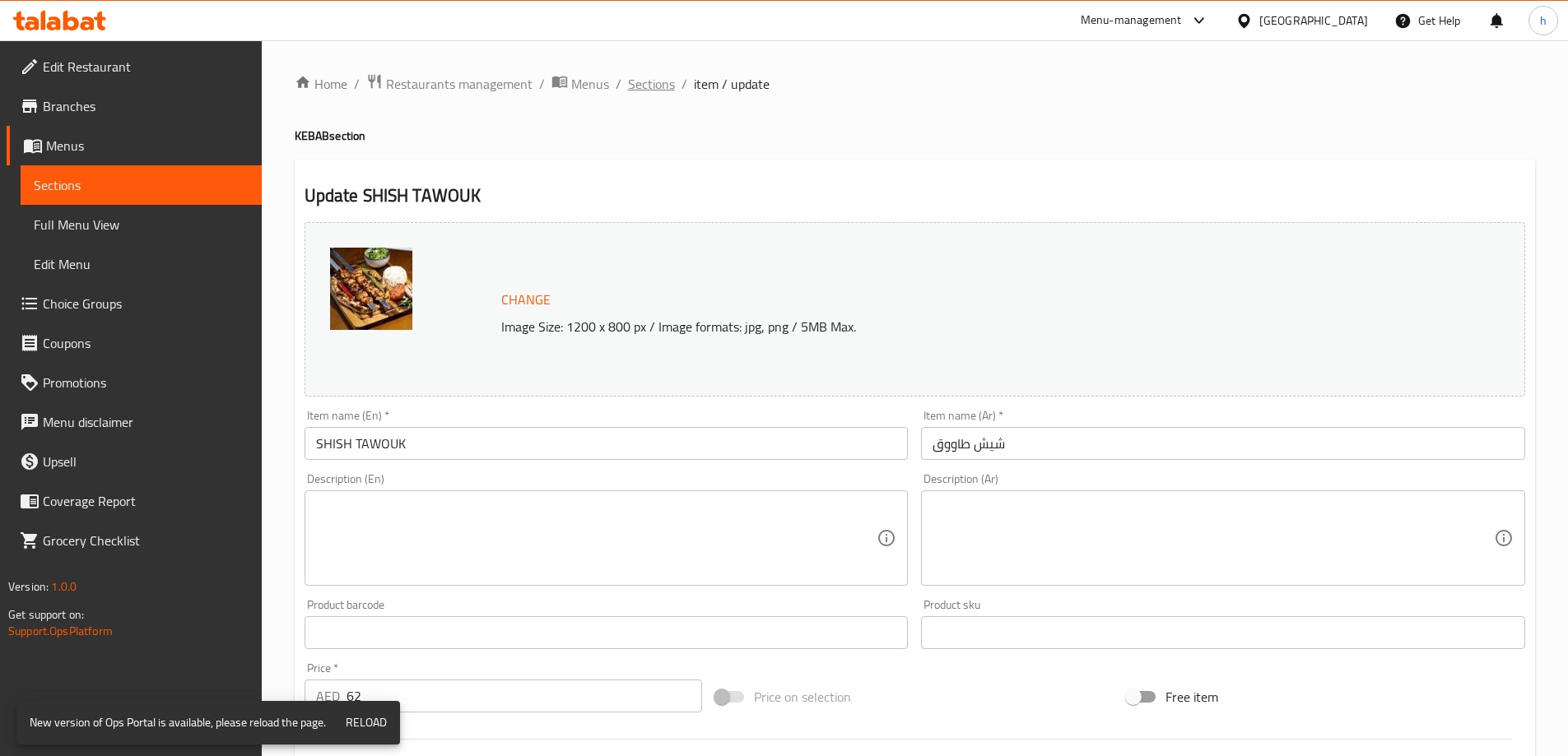
click at [649, 85] on span "Sections" at bounding box center [652, 84] width 47 height 20
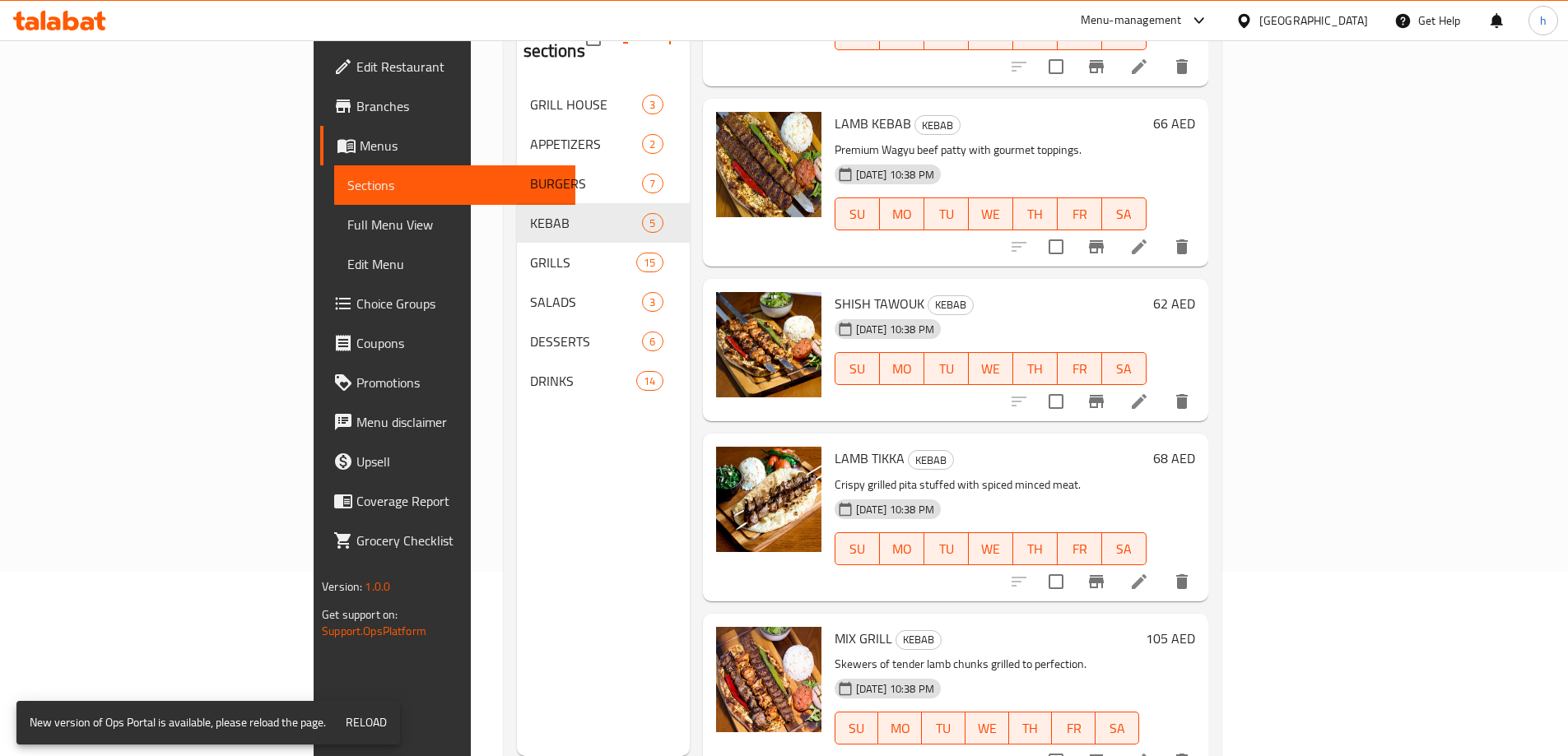
scroll to position [230, 0]
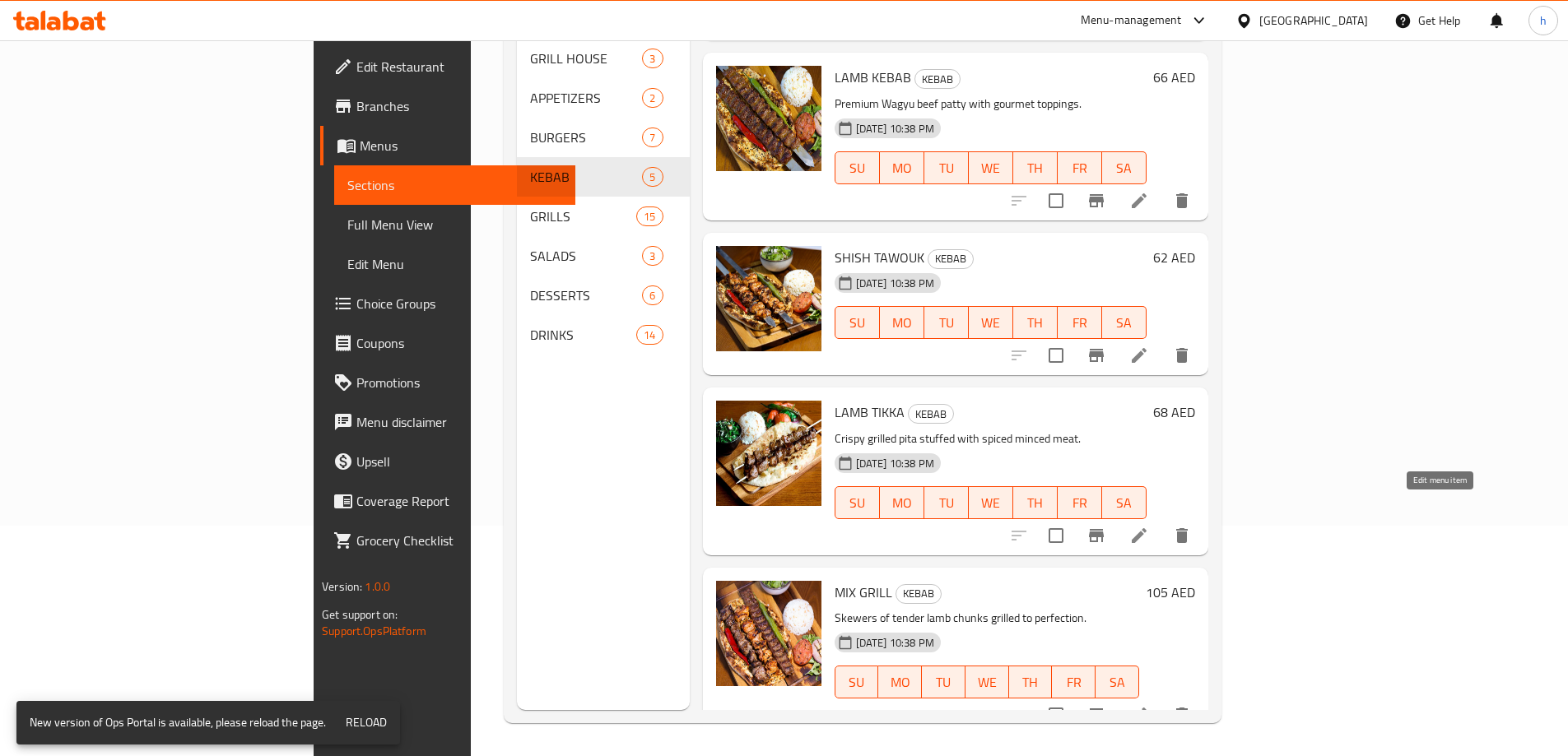
click at [1148, 526] on icon at bounding box center [1138, 536] width 20 height 20
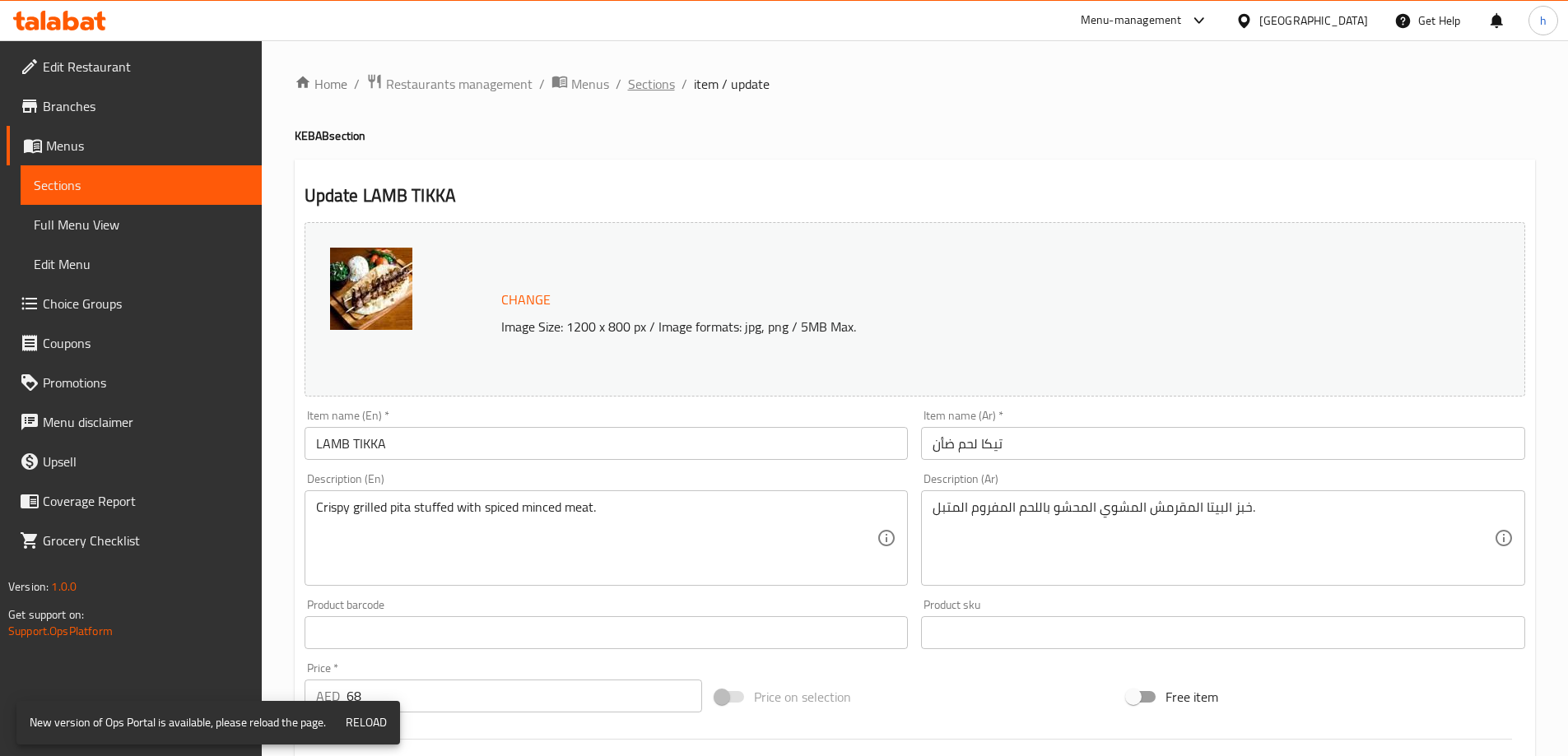
click at [668, 82] on span "Sections" at bounding box center [652, 84] width 47 height 20
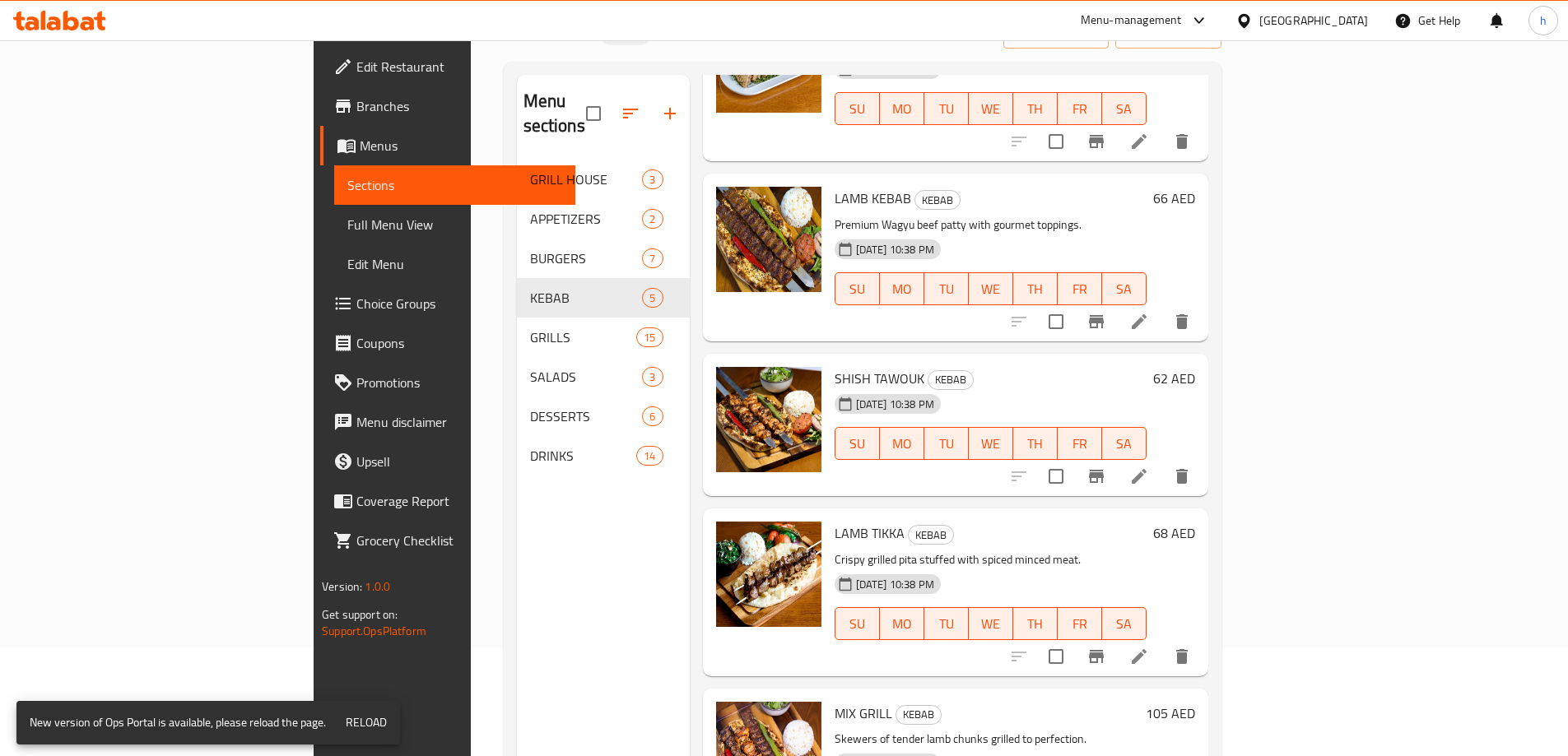
scroll to position [230, 0]
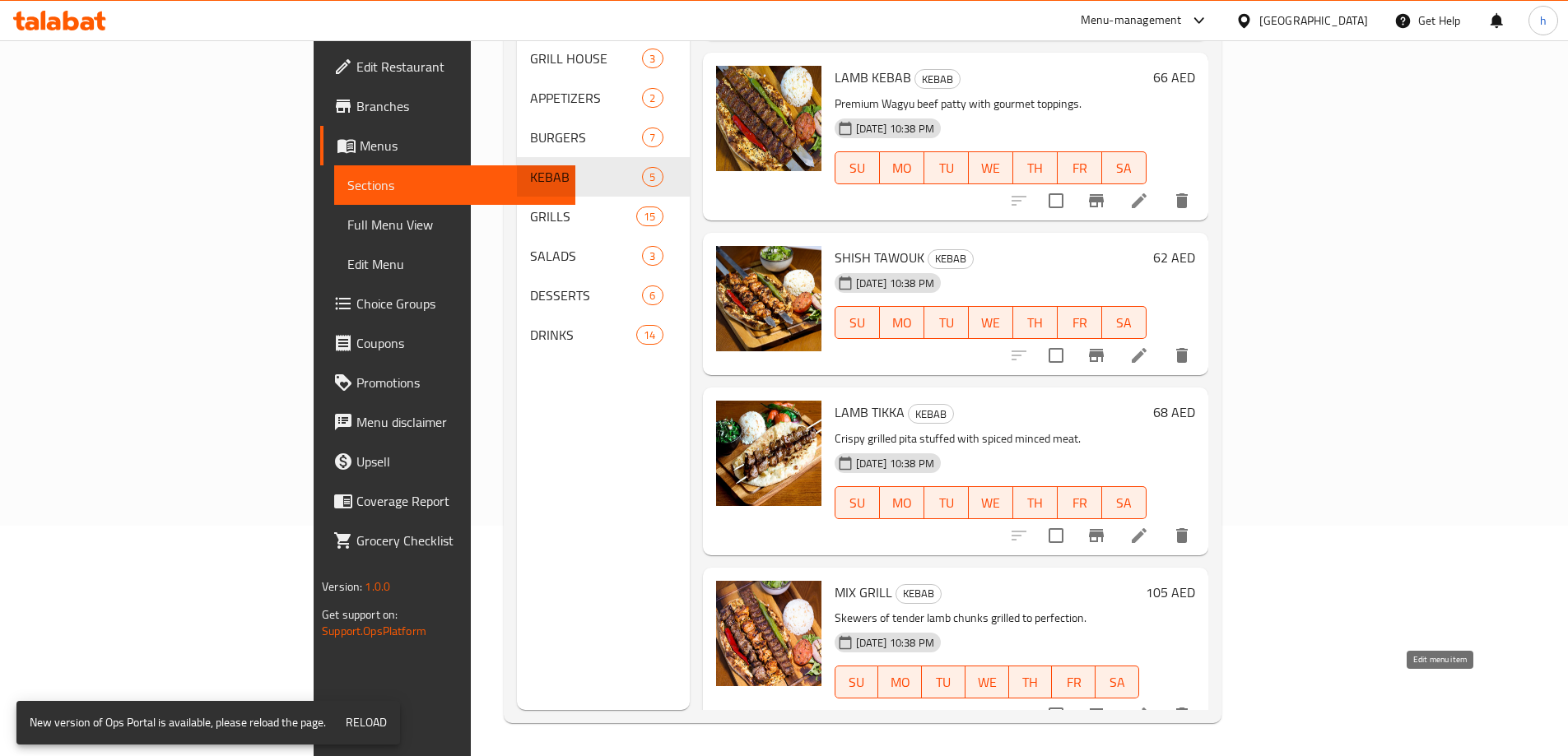
click at [1148, 705] on icon at bounding box center [1138, 715] width 20 height 20
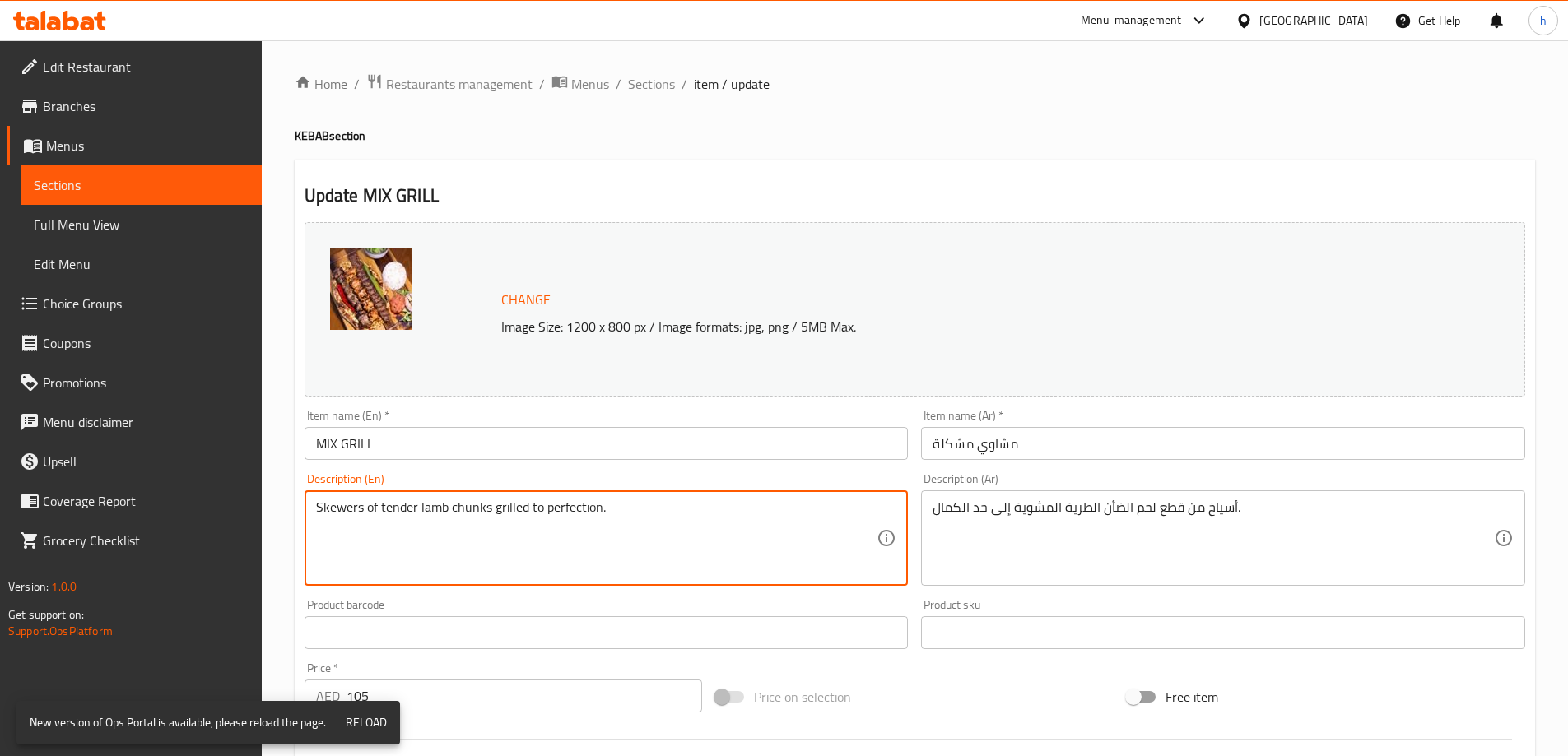
click at [467, 504] on textarea "Skewers of tender lamb chunks grilled to perfection." at bounding box center [596, 538] width 561 height 78
click at [660, 79] on span "Sections" at bounding box center [652, 84] width 47 height 20
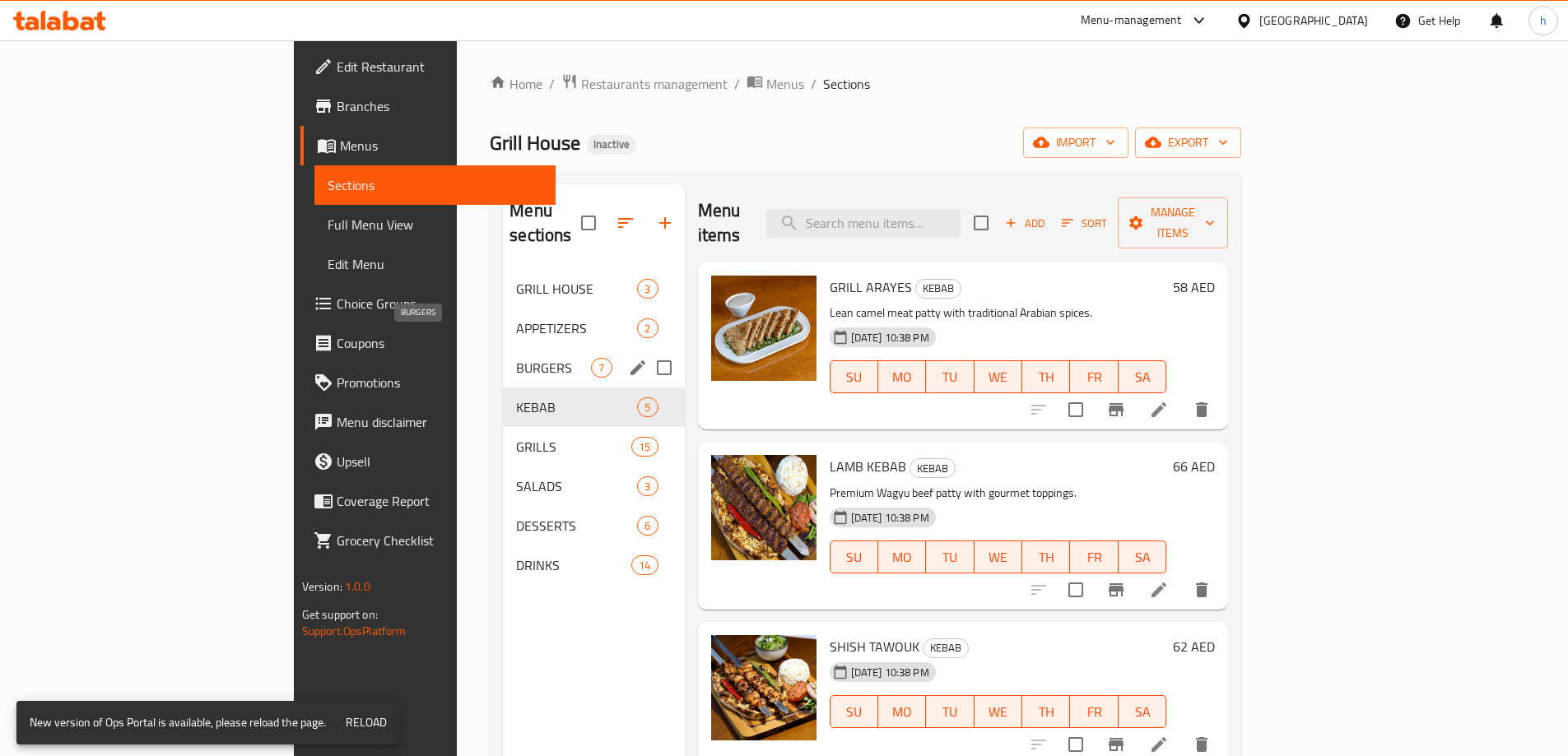
click at [516, 358] on span "BURGERS" at bounding box center [554, 368] width 75 height 20
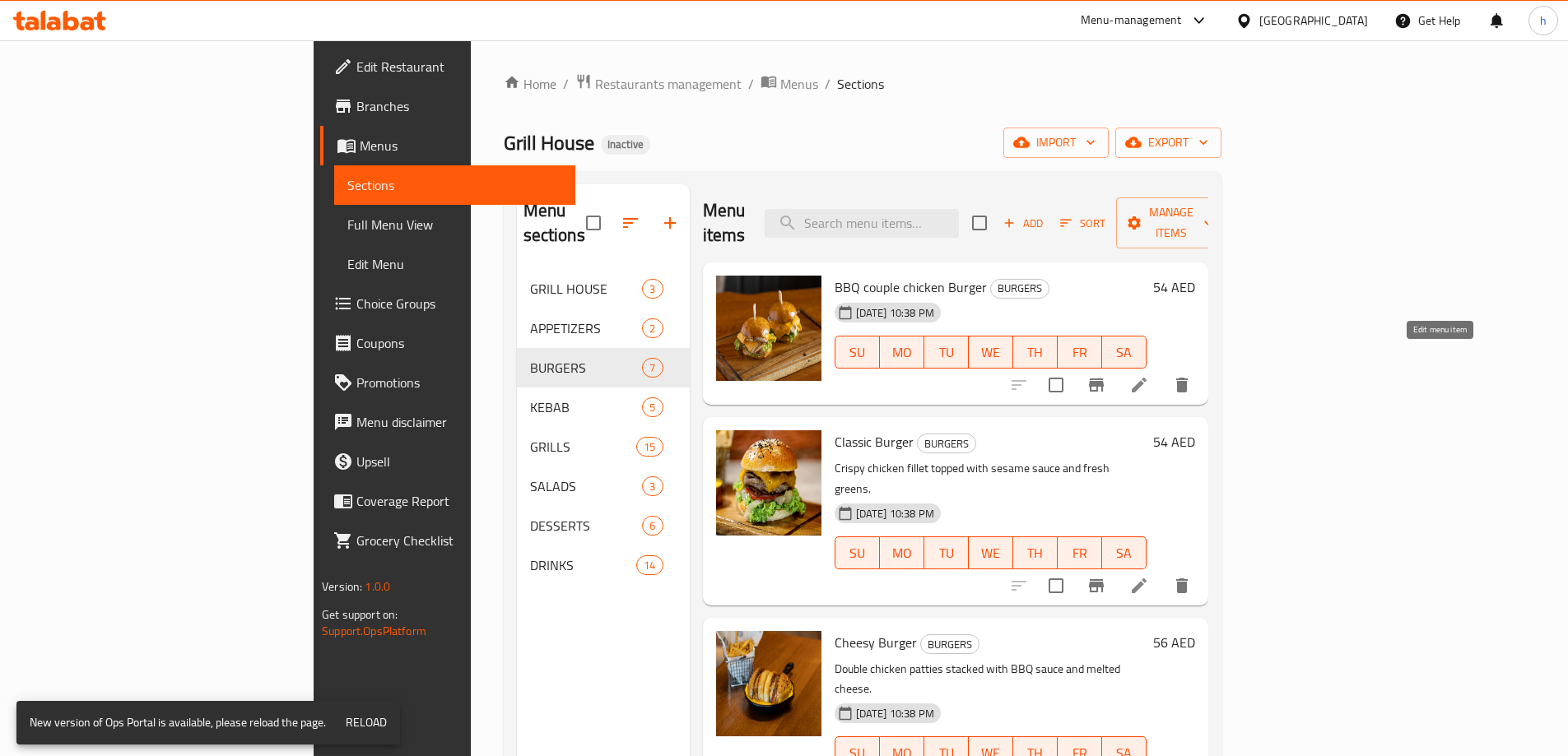
click at [1146, 378] on icon at bounding box center [1138, 385] width 15 height 15
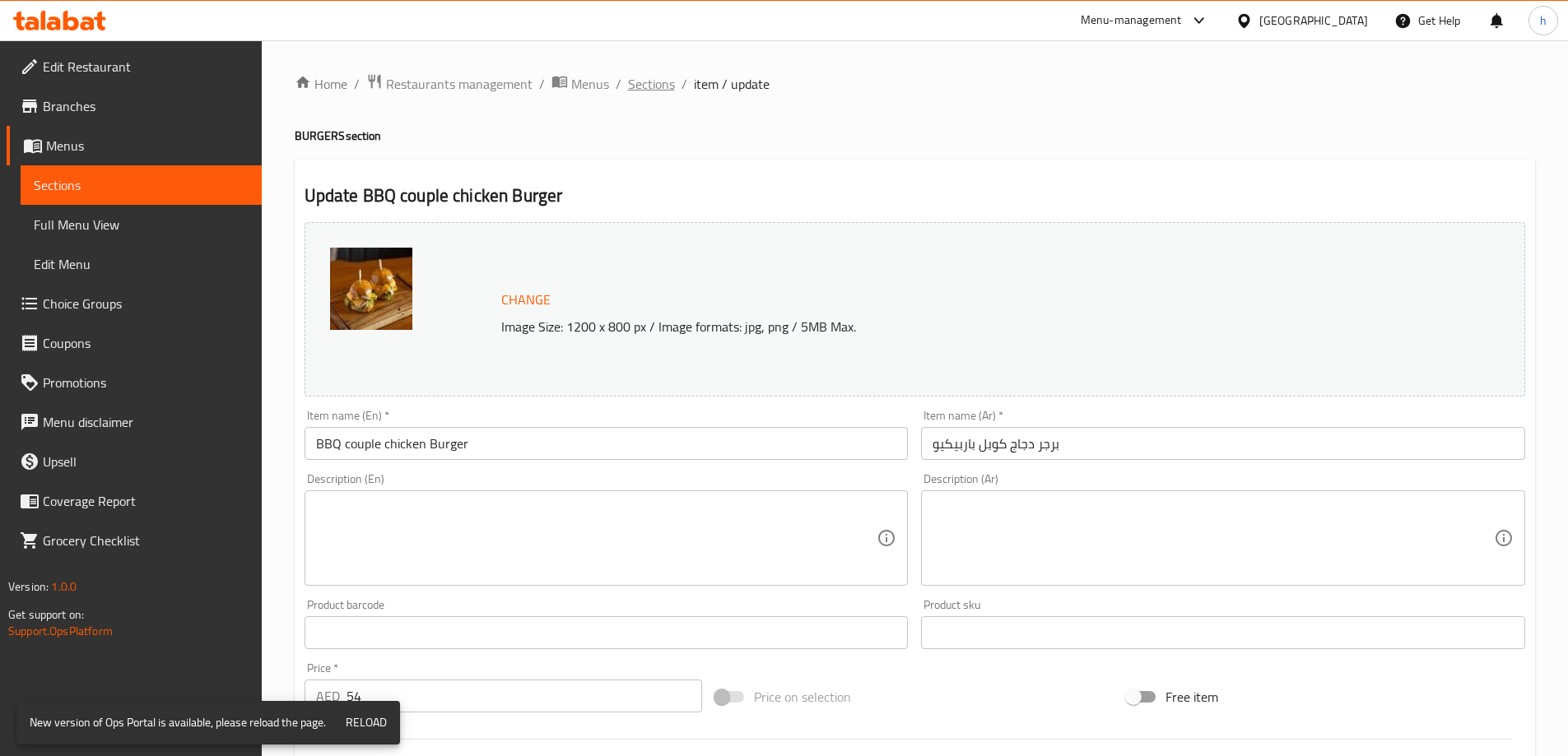
click at [642, 90] on span "Sections" at bounding box center [652, 84] width 47 height 20
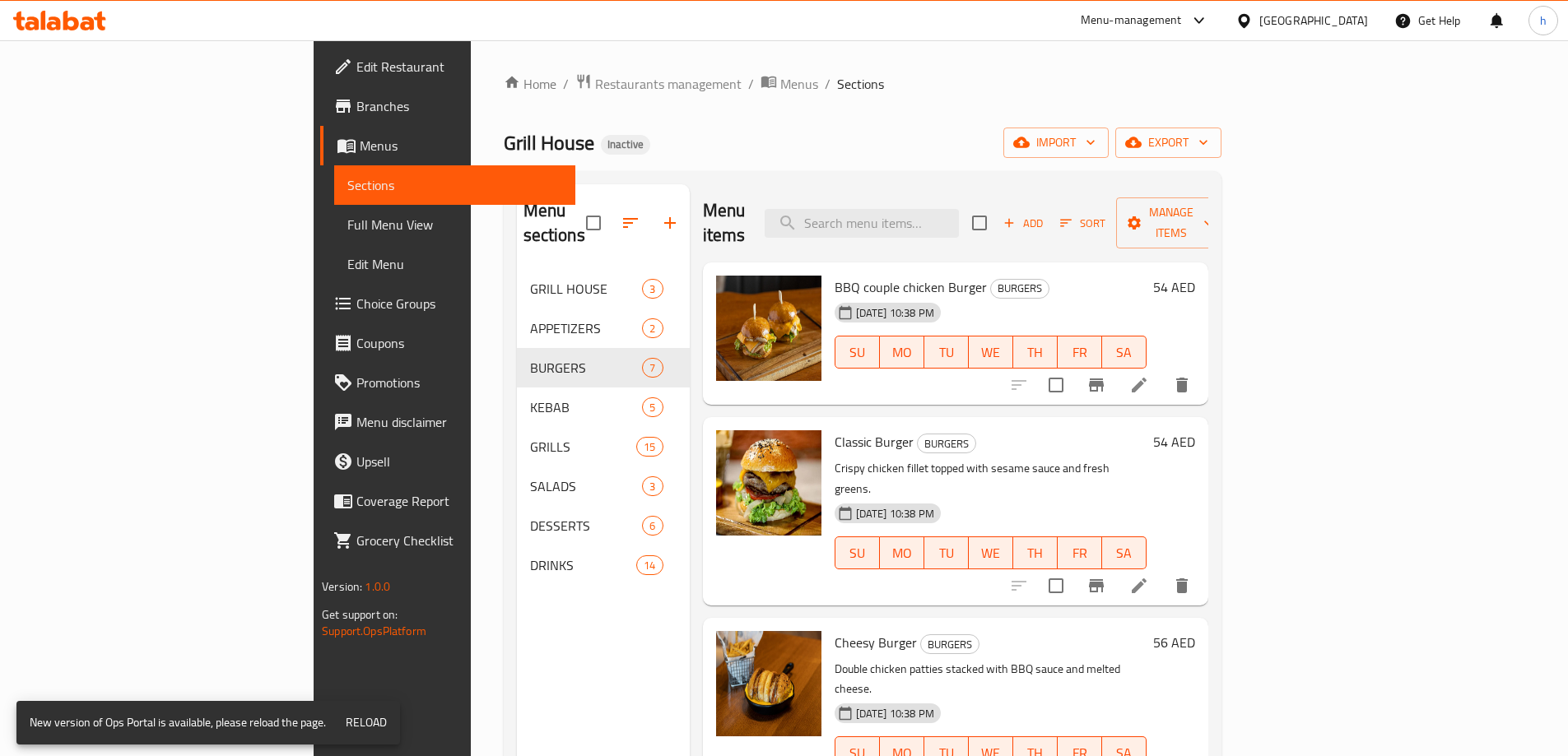
scroll to position [82, 0]
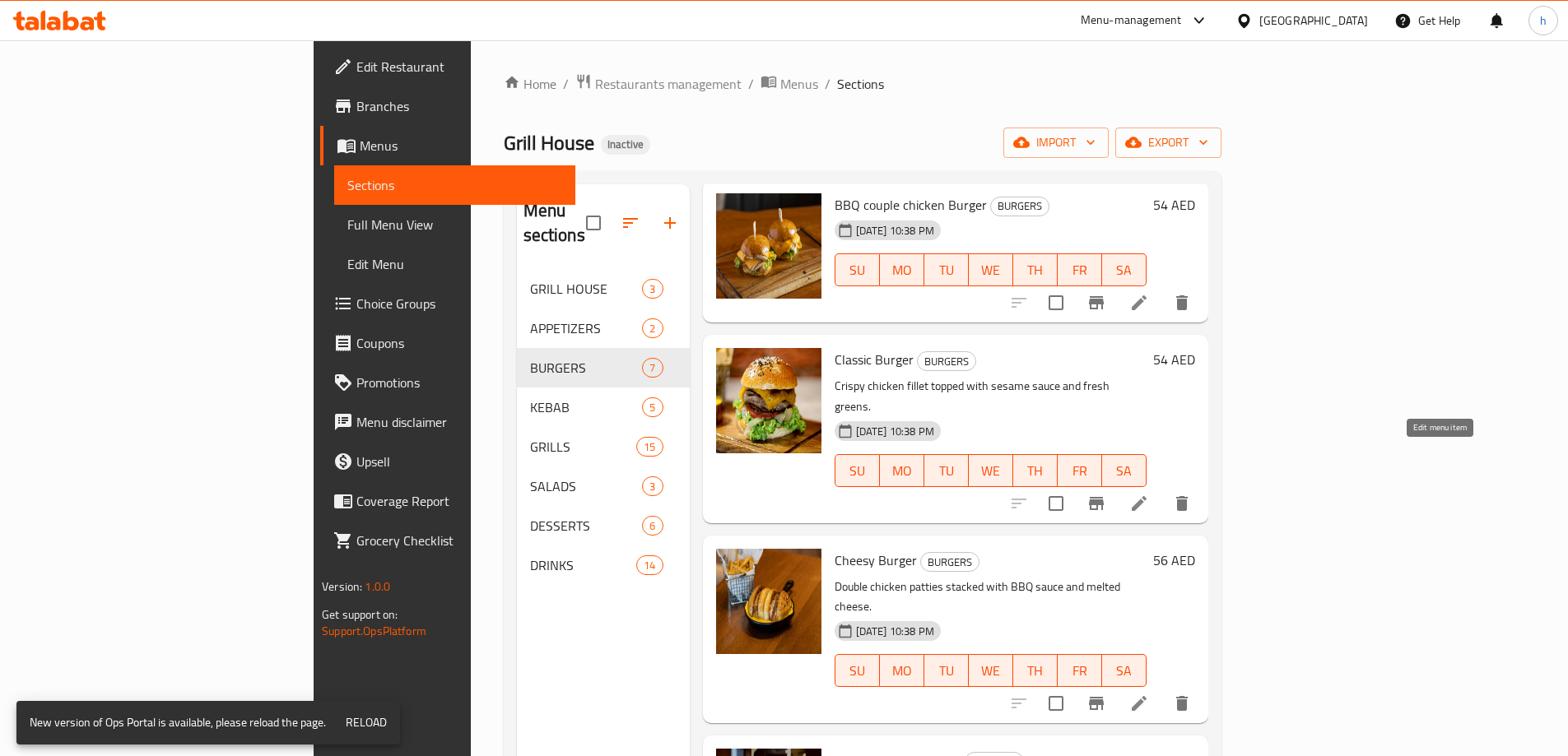
click at [1148, 493] on icon at bounding box center [1138, 503] width 20 height 20
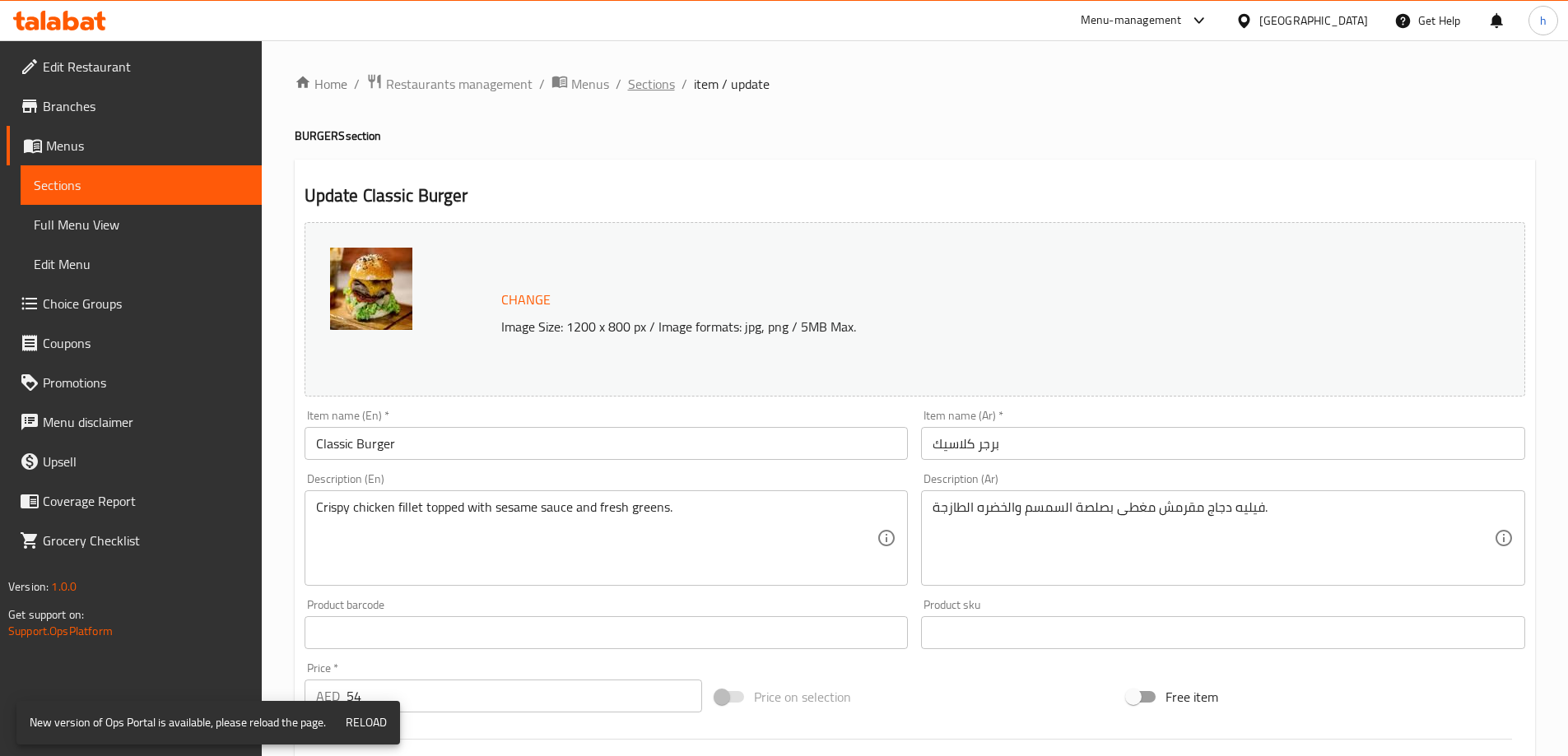
click at [640, 81] on span "Sections" at bounding box center [652, 84] width 47 height 20
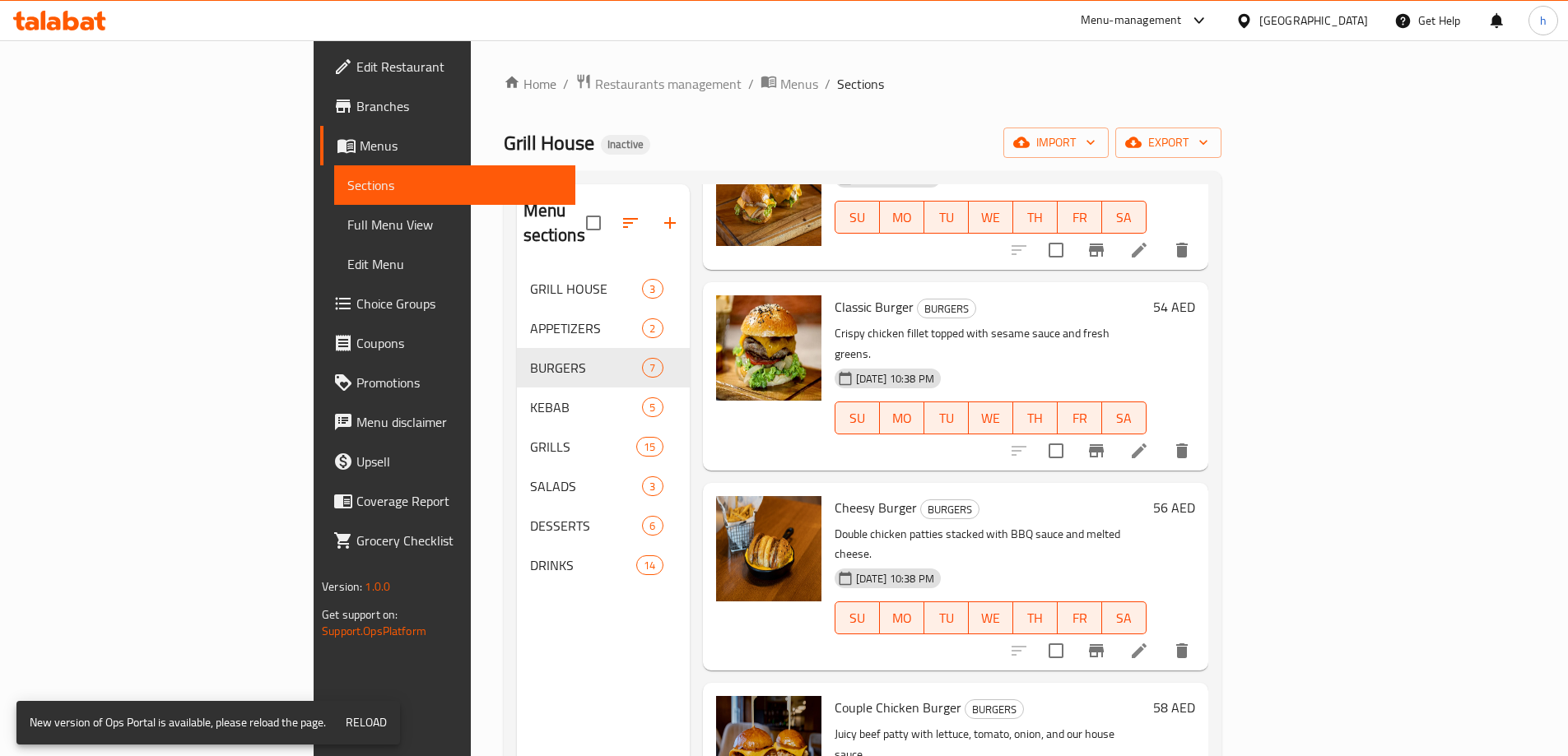
scroll to position [165, 0]
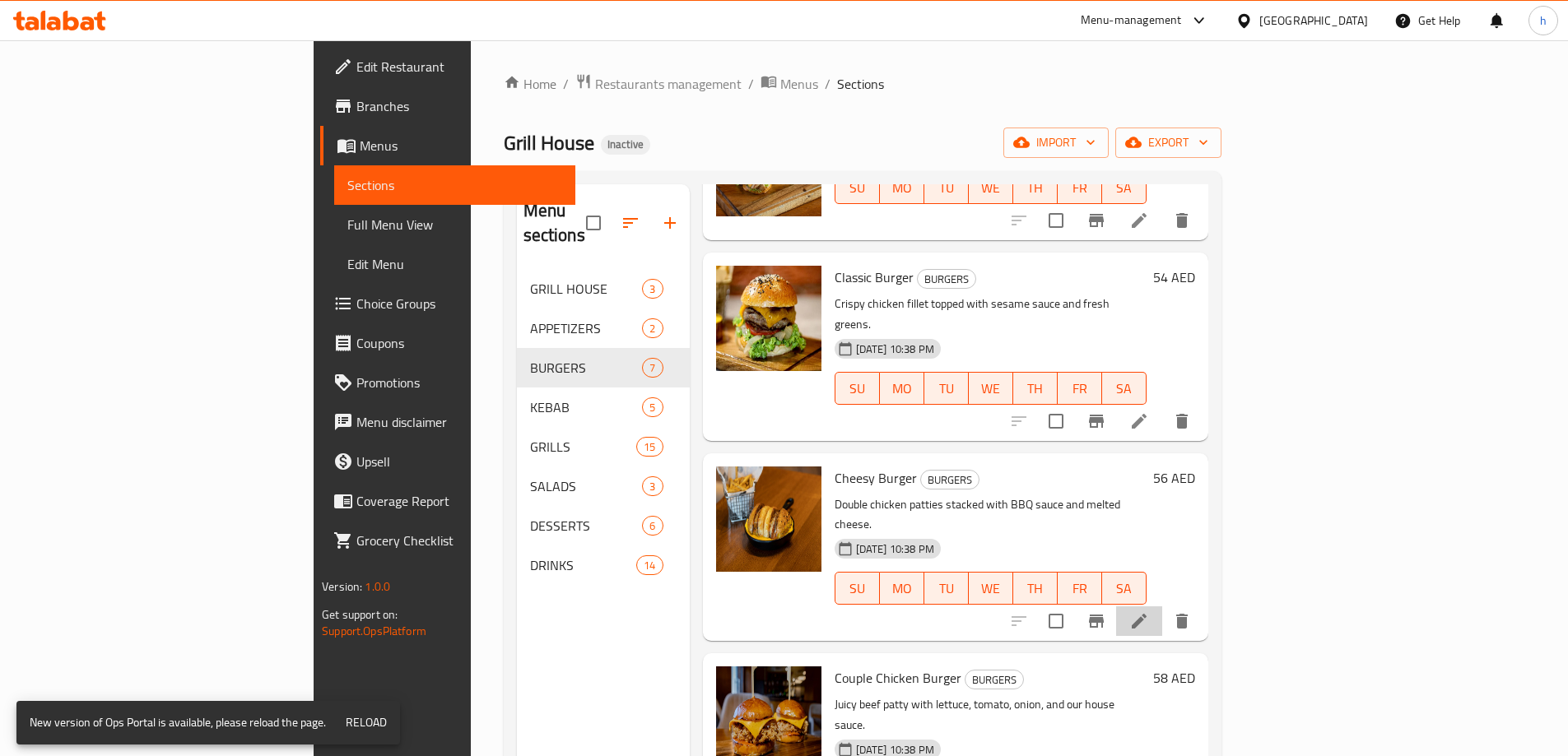
click at [1162, 606] on li at bounding box center [1138, 621] width 46 height 30
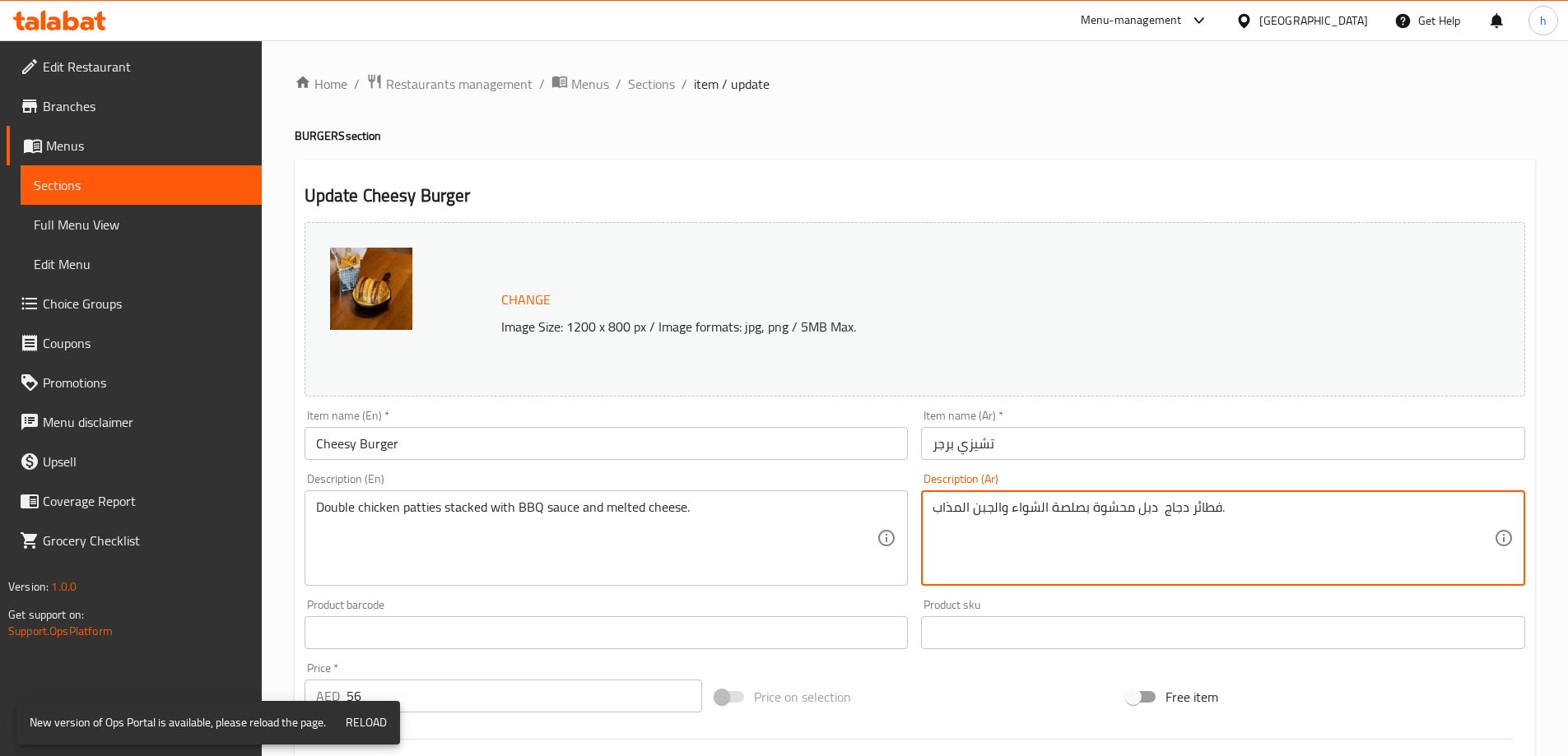
click at [1040, 521] on textarea "فطائر دجاج دبل محشوة بصلصة الشواء والجبن المذاب." at bounding box center [1213, 538] width 561 height 78
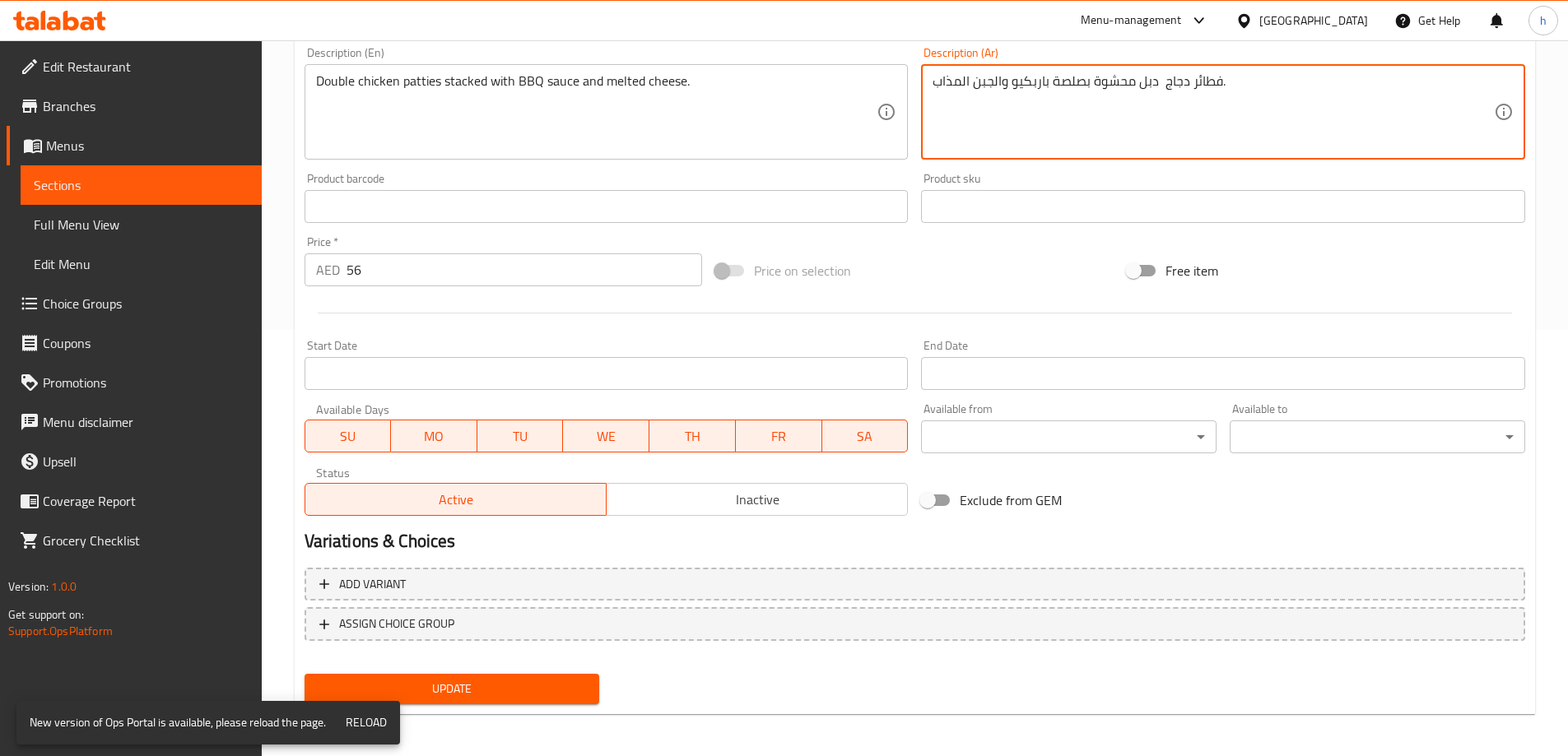
scroll to position [430, 0]
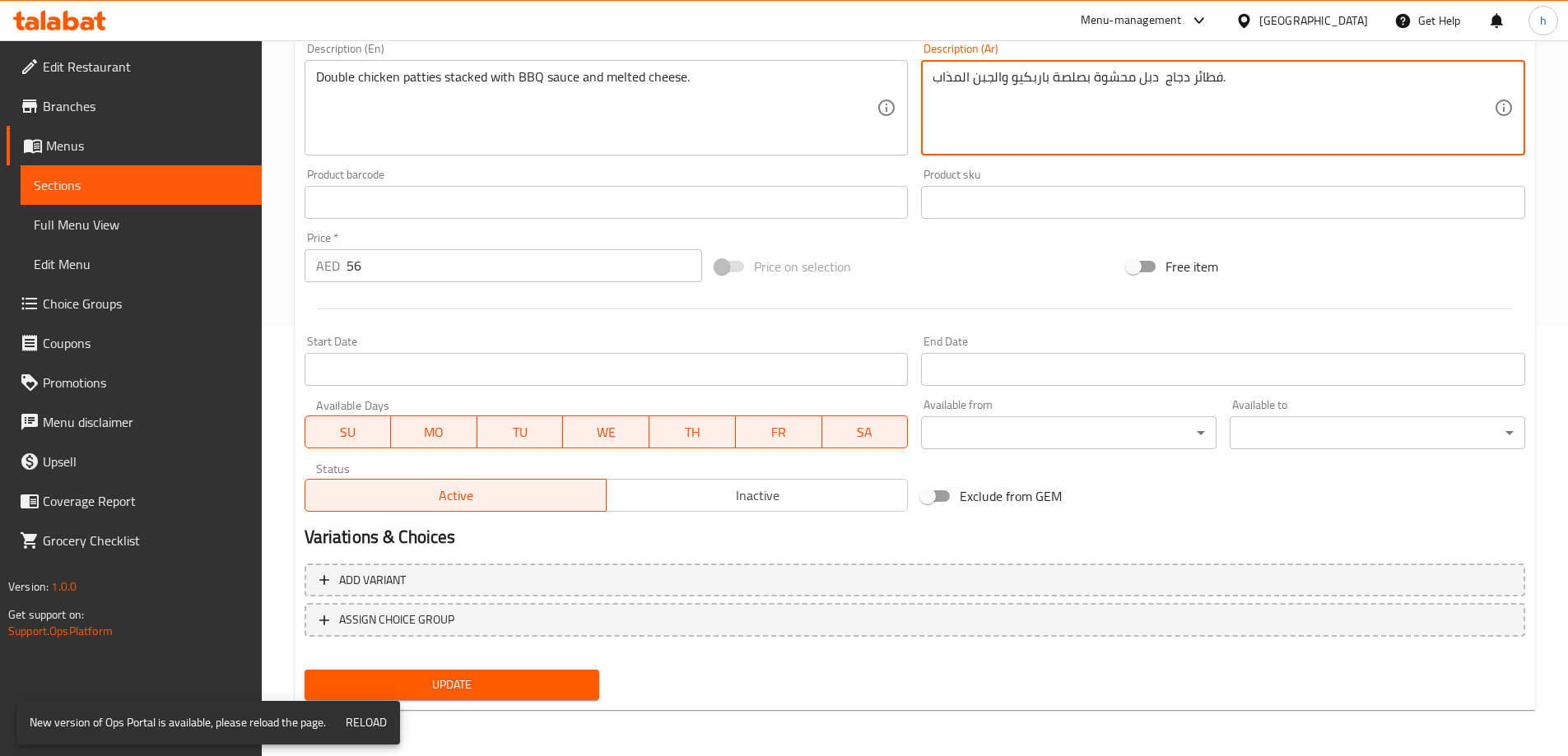
type textarea "فطائر دجاج دبل محشوة بصلصة باربكيو والجبن المذاب."
click at [576, 680] on span "Update" at bounding box center [452, 684] width 270 height 21
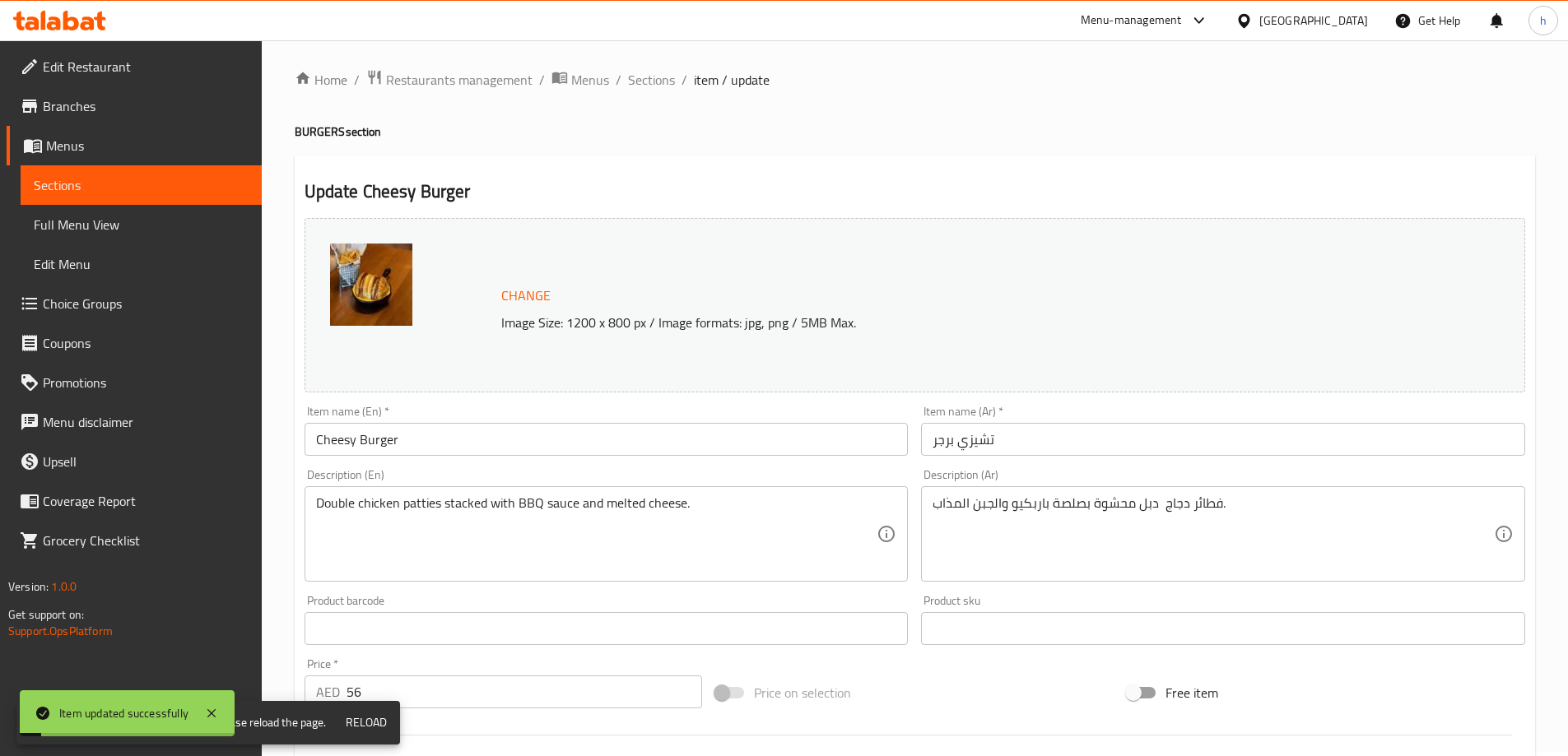
scroll to position [0, 0]
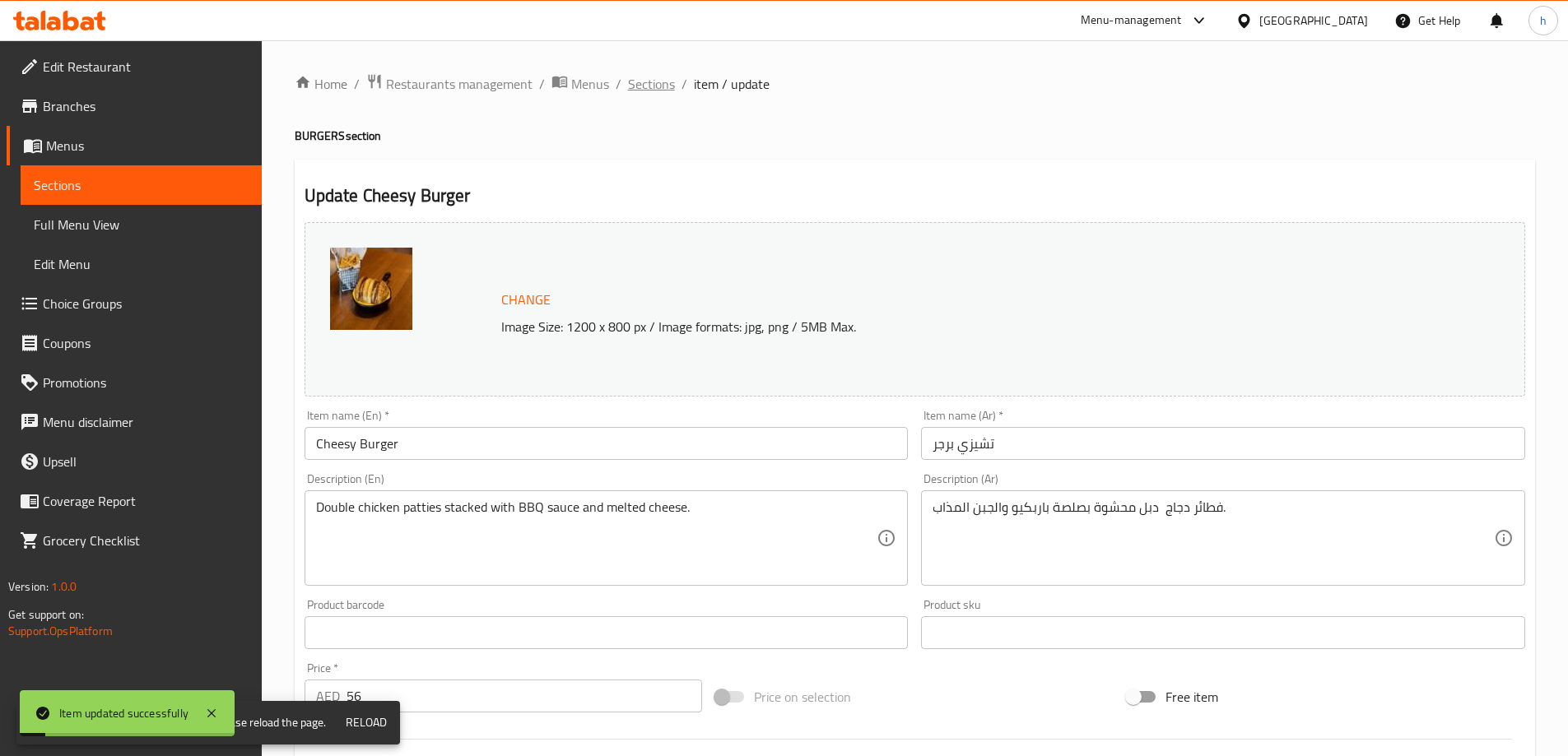
click at [661, 83] on span "Sections" at bounding box center [652, 84] width 47 height 20
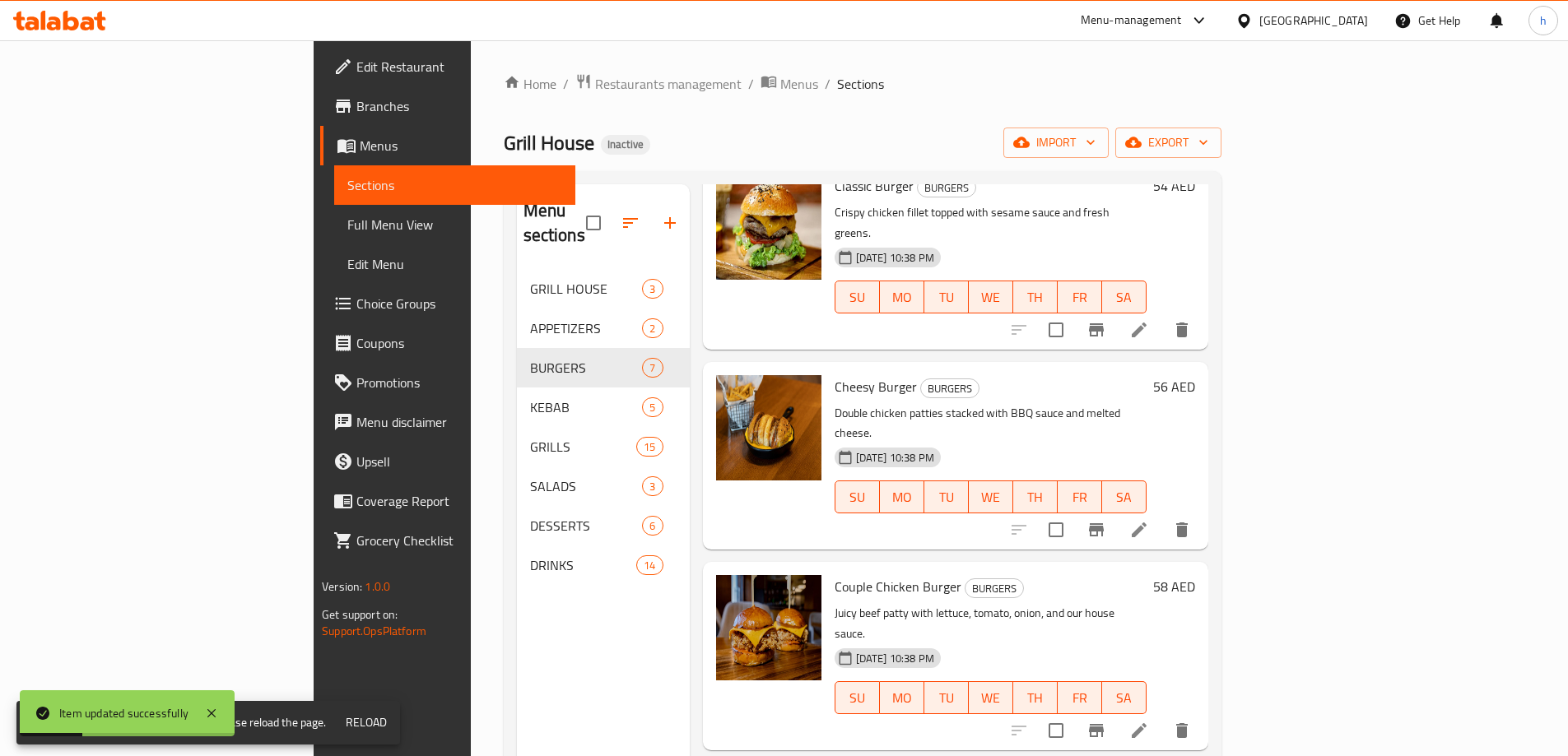
scroll to position [329, 0]
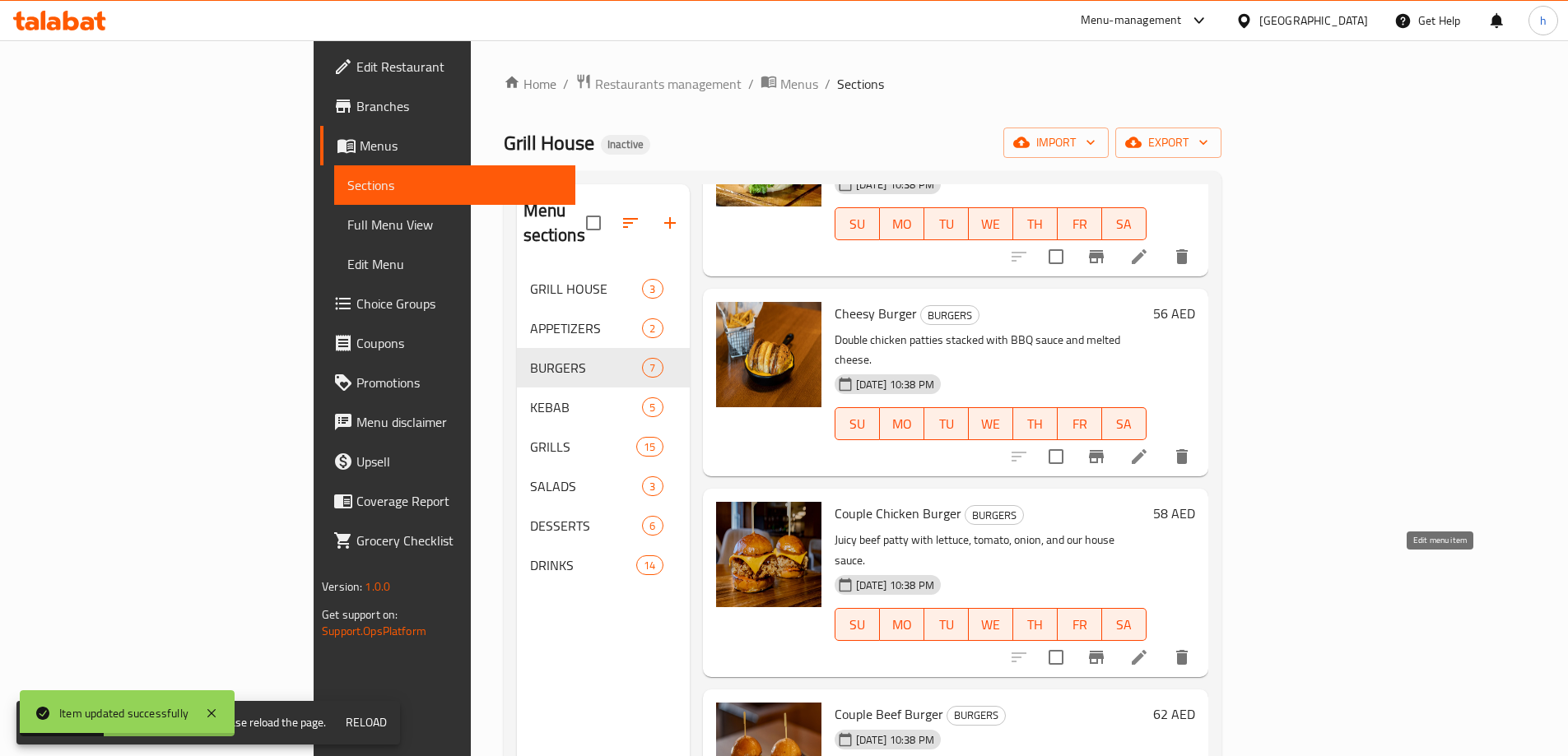
click at [1148, 647] on icon at bounding box center [1138, 657] width 20 height 20
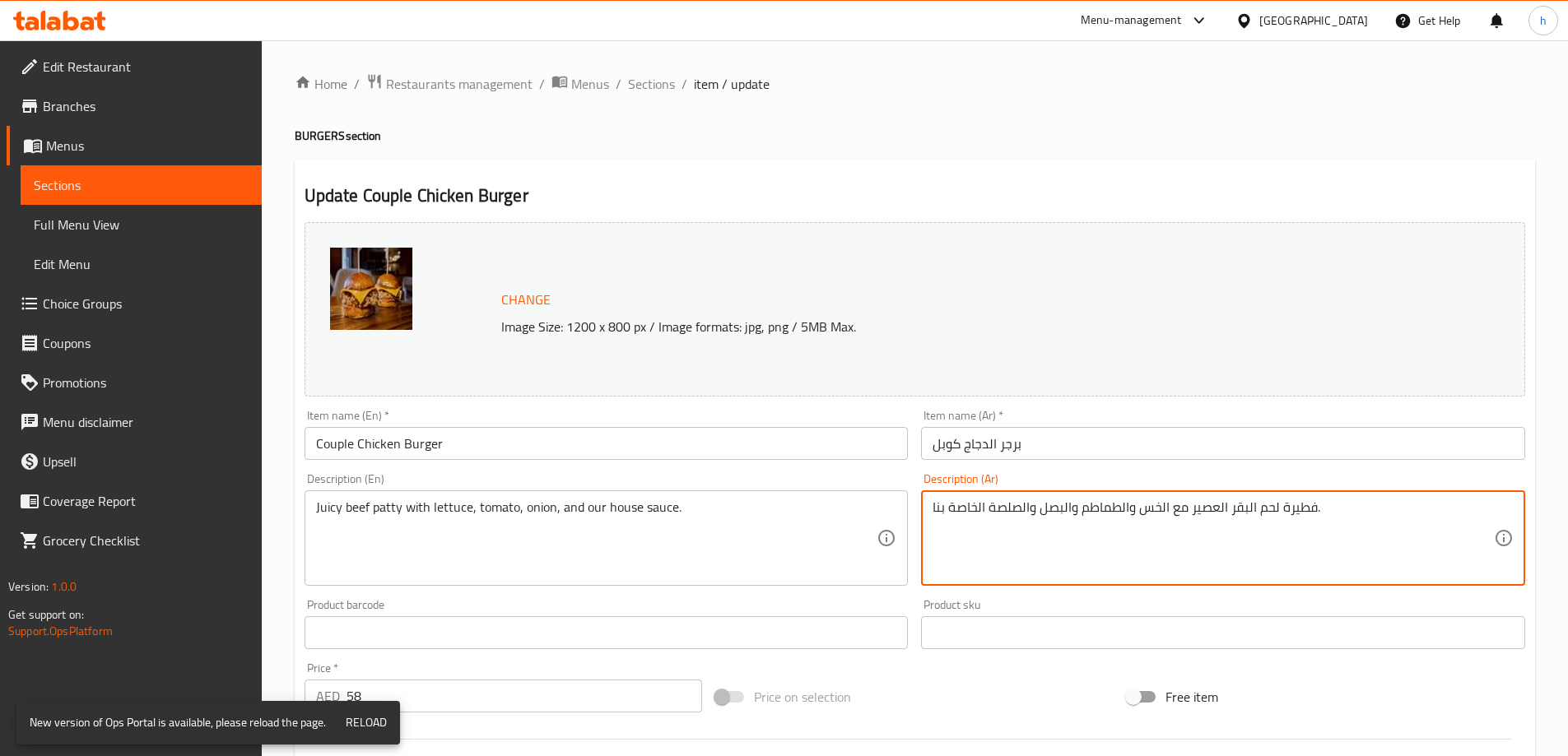
click at [1215, 510] on textarea "فطيرة لحم البقر العصير مع الخس والطماطم والبصل والصلصة الخاصة بنا." at bounding box center [1213, 538] width 561 height 78
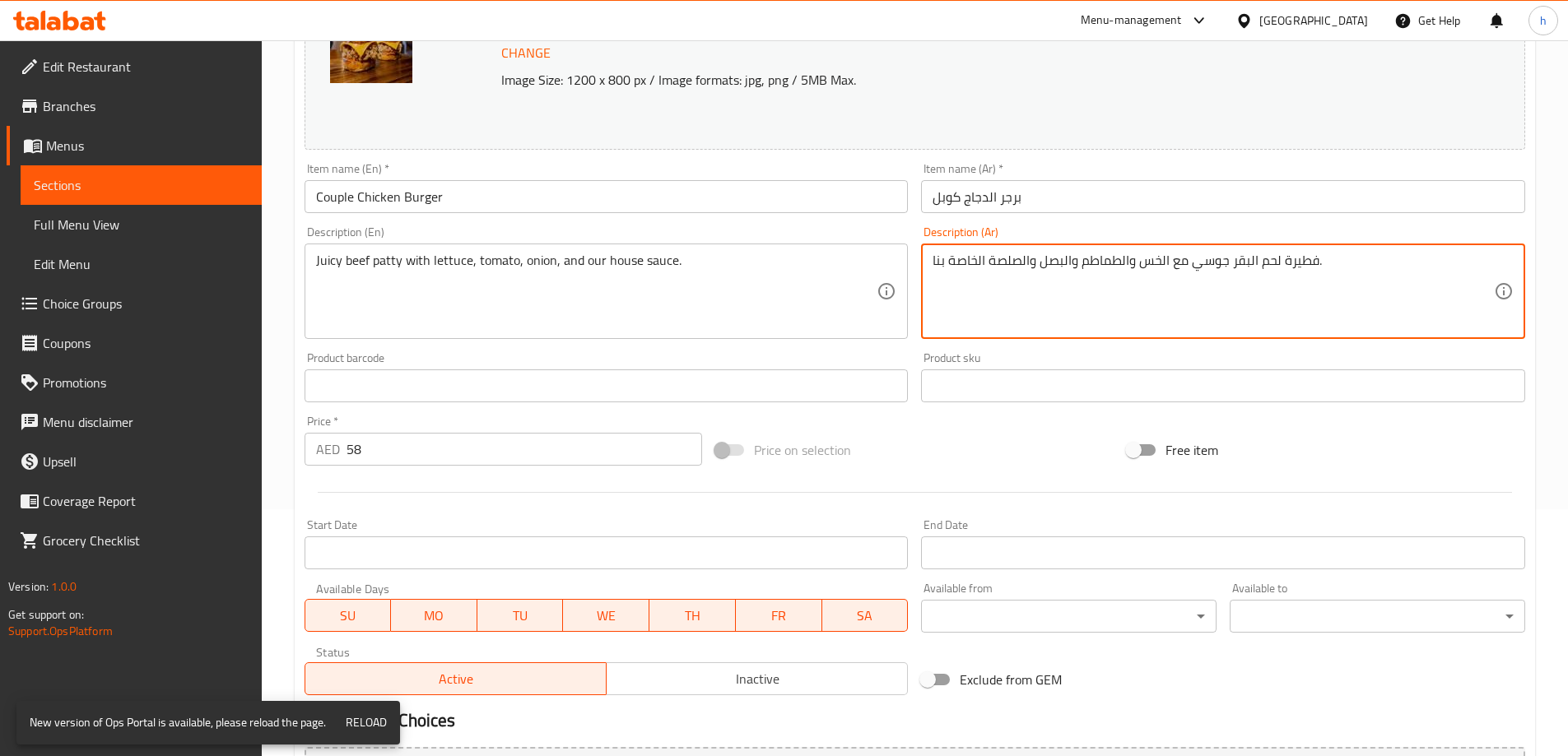
scroll to position [430, 0]
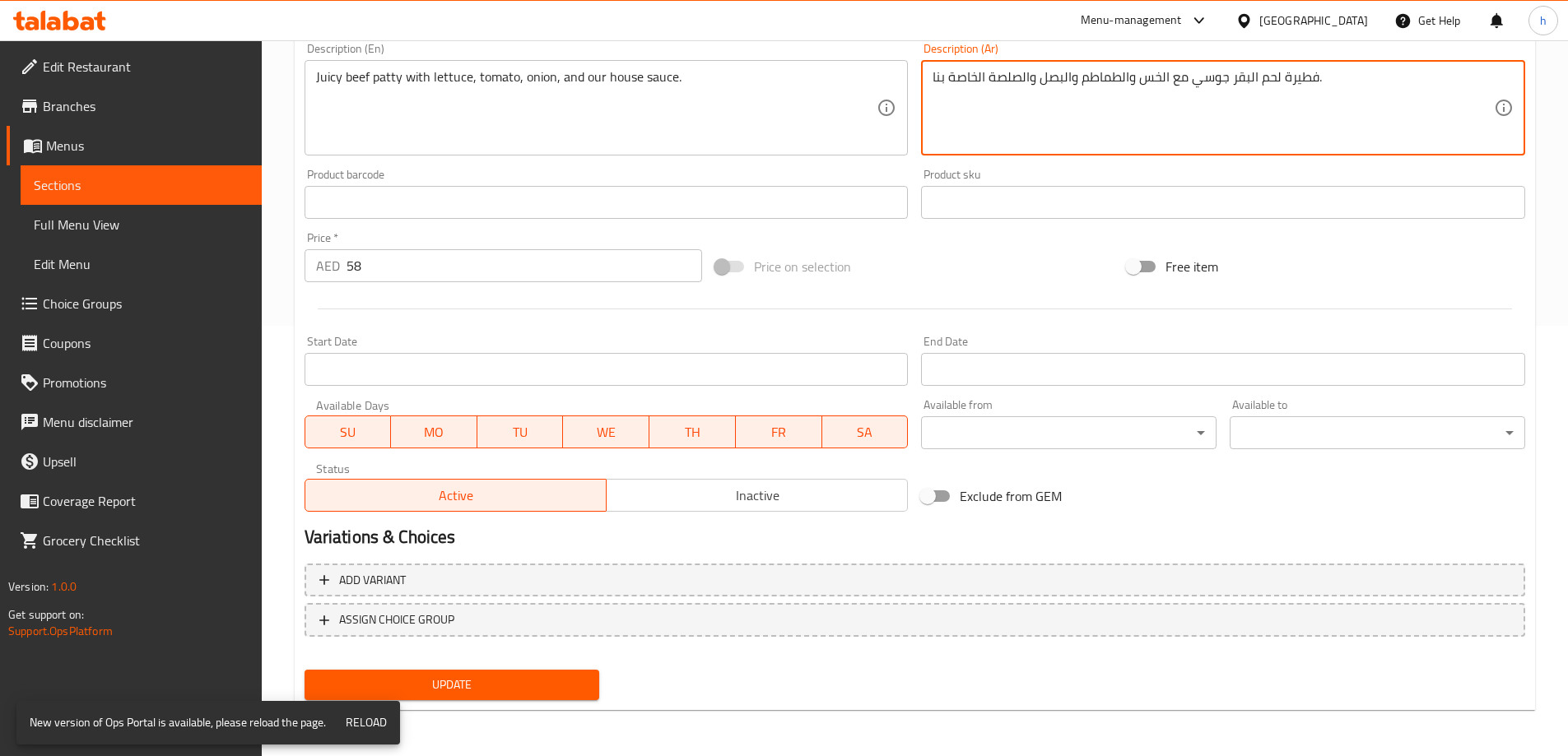
type textarea "فطيرة لحم البقر جوسي مع الخس والطماطم والبصل والصلصة الخاصة بنا."
click at [557, 667] on div "Update" at bounding box center [452, 685] width 309 height 43
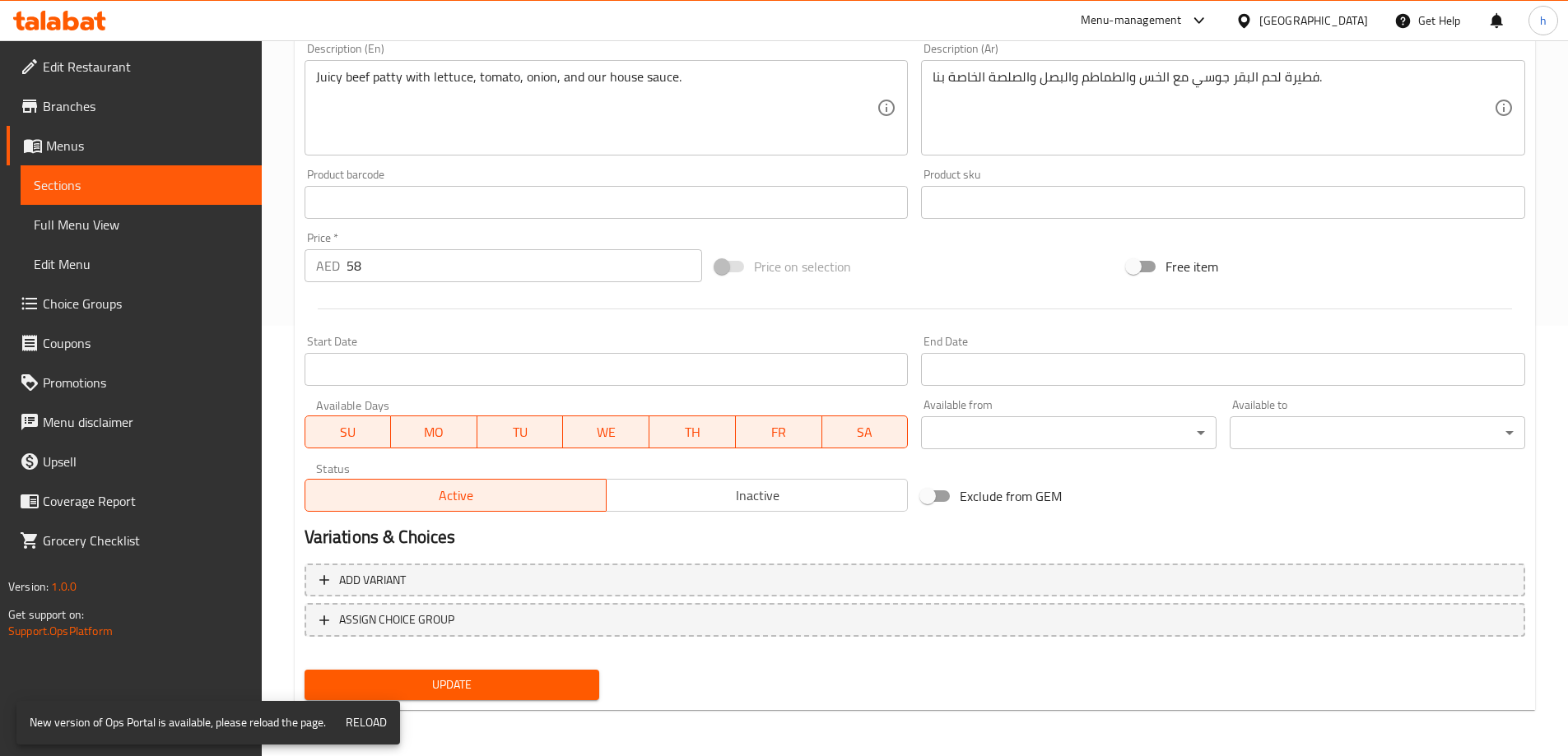
click at [550, 673] on button "Update" at bounding box center [451, 684] width 295 height 31
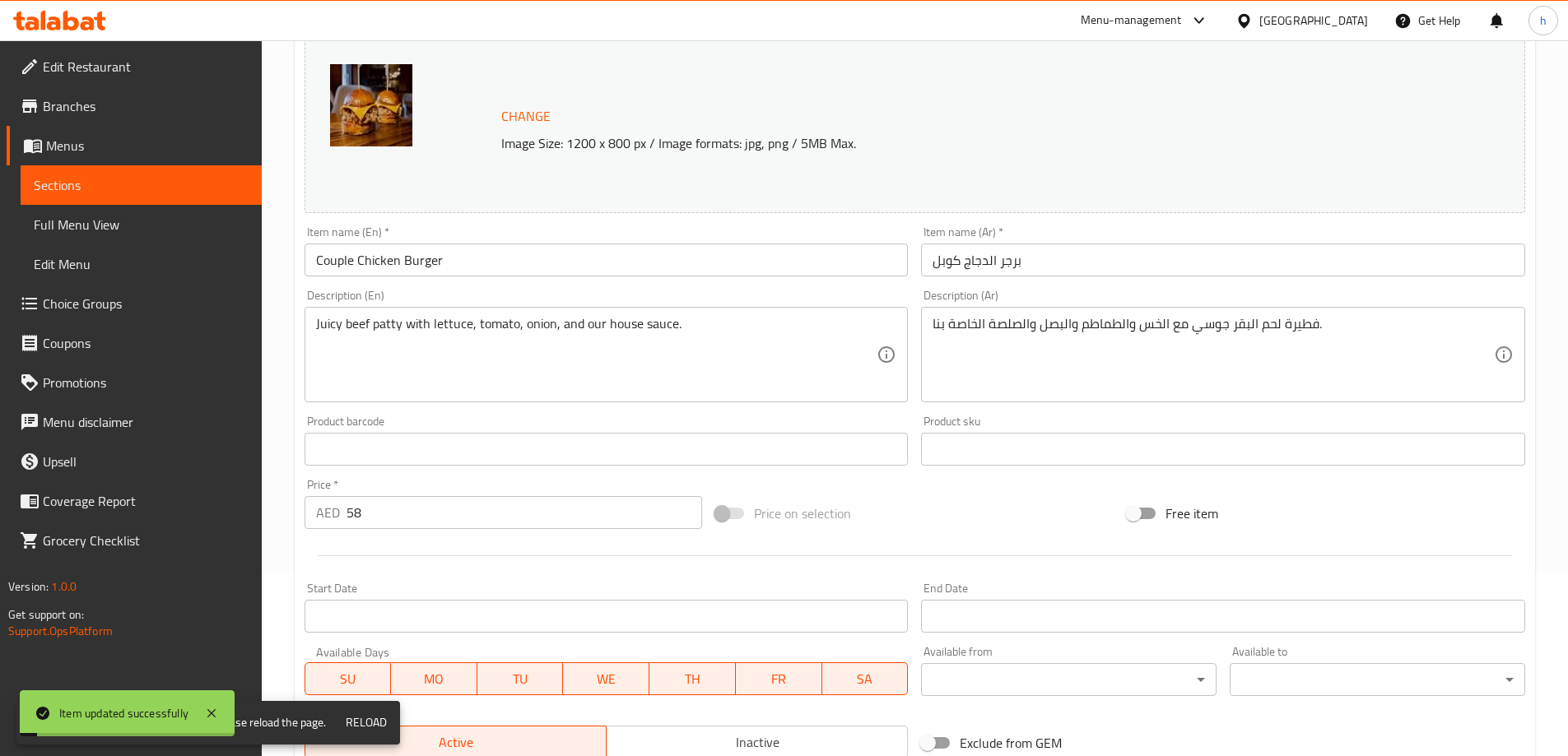
scroll to position [0, 0]
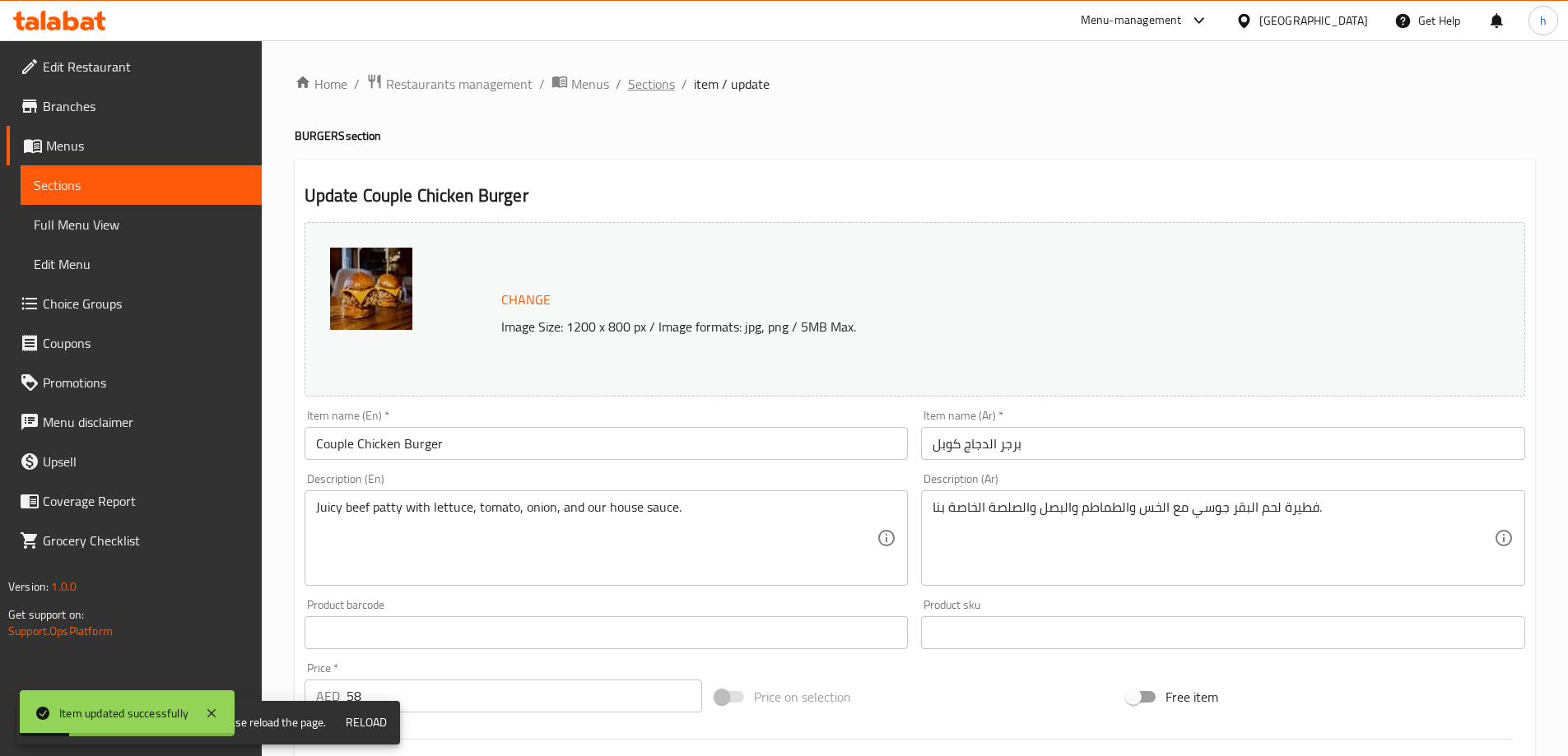
click at [664, 83] on span "Sections" at bounding box center [652, 84] width 47 height 20
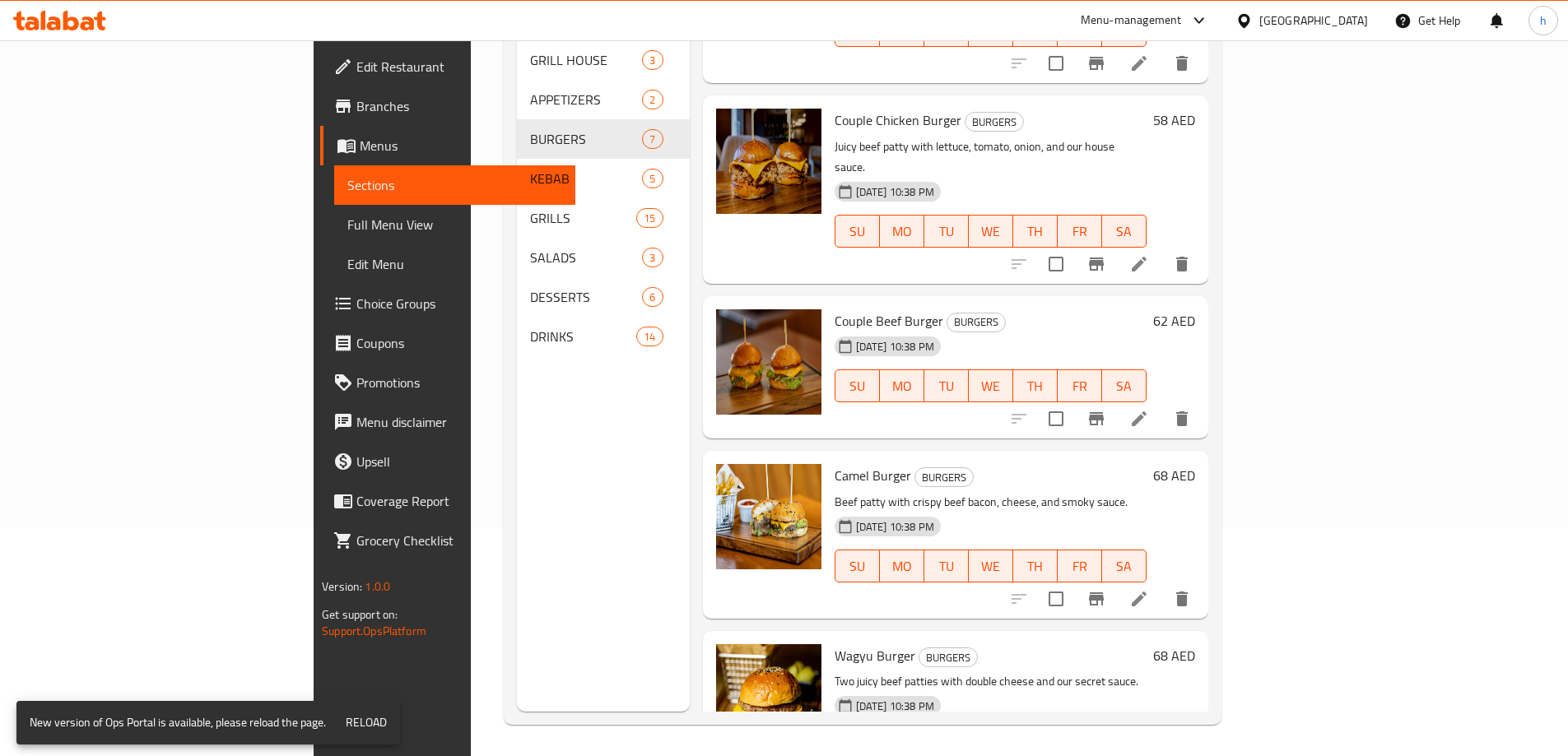
scroll to position [230, 0]
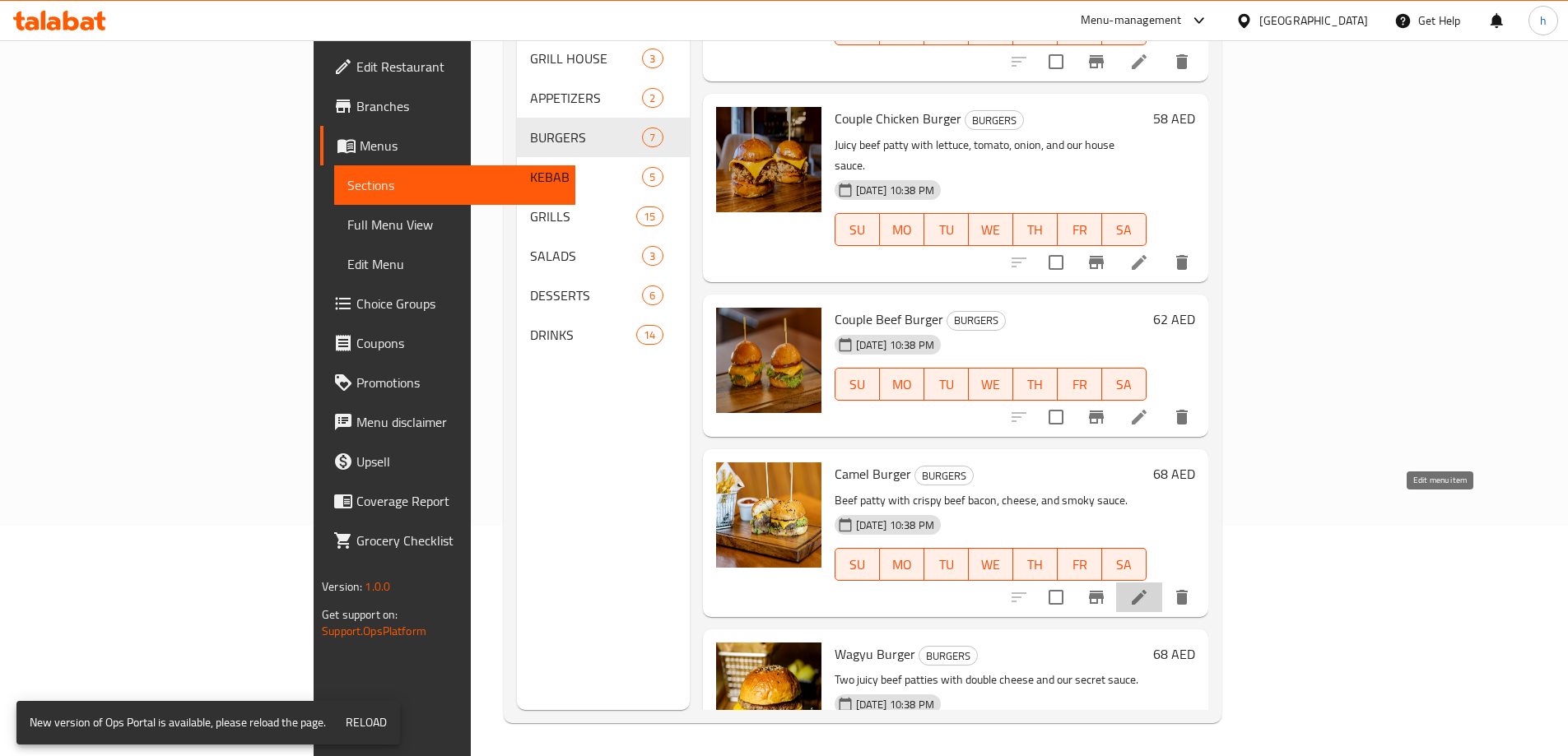
click at [1148, 587] on icon at bounding box center [1138, 597] width 20 height 20
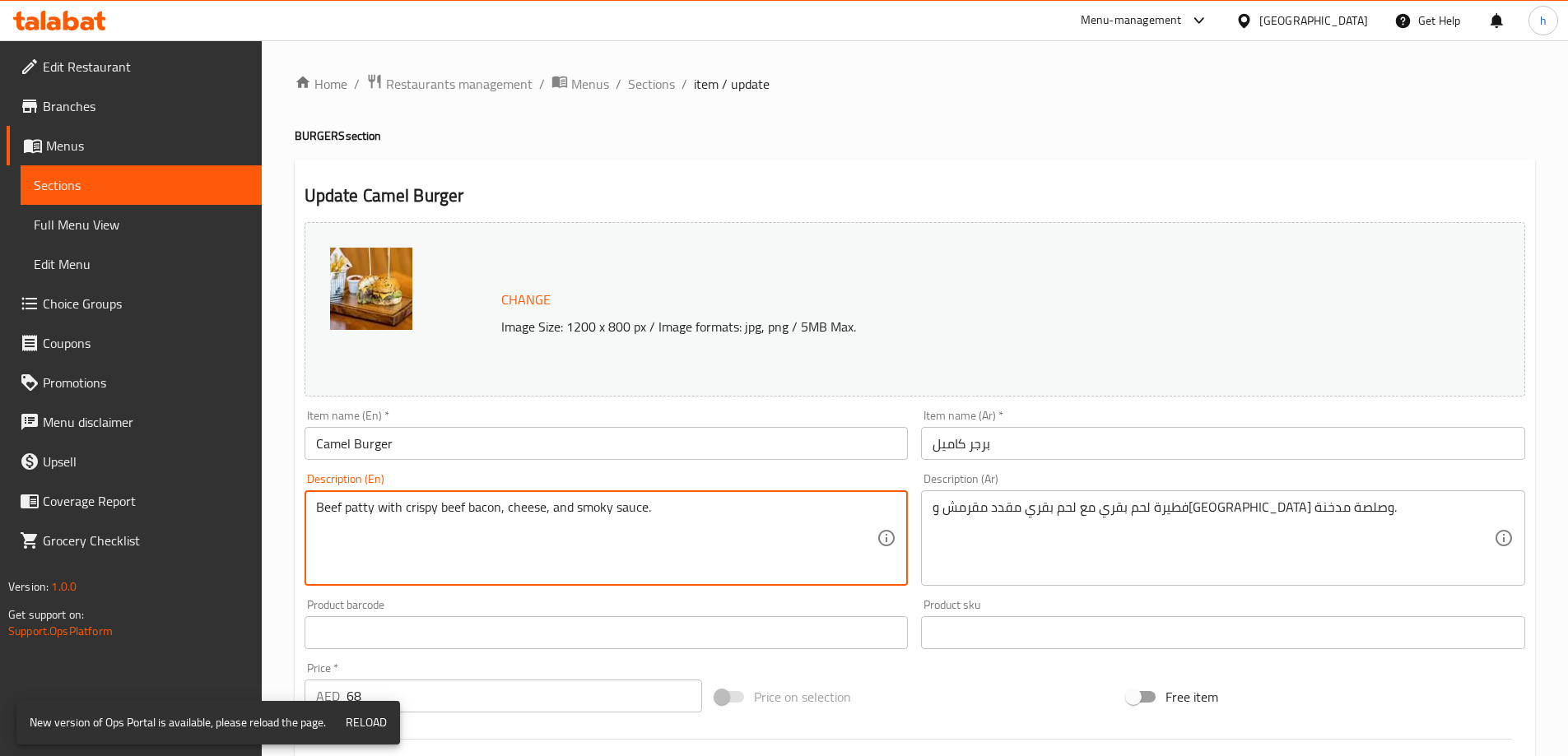
click at [361, 508] on textarea "Beef patty with crispy beef bacon, cheese, and smoky sauce." at bounding box center [596, 538] width 561 height 78
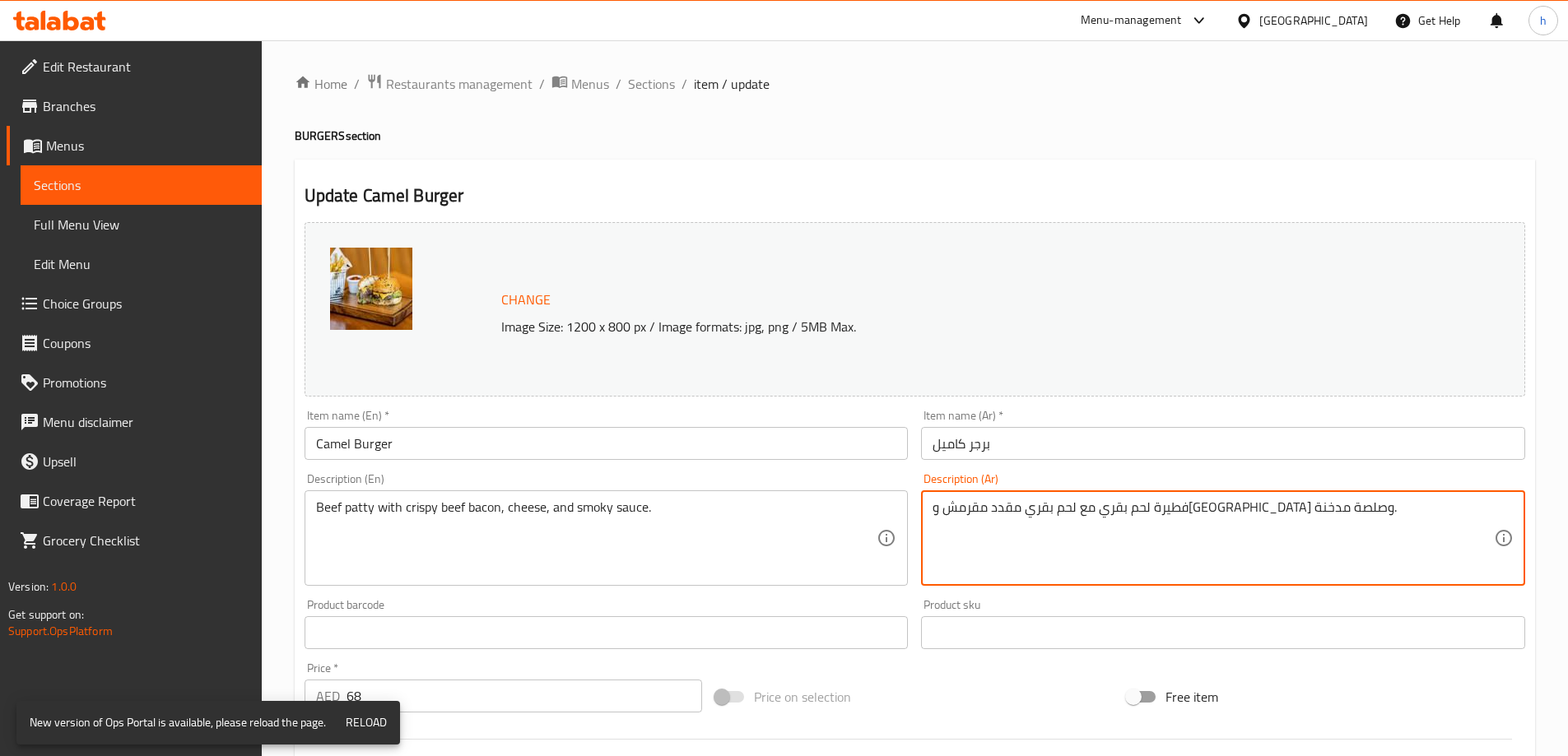
click at [1276, 501] on textarea "فطيرة لحم بقري مع لحم بقري مقدد مقرمش وجبن وصلصة مدخنة." at bounding box center [1213, 538] width 561 height 78
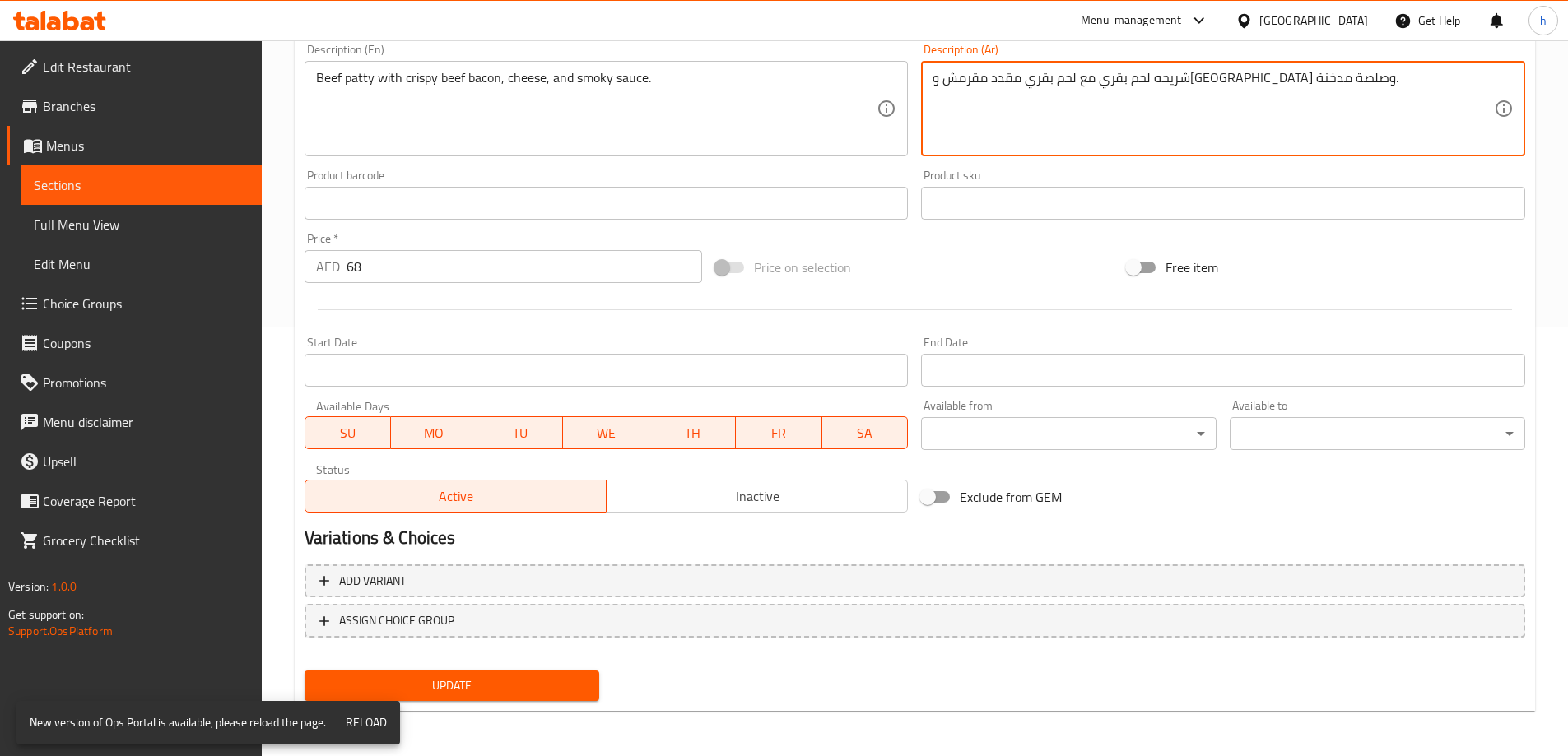
scroll to position [430, 0]
type textarea "شريحه لحم بقري مع لحم بقري مقدد مقرمش وجبن وصلصة مدخنة."
click at [544, 667] on div "Update" at bounding box center [452, 685] width 309 height 43
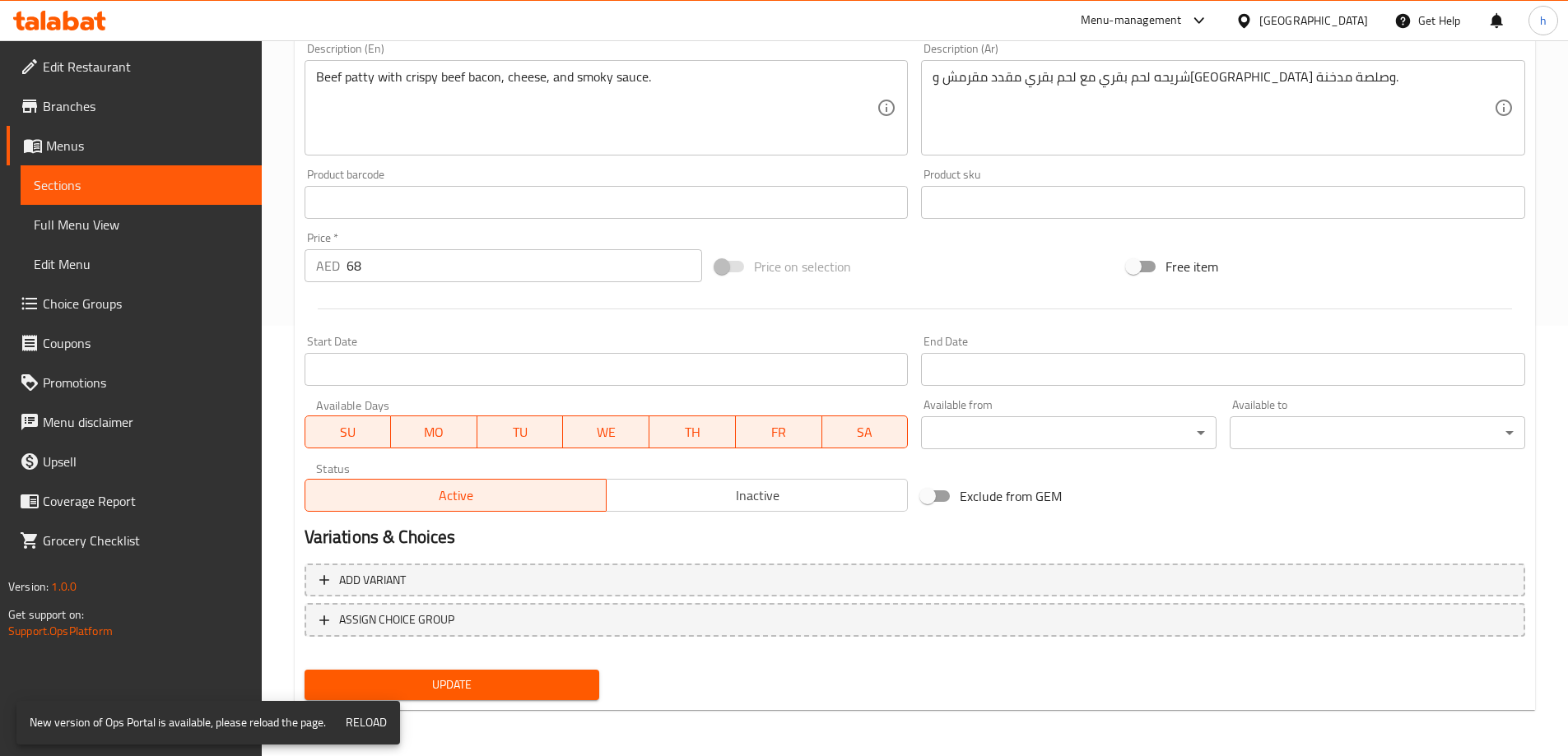
click at [547, 684] on span "Update" at bounding box center [452, 684] width 270 height 21
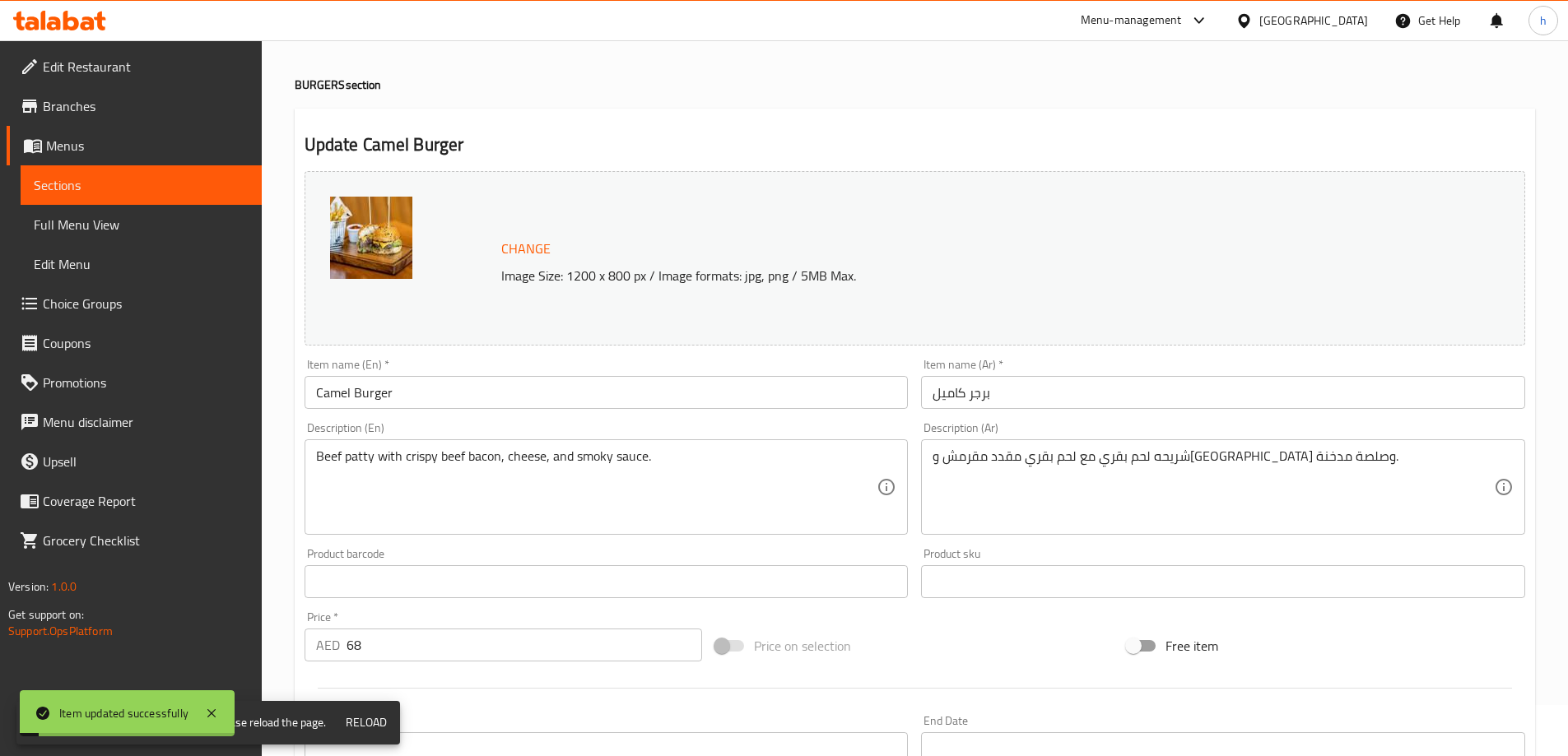
scroll to position [0, 0]
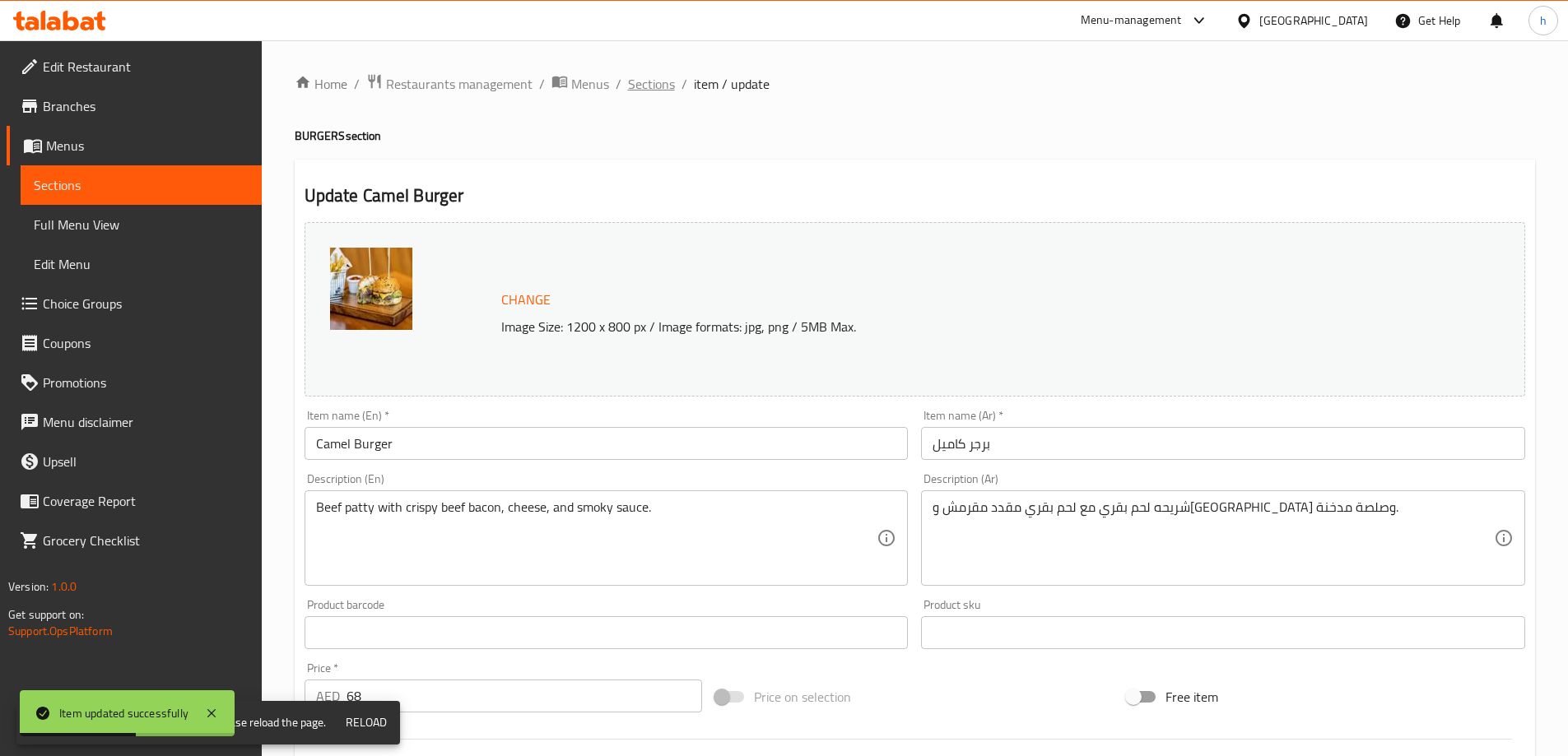
click at [655, 85] on span "Sections" at bounding box center [652, 84] width 47 height 20
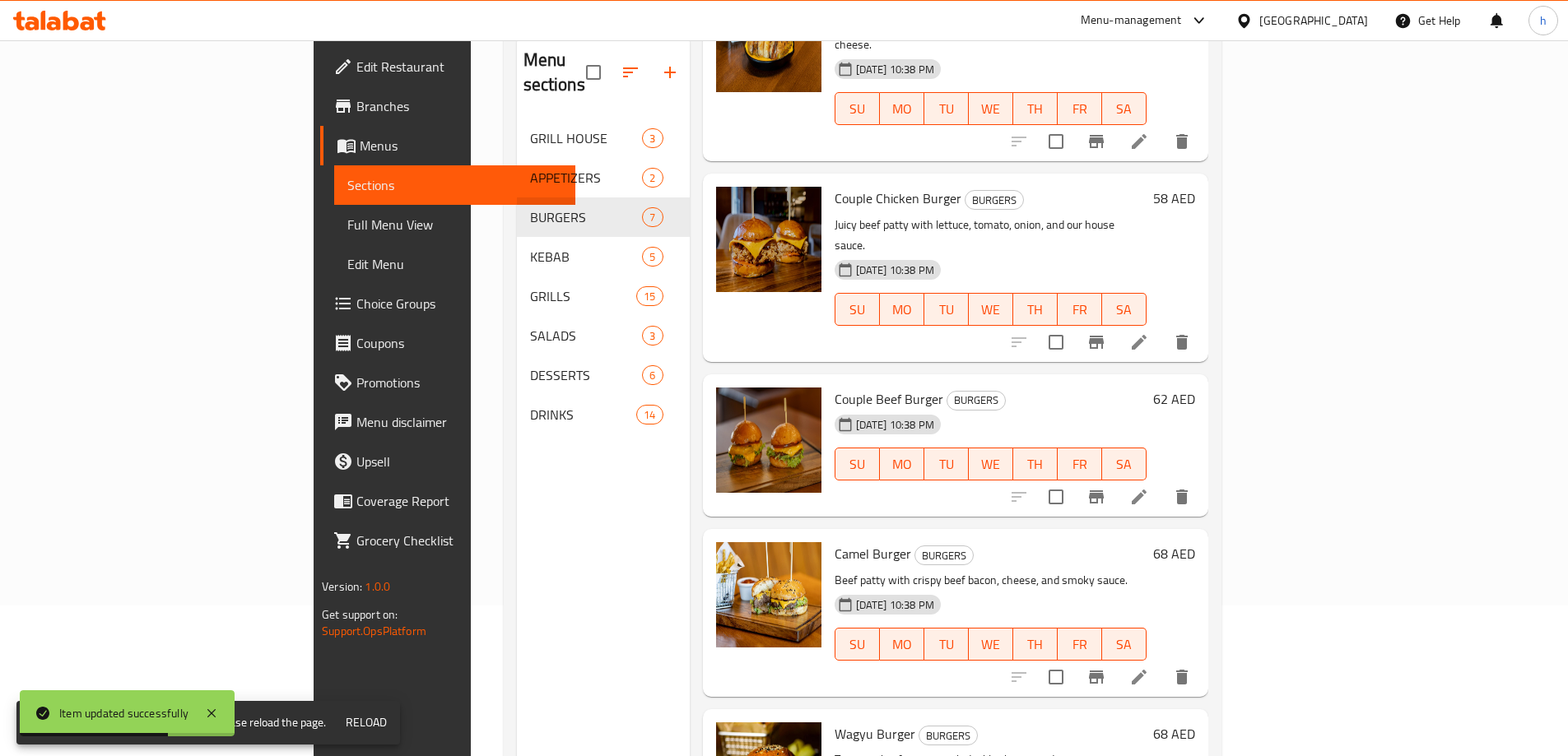
scroll to position [230, 0]
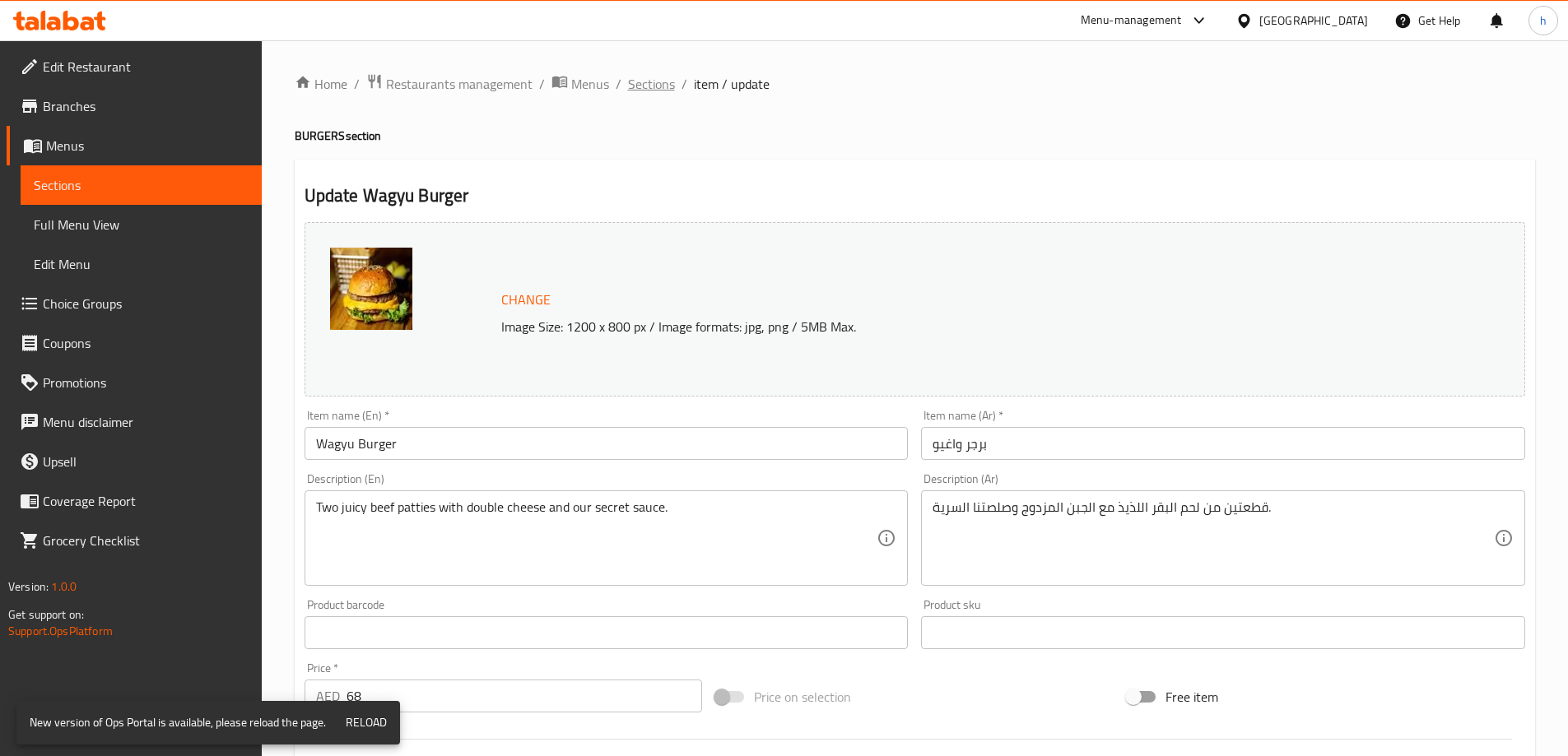
click at [653, 84] on span "Sections" at bounding box center [652, 84] width 47 height 20
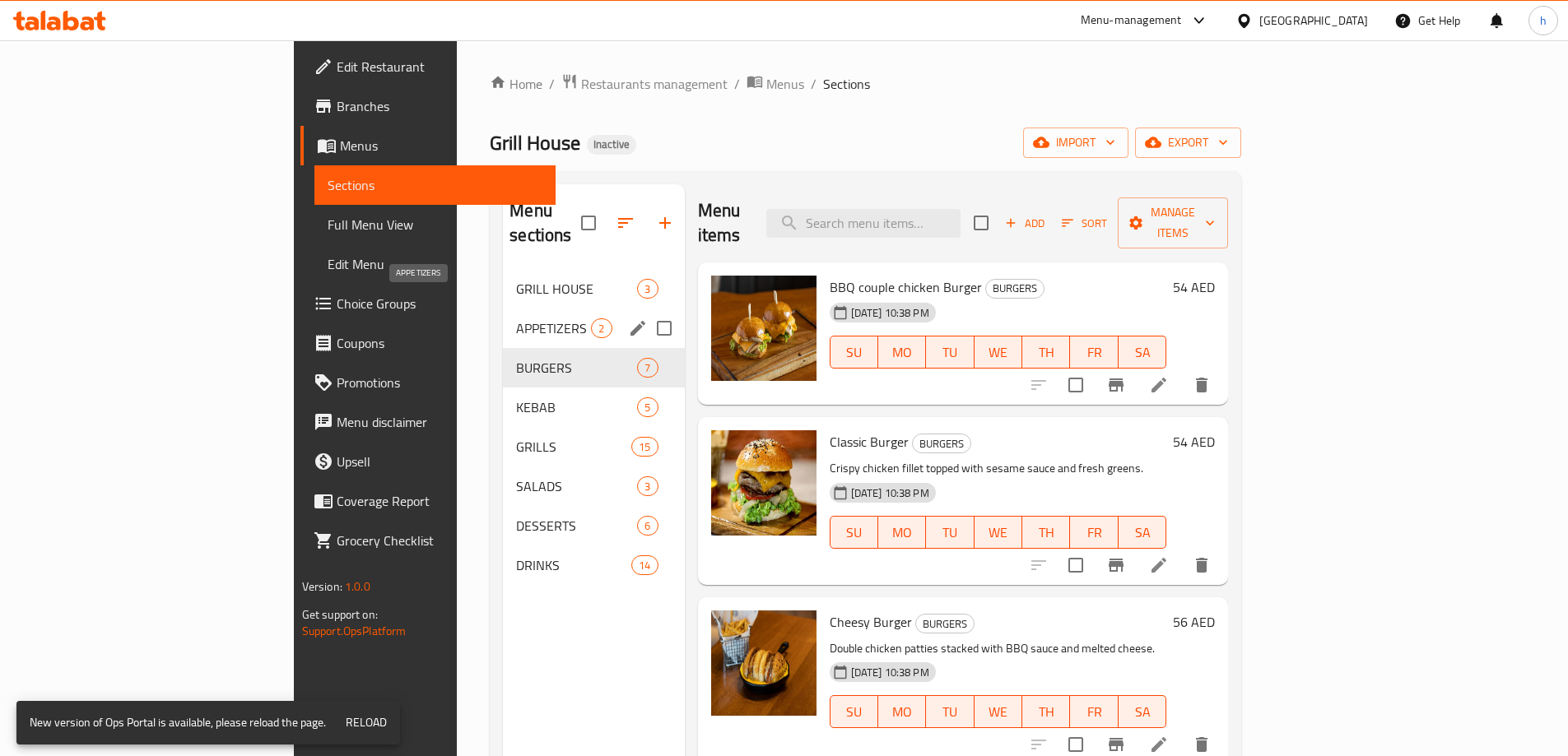
click at [516, 319] on span "APPETIZERS" at bounding box center [554, 329] width 75 height 20
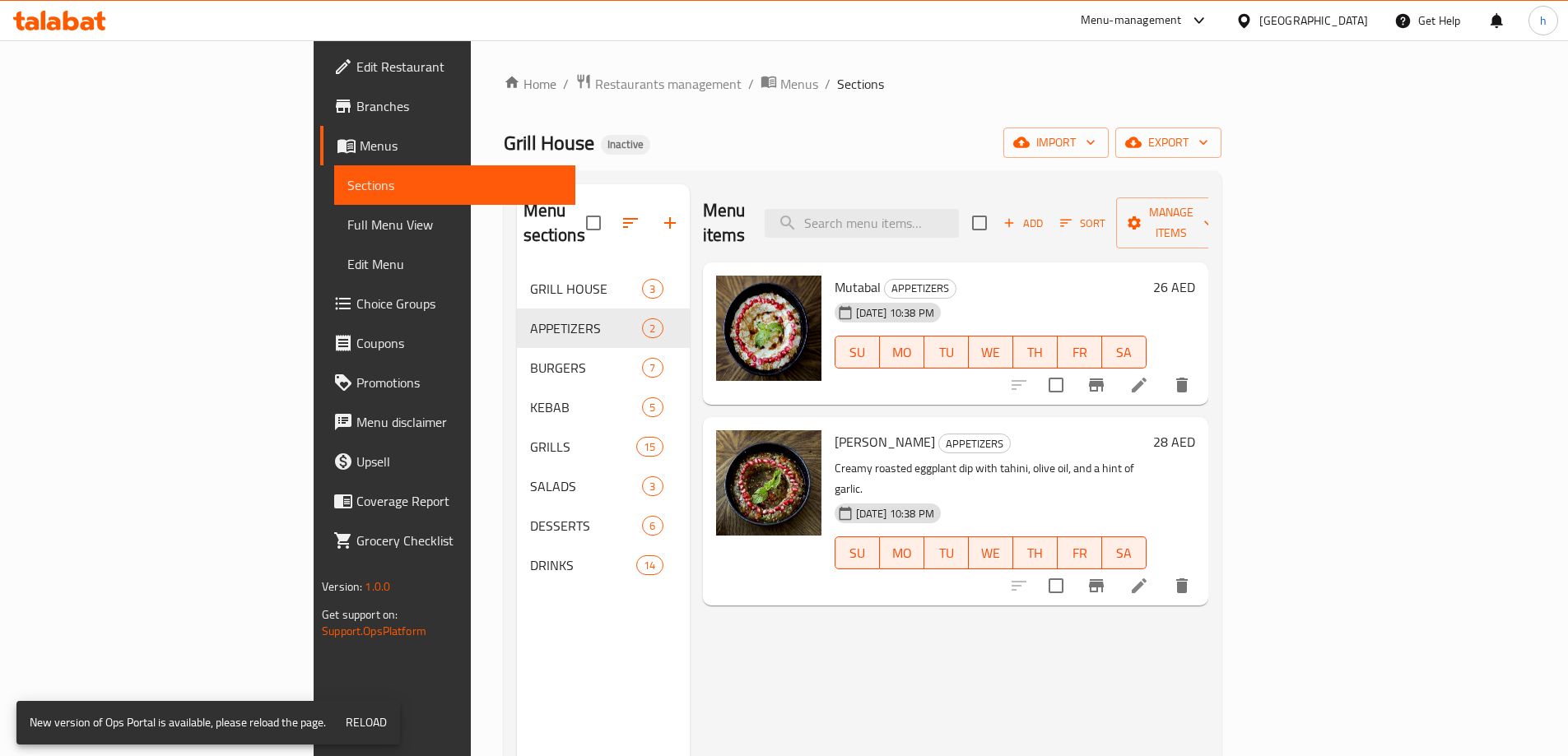
click at [1162, 570] on li at bounding box center [1138, 585] width 46 height 30
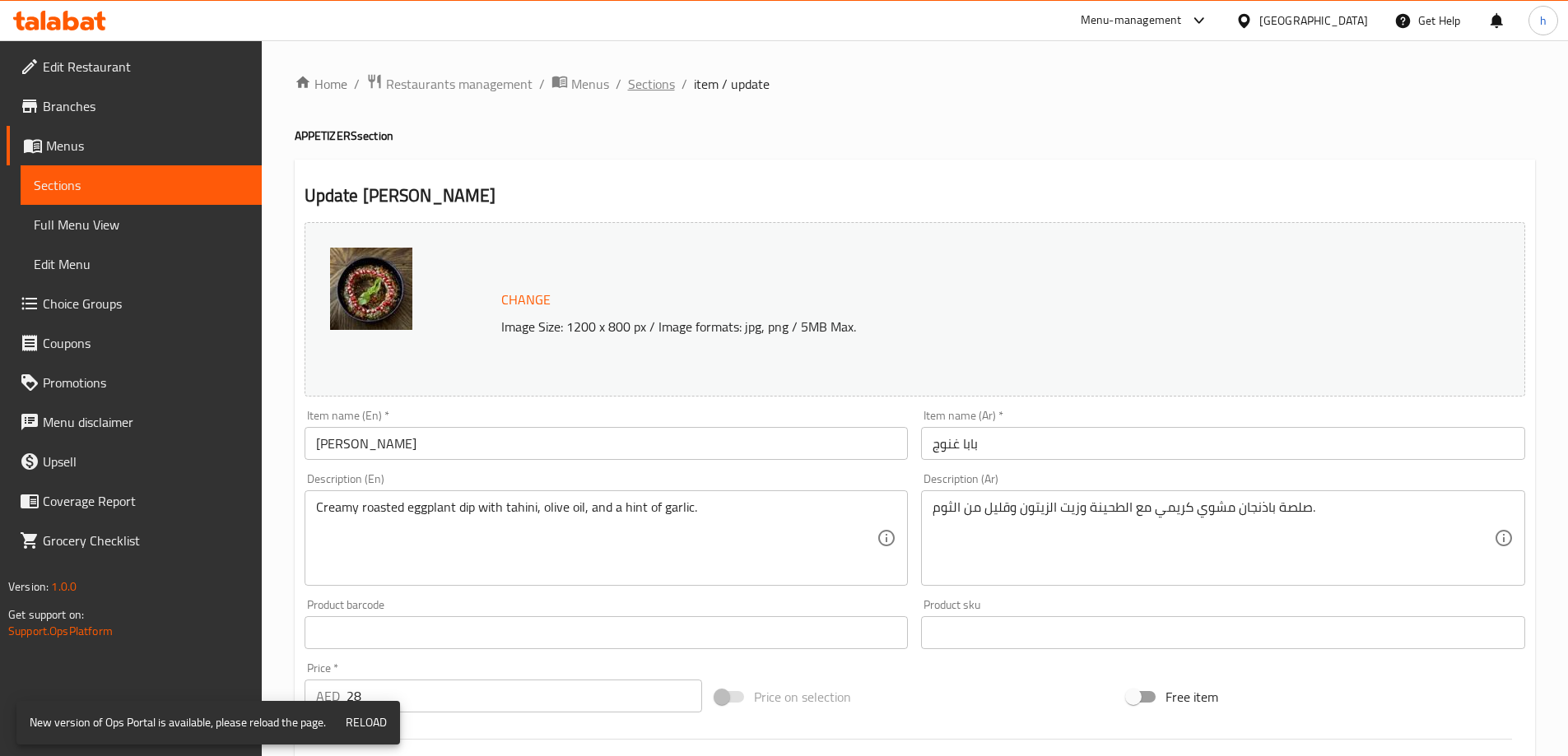
click at [655, 81] on span "Sections" at bounding box center [652, 84] width 47 height 20
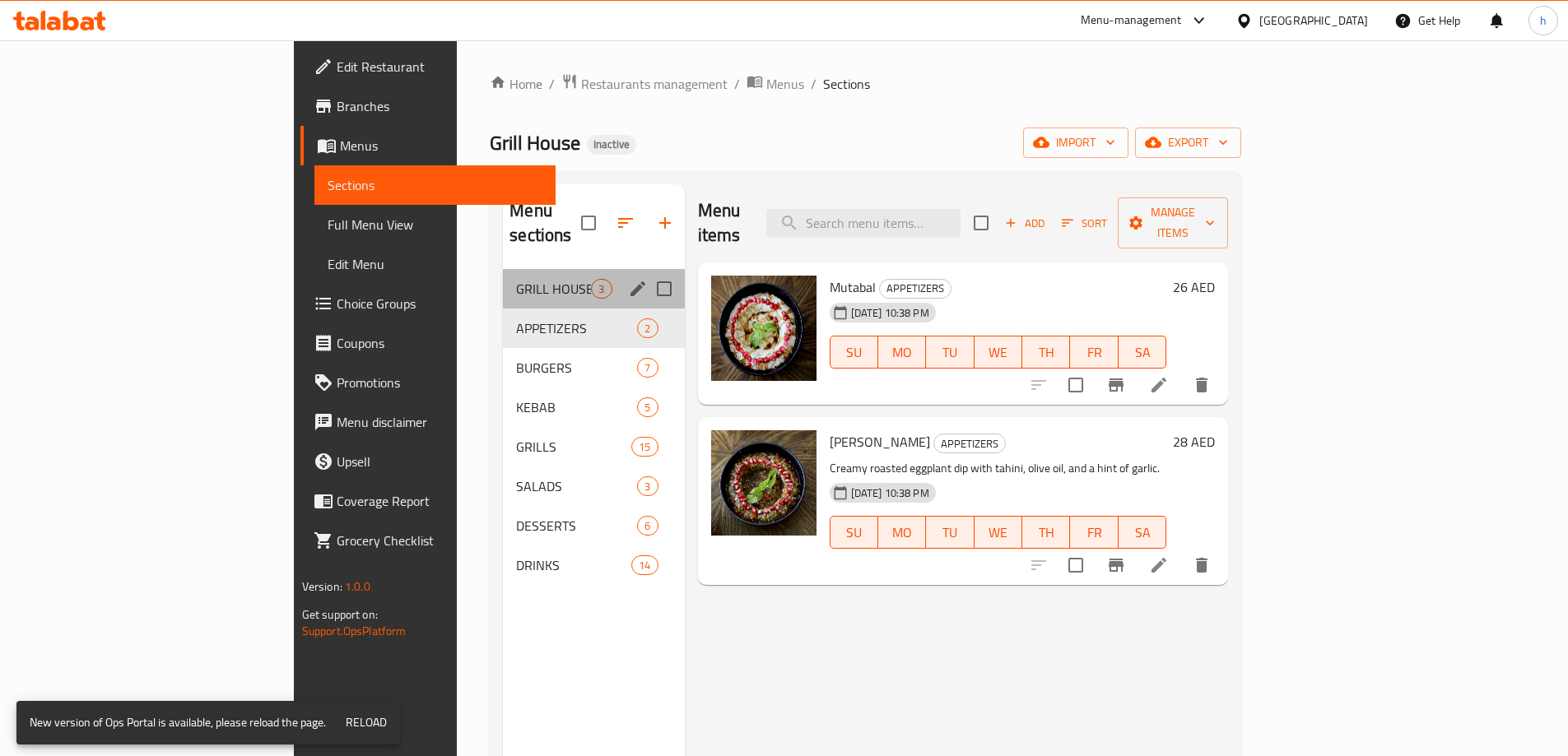
click at [503, 280] on div "GRILL HOUSE 3" at bounding box center [592, 289] width 181 height 39
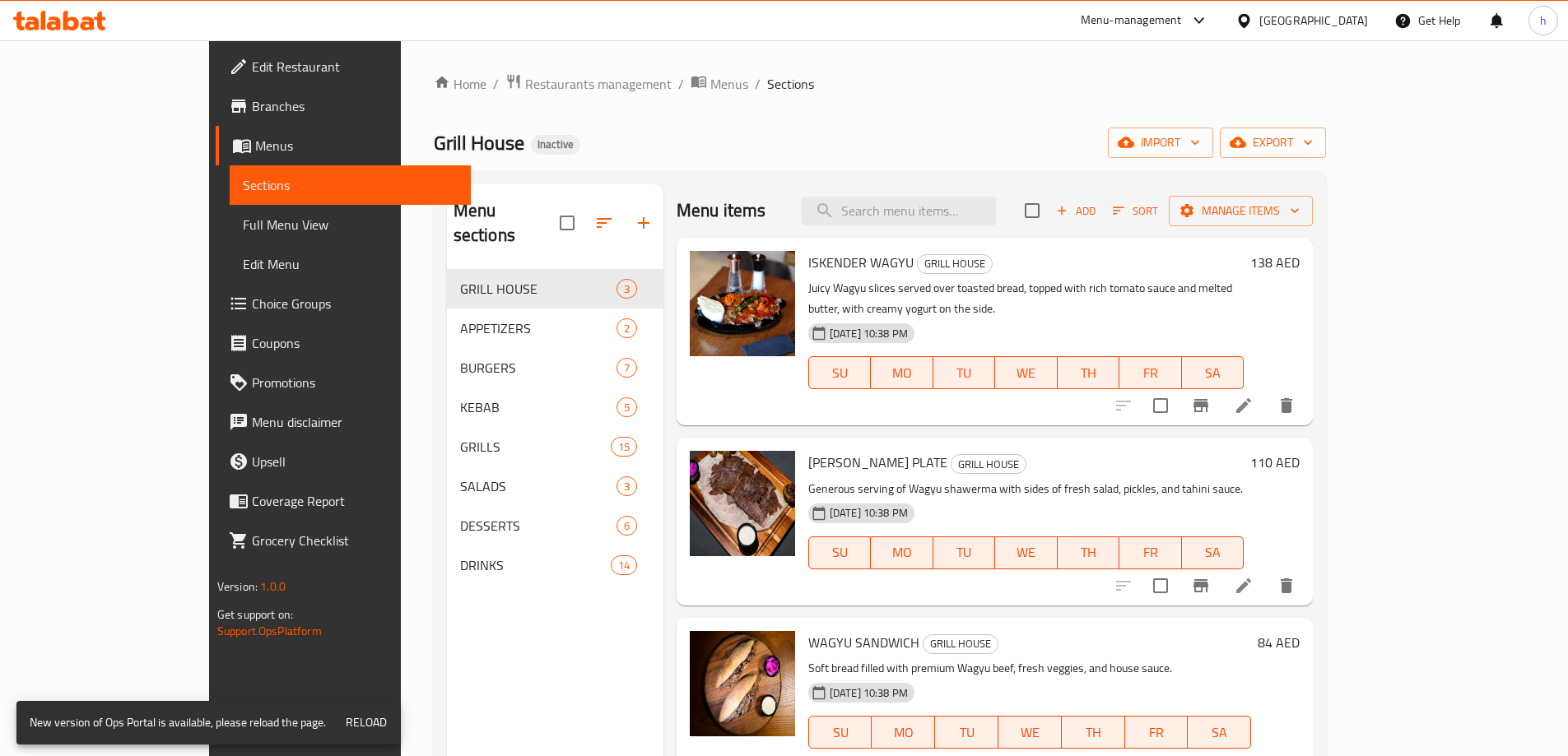
drag, startPoint x: 163, startPoint y: 235, endPoint x: 176, endPoint y: 517, distance: 282.3
click at [230, 235] on link "Full Menu View" at bounding box center [351, 225] width 241 height 39
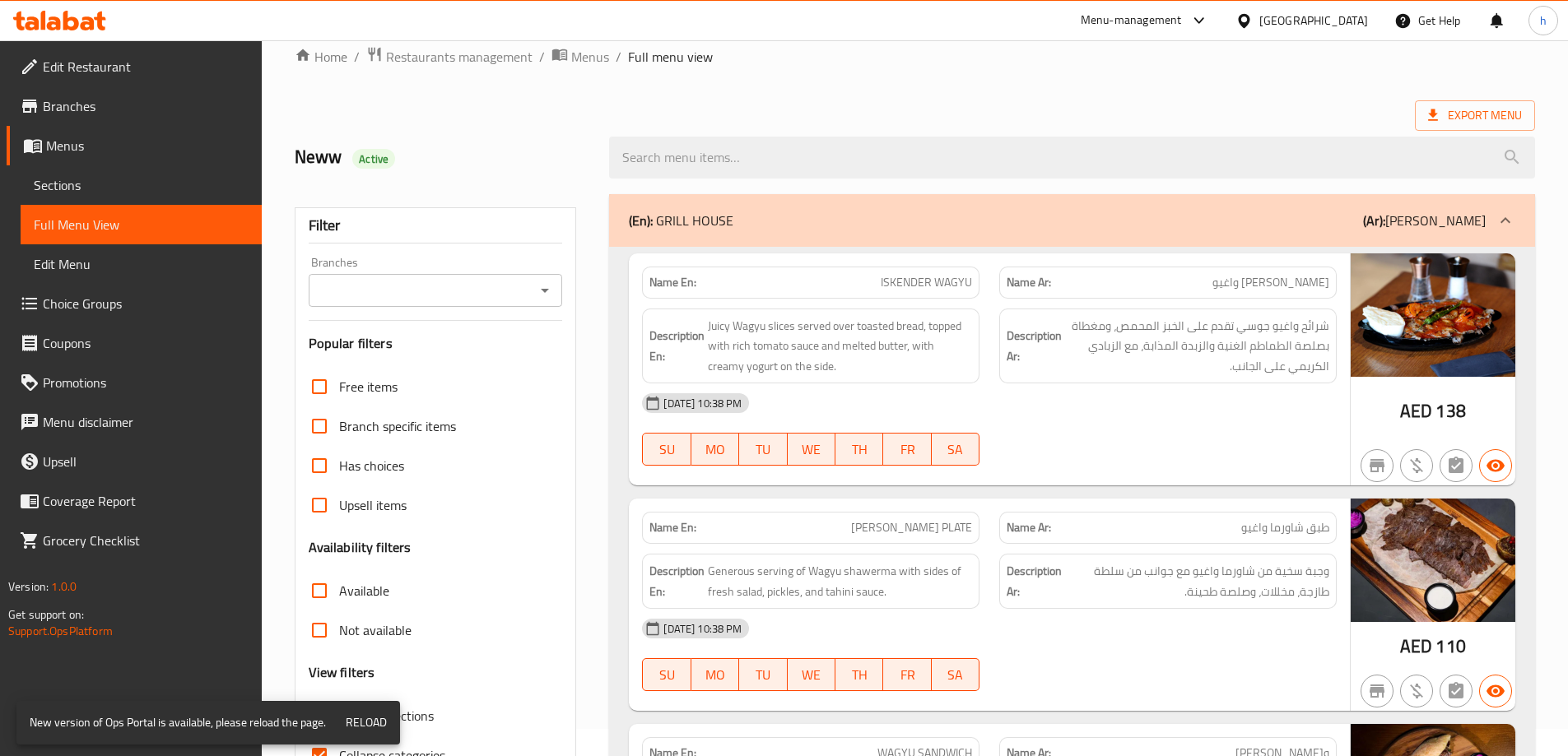
scroll to position [165, 0]
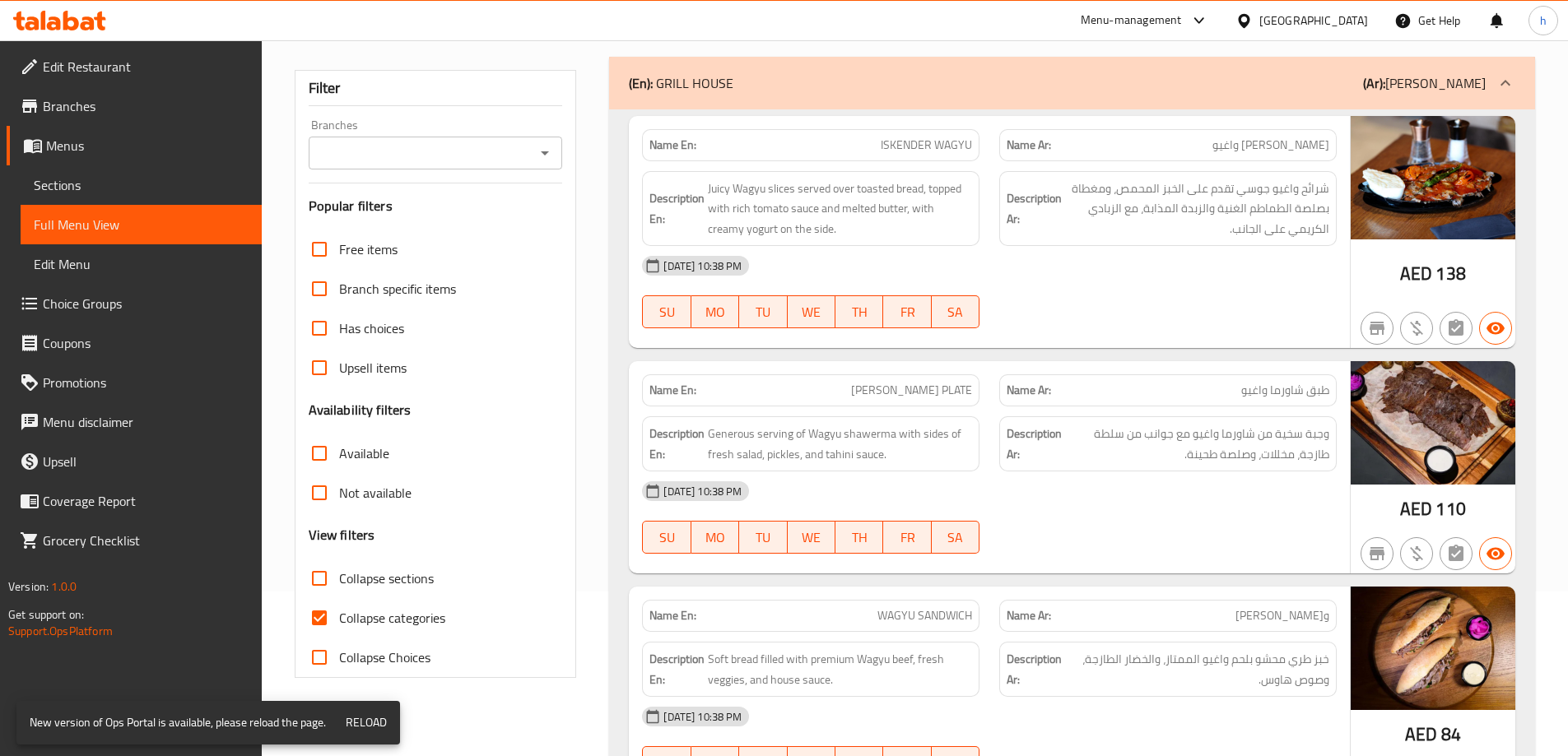
click at [315, 607] on input "Collapse categories" at bounding box center [319, 618] width 39 height 39
checkbox input "false"
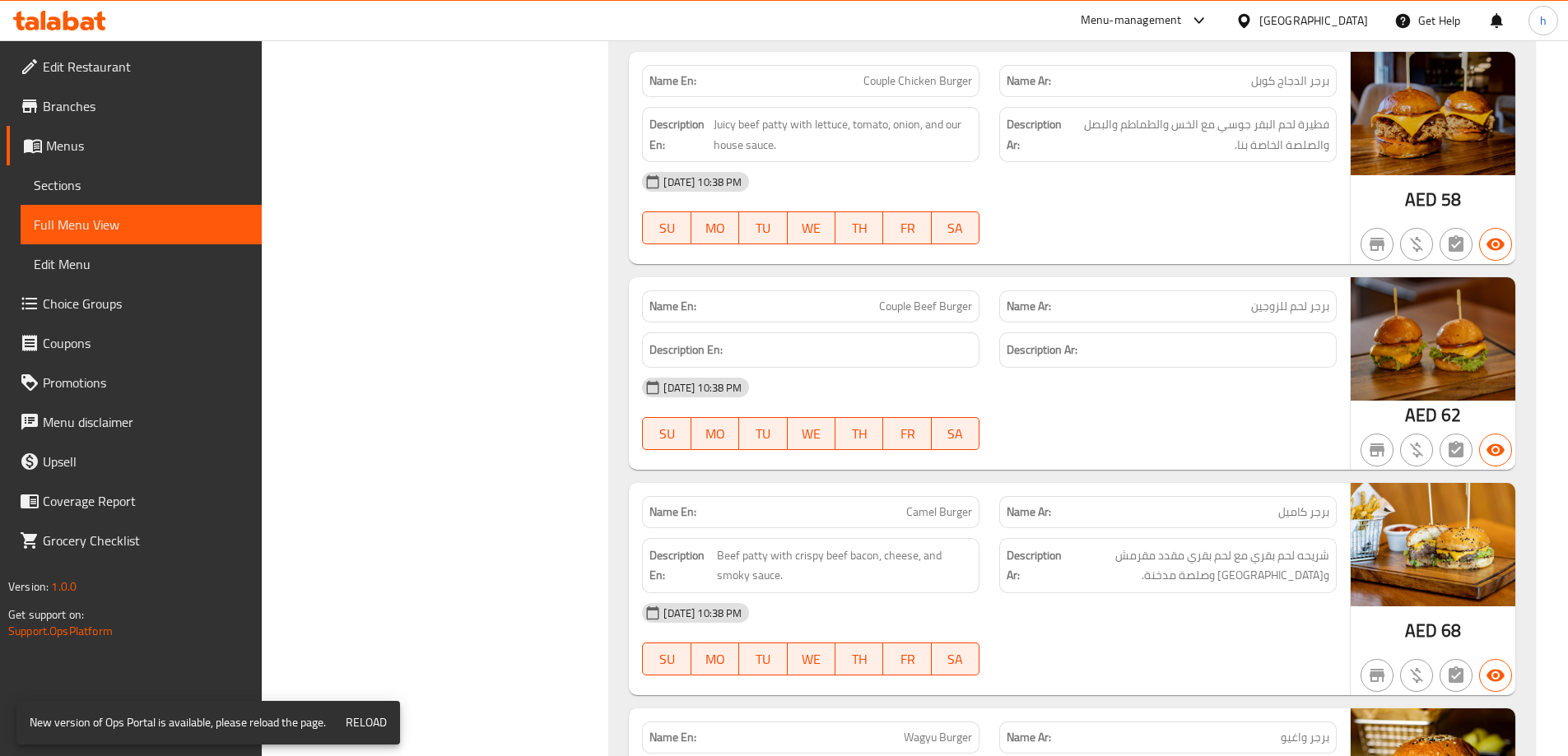
scroll to position [2175, 0]
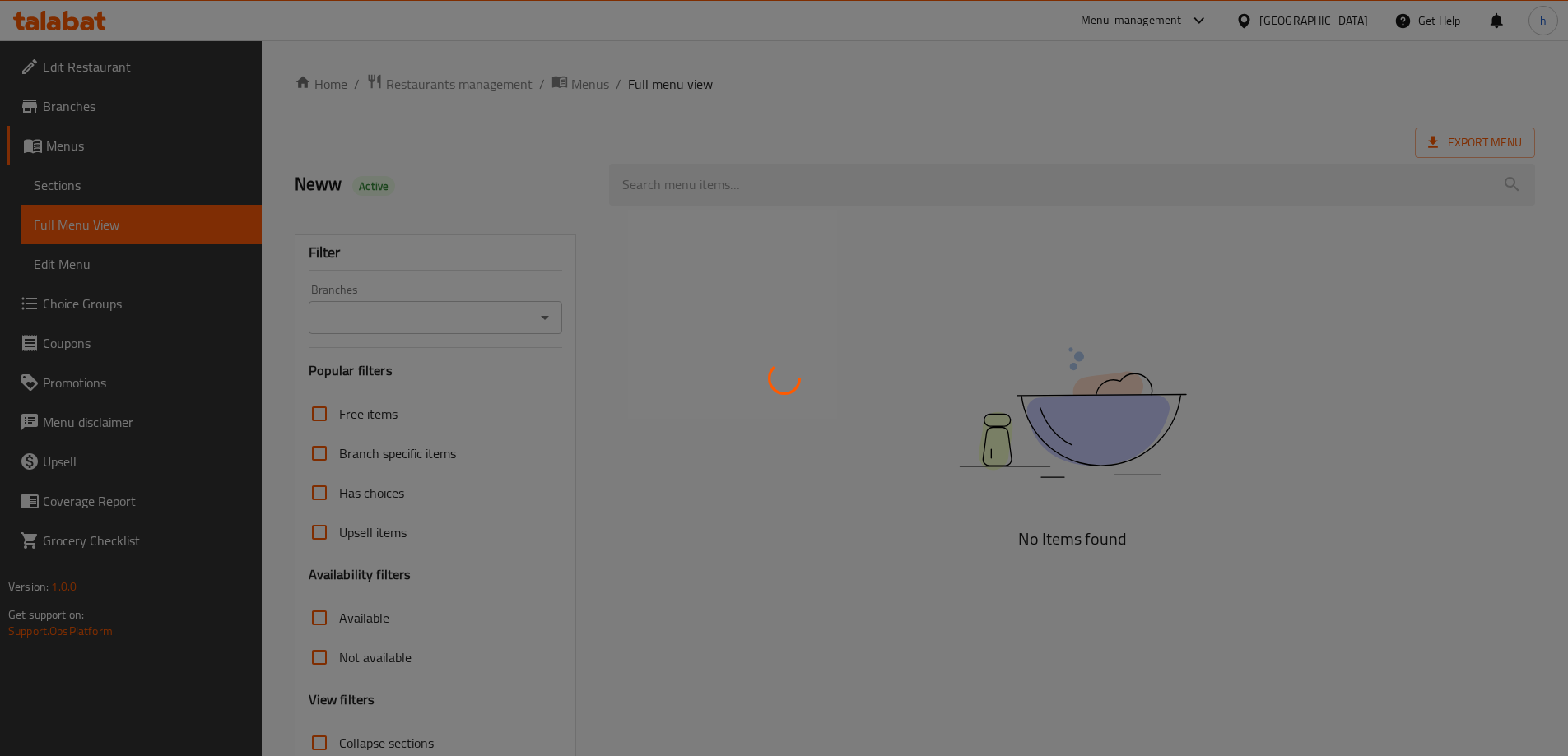
click at [126, 190] on div at bounding box center [784, 378] width 1568 height 756
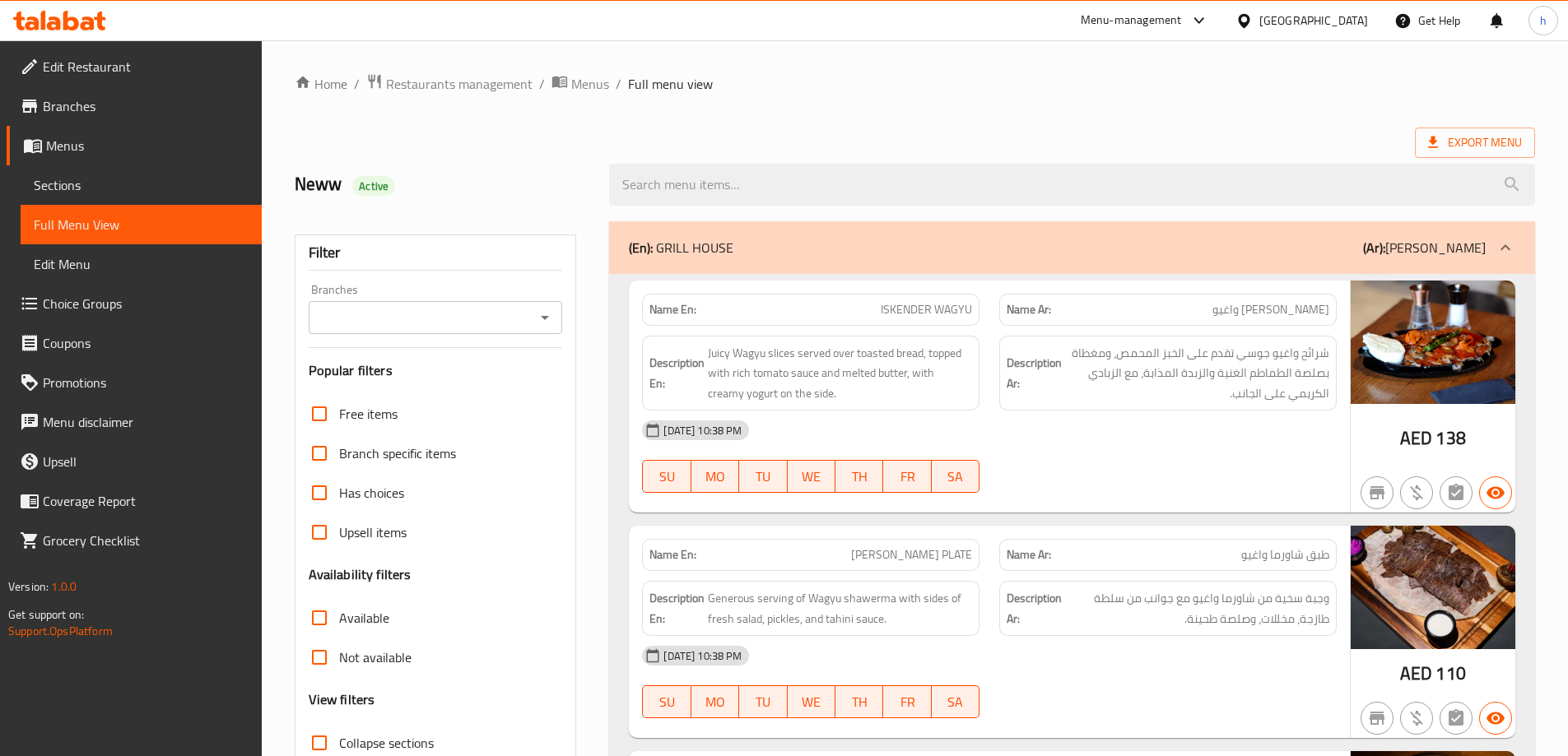
click at [139, 187] on span "Sections" at bounding box center [141, 186] width 215 height 20
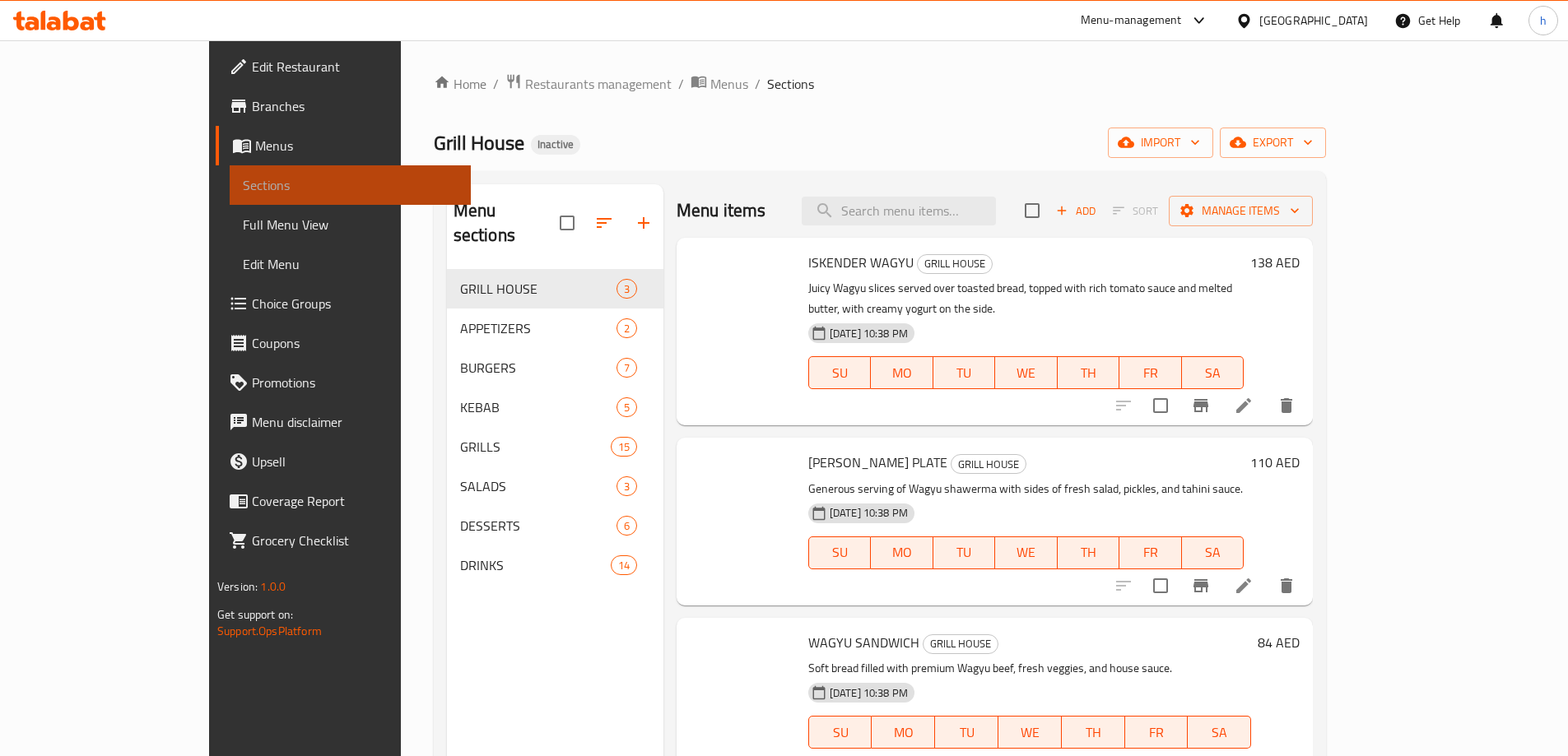
click at [243, 189] on span "Sections" at bounding box center [351, 186] width 215 height 20
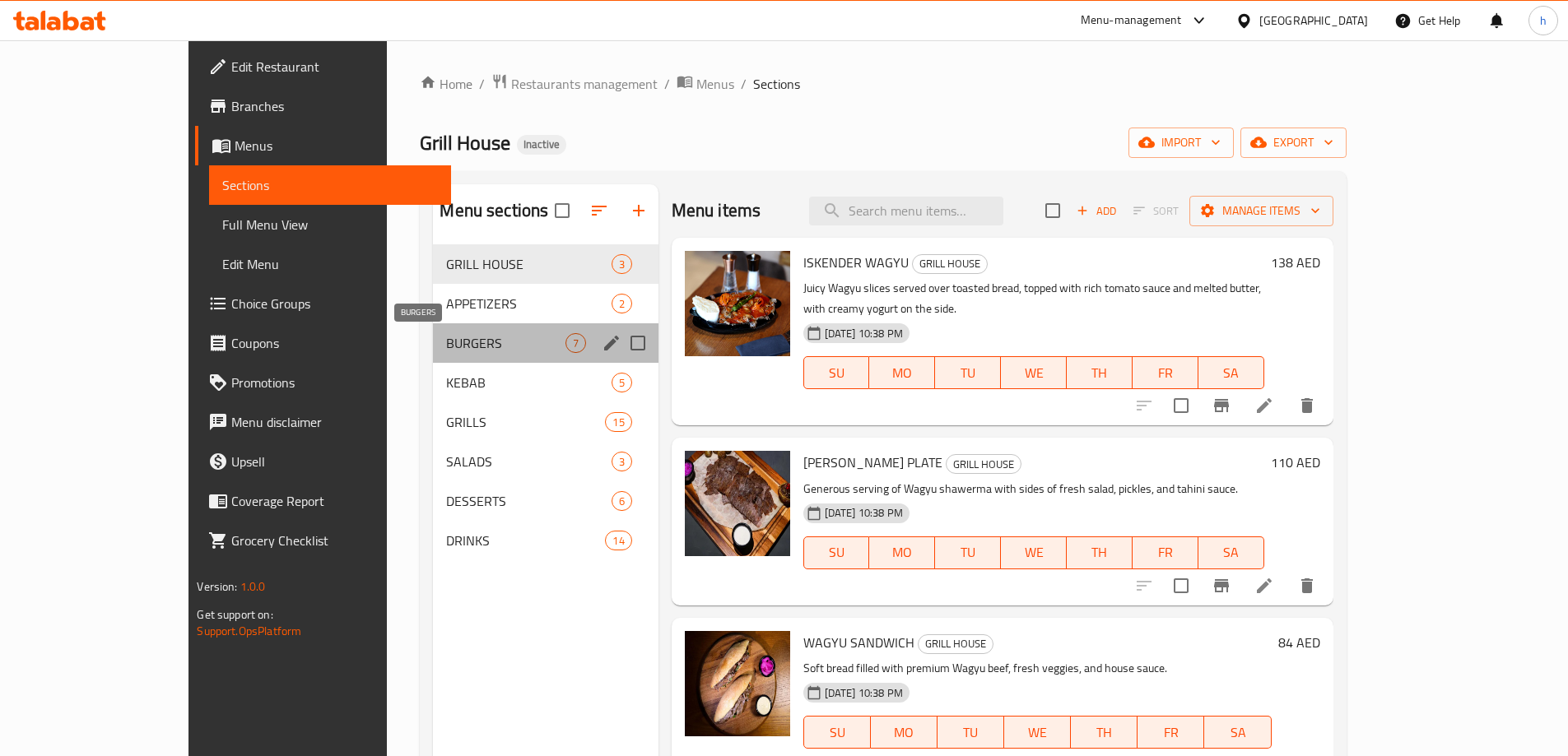
click at [446, 348] on span "BURGERS" at bounding box center [506, 343] width 118 height 20
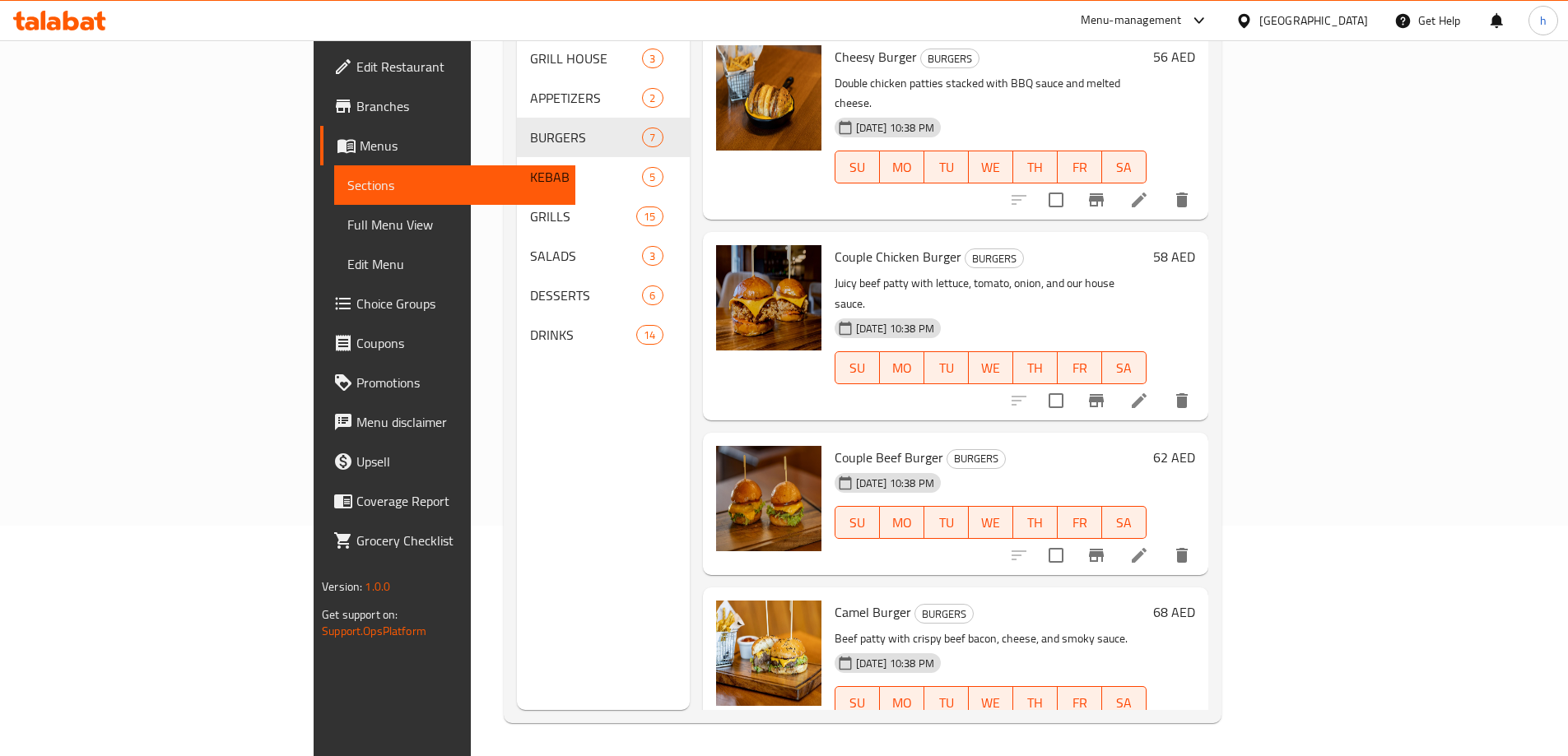
scroll to position [329, 0]
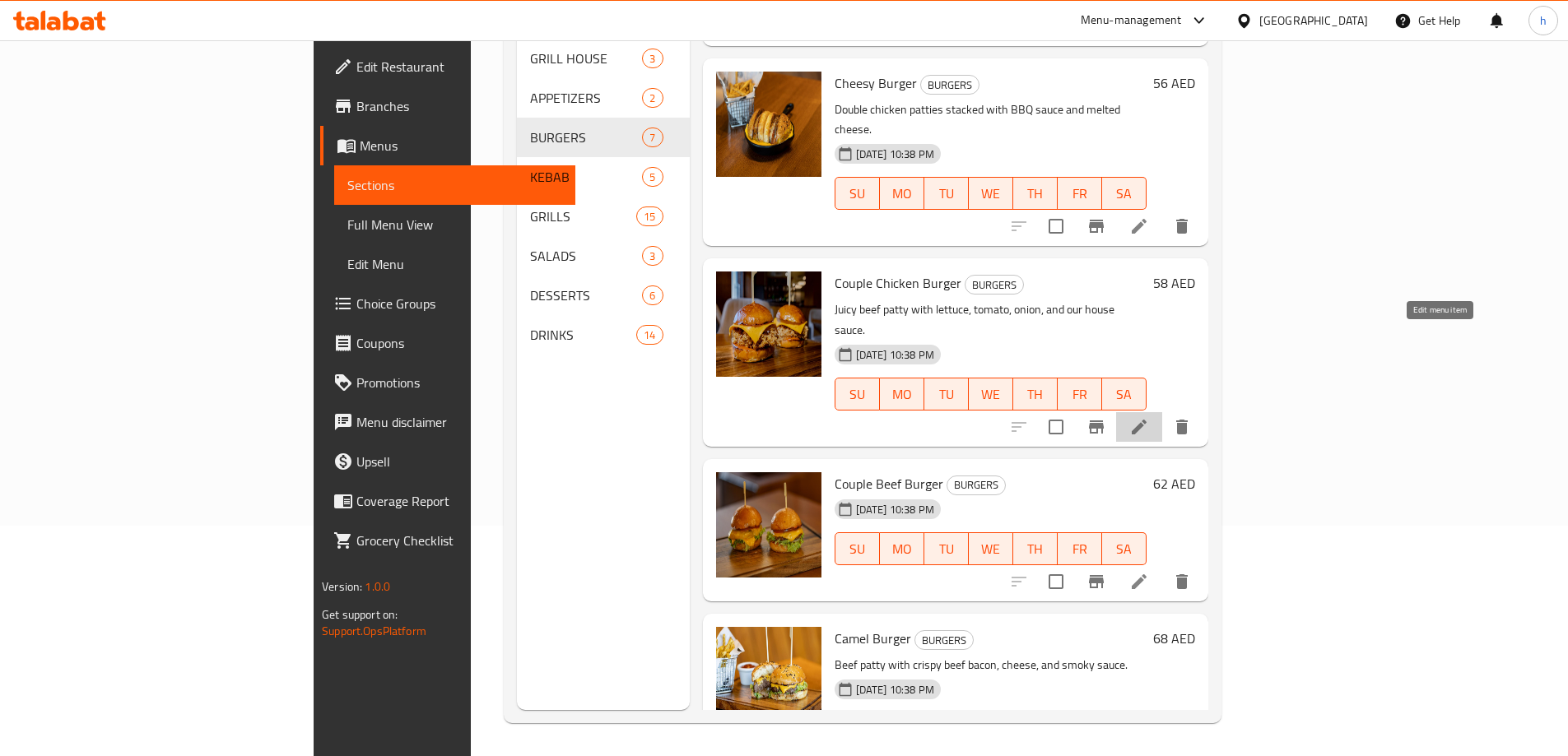
click at [1148, 417] on icon at bounding box center [1138, 427] width 20 height 20
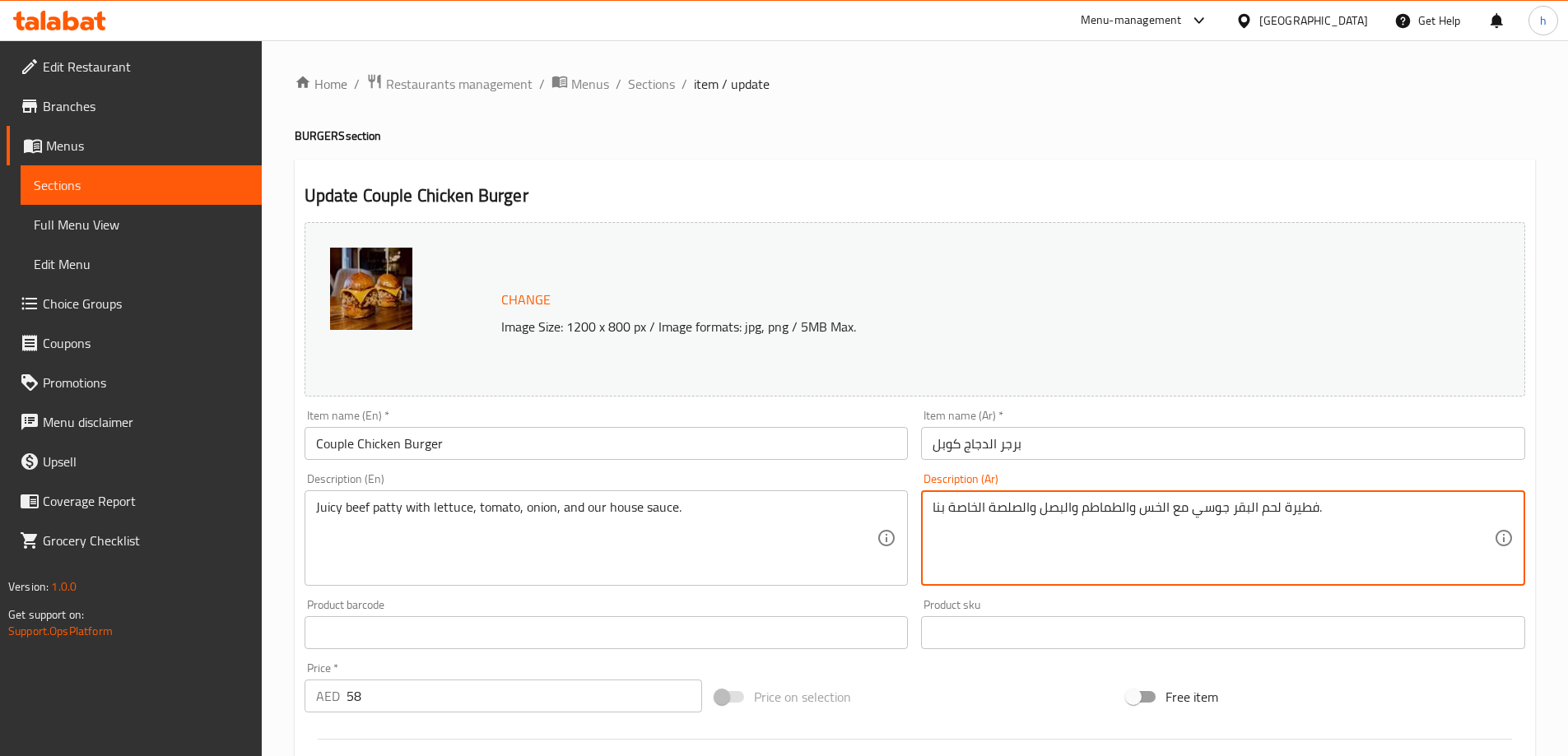
click at [1302, 516] on textarea "فطيرة لحم البقر جوسي مع الخس والطماطم والبصل والصلصة الخاصة بنا." at bounding box center [1213, 538] width 561 height 78
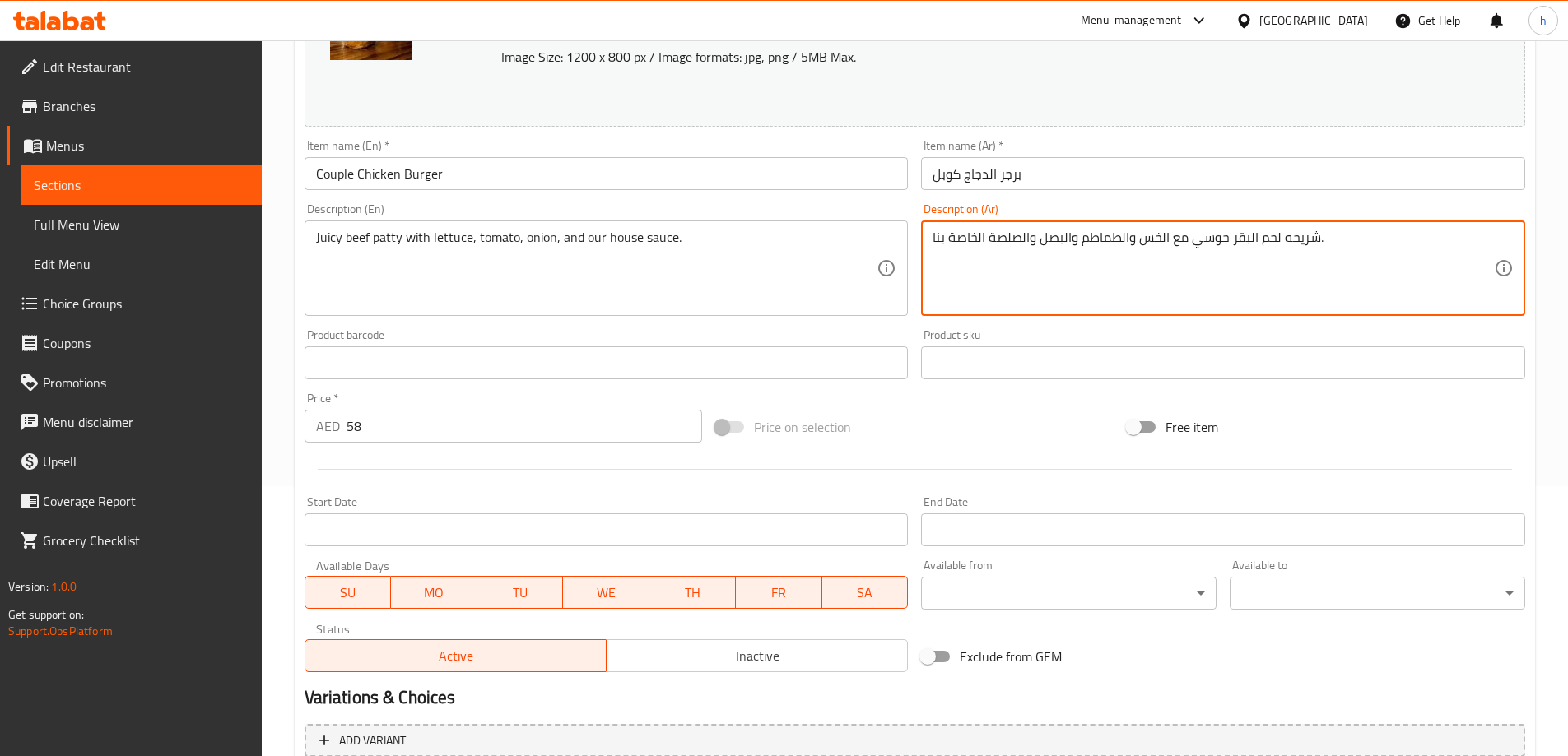
scroll to position [430, 0]
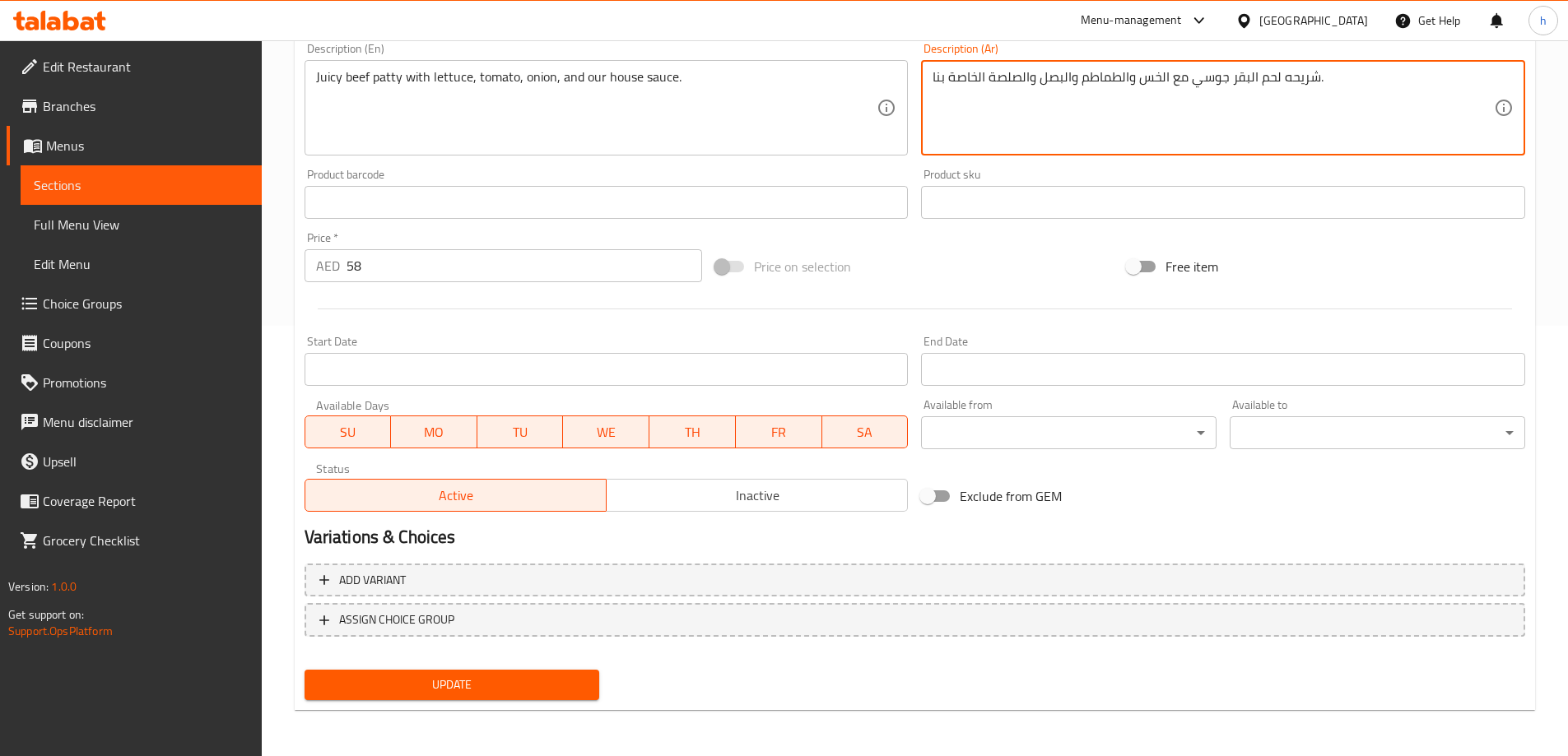
type textarea "شريحه لحم البقر جوسي مع الخس والطماطم والبصل والصلصة الخاصة بنا."
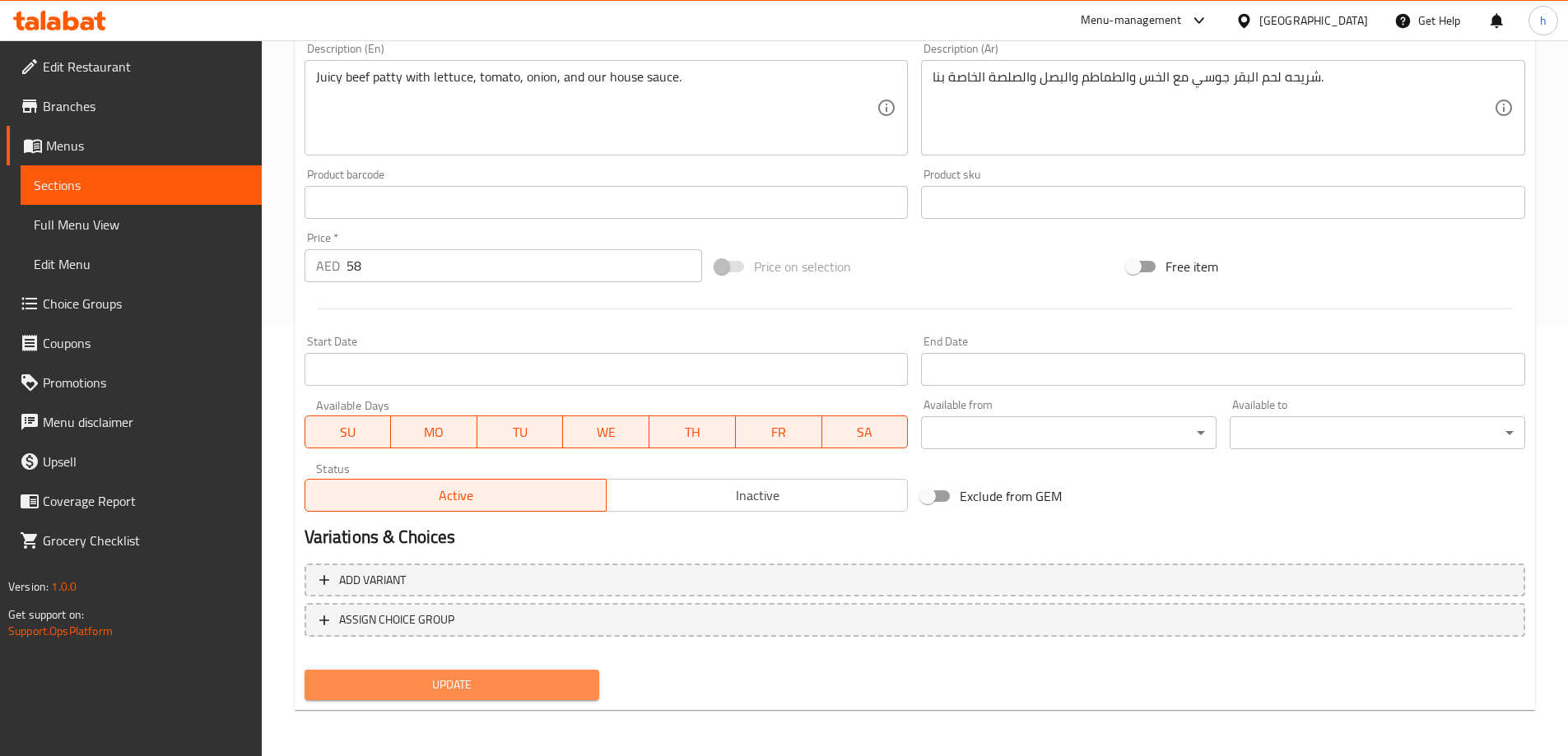
click at [546, 679] on span "Update" at bounding box center [452, 684] width 270 height 21
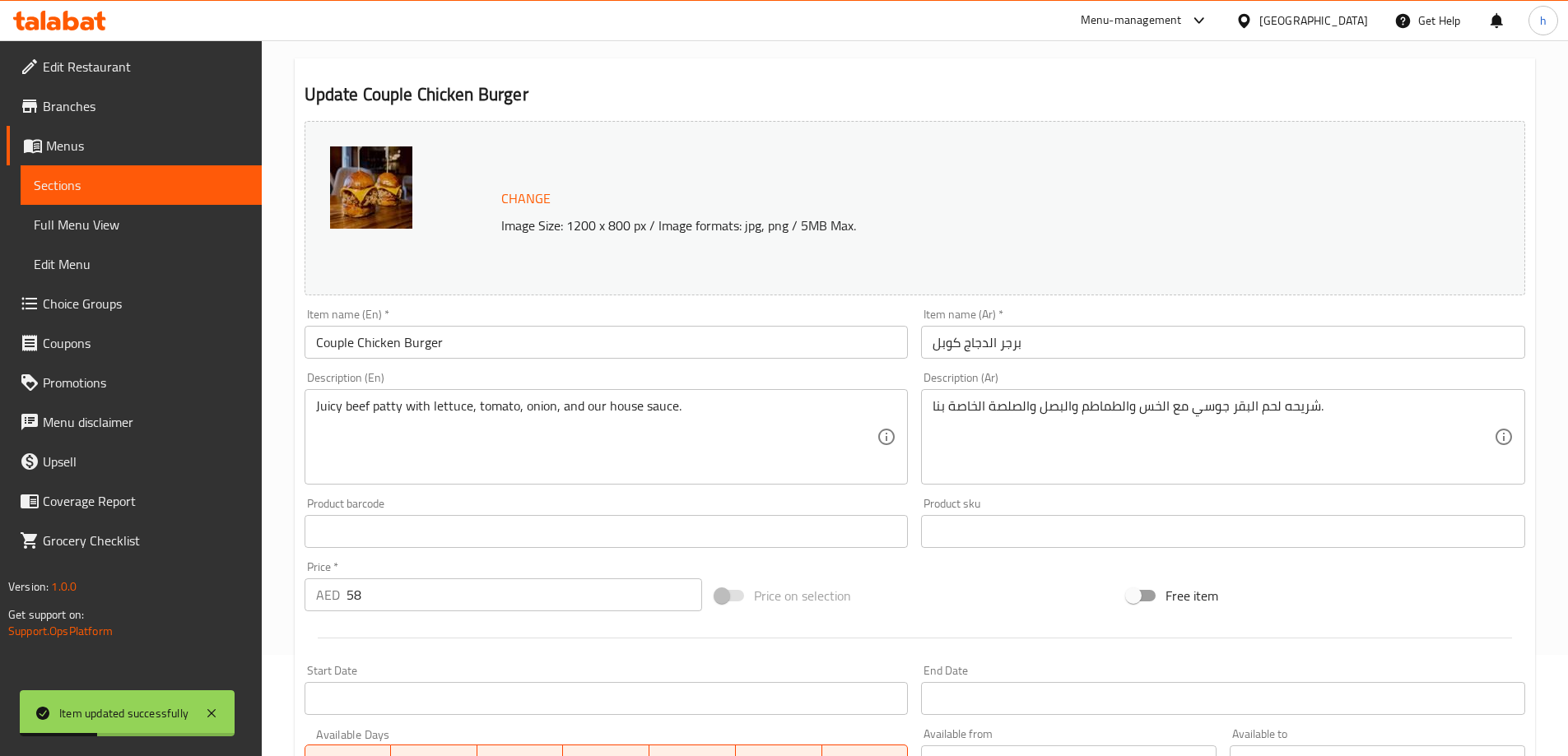
scroll to position [0, 0]
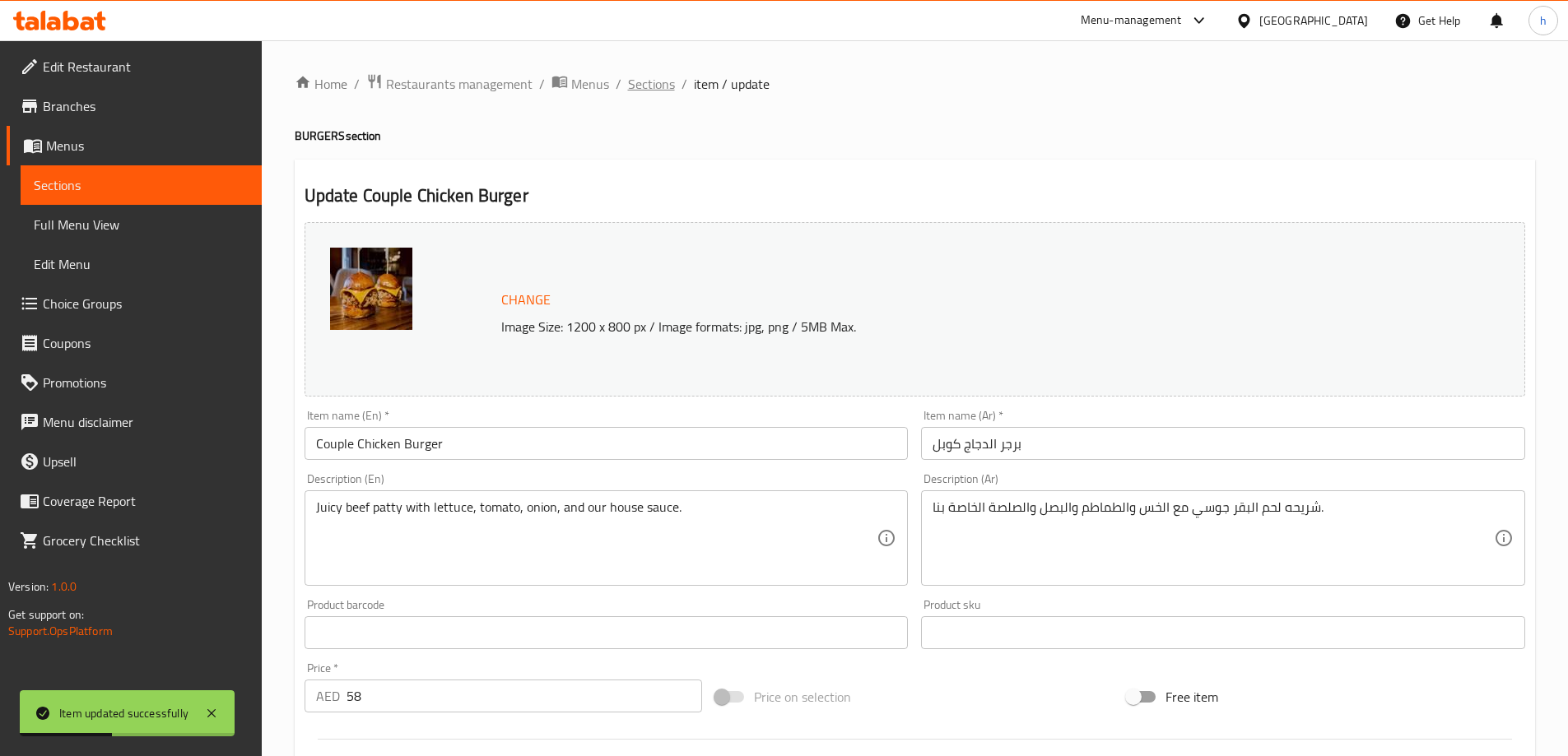
click at [655, 88] on span "Sections" at bounding box center [652, 84] width 47 height 20
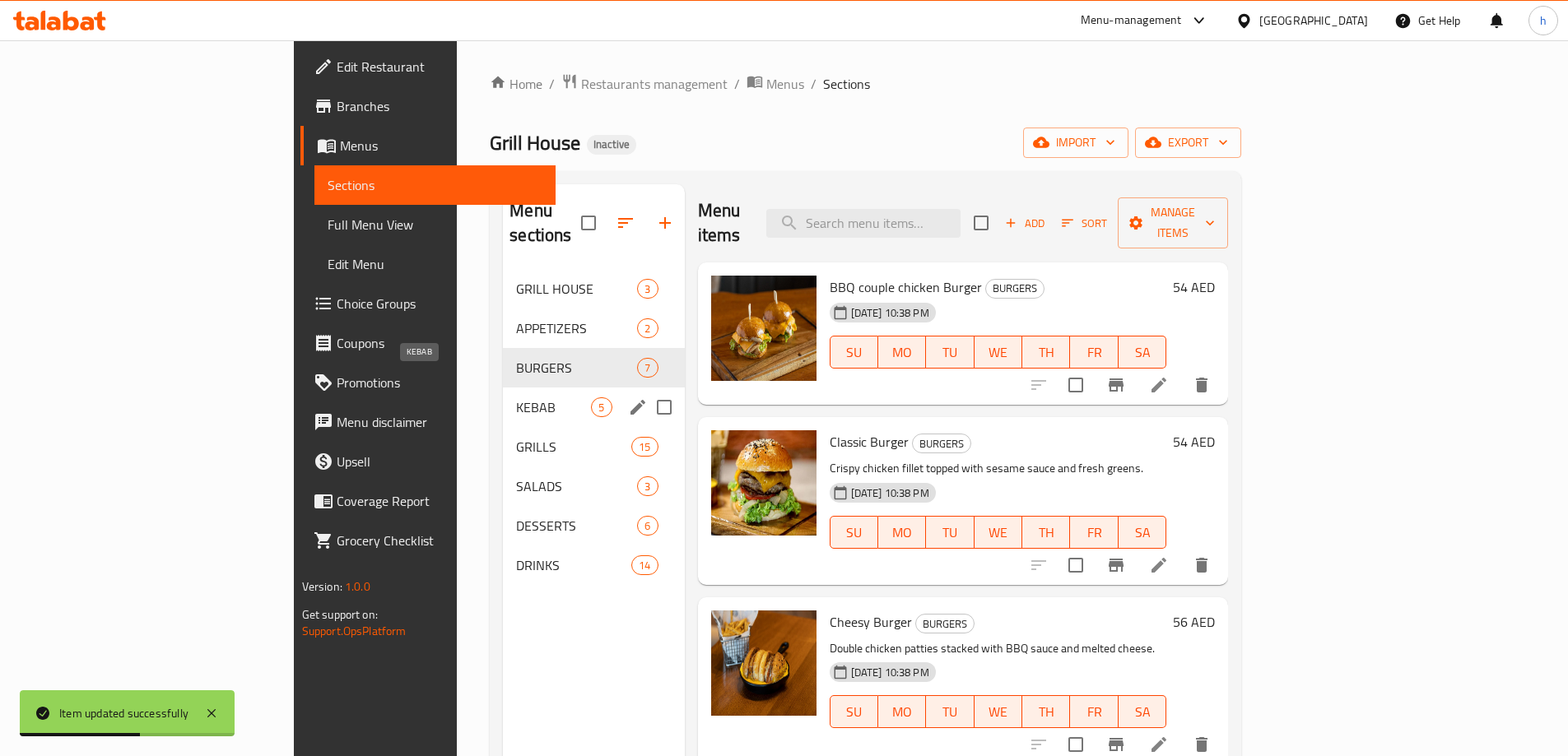
click at [516, 398] on span "KEBAB" at bounding box center [554, 408] width 75 height 20
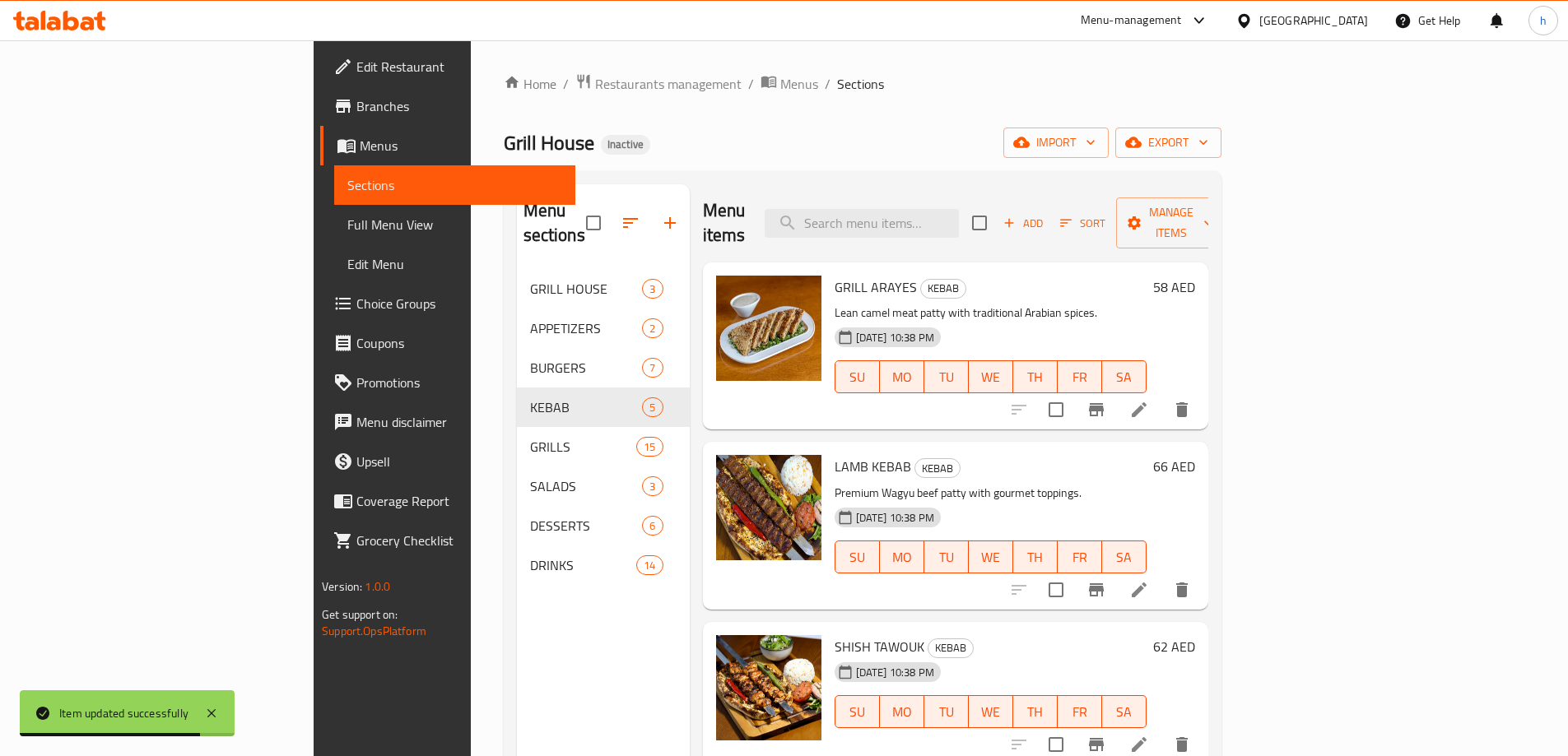
click at [1146, 403] on icon at bounding box center [1138, 410] width 15 height 15
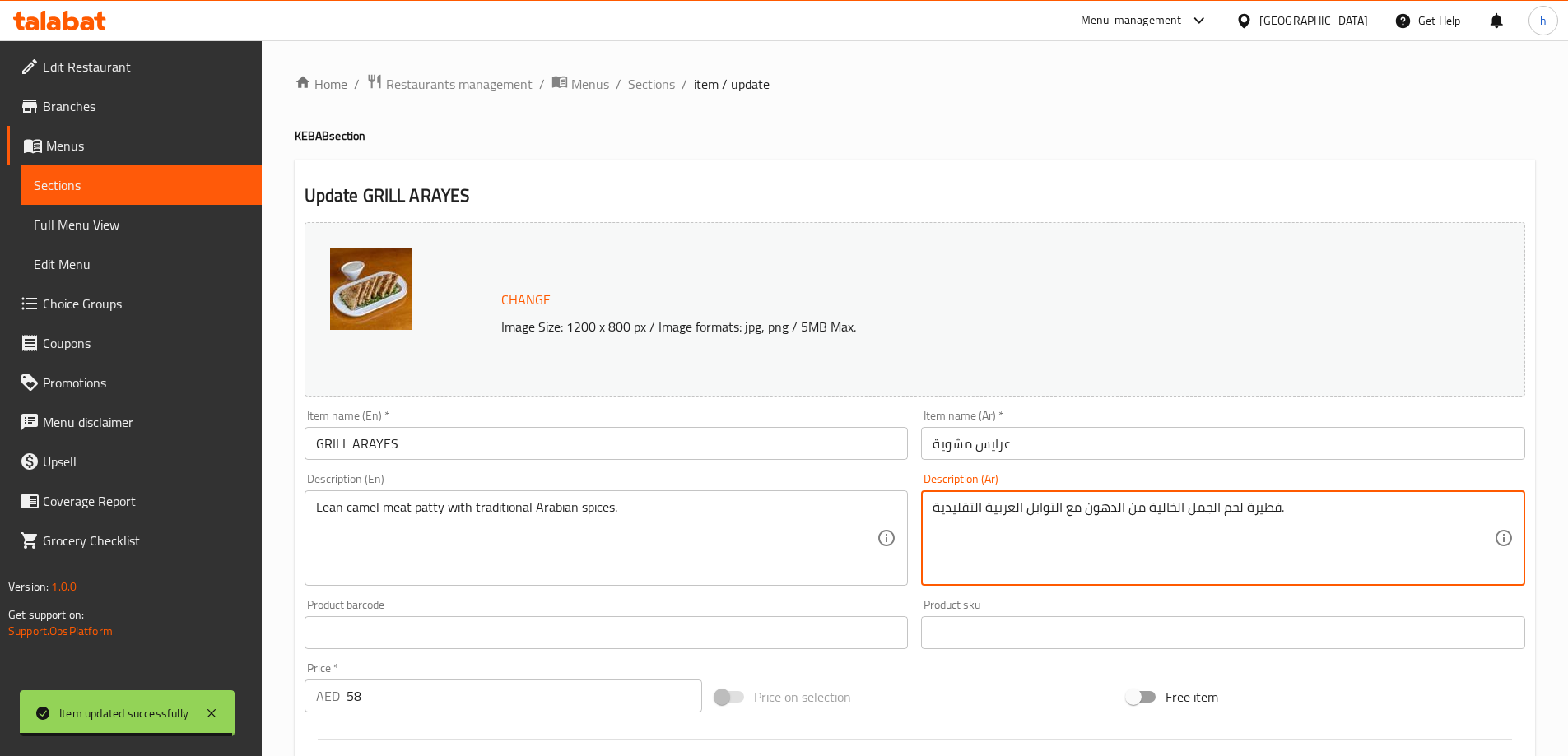
click at [1249, 504] on textarea "فطيرة لحم الجمل الخالية من الدهون مع التوابل العربية التقليدية." at bounding box center [1213, 538] width 561 height 78
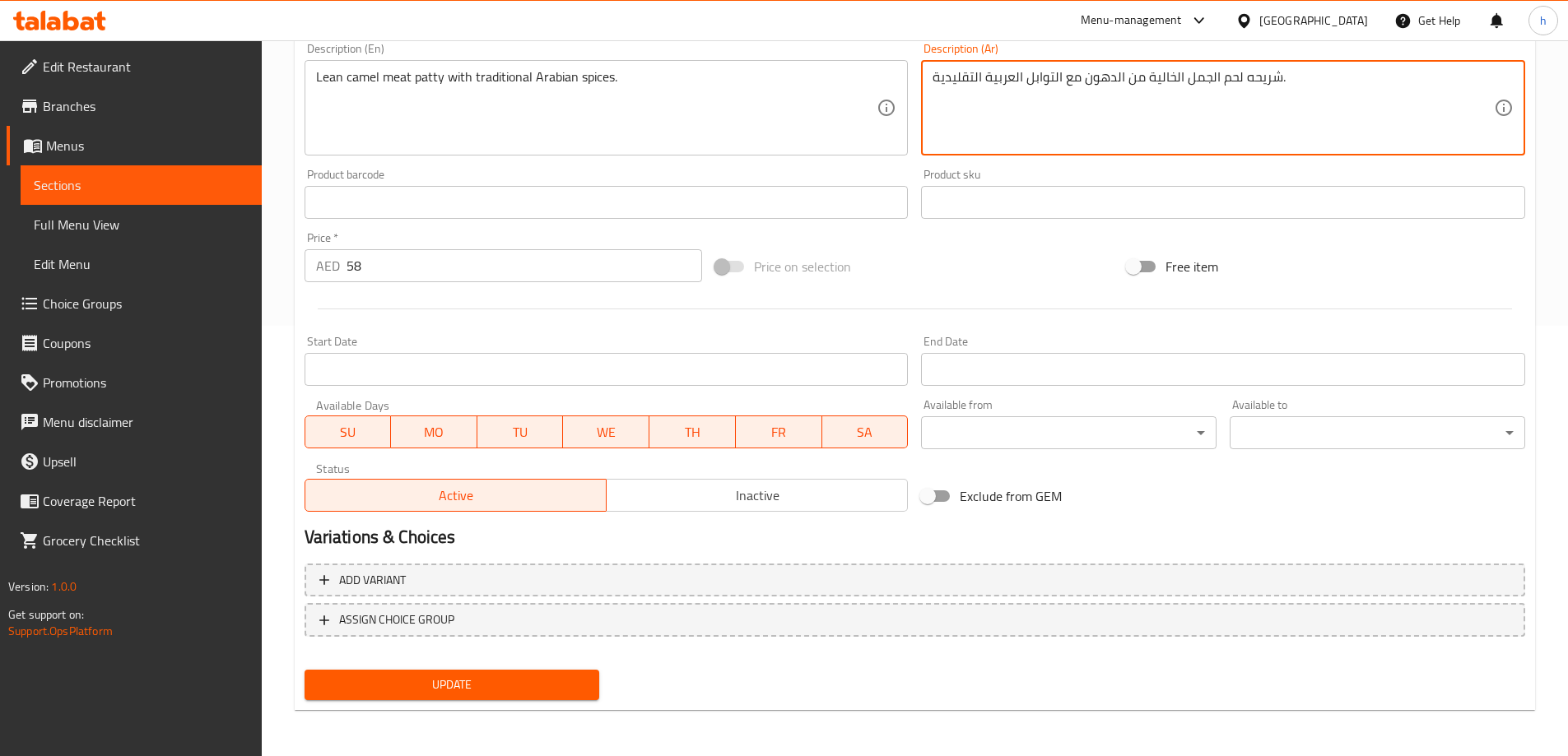
type textarea "شريحه لحم الجمل الخالية من الدهون مع التوابل العربية التقليدية."
click at [574, 686] on span "Update" at bounding box center [452, 684] width 270 height 21
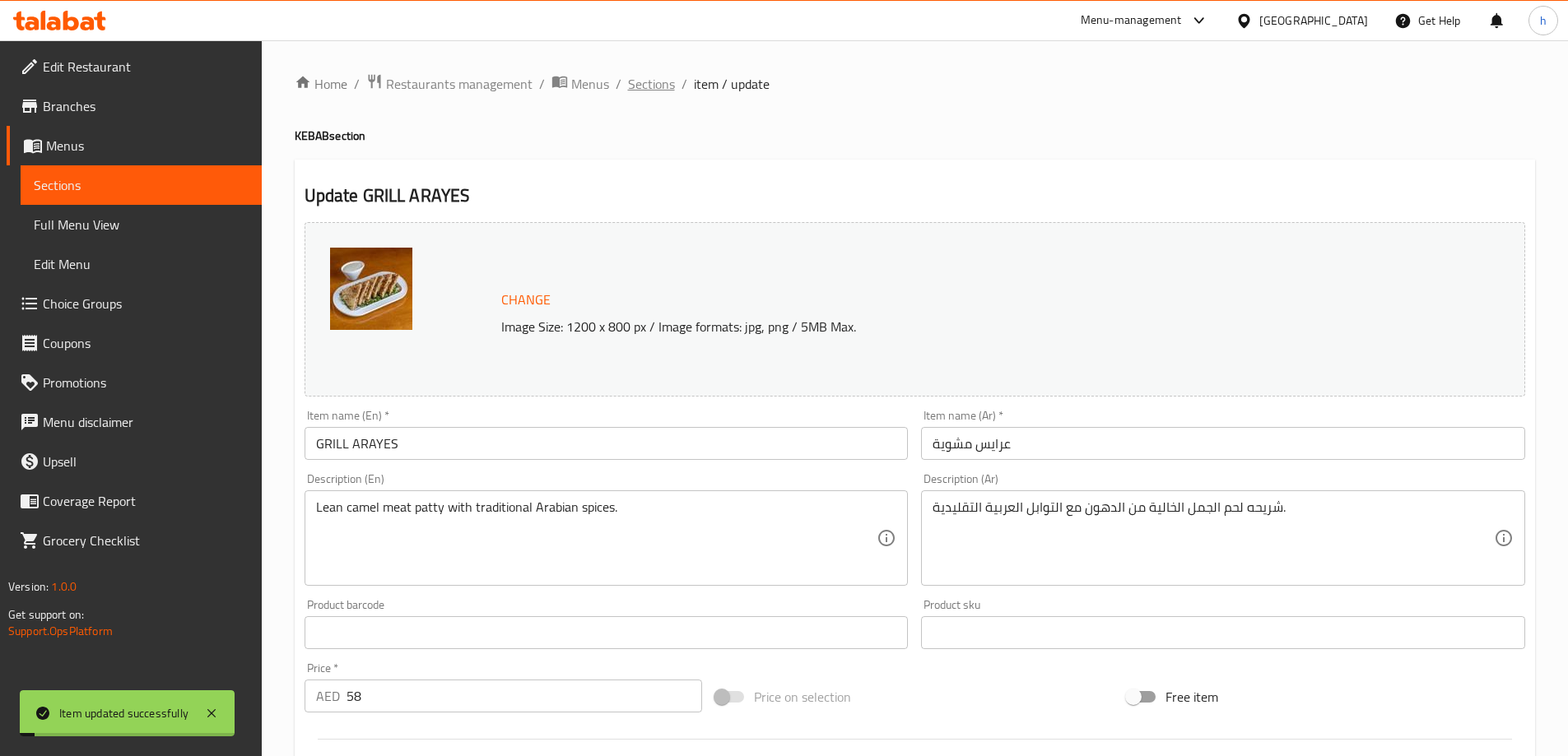
click at [651, 82] on span "Sections" at bounding box center [652, 84] width 47 height 20
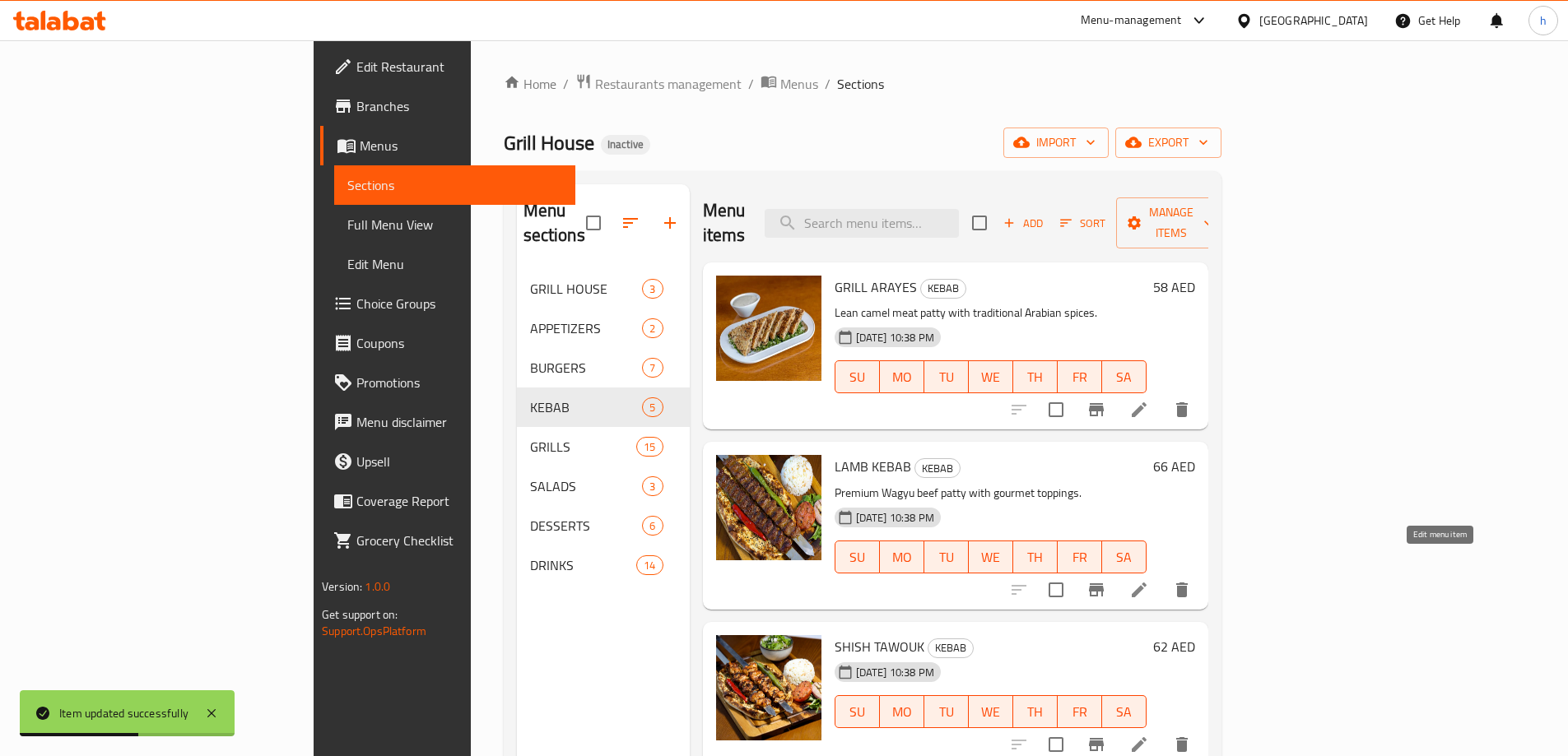
click at [1148, 580] on icon at bounding box center [1138, 590] width 20 height 20
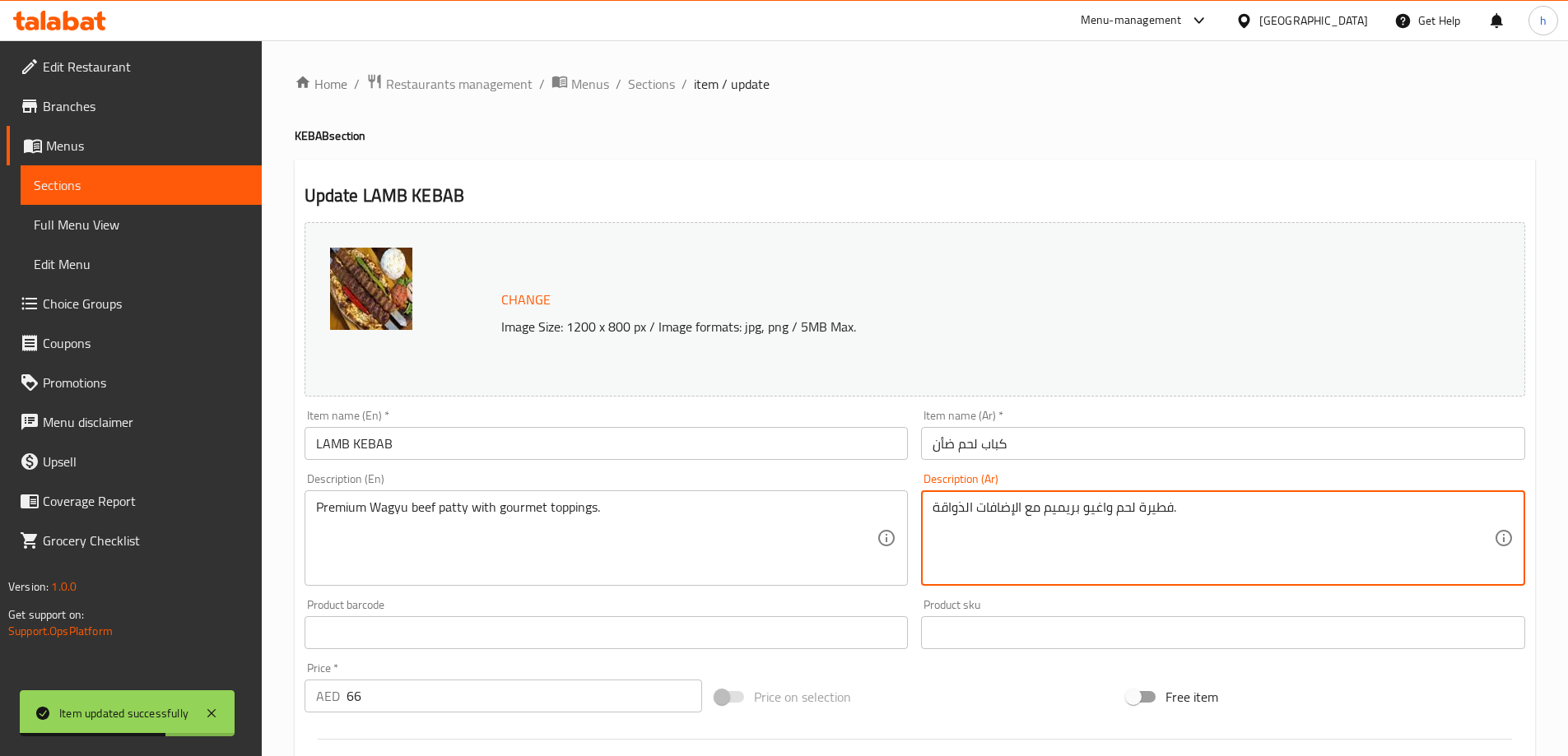
click at [1167, 507] on textarea "فطيرة لحم واغيو بريميم مع الإضافات الذواقة." at bounding box center [1213, 538] width 561 height 78
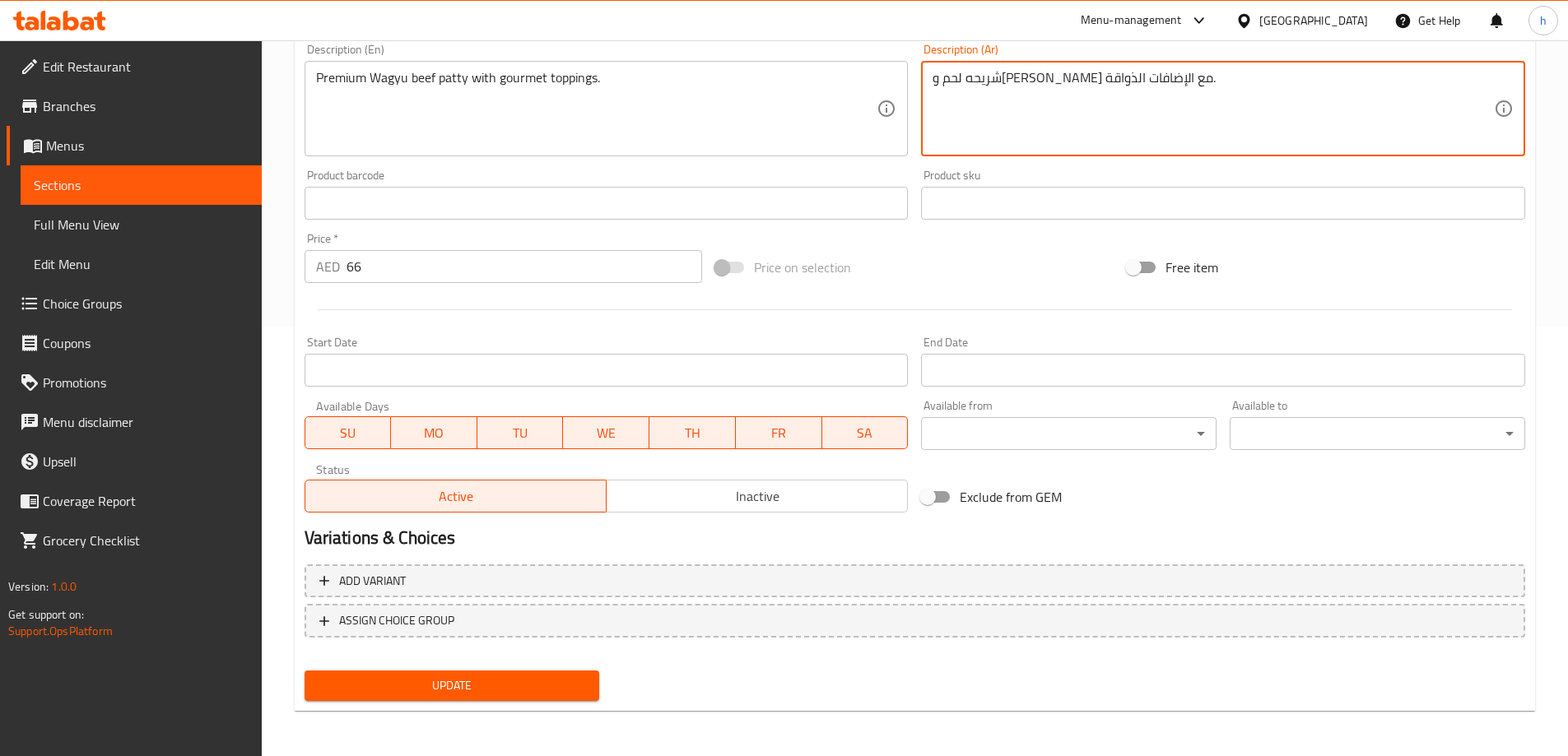
scroll to position [430, 0]
type textarea "شريحه لحم واغيو بريميم مع الإضافات الذواقة."
click at [547, 689] on span "Update" at bounding box center [452, 684] width 270 height 21
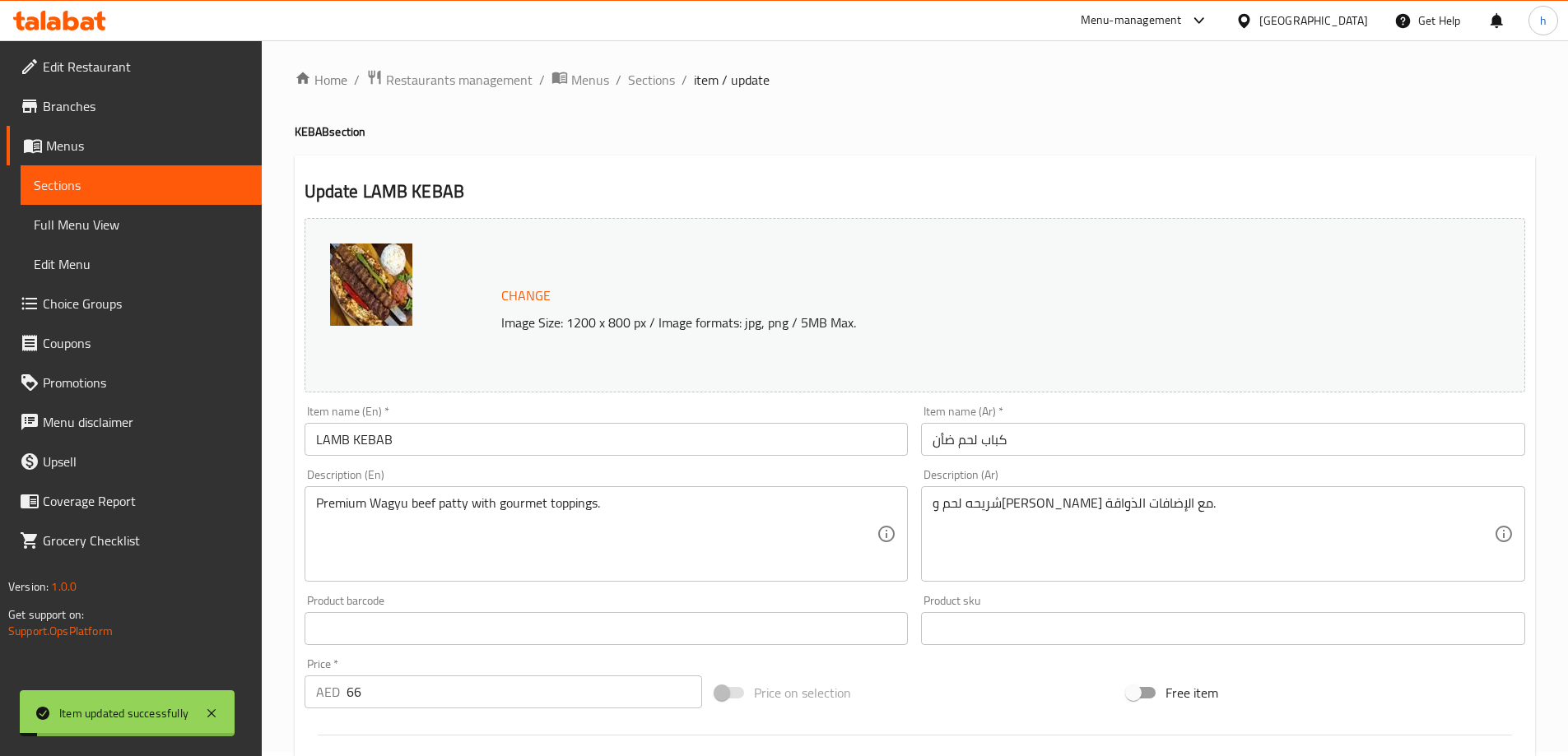
scroll to position [0, 0]
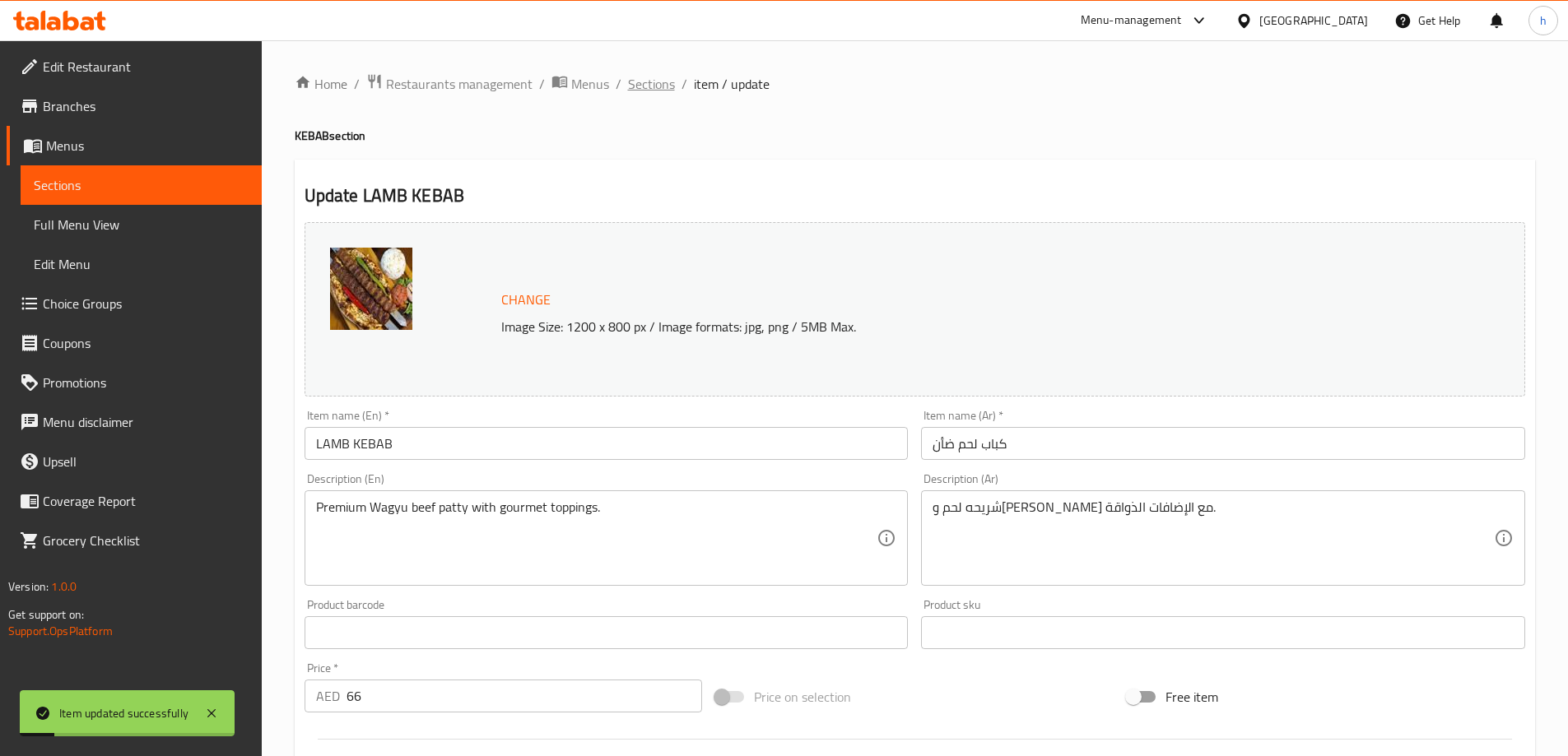
click at [652, 92] on span "Sections" at bounding box center [652, 84] width 47 height 20
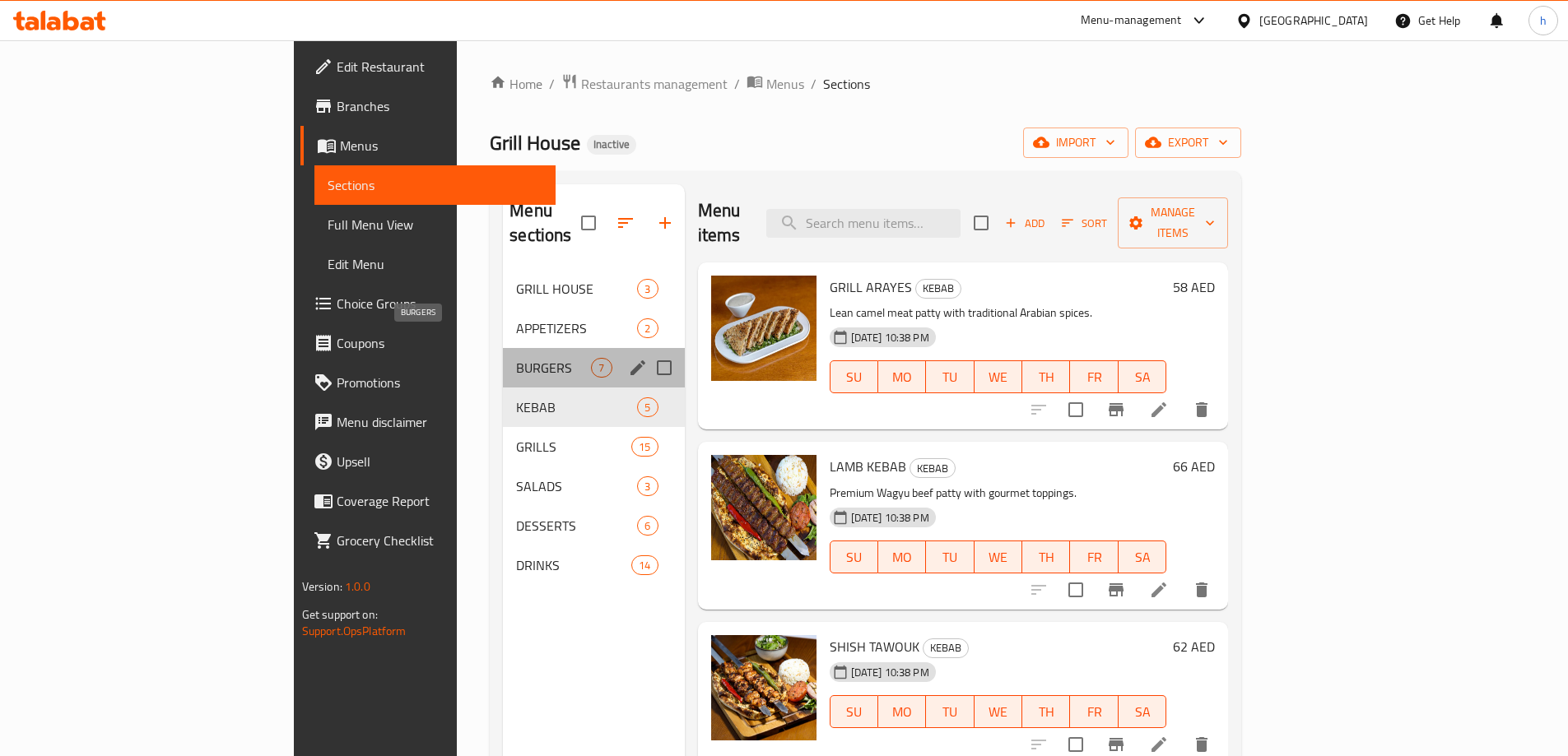
click at [516, 358] on span "BURGERS" at bounding box center [554, 368] width 75 height 20
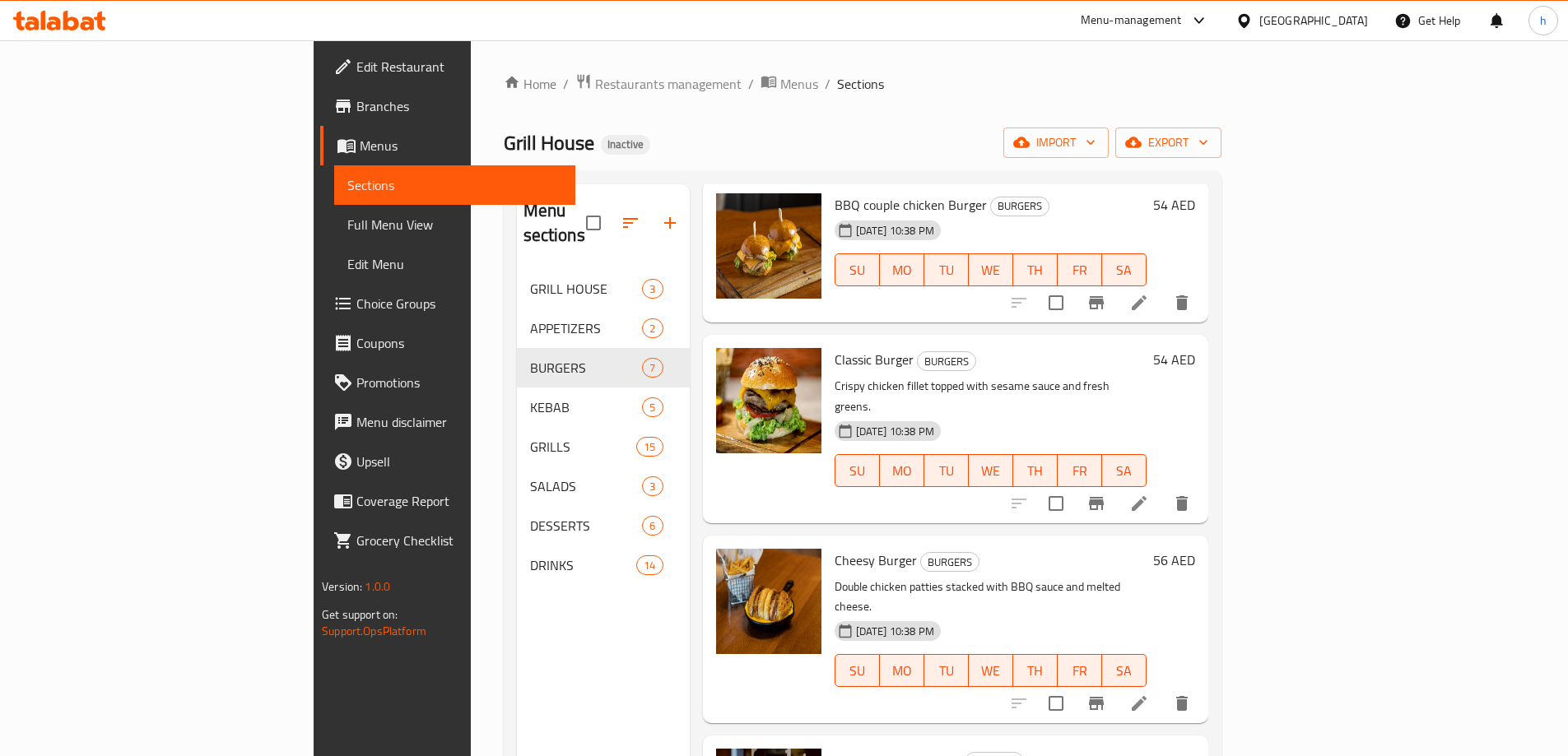
scroll to position [165, 0]
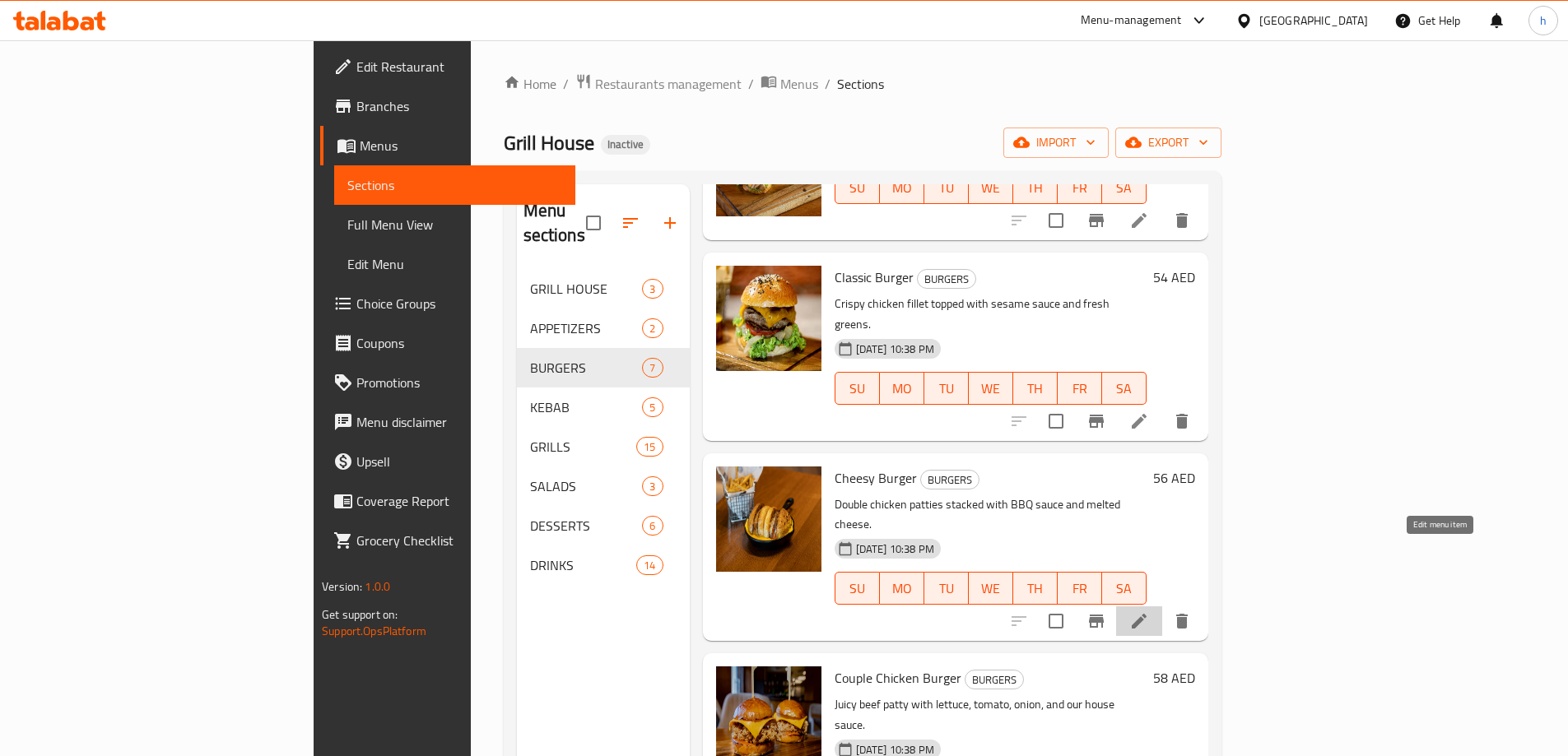
click at [1148, 611] on icon at bounding box center [1138, 621] width 20 height 20
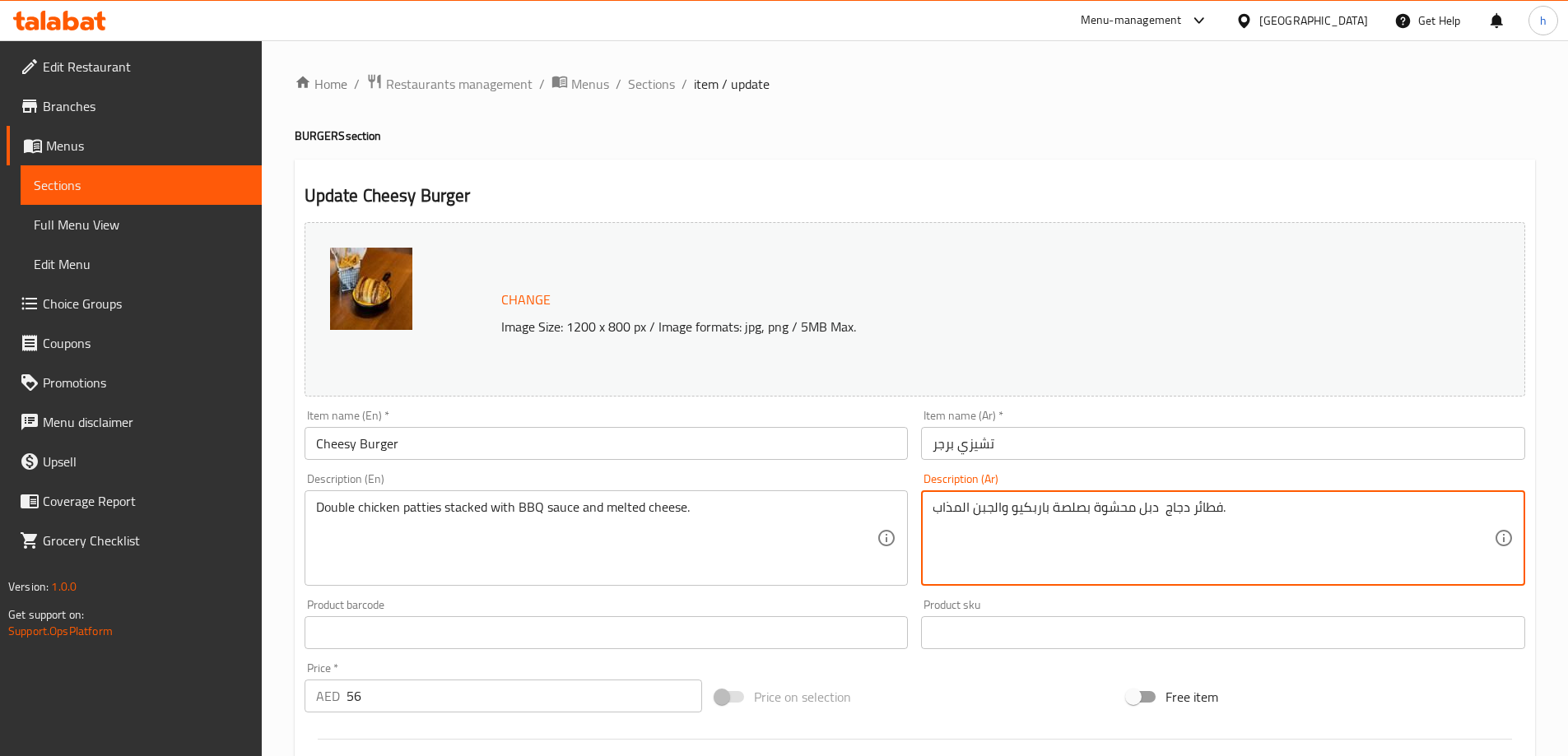
click at [1214, 506] on textarea "فطائر دجاج دبل محشوة بصلصة باربكيو والجبن المذاب." at bounding box center [1213, 538] width 561 height 78
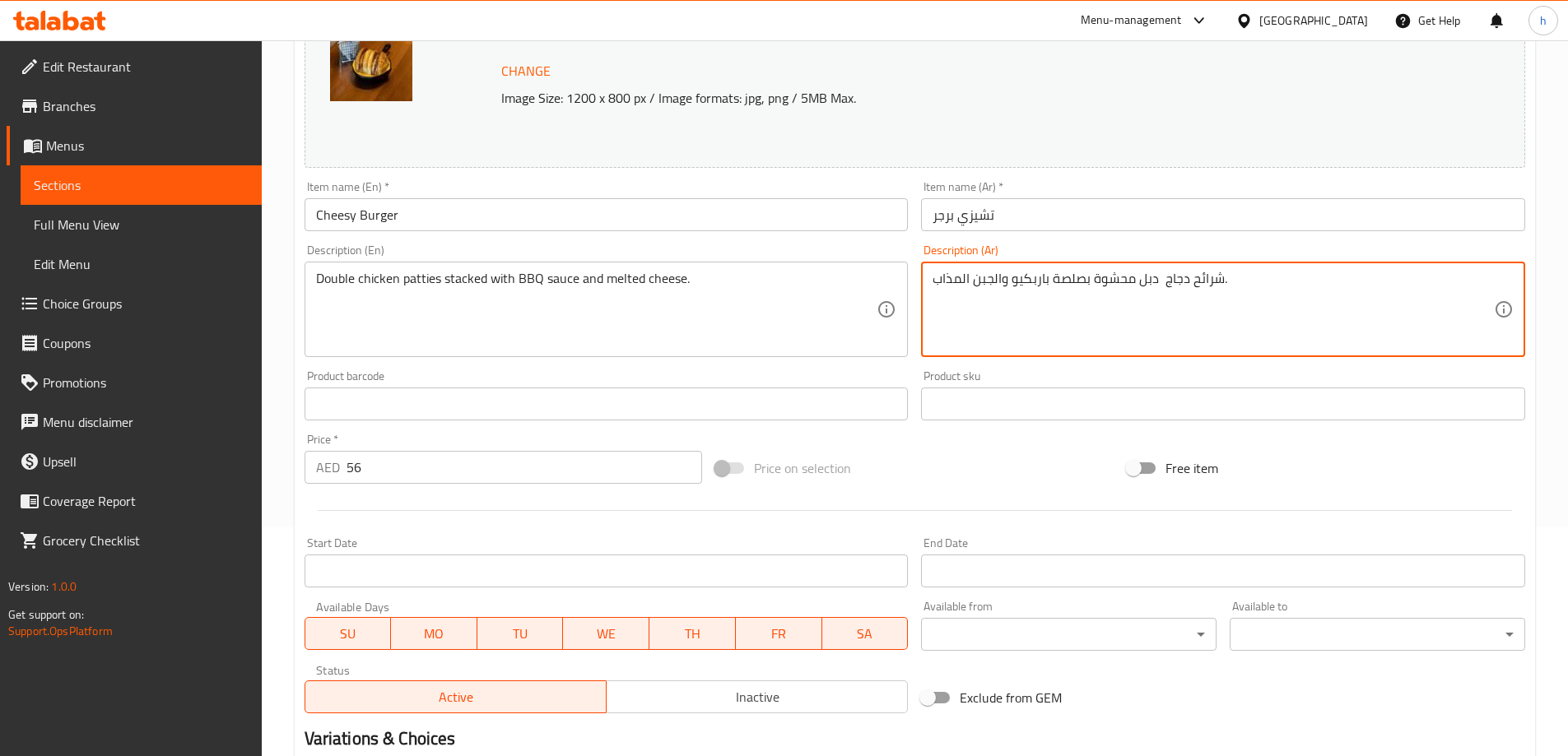
scroll to position [430, 0]
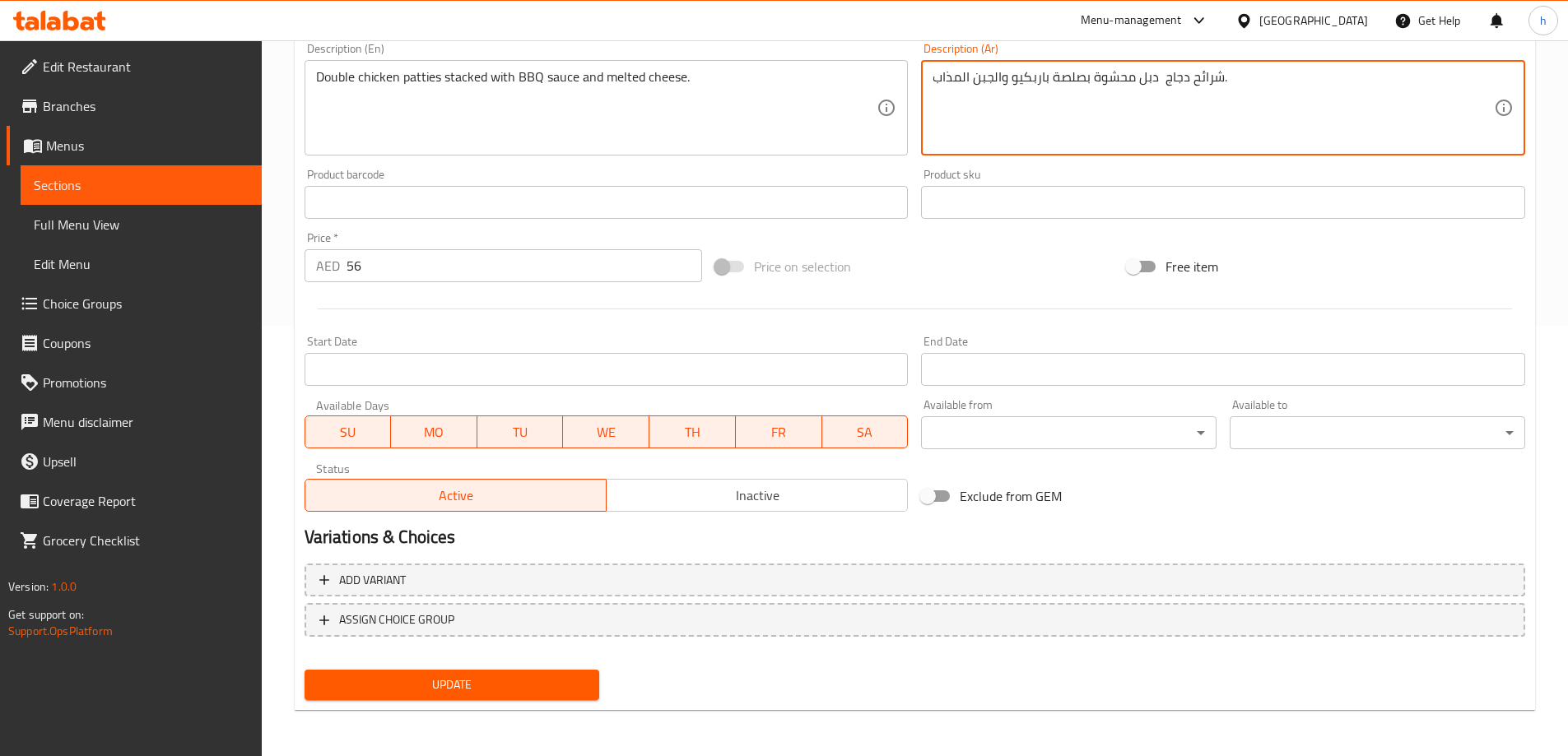
type textarea "شرائح دجاج دبل محشوة بصلصة باربكيو والجبن المذاب."
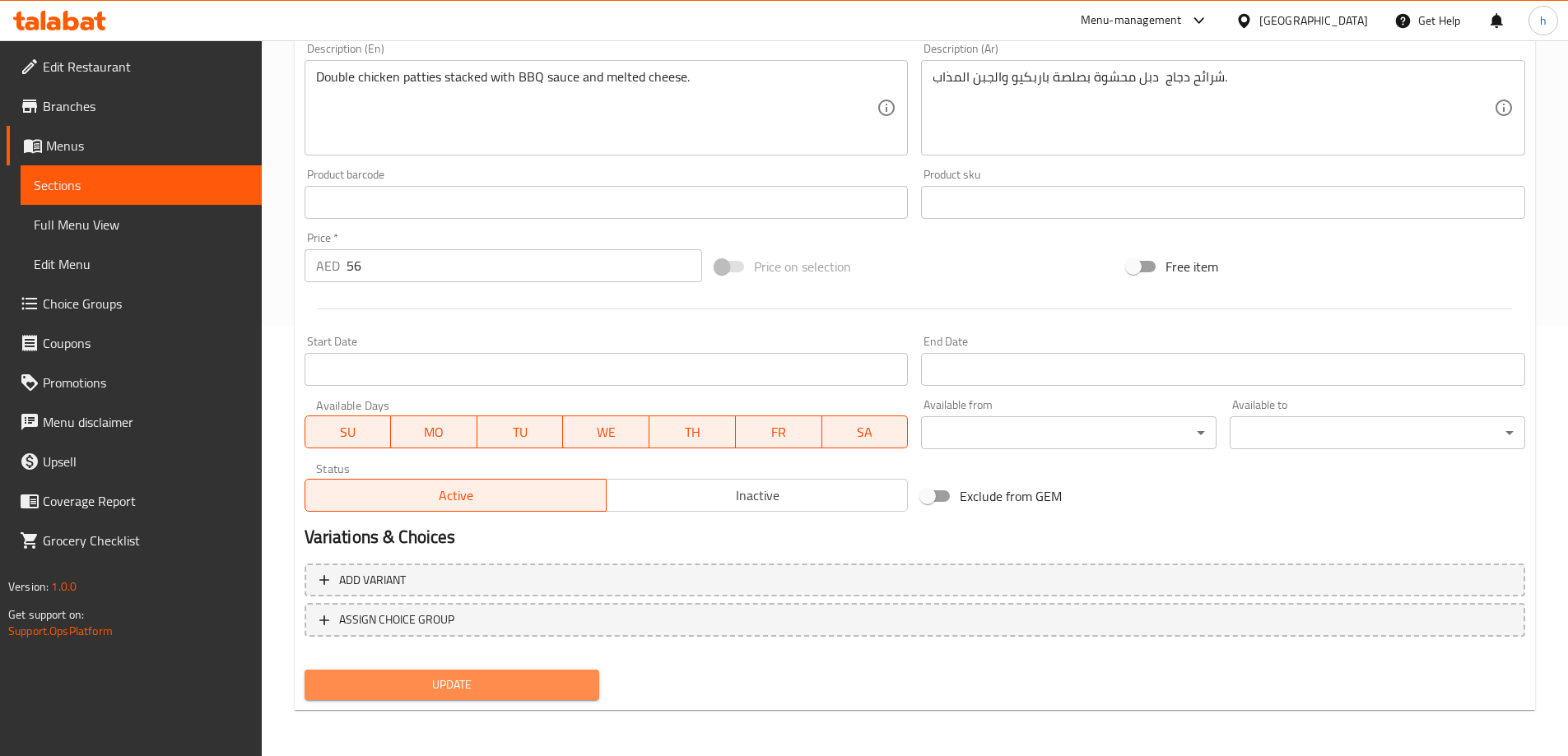
click at [590, 685] on button "Update" at bounding box center [451, 684] width 295 height 31
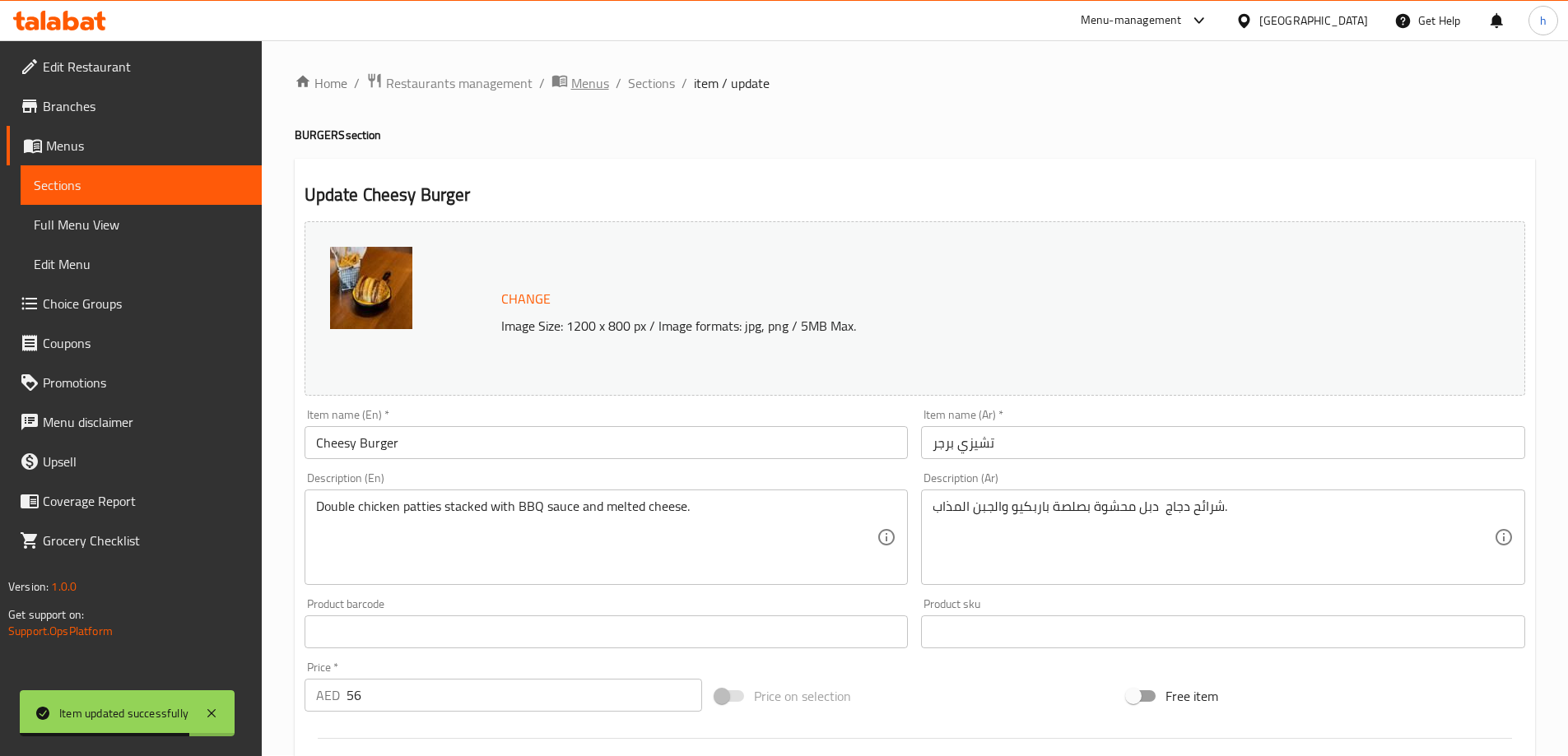
scroll to position [0, 0]
click at [646, 78] on span "Sections" at bounding box center [652, 84] width 47 height 20
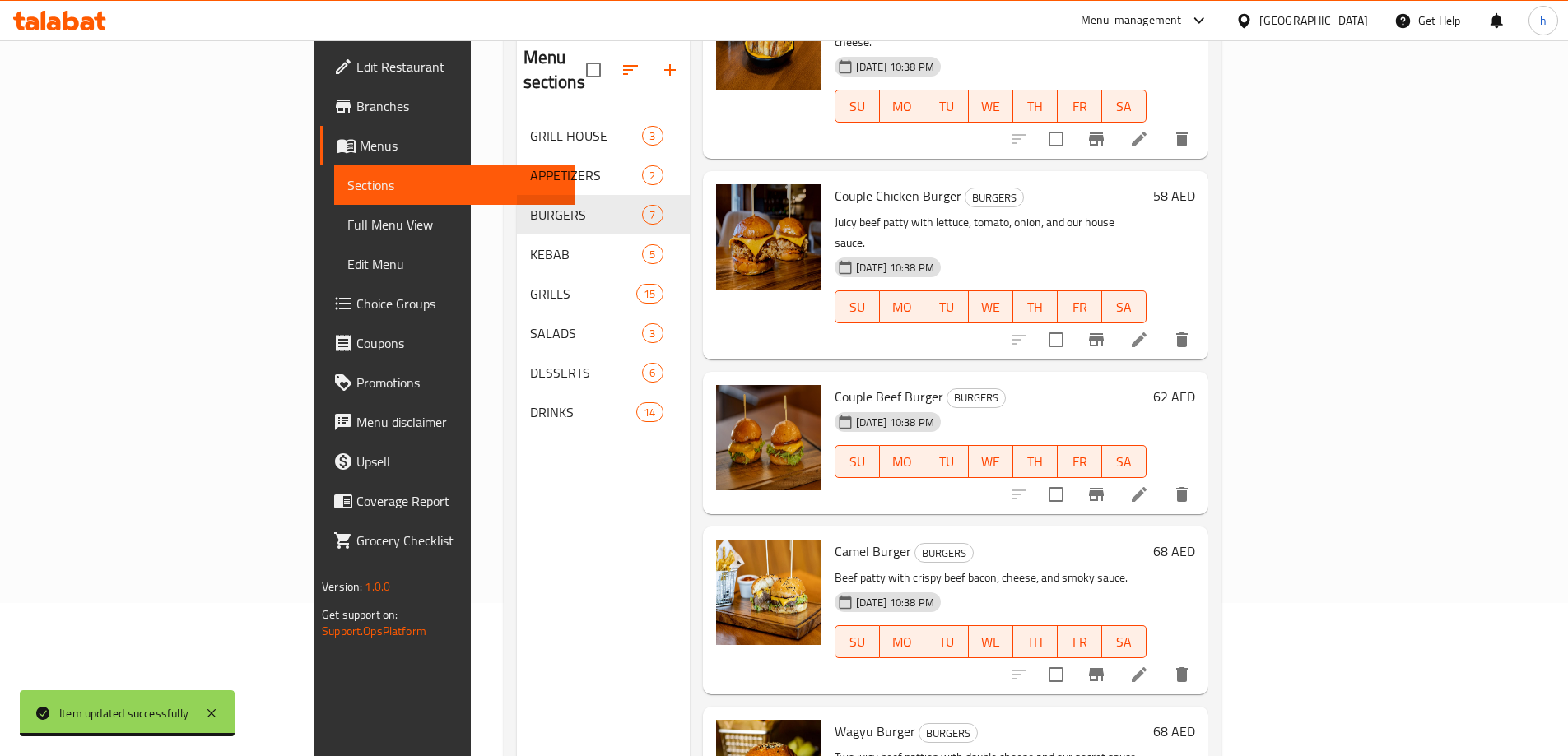
scroll to position [230, 0]
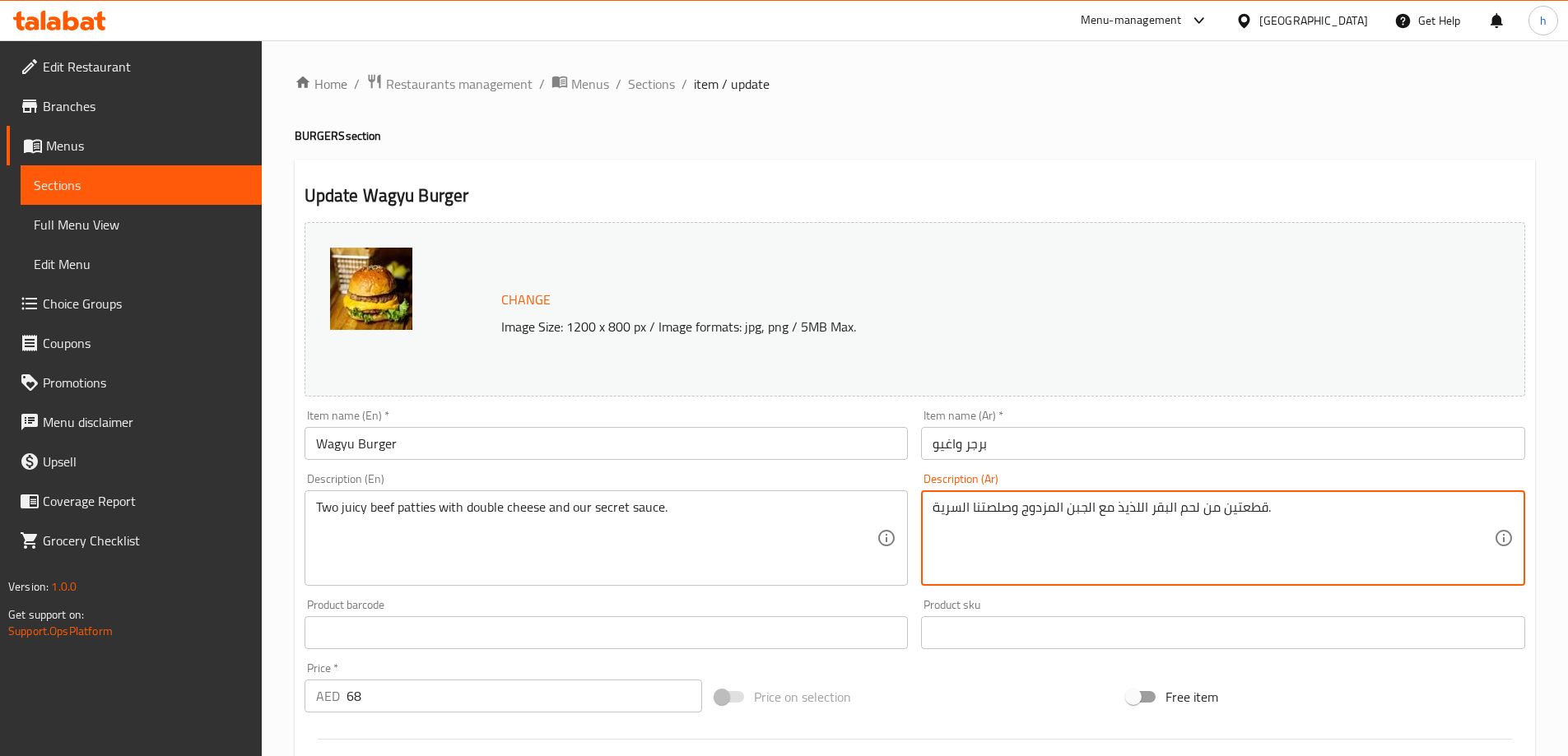
click at [1243, 518] on textarea "قطعتين من لحم البقر اللذيذ مع الجبن المزدوج وصلصتنا السرية." at bounding box center [1213, 538] width 561 height 78
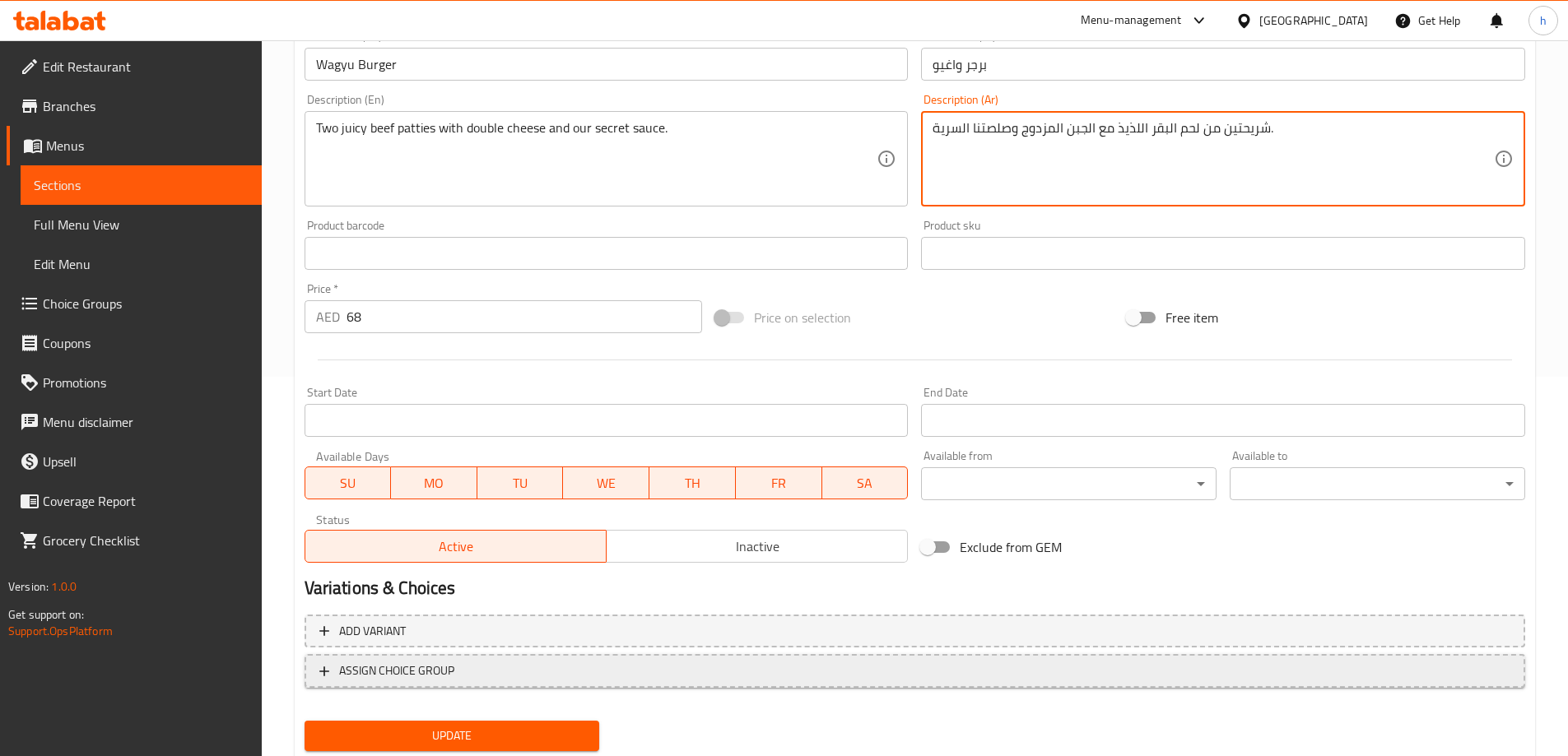
scroll to position [430, 0]
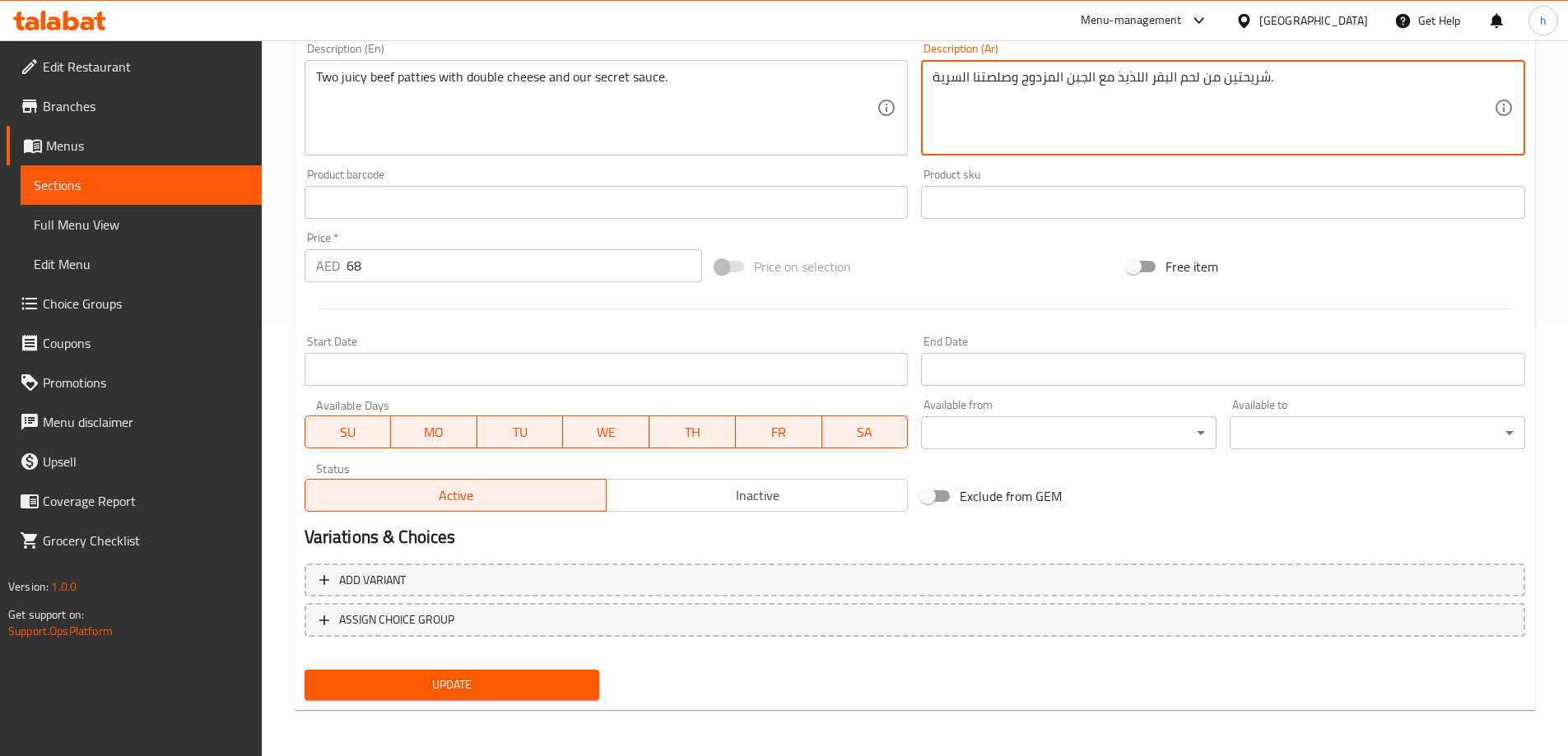
type textarea "شريحتين من لحم البقر اللذيذ مع الجبن المزدوج وصلصتنا السرية."
click at [442, 681] on span "Update" at bounding box center [452, 684] width 270 height 21
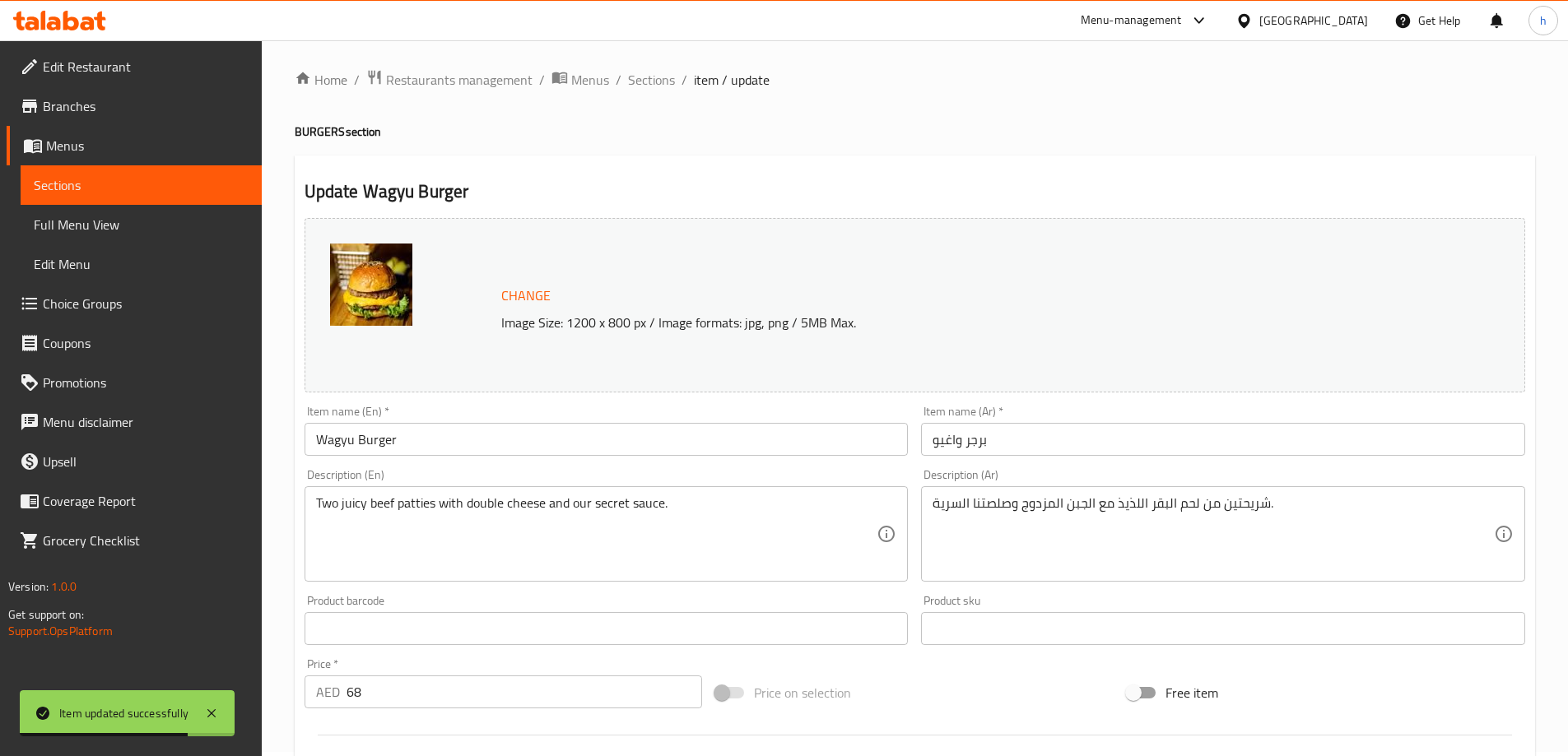
scroll to position [0, 0]
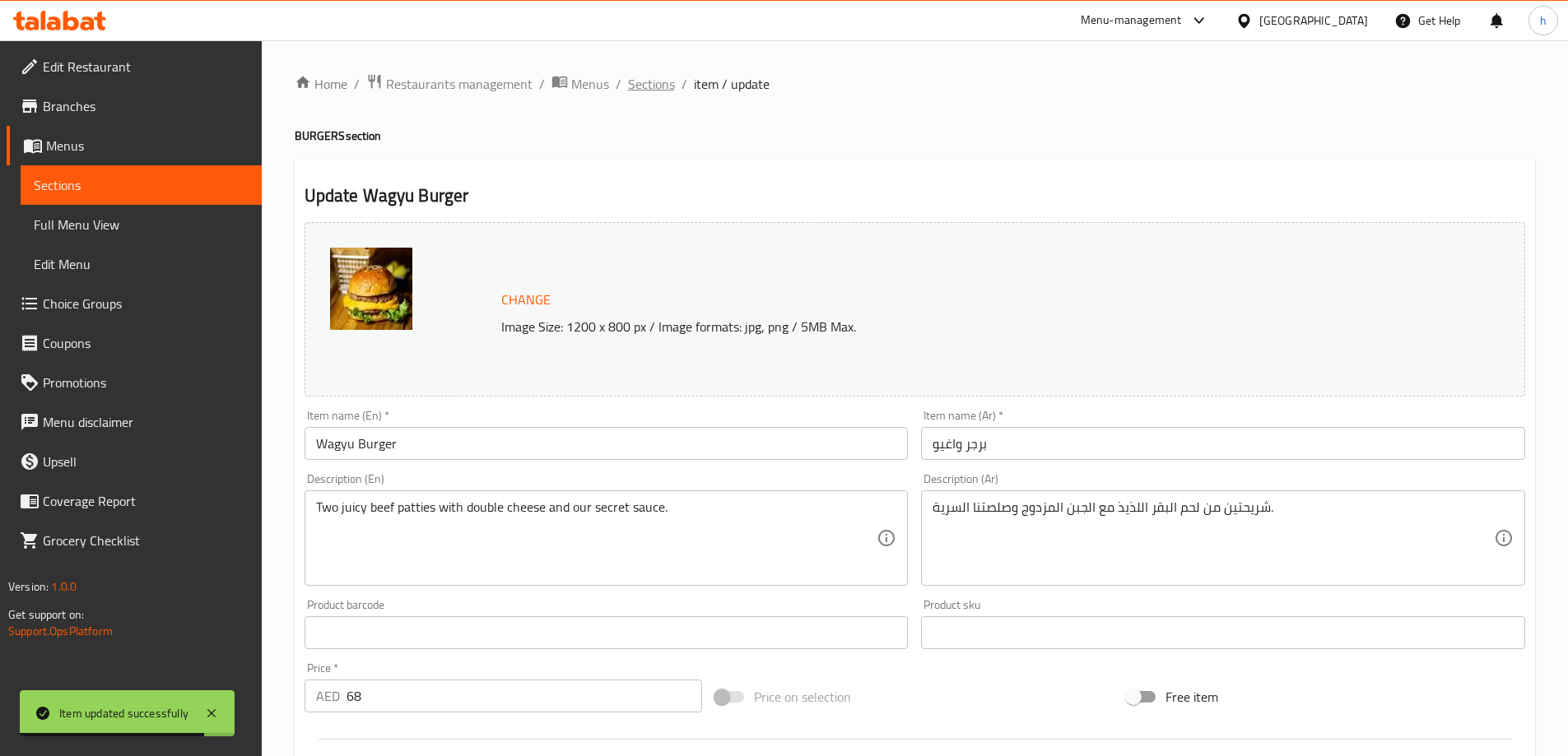
click at [653, 85] on span "Sections" at bounding box center [652, 84] width 47 height 20
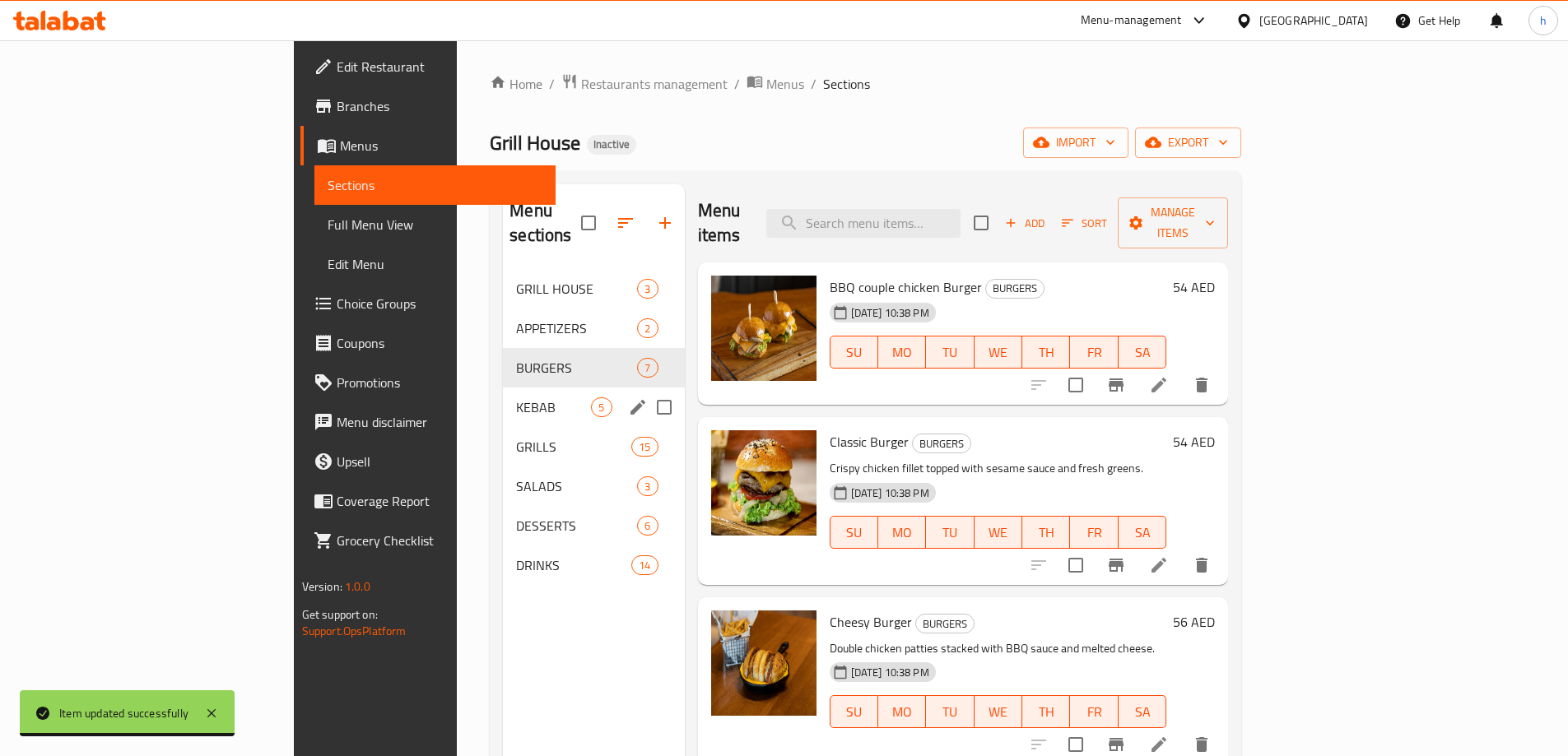
click at [503, 397] on div "KEBAB 5" at bounding box center [592, 408] width 181 height 39
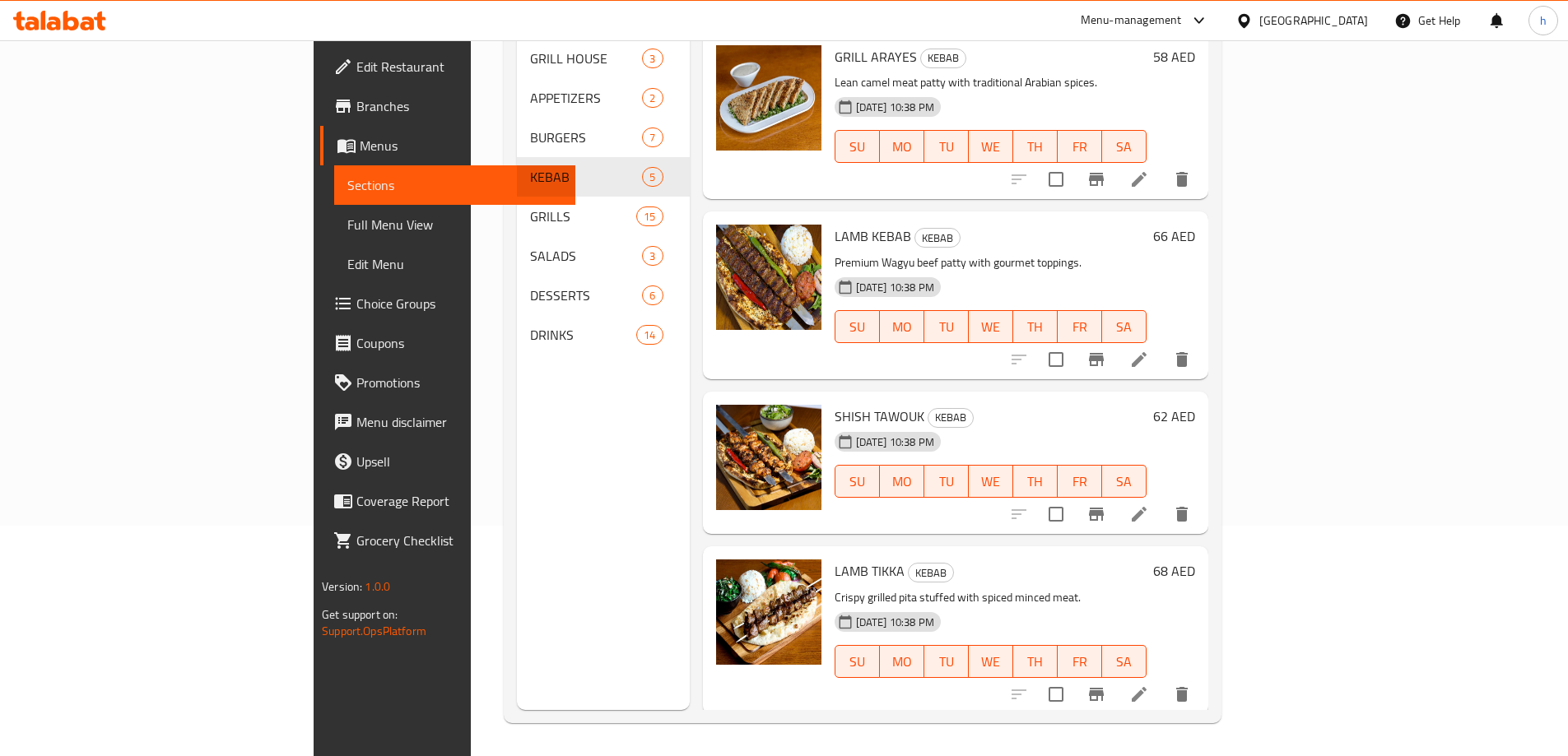
click at [1146, 352] on icon at bounding box center [1138, 359] width 15 height 15
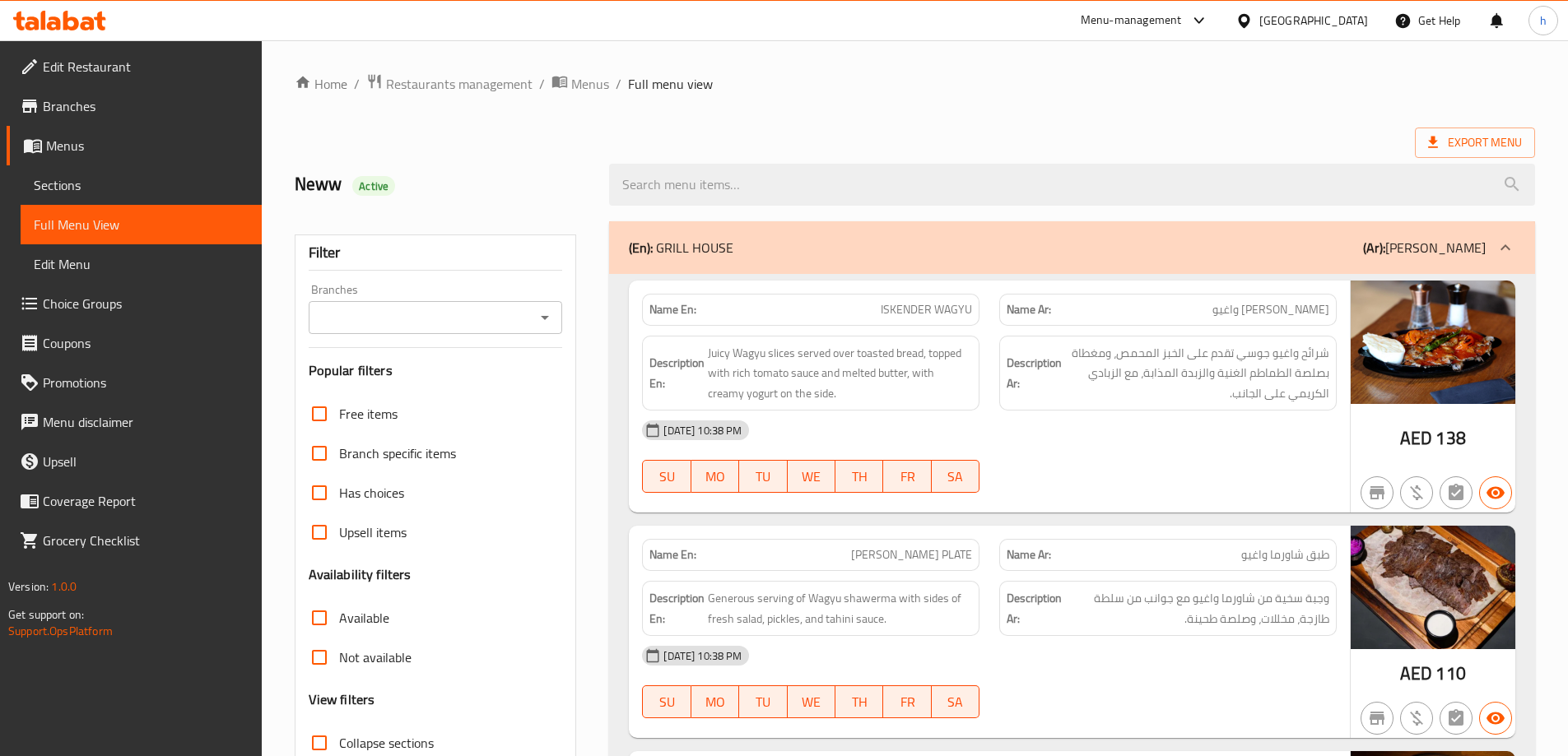
scroll to position [247, 0]
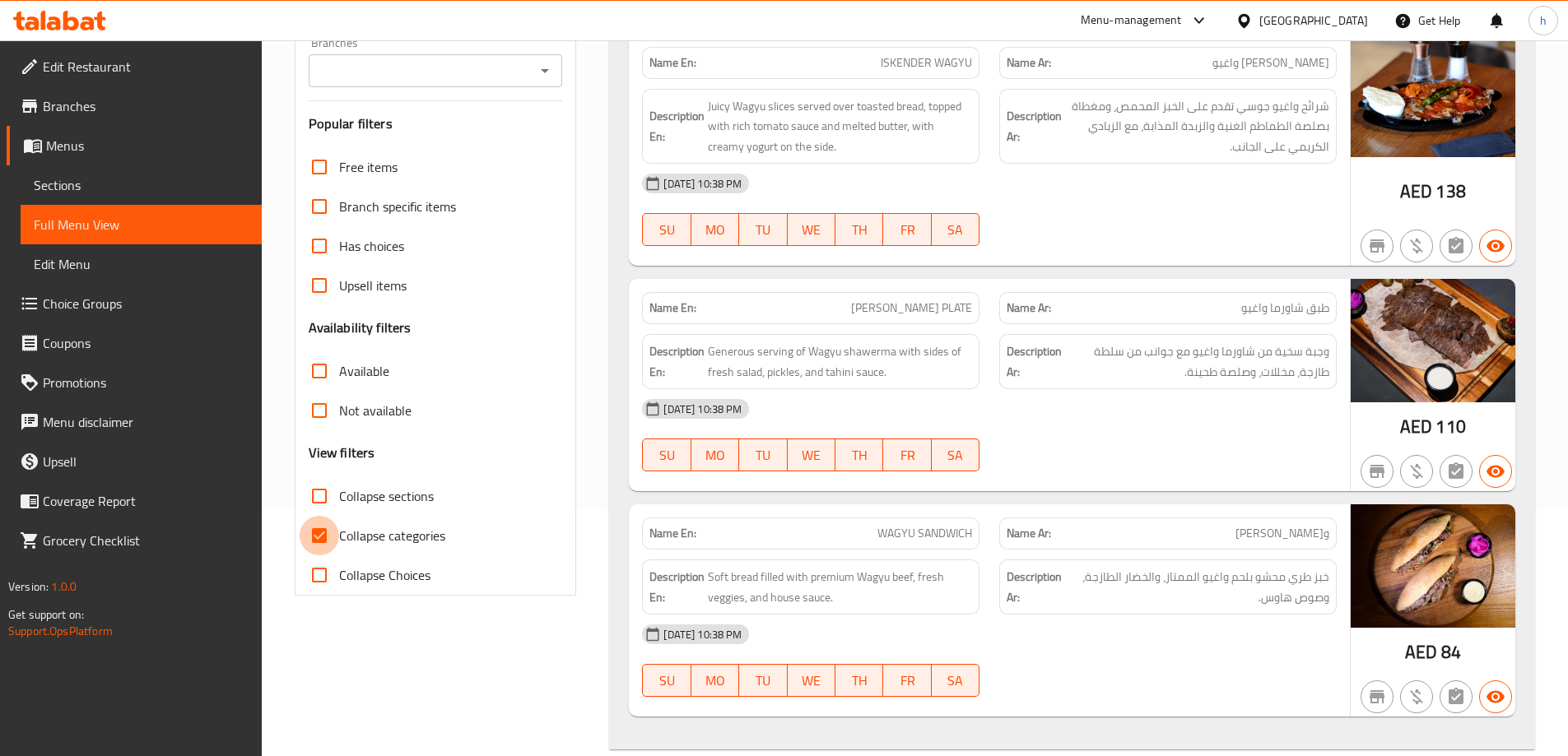
click at [329, 534] on input "Collapse categories" at bounding box center [319, 536] width 39 height 39
checkbox input "false"
click at [309, 494] on input "Collapse sections" at bounding box center [319, 496] width 39 height 39
checkbox input "true"
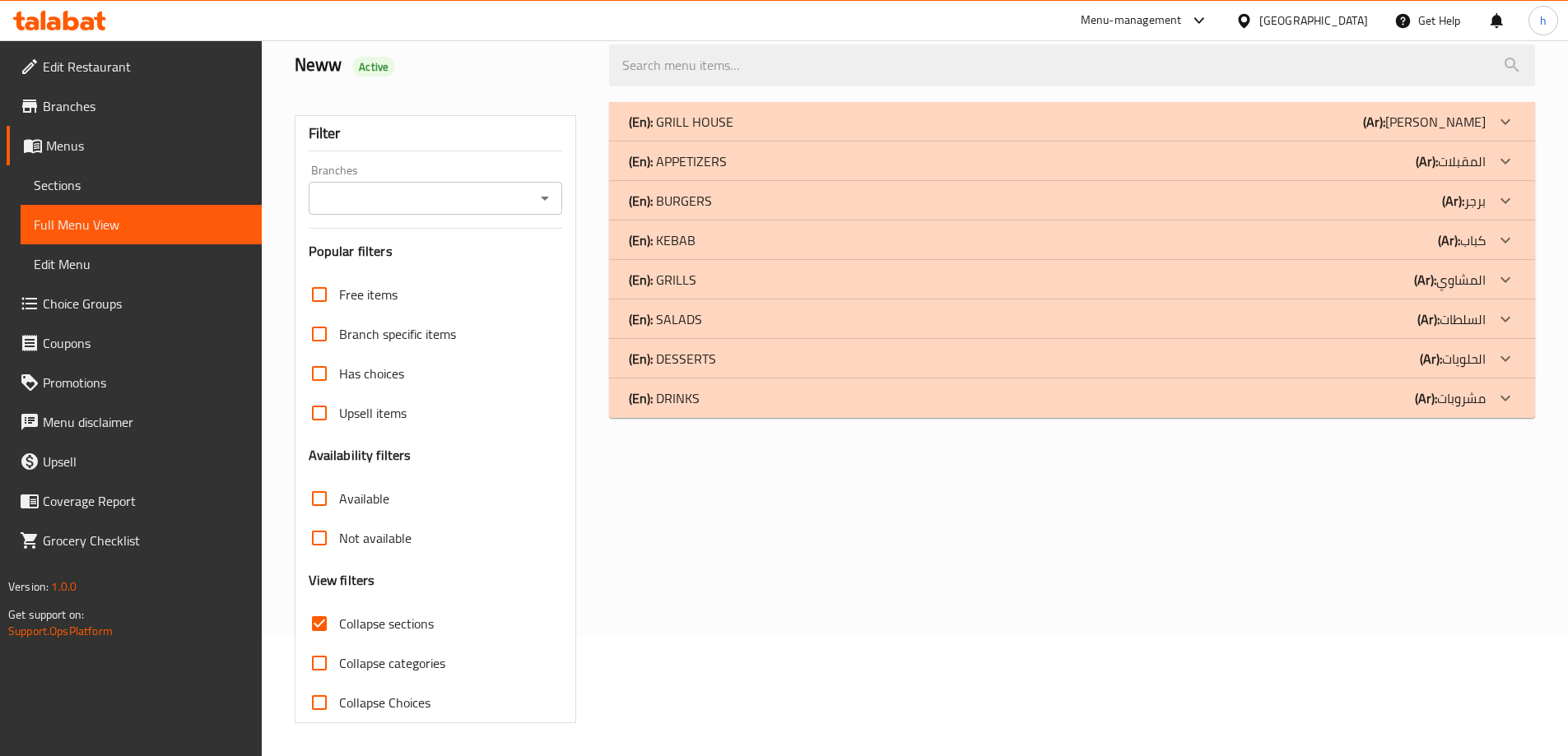
scroll to position [119, 0]
click at [309, 494] on input "Available" at bounding box center [319, 498] width 39 height 39
checkbox input "false"
click at [333, 635] on input "Collapse sections" at bounding box center [319, 624] width 39 height 39
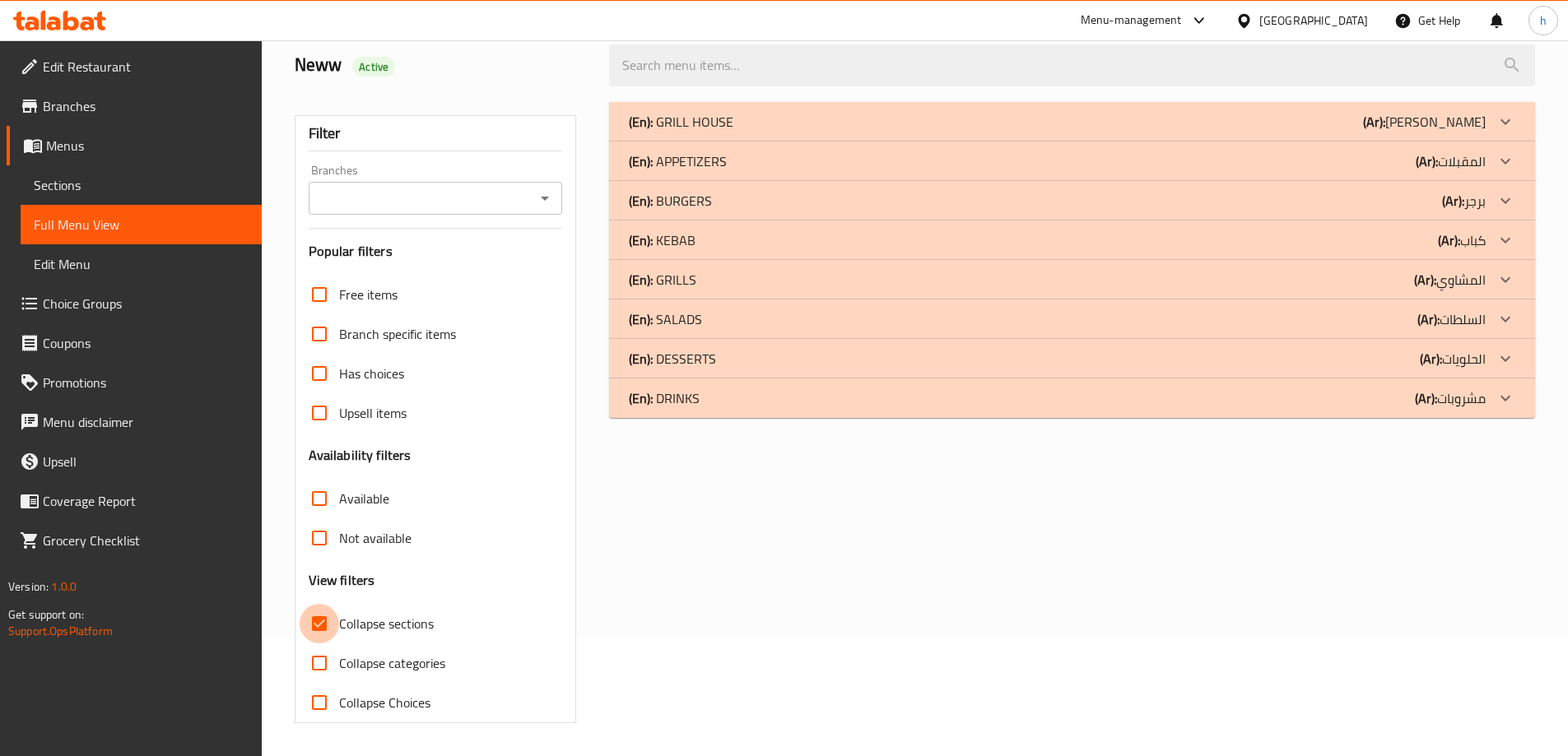
checkbox input "false"
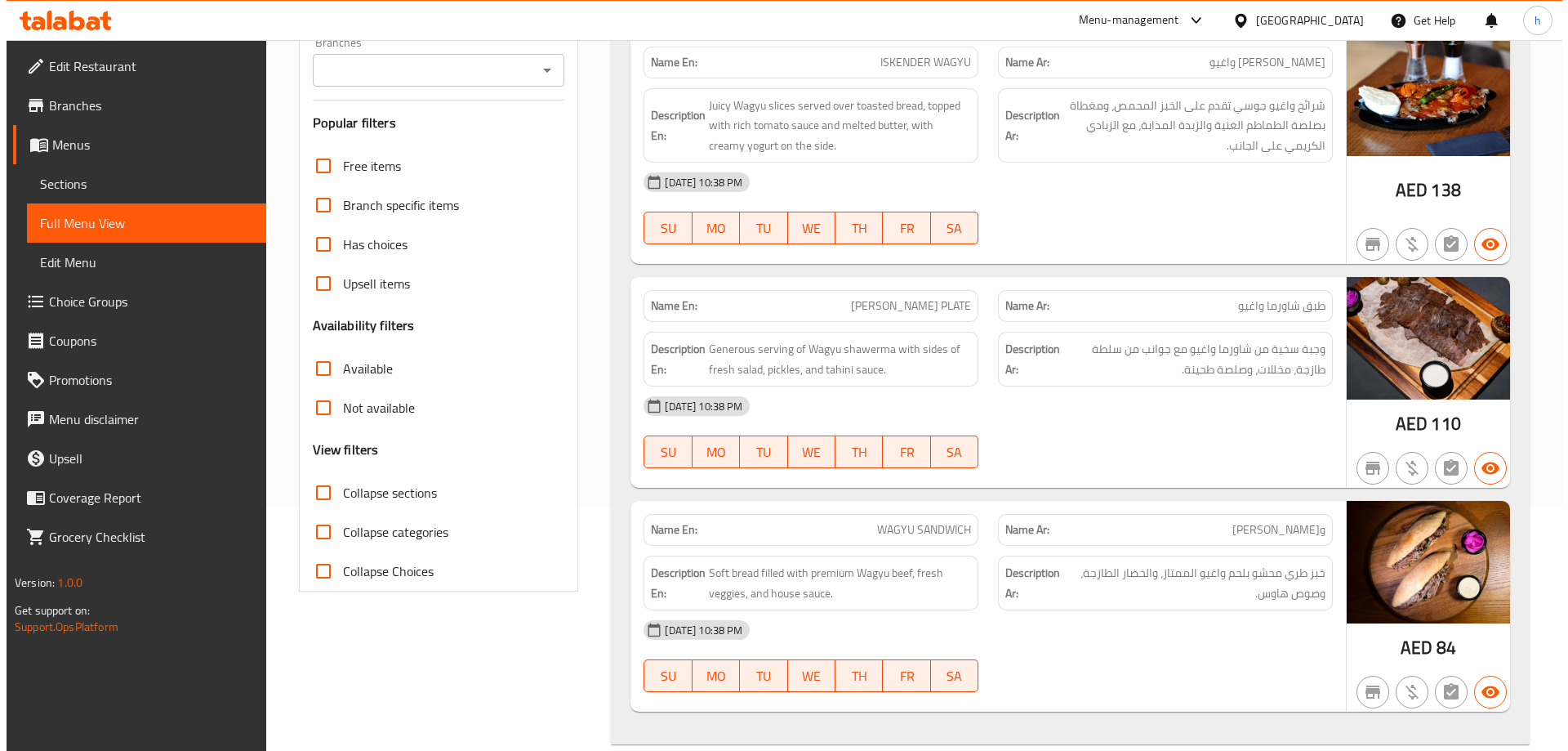
scroll to position [0, 0]
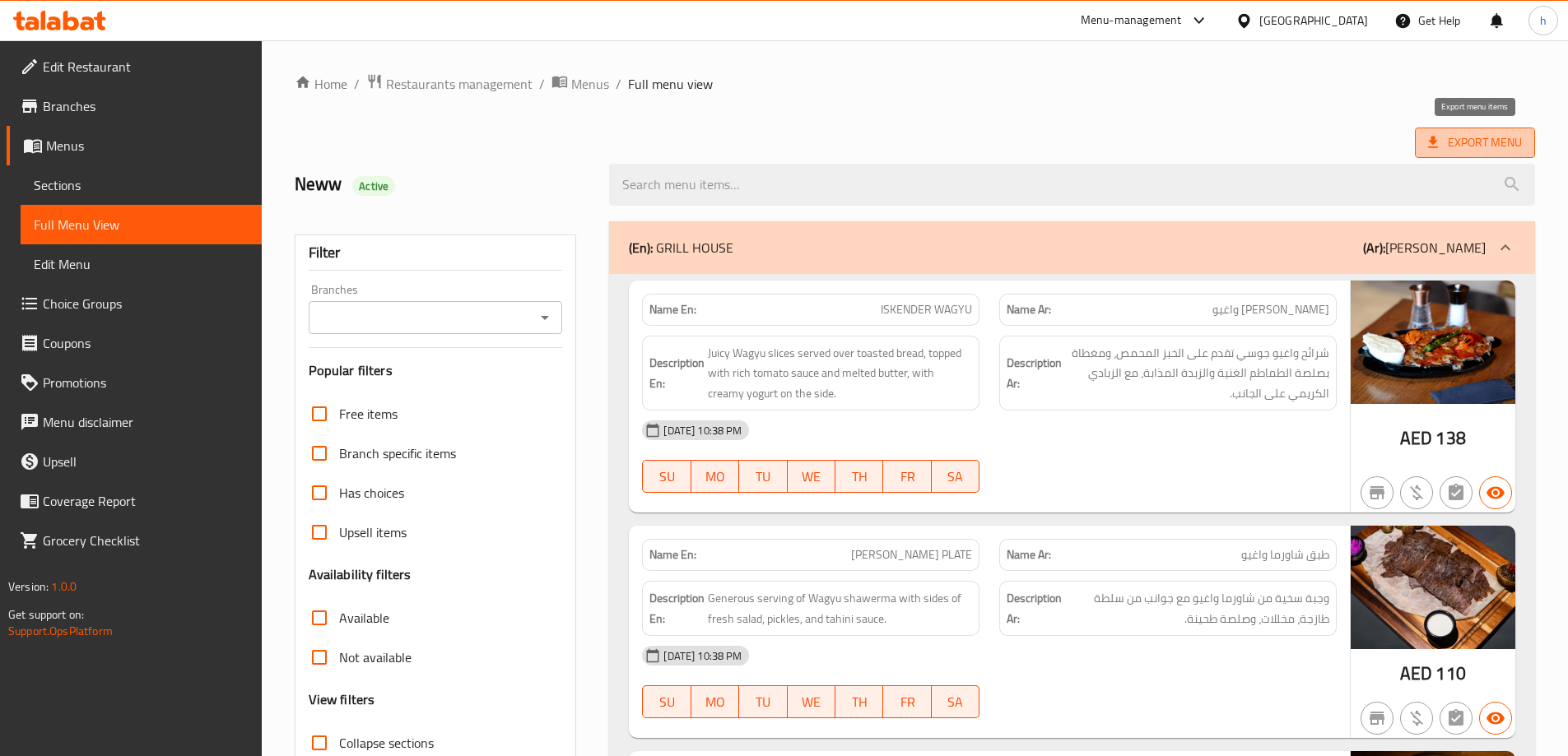
click at [1441, 140] on icon at bounding box center [1433, 142] width 17 height 17
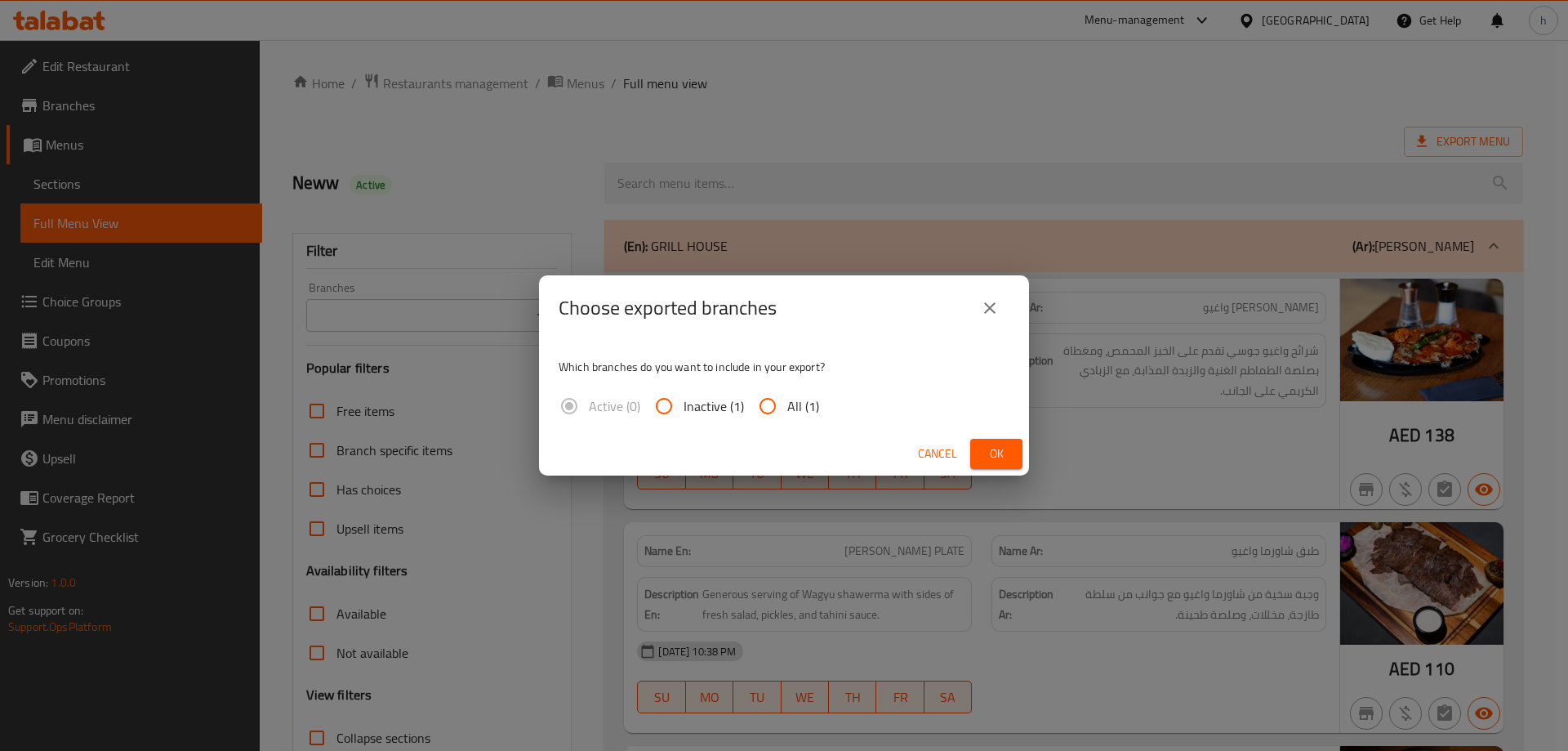
click at [776, 411] on input "All (1)" at bounding box center [767, 406] width 39 height 39
radio input "true"
click at [988, 441] on button "Ok" at bounding box center [996, 454] width 52 height 30
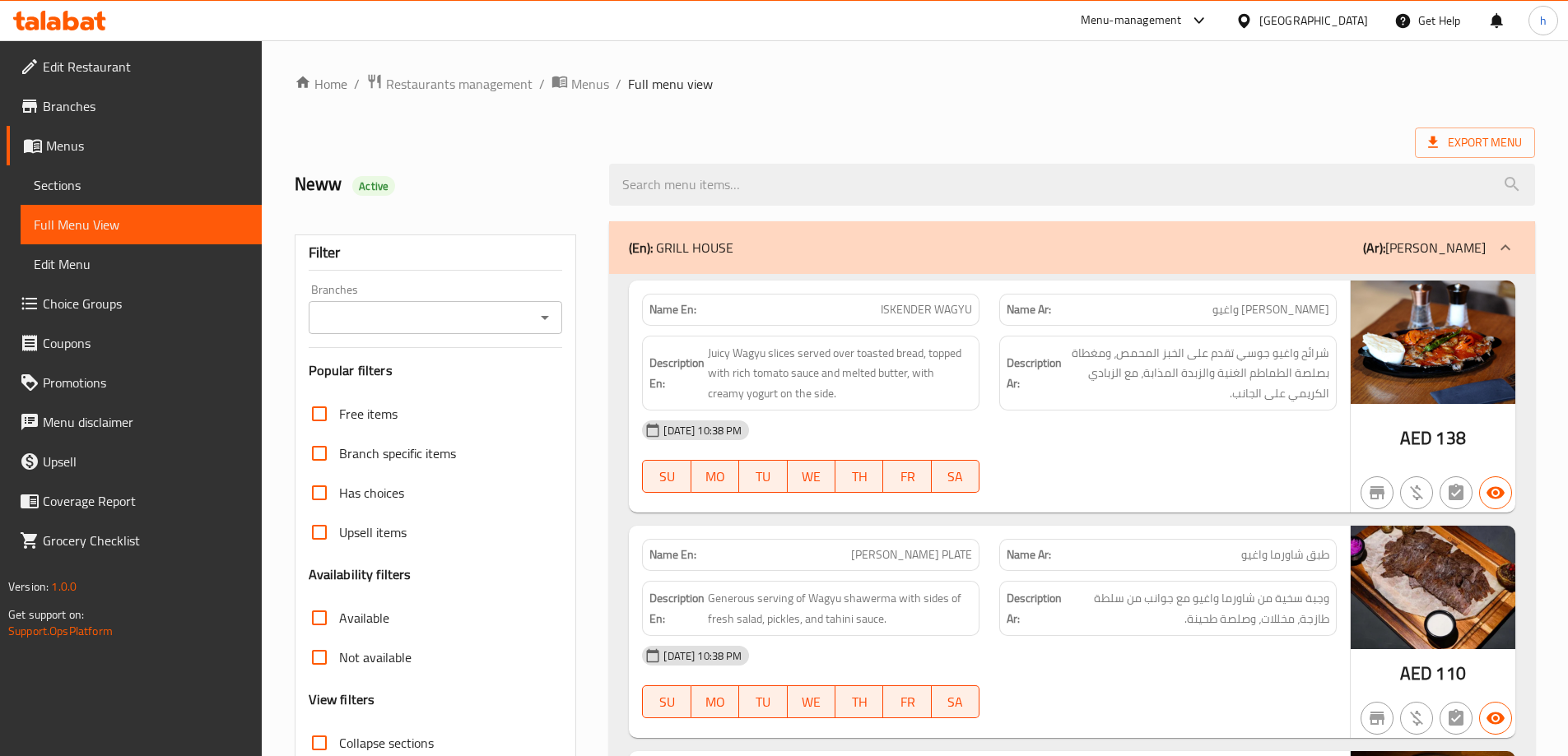
click at [1123, 80] on ol "Home / Restaurants management / Menus / Full menu view" at bounding box center [914, 84] width 1240 height 22
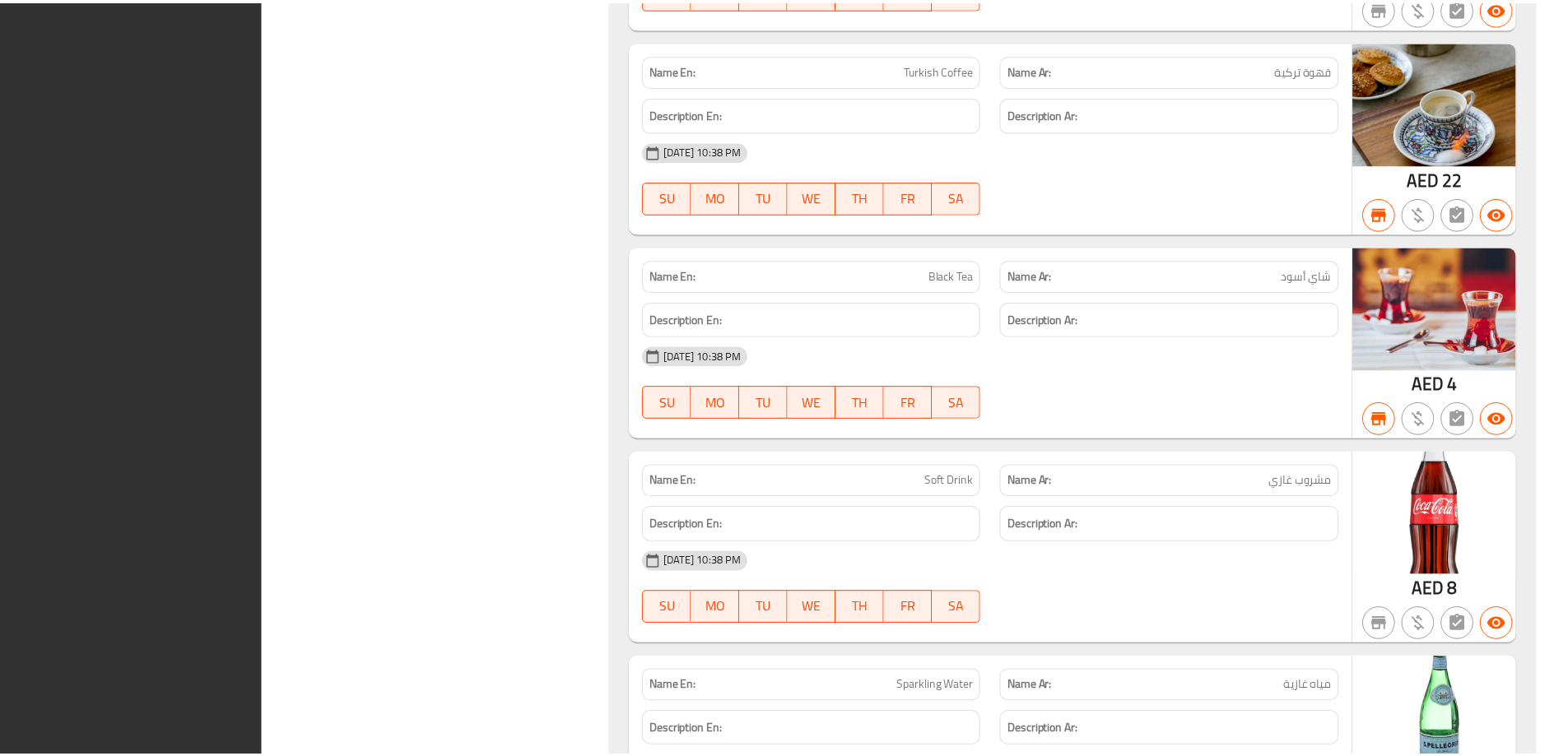
scroll to position [12156, 0]
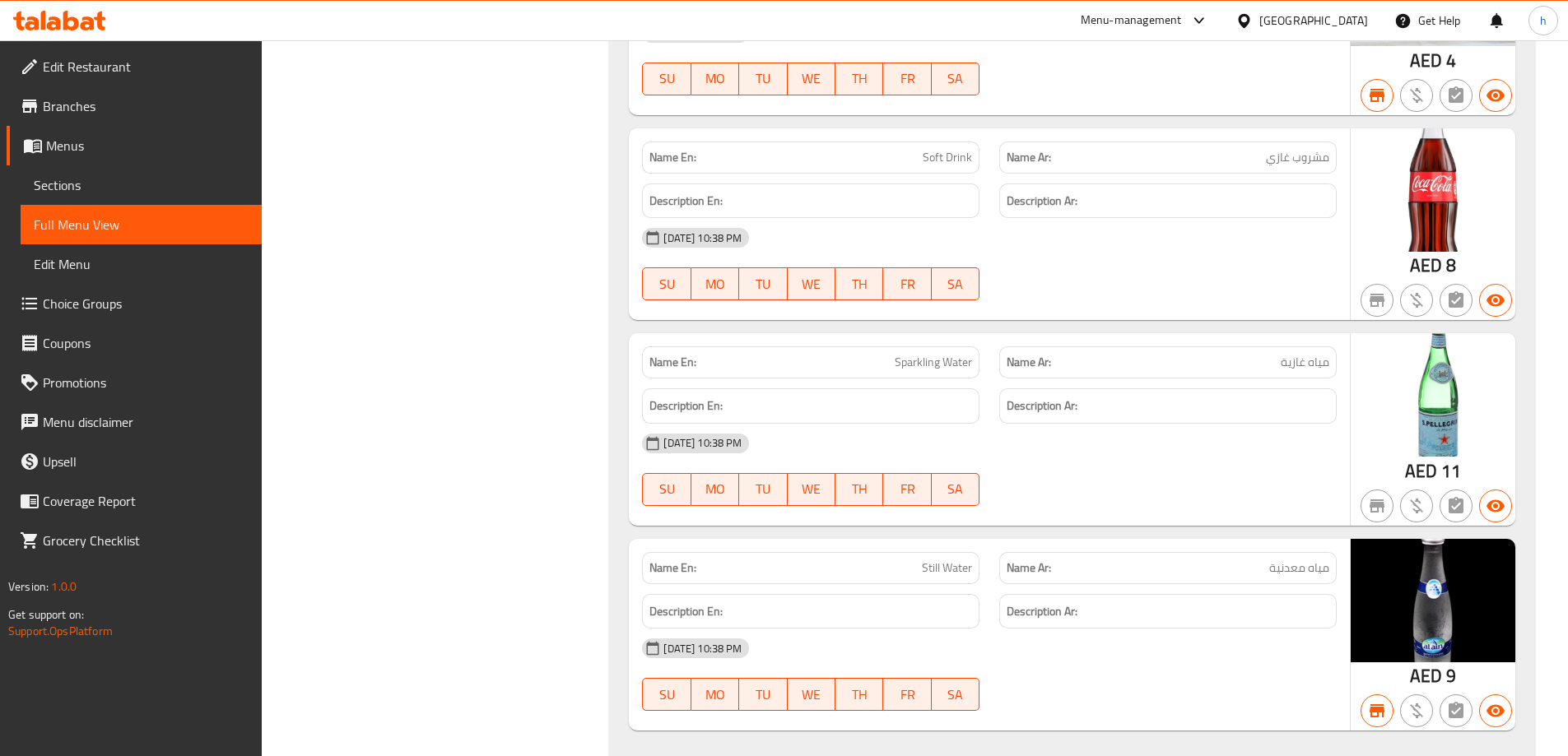
click at [1360, 34] on div "[GEOGRAPHIC_DATA]" at bounding box center [1301, 21] width 159 height 39
click at [1342, 23] on div "[GEOGRAPHIC_DATA]" at bounding box center [1313, 21] width 109 height 18
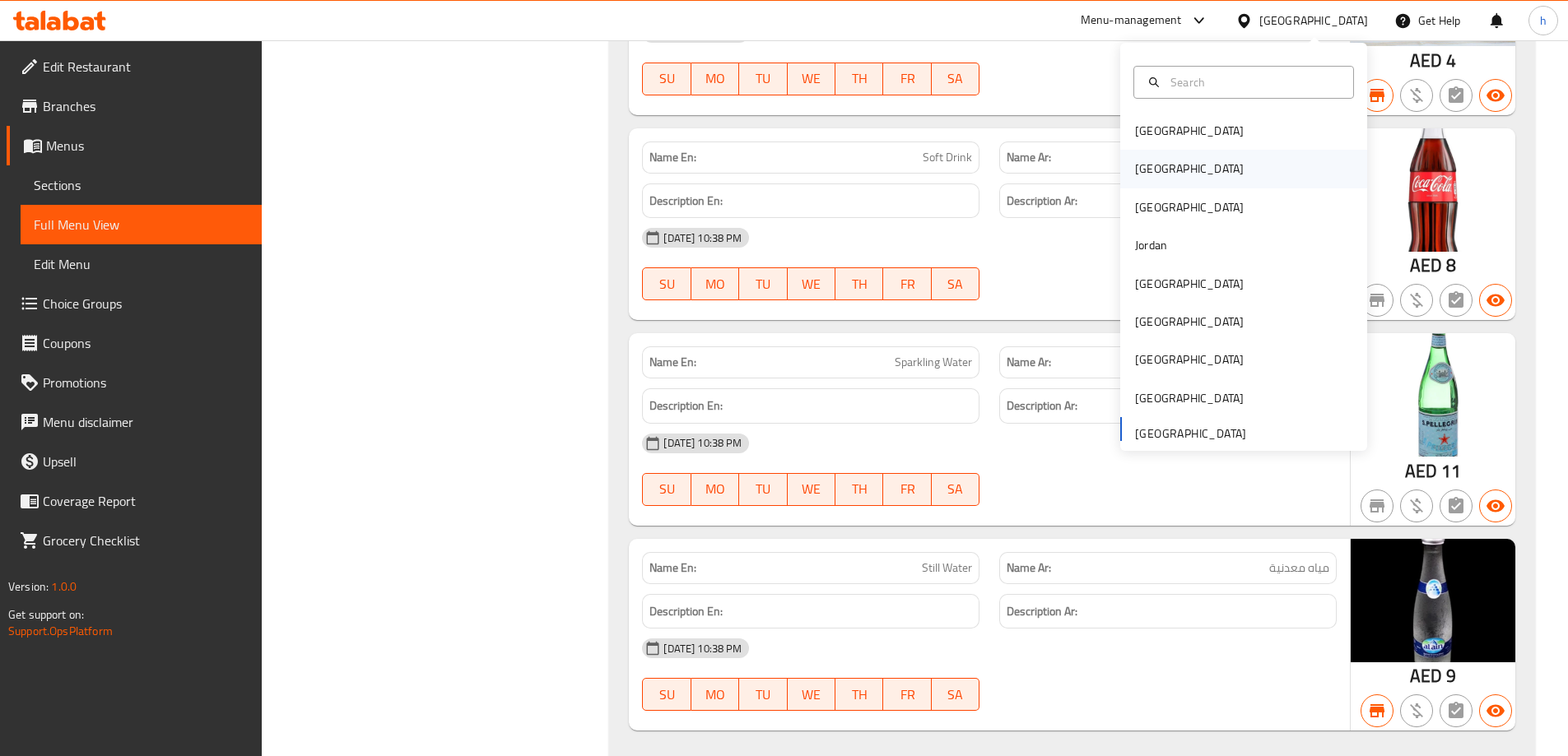
click at [1192, 162] on div "Egypt" at bounding box center [1243, 169] width 247 height 38
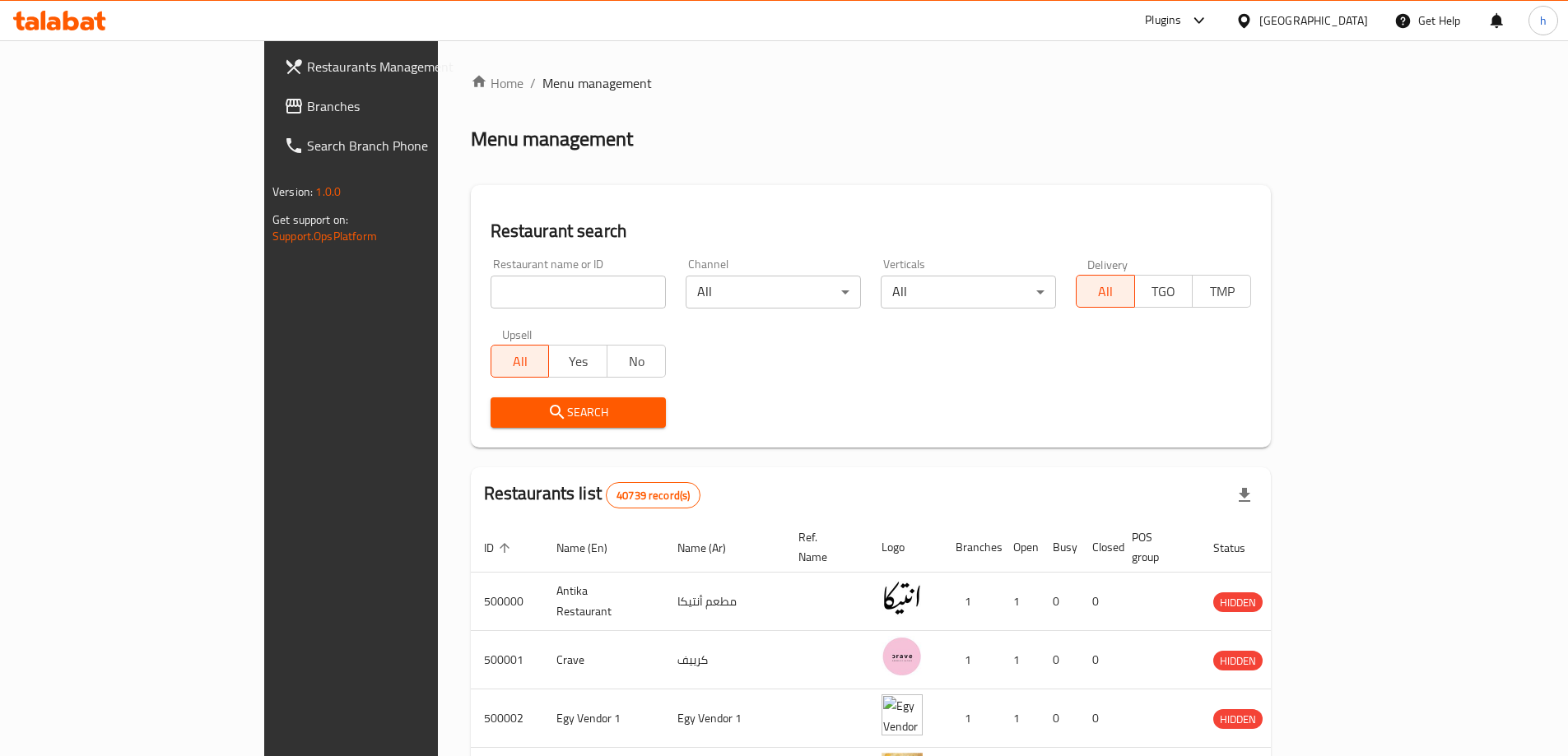
click at [307, 107] on span "Branches" at bounding box center [410, 107] width 205 height 20
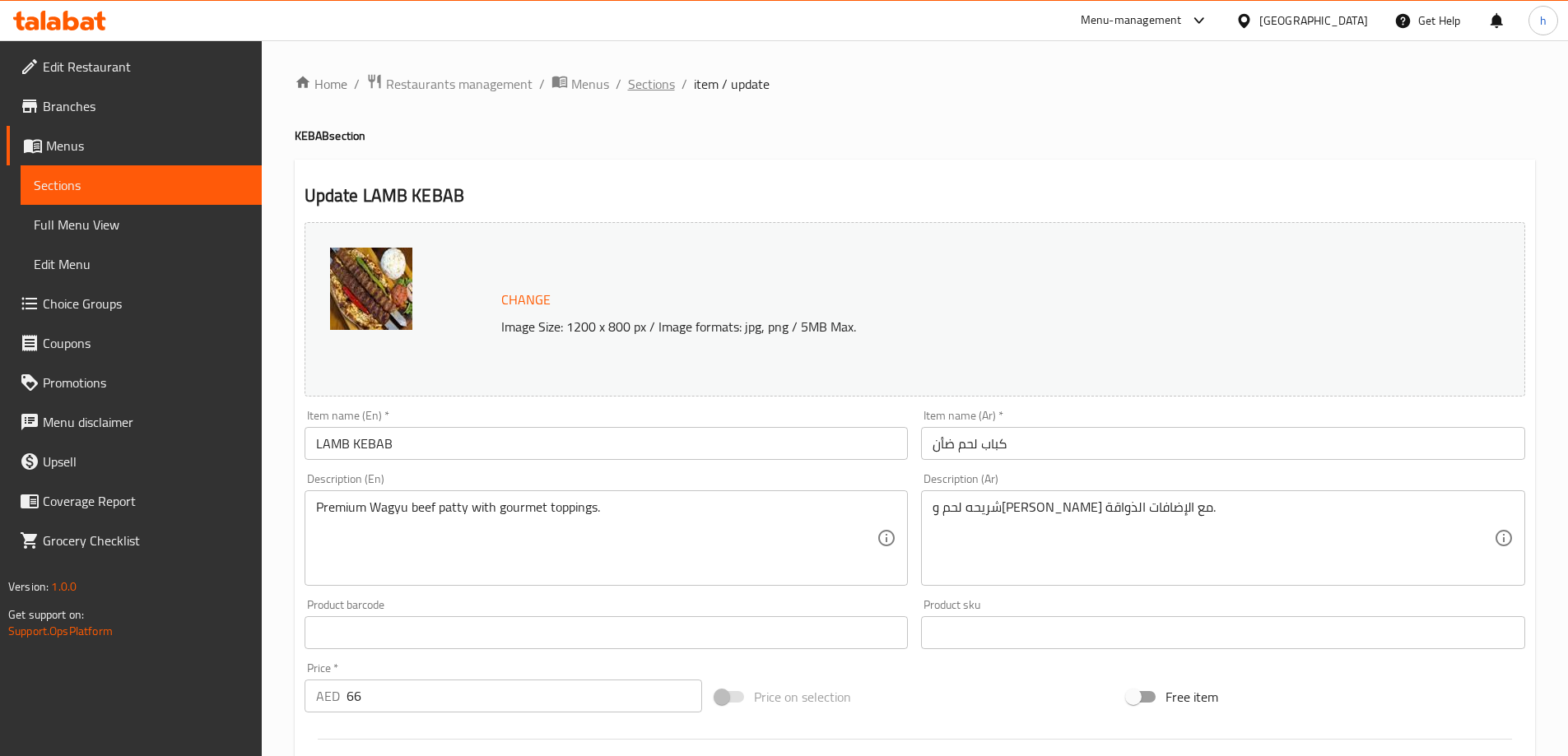
click at [650, 88] on span "Sections" at bounding box center [652, 84] width 47 height 20
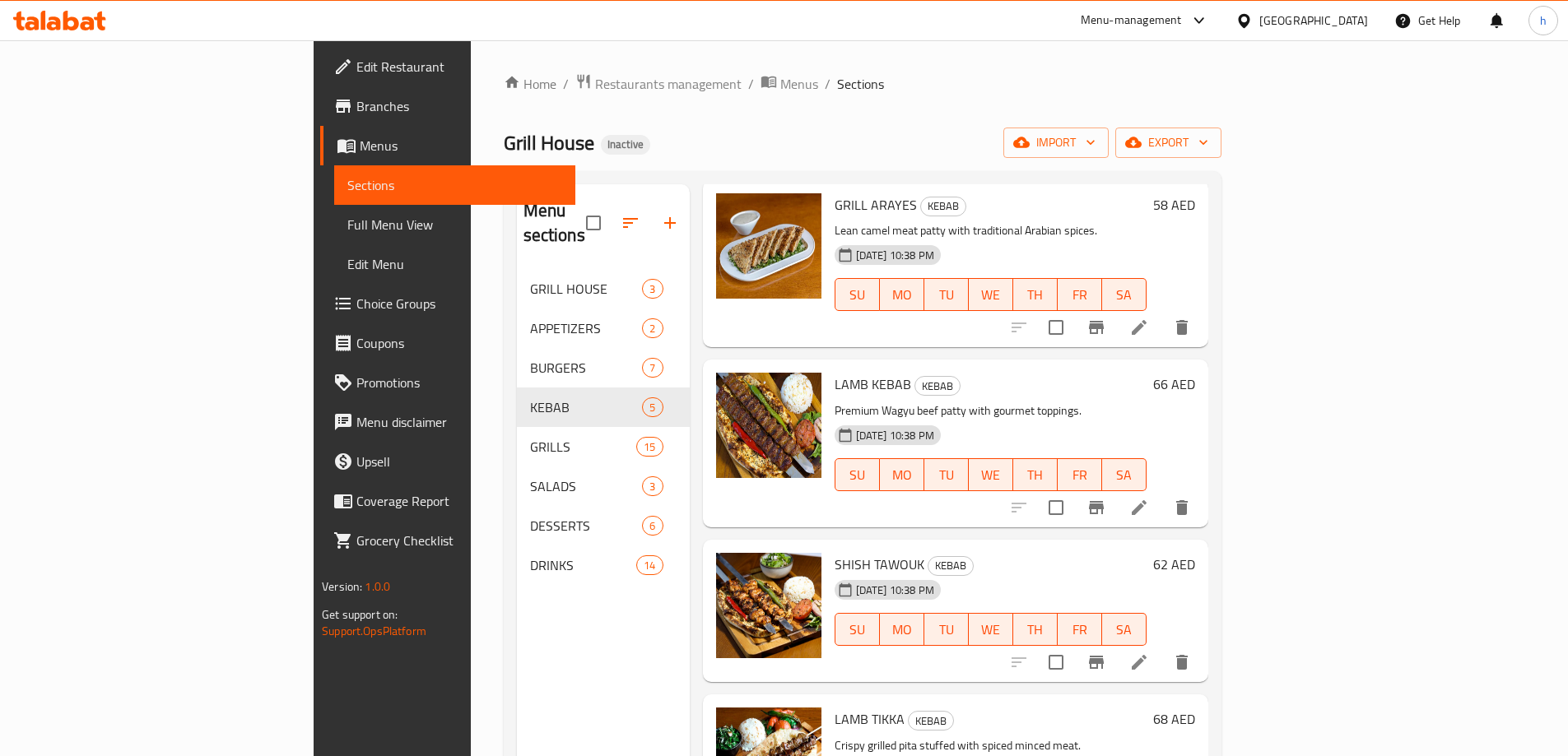
scroll to position [159, 0]
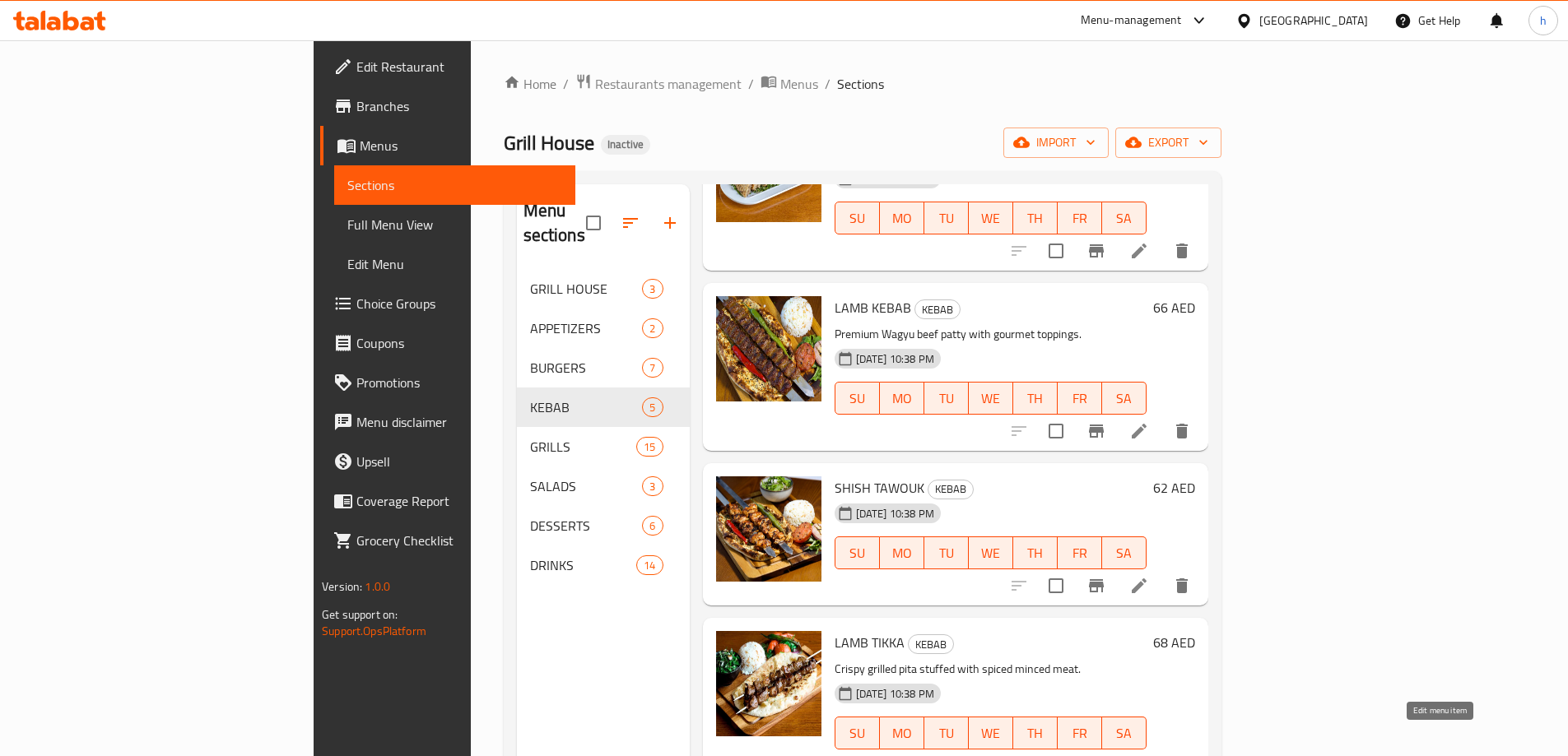
click at [1148, 755] on icon at bounding box center [1138, 766] width 20 height 20
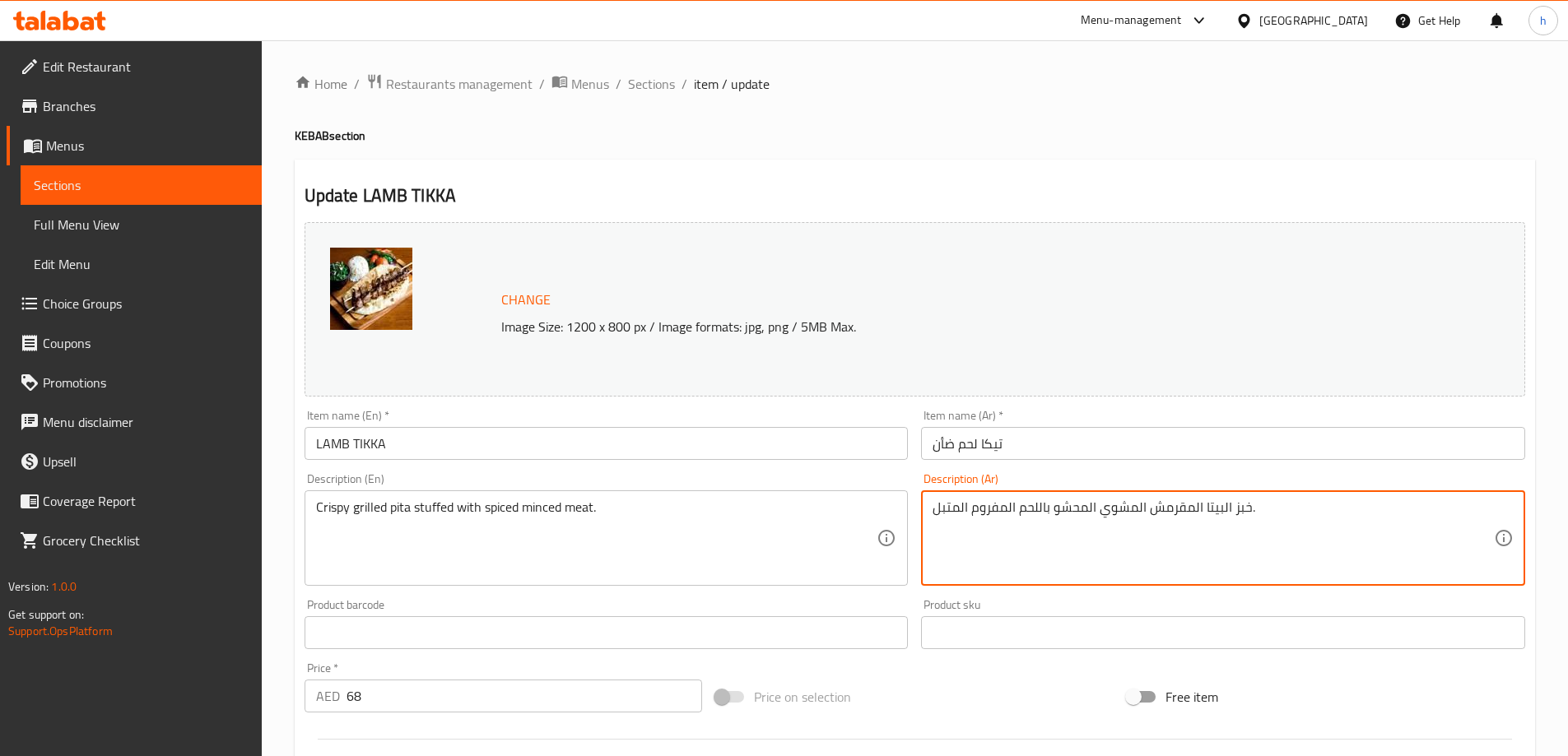
click at [1253, 502] on textarea "خبز البيتا المقرمش المشوي المحشو باللحم المفروم المتبل." at bounding box center [1213, 538] width 561 height 78
click at [1248, 507] on textarea "خبز البيتا المقرمش المشوي المحشو باللحم المفروم المتبل." at bounding box center [1213, 538] width 561 height 78
click at [1237, 507] on textarea "خبز البيتا المقرمش المشوي المحشو باللحم المفروم المتبل." at bounding box center [1213, 538] width 561 height 78
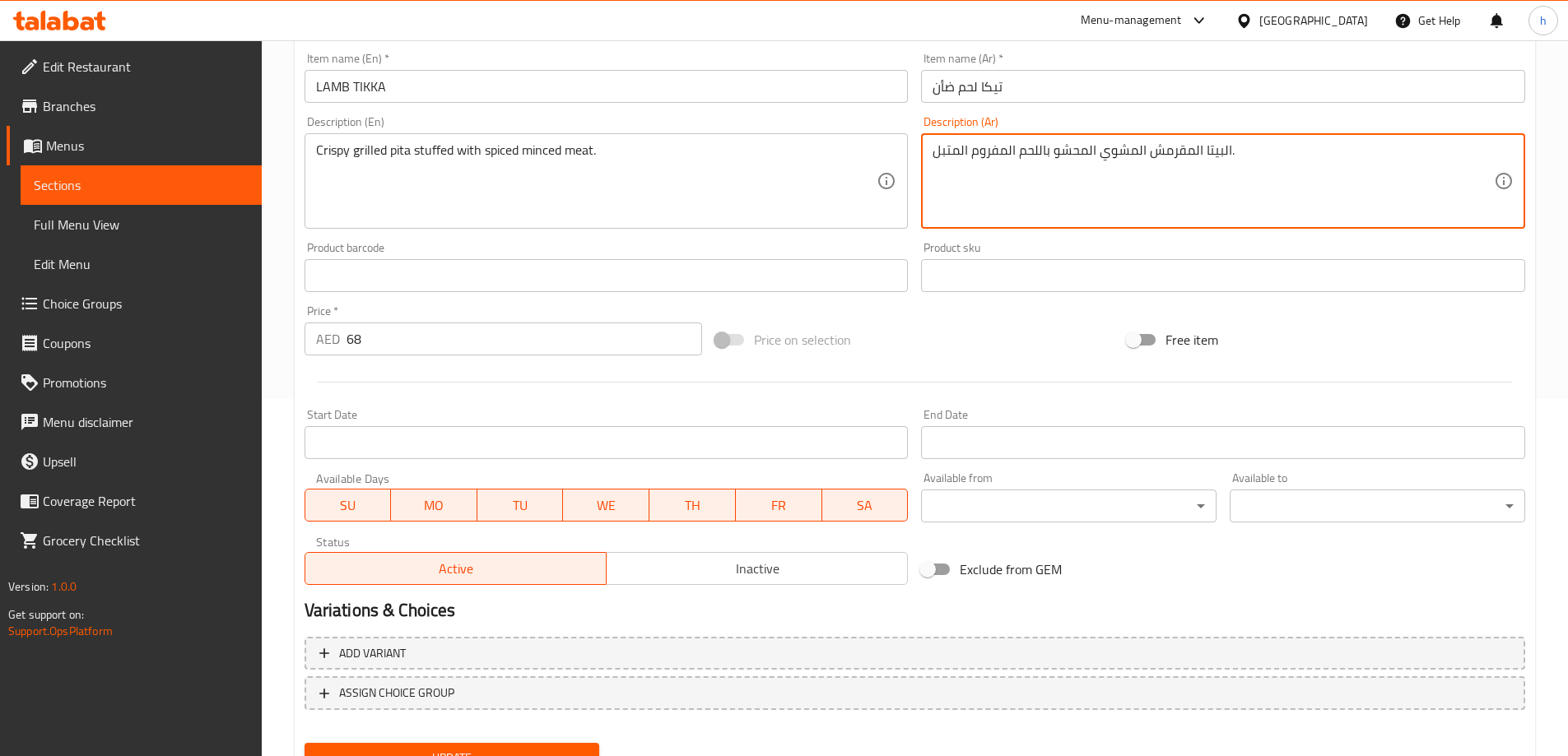
scroll to position [430, 0]
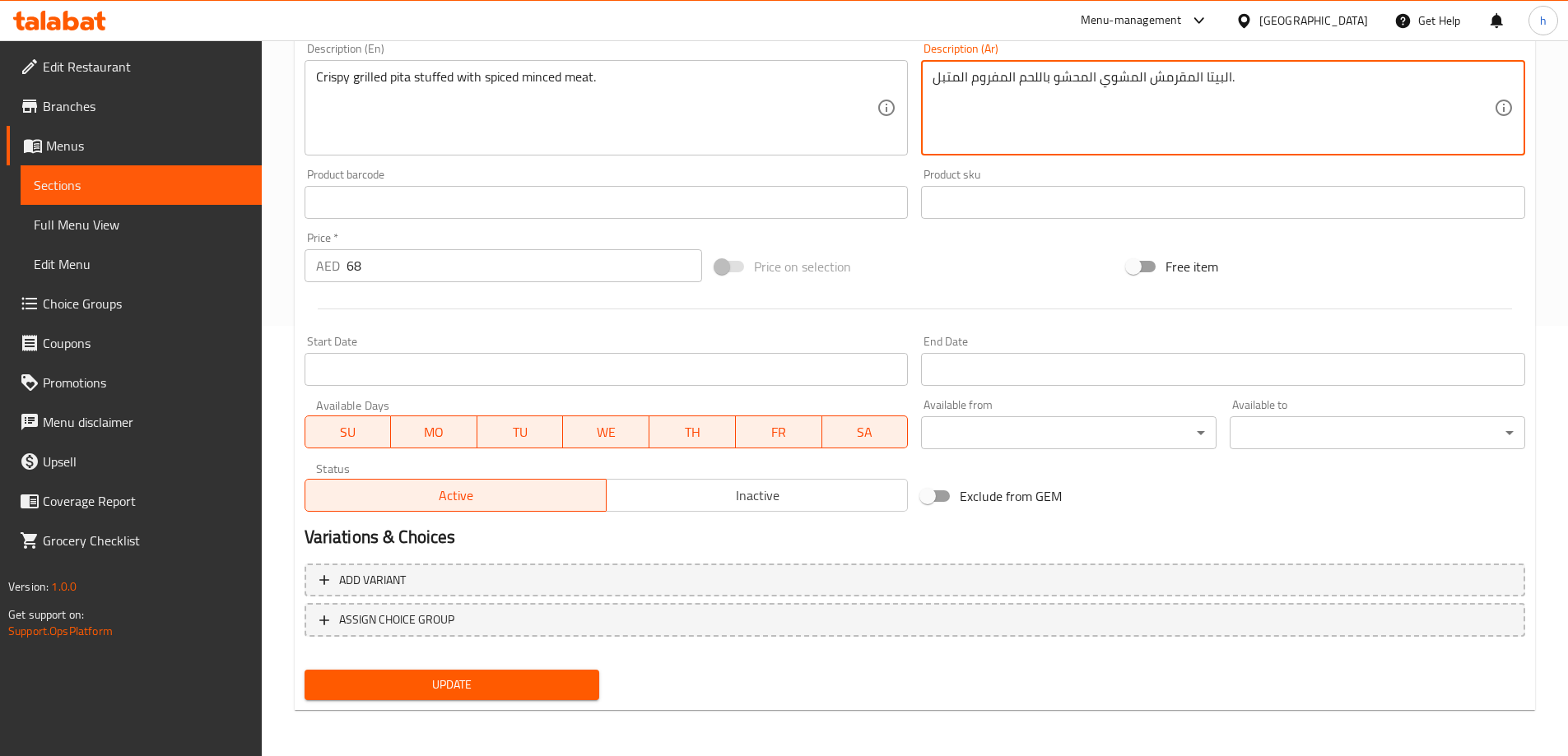
type textarea "البيتا المقرمش المشوي المحشو باللحم المفروم المتبل."
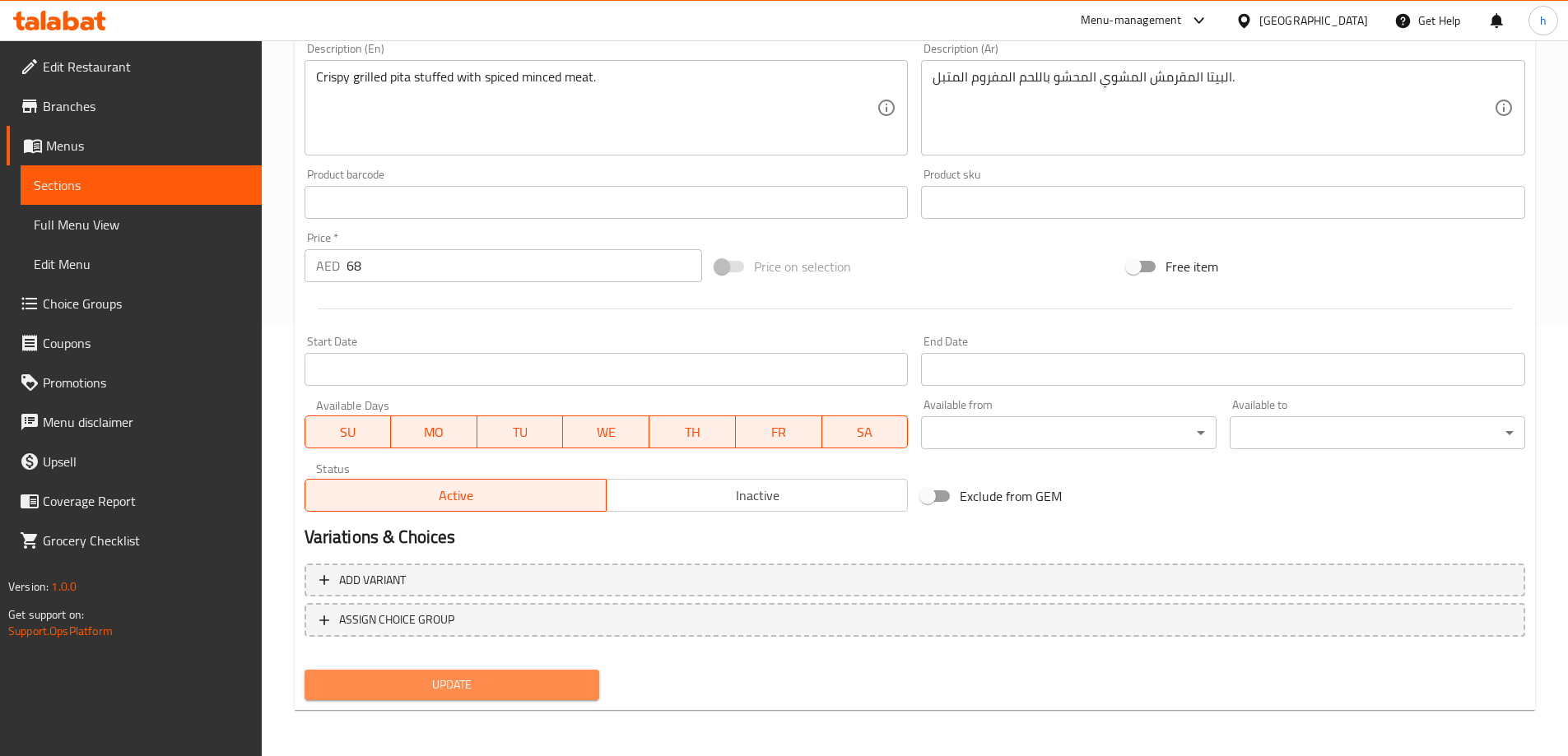
click at [459, 690] on span "Update" at bounding box center [452, 684] width 270 height 21
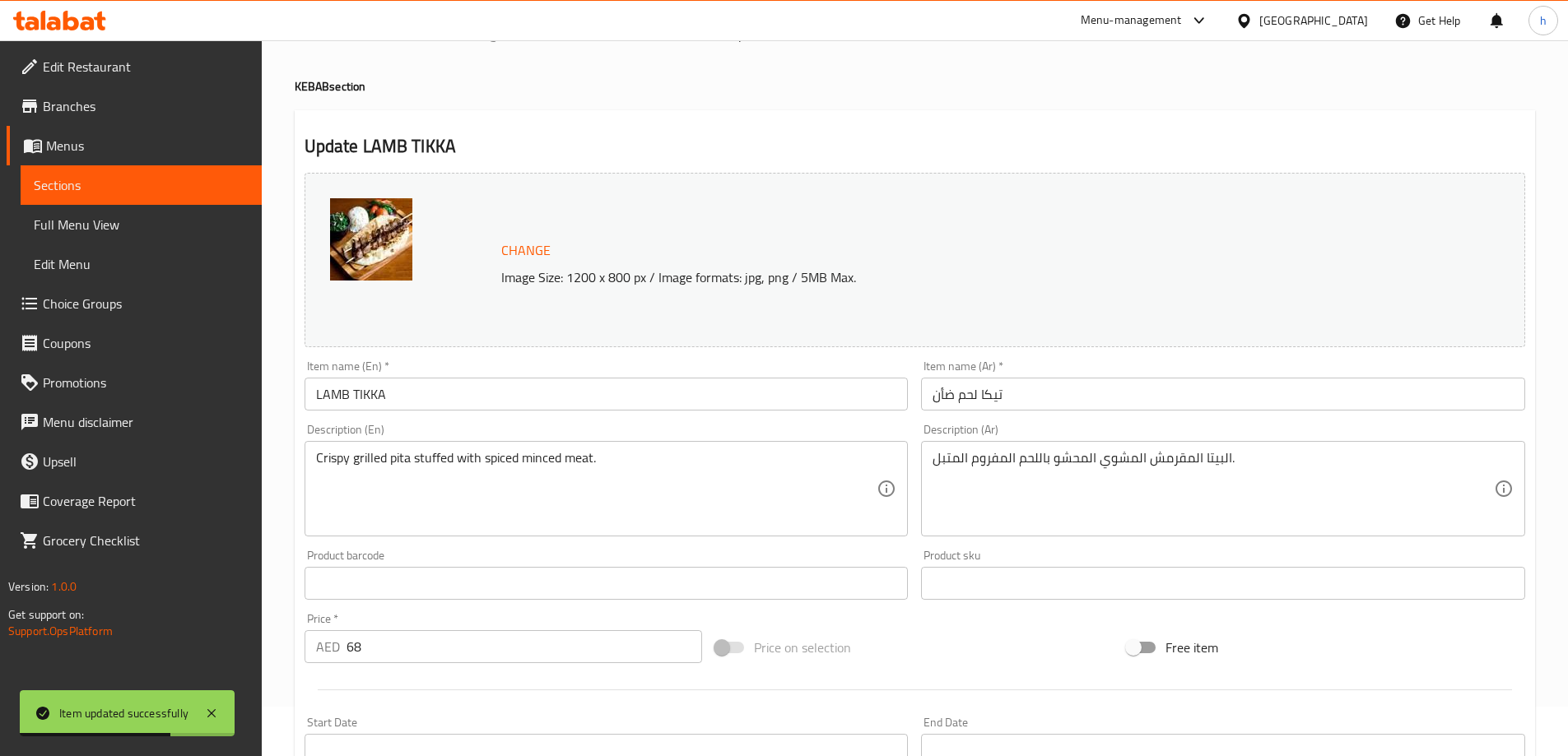
scroll to position [0, 0]
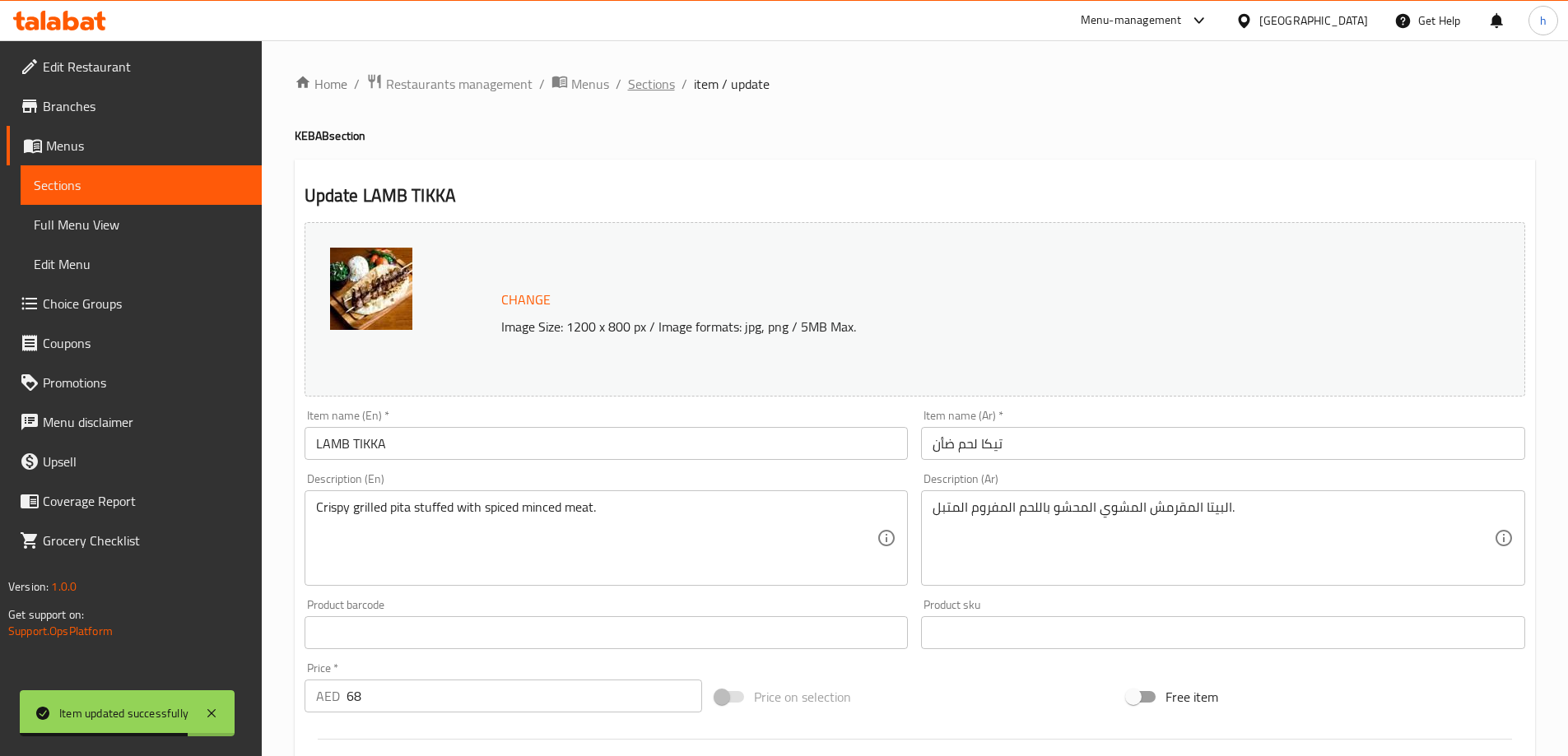
click at [645, 80] on span "Sections" at bounding box center [652, 84] width 47 height 20
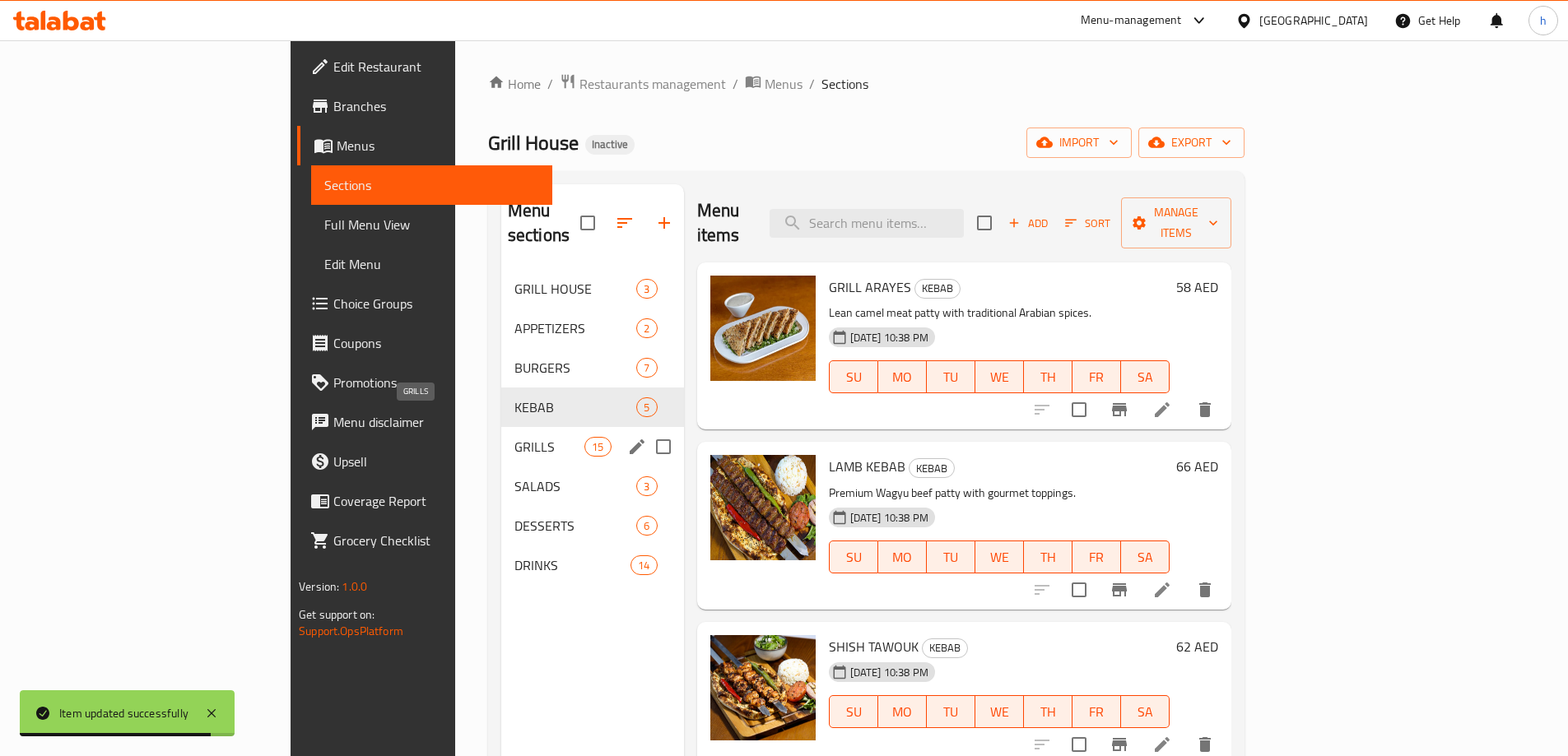
click at [514, 437] on span "GRILLS" at bounding box center [549, 447] width 70 height 20
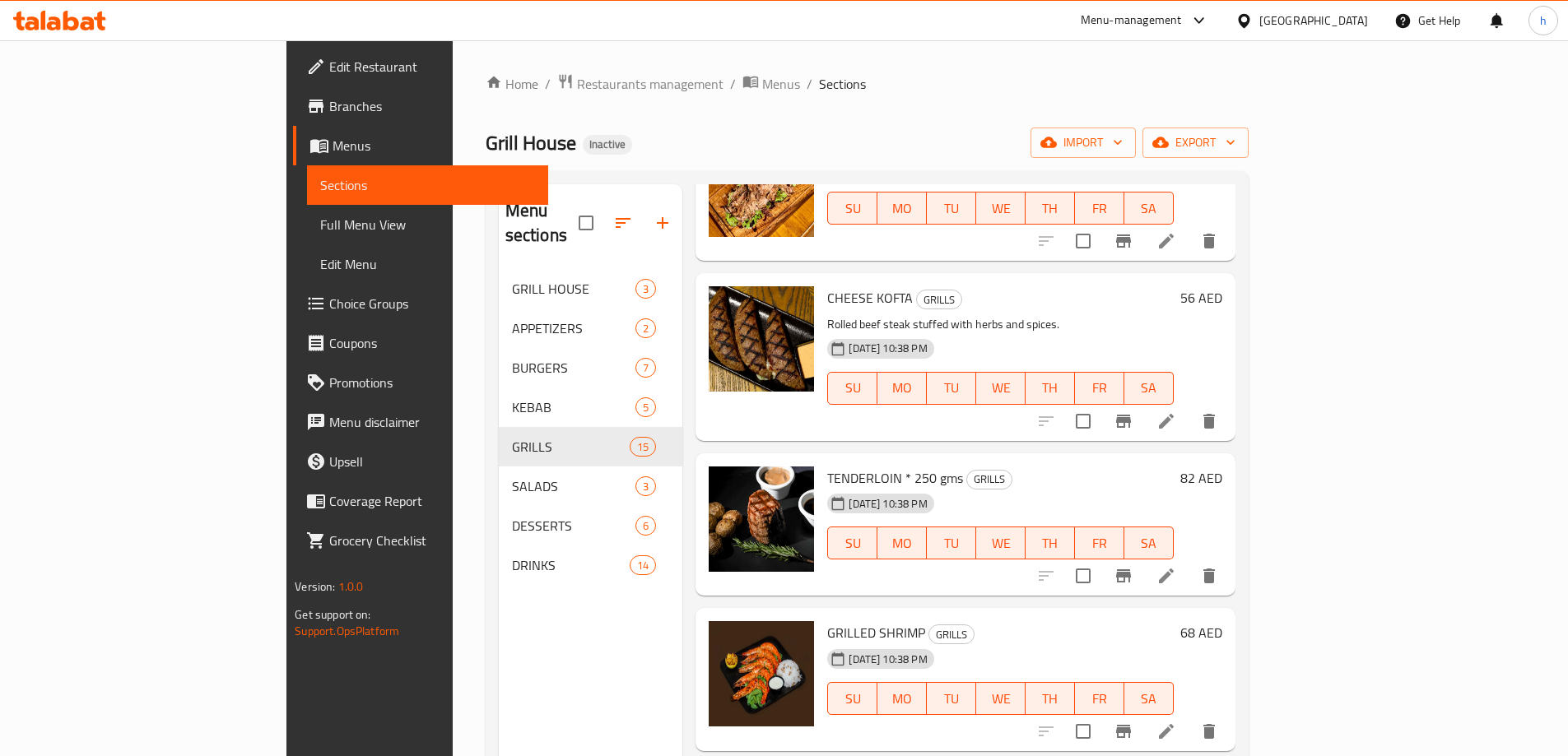
scroll to position [937, 0]
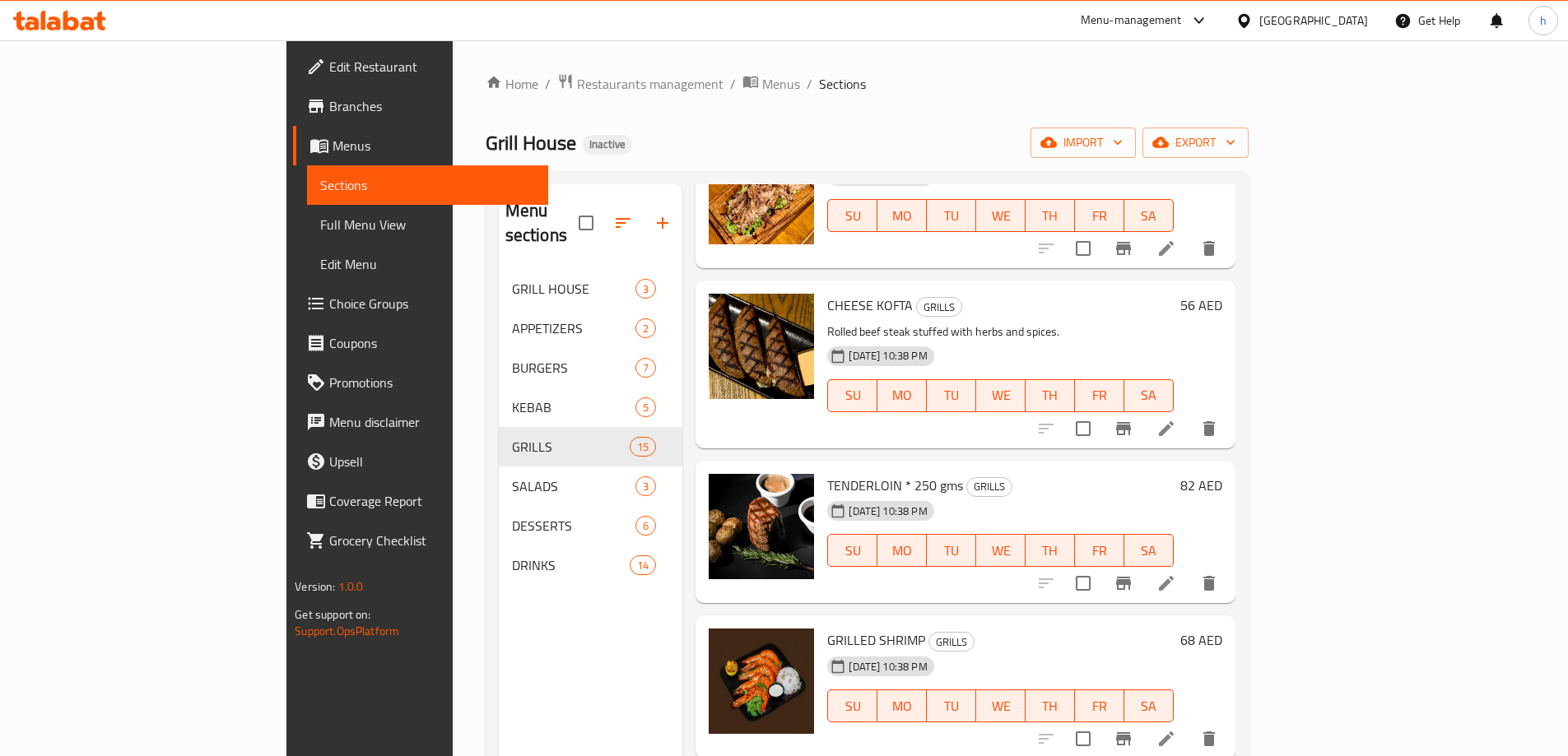
click at [1173, 421] on icon at bounding box center [1165, 428] width 15 height 15
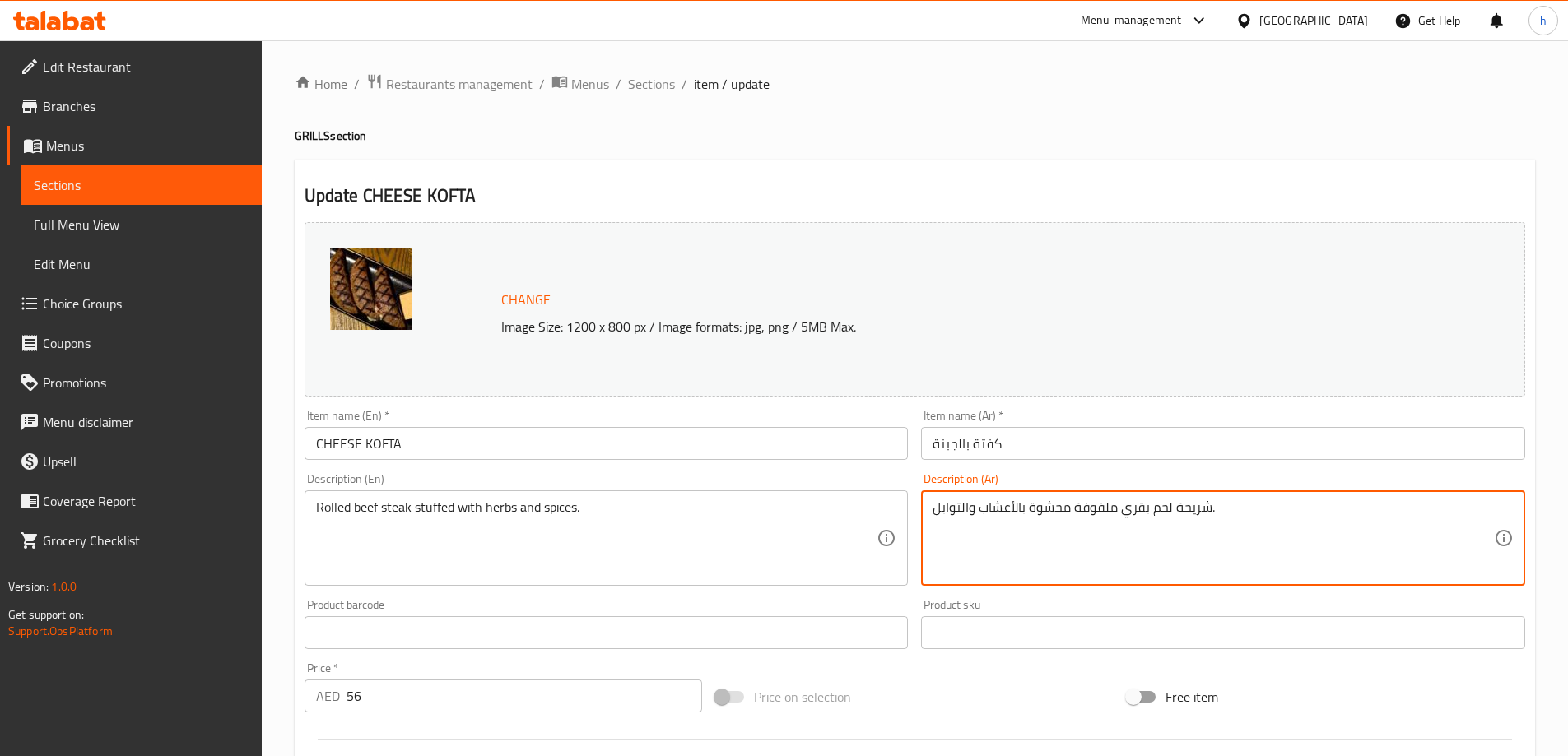
click at [1196, 512] on textarea "شريحة لحم بقري ملفوفة محشوة بالأعشاب والتوابل." at bounding box center [1213, 538] width 561 height 78
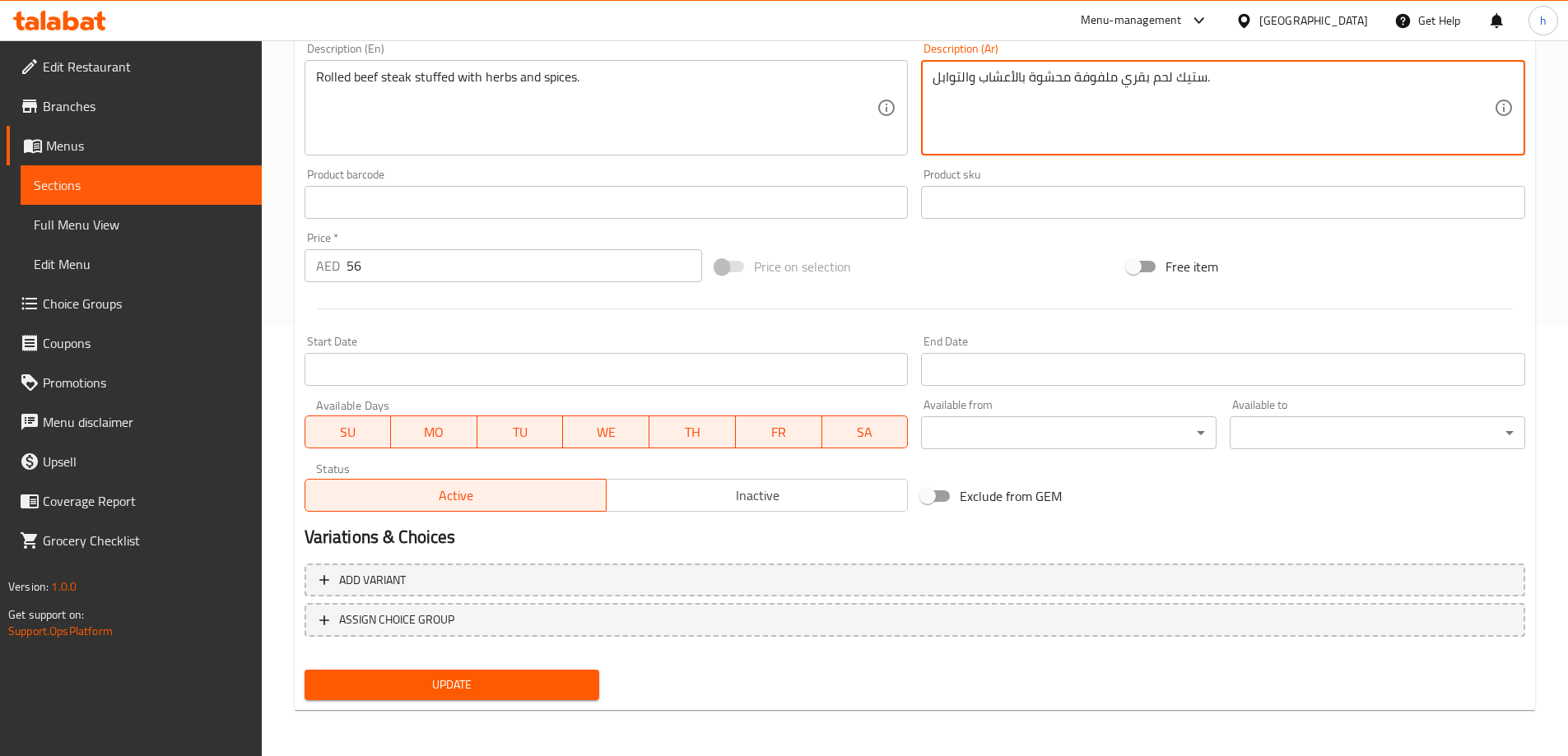
type textarea "ستيك لحم بقري ملفوفة محشوة بالأعشاب والتوابل."
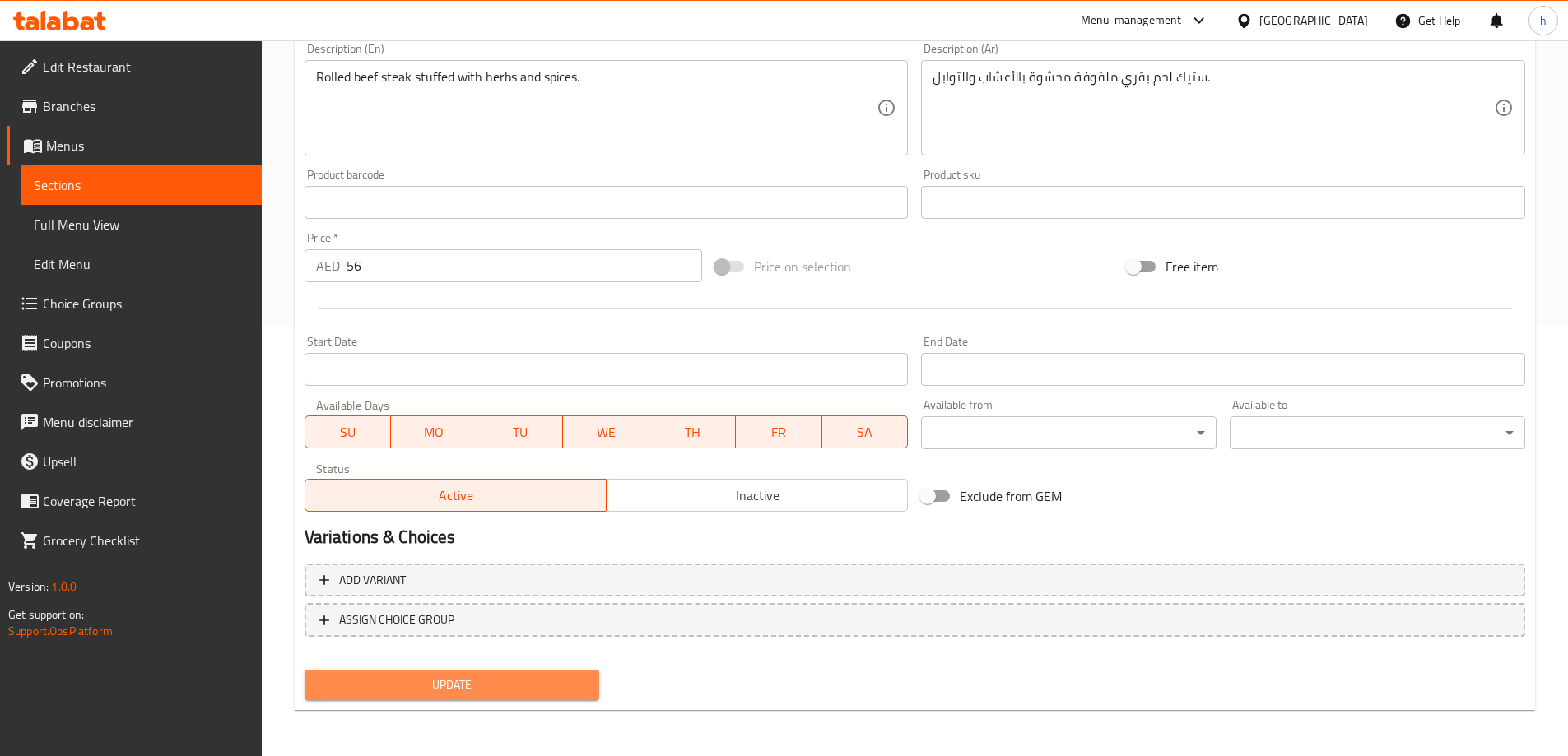
click at [510, 691] on span "Update" at bounding box center [452, 684] width 270 height 21
click at [1172, 532] on h2 "Variations & Choices" at bounding box center [914, 537] width 1220 height 25
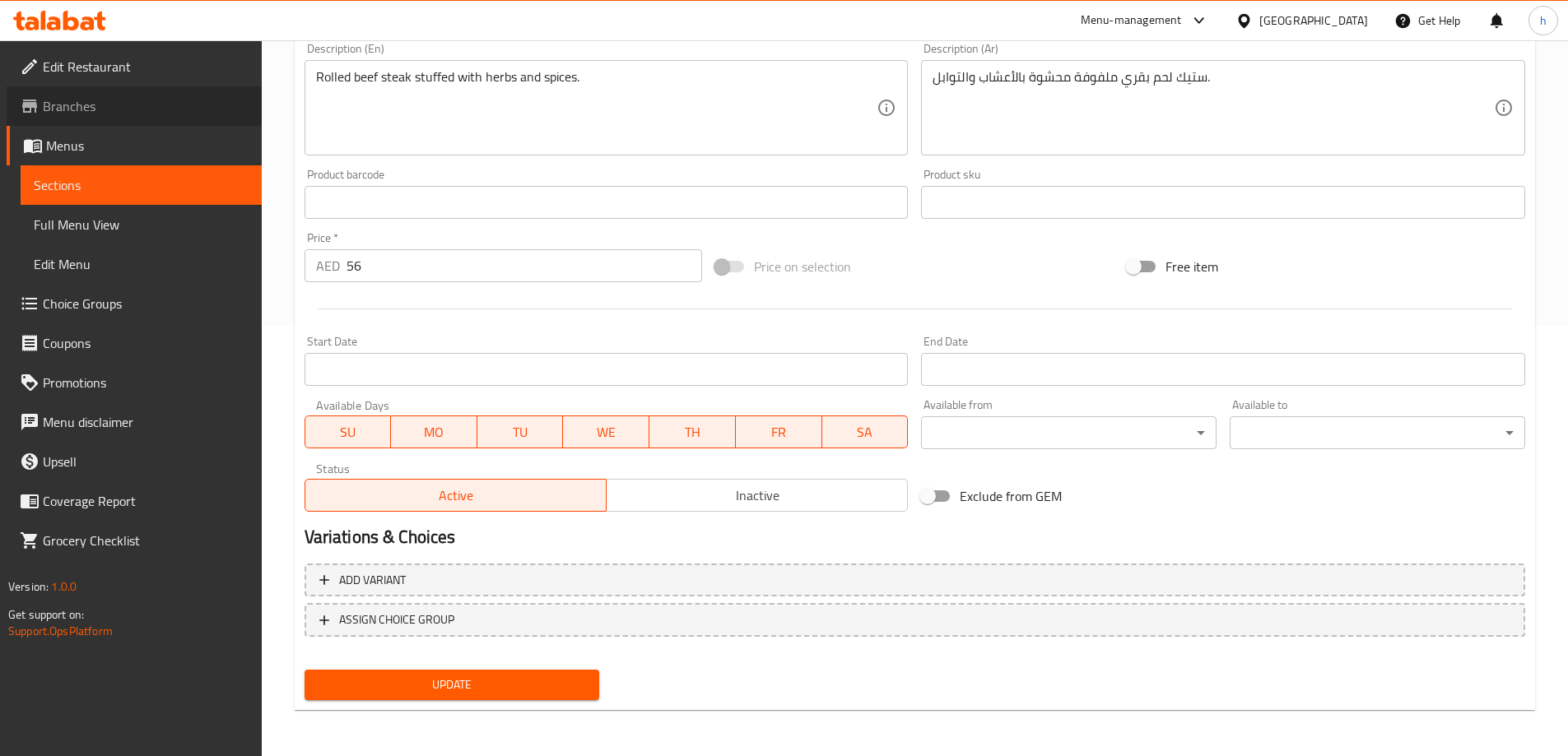
click at [132, 100] on span "Branches" at bounding box center [145, 107] width 205 height 20
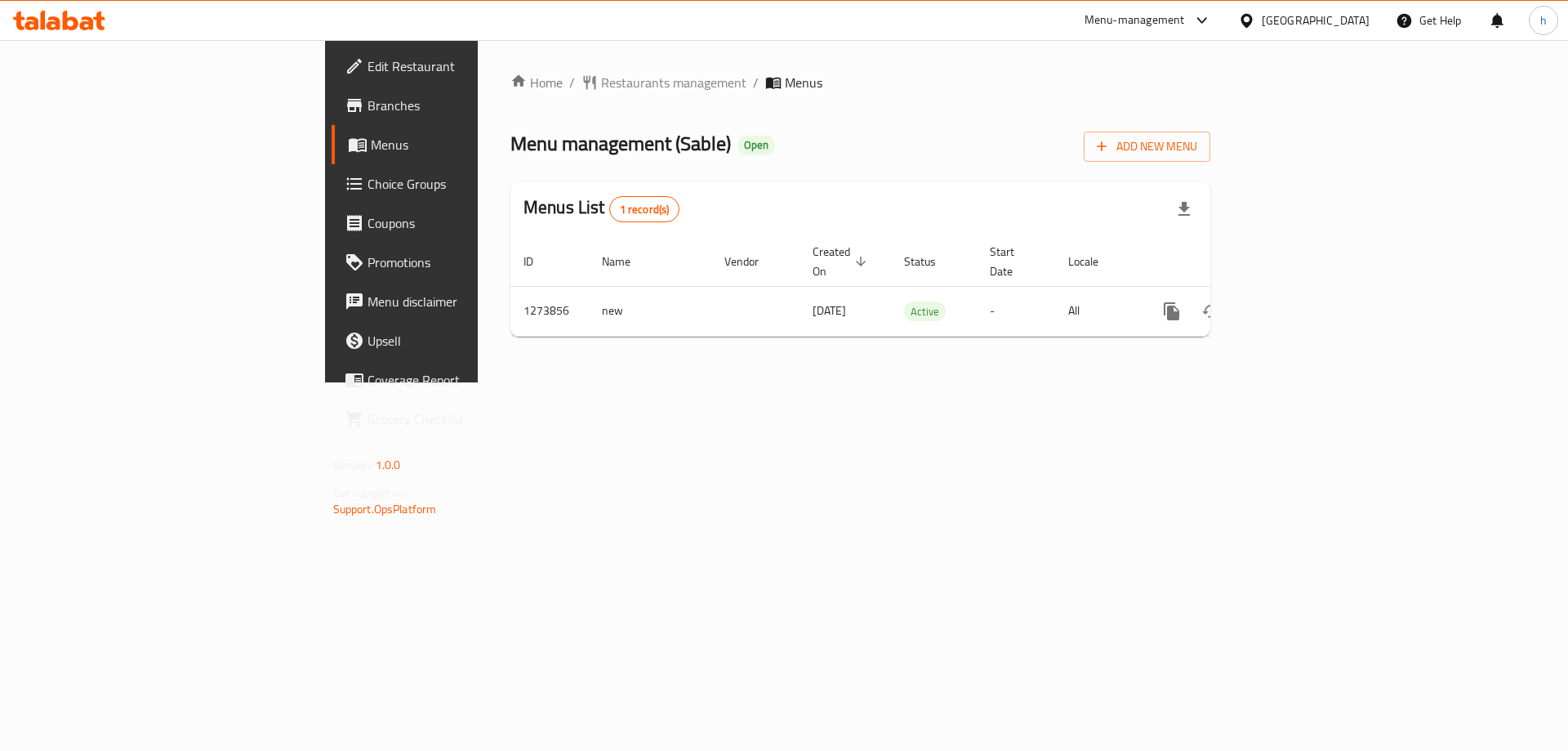
click at [368, 104] on span "Branches" at bounding box center [470, 106] width 207 height 20
